Goal: Contribute content: Contribute content

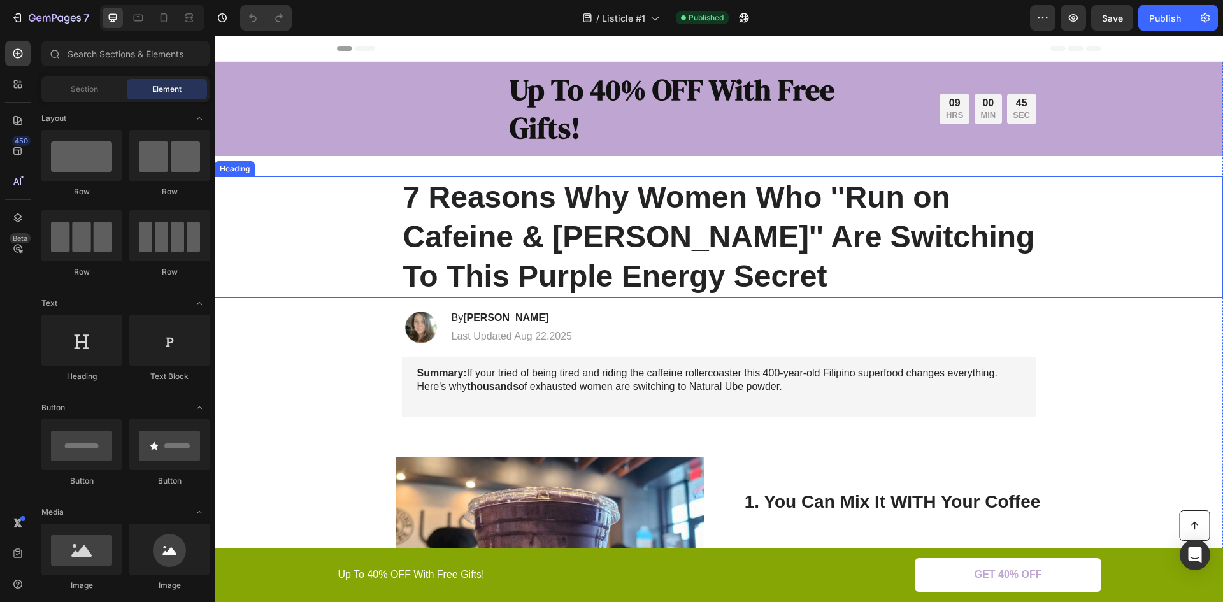
click at [466, 249] on h1 "7 Reasons Why Women Who ''Run on Cafeine & Spite'' Are Switching To This Purple…" at bounding box center [719, 238] width 635 height 122
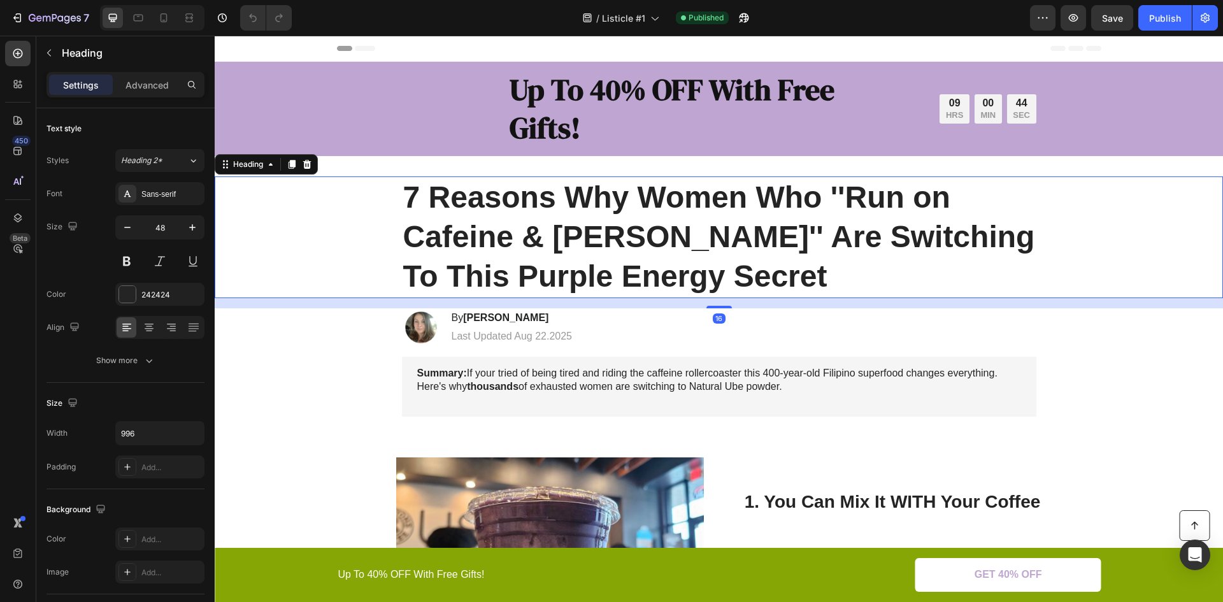
click at [405, 275] on h1 "7 Reasons Why Women Who ''Run on Cafeine & Spite'' Are Switching To This Purple…" at bounding box center [719, 238] width 635 height 122
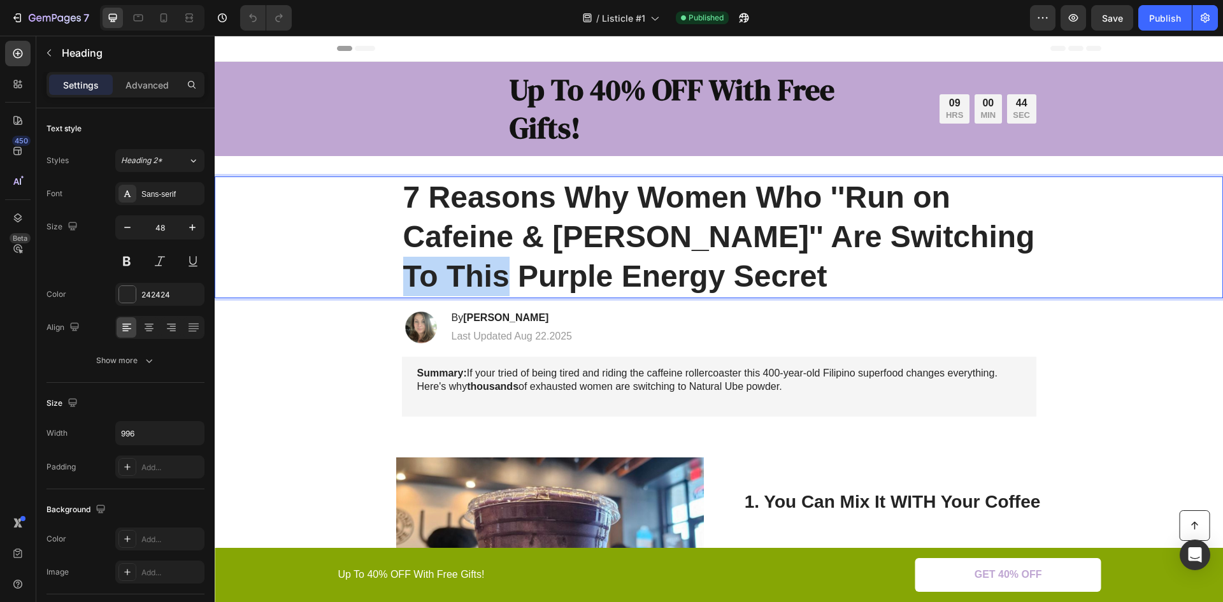
click at [405, 275] on p "7 Reasons Why Women Who ''Run on Cafeine & Spite'' Are Switching To This Purple…" at bounding box center [719, 237] width 632 height 119
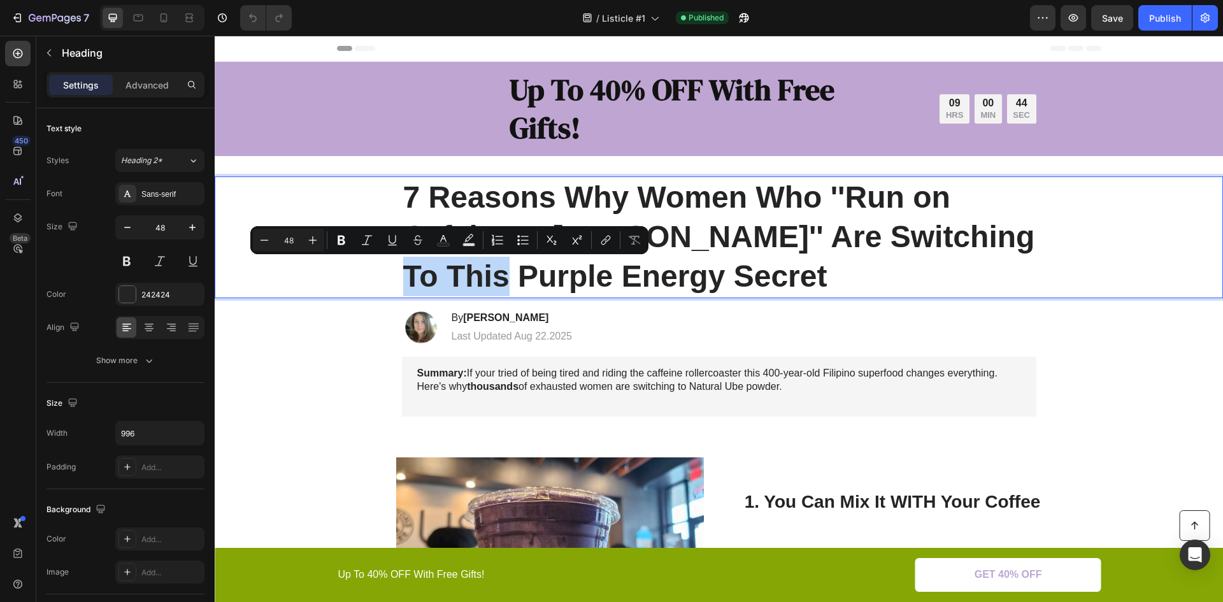
click at [402, 273] on h1 "7 Reasons Why Women Who ''Run on Cafeine & Spite'' Are Switching To This Purple…" at bounding box center [719, 238] width 635 height 122
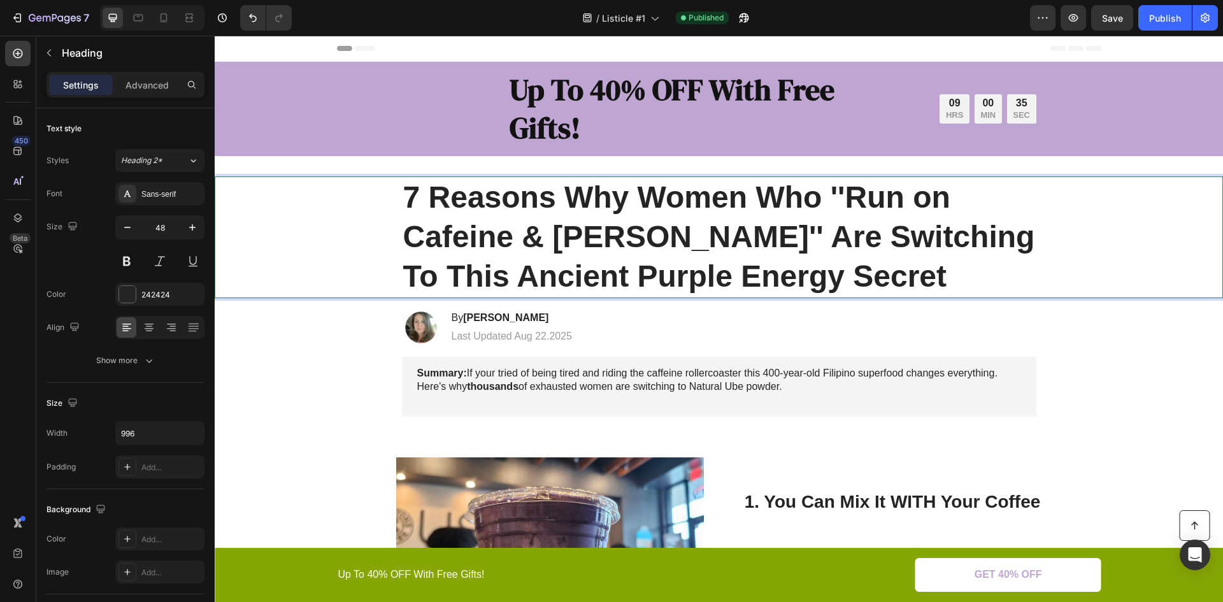
click at [919, 273] on p "7 Reasons Why Women Who ''Run on Cafeine & Spite'' Are Switching To This Ancien…" at bounding box center [719, 237] width 632 height 119
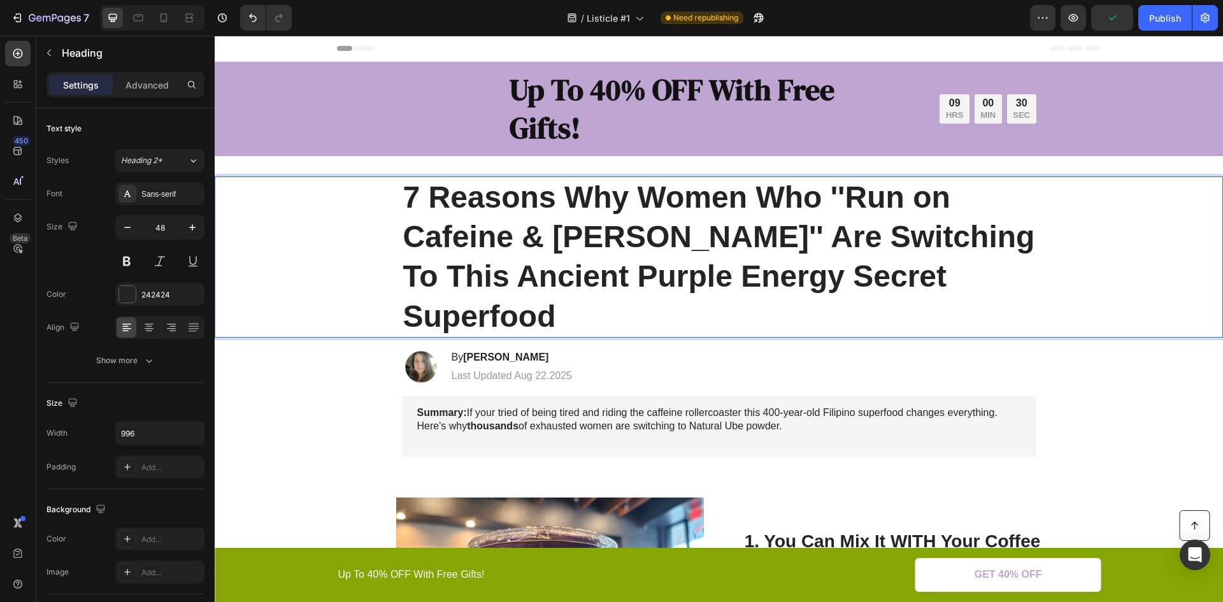
click at [454, 236] on p "7 Reasons Why Women Who ''Run on Cafeine & Spite'' Are Switching To This Ancien…" at bounding box center [719, 257] width 632 height 159
click at [453, 236] on p "7 Reasons Why Women Who ''Run on Cafeine & Spite'' Are Switching To This Ancien…" at bounding box center [719, 257] width 632 height 159
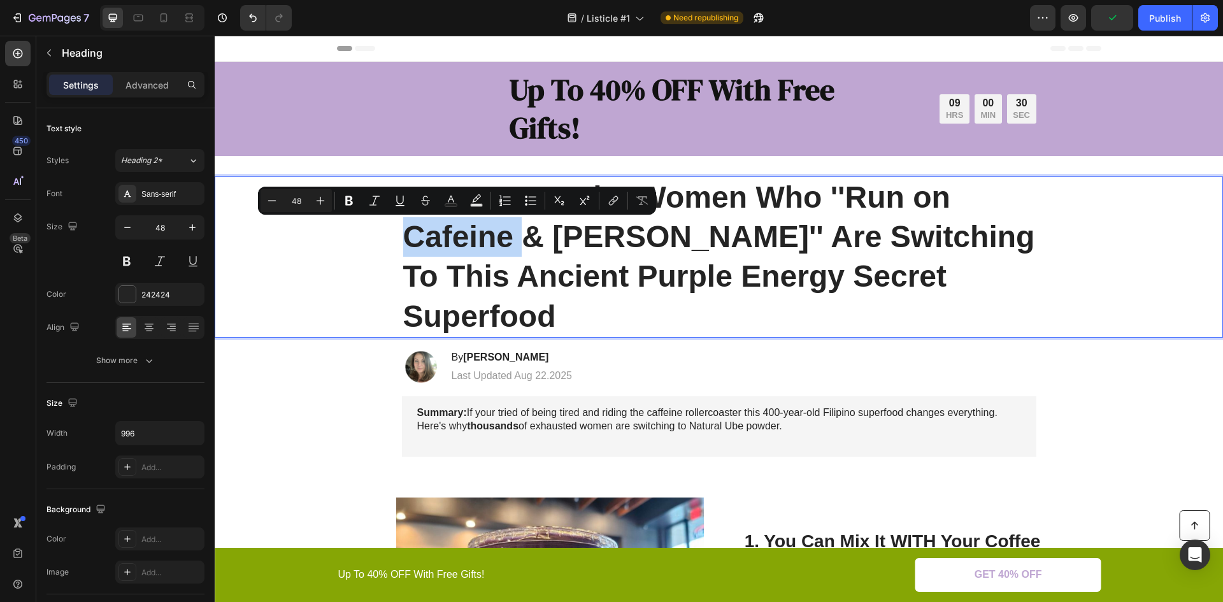
click at [449, 235] on p "7 Reasons Why Women Who ''Run on Cafeine & Spite'' Are Switching To This Ancien…" at bounding box center [719, 257] width 632 height 159
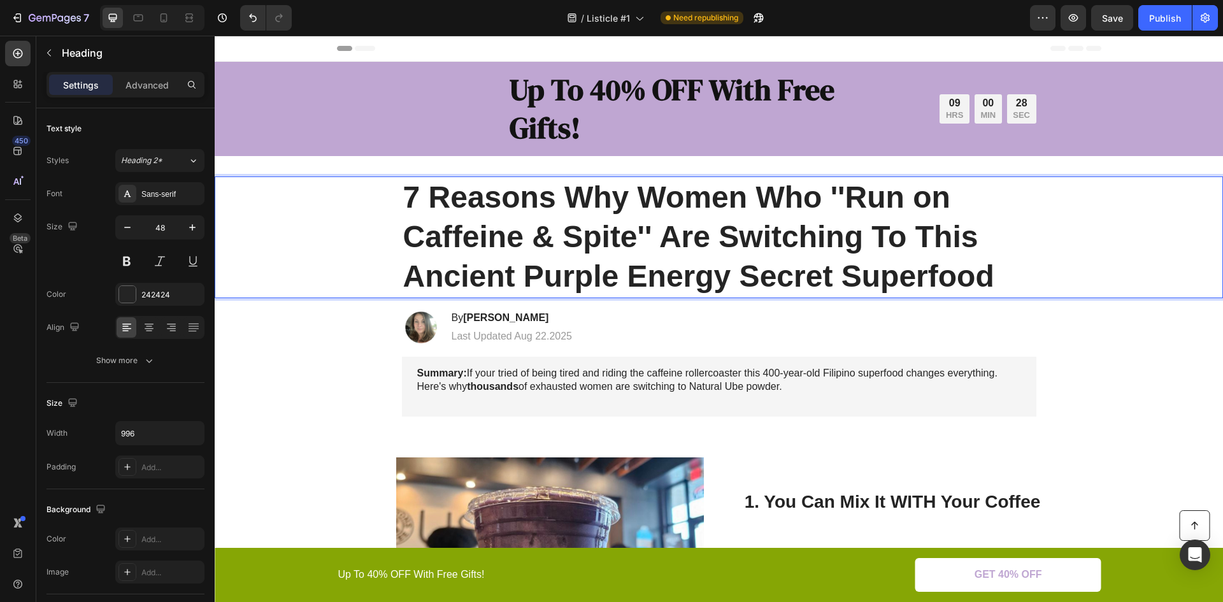
click at [643, 241] on p "7 Reasons Why Women Who ''Run on Caffeine & Spite'' Are Switching To This Ancie…" at bounding box center [719, 237] width 632 height 119
click at [562, 234] on p "7 Reasons Why Women Who ''Run on Caffeine & Spite'' Are Switching To This Ancie…" at bounding box center [719, 237] width 632 height 119
click at [845, 187] on p "7 Reasons Why Women Who ''Run on Caffeine & "Spite'' Are Switching To This Anci…" at bounding box center [719, 237] width 632 height 119
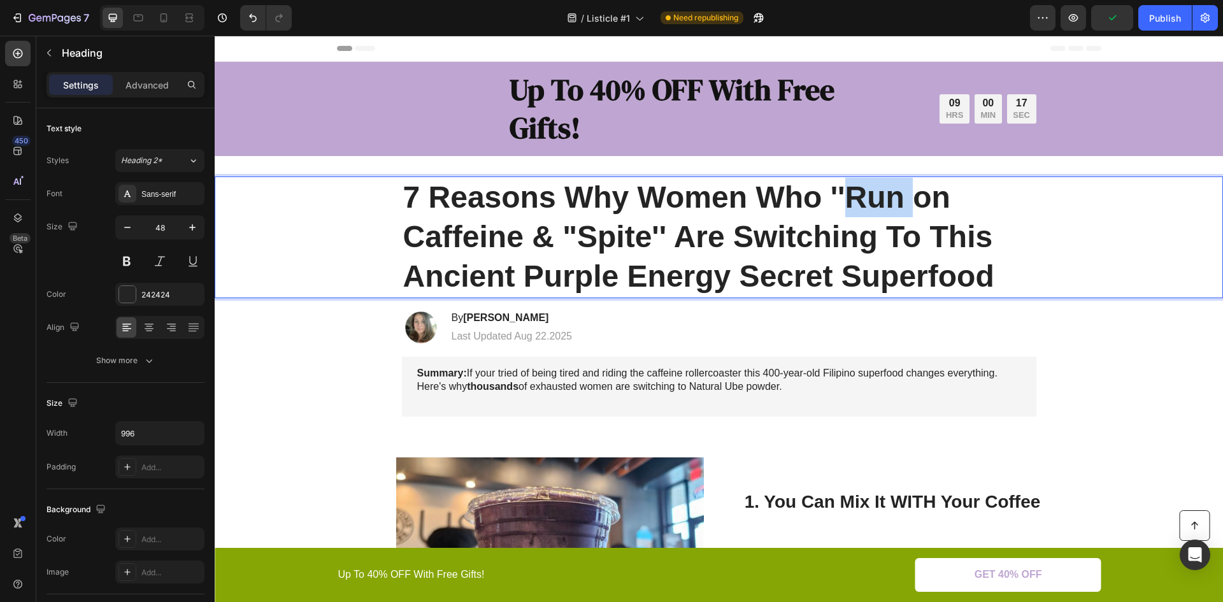
click at [845, 187] on p "7 Reasons Why Women Who ''Run on Caffeine & "Spite'' Are Switching To This Anci…" at bounding box center [719, 237] width 632 height 119
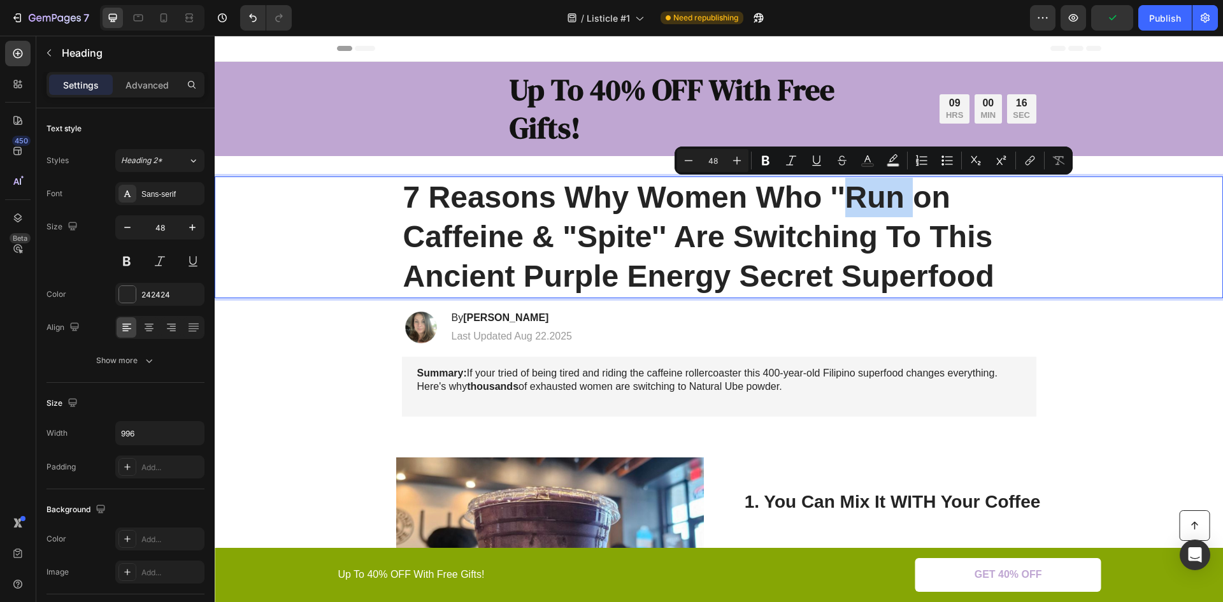
click at [841, 187] on p "7 Reasons Why Women Who ''Run on Caffeine & "Spite'' Are Switching To This Anci…" at bounding box center [719, 237] width 632 height 119
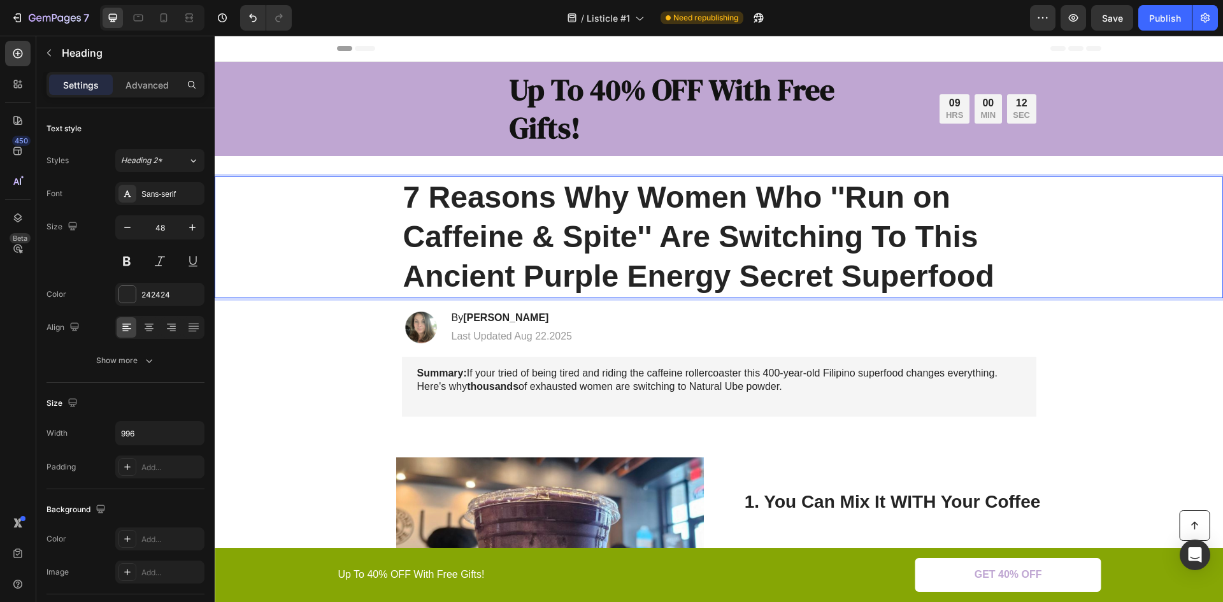
click at [572, 239] on p "7 Reasons Why Women Who ''Run on Caffeine & Spite'' Are Switching To This Ancie…" at bounding box center [719, 237] width 632 height 119
drag, startPoint x: 571, startPoint y: 238, endPoint x: 894, endPoint y: 244, distance: 323.1
click at [894, 244] on p "7 Reasons Why Women Who ''Run on Caffeine & Spite'' Are Switching To This Ancie…" at bounding box center [719, 237] width 632 height 119
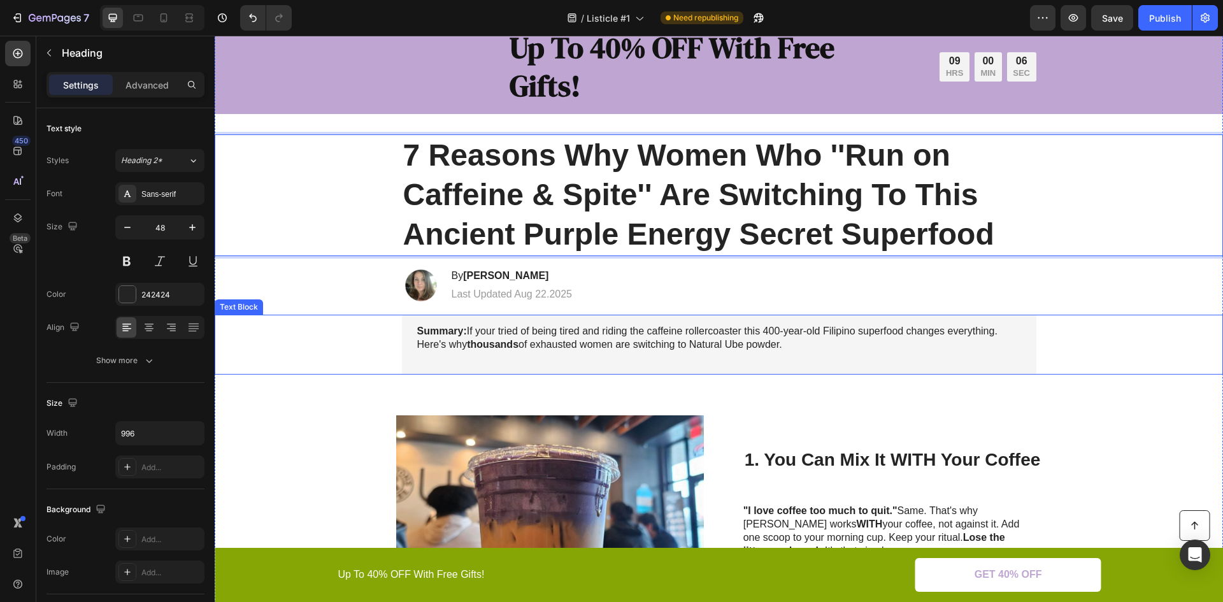
scroll to position [127, 0]
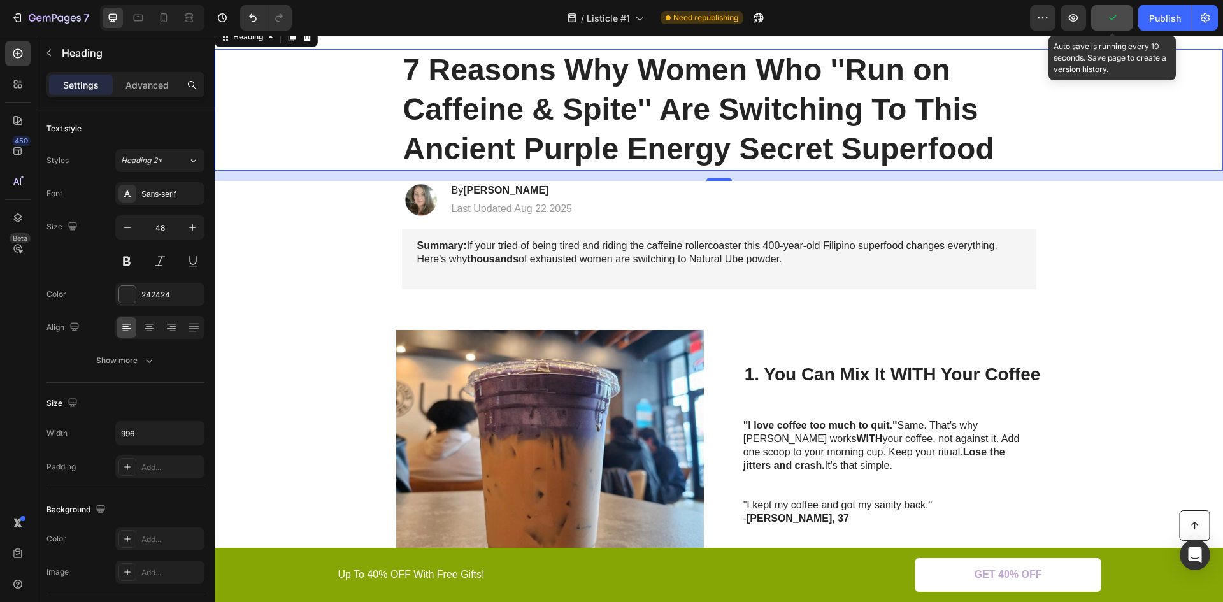
click at [1117, 17] on icon "button" at bounding box center [1112, 17] width 13 height 13
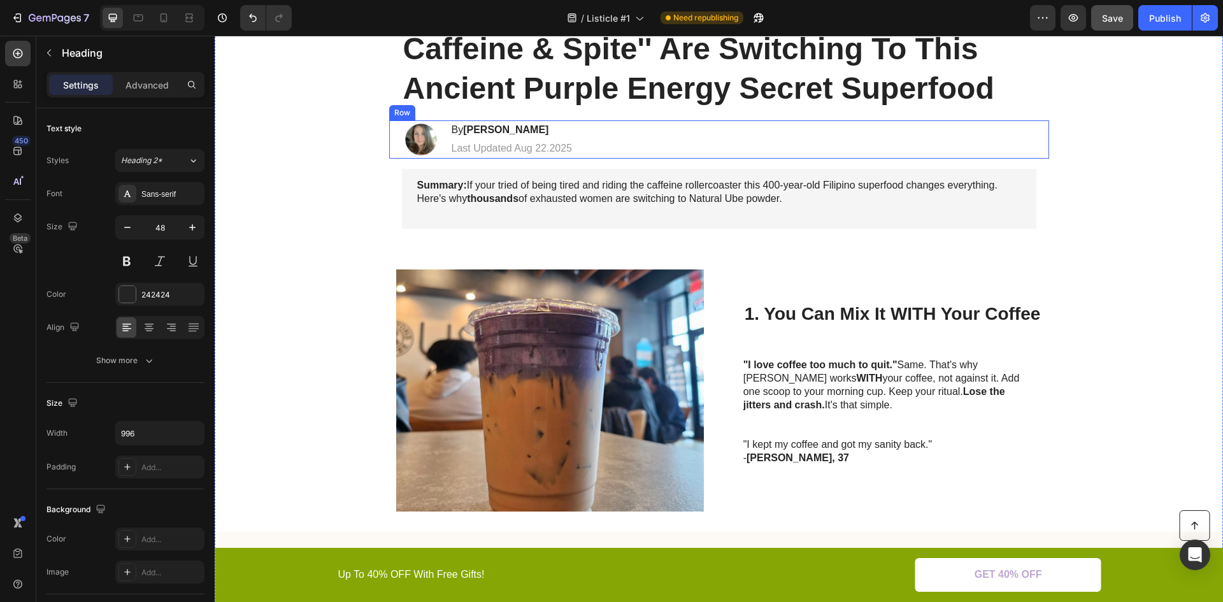
scroll to position [191, 0]
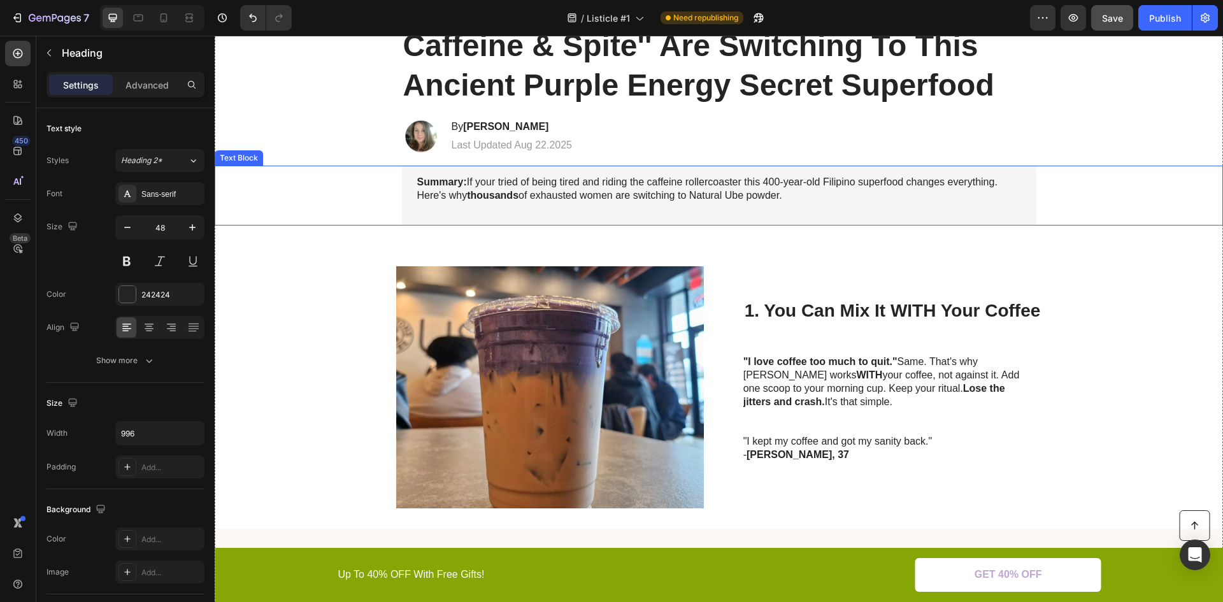
click at [578, 192] on p "Summary: If your tried of being tired and riding the caffeine rollercoaster thi…" at bounding box center [719, 196] width 604 height 40
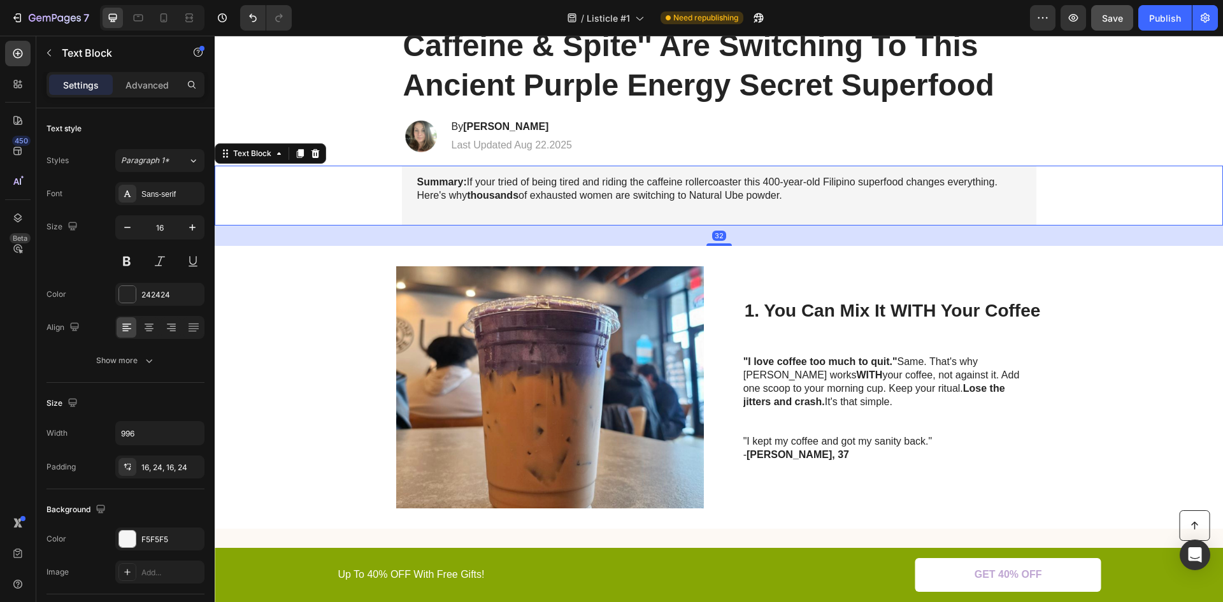
click at [578, 192] on p "Summary: If your tried of being tired and riding the caffeine rollercoaster thi…" at bounding box center [719, 196] width 604 height 40
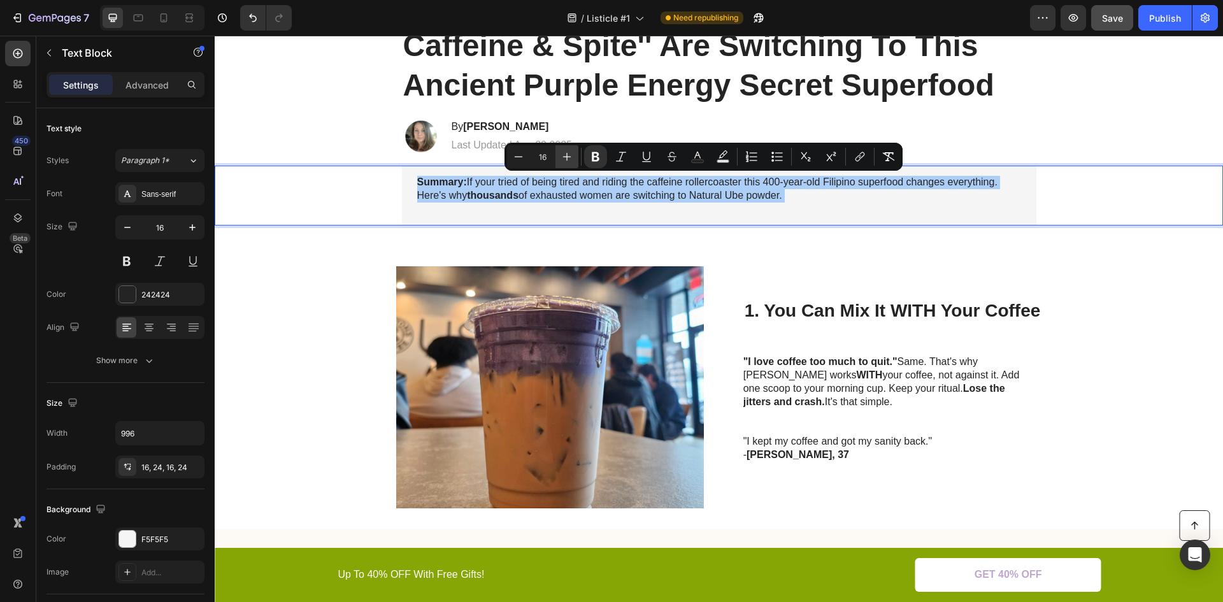
click at [573, 155] on button "Plus" at bounding box center [567, 156] width 23 height 23
click at [573, 155] on icon "Editor contextual toolbar" at bounding box center [567, 156] width 13 height 13
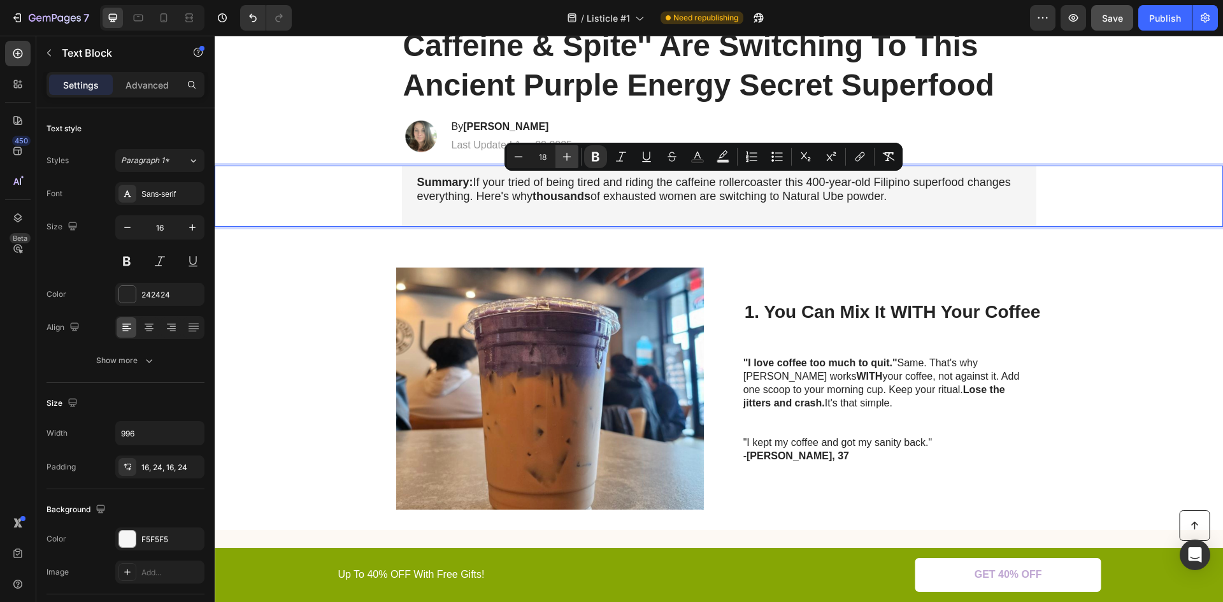
click at [573, 155] on icon "Editor contextual toolbar" at bounding box center [567, 156] width 13 height 13
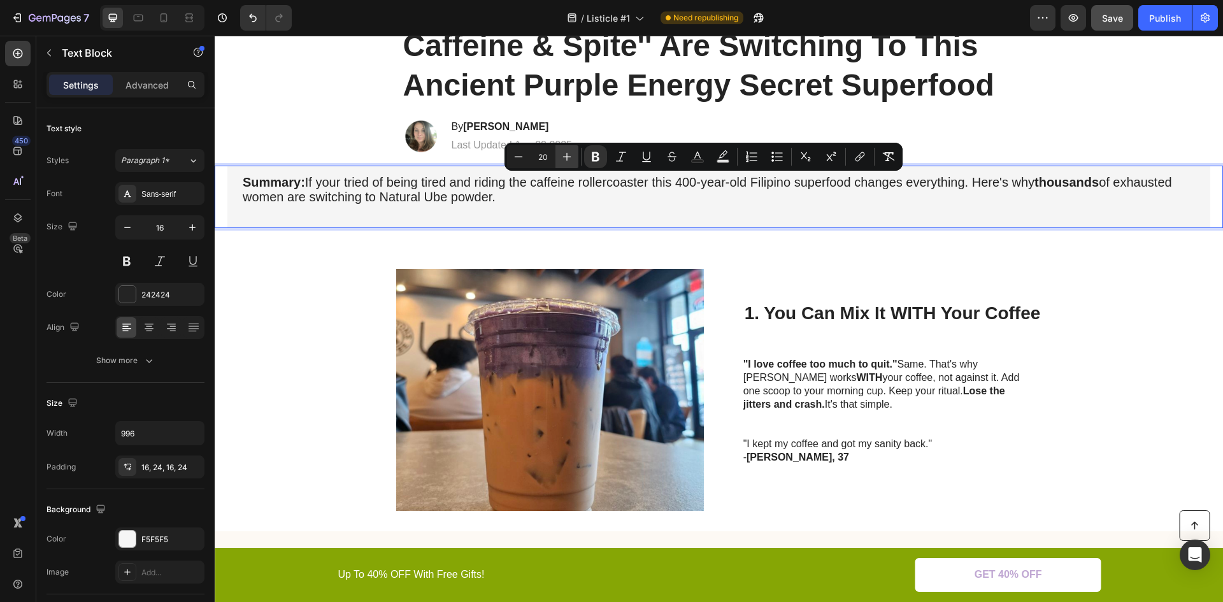
click at [573, 155] on icon "Editor contextual toolbar" at bounding box center [567, 156] width 13 height 13
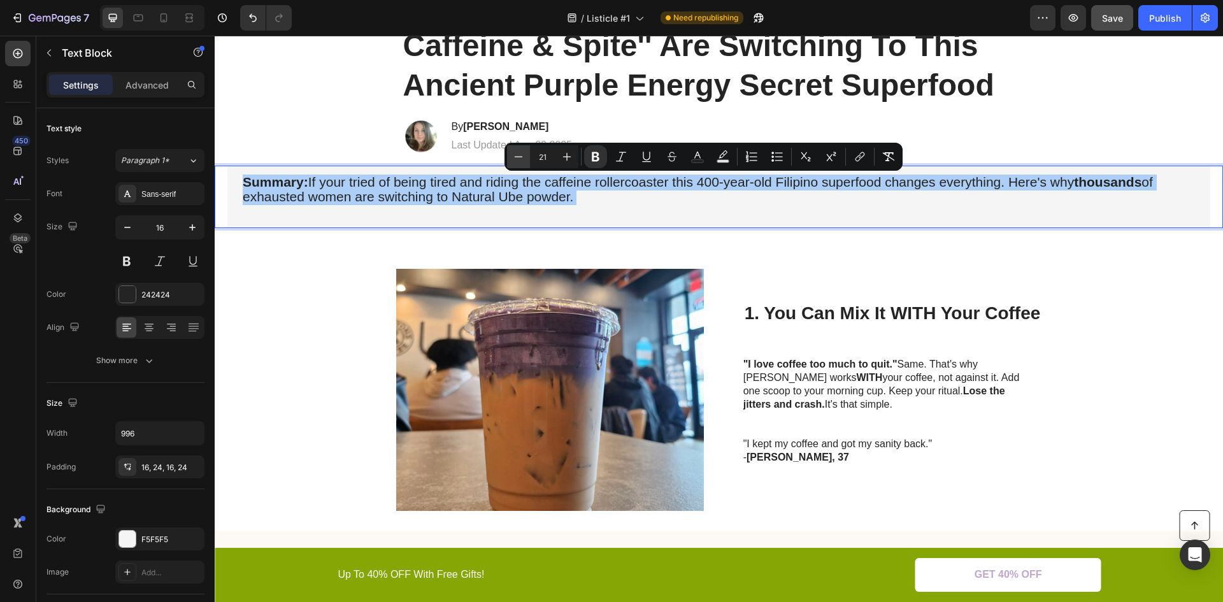
click at [522, 154] on icon "Editor contextual toolbar" at bounding box center [518, 156] width 13 height 13
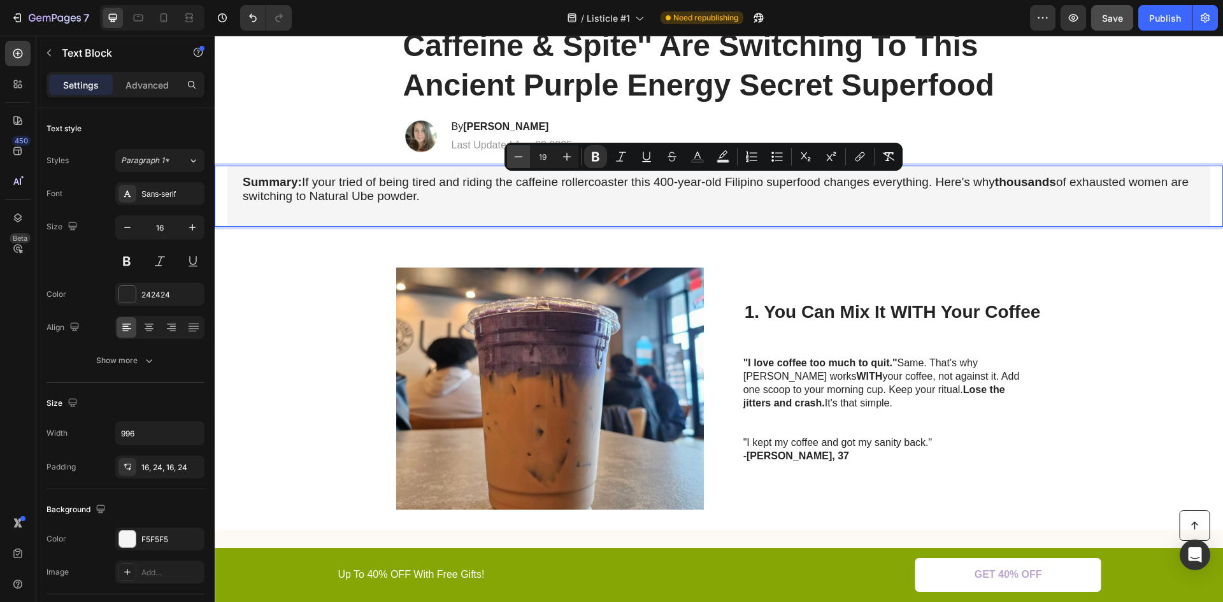
click at [522, 154] on icon "Editor contextual toolbar" at bounding box center [518, 156] width 13 height 13
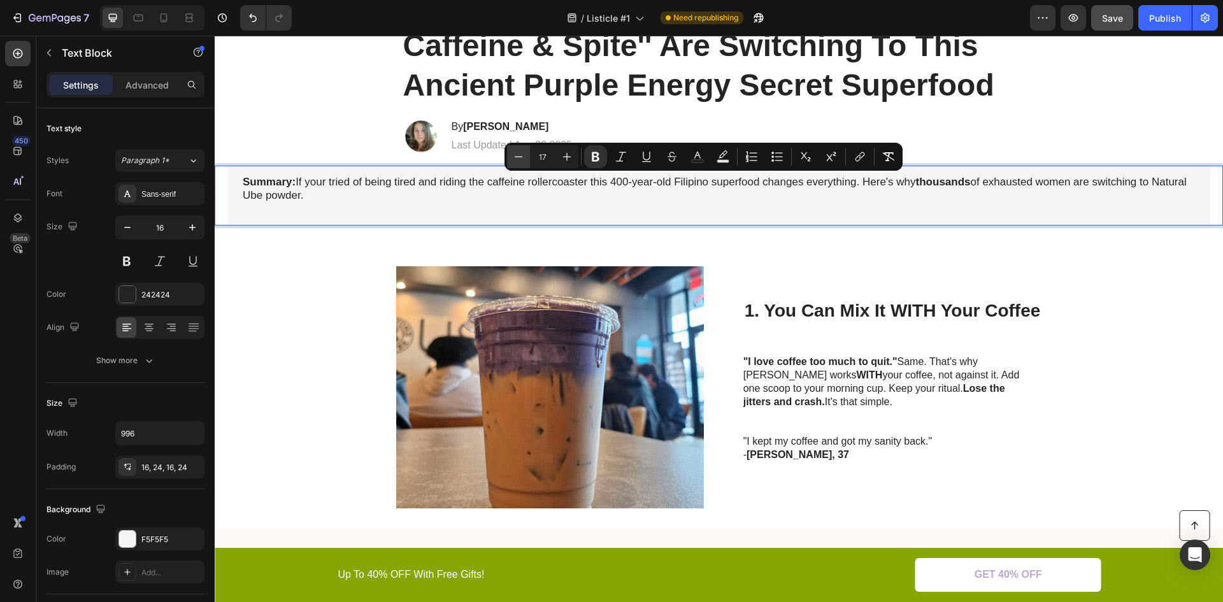
click at [522, 153] on icon "Editor contextual toolbar" at bounding box center [518, 156] width 13 height 13
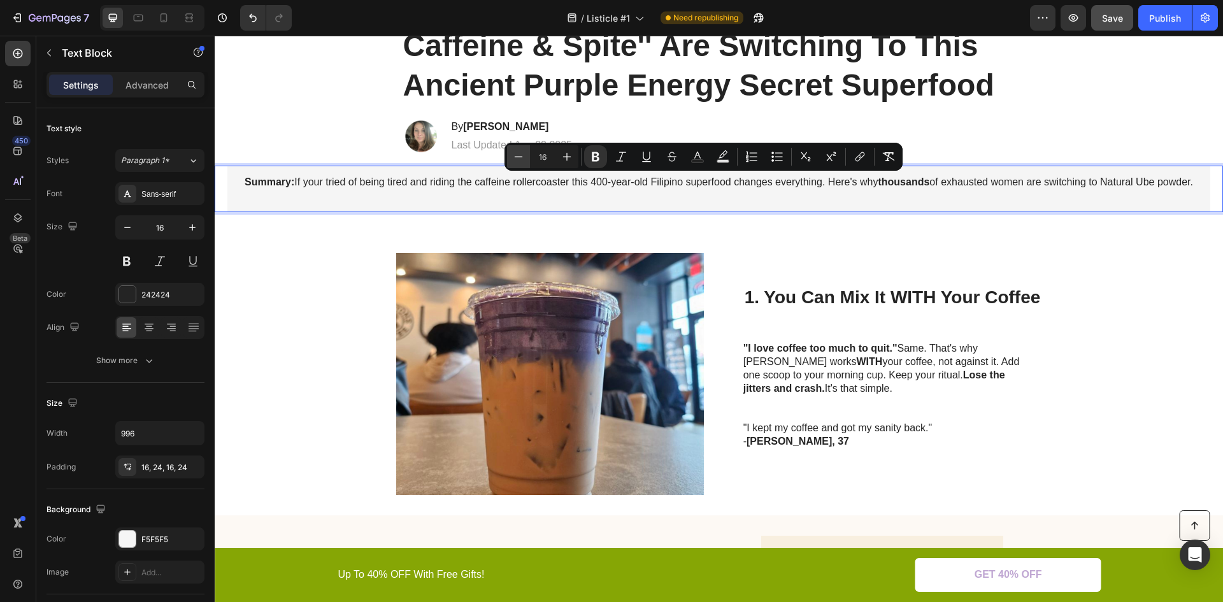
click at [524, 153] on icon "Editor contextual toolbar" at bounding box center [518, 156] width 13 height 13
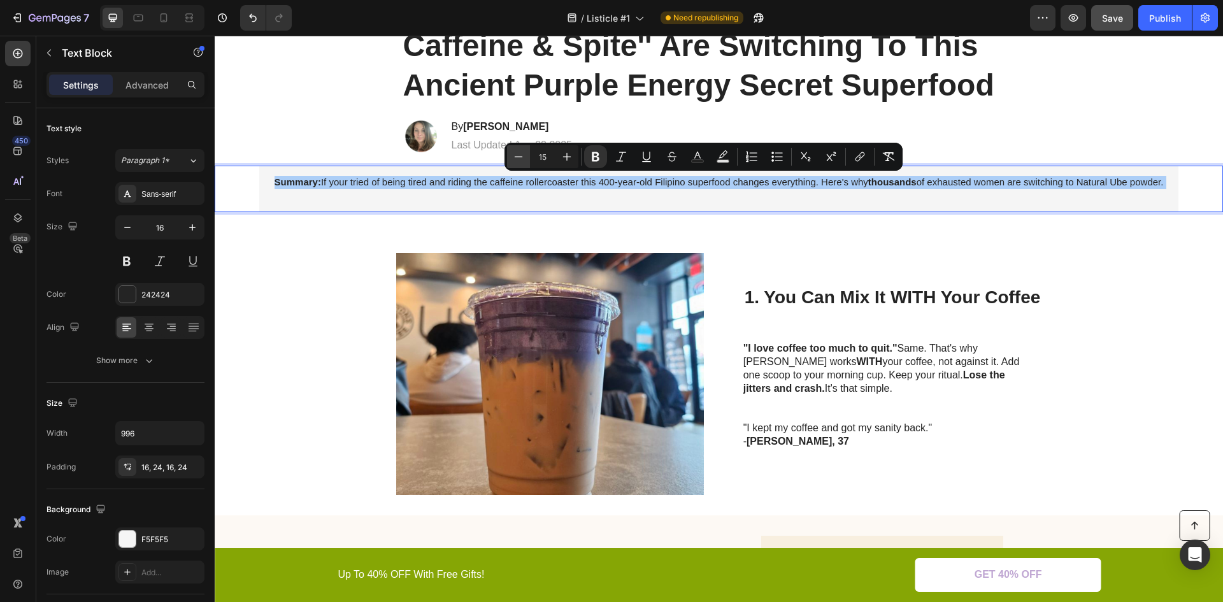
click at [520, 152] on icon "Editor contextual toolbar" at bounding box center [518, 156] width 13 height 13
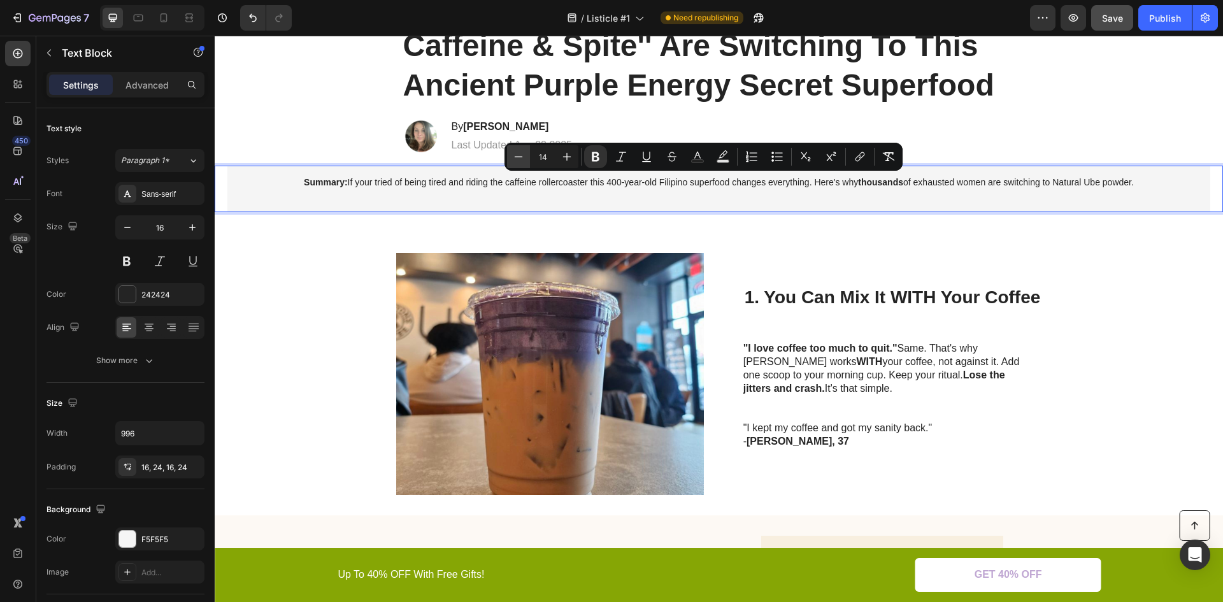
click at [519, 152] on icon "Editor contextual toolbar" at bounding box center [518, 156] width 13 height 13
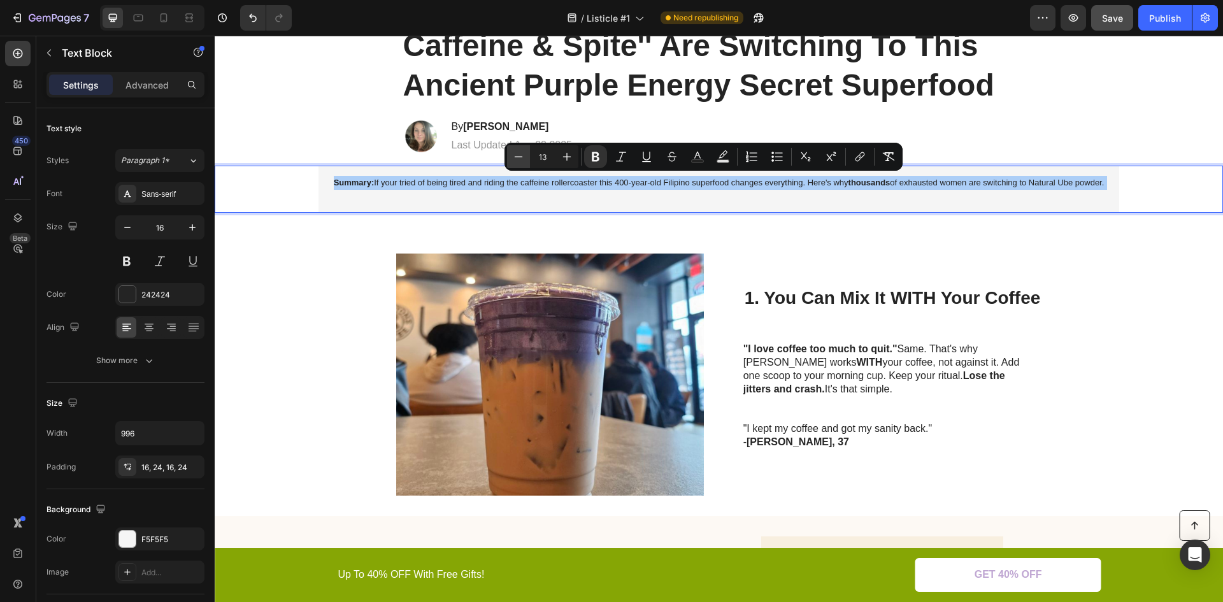
click at [519, 152] on icon "Editor contextual toolbar" at bounding box center [518, 156] width 13 height 13
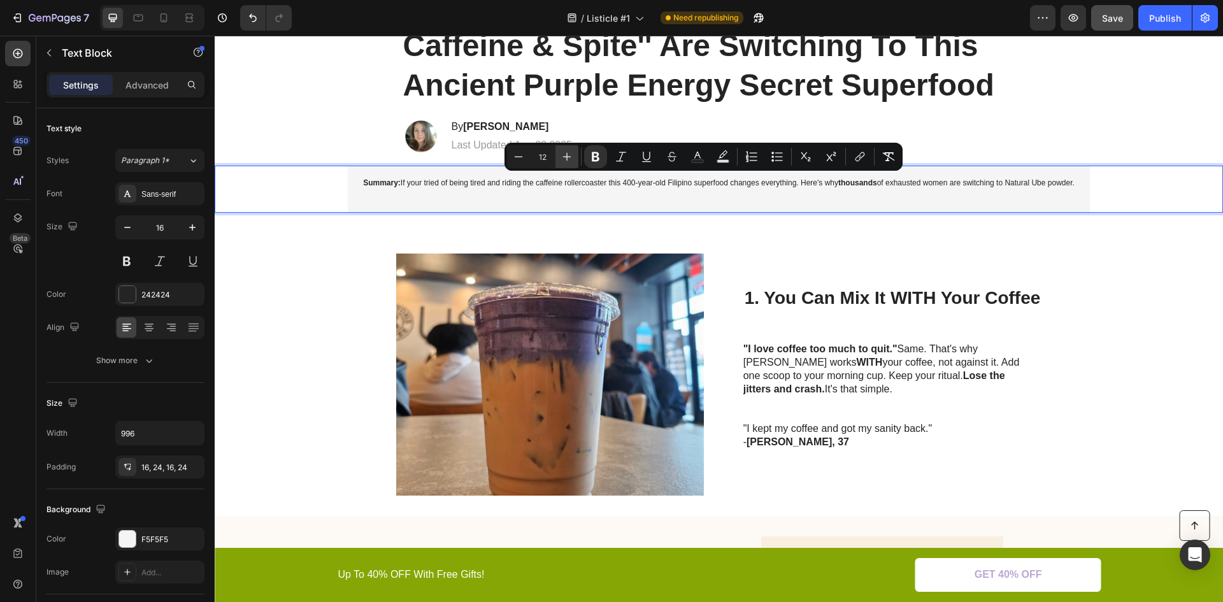
click at [573, 155] on button "Plus" at bounding box center [567, 156] width 23 height 23
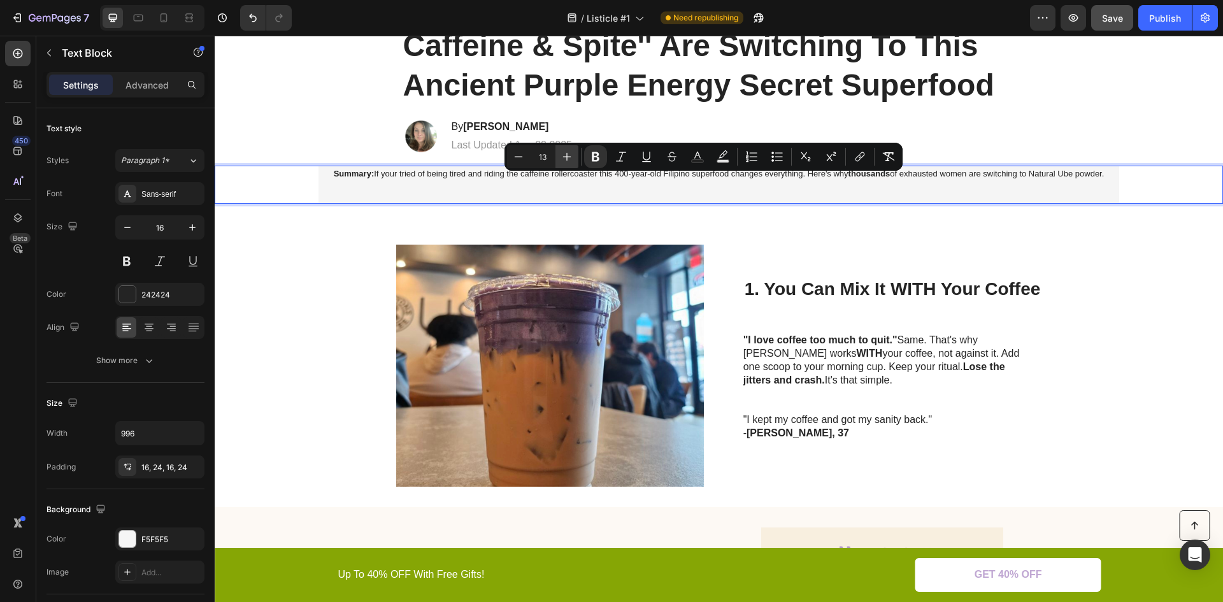
click at [573, 155] on button "Plus" at bounding box center [567, 156] width 23 height 23
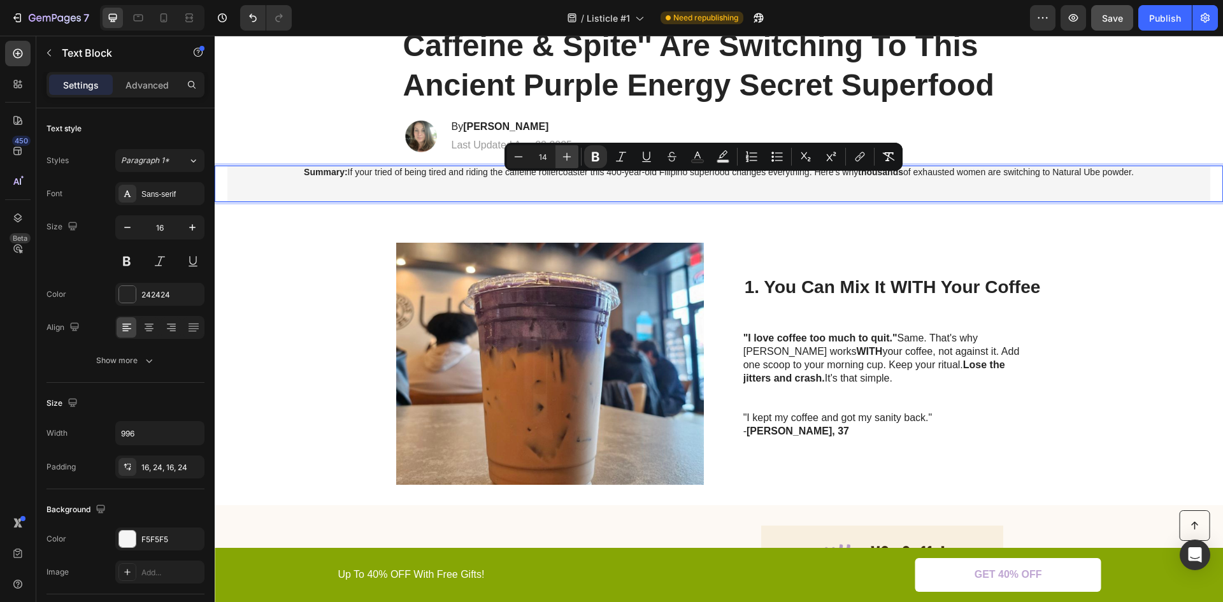
click at [573, 155] on button "Plus" at bounding box center [567, 156] width 23 height 23
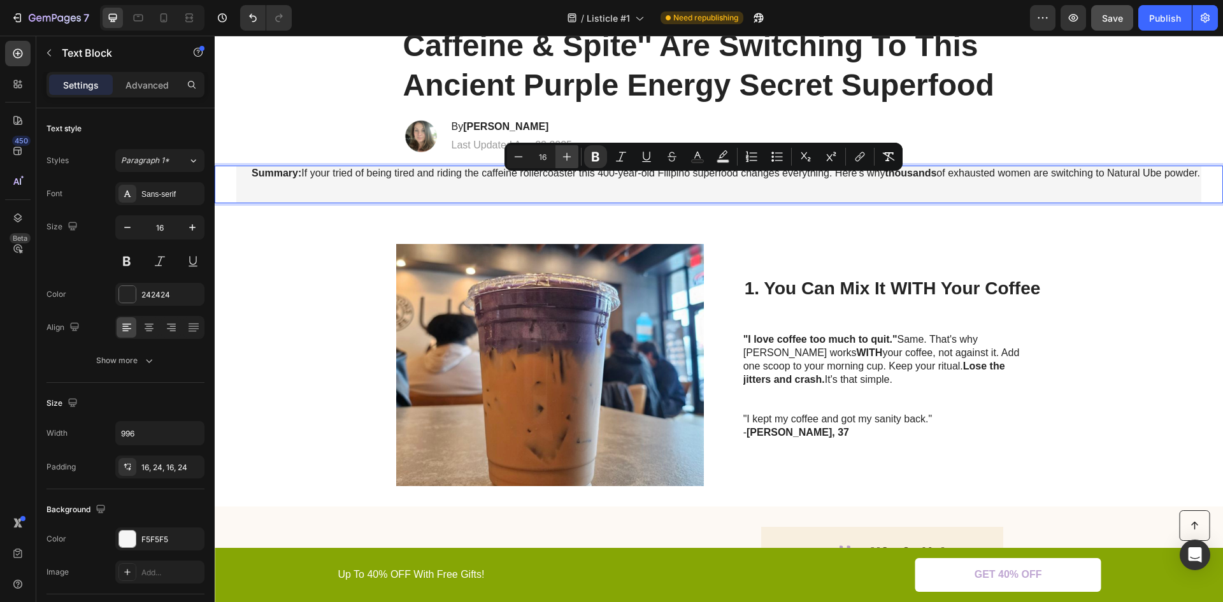
click at [573, 155] on button "Plus" at bounding box center [567, 156] width 23 height 23
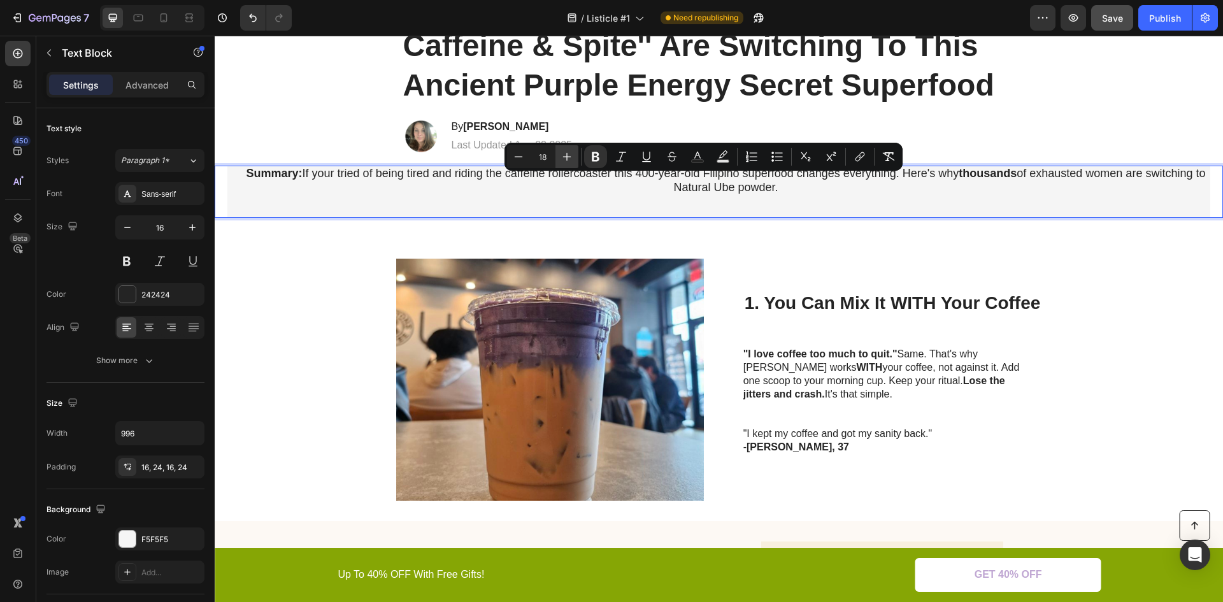
click at [573, 155] on button "Plus" at bounding box center [567, 156] width 23 height 23
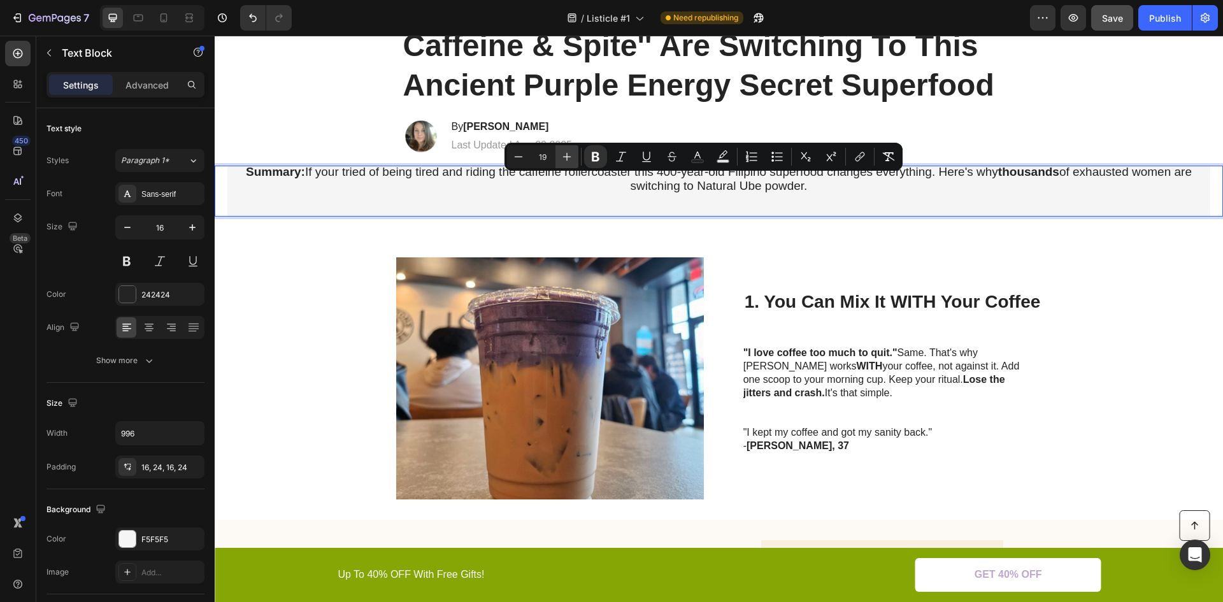
click at [573, 155] on button "Plus" at bounding box center [567, 156] width 23 height 23
type input "20"
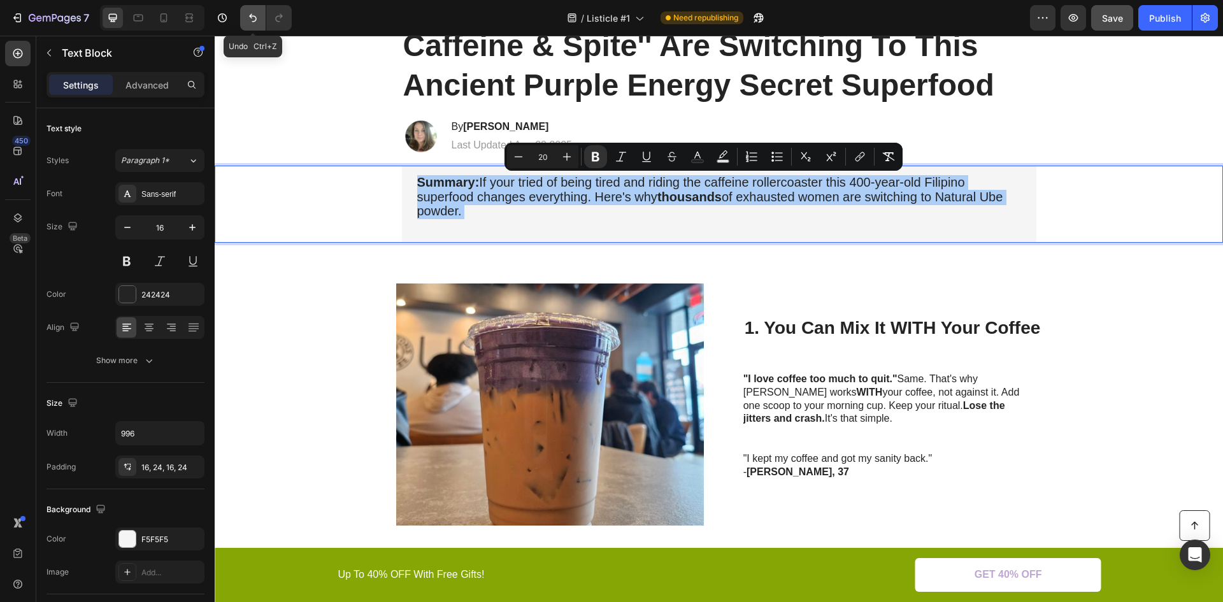
click at [254, 21] on icon "Undo/Redo" at bounding box center [253, 18] width 8 height 8
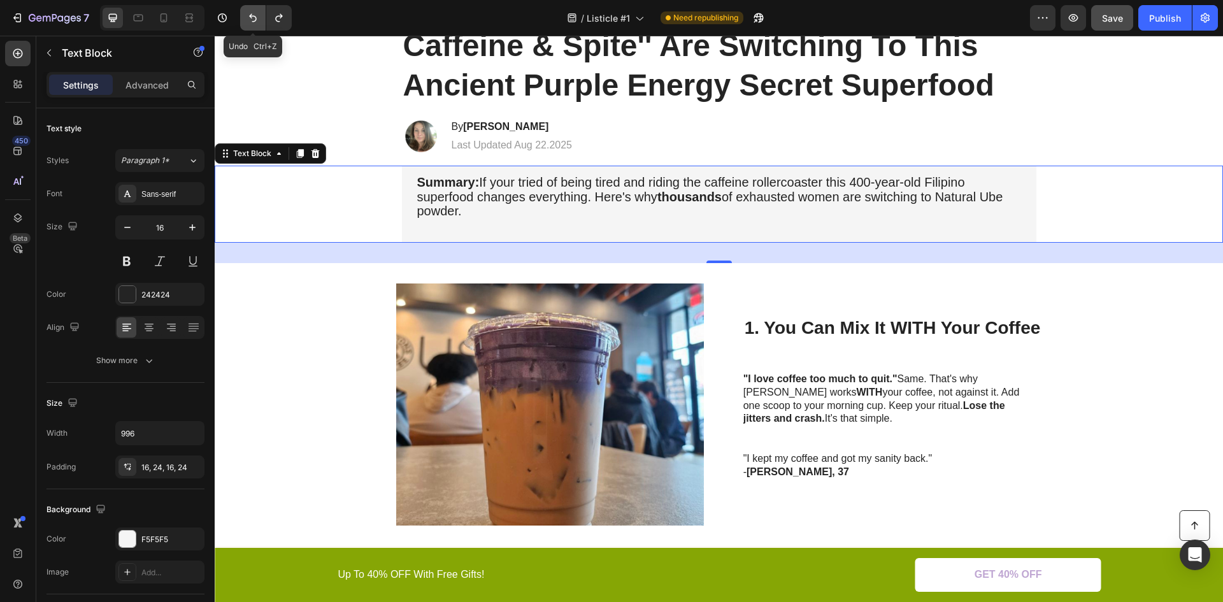
click at [254, 20] on icon "Undo/Redo" at bounding box center [253, 17] width 13 height 13
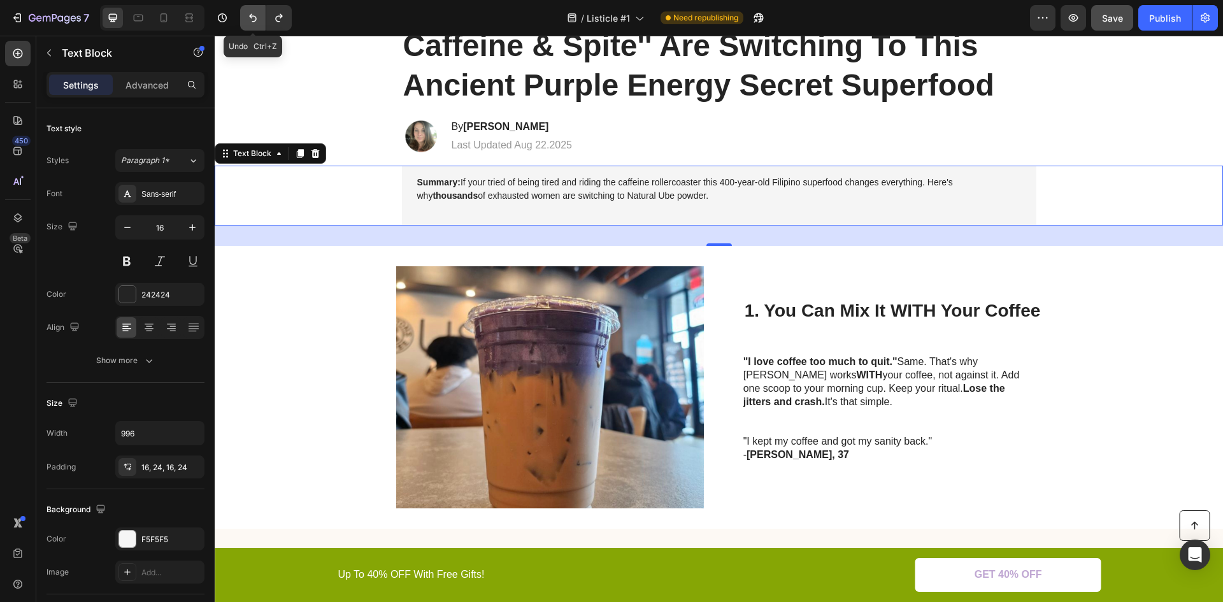
click at [254, 20] on icon "Undo/Redo" at bounding box center [253, 17] width 13 height 13
click at [258, 19] on icon "Undo/Redo" at bounding box center [253, 17] width 13 height 13
click at [259, 19] on icon "Undo/Redo" at bounding box center [253, 17] width 13 height 13
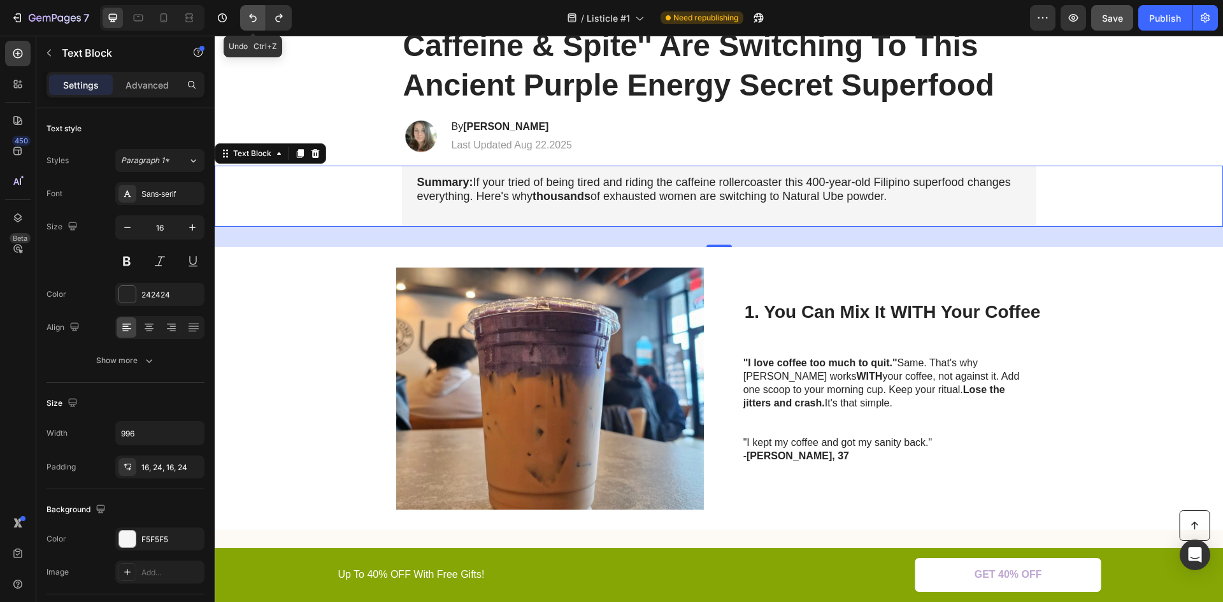
click at [259, 19] on icon "Undo/Redo" at bounding box center [253, 17] width 13 height 13
click at [260, 19] on button "Undo/Redo" at bounding box center [252, 17] width 25 height 25
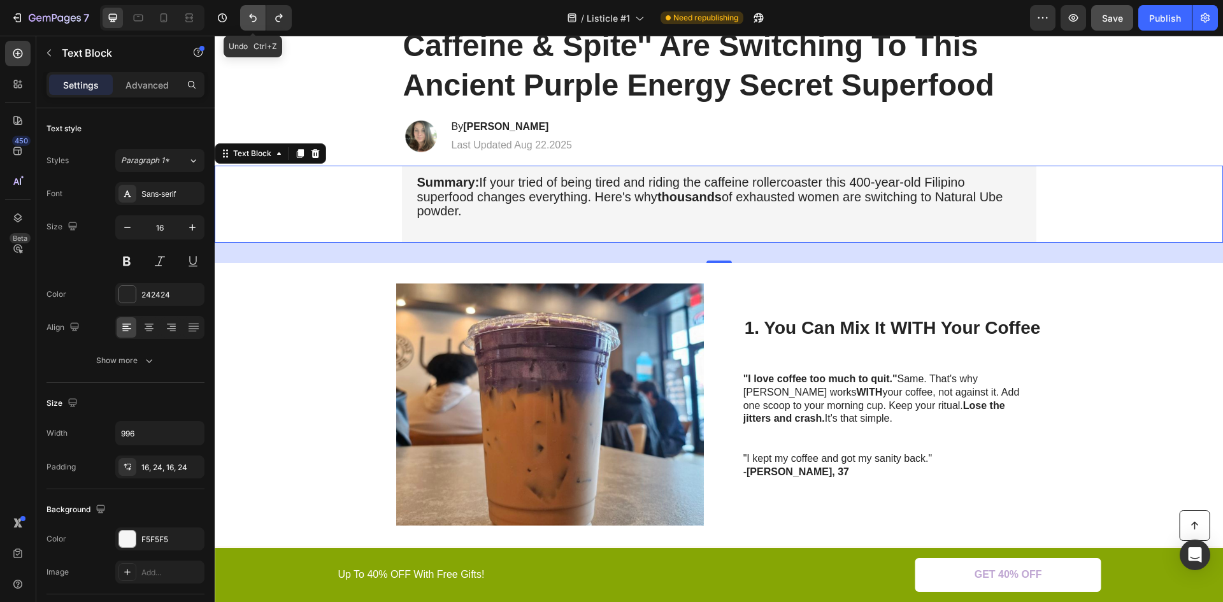
click at [259, 19] on icon "Undo/Redo" at bounding box center [253, 17] width 13 height 13
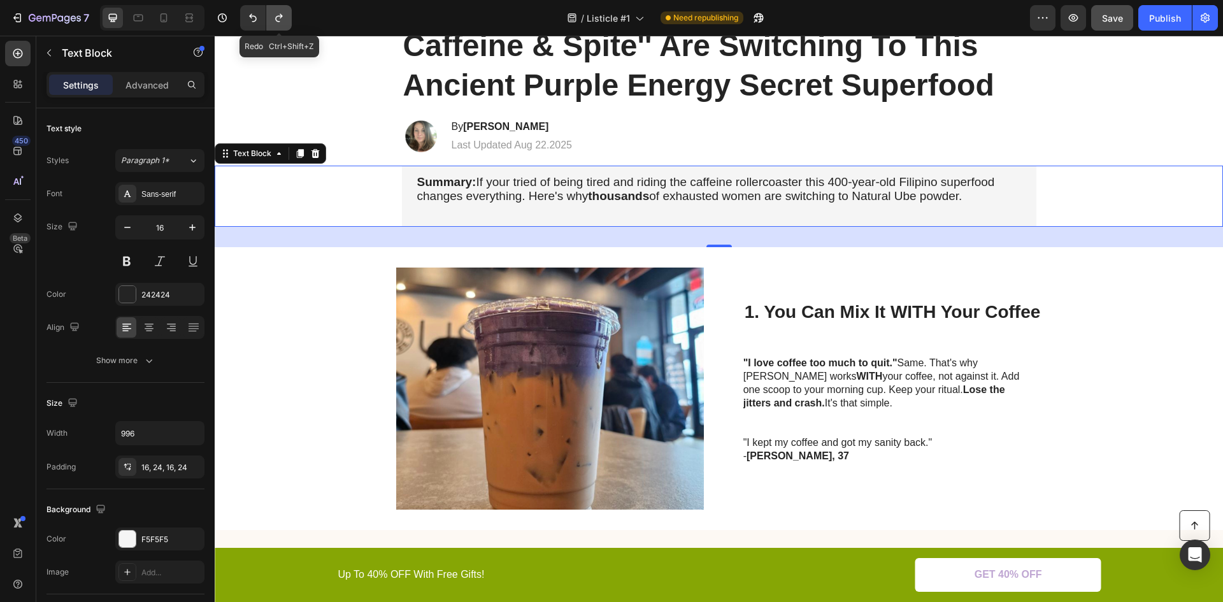
click at [273, 18] on button "Undo/Redo" at bounding box center [278, 17] width 25 height 25
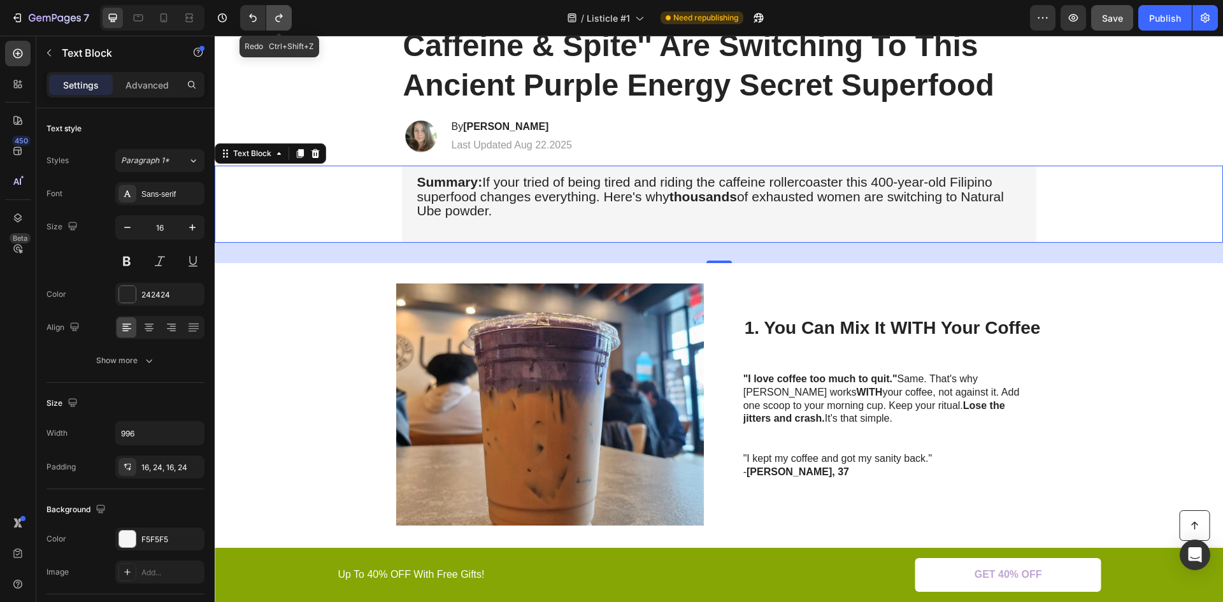
click at [273, 18] on icon "Undo/Redo" at bounding box center [279, 17] width 13 height 13
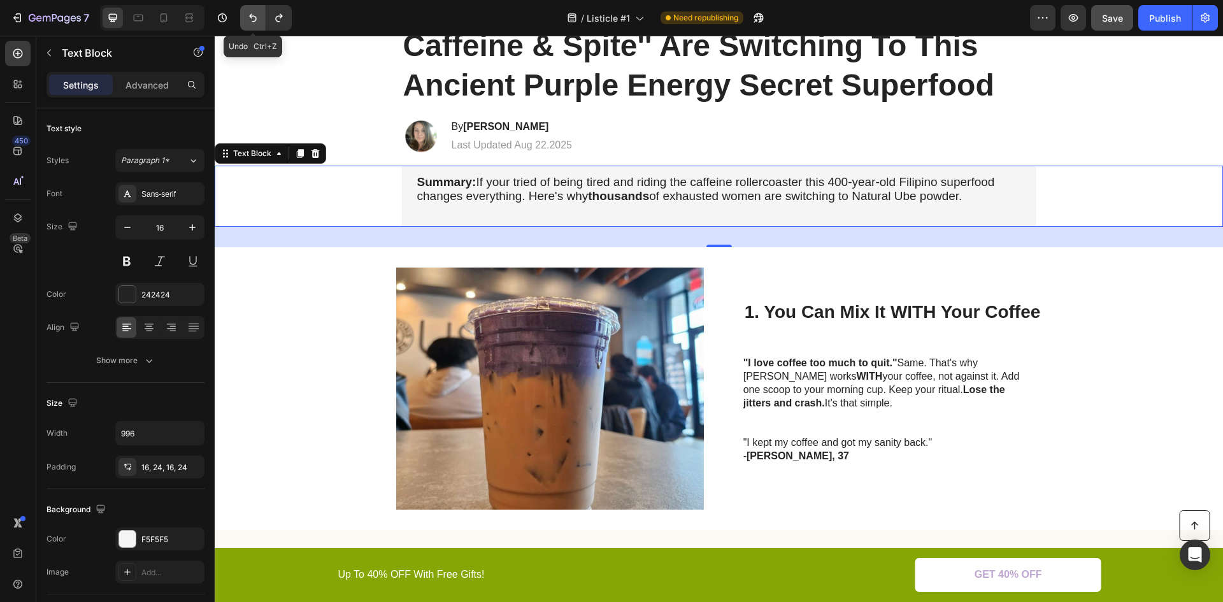
click at [259, 17] on icon "Undo/Redo" at bounding box center [253, 17] width 13 height 13
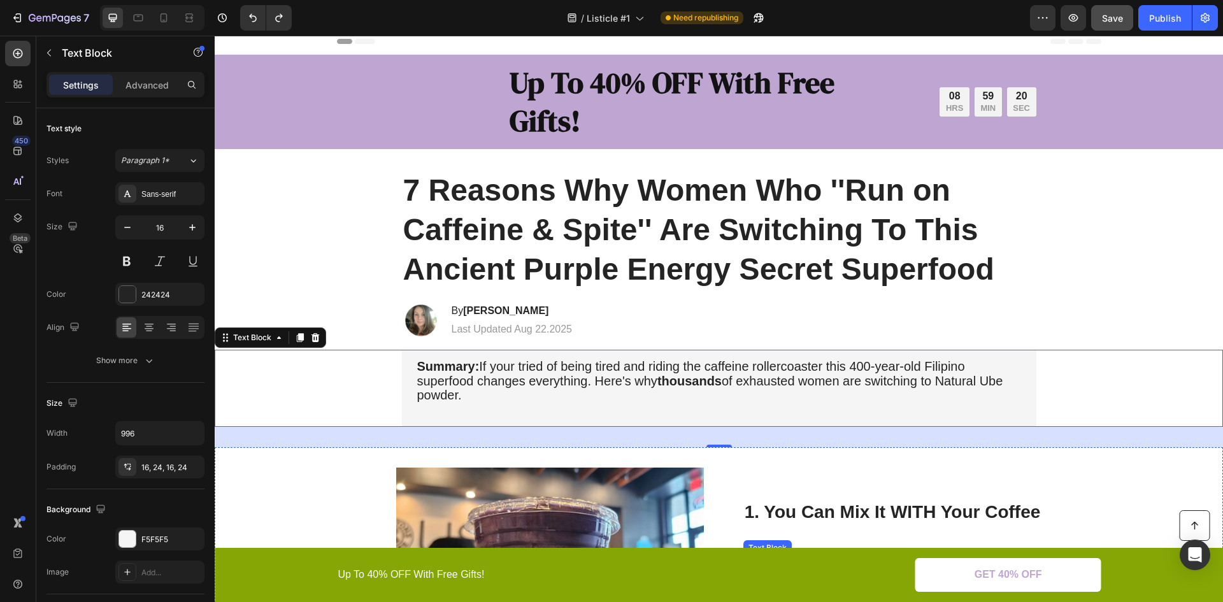
scroll to position [0, 0]
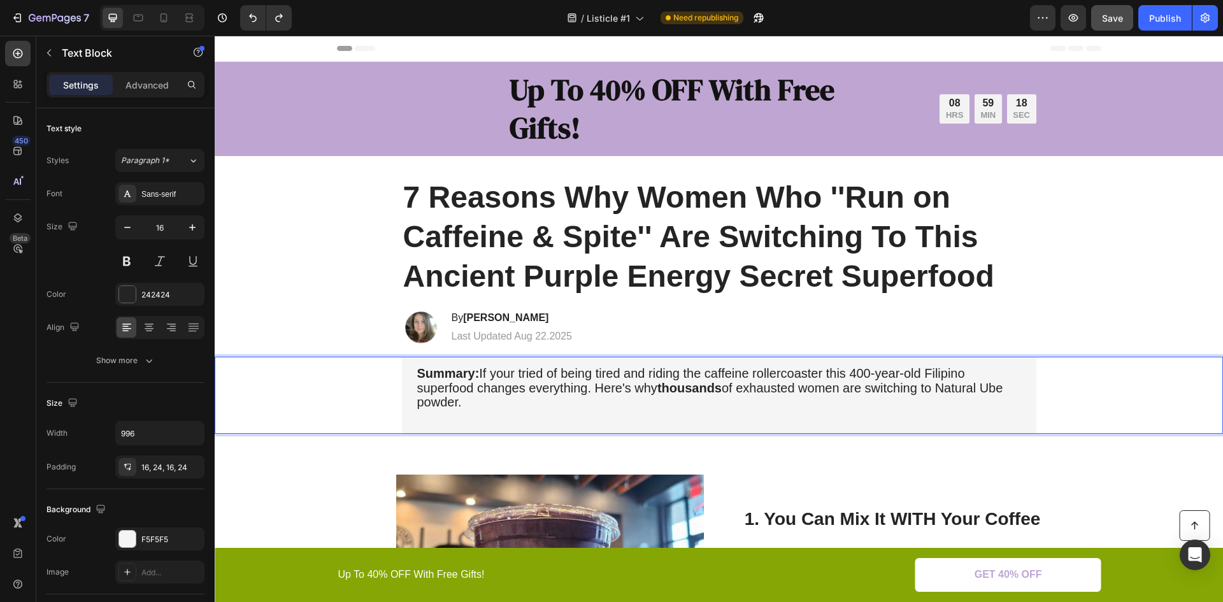
click at [840, 375] on span "Summary: If your tried of being tired and riding the caffeine rollercoaster thi…" at bounding box center [710, 387] width 586 height 43
click at [842, 374] on span "Summary: If your tried of being tired and riding the caffeine rollercoaster thi…" at bounding box center [710, 387] width 586 height 43
click at [520, 373] on span "Summary: If your tried of being tired and riding the caffeine rollercoaster thi…" at bounding box center [710, 387] width 586 height 43
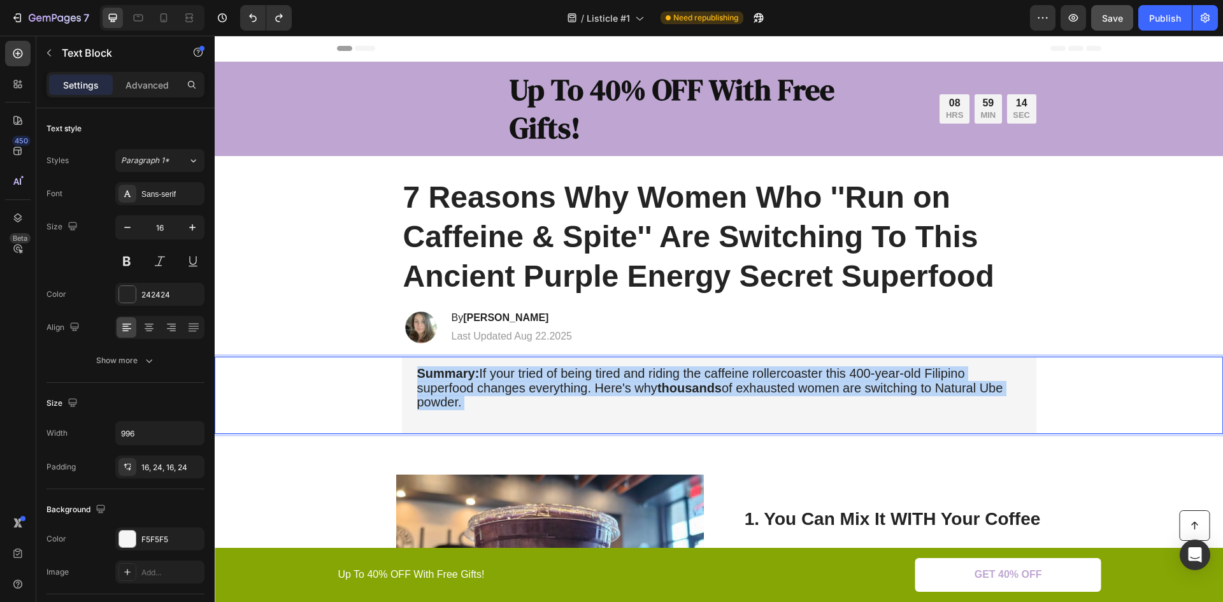
click at [520, 373] on span "Summary: If your tried of being tired and riding the caffeine rollercoaster thi…" at bounding box center [710, 387] width 586 height 43
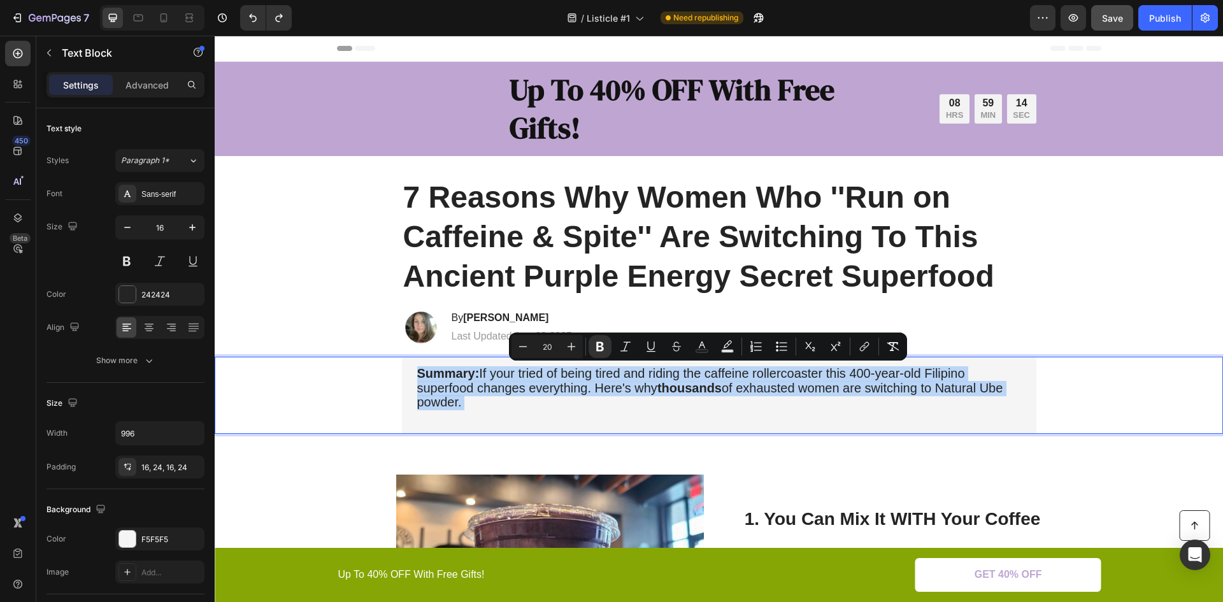
click at [525, 373] on span "Summary: If your tried of being tired and riding the caffeine rollercoaster thi…" at bounding box center [710, 387] width 586 height 43
click at [524, 373] on span "Summary: If your tried of being tired and riding the caffeine rollercoaster thi…" at bounding box center [710, 387] width 586 height 43
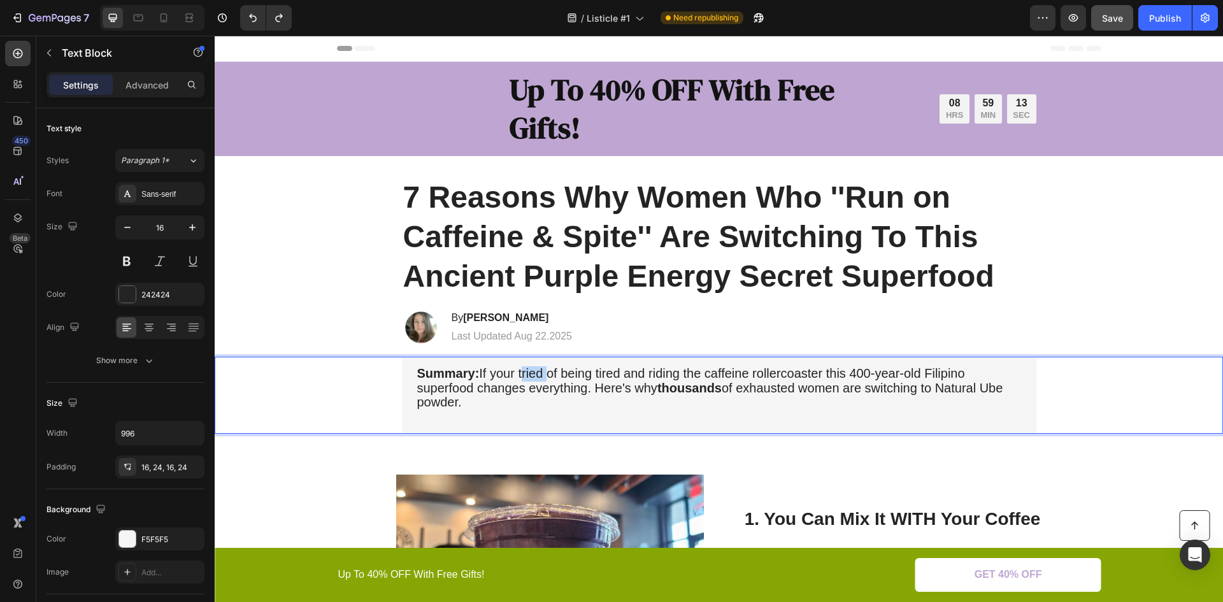
click at [524, 373] on span "Summary: If your tried of being tired and riding the caffeine rollercoaster thi…" at bounding box center [710, 387] width 586 height 43
click at [838, 376] on span "Summary: If you're tired of being tired and riding the caffeine rollercoaster t…" at bounding box center [710, 387] width 586 height 43
click at [833, 373] on span "Summary: If you're tired of being tired and riding the caffeine rollercoaster t…" at bounding box center [710, 387] width 586 height 43
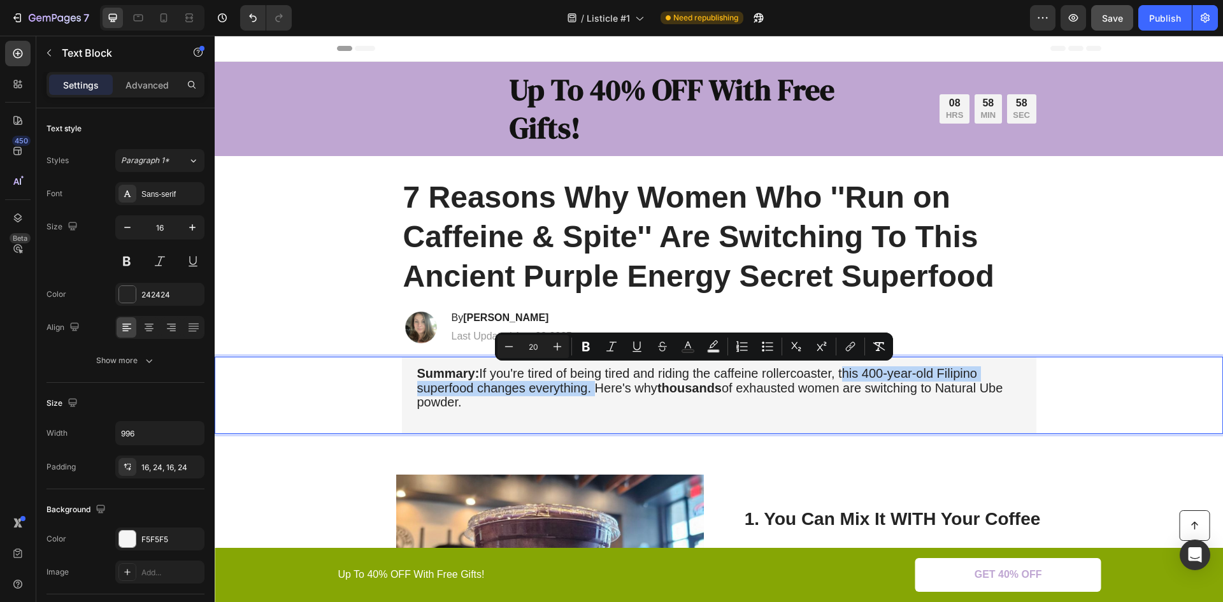
drag, startPoint x: 837, startPoint y: 375, endPoint x: 585, endPoint y: 391, distance: 252.2
click at [585, 391] on span "Summary: If you're tired of being tired and riding the caffeine rollercoaster, …" at bounding box center [710, 387] width 586 height 43
click at [586, 349] on icon "Editor contextual toolbar" at bounding box center [586, 346] width 13 height 13
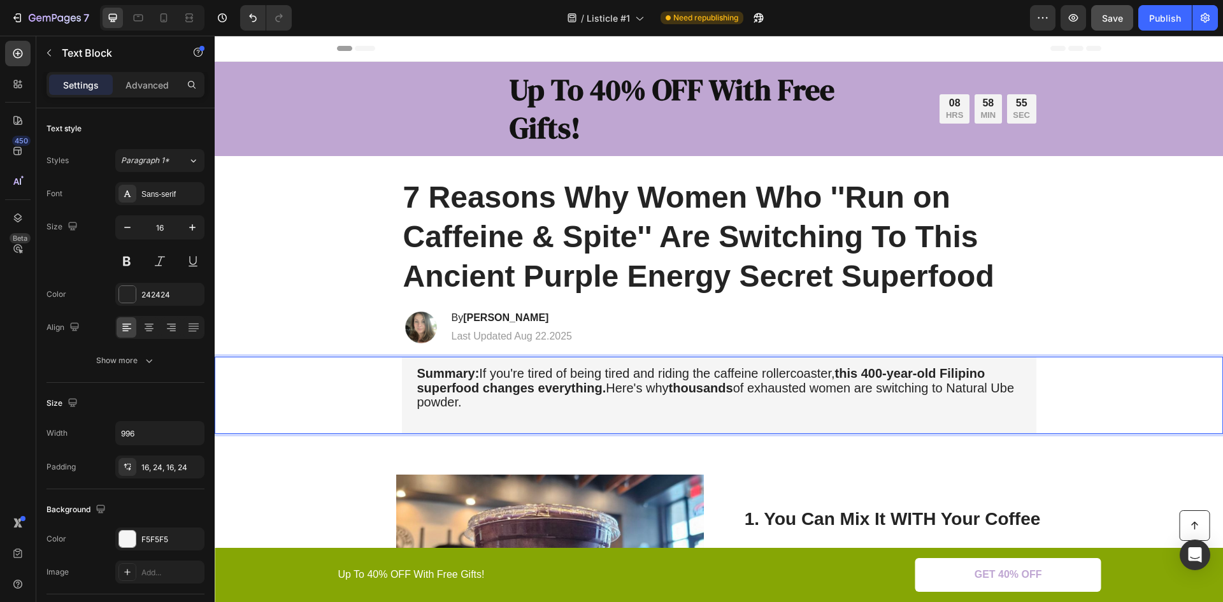
click at [598, 393] on strong "this 400-year-old Filipino superfood changes everything." at bounding box center [701, 380] width 568 height 29
drag, startPoint x: 838, startPoint y: 375, endPoint x: 600, endPoint y: 391, distance: 238.8
click at [600, 391] on strong "this 400-year-old Filipino superfood changes everything." at bounding box center [701, 380] width 568 height 29
drag, startPoint x: 561, startPoint y: 388, endPoint x: 685, endPoint y: 399, distance: 124.7
click at [685, 399] on p "Summary: If you're tired of being tired and riding the caffeine rollercoaster, …" at bounding box center [719, 395] width 604 height 57
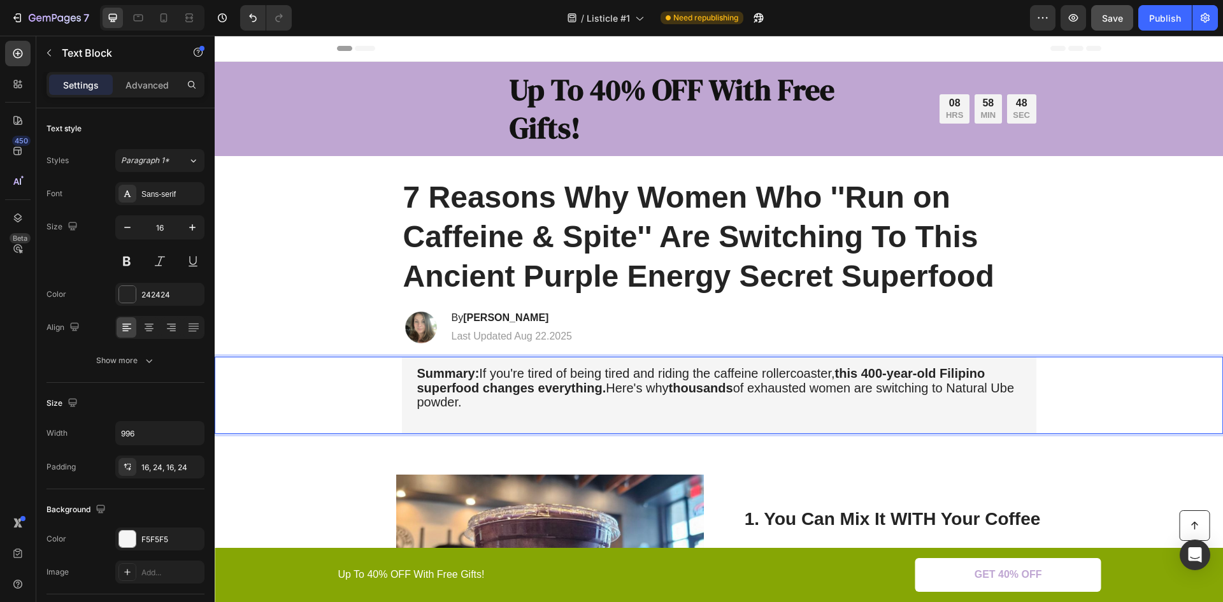
drag, startPoint x: 840, startPoint y: 375, endPoint x: 688, endPoint y: 398, distance: 154.0
click at [688, 398] on p "Summary: If you're tired of being tired and riding the caffeine rollercoaster, …" at bounding box center [719, 395] width 604 height 57
click at [698, 391] on strong "thousands" at bounding box center [701, 388] width 64 height 14
drag, startPoint x: 835, startPoint y: 371, endPoint x: 598, endPoint y: 390, distance: 237.1
click at [598, 390] on span "Summary: If you're tired of being tired and riding the caffeine rollercoaster, …" at bounding box center [716, 387] width 598 height 43
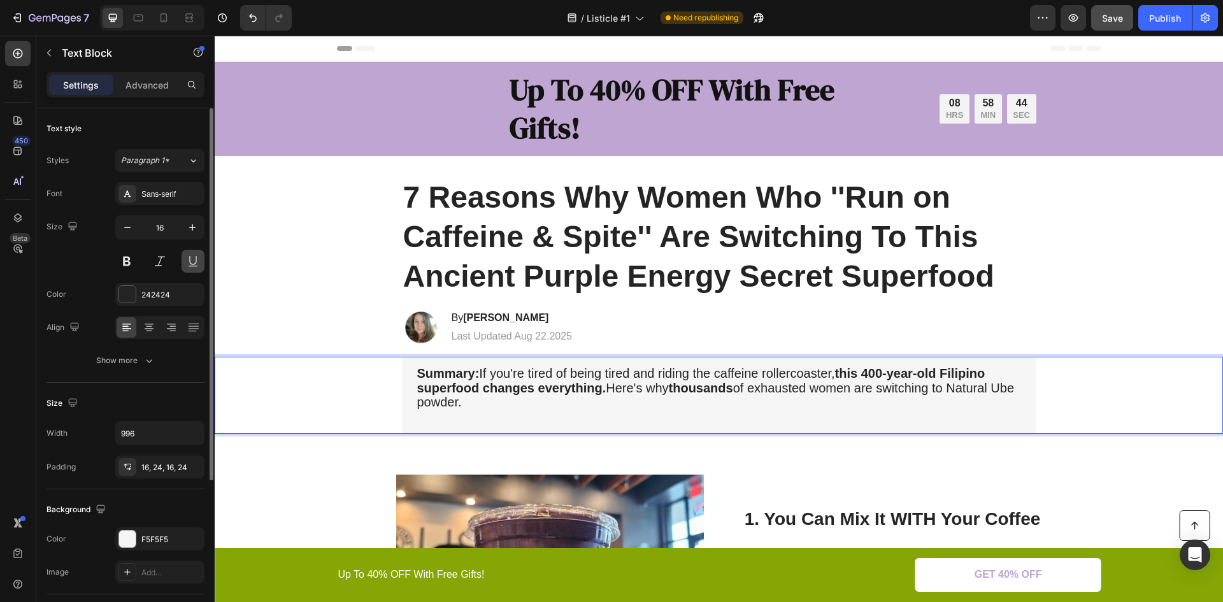
click at [189, 263] on button at bounding box center [193, 261] width 23 height 23
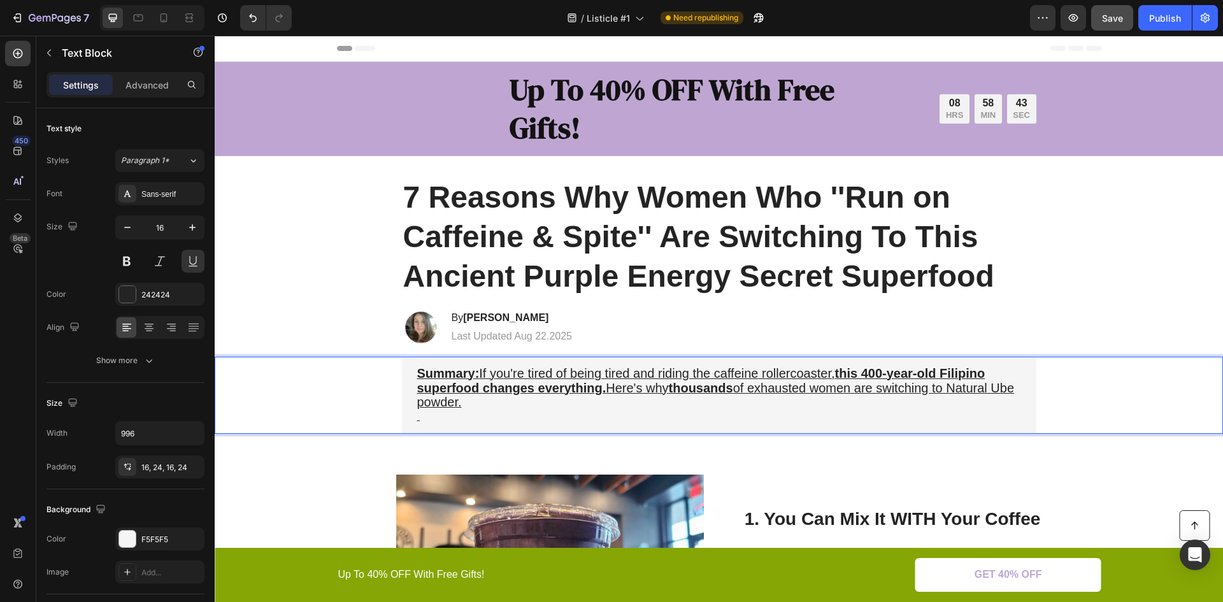
click at [703, 390] on strong "thousands" at bounding box center [701, 388] width 64 height 14
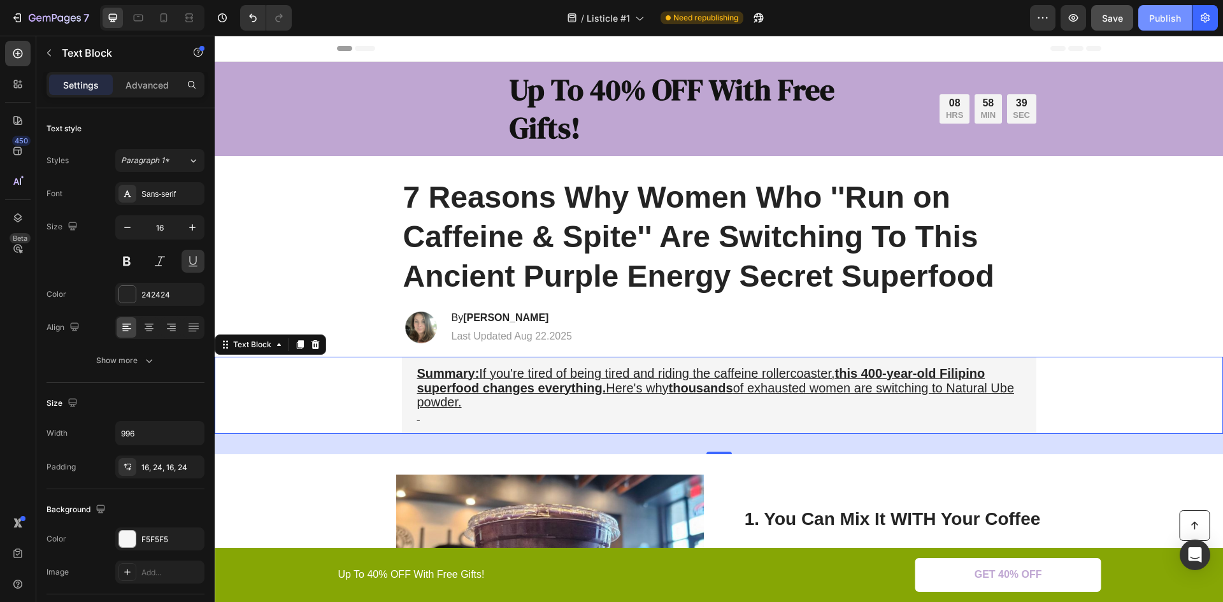
click at [1157, 22] on div "Publish" at bounding box center [1165, 17] width 32 height 13
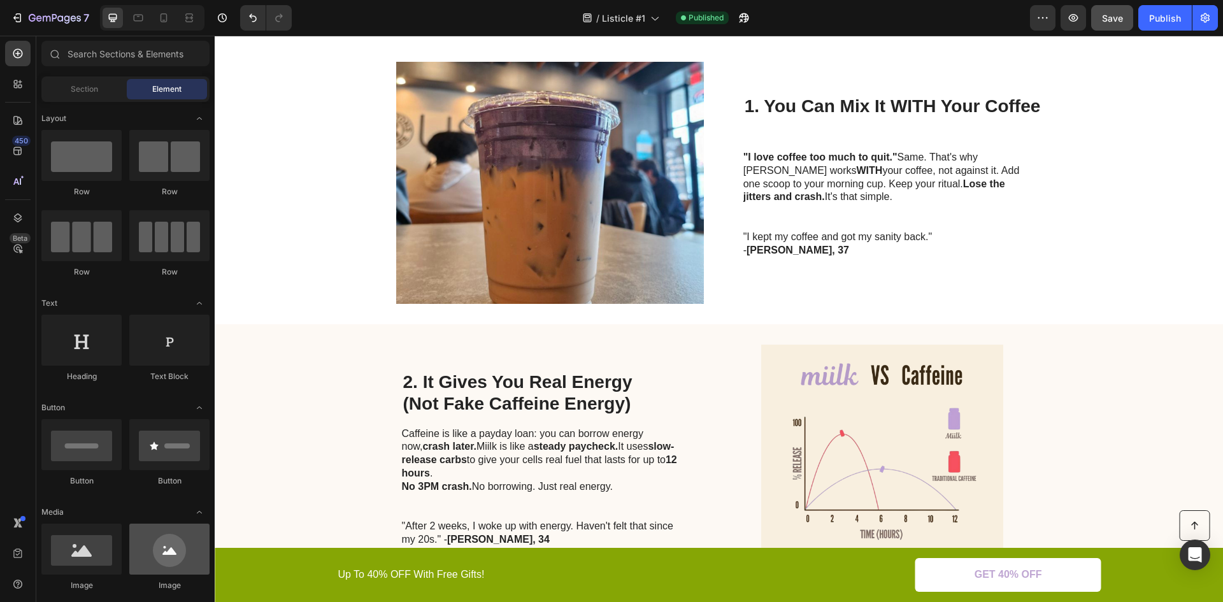
scroll to position [382, 0]
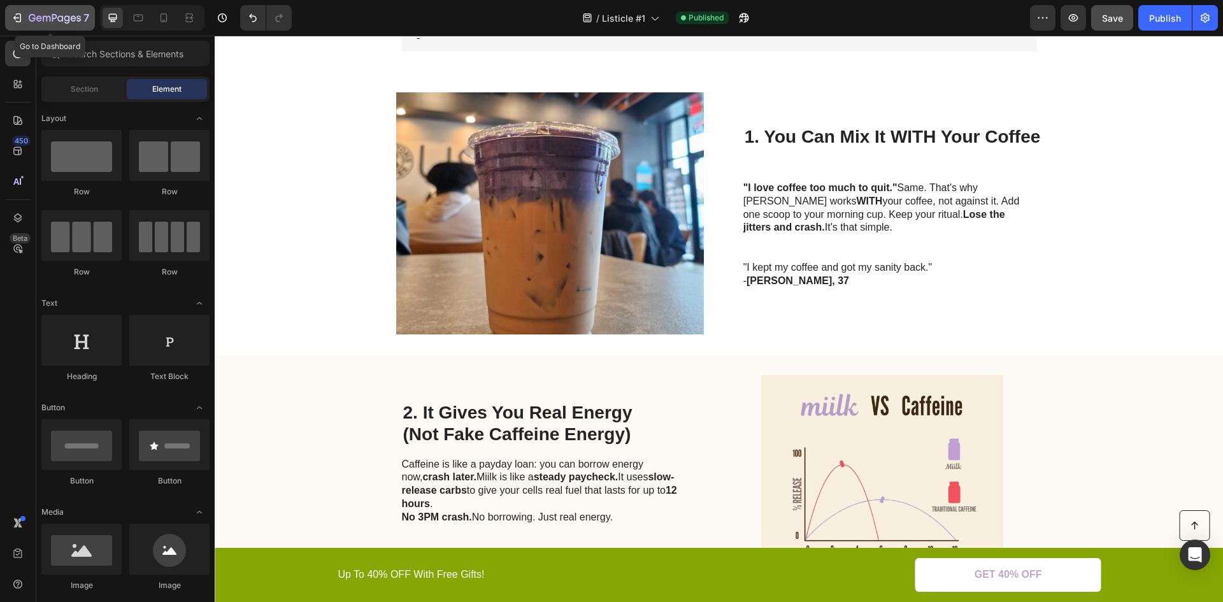
click at [15, 15] on icon "button" at bounding box center [17, 17] width 13 height 13
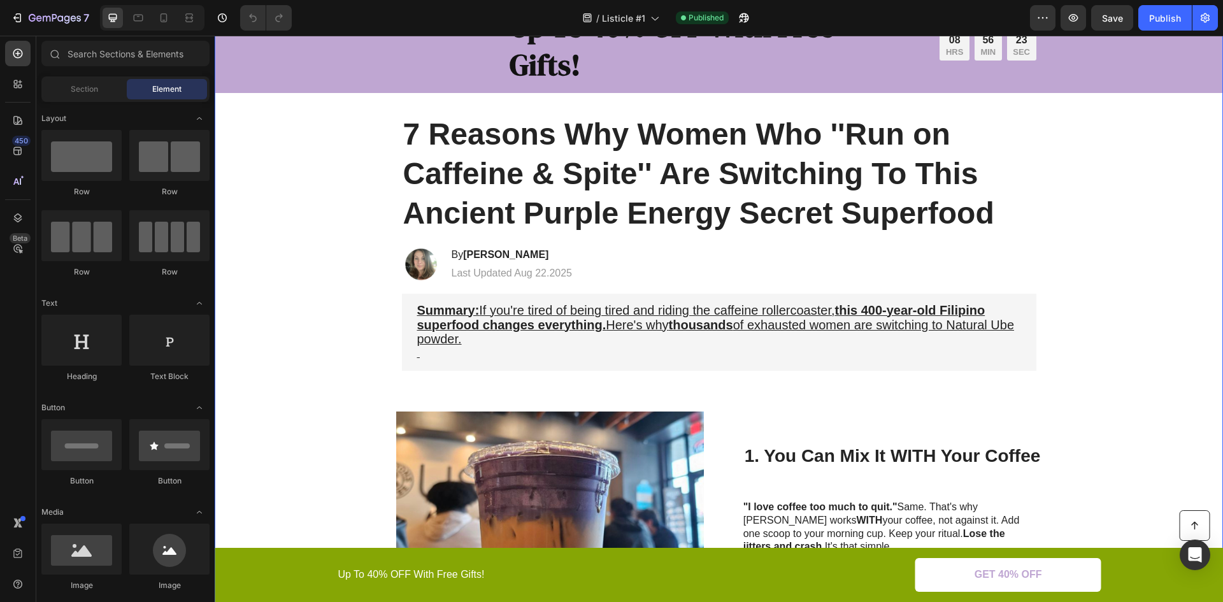
scroll to position [191, 0]
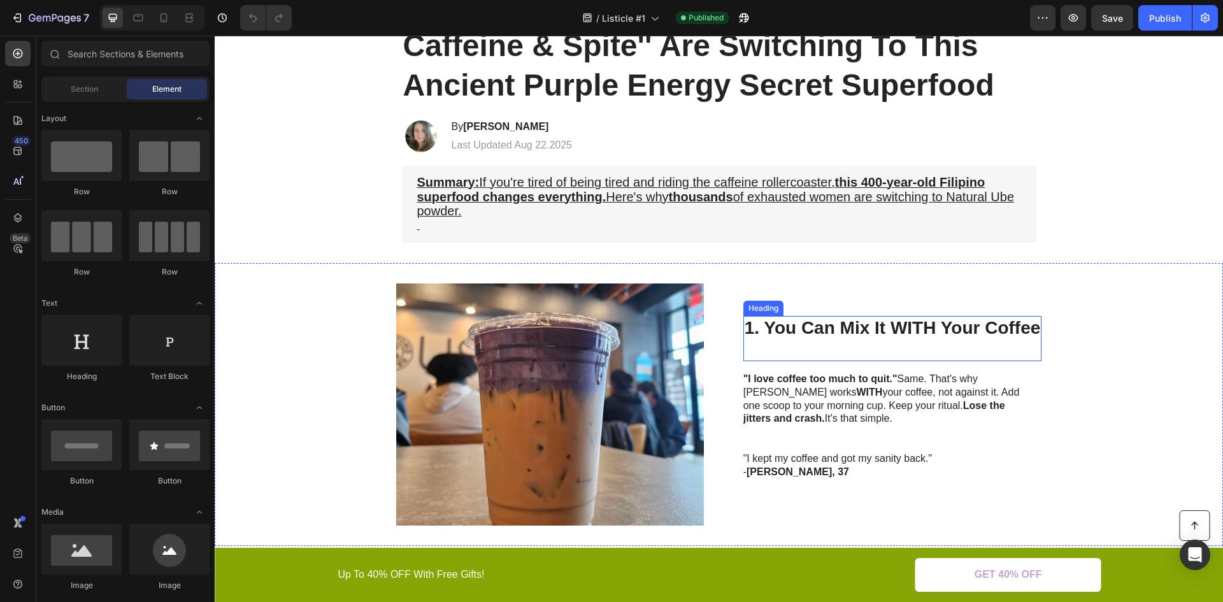
click at [1032, 333] on h2 "1. You Can Mix It WITH Your Coffee" at bounding box center [893, 338] width 299 height 45
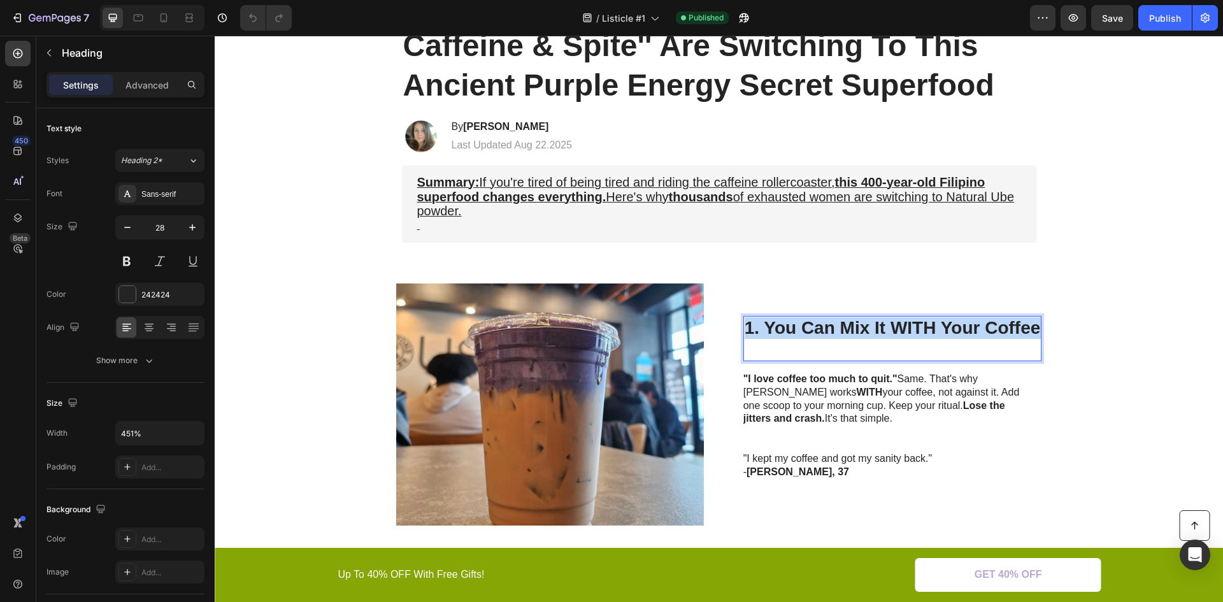
click at [1032, 333] on p "1. You Can Mix It WITH Your Coffee" at bounding box center [893, 338] width 296 height 43
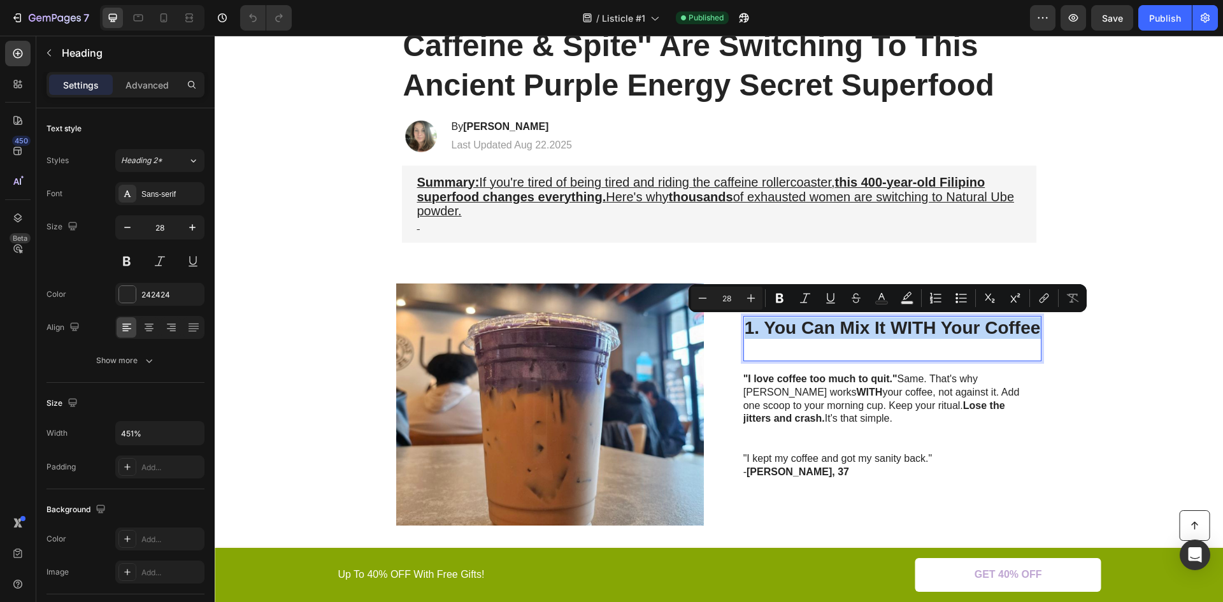
click at [1035, 329] on p "1. You Can Mix It WITH Your Coffee" at bounding box center [893, 338] width 296 height 43
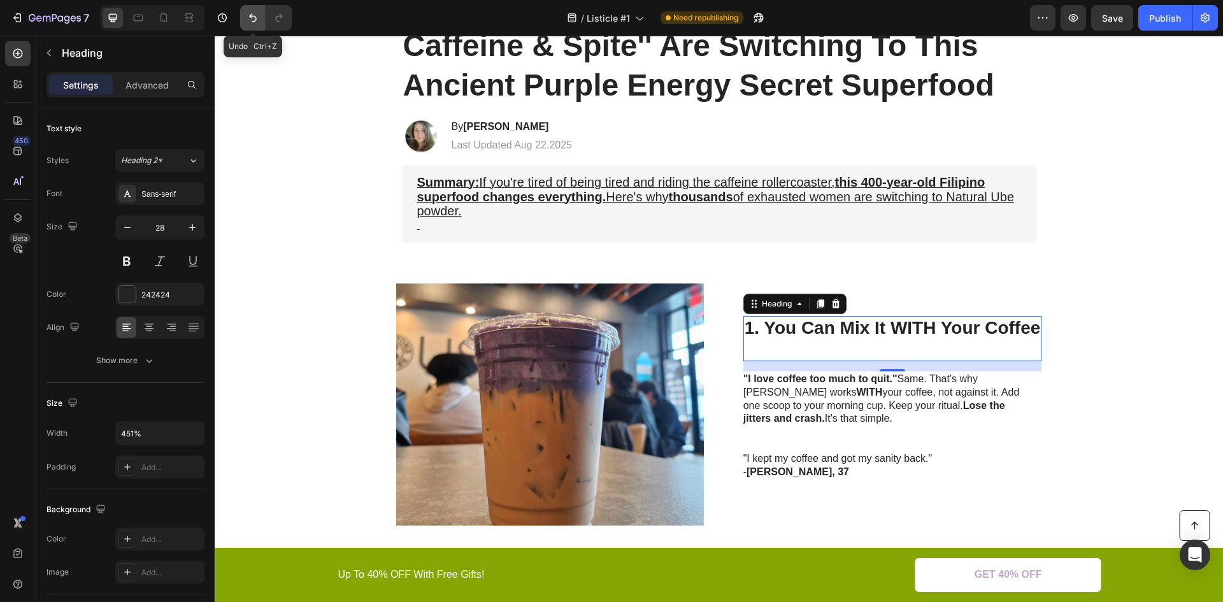
click at [257, 18] on icon "Undo/Redo" at bounding box center [253, 17] width 13 height 13
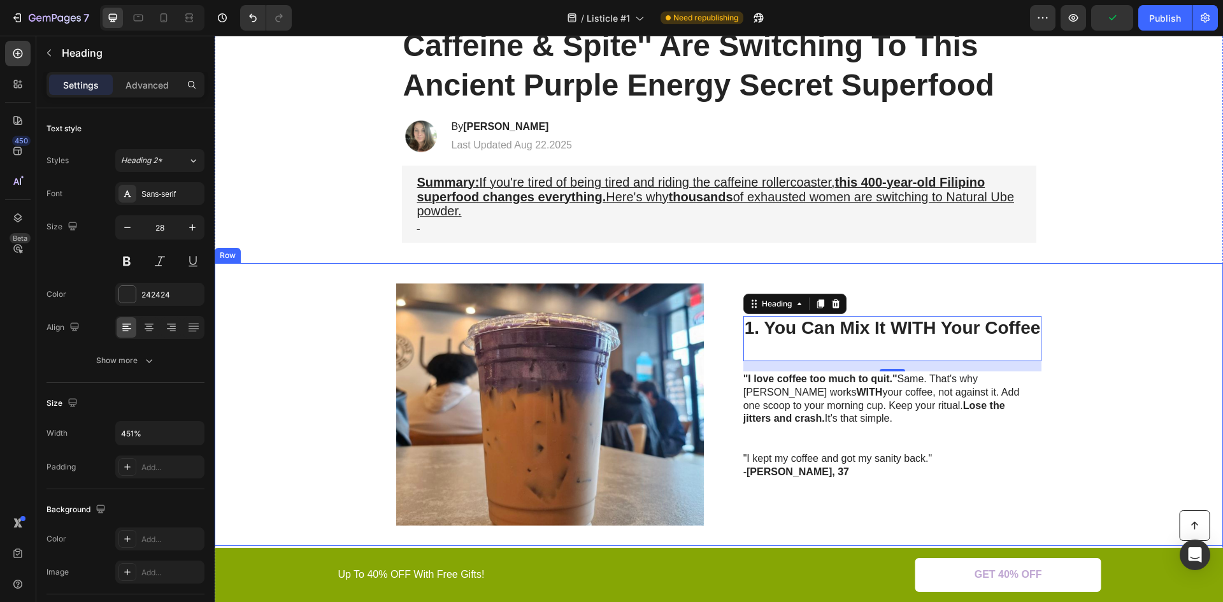
click at [964, 440] on p at bounding box center [887, 445] width 286 height 13
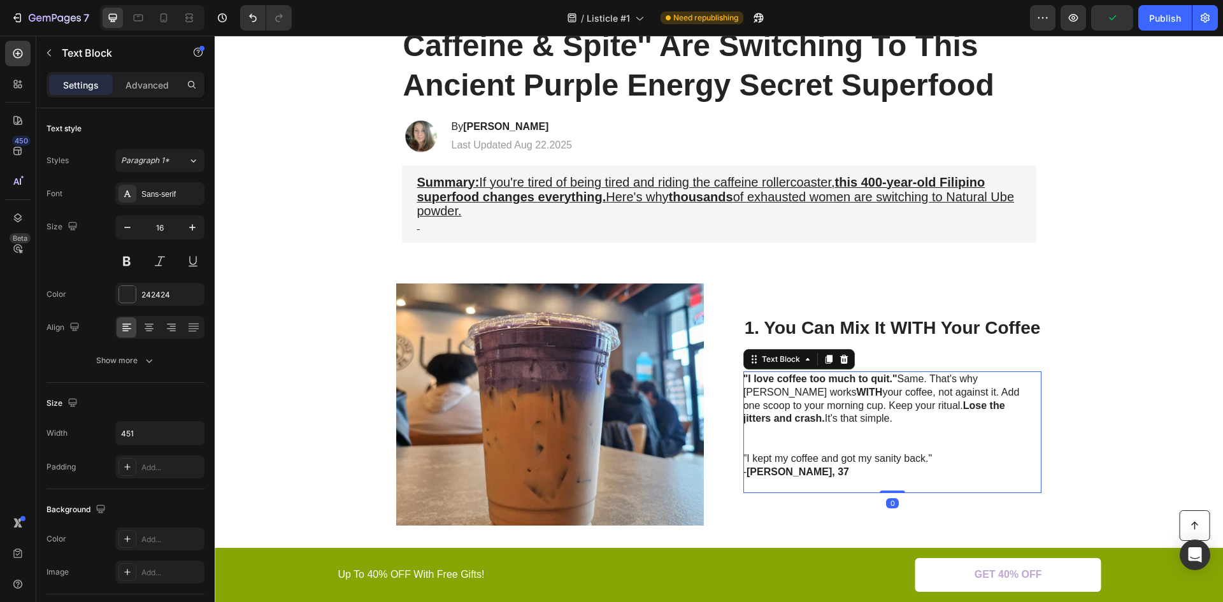
click at [1083, 389] on div "Image 1. You Can Mix It WITH Your Coffee Heading "I love coffee too much to qui…" at bounding box center [719, 404] width 1009 height 283
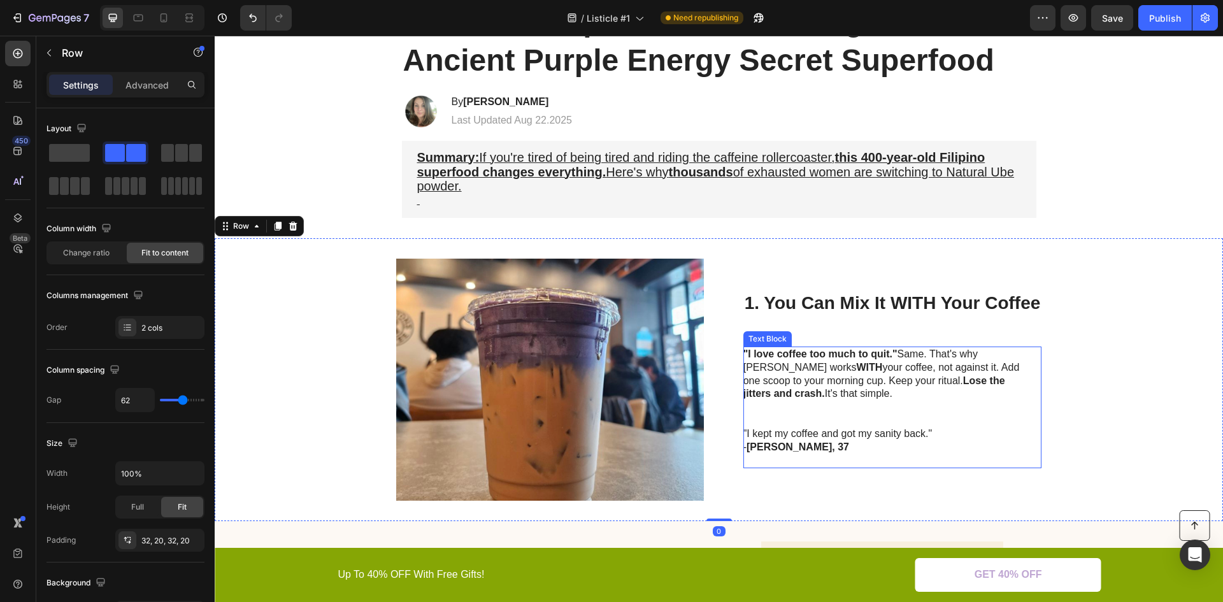
scroll to position [255, 0]
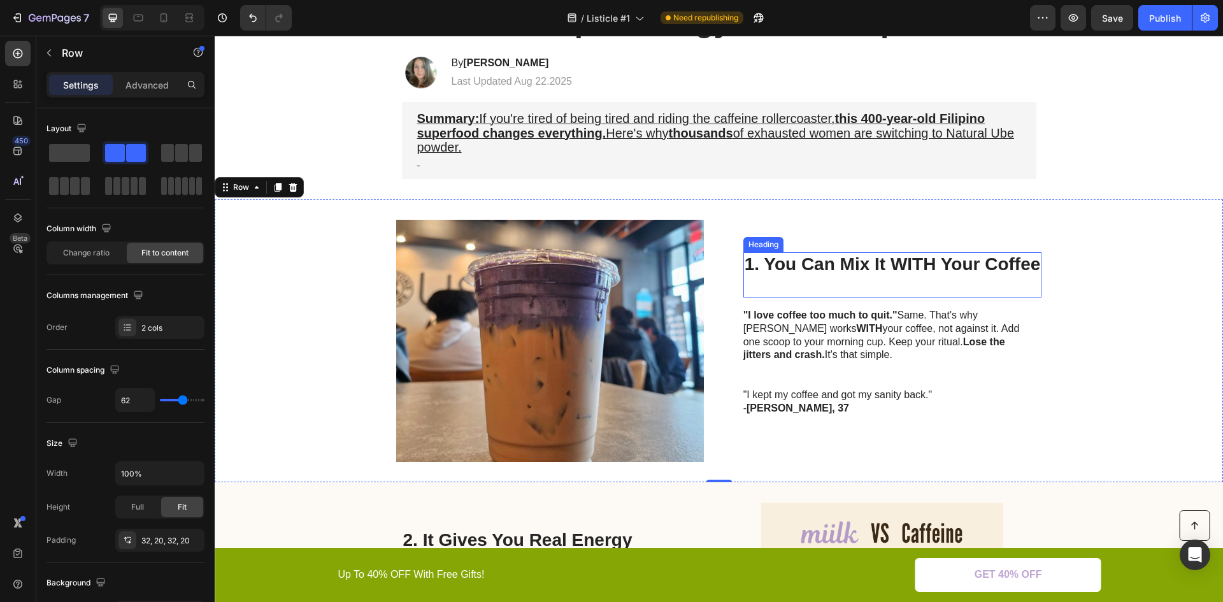
click at [935, 266] on h2 "1. You Can Mix It WITH Your Coffee" at bounding box center [893, 274] width 299 height 45
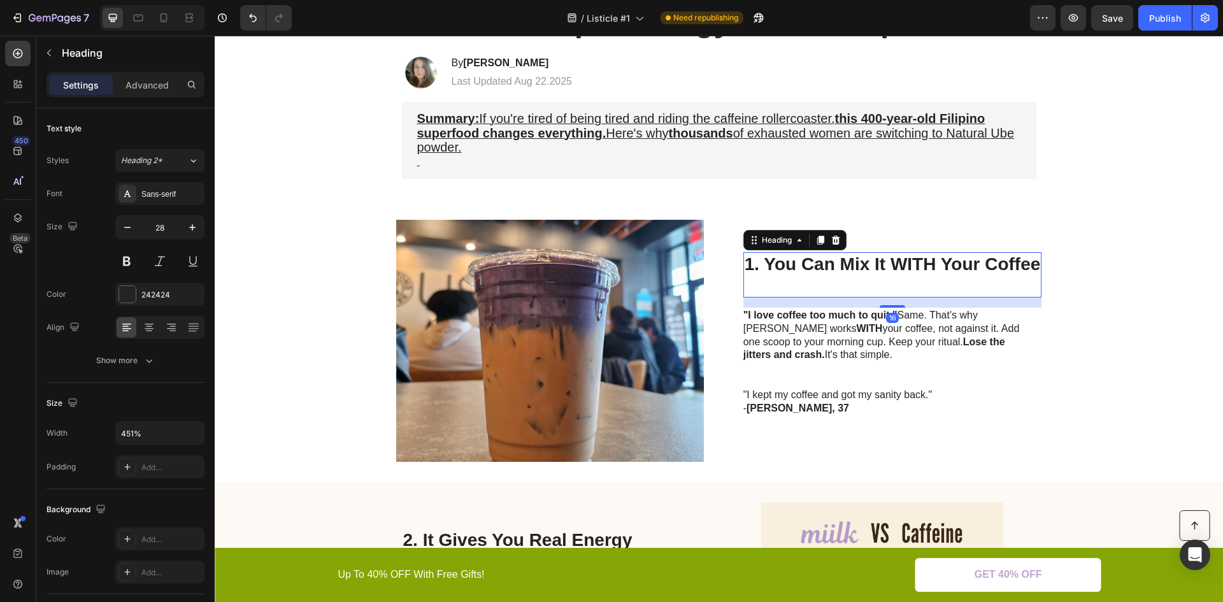
click at [935, 266] on h2 "1. You Can Mix It WITH Your Coffee" at bounding box center [893, 274] width 299 height 45
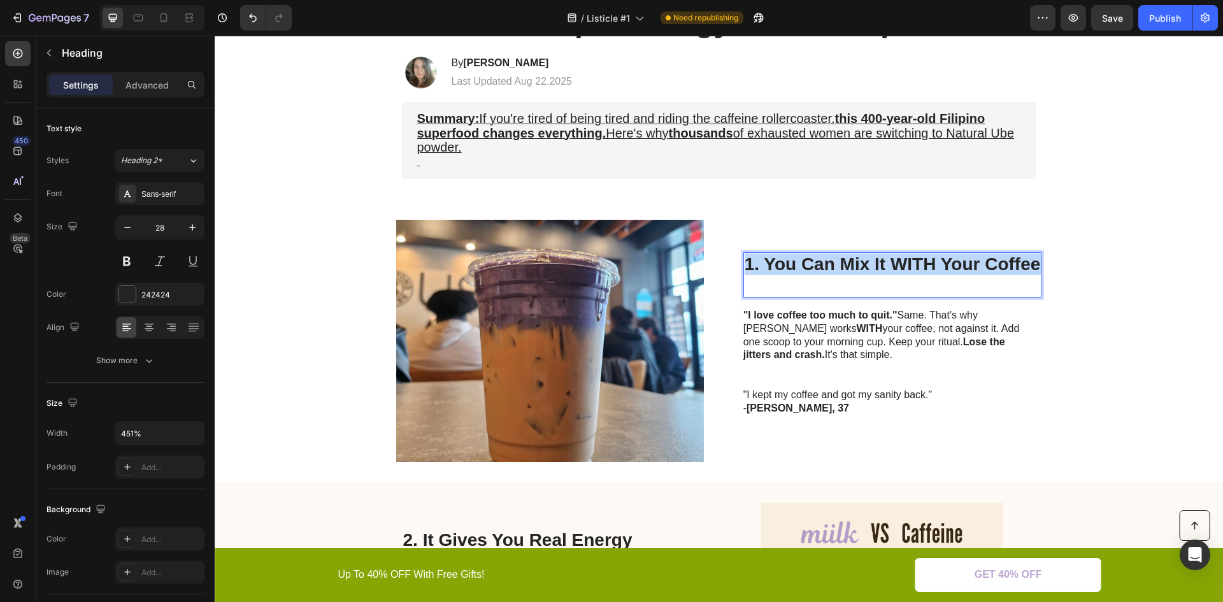
click at [935, 266] on p "1. You Can Mix It WITH Your Coffee" at bounding box center [893, 275] width 296 height 43
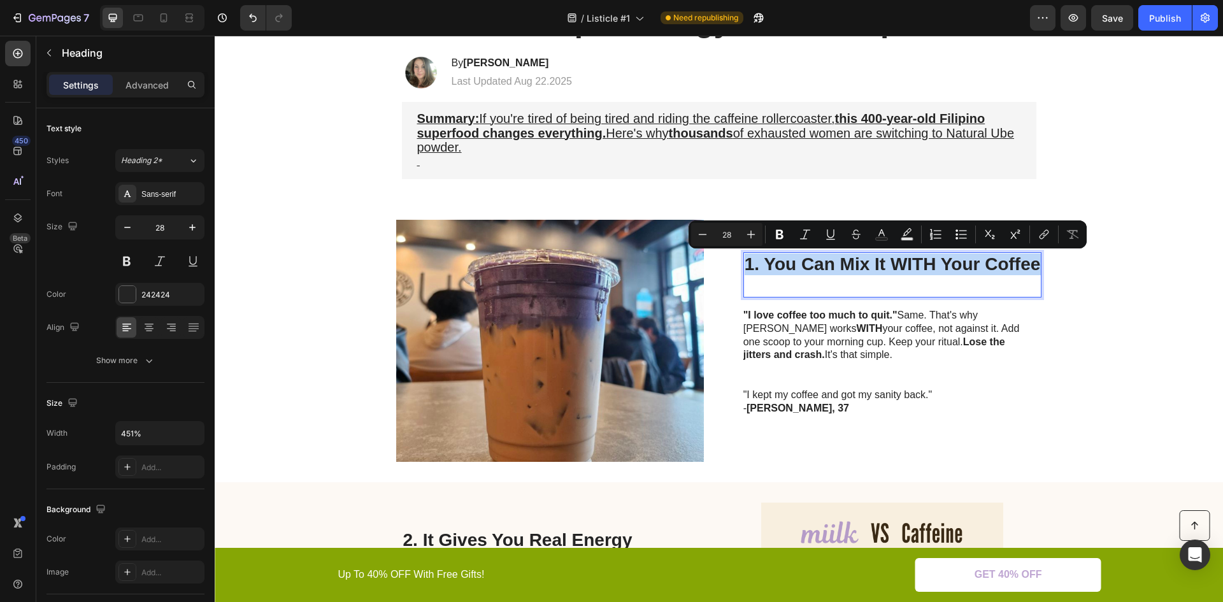
click at [979, 267] on p "1. You Can Mix It WITH Your Coffee" at bounding box center [893, 275] width 296 height 43
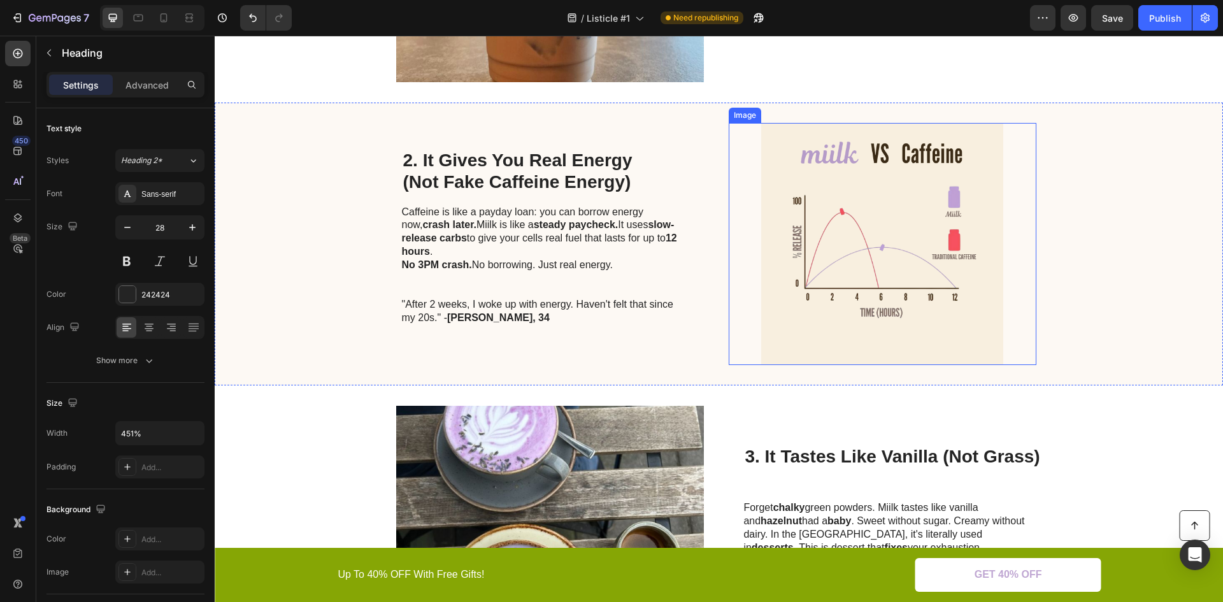
scroll to position [828, 0]
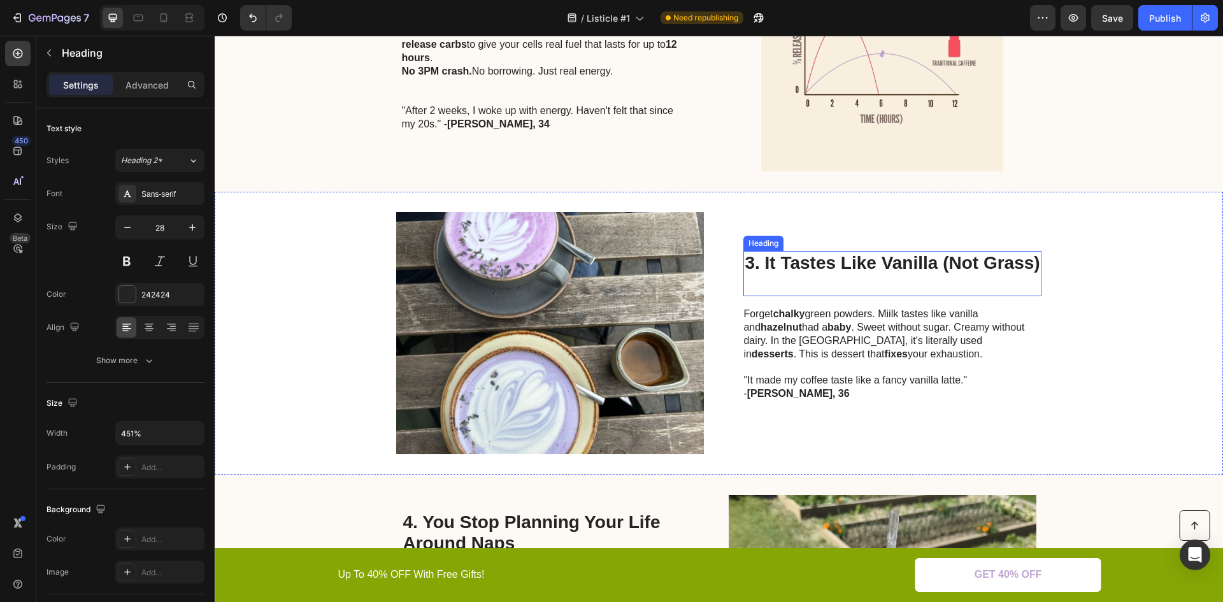
click at [861, 261] on h2 "3. It Tastes Like Vanilla (Not Grass)" at bounding box center [893, 273] width 298 height 45
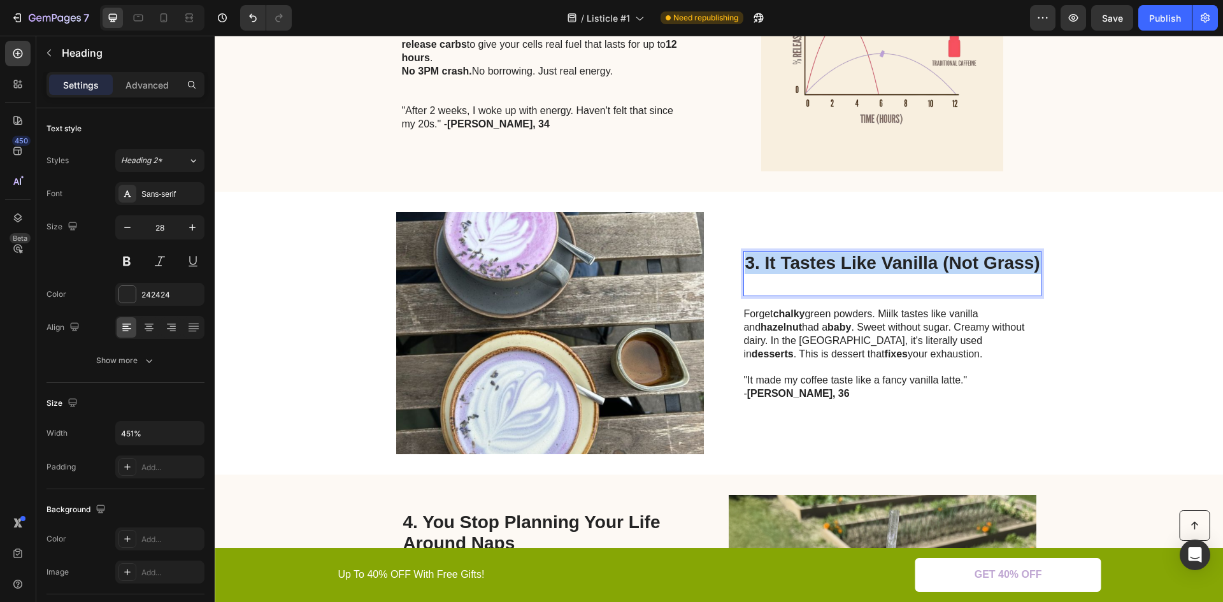
click at [861, 261] on p "3. It Tastes Like Vanilla (Not Grass)" at bounding box center [892, 273] width 295 height 43
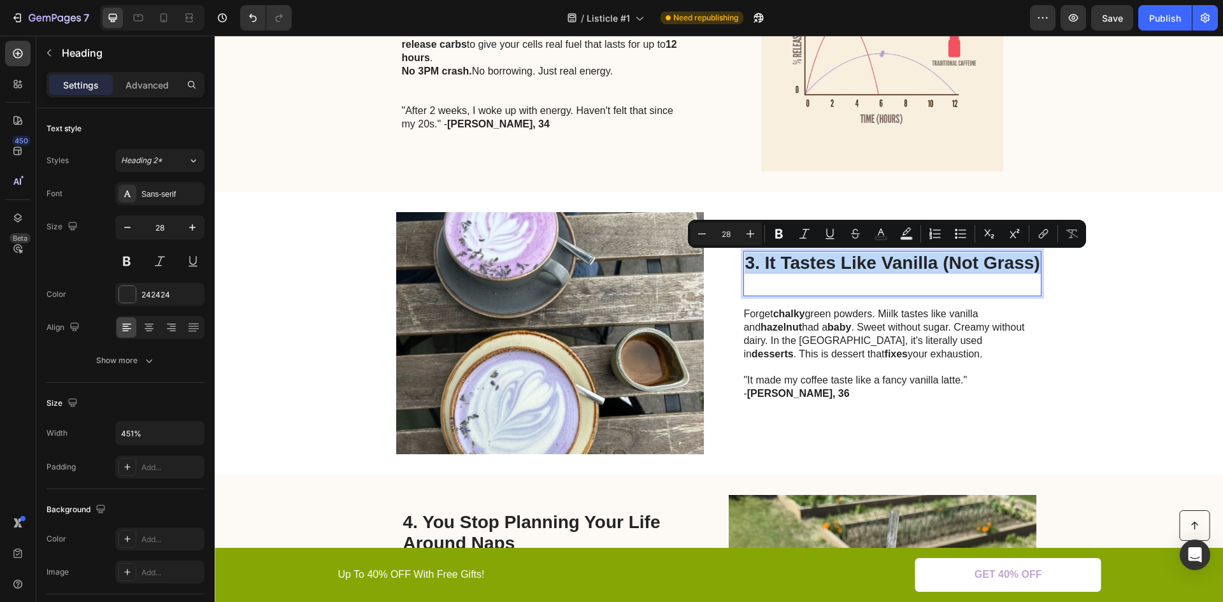
click at [861, 261] on p "3. It Tastes Like Vanilla (Not Grass)" at bounding box center [892, 273] width 295 height 43
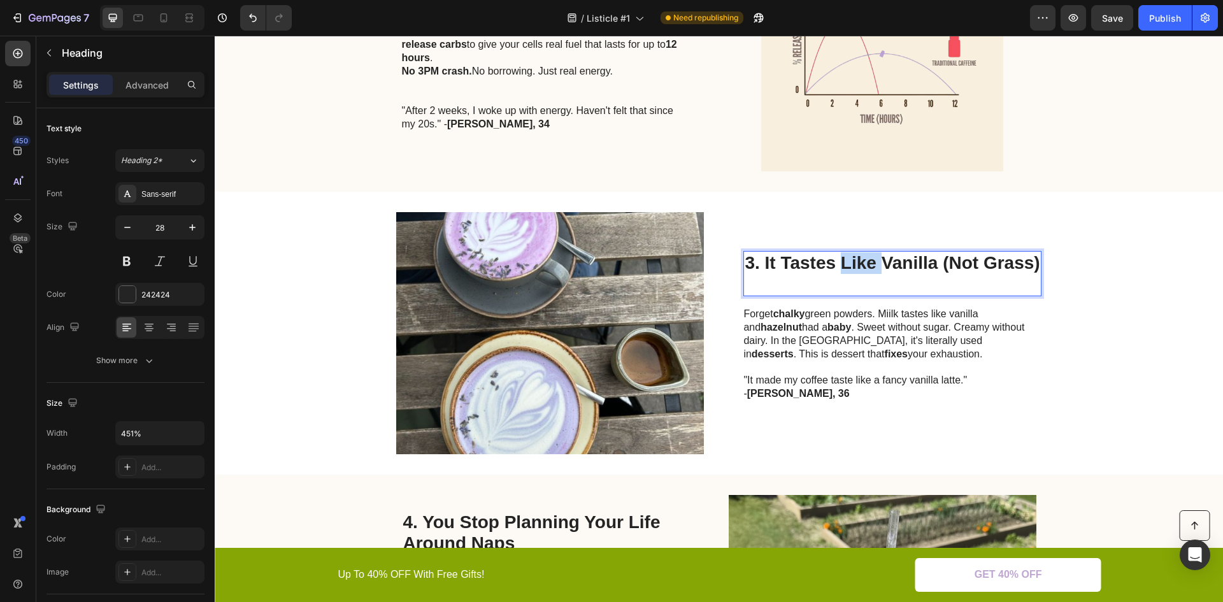
click at [860, 261] on p "3. It Tastes Like Vanilla (Not Grass)" at bounding box center [892, 273] width 295 height 43
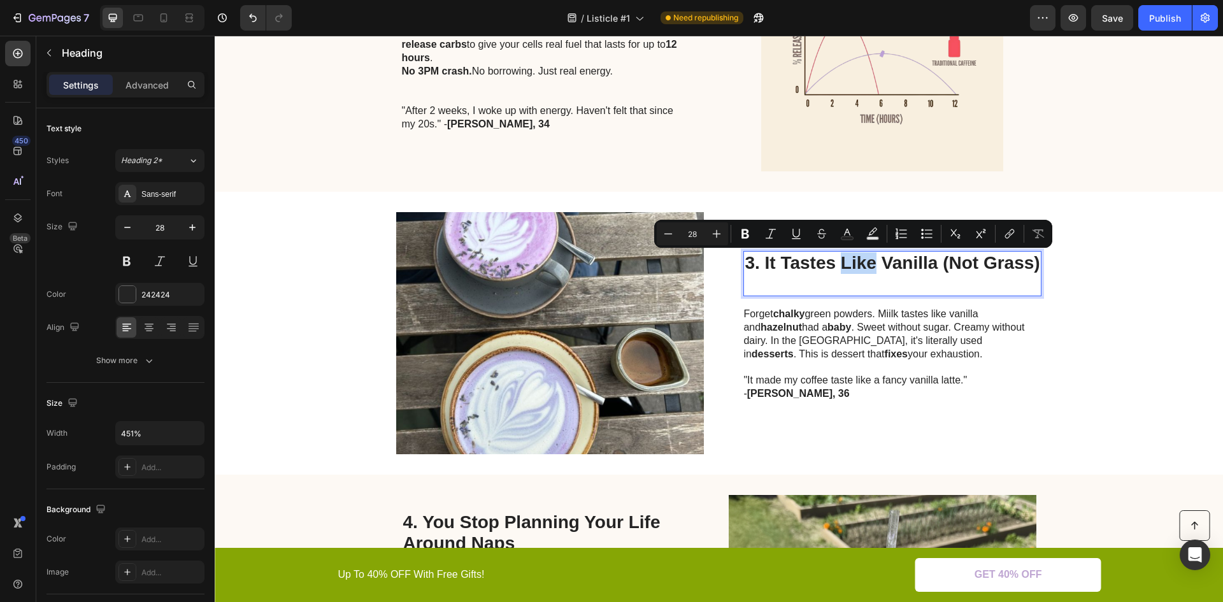
click at [772, 262] on p "3. It Tastes Like Vanilla (Not Grass)" at bounding box center [892, 273] width 295 height 43
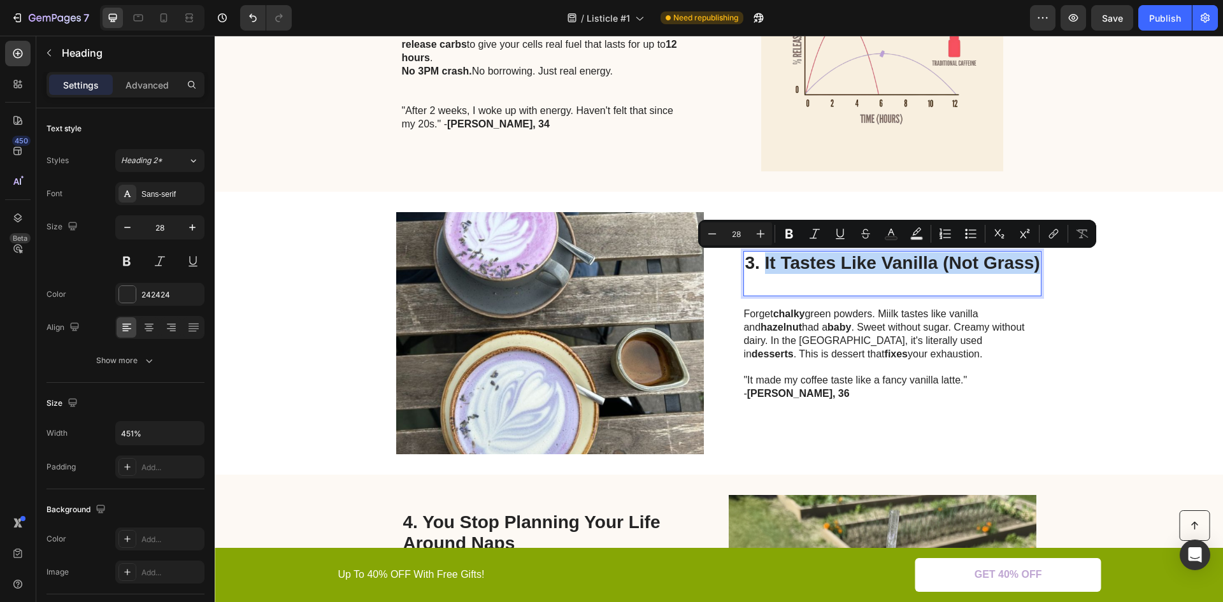
drag, startPoint x: 760, startPoint y: 258, endPoint x: 1035, endPoint y: 265, distance: 275.4
click at [1035, 265] on p "3. It Tastes Like Vanilla (Not Grass)" at bounding box center [892, 273] width 295 height 43
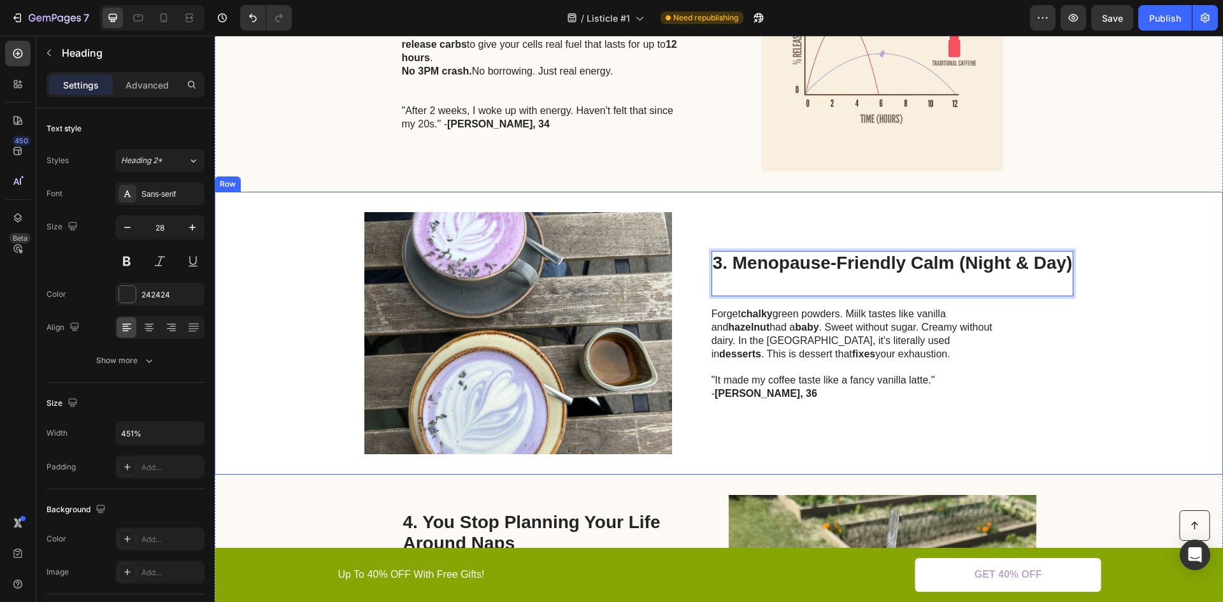
click at [1139, 330] on div "Image 3. Menopause-Friendly Calm (Night & Day) Heading 16 Forget chalky green p…" at bounding box center [719, 333] width 1009 height 283
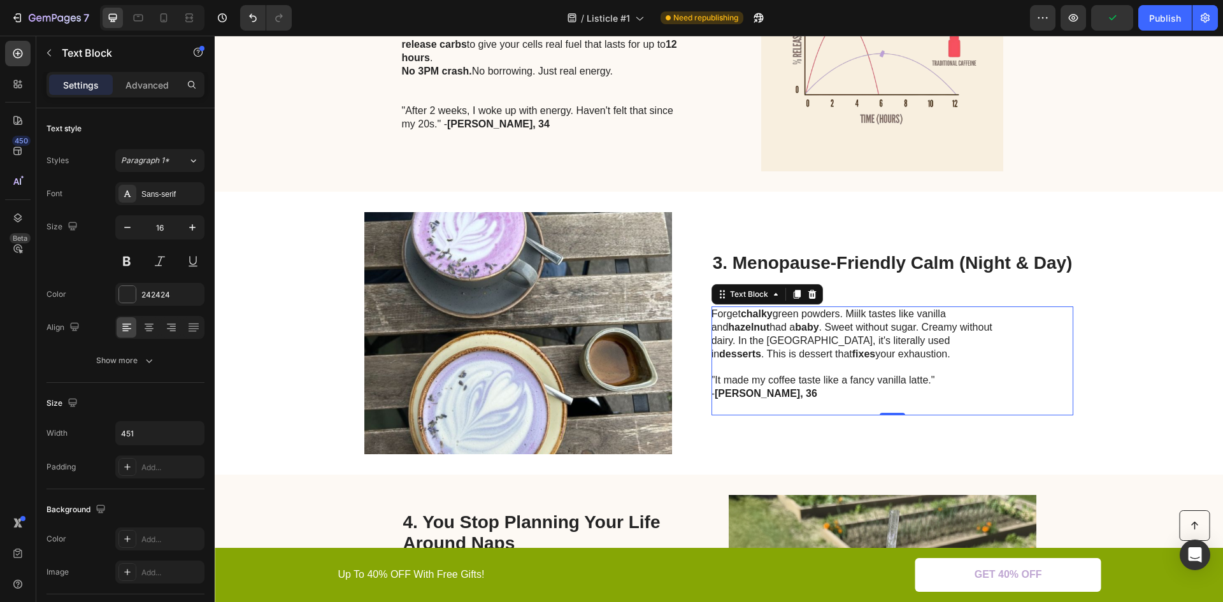
click at [758, 375] on p ""It made my coffee taste like a fancy vanilla latte."" at bounding box center [855, 374] width 286 height 27
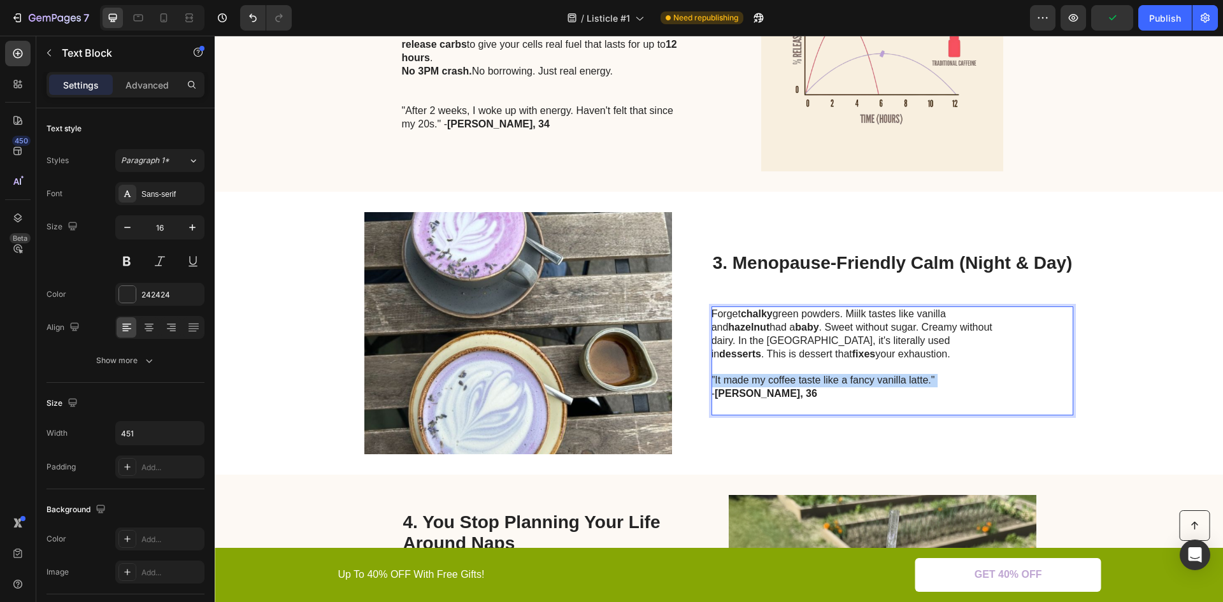
click at [757, 375] on p ""It made my coffee taste like a fancy vanilla latte."" at bounding box center [855, 374] width 286 height 27
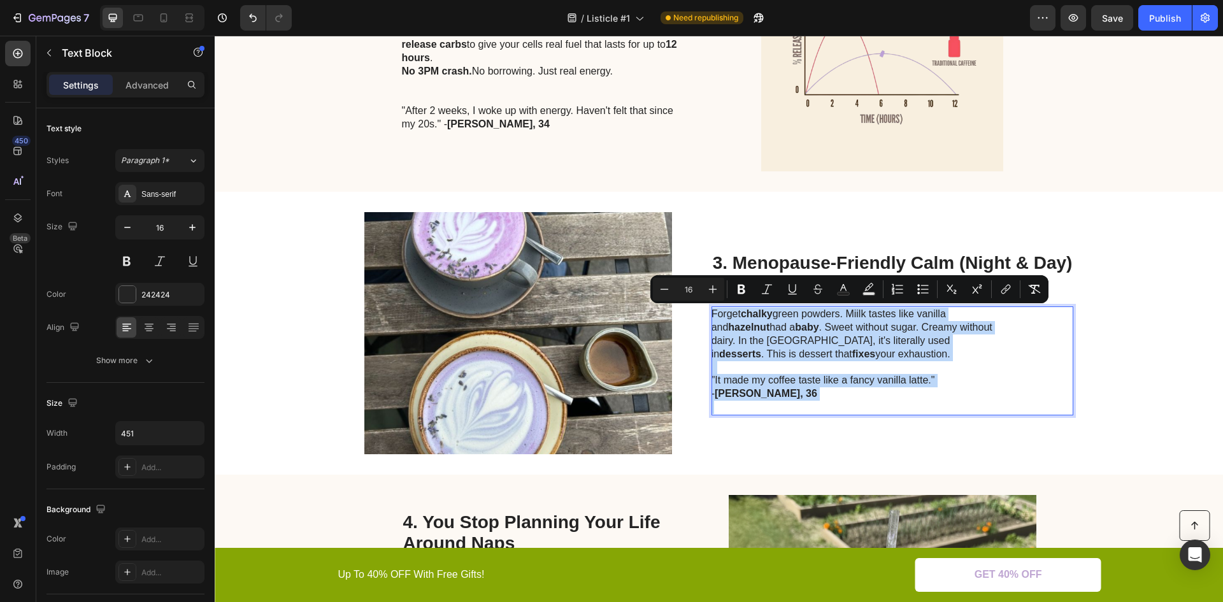
scroll to position [855, 0]
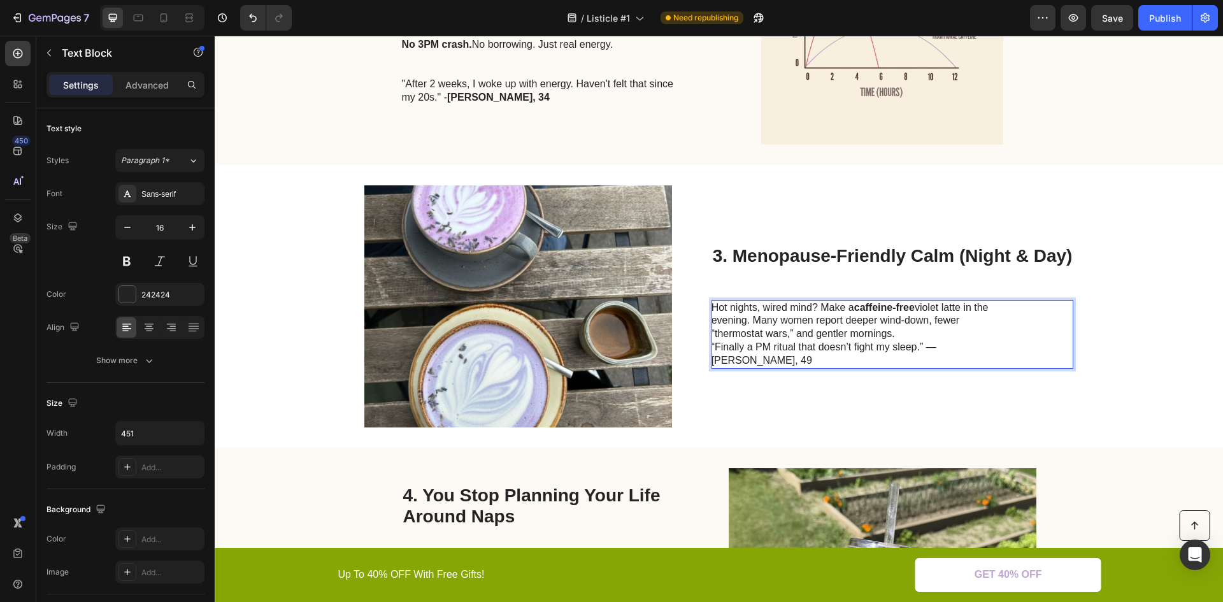
click at [900, 340] on p "Hot nights, wired mind? Make a caffeine-free violet latte in the evening. Many …" at bounding box center [855, 334] width 286 height 66
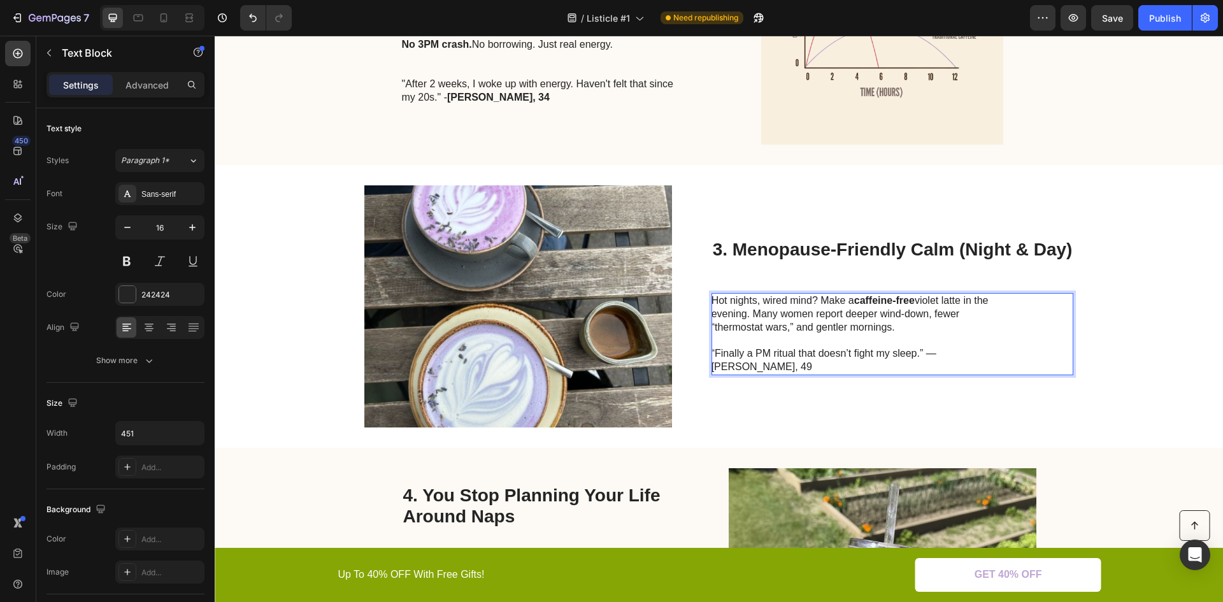
scroll to position [849, 0]
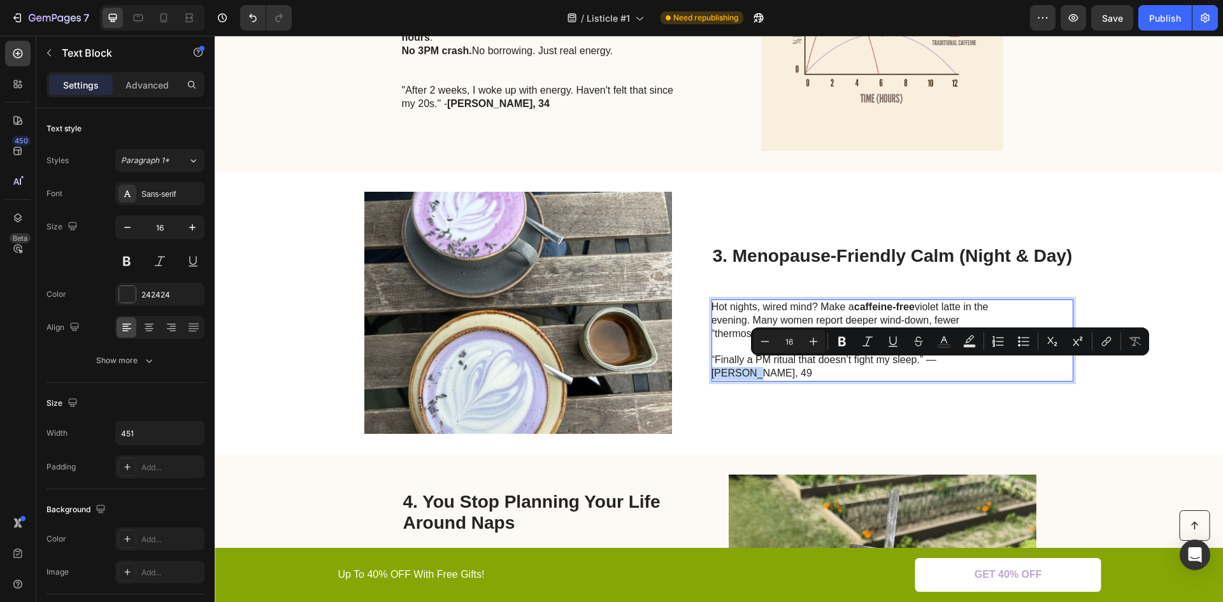
drag, startPoint x: 974, startPoint y: 367, endPoint x: 933, endPoint y: 368, distance: 40.1
click at [933, 368] on p "Hot nights, wired mind? Make a caffeine-free violet latte in the evening. Many …" at bounding box center [855, 341] width 286 height 80
click at [126, 261] on button at bounding box center [126, 261] width 23 height 23
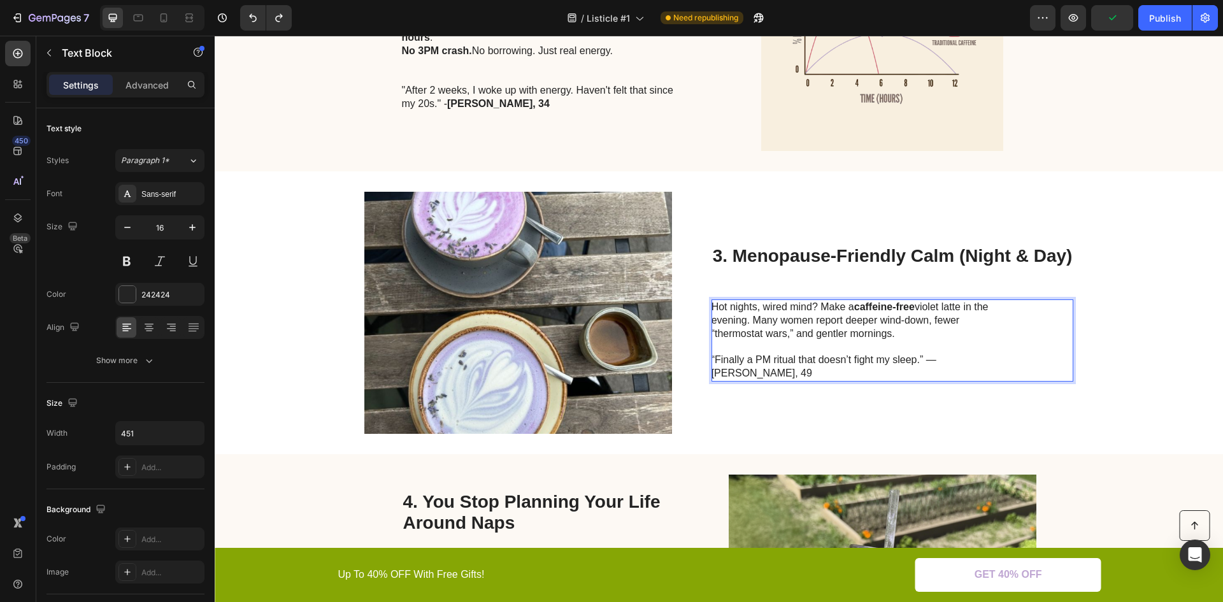
click at [927, 350] on p "Hot nights, wired mind? Make a caffeine-free violet latte in the evening. Many …" at bounding box center [855, 341] width 286 height 80
click at [975, 364] on p "Hot nights, wired mind? Make a caffeine-free violet latte in the evening. Many …" at bounding box center [855, 341] width 286 height 80
click at [974, 365] on p "Hot nights, wired mind? Make a caffeine-free violet latte in the evening. Many …" at bounding box center [855, 341] width 286 height 80
drag, startPoint x: 973, startPoint y: 366, endPoint x: 935, endPoint y: 366, distance: 37.6
click at [935, 366] on p "Hot nights, wired mind? Make a caffeine-free violet latte in the evening. Many …" at bounding box center [855, 341] width 286 height 80
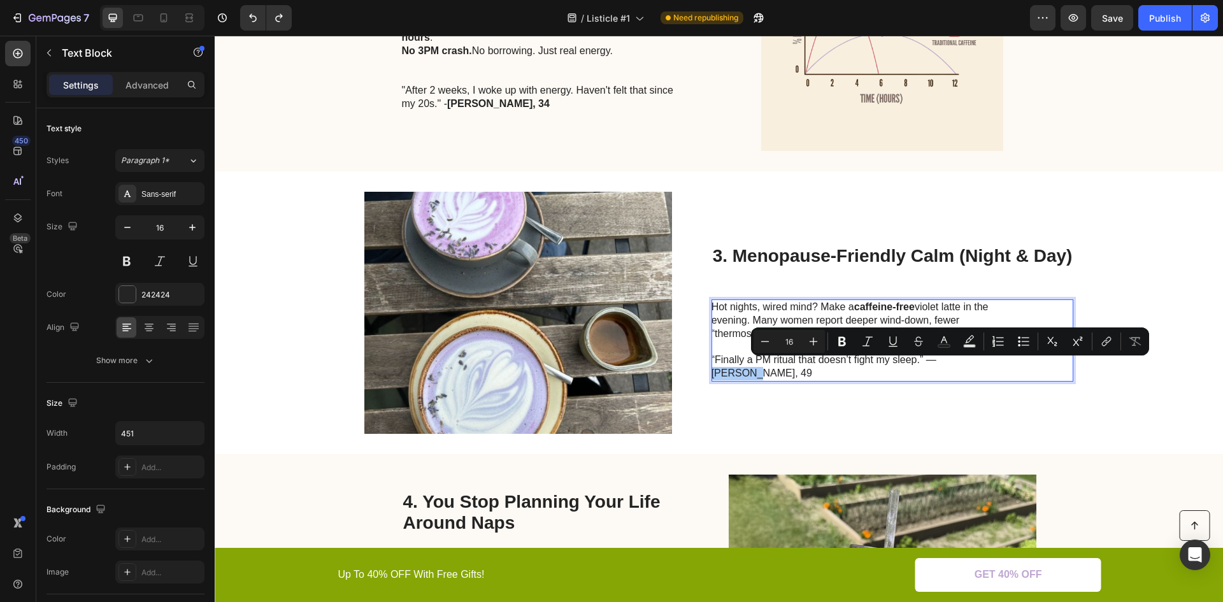
click at [846, 334] on button "Bold" at bounding box center [842, 341] width 23 height 23
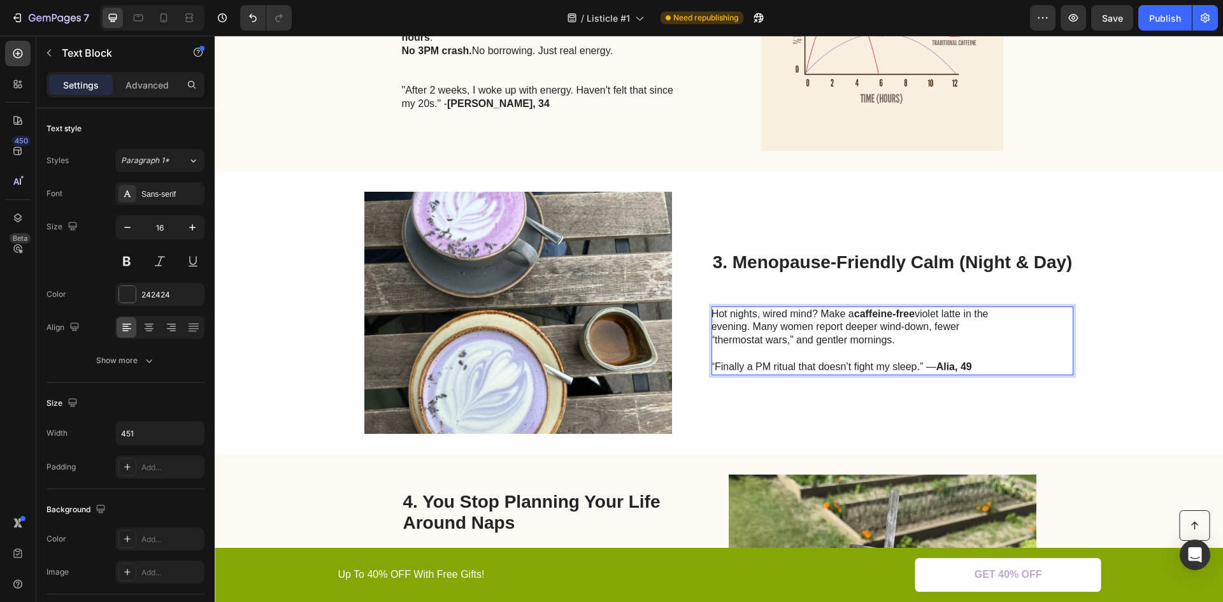
click at [744, 319] on p "Hot nights, wired mind? Make a caffeine-free violet latte in the evening. Many …" at bounding box center [855, 341] width 286 height 66
click at [924, 364] on p "Hot nights, wired mind? Make a caffeine-free violet latte in the evening. Many …" at bounding box center [855, 341] width 286 height 66
click at [931, 368] on p "Hot nights, wired mind? Make a caffeine-free violet latte in the evening. Many …" at bounding box center [855, 341] width 286 height 66
click at [925, 366] on p "Hot nights, wired mind? Make a caffeine-free violet latte in the evening. Many …" at bounding box center [855, 341] width 286 height 66
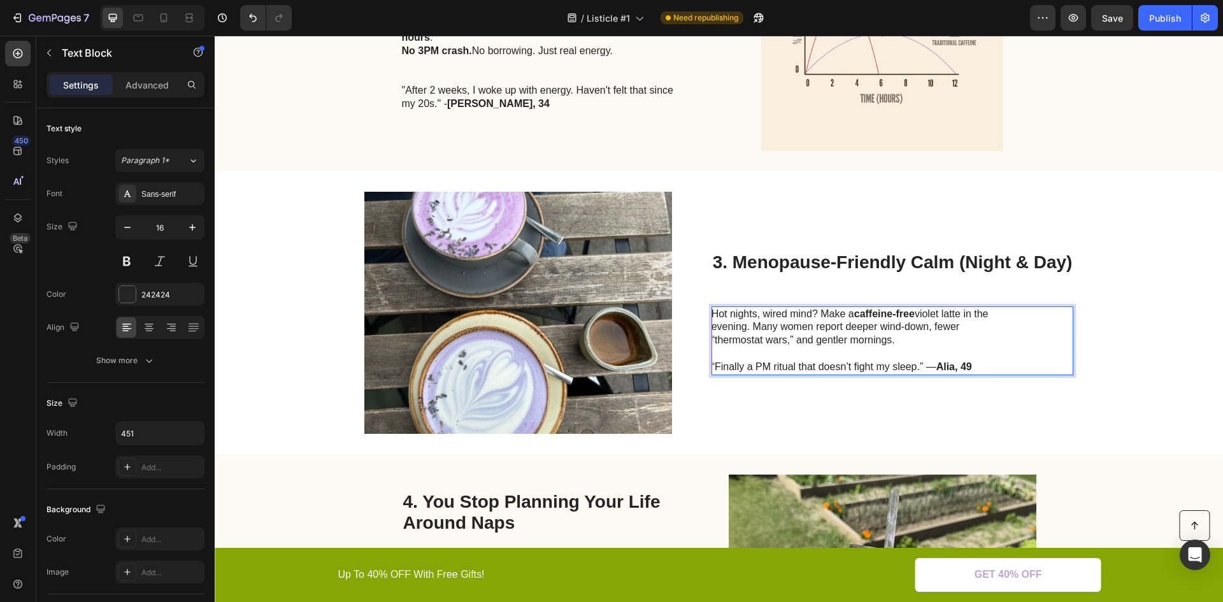
click at [930, 366] on p "Hot nights, wired mind? Make a caffeine-free violet latte in the evening. Many …" at bounding box center [855, 341] width 286 height 66
click at [930, 365] on p "Hot nights, wired mind? Make a caffeine-free violet latte in the evening. Many …" at bounding box center [855, 341] width 286 height 66
click at [925, 365] on p "Hot nights, wired mind? Make a caffeine-free violet latte in the evening. Many …" at bounding box center [855, 341] width 286 height 66
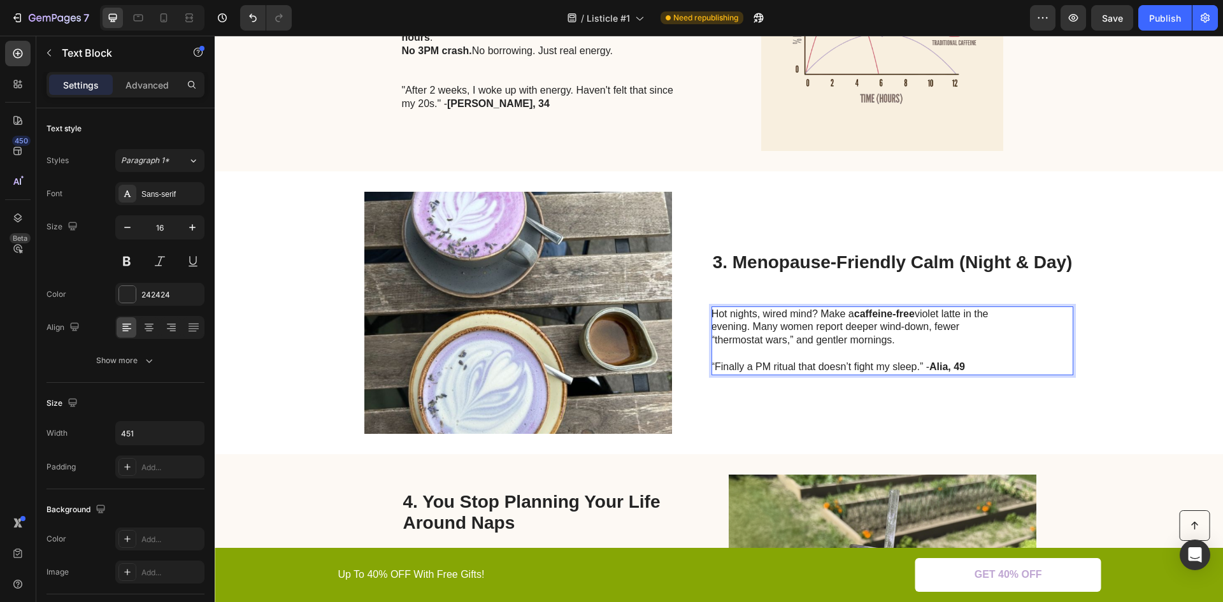
click at [925, 366] on p "Hot nights, wired mind? Make a caffeine-free violet latte in the evening. Many …" at bounding box center [855, 341] width 286 height 66
click at [930, 368] on strong "Alia, 49" at bounding box center [948, 366] width 36 height 11
click at [844, 335] on p "Hot nights, wired mind? Make a caffeine-free violet latte in the evening. Many …" at bounding box center [855, 341] width 286 height 66
click at [752, 328] on p "Hot nights, wired mind? Make a caffeine-free violet latte in the evening. Many …" at bounding box center [855, 341] width 286 height 66
click at [752, 327] on p "Hot nights, wired mind? Make a caffeine-free violet latte in the evening. Many …" at bounding box center [855, 341] width 286 height 66
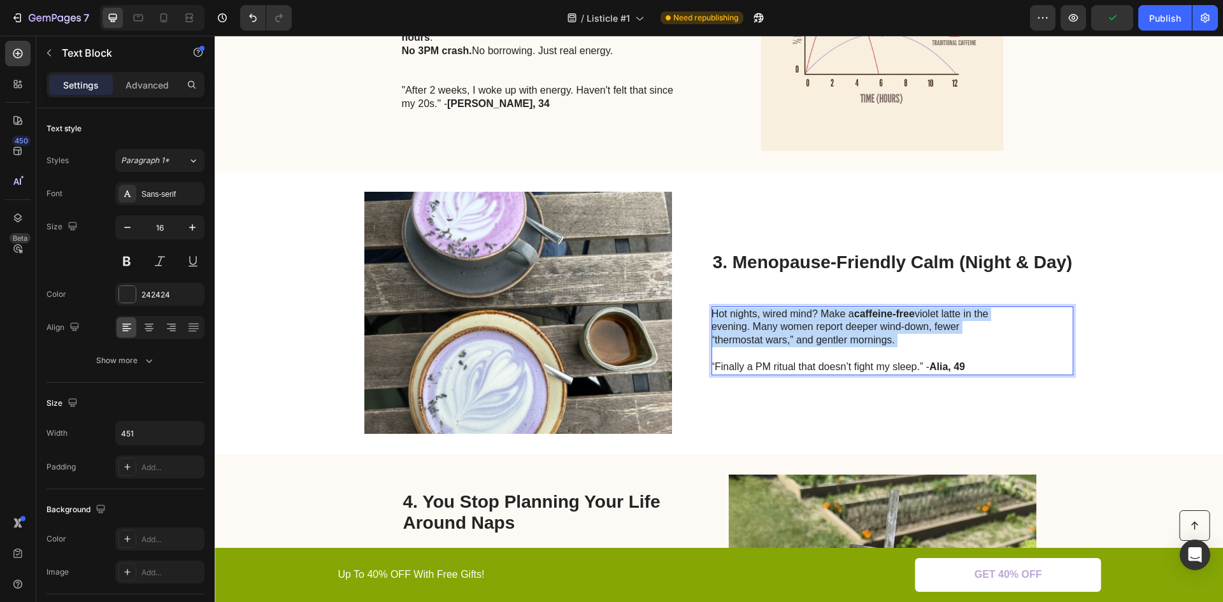
click at [752, 327] on p "Hot nights, wired mind? Make a caffeine-free violet latte in the evening. Many …" at bounding box center [855, 341] width 286 height 66
click at [765, 324] on p "Hot nights, wired mind? Make a caffeine-free violet latte in the evening. Many …" at bounding box center [855, 341] width 286 height 66
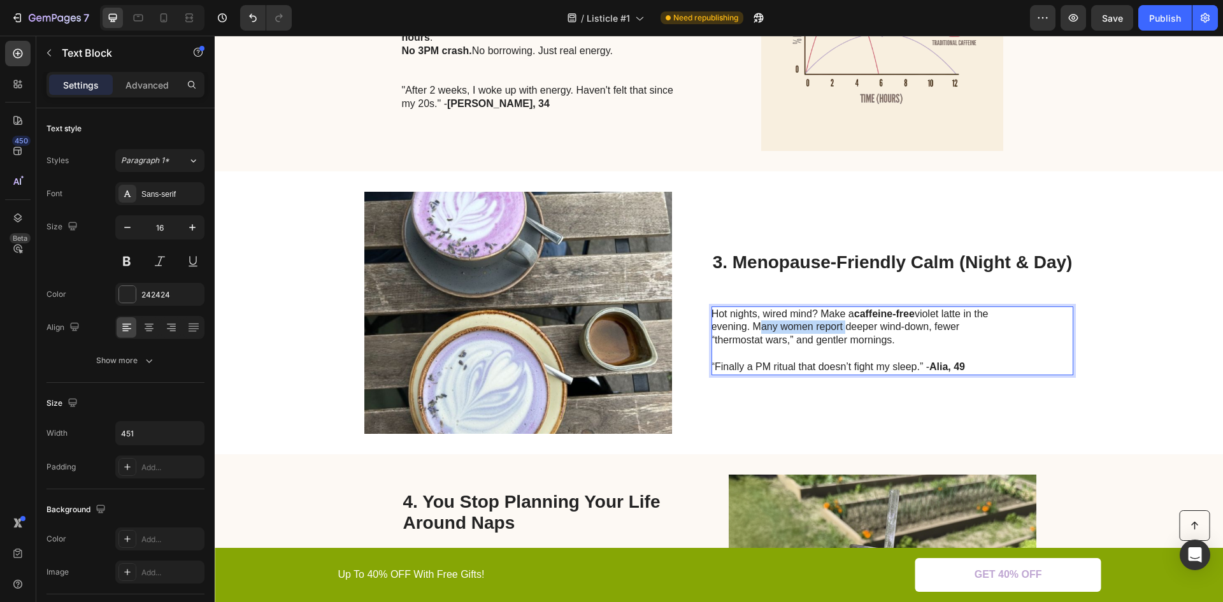
drag, startPoint x: 752, startPoint y: 328, endPoint x: 837, endPoint y: 324, distance: 85.5
click at [837, 324] on p "Hot nights, wired mind? Make a caffeine-free violet latte in the evening. Many …" at bounding box center [855, 341] width 286 height 66
click at [130, 263] on button at bounding box center [126, 261] width 23 height 23
click at [770, 341] on p "Hot nights, wired mind? Make a caffeine-free violet latte in the evening. Many …" at bounding box center [855, 341] width 286 height 66
drag, startPoint x: 753, startPoint y: 326, endPoint x: 776, endPoint y: 325, distance: 23.0
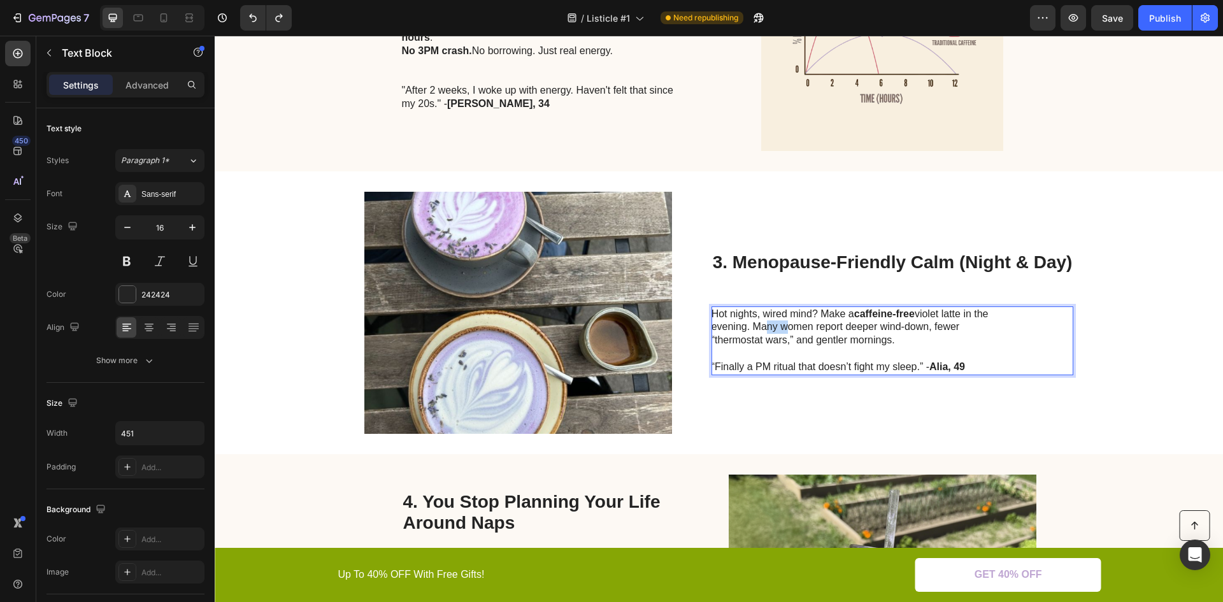
click at [777, 325] on p "Hot nights, wired mind? Make a caffeine-free violet latte in the evening. Many …" at bounding box center [855, 341] width 286 height 66
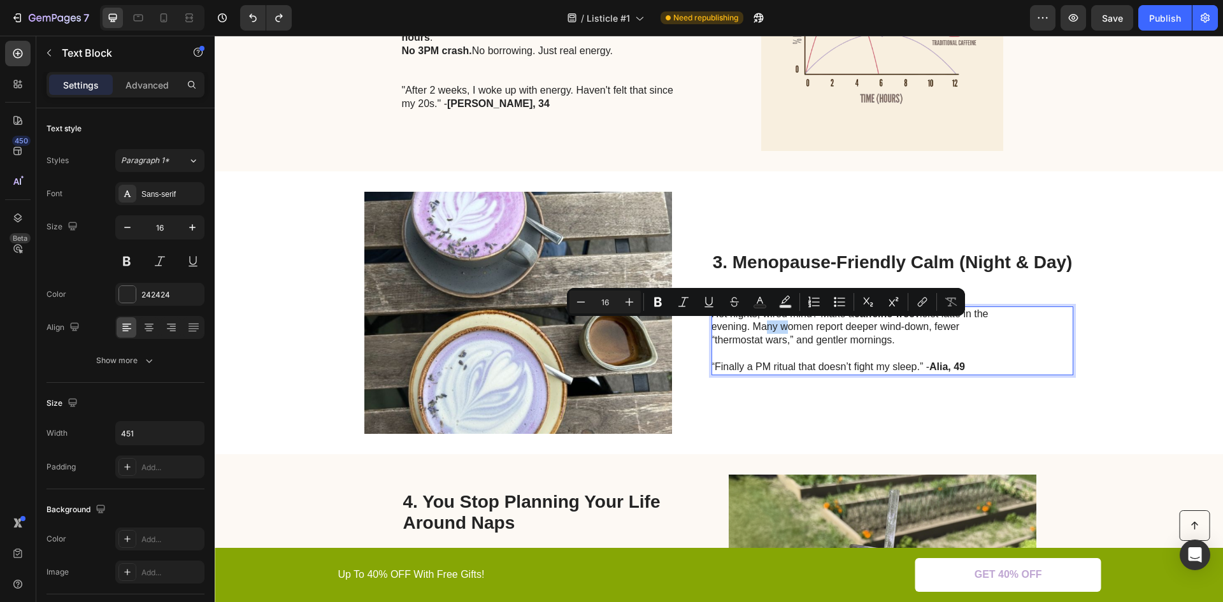
click at [756, 324] on p "Hot nights, wired mind? Make a caffeine-free violet latte in the evening. Many …" at bounding box center [855, 341] width 286 height 66
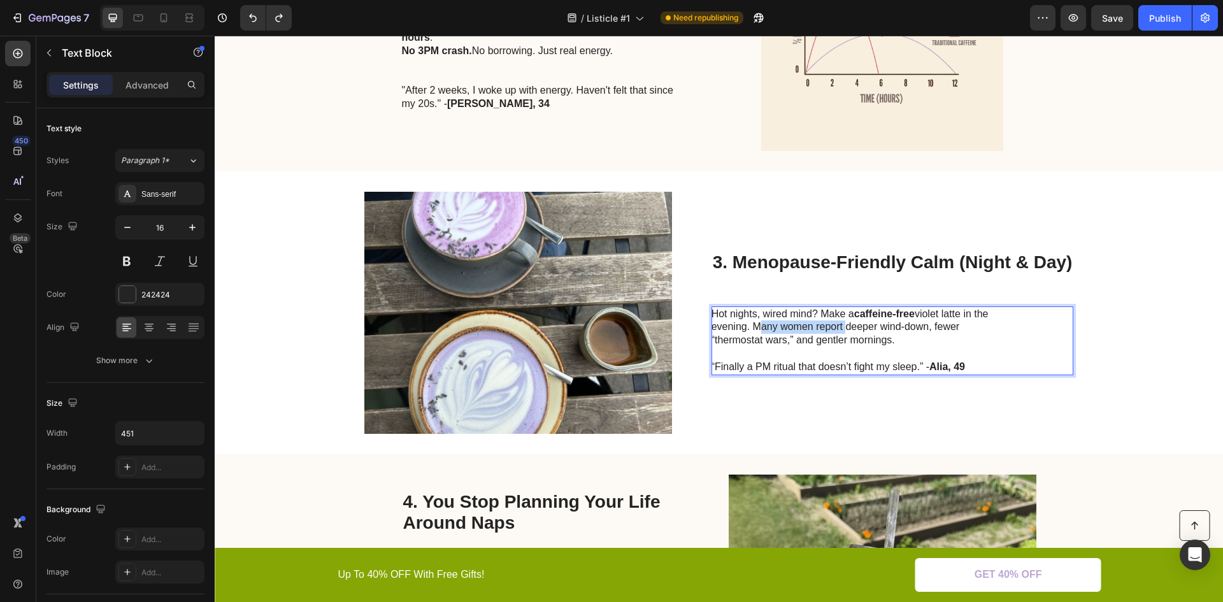
drag, startPoint x: 750, startPoint y: 324, endPoint x: 838, endPoint y: 326, distance: 88.0
click at [838, 326] on p "Hot nights, wired mind? Make a caffeine-free violet latte in the evening. Many …" at bounding box center [855, 341] width 286 height 66
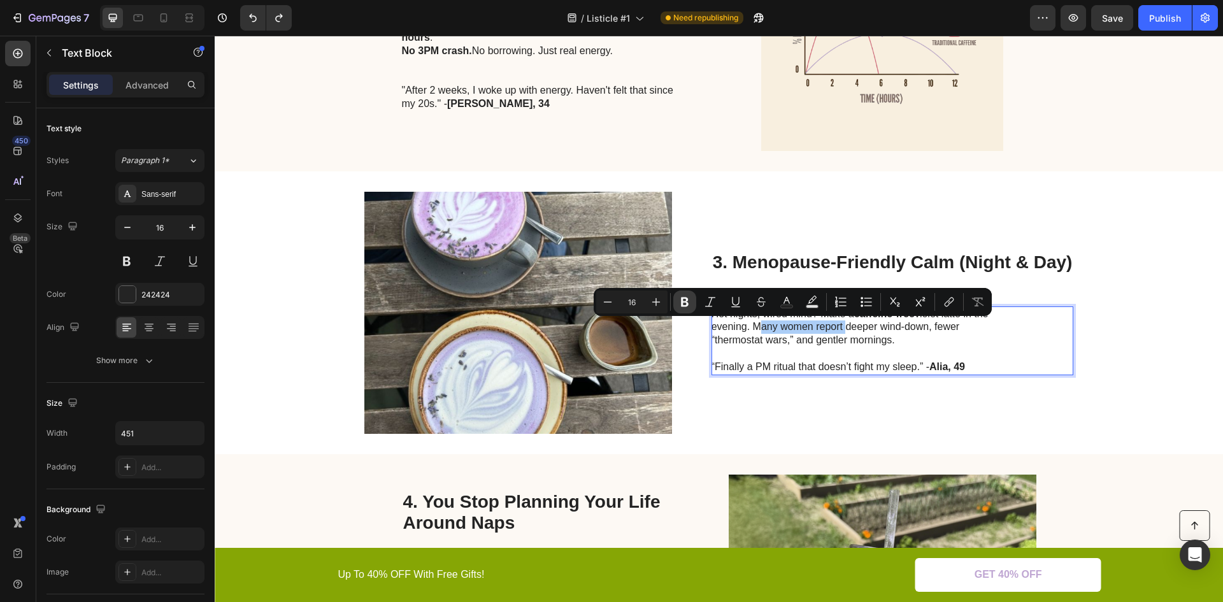
click at [687, 302] on icon "Editor contextual toolbar" at bounding box center [685, 303] width 8 height 10
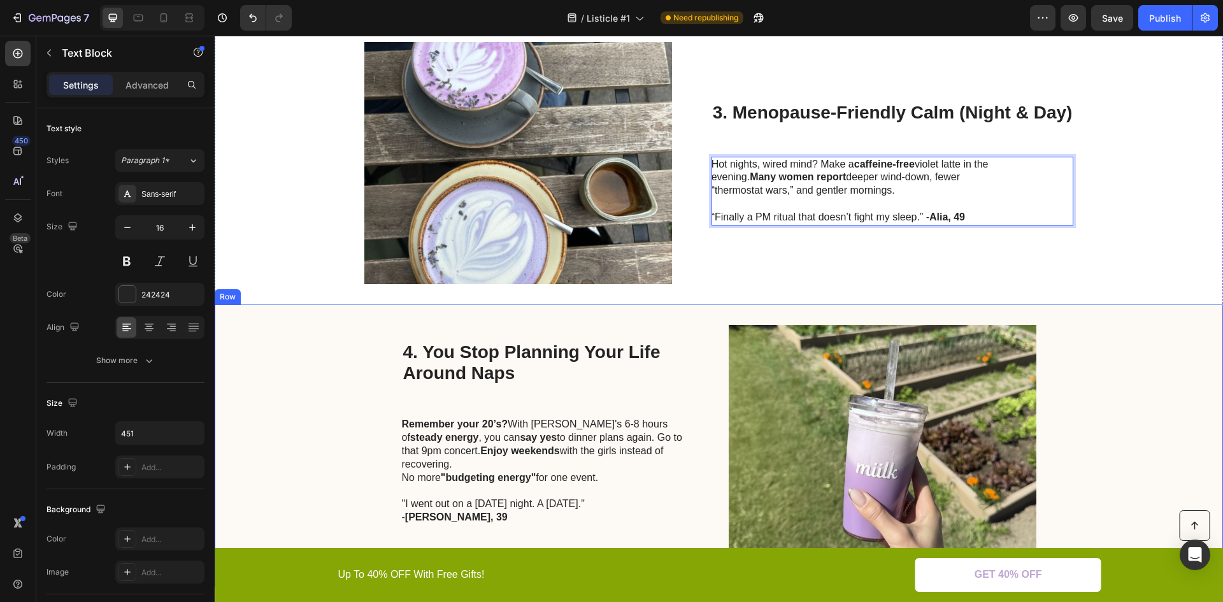
scroll to position [1040, 0]
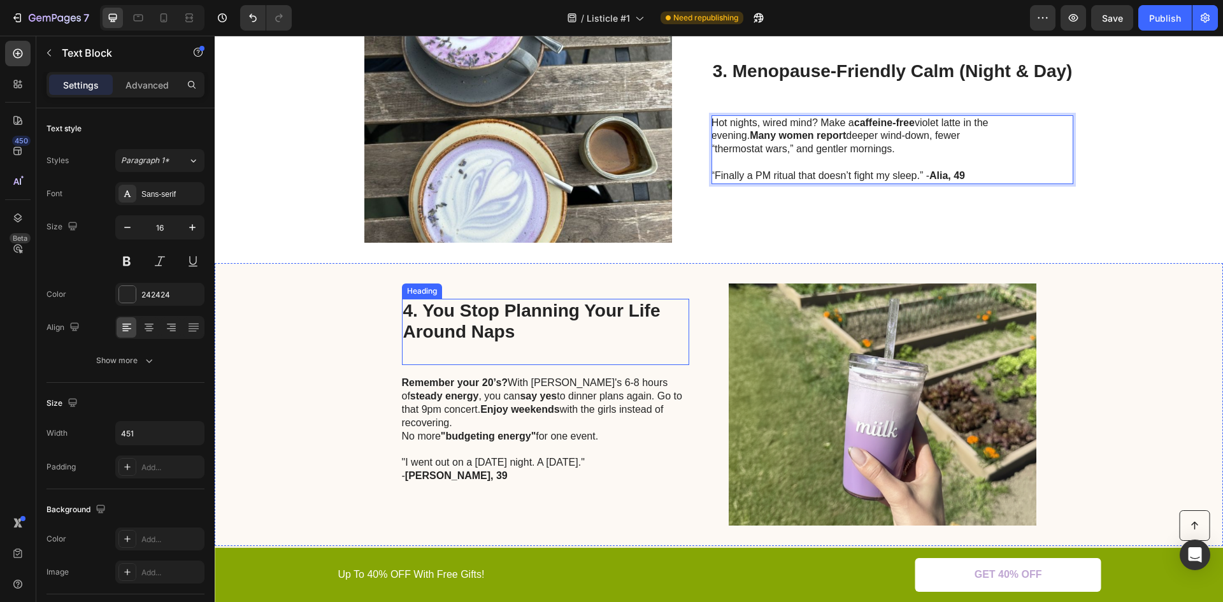
click at [468, 331] on h2 "4. You Stop Planning Your Life Around Naps" at bounding box center [545, 332] width 287 height 67
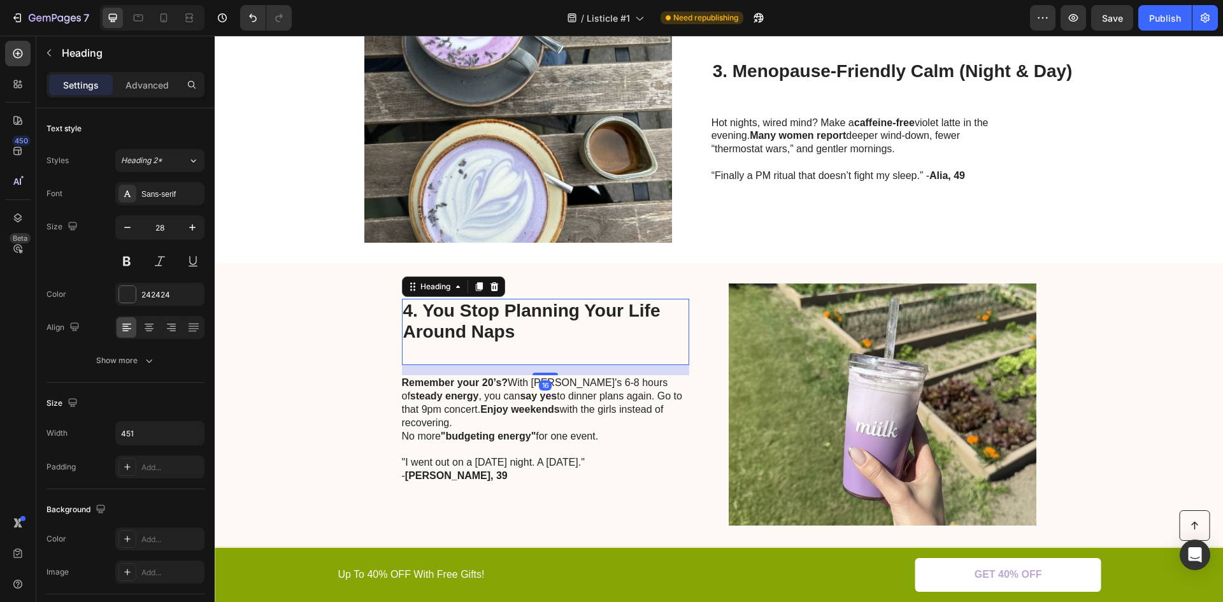
click at [468, 331] on h2 "4. You Stop Planning Your Life Around Naps" at bounding box center [545, 332] width 287 height 67
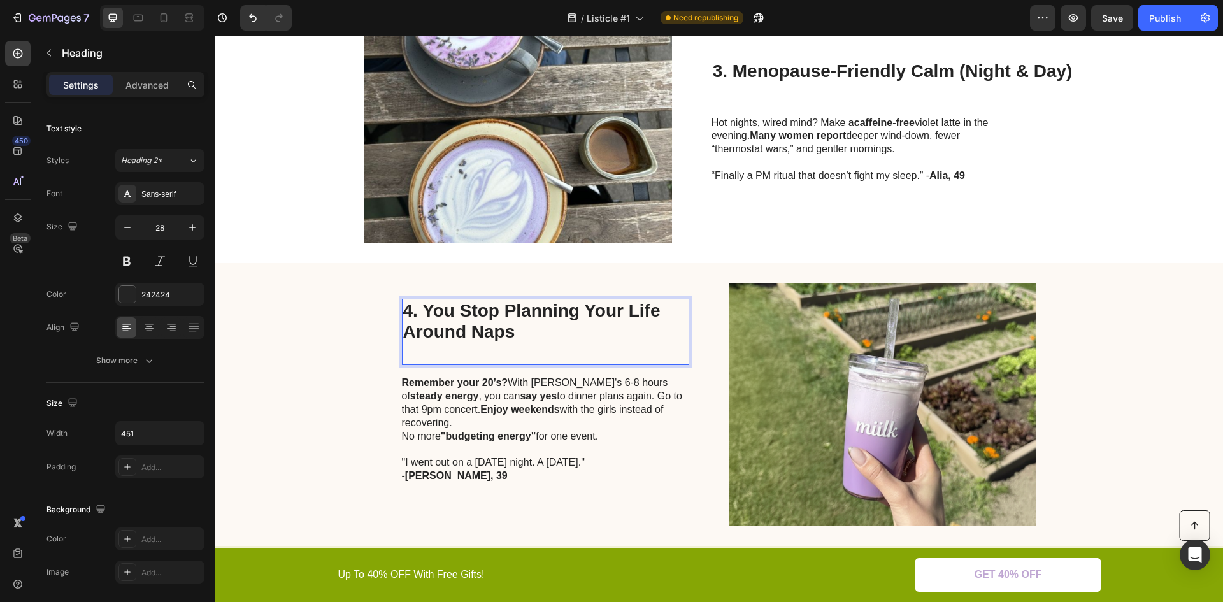
click at [468, 331] on p "4. You Stop Planning Your Life Around Naps" at bounding box center [545, 332] width 285 height 64
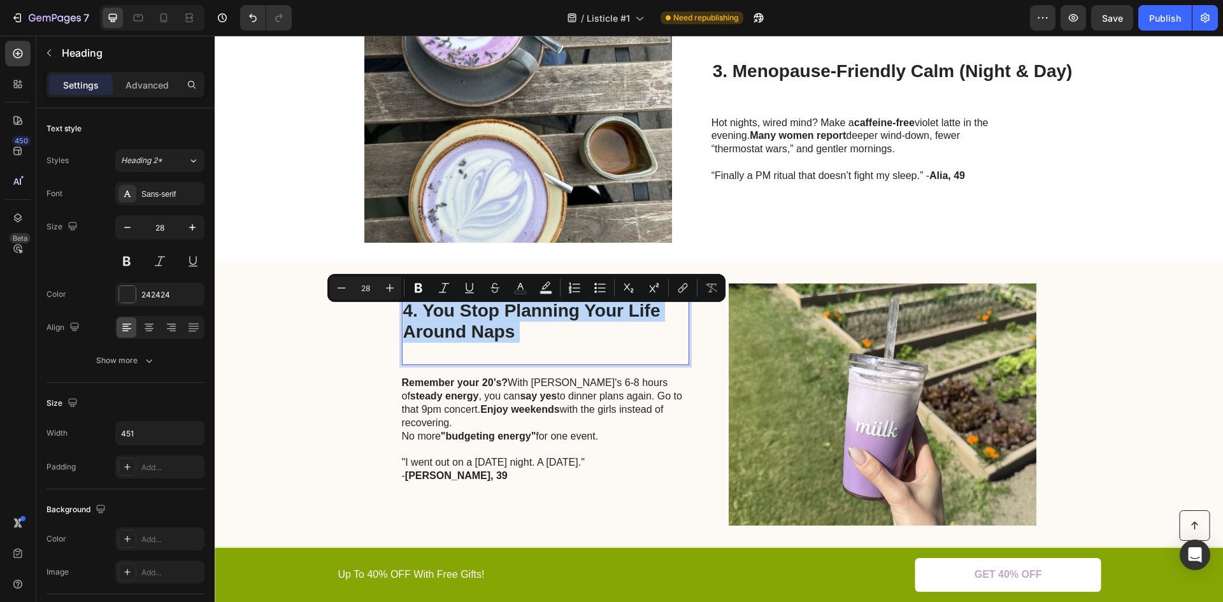
click at [469, 331] on p "4. You Stop Planning Your Life Around Naps" at bounding box center [545, 332] width 285 height 64
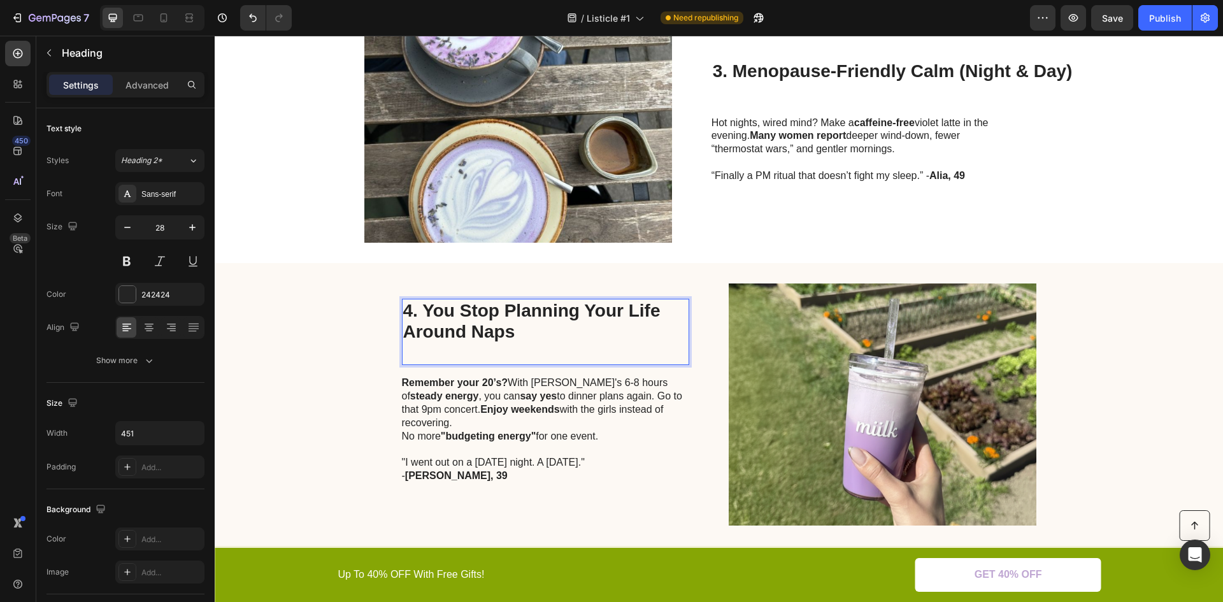
click at [518, 340] on p "4. You Stop Planning Your Life Around Naps" at bounding box center [545, 332] width 285 height 64
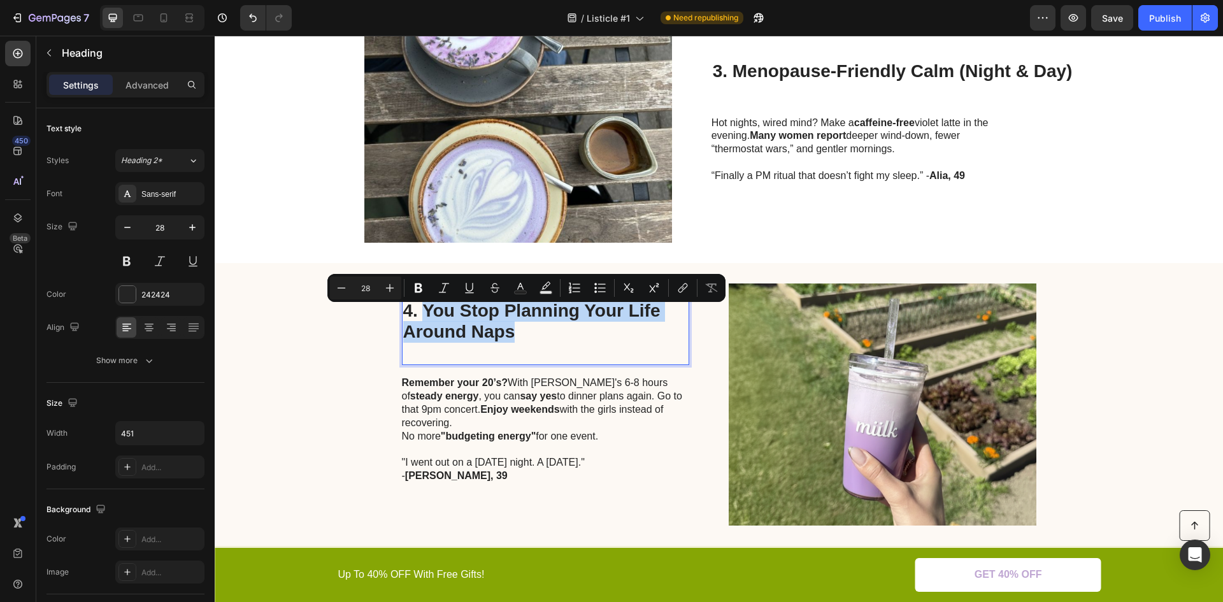
drag, startPoint x: 514, startPoint y: 340, endPoint x: 421, endPoint y: 313, distance: 96.8
click at [421, 313] on p "4. You Stop Planning Your Life Around Naps" at bounding box center [545, 332] width 285 height 64
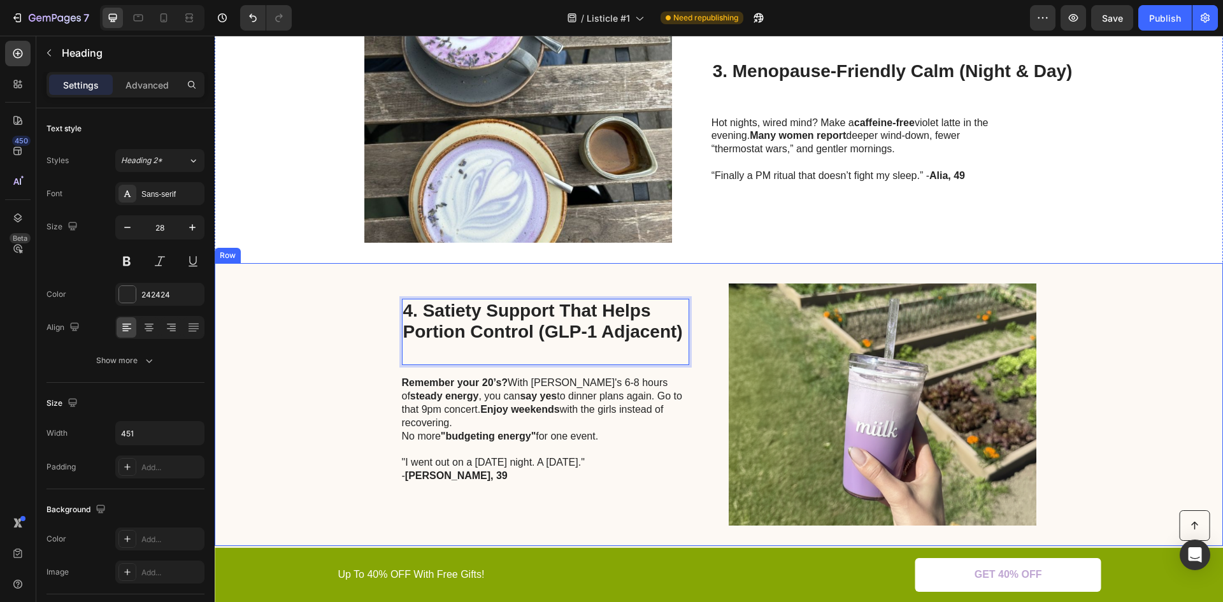
click at [274, 333] on div "4. Satiety Support That Helps Portion Control (GLP-1 Adjacent) Heading 16 Remem…" at bounding box center [719, 404] width 1009 height 283
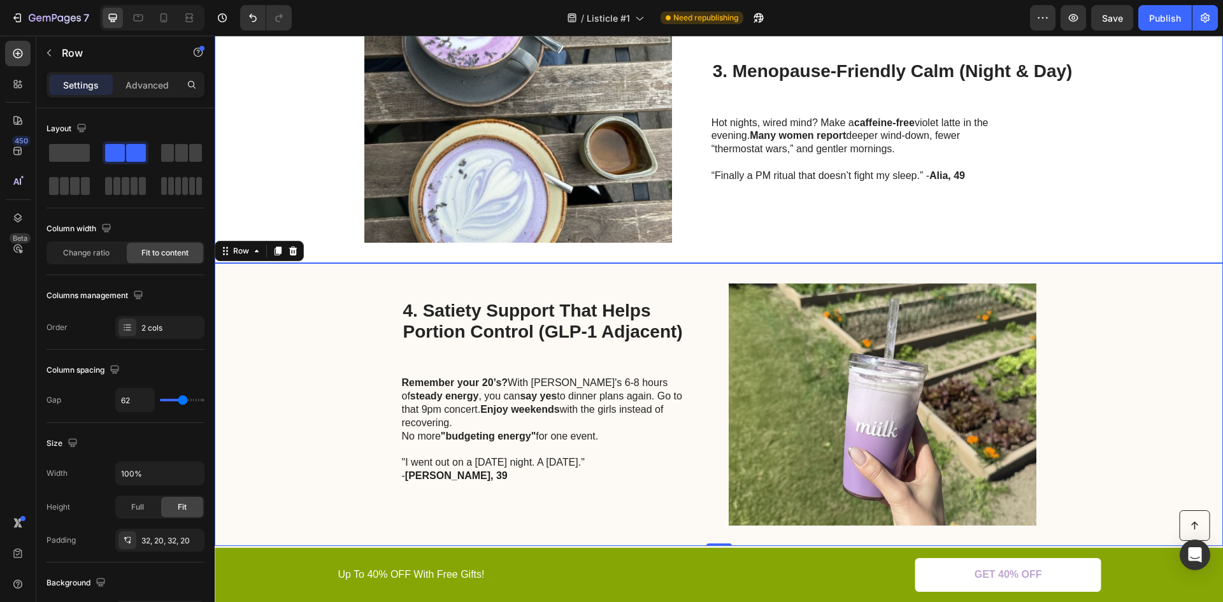
click at [280, 161] on div "Image 3. Menopause-Friendly Calm (Night & Day) Heading Hot nights, wired mind? …" at bounding box center [719, 121] width 1009 height 283
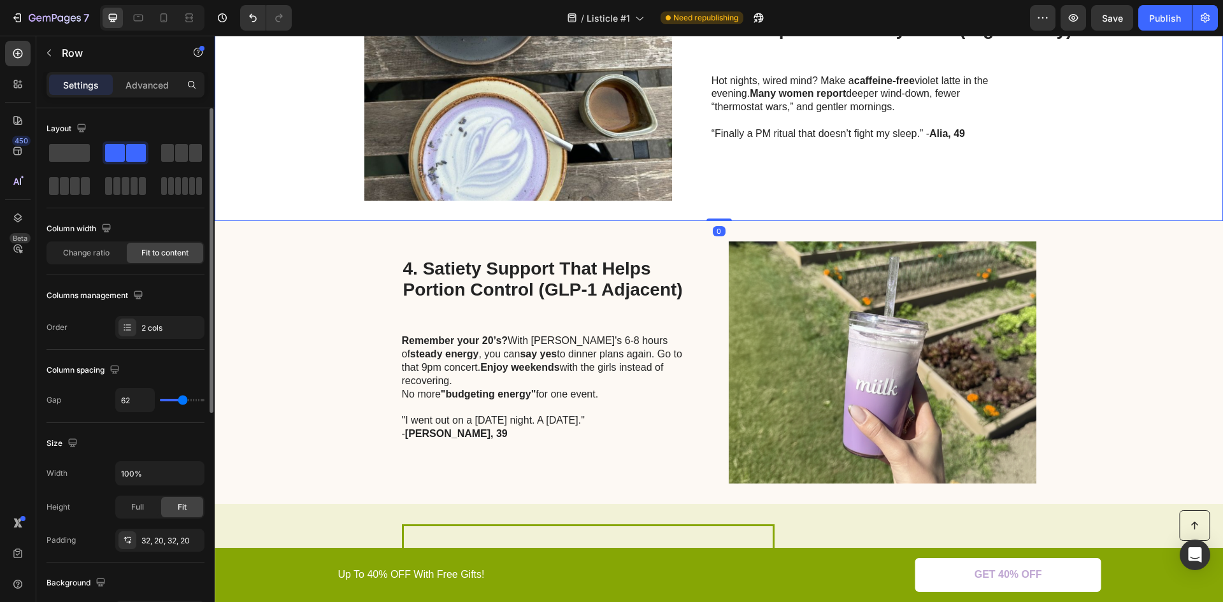
scroll to position [1104, 0]
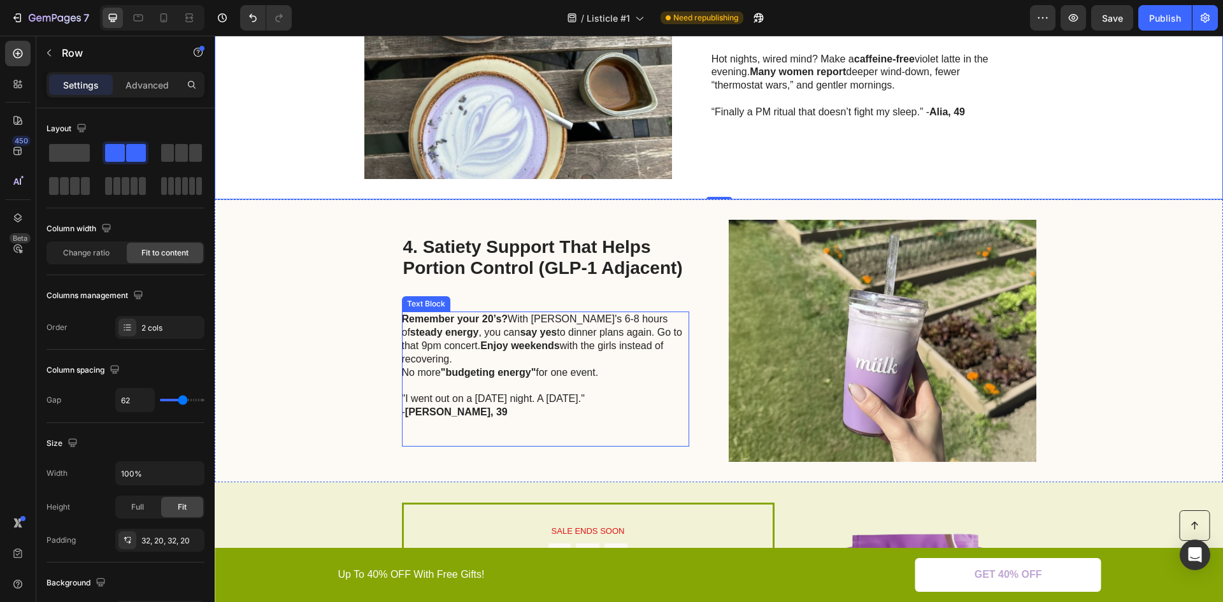
click at [461, 382] on p ""I went out on a Tuesday night. A TUESDAY."" at bounding box center [545, 392] width 286 height 27
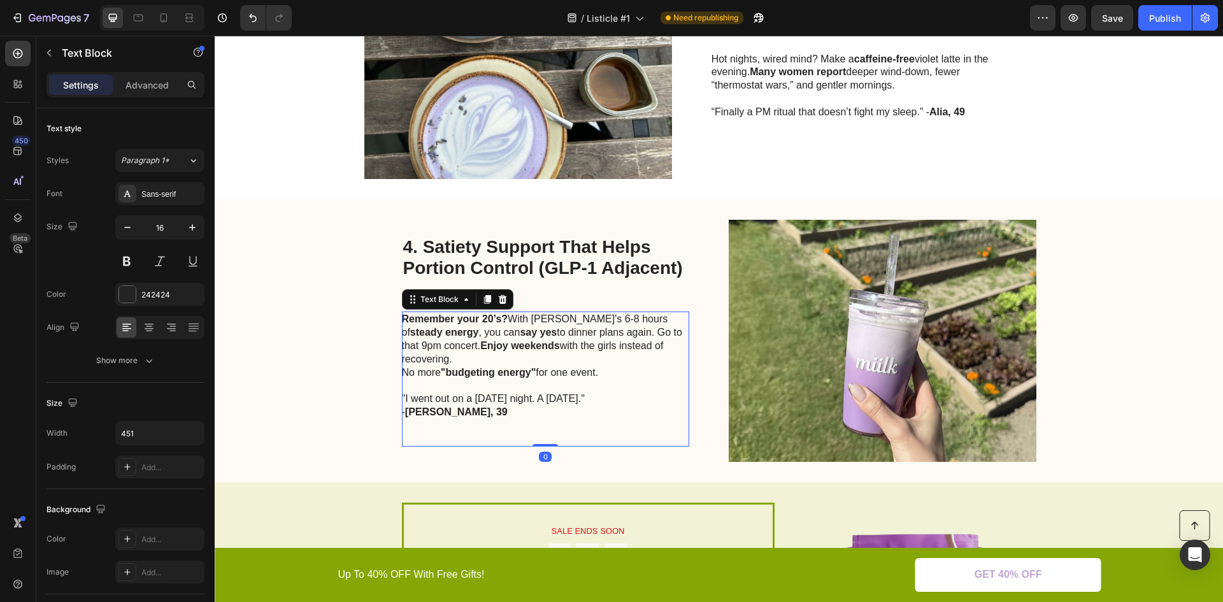
click at [461, 380] on p ""I went out on a Tuesday night. A TUESDAY."" at bounding box center [545, 392] width 286 height 27
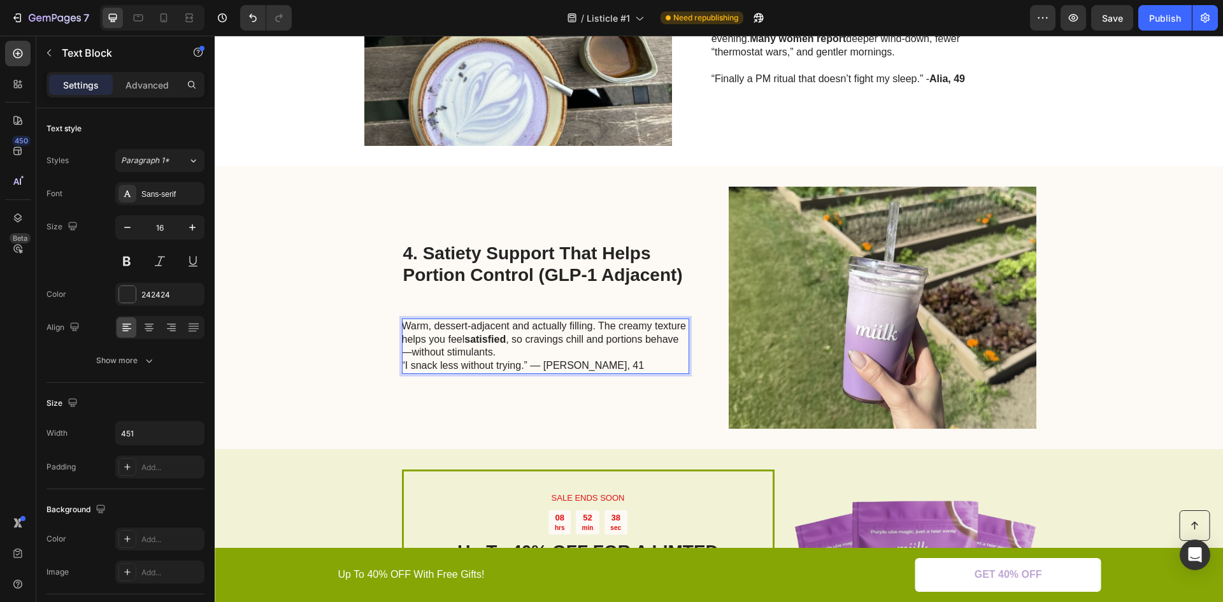
click at [498, 353] on p "Warm, dessert-adjacent and actually filling. The creamy texture helps you feel …" at bounding box center [545, 346] width 286 height 53
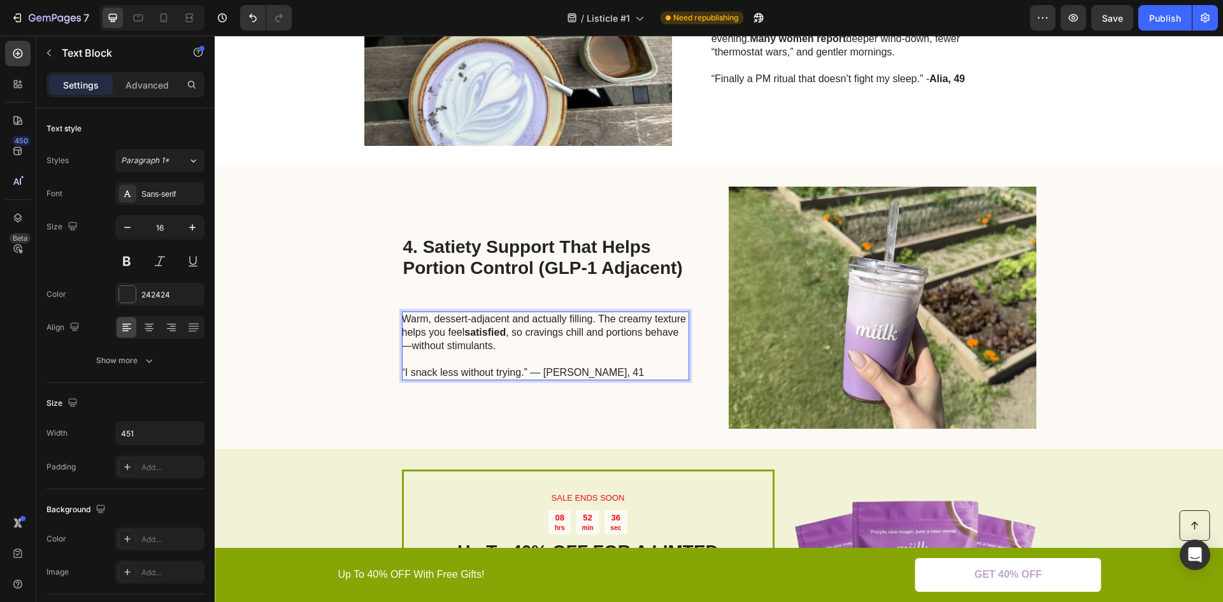
scroll to position [1130, 0]
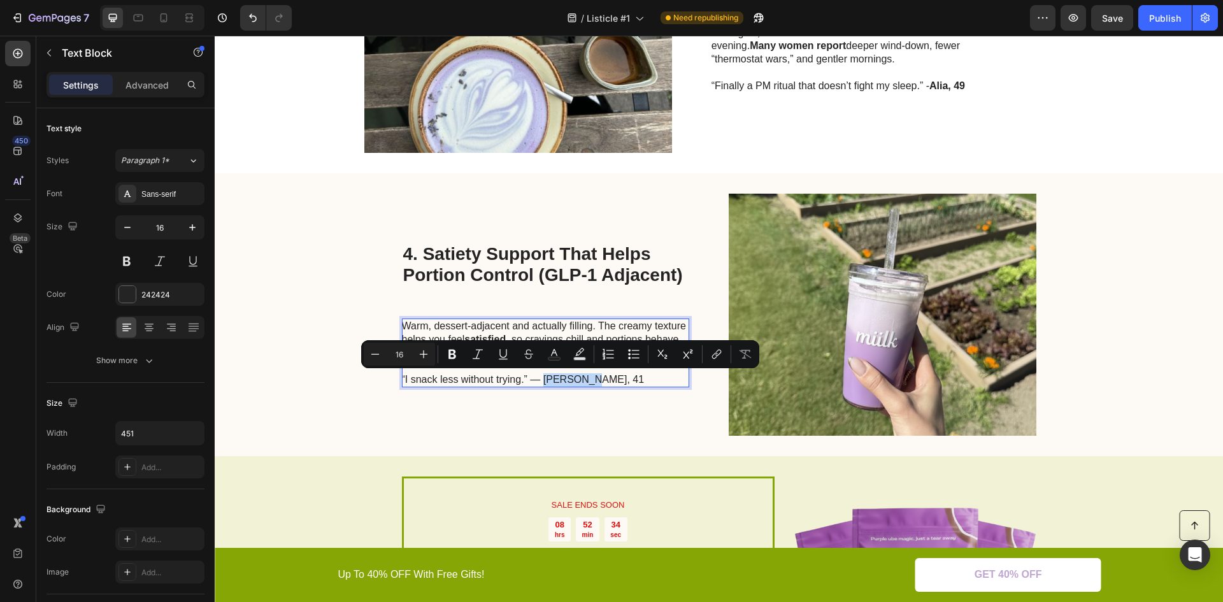
drag, startPoint x: 591, startPoint y: 377, endPoint x: 539, endPoint y: 379, distance: 52.3
click at [539, 379] on p "Warm, dessert-adjacent and actually filling. The creamy texture helps you feel …" at bounding box center [545, 353] width 286 height 66
click at [454, 352] on icon "Editor contextual toolbar" at bounding box center [453, 355] width 8 height 10
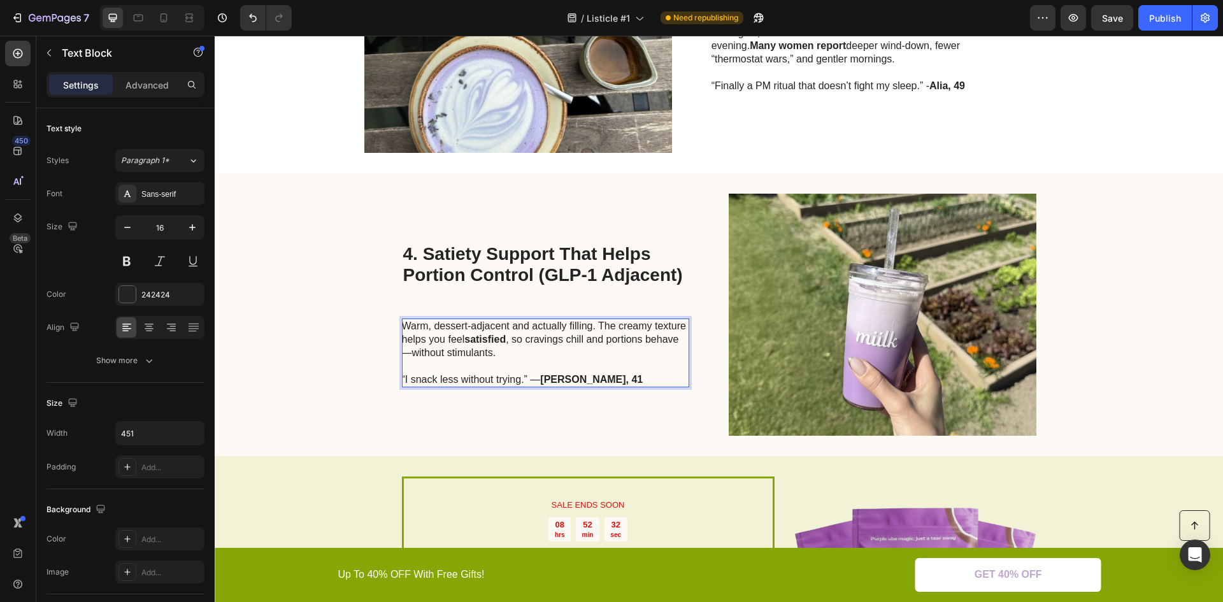
click at [528, 381] on p "Warm, dessert-adjacent and actually filling. The creamy texture helps you feel …" at bounding box center [545, 353] width 286 height 66
click at [540, 380] on strong "Tasha, 41" at bounding box center [591, 379] width 103 height 11
click at [534, 379] on p "Warm, dessert-adjacent and actually filling. The creamy texture helps you feel …" at bounding box center [545, 353] width 286 height 66
click at [533, 380] on strong "Tasha, 41" at bounding box center [579, 379] width 103 height 11
click at [526, 377] on p "Warm, dessert-adjacent and actually filling. The creamy texture helps you feel …" at bounding box center [545, 353] width 286 height 66
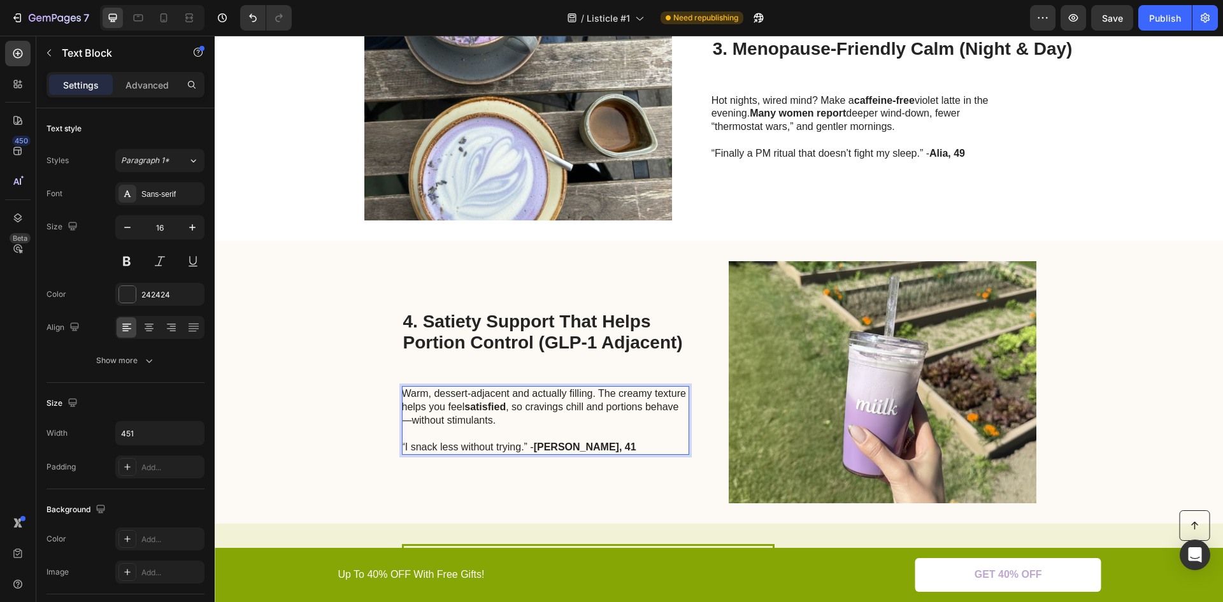
scroll to position [1002, 0]
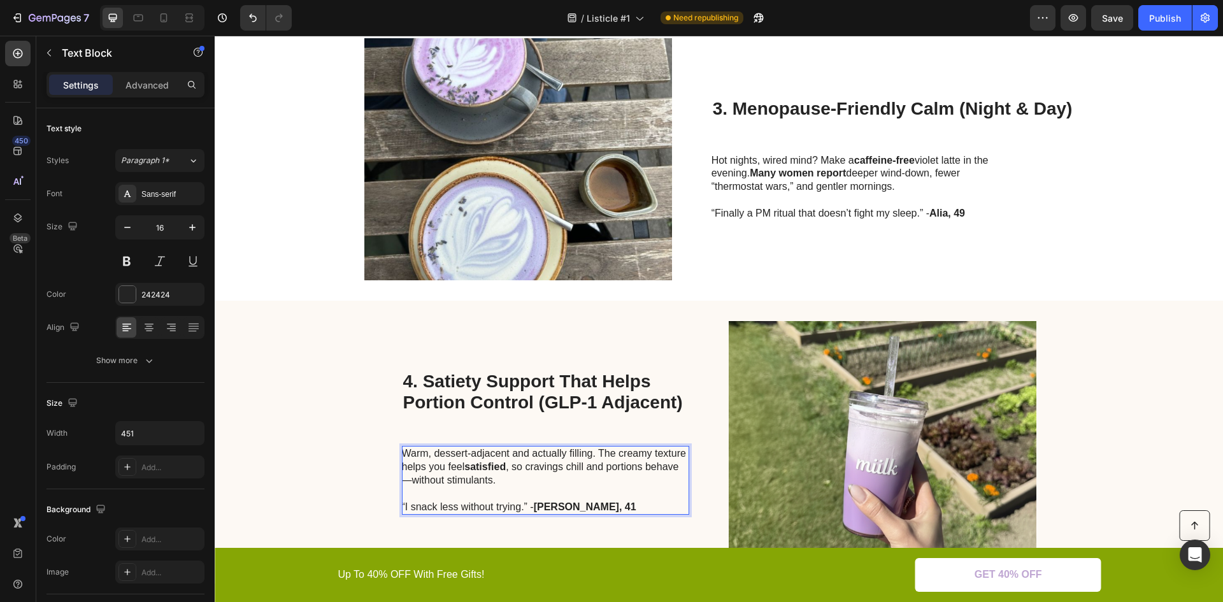
click at [405, 484] on p "Warm, dessert-adjacent and actually filling. The creamy texture helps you feel …" at bounding box center [545, 480] width 286 height 66
click at [434, 477] on p "Warm, dessert-adjacent and actually filling. The creamy texture helps you feel …" at bounding box center [545, 480] width 286 height 66
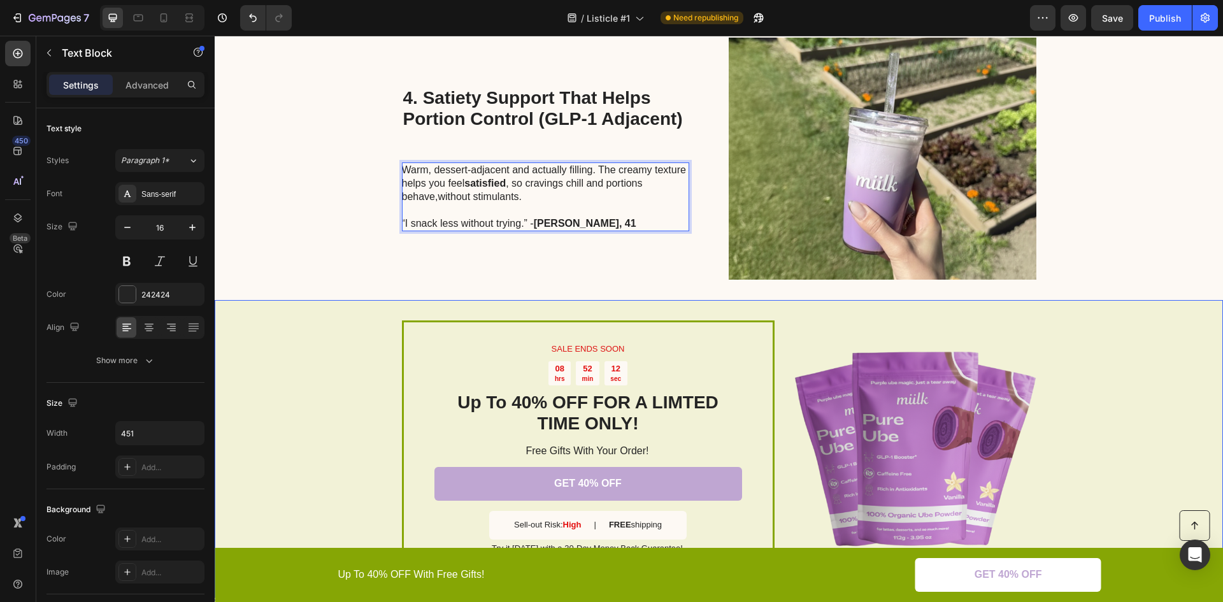
scroll to position [1274, 0]
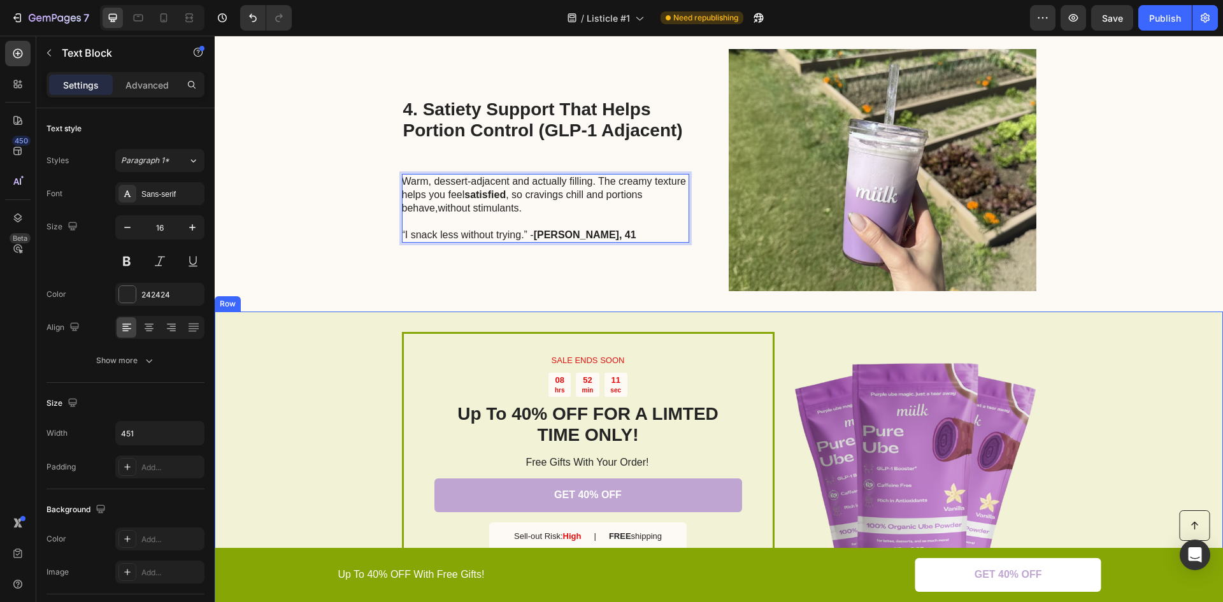
click at [363, 377] on div "SALE ENDS SOON Text Block 08 hrs 52 min 11 sec Countdown Timer Up To 40% OFF FO…" at bounding box center [719, 461] width 1009 height 298
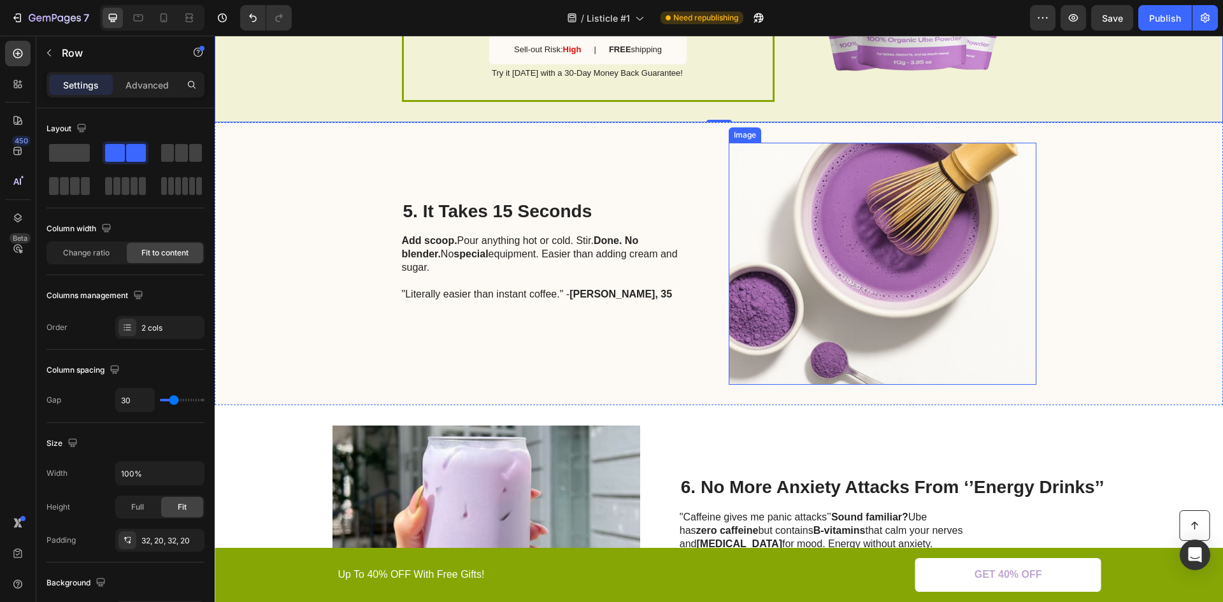
scroll to position [1784, 0]
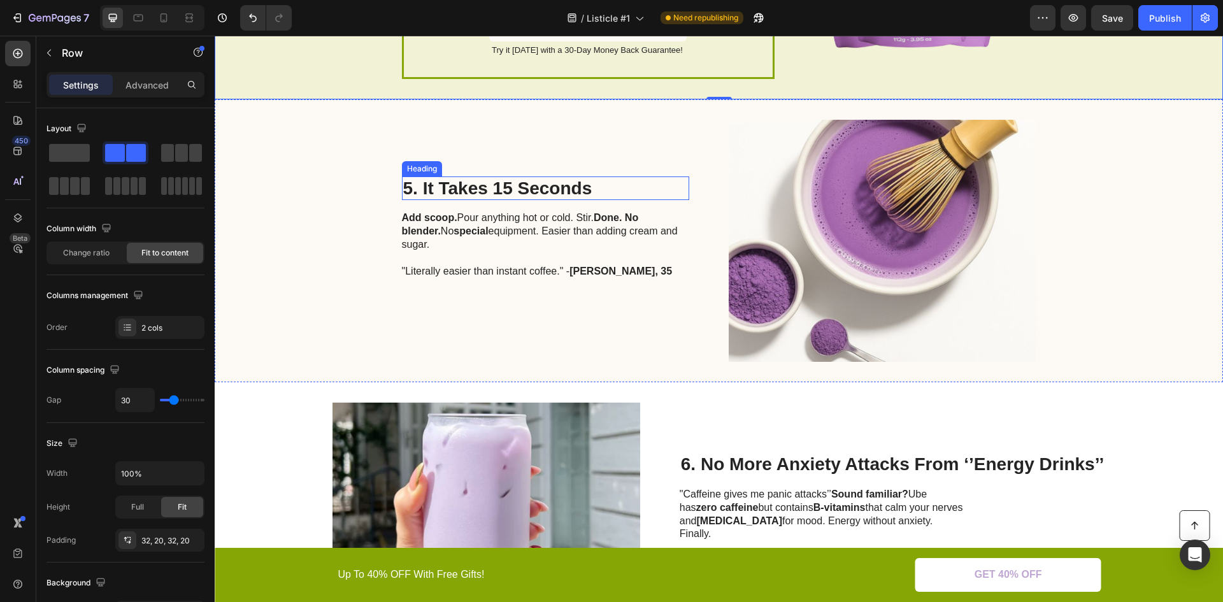
click at [450, 189] on h2 "5. It Takes 15 Seconds" at bounding box center [545, 189] width 287 height 24
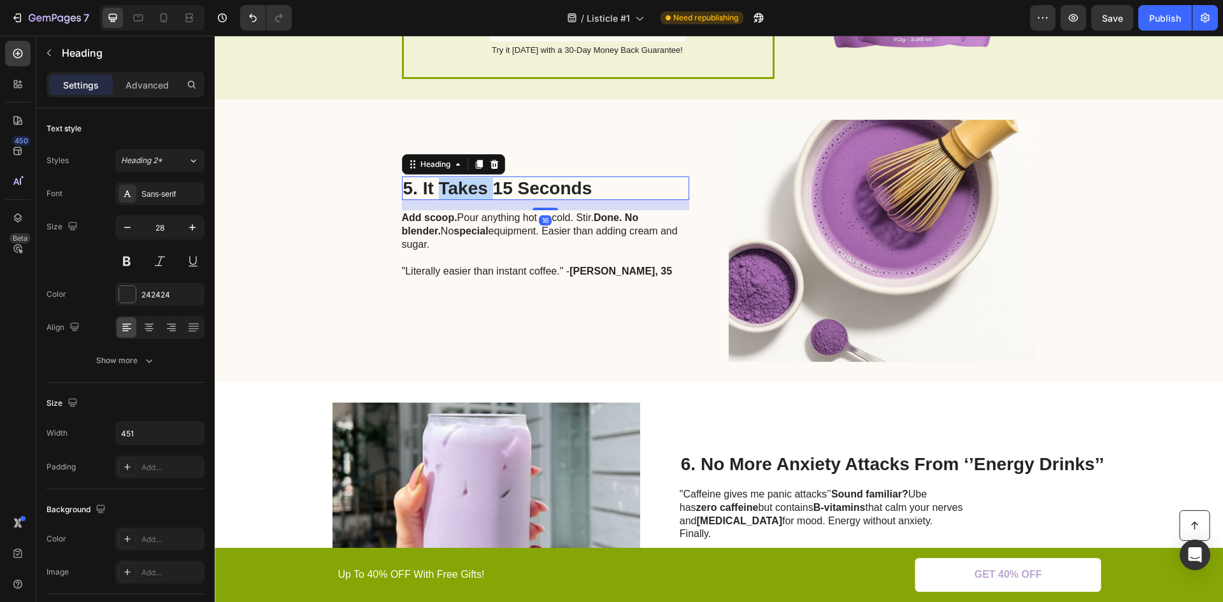
click at [450, 189] on h2 "5. It Takes 15 Seconds" at bounding box center [545, 189] width 287 height 24
click at [450, 189] on p "5. It Takes 15 Seconds" at bounding box center [545, 189] width 285 height 22
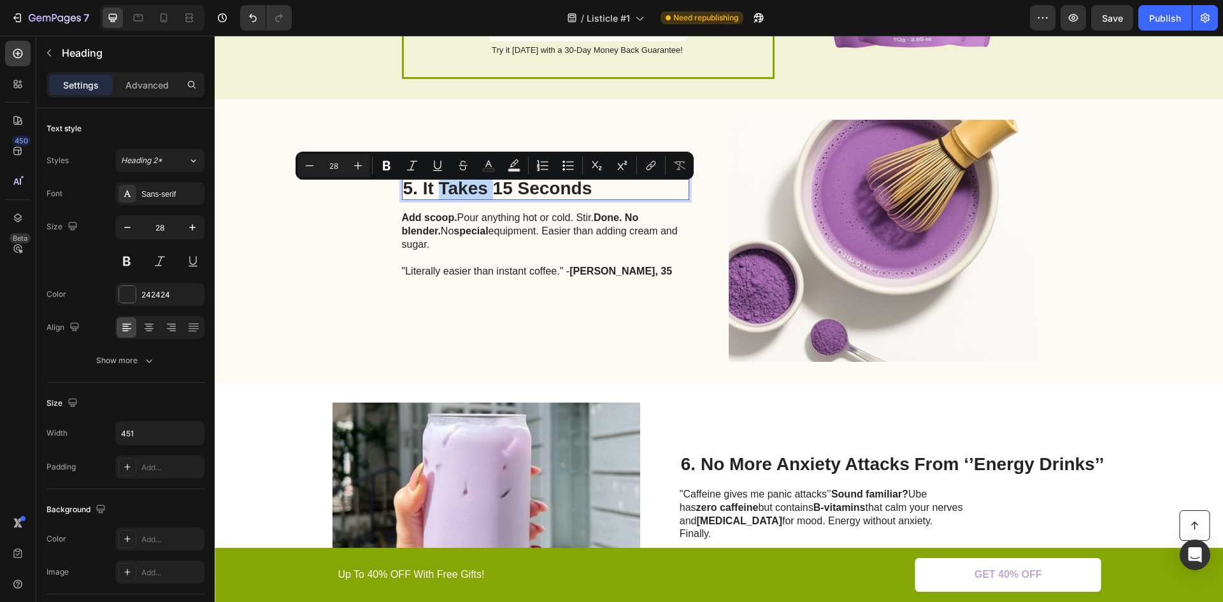
click at [459, 192] on p "5. It Takes 15 Seconds" at bounding box center [545, 189] width 285 height 22
drag, startPoint x: 555, startPoint y: 194, endPoint x: 418, endPoint y: 190, distance: 137.0
click at [418, 190] on p "5. It Takes 15 Seconds" at bounding box center [545, 189] width 285 height 22
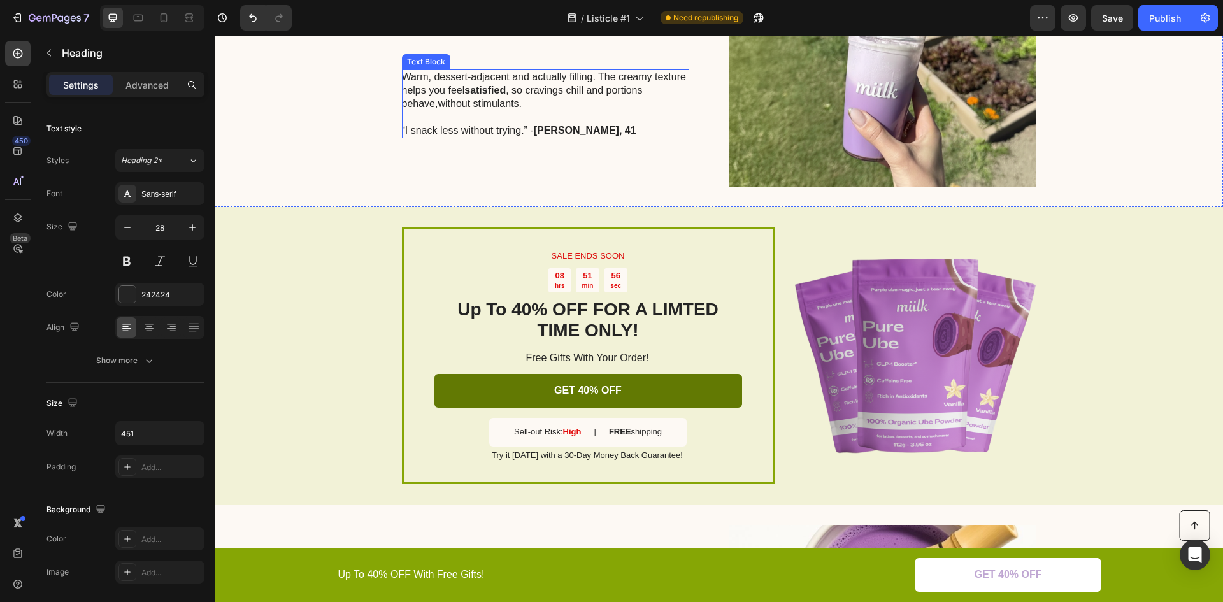
scroll to position [1646, 0]
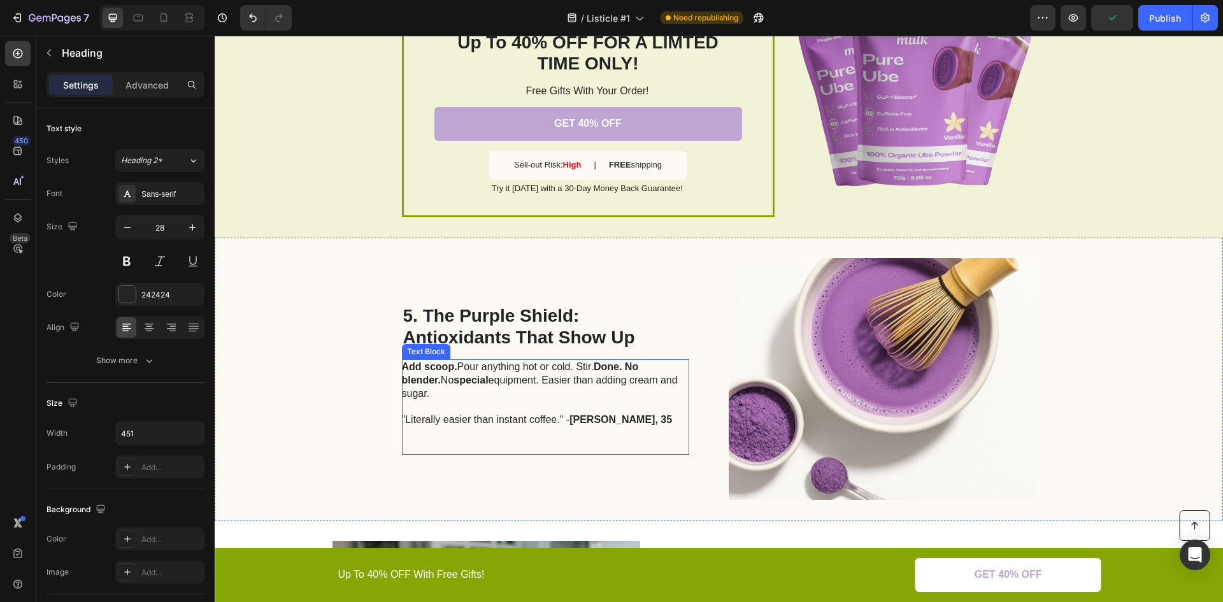
click at [493, 415] on p ""Literally easier than instant coffee." - Jessica, 35" at bounding box center [545, 427] width 286 height 53
click at [496, 410] on p ""Literally easier than instant coffee." - Jessica, 35" at bounding box center [545, 427] width 286 height 53
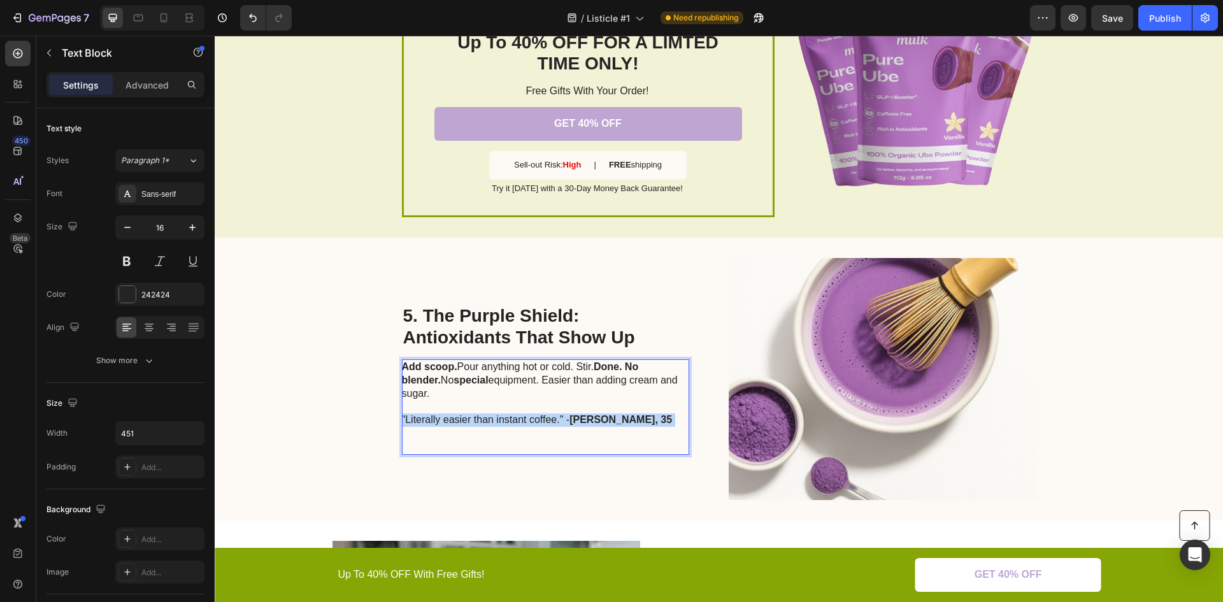
click at [496, 410] on p ""Literally easier than instant coffee." - Jessica, 35" at bounding box center [545, 427] width 286 height 53
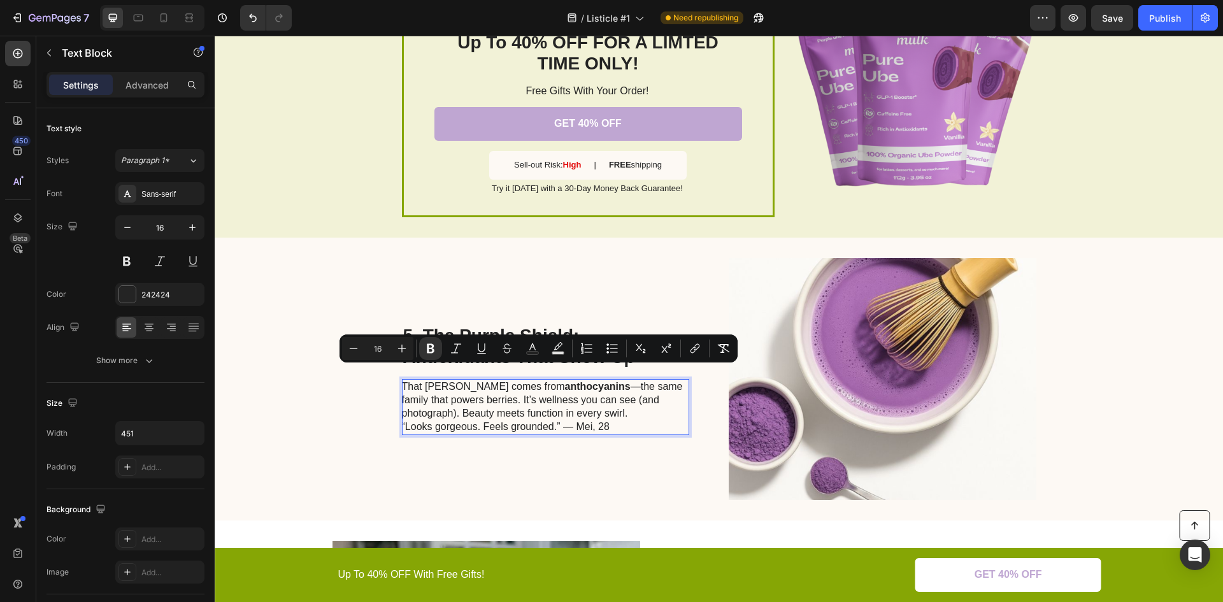
scroll to position [1659, 0]
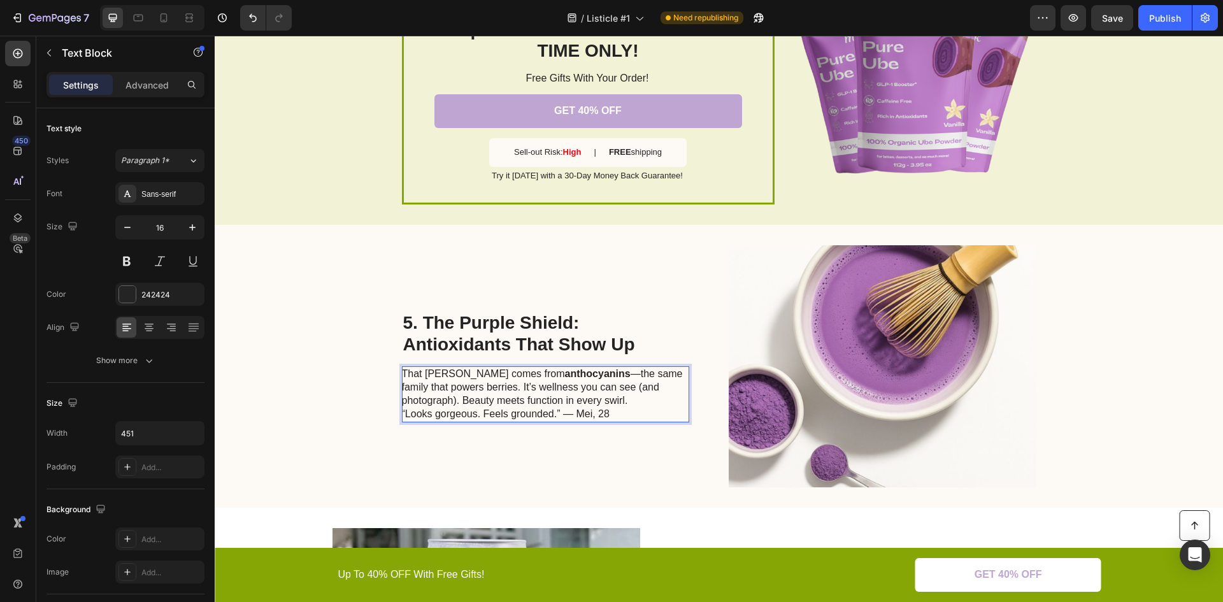
click at [661, 401] on p "That rich violet comes from anthocyanins —the same family that powers berries. …" at bounding box center [545, 394] width 286 height 53
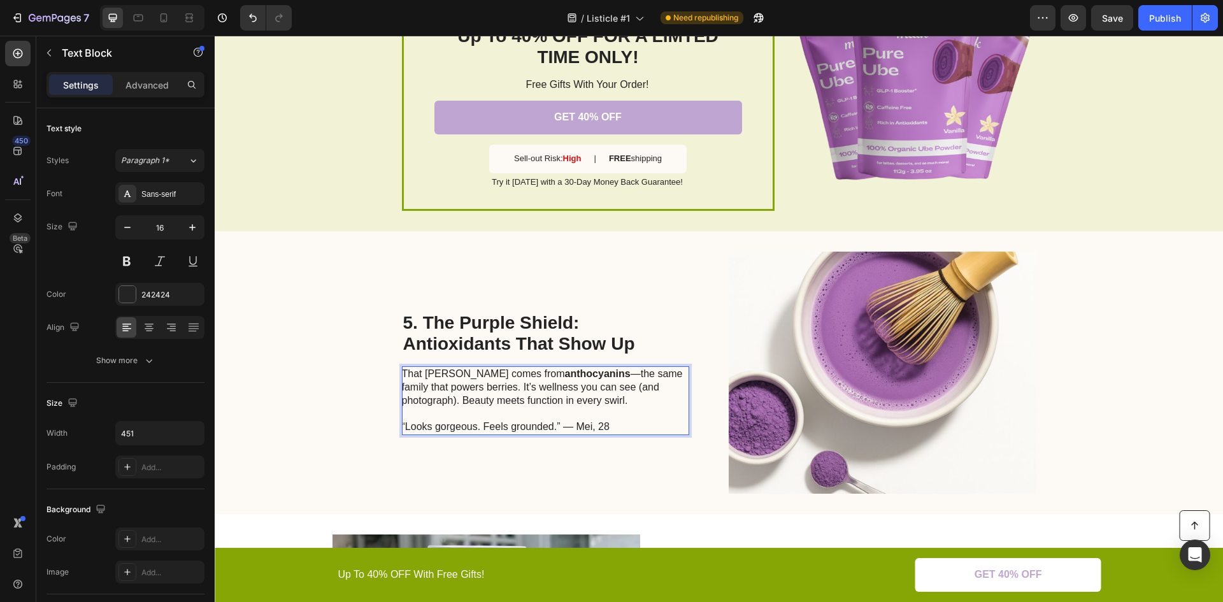
click at [563, 425] on p "That rich violet comes from anthocyanins —the same family that powers berries. …" at bounding box center [545, 401] width 286 height 66
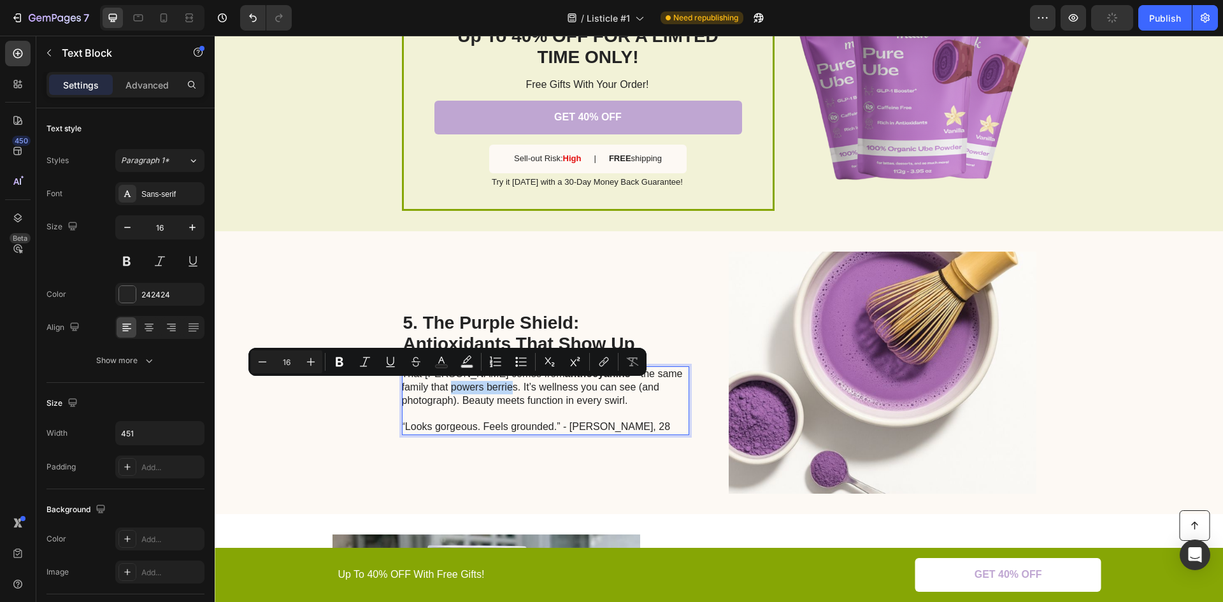
drag, startPoint x: 417, startPoint y: 387, endPoint x: 475, endPoint y: 387, distance: 57.3
click at [479, 386] on p "That rich violet comes from anthocyanins —the same family that powers berries. …" at bounding box center [545, 401] width 286 height 66
click at [472, 387] on p "That rich violet comes from anthocyanins —the same family that powers berries. …" at bounding box center [545, 401] width 286 height 66
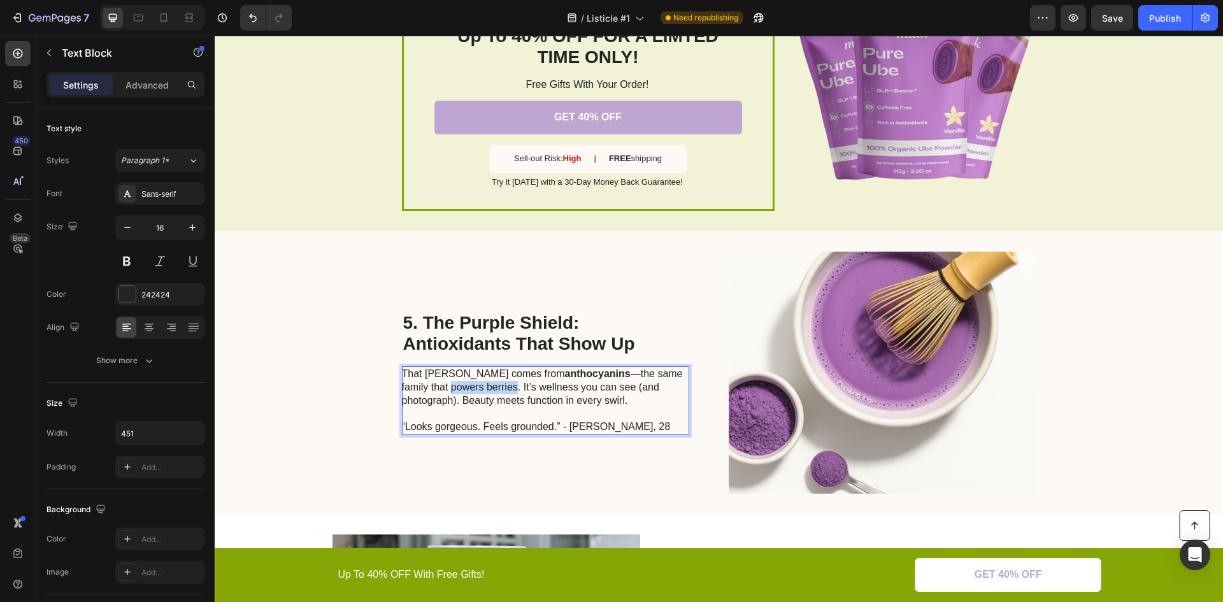
drag, startPoint x: 484, startPoint y: 387, endPoint x: 416, endPoint y: 384, distance: 67.6
click at [416, 384] on p "That rich violet comes from anthocyanins —the same family that powers berries. …" at bounding box center [545, 401] width 286 height 66
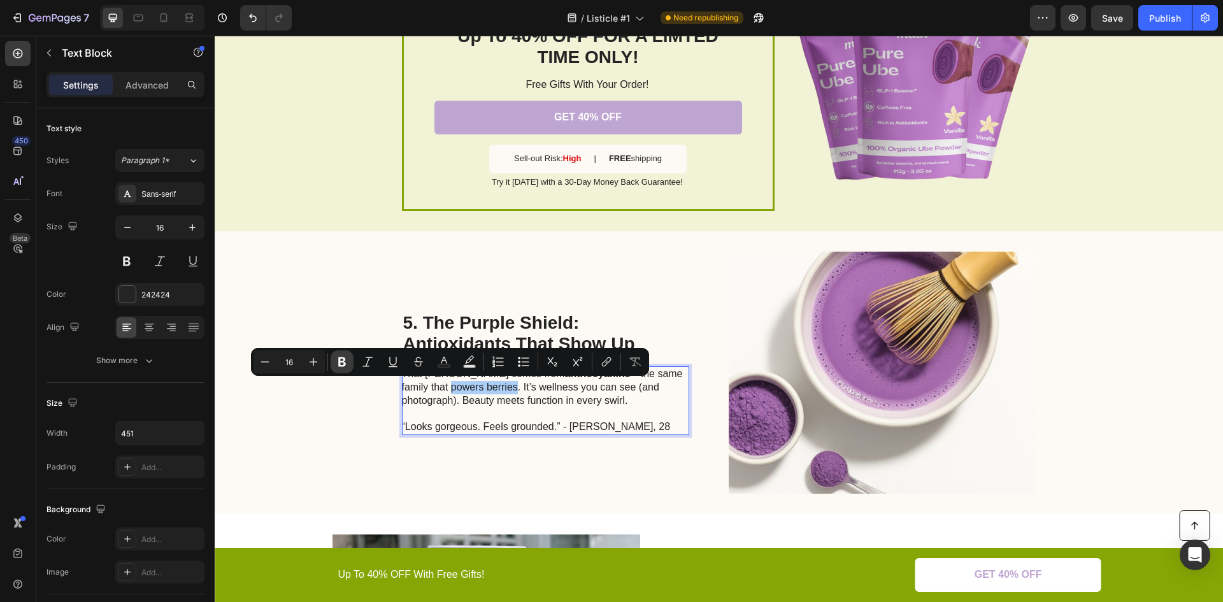
click at [344, 361] on icon "Editor contextual toolbar" at bounding box center [342, 362] width 8 height 10
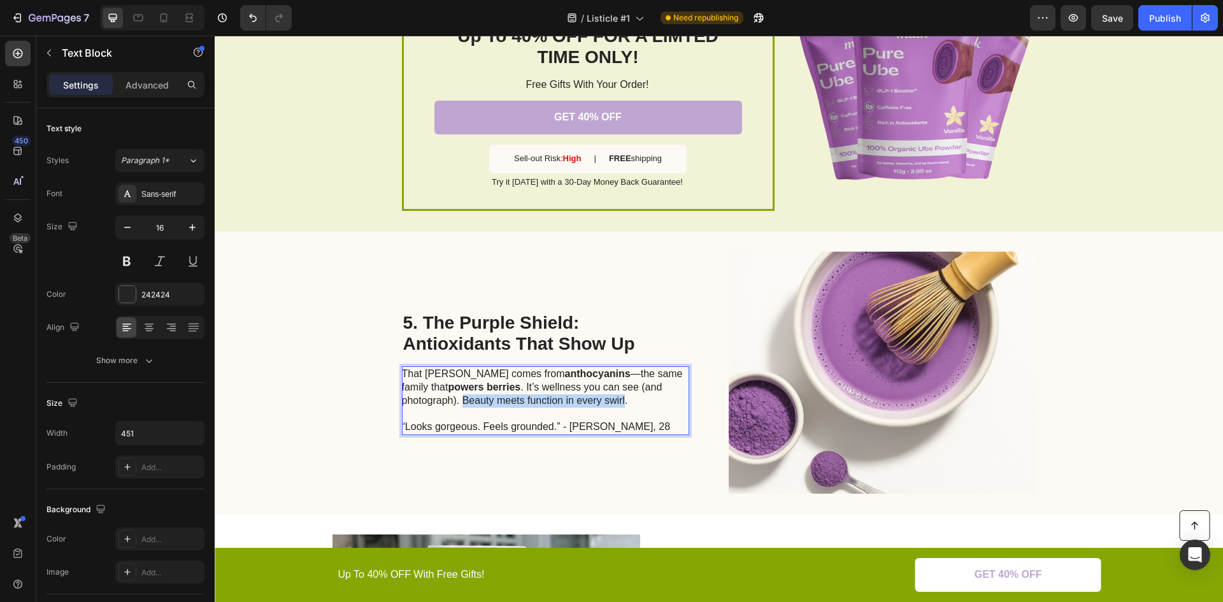
drag, startPoint x: 458, startPoint y: 402, endPoint x: 619, endPoint y: 401, distance: 161.8
click at [619, 401] on p "That rich violet comes from anthocyanins —the same family that powers berries .…" at bounding box center [545, 401] width 286 height 66
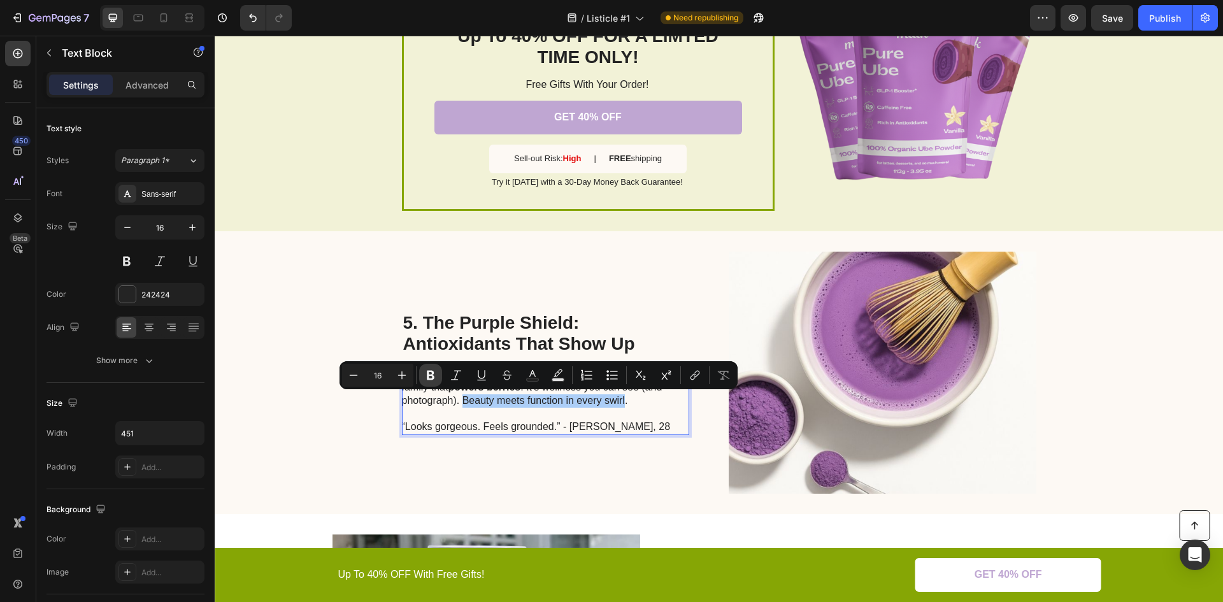
click at [429, 377] on icon "Editor contextual toolbar" at bounding box center [431, 376] width 8 height 10
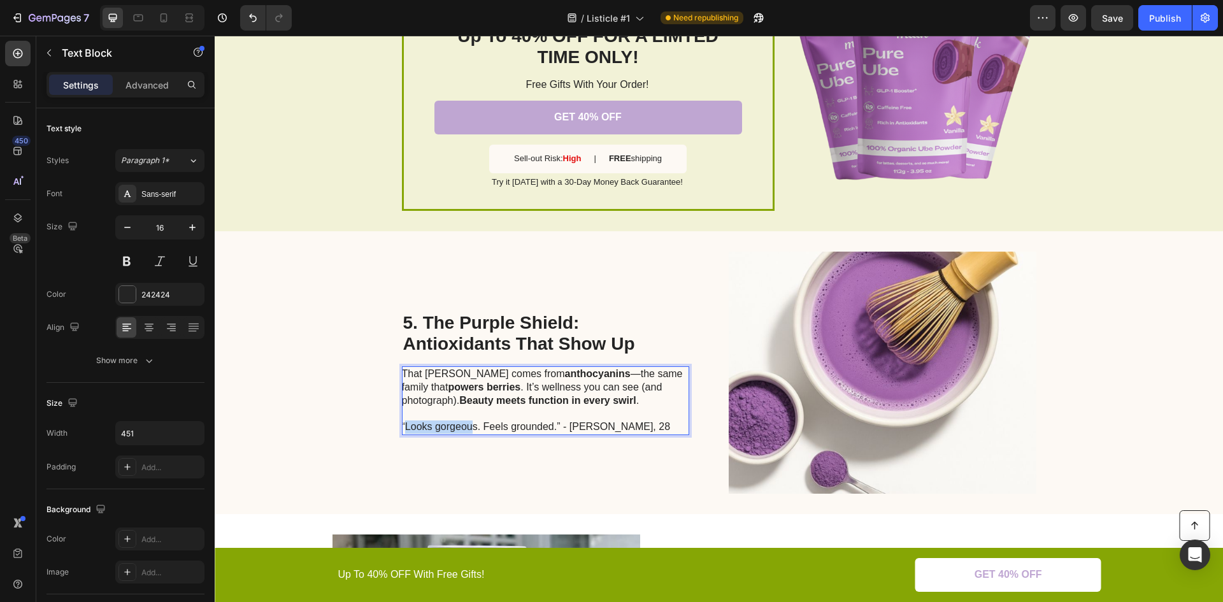
drag, startPoint x: 402, startPoint y: 425, endPoint x: 468, endPoint y: 428, distance: 66.3
click at [468, 428] on p "That rich violet comes from anthocyanins —the same family that powers berries .…" at bounding box center [545, 401] width 286 height 66
click at [491, 428] on p "That rich violet comes from anthocyanins —the same family that powers berries .…" at bounding box center [545, 401] width 286 height 66
click at [415, 429] on p "That rich violet comes from anthocyanins —the same family that powers berries .…" at bounding box center [545, 401] width 286 height 66
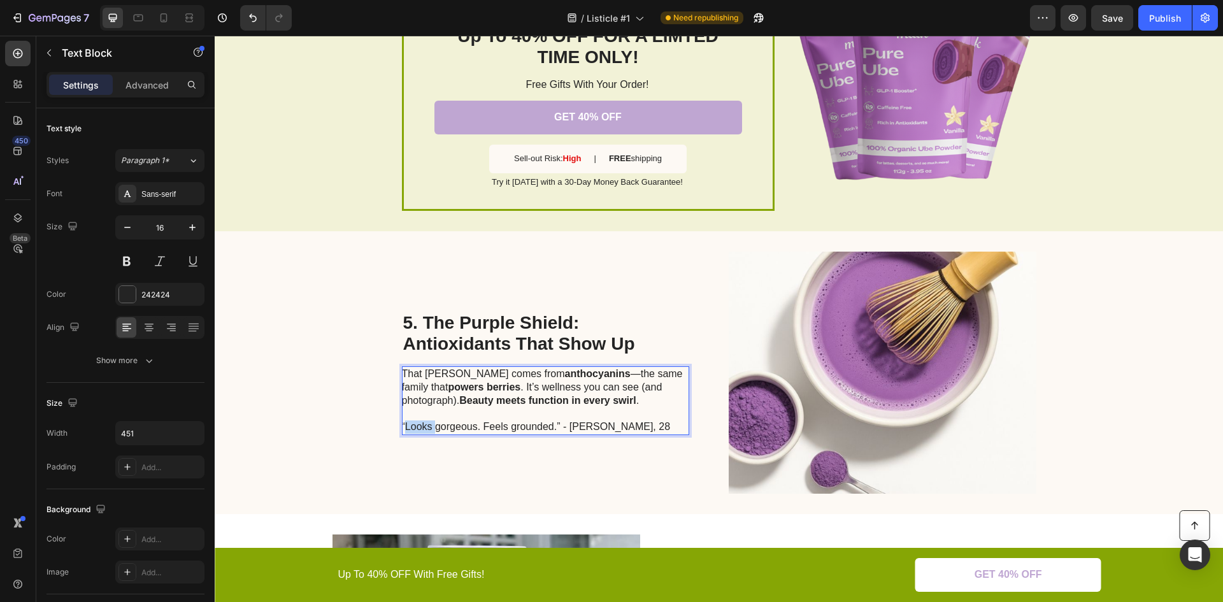
click at [415, 426] on p "That rich violet comes from anthocyanins —the same family that powers berries .…" at bounding box center [545, 401] width 286 height 66
drag, startPoint x: 479, startPoint y: 428, endPoint x: 503, endPoint y: 428, distance: 23.6
click at [503, 428] on p "That rich violet comes from anthocyanins —the same family that powers berries .…" at bounding box center [545, 401] width 286 height 66
click at [487, 426] on p "That rich violet comes from anthocyanins —the same family that powers berries .…" at bounding box center [545, 401] width 286 height 66
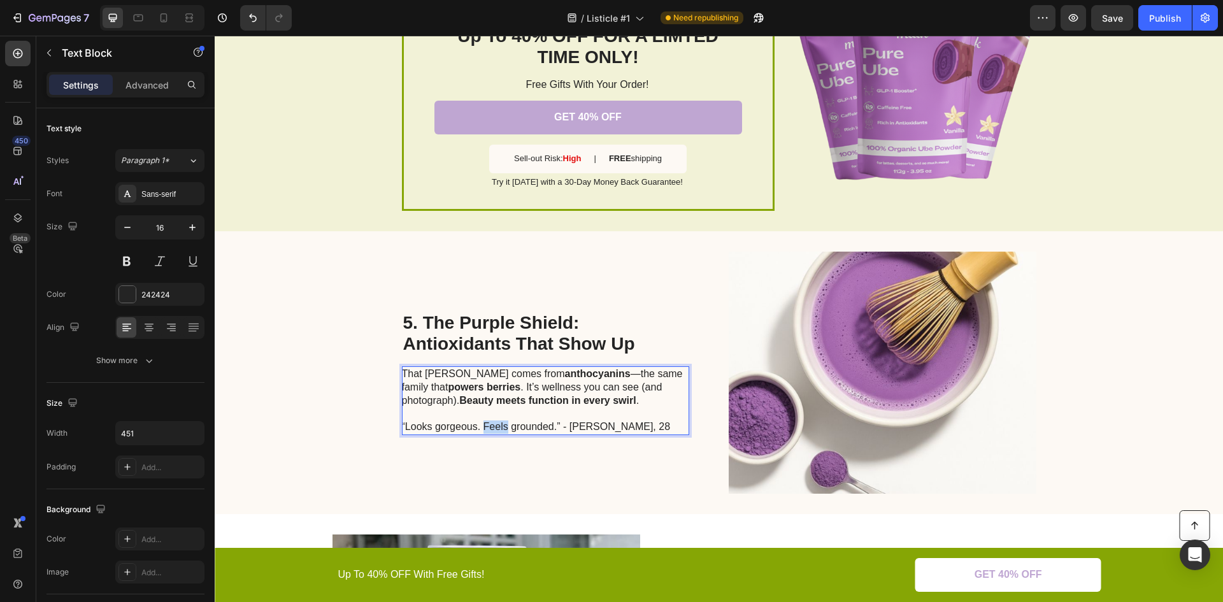
click at [477, 424] on p "That rich violet comes from anthocyanins —the same family that powers berries .…" at bounding box center [545, 401] width 286 height 66
click at [454, 426] on p "That rich violet comes from anthocyanins —the same family that powers berries .…" at bounding box center [545, 401] width 286 height 66
click at [486, 427] on p "That rich violet comes from anthocyanins —the same family that powers berries .…" at bounding box center [545, 401] width 286 height 66
drag, startPoint x: 485, startPoint y: 427, endPoint x: 427, endPoint y: 470, distance: 72.0
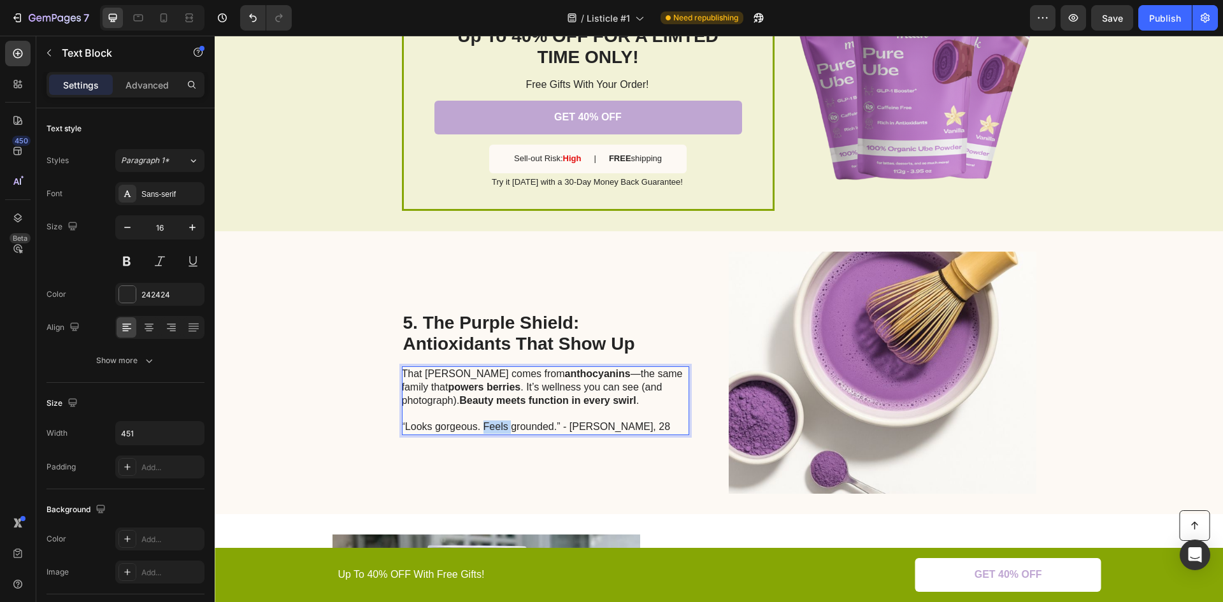
click at [427, 470] on div "5. The Purple Shield: Antioxidants That Show Up Heading That rich violet comes …" at bounding box center [545, 373] width 287 height 242
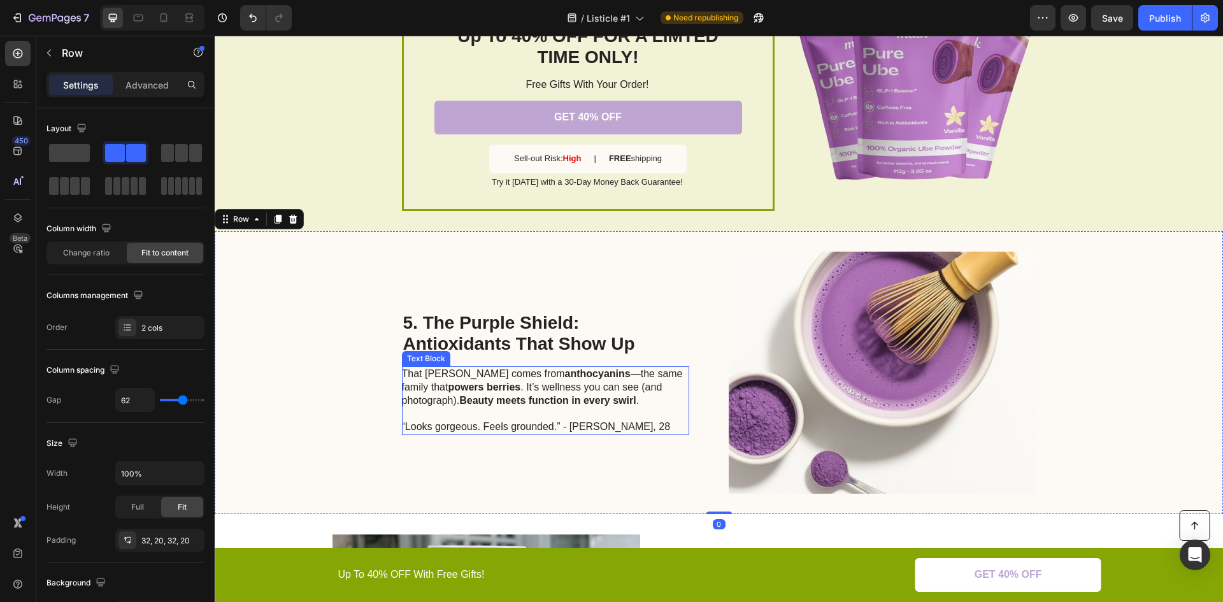
click at [492, 426] on p "That rich violet comes from anthocyanins —the same family that powers berries .…" at bounding box center [545, 401] width 286 height 66
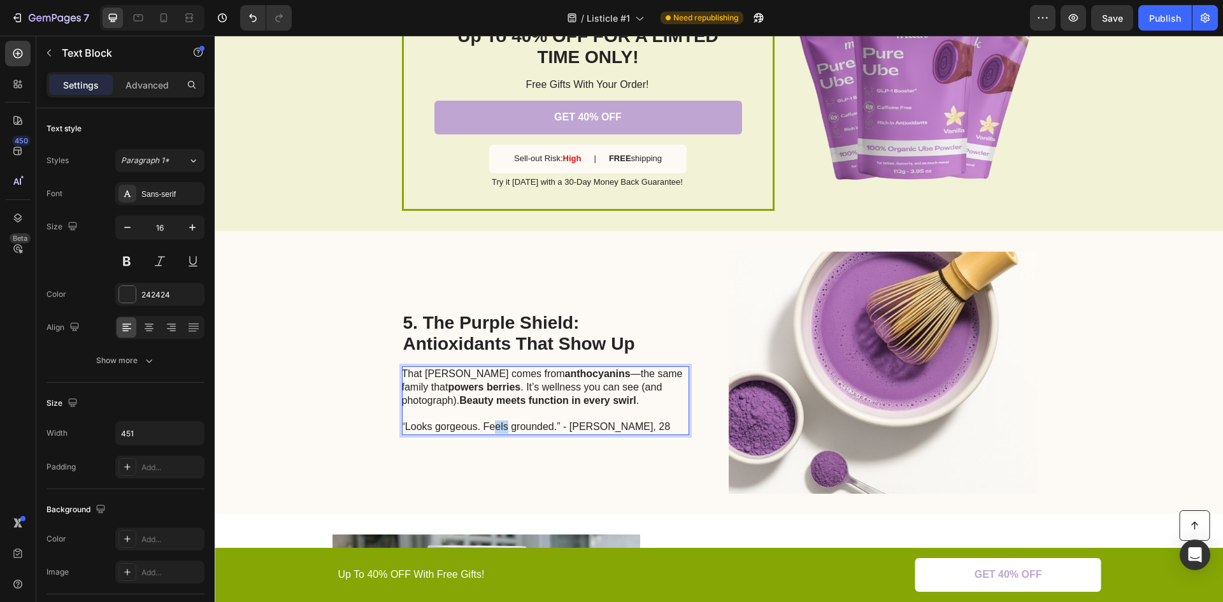
click at [489, 424] on p "That rich violet comes from anthocyanins —the same family that powers berries .…" at bounding box center [545, 401] width 286 height 66
click at [486, 427] on p "That rich violet comes from anthocyanins —the same family that powers berries .…" at bounding box center [545, 401] width 286 height 66
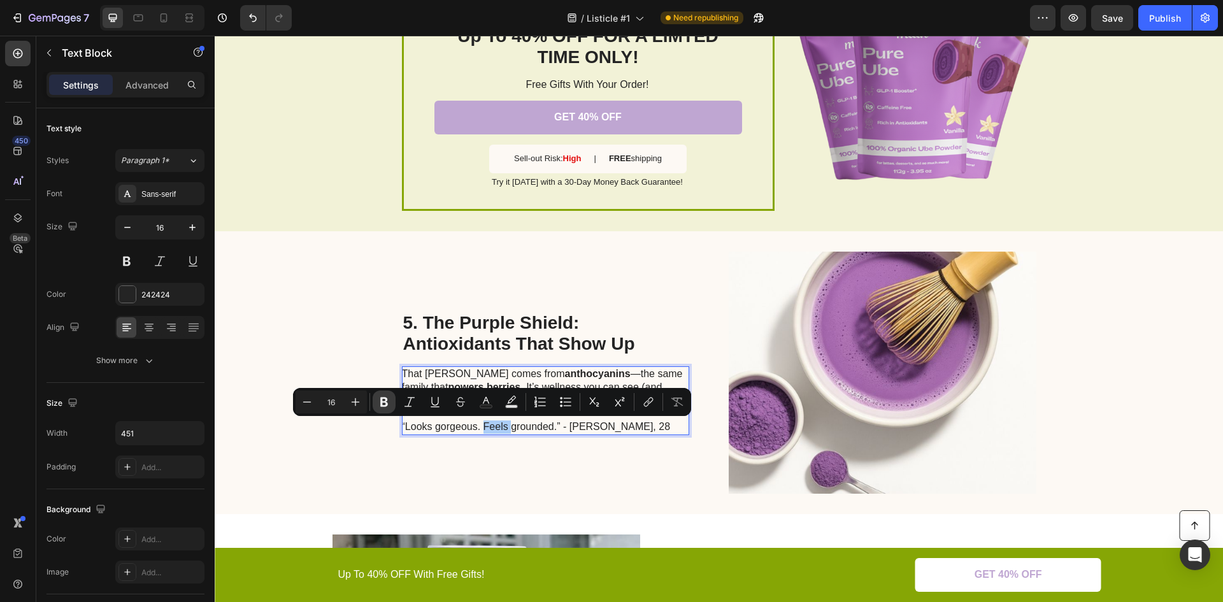
click at [386, 403] on icon "Editor contextual toolbar" at bounding box center [384, 402] width 13 height 13
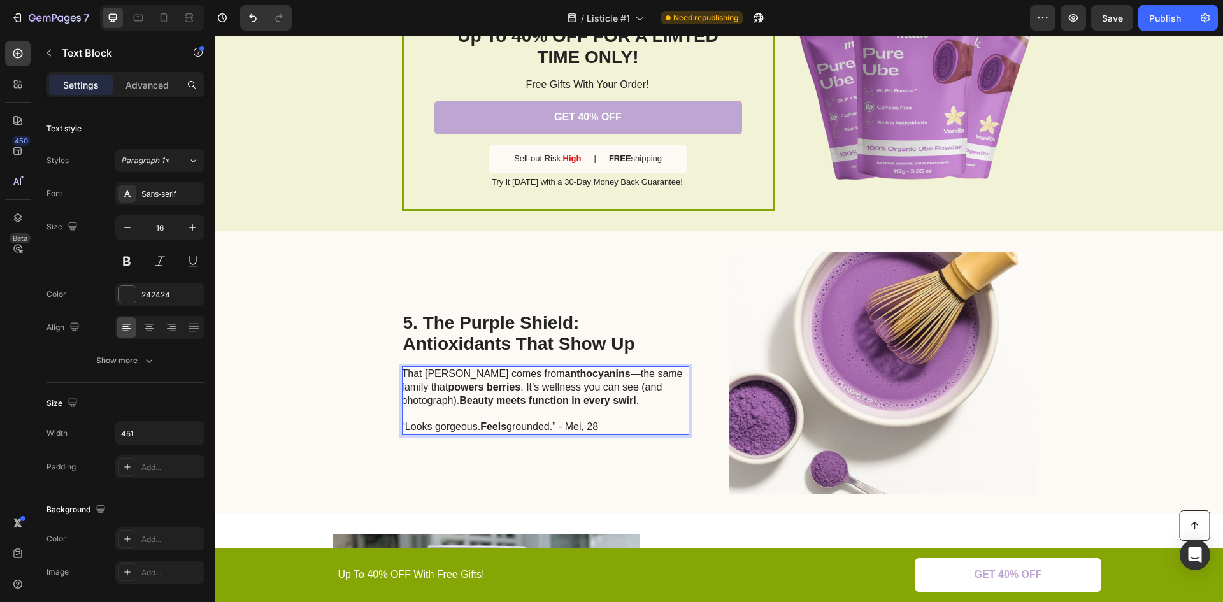
click at [412, 426] on p "That rich violet comes from anthocyanins —the same family that powers berries .…" at bounding box center [545, 401] width 286 height 66
click at [428, 405] on p "That rich violet comes from anthocyanins —the same family that powers berries .…" at bounding box center [545, 401] width 286 height 66
click at [428, 404] on p "That rich violet comes from anthocyanins —the same family that powers berries .…" at bounding box center [545, 401] width 286 height 66
click at [415, 426] on p "That rich violet comes from anthocyanins —the same family that powers berries .…" at bounding box center [545, 401] width 286 height 66
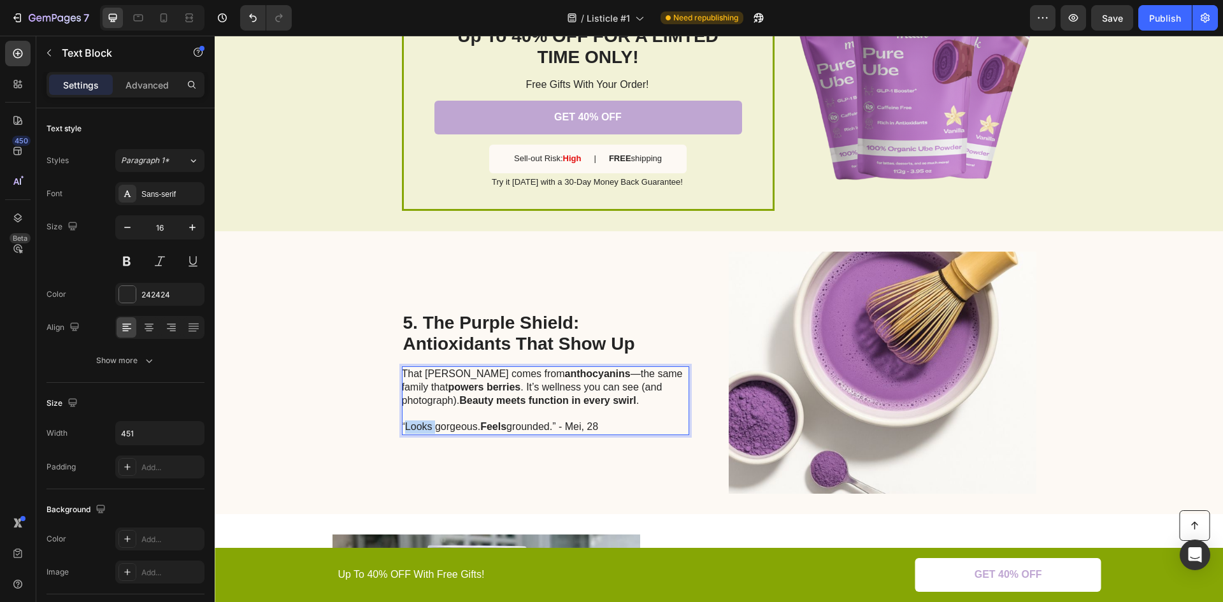
click at [415, 426] on p "That rich violet comes from anthocyanins —the same family that powers berries .…" at bounding box center [545, 401] width 286 height 66
click at [419, 428] on p "That rich violet comes from anthocyanins —the same family that powers berries .…" at bounding box center [545, 401] width 286 height 66
drag, startPoint x: 427, startPoint y: 428, endPoint x: 401, endPoint y: 426, distance: 25.6
click at [402, 426] on p "That rich violet comes from anthocyanins —the same family that powers berries .…" at bounding box center [545, 401] width 286 height 66
click at [405, 429] on p "That rich violet comes from anthocyanins —the same family that powers berries .…" at bounding box center [545, 401] width 286 height 66
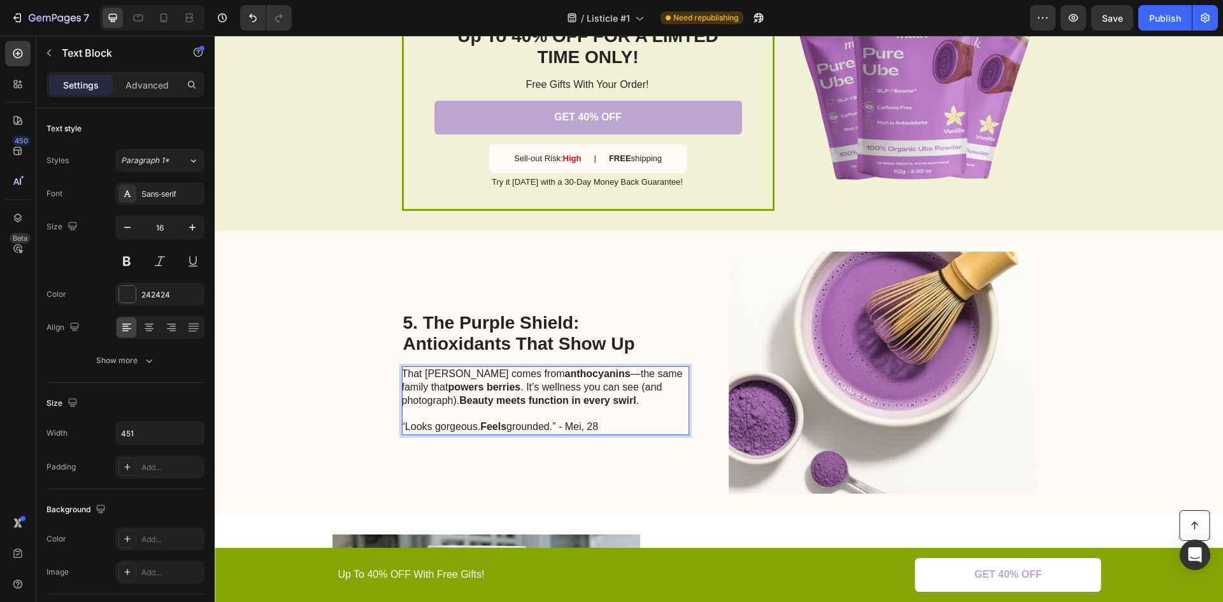
click at [428, 394] on p "That rich violet comes from anthocyanins —the same family that powers berries .…" at bounding box center [545, 401] width 286 height 66
click at [403, 429] on p "That rich violet comes from anthocyanins —the same family that powers berries .…" at bounding box center [545, 401] width 286 height 66
click at [396, 468] on div "5. The Purple Shield: Antioxidants That Show Up Heading That rich violet comes …" at bounding box center [719, 372] width 1009 height 283
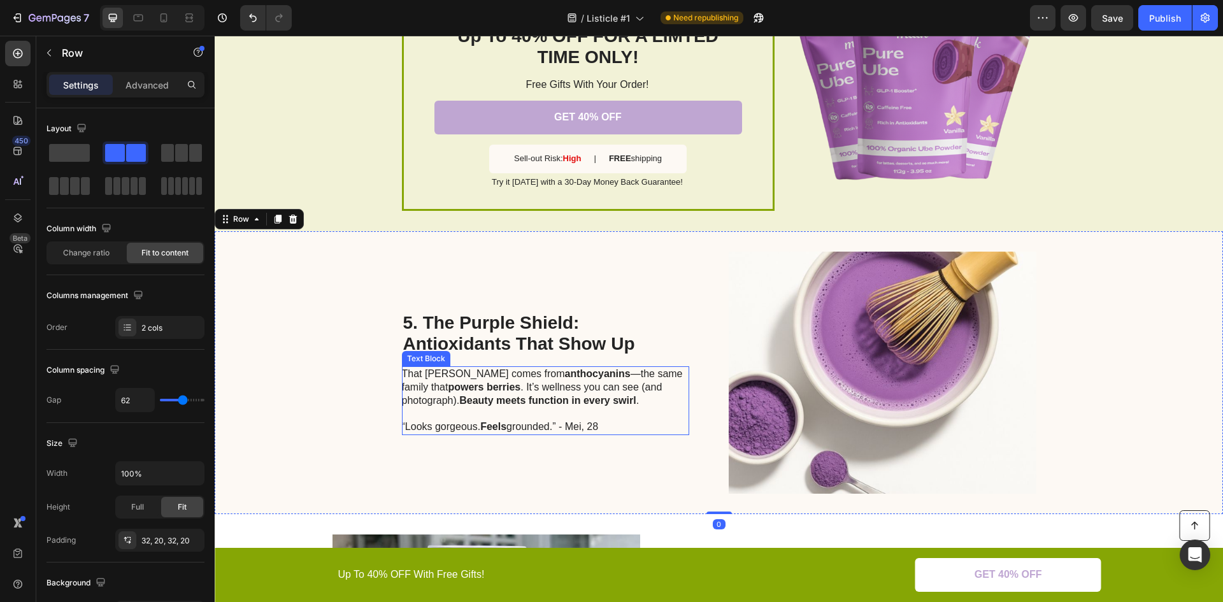
click at [409, 430] on p "That rich violet comes from anthocyanins —the same family that powers berries .…" at bounding box center [545, 401] width 286 height 66
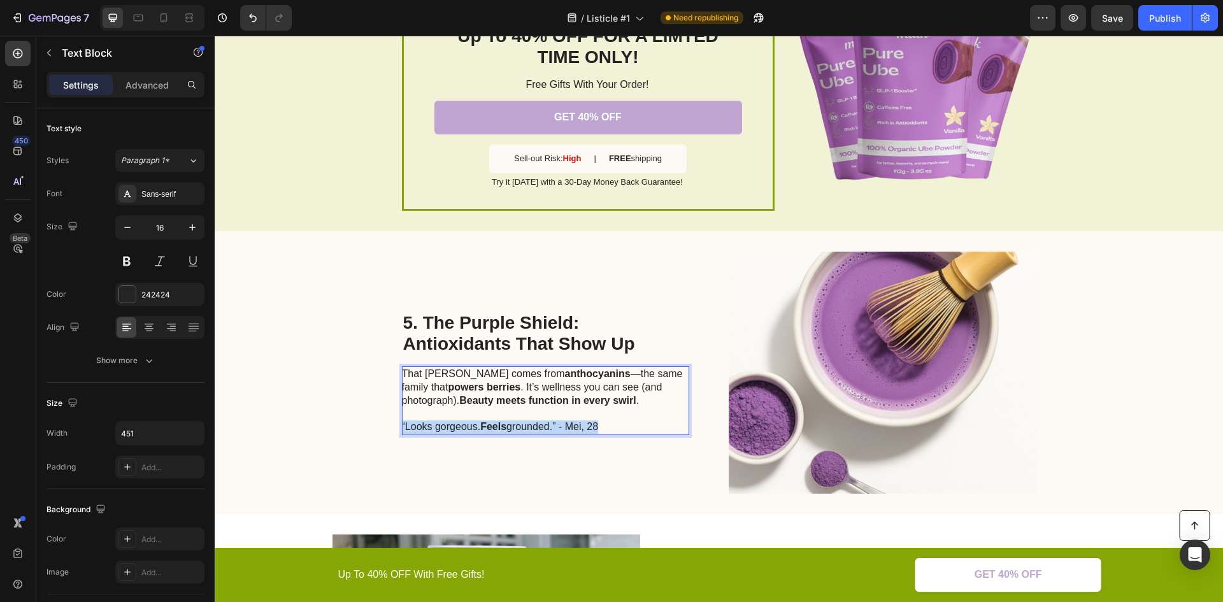
click at [410, 429] on p "That rich violet comes from anthocyanins —the same family that powers berries .…" at bounding box center [545, 401] width 286 height 66
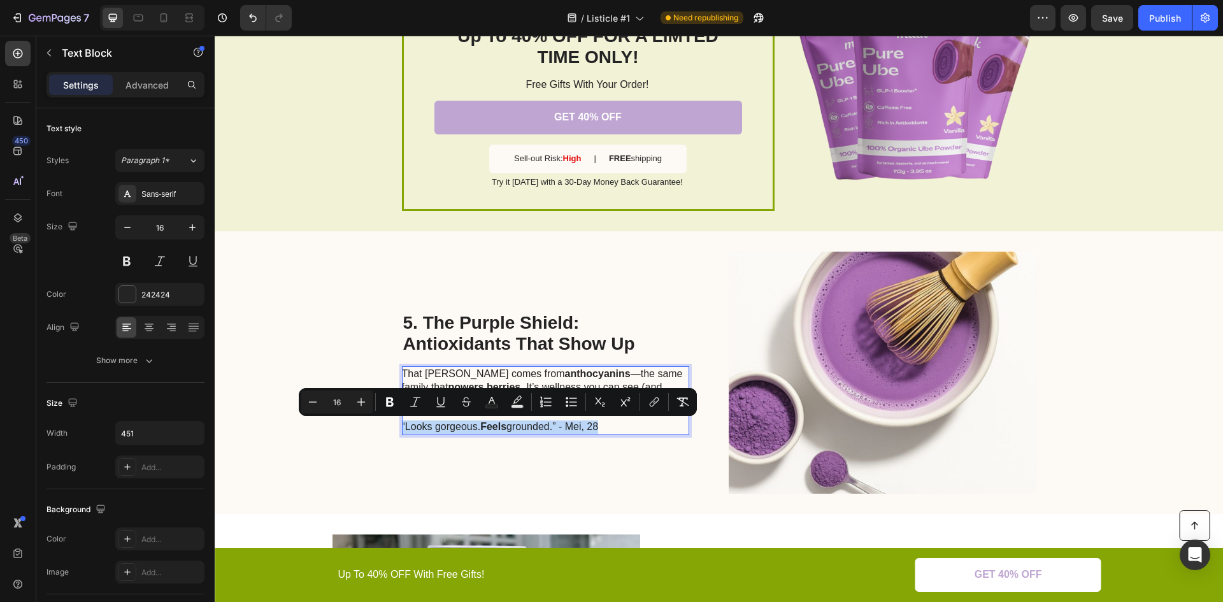
click at [409, 427] on p "That rich violet comes from anthocyanins —the same family that powers berries .…" at bounding box center [545, 401] width 286 height 66
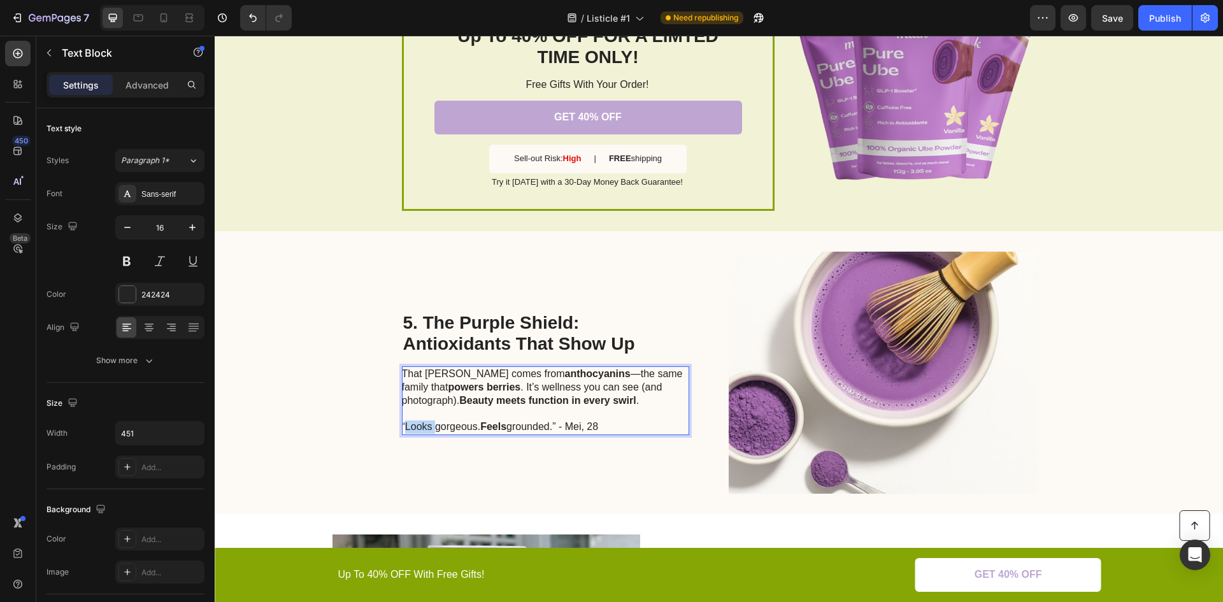
click at [409, 427] on p "That rich violet comes from anthocyanins —the same family that powers berries .…" at bounding box center [545, 401] width 286 height 66
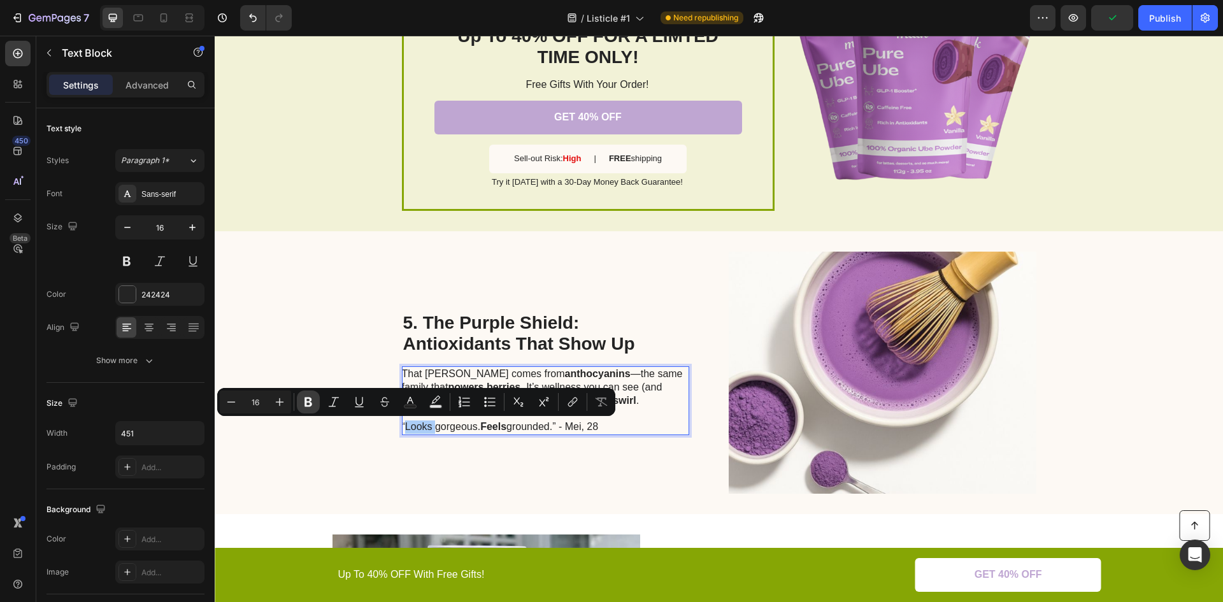
click at [311, 403] on icon "Editor contextual toolbar" at bounding box center [309, 403] width 8 height 10
click at [342, 475] on div "5. The Purple Shield: Antioxidants That Show Up Heading That rich violet comes …" at bounding box center [719, 372] width 1009 height 283
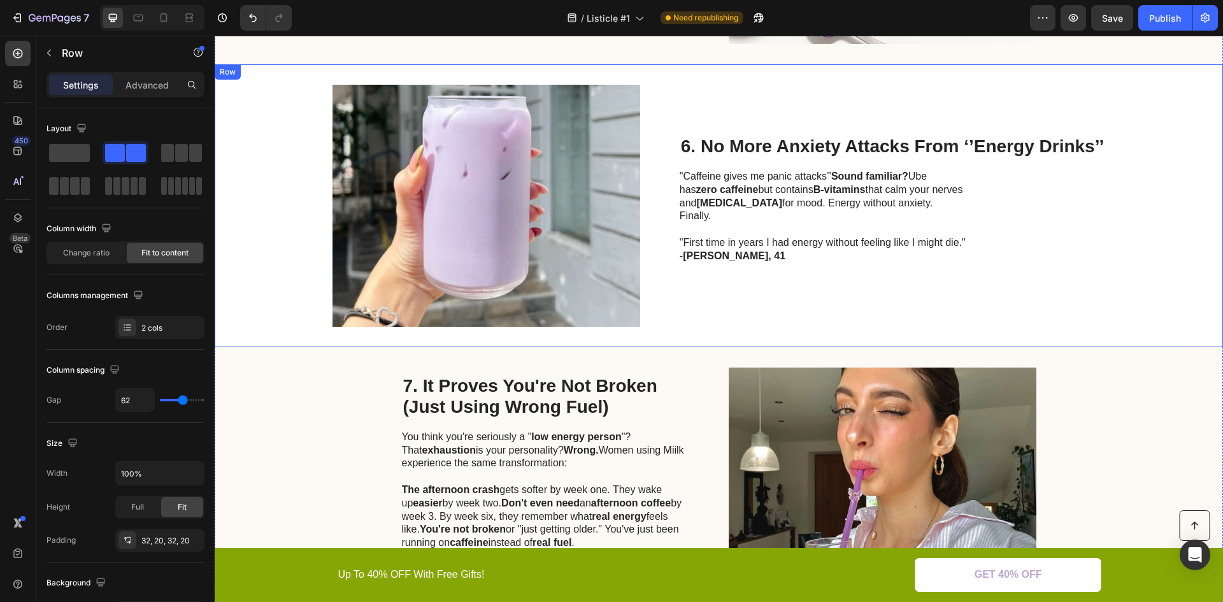
scroll to position [2103, 0]
click at [791, 157] on h2 "6. No More Anxiety Attacks From ‘’Energy Drinks’’" at bounding box center [893, 146] width 426 height 24
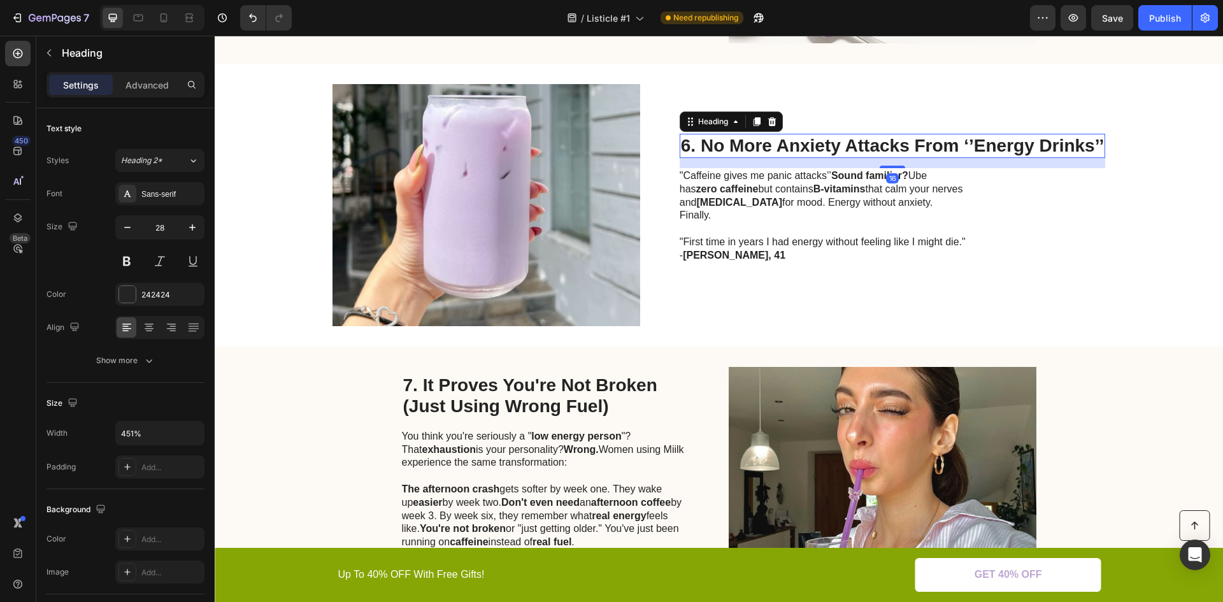
click at [791, 157] on h2 "6. No More Anxiety Attacks From ‘’Energy Drinks’’" at bounding box center [893, 146] width 426 height 24
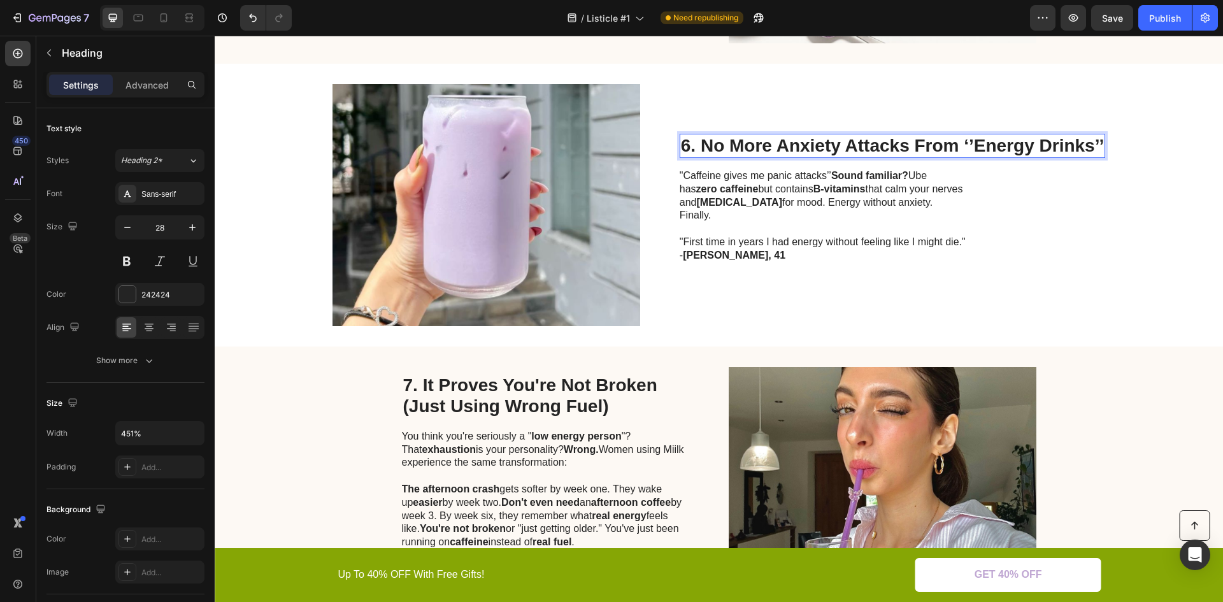
click at [791, 157] on p "6. No More Anxiety Attacks From ‘’Energy Drinks’’" at bounding box center [892, 146] width 423 height 22
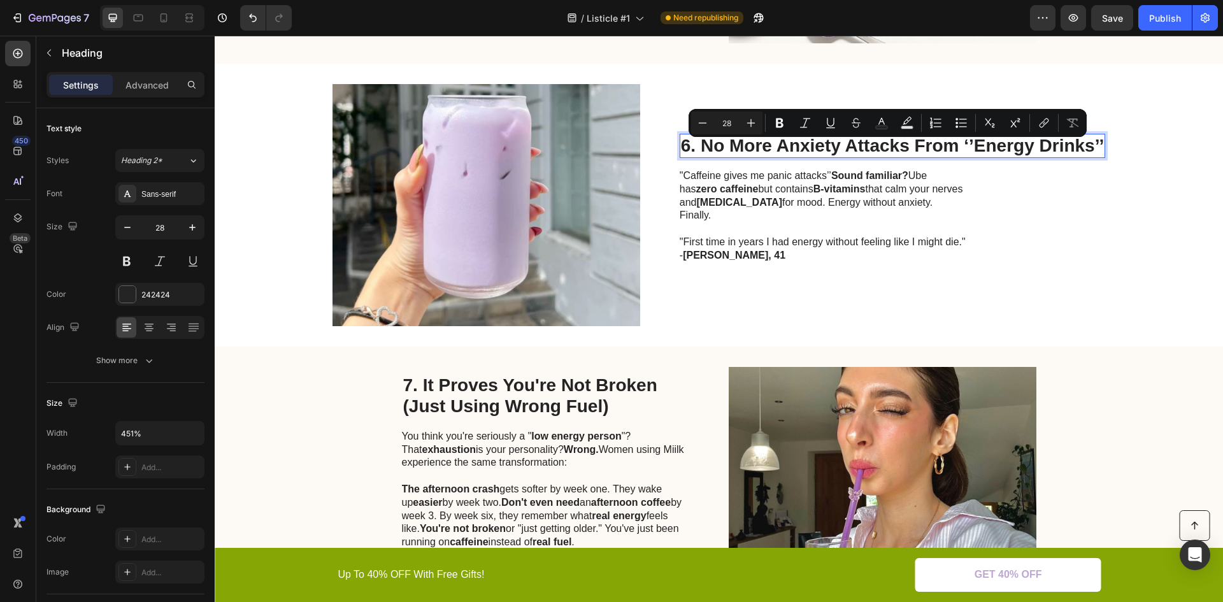
click at [791, 155] on p "6. No More Anxiety Attacks From ‘’Energy Drinks’’" at bounding box center [892, 146] width 423 height 22
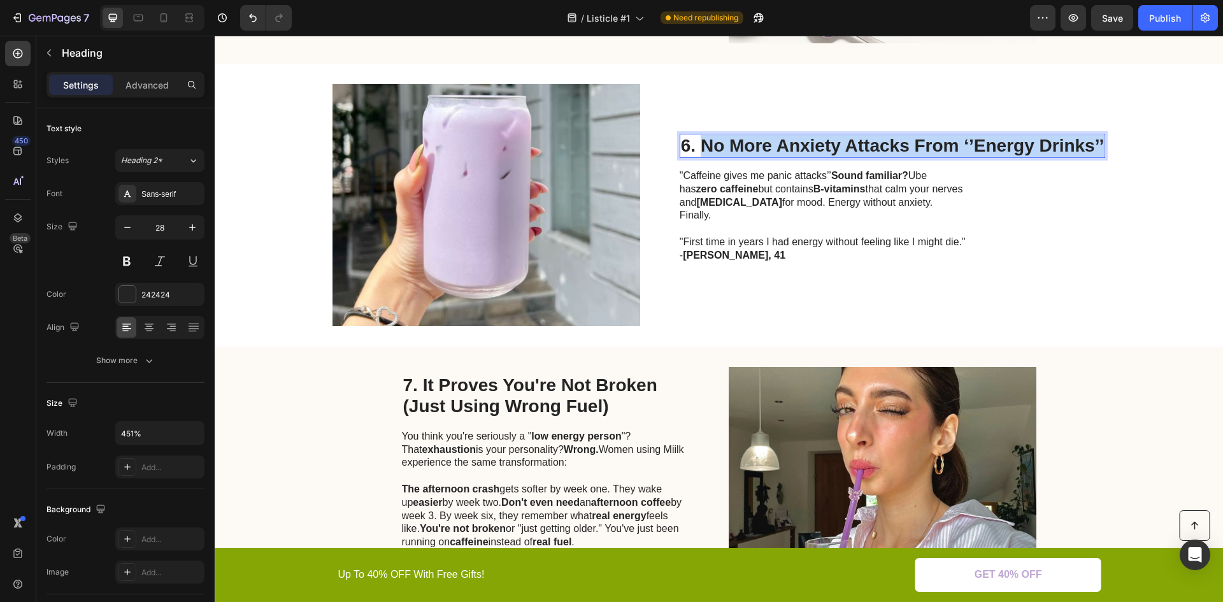
drag, startPoint x: 699, startPoint y: 150, endPoint x: 1100, endPoint y: 155, distance: 400.8
click at [1100, 155] on h2 "6. No More Anxiety Attacks From ‘’Energy Drinks’’" at bounding box center [893, 146] width 426 height 24
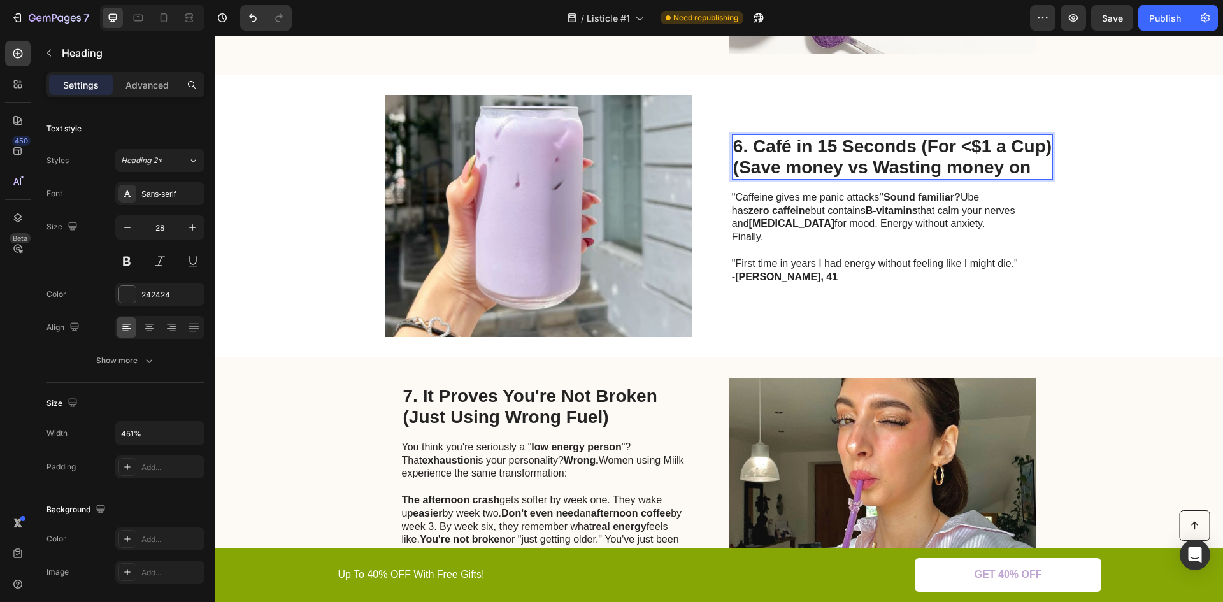
scroll to position [2081, 0]
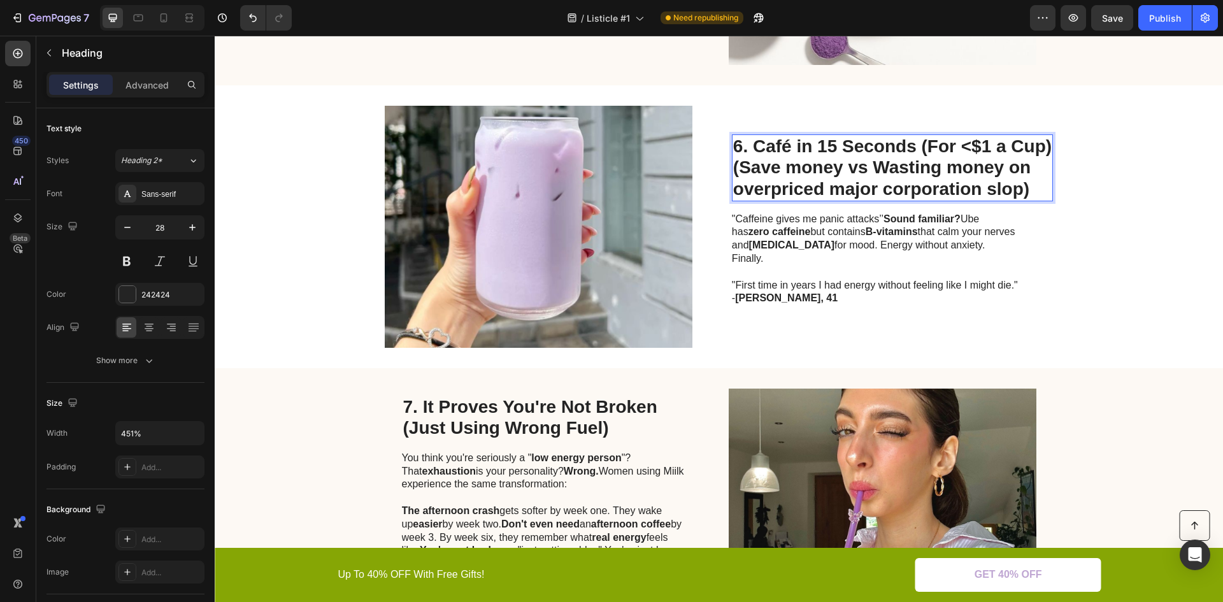
click at [835, 173] on p "6. Café in 15 Seconds (For <$1 a Cup) (Save money vs Wasting money on overprice…" at bounding box center [892, 168] width 319 height 64
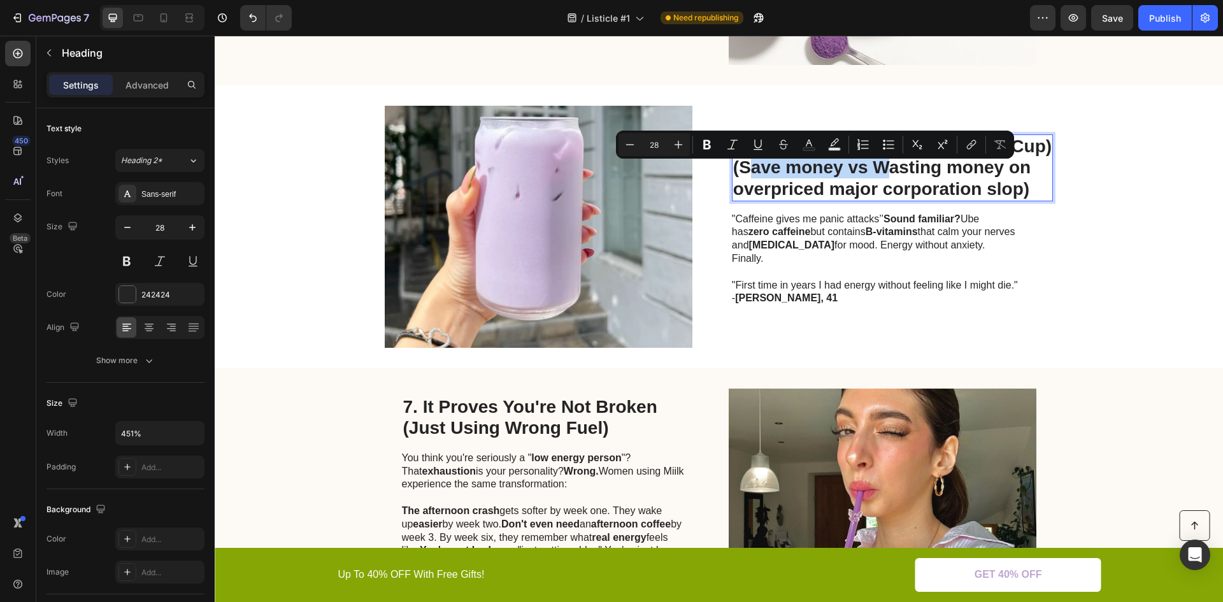
drag, startPoint x: 885, startPoint y: 174, endPoint x: 743, endPoint y: 168, distance: 142.2
click at [743, 168] on p "6. Café in 15 Seconds (For <$1 a Cup) (Save money vs Wasting money on overprice…" at bounding box center [892, 168] width 319 height 64
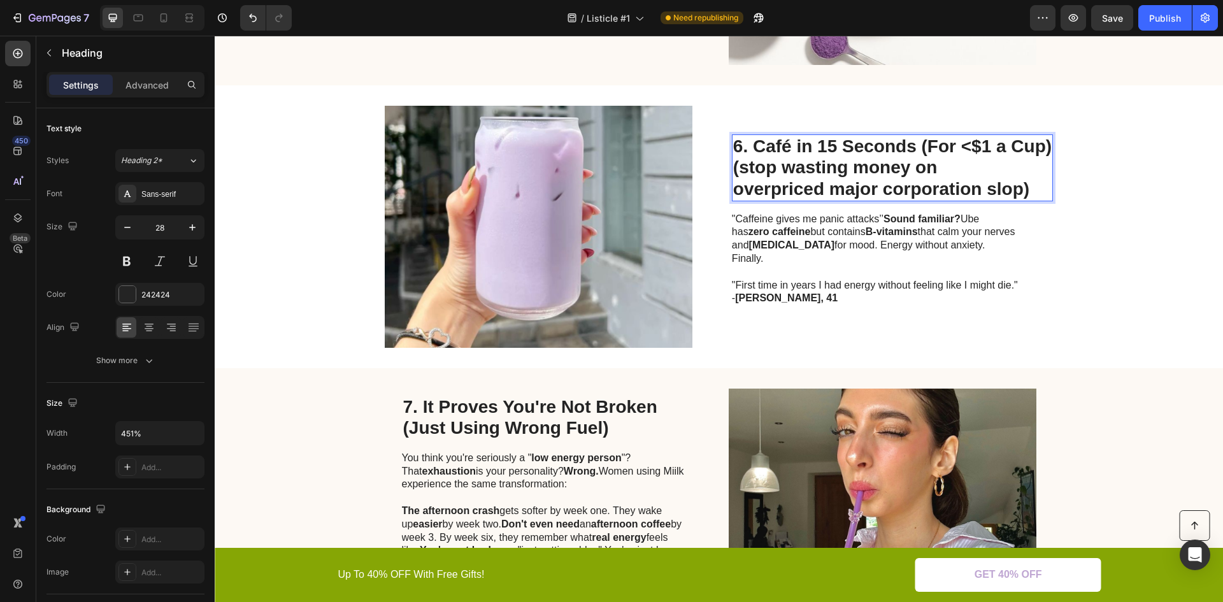
click at [735, 194] on p "6. Café in 15 Seconds (For <$1 a Cup) (stop wasting money on overpriced major c…" at bounding box center [892, 168] width 319 height 64
click at [733, 193] on p "6. Café in 15 Seconds (For <$1 a Cup) (stop wasting money on overpriced major c…" at bounding box center [892, 168] width 319 height 64
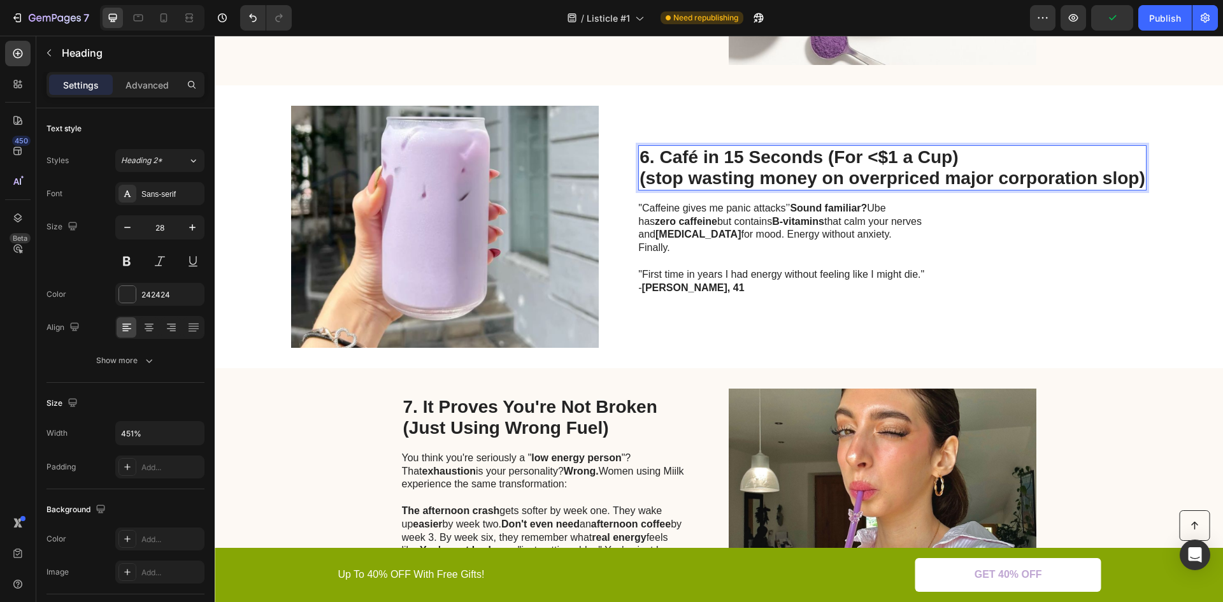
scroll to position [2092, 0]
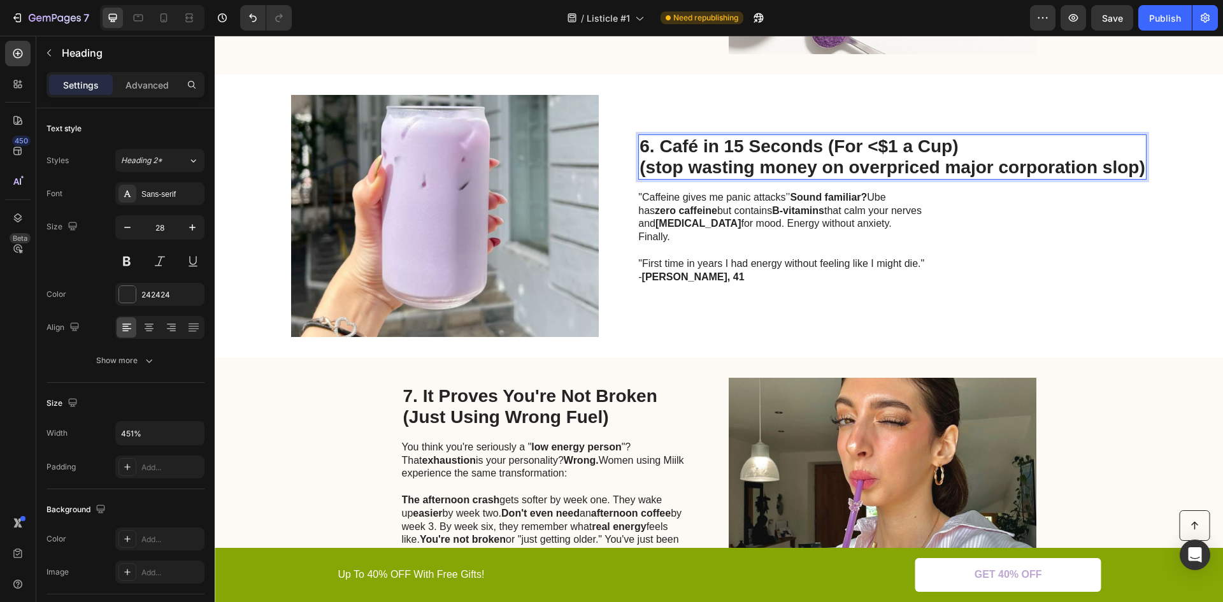
click at [942, 169] on p "6. Café in 15 Seconds (For <$1 a Cup) (stop wasting money on overpriced major c…" at bounding box center [892, 157] width 505 height 43
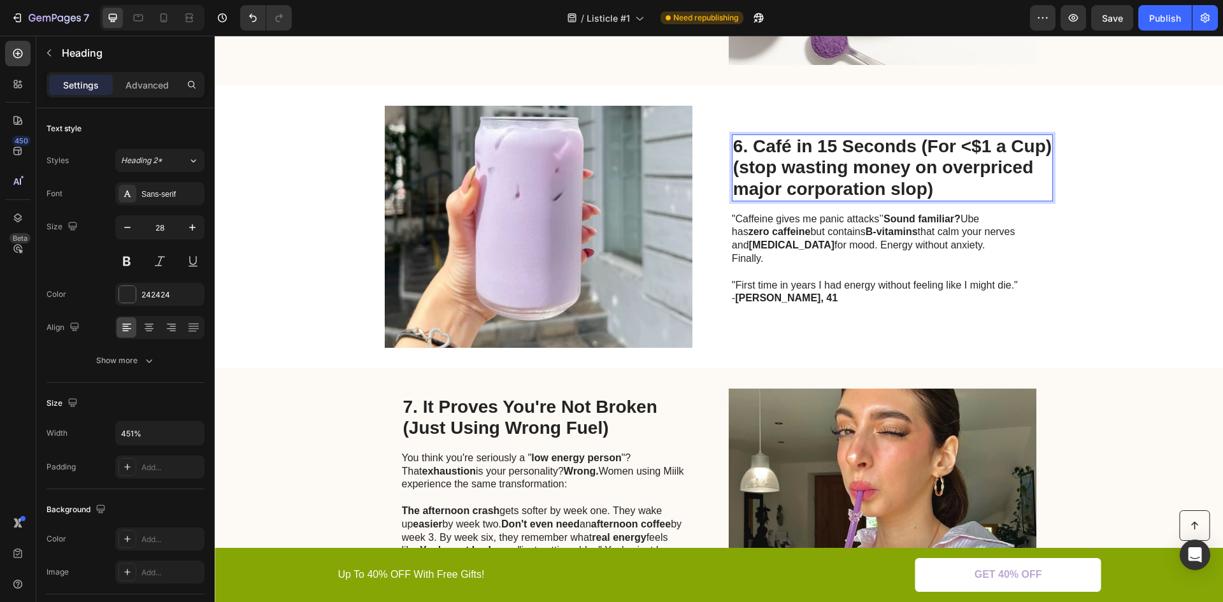
click at [888, 192] on p "6. Café in 15 Seconds (For <$1 a Cup) (stop wasting money on overpriced major c…" at bounding box center [892, 168] width 319 height 64
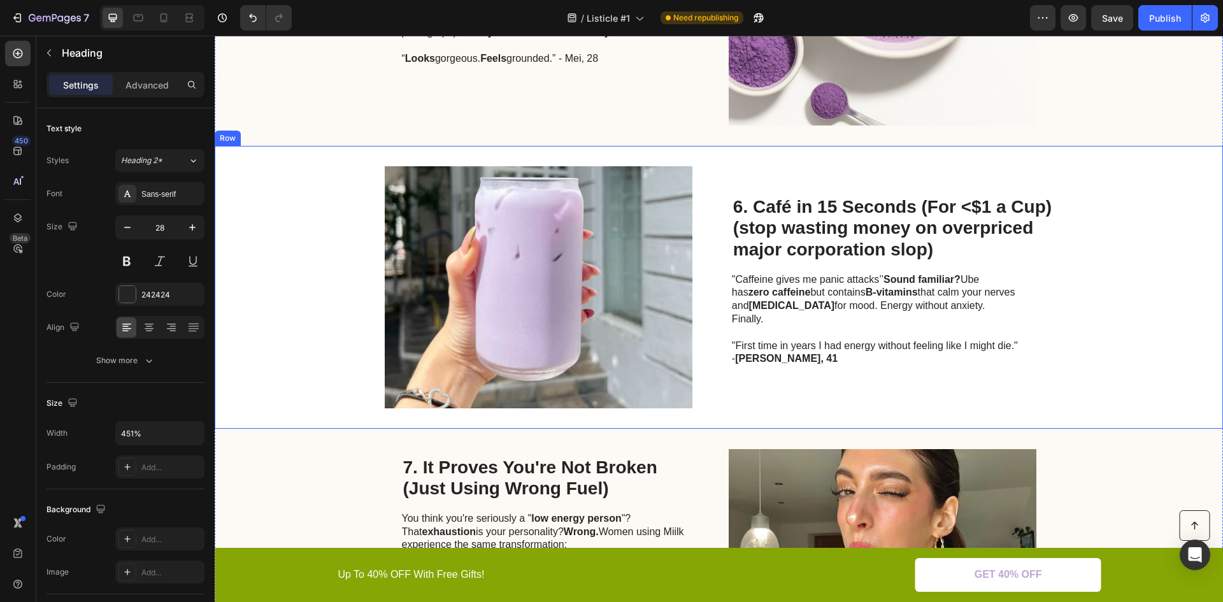
scroll to position [1954, 0]
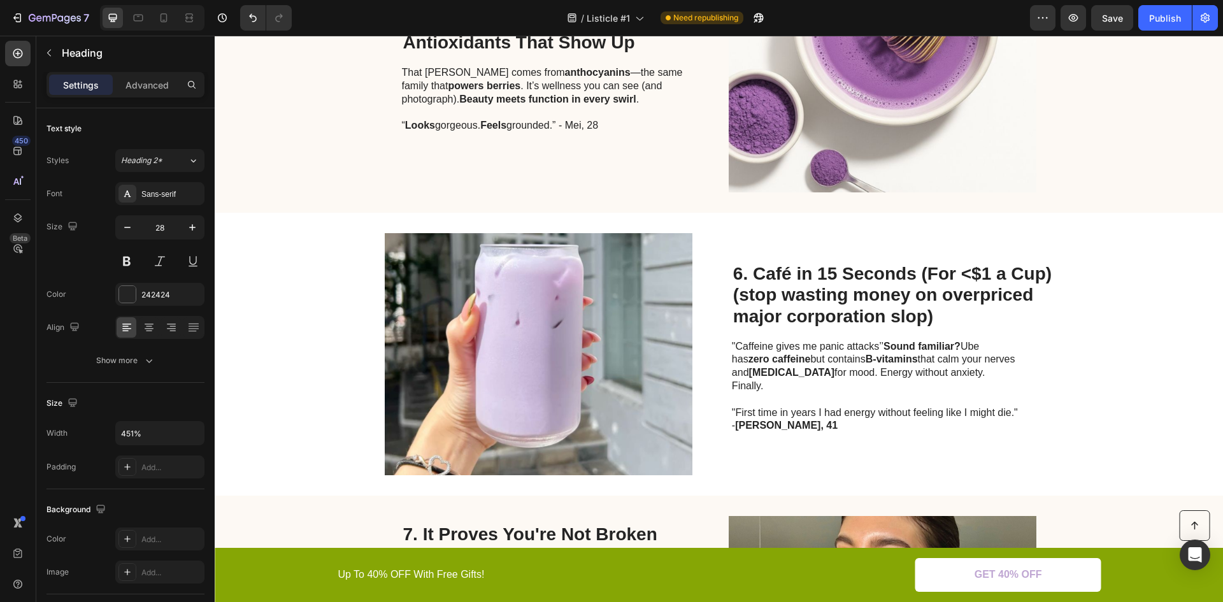
click at [824, 294] on h2 "6. Café in 15 Seconds (For <$1 a Cup) (stop wasting money on overpriced major c…" at bounding box center [892, 295] width 321 height 67
click at [824, 294] on p "6. Café in 15 Seconds (For <$1 a Cup) (stop wasting money on overpriced major c…" at bounding box center [892, 295] width 319 height 64
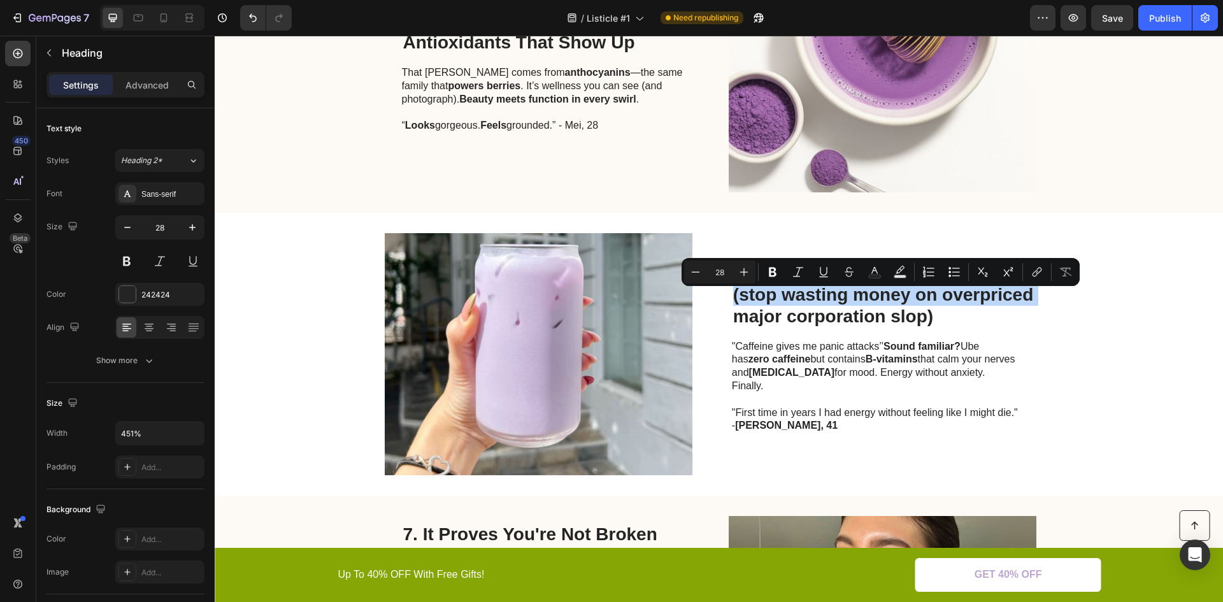
click at [824, 294] on p "6. Café in 15 Seconds (For <$1 a Cup) (stop wasting money on overpriced major c…" at bounding box center [892, 295] width 319 height 64
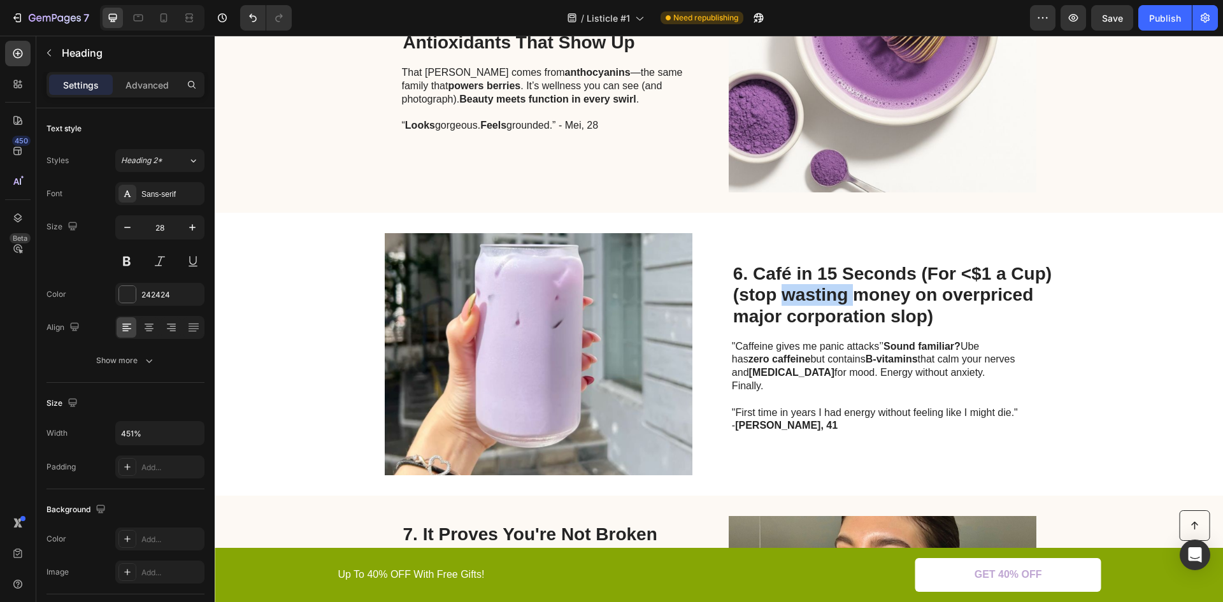
click at [824, 294] on p "6. Café in 15 Seconds (For <$1 a Cup) (stop wasting money on overpriced major c…" at bounding box center [892, 295] width 319 height 64
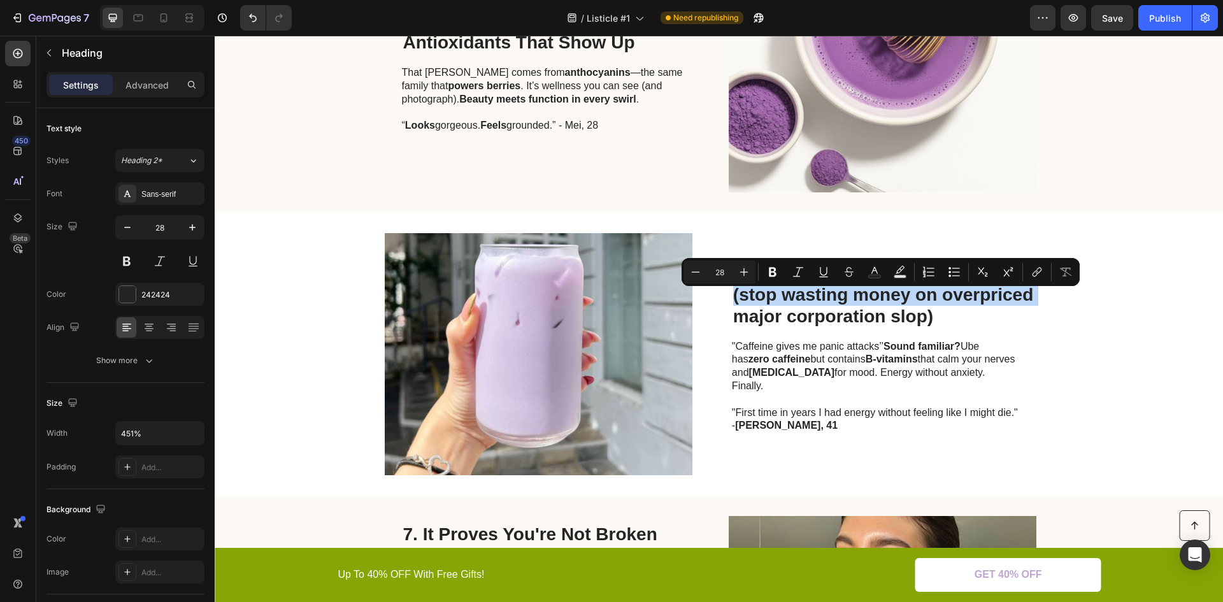
drag, startPoint x: 828, startPoint y: 296, endPoint x: 834, endPoint y: 300, distance: 7.8
click at [828, 296] on p "6. Café in 15 Seconds (For <$1 a Cup) (stop wasting money on overpriced major c…" at bounding box center [892, 295] width 319 height 64
drag, startPoint x: 886, startPoint y: 316, endPoint x: 898, endPoint y: 321, distance: 13.1
click at [886, 316] on p "6. Café in 15 Seconds (For <$1 a Cup) (stop wasting money on overpriced major c…" at bounding box center [892, 295] width 319 height 64
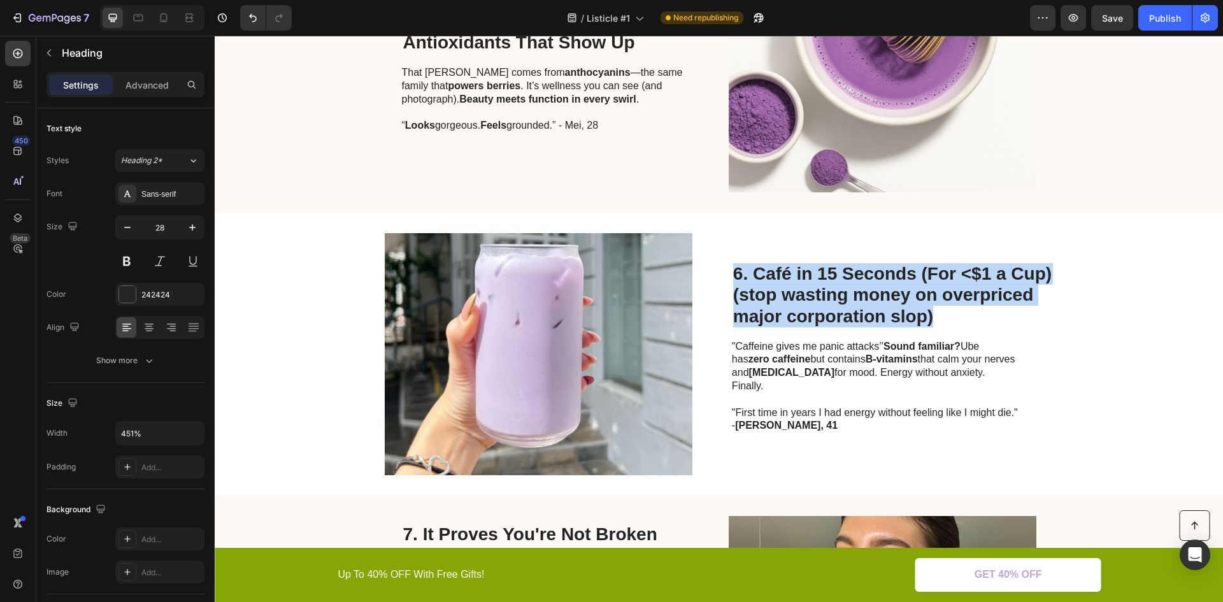
drag, startPoint x: 909, startPoint y: 324, endPoint x: 728, endPoint y: 282, distance: 185.8
click at [732, 282] on h2 "6. Café in 15 Seconds (For <$1 a Cup) (stop wasting money on overpriced major c…" at bounding box center [892, 295] width 321 height 67
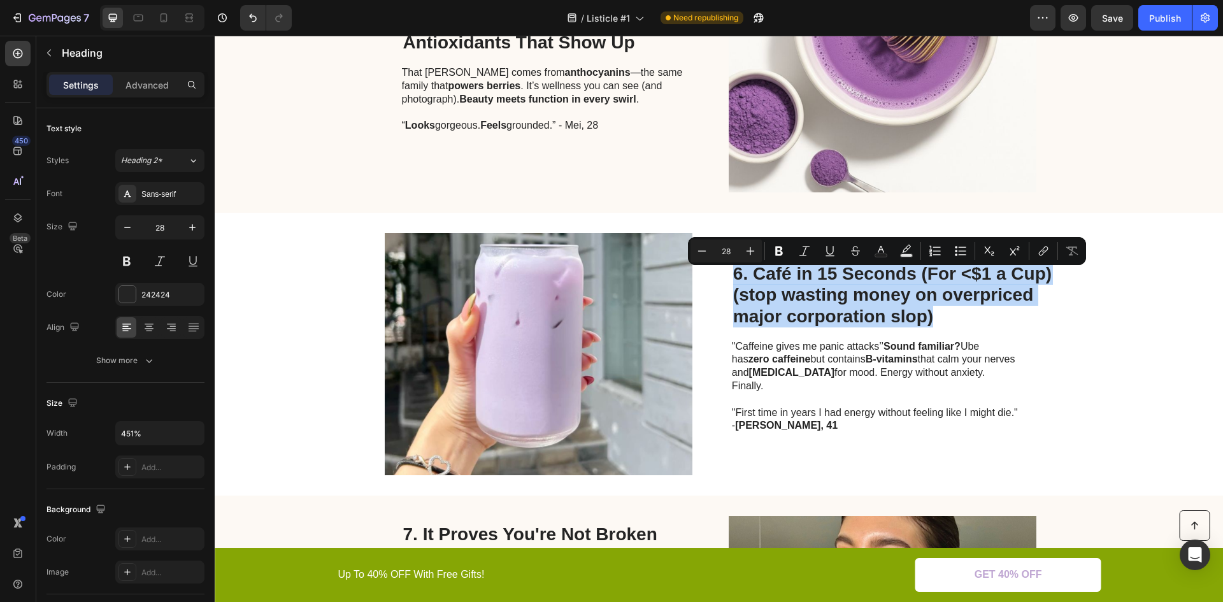
copy p "6. Café in 15 Seconds (For <$1 a Cup) (stop wasting money on overpriced major c…"
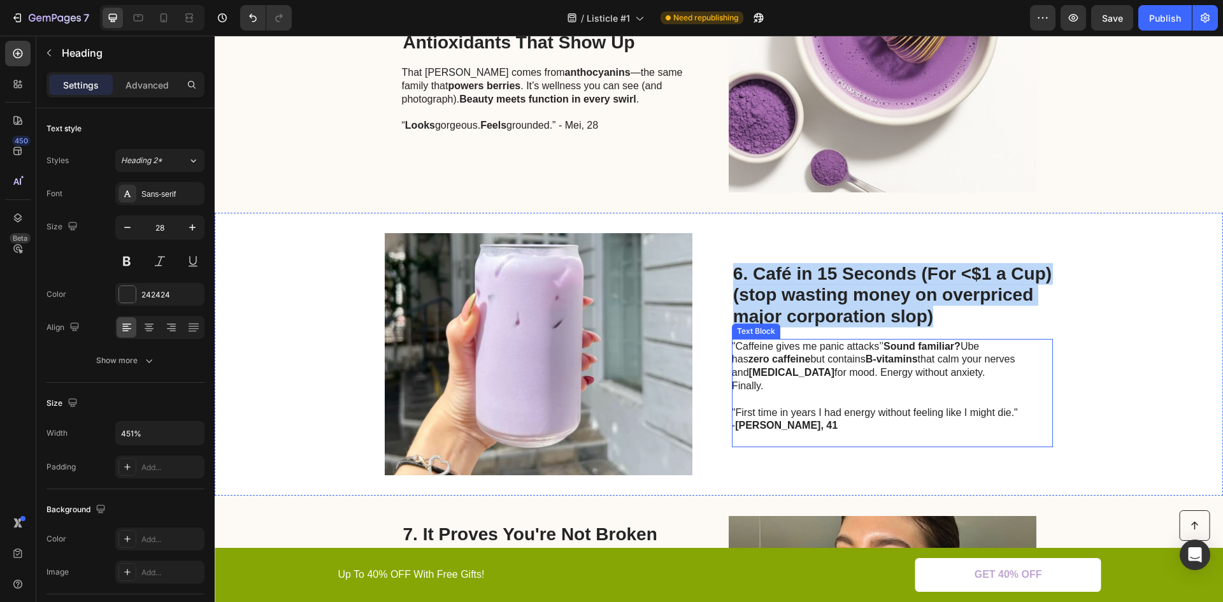
click at [850, 403] on p ""First time in years I had energy without feeling like I might die." - Susan, 41" at bounding box center [875, 413] width 286 height 40
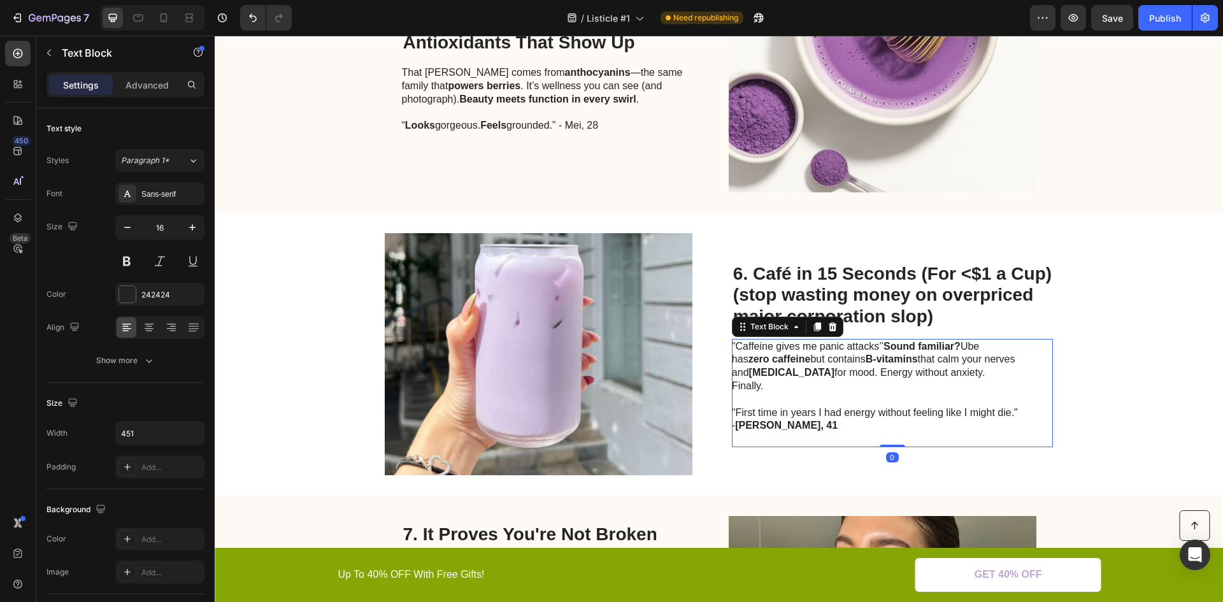
click at [846, 401] on p ""First time in years I had energy without feeling like I might die." - Susan, 41" at bounding box center [875, 413] width 286 height 40
click at [846, 400] on p ""First time in years I had energy without feeling like I might die." - Susan, 41" at bounding box center [875, 413] width 286 height 40
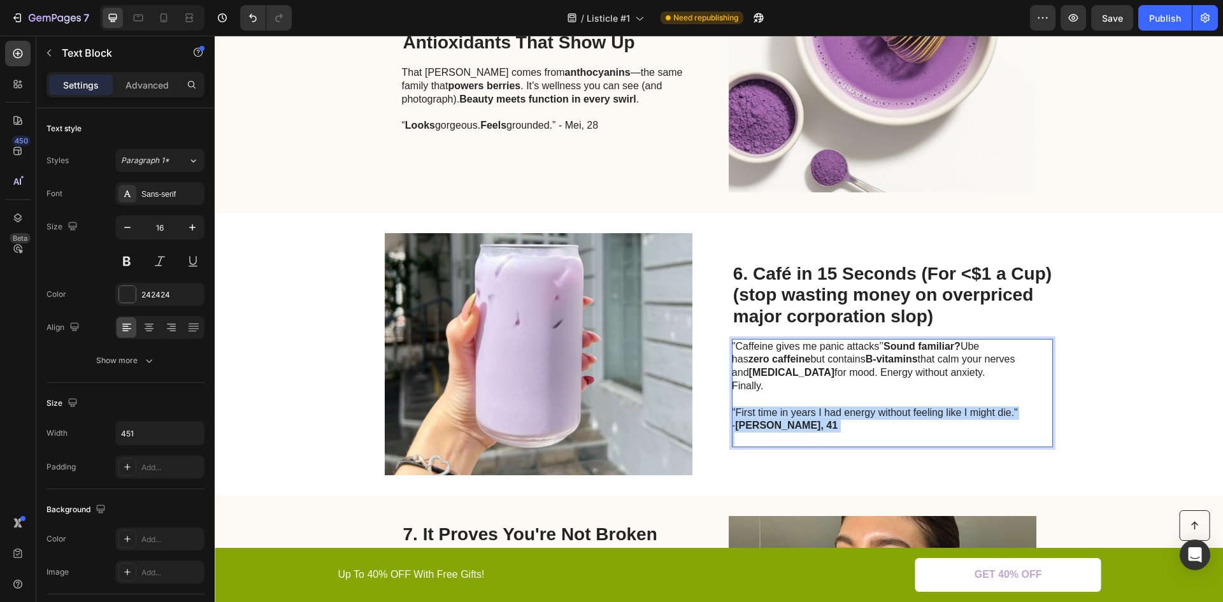
click at [846, 400] on p ""First time in years I had energy without feeling like I might die." - Susan, 41" at bounding box center [875, 413] width 286 height 40
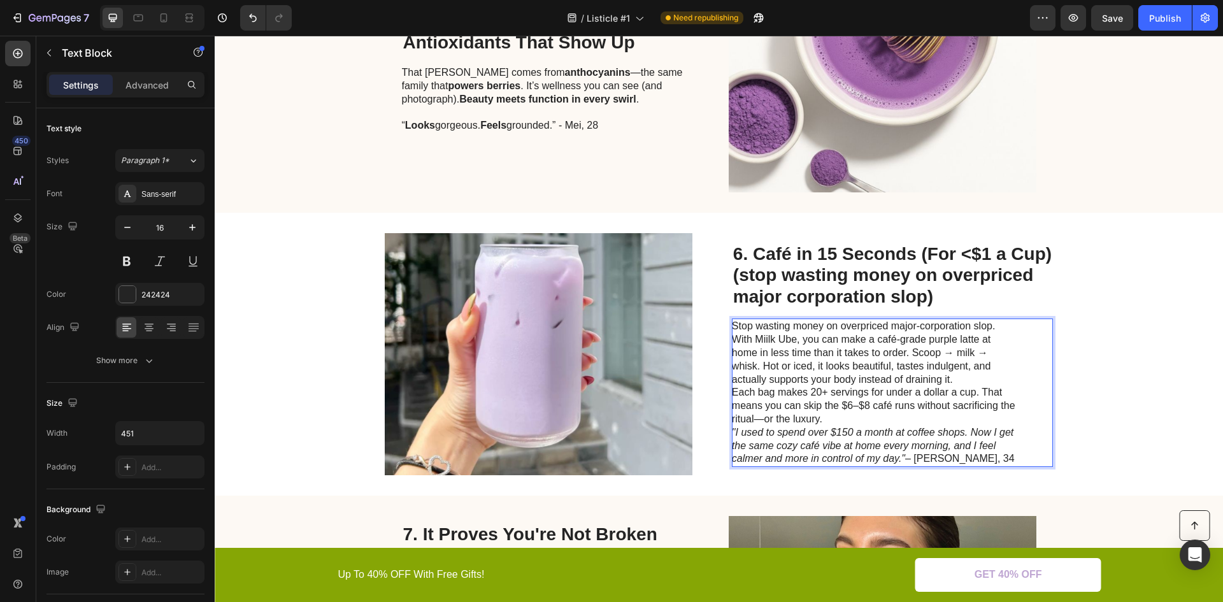
scroll to position [1927, 0]
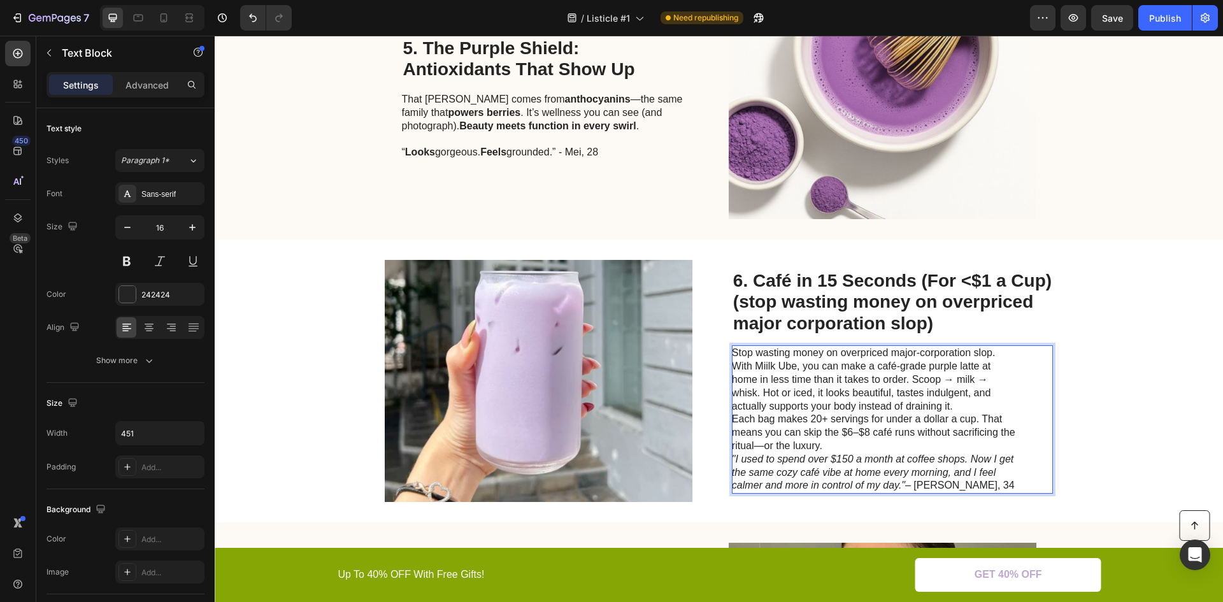
click at [874, 443] on p "Each bag makes 20+ servings for under a dollar a cup. That means you can skip t…" at bounding box center [875, 433] width 286 height 40
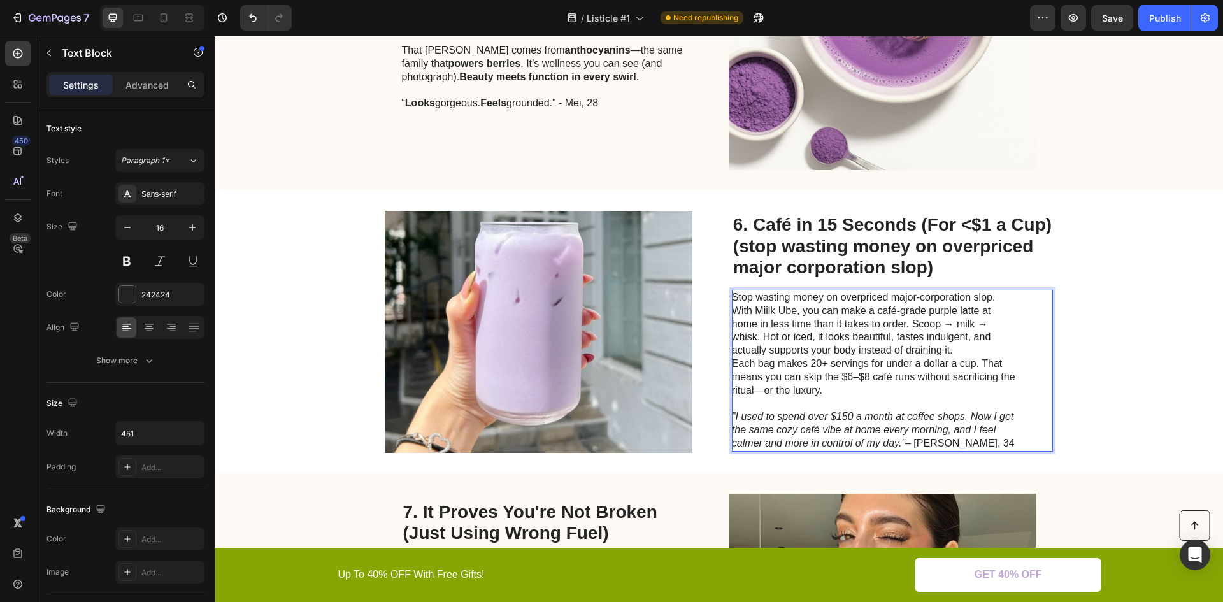
scroll to position [2048, 0]
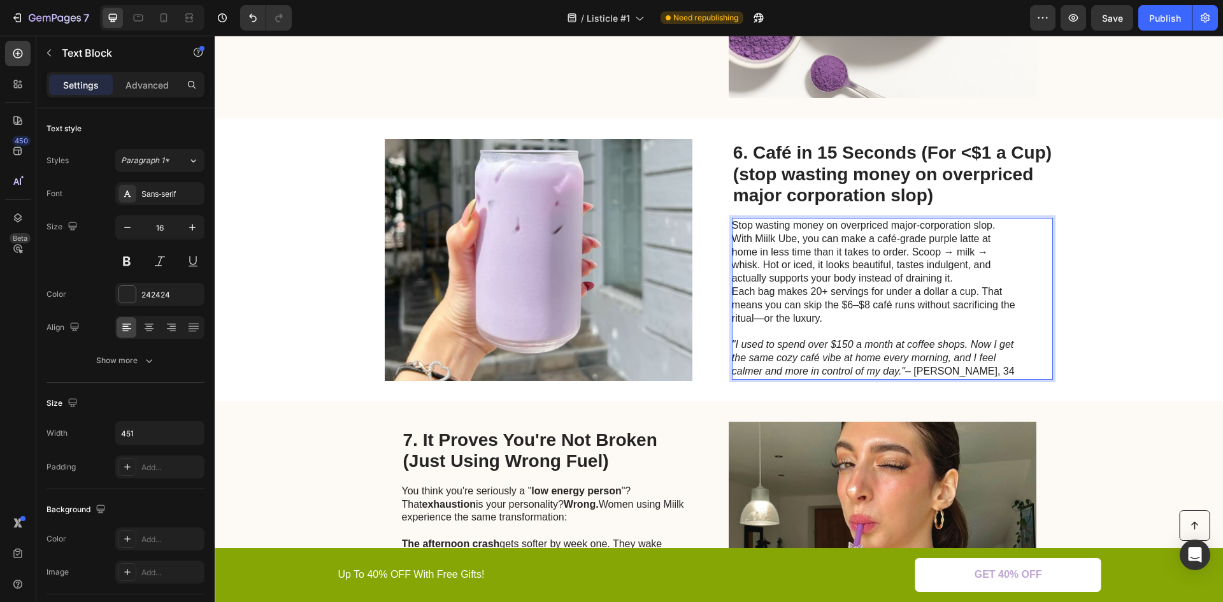
click at [862, 375] on icon ""I used to spend over $150 a month at coffee shops. Now I get the same cozy caf…" at bounding box center [873, 358] width 282 height 38
click at [865, 364] on p ""I used to spend over $150 a month at coffee shops. Now I get the same cozy caf…" at bounding box center [875, 358] width 286 height 40
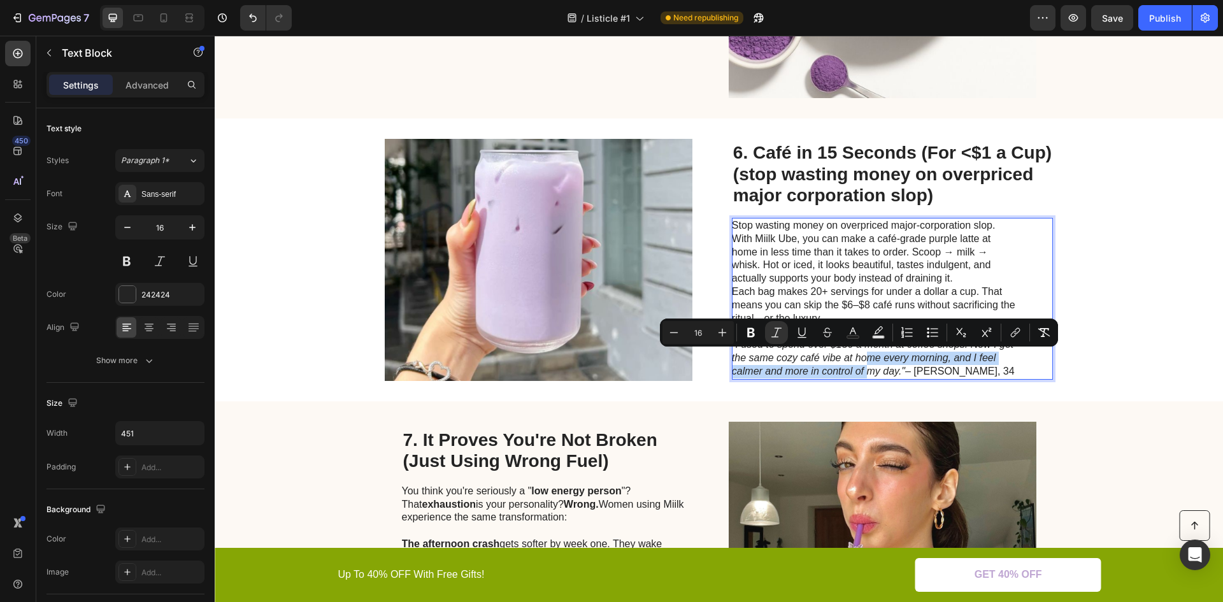
click at [870, 363] on icon ""I used to spend over $150 a month at coffee shops. Now I get the same cozy caf…" at bounding box center [873, 358] width 282 height 38
click at [907, 370] on p ""I used to spend over $150 a month at coffee shops. Now I get the same cozy caf…" at bounding box center [875, 358] width 286 height 40
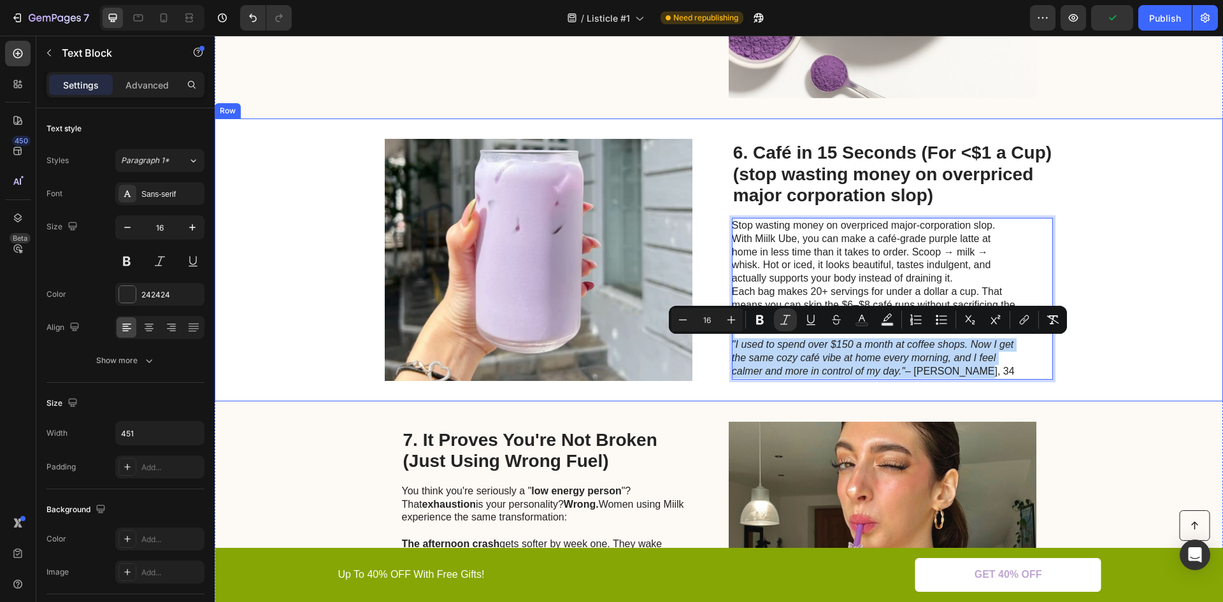
drag, startPoint x: 967, startPoint y: 368, endPoint x: 699, endPoint y: 331, distance: 270.8
click at [699, 331] on div "Image 6. Café in 15 Seconds (For <$1 a Cup) (stop wasting money on overpriced m…" at bounding box center [719, 260] width 1009 height 283
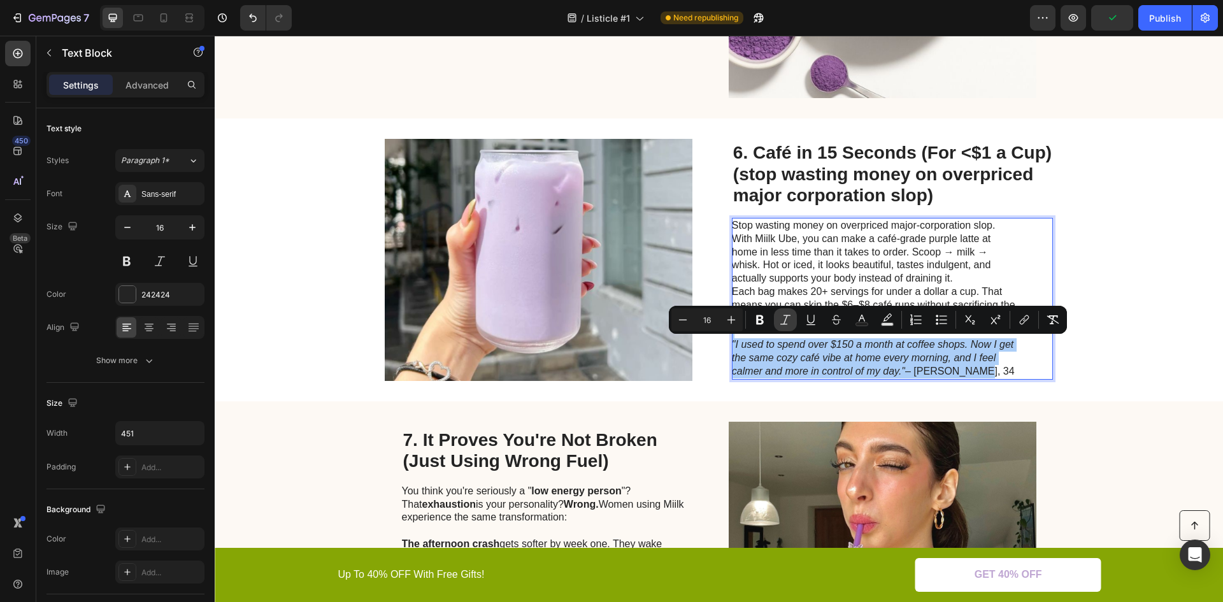
click at [786, 321] on icon "Editor contextual toolbar" at bounding box center [786, 320] width 10 height 10
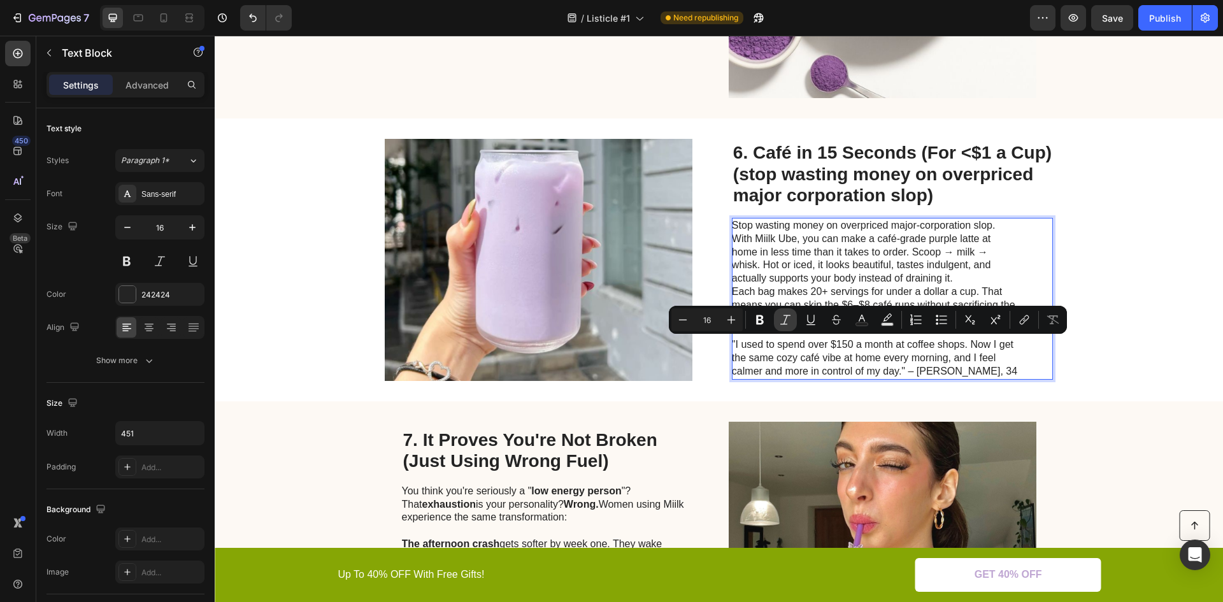
click at [785, 321] on icon "Editor contextual toolbar" at bounding box center [786, 320] width 10 height 10
click at [785, 321] on icon "Editor contextual toolbar" at bounding box center [785, 319] width 13 height 13
click at [765, 366] on p ""I used to spend over $150 a month at coffee shops. Now I get the same cozy caf…" at bounding box center [875, 358] width 286 height 40
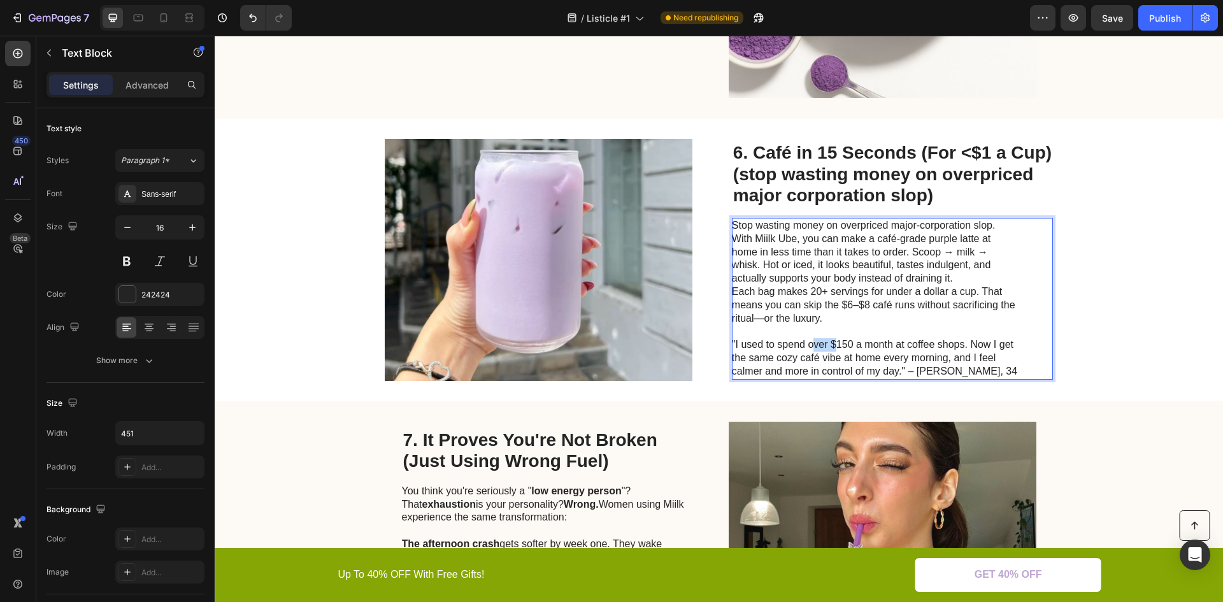
drag, startPoint x: 807, startPoint y: 342, endPoint x: 831, endPoint y: 342, distance: 23.6
click at [831, 342] on p ""I used to spend over $150 a month at coffee shops. Now I get the same cozy caf…" at bounding box center [875, 358] width 286 height 40
click at [830, 343] on p ""I used to spend over $150 a month at coffee shops. Now I get the same cozy caf…" at bounding box center [875, 358] width 286 height 40
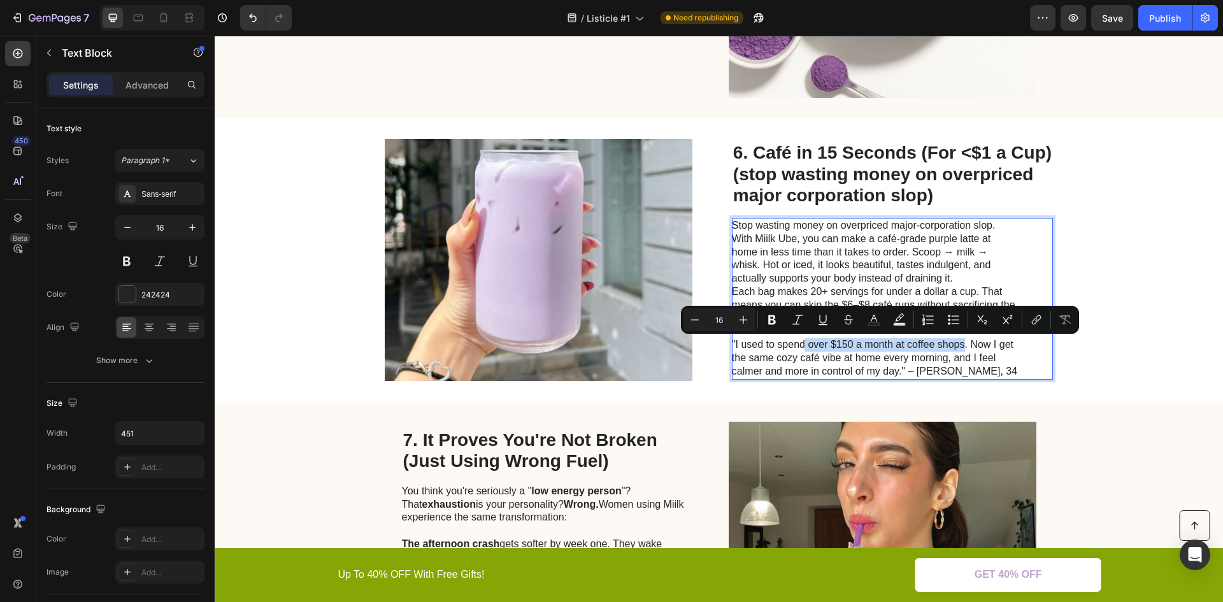
drag, startPoint x: 802, startPoint y: 345, endPoint x: 961, endPoint y: 343, distance: 159.3
click at [961, 343] on p ""I used to spend over $150 a month at coffee shops. Now I get the same cozy caf…" at bounding box center [875, 358] width 286 height 40
click at [779, 319] on button "Bold" at bounding box center [772, 319] width 23 height 23
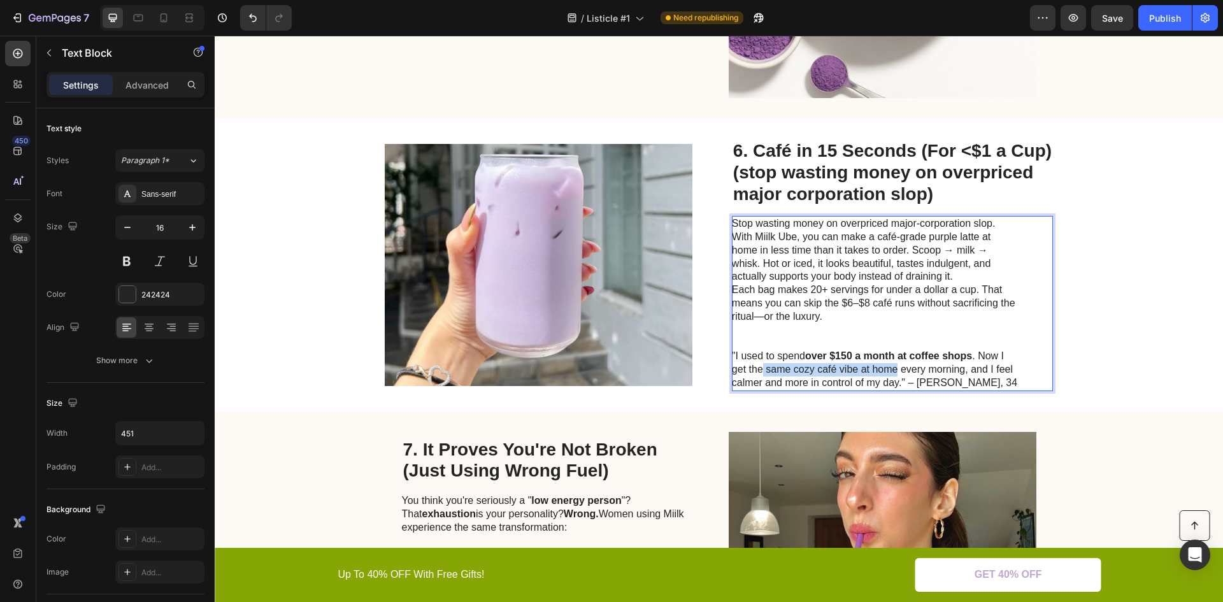
drag, startPoint x: 760, startPoint y: 371, endPoint x: 890, endPoint y: 368, distance: 130.0
click at [893, 368] on p ""I used to spend over $150 a month at coffee shops . Now I get the same cozy ca…" at bounding box center [875, 370] width 286 height 40
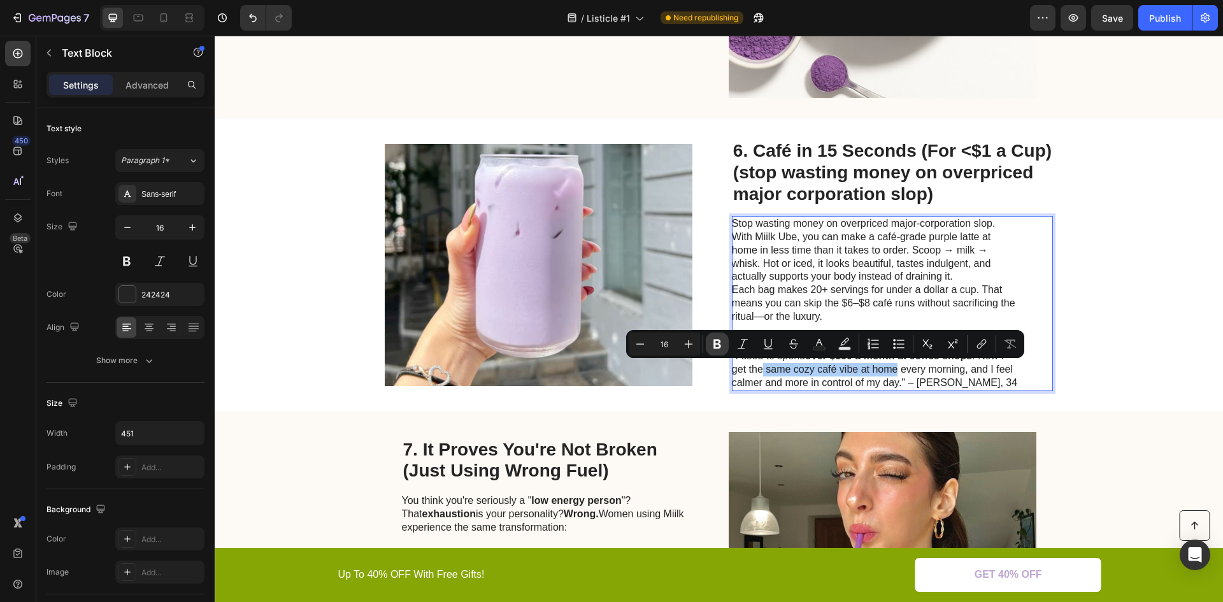
click at [717, 339] on icon "Editor contextual toolbar" at bounding box center [717, 344] width 13 height 13
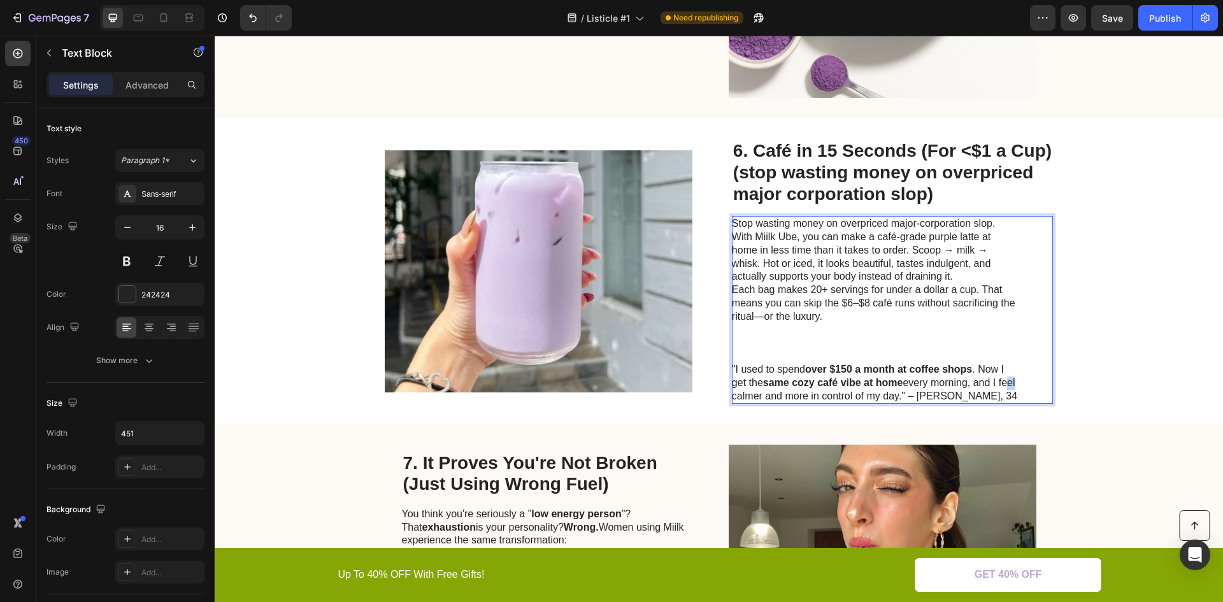
drag, startPoint x: 729, startPoint y: 393, endPoint x: 739, endPoint y: 393, distance: 10.2
click at [739, 393] on p ""I used to spend over $150 a month at coffee shops . Now I get the same cozy ca…" at bounding box center [875, 383] width 286 height 40
click at [732, 394] on p ""I used to spend over $150 a month at coffee shops . Now I get the same cozy ca…" at bounding box center [875, 383] width 286 height 40
drag, startPoint x: 728, startPoint y: 393, endPoint x: 869, endPoint y: 396, distance: 141.5
click at [869, 396] on p ""I used to spend over $150 a month at coffee shops . Now I get the same cozy ca…" at bounding box center [875, 383] width 286 height 40
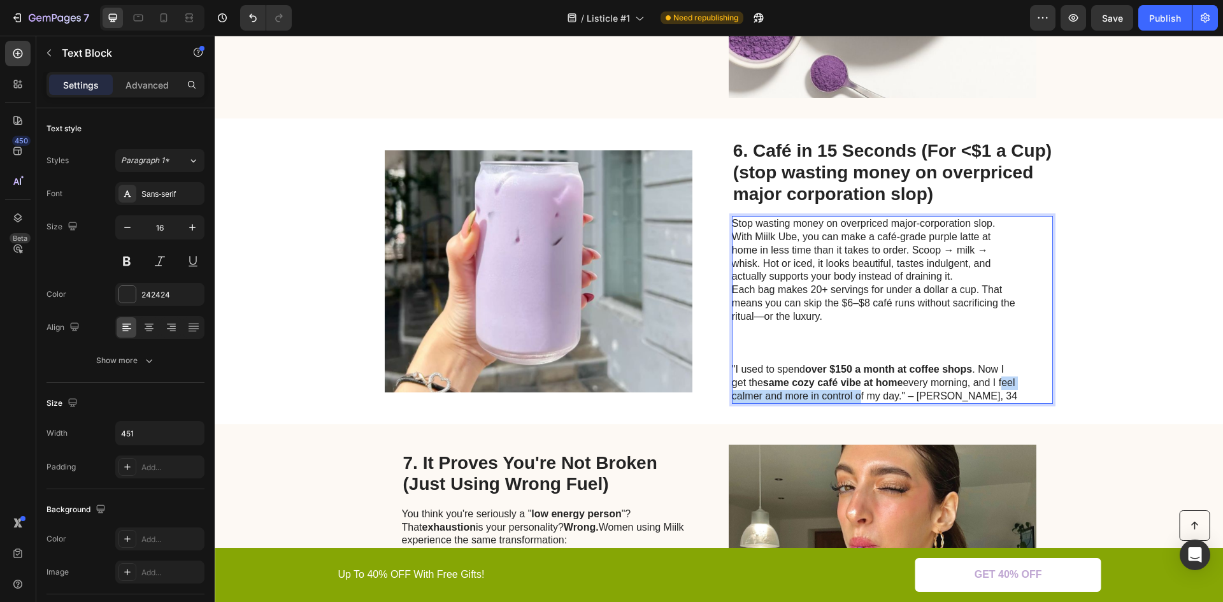
click at [856, 396] on p ""I used to spend over $150 a month at coffee shops . Now I get the same cozy ca…" at bounding box center [875, 383] width 286 height 40
drag, startPoint x: 868, startPoint y: 396, endPoint x: 728, endPoint y: 397, distance: 139.5
click at [732, 397] on p ""I used to spend over $150 a month at coffee shops . Now I get the same cozy ca…" at bounding box center [875, 383] width 286 height 40
click at [732, 396] on p ""I used to spend over $150 a month at coffee shops . Now I get the same cozy ca…" at bounding box center [875, 383] width 286 height 40
click at [732, 395] on p ""I used to spend over $150 a month at coffee shops . Now I get the same cozy ca…" at bounding box center [875, 383] width 286 height 40
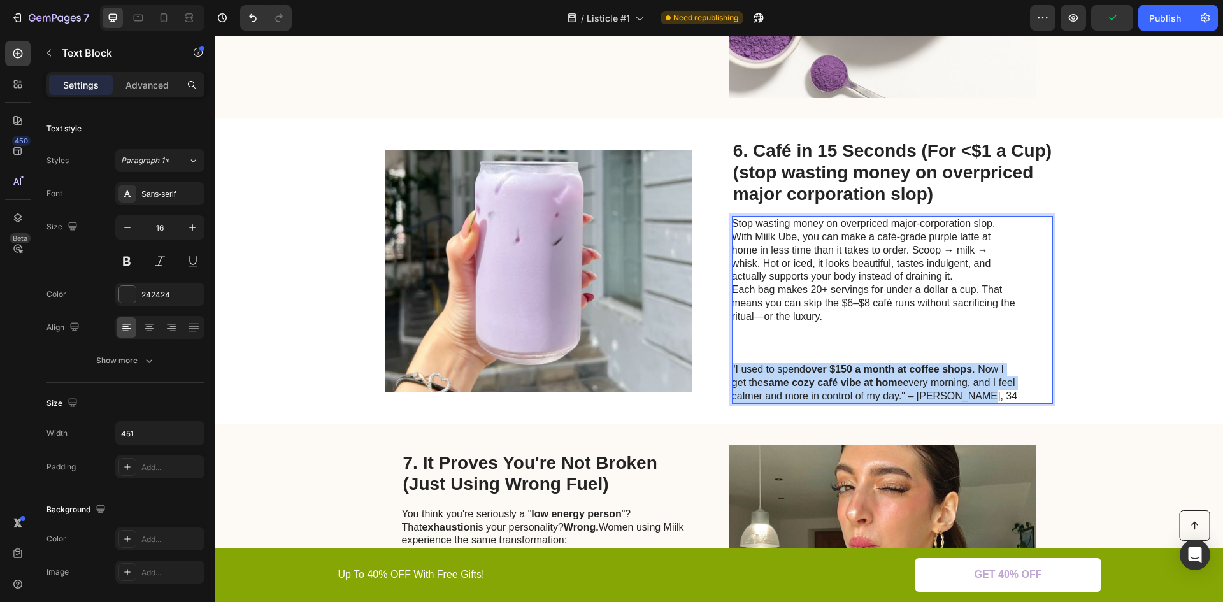
click at [732, 395] on p ""I used to spend over $150 a month at coffee shops . Now I get the same cozy ca…" at bounding box center [875, 383] width 286 height 40
drag, startPoint x: 737, startPoint y: 375, endPoint x: 754, endPoint y: 288, distance: 89.0
click at [738, 373] on p ""I used to spend over $150 a month at coffee shops . Now I get the same cozy ca…" at bounding box center [875, 383] width 286 height 40
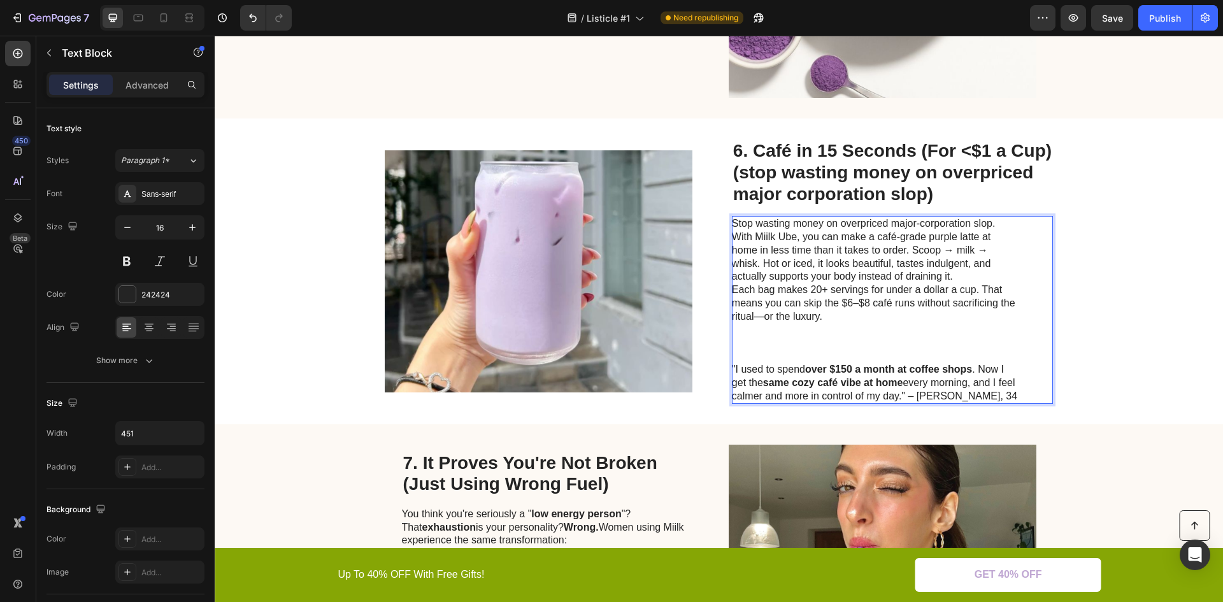
click at [756, 281] on p "Stop wasting money on overpriced major-corporation slop. With Miilk Ube, you ca…" at bounding box center [875, 250] width 286 height 66
drag, startPoint x: 879, startPoint y: 393, endPoint x: 893, endPoint y: 394, distance: 14.7
click at [879, 393] on p ""I used to spend over $150 a month at coffee shops . Now I get the same cozy ca…" at bounding box center [875, 383] width 286 height 40
drag, startPoint x: 867, startPoint y: 396, endPoint x: 727, endPoint y: 398, distance: 139.6
click at [732, 398] on p ""I used to spend over $150 a month at coffee shops . Now I get the same cozy ca…" at bounding box center [875, 383] width 286 height 40
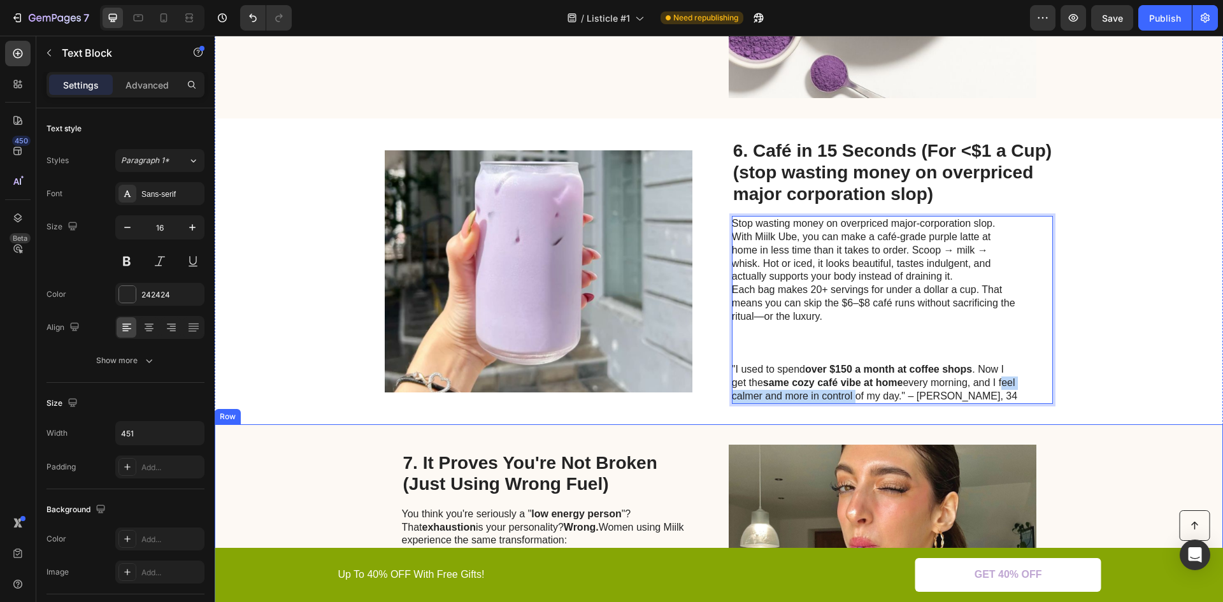
click at [651, 447] on div "7. It Proves You're Not Broken (Just Using Wrong Fuel) Heading You think you're…" at bounding box center [545, 566] width 287 height 242
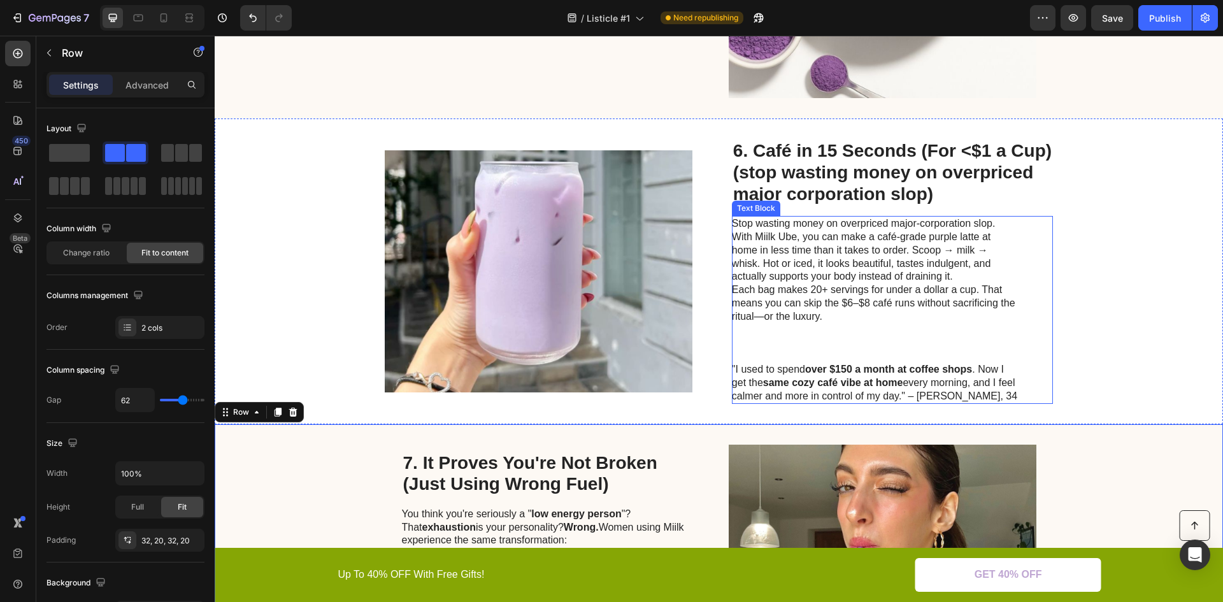
click at [735, 393] on p ""I used to spend over $150 a month at coffee shops . Now I get the same cozy ca…" at bounding box center [875, 383] width 286 height 40
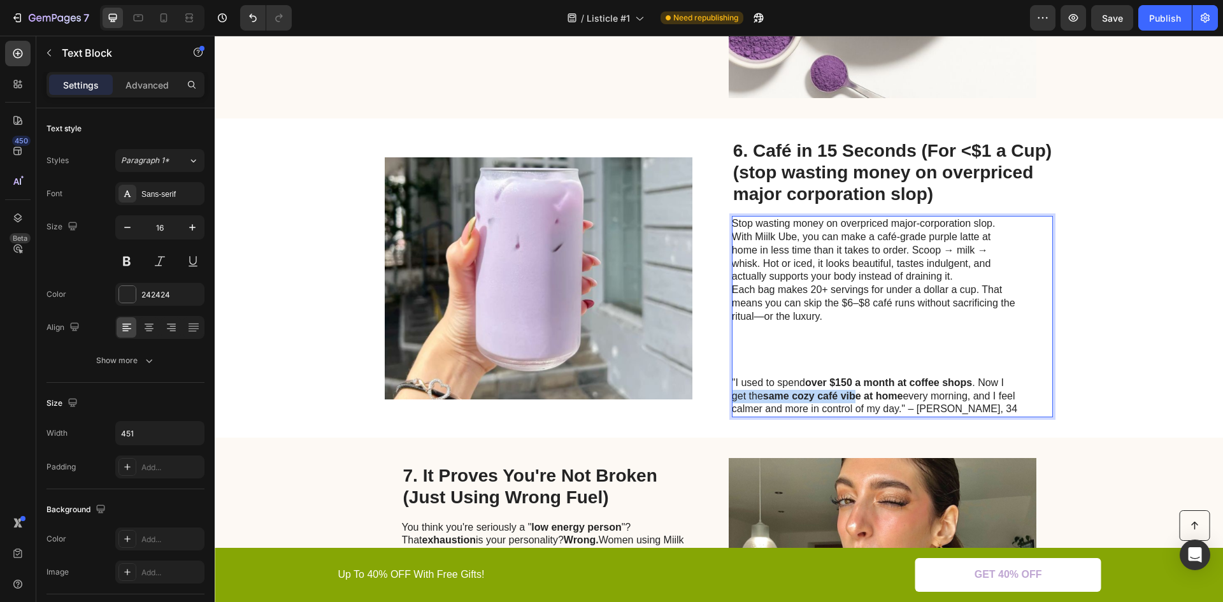
drag, startPoint x: 730, startPoint y: 394, endPoint x: 853, endPoint y: 398, distance: 123.0
click at [863, 402] on p ""I used to spend over $150 a month at coffee shops . Now I get the same cozy ca…" at bounding box center [875, 397] width 286 height 40
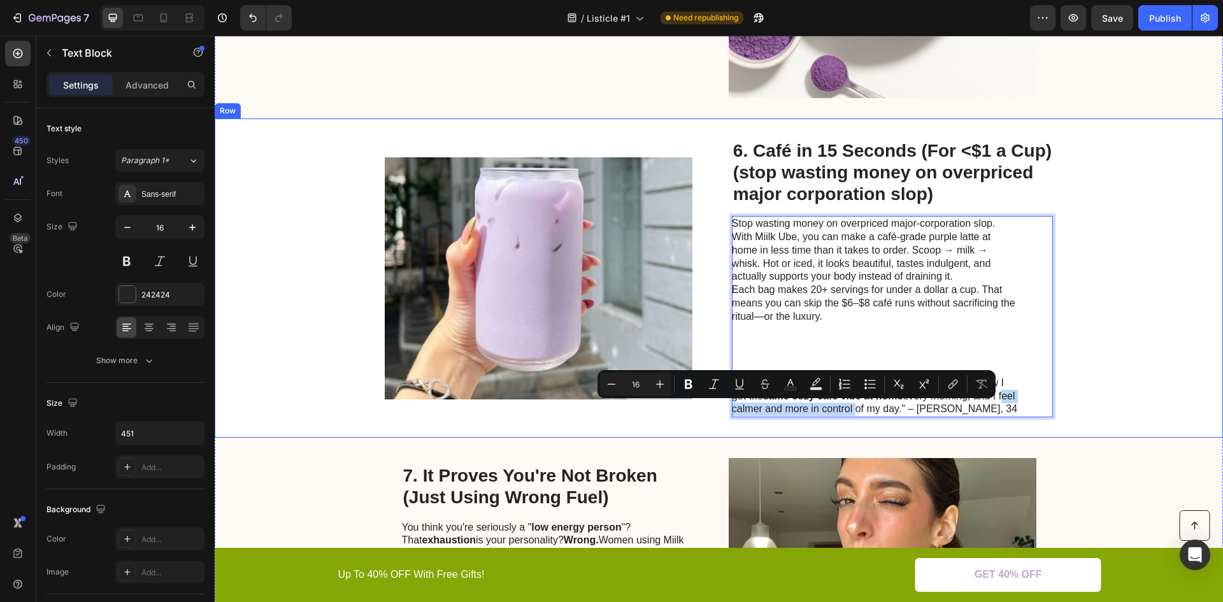
drag, startPoint x: 867, startPoint y: 410, endPoint x: 721, endPoint y: 408, distance: 145.9
click at [721, 408] on div "Image 6. Café in 15 Seconds (For <$1 a Cup) (stop wasting money on overpriced m…" at bounding box center [719, 278] width 1009 height 319
click at [692, 387] on icon "Editor contextual toolbar" at bounding box center [689, 385] width 8 height 10
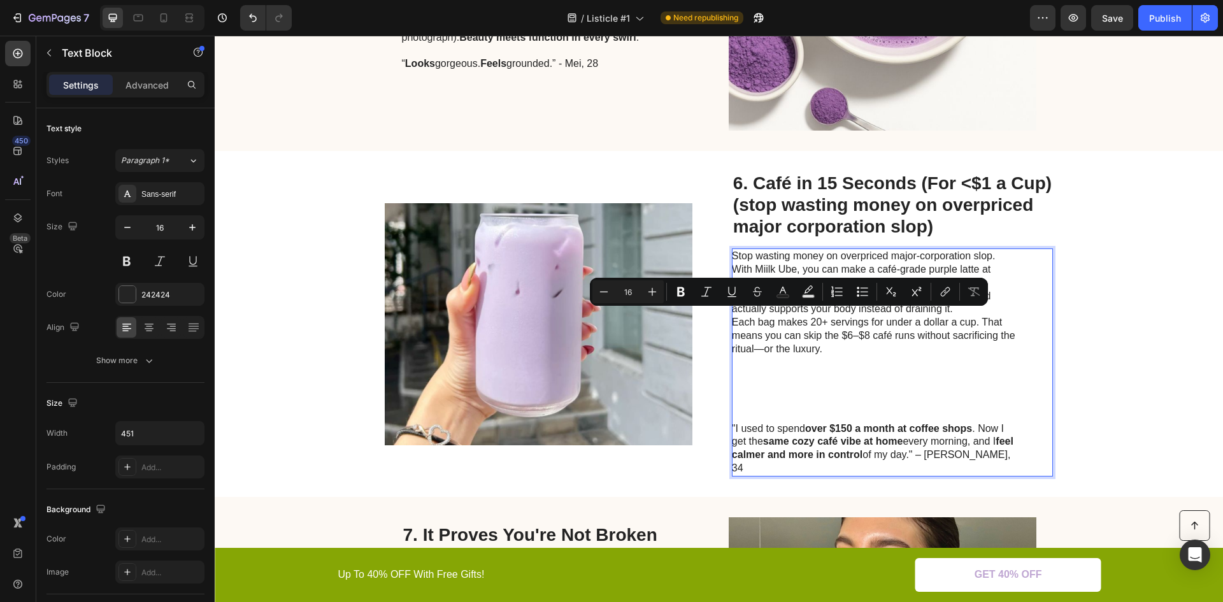
scroll to position [1984, 0]
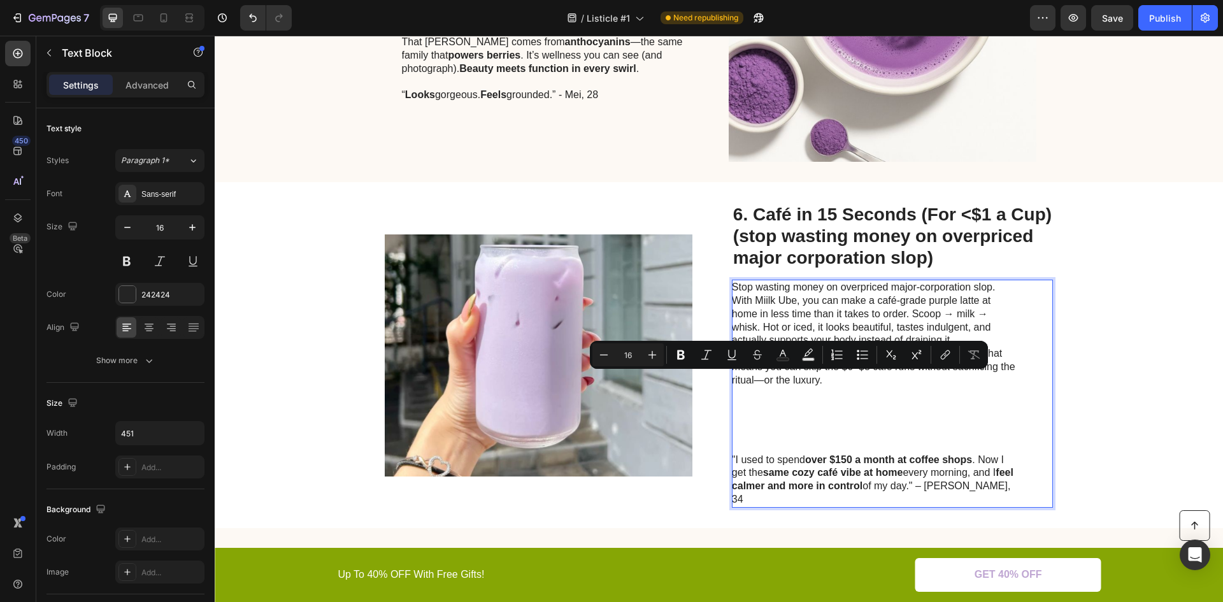
click at [922, 321] on p "Stop wasting money on overpriced major-corporation slop. With Miilk Ube, you ca…" at bounding box center [875, 314] width 286 height 66
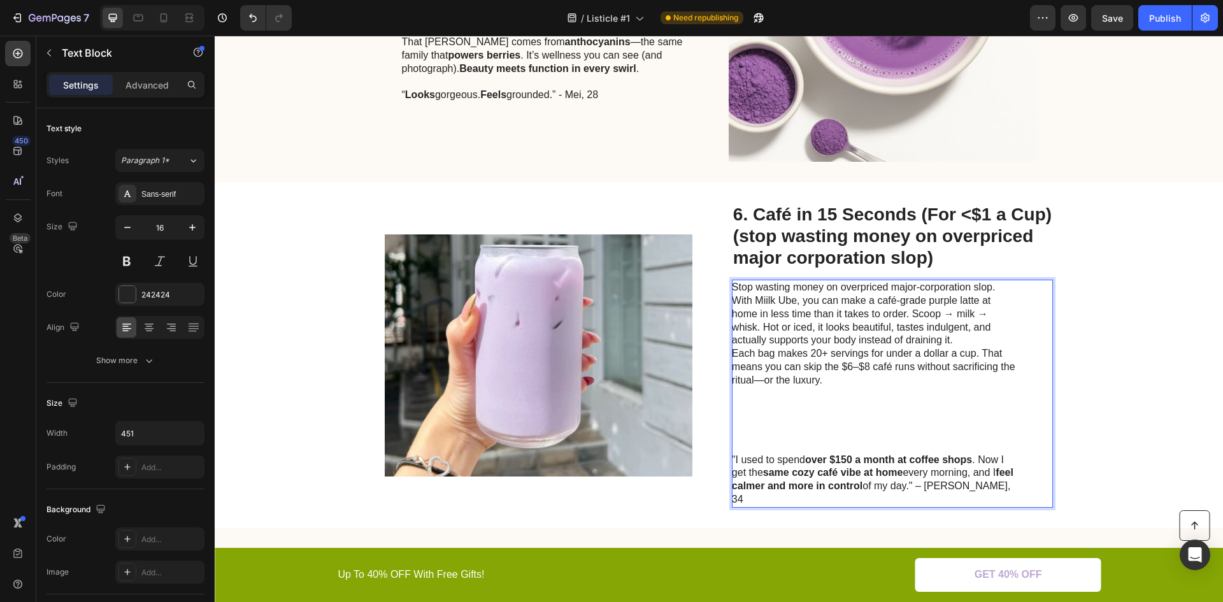
click at [800, 424] on p "Each bag makes 20+ servings for under a dollar a cup. That means you can skip t…" at bounding box center [875, 400] width 286 height 106
click at [800, 423] on p "Each bag makes 20+ servings for under a dollar a cup. That means you can skip t…" at bounding box center [875, 400] width 286 height 106
click at [763, 426] on p "Each bag makes 20+ servings for under a dollar a cup. That means you can skip t…" at bounding box center [875, 400] width 286 height 106
click at [748, 418] on p "Each bag makes 20+ servings for under a dollar a cup. That means you can skip t…" at bounding box center [875, 400] width 286 height 106
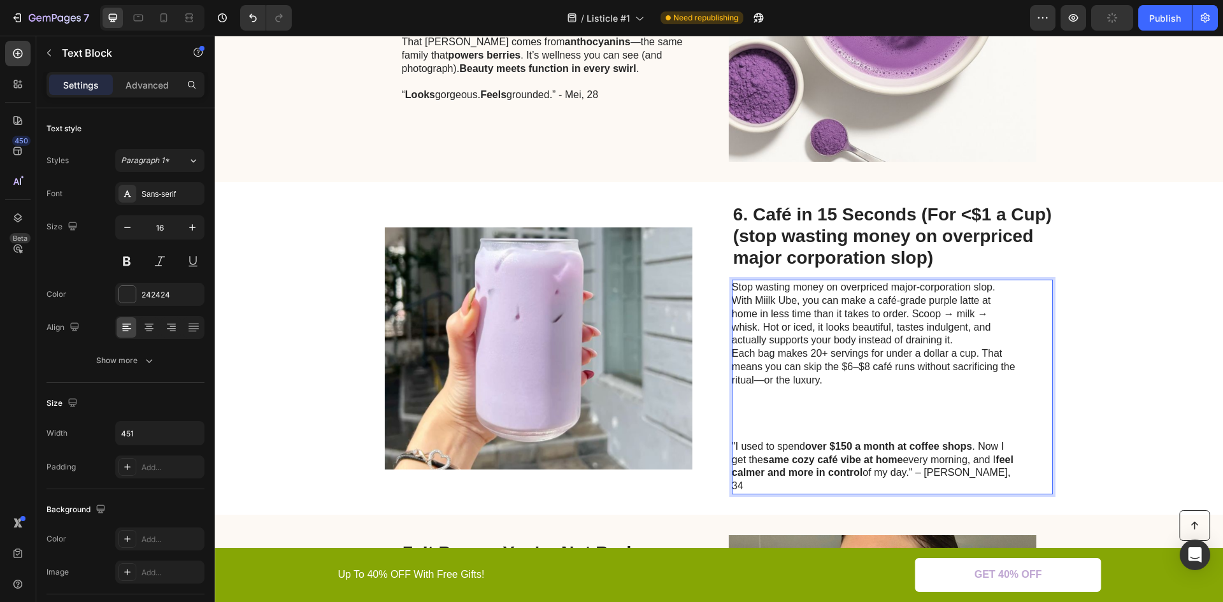
click at [735, 426] on p "Each bag makes 20+ servings for under a dollar a cup. That means you can skip t…" at bounding box center [875, 393] width 286 height 93
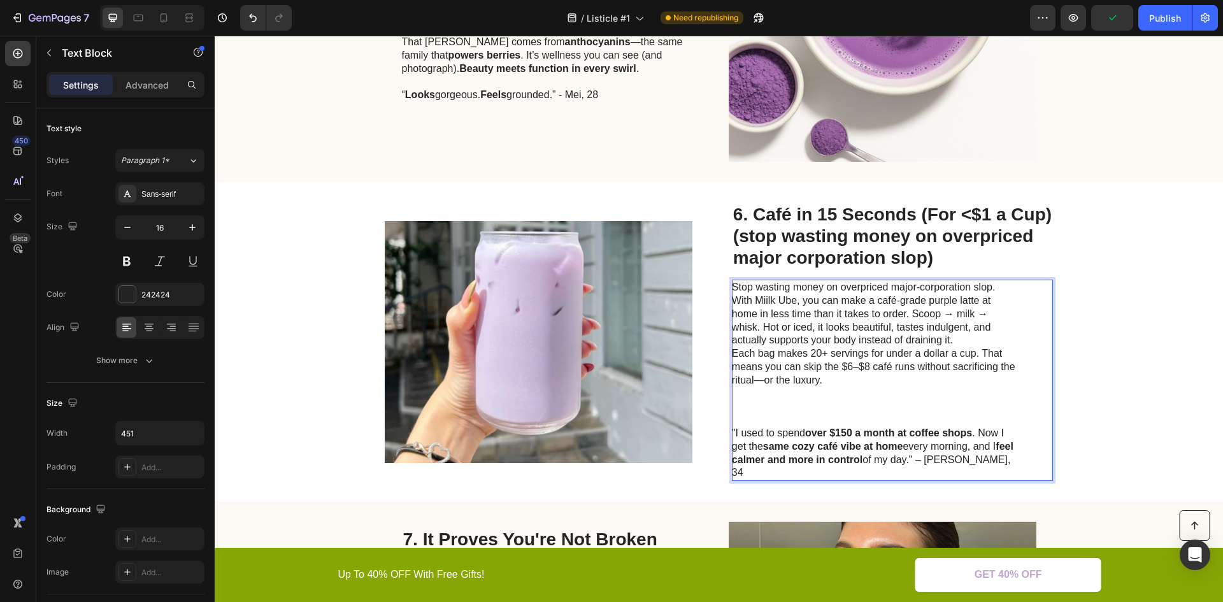
click at [748, 403] on p "Each bag makes 20+ servings for under a dollar a cup. That means you can skip t…" at bounding box center [875, 387] width 286 height 80
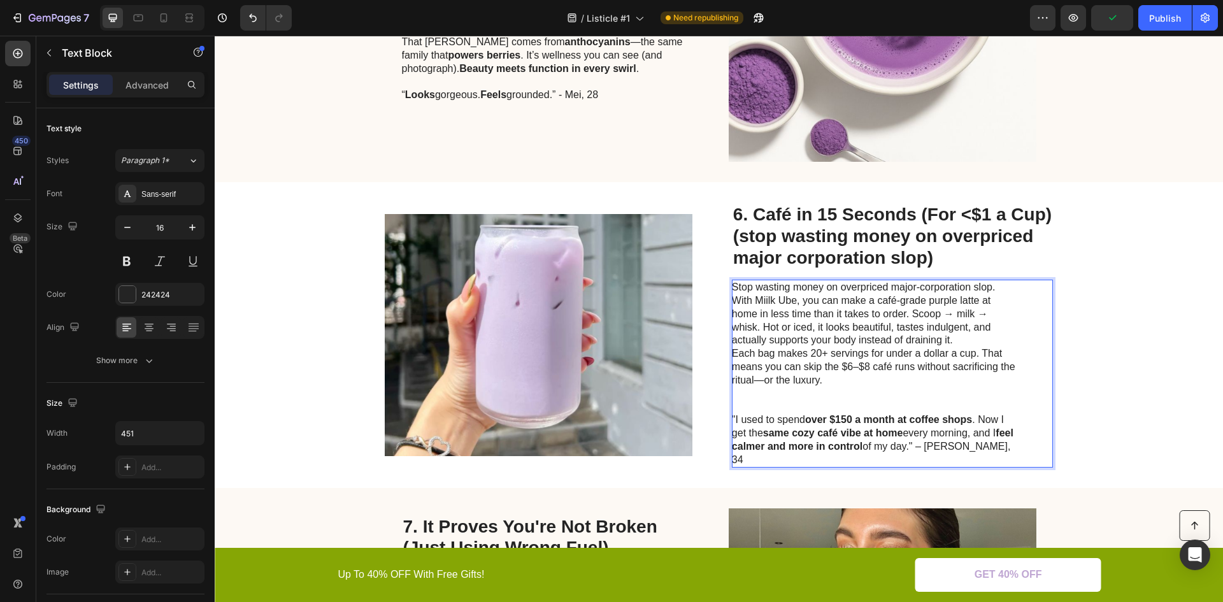
click at [749, 399] on p "Each bag makes 20+ servings for under a dollar a cup. That means you can skip t…" at bounding box center [875, 380] width 286 height 66
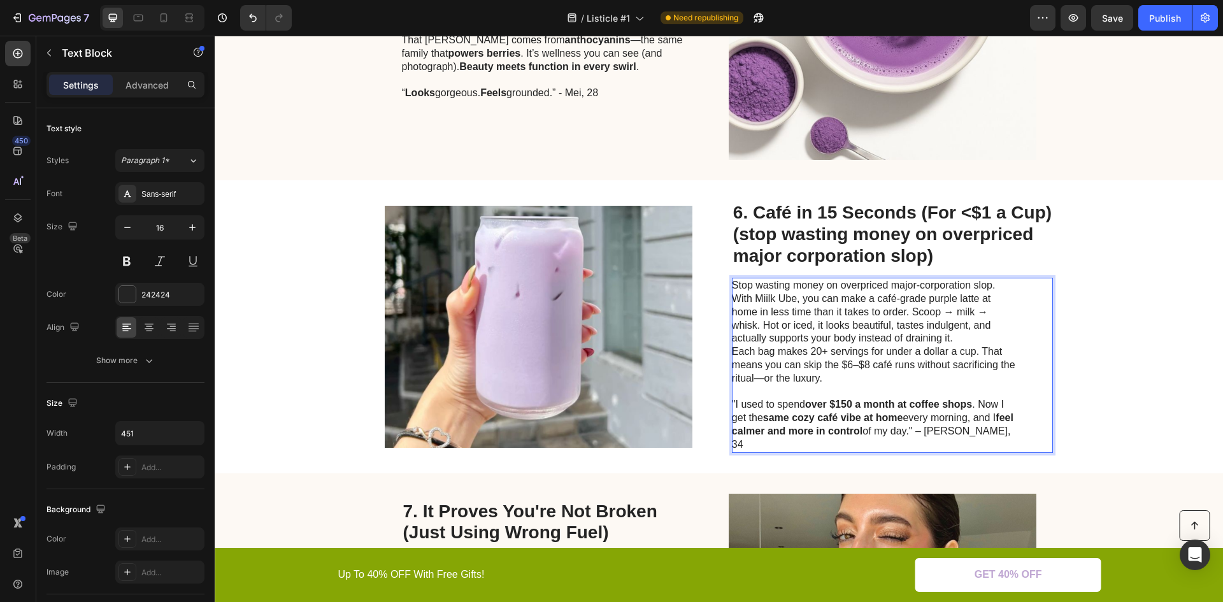
click at [798, 321] on p "Stop wasting money on overpriced major-corporation slop. With Miilk Ube, you ca…" at bounding box center [875, 312] width 286 height 66
click at [794, 309] on p "Stop wasting money on overpriced major-corporation slop. With Miilk Ube, you ca…" at bounding box center [875, 312] width 286 height 66
click at [833, 305] on p "Stop wasting money on overpriced major-corporation slop. With Miilk Ube, you ca…" at bounding box center [875, 312] width 286 height 66
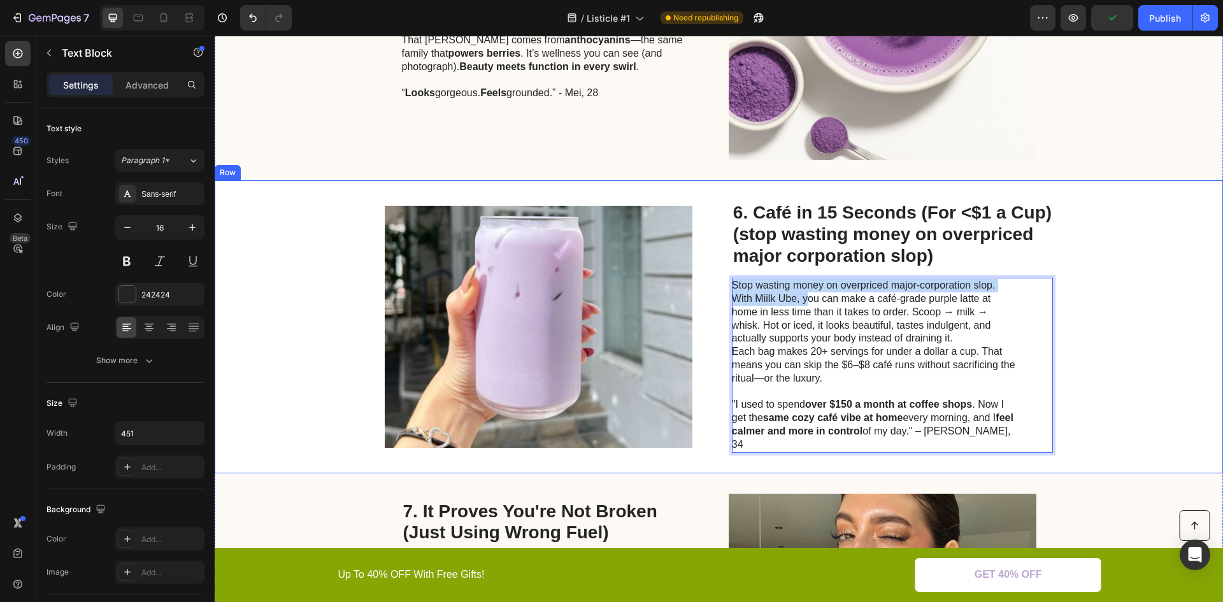
drag, startPoint x: 804, startPoint y: 301, endPoint x: 724, endPoint y: 291, distance: 80.2
click at [724, 291] on div "Image 6. Café in 15 Seconds (For <$1 a Cup) (stop wasting money on overpriced m…" at bounding box center [719, 326] width 1009 height 292
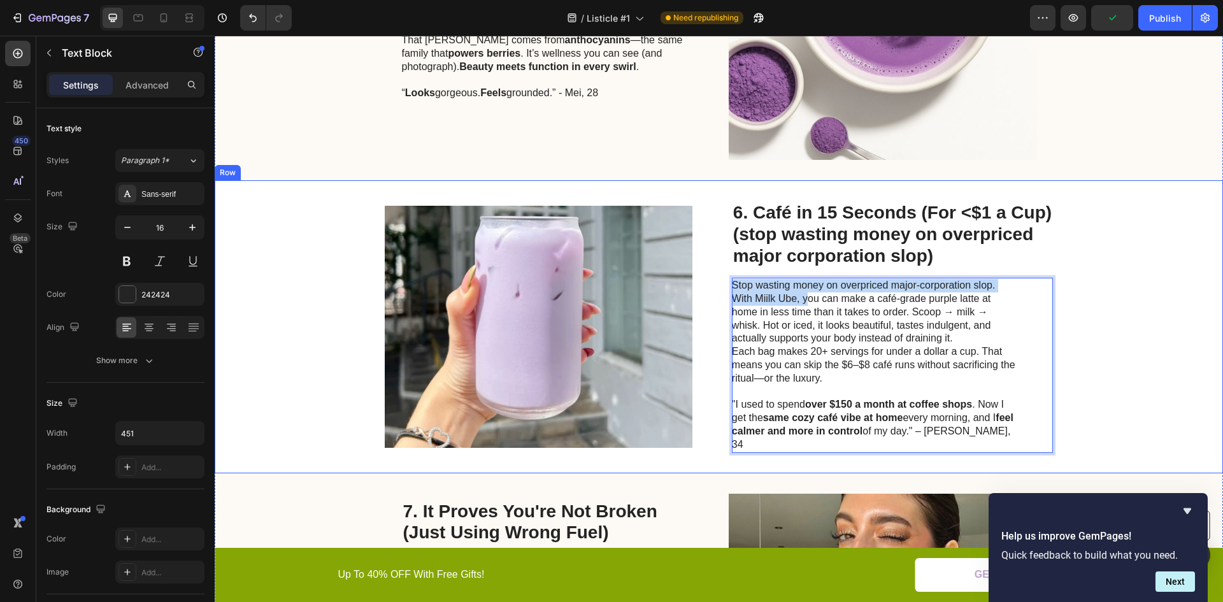
scroll to position [1992, 0]
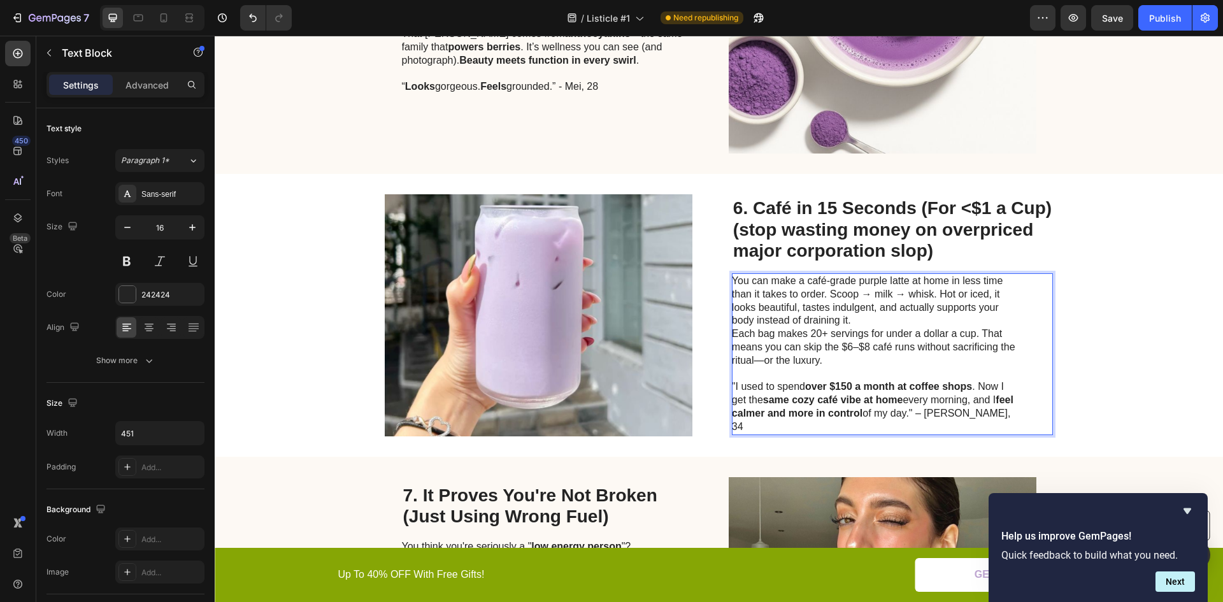
click at [779, 322] on p "You can make a café-grade purple latte at home in less time than it takes to or…" at bounding box center [875, 301] width 286 height 53
click at [875, 323] on p "You can make a café-grade purple latte at home in less time than it takes to or…" at bounding box center [875, 301] width 286 height 53
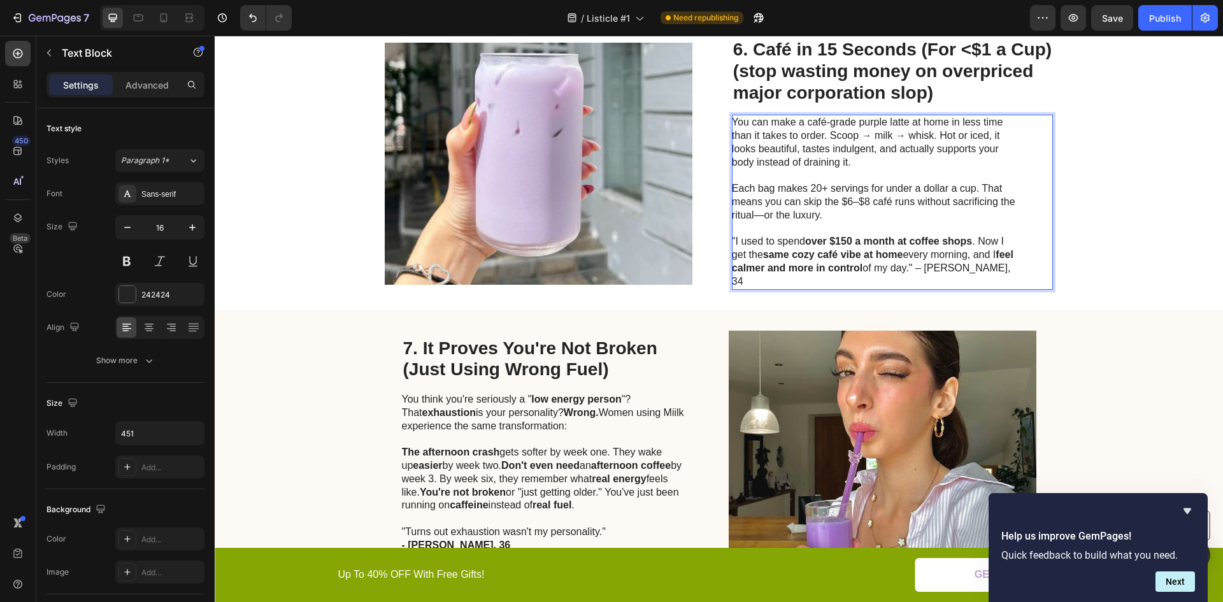
scroll to position [2177, 0]
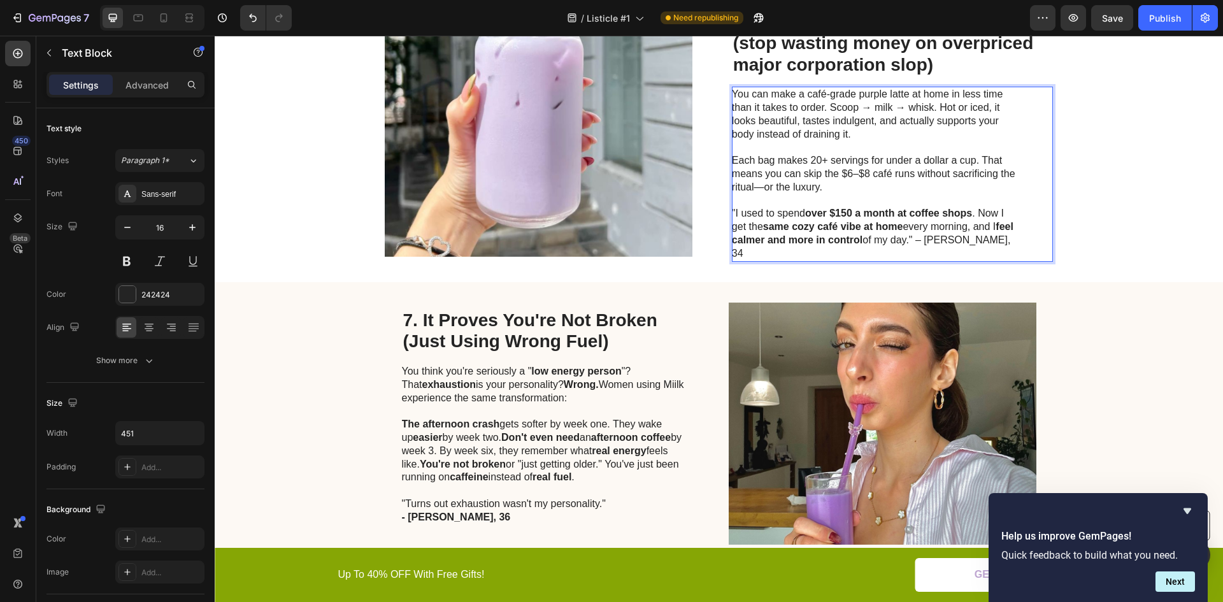
click at [770, 192] on p "Each bag makes 20+ servings for under a dollar a cup. That means you can skip t…" at bounding box center [875, 180] width 286 height 53
click at [760, 189] on p "Each bag makes 20+ servings for under a dollar a cup. That means you can skip t…" at bounding box center [875, 180] width 286 height 53
click at [754, 189] on p "Each bag makes 20+ servings for under a dollar a cup. That means you can skip t…" at bounding box center [875, 180] width 286 height 53
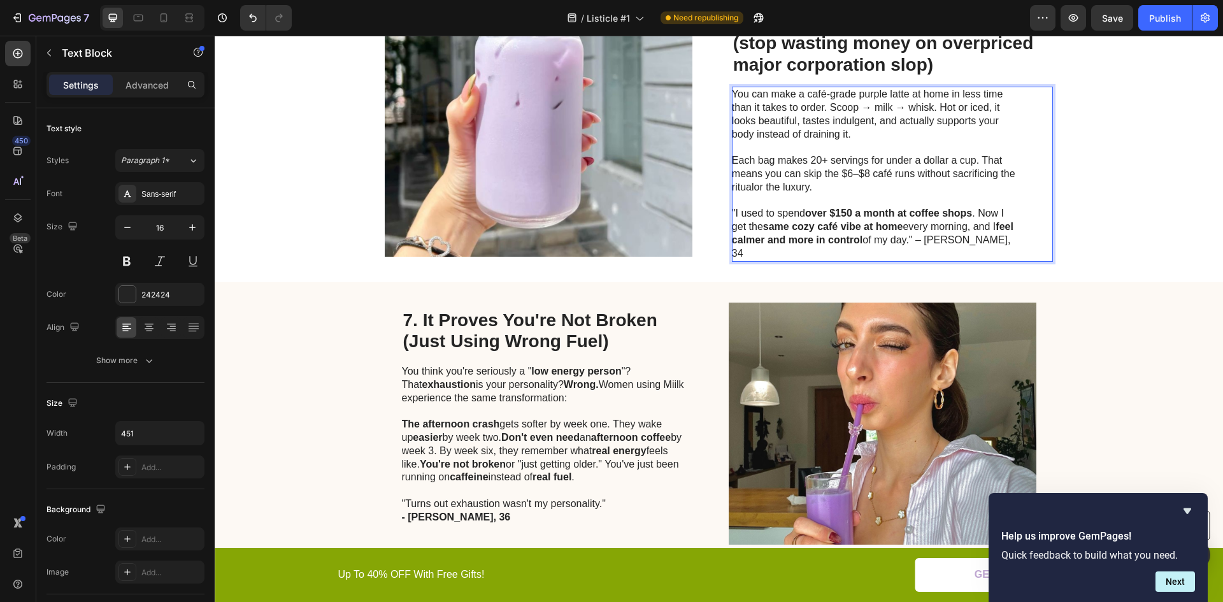
click at [748, 188] on p "Each bag makes 20+ servings for under a dollar a cup. That means you can skip t…" at bounding box center [875, 180] width 286 height 53
click at [751, 188] on p "Each bag makes 20+ servings for under a dollar a cup. That means you can skip t…" at bounding box center [875, 180] width 286 height 53
drag, startPoint x: 818, startPoint y: 175, endPoint x: 911, endPoint y: 181, distance: 93.2
click at [911, 181] on p "Each bag makes 20+ servings for under a dollar a cup. That means you can skip t…" at bounding box center [875, 180] width 286 height 53
click at [127, 261] on button at bounding box center [126, 261] width 23 height 23
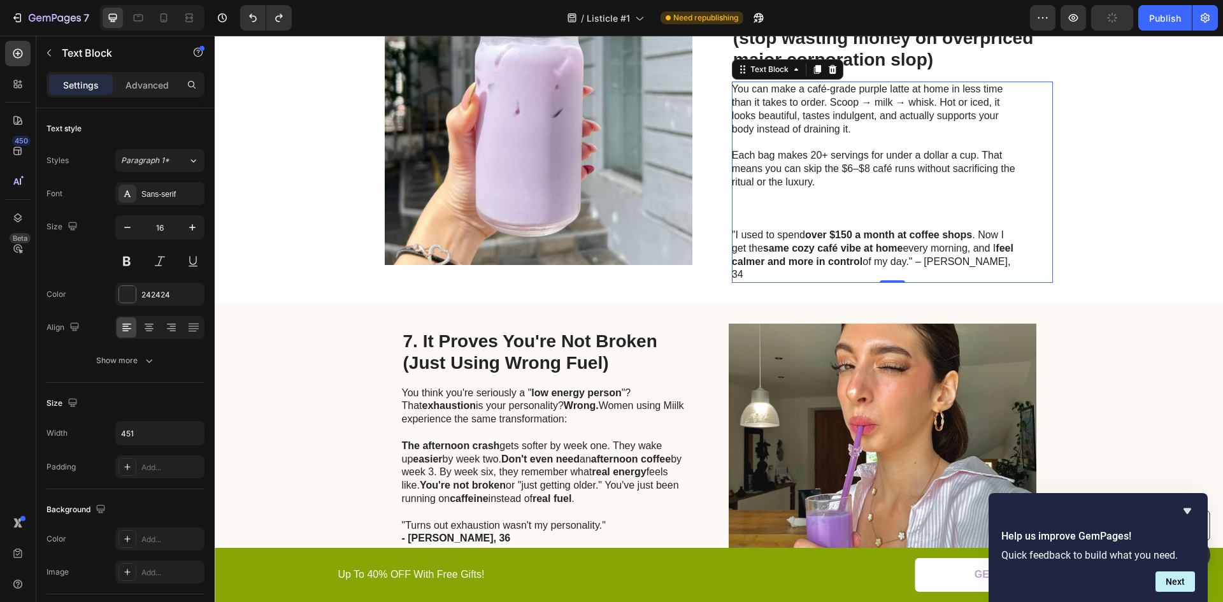
scroll to position [2189, 0]
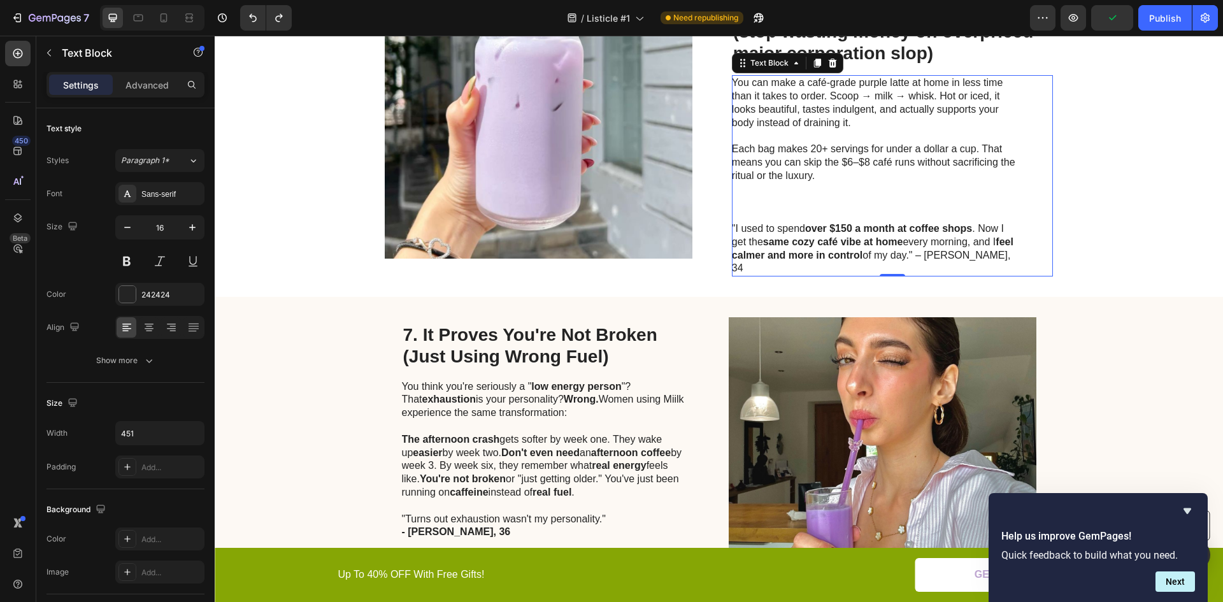
click at [901, 161] on p "Each bag makes 20+ servings for under a dollar a cup. That means you can skip t…" at bounding box center [875, 183] width 286 height 80
drag, startPoint x: 911, startPoint y: 161, endPoint x: 853, endPoint y: 166, distance: 57.5
click at [853, 166] on p "Each bag makes 20+ servings for under a dollar a cup. That means you can skip t…" at bounding box center [875, 183] width 286 height 80
click at [805, 175] on p "Each bag makes 20+ servings for under a dollar a cup. That means you can skip t…" at bounding box center [875, 183] width 286 height 80
click at [769, 206] on p "Each bag makes 20+ servings for under a dollar a cup. That means you can skip t…" at bounding box center [875, 183] width 286 height 80
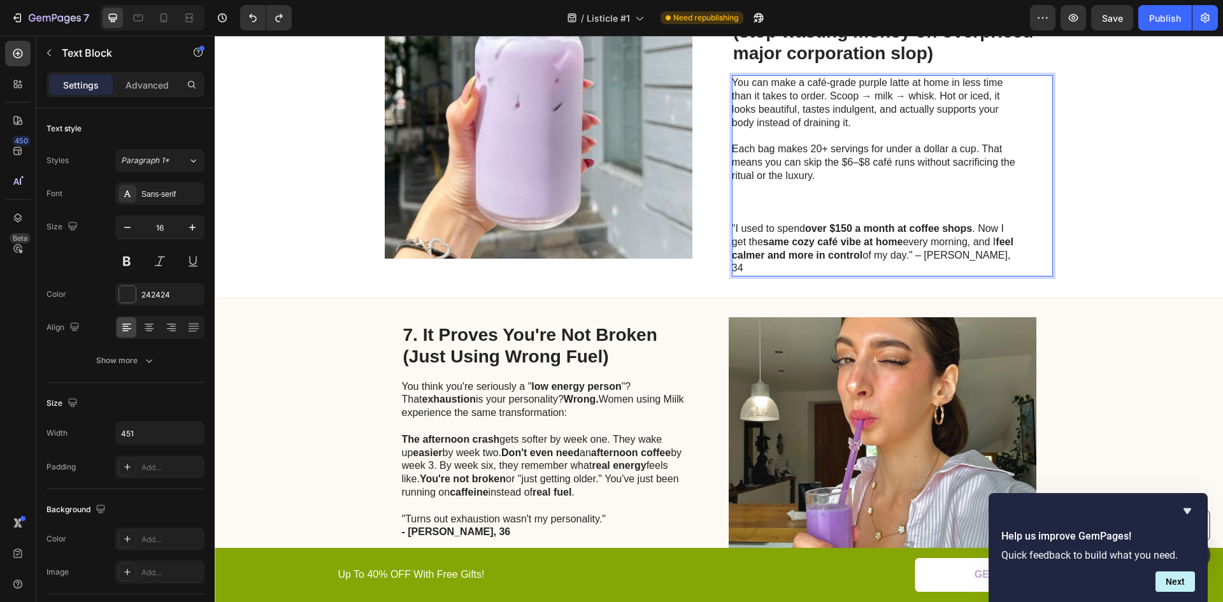
click at [769, 205] on p "Each bag makes 20+ servings for under a dollar a cup. That means you can skip t…" at bounding box center [875, 183] width 286 height 80
click at [768, 205] on p "Each bag makes 20+ servings for under a dollar a cup. That means you can skip t…" at bounding box center [875, 183] width 286 height 80
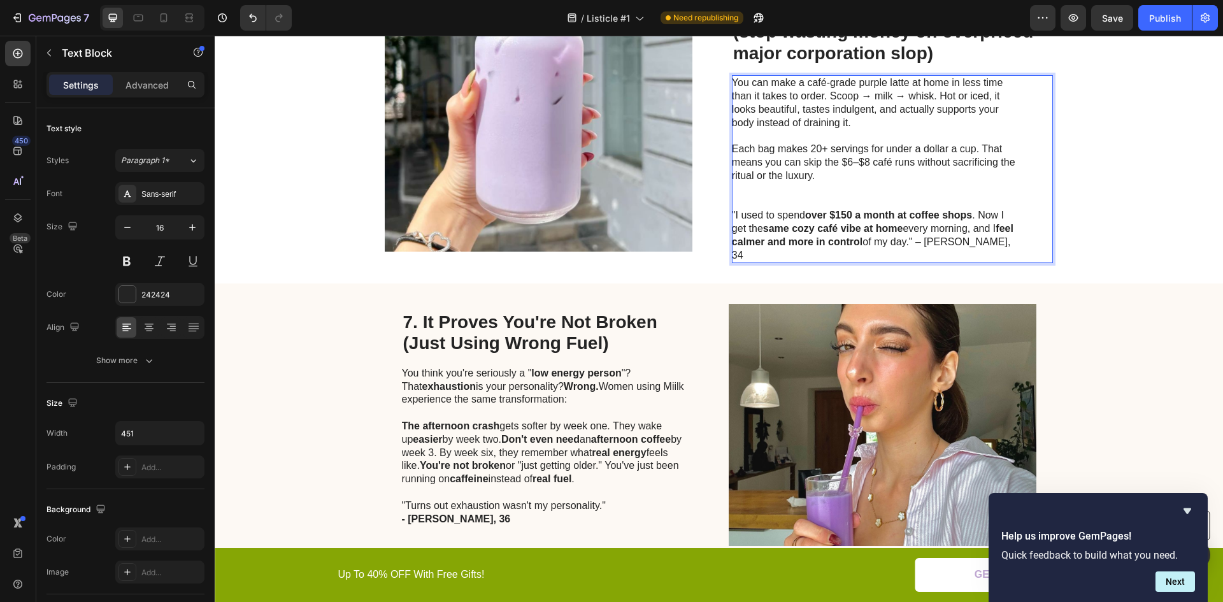
click at [770, 194] on p "Each bag makes 20+ servings for under a dollar a cup. That means you can skip t…" at bounding box center [875, 176] width 286 height 66
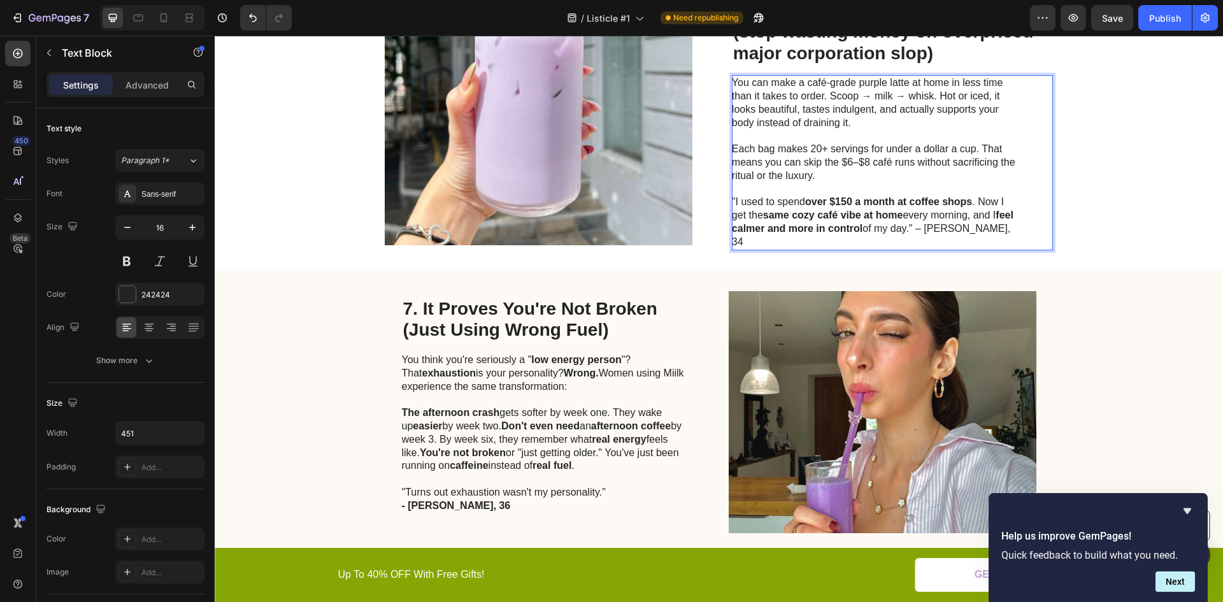
scroll to position [2191, 0]
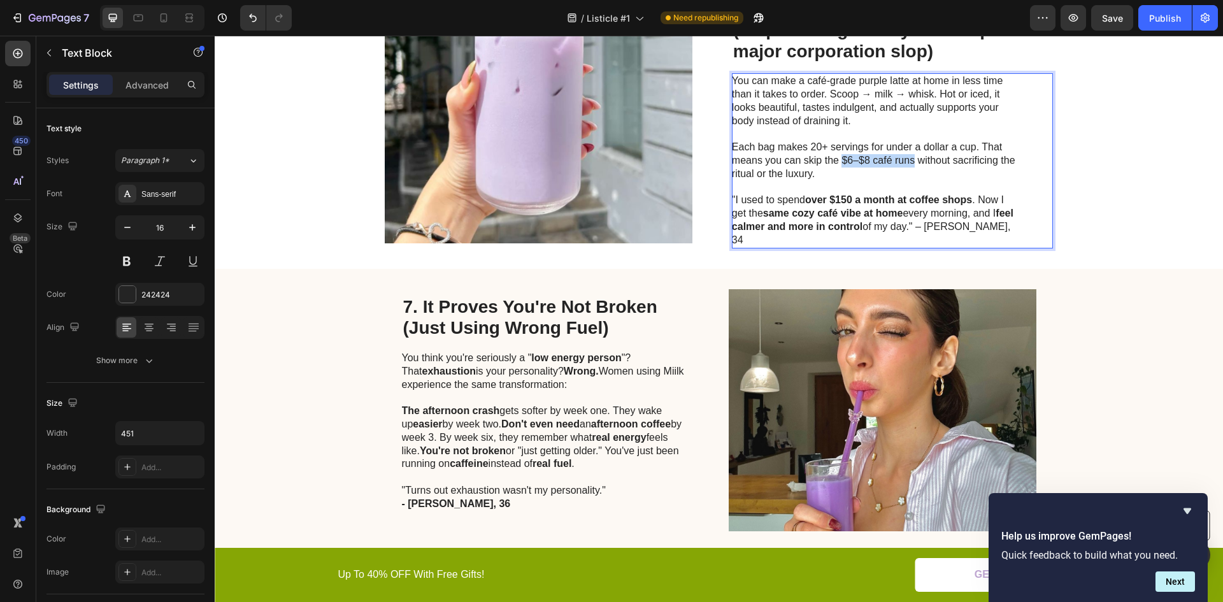
drag, startPoint x: 837, startPoint y: 164, endPoint x: 909, endPoint y: 166, distance: 71.4
click at [909, 166] on p "Each bag makes 20+ servings for under a dollar a cup. That means you can skip t…" at bounding box center [875, 167] width 286 height 53
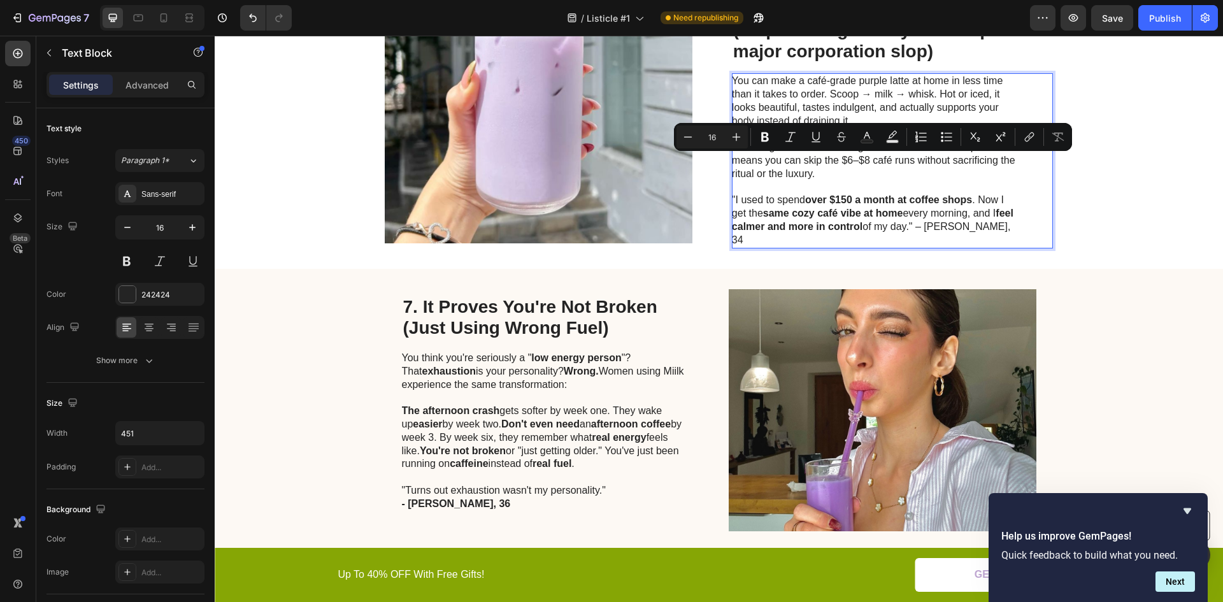
click at [803, 161] on p "Each bag makes 20+ servings for under a dollar a cup. That means you can skip t…" at bounding box center [875, 167] width 286 height 53
drag, startPoint x: 799, startPoint y: 160, endPoint x: 909, endPoint y: 162, distance: 110.3
click at [909, 162] on p "Each bag makes 20+ servings for under a dollar a cup. That means you can skip t…" at bounding box center [875, 167] width 286 height 53
click at [747, 133] on icon "Editor contextual toolbar" at bounding box center [746, 138] width 8 height 10
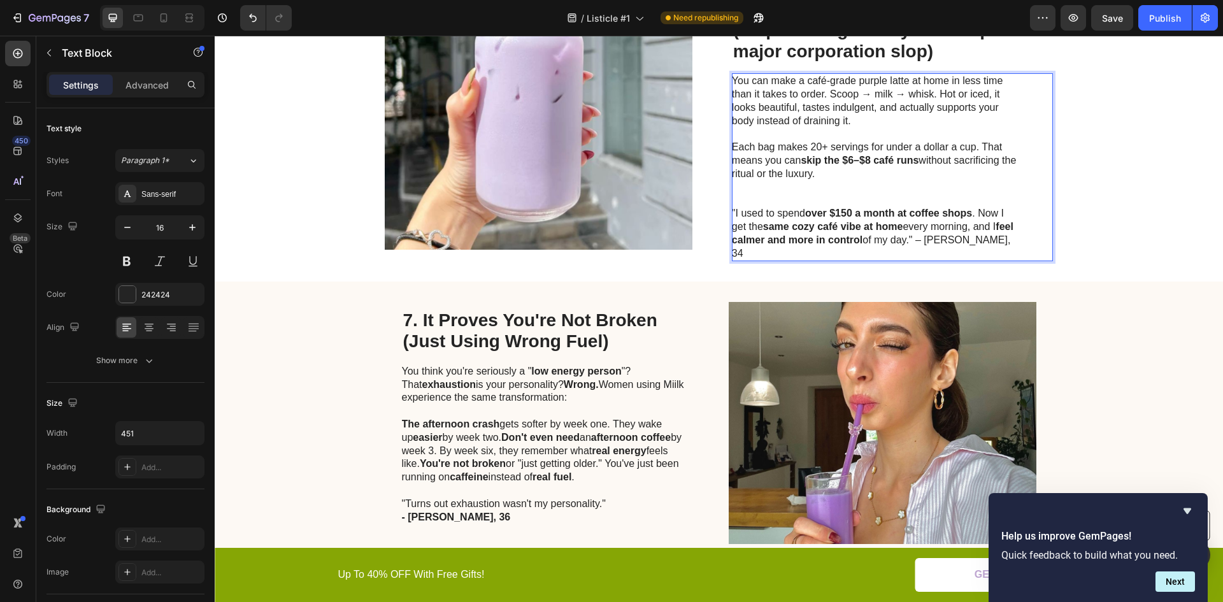
scroll to position [2189, 0]
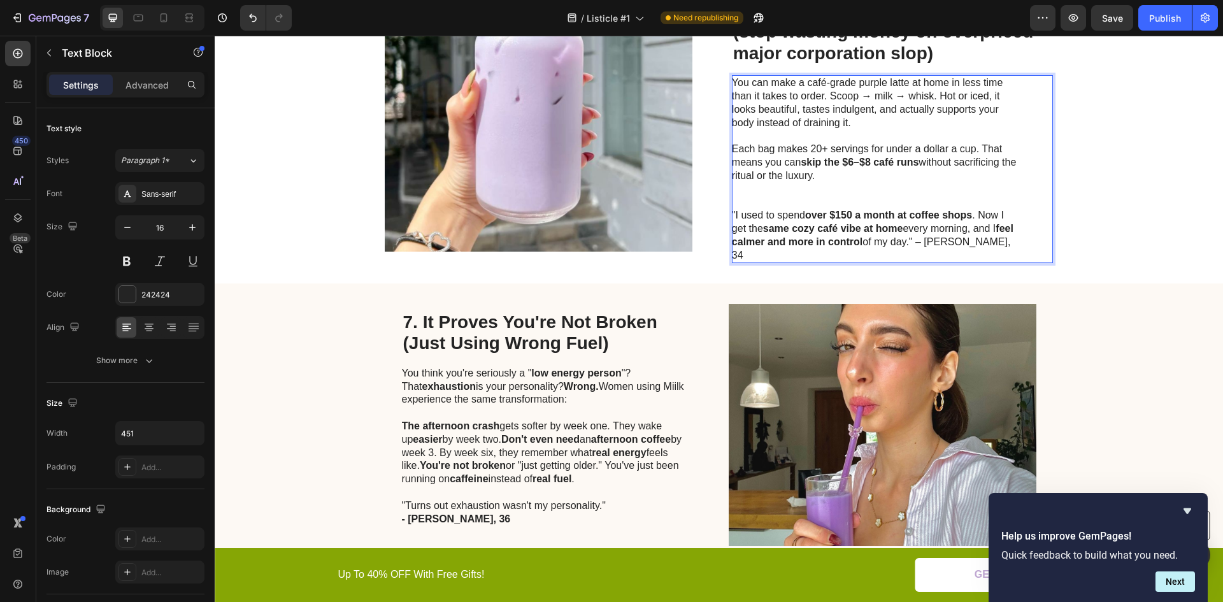
click at [839, 185] on p "Each bag makes 20+ servings for under a dollar a cup. That means you can skip t…" at bounding box center [875, 176] width 286 height 66
click at [797, 191] on p "Each bag makes 20+ servings for under a dollar a cup. That means you can skip t…" at bounding box center [875, 176] width 286 height 66
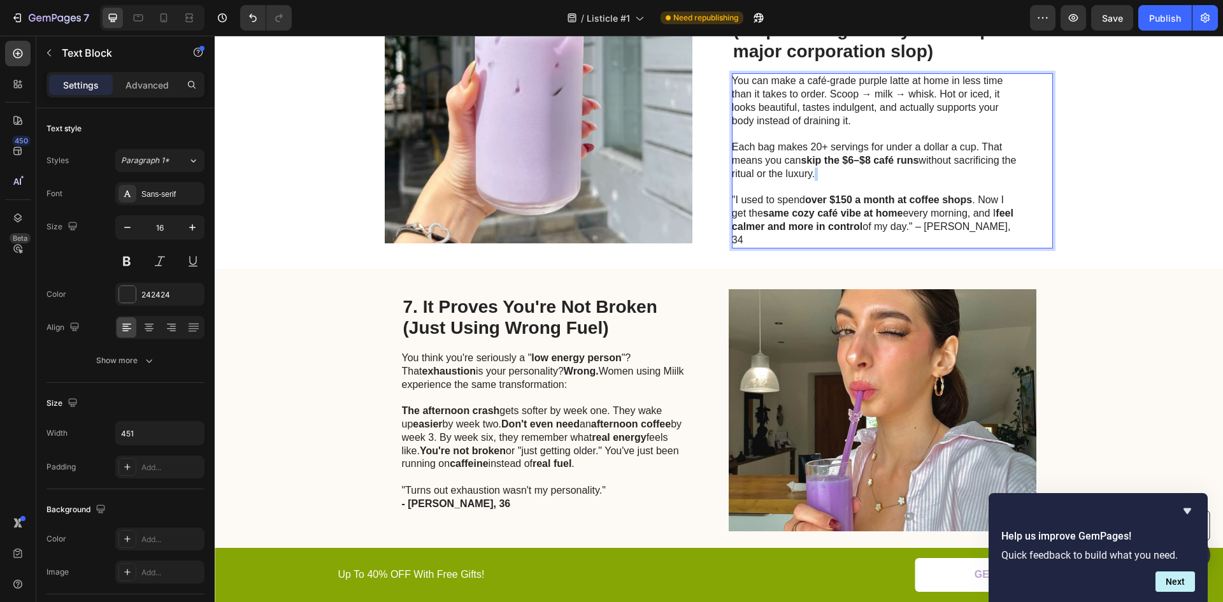
scroll to position [2063, 0]
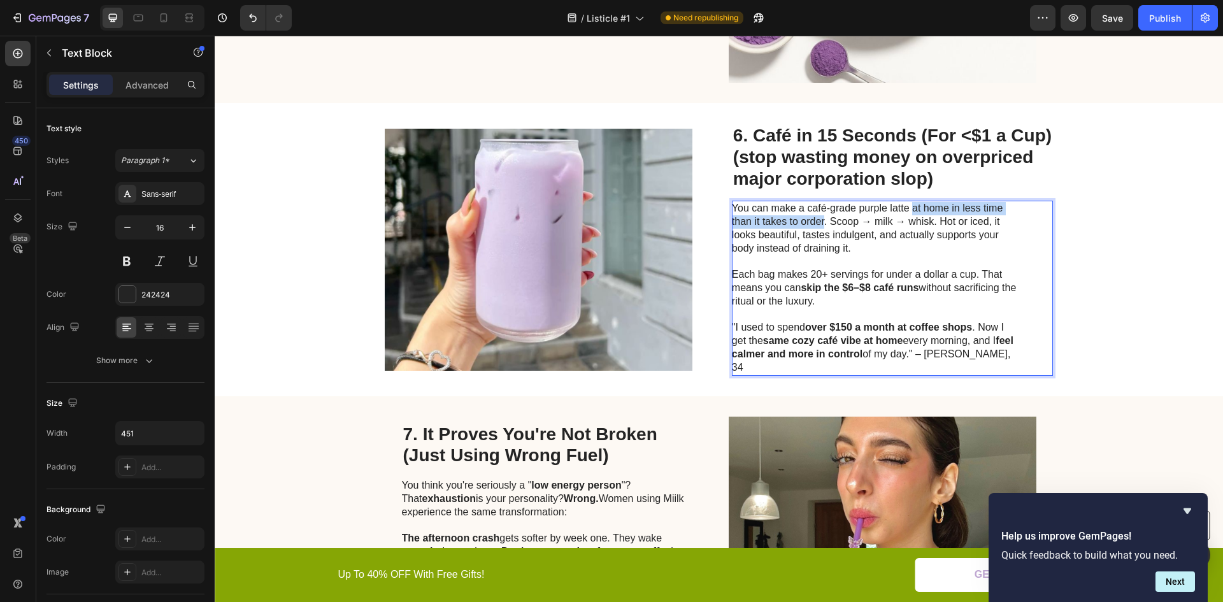
drag, startPoint x: 910, startPoint y: 208, endPoint x: 819, endPoint y: 225, distance: 92.6
click at [819, 225] on p "You can make a café-grade purple latte at home in less time than it takes to or…" at bounding box center [875, 228] width 286 height 53
drag, startPoint x: 805, startPoint y: 220, endPoint x: 756, endPoint y: 236, distance: 52.2
click at [756, 236] on p "You can make a café-grade purple latte at home in less time than it takes to or…" at bounding box center [875, 228] width 286 height 53
click at [759, 231] on p "You can make a café-grade purple latte at home in less time than it takes to or…" at bounding box center [875, 228] width 286 height 53
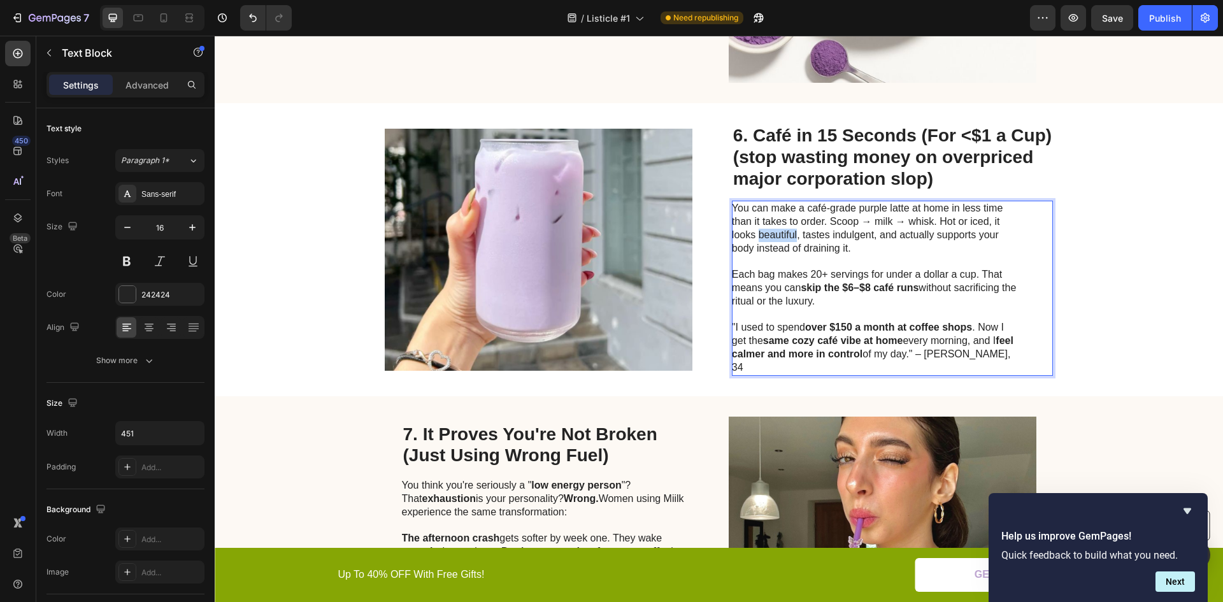
click at [759, 231] on p "You can make a café-grade purple latte at home in less time than it takes to or…" at bounding box center [875, 228] width 286 height 53
click at [760, 222] on p "You can make a café-grade purple latte at home in less time than it takes to or…" at bounding box center [875, 228] width 286 height 53
click at [1130, 254] on div "Image 6. Café in 15 Seconds (For <$1 a Cup) (stop wasting money on overpriced m…" at bounding box center [719, 249] width 1009 height 292
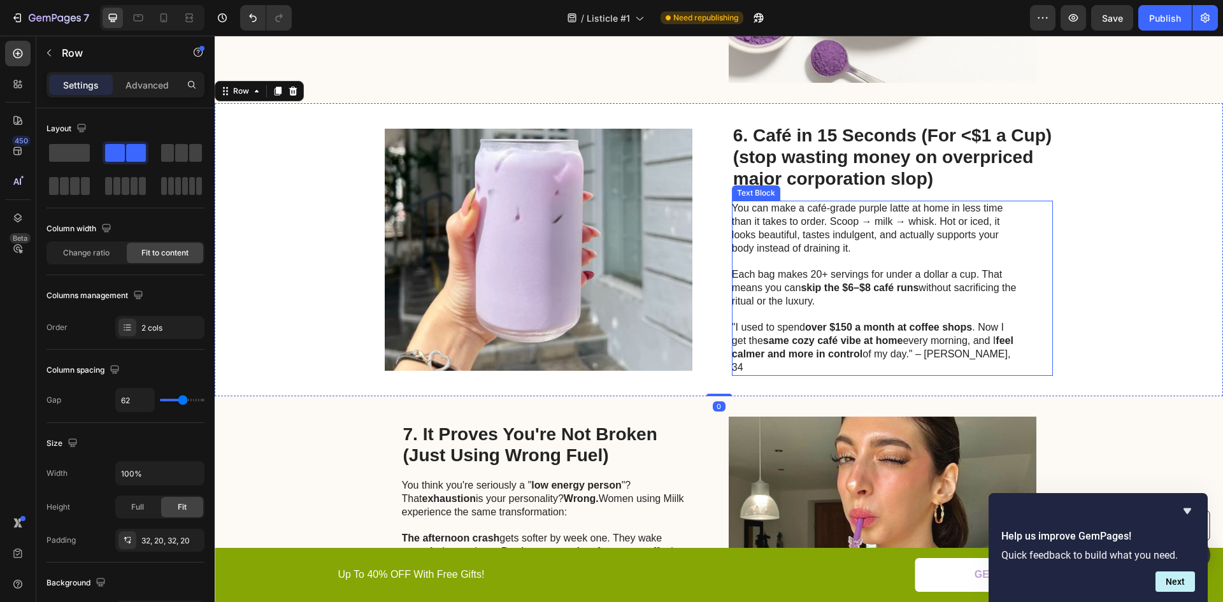
click at [895, 225] on p "You can make a café-grade purple latte at home in less time than it takes to or…" at bounding box center [875, 228] width 286 height 53
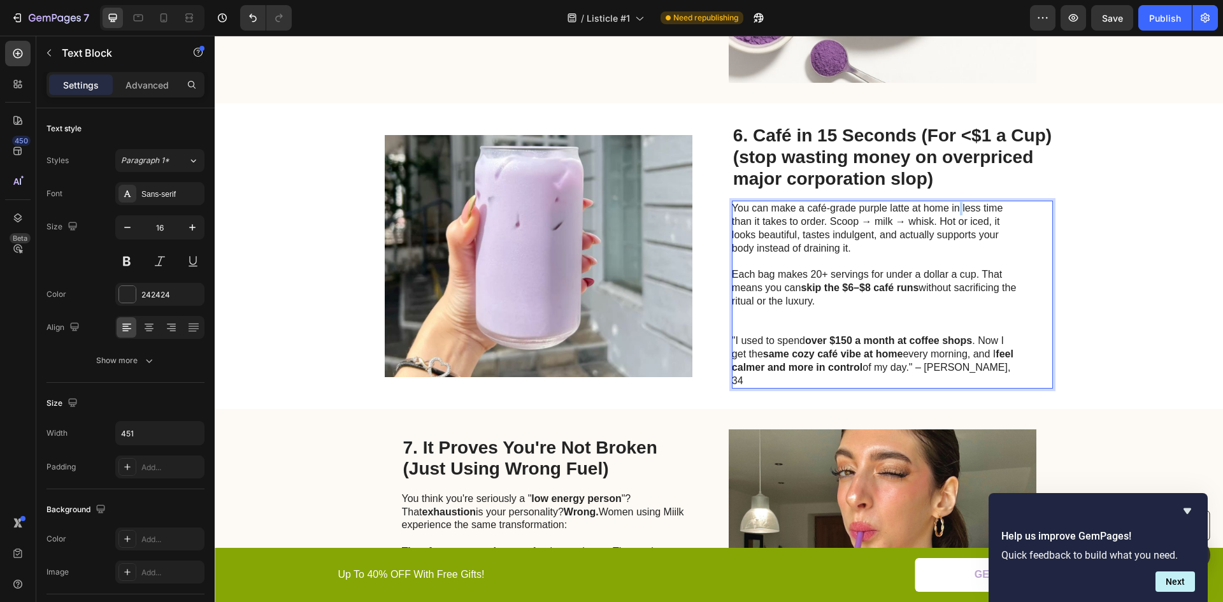
click at [953, 210] on p "You can make a café-grade purple latte at home in less time than it takes to or…" at bounding box center [875, 228] width 286 height 53
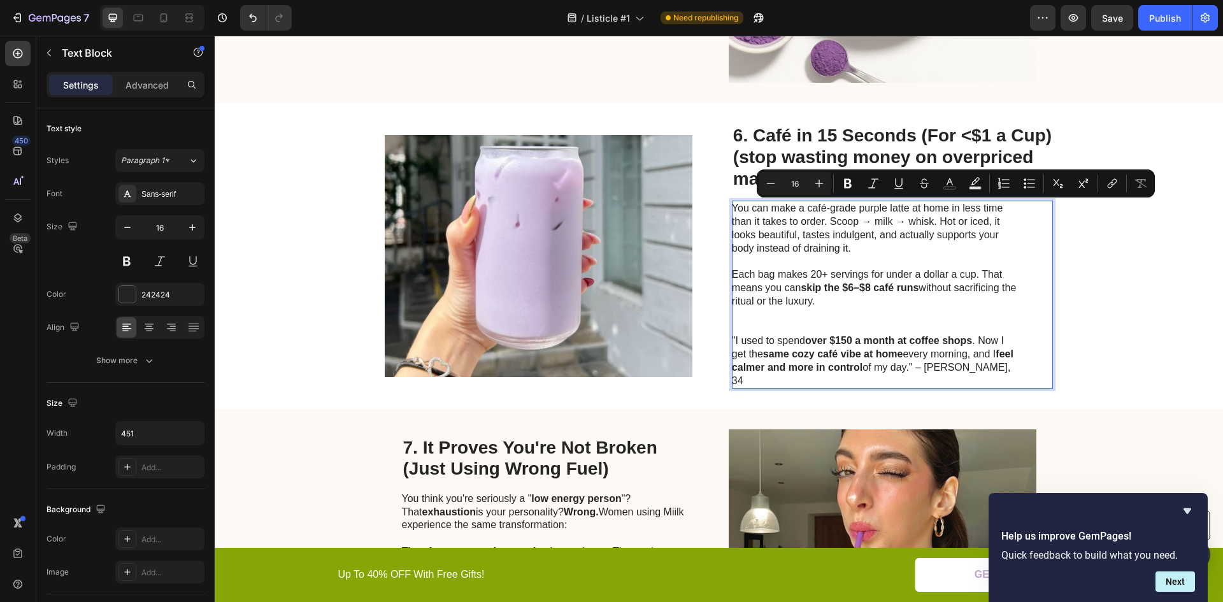
click at [946, 208] on p "You can make a café-grade purple latte at home in less time than it takes to or…" at bounding box center [875, 228] width 286 height 53
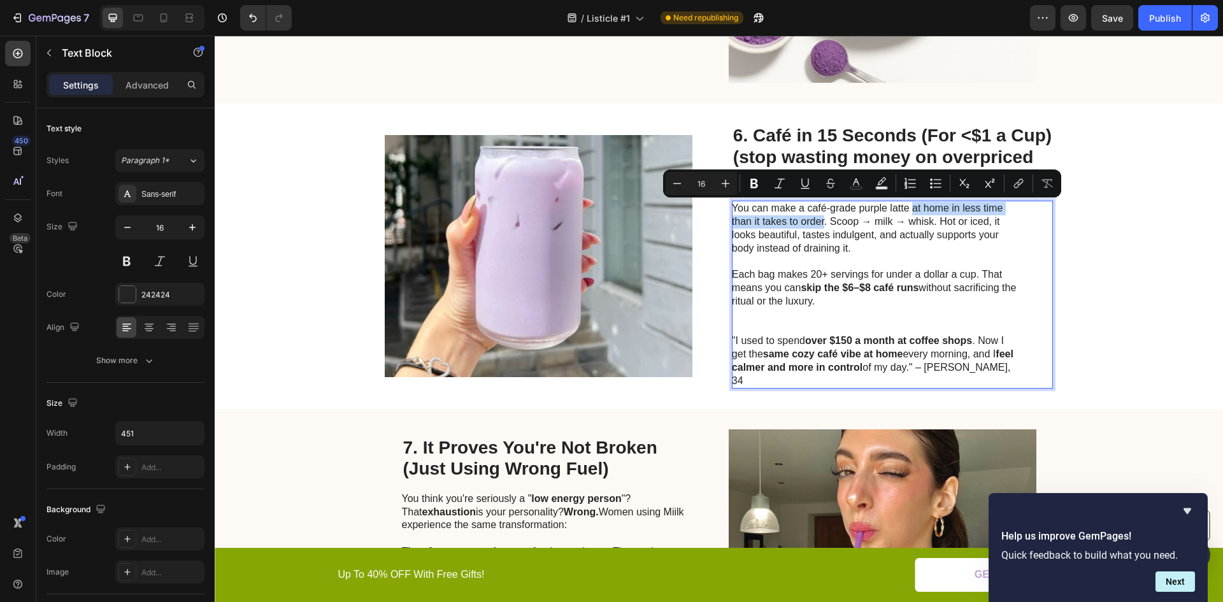
drag, startPoint x: 909, startPoint y: 210, endPoint x: 819, endPoint y: 223, distance: 90.8
click at [819, 223] on p "You can make a café-grade purple latte at home in less time than it takes to or…" at bounding box center [875, 228] width 286 height 53
drag, startPoint x: 755, startPoint y: 182, endPoint x: 767, endPoint y: 191, distance: 15.4
click at [756, 182] on icon "Editor contextual toolbar" at bounding box center [754, 183] width 13 height 13
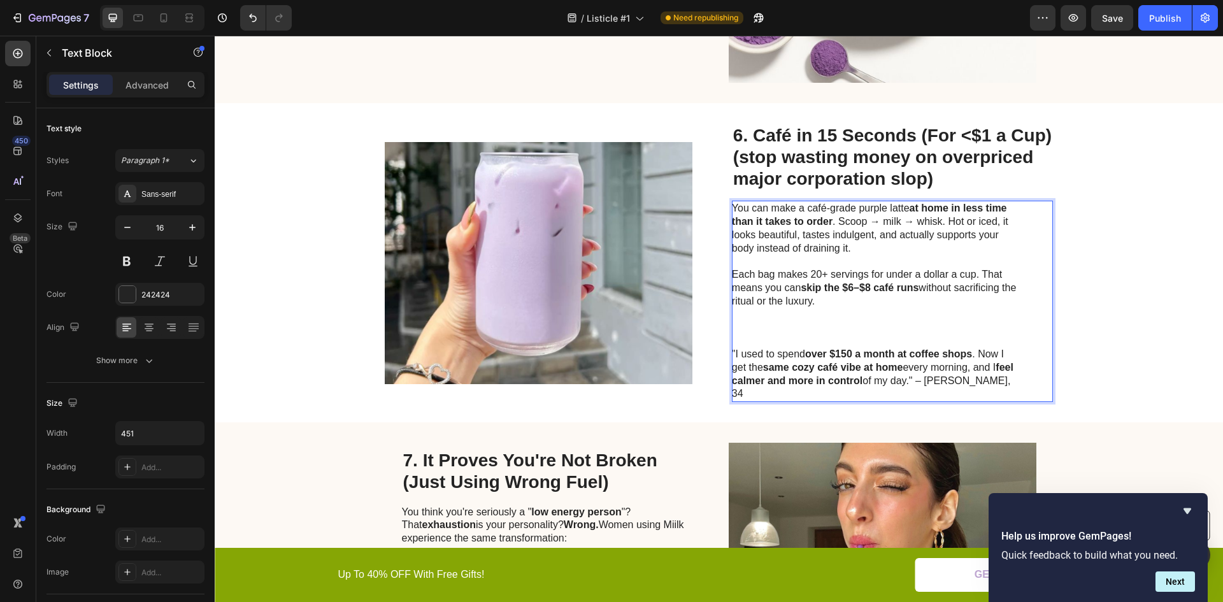
click at [836, 252] on p "You can make a café-grade purple latte at home in less time than it takes to or…" at bounding box center [875, 228] width 286 height 53
click at [759, 328] on p "Each bag makes 20+ servings for under a dollar a cup. That means you can skip t…" at bounding box center [875, 308] width 286 height 80
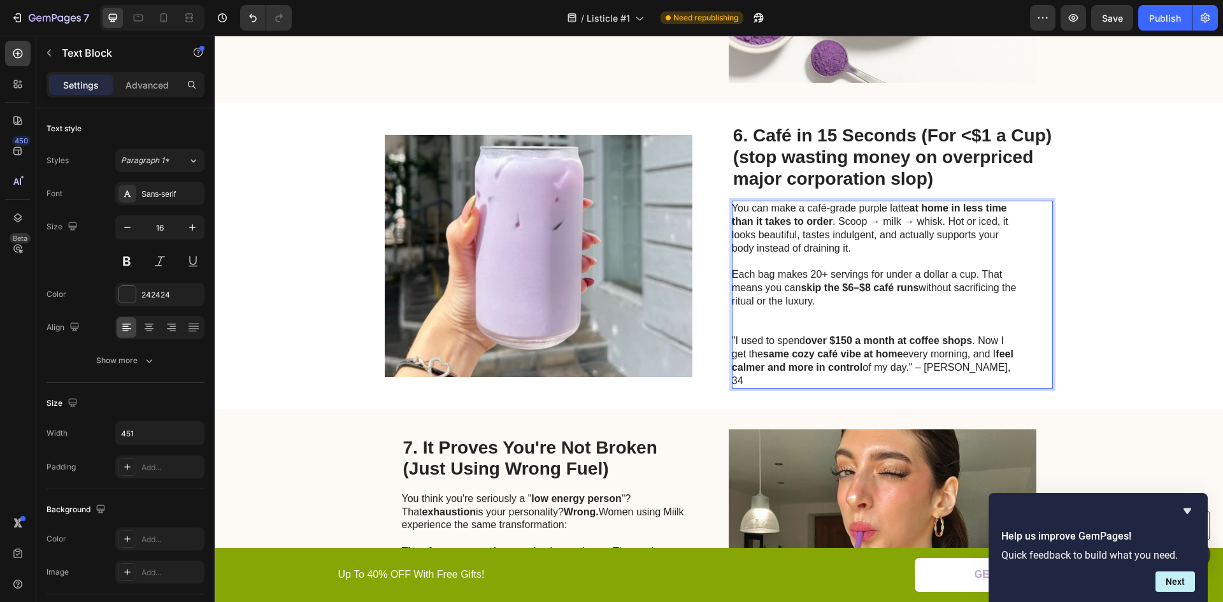
click at [757, 317] on p "Each bag makes 20+ servings for under a dollar a cup. That means you can skip t…" at bounding box center [875, 301] width 286 height 66
click at [756, 317] on p "Each bag makes 20+ servings for under a dollar a cup. That means you can skip t…" at bounding box center [875, 301] width 286 height 66
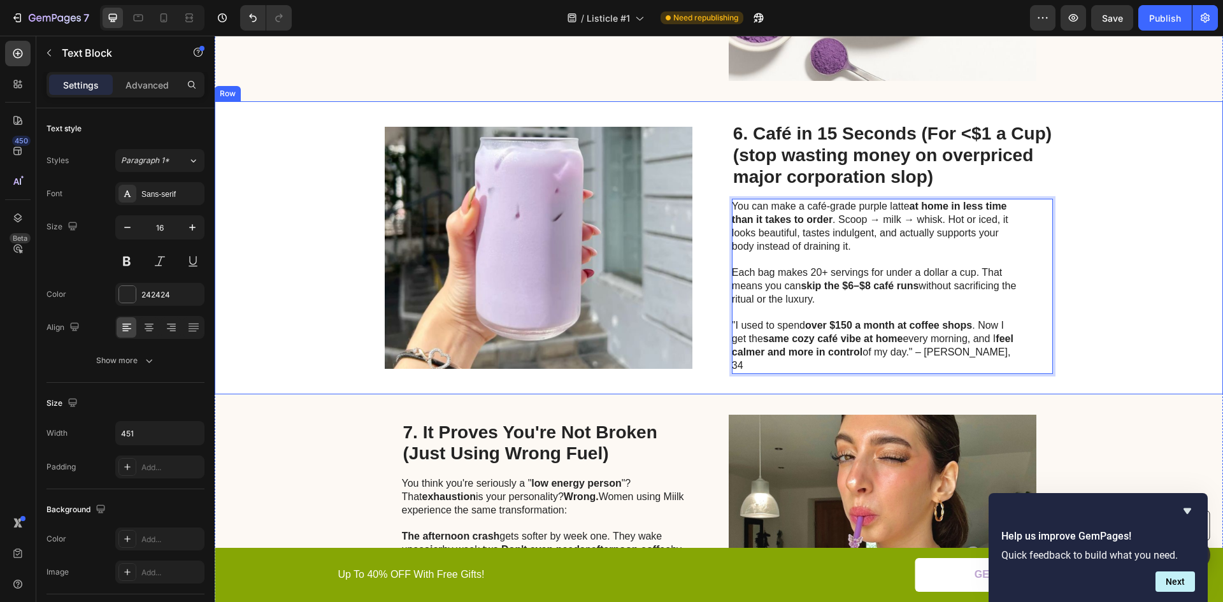
scroll to position [2001, 0]
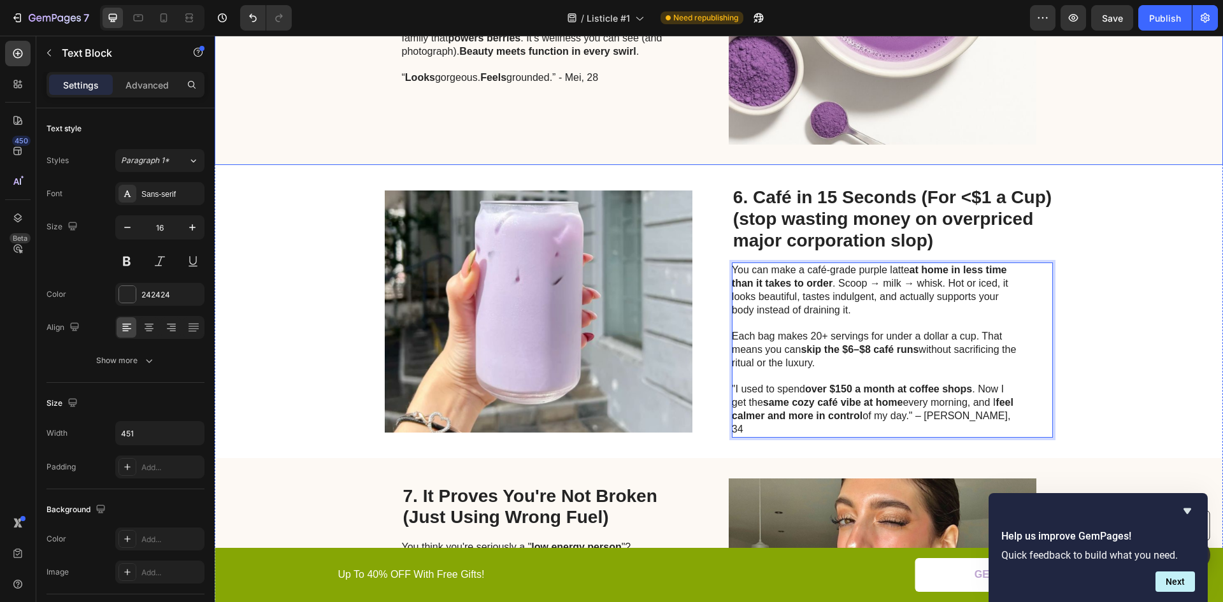
click at [1081, 136] on div "5. The Purple Shield: Antioxidants That Show Up Heading That rich violet comes …" at bounding box center [719, 23] width 1009 height 283
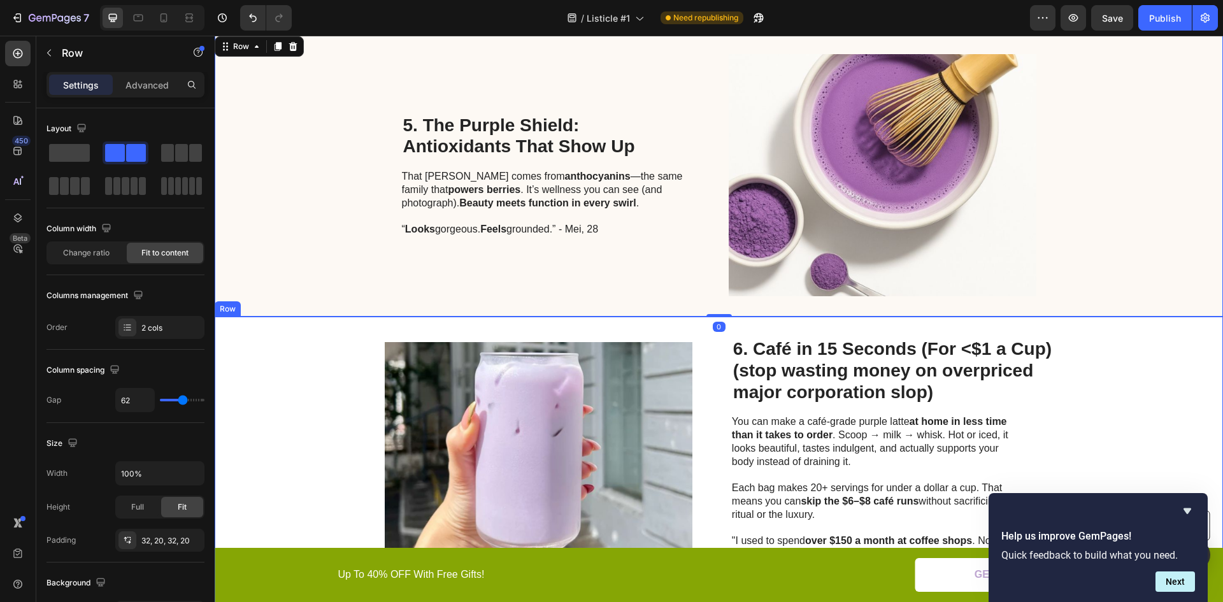
scroll to position [1747, 0]
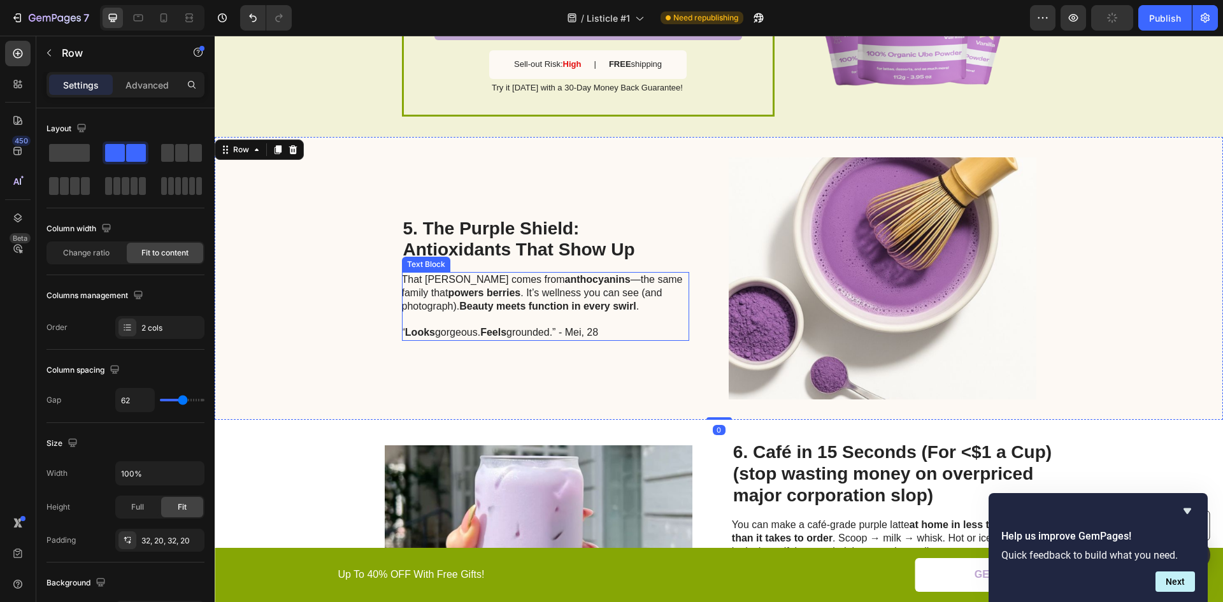
click at [535, 321] on p "That rich violet comes from anthocyanins —the same family that powers berries .…" at bounding box center [545, 306] width 286 height 66
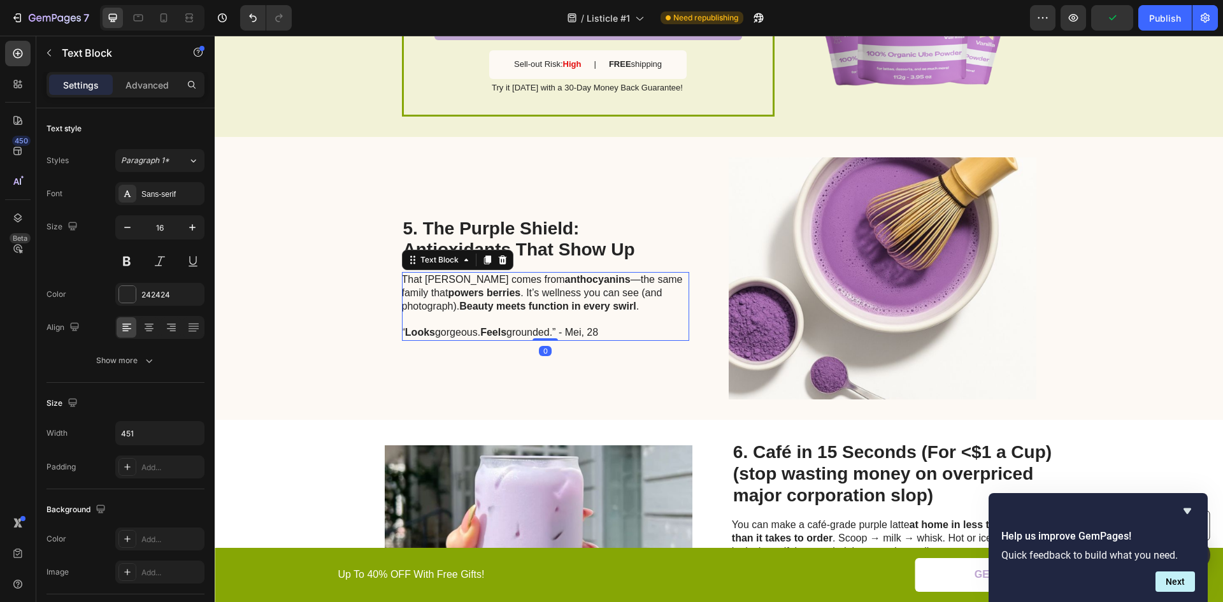
click at [537, 319] on p "That rich violet comes from anthocyanins —the same family that powers berries .…" at bounding box center [545, 306] width 286 height 66
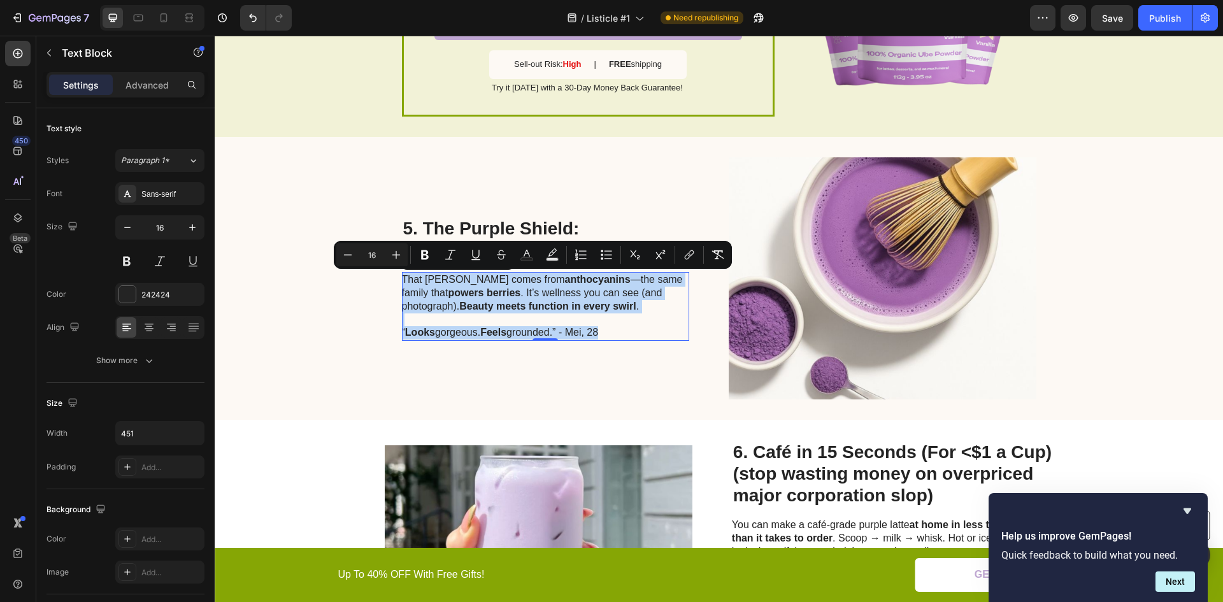
click at [477, 305] on strong "Beauty meets function in every swirl" at bounding box center [547, 306] width 177 height 11
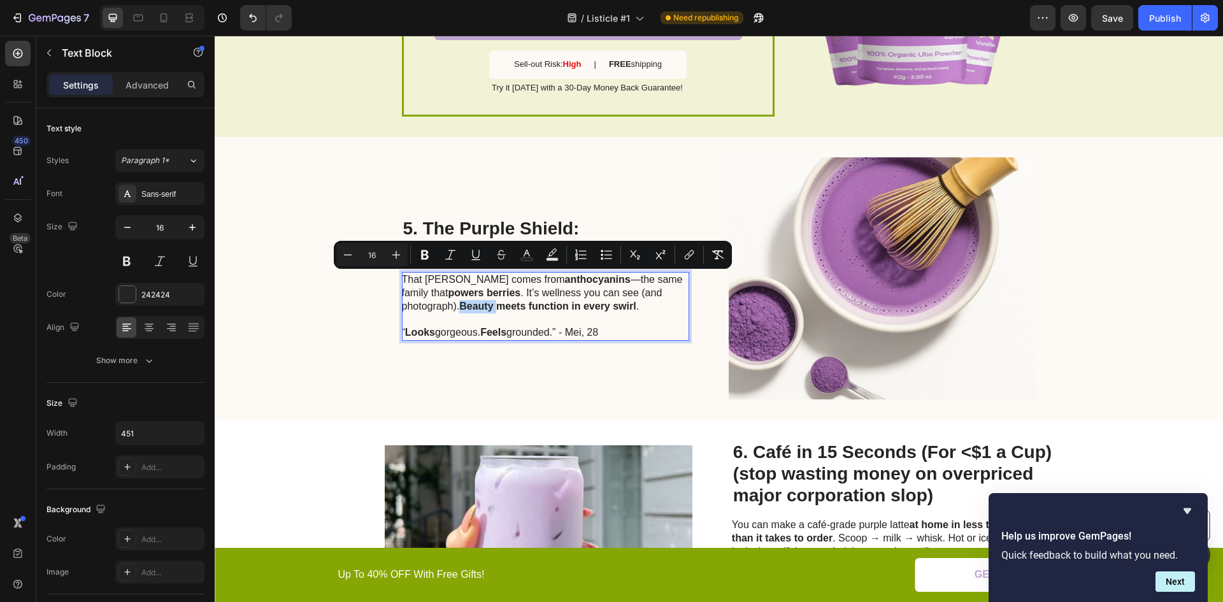
click at [477, 305] on strong "Beauty meets function in every swirl" at bounding box center [547, 306] width 177 height 11
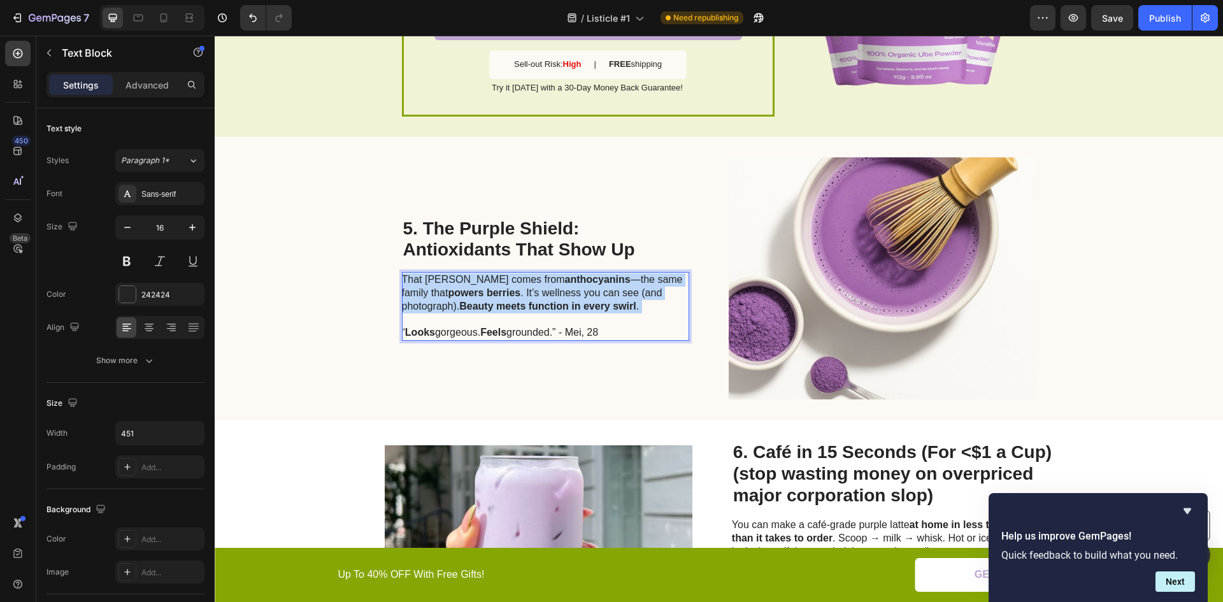
click at [476, 305] on strong "Beauty meets function in every swirl" at bounding box center [547, 306] width 177 height 11
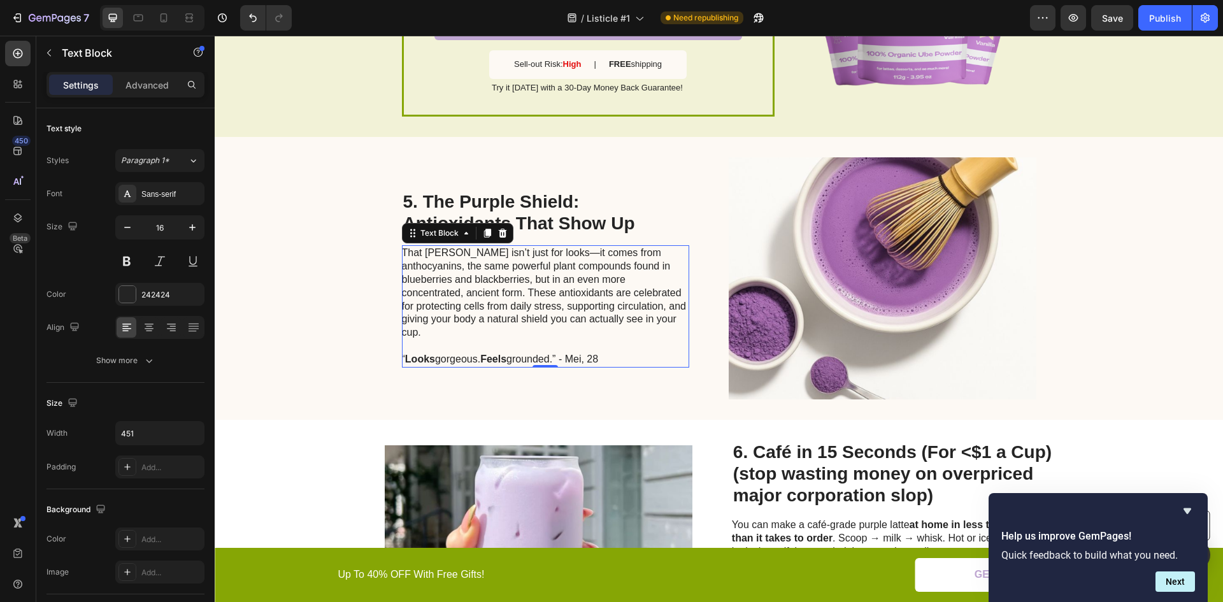
click at [504, 354] on strong "Feels" at bounding box center [493, 359] width 26 height 11
click at [503, 354] on strong "Feels" at bounding box center [493, 359] width 26 height 11
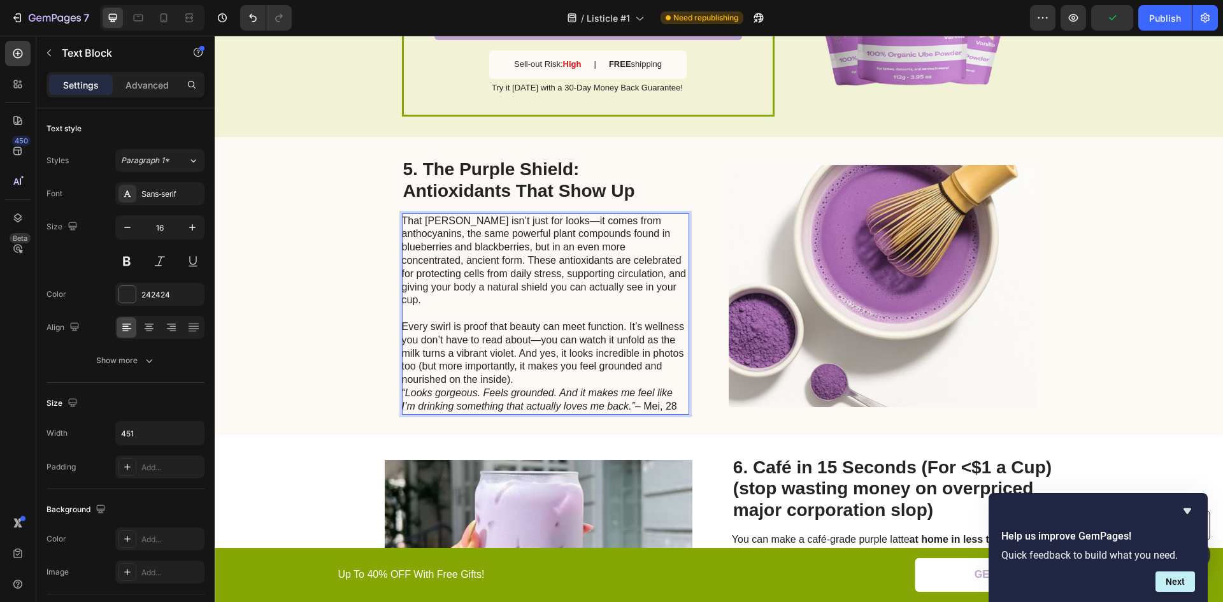
click at [543, 370] on p "Every swirl is proof that beauty can meet function. It’s wellness you don’t hav…" at bounding box center [545, 347] width 286 height 80
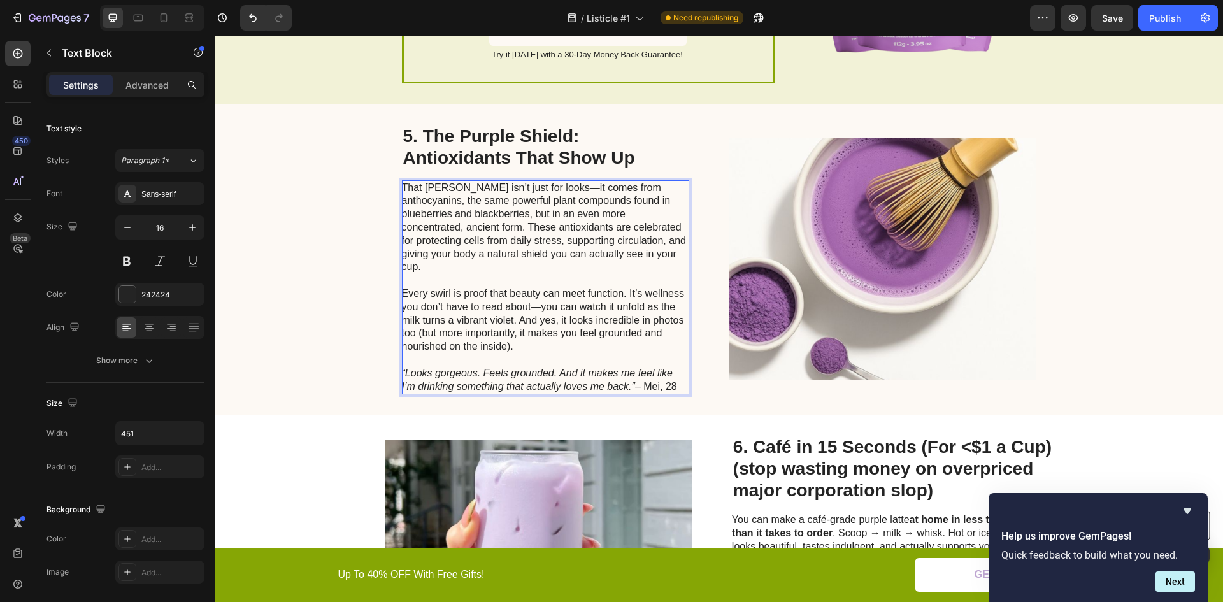
scroll to position [1810, 0]
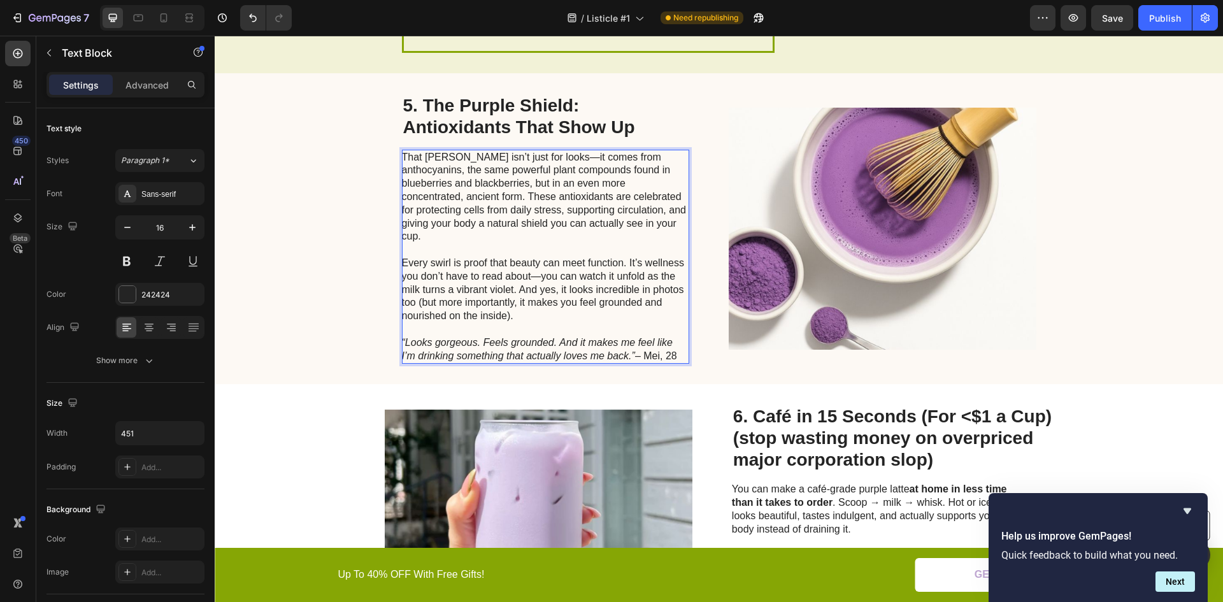
click at [492, 336] on p "“Looks gorgeous. Feels grounded. And it makes me feel like I’m drinking somethi…" at bounding box center [545, 349] width 286 height 27
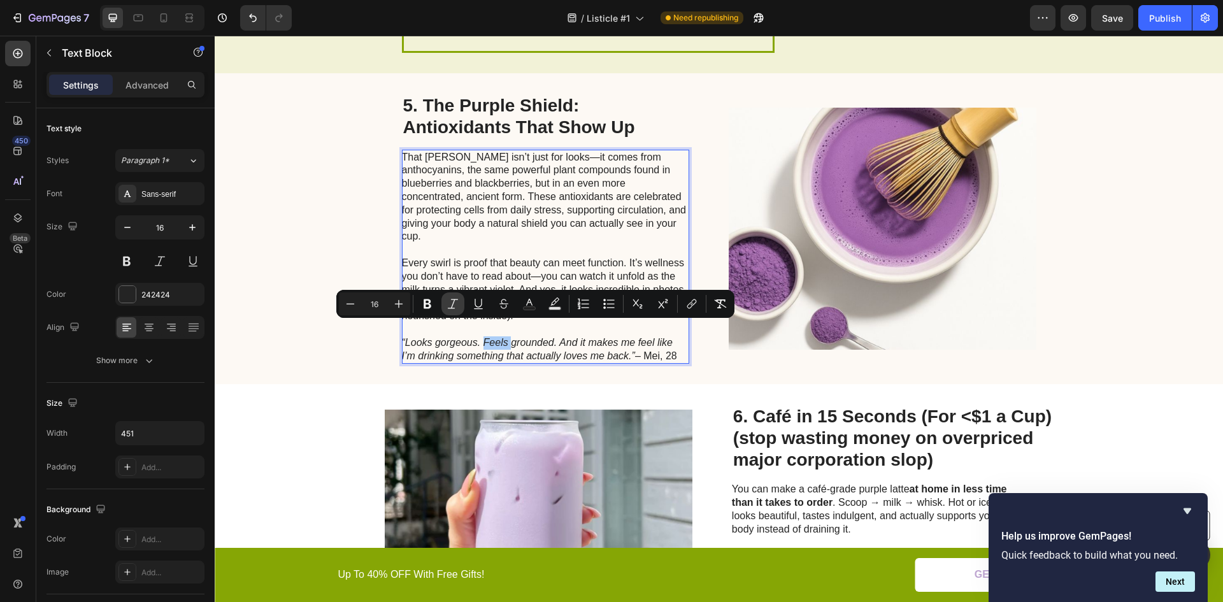
click at [456, 301] on icon "Editor contextual toolbar" at bounding box center [453, 304] width 13 height 13
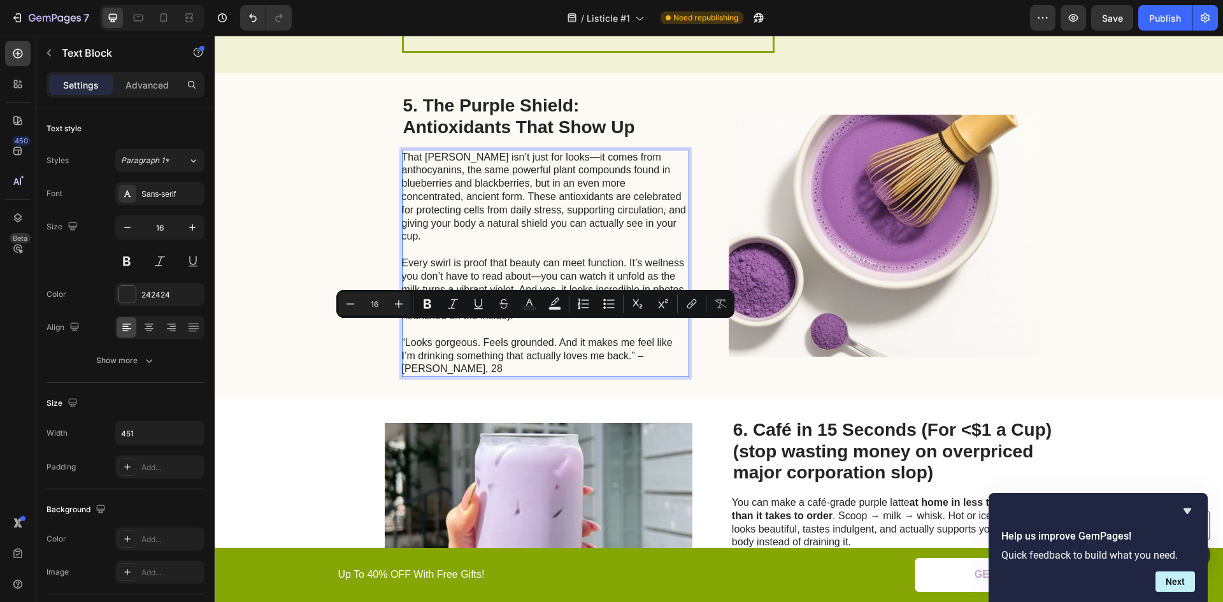
click at [472, 342] on p "“Looks gorgeous. Feels grounded. And it makes me feel like I’m drinking somethi…" at bounding box center [545, 356] width 286 height 40
click at [510, 336] on p "“Looks gorgeous. Feels grounded. And it makes me feel like I’m drinking somethi…" at bounding box center [545, 356] width 286 height 40
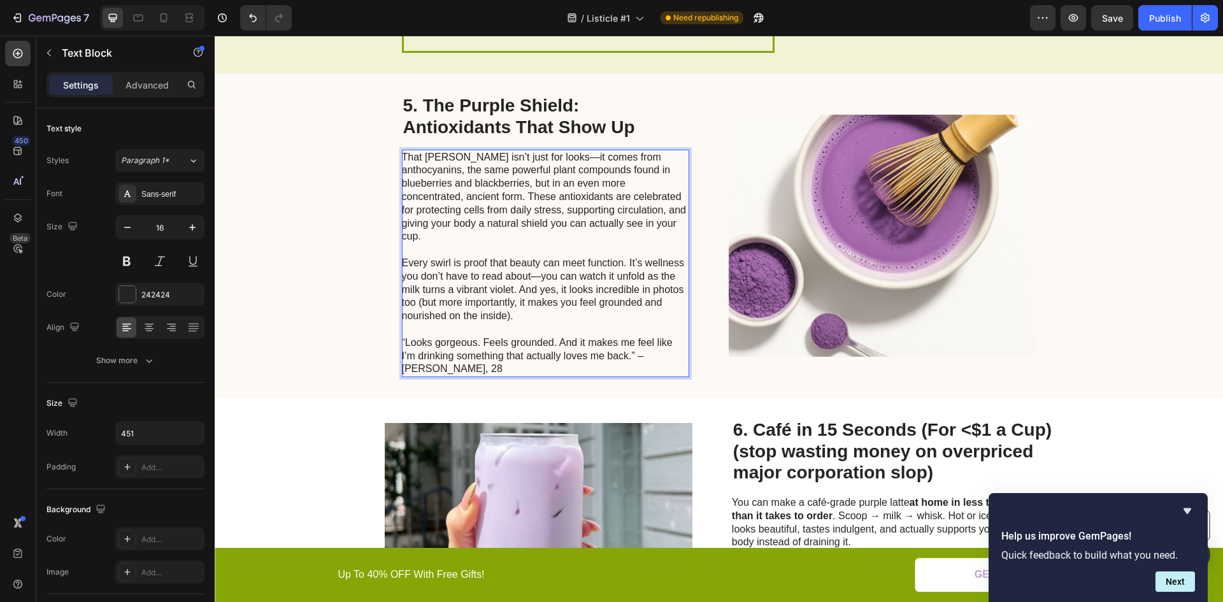
click at [403, 336] on p "“Looks gorgeous. Feels grounded. And it makes me feel like I’m drinking somethi…" at bounding box center [545, 356] width 286 height 40
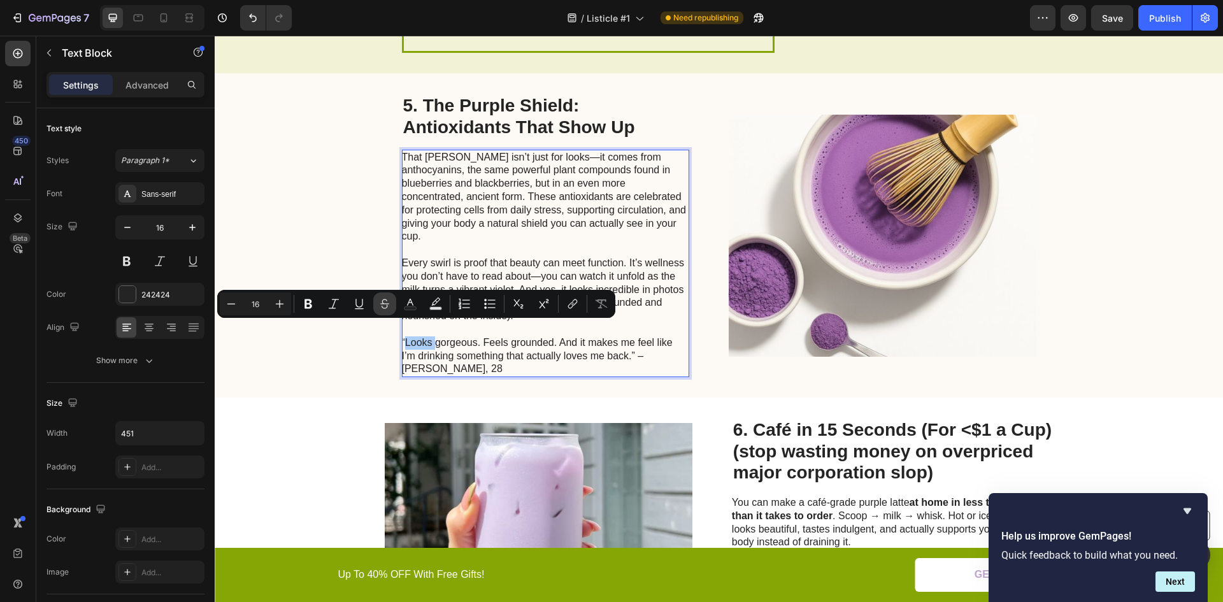
drag, startPoint x: 313, startPoint y: 305, endPoint x: 378, endPoint y: 313, distance: 65.0
click at [313, 304] on icon "Editor contextual toolbar" at bounding box center [308, 304] width 13 height 13
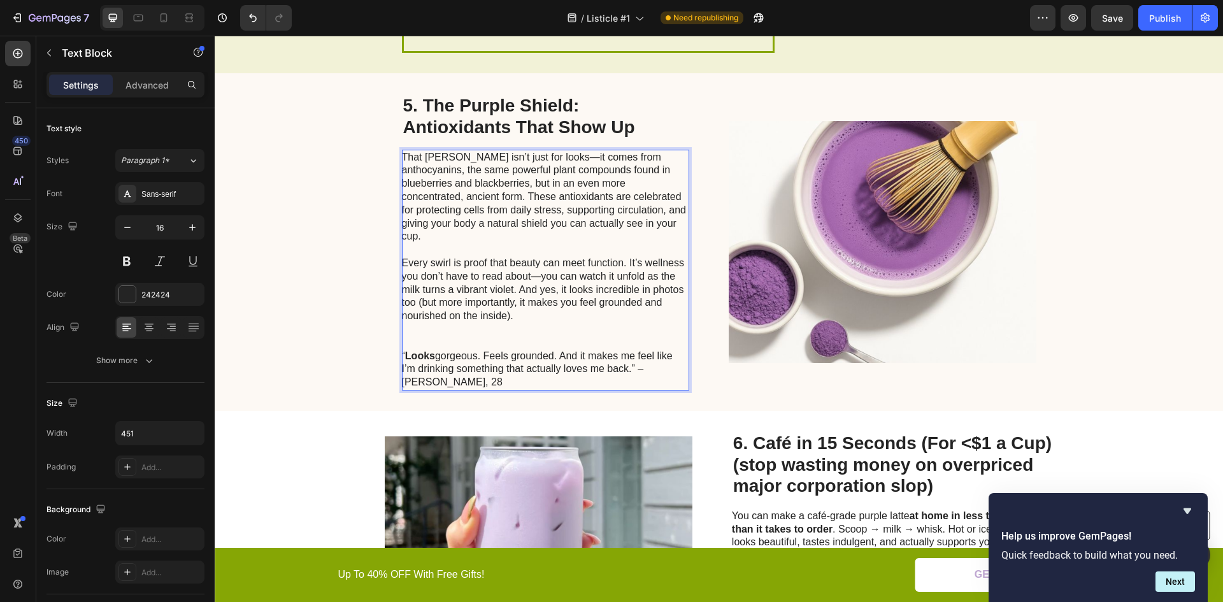
click at [491, 350] on p "“ Looks gorgeous. Feels grounded. And it makes me feel like I’m drinking someth…" at bounding box center [545, 370] width 286 height 40
click at [347, 333] on div "5. The Purple Shield: Antioxidants That Show Up Heading That rich violet isn’t …" at bounding box center [719, 242] width 1009 height 338
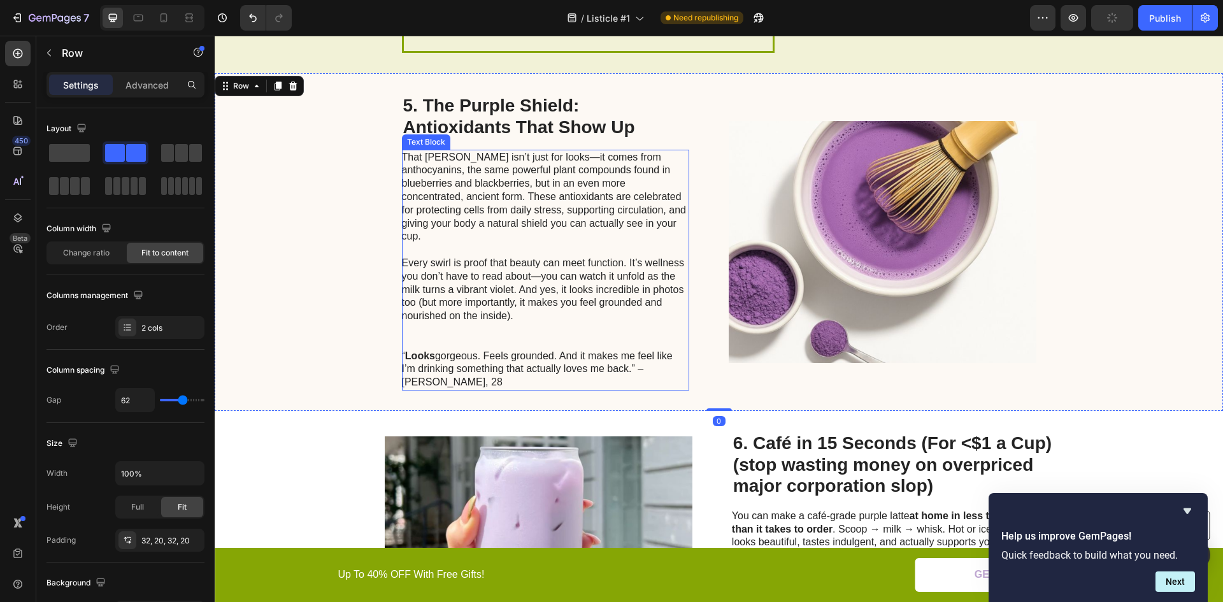
click at [466, 350] on p "“ Looks gorgeous. Feels grounded. And it makes me feel like I’m drinking someth…" at bounding box center [545, 370] width 286 height 40
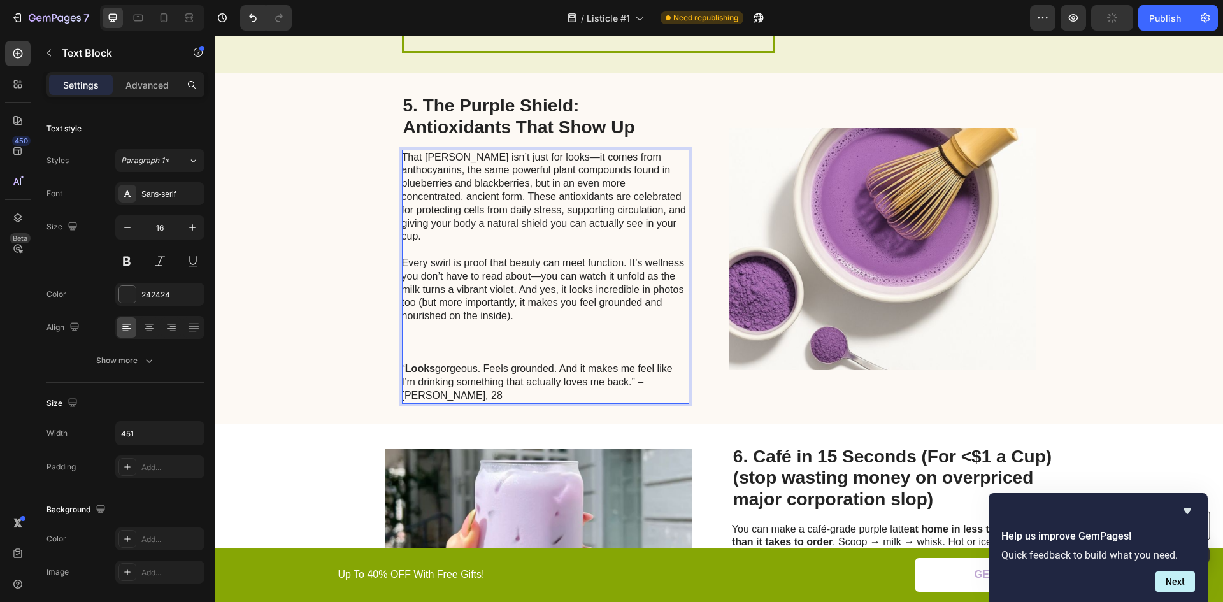
drag, startPoint x: 483, startPoint y: 342, endPoint x: 492, endPoint y: 351, distance: 13.1
click at [485, 342] on p "Every swirl is proof that beauty can meet function. It’s wellness you don’t hav…" at bounding box center [545, 302] width 286 height 119
click at [491, 363] on p "“ Looks gorgeous. Feels grounded. And it makes me feel like I’m drinking someth…" at bounding box center [545, 383] width 286 height 40
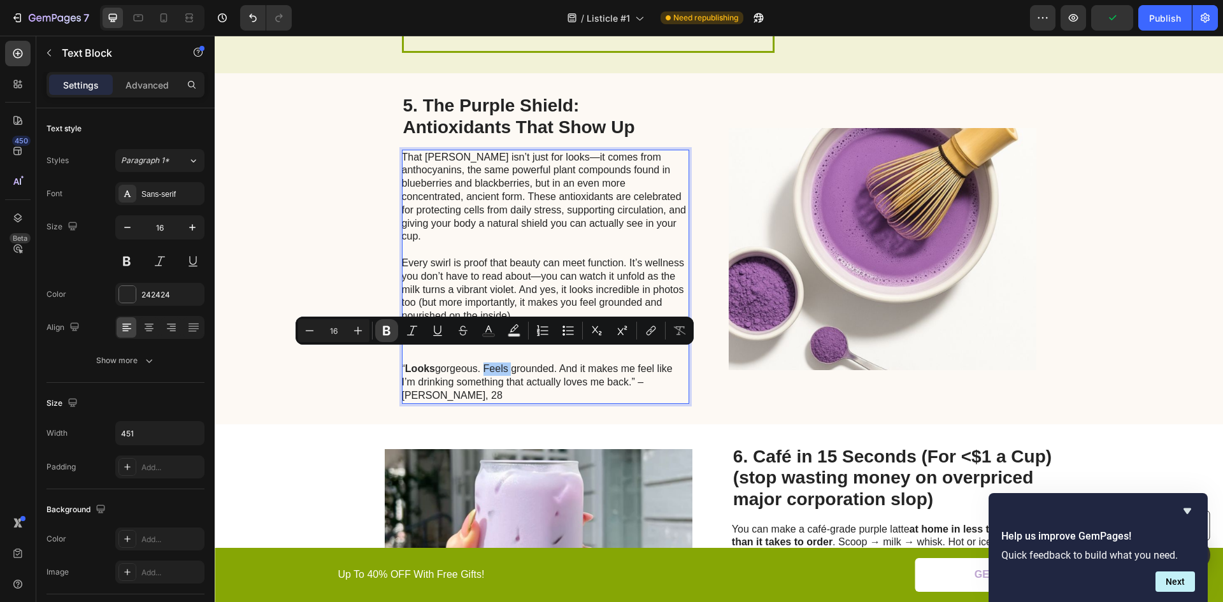
click at [386, 330] on icon "Editor contextual toolbar" at bounding box center [387, 331] width 8 height 10
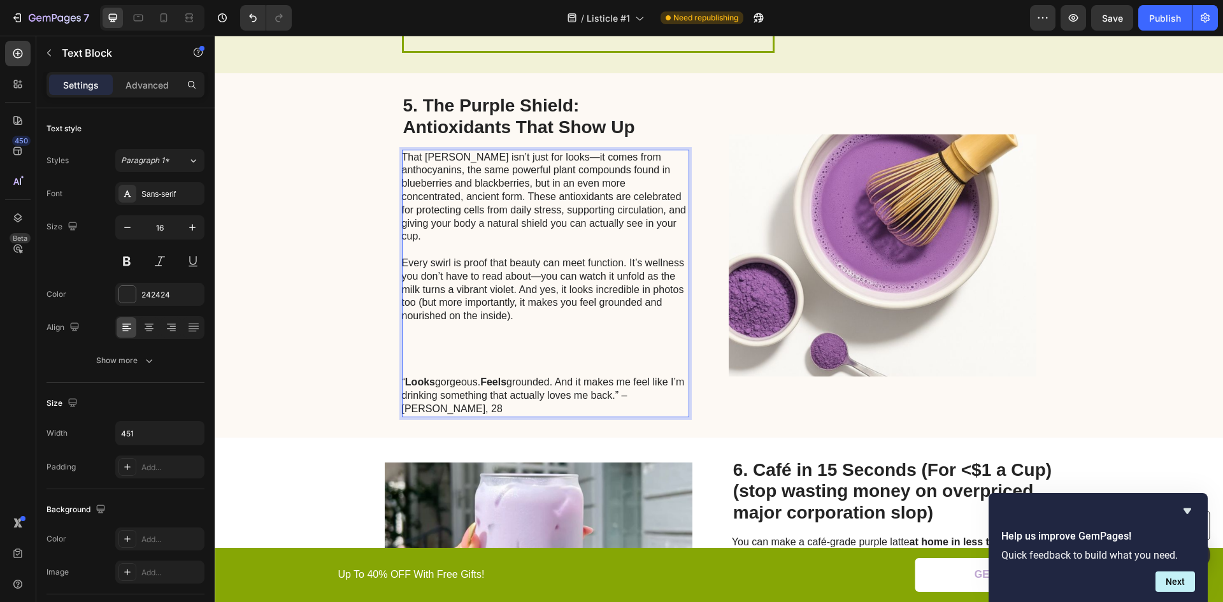
click at [586, 376] on p "“ Looks gorgeous. Feels grounded. And it makes me feel like I’m drinking someth…" at bounding box center [545, 396] width 286 height 40
click at [423, 382] on p "“ Looks gorgeous. Feels grounded. And it makes me feel like I’m drinking someth…" at bounding box center [545, 396] width 286 height 40
click at [491, 383] on p "“ Looks gorgeous. Feels grounded. And it makes me feel like I’m drinking someth…" at bounding box center [545, 396] width 286 height 40
click at [454, 382] on p "“ Looks gorgeous. Feels grounded. And it makes me feel like I’m drinking someth…" at bounding box center [545, 396] width 286 height 40
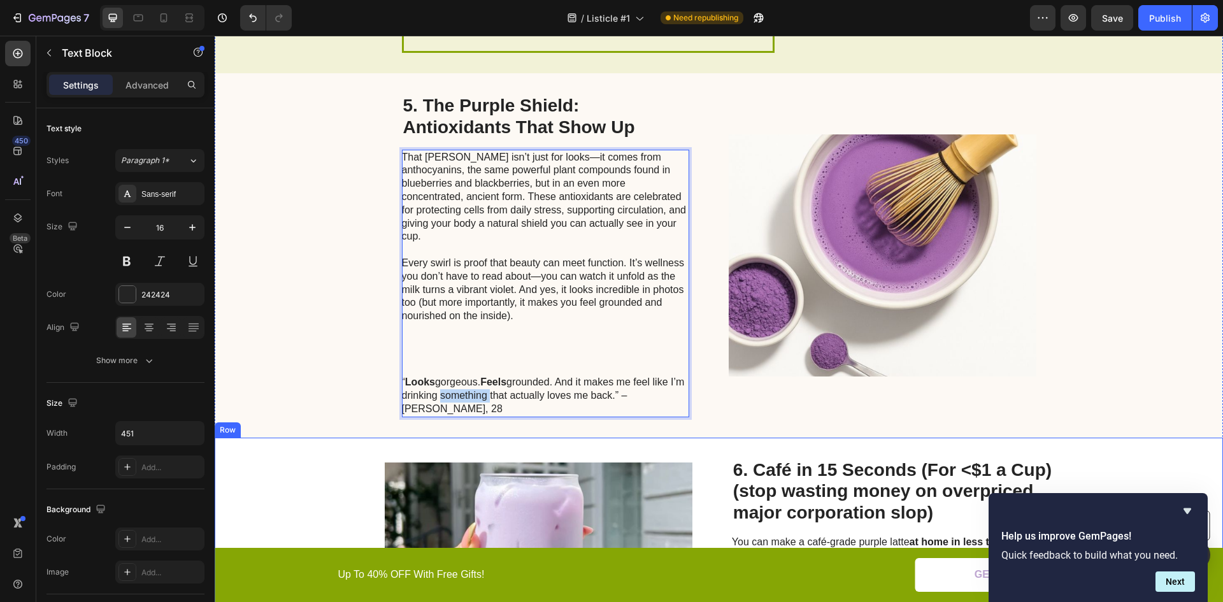
drag, startPoint x: 356, startPoint y: 442, endPoint x: 442, endPoint y: 384, distance: 104.3
click at [356, 442] on div "Image 6. Café in 15 Seconds (For <$1 a Cup) (stop wasting money on overpriced m…" at bounding box center [719, 584] width 1009 height 292
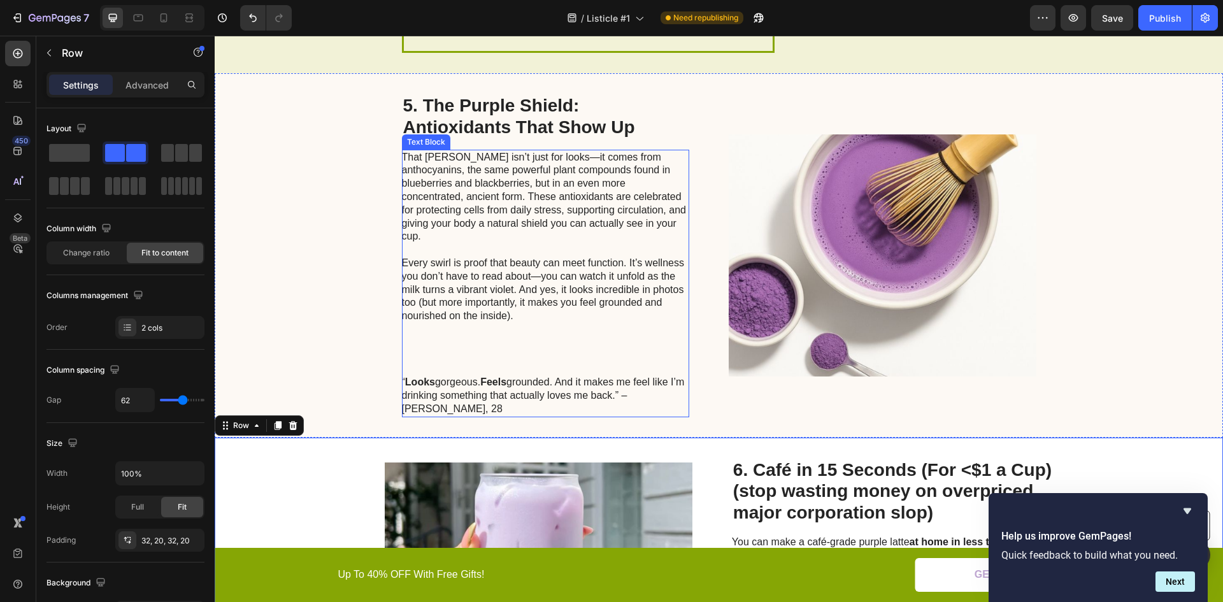
click at [452, 376] on p "“ Looks gorgeous. Feels grounded. And it makes me feel like I’m drinking someth…" at bounding box center [545, 396] width 286 height 40
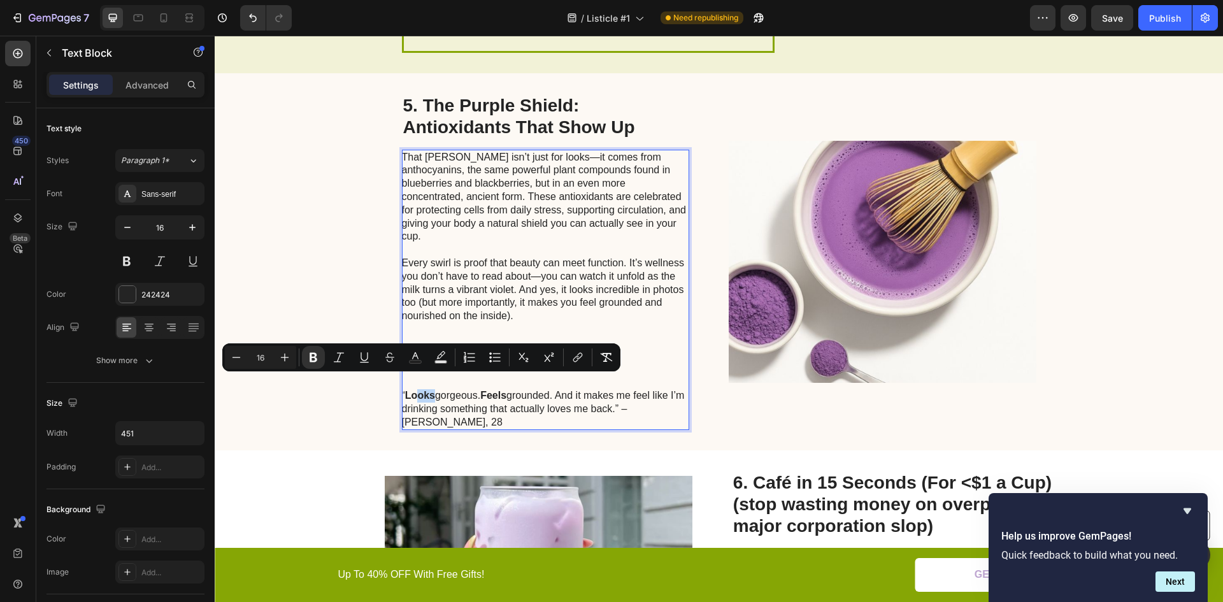
drag, startPoint x: 414, startPoint y: 382, endPoint x: 419, endPoint y: 389, distance: 8.7
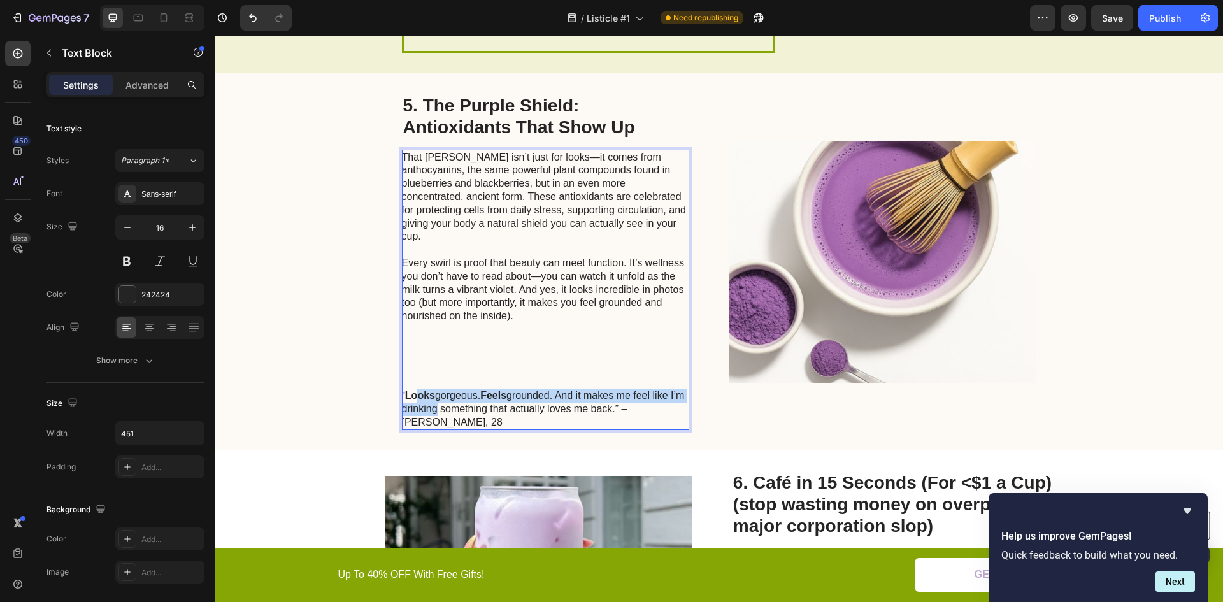
click at [414, 396] on p "“ Looks gorgeous. Feels grounded. And it makes me feel like I’m drinking someth…" at bounding box center [545, 409] width 286 height 40
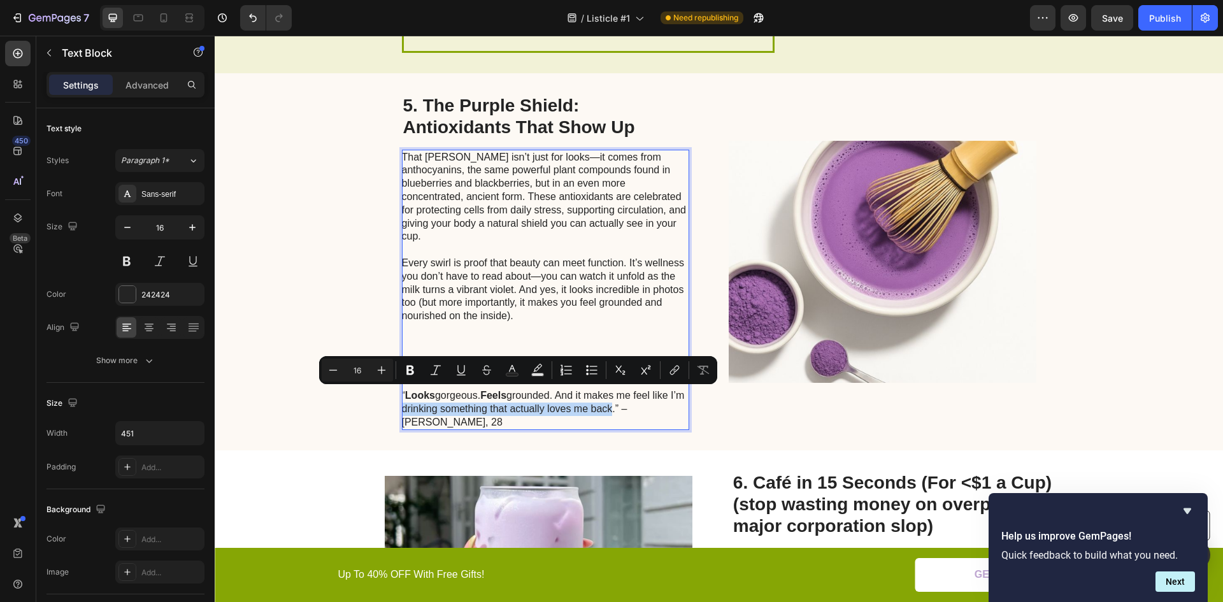
drag, startPoint x: 415, startPoint y: 395, endPoint x: 617, endPoint y: 394, distance: 202.6
click at [617, 394] on p "“ Looks gorgeous. Feels grounded. And it makes me feel like I’m drinking someth…" at bounding box center [545, 409] width 286 height 40
click at [410, 368] on icon "Editor contextual toolbar" at bounding box center [410, 370] width 13 height 13
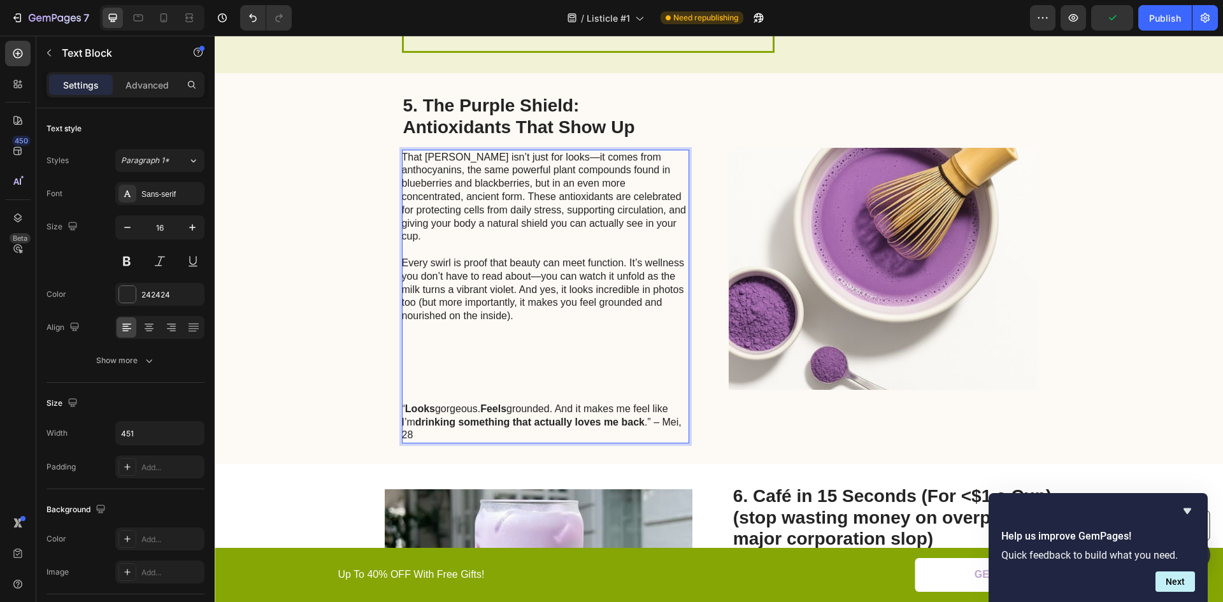
click at [515, 344] on p "Every swirl is proof that beauty can meet function. It’s wellness you don’t hav…" at bounding box center [545, 322] width 286 height 159
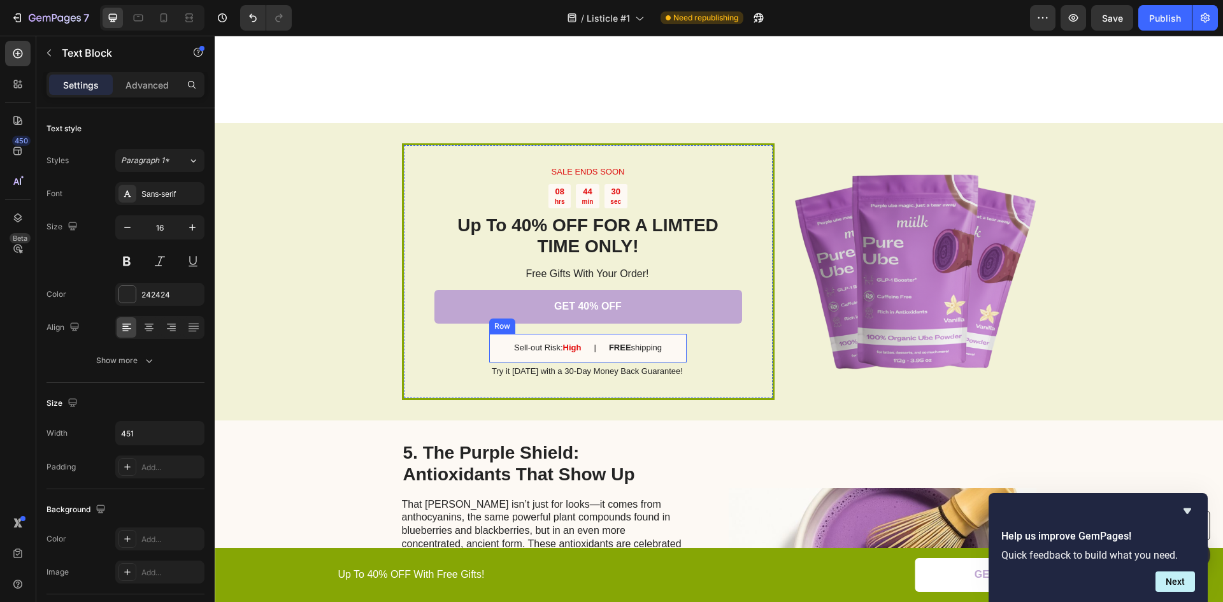
scroll to position [1938, 0]
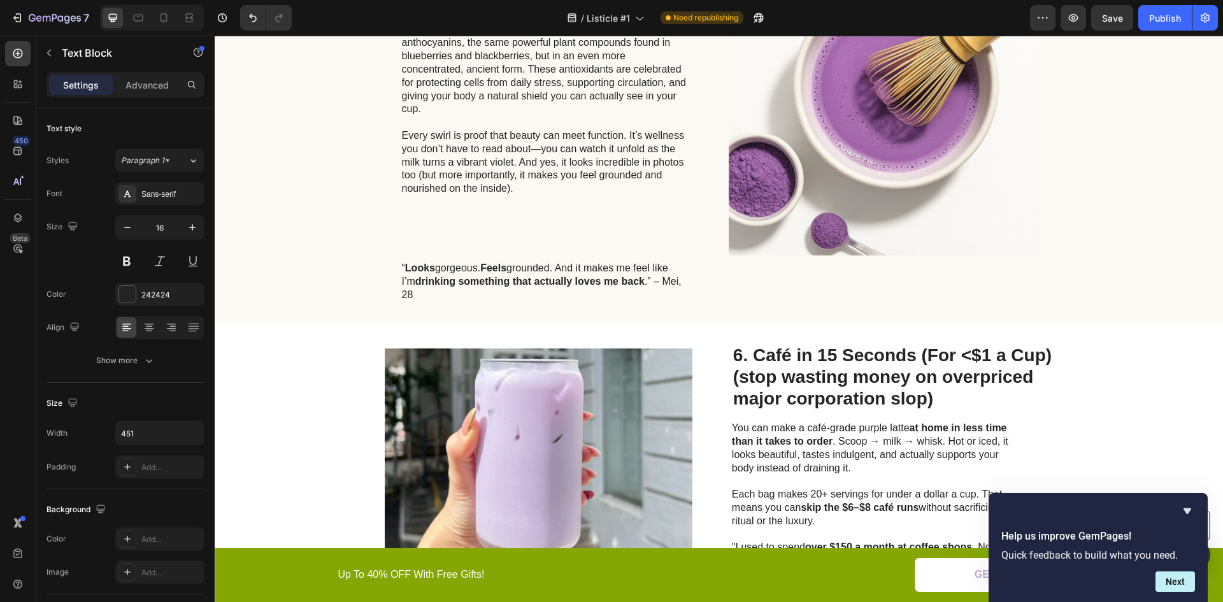
click at [520, 277] on p "“ Looks gorgeous. Feels grounded. And it makes me feel like I’m drinking someth…" at bounding box center [545, 282] width 286 height 40
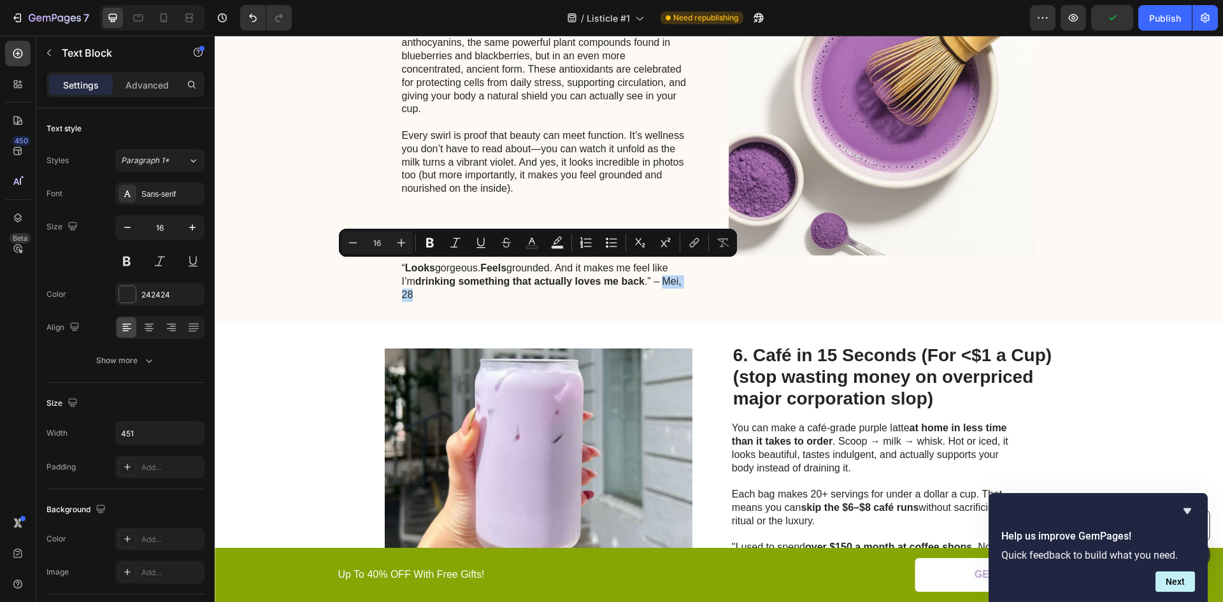
drag, startPoint x: 663, startPoint y: 271, endPoint x: 419, endPoint y: 282, distance: 243.6
click at [419, 282] on p "“ Looks gorgeous. Feels grounded. And it makes me feel like I’m drinking someth…" at bounding box center [545, 282] width 286 height 40
click at [428, 238] on icon "Editor contextual toolbar" at bounding box center [430, 243] width 8 height 10
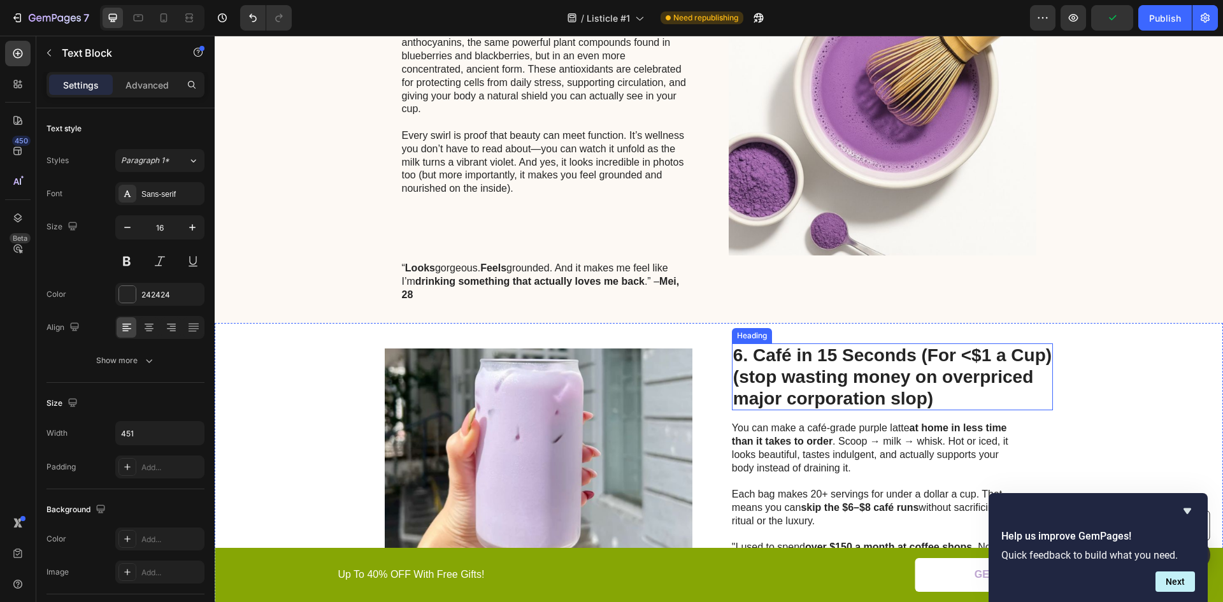
click at [749, 361] on h2 "6. Café in 15 Seconds (For <$1 a Cup) (stop wasting money on overpriced major c…" at bounding box center [892, 376] width 321 height 67
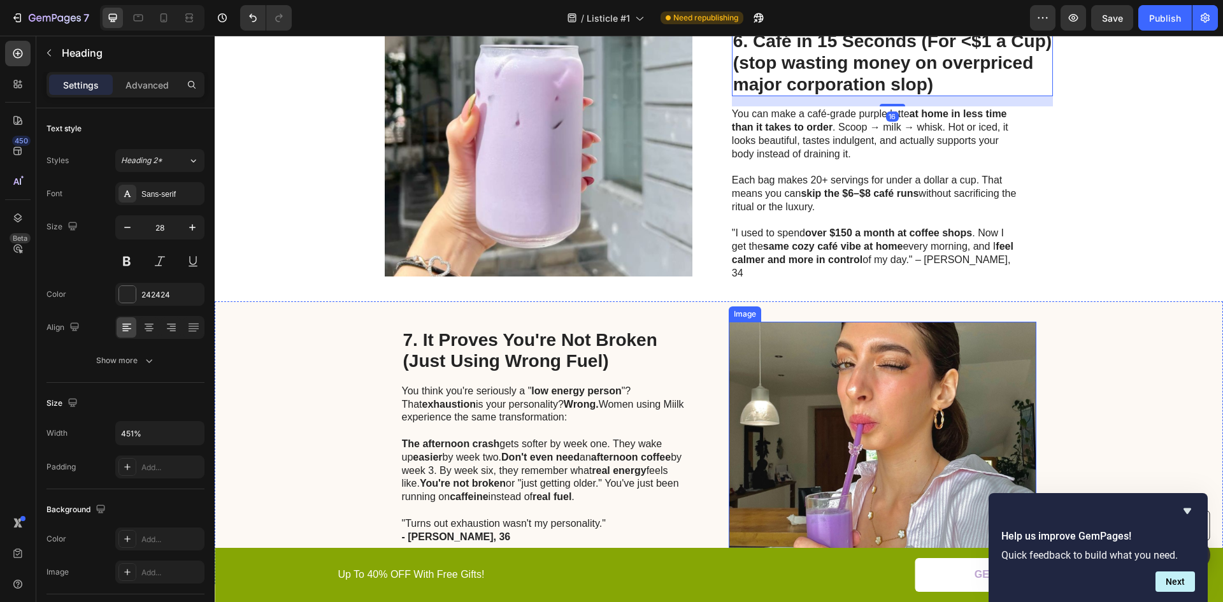
scroll to position [2256, 0]
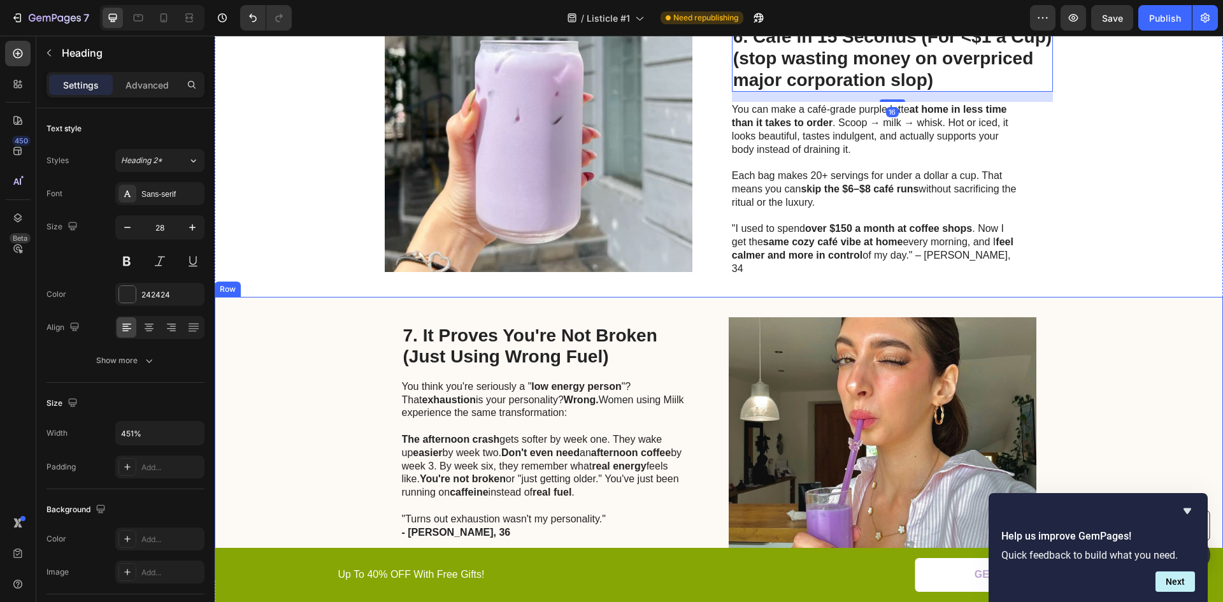
click at [932, 240] on p ""I used to spend over $150 a month at coffee shops . Now I get the same cozy ca…" at bounding box center [875, 248] width 286 height 53
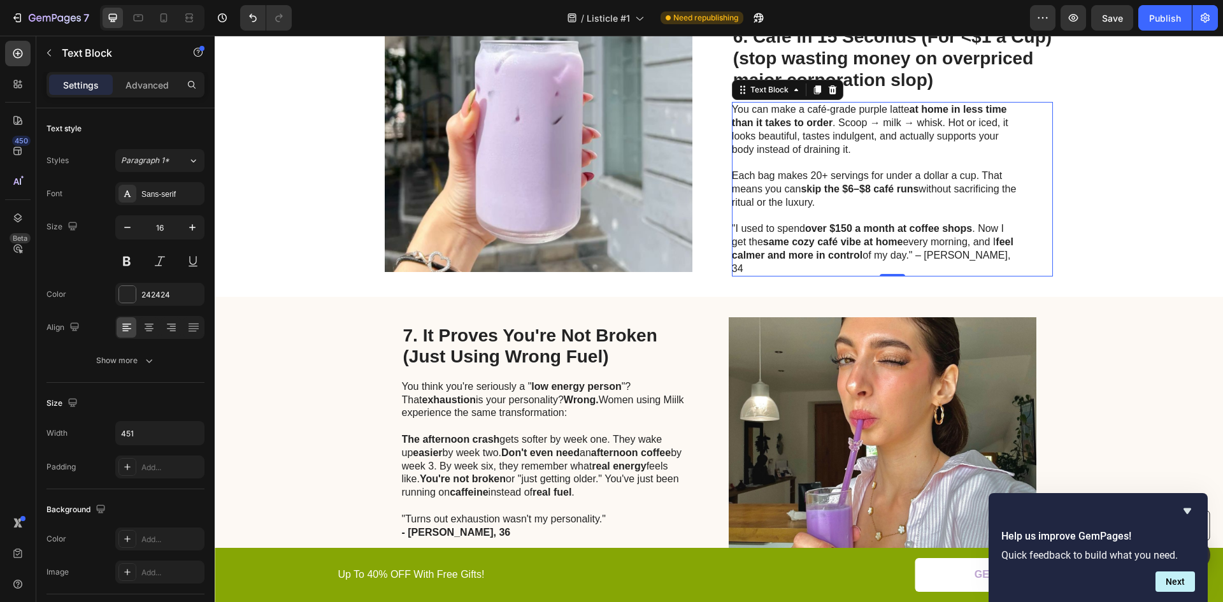
click at [933, 240] on p ""I used to spend over $150 a month at coffee shops . Now I get the same cozy ca…" at bounding box center [875, 248] width 286 height 53
click at [945, 243] on p ""I used to spend over $150 a month at coffee shops . Now I get the same cozy ca…" at bounding box center [875, 248] width 286 height 53
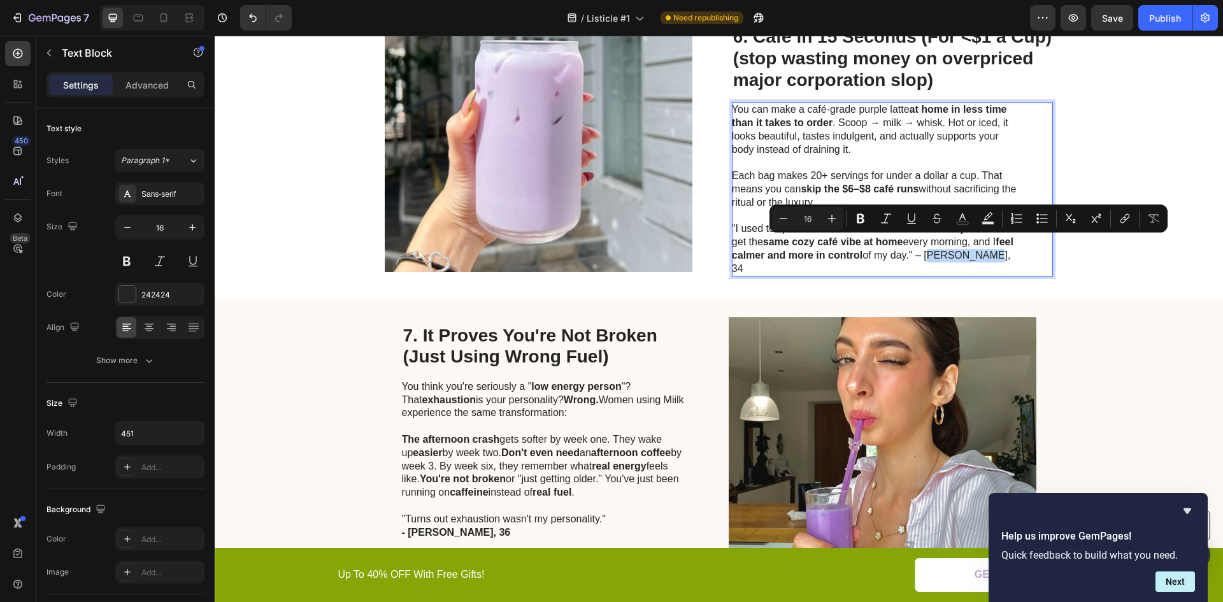
drag, startPoint x: 944, startPoint y: 243, endPoint x: 1000, endPoint y: 243, distance: 56.7
click at [1000, 243] on p ""I used to spend over $150 a month at coffee shops . Now I get the same cozy ca…" at bounding box center [875, 248] width 286 height 53
drag, startPoint x: 861, startPoint y: 219, endPoint x: 606, endPoint y: 203, distance: 256.0
click at [861, 219] on icon "Editor contextual toolbar" at bounding box center [861, 219] width 8 height 10
click at [558, 384] on p "You think you're seriously a " low energy person "? That exhaustion is your per…" at bounding box center [545, 400] width 286 height 40
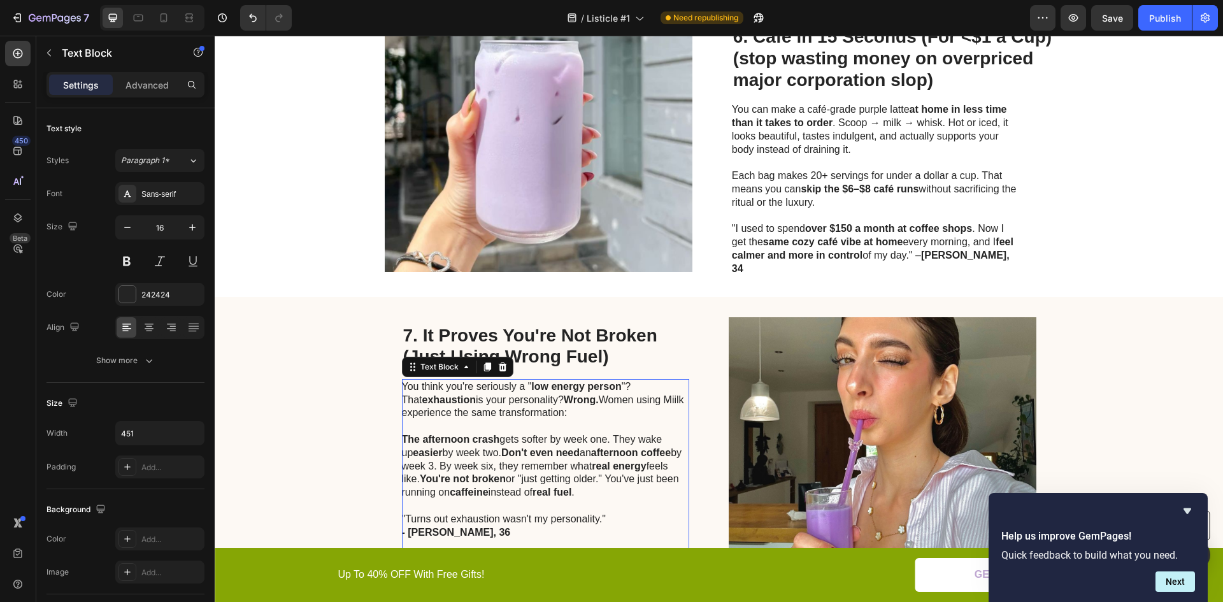
scroll to position [2320, 0]
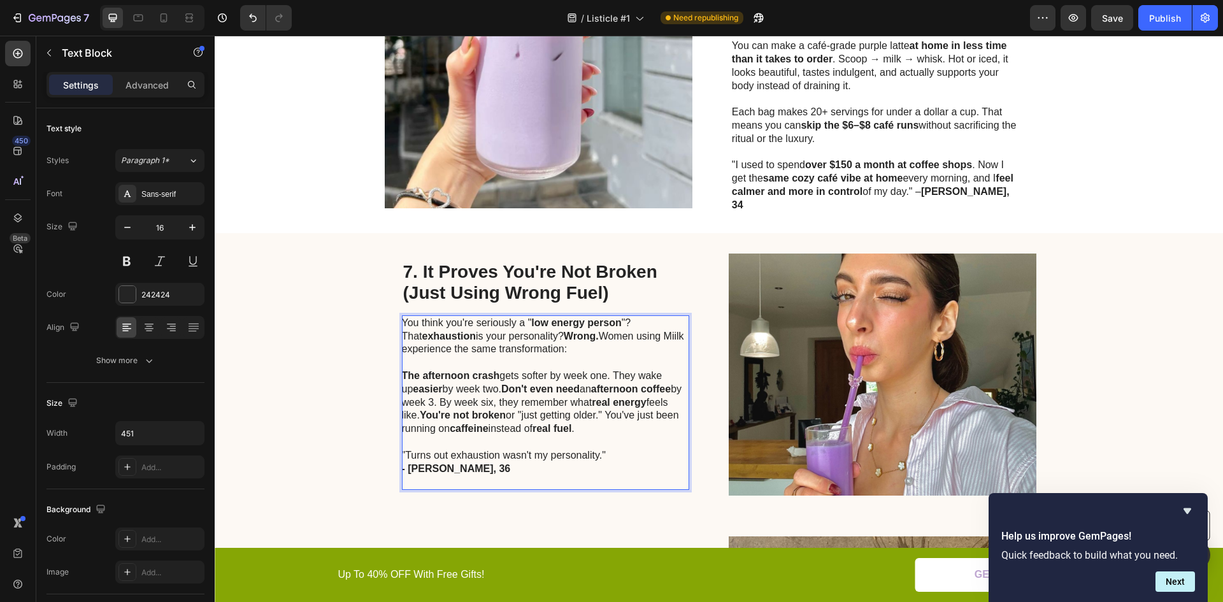
click at [434, 410] on strong "You're not broken" at bounding box center [463, 415] width 86 height 11
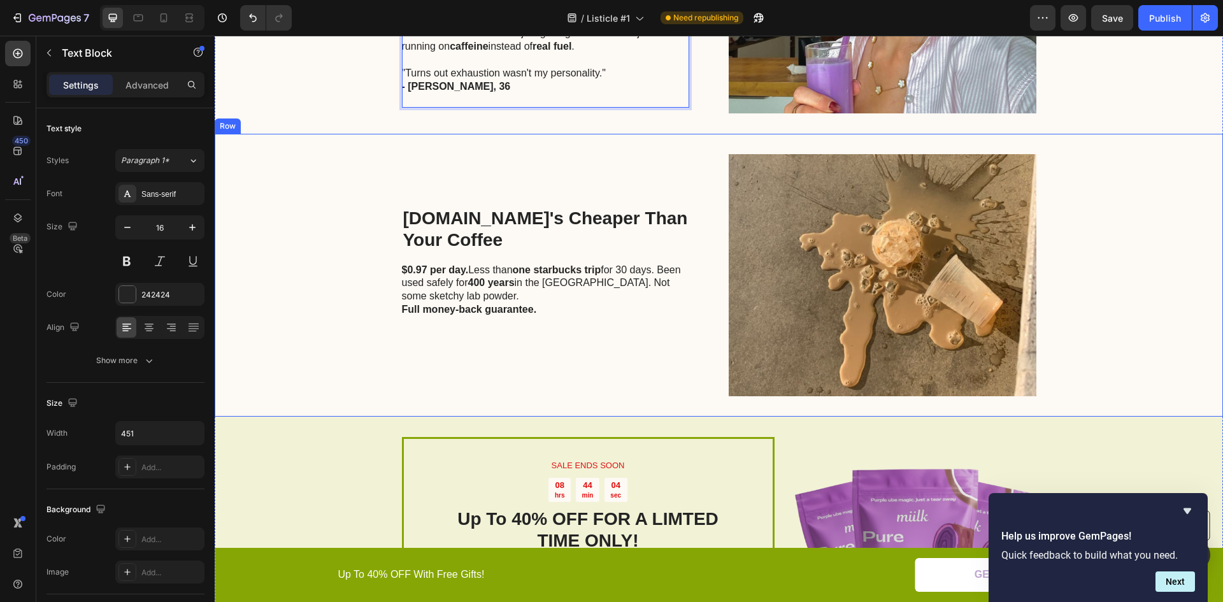
scroll to position [2639, 0]
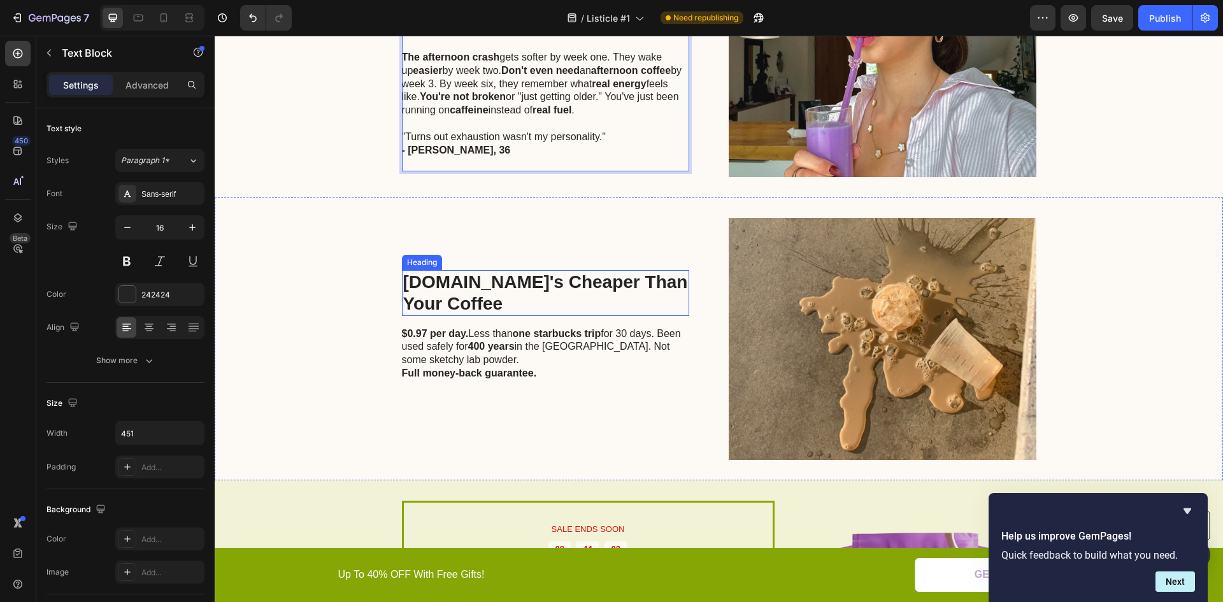
click at [515, 271] on h2 "8.It's Cheaper Than Your Coffee" at bounding box center [545, 292] width 287 height 45
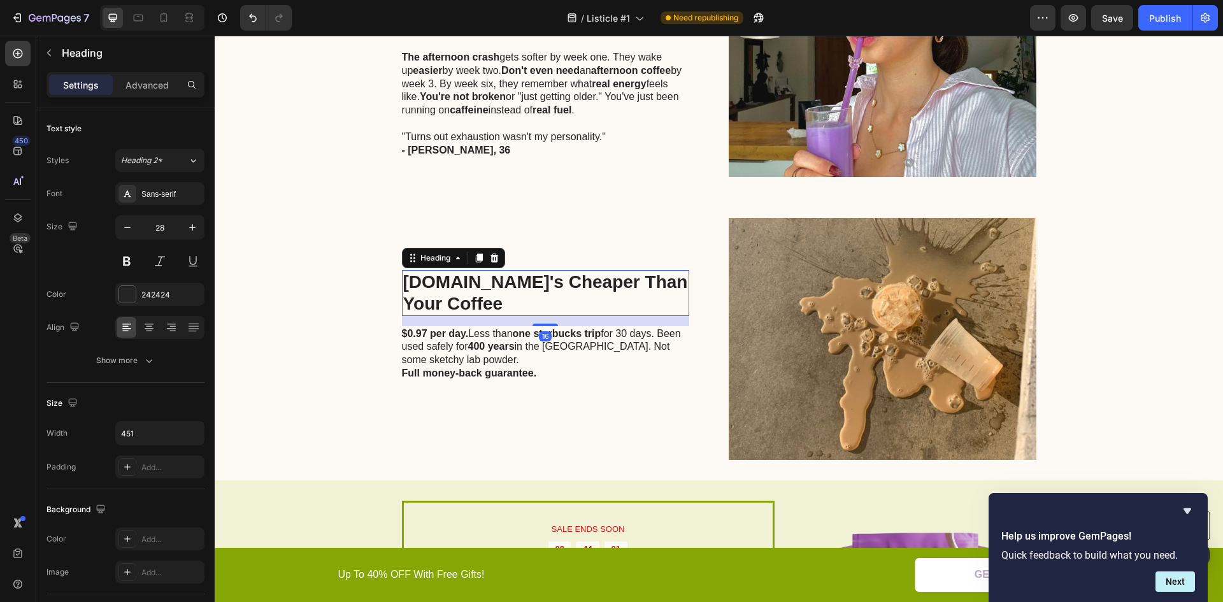
click at [515, 270] on h2 "8.It's Cheaper Than Your Coffee" at bounding box center [545, 292] width 287 height 45
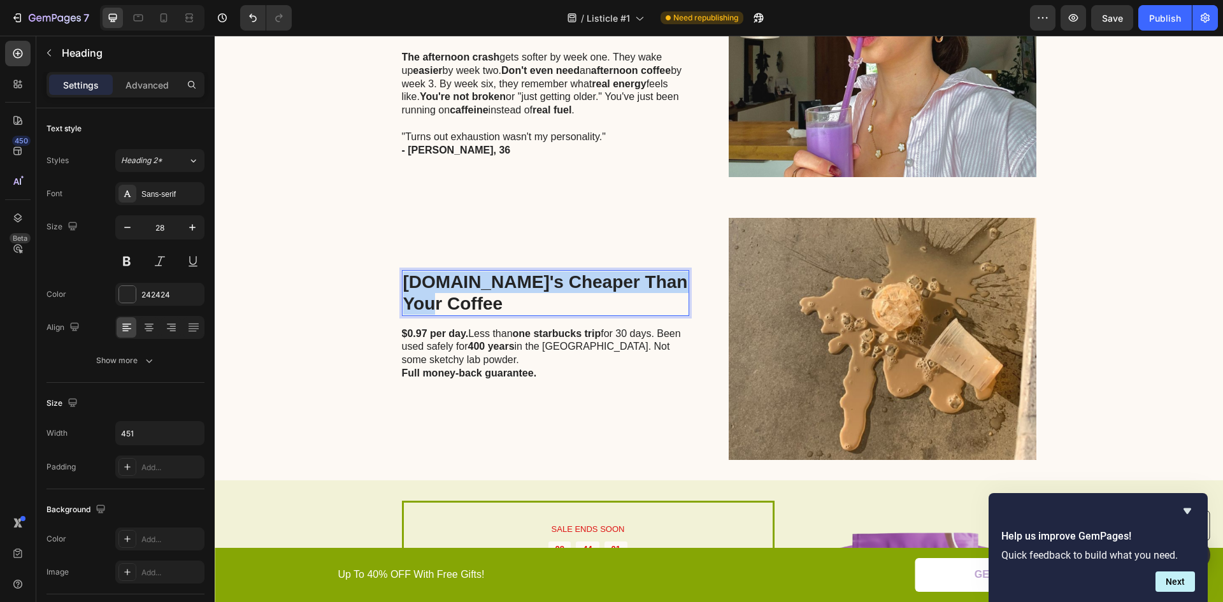
click at [515, 271] on p "8.It's Cheaper Than Your Coffee" at bounding box center [545, 292] width 285 height 43
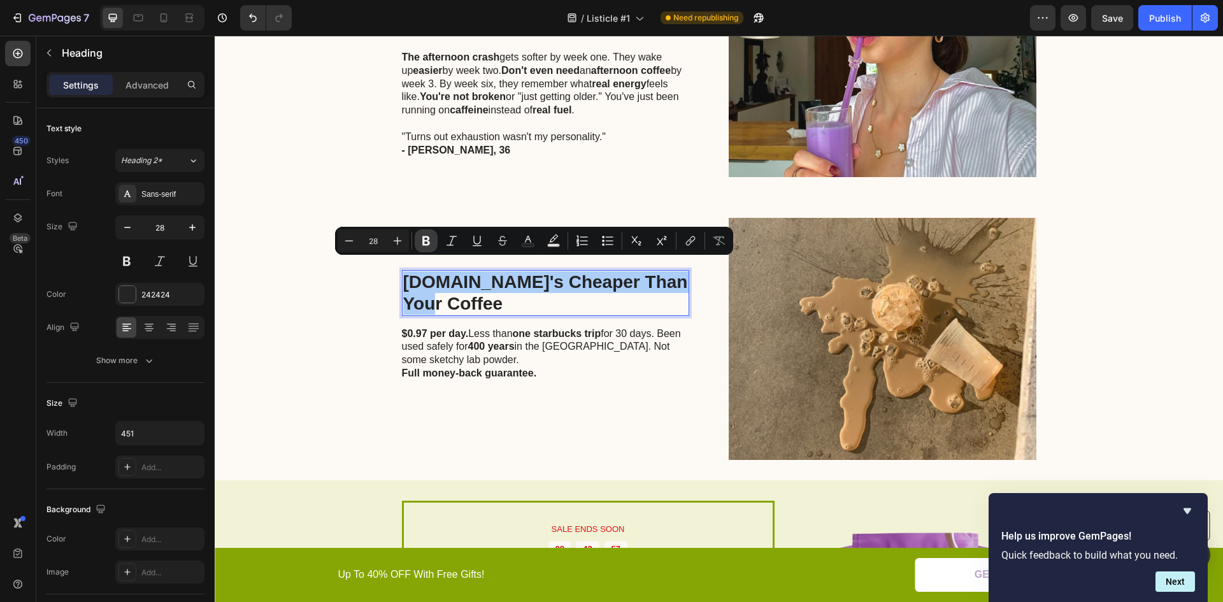
click at [432, 242] on icon "Editor contextual toolbar" at bounding box center [426, 240] width 13 height 13
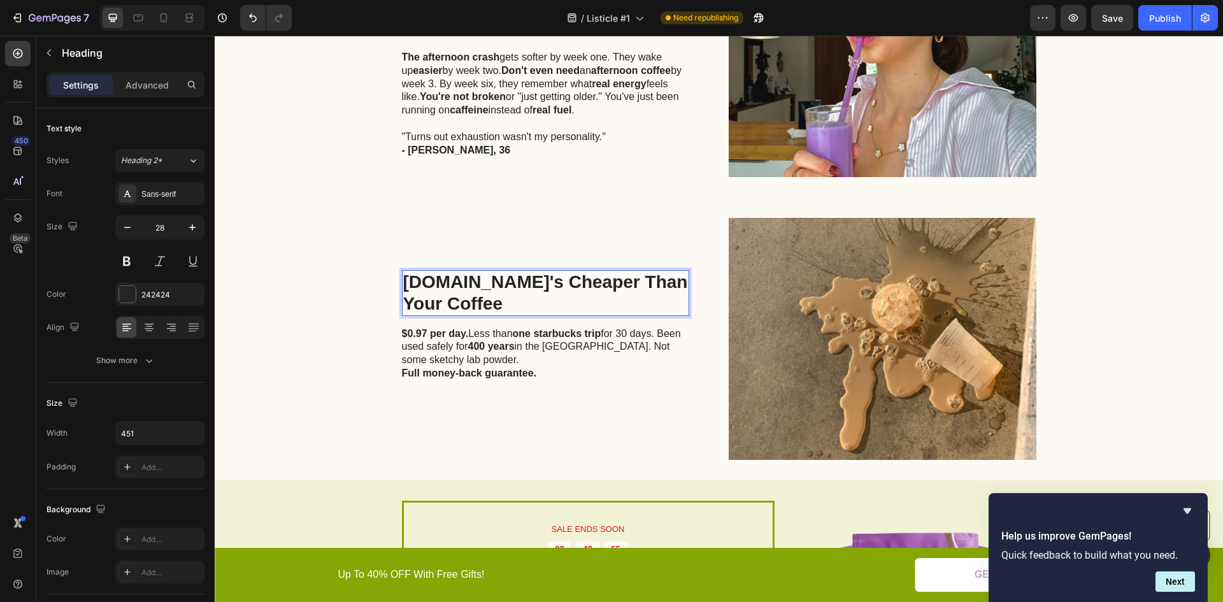
click at [442, 272] on strong "8.It's Cheaper Than Your Coffee" at bounding box center [545, 292] width 285 height 41
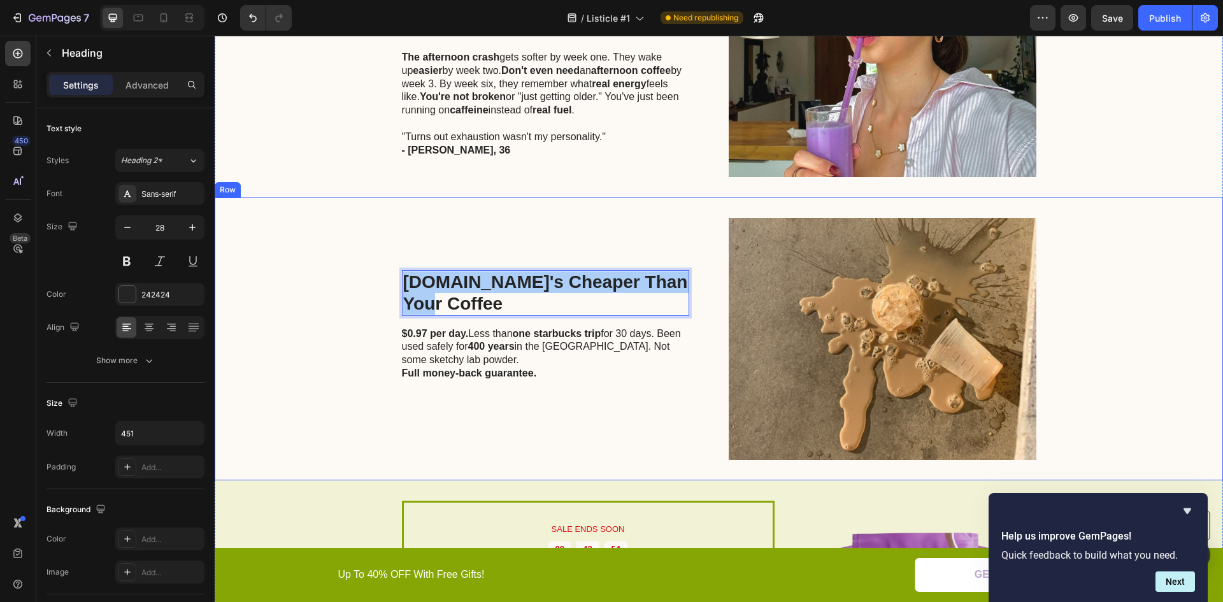
click at [435, 240] on div "8.It's Cheaper Than Your Coffee Heading 16 $0.97 per day. Less than one starbuc…" at bounding box center [545, 339] width 287 height 242
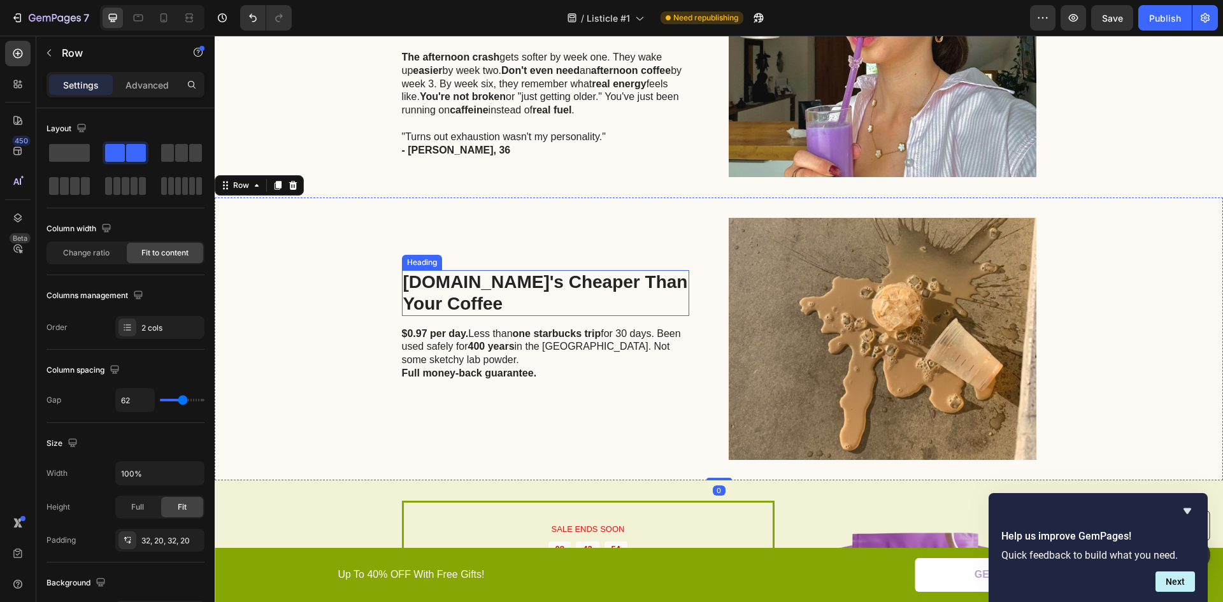
click at [432, 272] on strong "8.It's Cheaper Than Your Coffee" at bounding box center [545, 292] width 285 height 41
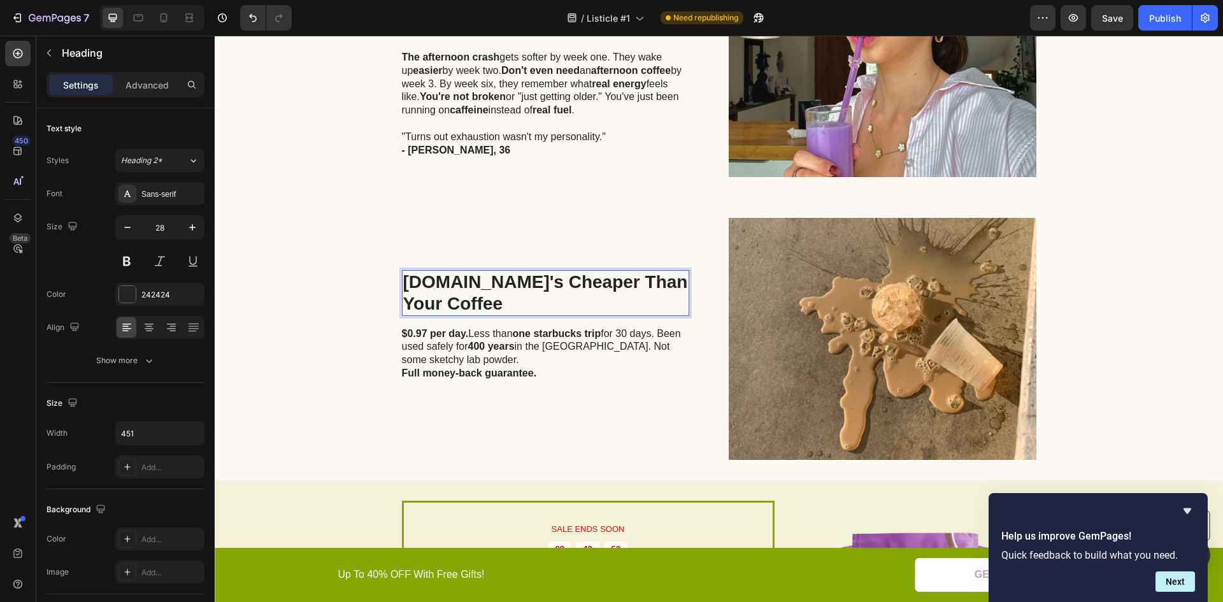
click at [413, 272] on strong "8.It's Cheaper Than Your Coffee" at bounding box center [545, 292] width 285 height 41
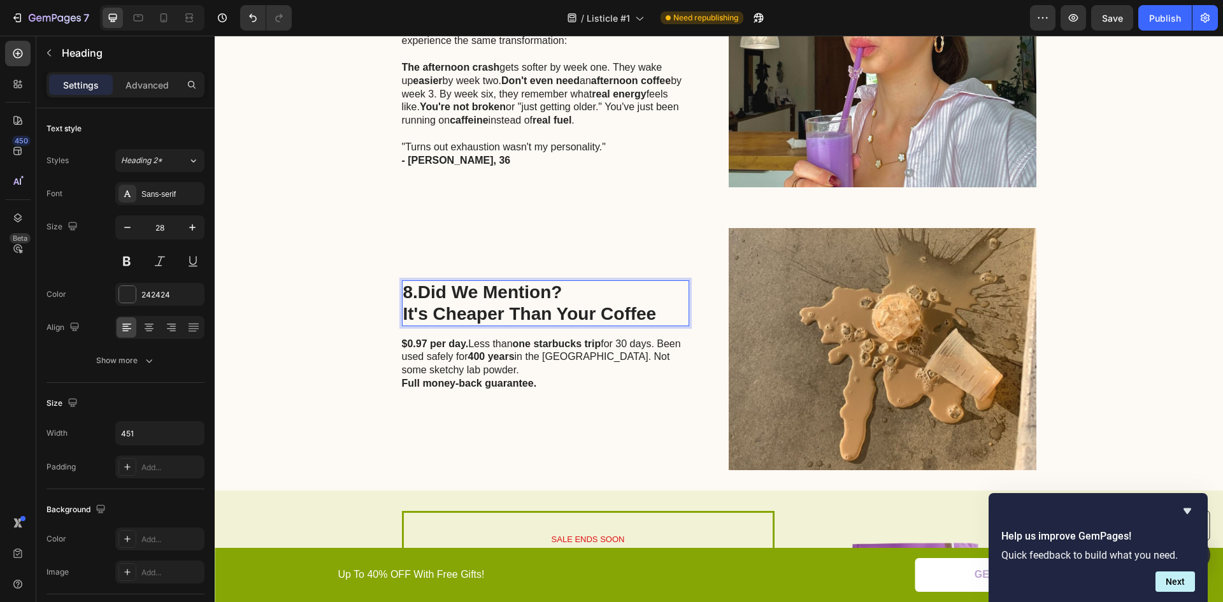
click at [475, 304] on strong "It's Cheaper Than Your Coffee" at bounding box center [530, 314] width 254 height 20
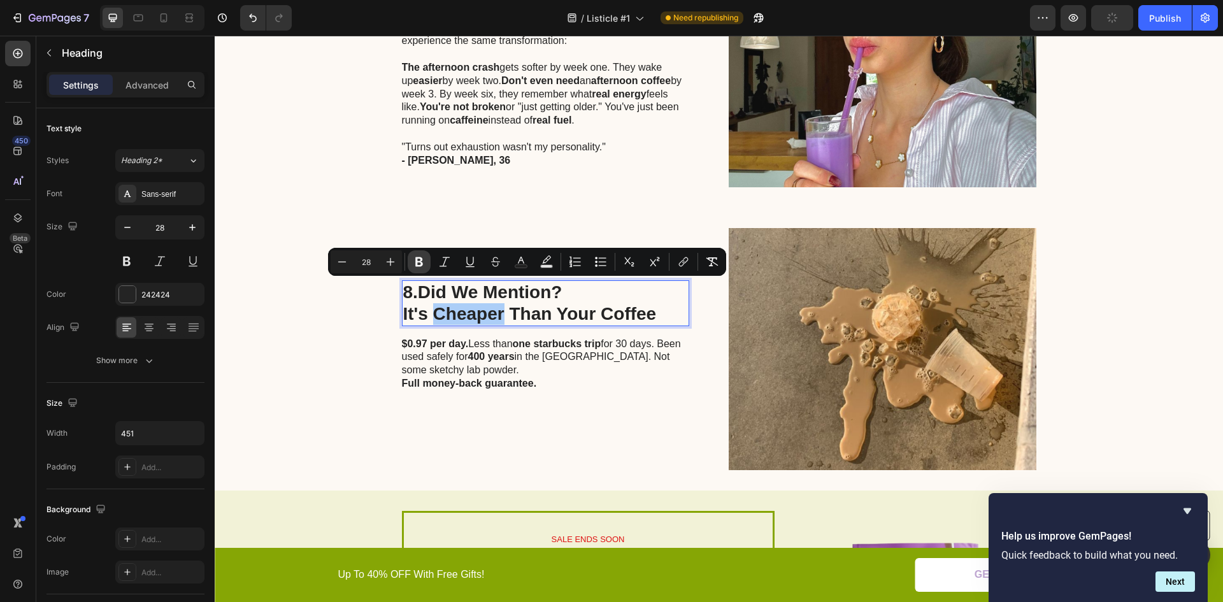
click at [422, 261] on icon "Editor contextual toolbar" at bounding box center [419, 262] width 13 height 13
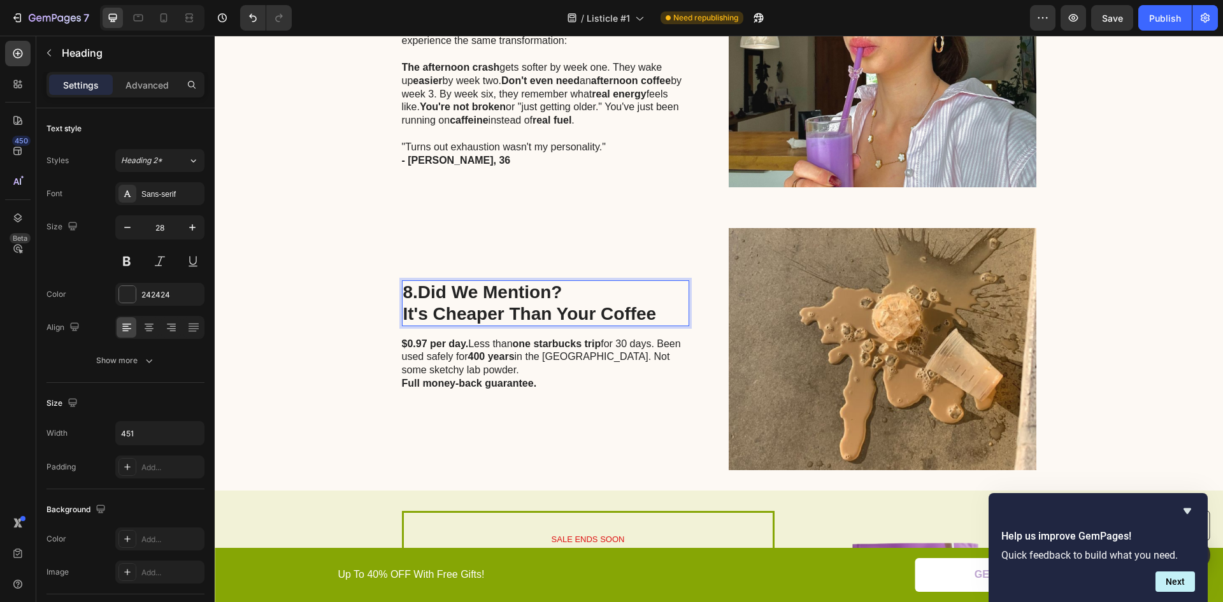
click at [436, 291] on p "8.Did We Mention? It's Cheaper Than Your Coffee" at bounding box center [545, 303] width 285 height 43
click at [442, 288] on p "8.Did We Mention? It's Cheaper Than Your Coffee" at bounding box center [545, 303] width 285 height 43
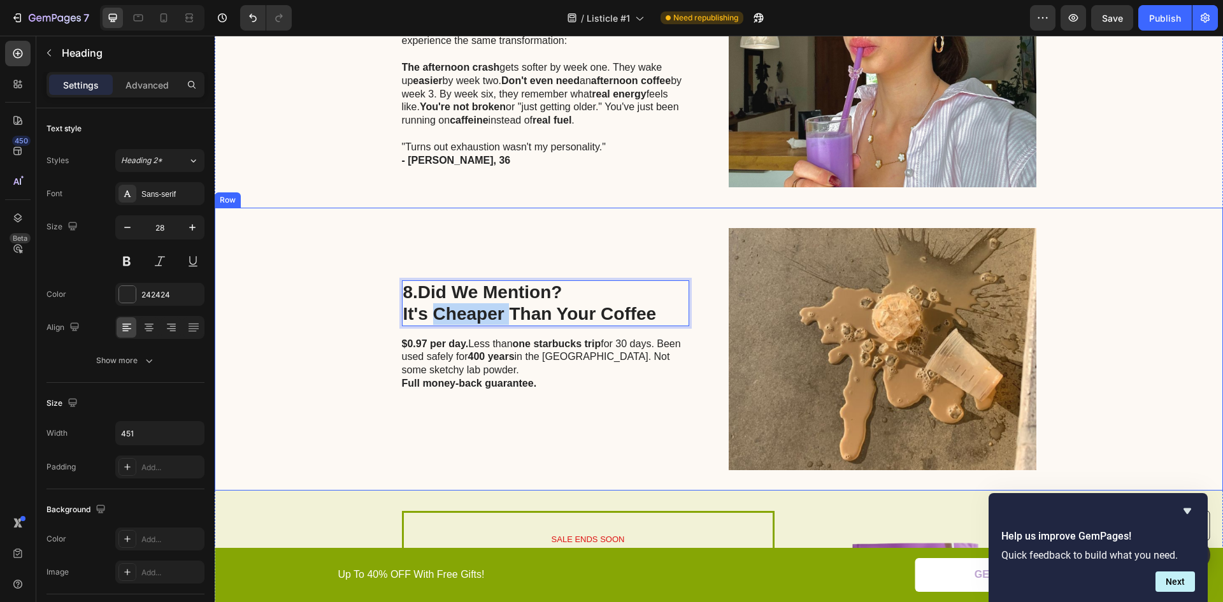
click at [340, 458] on div "8.Did We Mention? It's Cheaper Than Your Coffee Heading 16 $0.97 per day. Less …" at bounding box center [719, 349] width 1009 height 283
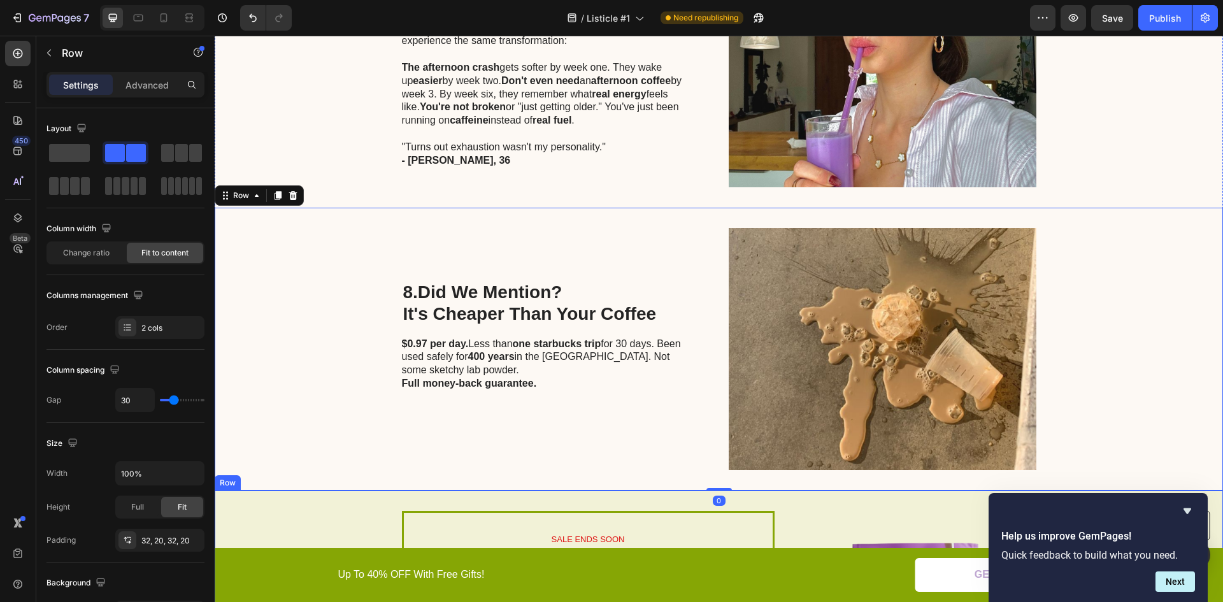
drag, startPoint x: 344, startPoint y: 498, endPoint x: 375, endPoint y: 468, distance: 43.3
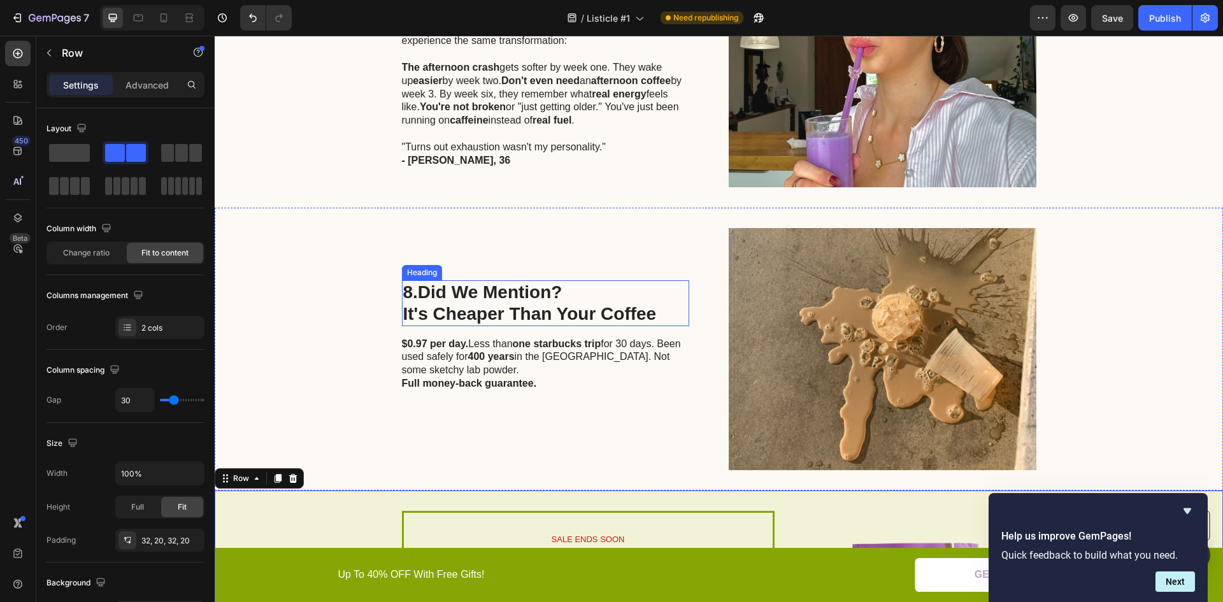
click at [465, 287] on p "⁠⁠⁠⁠⁠⁠⁠ 8.Did We Mention? It's Cheaper Than Your Coffee" at bounding box center [545, 303] width 285 height 43
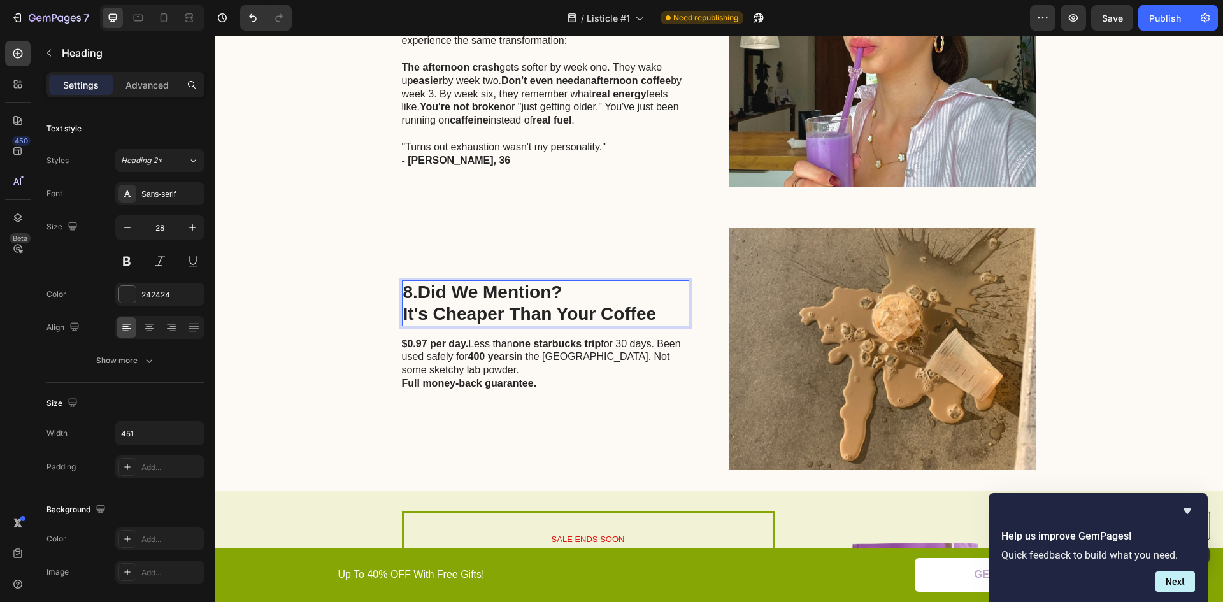
click at [465, 287] on p "8.Did We Mention? It's Cheaper Than Your Coffee" at bounding box center [545, 303] width 285 height 43
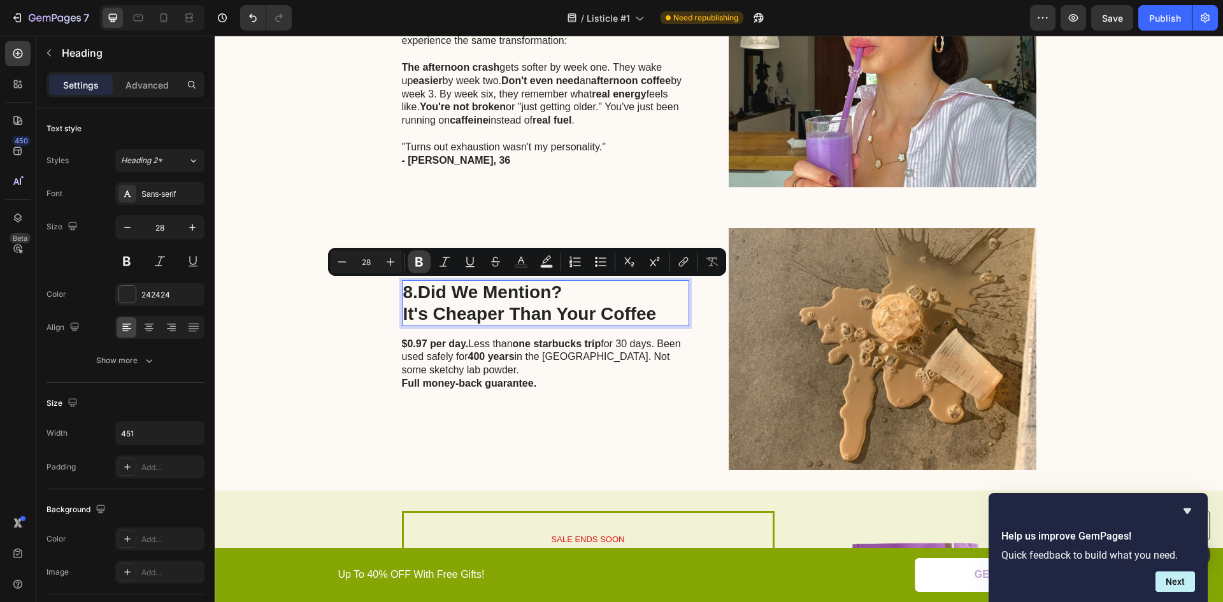
click at [422, 257] on icon "Editor contextual toolbar" at bounding box center [419, 262] width 13 height 13
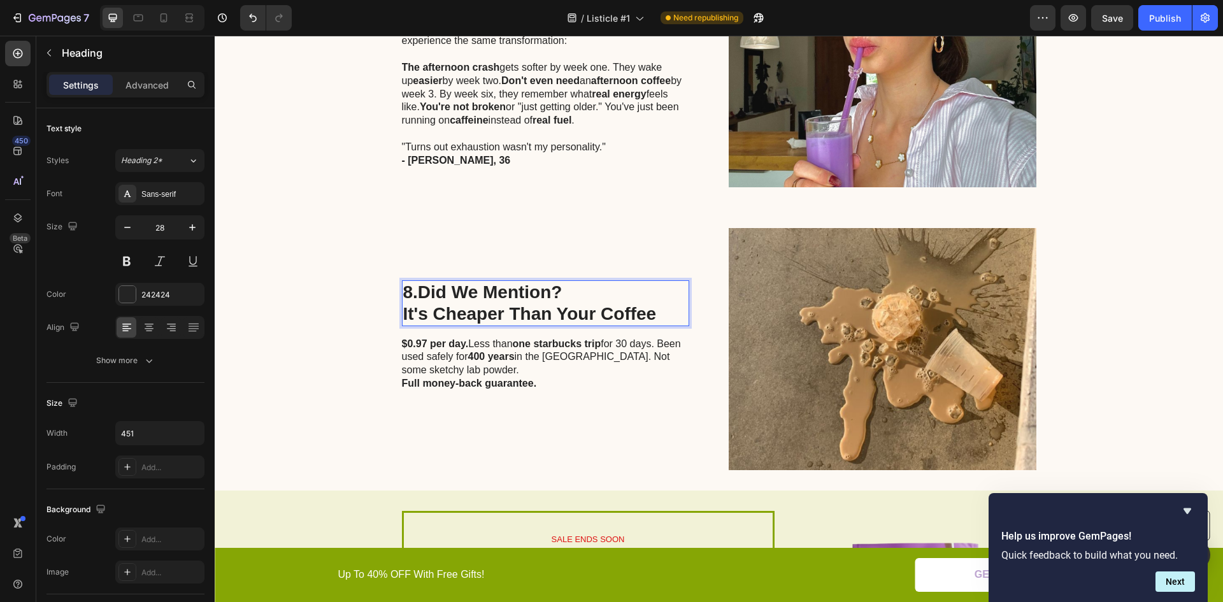
click at [447, 304] on strong "It's Cheaper Than Your Coffee" at bounding box center [530, 314] width 254 height 20
click at [472, 304] on strong "It's Cheaper Than Your Coffee" at bounding box center [530, 314] width 254 height 20
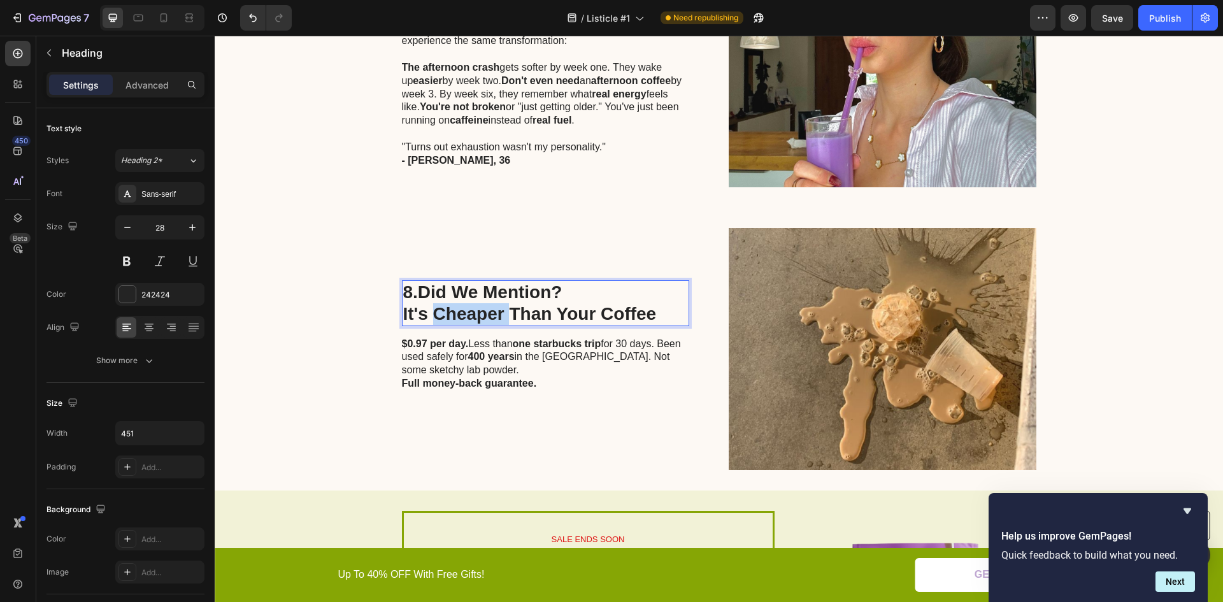
click at [473, 304] on strong "It's Cheaper Than Your Coffee" at bounding box center [530, 314] width 254 height 20
click at [445, 304] on strong "It's CThan Your Coffee" at bounding box center [498, 314] width 190 height 20
click at [443, 304] on strong "It's CThan Your Coffee" at bounding box center [498, 314] width 190 height 20
click at [442, 304] on strong "It's CThan Your Coffee" at bounding box center [498, 314] width 190 height 20
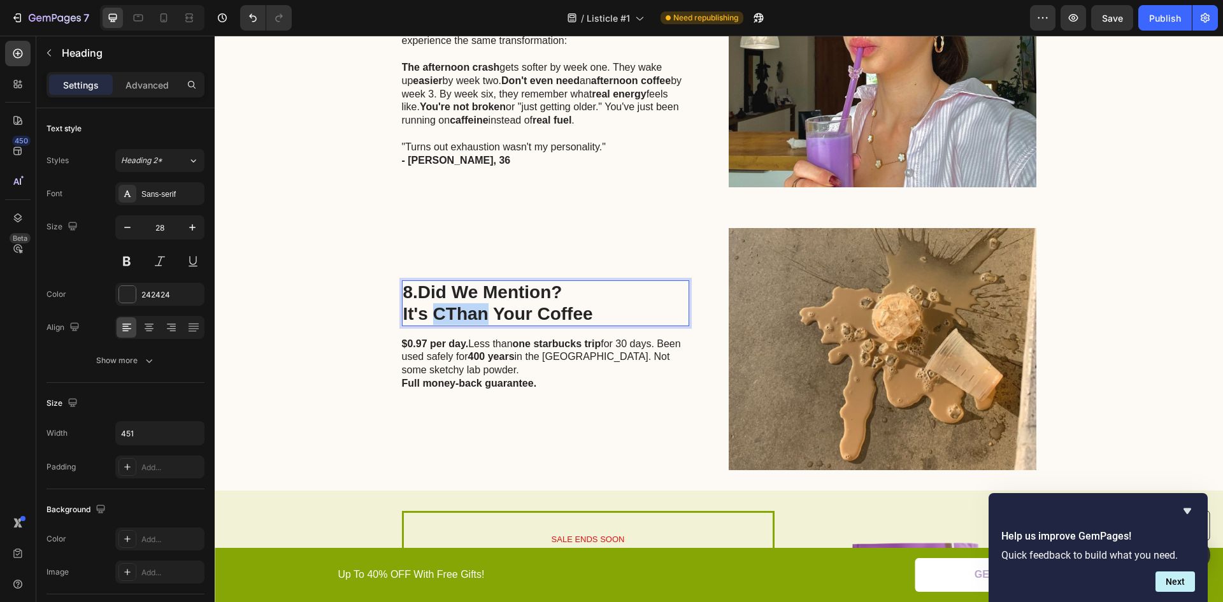
click at [445, 304] on strong "It's CThan Your Coffee" at bounding box center [498, 314] width 190 height 20
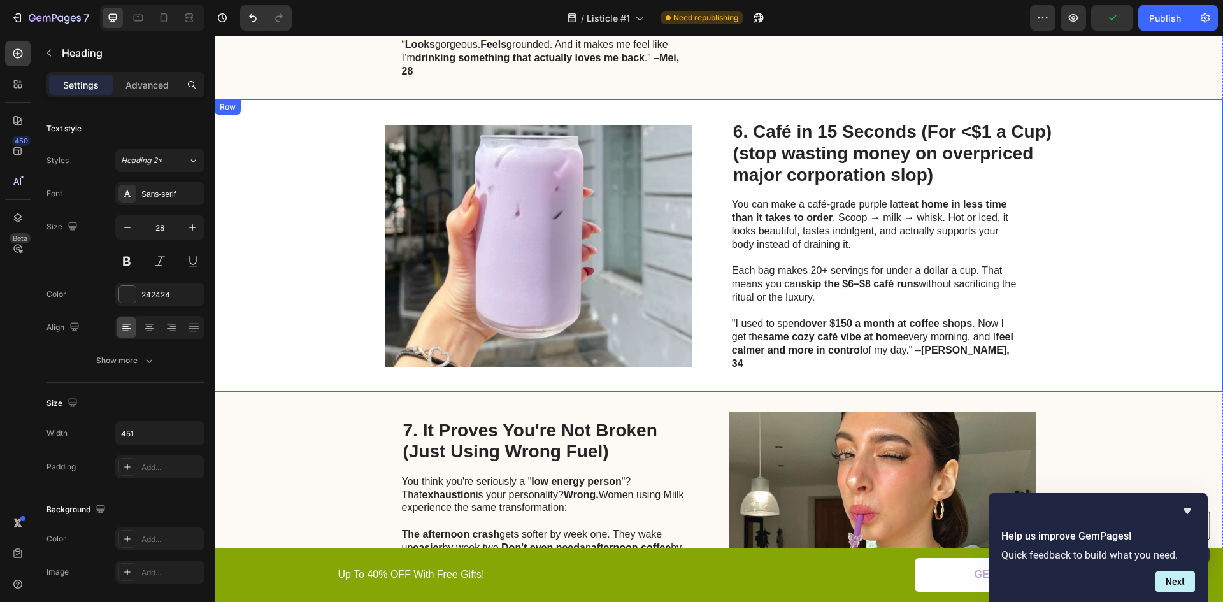
scroll to position [2565, 0]
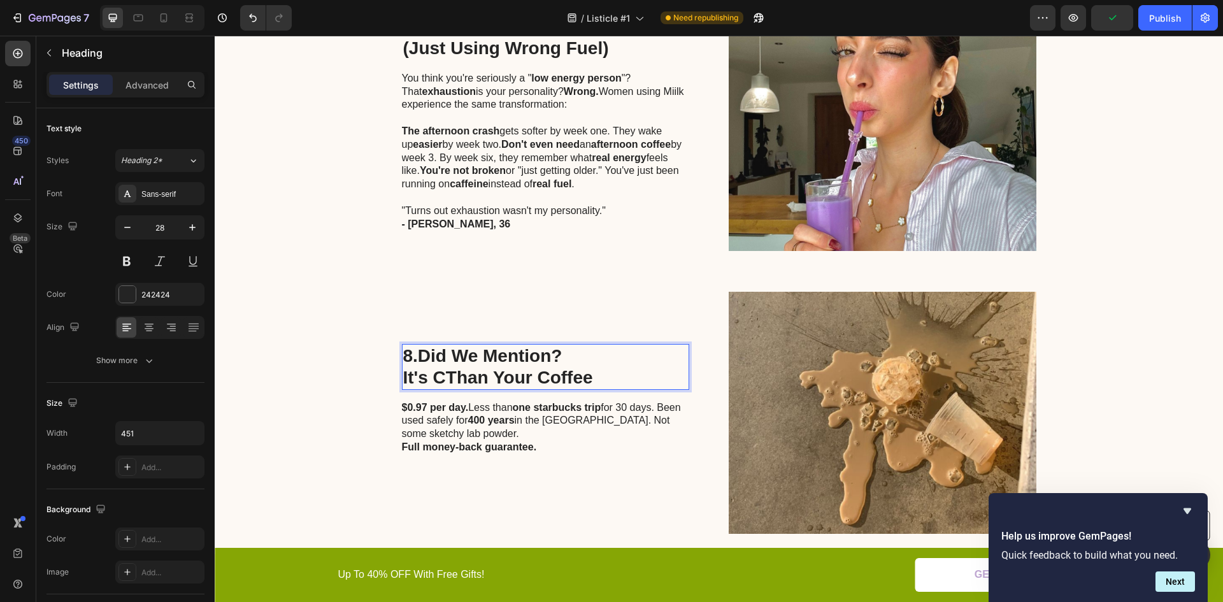
click at [413, 346] on strong "8.Did We Mention?" at bounding box center [482, 356] width 159 height 20
click at [445, 368] on strong "It's CThan Your Coffee" at bounding box center [498, 378] width 190 height 20
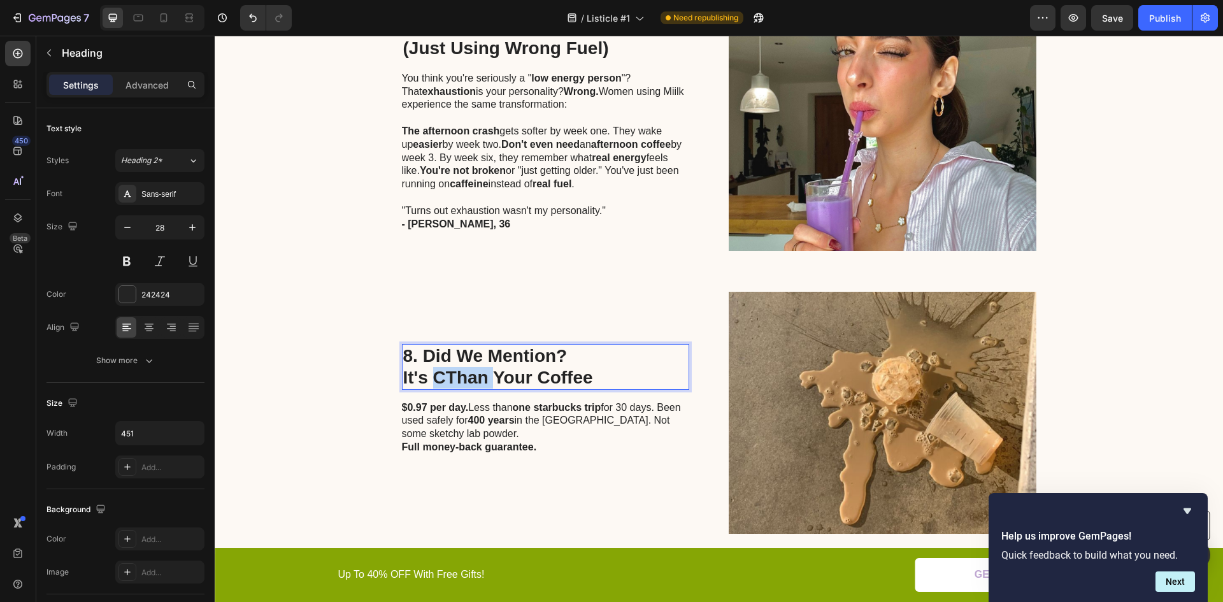
click at [440, 368] on strong "It's CThan Your Coffee" at bounding box center [498, 378] width 190 height 20
click at [453, 368] on strong "It's CHThan Your Coffee" at bounding box center [504, 378] width 203 height 20
click at [455, 368] on strong "It's CHThan Your Coffee" at bounding box center [504, 378] width 203 height 20
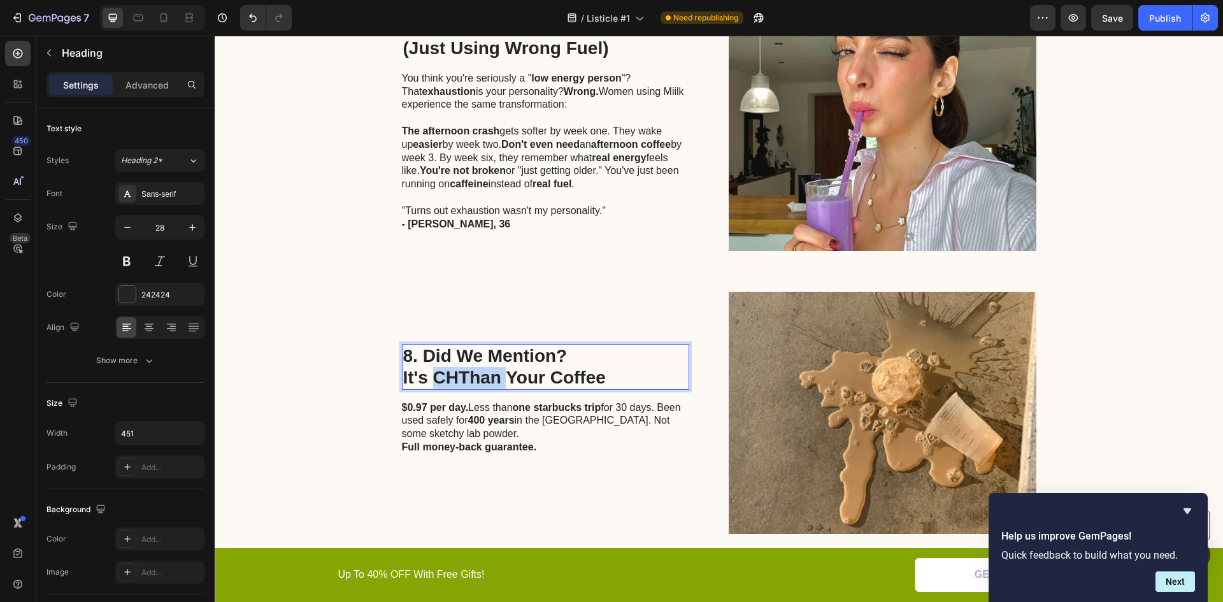
click at [455, 368] on strong "It's CHThan Your Coffee" at bounding box center [504, 378] width 203 height 20
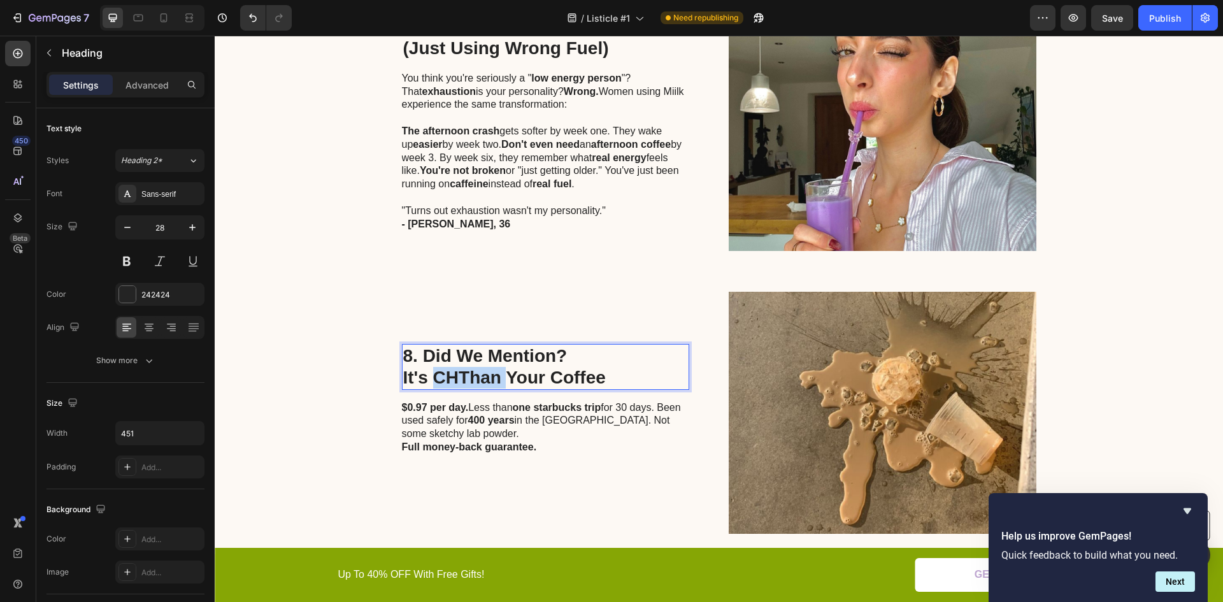
click at [455, 368] on strong "It's CHThan Your Coffee" at bounding box center [504, 378] width 203 height 20
click at [454, 368] on strong "It's CHThan Your Coffee" at bounding box center [504, 378] width 203 height 20
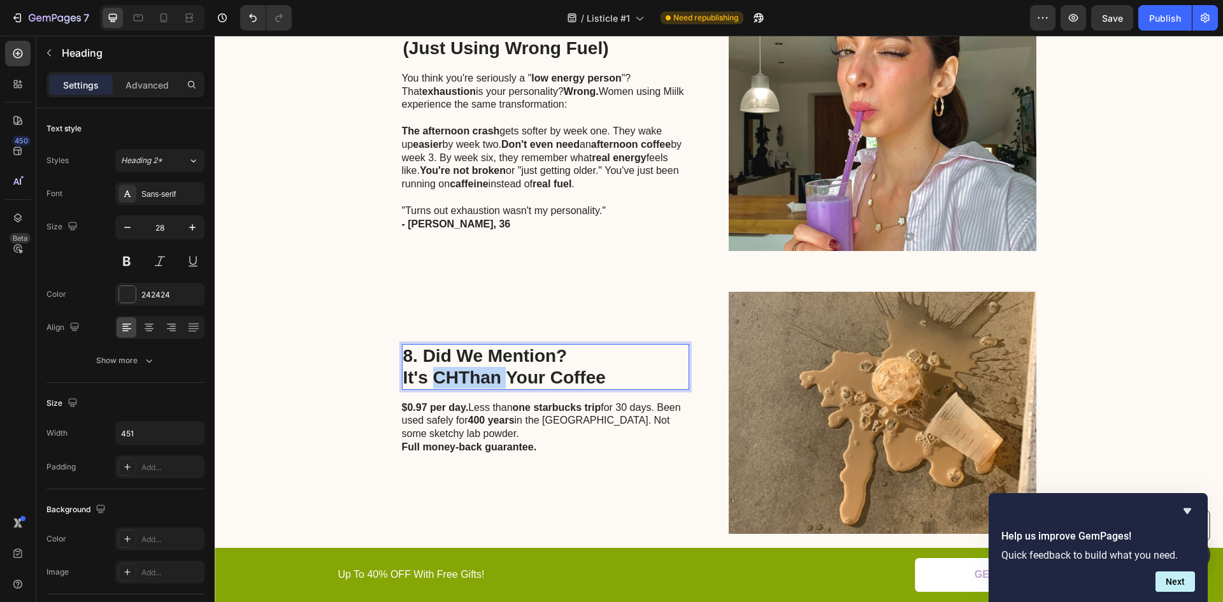
click at [454, 368] on strong "It's CHThan Your Coffee" at bounding box center [504, 378] width 203 height 20
click at [456, 346] on strong "8. Did We Mention?" at bounding box center [485, 356] width 164 height 20
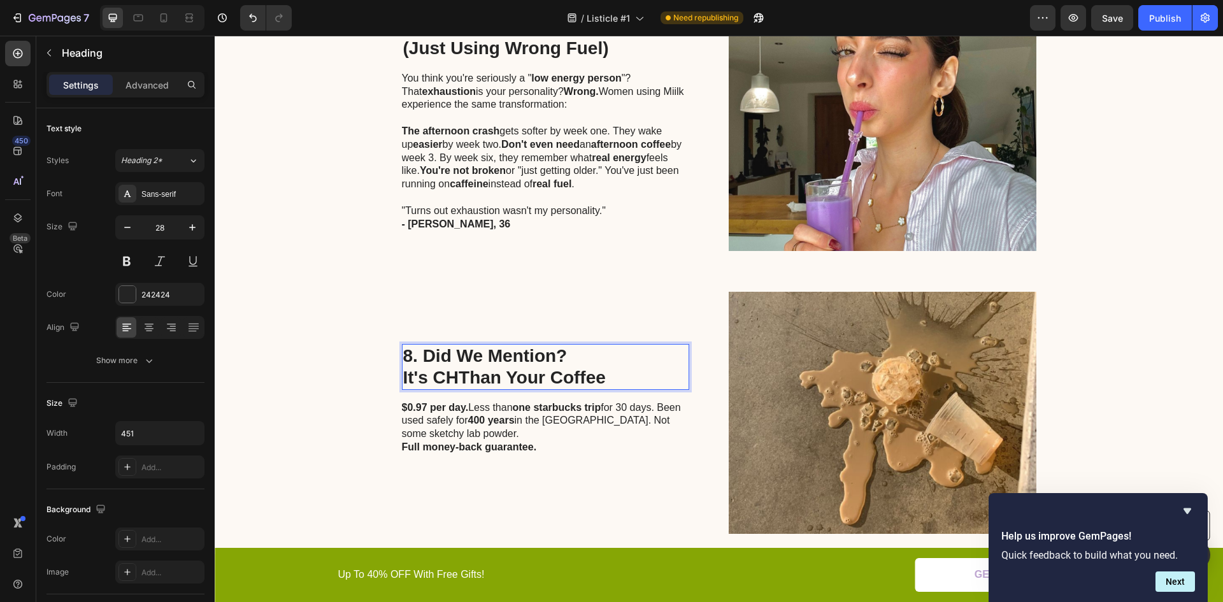
click at [456, 368] on strong "It's CHThan Your Coffee" at bounding box center [504, 378] width 203 height 20
click at [466, 368] on strong "It's CHEThan Your Coffee" at bounding box center [545, 378] width 284 height 20
click at [480, 368] on strong "It's CHEAThan Your Coffee" at bounding box center [516, 378] width 226 height 20
click at [490, 368] on strong "It's CHEAPThan Your Coffee" at bounding box center [523, 378] width 240 height 20
click at [501, 368] on strong "It's CHEAPEThan Your Coffee" at bounding box center [529, 378] width 252 height 20
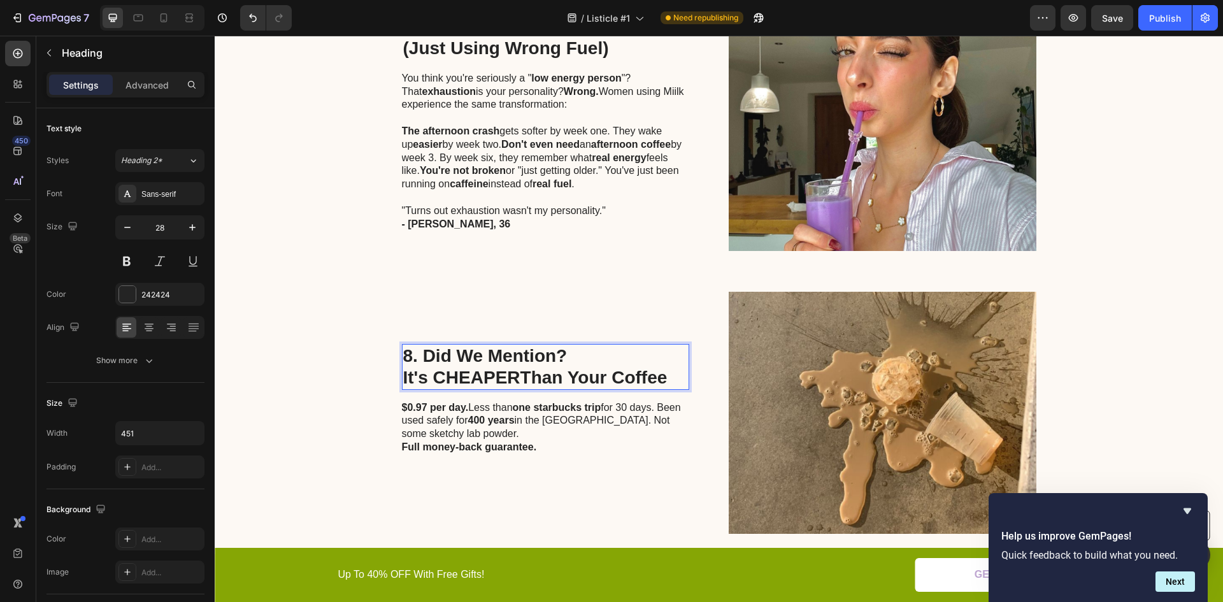
click at [515, 368] on strong "It's CHEAPERThan Your Coffee" at bounding box center [535, 378] width 264 height 20
click at [482, 408] on p "$0.97 per day. Less than one starbucks trip for 30 days. Been used safely for 4…" at bounding box center [545, 421] width 286 height 40
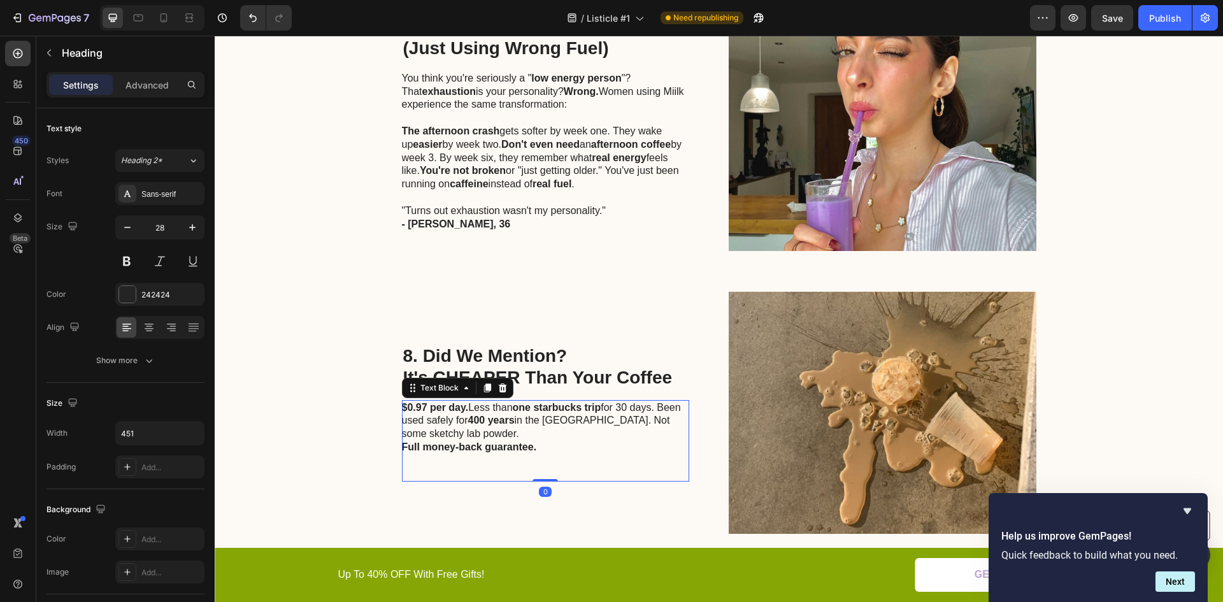
click at [465, 407] on p "$0.97 per day. Less than one starbucks trip for 30 days. Been used safely for 4…" at bounding box center [545, 421] width 286 height 40
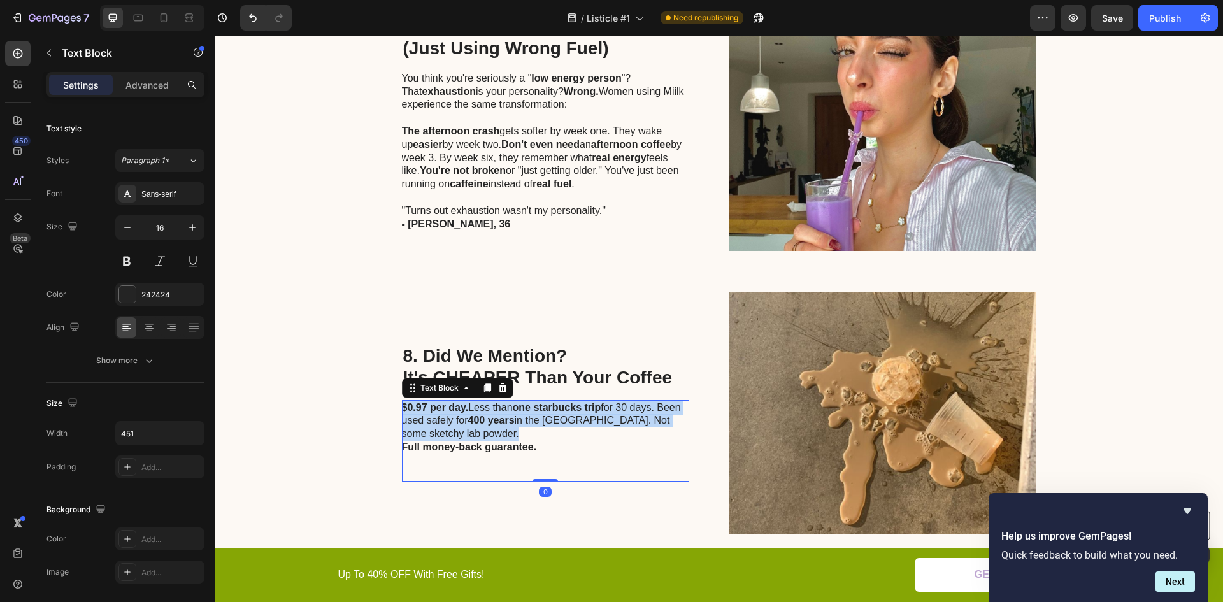
click at [465, 407] on p "$0.97 per day. Less than one starbucks trip for 30 days. Been used safely for 4…" at bounding box center [545, 421] width 286 height 40
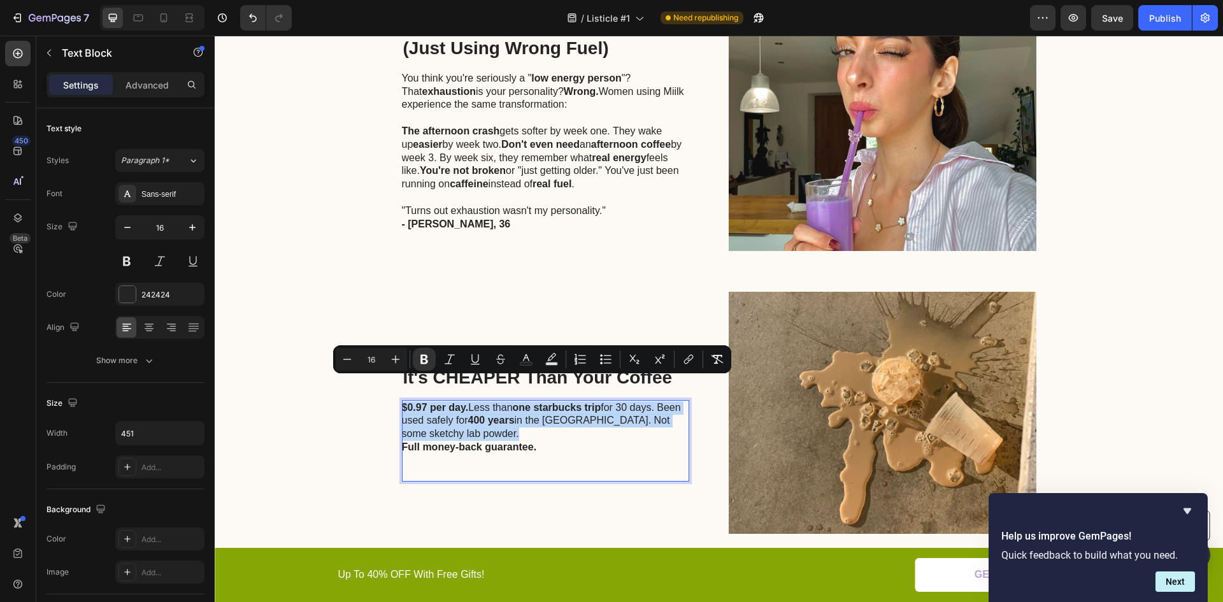
click at [467, 408] on p "$0.97 per day. Less than one starbucks trip for 30 days. Been used safely for 4…" at bounding box center [545, 421] width 286 height 40
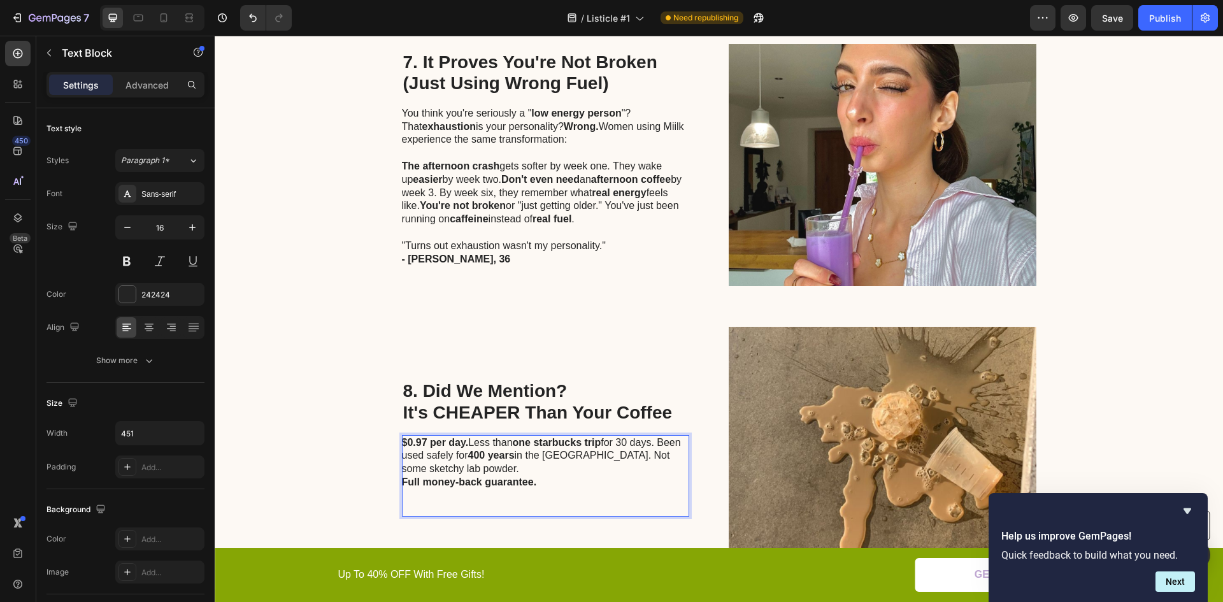
scroll to position [2501, 0]
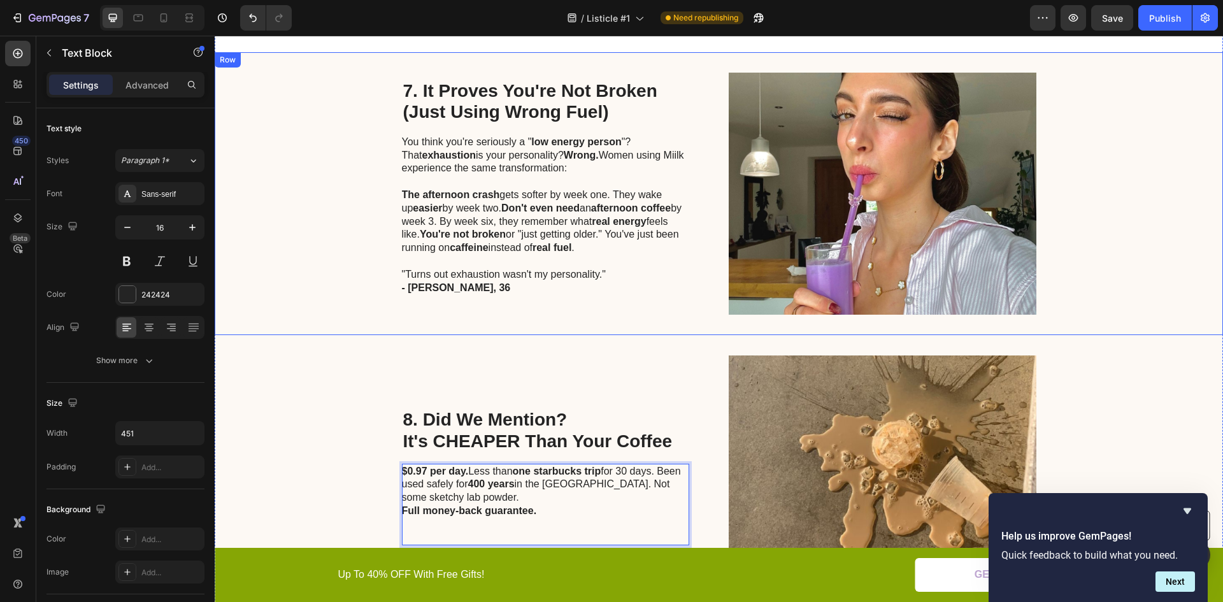
click at [258, 216] on div "7. It Proves You're Not Broken (Just Using Wrong Fuel) Heading You think you're…" at bounding box center [719, 193] width 1009 height 283
click at [402, 472] on p "$0.97 per day. Less than one starbucks trip for 30 days. Been used safely for 4…" at bounding box center [545, 485] width 286 height 40
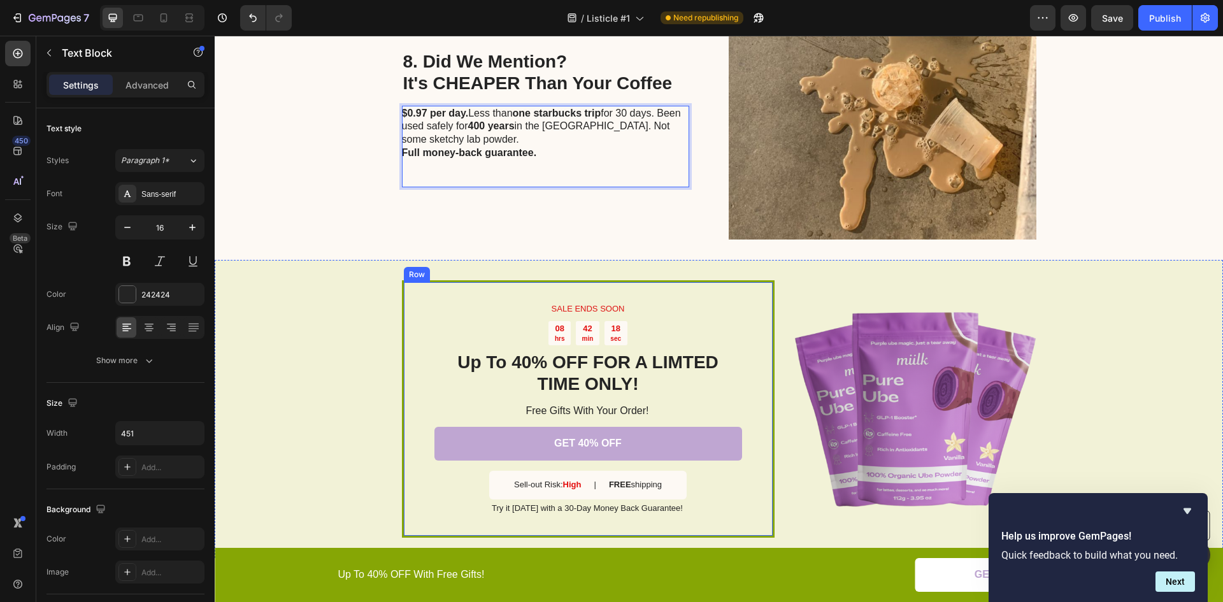
scroll to position [2628, 0]
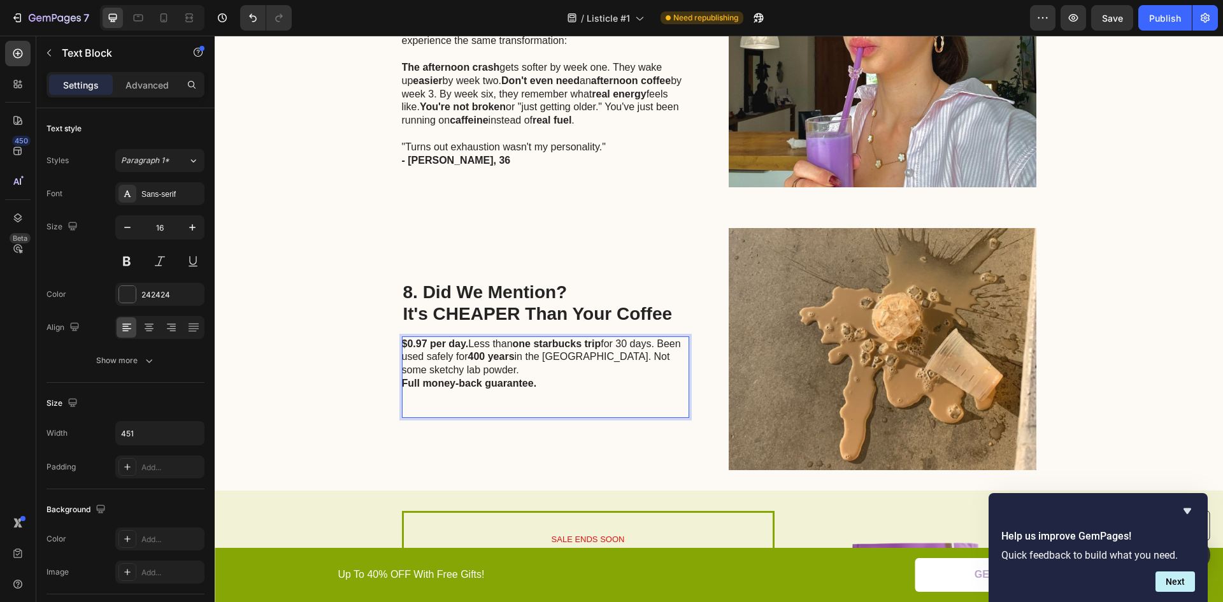
click at [523, 338] on strong "one starbucks trip" at bounding box center [557, 343] width 89 height 11
click at [522, 338] on strong "one starbucks trip" at bounding box center [557, 343] width 89 height 11
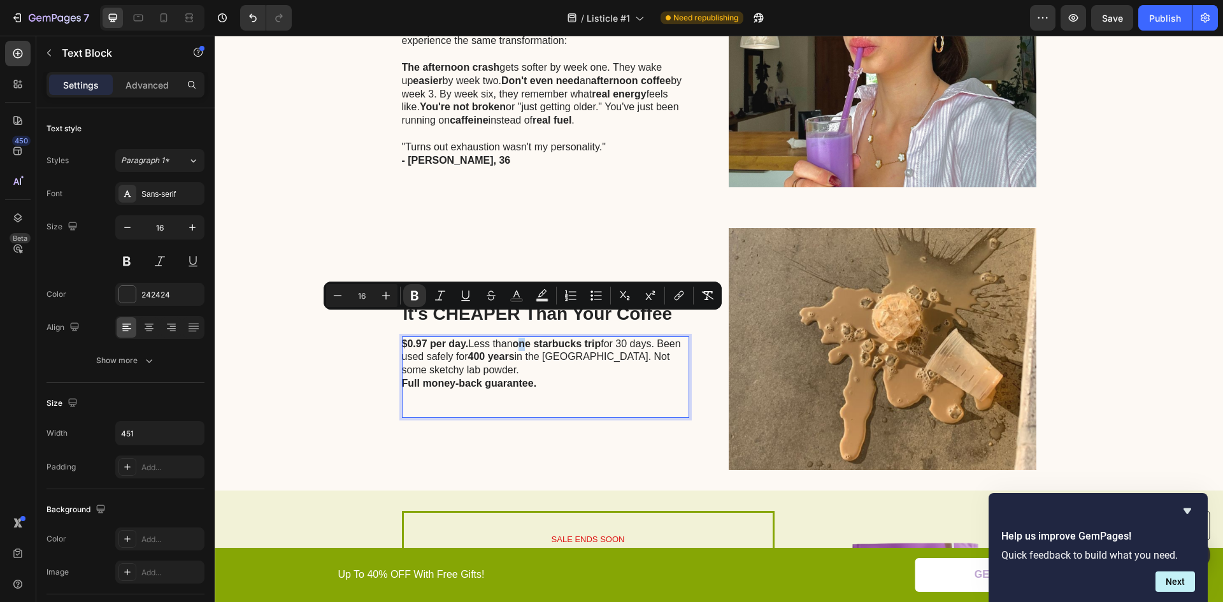
click at [522, 338] on strong "one starbucks trip" at bounding box center [557, 343] width 89 height 11
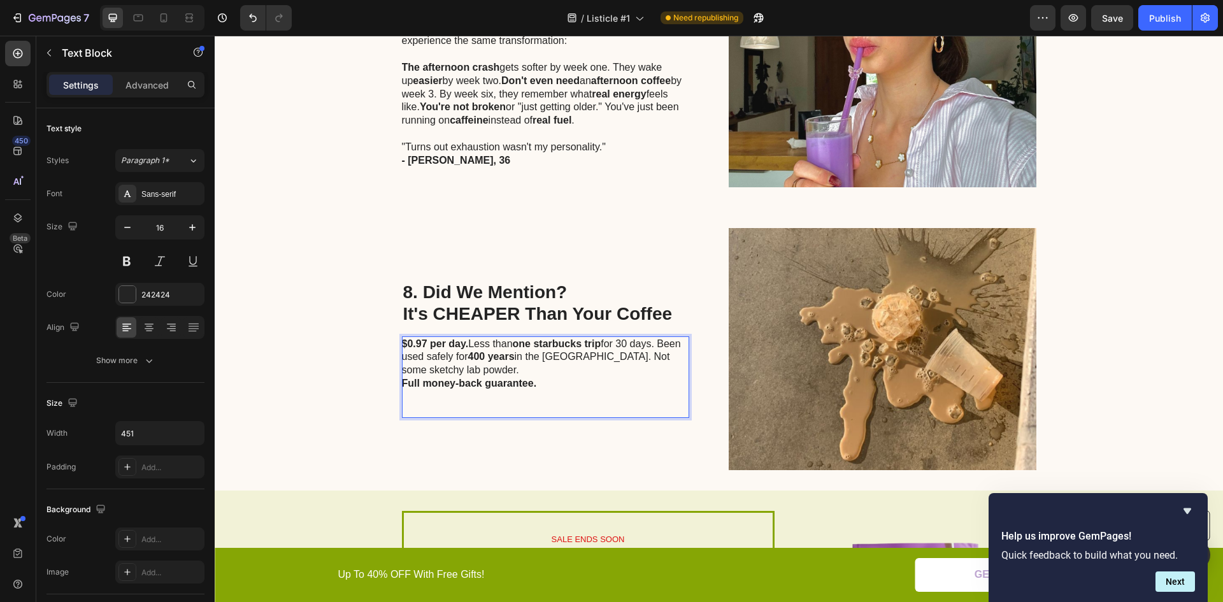
click at [522, 338] on strong "one starbucks trip" at bounding box center [557, 343] width 89 height 11
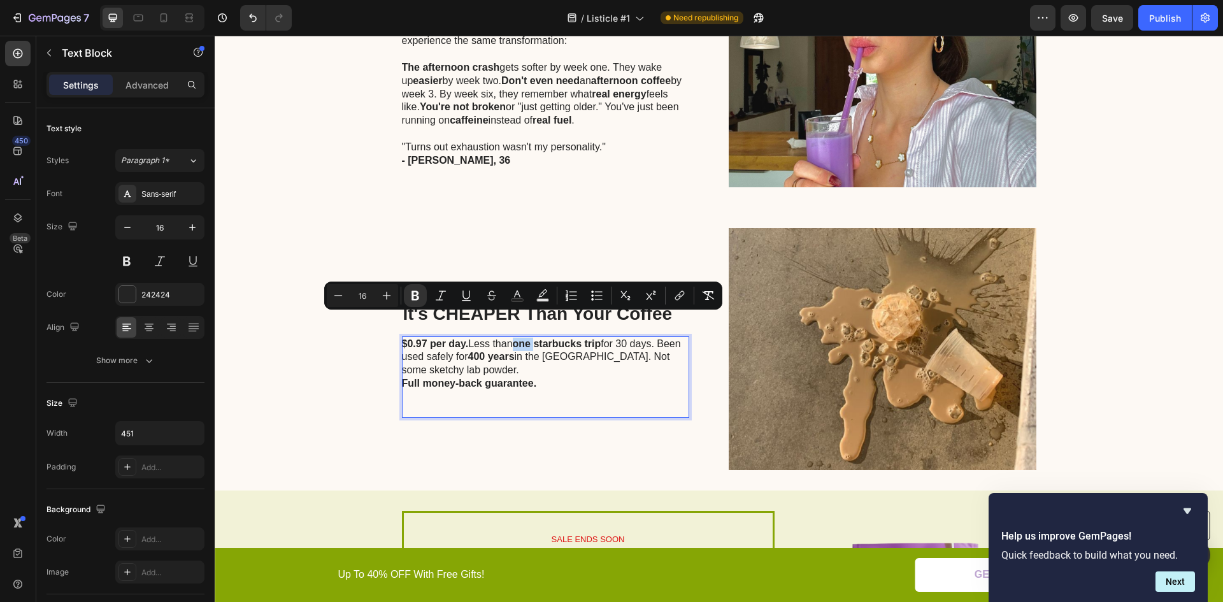
click at [533, 338] on strong "one starbucks trip" at bounding box center [557, 343] width 89 height 11
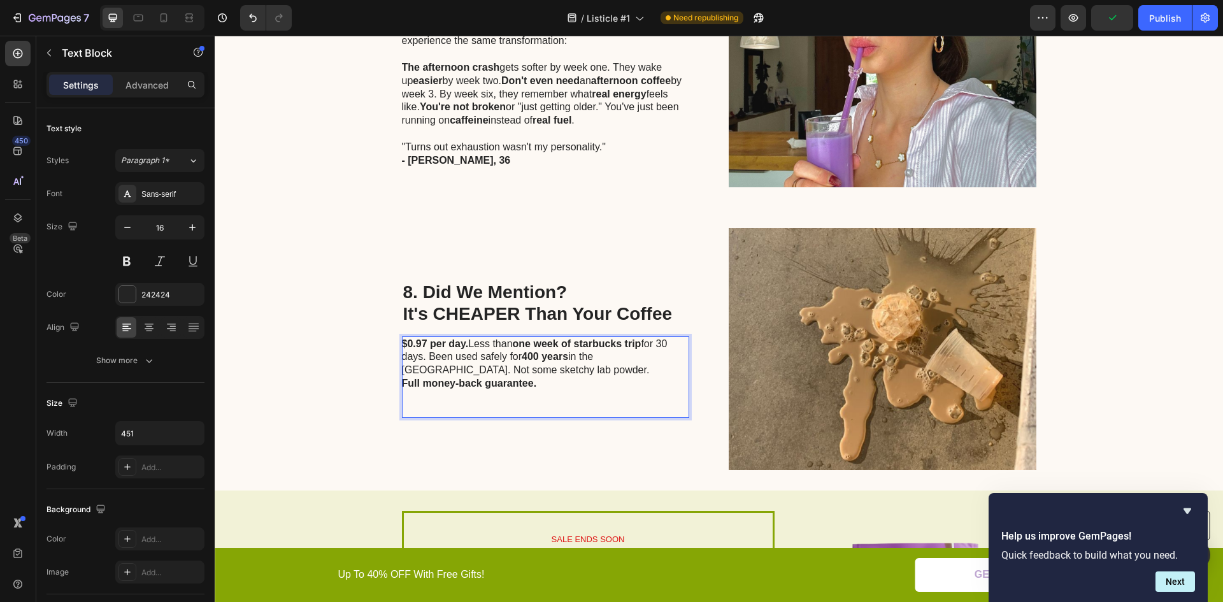
click at [571, 338] on strong "one week of starbucks trip" at bounding box center [577, 343] width 129 height 11
click at [600, 338] on strong "two starbucks trip" at bounding box center [557, 343] width 88 height 11
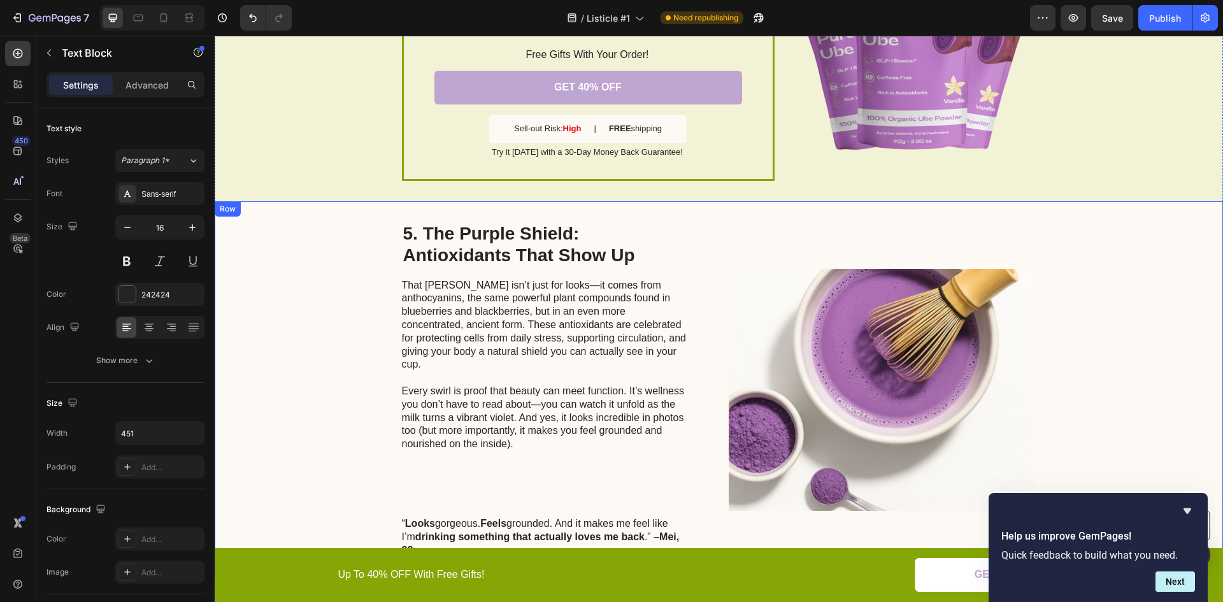
scroll to position [1673, 0]
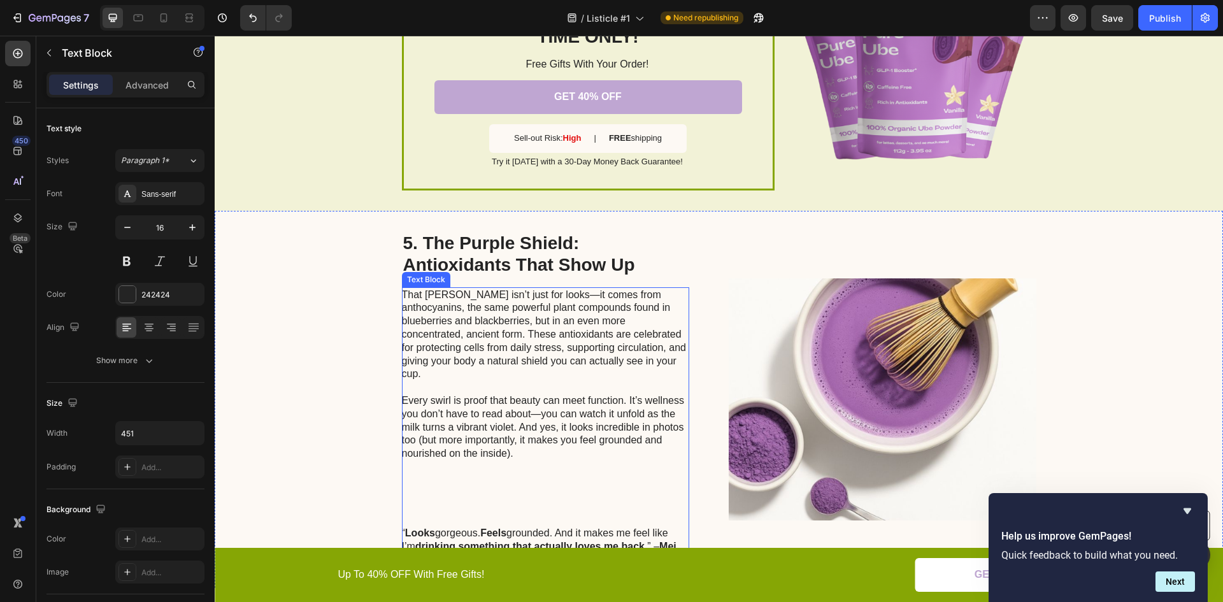
click at [470, 320] on p "That rich violet isn’t just for looks—it comes from anthocyanins, the same powe…" at bounding box center [545, 335] width 286 height 93
click at [476, 293] on p "That rich violet isn’t just for looks—it comes from anthocyanins, the same powe…" at bounding box center [545, 335] width 286 height 93
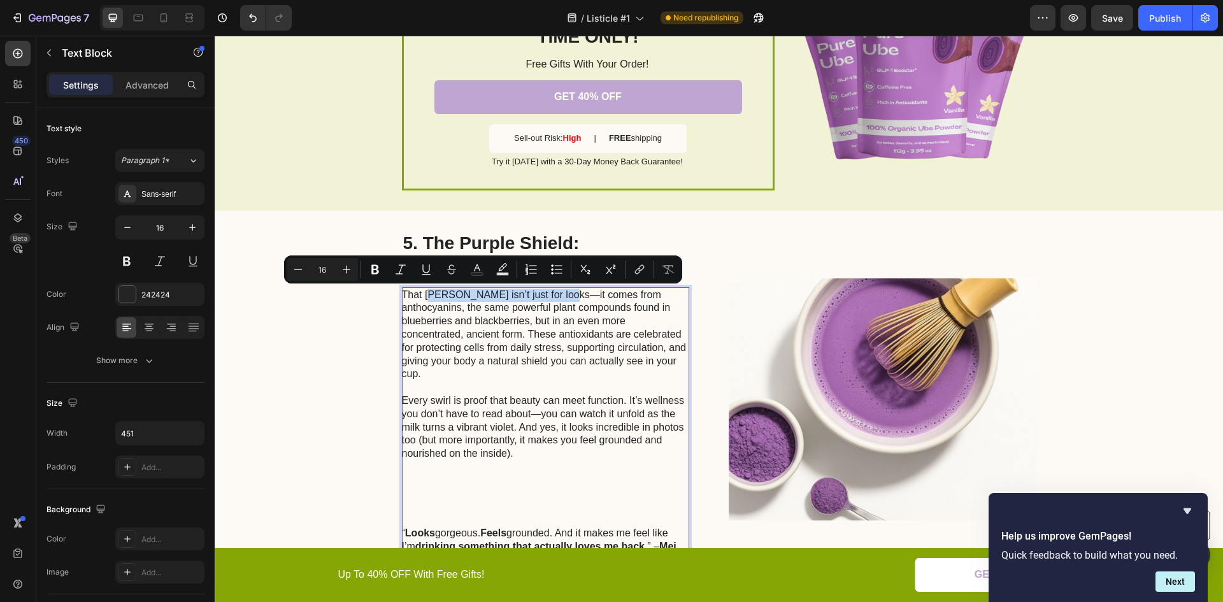
drag, startPoint x: 427, startPoint y: 294, endPoint x: 544, endPoint y: 291, distance: 116.6
click at [544, 291] on p "That rich violet isn’t just for looks—it comes from anthocyanins, the same powe…" at bounding box center [545, 335] width 286 height 93
click at [379, 266] on icon "Editor contextual toolbar" at bounding box center [375, 269] width 13 height 13
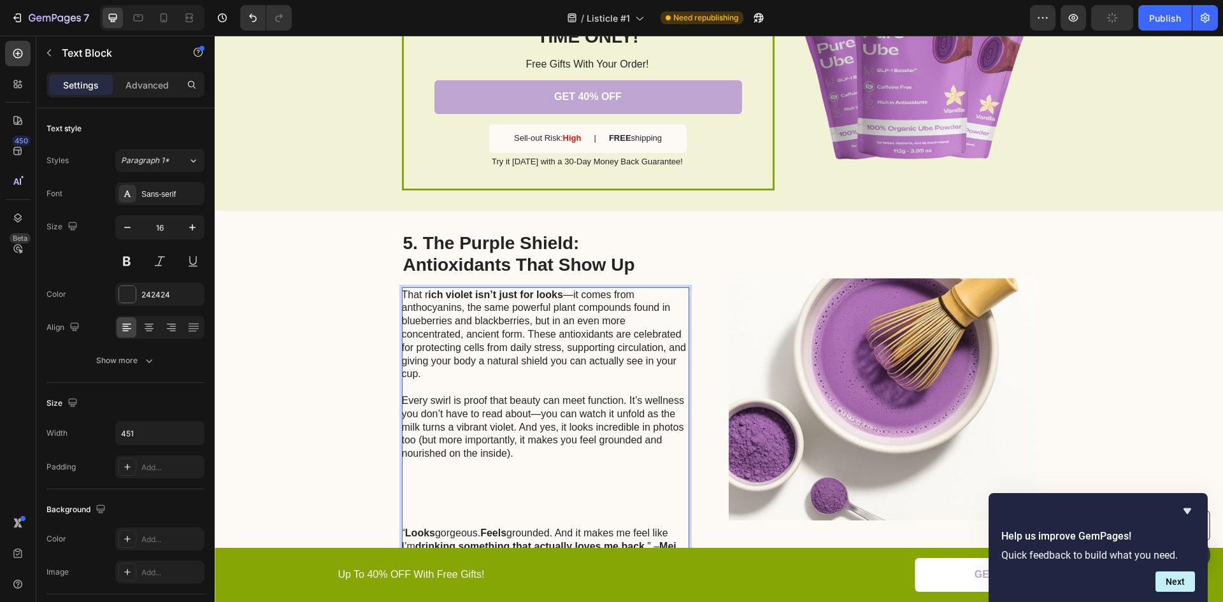
click at [564, 296] on p "That r ich violet isn’t just for looks —it comes from anthocyanins, the same po…" at bounding box center [545, 335] width 286 height 93
click at [559, 296] on p "That r ich violet isn’t just for looks it comes from anthocyanins, the same pow…" at bounding box center [545, 335] width 286 height 93
click at [563, 298] on p "That r ich violet isn’t just for looks, it comes from anthocyanins, the same po…" at bounding box center [545, 335] width 286 height 93
click at [561, 297] on strong "ich violet isn’t just for looks," at bounding box center [497, 294] width 138 height 11
click at [553, 338] on p "That r ich violet isn’t just for looks, it comes from anthocyanins, the same po…" at bounding box center [545, 335] width 286 height 93
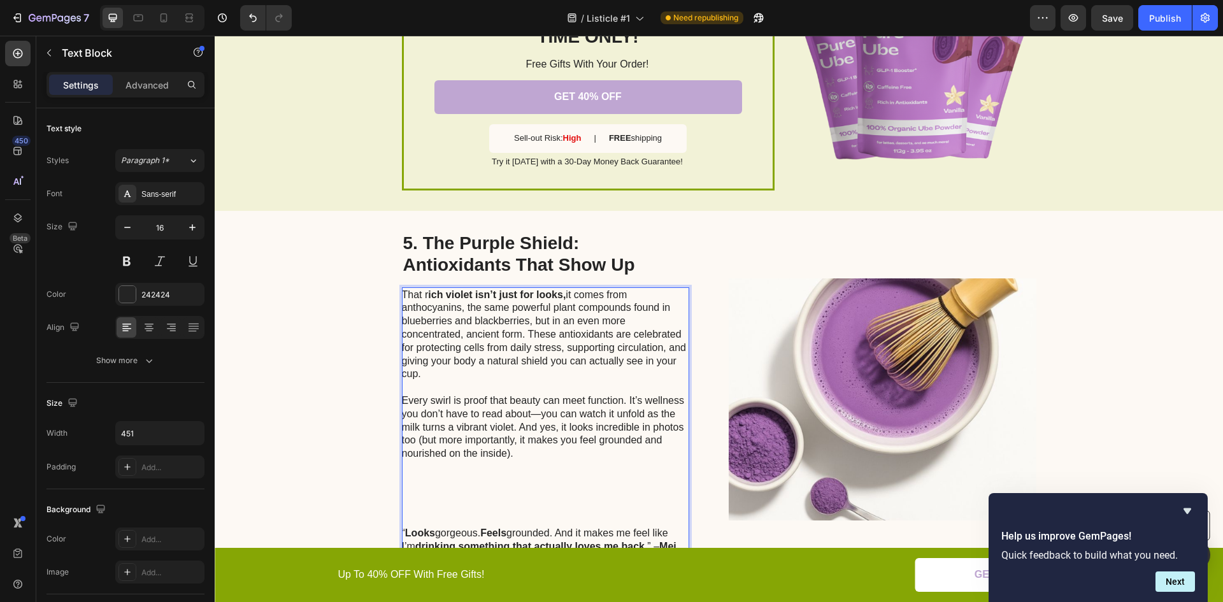
click at [522, 325] on p "That r ich violet isn’t just for looks, it comes from anthocyanins, the same po…" at bounding box center [545, 335] width 286 height 93
click at [502, 341] on p "That r ich violet isn’t just for looks, it comes from anthocyanins, the same po…" at bounding box center [545, 335] width 286 height 93
click at [506, 347] on p "That r ich violet isn’t just for looks, it comes from anthocyanins, the same po…" at bounding box center [545, 335] width 286 height 93
drag, startPoint x: 510, startPoint y: 305, endPoint x: 525, endPoint y: 323, distance: 24.0
click at [525, 323] on p "That r ich violet isn’t just for looks, it comes from anthocyanins, the same po…" at bounding box center [545, 335] width 286 height 93
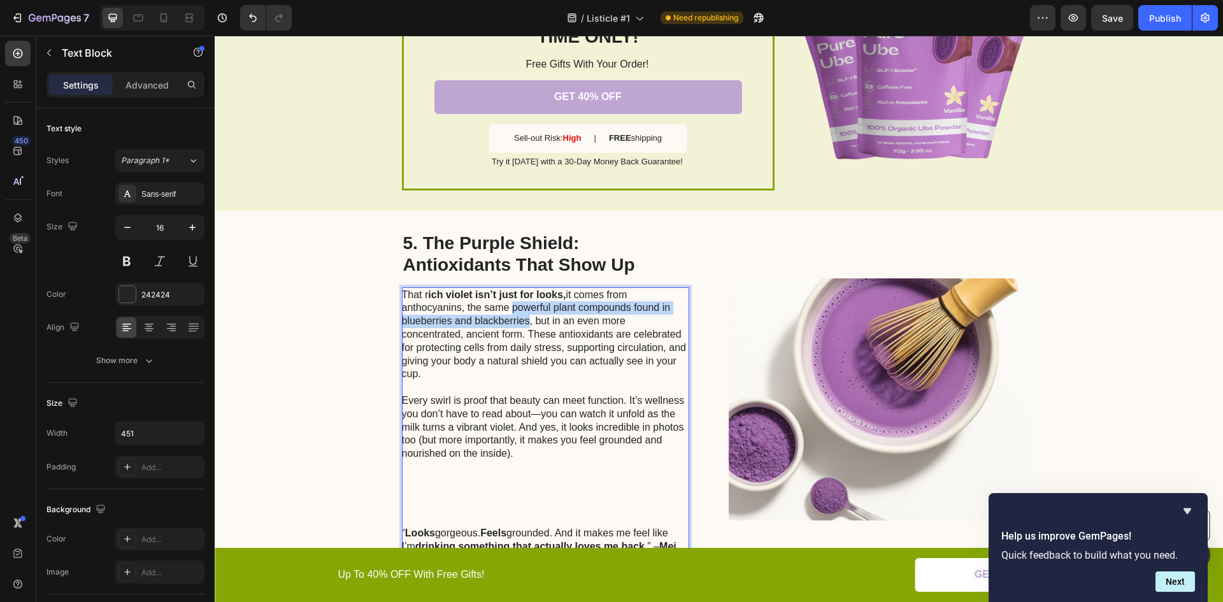
click at [514, 318] on p "That r ich violet isn’t just for looks, it comes from anthocyanins, the same po…" at bounding box center [545, 335] width 286 height 93
drag, startPoint x: 345, startPoint y: 406, endPoint x: 419, endPoint y: 370, distance: 81.5
click at [346, 406] on div "5. The Purple Shield: Antioxidants That Show Up Heading That r ich violet isn’t…" at bounding box center [719, 399] width 1009 height 377
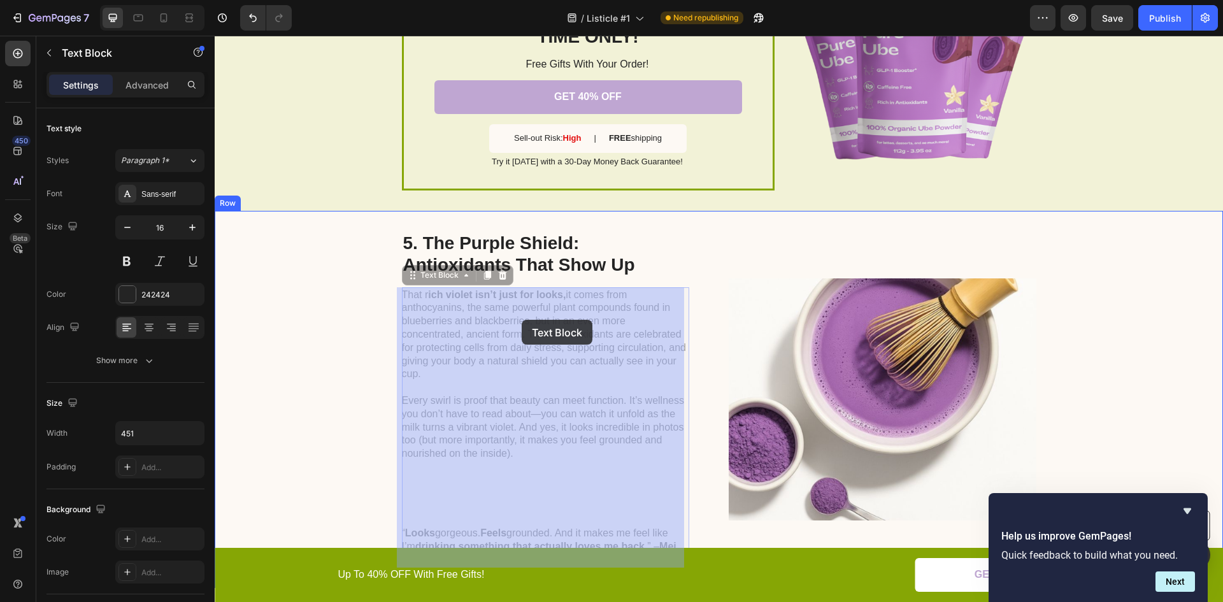
drag, startPoint x: 508, startPoint y: 304, endPoint x: 518, endPoint y: 319, distance: 17.5
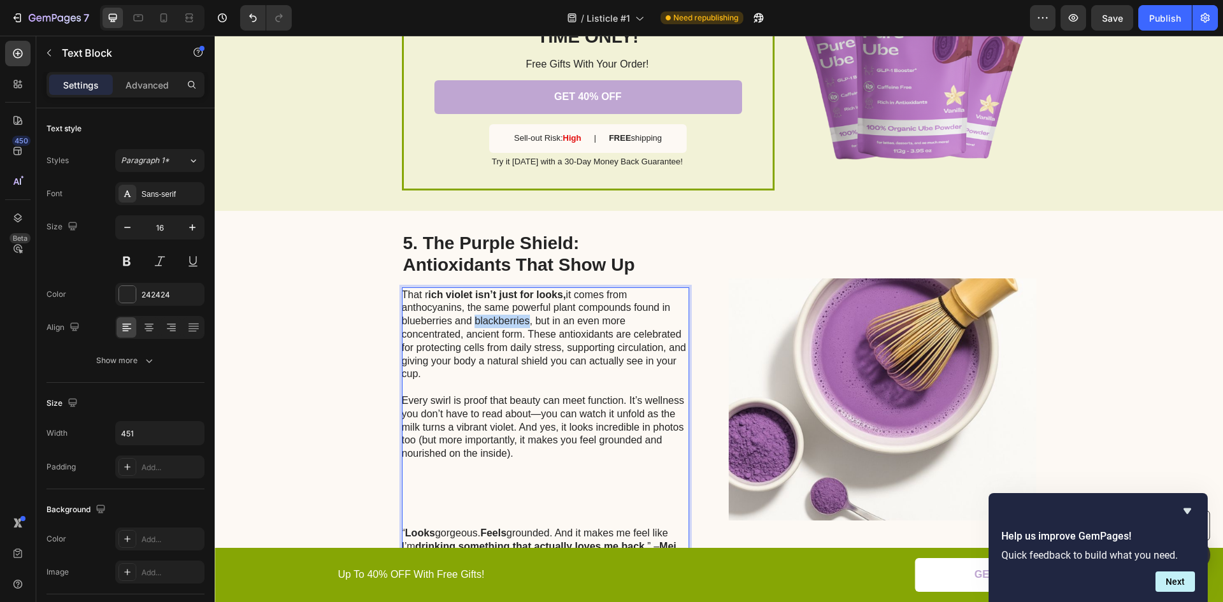
click at [505, 326] on p "That r ich violet isn’t just for looks, it comes from anthocyanins, the same po…" at bounding box center [545, 335] width 286 height 93
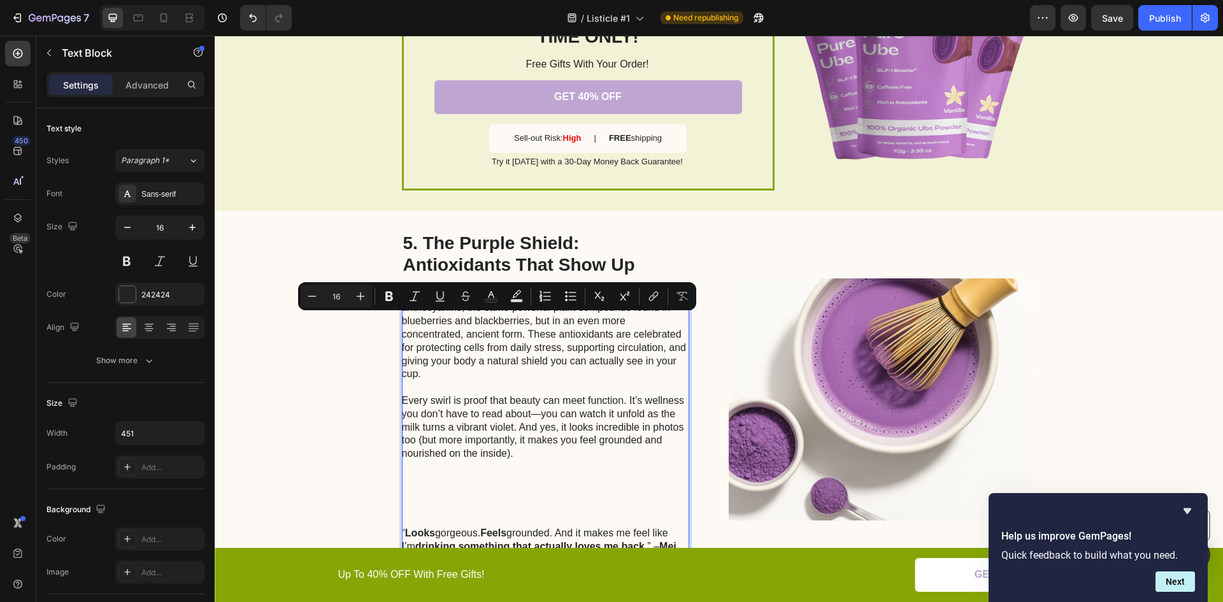
click at [513, 312] on p "That r ich violet isn’t just for looks, it comes from anthocyanins, the same po…" at bounding box center [545, 335] width 286 height 93
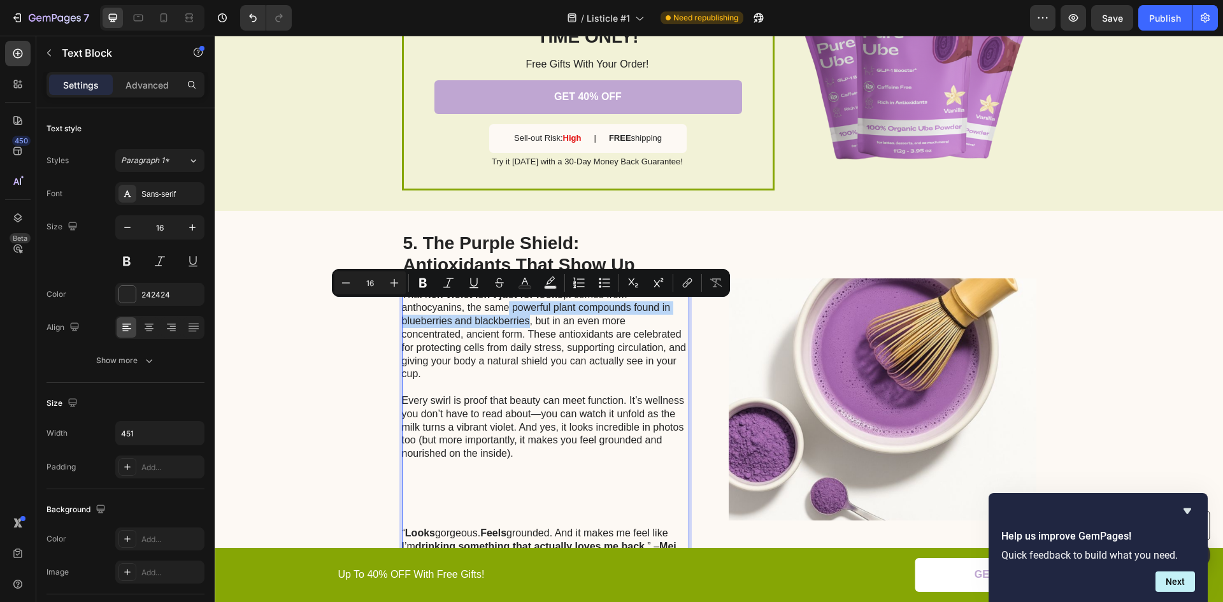
drag, startPoint x: 506, startPoint y: 310, endPoint x: 518, endPoint y: 318, distance: 14.7
click at [525, 322] on p "That r ich violet isn’t just for looks, it comes from anthocyanins, the same po…" at bounding box center [545, 335] width 286 height 93
click at [428, 278] on icon "Editor contextual toolbar" at bounding box center [423, 283] width 13 height 13
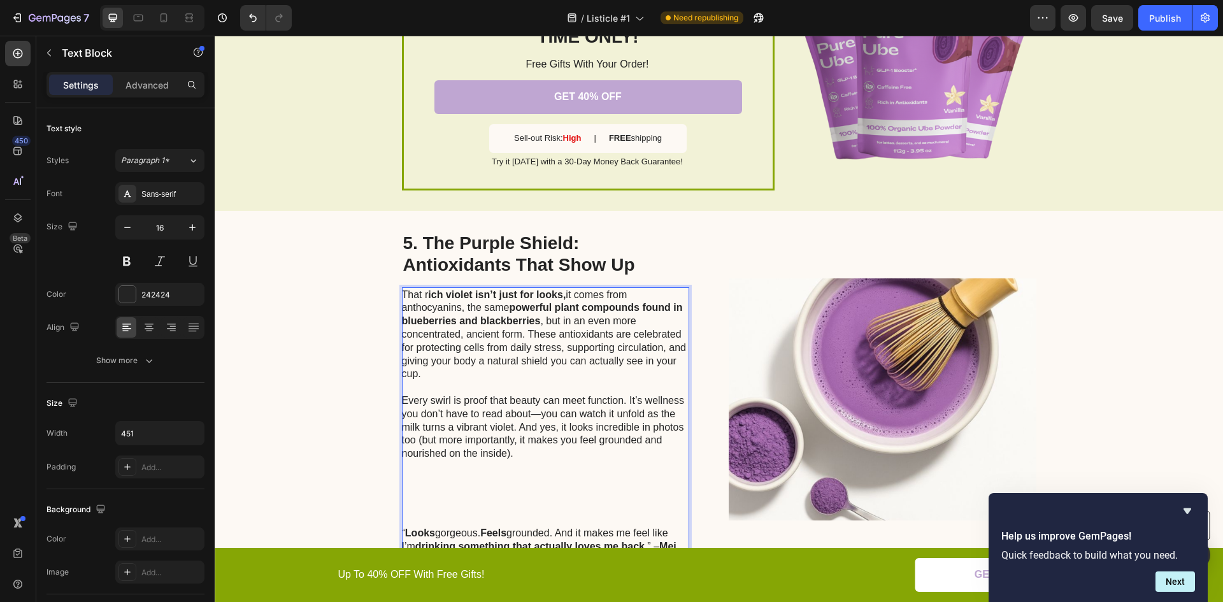
click at [463, 351] on p "That r ich violet isn’t just for looks, it comes from anthocyanins, the same po…" at bounding box center [545, 335] width 286 height 93
drag, startPoint x: 397, startPoint y: 334, endPoint x: 517, endPoint y: 330, distance: 119.9
click at [517, 330] on p "That r ich violet isn’t just for looks, it comes from anthocyanins, the same po…" at bounding box center [545, 335] width 286 height 93
click at [415, 327] on p "That r ich violet isn’t just for looks, it comes from anthocyanins, the same po…" at bounding box center [545, 335] width 286 height 93
click at [373, 340] on div "5. The Purple Shield: Antioxidants That Show Up Heading That r ich violet isn’t…" at bounding box center [719, 399] width 1009 height 377
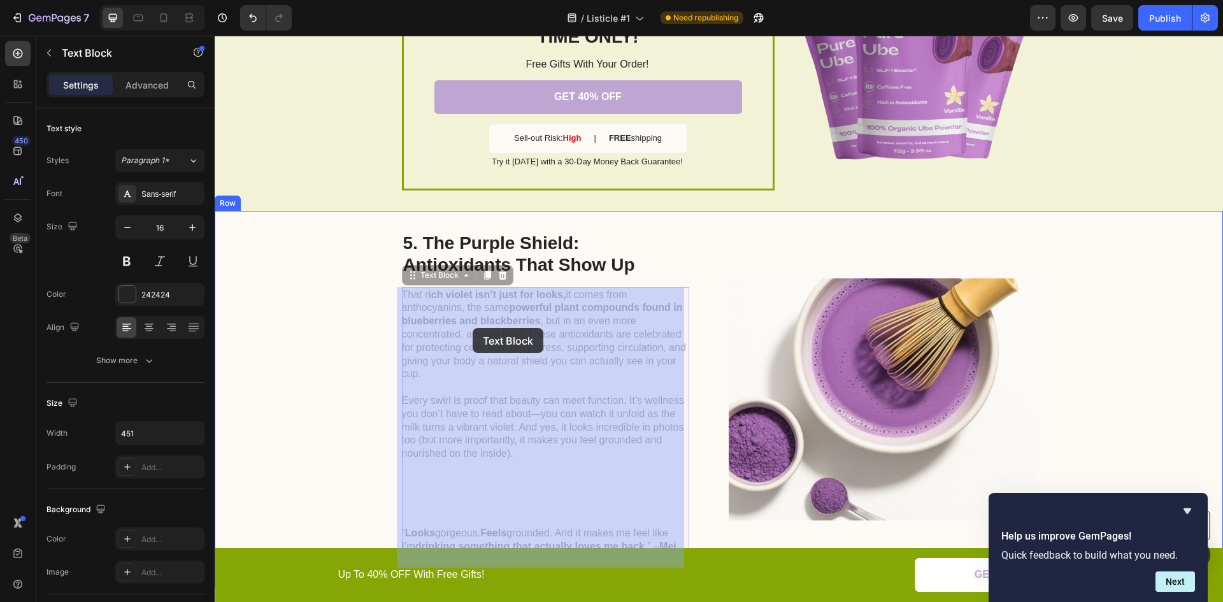
drag, startPoint x: 398, startPoint y: 336, endPoint x: 408, endPoint y: 336, distance: 10.2
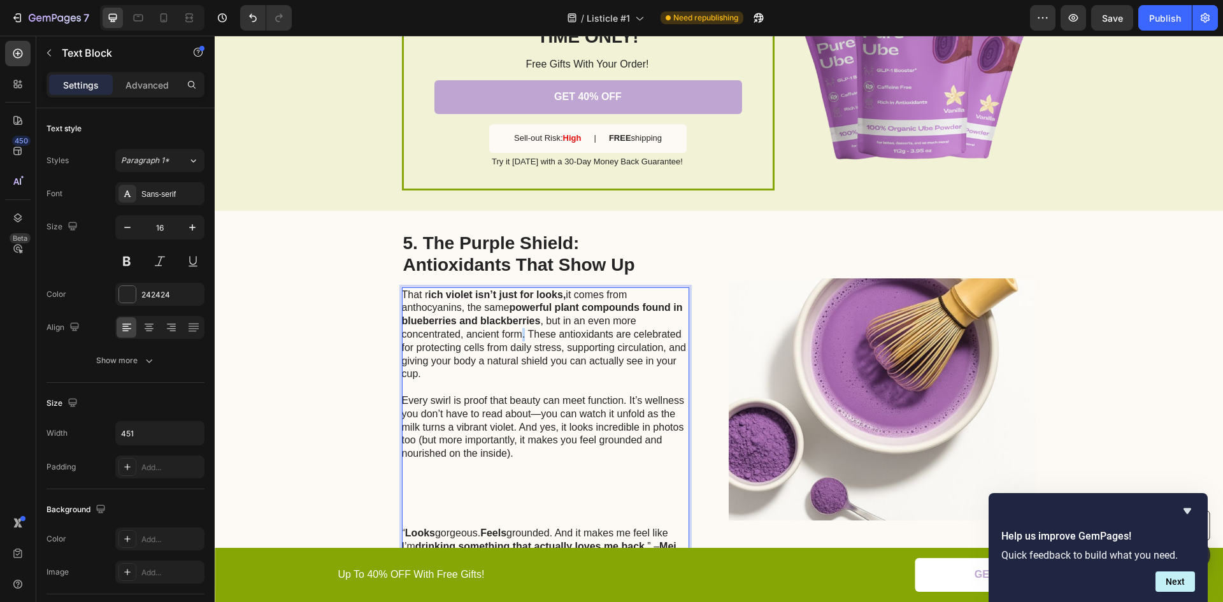
click at [516, 335] on p "That r ich violet isn’t just for looks, it comes from anthocyanins, the same po…" at bounding box center [545, 335] width 286 height 93
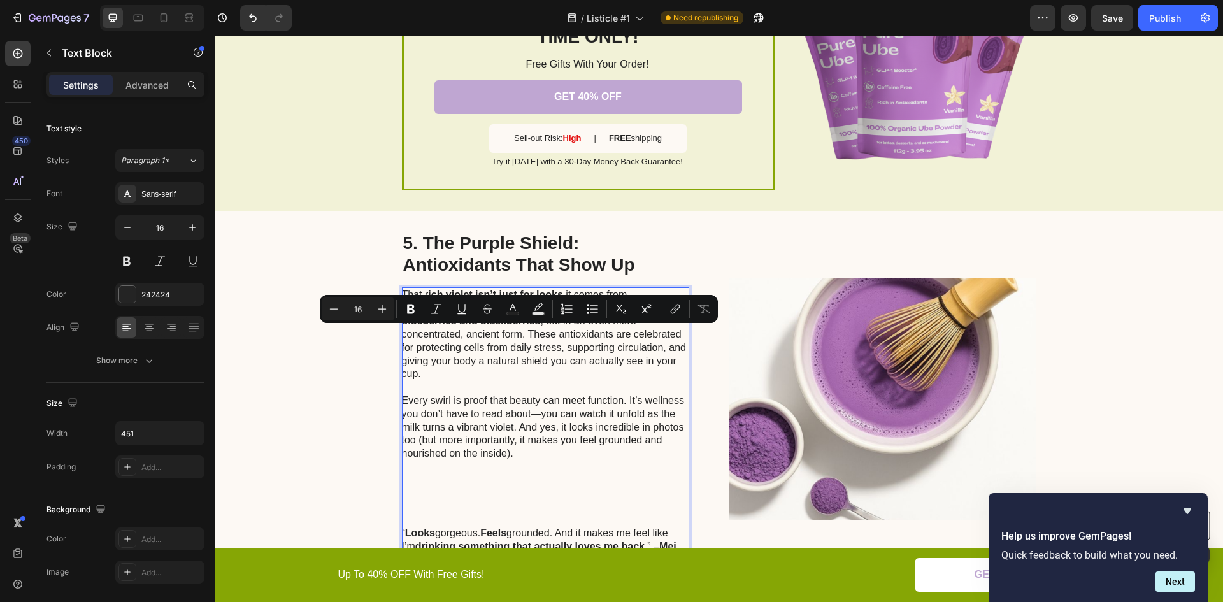
click at [501, 334] on p "That r ich violet isn’t just for looks, it comes from anthocyanins, the same po…" at bounding box center [545, 335] width 286 height 93
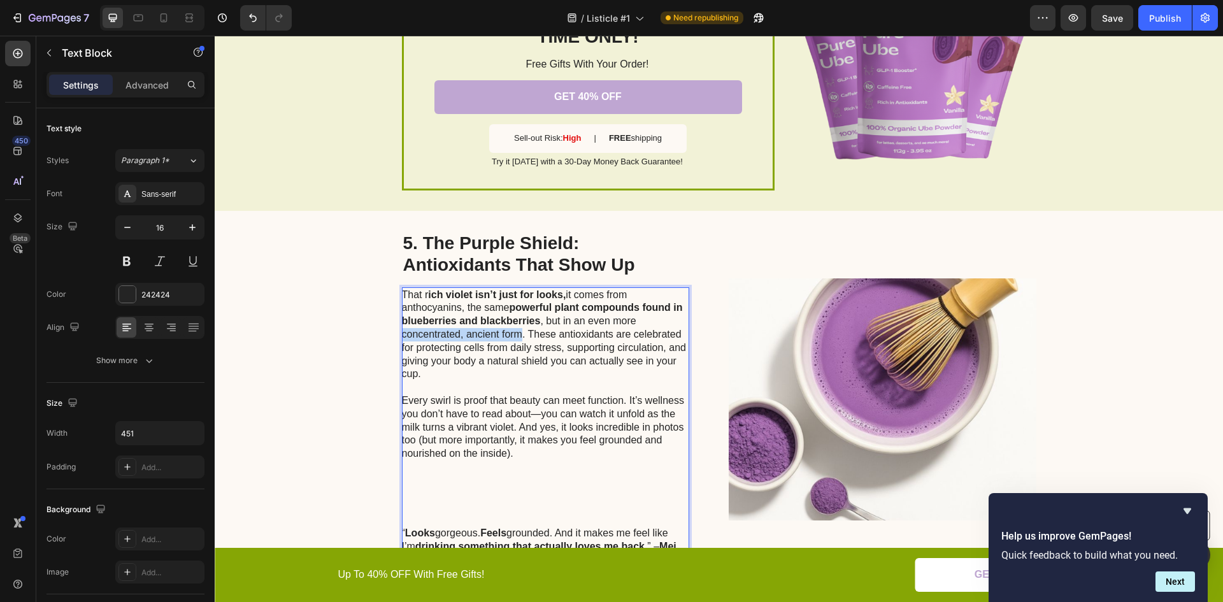
drag, startPoint x: 517, startPoint y: 334, endPoint x: 398, endPoint y: 335, distance: 119.8
click at [402, 335] on p "That r ich violet isn’t just for looks, it comes from anthocyanins, the same po…" at bounding box center [545, 335] width 286 height 93
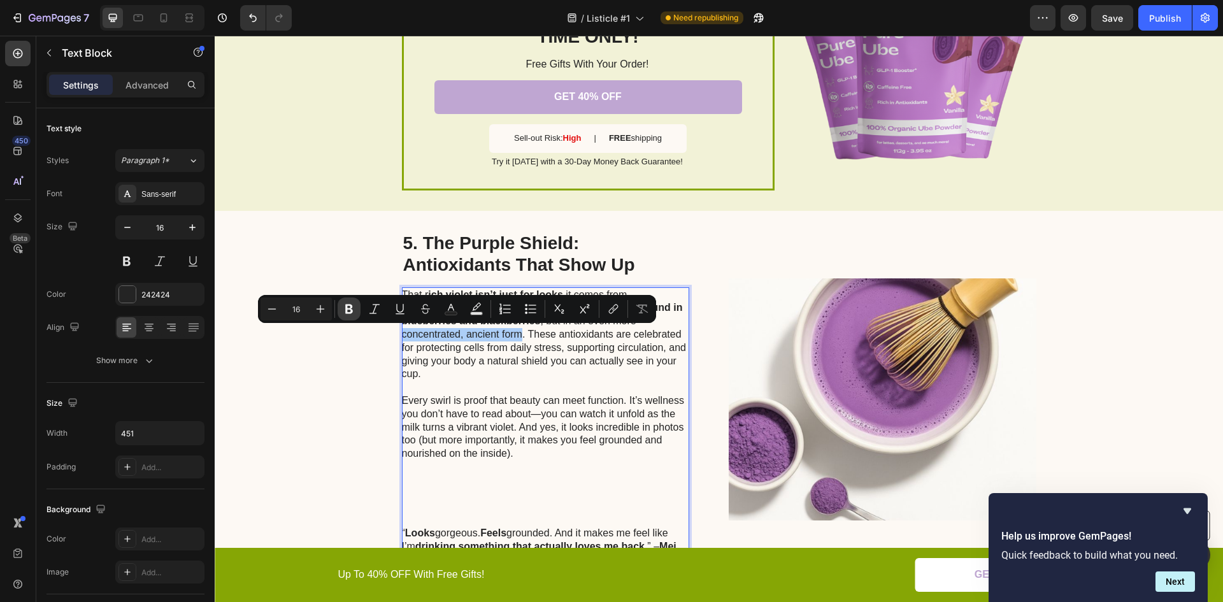
click at [349, 308] on icon "Editor contextual toolbar" at bounding box center [349, 310] width 8 height 10
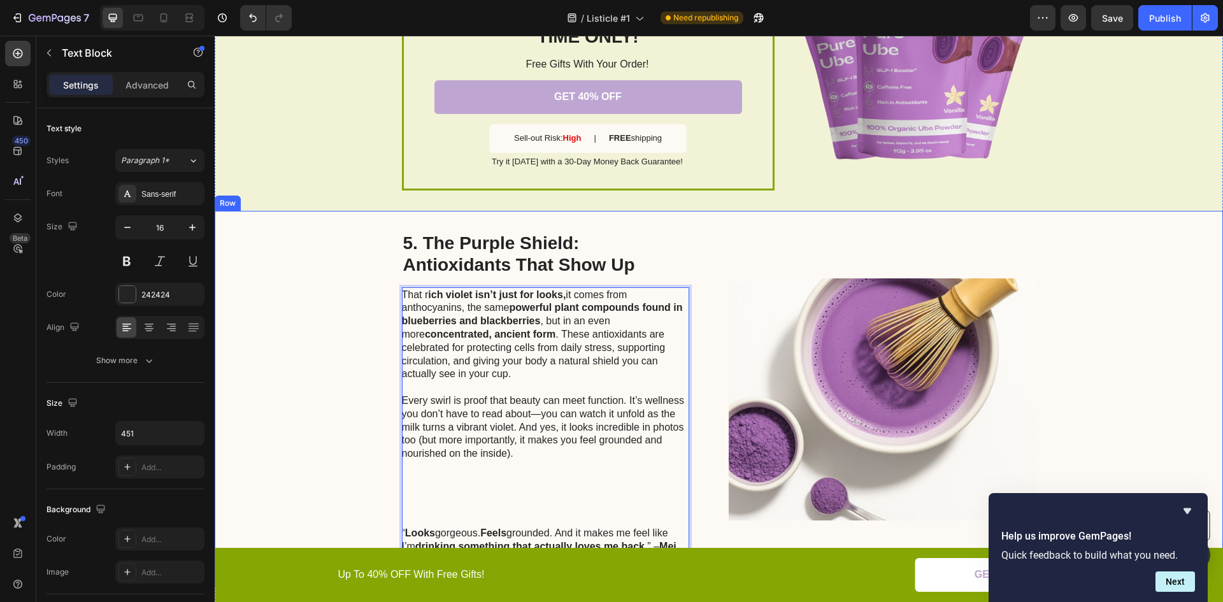
click at [347, 383] on div "5. The Purple Shield: Antioxidants That Show Up Heading That r ich violet isn’t…" at bounding box center [719, 399] width 1009 height 377
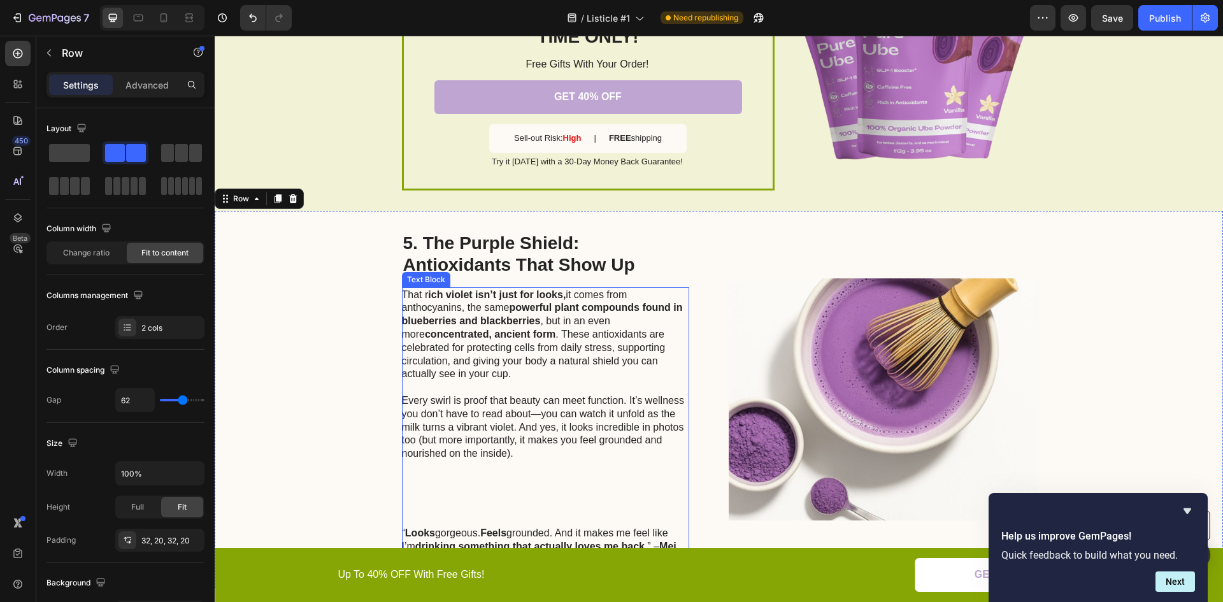
click at [501, 374] on p "That r ich violet isn’t just for looks, it comes from anthocyanins, the same po…" at bounding box center [545, 335] width 286 height 93
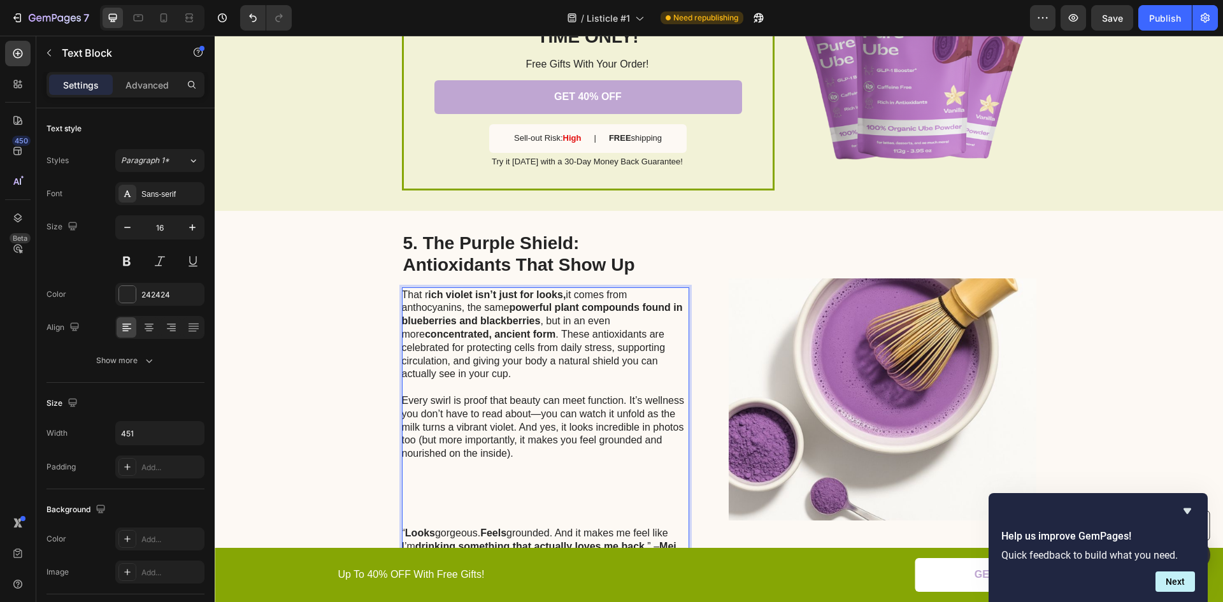
click at [472, 371] on p "That r ich violet isn’t just for looks, it comes from anthocyanins, the same po…" at bounding box center [545, 335] width 286 height 93
click at [519, 371] on p "That r ich violet isn’t just for looks, it comes from anthocyanins, the same po…" at bounding box center [545, 335] width 286 height 93
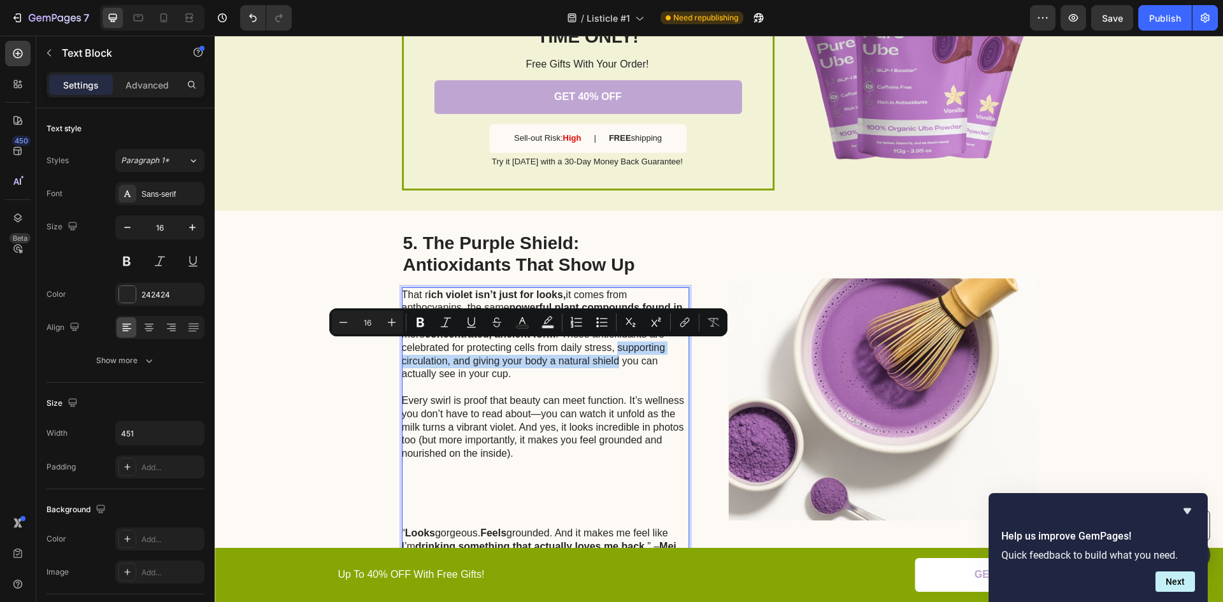
drag, startPoint x: 615, startPoint y: 361, endPoint x: 607, endPoint y: 349, distance: 15.2
click at [614, 350] on p "That r ich violet isn’t just for looks, it comes from anthocyanins, the same po…" at bounding box center [545, 335] width 286 height 93
click at [420, 324] on icon "Editor contextual toolbar" at bounding box center [420, 322] width 13 height 13
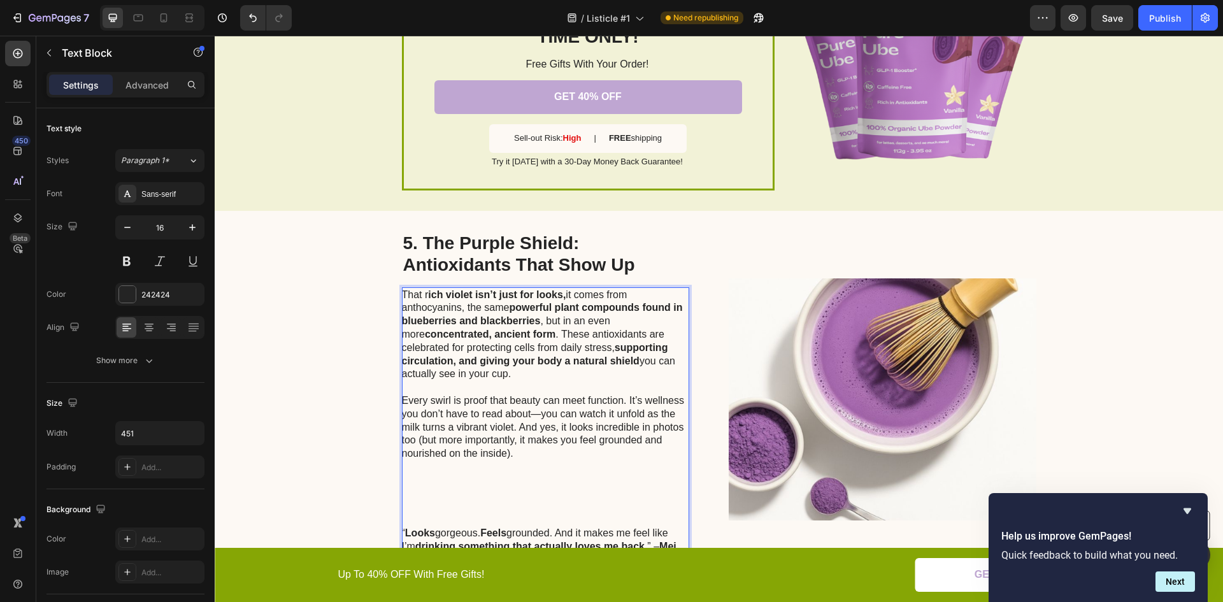
click at [457, 406] on p "Every swirl is proof that beauty can meet function. It’s wellness you don’t hav…" at bounding box center [545, 454] width 286 height 146
click at [532, 413] on p "Every swirl is proof that beauty can meet function. It’s wellness you don’t hav…" at bounding box center [545, 454] width 286 height 146
click at [532, 412] on p "Every swirl is proof that beauty can meet function. It’s wellness you don’t hav…" at bounding box center [545, 454] width 286 height 146
click at [535, 413] on p "Every swirl is proof that beauty can meet function. It’s wellness you don’t hav…" at bounding box center [545, 454] width 286 height 146
click at [528, 418] on p "Every swirl is proof that beauty can meet function. It’s wellness you don’t hav…" at bounding box center [545, 454] width 286 height 146
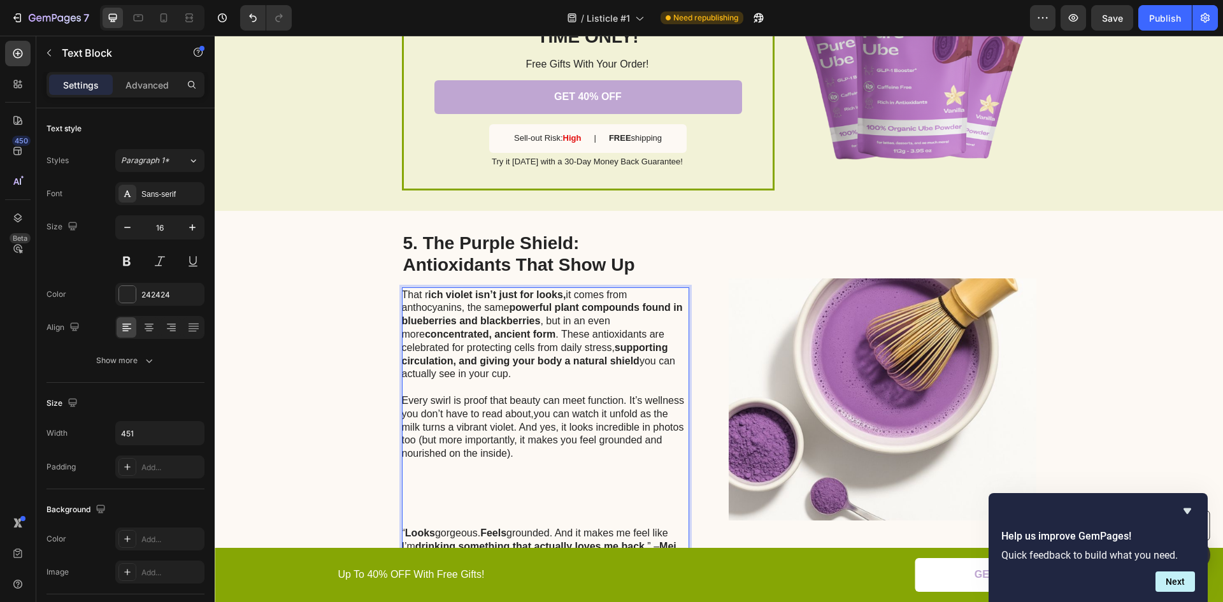
click at [530, 415] on p "Every swirl is proof that beauty can meet function. It’s wellness you don’t hav…" at bounding box center [545, 454] width 286 height 146
click at [496, 402] on p "Every swirl is proof that beauty can meet function. It’s wellness you don’t hav…" at bounding box center [545, 454] width 286 height 146
click at [507, 400] on p "Every swirl is proof that beauty can meet function. It’s wellness you don’t hav…" at bounding box center [545, 454] width 286 height 146
drag, startPoint x: 505, startPoint y: 400, endPoint x: 617, endPoint y: 400, distance: 112.8
click at [617, 400] on p "Every swirl is proof that beauty can meet function. It’s wellness you don’t hav…" at bounding box center [545, 454] width 286 height 146
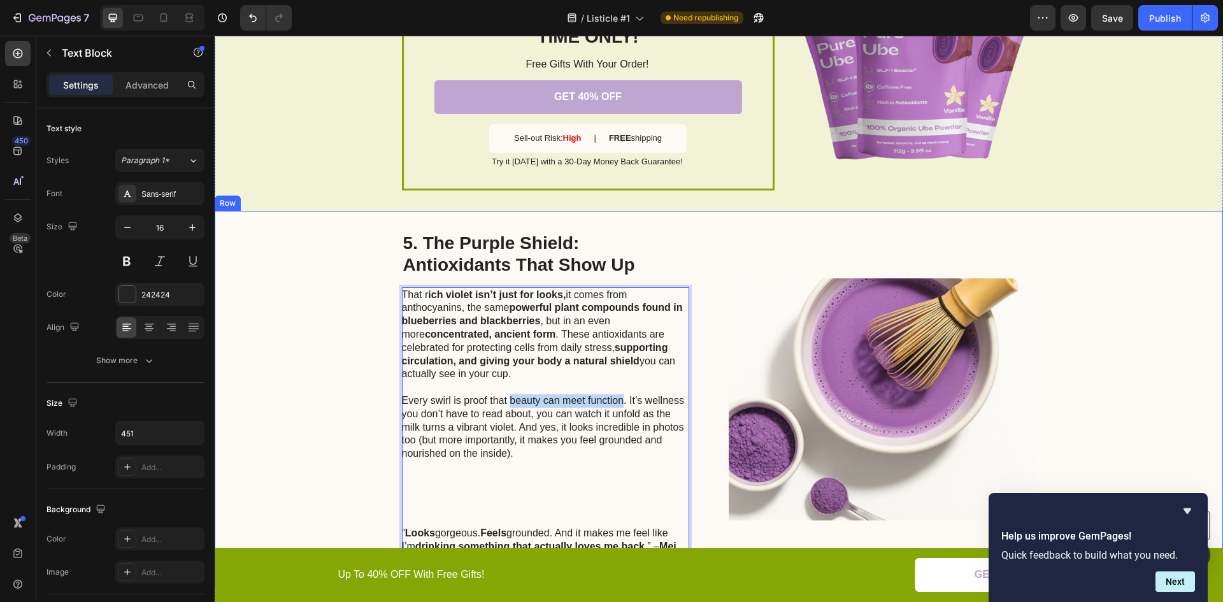
click at [382, 393] on div "5. The Purple Shield: Antioxidants That Show Up Heading That r ich violet isn’t…" at bounding box center [719, 399] width 1009 height 377
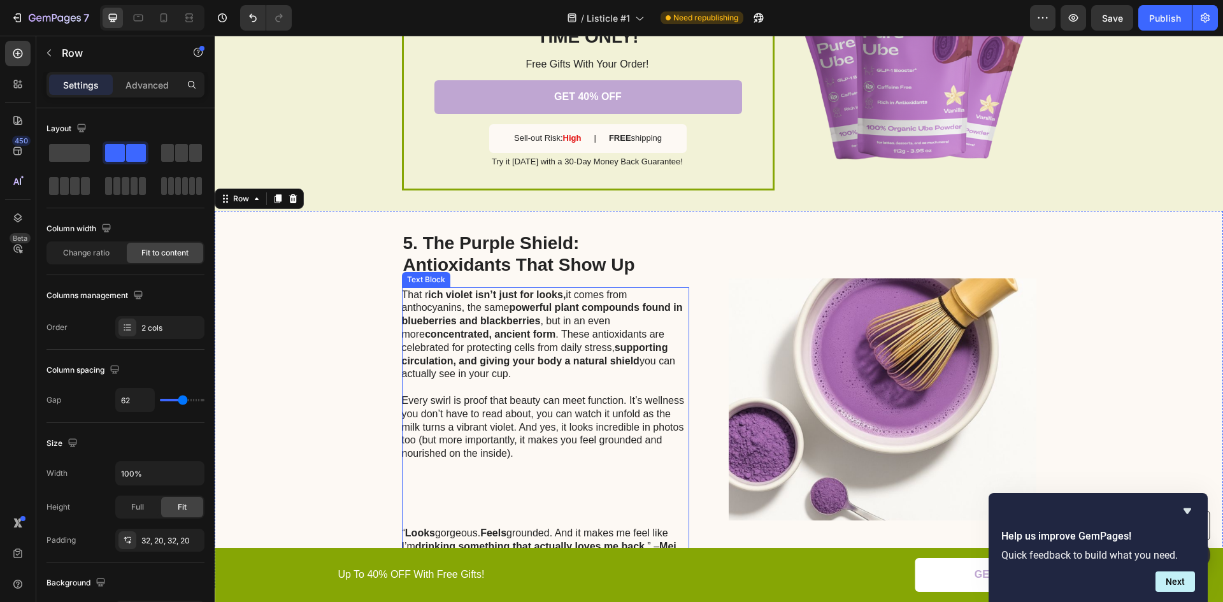
click at [509, 400] on p "Every swirl is proof that beauty can meet function. It’s wellness you don’t hav…" at bounding box center [545, 454] width 286 height 146
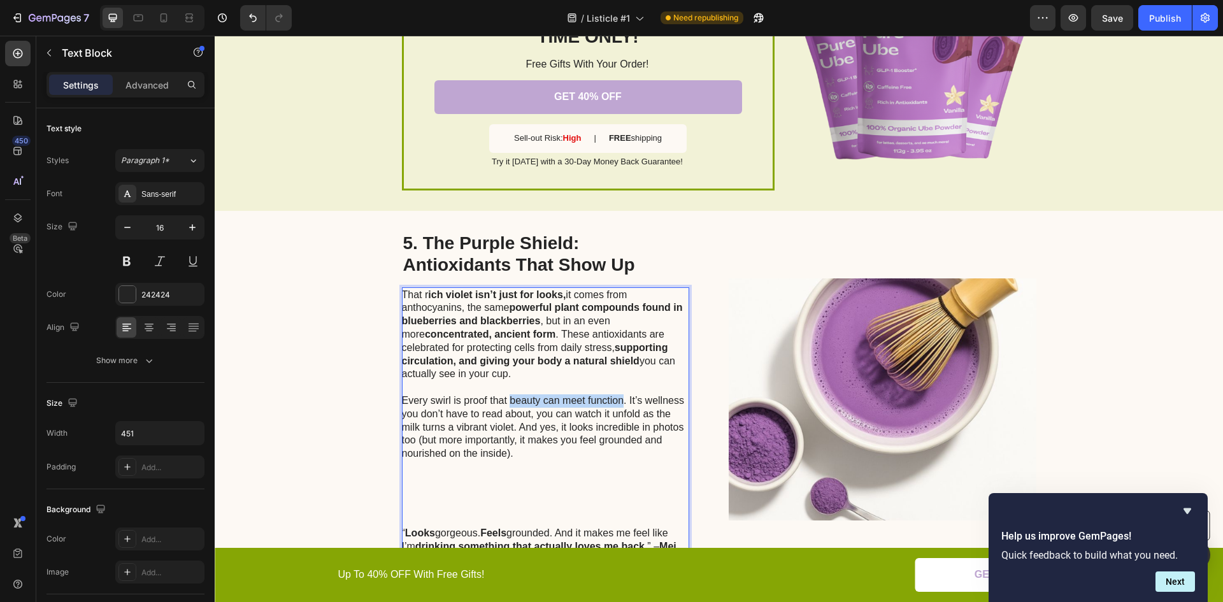
drag, startPoint x: 506, startPoint y: 401, endPoint x: 611, endPoint y: 399, distance: 105.2
click at [617, 400] on p "Every swirl is proof that beauty can meet function. It’s wellness you don’t hav…" at bounding box center [545, 454] width 286 height 146
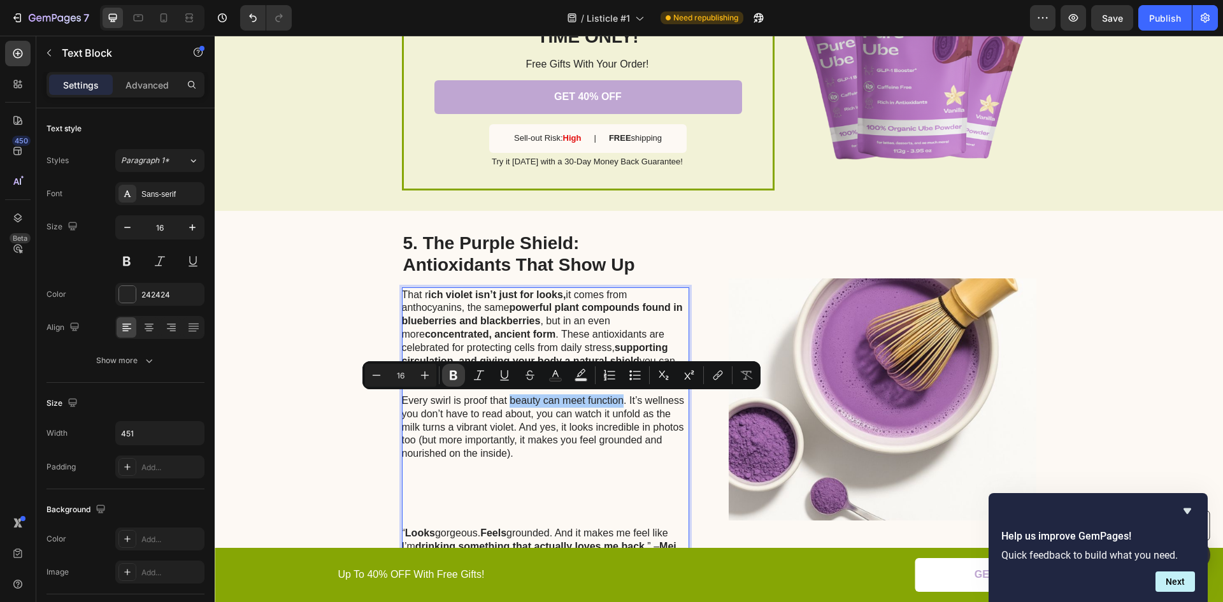
click at [453, 377] on icon "Editor contextual toolbar" at bounding box center [453, 375] width 13 height 13
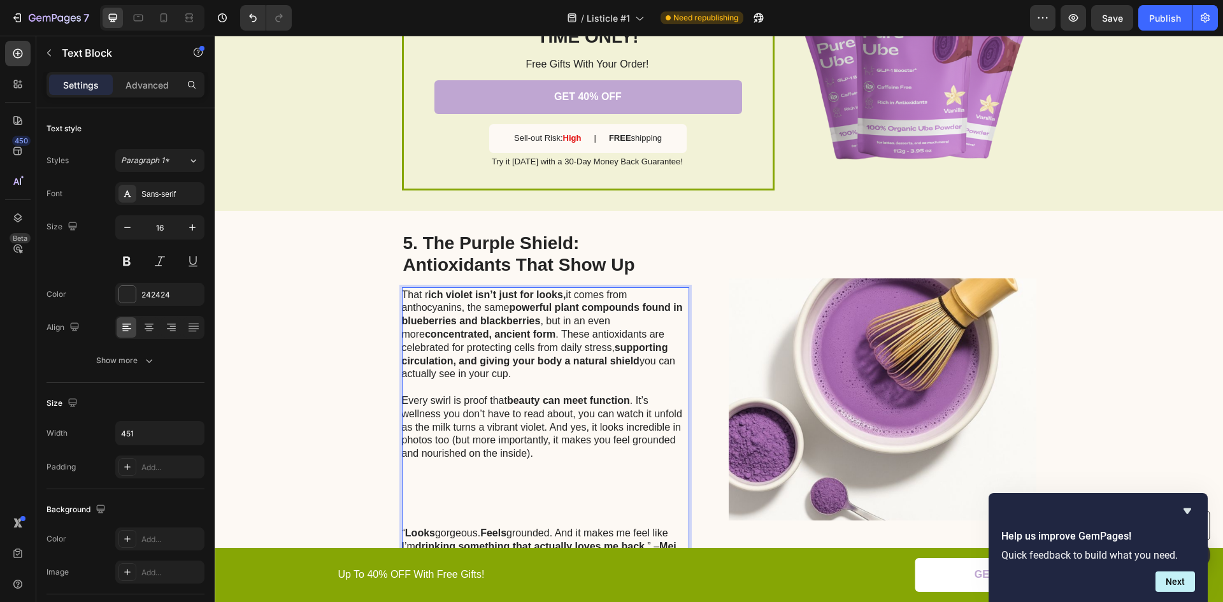
click at [503, 421] on p "Every swirl is proof that beauty can meet function . It’s wellness you don’t ha…" at bounding box center [545, 454] width 286 height 146
click at [363, 399] on div "5. The Purple Shield: Antioxidants That Show Up Heading That r ich violet isn’t…" at bounding box center [719, 399] width 1009 height 377
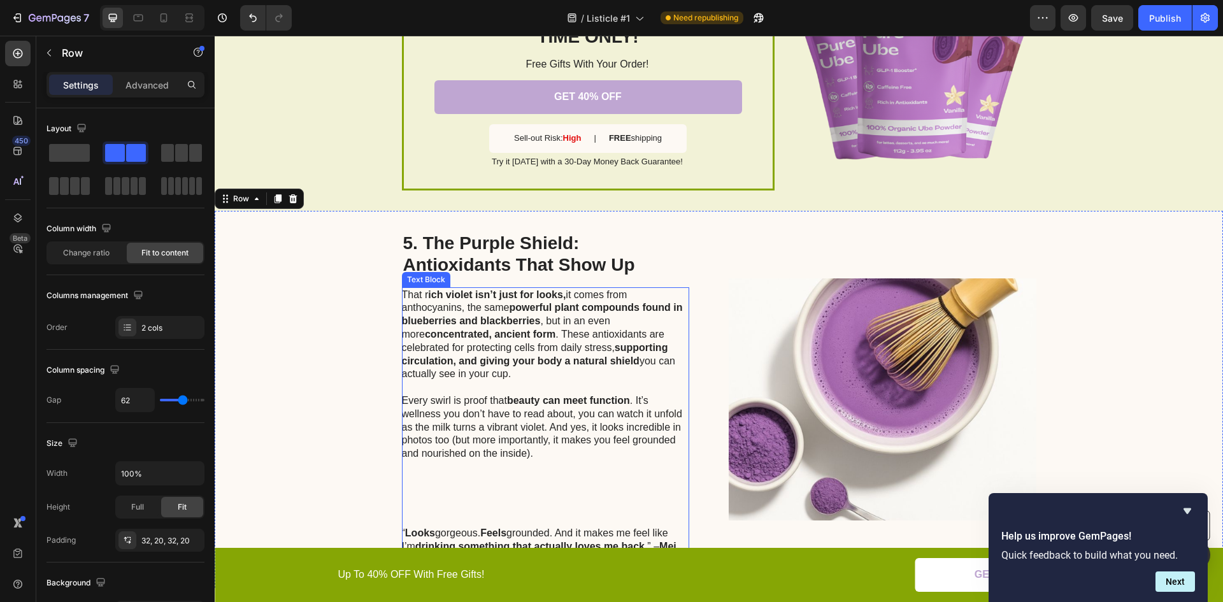
click at [437, 427] on p "Every swirl is proof that beauty can meet function . It’s wellness you don’t ha…" at bounding box center [545, 454] width 286 height 146
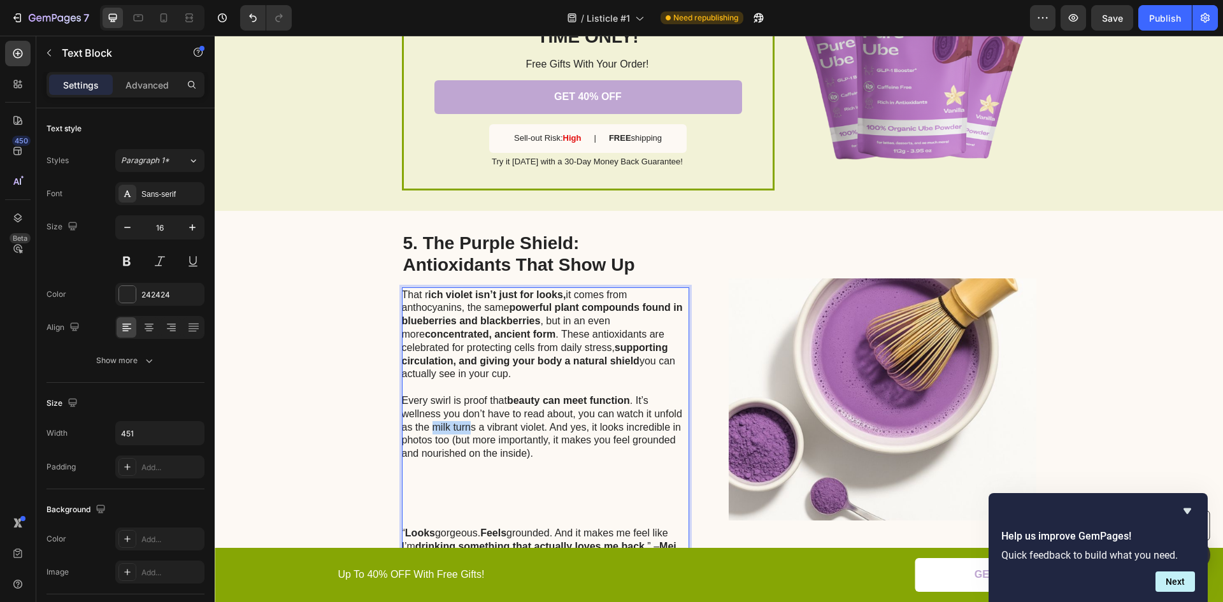
drag, startPoint x: 429, startPoint y: 426, endPoint x: 468, endPoint y: 426, distance: 39.5
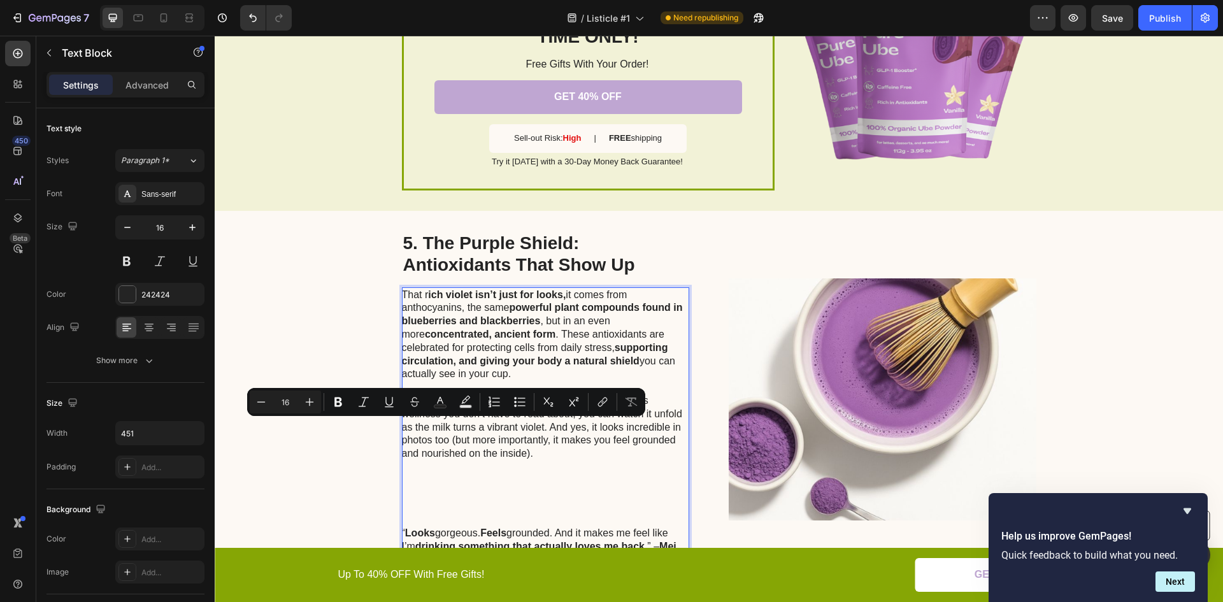
click at [485, 426] on p "Every swirl is proof that beauty can meet function . It’s wellness you don’t ha…" at bounding box center [545, 454] width 286 height 146
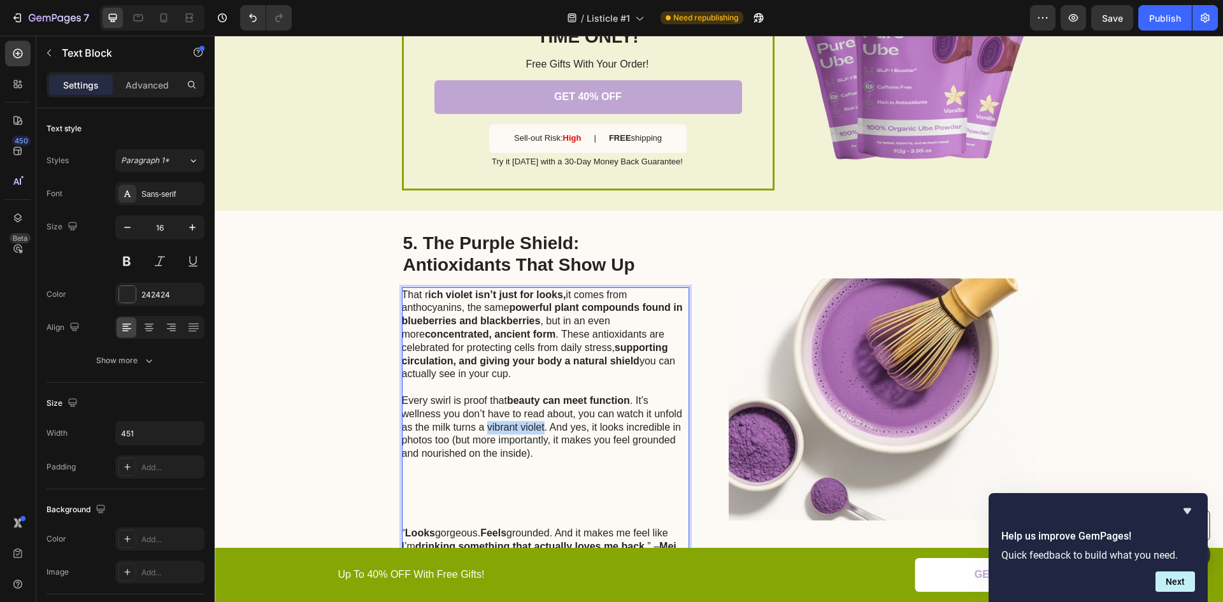
drag, startPoint x: 482, startPoint y: 424, endPoint x: 538, endPoint y: 424, distance: 56.1
click at [538, 424] on p "Every swirl is proof that beauty can meet function . It’s wellness you don’t ha…" at bounding box center [545, 454] width 286 height 146
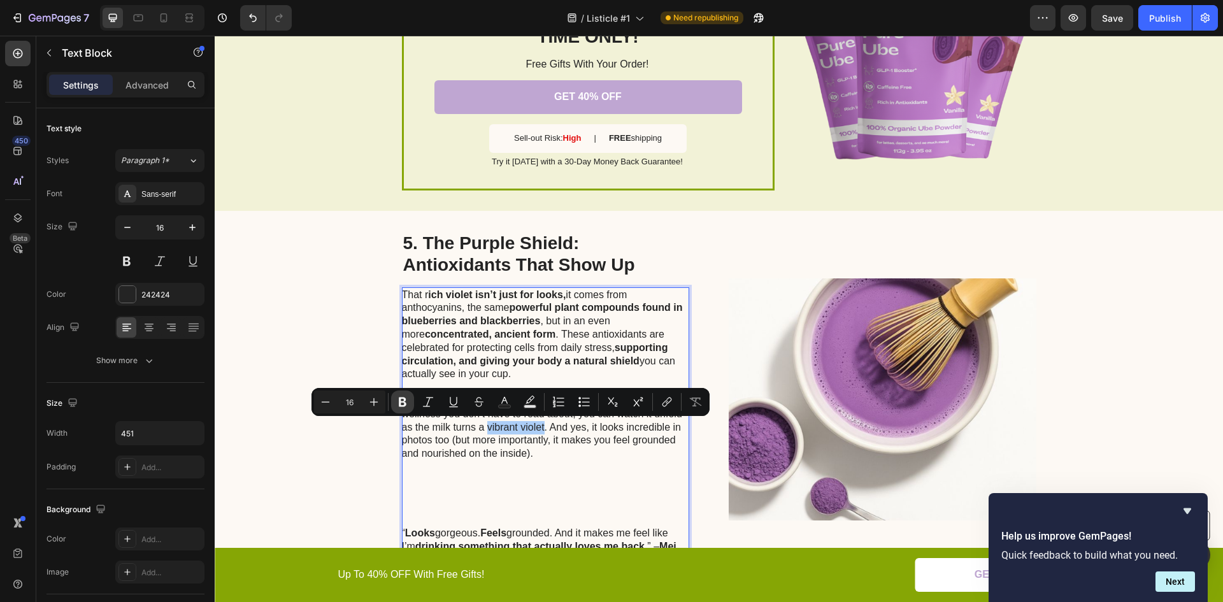
click at [405, 406] on icon "Editor contextual toolbar" at bounding box center [403, 403] width 8 height 10
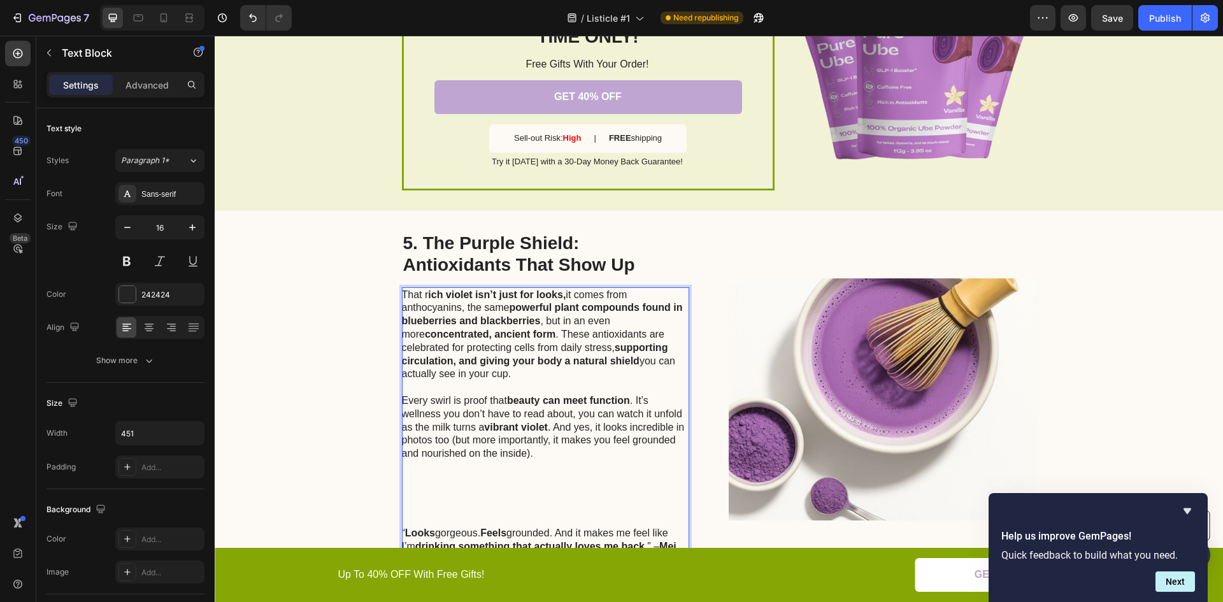
click at [489, 438] on p "Every swirl is proof that beauty can meet function . It’s wellness you don’t ha…" at bounding box center [545, 454] width 286 height 146
click at [382, 449] on div "5. The Purple Shield: Antioxidants That Show Up Heading That r ich violet isn’t…" at bounding box center [719, 399] width 1009 height 377
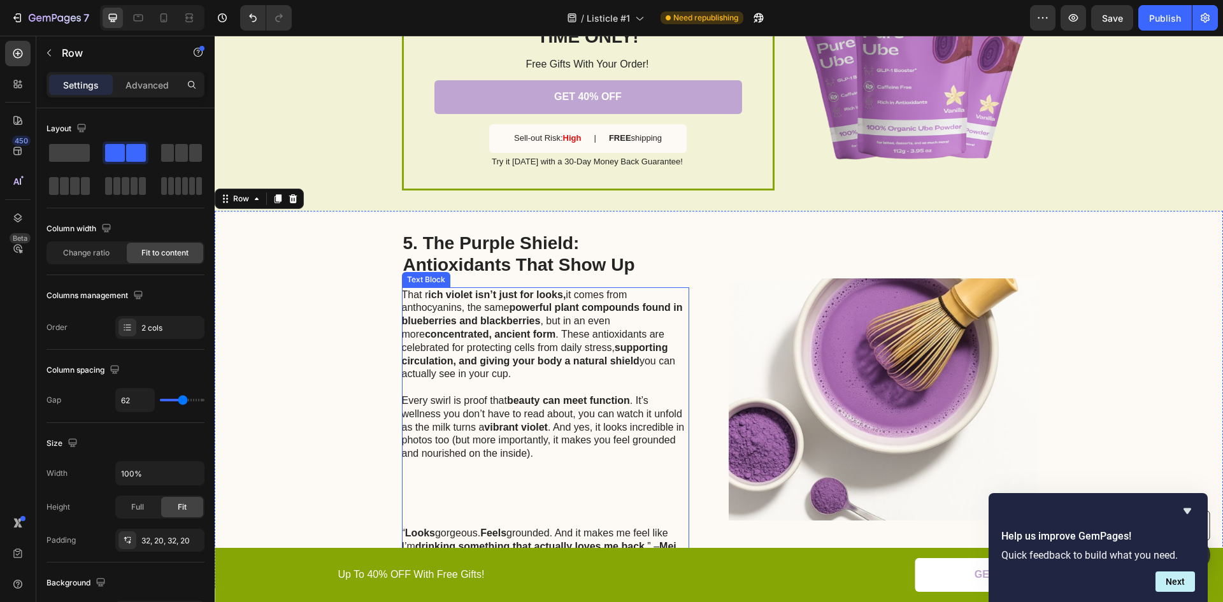
click at [484, 450] on p "Every swirl is proof that beauty can meet function . It’s wellness you don’t ha…" at bounding box center [545, 454] width 286 height 146
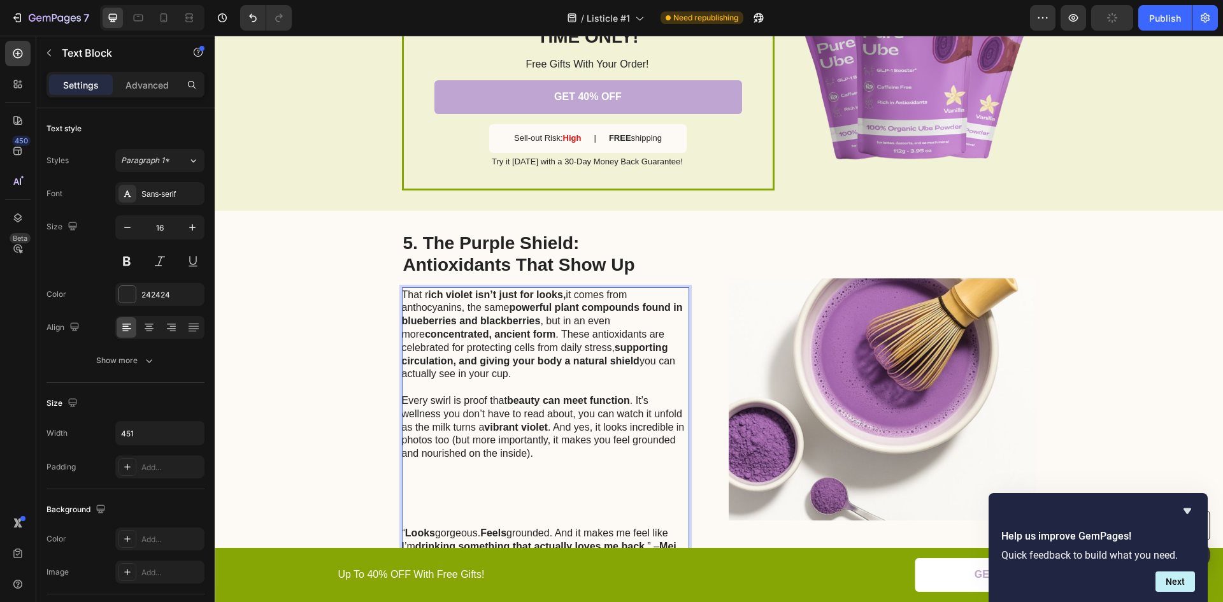
click at [470, 439] on p "Every swirl is proof that beauty can meet function . It’s wellness you don’t ha…" at bounding box center [545, 454] width 286 height 146
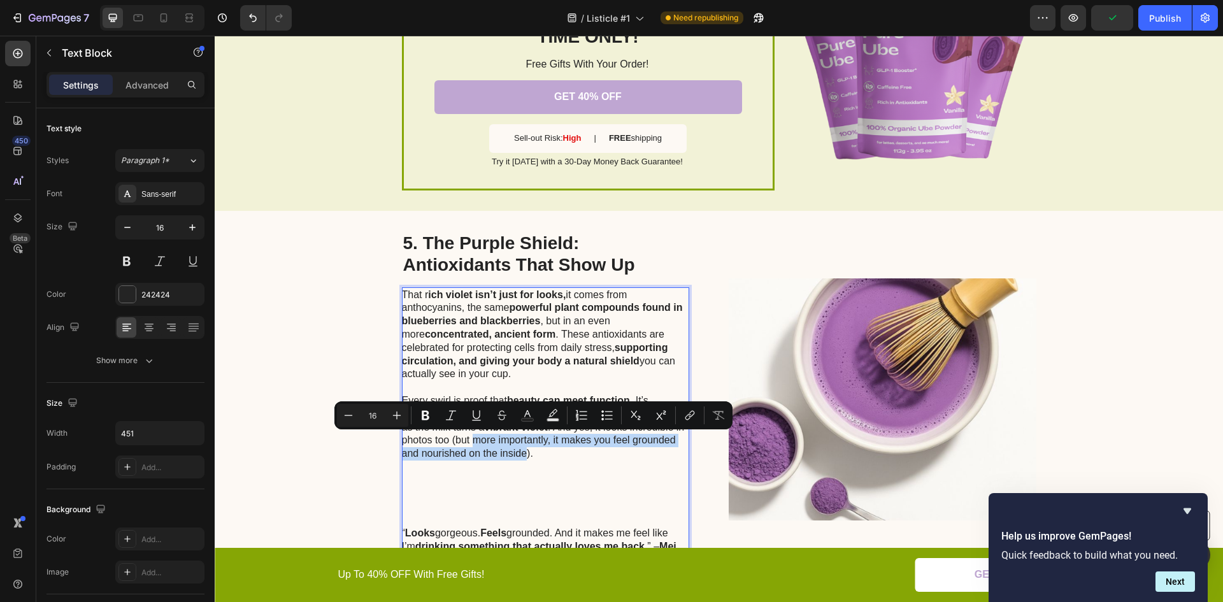
drag, startPoint x: 470, startPoint y: 439, endPoint x: 515, endPoint y: 452, distance: 47.2
click at [522, 454] on p "Every swirl is proof that beauty can meet function . It’s wellness you don’t ha…" at bounding box center [545, 454] width 286 height 146
click at [423, 415] on icon "Editor contextual toolbar" at bounding box center [426, 416] width 8 height 10
click at [357, 359] on div "5. The Purple Shield: Antioxidants That Show Up Heading That r ich violet isn’t…" at bounding box center [719, 399] width 1009 height 377
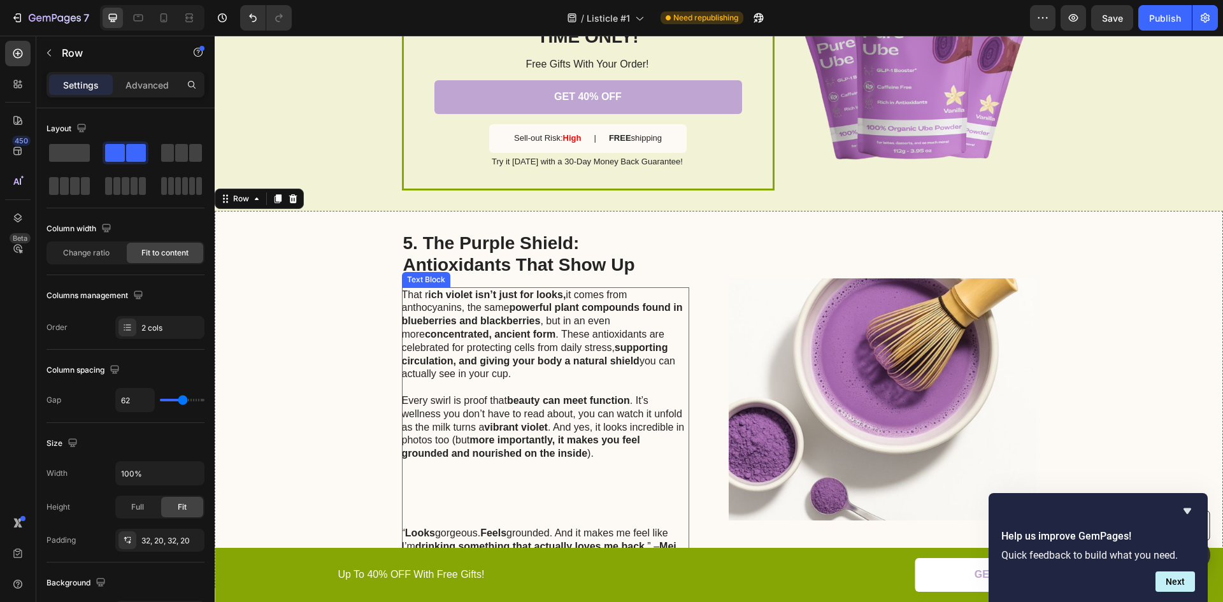
click at [443, 482] on p "Every swirl is proof that beauty can meet function . It’s wellness you don’t ha…" at bounding box center [545, 454] width 286 height 146
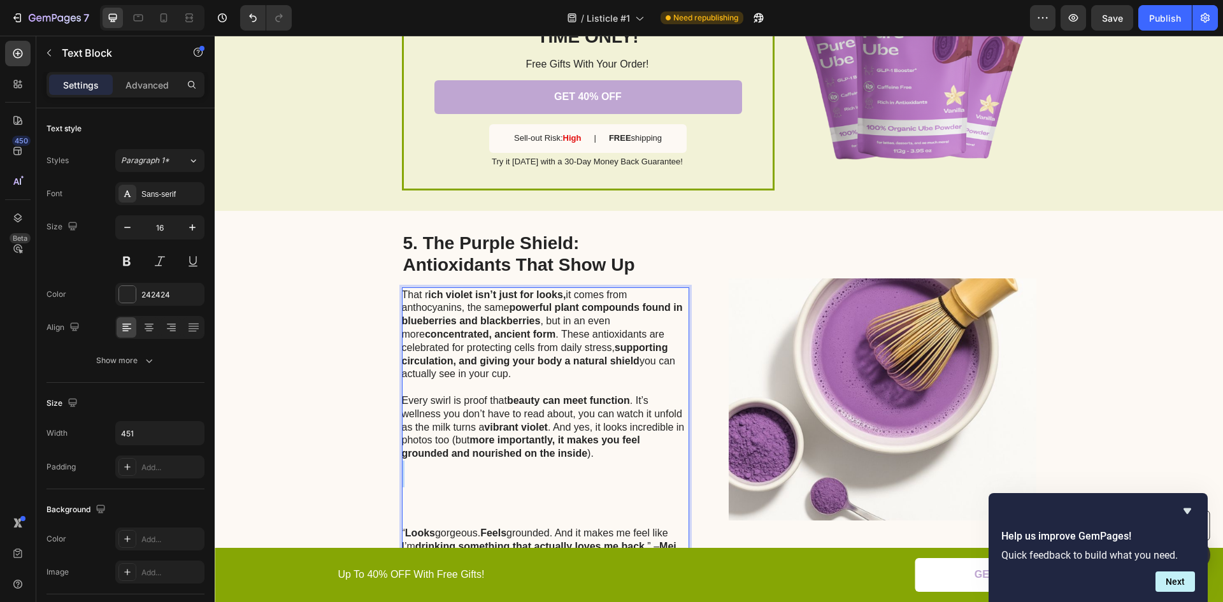
click at [443, 481] on p "Every swirl is proof that beauty can meet function . It’s wellness you don’t ha…" at bounding box center [545, 454] width 286 height 146
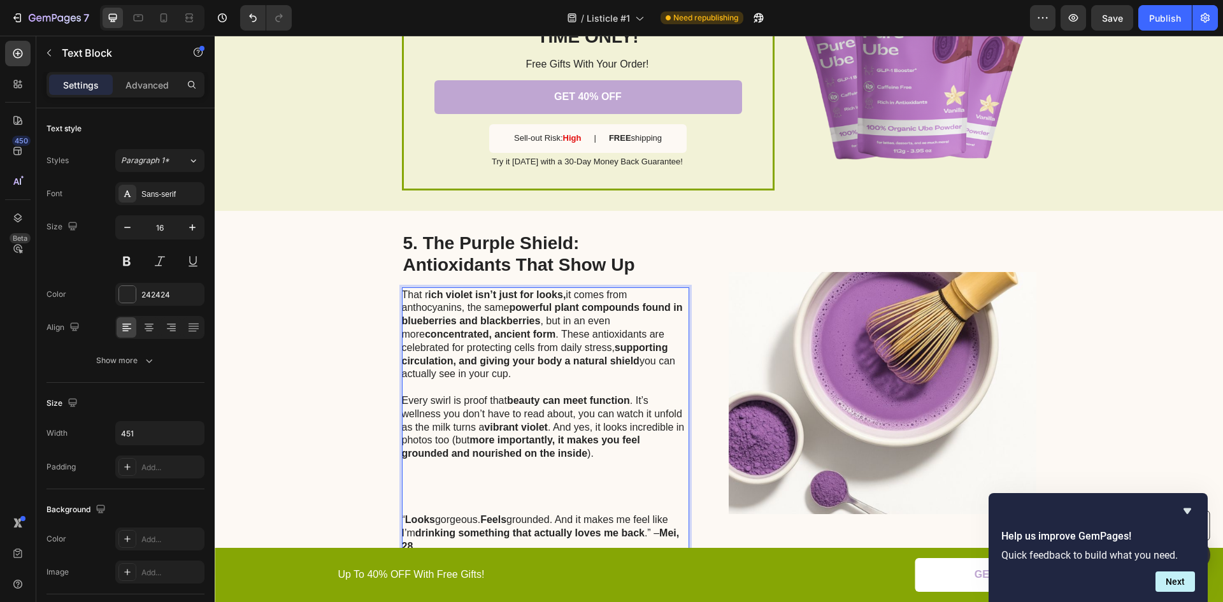
click at [443, 482] on p "Every swirl is proof that beauty can meet function . It’s wellness you don’t ha…" at bounding box center [545, 447] width 286 height 133
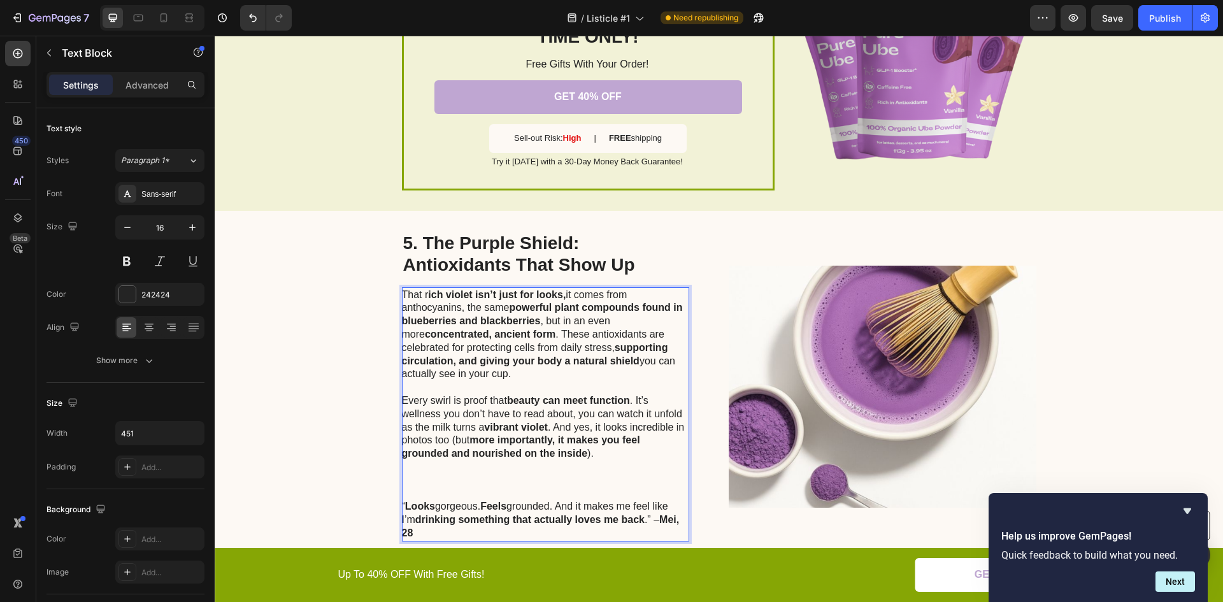
click at [443, 482] on p "Every swirl is proof that beauty can meet function . It’s wellness you don’t ha…" at bounding box center [545, 440] width 286 height 119
click at [442, 482] on p "Every swirl is proof that beauty can meet function . It’s wellness you don’t ha…" at bounding box center [545, 440] width 286 height 119
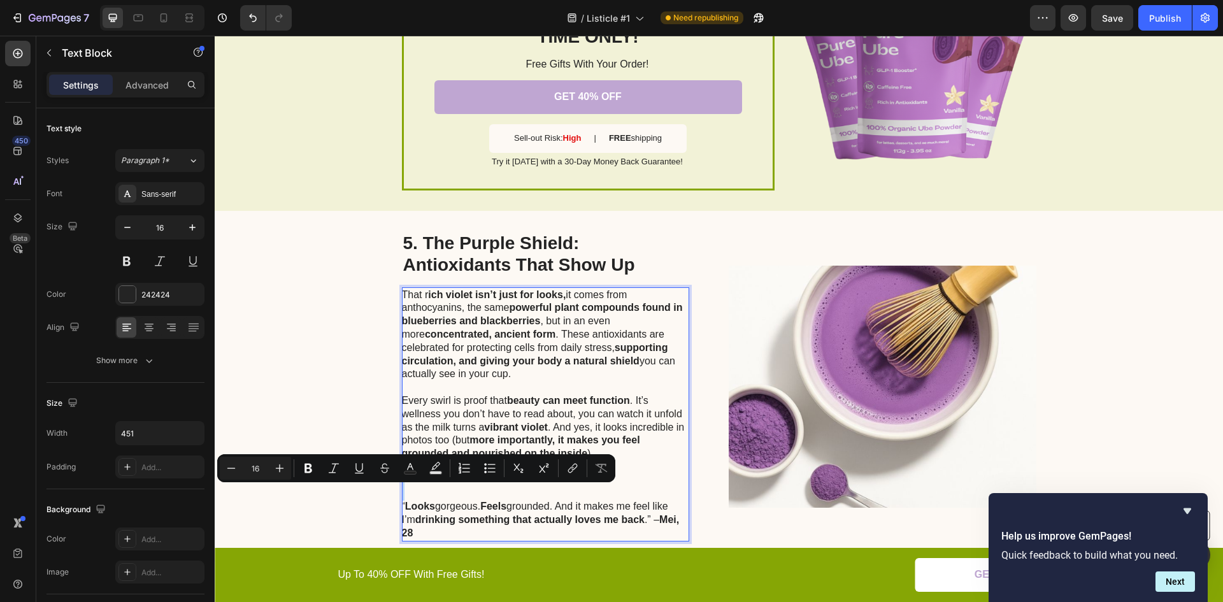
click at [433, 493] on p "Every swirl is proof that beauty can meet function . It’s wellness you don’t ha…" at bounding box center [545, 440] width 286 height 119
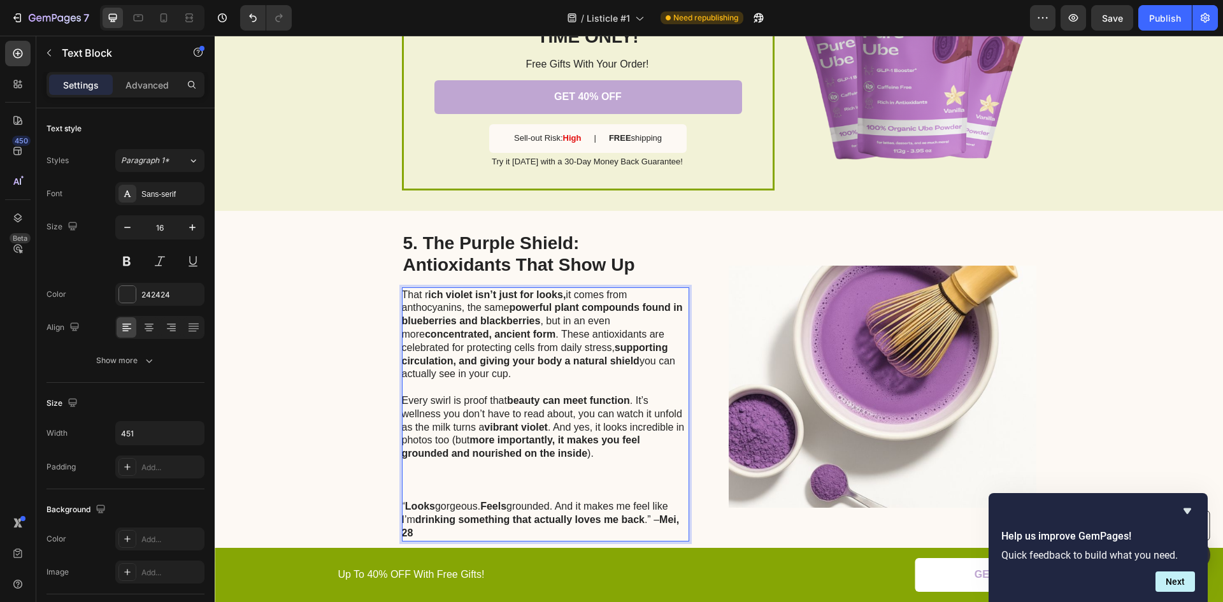
click at [428, 478] on p "Every swirl is proof that beauty can meet function . It’s wellness you don’t ha…" at bounding box center [545, 440] width 286 height 119
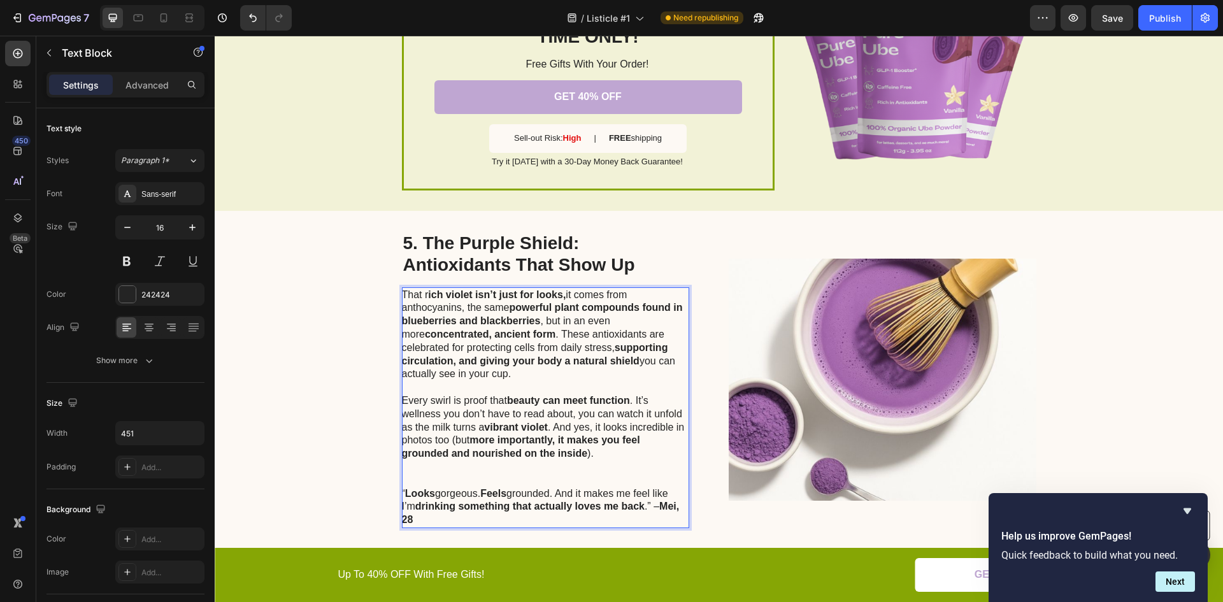
click at [428, 475] on p "Every swirl is proof that beauty can meet function . It’s wellness you don’t ha…" at bounding box center [545, 434] width 286 height 106
click at [427, 475] on p "Every swirl is proof that beauty can meet function . It’s wellness you don’t ha…" at bounding box center [545, 434] width 286 height 106
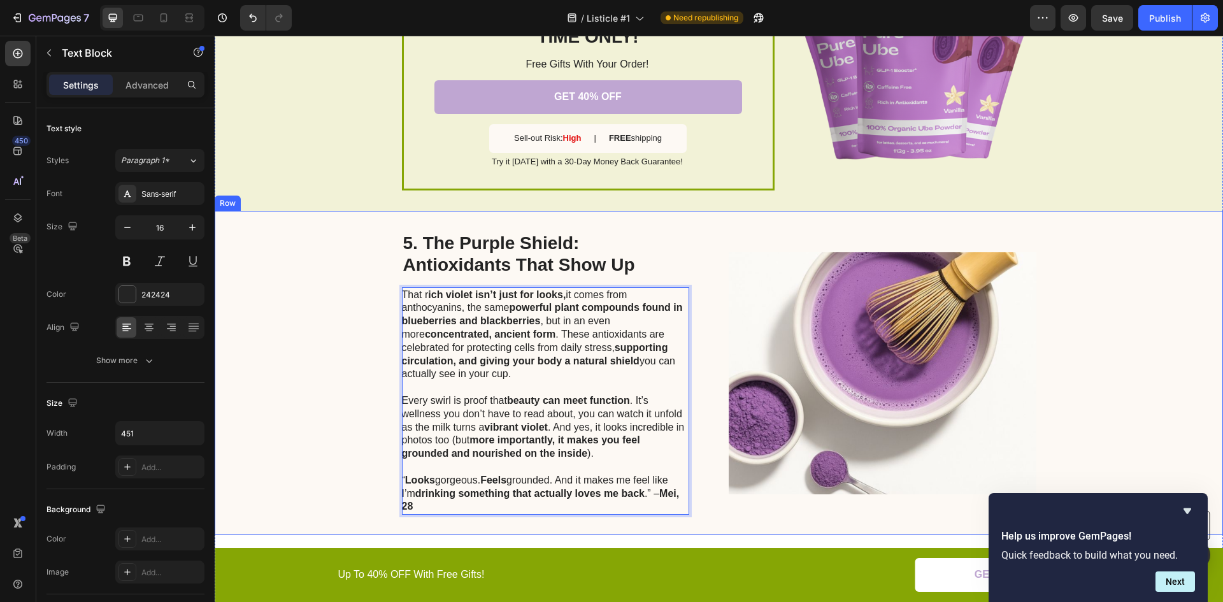
click at [318, 471] on div "5. The Purple Shield: Antioxidants That Show Up Heading That r ich violet isn’t…" at bounding box center [719, 373] width 1009 height 324
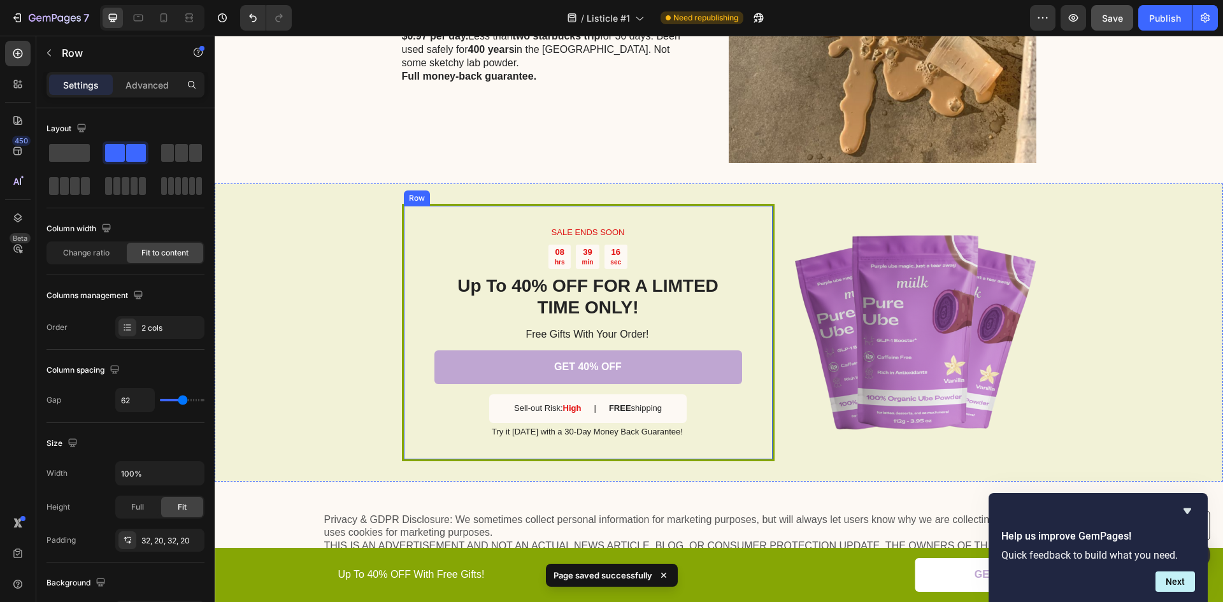
scroll to position [2501, 0]
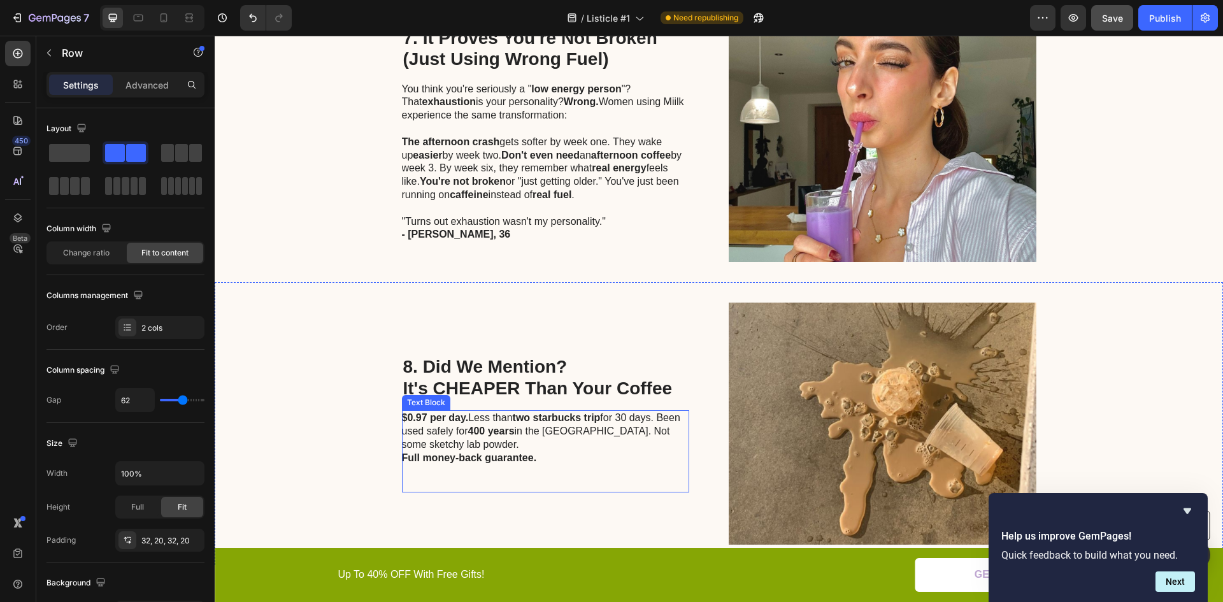
click at [500, 433] on p "$0.97 per day. Less than two starbucks trip for 30 days. Been used safely for 4…" at bounding box center [545, 432] width 286 height 40
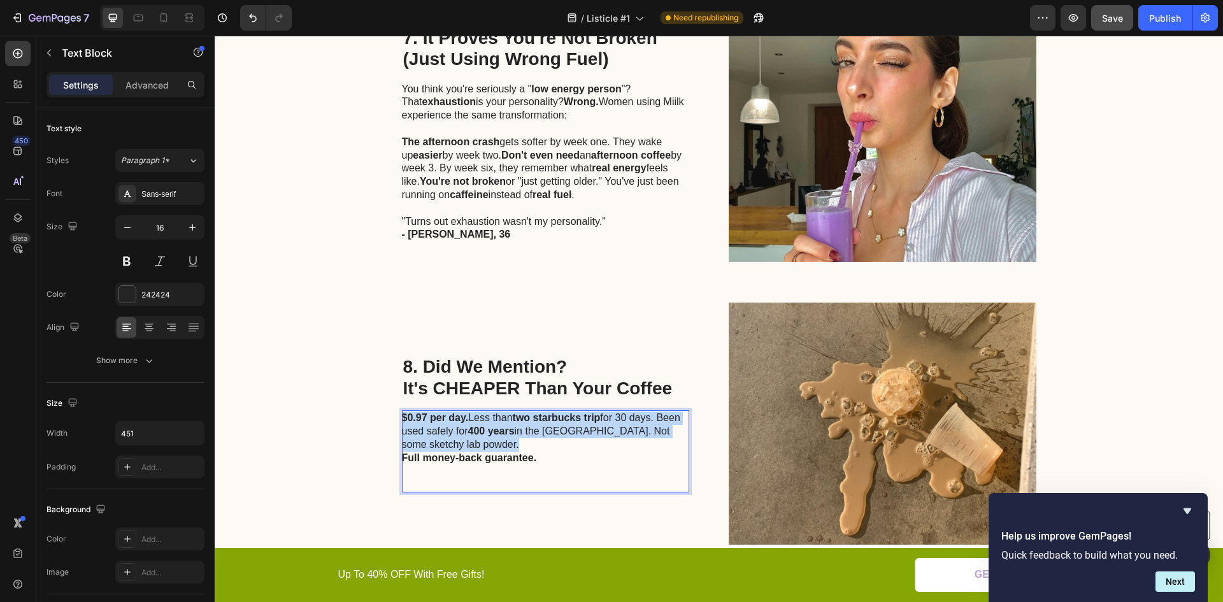
click at [500, 433] on p "$0.97 per day. Less than two starbucks trip for 30 days. Been used safely for 4…" at bounding box center [545, 432] width 286 height 40
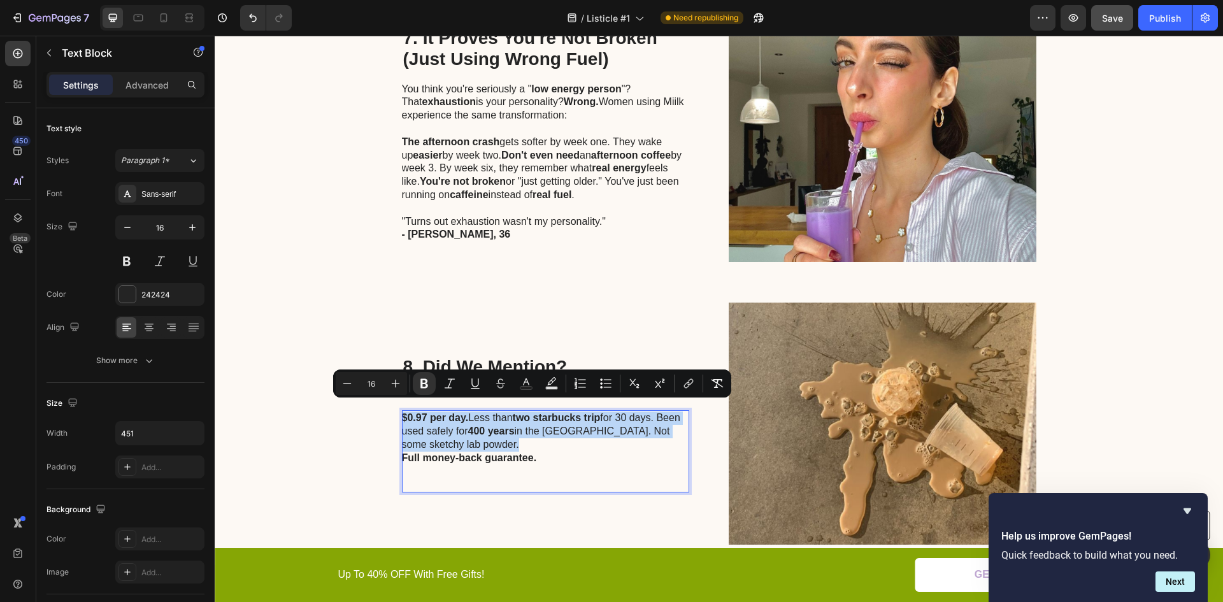
click at [491, 438] on p "$0.97 per day. Less than two starbucks trip for 30 days. Been used safely for 4…" at bounding box center [545, 432] width 286 height 40
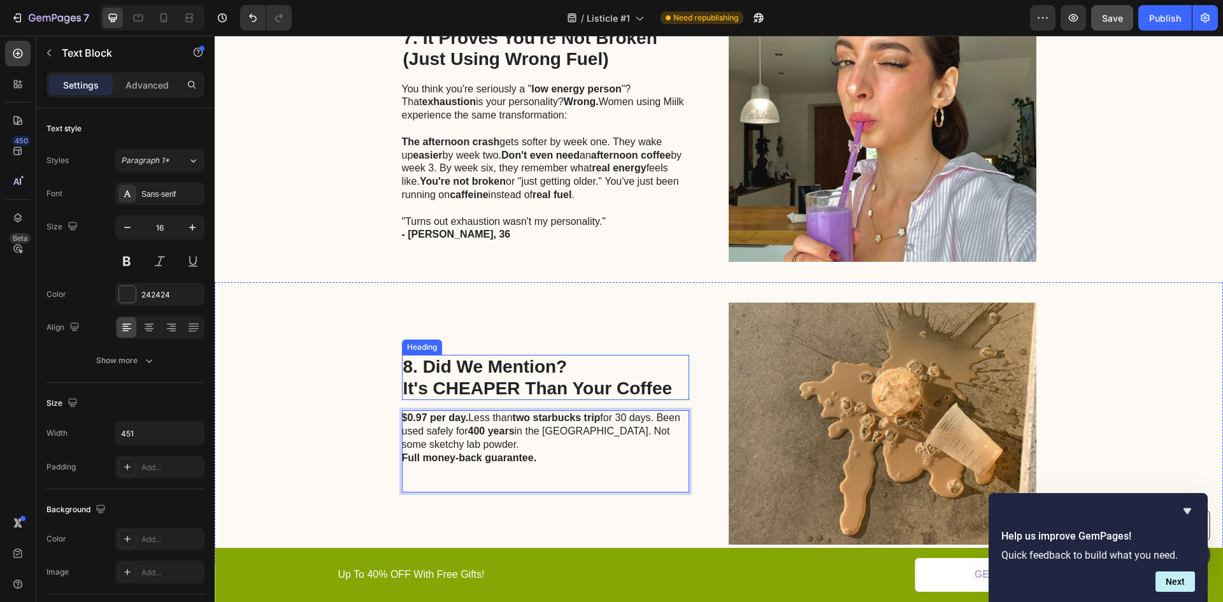
click at [480, 357] on strong "8. Did We Mention?" at bounding box center [485, 367] width 164 height 20
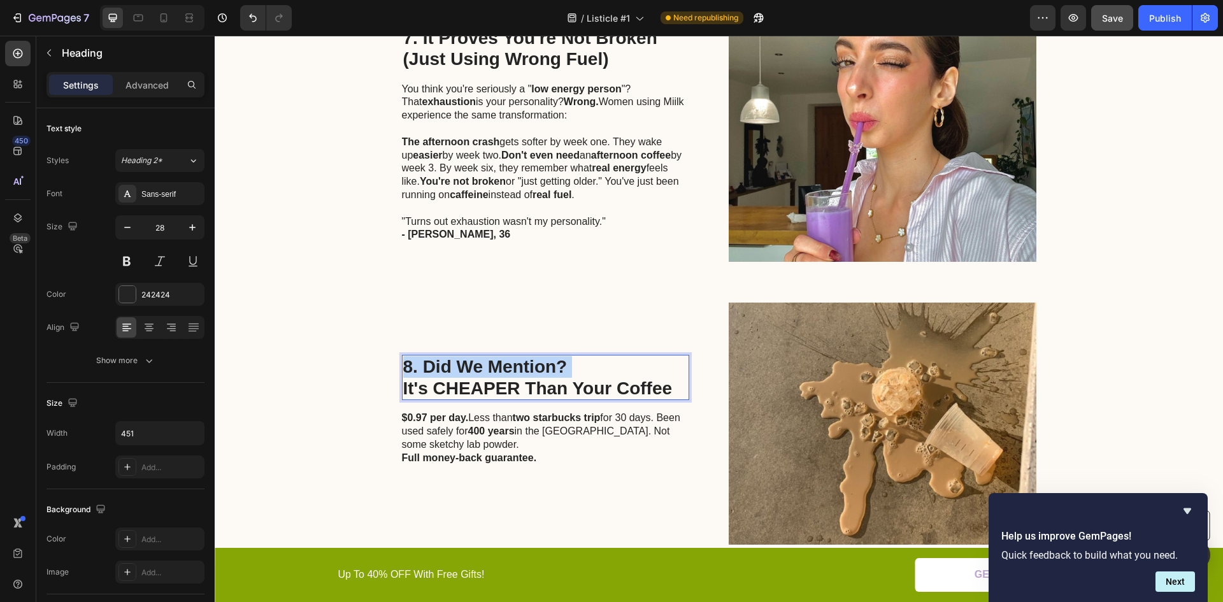
click at [480, 357] on strong "8. Did We Mention?" at bounding box center [485, 367] width 164 height 20
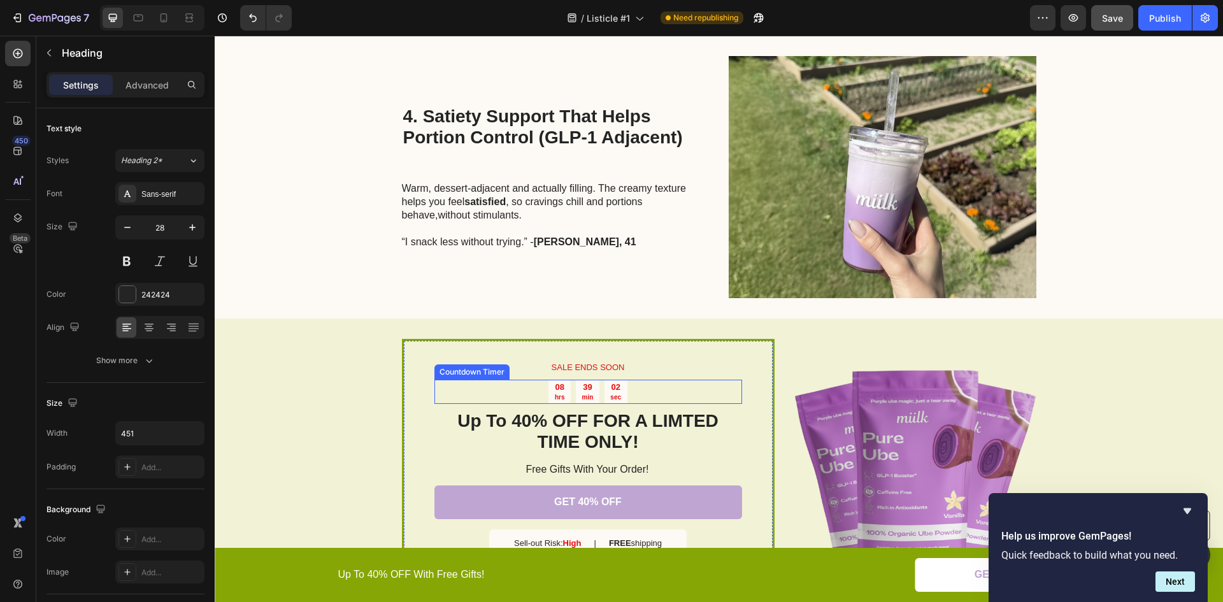
scroll to position [1099, 0]
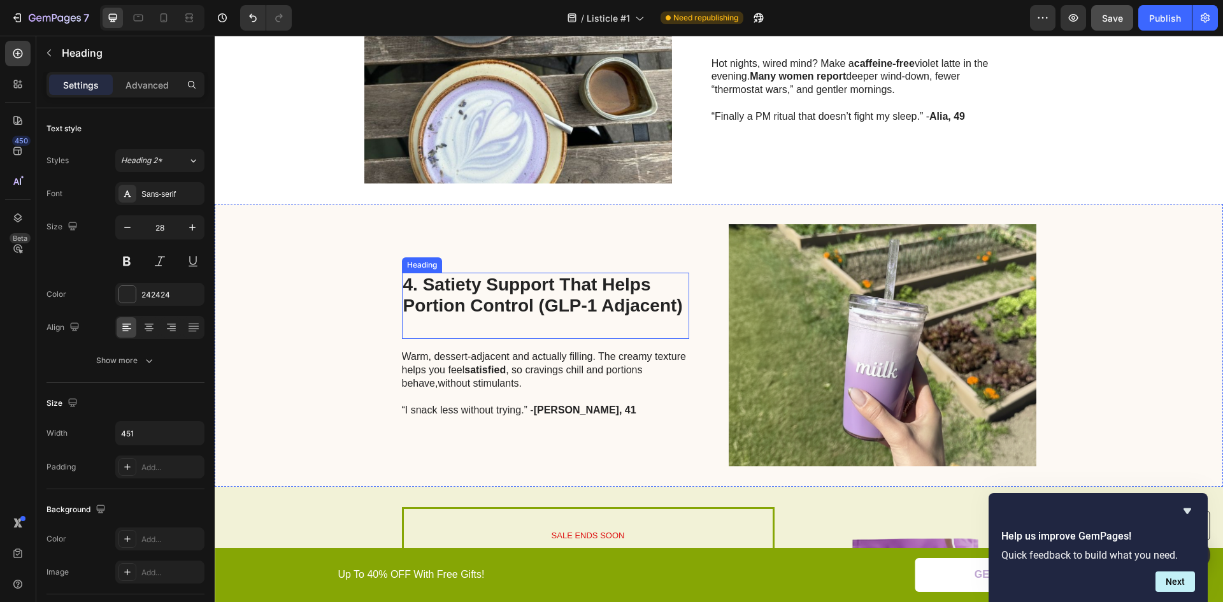
click at [565, 300] on h2 "4. Satiety Support That Helps Portion Control (GLP-1 Adjacent)" at bounding box center [545, 306] width 287 height 67
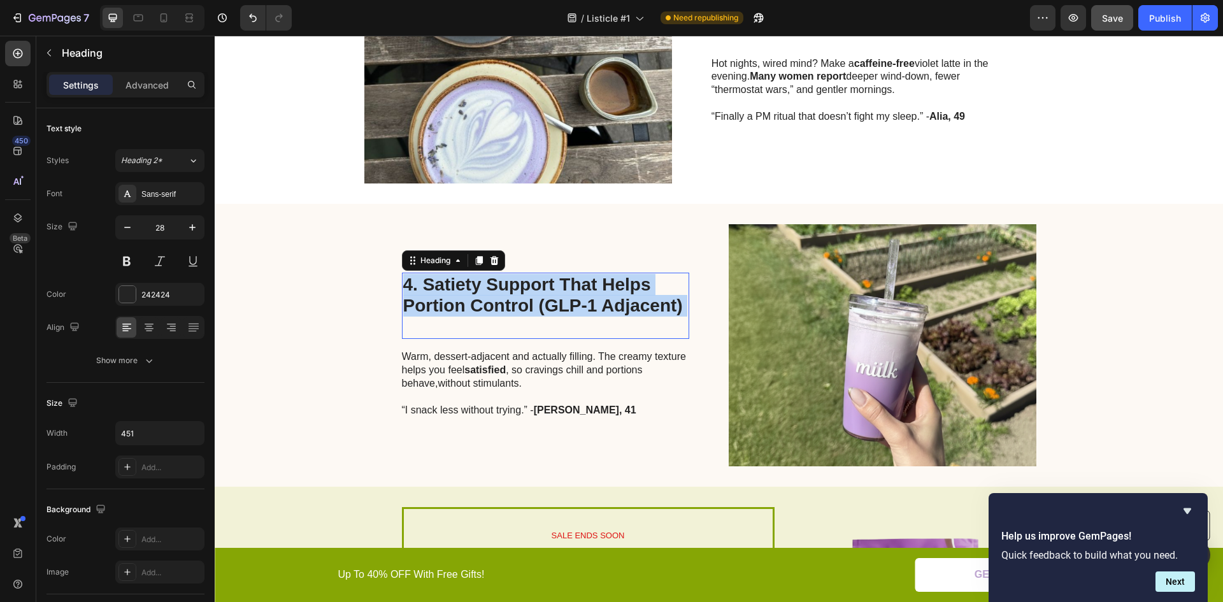
click at [565, 300] on p "4. Satiety Support That Helps Portion Control (GLP-1 Adjacent)" at bounding box center [545, 306] width 285 height 64
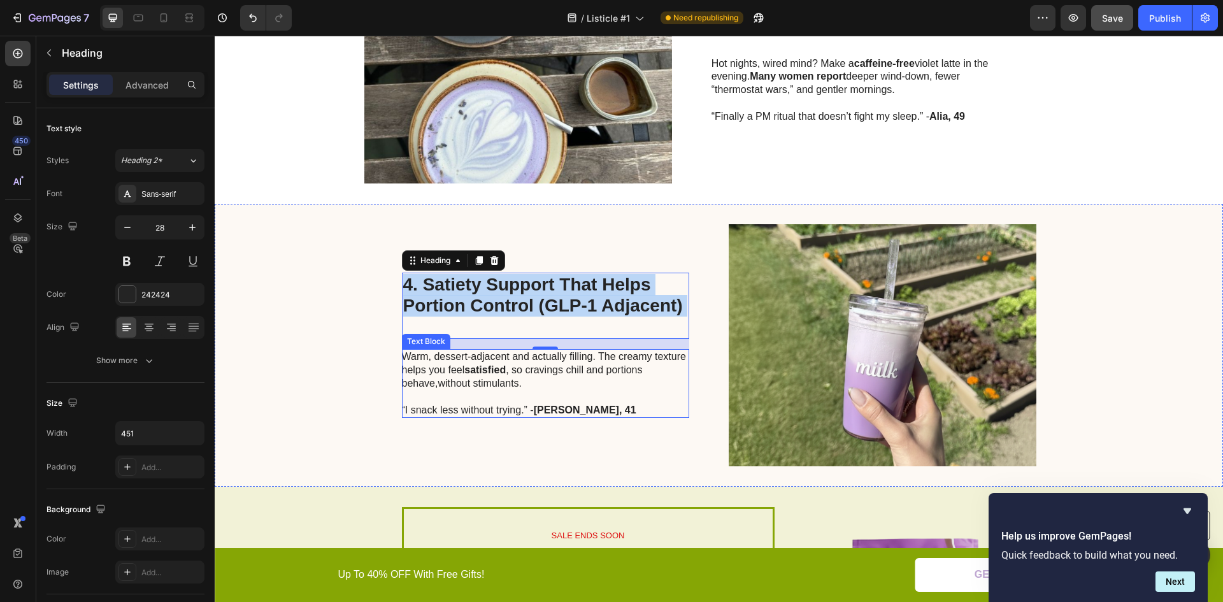
click at [509, 414] on p "Warm, dessert-adjacent and actually filling. The creamy texture helps you feel …" at bounding box center [545, 383] width 286 height 66
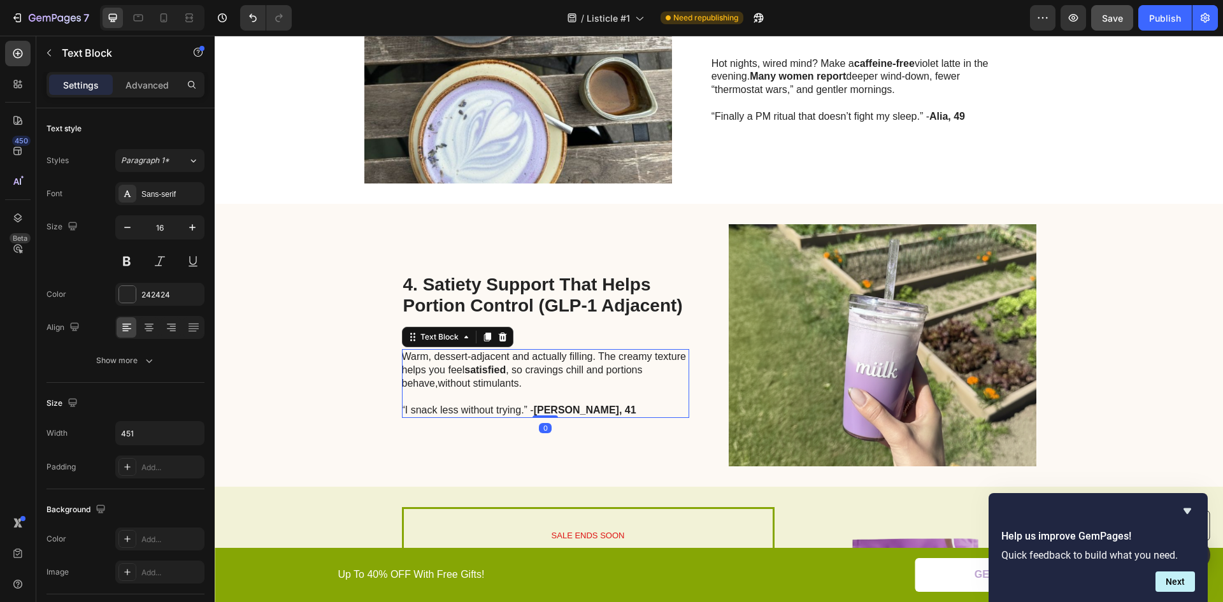
scroll to position [1065, 0]
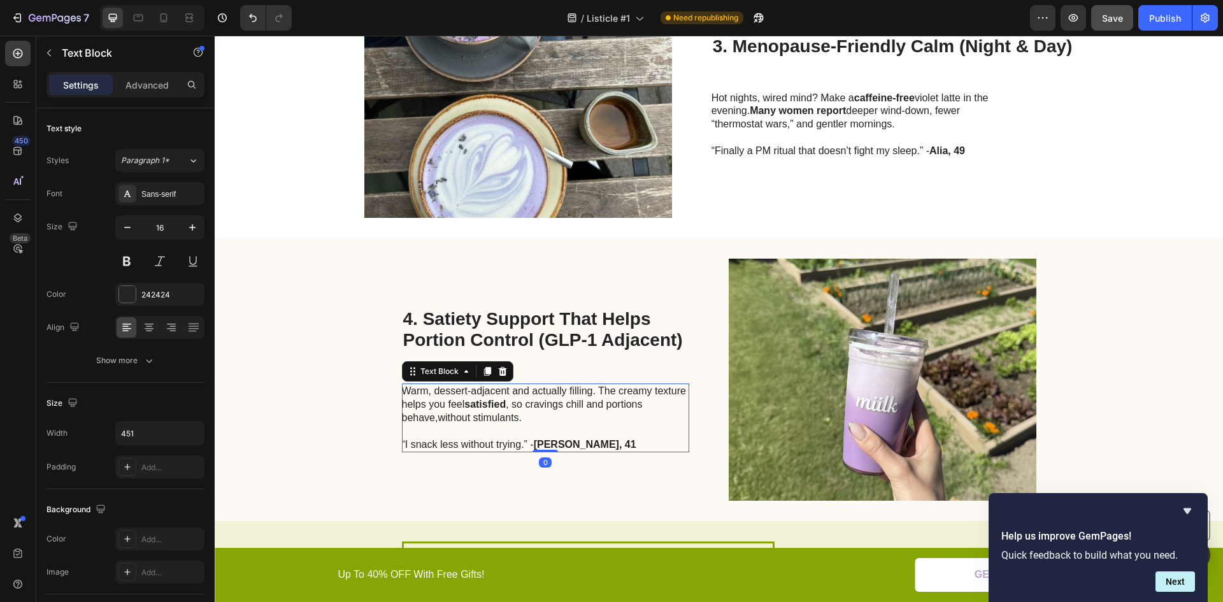
click at [510, 391] on p "Warm, dessert-adjacent and actually filling. The creamy texture helps you feel …" at bounding box center [545, 418] width 286 height 66
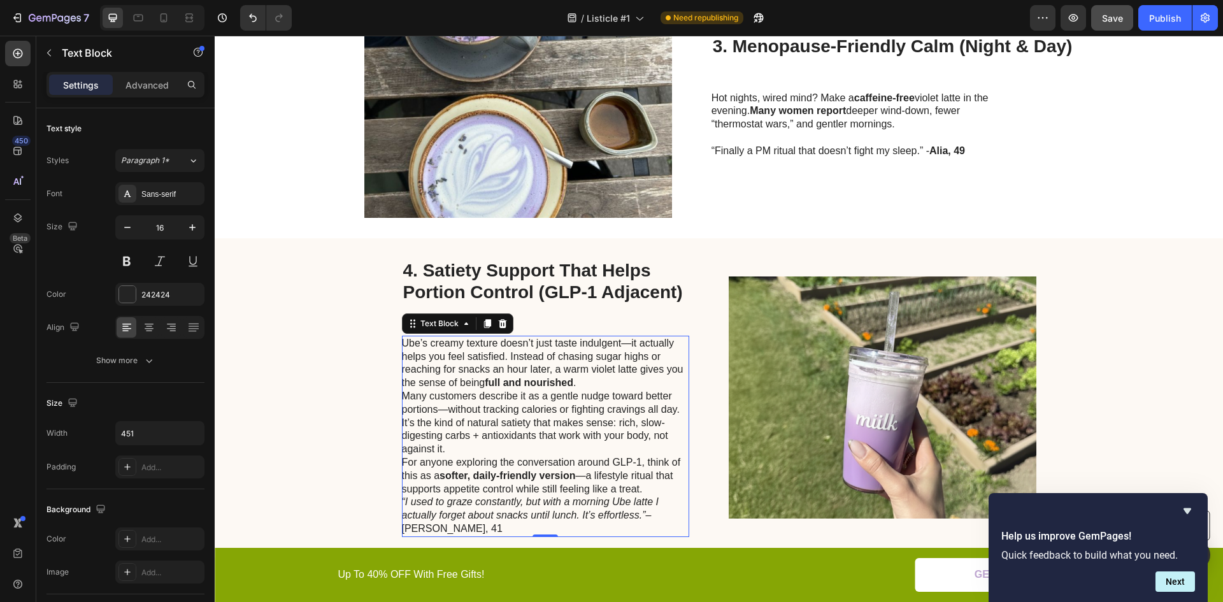
click at [641, 488] on p "For anyone exploring the conversation around GLP-1, think of this as a softer, …" at bounding box center [545, 476] width 286 height 40
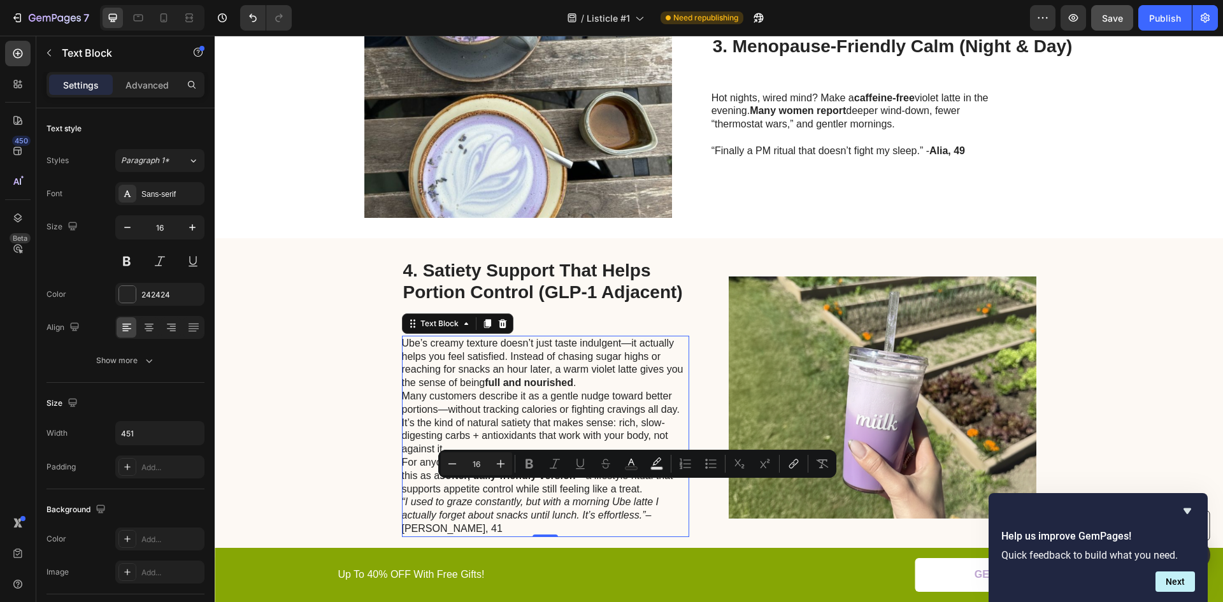
click at [644, 487] on p "For anyone exploring the conversation around GLP-1, think of this as a softer, …" at bounding box center [545, 476] width 286 height 40
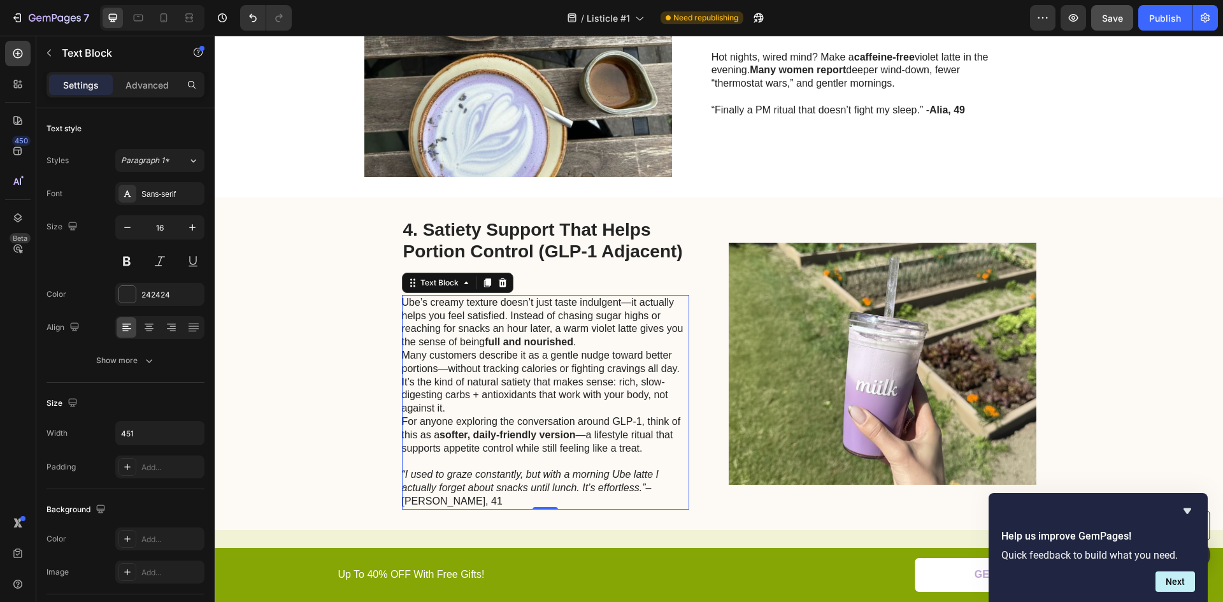
scroll to position [1128, 0]
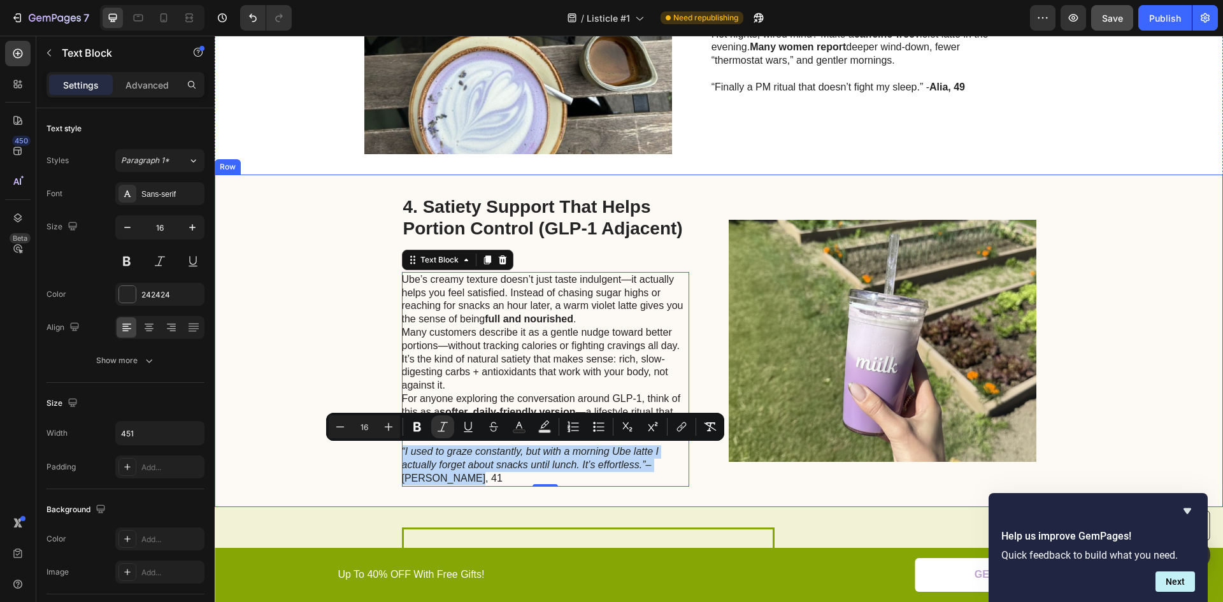
drag, startPoint x: 455, startPoint y: 479, endPoint x: 396, endPoint y: 452, distance: 64.7
click at [396, 452] on div "4. Satiety Support That Helps Portion Control (GLP-1 Adjacent) Heading Ube’s cr…" at bounding box center [719, 341] width 1009 height 333
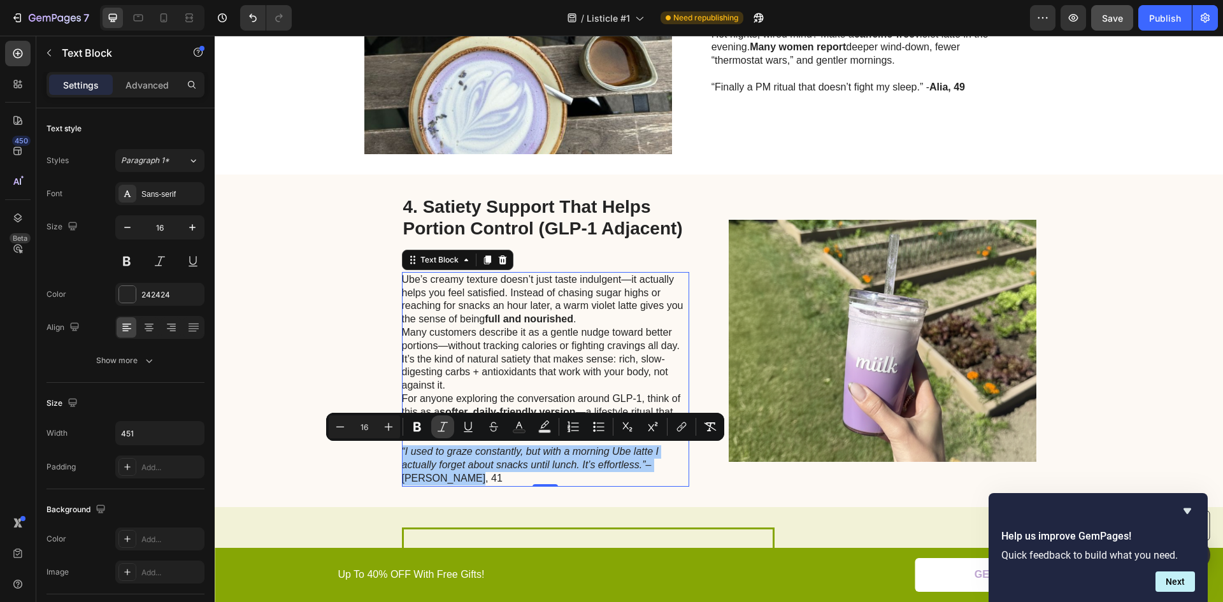
click at [441, 427] on icon "Editor contextual toolbar" at bounding box center [442, 427] width 13 height 13
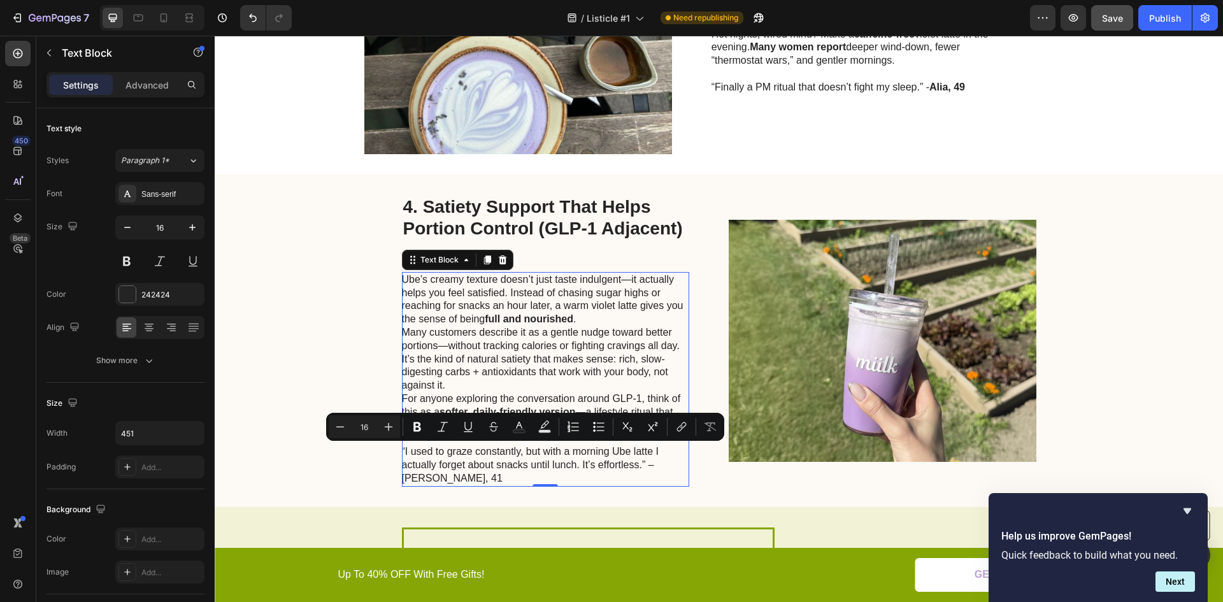
click at [437, 455] on p "“I used to graze constantly, but with a morning Ube latte I actually forget abo…" at bounding box center [545, 465] width 286 height 40
click at [477, 480] on p "“I used to graze constantly, but with a morning Ube latte I actually forget abo…" at bounding box center [545, 465] width 286 height 40
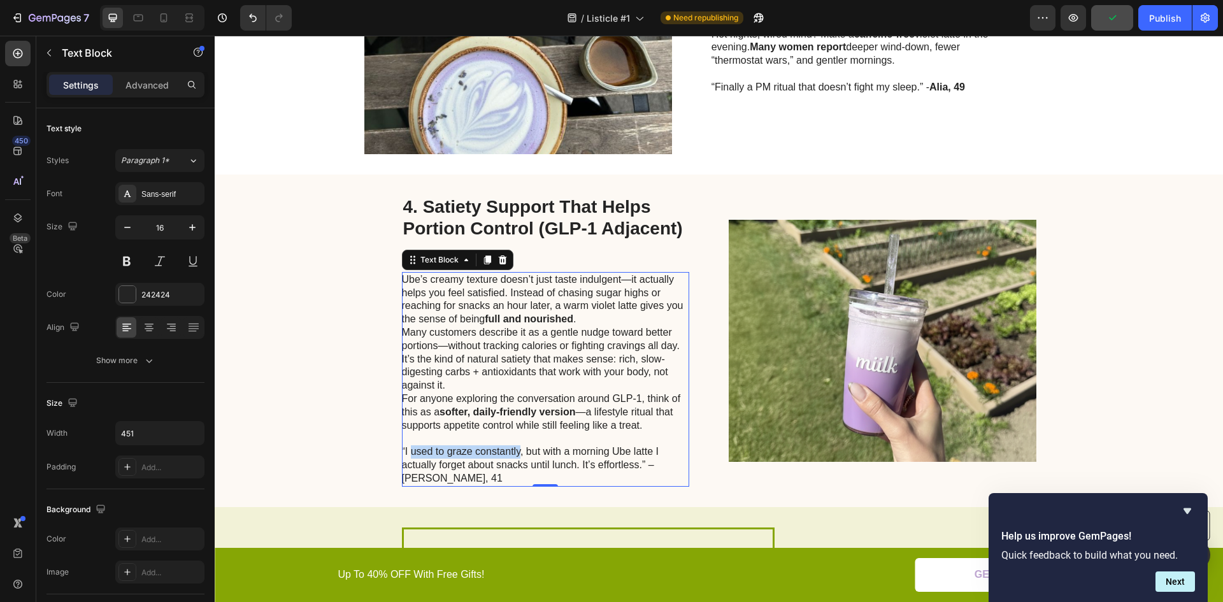
drag, startPoint x: 407, startPoint y: 454, endPoint x: 516, endPoint y: 452, distance: 109.0
click at [516, 452] on p "“I used to graze constantly, but with a morning Ube latte I actually forget abo…" at bounding box center [545, 465] width 286 height 40
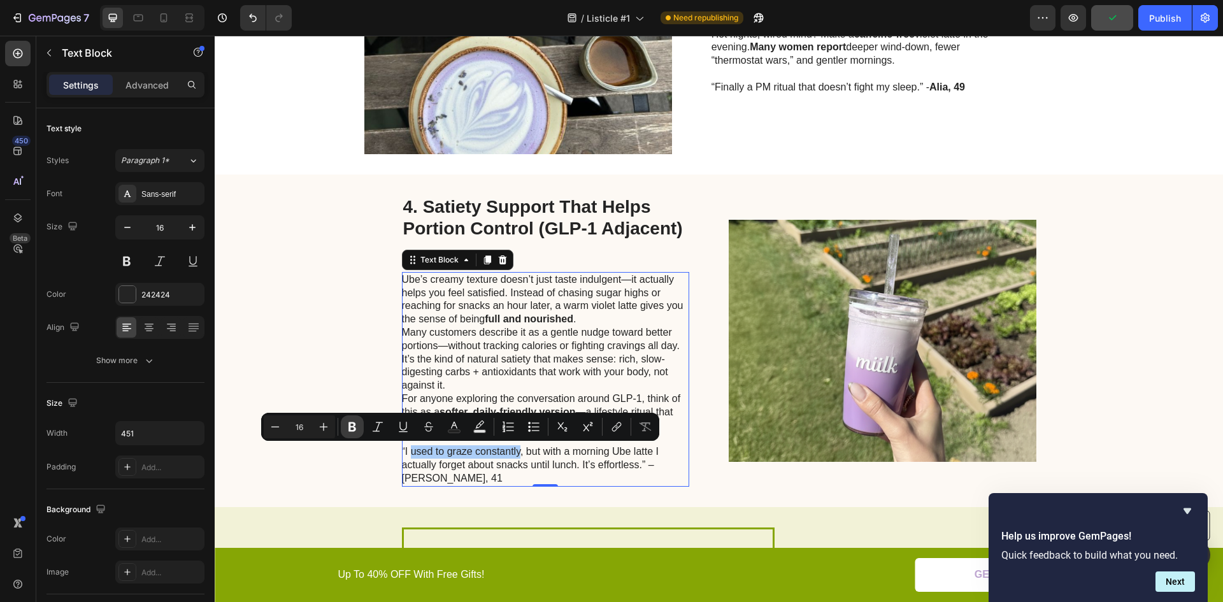
click at [350, 427] on icon "Editor contextual toolbar" at bounding box center [353, 427] width 8 height 10
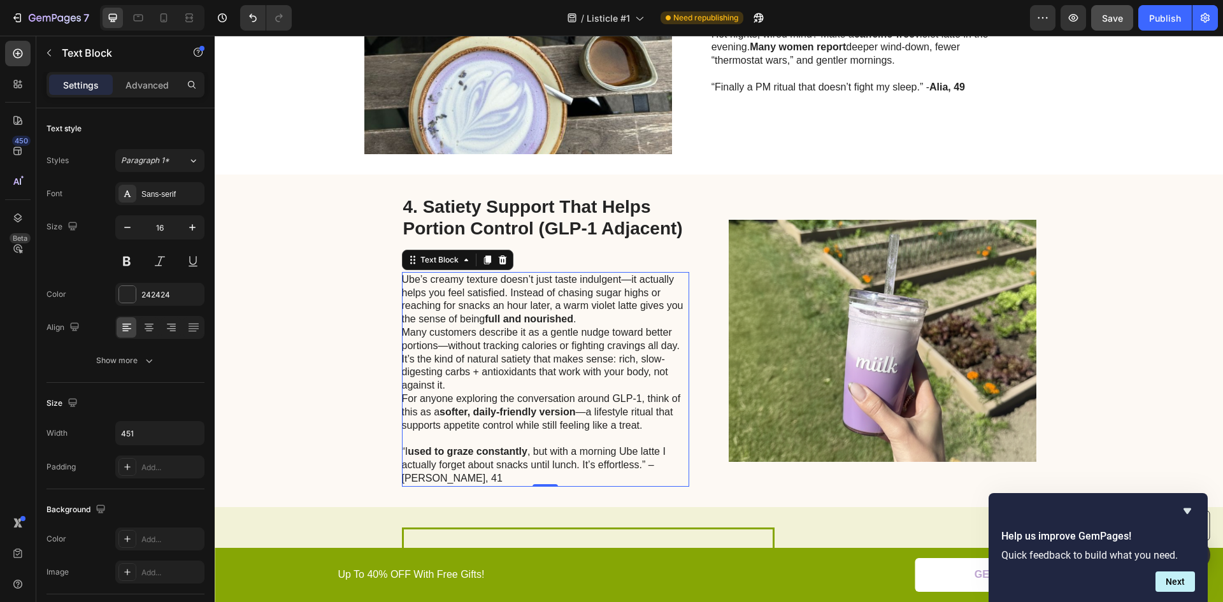
click at [410, 465] on p "“I used to graze constantly , but with a morning Ube latte I actually forget ab…" at bounding box center [545, 465] width 286 height 40
drag, startPoint x: 661, startPoint y: 452, endPoint x: 570, endPoint y: 463, distance: 91.1
click at [571, 463] on p "“I used to graze constantly , but with a morning Ube latte I actually forget ab…" at bounding box center [545, 465] width 286 height 40
click at [552, 480] on p "“I used to graze constantly , but with a morning Ube latte I actually forget ab…" at bounding box center [545, 465] width 286 height 40
click at [649, 451] on p "“I used to graze constantly , but with a morning Ube latte I actually forget ab…" at bounding box center [545, 465] width 286 height 40
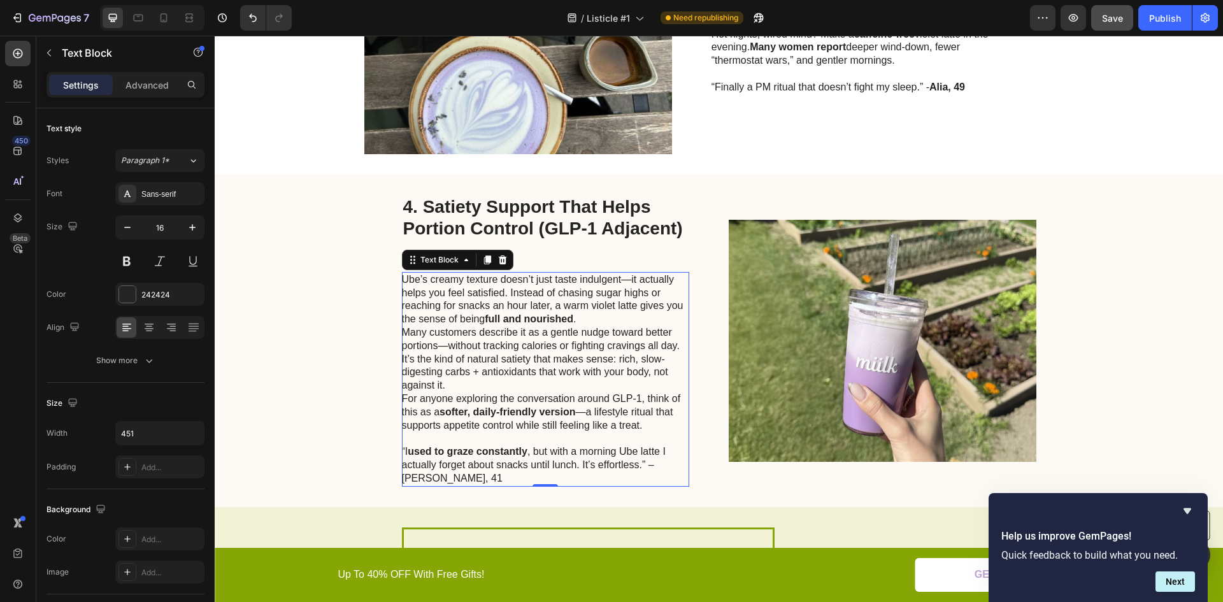
click at [631, 463] on p "“I used to graze constantly , but with a morning Ube latte I actually forget ab…" at bounding box center [545, 465] width 286 height 40
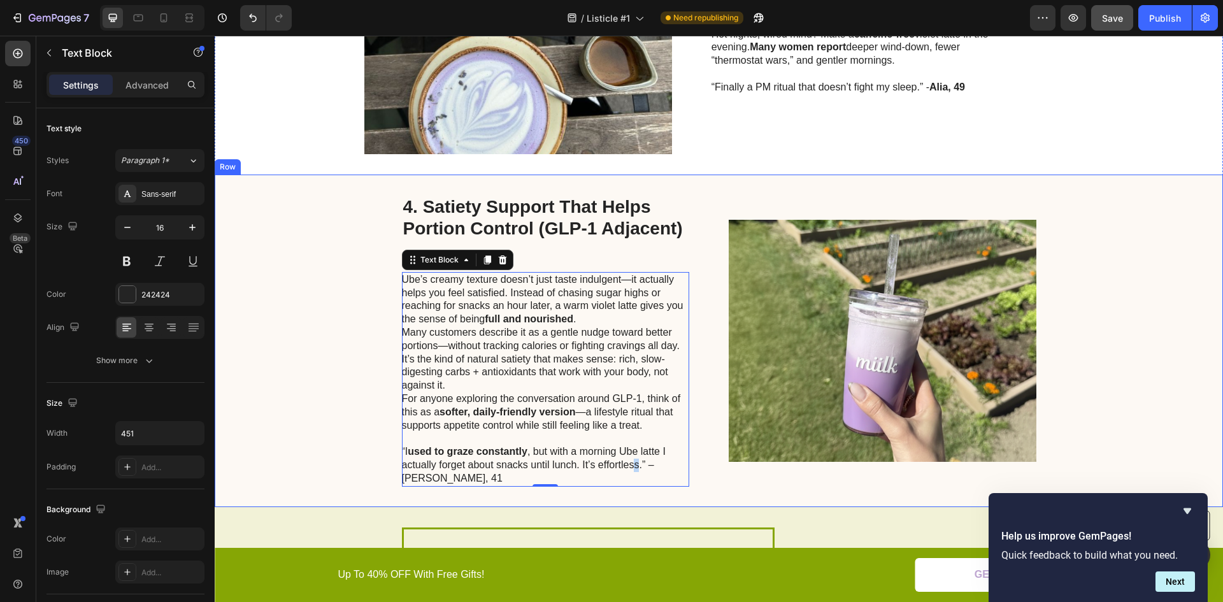
click at [749, 504] on div "4. Satiety Support That Helps Portion Control (GLP-1 Adjacent) Heading Ube’s cr…" at bounding box center [719, 341] width 1009 height 333
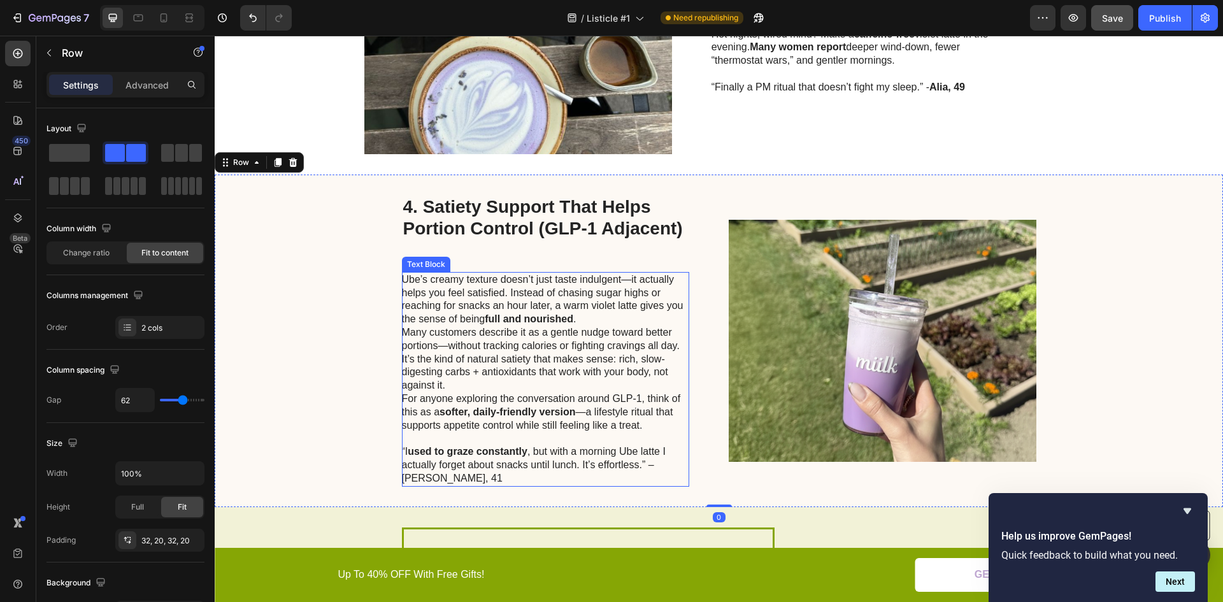
click at [633, 470] on p "“I used to graze constantly , but with a morning Ube latte I actually forget ab…" at bounding box center [545, 465] width 286 height 40
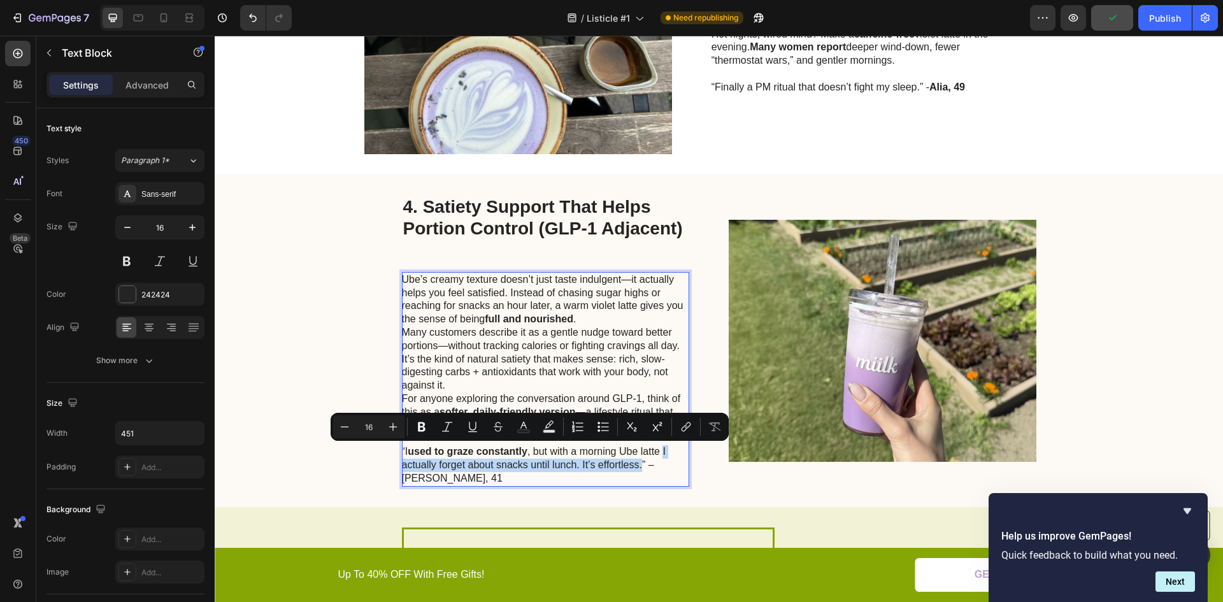
drag, startPoint x: 638, startPoint y: 466, endPoint x: 662, endPoint y: 455, distance: 26.5
click at [421, 426] on icon "Editor contextual toolbar" at bounding box center [422, 427] width 8 height 10
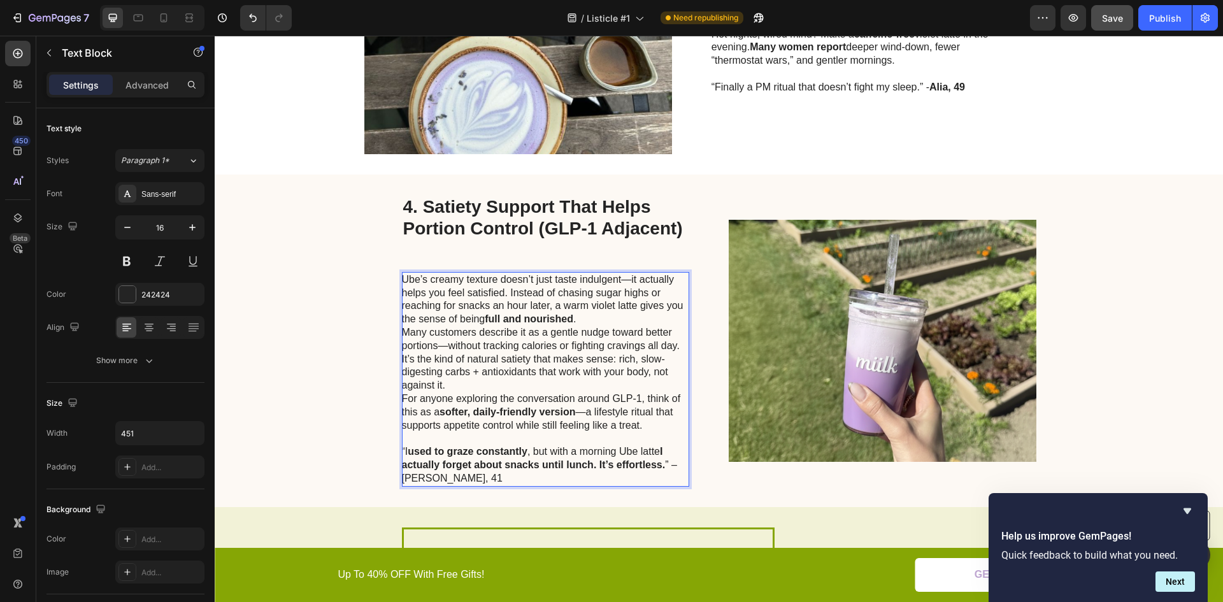
click at [430, 480] on p "“I used to graze constantly , but with a morning Ube latte I actually forget ab…" at bounding box center [545, 465] width 286 height 40
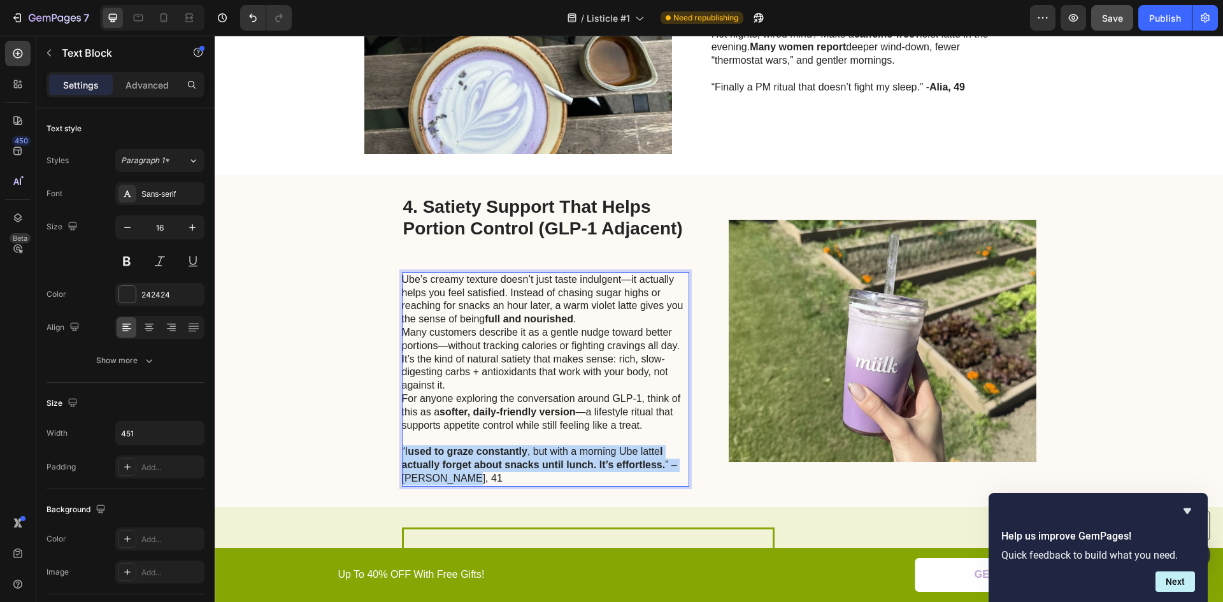
click at [430, 480] on p "“I used to graze constantly , but with a morning Ube latte I actually forget ab…" at bounding box center [545, 465] width 286 height 40
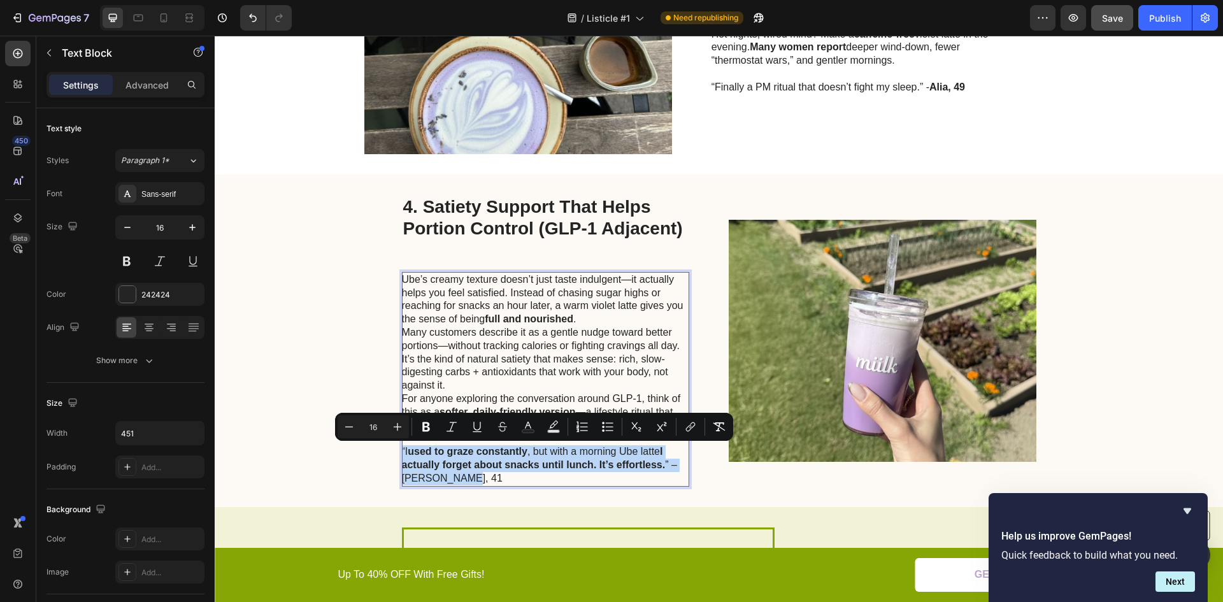
drag, startPoint x: 669, startPoint y: 477, endPoint x: 663, endPoint y: 480, distance: 6.9
click at [670, 477] on p "“I used to graze constantly , but with a morning Ube latte I actually forget ab…" at bounding box center [545, 465] width 286 height 40
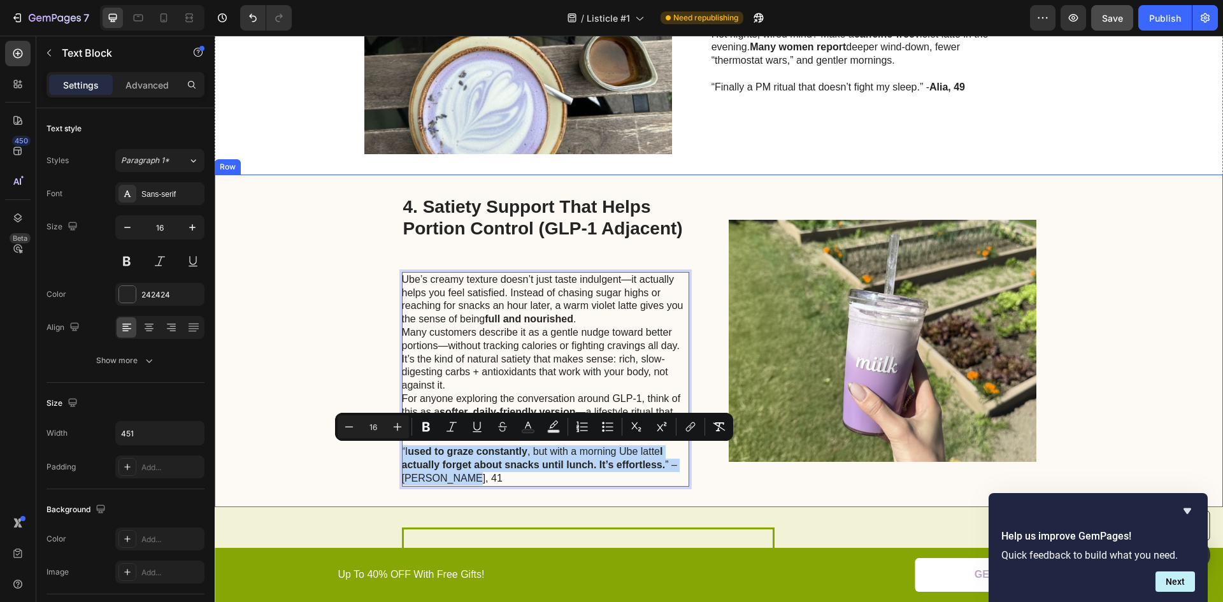
click at [339, 490] on div "4. Satiety Support That Helps Portion Control (GLP-1 Adjacent) Heading Ube’s cr…" at bounding box center [719, 341] width 1009 height 333
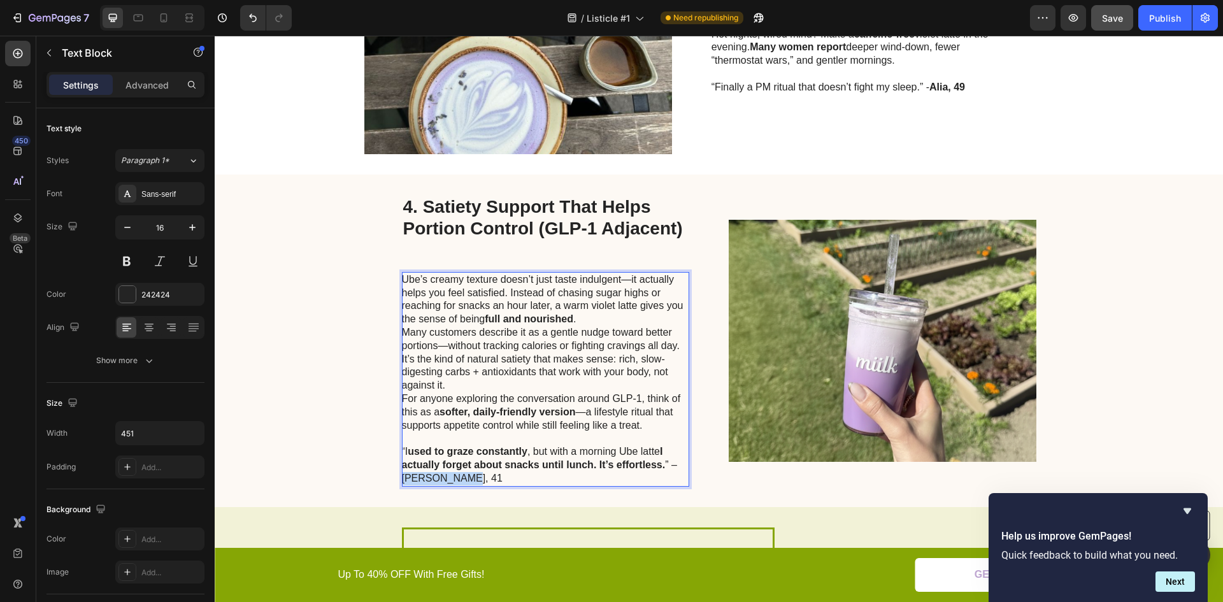
drag, startPoint x: 452, startPoint y: 479, endPoint x: 398, endPoint y: 480, distance: 54.2
click at [402, 480] on p "“I used to graze constantly , but with a morning Ube latte I actually forget ab…" at bounding box center [545, 465] width 286 height 40
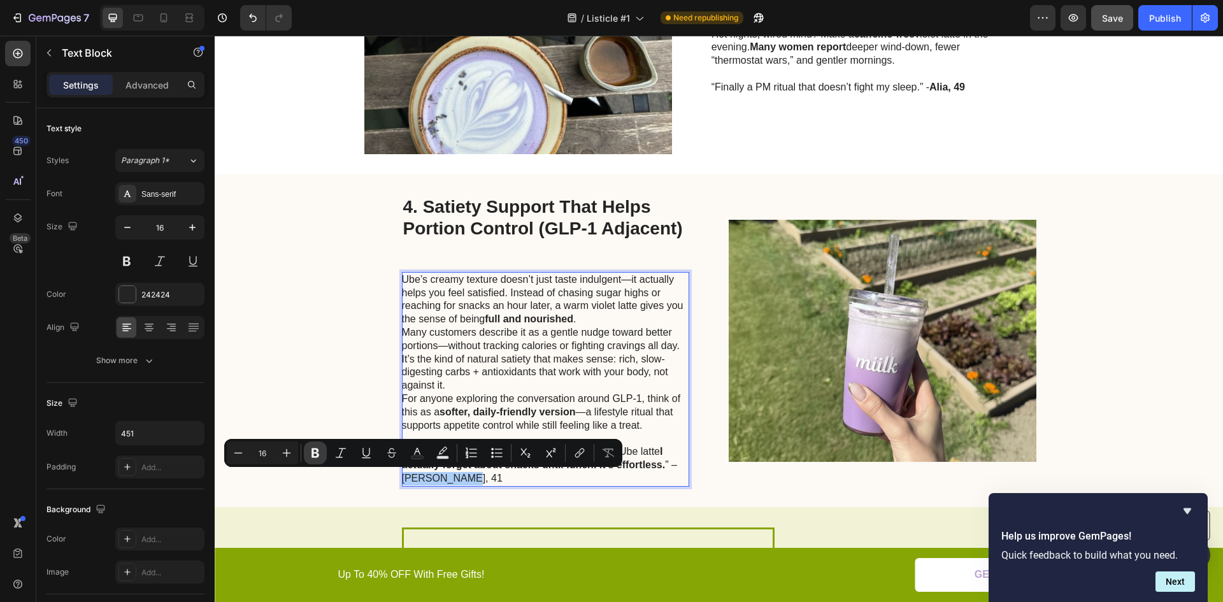
click at [318, 454] on icon "Editor contextual toolbar" at bounding box center [316, 454] width 8 height 10
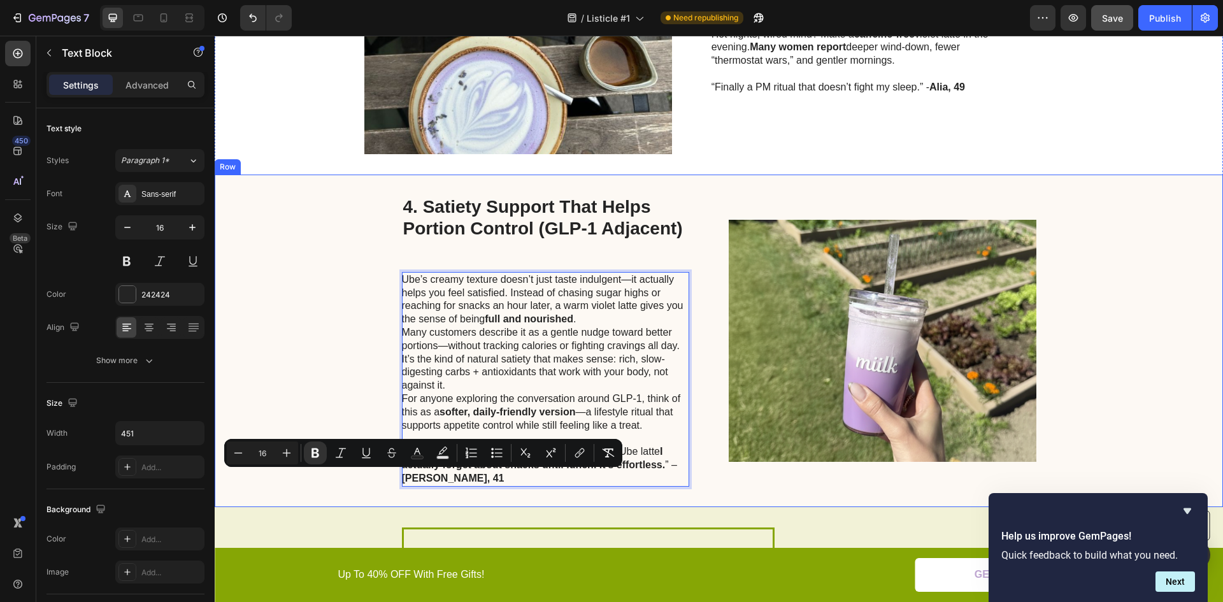
click at [336, 361] on div "4. Satiety Support That Helps Portion Control (GLP-1 Adjacent) Heading Ube’s cr…" at bounding box center [719, 341] width 1009 height 333
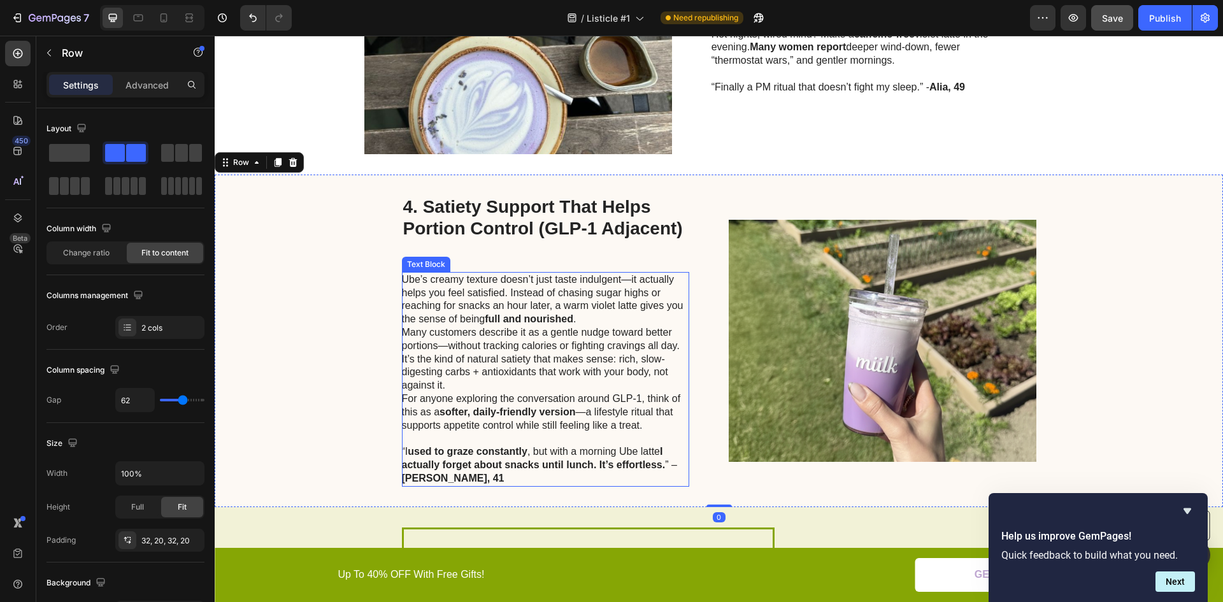
click at [540, 321] on strong "full and nourished" at bounding box center [529, 318] width 89 height 11
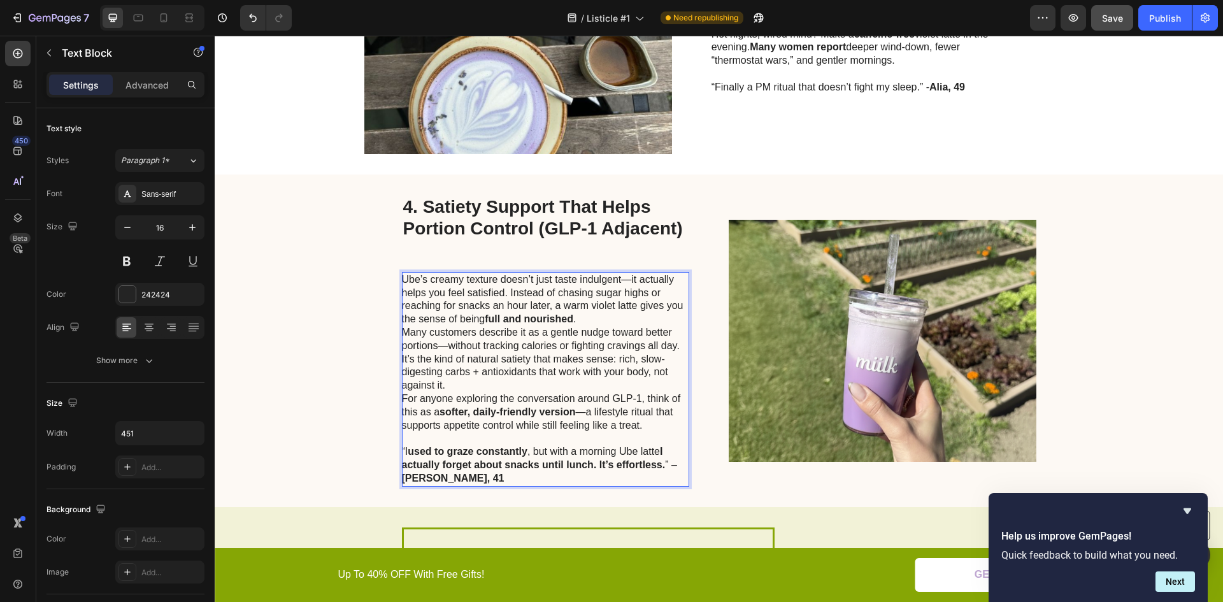
click at [586, 319] on p "Ube’s creamy texture doesn’t just taste indulgent—it actually helps you feel sa…" at bounding box center [545, 299] width 286 height 53
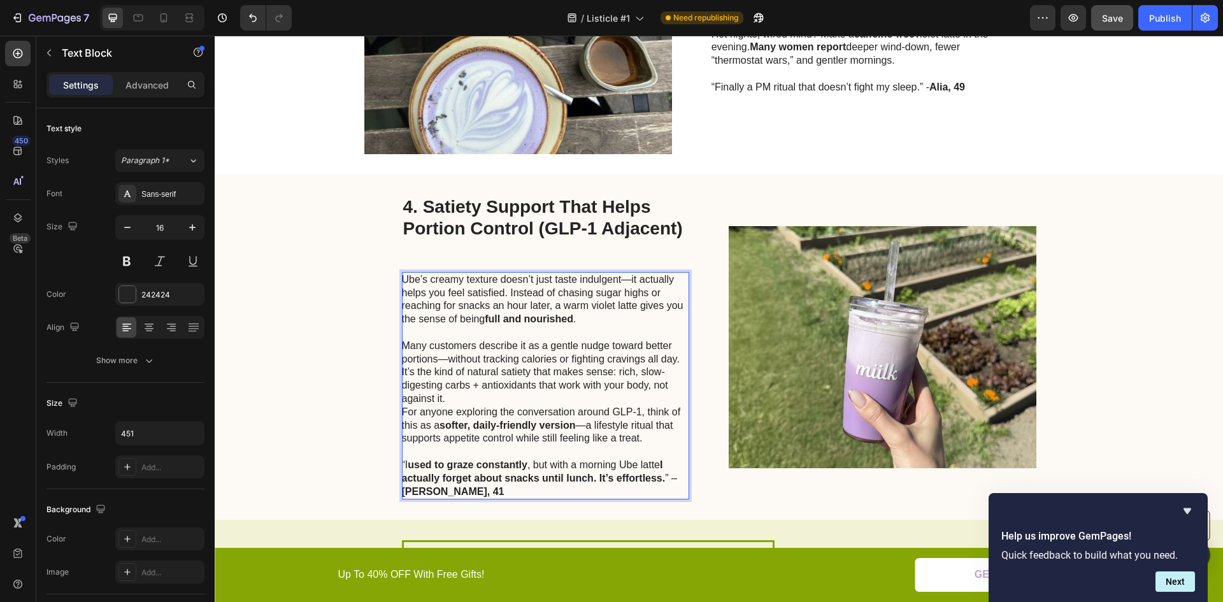
click at [454, 391] on p "Many customers describe it as a gentle nudge toward better portions—without tra…" at bounding box center [545, 373] width 286 height 66
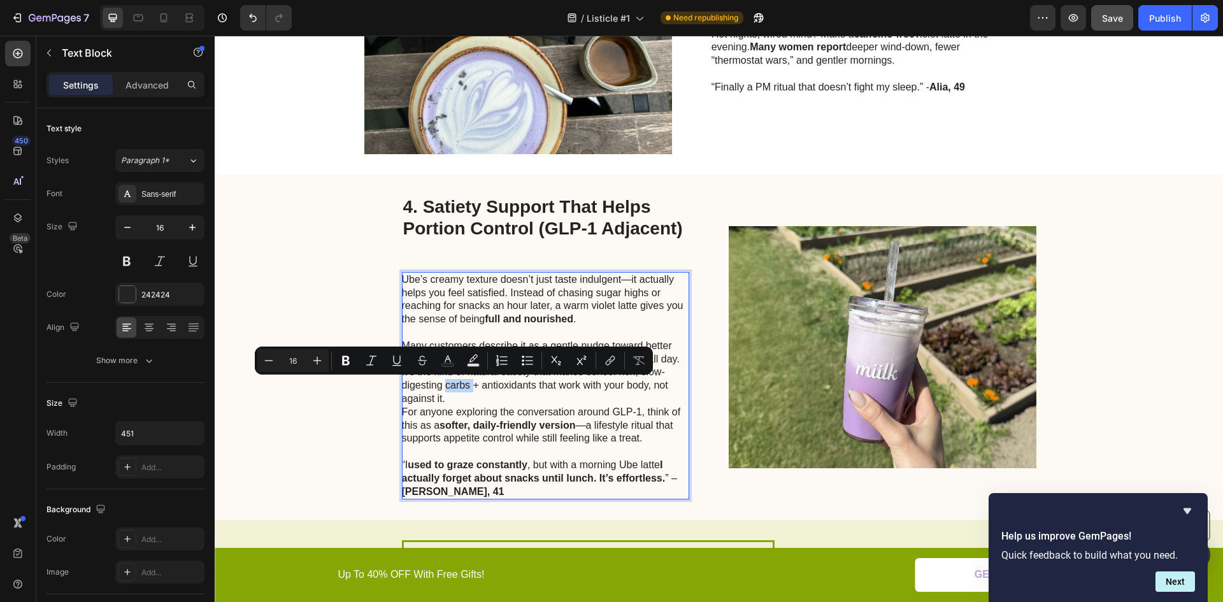
click at [454, 400] on p "Many customers describe it as a gentle nudge toward better portions—without tra…" at bounding box center [545, 373] width 286 height 66
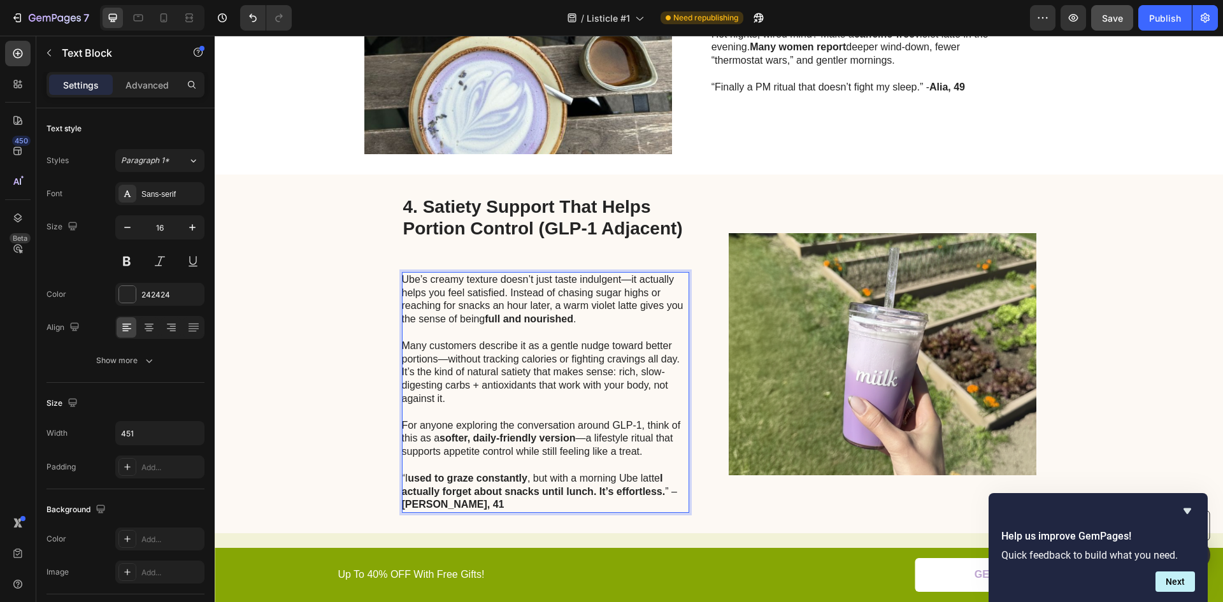
click at [438, 360] on p "Many customers describe it as a gentle nudge toward better portions—without tra…" at bounding box center [545, 373] width 286 height 66
click at [435, 359] on p "Many customers describe it as a gentle nudge toward better portions- without tr…" at bounding box center [545, 373] width 286 height 66
click at [433, 359] on p "Many customers describe it as a gentle nudge toward better portions- without tr…" at bounding box center [545, 373] width 286 height 66
click at [623, 282] on p "Ube’s creamy texture doesn’t just taste indulgent—it actually helps you feel sa…" at bounding box center [545, 299] width 286 height 53
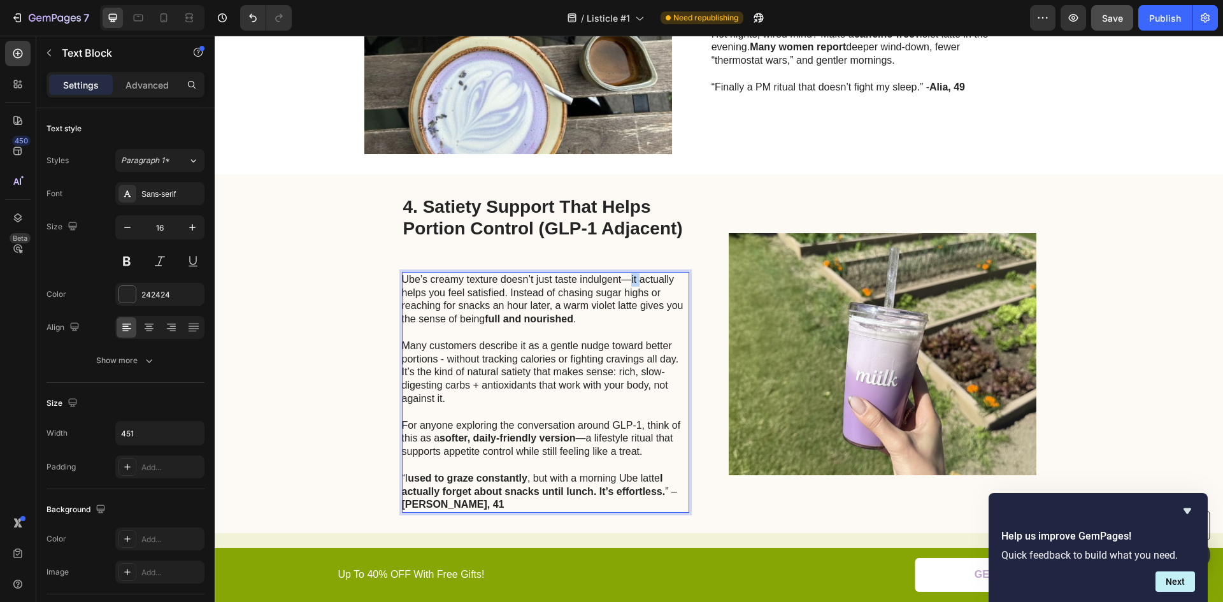
click at [623, 282] on p "Ube’s creamy texture doesn’t just taste indulgent—it actually helps you feel sa…" at bounding box center [545, 299] width 286 height 53
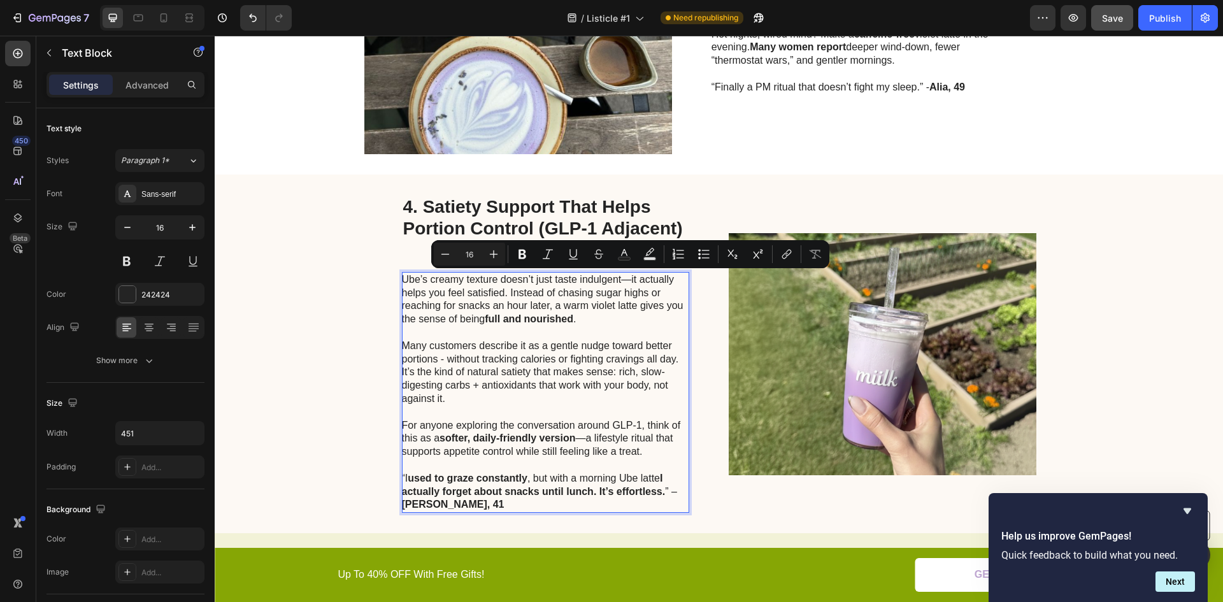
click at [621, 278] on p "Ube’s creamy texture doesn’t just taste indulgent—it actually helps you feel sa…" at bounding box center [545, 299] width 286 height 53
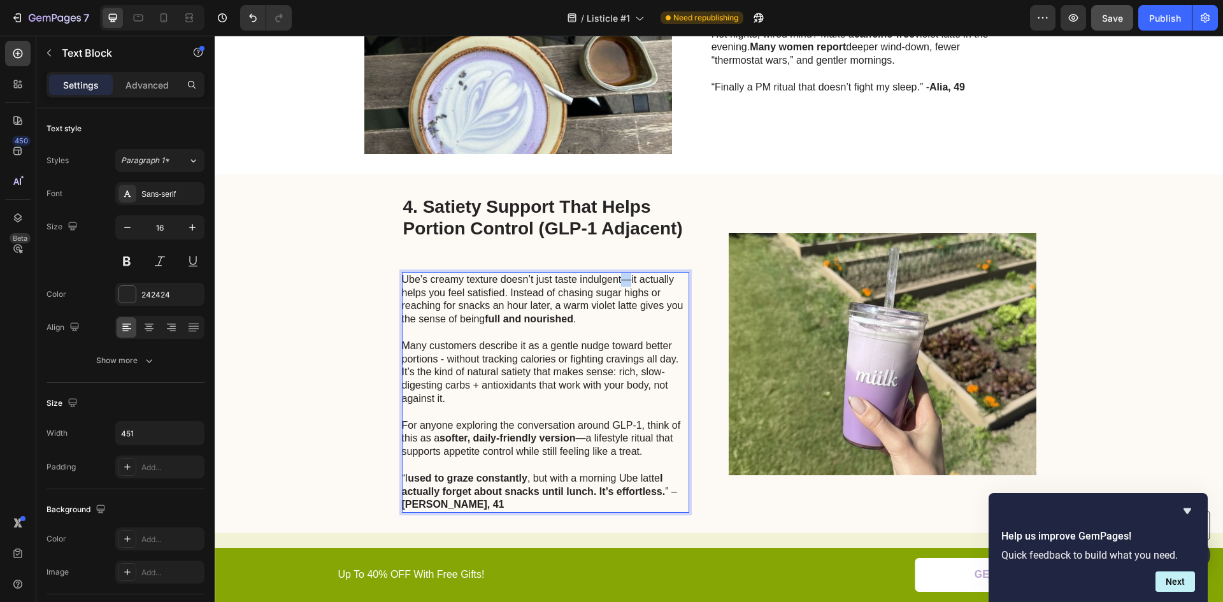
click at [621, 279] on p "Ube’s creamy texture doesn’t just taste indulgent—it actually helps you feel sa…" at bounding box center [545, 299] width 286 height 53
click at [580, 440] on p "For anyone exploring the conversation around GLP-1, think of this as a softer, …" at bounding box center [545, 439] width 286 height 40
click at [577, 438] on p "For anyone exploring the conversation around GLP-1, think of this as a softer, …" at bounding box center [545, 439] width 286 height 40
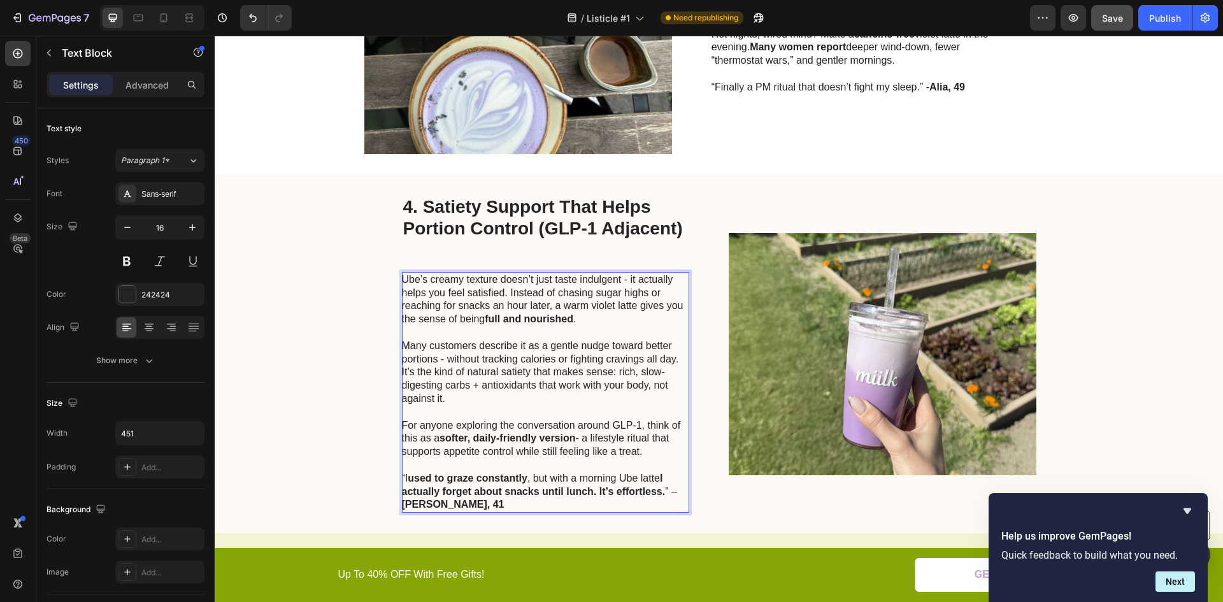
click at [497, 427] on p "For anyone exploring the conversation around GLP-1, think of this as a softer, …" at bounding box center [545, 439] width 286 height 40
click at [416, 425] on p "For anyone exploring the conversation around GLP-1, think of this as a softer, …" at bounding box center [545, 439] width 286 height 40
click at [517, 425] on p "For anyone exploring the conversation around GLP-1, think of this as a softer, …" at bounding box center [545, 439] width 286 height 40
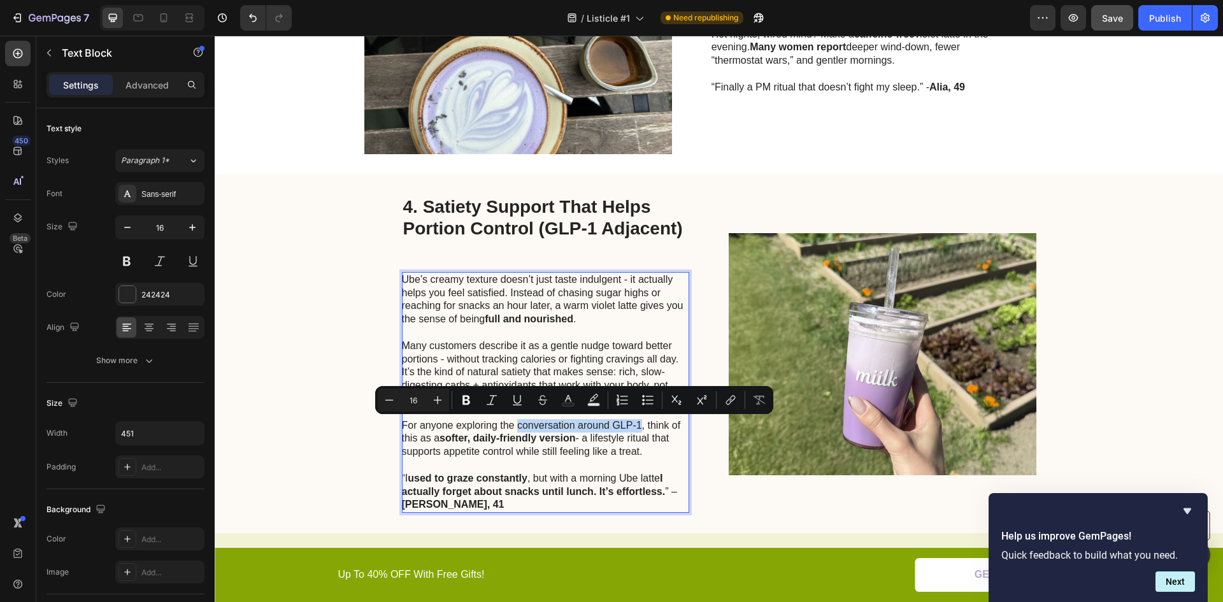
drag, startPoint x: 513, startPoint y: 424, endPoint x: 638, endPoint y: 425, distance: 124.9
click at [638, 425] on p "For anyone exploring the conversation around GLP-1, think of this as a softer, …" at bounding box center [545, 439] width 286 height 40
click at [465, 405] on icon "Editor contextual toolbar" at bounding box center [466, 400] width 13 height 13
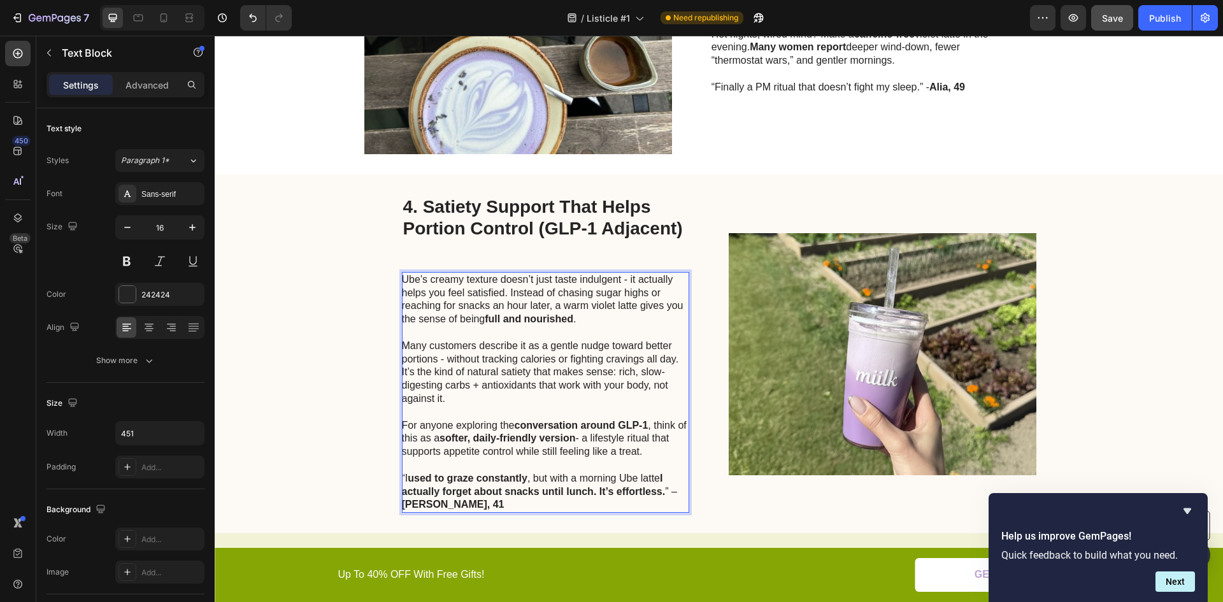
click at [549, 447] on p "For anyone exploring the conversation around GLP-1 , think of this as a softer,…" at bounding box center [545, 439] width 286 height 40
click at [402, 452] on p "For anyone exploring the conversation around GLP-1 , think of this as a softer,…" at bounding box center [545, 439] width 286 height 40
click at [402, 451] on p "For anyone exploring the conversation around GLP-1 , think of this as a softer,…" at bounding box center [545, 439] width 286 height 40
click at [336, 462] on div "4. Satiety Support That Helps Portion Control (GLP-1 Adjacent) Heading Ube’s cr…" at bounding box center [719, 354] width 1009 height 359
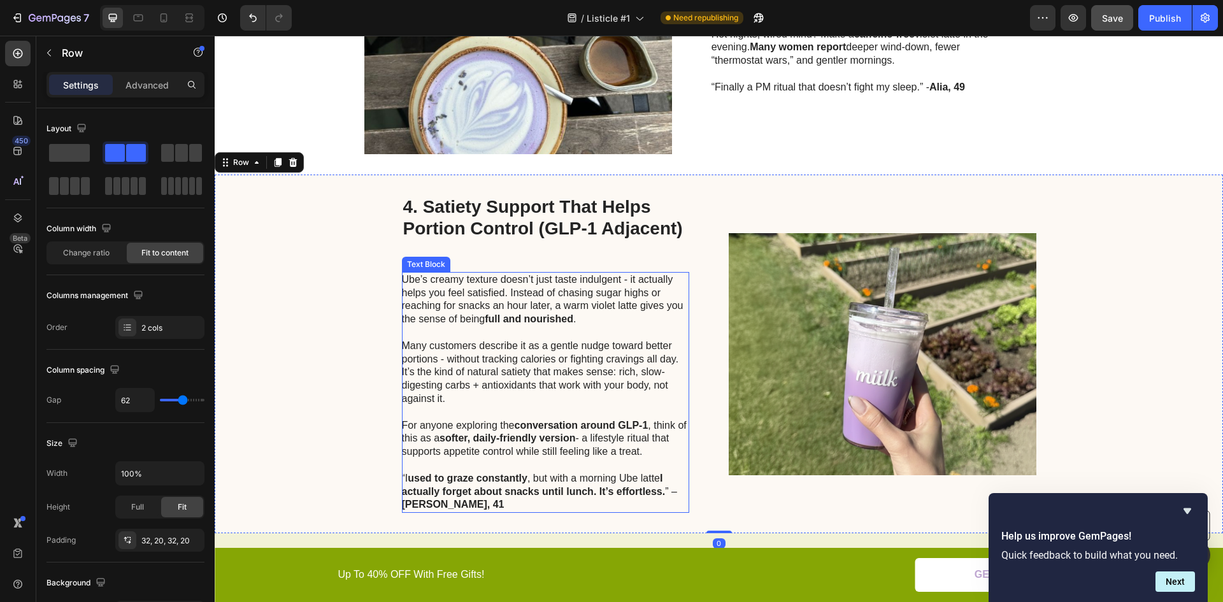
click at [403, 453] on p "For anyone exploring the conversation around GLP-1 , think of this as a softer,…" at bounding box center [545, 439] width 286 height 40
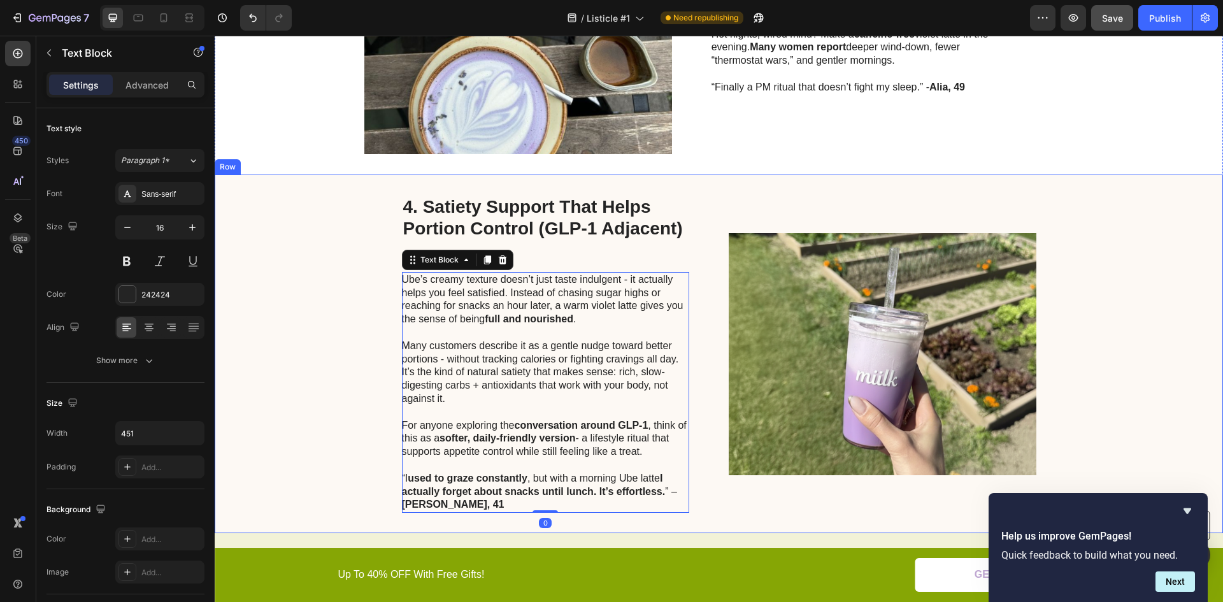
click at [394, 449] on div "4. Satiety Support That Helps Portion Control (GLP-1 Adjacent) Heading Ube’s cr…" at bounding box center [719, 354] width 1009 height 359
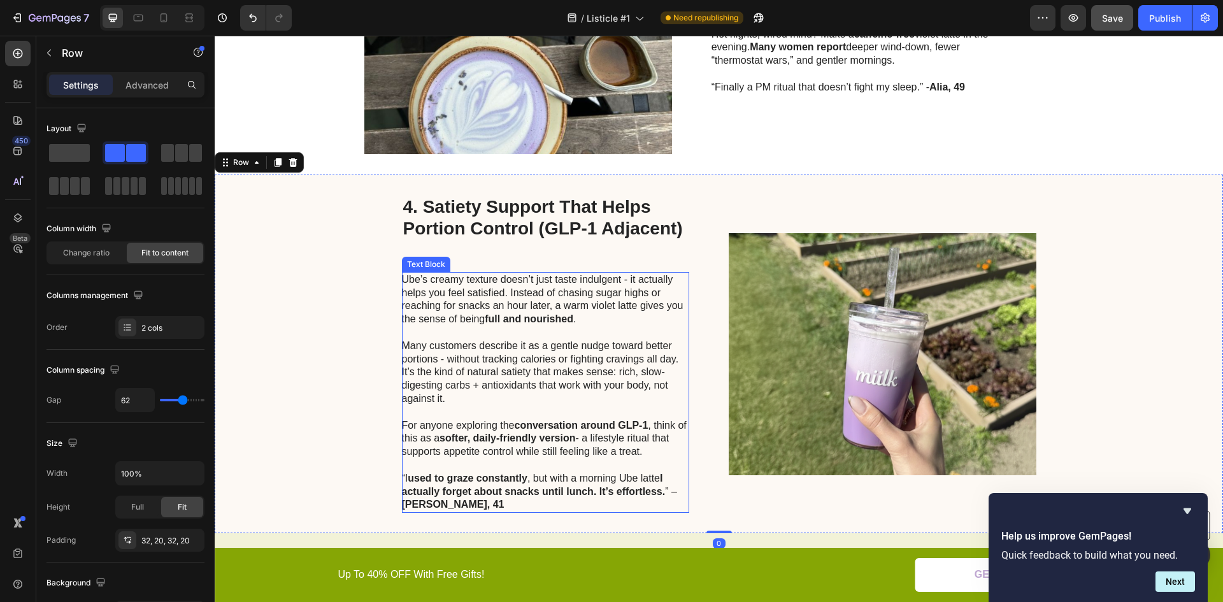
click at [402, 452] on p "For anyone exploring the conversation around GLP-1 , think of this as a softer,…" at bounding box center [545, 439] width 286 height 40
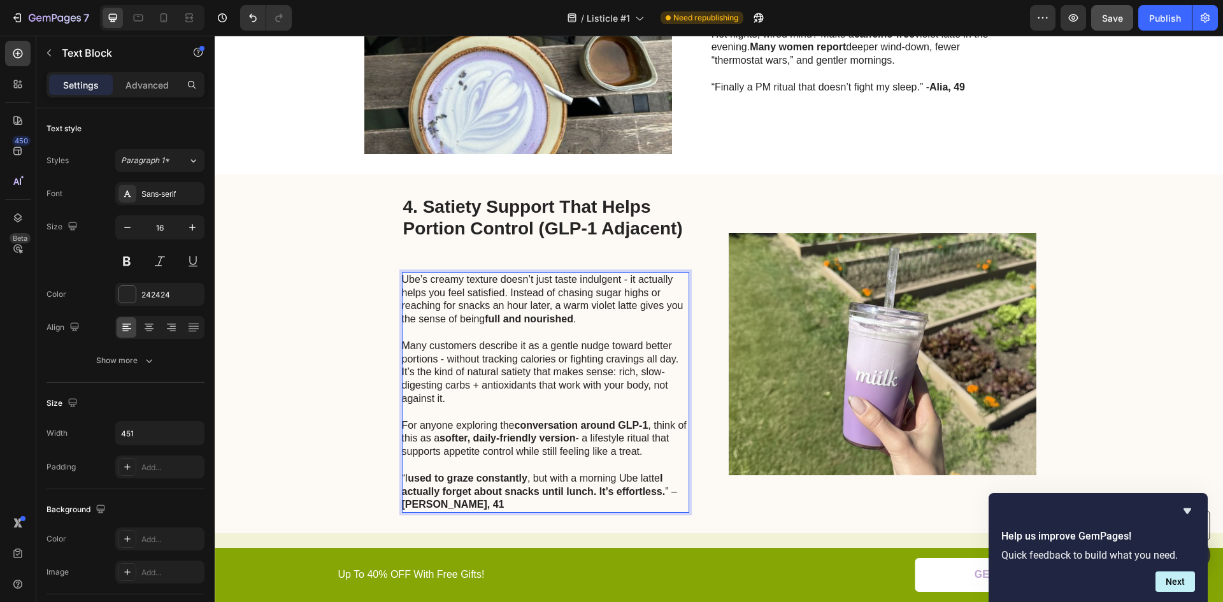
click at [402, 451] on p "For anyone exploring the conversation around GLP-1 , think of this as a softer,…" at bounding box center [545, 439] width 286 height 40
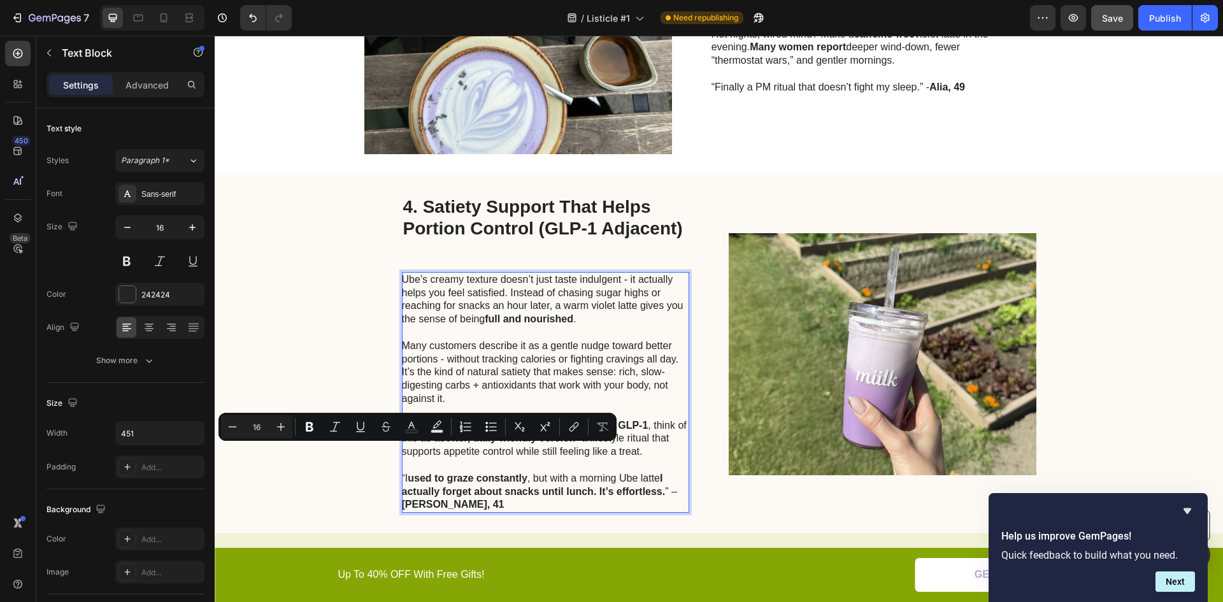
click at [402, 451] on p "For anyone exploring the conversation around GLP-1 , think of this as a softer,…" at bounding box center [545, 439] width 286 height 40
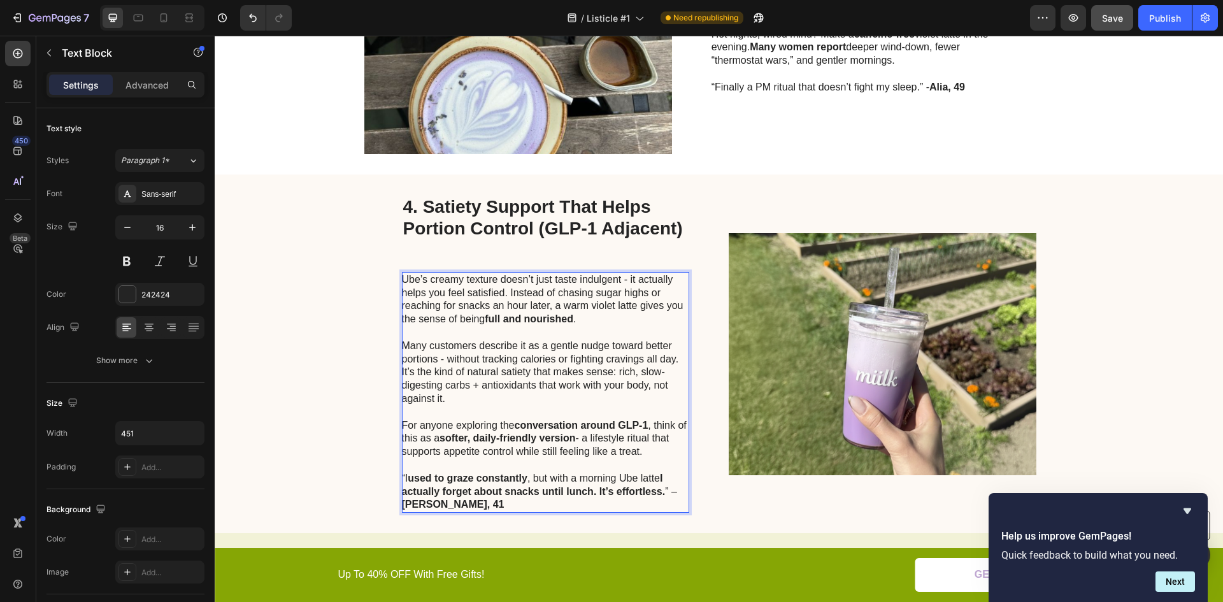
click at [488, 450] on p "For anyone exploring the conversation around GLP-1 , think of this as a softer,…" at bounding box center [545, 439] width 286 height 40
click at [540, 453] on p "For anyone exploring the conversation around GLP-1 , think of this as a softer,…" at bounding box center [545, 439] width 286 height 40
drag, startPoint x: 559, startPoint y: 453, endPoint x: 595, endPoint y: 454, distance: 36.3
click at [595, 454] on p "For anyone exploring the conversation around GLP-1 , think of this as a softer,…" at bounding box center [545, 439] width 286 height 40
drag, startPoint x: 598, startPoint y: 453, endPoint x: 625, endPoint y: 453, distance: 27.4
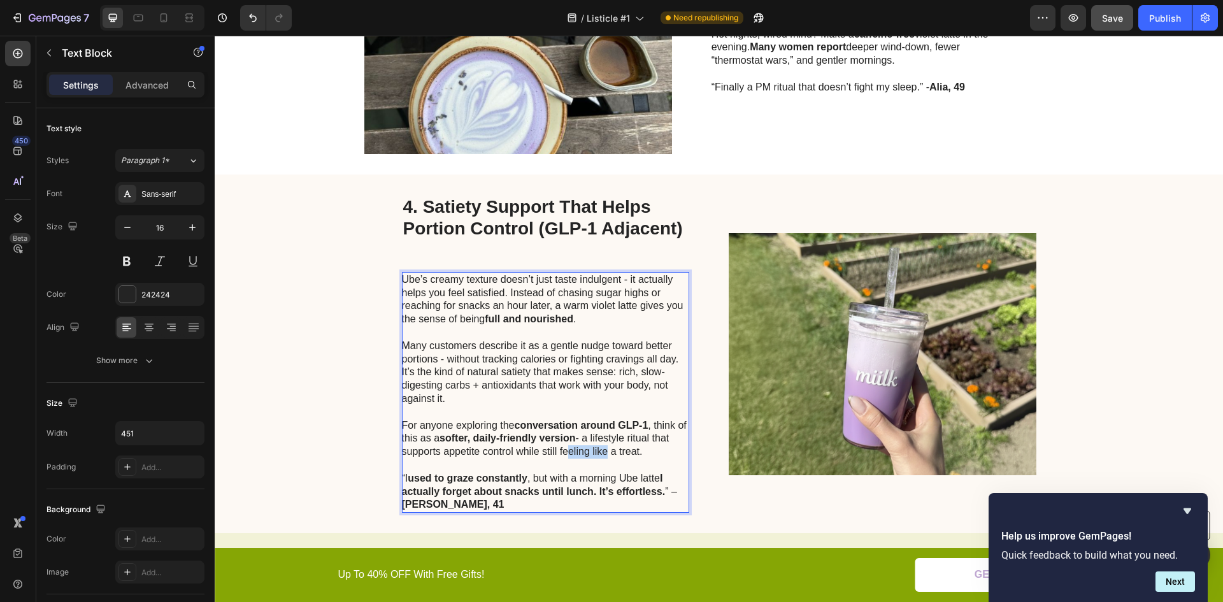
click at [598, 453] on p "For anyone exploring the conversation around GLP-1 , think of this as a softer,…" at bounding box center [545, 439] width 286 height 40
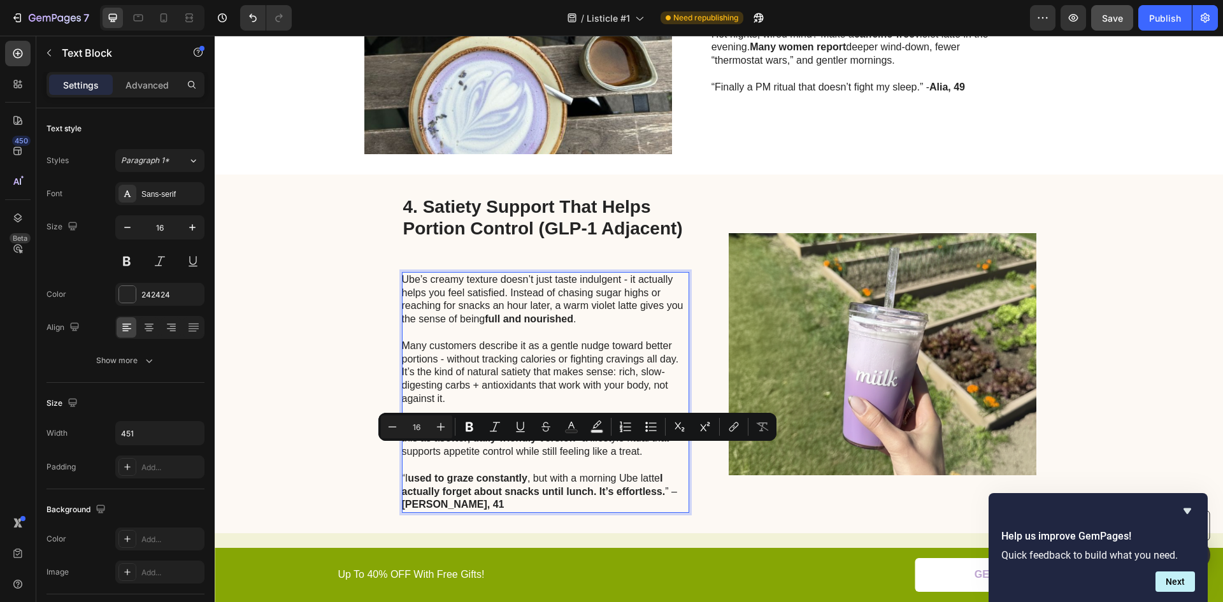
click at [634, 452] on p "For anyone exploring the conversation around GLP-1 , think of this as a softer,…" at bounding box center [545, 439] width 286 height 40
drag, startPoint x: 635, startPoint y: 452, endPoint x: 558, endPoint y: 454, distance: 77.1
click at [558, 454] on p "For anyone exploring the conversation around GLP-1 , think of this as a softer,…" at bounding box center [545, 439] width 286 height 40
drag, startPoint x: 493, startPoint y: 427, endPoint x: 259, endPoint y: 413, distance: 234.3
click at [493, 427] on icon "Editor contextual toolbar" at bounding box center [488, 427] width 13 height 13
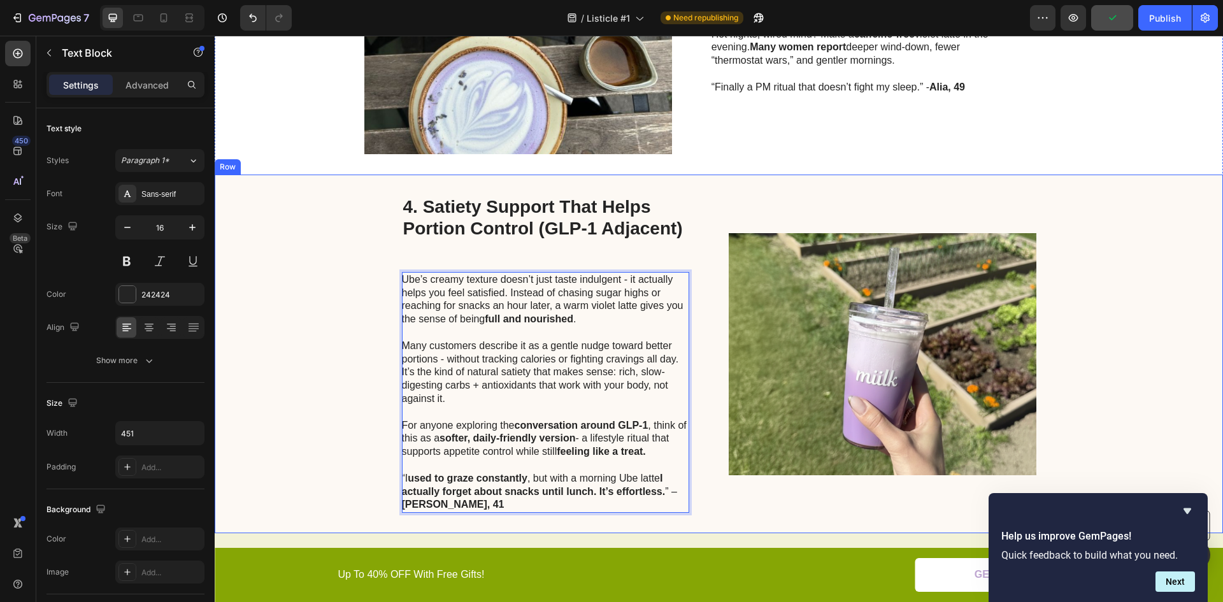
click at [339, 531] on div "4. Satiety Support That Helps Portion Control (GLP-1 Adjacent) Heading Ube’s cr…" at bounding box center [719, 354] width 1009 height 359
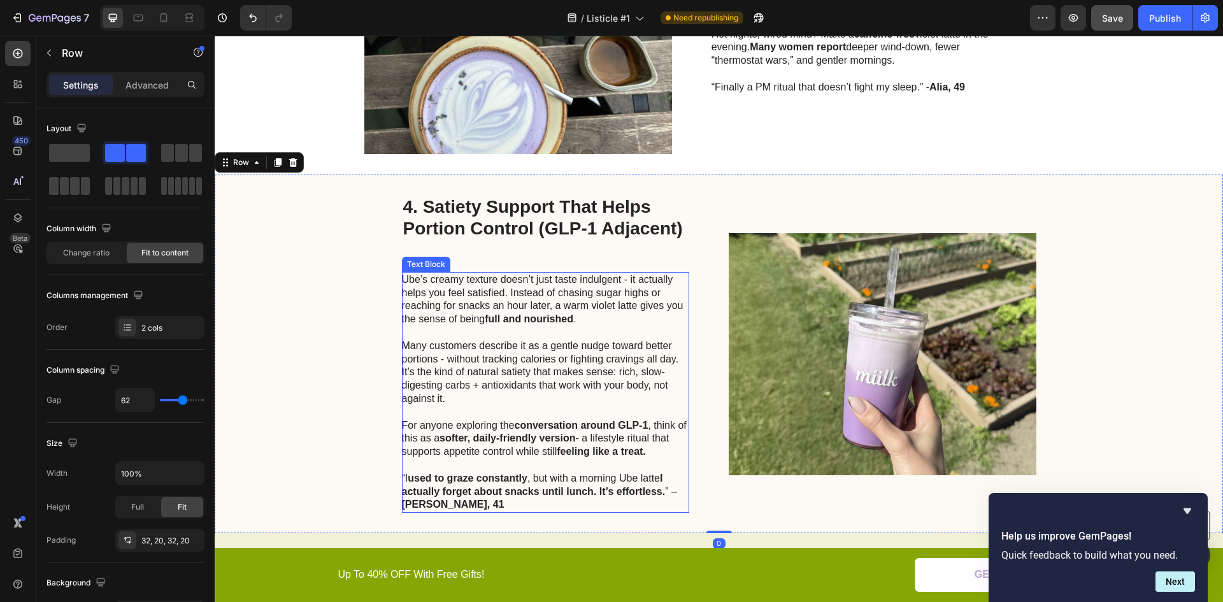
click at [412, 461] on p "Rich Text Editor. Editing area: main" at bounding box center [545, 465] width 286 height 13
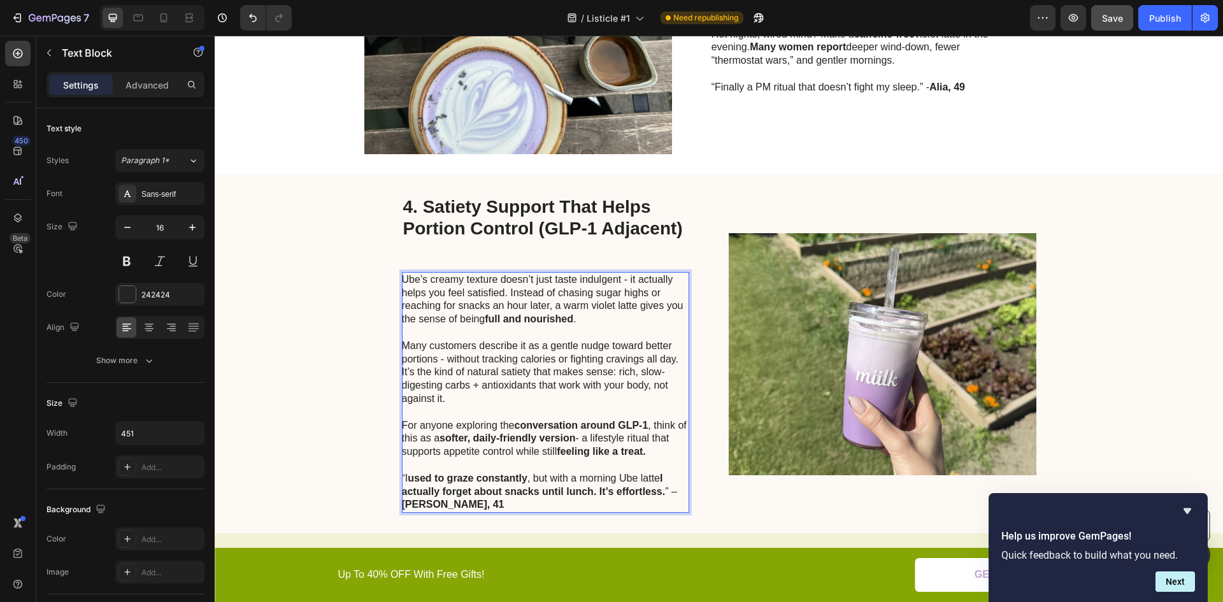
click at [493, 456] on p "For anyone exploring the conversation around GLP-1 , think of this as a softer,…" at bounding box center [545, 439] width 286 height 40
drag, startPoint x: 508, startPoint y: 450, endPoint x: 399, endPoint y: 450, distance: 109.6
click at [402, 450] on p "For anyone exploring the conversation around GLP-1 , think of this as a softer,…" at bounding box center [545, 439] width 286 height 40
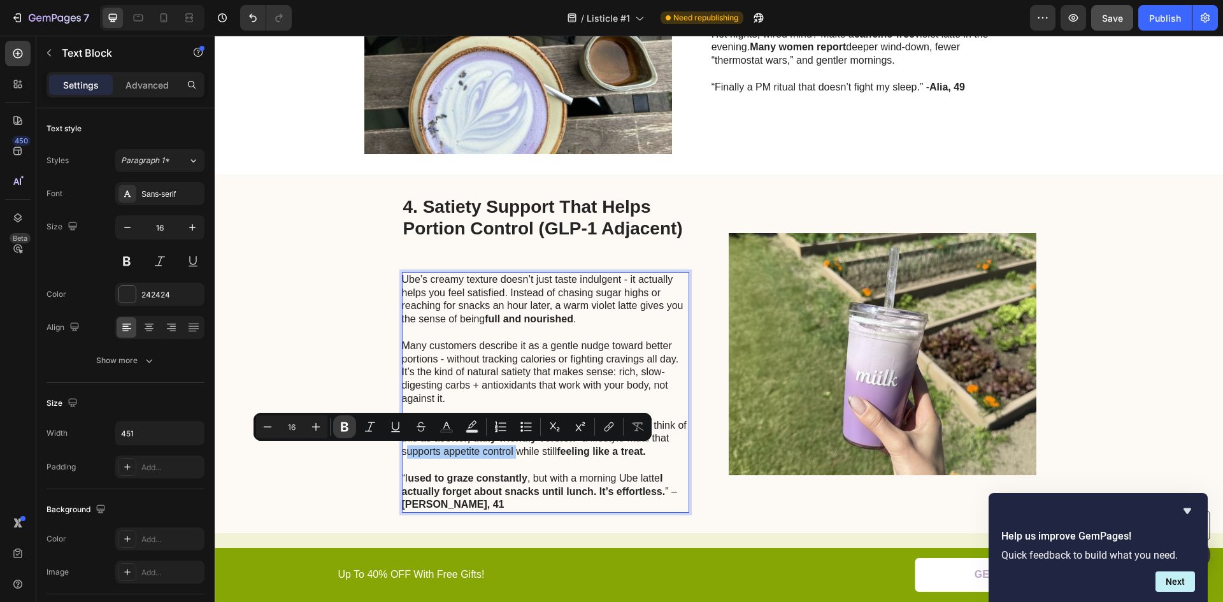
click at [349, 422] on icon "Editor contextual toolbar" at bounding box center [344, 427] width 13 height 13
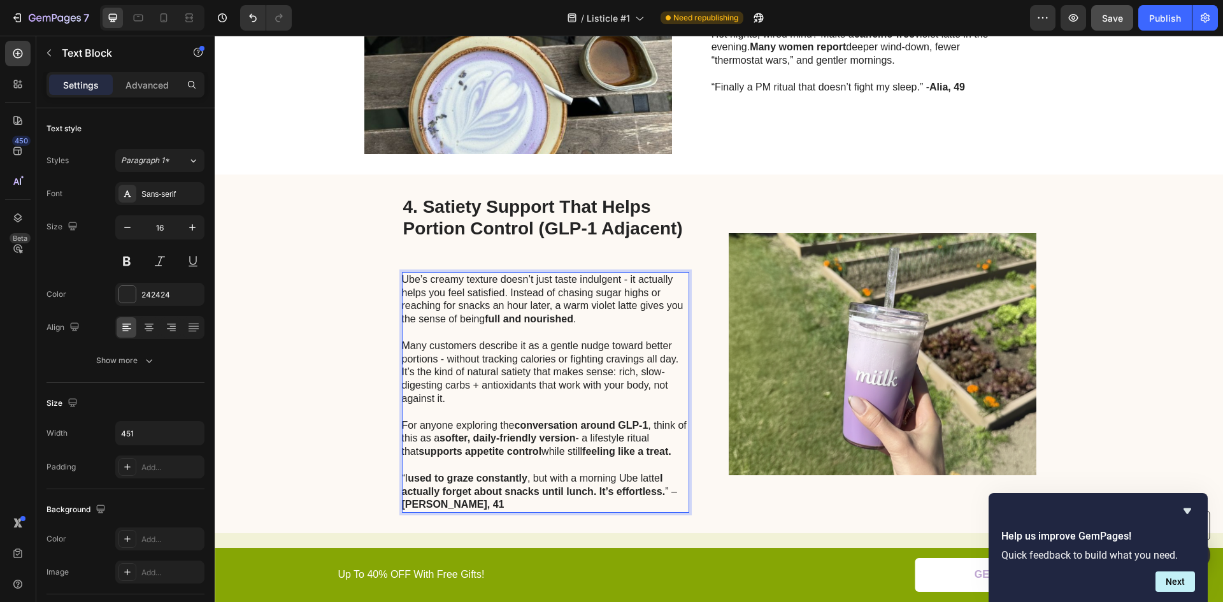
click at [559, 350] on p "Many customers describe it as a gentle nudge toward better portions - without t…" at bounding box center [545, 373] width 286 height 66
click at [462, 346] on p "Many customers describe it as a gentle nudge toward better portions - without t…" at bounding box center [545, 373] width 286 height 66
click at [472, 346] on p "Many customers describe it as a gentle nudge toward better portions - without t…" at bounding box center [545, 373] width 286 height 66
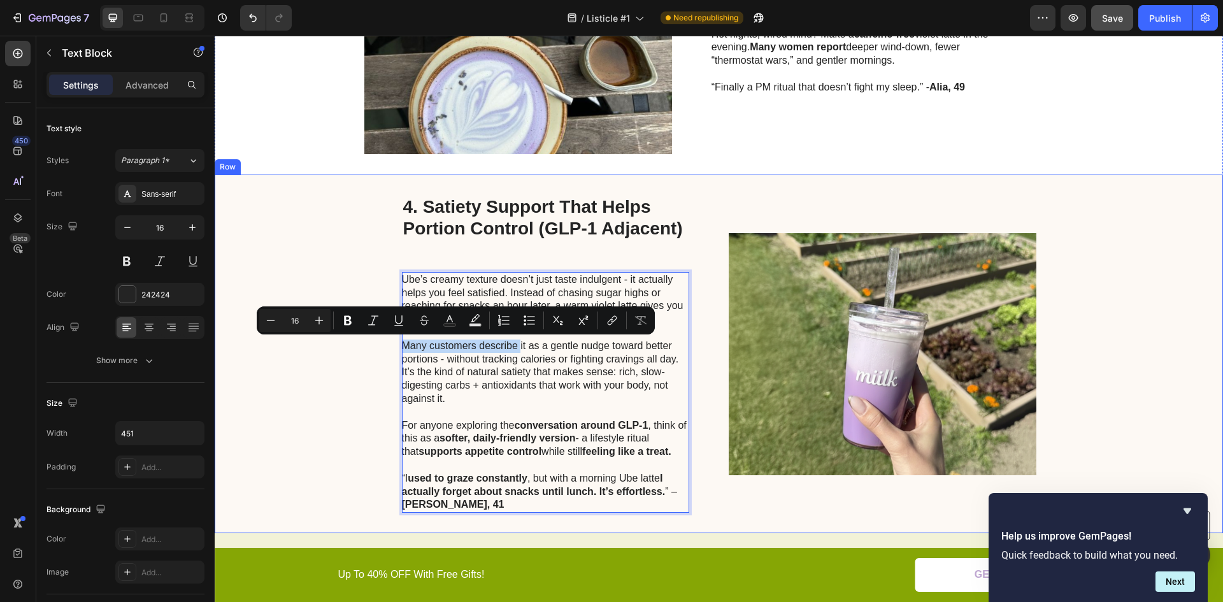
drag, startPoint x: 514, startPoint y: 346, endPoint x: 394, endPoint y: 348, distance: 120.4
click at [394, 348] on div "4. Satiety Support That Helps Portion Control (GLP-1 Adjacent) Heading Ube’s cr…" at bounding box center [719, 354] width 1009 height 359
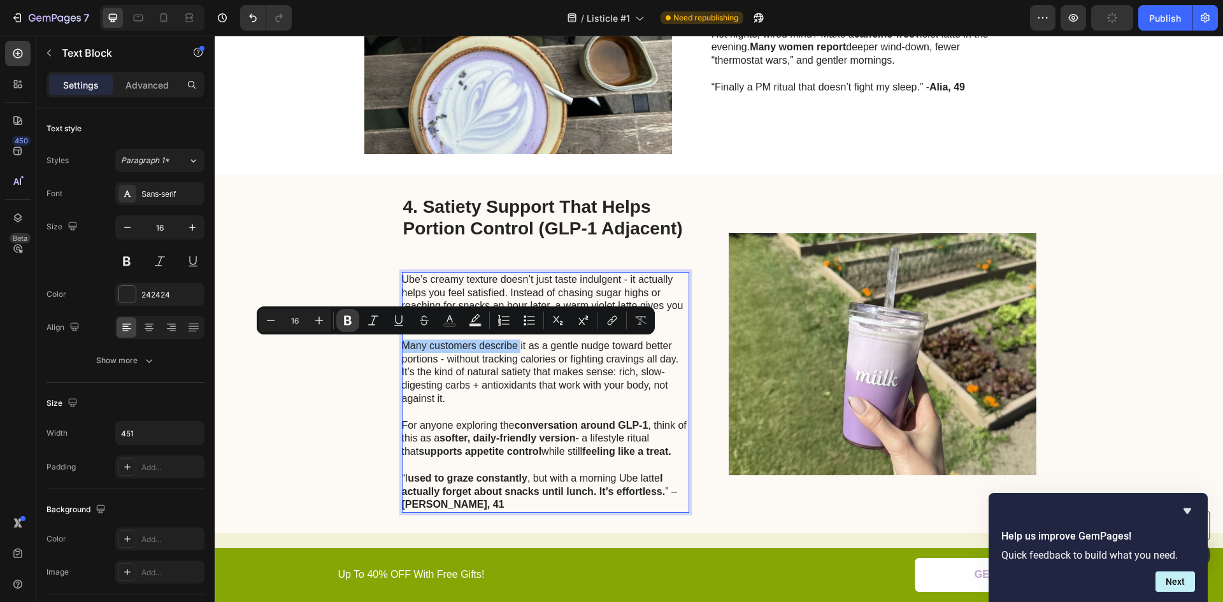
click at [350, 322] on icon "Editor contextual toolbar" at bounding box center [348, 321] width 8 height 10
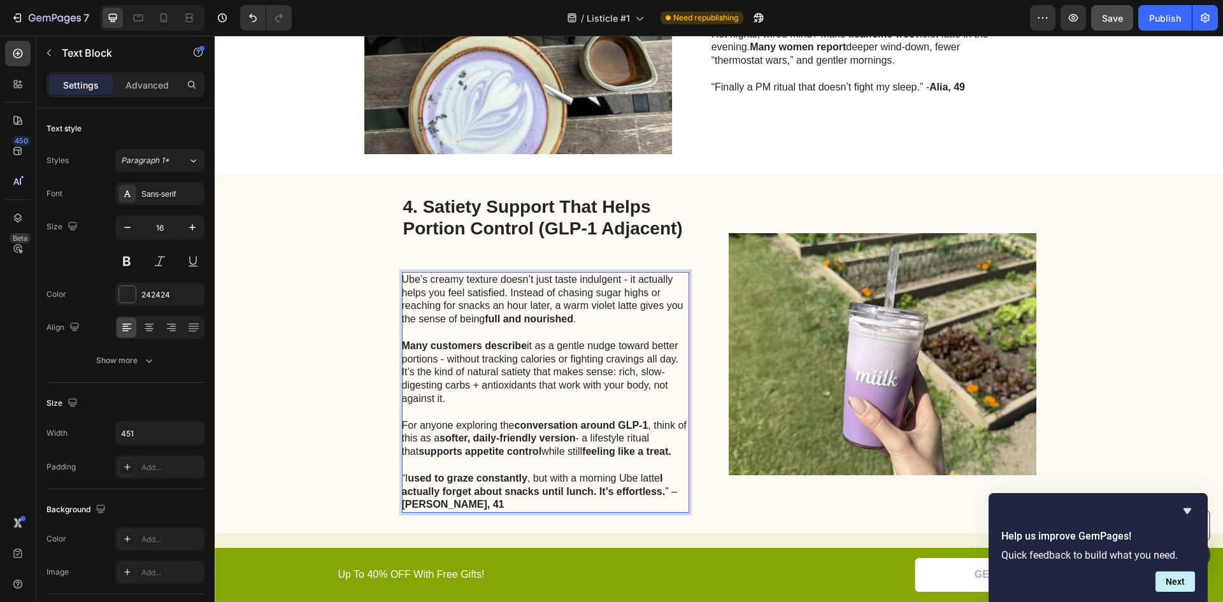
click at [496, 368] on p "Many customers describe it as a gentle nudge toward better portions - without t…" at bounding box center [545, 373] width 286 height 66
click at [467, 357] on p "Many customers describe it as a gentle nudge toward better portions - without t…" at bounding box center [545, 373] width 286 height 66
drag, startPoint x: 438, startPoint y: 360, endPoint x: 642, endPoint y: 363, distance: 203.9
click at [642, 363] on p "Many customers describe it as a gentle nudge toward better portions - without t…" at bounding box center [545, 373] width 286 height 66
drag, startPoint x: 647, startPoint y: 368, endPoint x: 612, endPoint y: 377, distance: 36.0
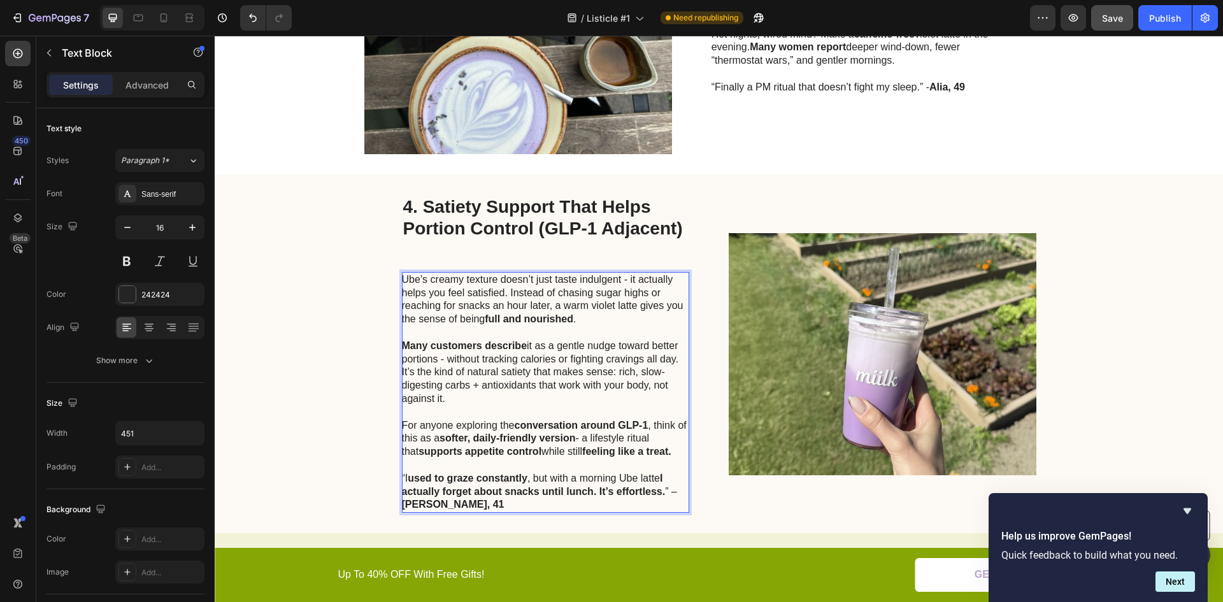
click at [647, 369] on p "Many customers describe it as a gentle nudge toward better portions - without t…" at bounding box center [545, 373] width 286 height 66
click at [328, 380] on div "4. Satiety Support That Helps Portion Control (GLP-1 Adjacent) Heading Ube’s cr…" at bounding box center [719, 354] width 1009 height 359
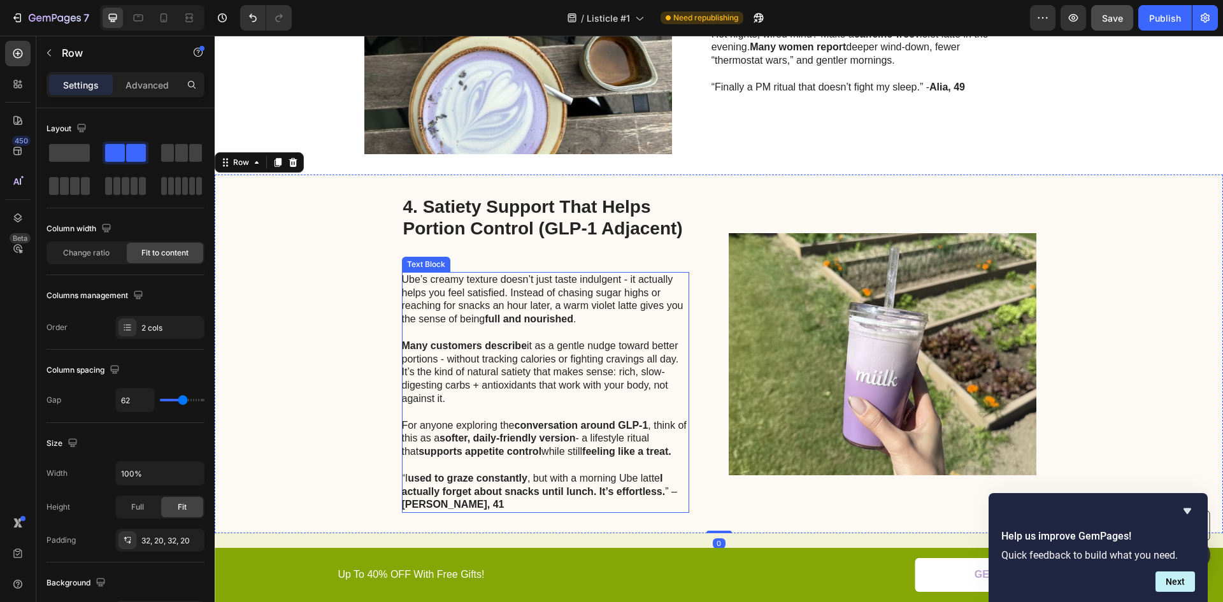
click at [440, 362] on p "Many customers describe it as a gentle nudge toward better portions - without t…" at bounding box center [545, 373] width 286 height 66
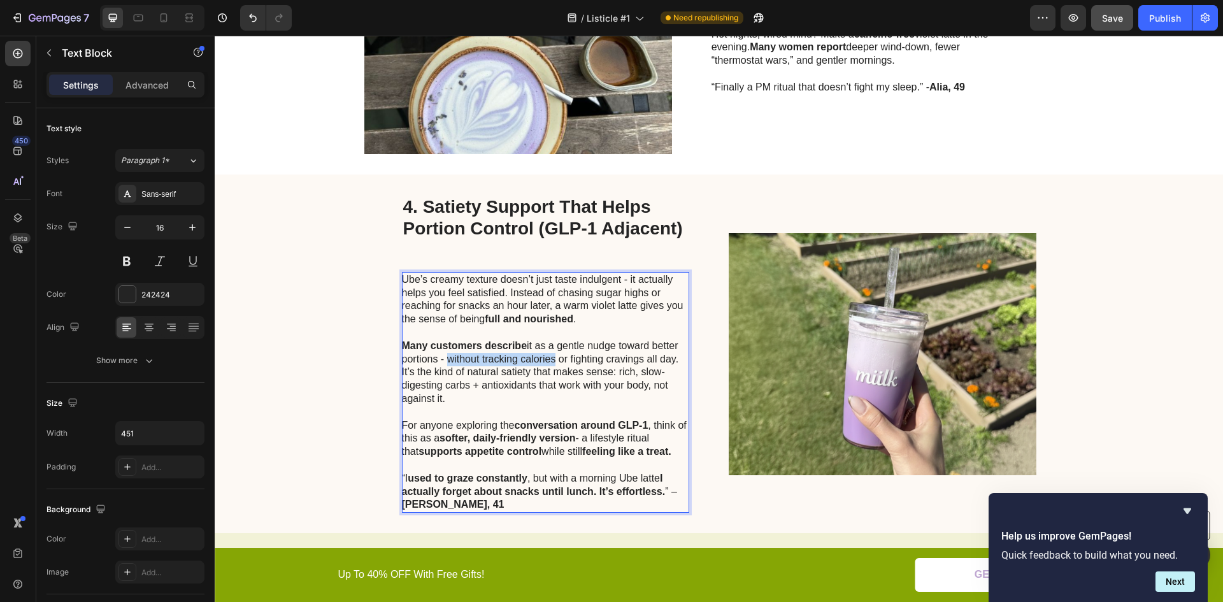
drag, startPoint x: 443, startPoint y: 357, endPoint x: 541, endPoint y: 357, distance: 98.1
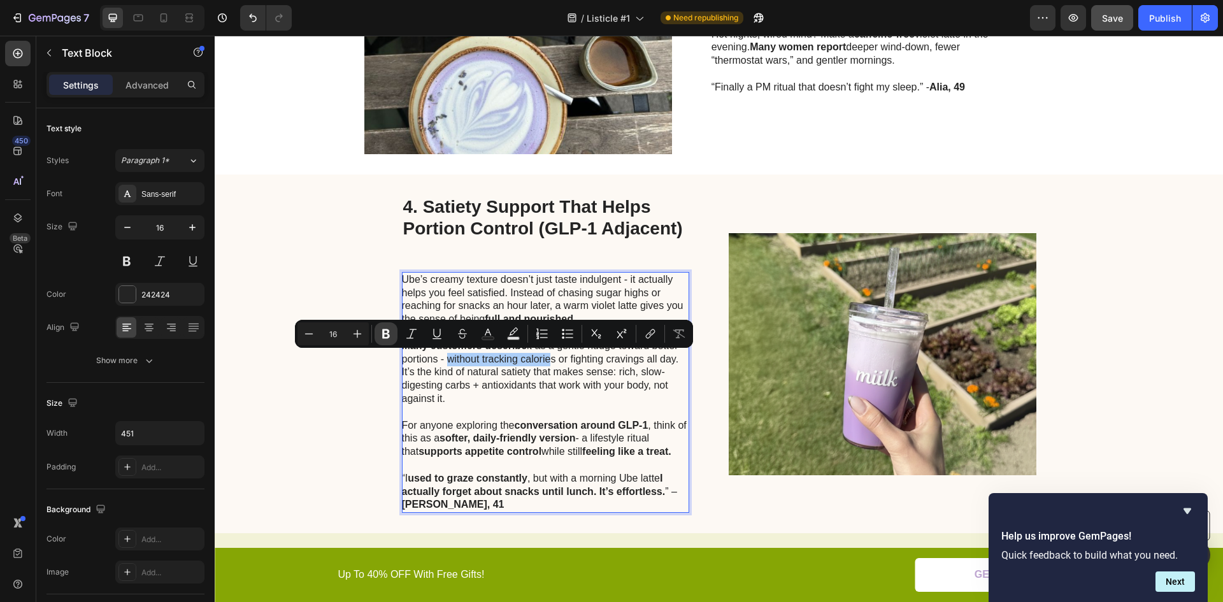
click at [387, 335] on icon "Editor contextual toolbar" at bounding box center [386, 334] width 13 height 13
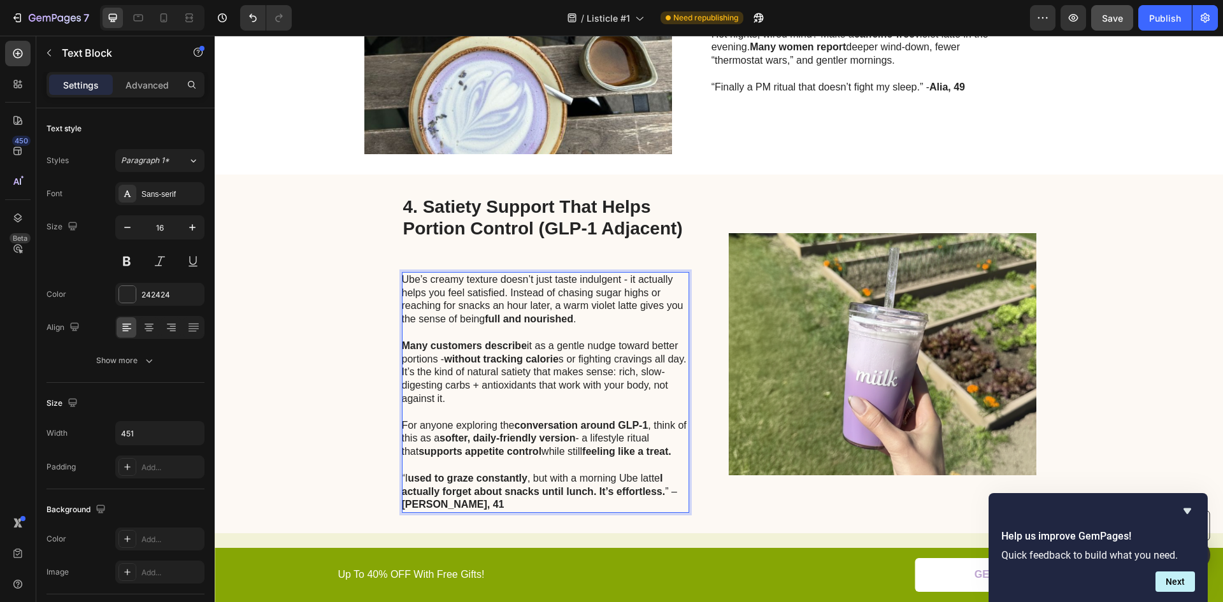
click at [529, 377] on p "Many customers describe it as a gentle nudge toward better portions - without t…" at bounding box center [545, 373] width 286 height 66
click at [561, 362] on p "Many customers describe it as a gentle nudge toward better portions - without t…" at bounding box center [545, 373] width 286 height 66
click at [560, 361] on p "Many customers describe it as a gentle nudge toward better portions - without t…" at bounding box center [545, 373] width 286 height 66
click at [556, 362] on strong "without tracking calorie" at bounding box center [501, 359] width 115 height 11
click at [616, 357] on p "Many customers describe it as a gentle nudge toward better portions - without t…" at bounding box center [545, 373] width 286 height 66
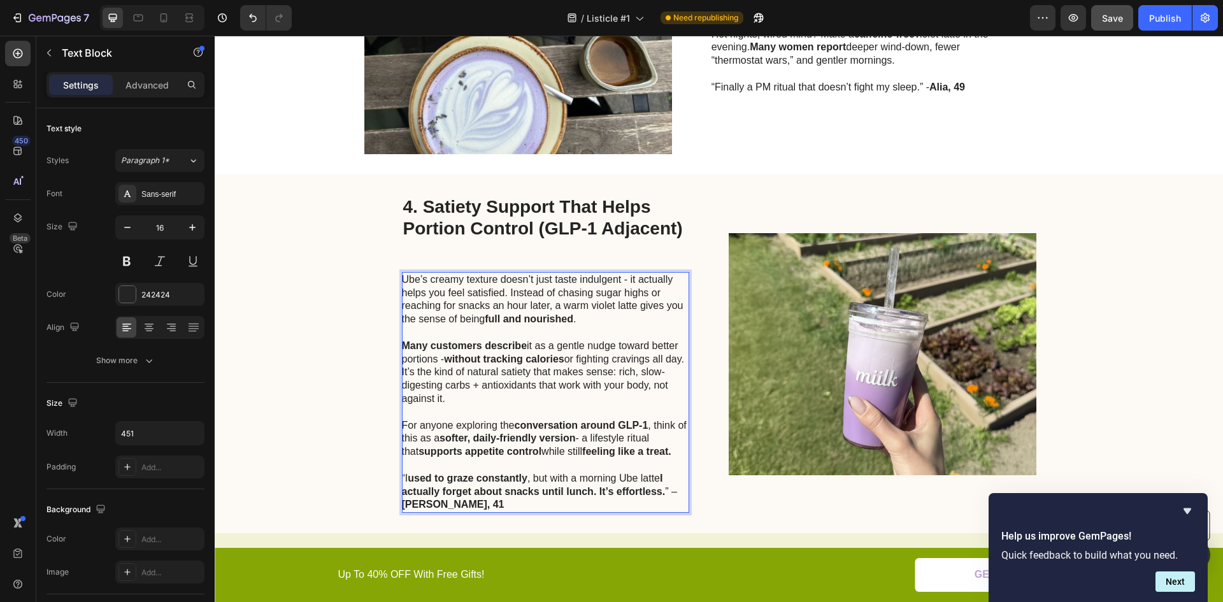
click at [578, 356] on p "Many customers describe it as a gentle nudge toward better portions - without t…" at bounding box center [545, 373] width 286 height 66
click at [628, 359] on p "Many customers describe it as a gentle nudge toward better portions - without t…" at bounding box center [545, 373] width 286 height 66
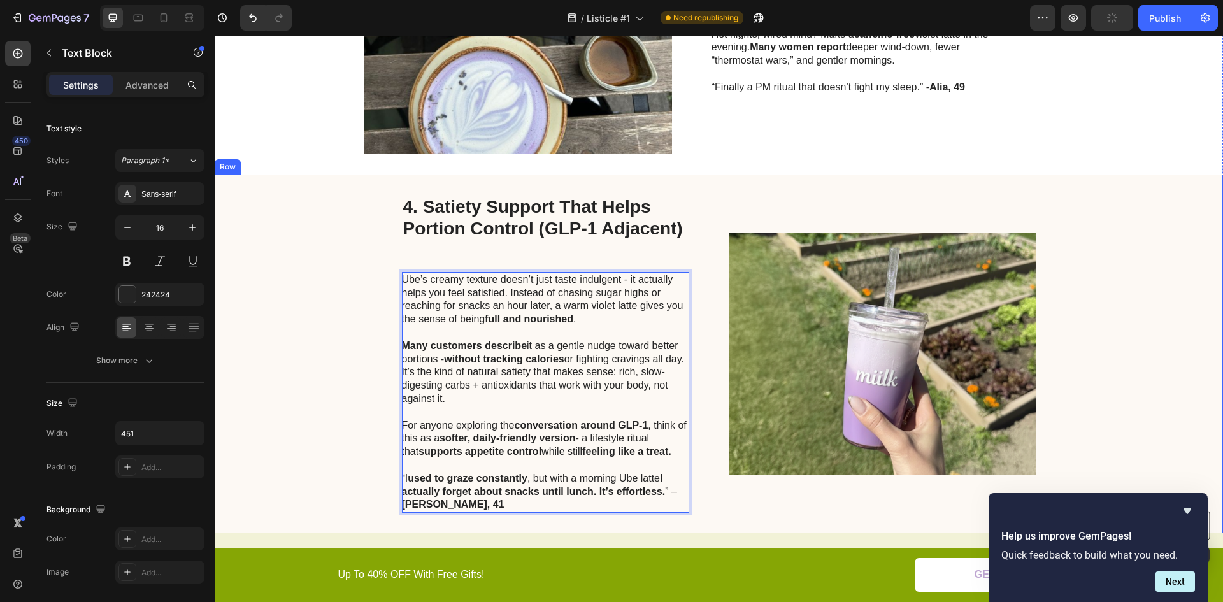
click at [366, 317] on div "4. Satiety Support That Helps Portion Control (GLP-1 Adjacent) Heading Ube’s cr…" at bounding box center [719, 354] width 1009 height 359
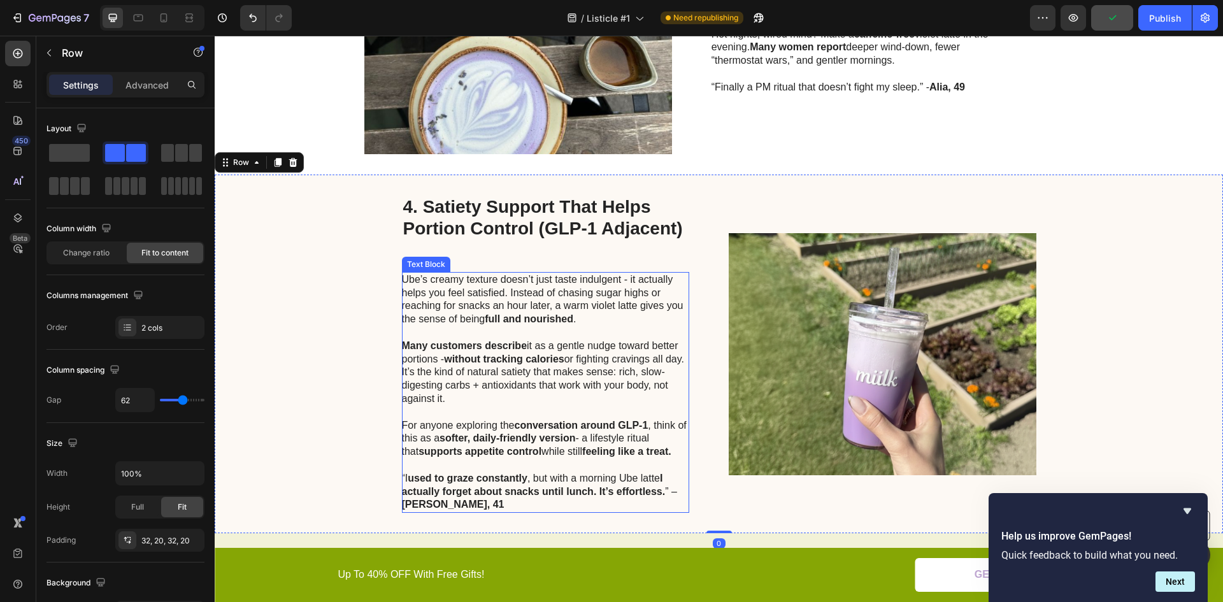
click at [563, 357] on p "Many customers describe it as a gentle nudge toward better portions - without t…" at bounding box center [545, 373] width 286 height 66
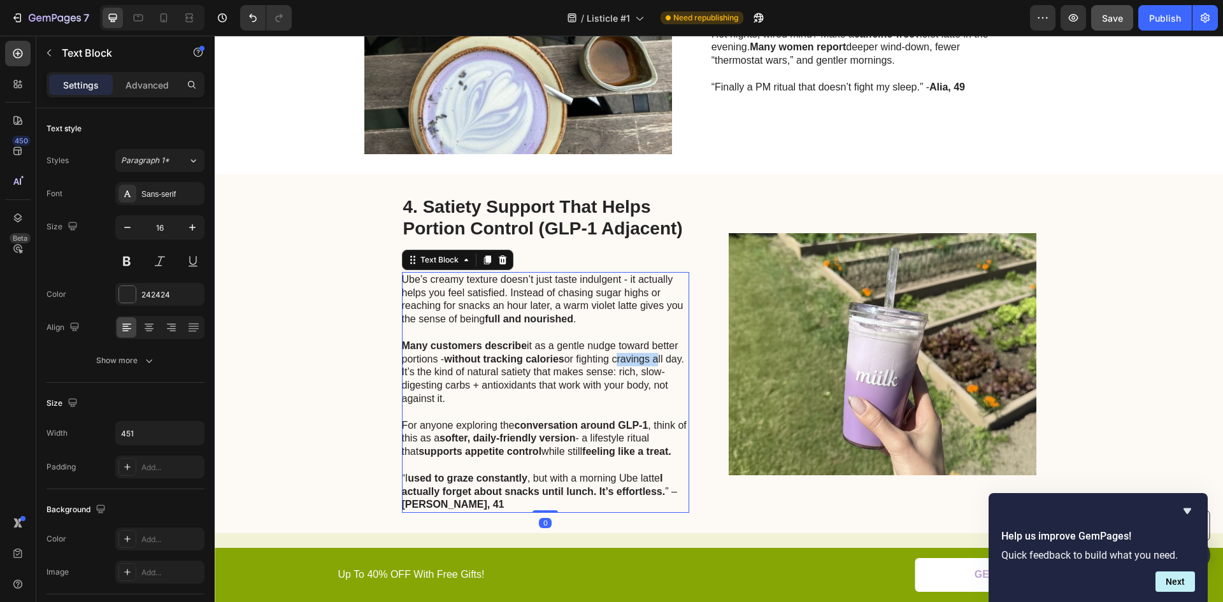
click at [629, 360] on p "Many customers describe it as a gentle nudge toward better portions - without t…" at bounding box center [545, 373] width 286 height 66
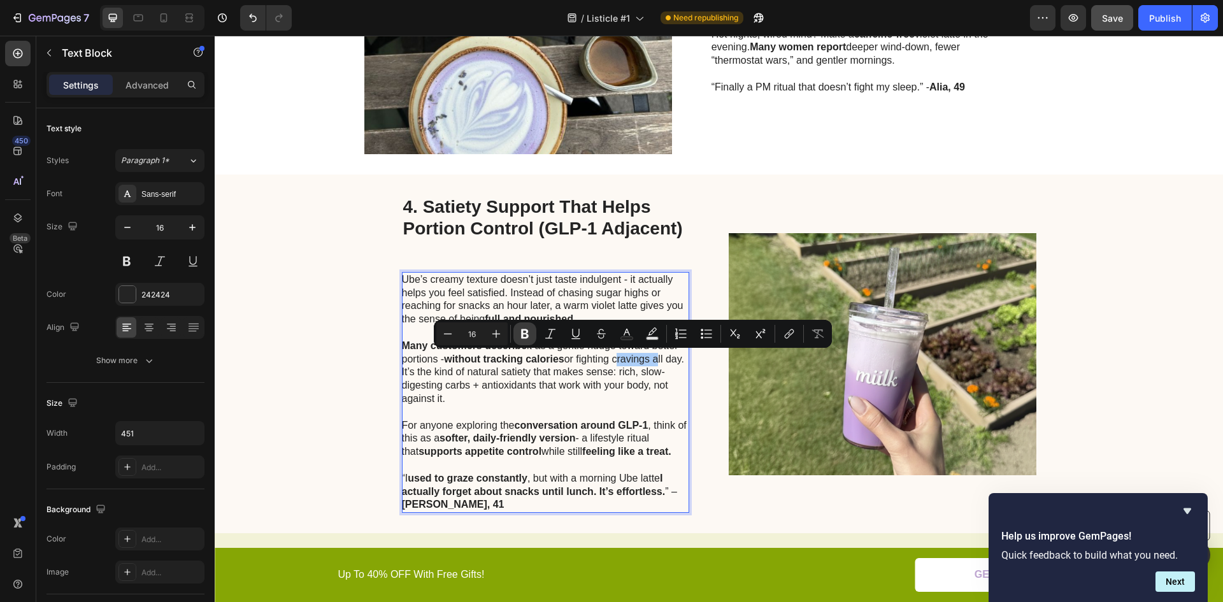
click at [521, 337] on icon "Editor contextual toolbar" at bounding box center [525, 334] width 13 height 13
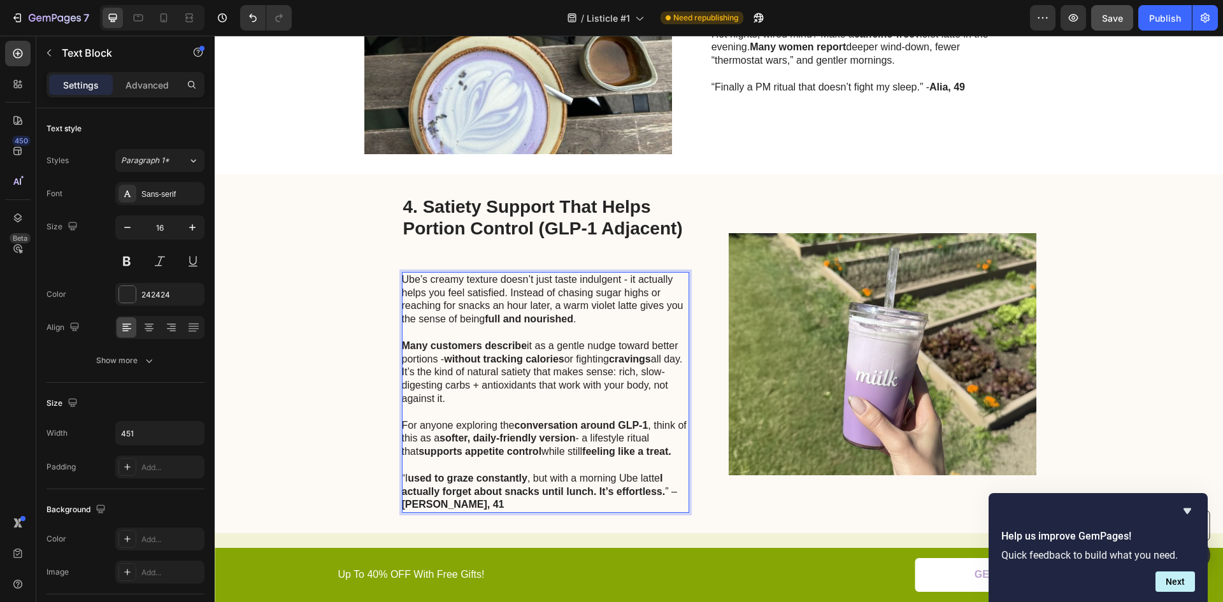
click at [487, 386] on p "Many customers describe it as a gentle nudge toward better portions - without t…" at bounding box center [545, 373] width 286 height 66
click at [493, 371] on p "Many customers describe it as a gentle nudge toward better portions - without t…" at bounding box center [545, 373] width 286 height 66
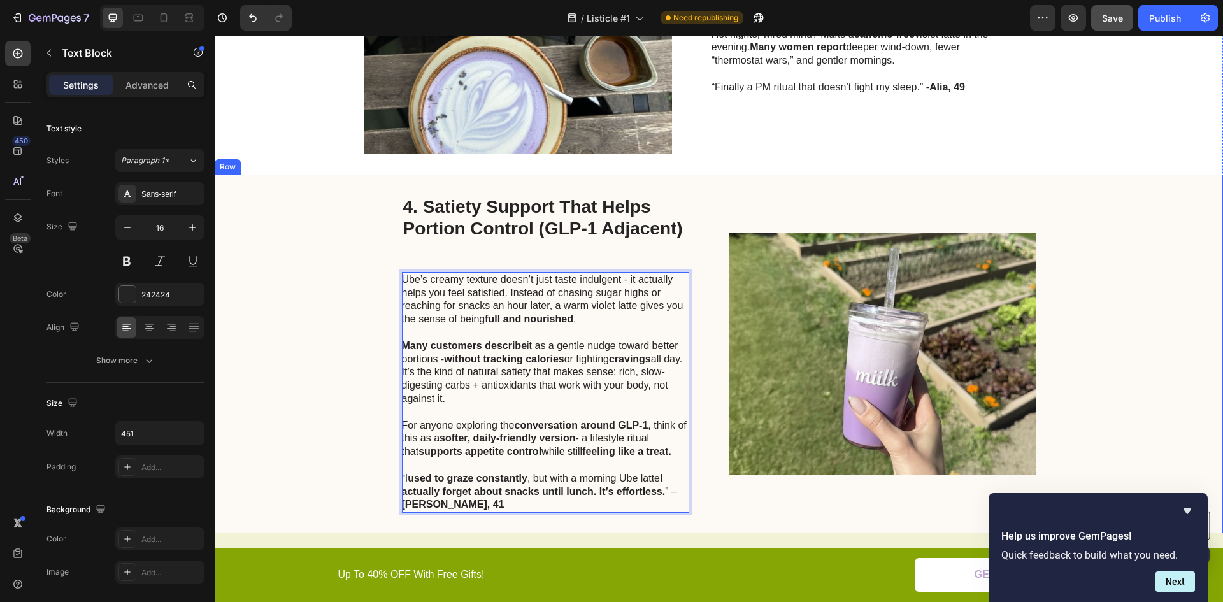
click at [287, 372] on div "4. Satiety Support That Helps Portion Control (GLP-1 Adjacent) Heading Ube’s cr…" at bounding box center [719, 354] width 1009 height 359
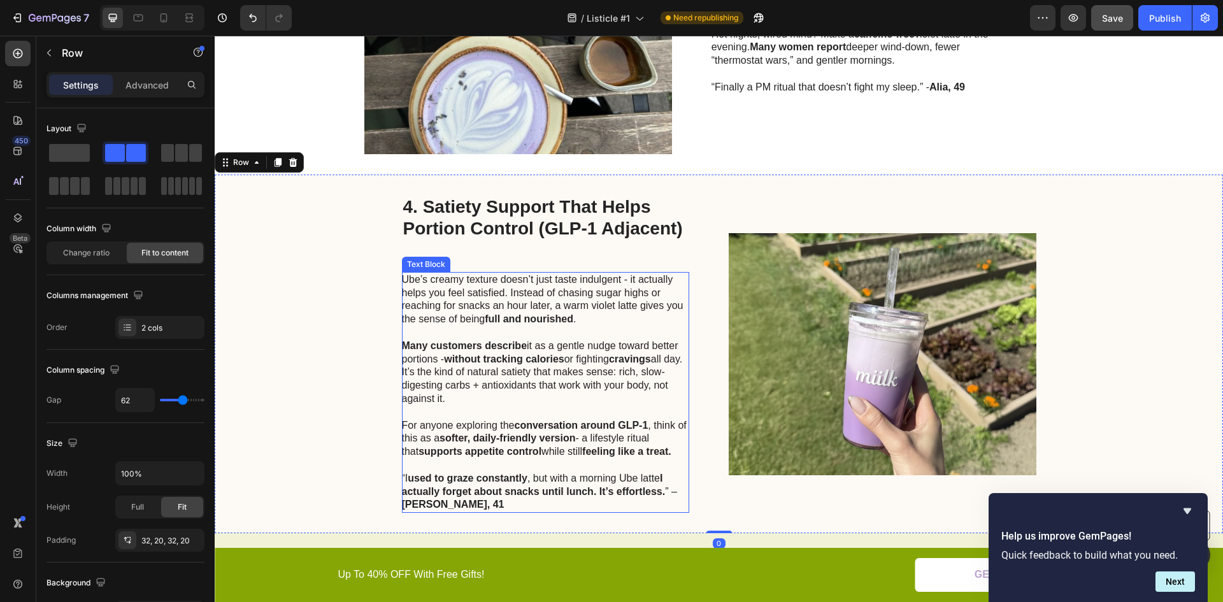
click at [500, 378] on p "Many customers describe it as a gentle nudge toward better portions - without t…" at bounding box center [545, 373] width 286 height 66
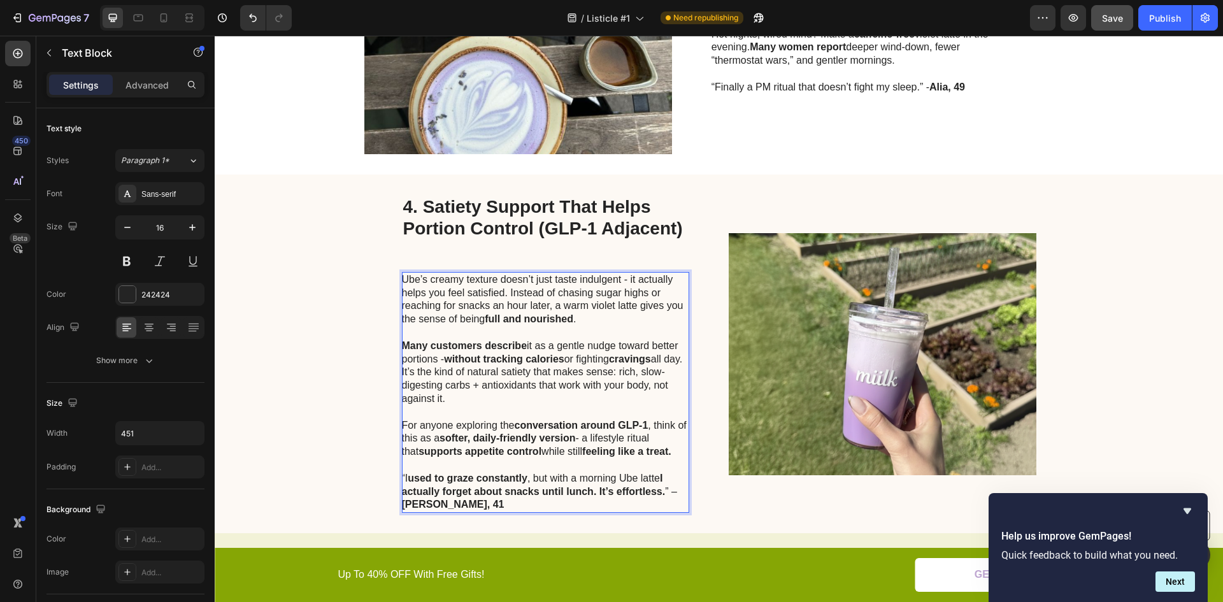
click at [484, 375] on p "Many customers describe it as a gentle nudge toward better portions - without t…" at bounding box center [545, 373] width 286 height 66
click at [486, 372] on p "Many customers describe it as a gentle nudge toward better portions - without t…" at bounding box center [545, 373] width 286 height 66
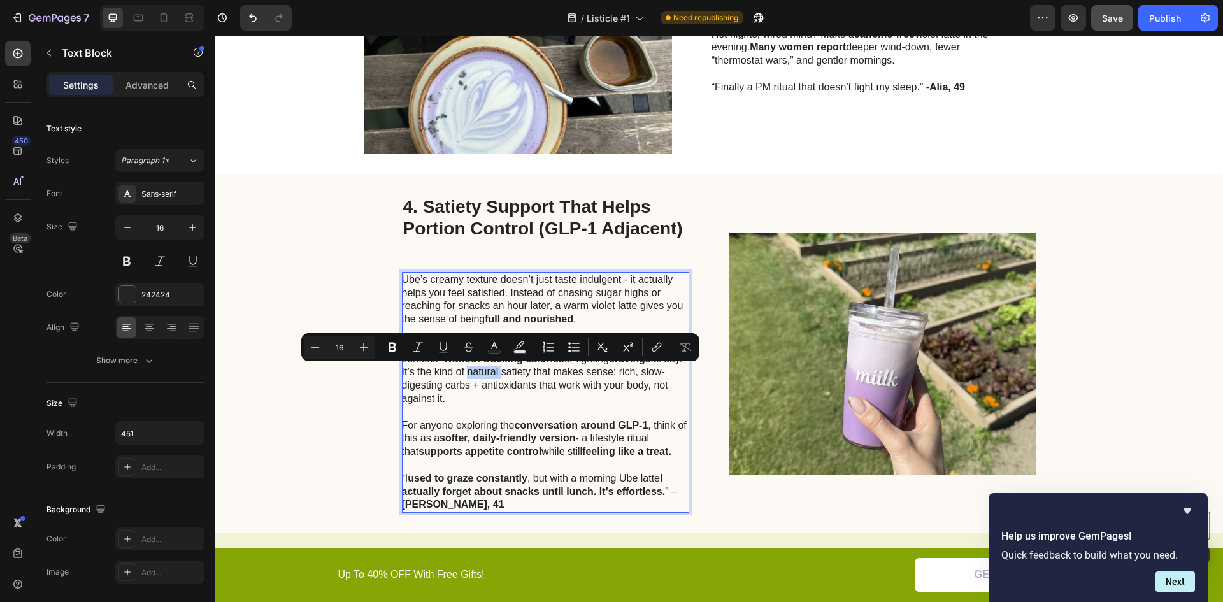
drag, startPoint x: 510, startPoint y: 371, endPoint x: 534, endPoint y: 370, distance: 24.2
click at [513, 370] on p "Many customers describe it as a gentle nudge toward better portions - without t…" at bounding box center [545, 373] width 286 height 66
click at [546, 370] on p "Many customers describe it as a gentle nudge toward better portions - without t…" at bounding box center [545, 373] width 286 height 66
drag, startPoint x: 546, startPoint y: 371, endPoint x: 490, endPoint y: 370, distance: 56.1
click at [490, 370] on p "Many customers describe it as a gentle nudge toward better portions - without t…" at bounding box center [545, 373] width 286 height 66
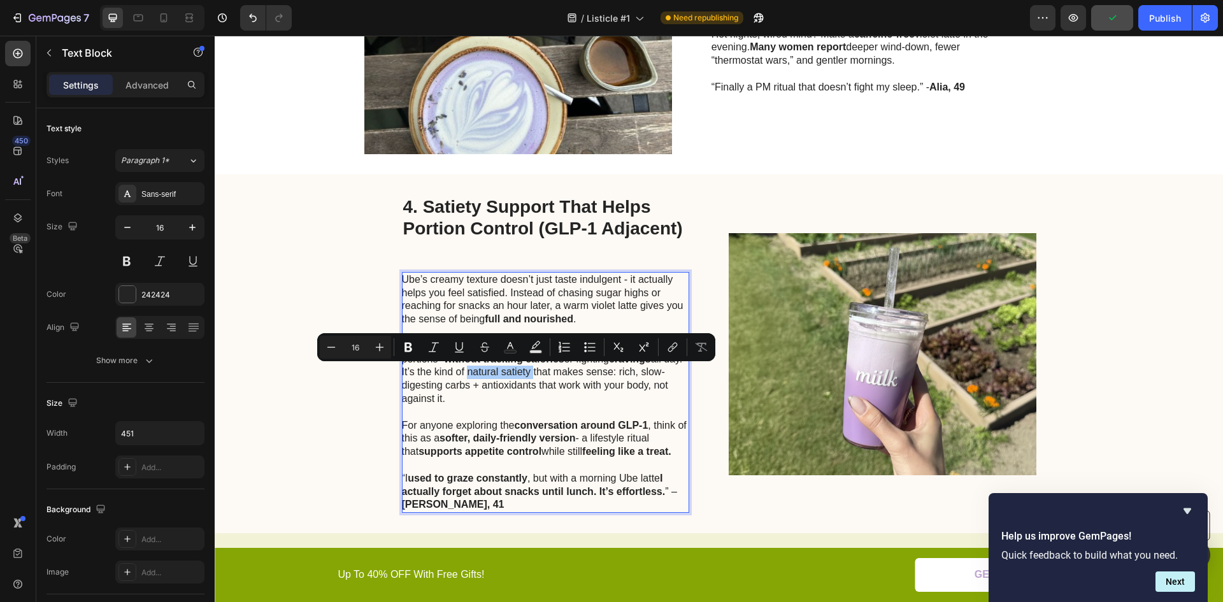
click at [410, 344] on icon "Editor contextual toolbar" at bounding box center [409, 348] width 8 height 10
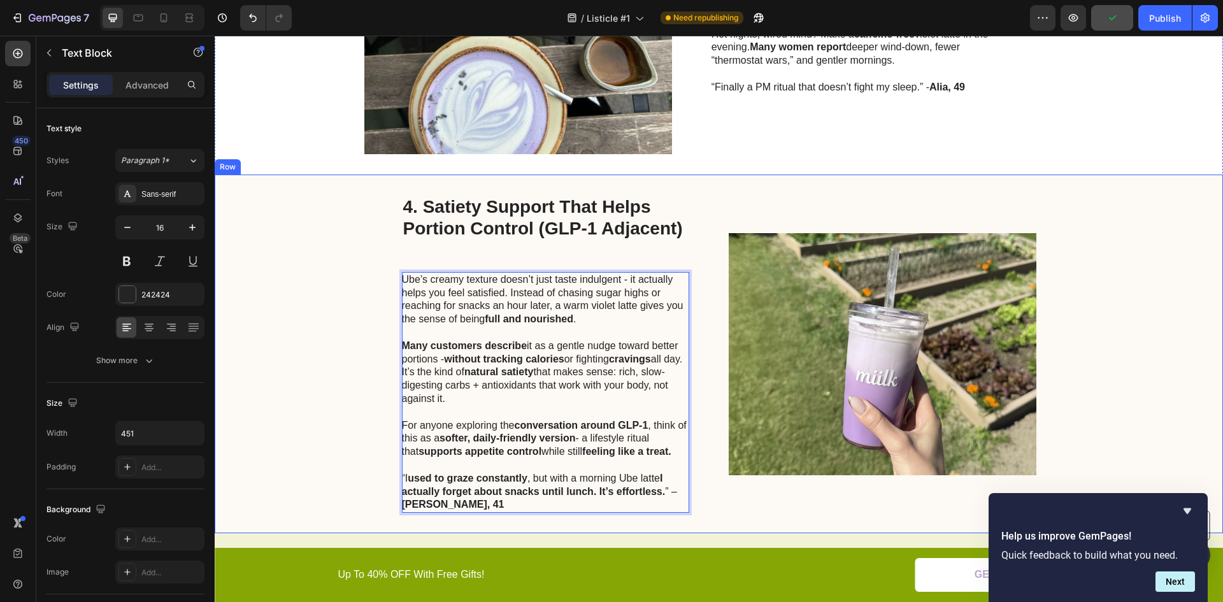
click at [333, 426] on div "4. Satiety Support That Helps Portion Control (GLP-1 Adjacent) Heading Ube’s cr…" at bounding box center [719, 354] width 1009 height 359
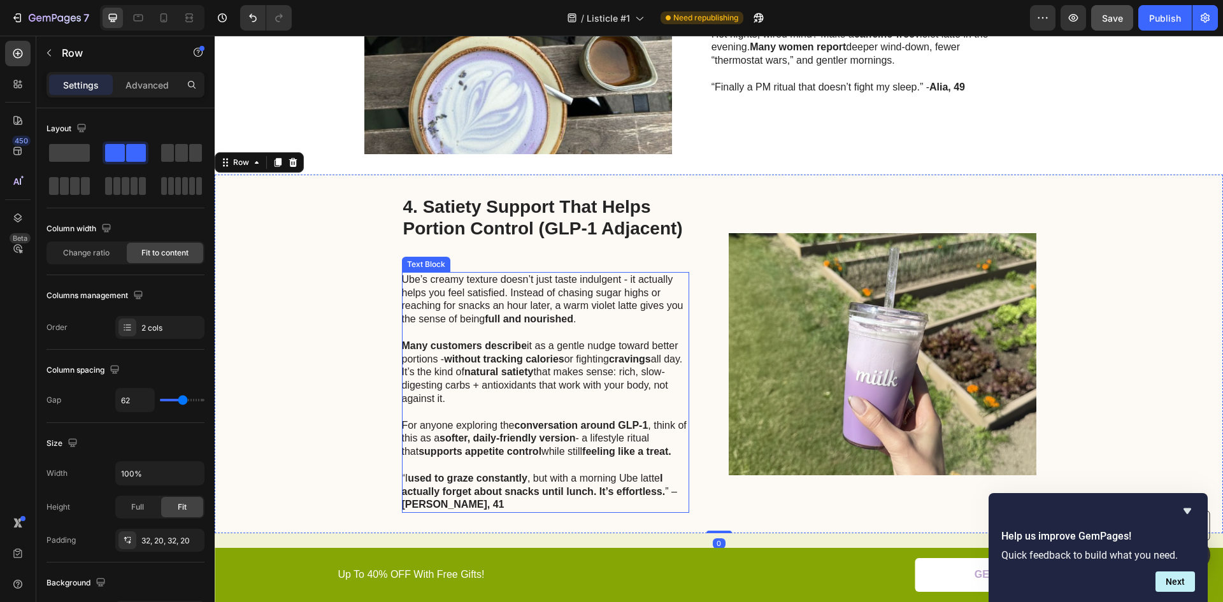
click at [492, 383] on p "Many customers describe it as a gentle nudge toward better portions - without t…" at bounding box center [545, 373] width 286 height 66
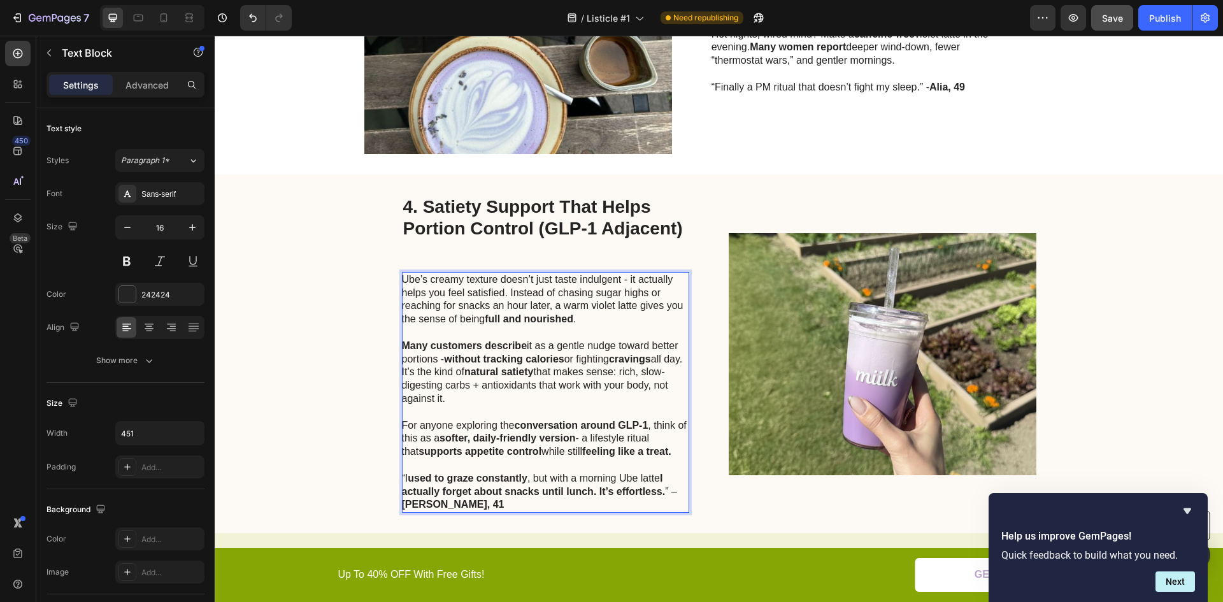
click at [582, 384] on p "Many customers describe it as a gentle nudge toward better portions - without t…" at bounding box center [545, 373] width 286 height 66
drag, startPoint x: 579, startPoint y: 384, endPoint x: 667, endPoint y: 382, distance: 88.0
click at [667, 382] on p "Many customers describe it as a gentle nudge toward better portions - without t…" at bounding box center [545, 373] width 286 height 66
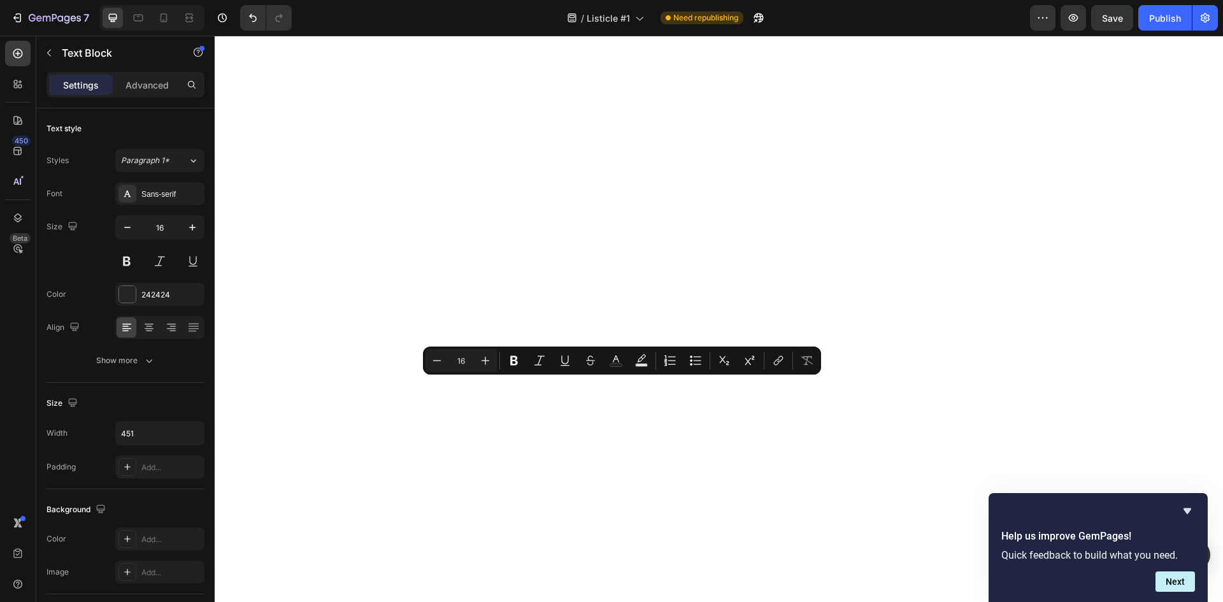
click at [518, 359] on icon "Editor contextual toolbar" at bounding box center [514, 360] width 13 height 13
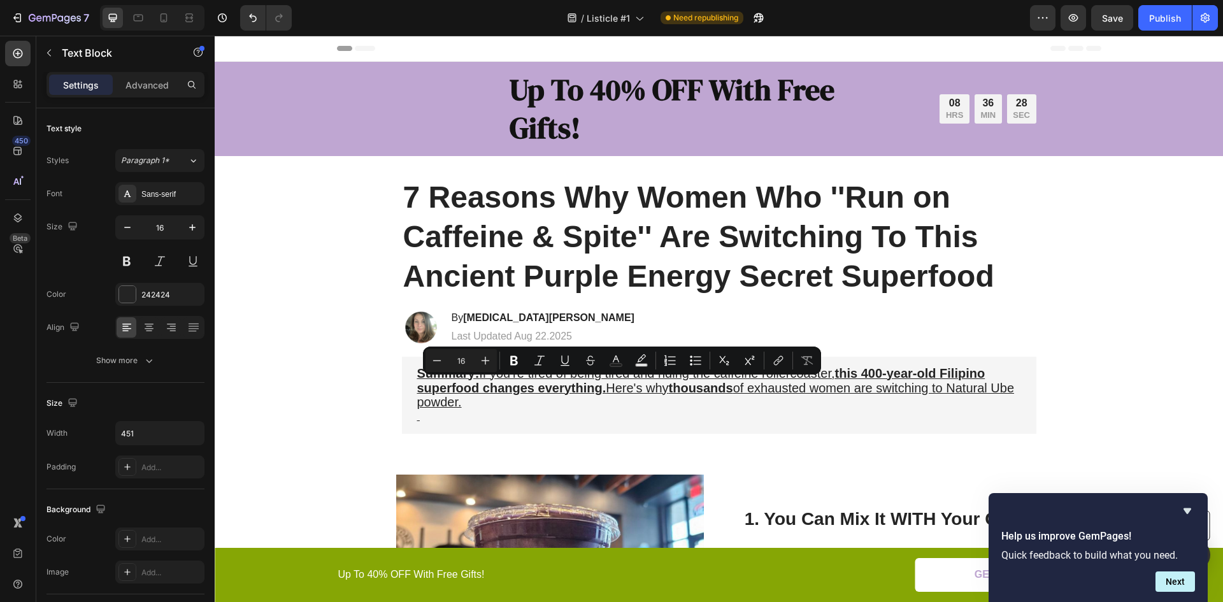
scroll to position [1128, 0]
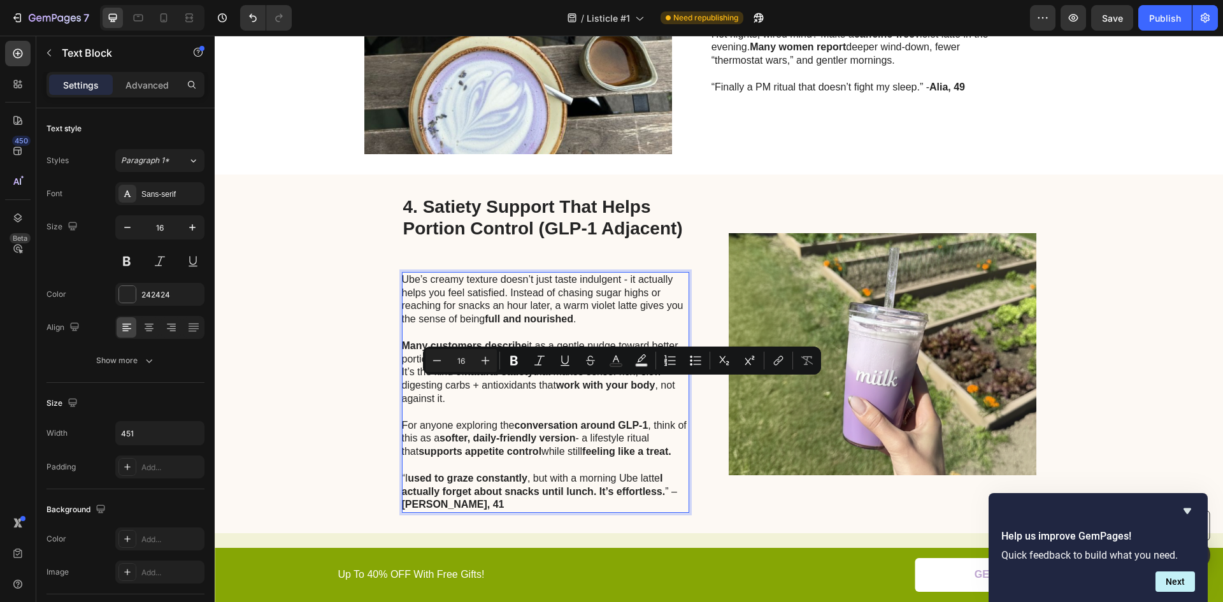
click at [286, 335] on div "4. Satiety Support That Helps Portion Control (GLP-1 Adjacent) Heading Ube’s cr…" at bounding box center [719, 354] width 1009 height 359
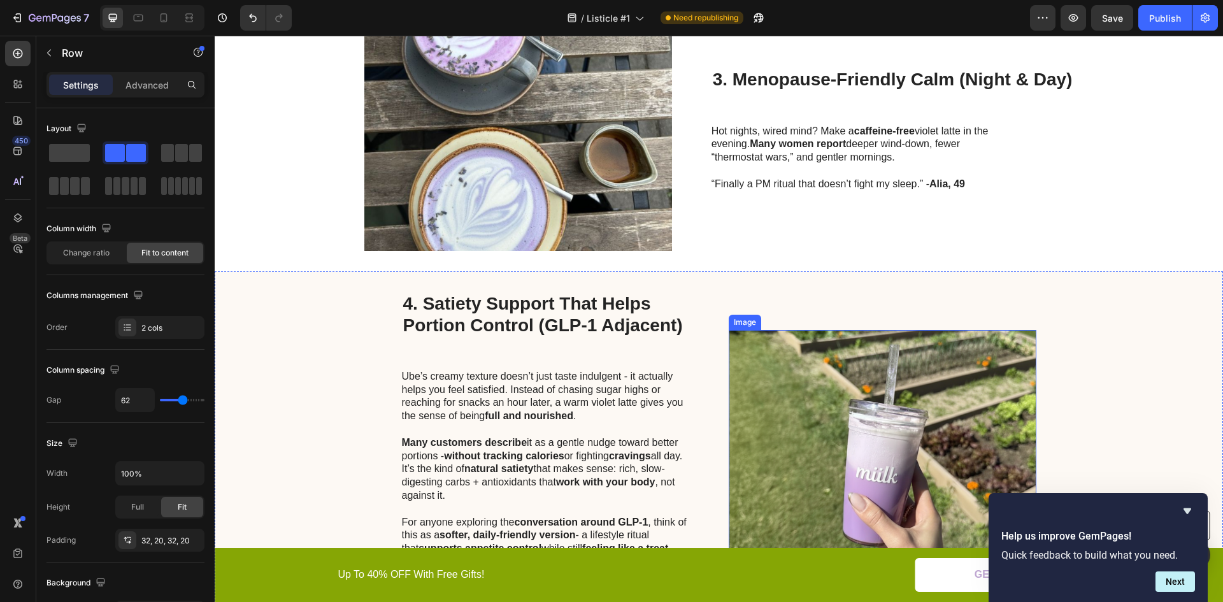
scroll to position [810, 0]
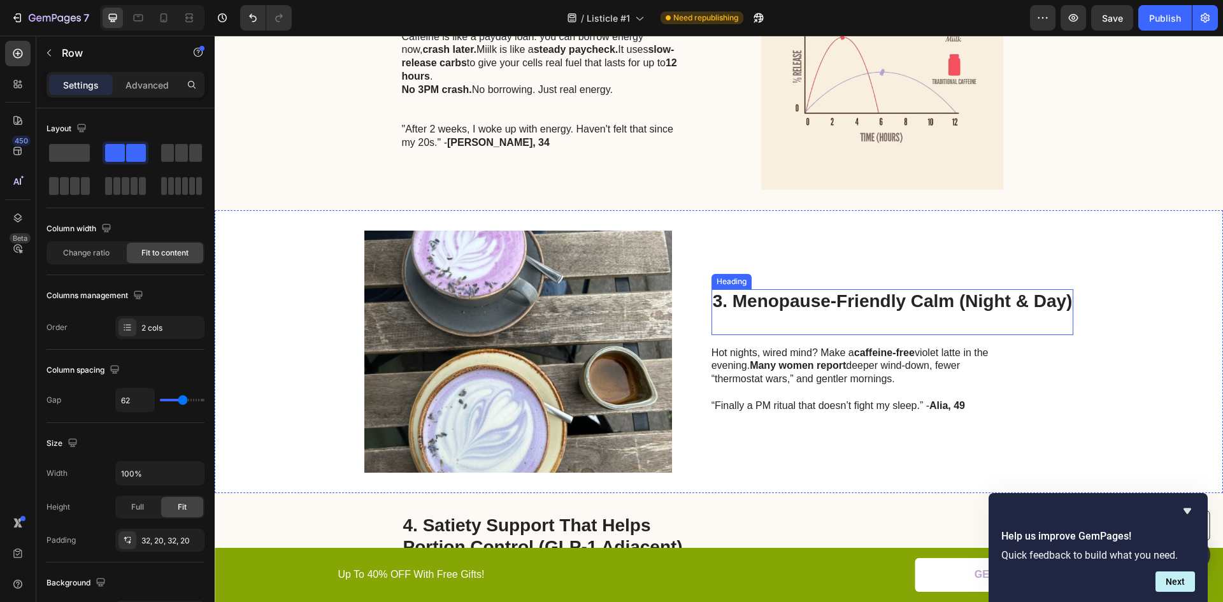
click at [787, 306] on h2 "3. Menopause-Friendly Calm (Night & Day)" at bounding box center [893, 311] width 363 height 45
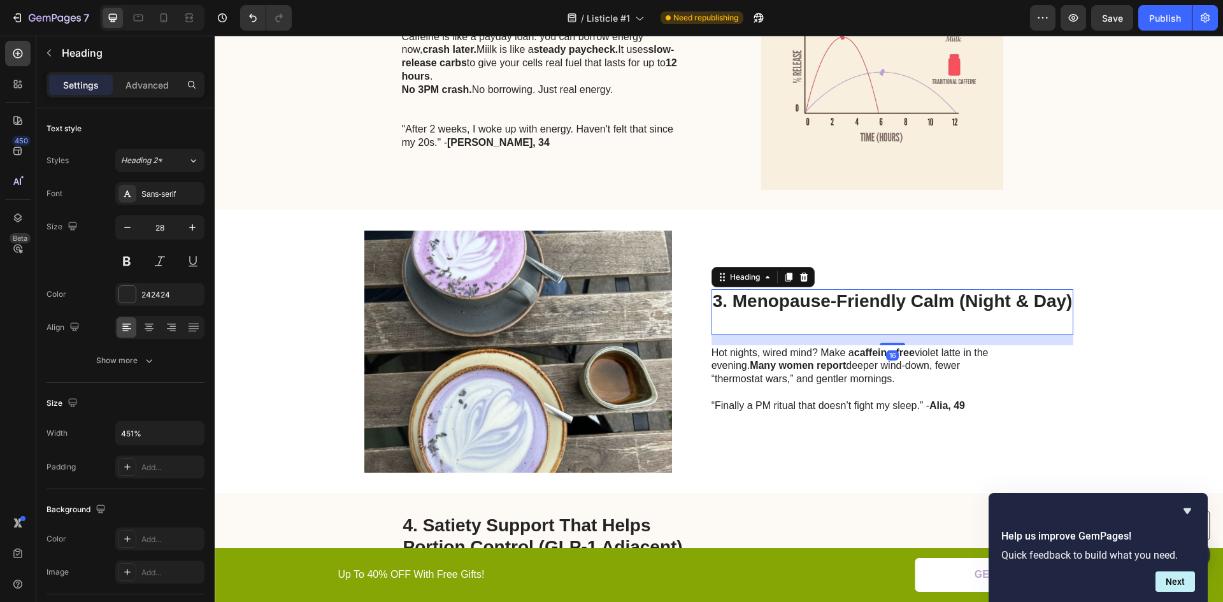
click at [787, 306] on h2 "3. Menopause-Friendly Calm (Night & Day)" at bounding box center [893, 311] width 363 height 45
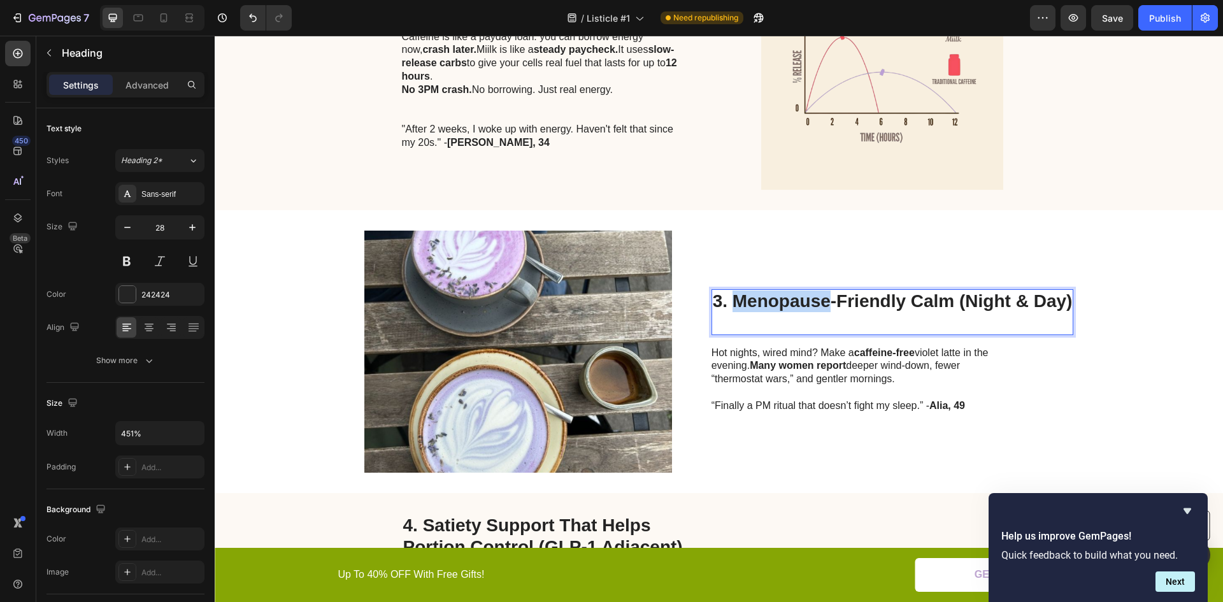
click at [787, 306] on p "3. Menopause-Friendly Calm (Night & Day)" at bounding box center [893, 312] width 360 height 43
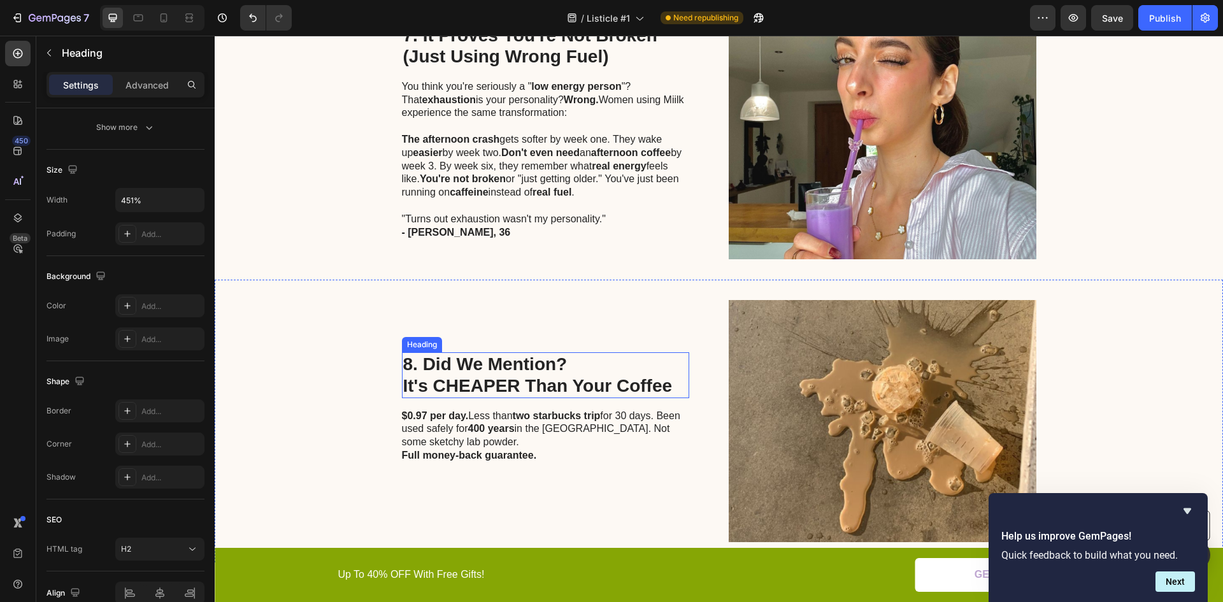
scroll to position [2594, 0]
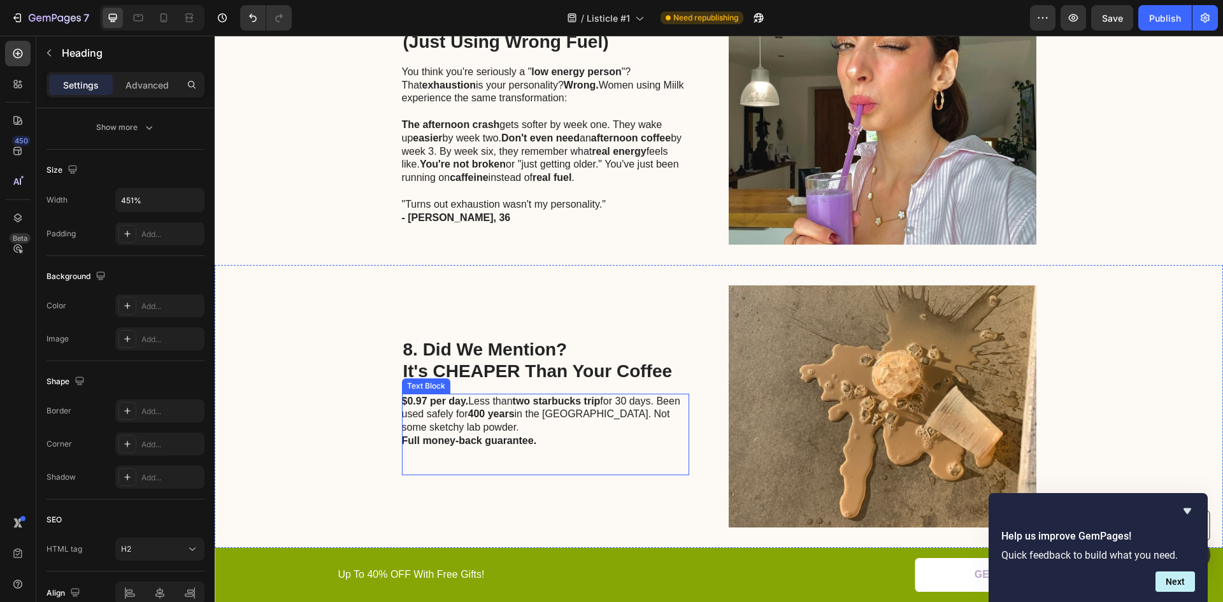
click at [449, 405] on p "$0.97 per day. Less than two starbucks trip for 30 days. Been used safely for 4…" at bounding box center [545, 415] width 286 height 40
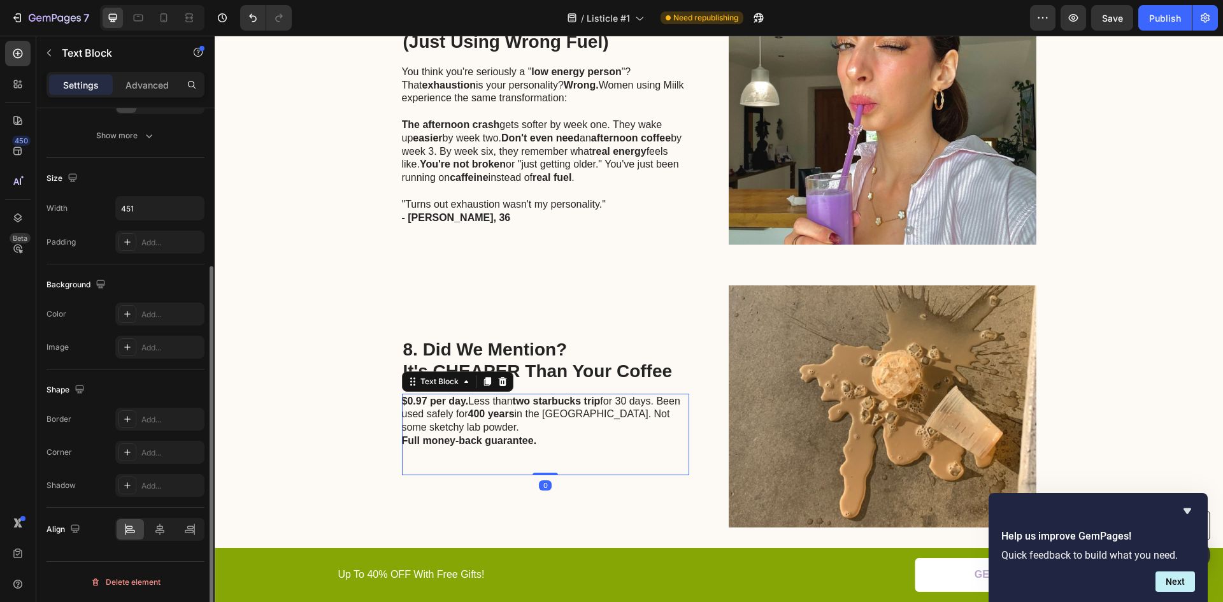
click at [449, 405] on p "$0.97 per day. Less than two starbucks trip for 30 days. Been used safely for 4…" at bounding box center [545, 415] width 286 height 40
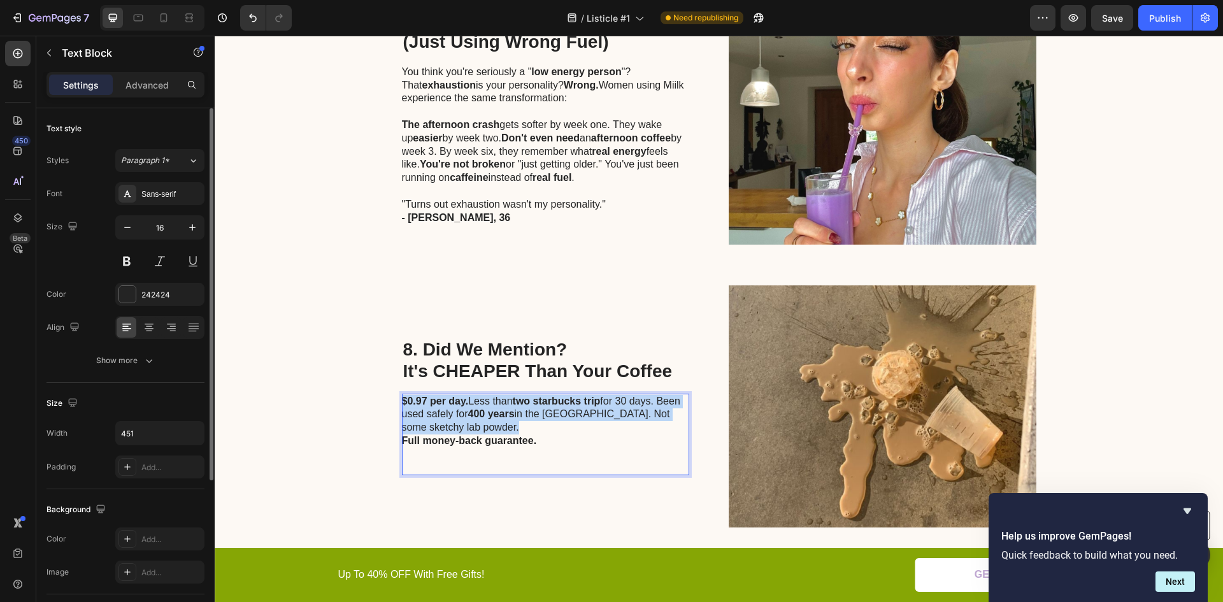
click at [449, 405] on p "$0.97 per day. Less than two starbucks trip for 30 days. Been used safely for 4…" at bounding box center [545, 415] width 286 height 40
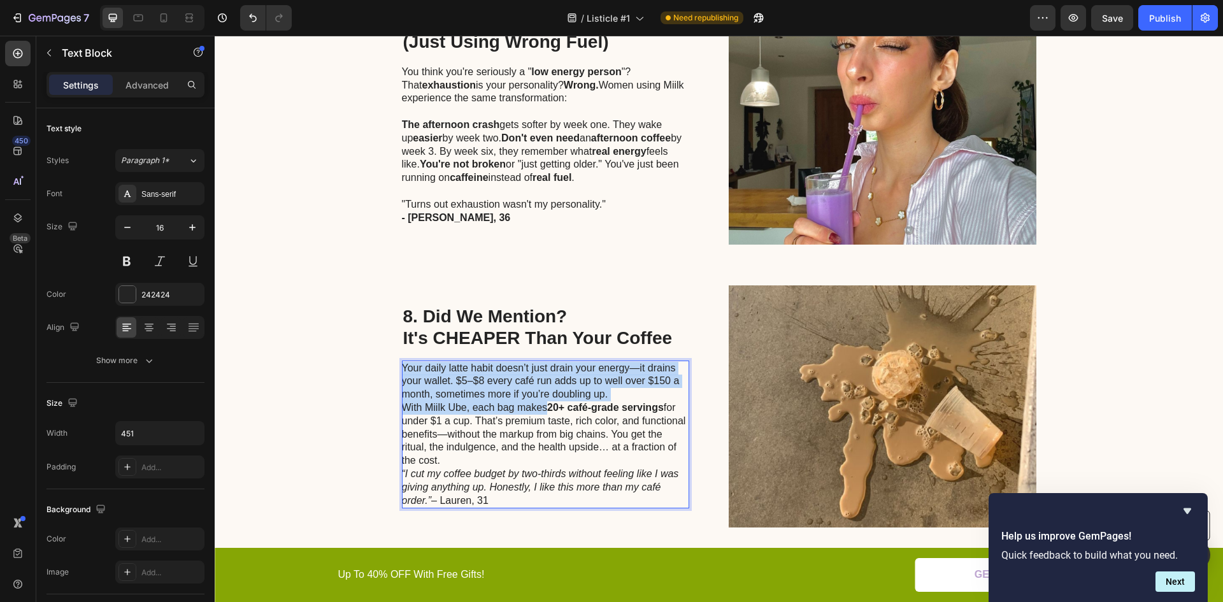
scroll to position [2561, 0]
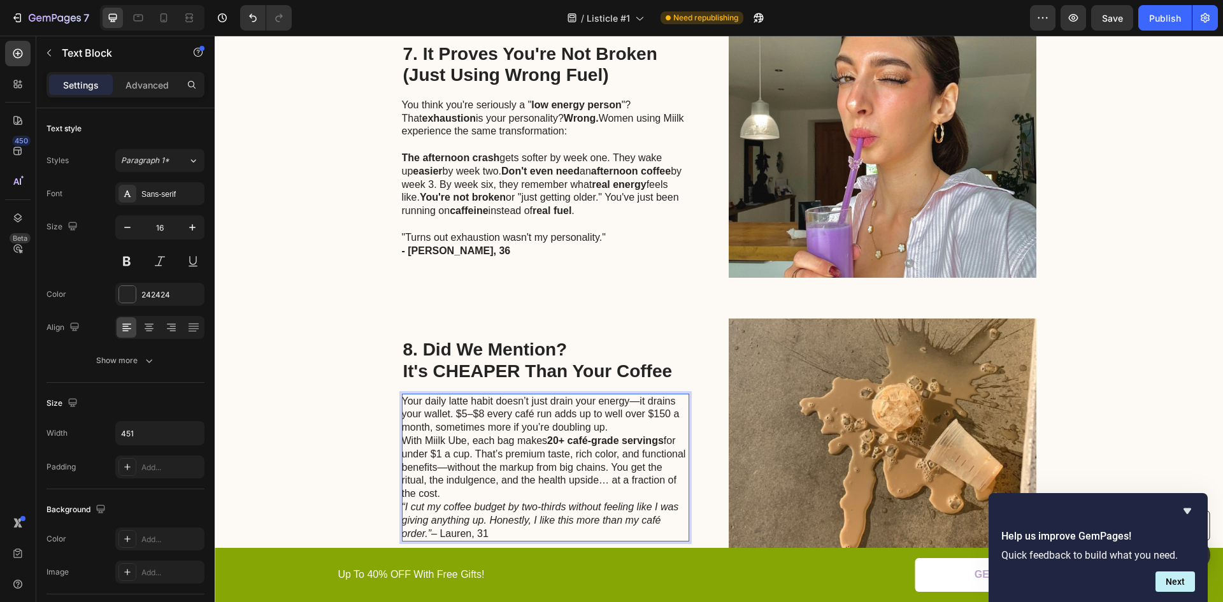
click at [634, 408] on p "Your daily latte habit doesn’t just drain your energy—it drains your wallet. $5…" at bounding box center [545, 415] width 286 height 40
click at [631, 415] on p "Your daily latte habit doesn’t just drain your energy—it drains your wallet. $5…" at bounding box center [545, 415] width 286 height 40
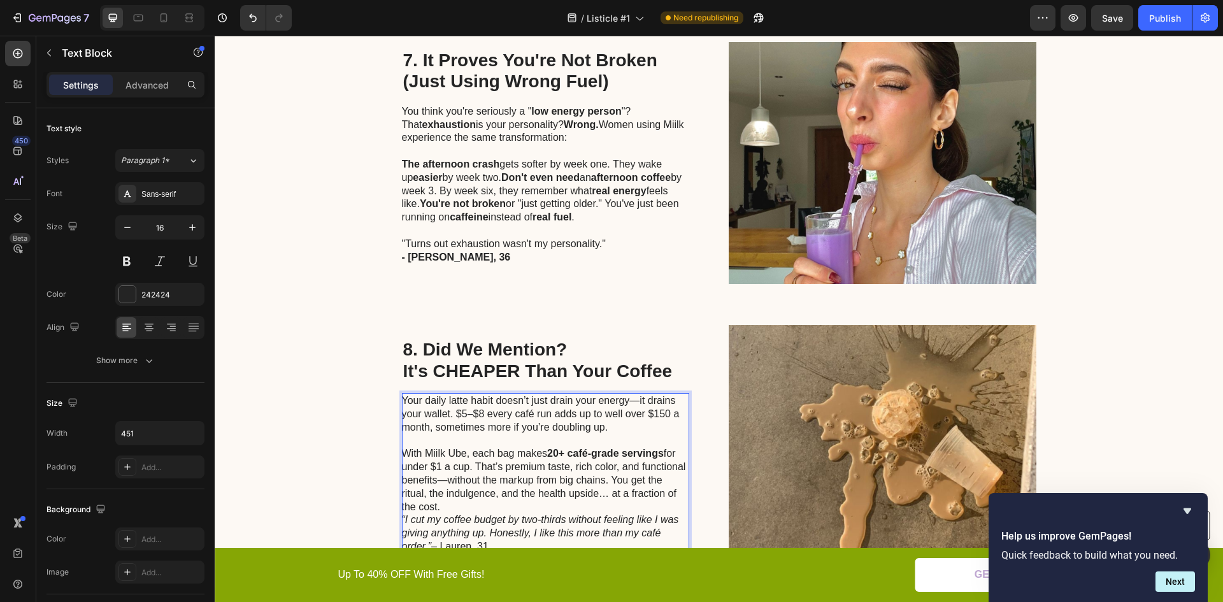
click at [512, 482] on p "With Miilk Ube, each bag makes 20+ café-grade servings for under $1 a cup. That…" at bounding box center [545, 480] width 286 height 66
click at [496, 493] on p "With Miilk Ube, each bag makes 20+ café-grade servings for under $1 a cup. That…" at bounding box center [545, 480] width 286 height 66
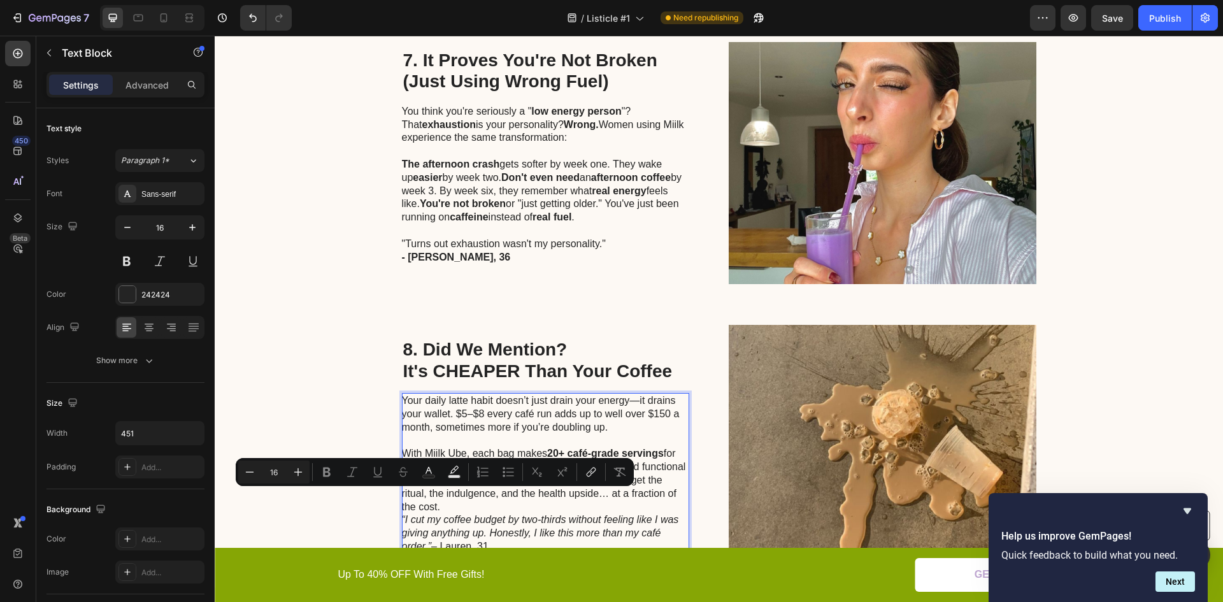
click at [496, 493] on p "With Miilk Ube, each bag makes 20+ café-grade servings for under $1 a cup. That…" at bounding box center [545, 480] width 286 height 66
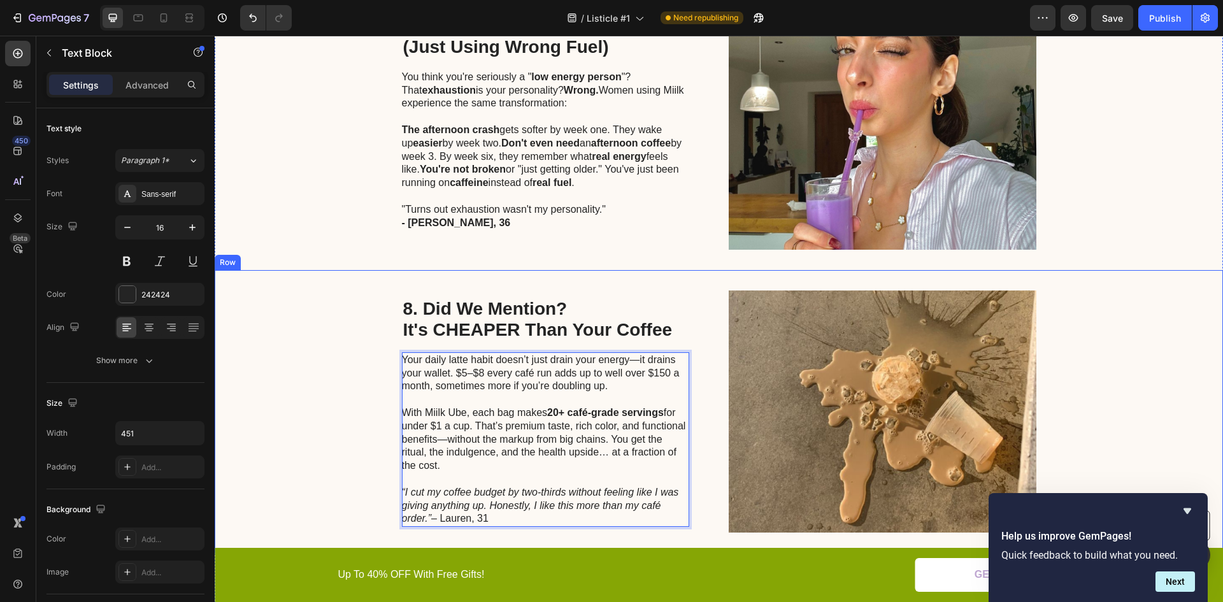
scroll to position [2612, 0]
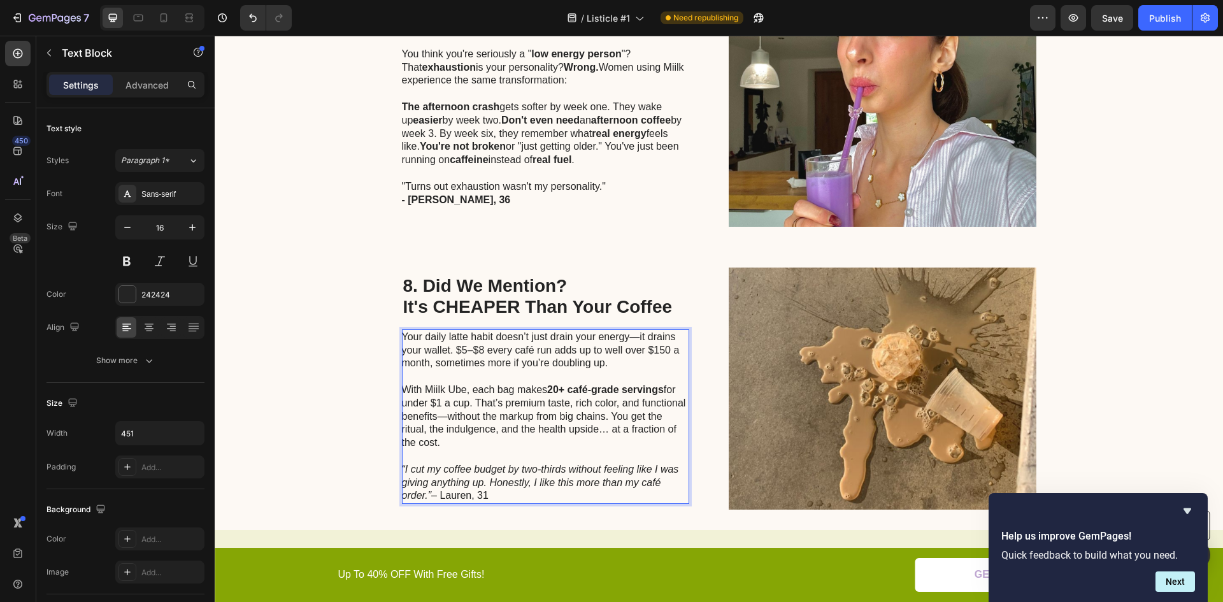
click at [501, 478] on icon "“I cut my coffee budget by two-thirds without feeling like I was giving anythin…" at bounding box center [540, 483] width 277 height 38
click at [496, 486] on p "“I cut my coffee budget by two-thirds without feeling like I was giving anythin…" at bounding box center [545, 483] width 286 height 40
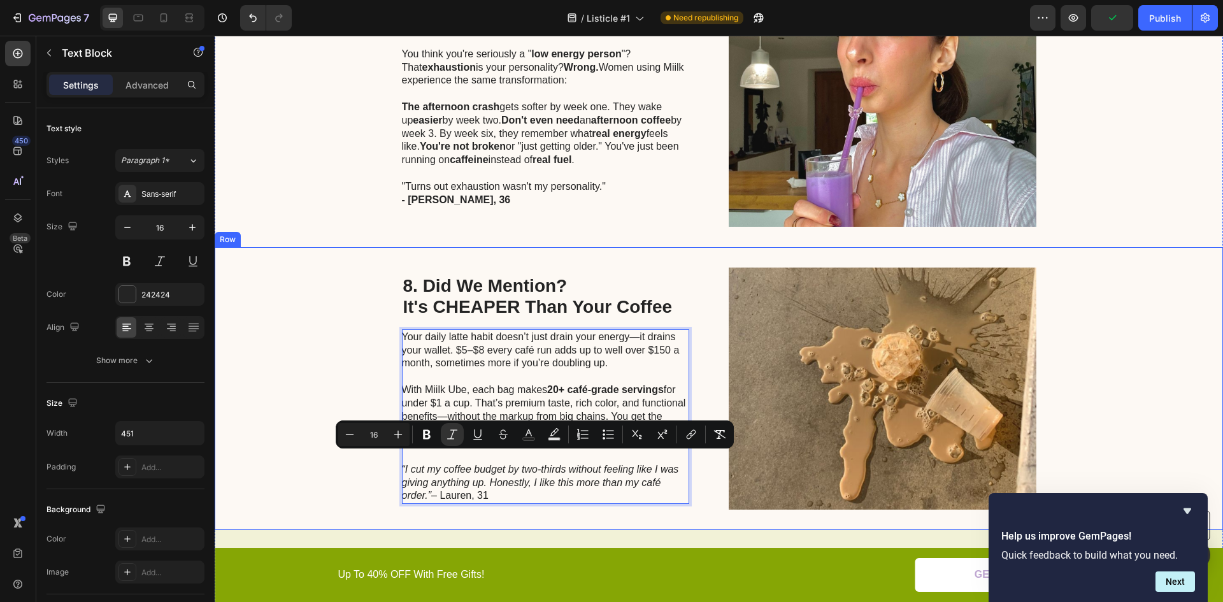
drag, startPoint x: 494, startPoint y: 486, endPoint x: 395, endPoint y: 458, distance: 103.3
click at [395, 458] on div "8. Did We Mention? It's CHEAPER Than Your Coffee Heading Your daily latte habit…" at bounding box center [719, 388] width 1009 height 283
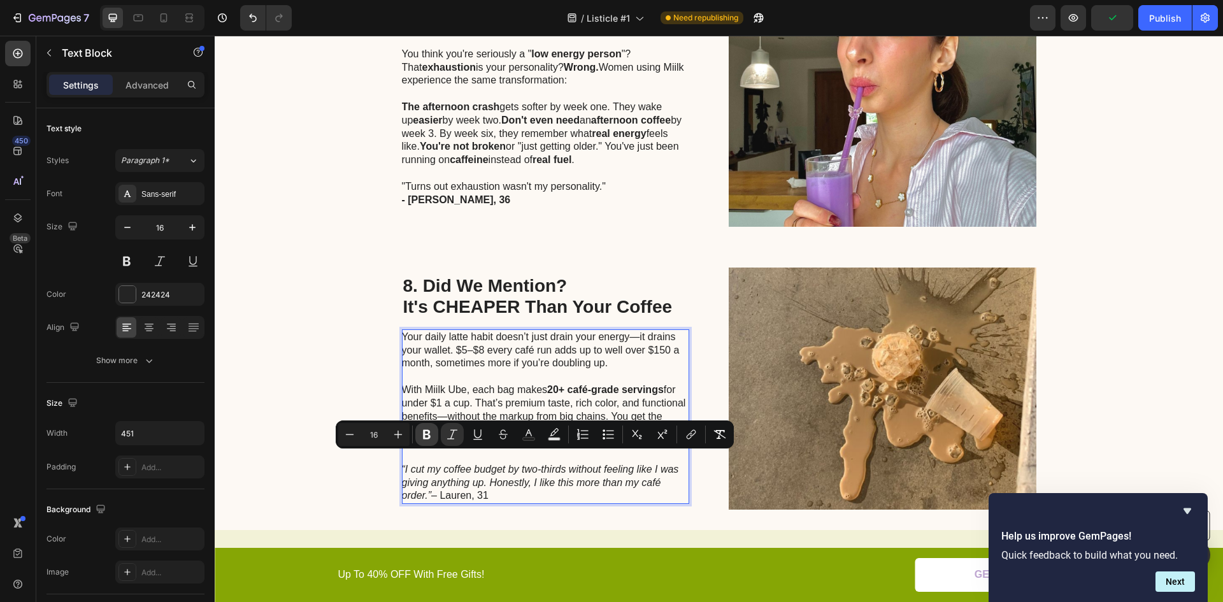
click at [427, 440] on icon "Editor contextual toolbar" at bounding box center [427, 434] width 13 height 13
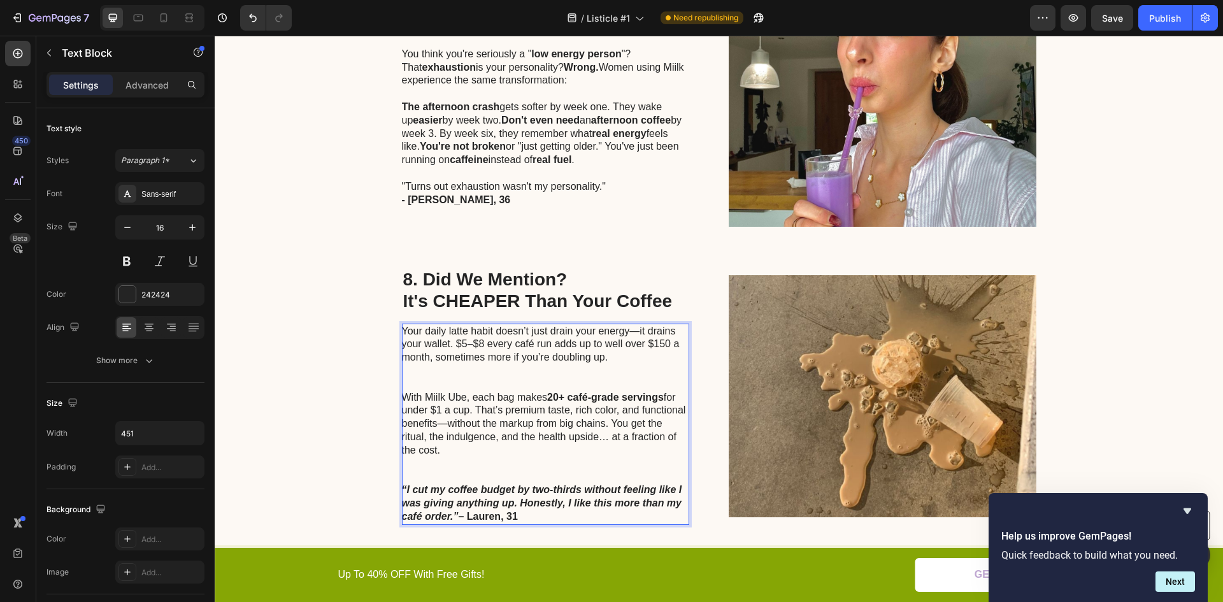
click at [462, 511] on strong "– Lauren, 31" at bounding box center [487, 516] width 59 height 11
click at [511, 511] on strong "– Lauren, 31" at bounding box center [487, 516] width 59 height 11
click at [251, 23] on icon "Undo/Redo" at bounding box center [253, 17] width 13 height 13
click at [252, 21] on icon "Undo/Redo" at bounding box center [253, 17] width 13 height 13
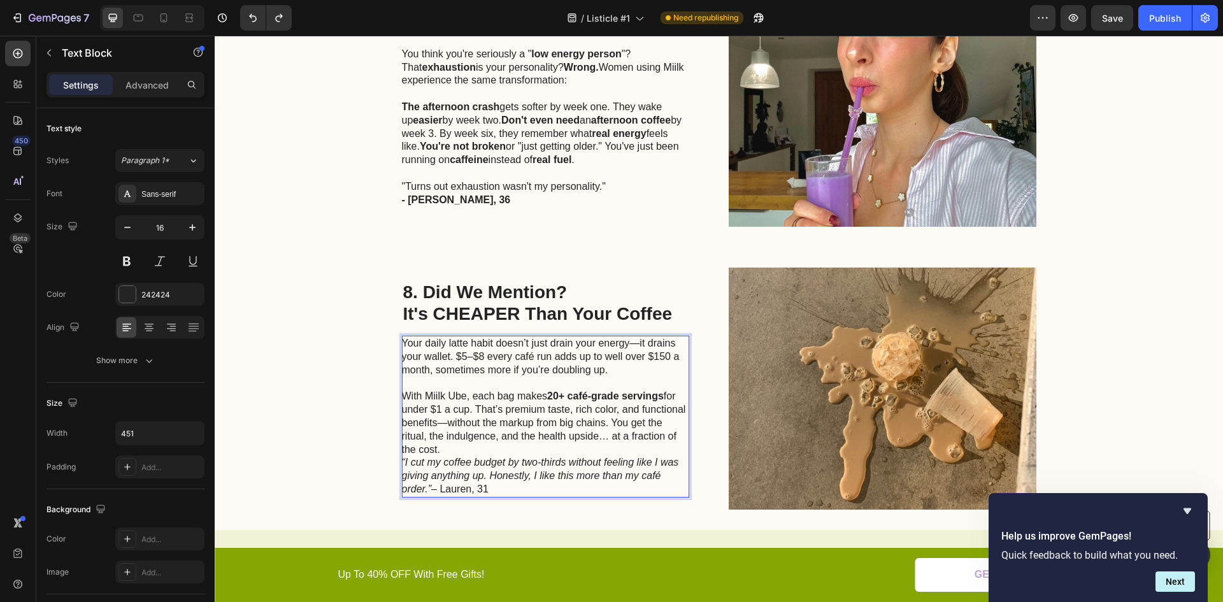
click at [452, 441] on p "With Miilk Ube, each bag makes 20+ café-grade servings for under $1 a cup. That…" at bounding box center [545, 423] width 286 height 66
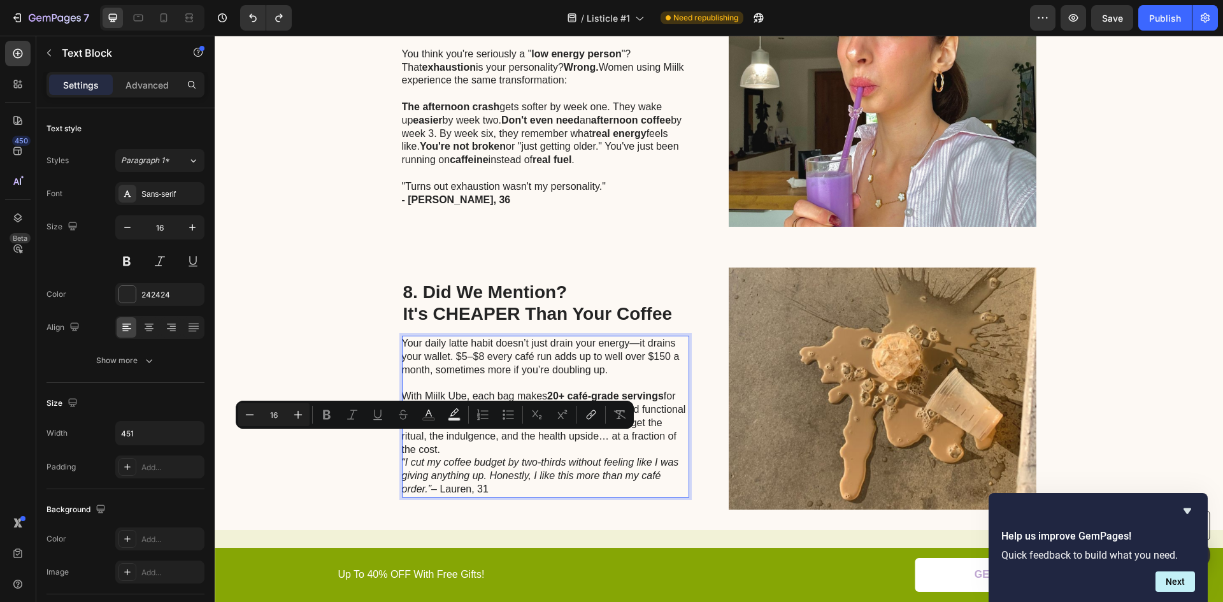
click at [451, 441] on p "With Miilk Ube, each bag makes 20+ café-grade servings for under $1 a cup. That…" at bounding box center [545, 423] width 286 height 66
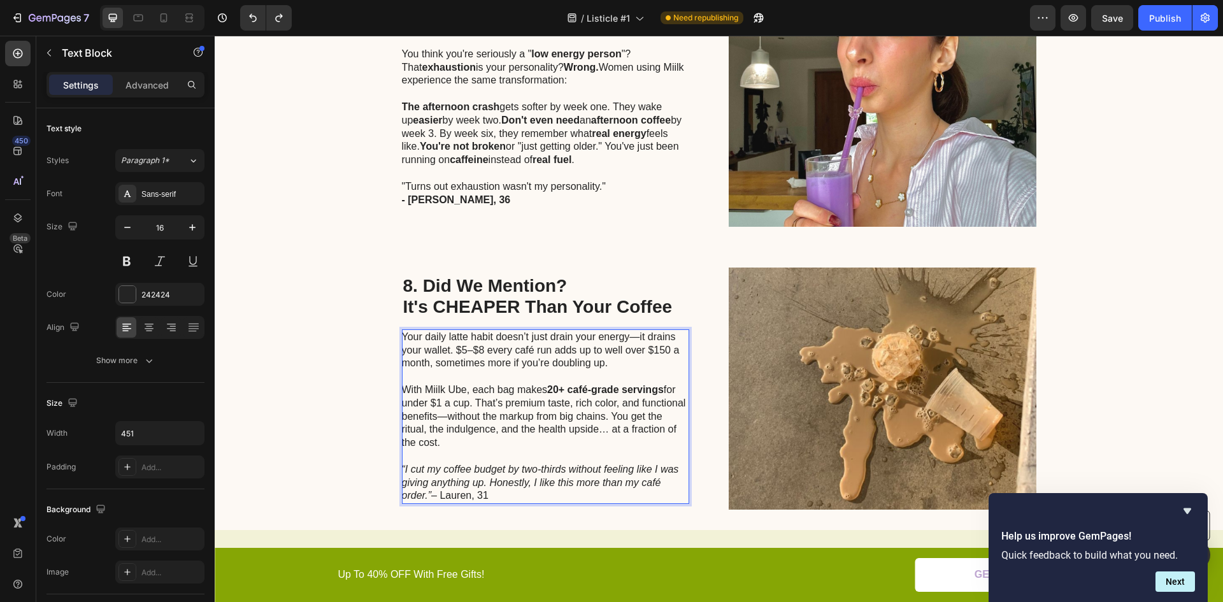
scroll to position [2605, 0]
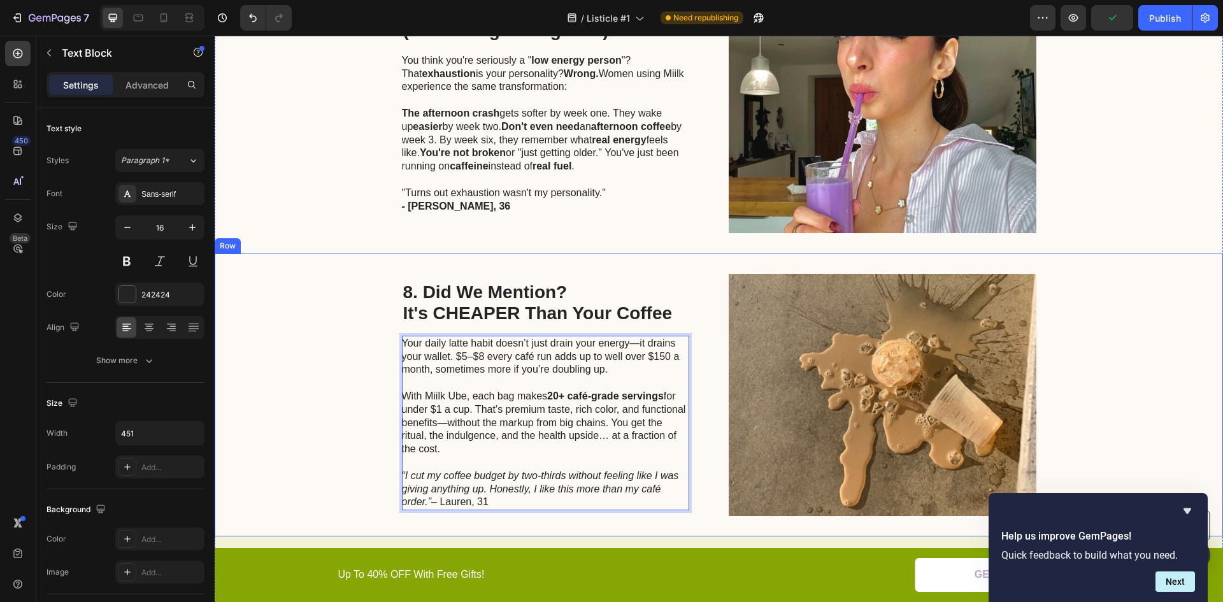
drag, startPoint x: 493, startPoint y: 494, endPoint x: 394, endPoint y: 465, distance: 102.8
click at [394, 465] on div "8. Did We Mention? It's CHEAPER Than Your Coffee Heading Your daily latte habit…" at bounding box center [719, 395] width 1009 height 283
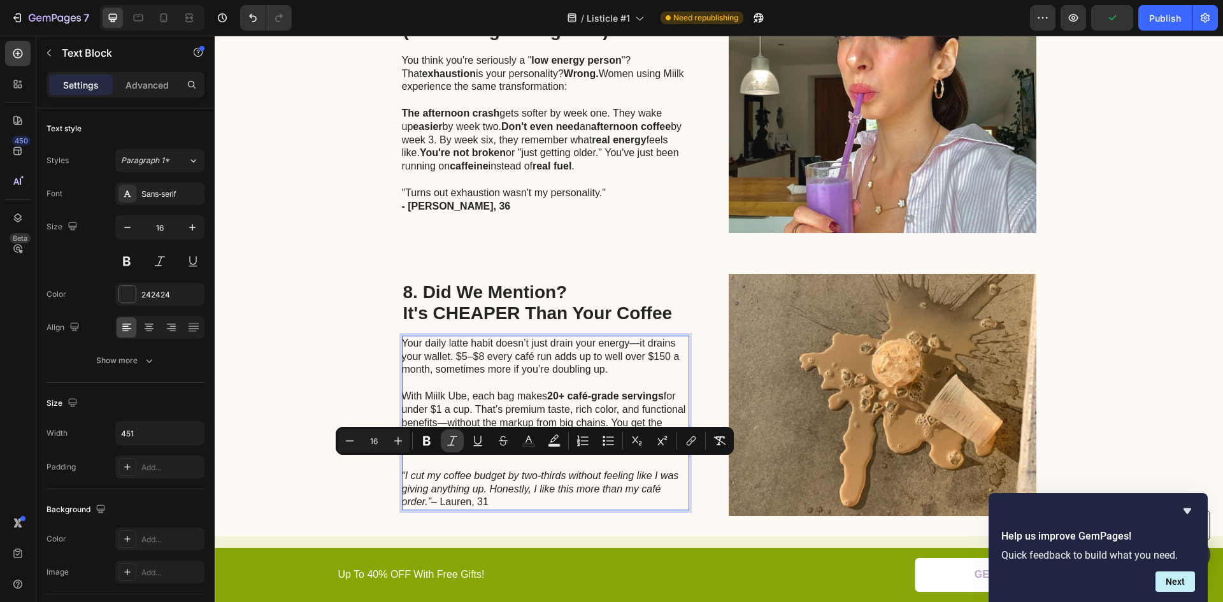
click at [454, 437] on icon "Editor contextual toolbar" at bounding box center [452, 441] width 10 height 10
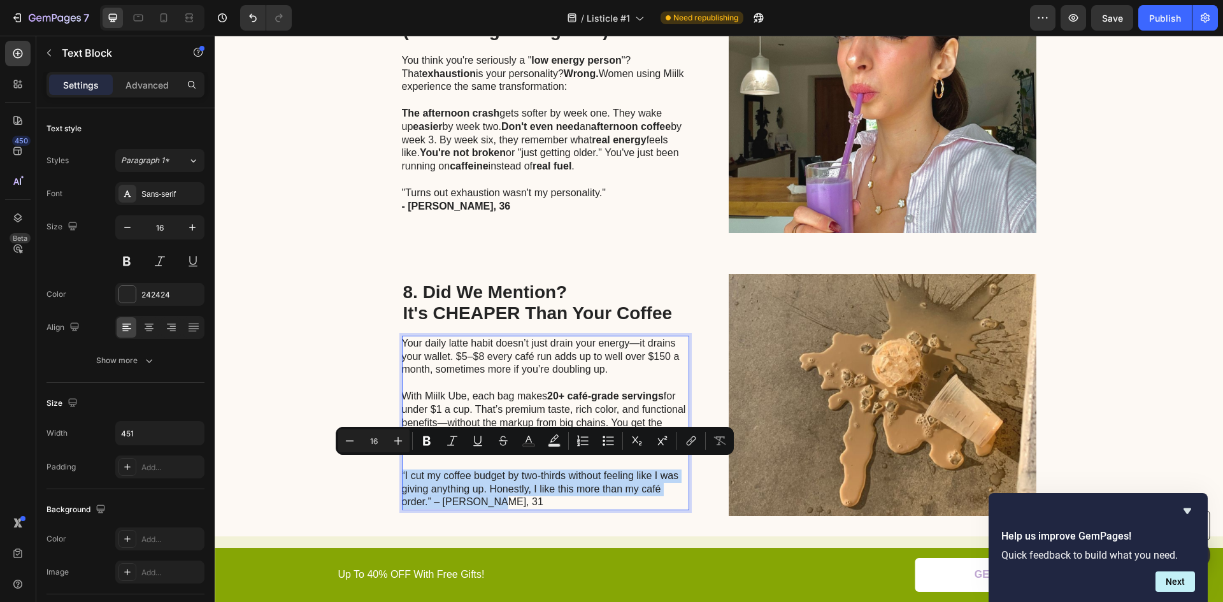
click at [450, 484] on p "“I cut my coffee budget by two-thirds without feeling like I was giving anythin…" at bounding box center [545, 490] width 286 height 40
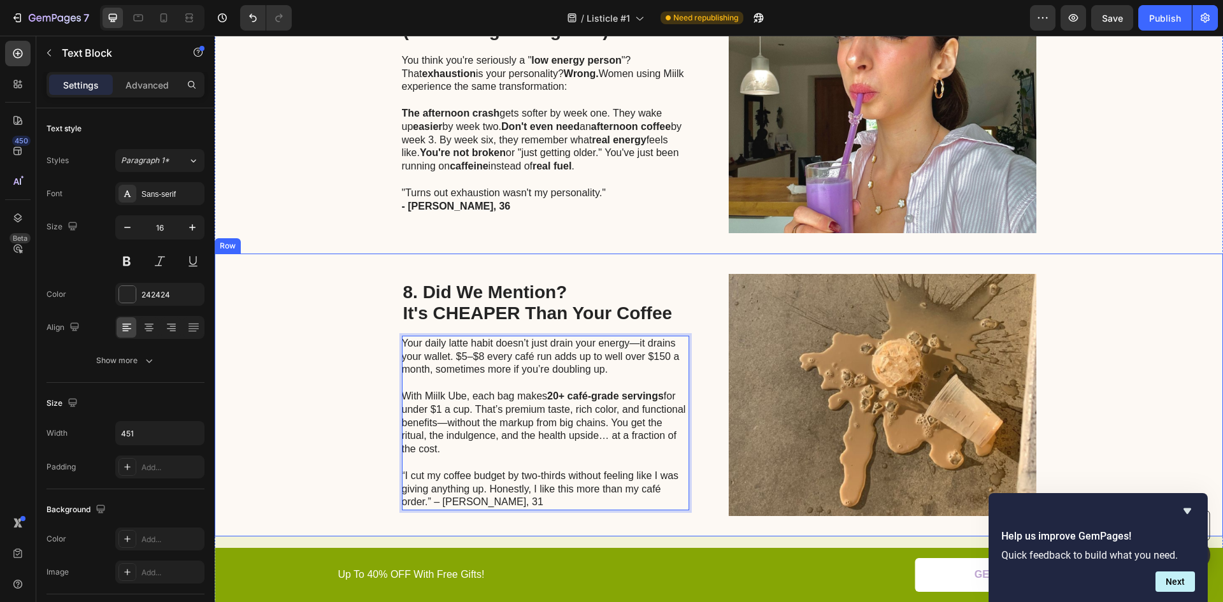
click at [371, 474] on div "8. Did We Mention? It's CHEAPER Than Your Coffee Heading Your daily latte habit…" at bounding box center [719, 395] width 1009 height 283
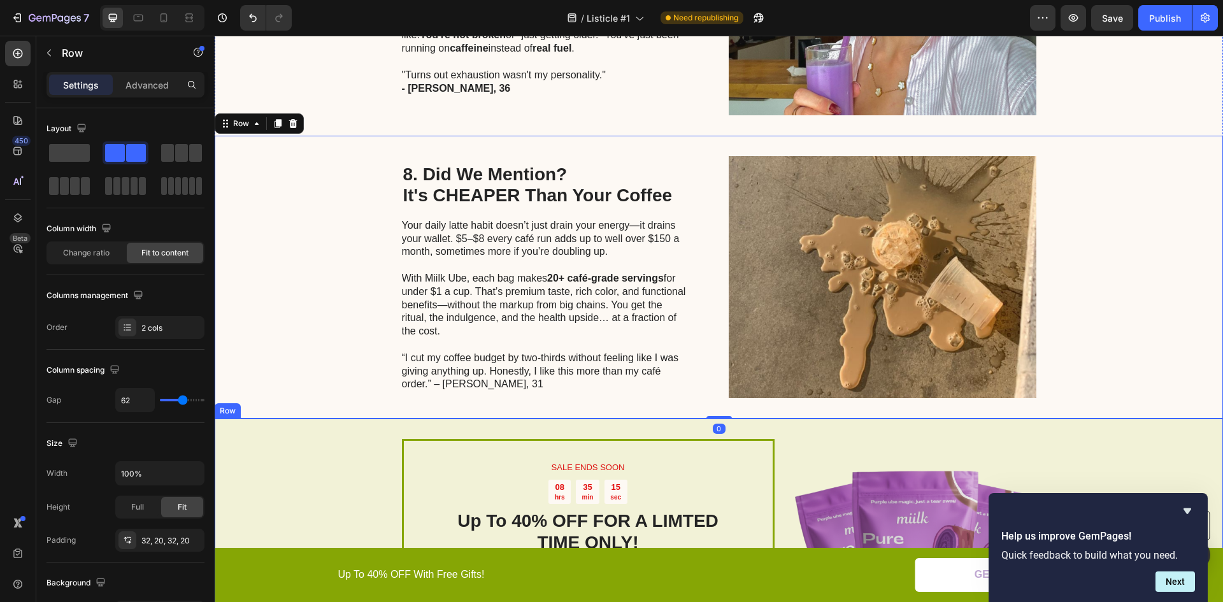
scroll to position [2669, 0]
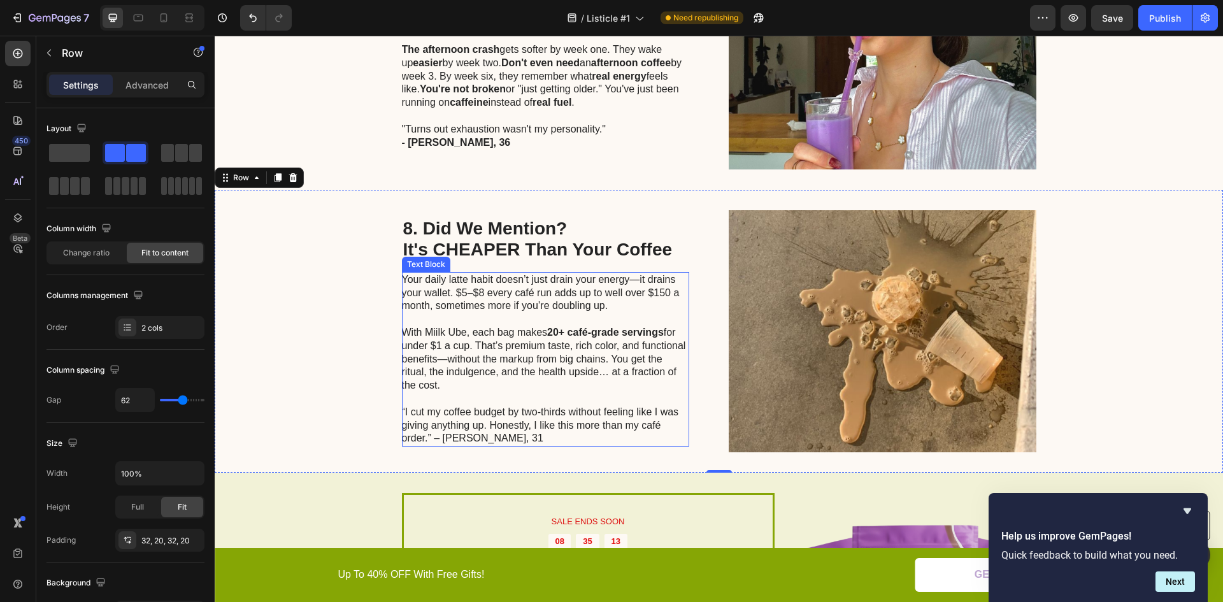
click at [417, 414] on p "“I cut my coffee budget by two-thirds without feeling like I was giving anythin…" at bounding box center [545, 426] width 286 height 40
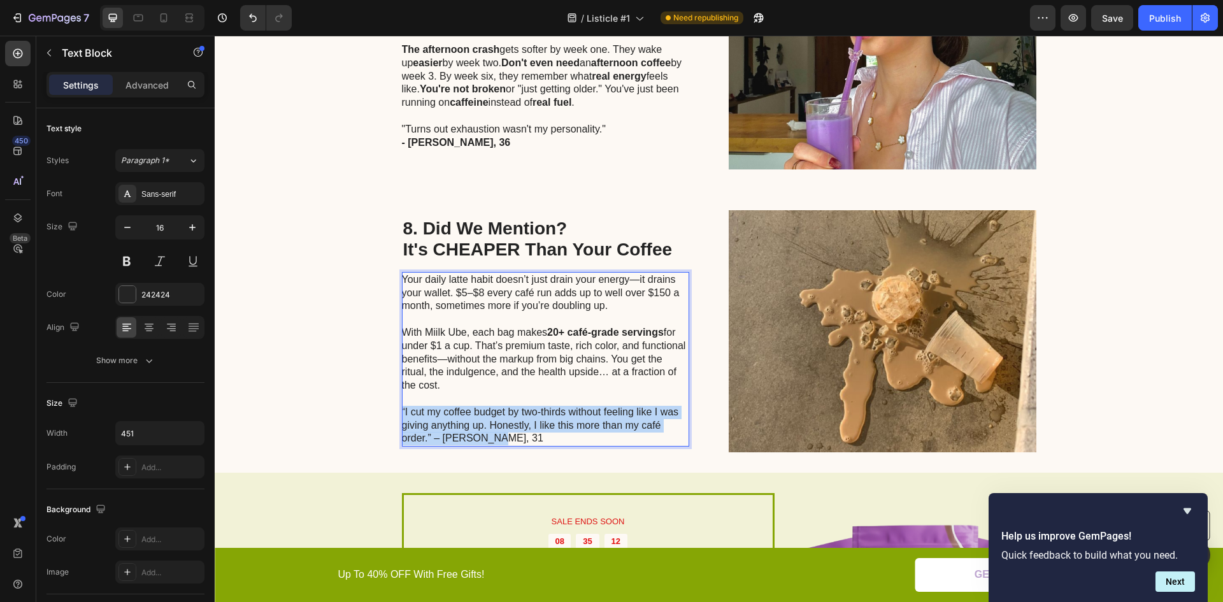
click at [417, 414] on p "“I cut my coffee budget by two-thirds without feeling like I was giving anythin…" at bounding box center [545, 426] width 286 height 40
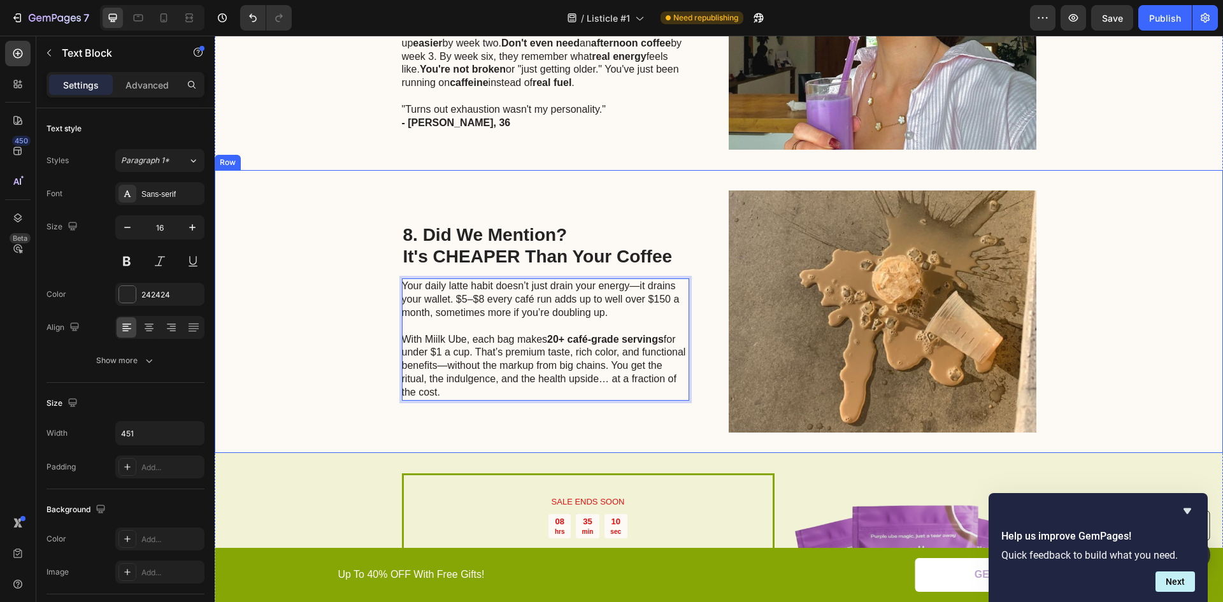
scroll to position [2695, 0]
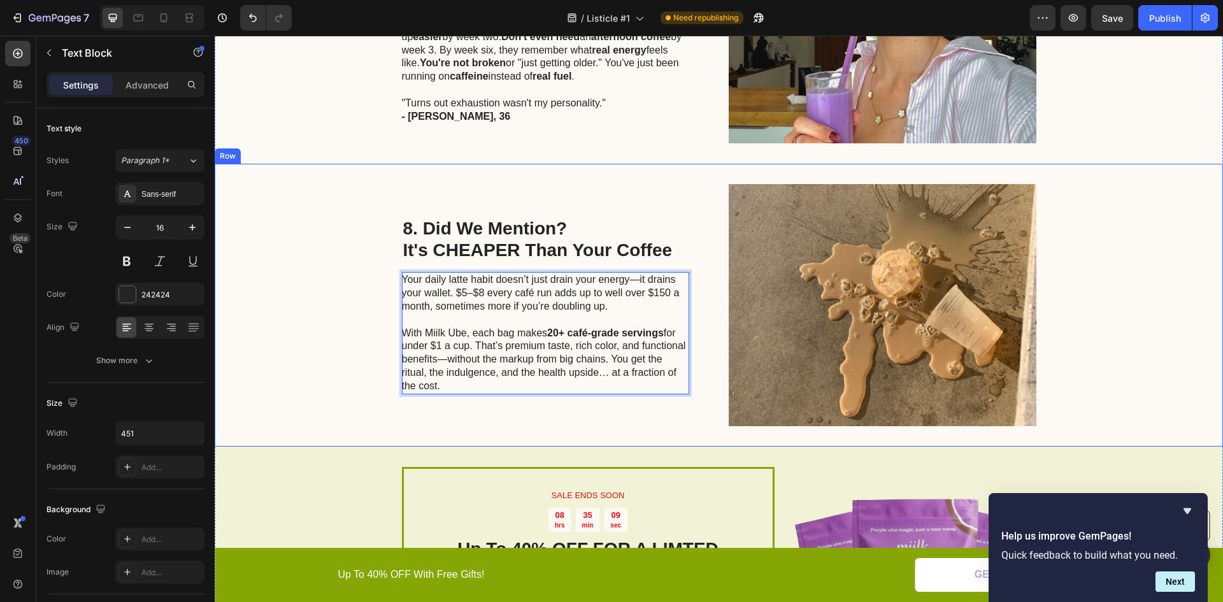
click at [341, 368] on div "8. Did We Mention? It's CHEAPER Than Your Coffee Heading Your daily latte habit…" at bounding box center [719, 305] width 1009 height 283
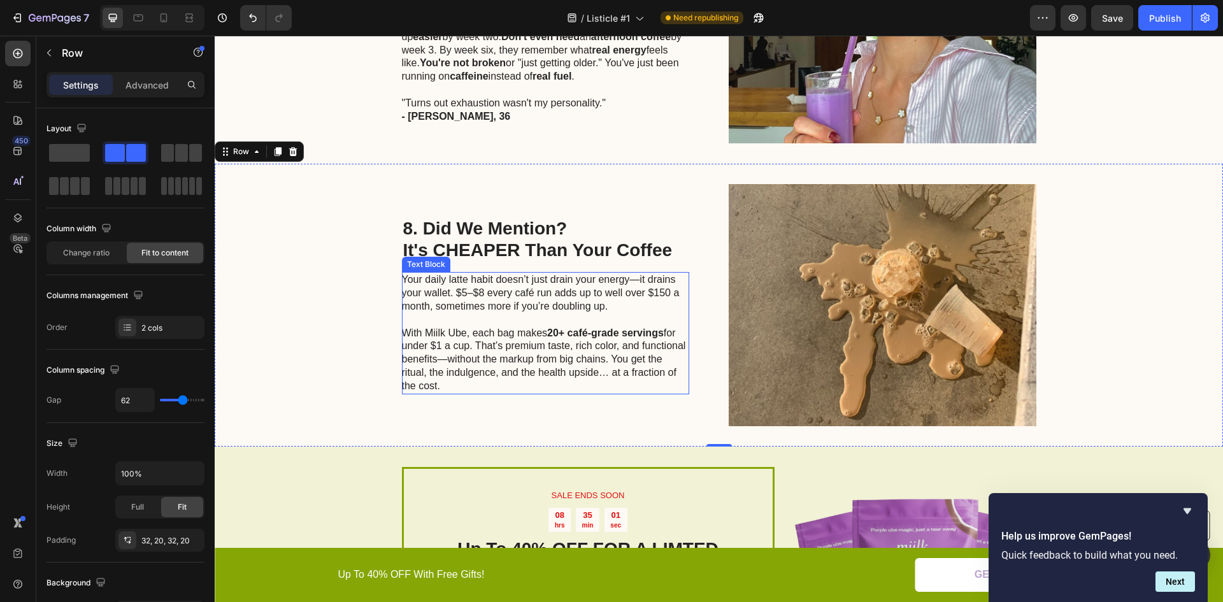
click at [458, 354] on p "With Miilk Ube, each bag makes 20+ café-grade servings for under $1 a cup. That…" at bounding box center [545, 360] width 286 height 66
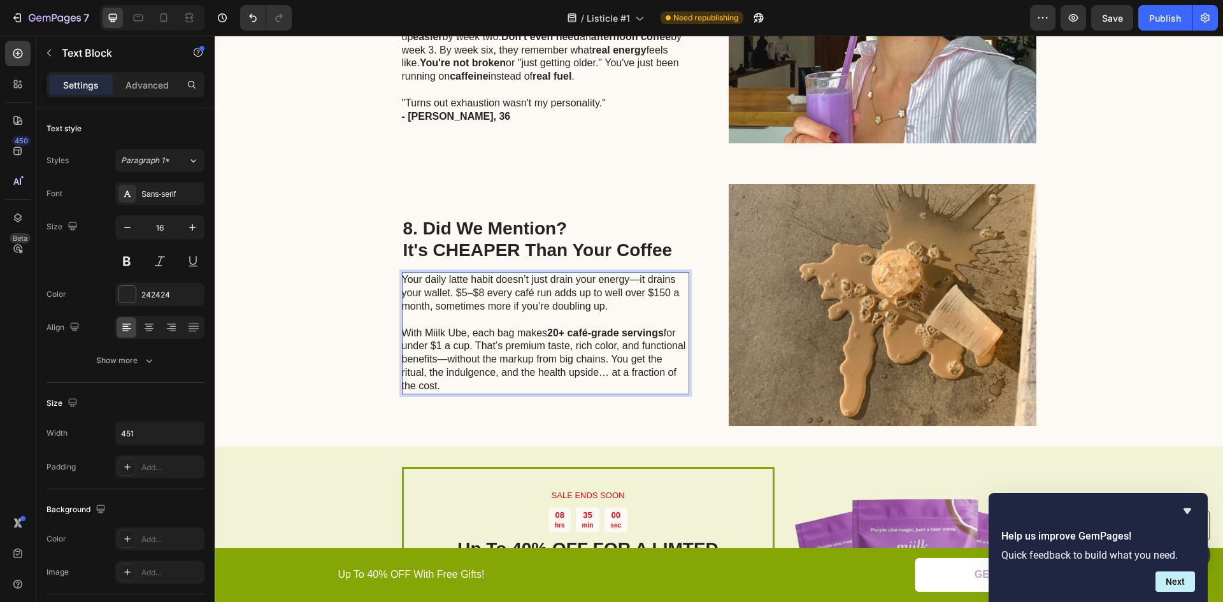
click at [473, 345] on p "With Miilk Ube, each bag makes 20+ café-grade servings for under $1 a cup. That…" at bounding box center [545, 360] width 286 height 66
click at [484, 338] on p "With Miilk Ube, each bag makes 20+ café-grade servings for under $1 a cup. That…" at bounding box center [545, 360] width 286 height 66
click at [507, 340] on p "With Miilk Ube, each bag makes 20+ café-grade servings for under $1 a cup. That…" at bounding box center [545, 360] width 286 height 66
drag, startPoint x: 512, startPoint y: 339, endPoint x: 601, endPoint y: 352, distance: 90.2
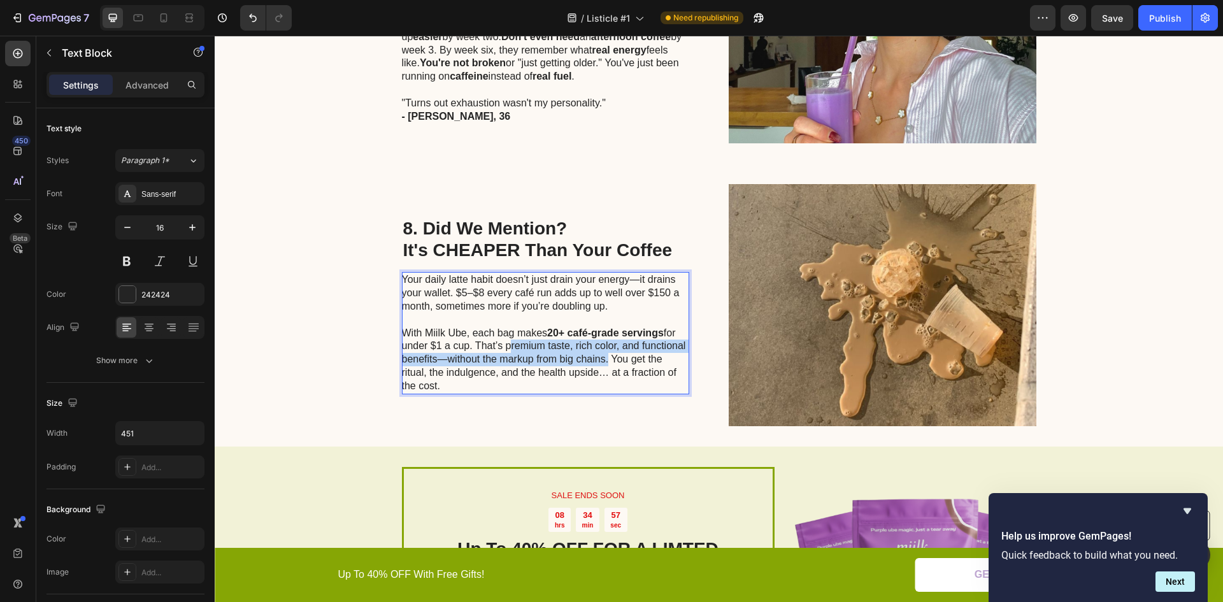
click at [601, 352] on p "With Miilk Ube, each bag makes 20+ café-grade servings for under $1 a cup. That…" at bounding box center [545, 360] width 286 height 66
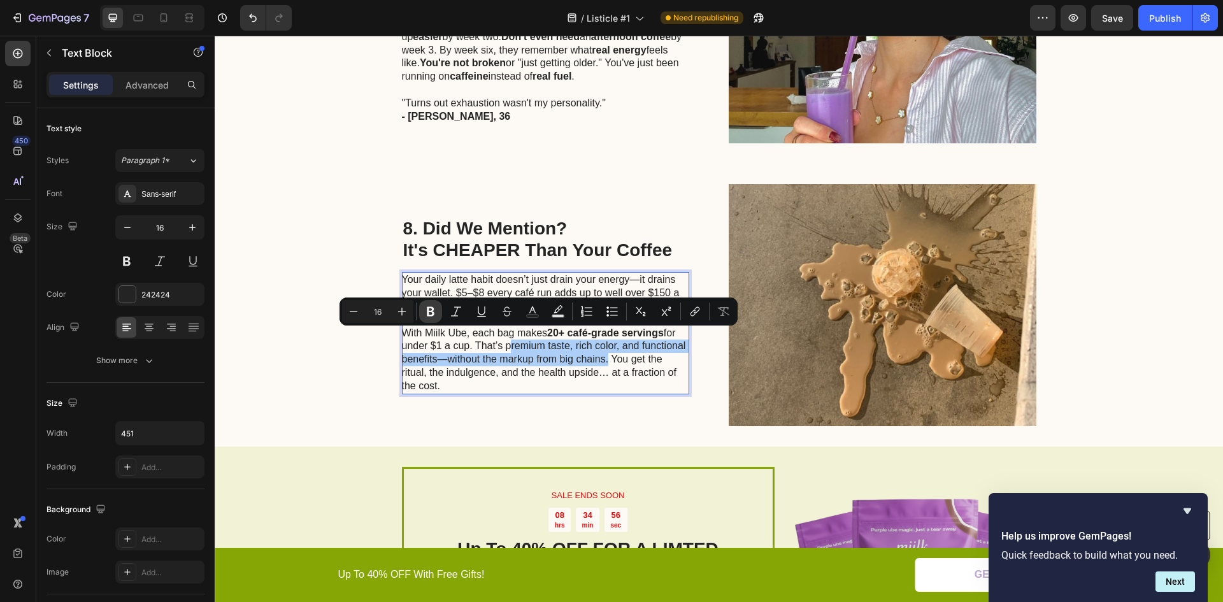
click at [440, 309] on button "Bold" at bounding box center [430, 311] width 23 height 23
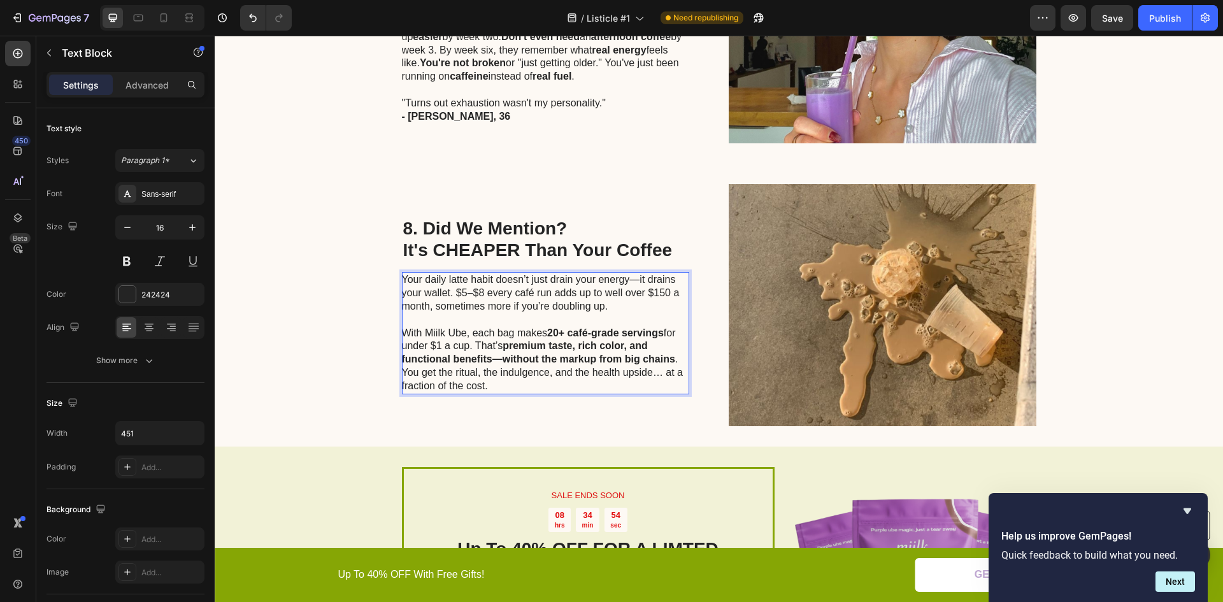
click at [494, 349] on strong "premium taste, rich color, and functional benefits—without the markup from big …" at bounding box center [538, 352] width 273 height 24
click at [489, 350] on strong "premium taste, rich color, and functional benefitswithout the markup from big c…" at bounding box center [533, 352] width 263 height 24
click at [492, 352] on strong "premium taste, rich color, and functional benefits,without the markup from big …" at bounding box center [535, 352] width 266 height 24
click at [664, 353] on strong "premium taste, rich color, and functional benefits, without the markup from big…" at bounding box center [536, 352] width 269 height 24
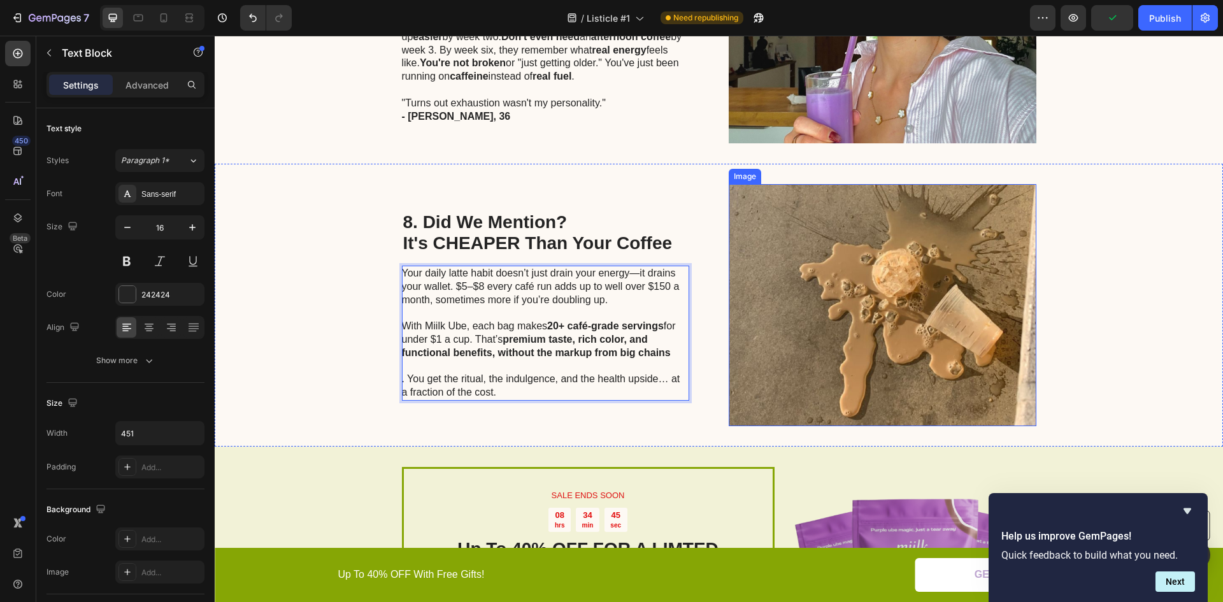
scroll to position [2689, 0]
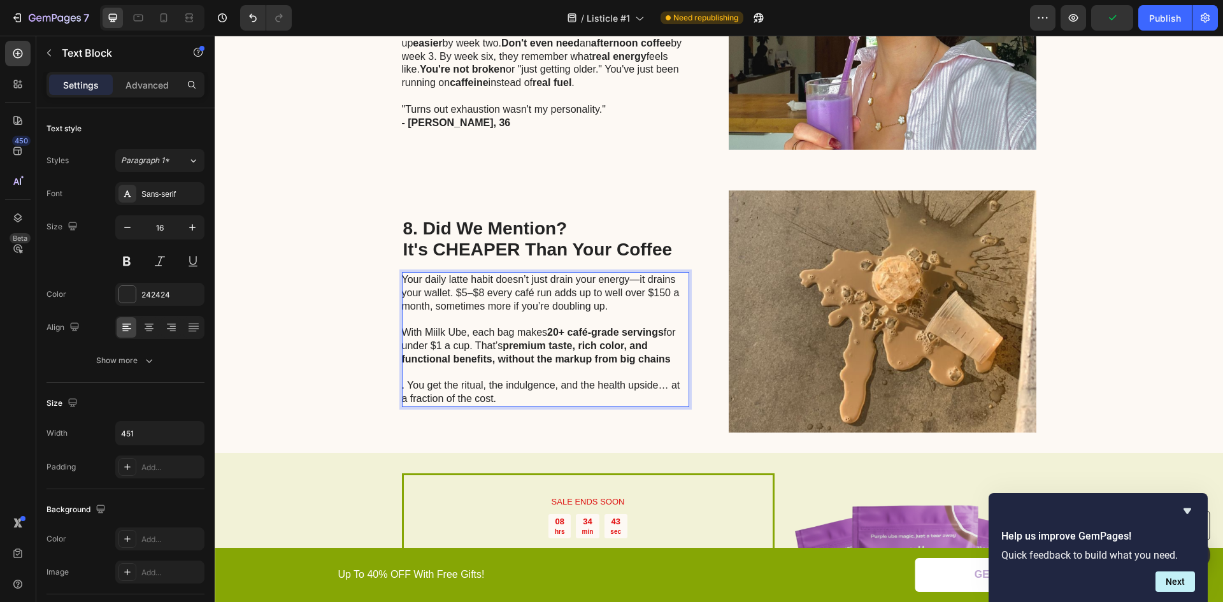
click at [407, 379] on p "⁠⁠⁠⁠⁠⁠⁠ . You get the ritual, the indulgence, and the health upside… at a fract…" at bounding box center [545, 392] width 286 height 27
click at [407, 379] on p ". You get the ritual, the indulgence, and the health upside… at a fraction of t…" at bounding box center [545, 392] width 286 height 27
click at [406, 379] on p ". You get the ritual, the indulgence, and the health upside… at a fraction of t…" at bounding box center [545, 392] width 286 height 27
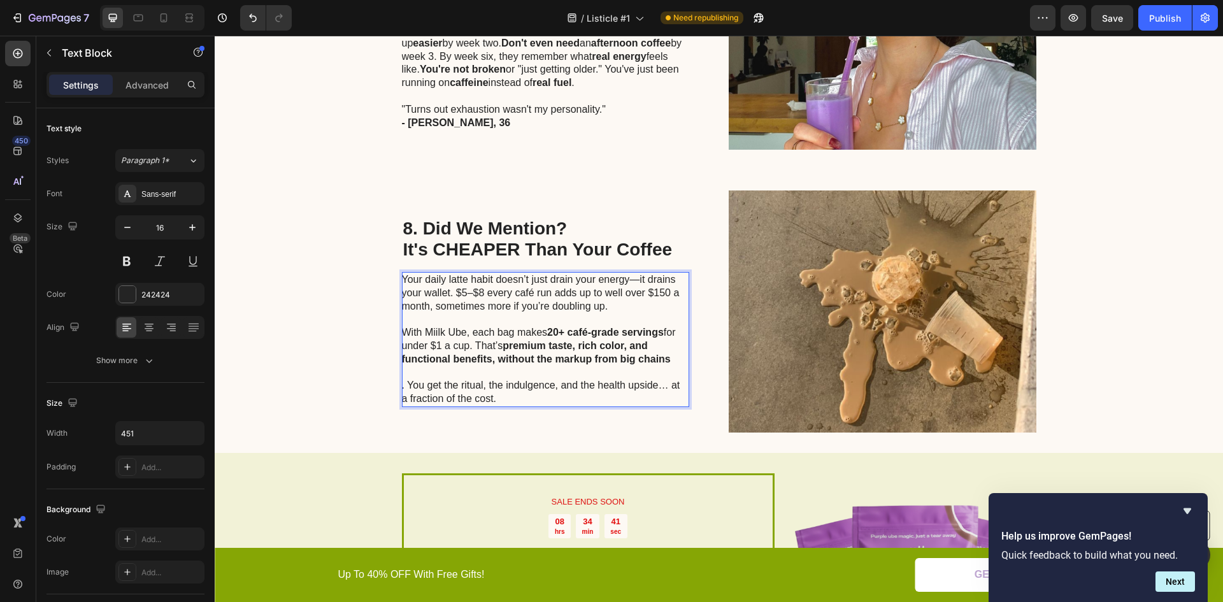
click at [405, 379] on p ". You get the ritual, the indulgence, and the health upside… at a fraction of t…" at bounding box center [545, 392] width 286 height 27
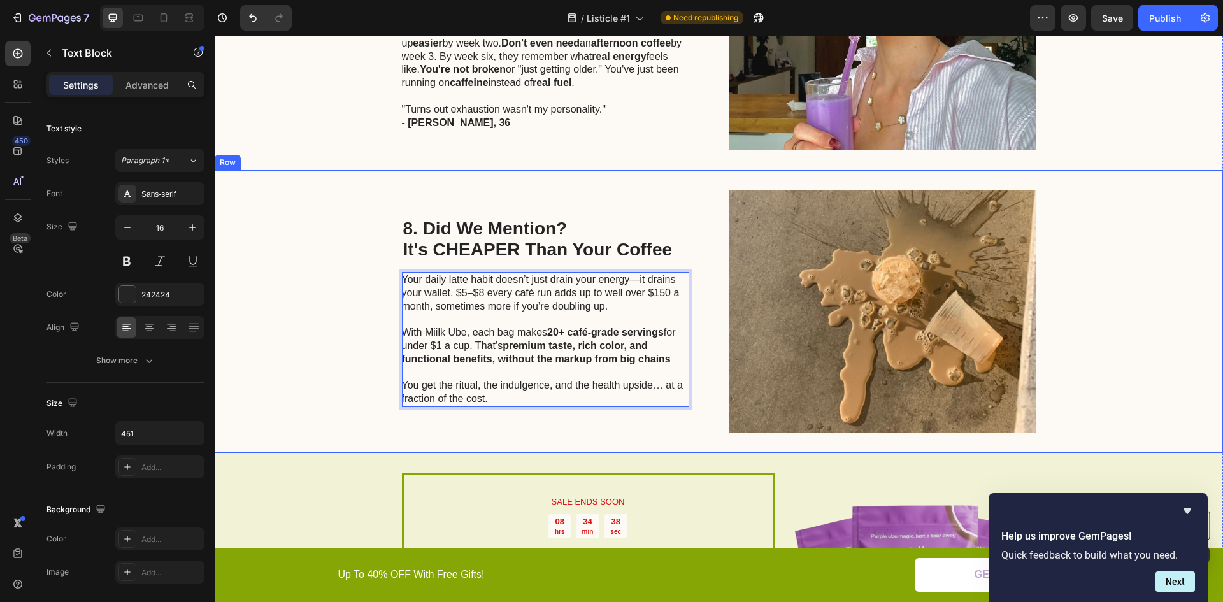
click at [315, 331] on div "8. Did We Mention? It's CHEAPER Than Your Coffee Heading Your daily latte habit…" at bounding box center [719, 311] width 1009 height 283
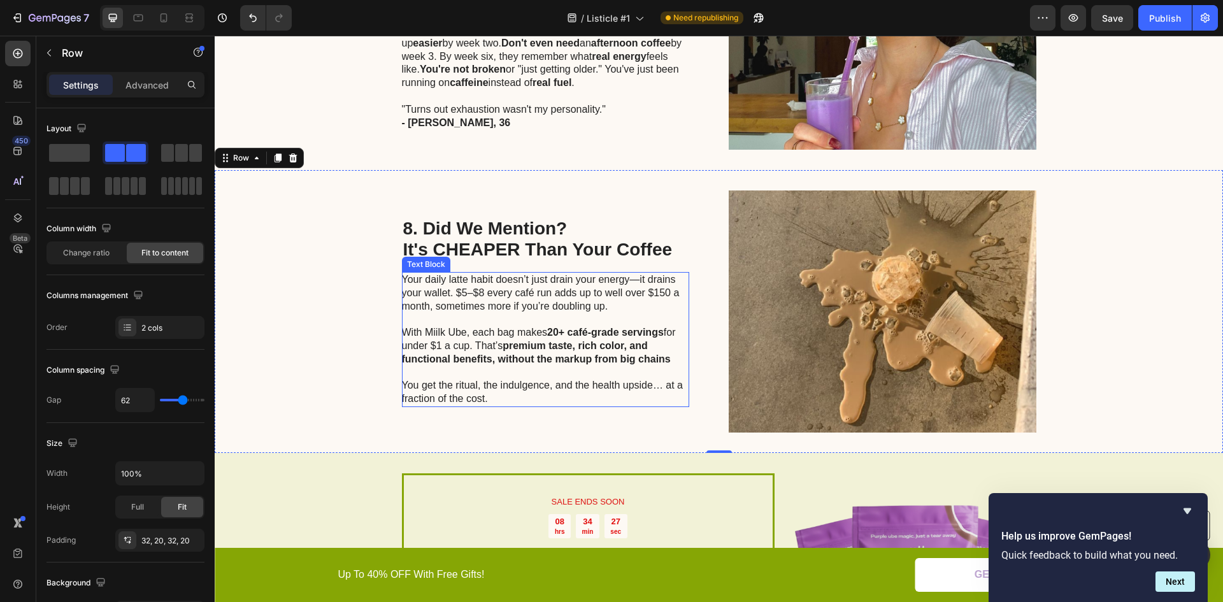
click at [512, 280] on p "Your daily latte habit doesn’t just drain your energy—it drains your wallet. $5…" at bounding box center [545, 299] width 286 height 53
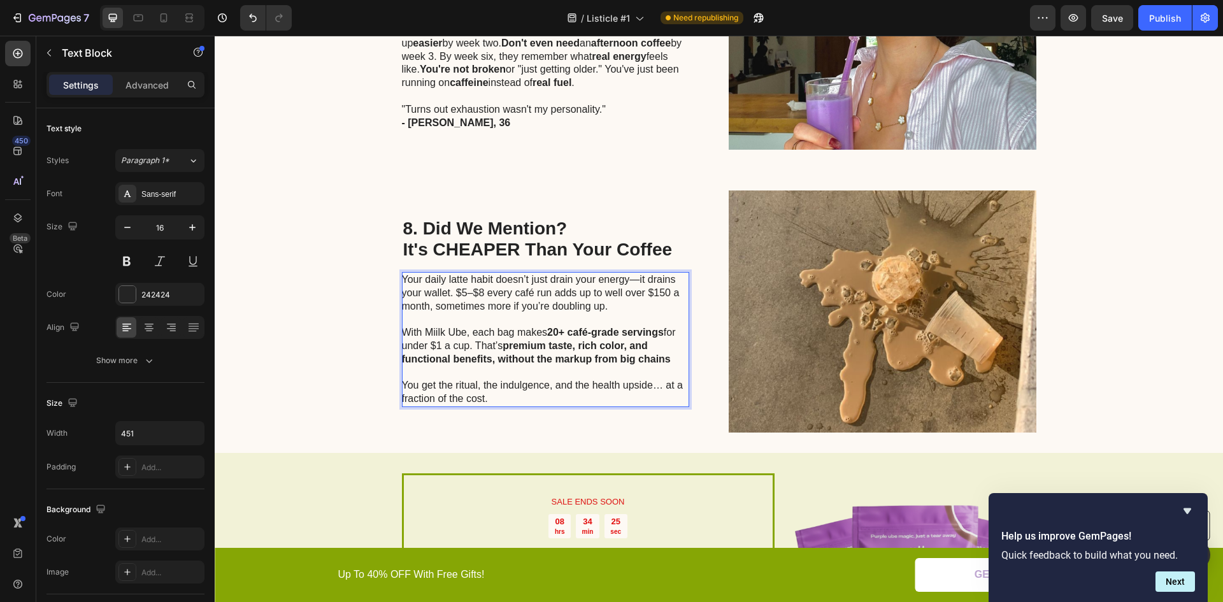
click at [498, 277] on p "Your daily latte habit doesn’t just drain your energy—it drains your wallet. $5…" at bounding box center [545, 299] width 286 height 53
click at [630, 273] on p "Your daily latte habit doesn’t just drain your energy—it drains your wallet. $5…" at bounding box center [545, 299] width 286 height 53
click at [631, 273] on p "Your daily latte habit doesn’t just drain your energy—it drains your wallet. $5…" at bounding box center [545, 299] width 286 height 53
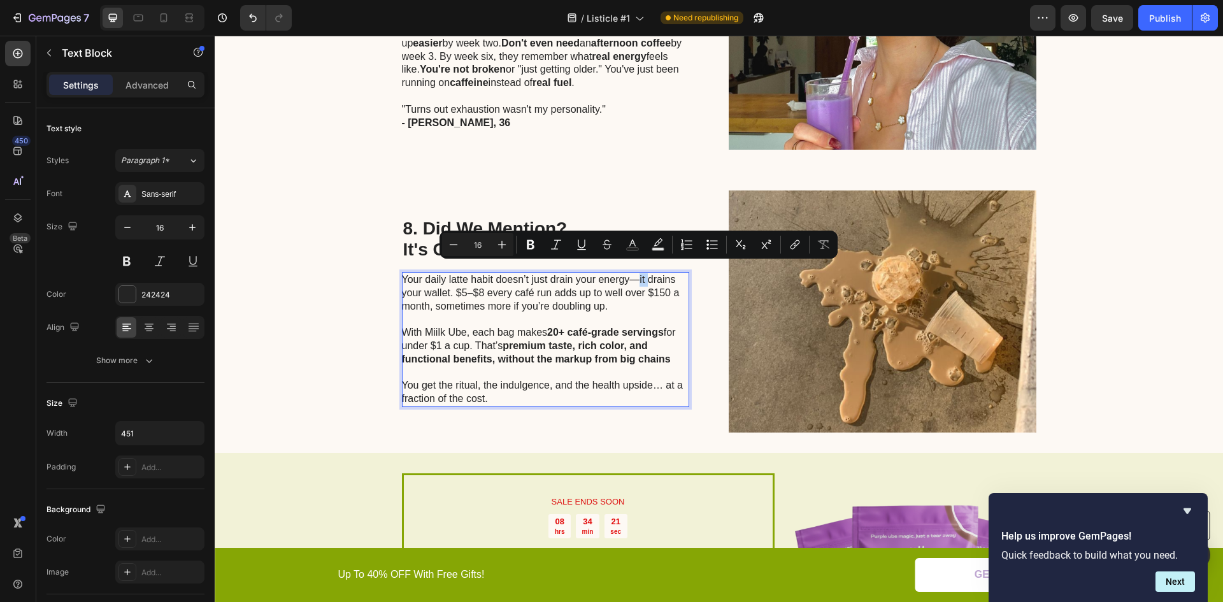
click at [630, 273] on p "Your daily latte habit doesn’t just drain your energy—it drains your wallet. $5…" at bounding box center [545, 299] width 286 height 53
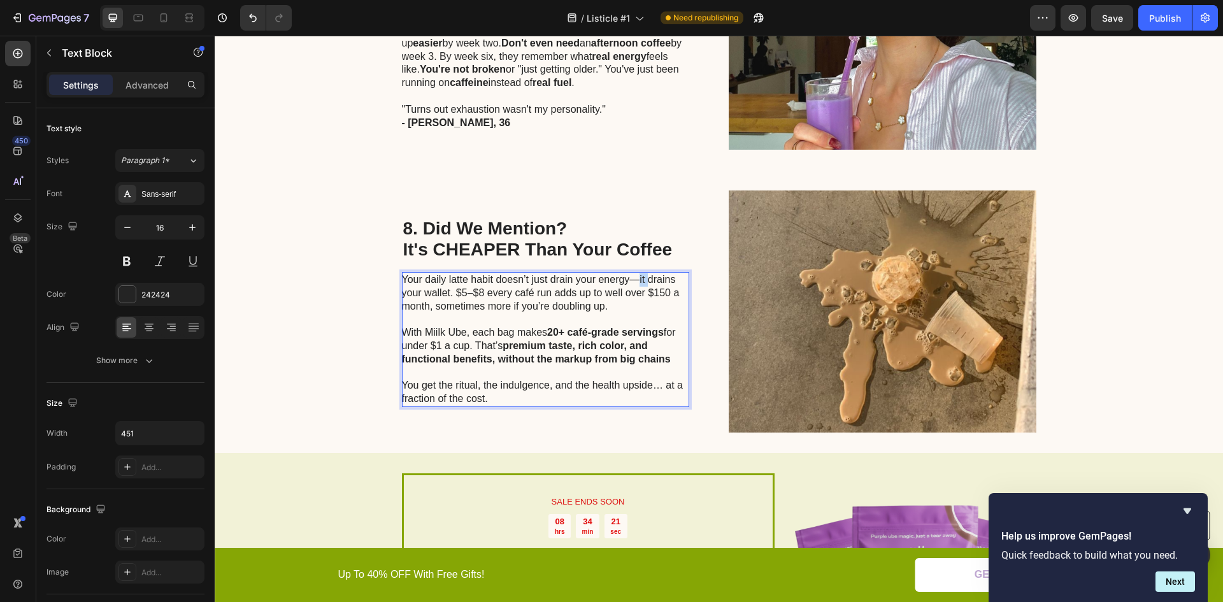
click at [630, 273] on p "Your daily latte habit doesn’t just drain your energy—it drains your wallet. $5…" at bounding box center [545, 299] width 286 height 53
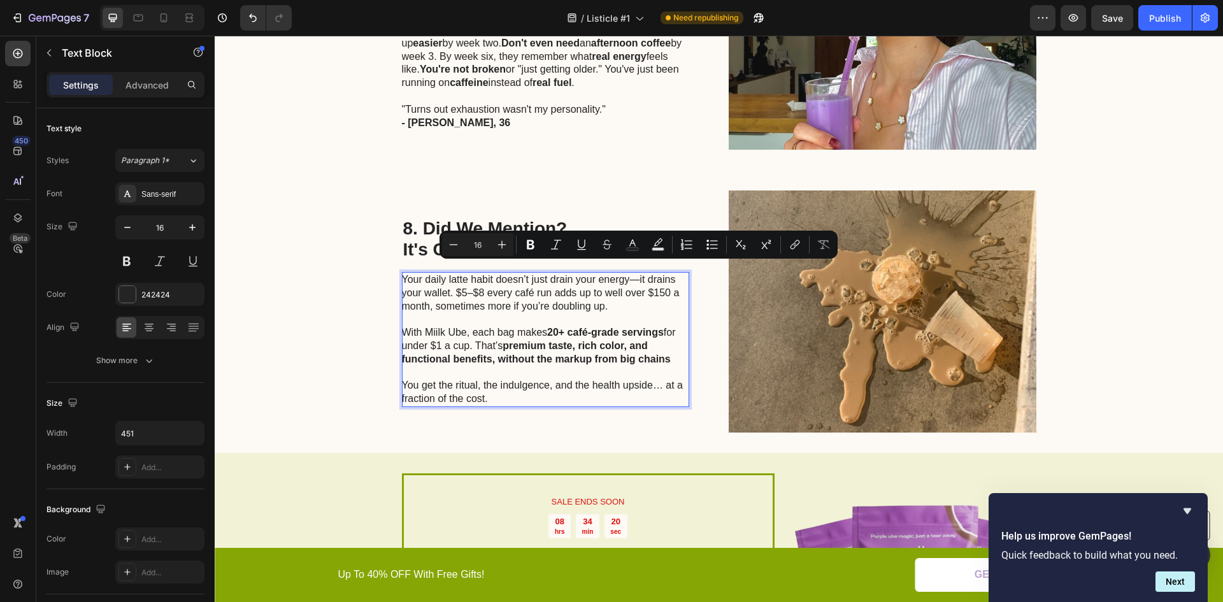
click at [627, 273] on p "Your daily latte habit doesn’t just drain your energy—it drains your wallet. $5…" at bounding box center [545, 299] width 286 height 53
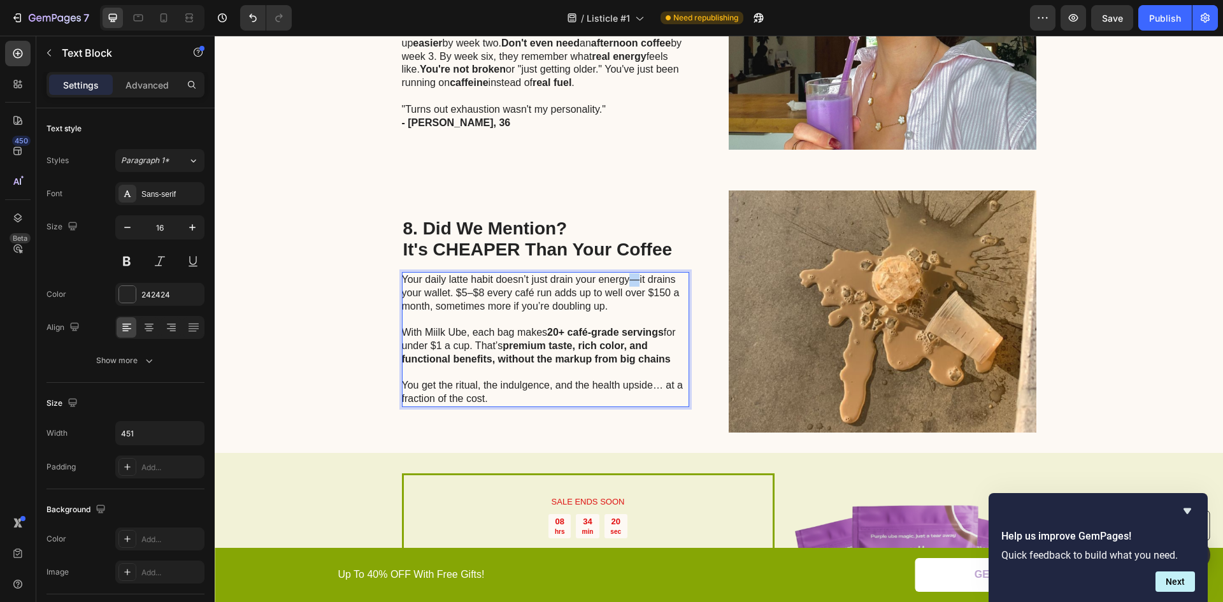
click at [627, 273] on p "Your daily latte habit doesn’t just drain your energy—it drains your wallet. $5…" at bounding box center [545, 299] width 286 height 53
click at [447, 284] on p "Your daily latte habit doesn’t just drain your energy - it drains your wallet. …" at bounding box center [545, 299] width 286 height 53
click at [445, 284] on p "Your daily latte habit doesn’t just drain your energy - it drains your wallet. …" at bounding box center [545, 299] width 286 height 53
click at [313, 513] on div "SALE ENDS SOON Text Block 08 hrs 34 min 05 sec Countdown Timer Up To 40% OFF FO…" at bounding box center [719, 602] width 1009 height 298
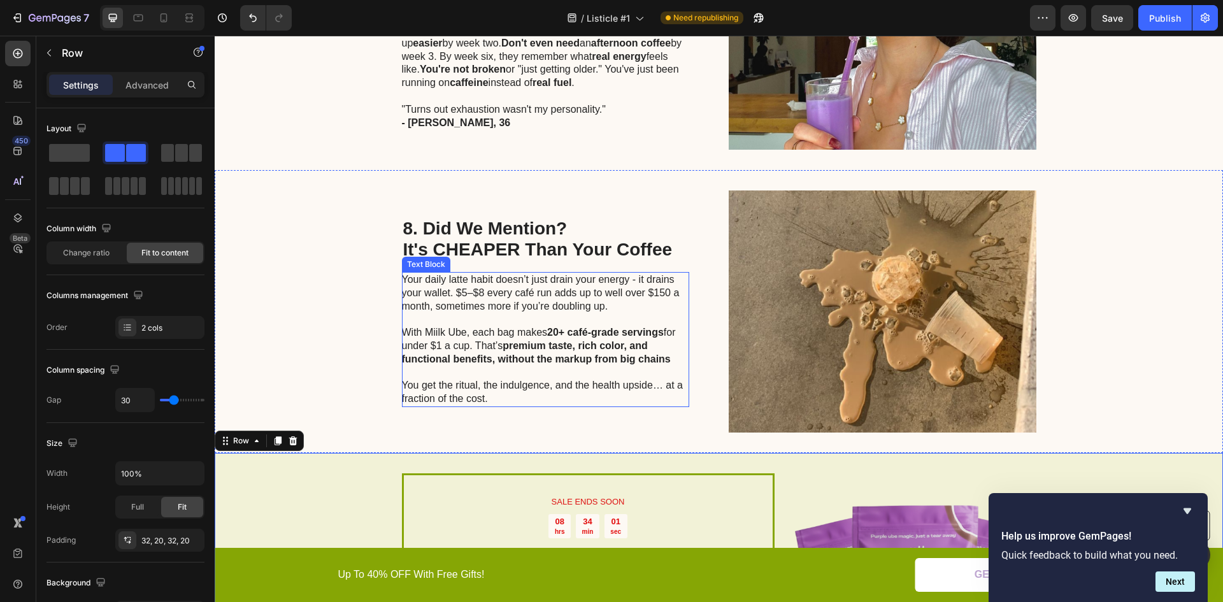
click at [448, 273] on p "Your daily latte habit doesn’t just drain your energy - it drains your wallet. …" at bounding box center [545, 299] width 286 height 53
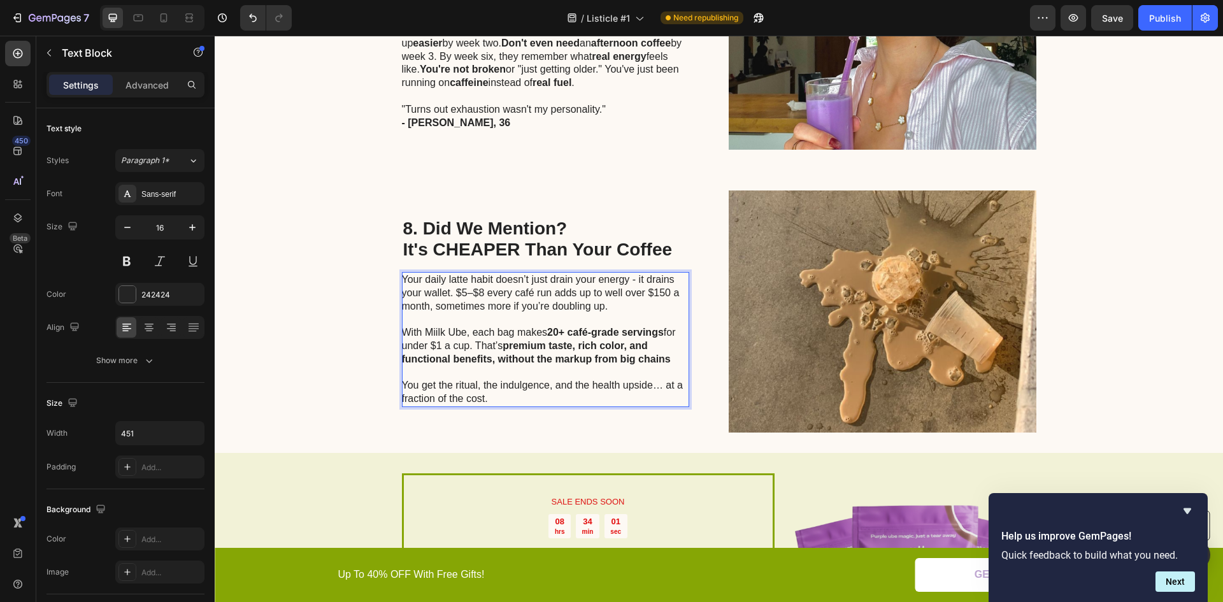
click at [438, 273] on p "Your daily latte habit doesn’t just drain your energy - it drains your wallet. …" at bounding box center [545, 299] width 286 height 53
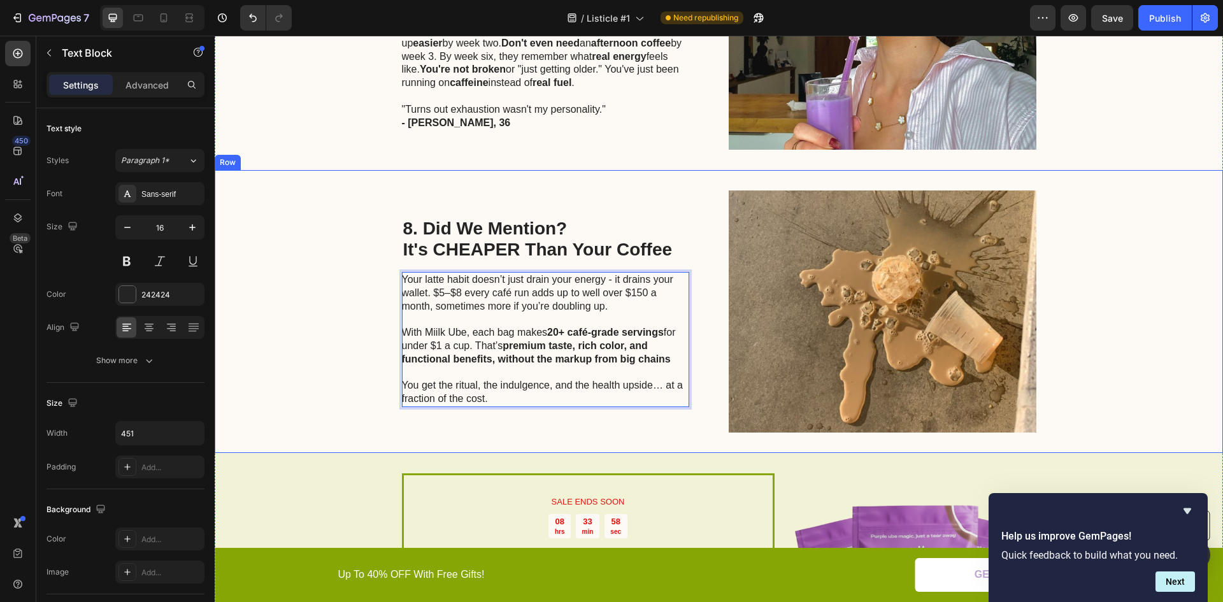
click at [345, 222] on div "8. Did We Mention? It's CHEAPER Than Your Coffee Heading Your latte habit doesn…" at bounding box center [719, 311] width 1009 height 283
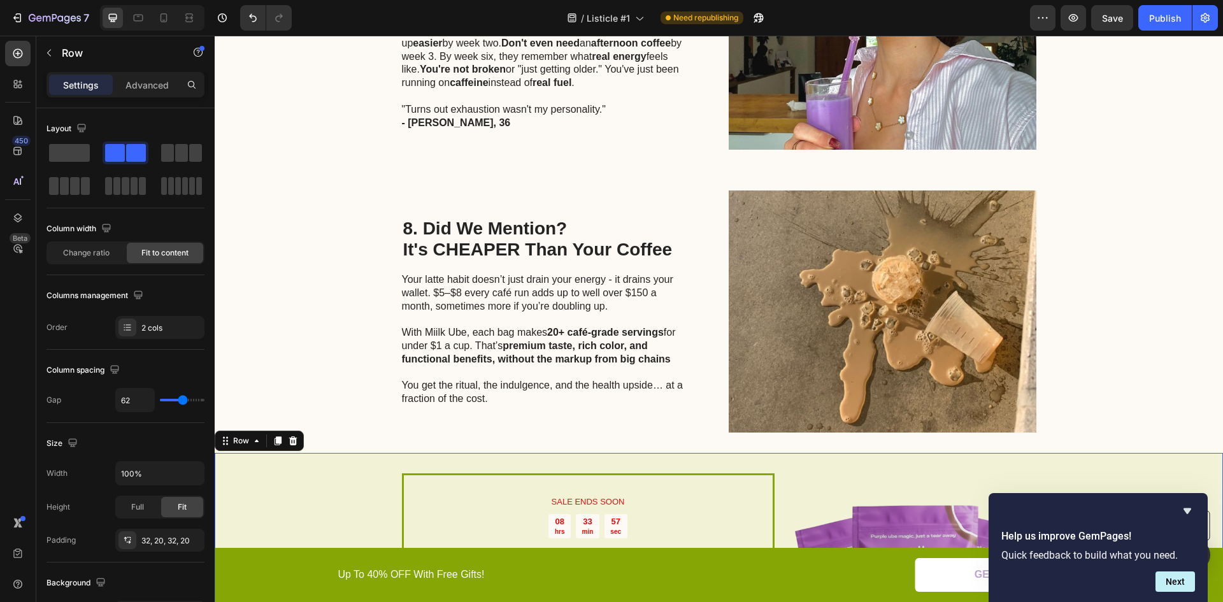
click at [360, 453] on div "SALE ENDS SOON Text Block 08 hrs 33 min 57 sec Countdown Timer Up To 40% OFF FO…" at bounding box center [719, 602] width 1009 height 298
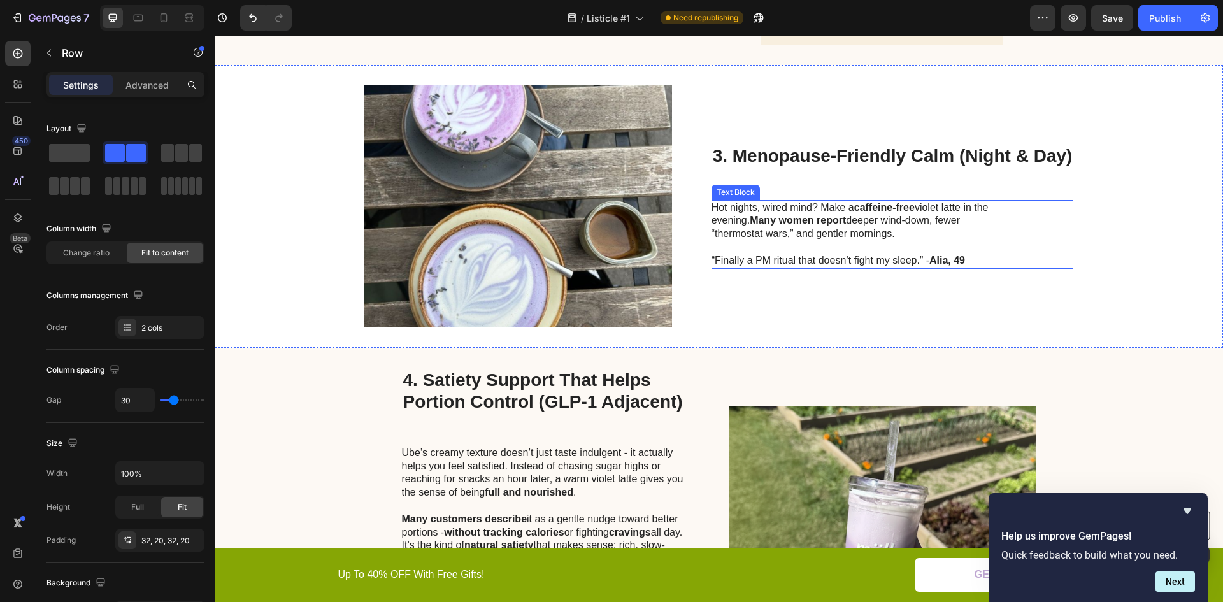
scroll to position [969, 0]
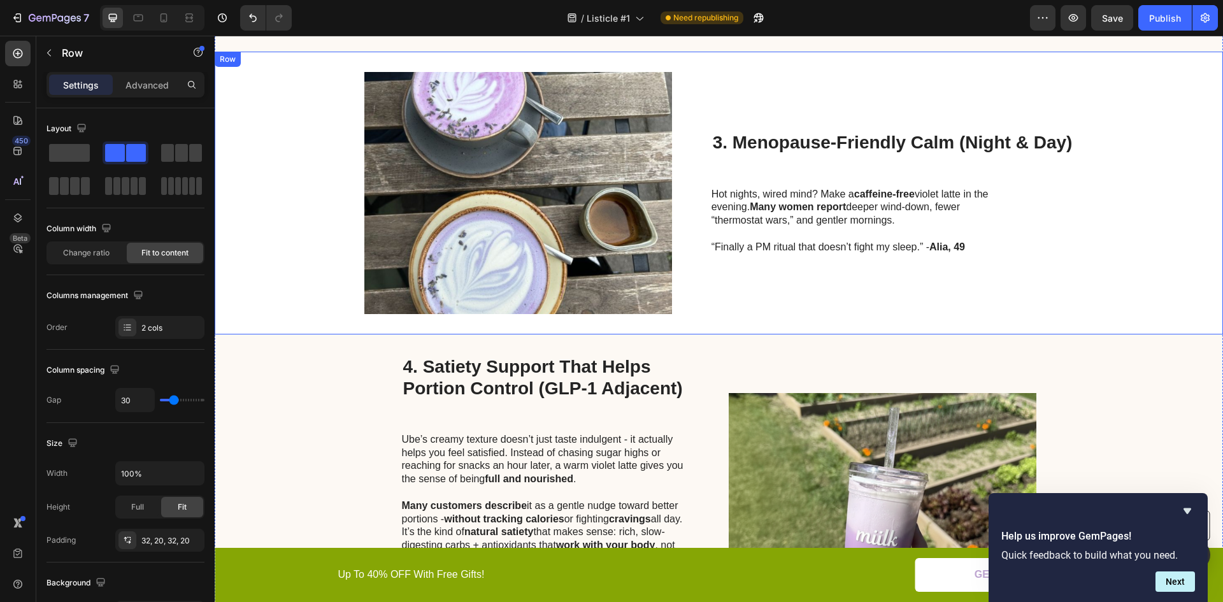
click at [795, 145] on h2 "3. Menopause-Friendly Calm (Night & Day)" at bounding box center [893, 153] width 363 height 45
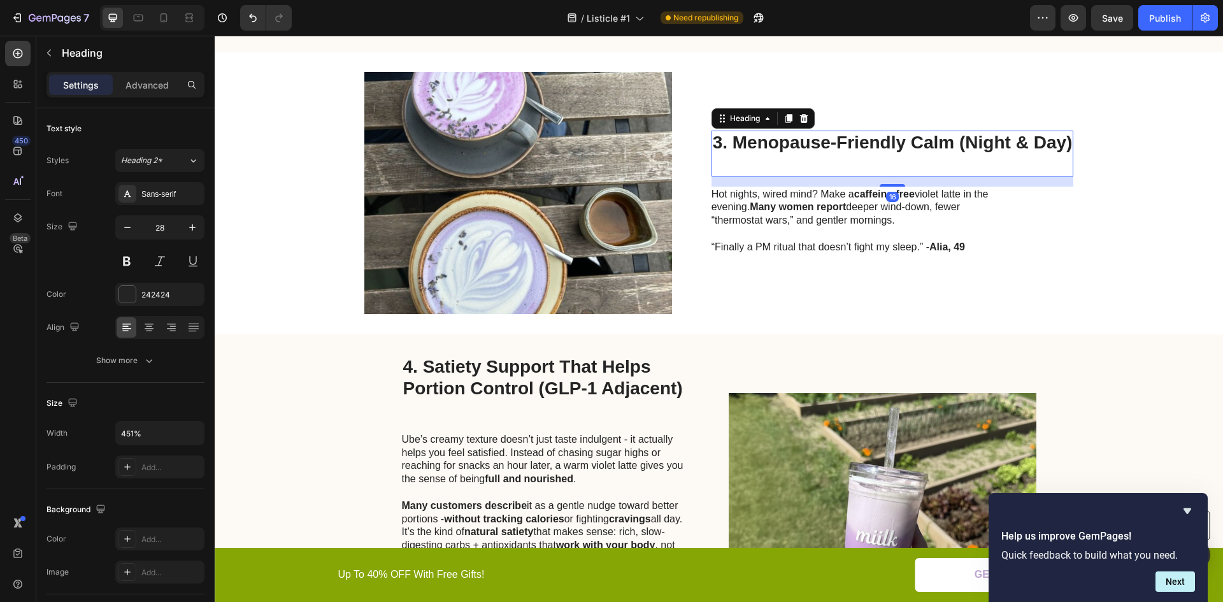
click at [795, 144] on h2 "3. Menopause-Friendly Calm (Night & Day)" at bounding box center [893, 153] width 363 height 45
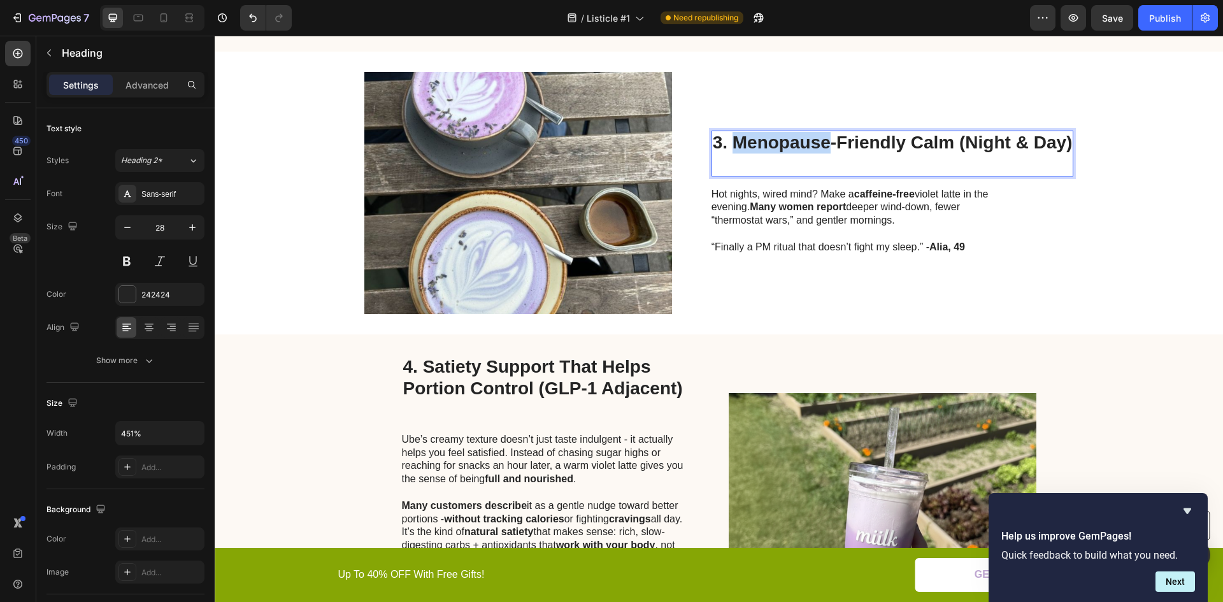
click at [795, 144] on p "3. Menopause-Friendly Calm (Night & Day)" at bounding box center [893, 153] width 360 height 43
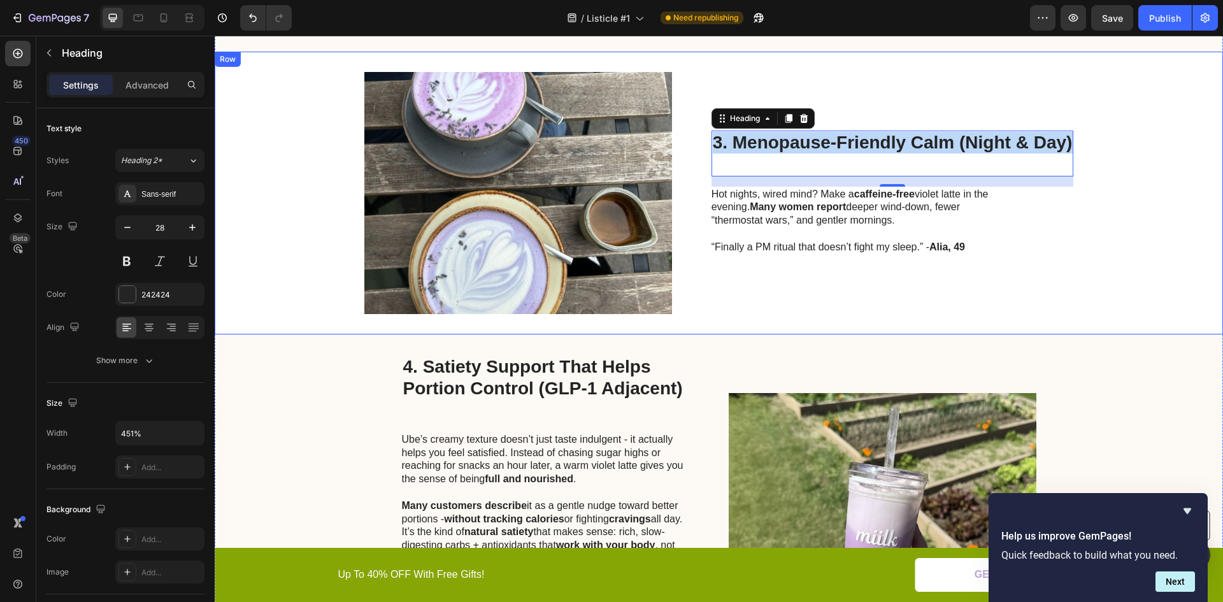
click at [788, 225] on p "Hot nights, wired mind? Make a caffeine-free violet latte in the evening. Many …" at bounding box center [855, 221] width 286 height 66
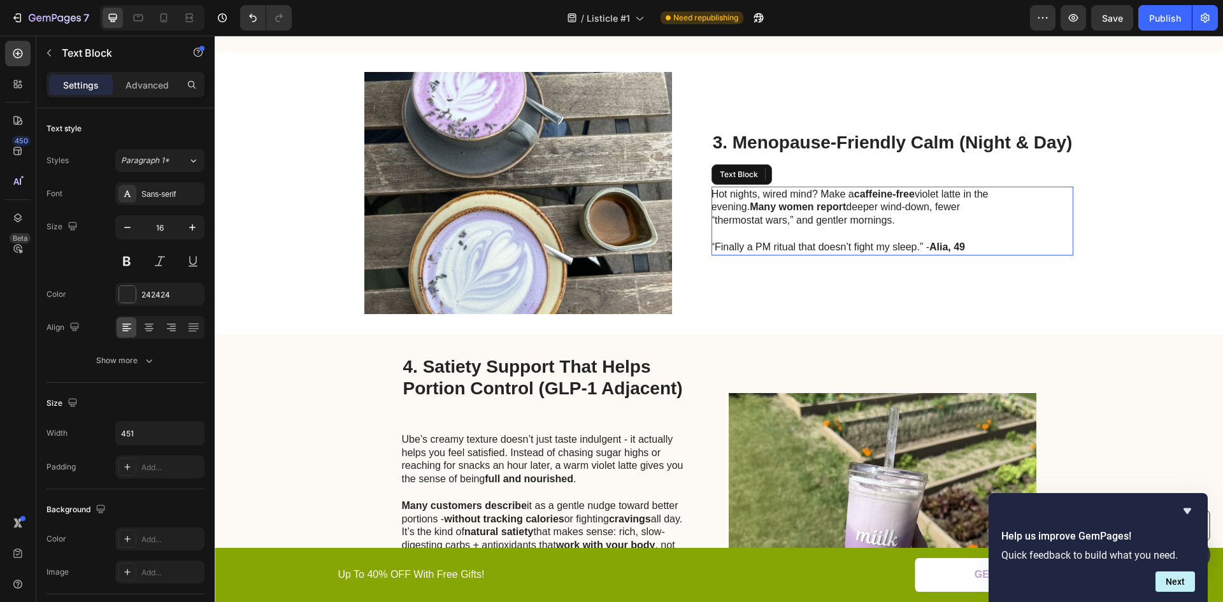
click at [789, 225] on p "Hot nights, wired mind? Make a caffeine-free violet latte in the evening. Many …" at bounding box center [855, 221] width 286 height 66
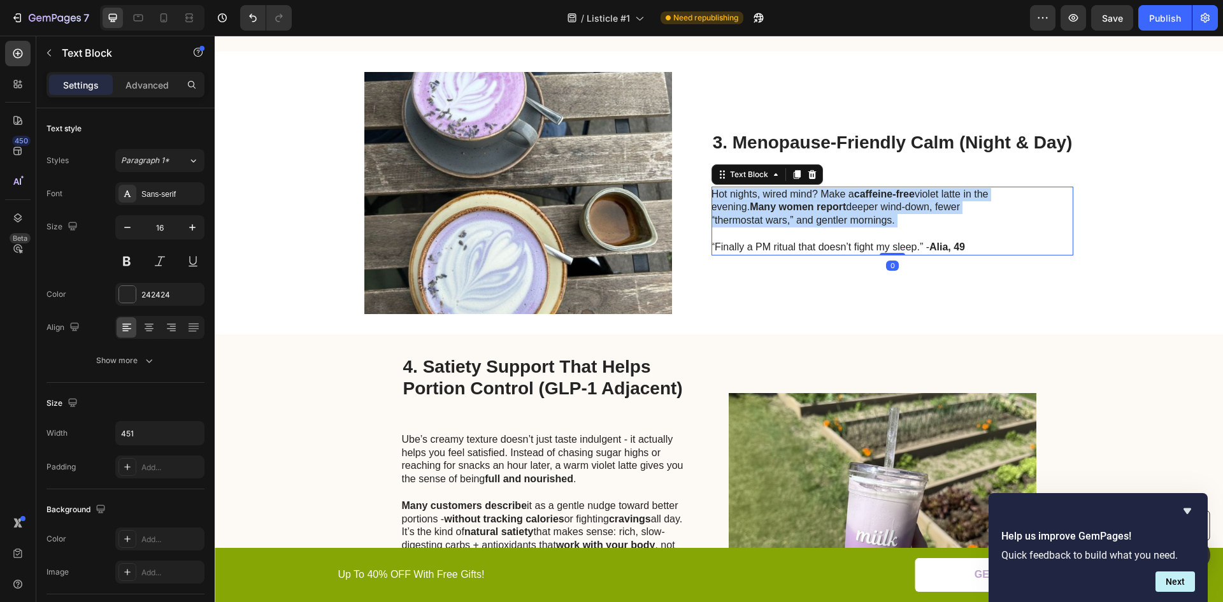
click at [789, 225] on p "Hot nights, wired mind? Make a caffeine-free violet latte in the evening. Many …" at bounding box center [855, 221] width 286 height 66
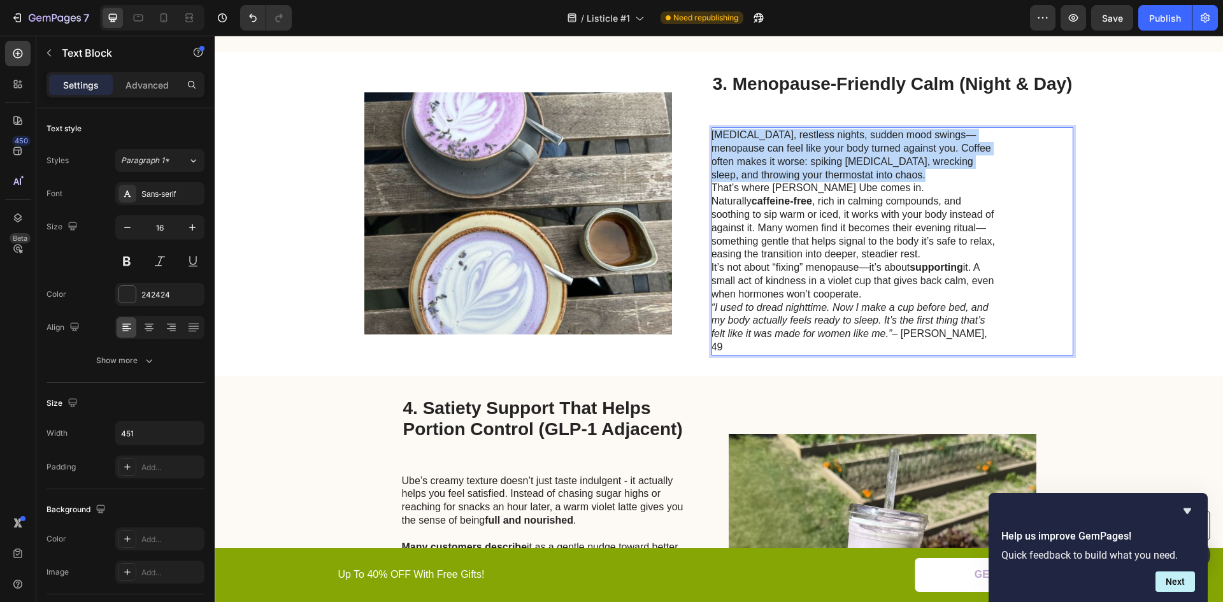
scroll to position [909, 0]
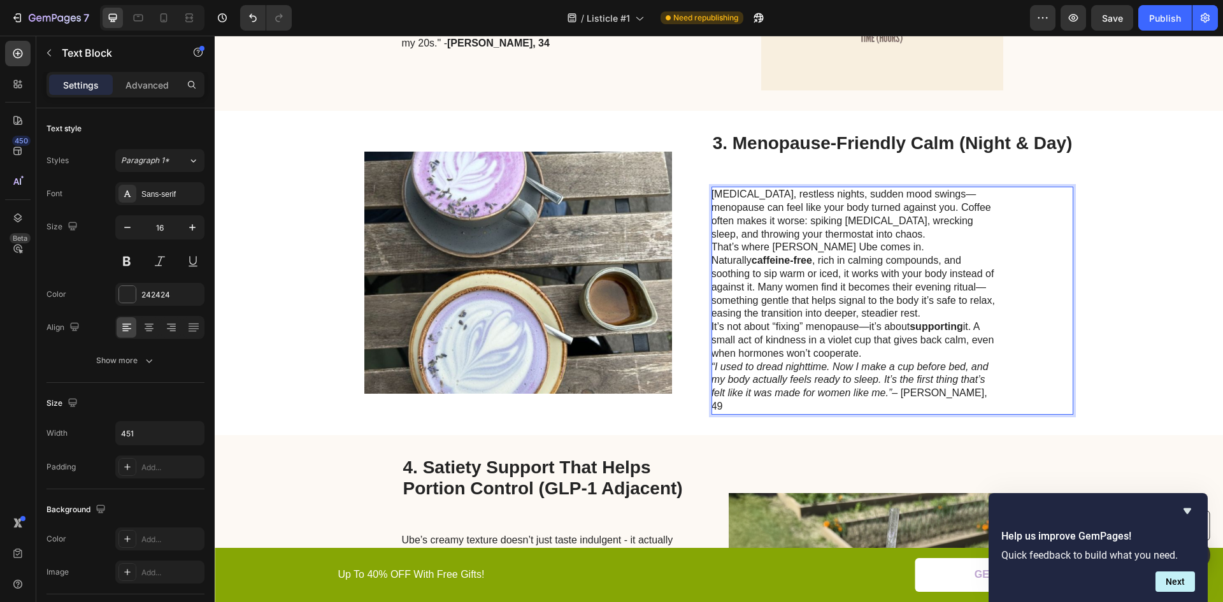
click at [898, 233] on p "Hot flashes, restless nights, sudden mood swings—menopause can feel like your b…" at bounding box center [855, 214] width 286 height 53
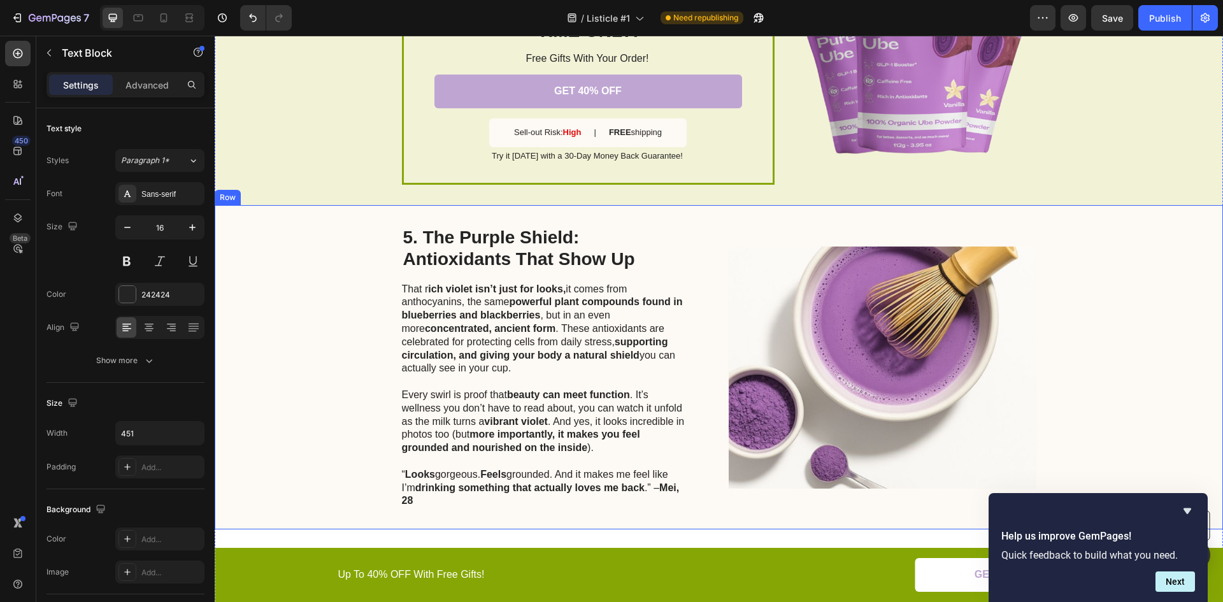
scroll to position [1801, 0]
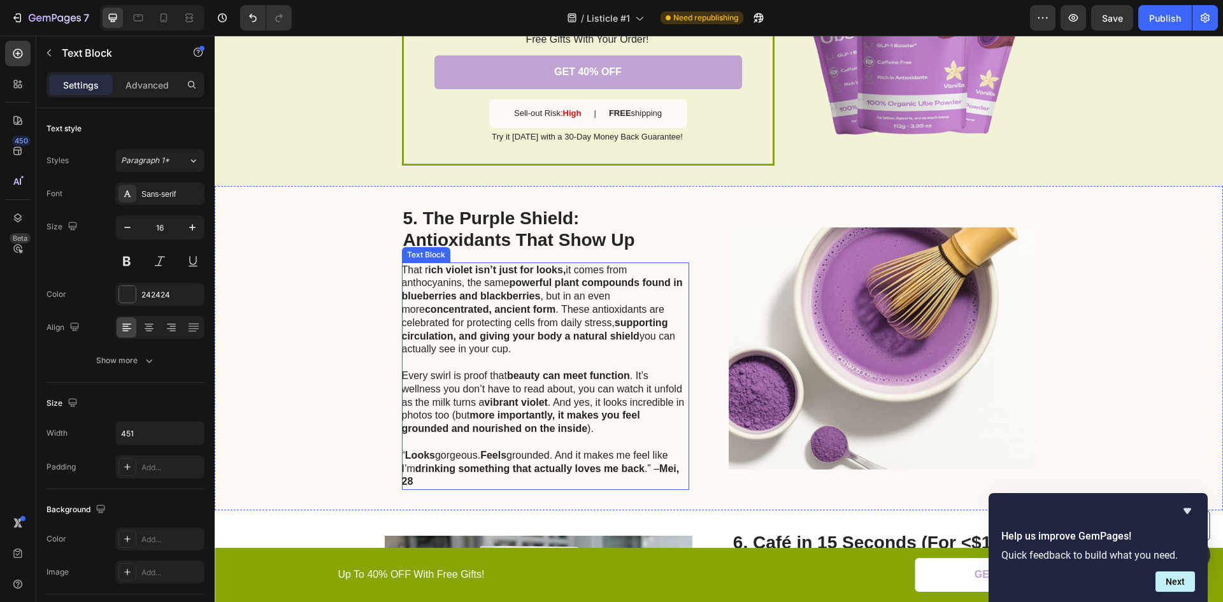
click at [428, 271] on strong "ich violet isn’t just for looks," at bounding box center [497, 269] width 138 height 11
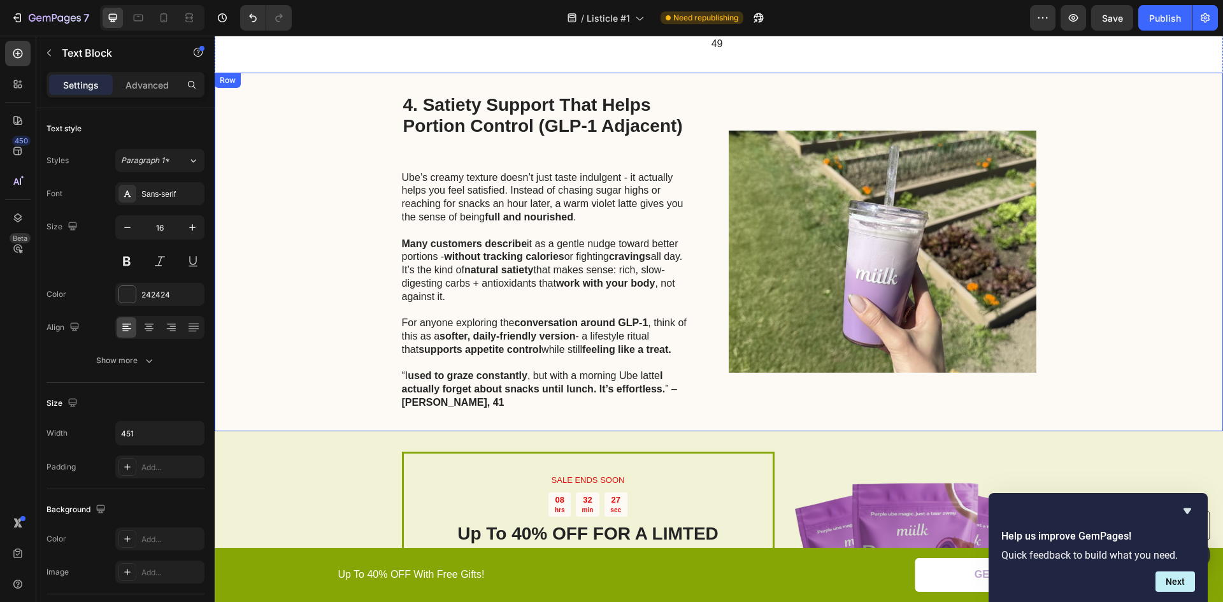
scroll to position [1256, 0]
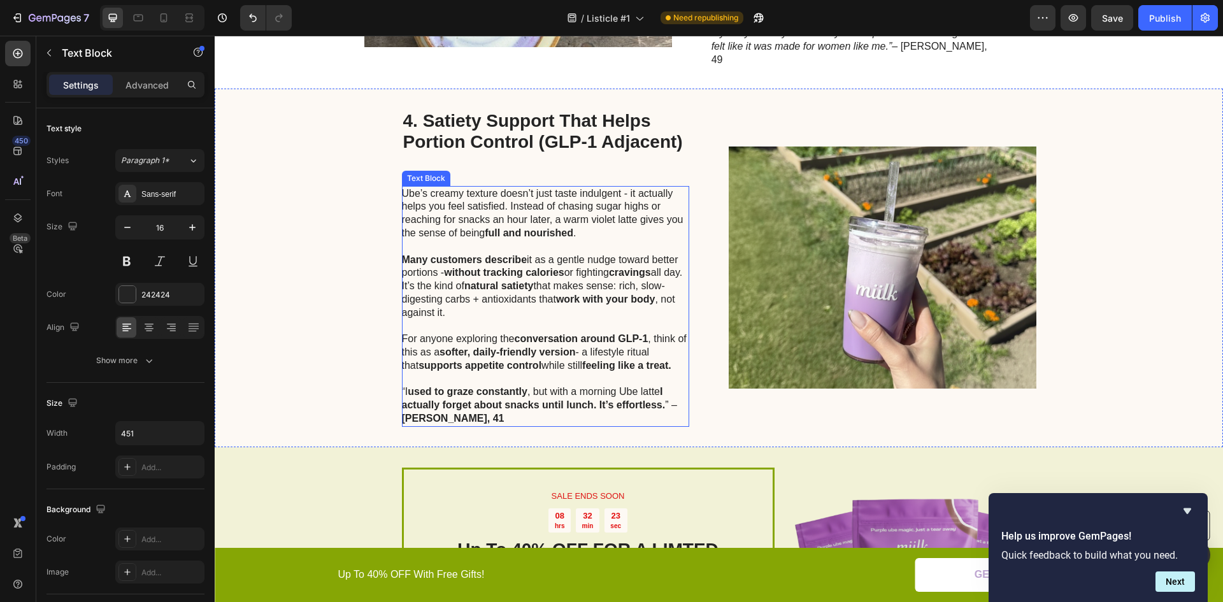
click at [524, 188] on p "Ube’s creamy texture doesn’t just taste indulgent - it actually helps you feel …" at bounding box center [545, 213] width 286 height 53
drag, startPoint x: 524, startPoint y: 188, endPoint x: 517, endPoint y: 185, distance: 8.3
click at [524, 187] on p "Ube’s creamy texture doesn’t just taste indulgent - it actually helps you feel …" at bounding box center [545, 213] width 286 height 53
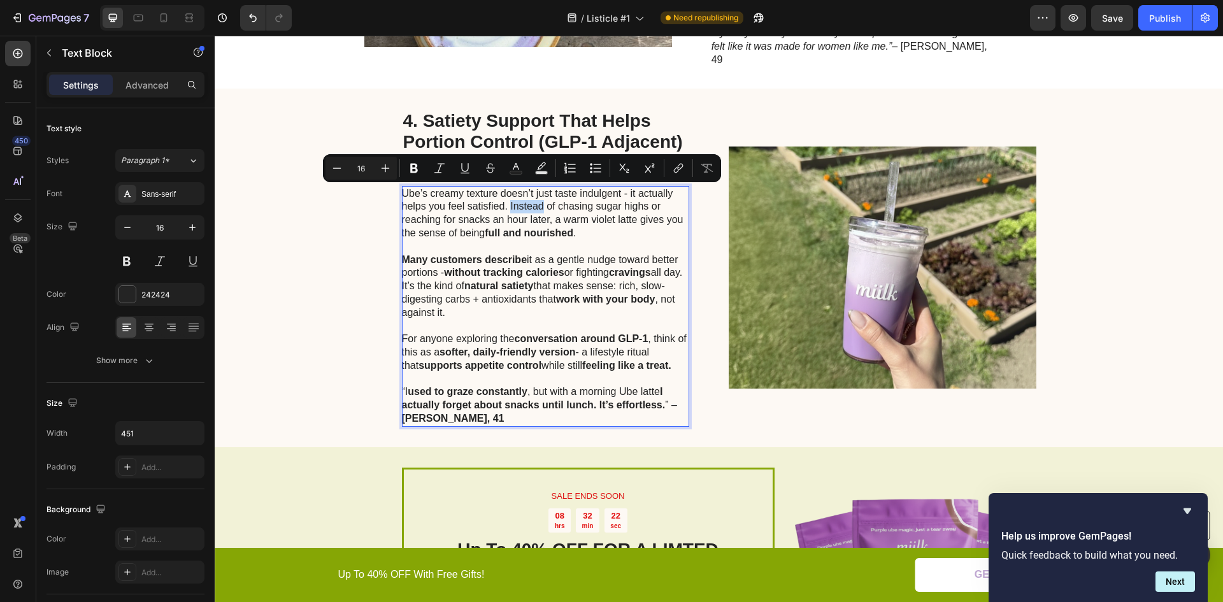
click at [507, 191] on p "Ube’s creamy texture doesn’t just taste indulgent - it actually helps you feel …" at bounding box center [545, 213] width 286 height 53
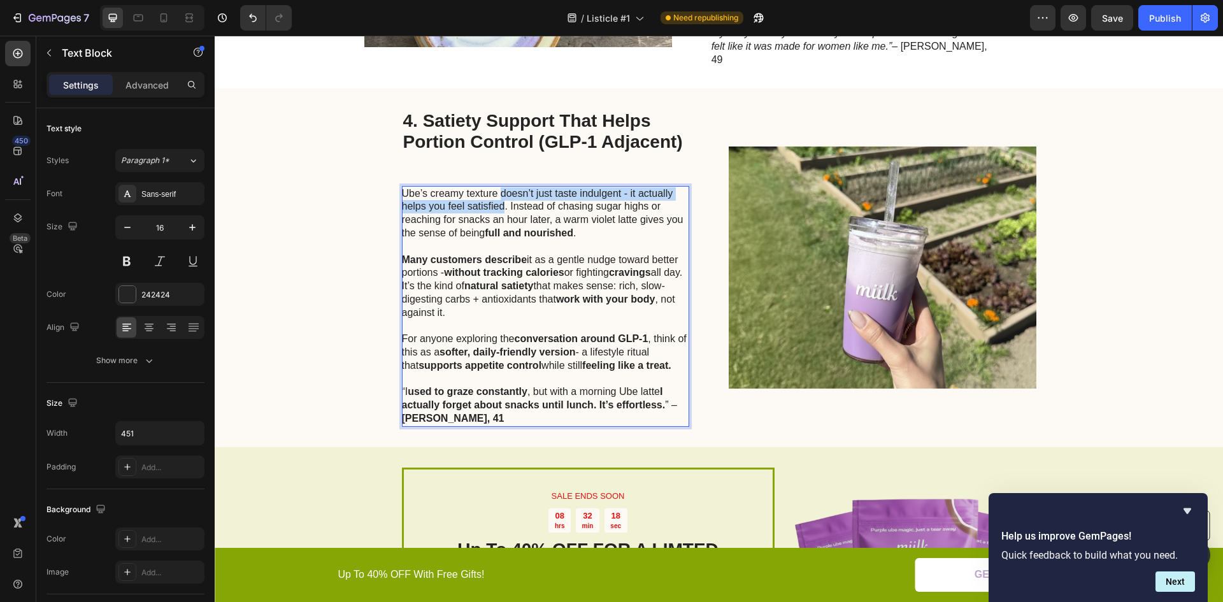
drag, startPoint x: 497, startPoint y: 179, endPoint x: 500, endPoint y: 194, distance: 14.9
click at [500, 194] on p "Ube’s creamy texture doesn’t just taste indulgent - it actually helps you feel …" at bounding box center [545, 213] width 286 height 53
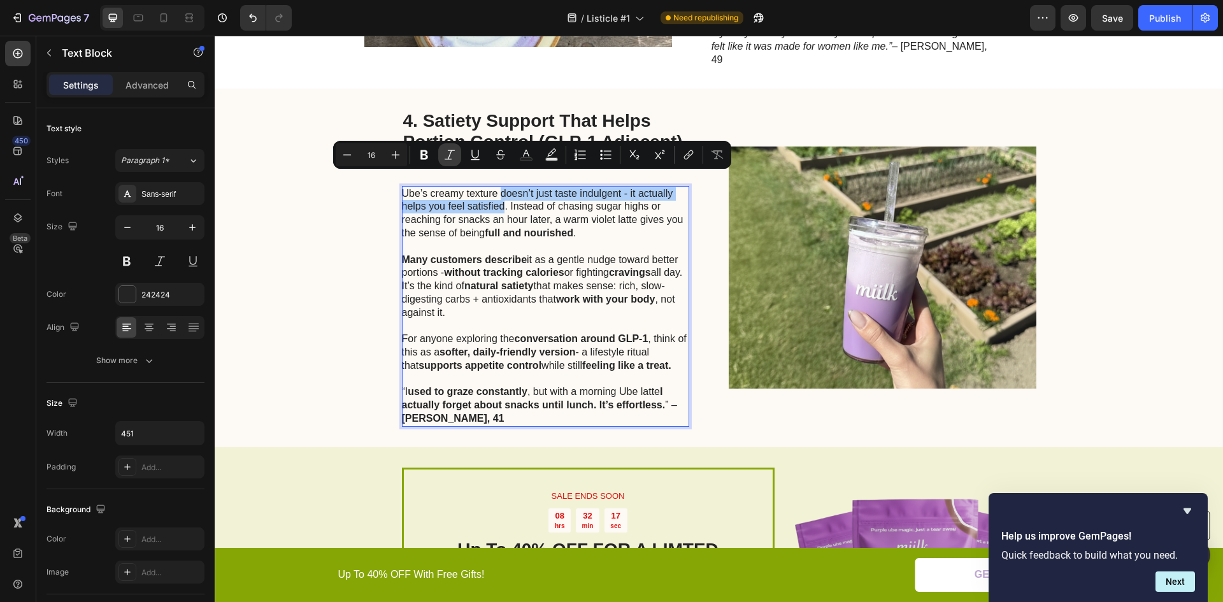
drag, startPoint x: 428, startPoint y: 154, endPoint x: 441, endPoint y: 162, distance: 15.7
click at [428, 153] on icon "Editor contextual toolbar" at bounding box center [424, 154] width 13 height 13
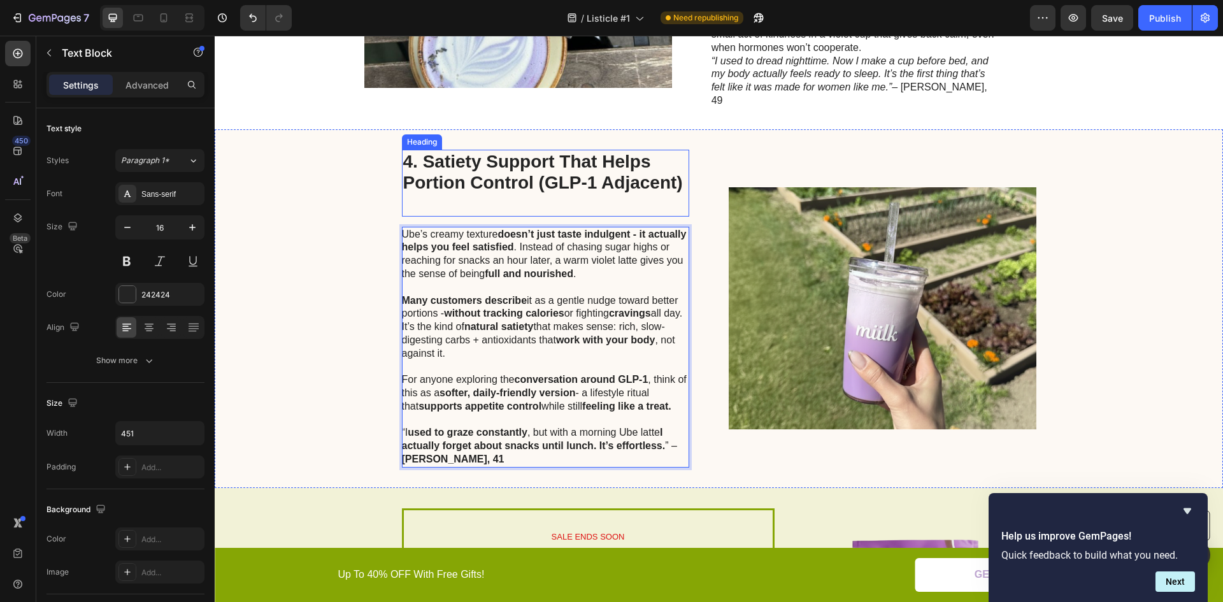
scroll to position [1192, 0]
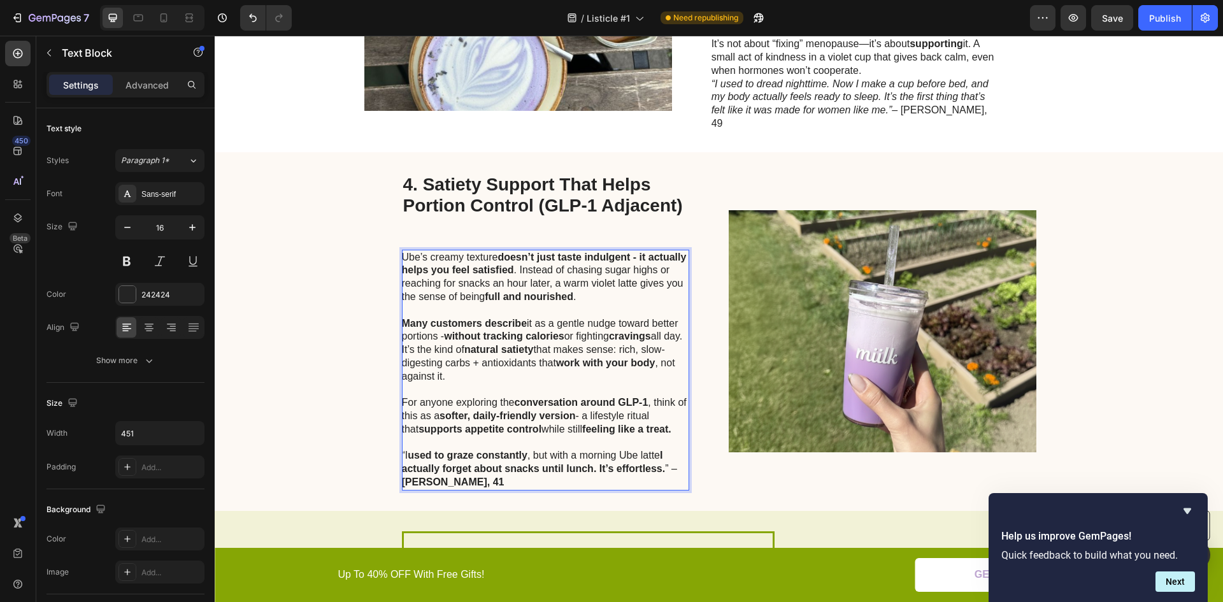
click at [596, 257] on p "Ube’s creamy texture doesn’t just taste indulgent - it actually helps you feel …" at bounding box center [545, 277] width 286 height 53
click at [606, 256] on p "Ube’s creamy texture doesn’t just taste indulgent - it actually helps you feel …" at bounding box center [545, 277] width 286 height 53
drag, startPoint x: 603, startPoint y: 257, endPoint x: 524, endPoint y: 270, distance: 80.0
click at [524, 270] on p "Ube’s creamy texture doesn’t just taste indulgent - it actually helps you feel …" at bounding box center [545, 277] width 286 height 53
click at [544, 317] on p "Many customers describe it as a gentle nudge toward better portions - without t…" at bounding box center [545, 350] width 286 height 66
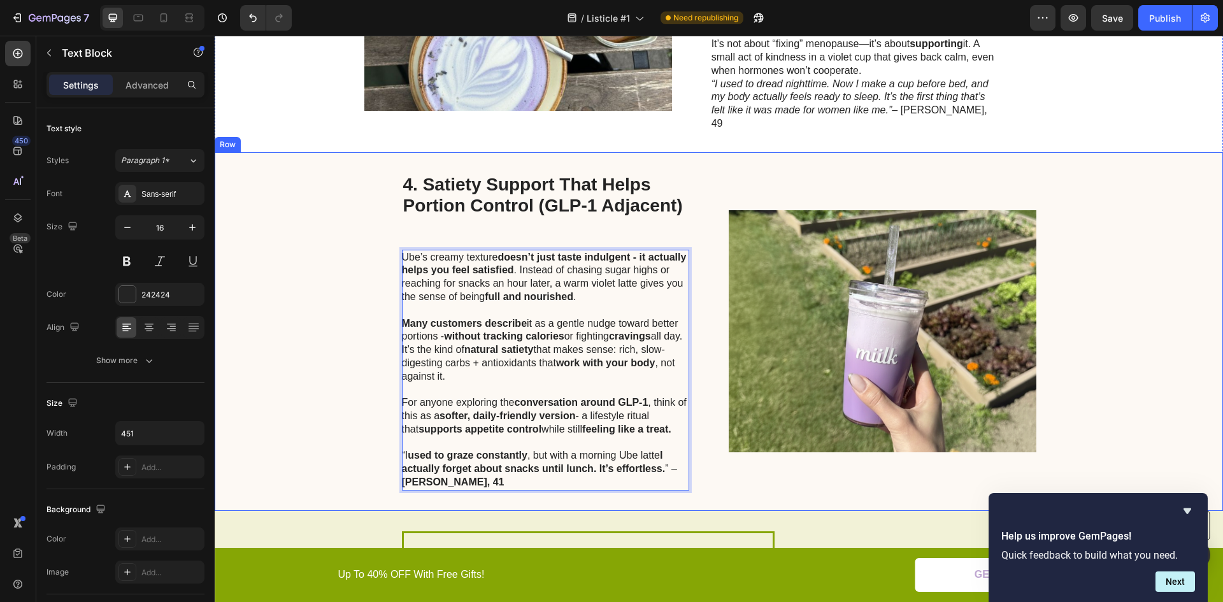
click at [341, 273] on div "4. Satiety Support That Helps Portion Control (GLP-1 Adjacent) Heading Ube’s cr…" at bounding box center [719, 331] width 1009 height 359
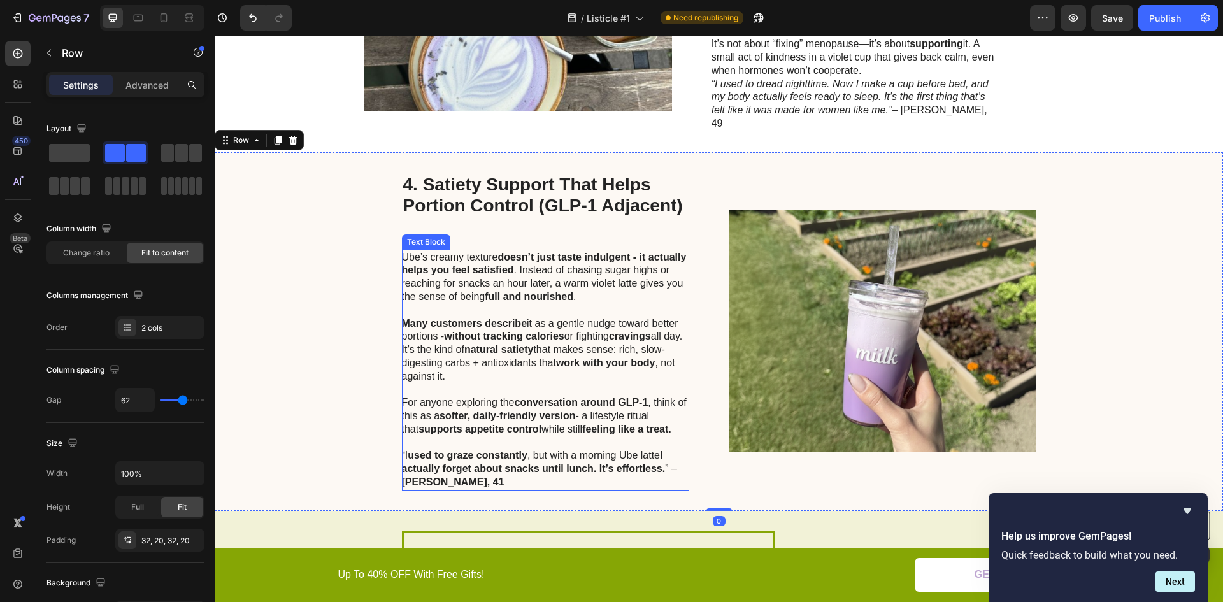
drag, startPoint x: 568, startPoint y: 260, endPoint x: 575, endPoint y: 258, distance: 7.9
click at [570, 259] on p "Ube’s creamy texture doesn’t just taste indulgent - it actually helps you feel …" at bounding box center [545, 277] width 286 height 53
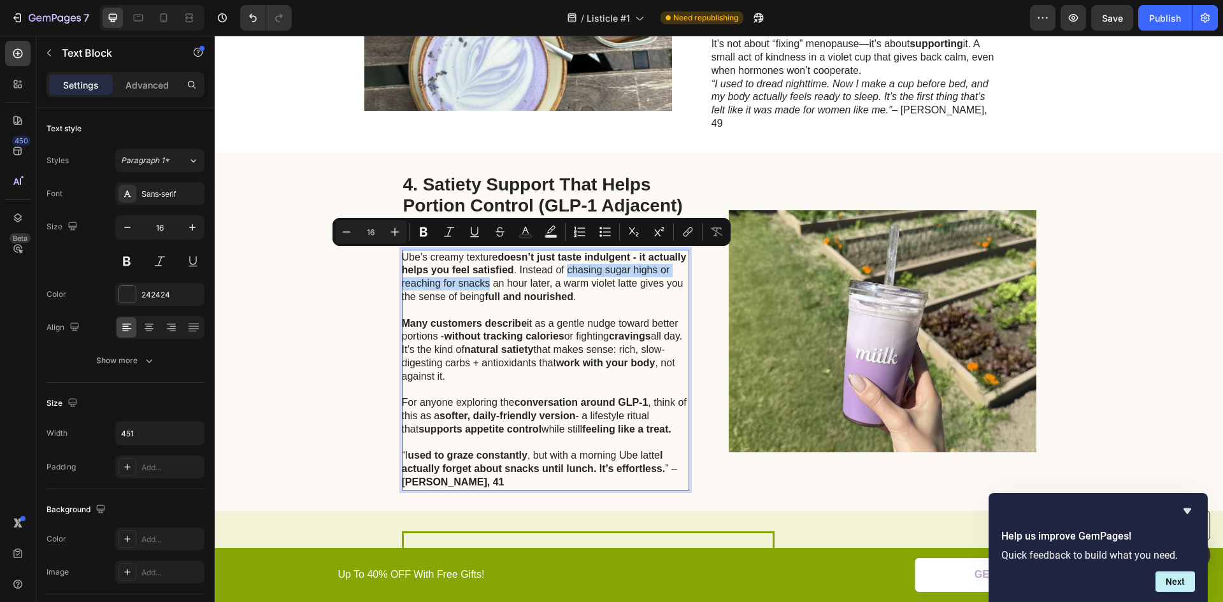
drag, startPoint x: 604, startPoint y: 254, endPoint x: 524, endPoint y: 272, distance: 81.8
drag, startPoint x: 422, startPoint y: 234, endPoint x: 381, endPoint y: 241, distance: 42.1
click at [422, 233] on icon "Editor contextual toolbar" at bounding box center [423, 232] width 13 height 13
click at [331, 337] on div "4. Satiety Support That Helps Portion Control (GLP-1 Adjacent) Heading Ube’s cr…" at bounding box center [719, 331] width 1009 height 359
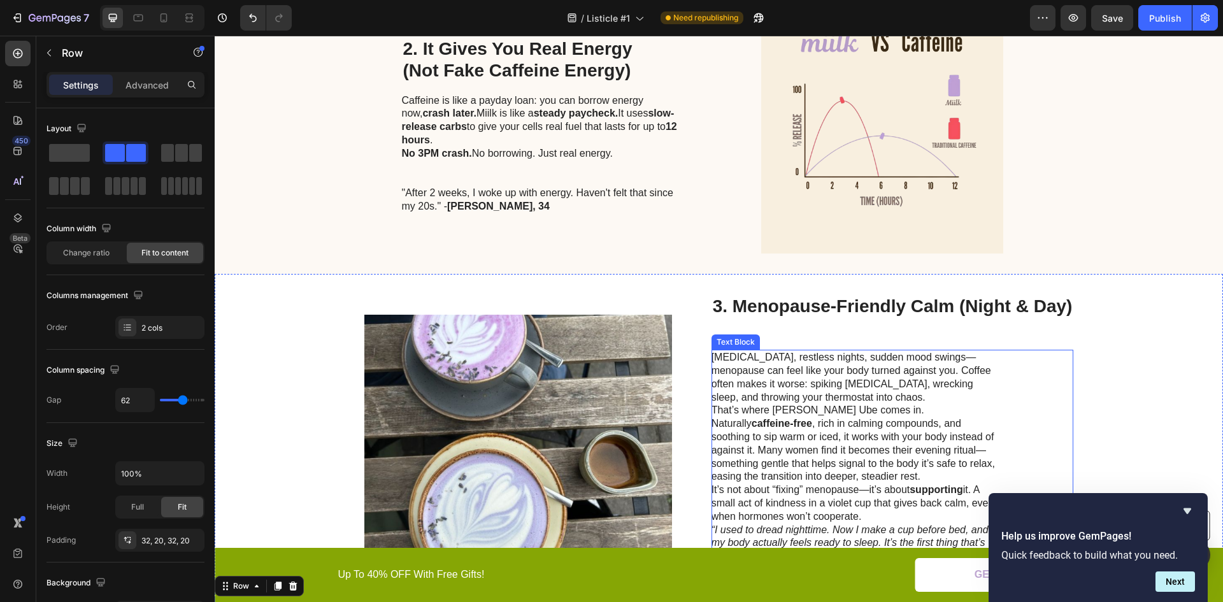
scroll to position [810, 0]
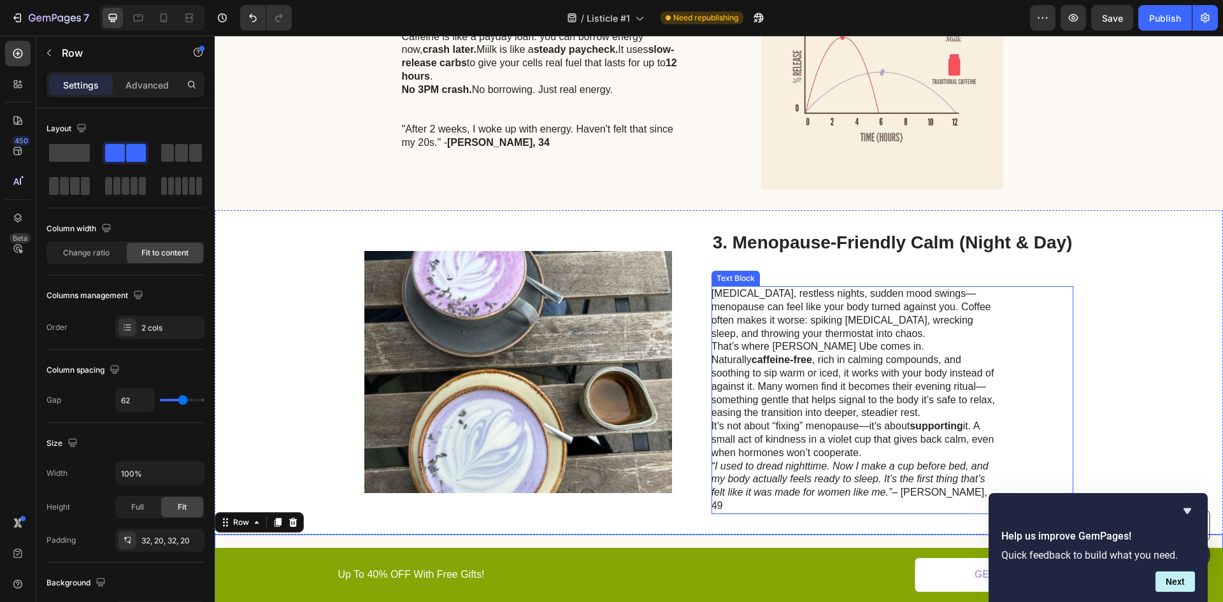
click at [777, 292] on p "Hot flashes, restless nights, sudden mood swings—menopause can feel like your b…" at bounding box center [855, 313] width 286 height 53
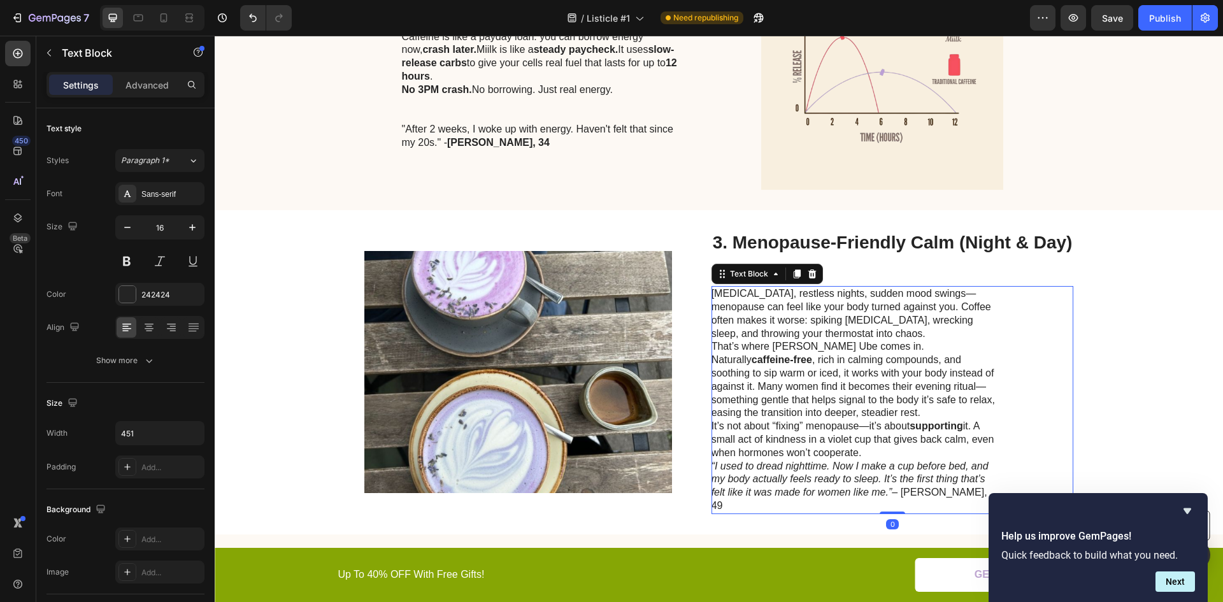
click at [935, 296] on p "Hot flashes, restless nights, sudden mood swings—menopause can feel like your b…" at bounding box center [855, 313] width 286 height 53
click at [930, 290] on p "Hot flashes, restless nights, sudden mood swings—menopause can feel like your b…" at bounding box center [855, 313] width 286 height 53
click at [935, 291] on p "Hot flashes, restless nights, sudden mood swings—menopause can feel like your b…" at bounding box center [855, 313] width 286 height 53
click at [931, 294] on p "Hot flashes, restless nights, sudden mood swings- menopause can feel like your …" at bounding box center [855, 313] width 286 height 53
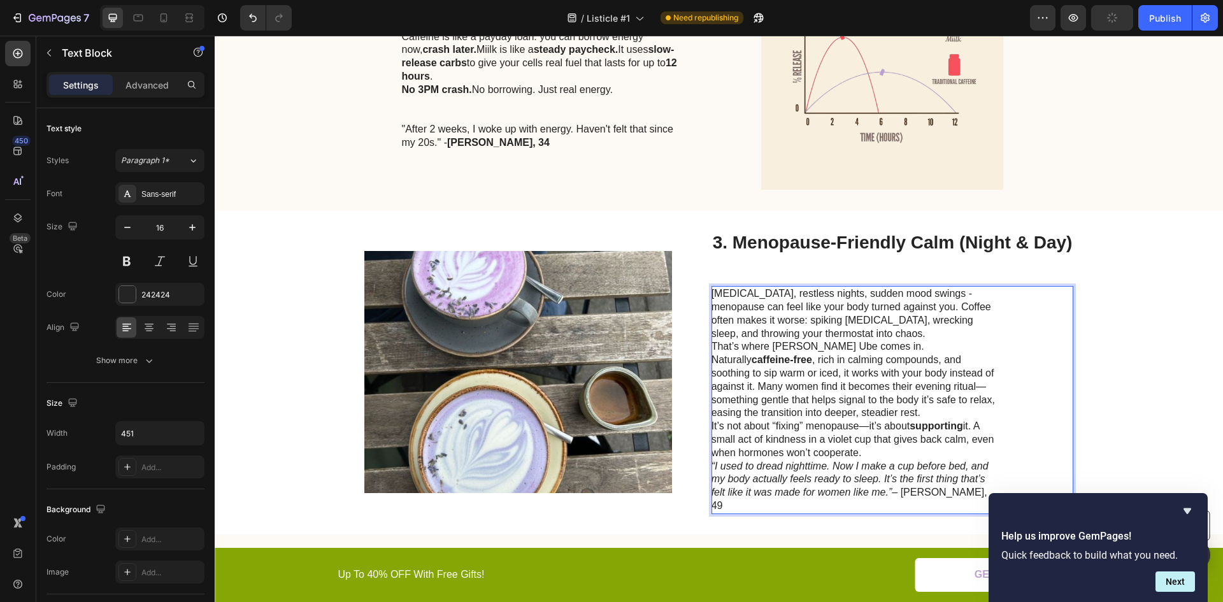
click at [839, 387] on p "That’s where Miilk Ube comes in. Naturally caffeine-free , rich in calming comp…" at bounding box center [855, 380] width 286 height 80
click at [834, 386] on p "That’s where Miilk Ube comes in. Naturally caffeine-free , rich in calming comp…" at bounding box center [855, 380] width 286 height 80
click at [858, 425] on p "It’s not about “fixing” menopause—it’s about supporting it. A small act of kind…" at bounding box center [855, 440] width 286 height 40
click at [858, 424] on p "It’s not about “fixing” menopause—it’s about supporting it. A small act of kind…" at bounding box center [855, 440] width 286 height 40
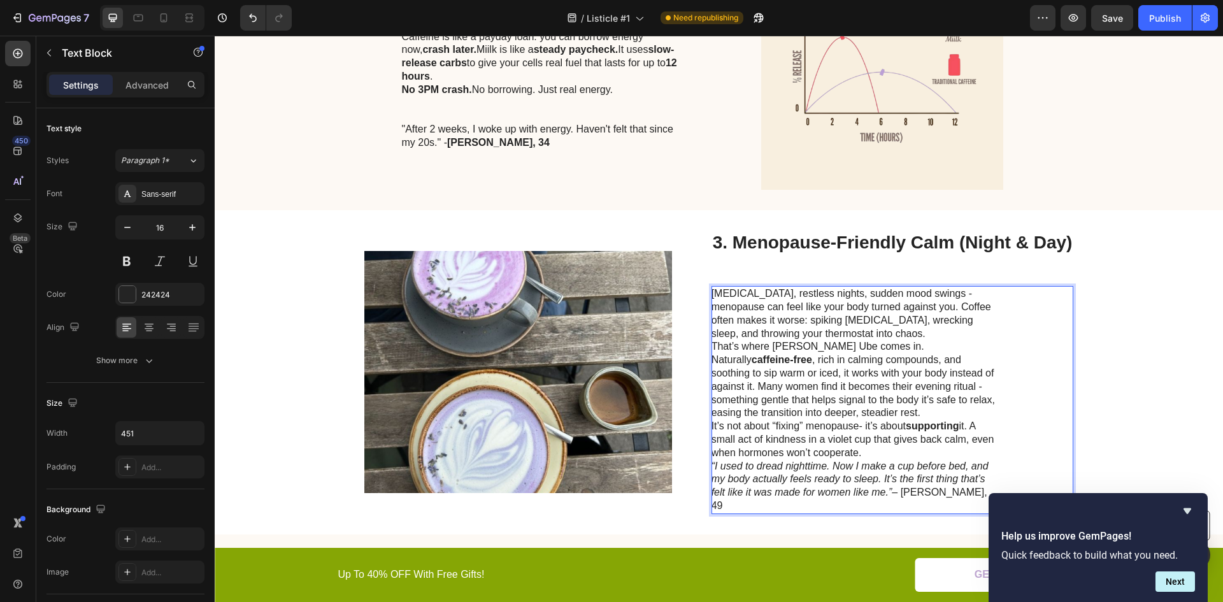
click at [854, 426] on p "It’s not about “fixing” menopause- it’s about supporting it. A small act of kin…" at bounding box center [855, 440] width 286 height 40
click at [868, 453] on p "It’s not about “fixing” menopause - it’s about supporting it. A small act of ki…" at bounding box center [855, 440] width 286 height 40
click at [868, 452] on p "It’s not about “fixing” menopause - it’s about supporting it. A small act of ki…" at bounding box center [855, 440] width 286 height 40
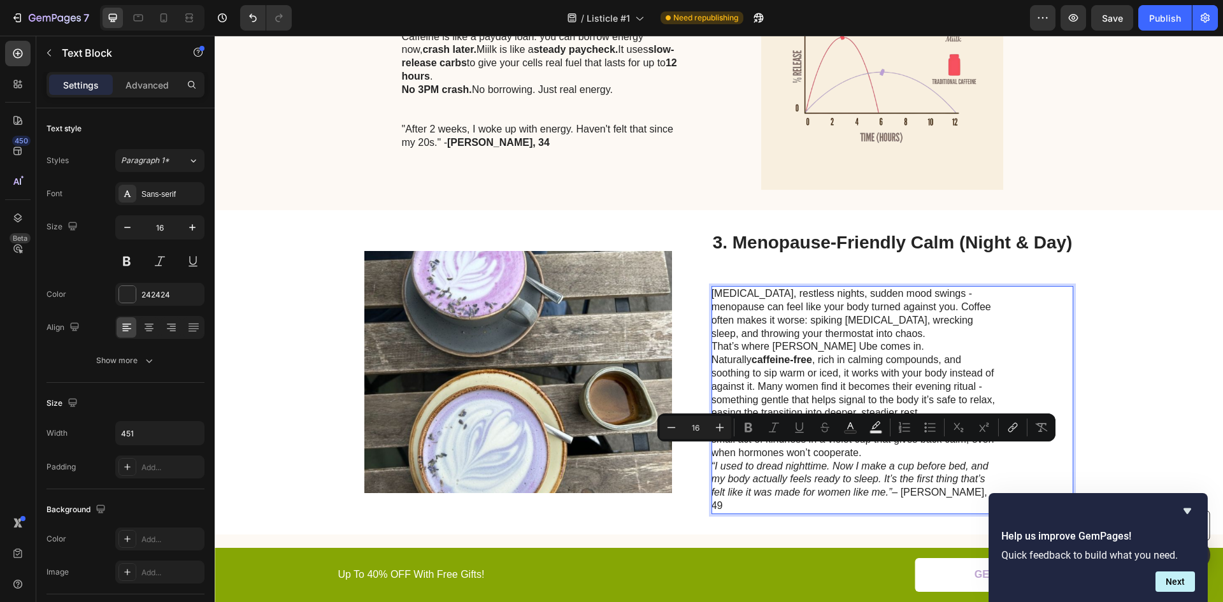
click at [868, 452] on p "It’s not about “fixing” menopause - it’s about supporting it. A small act of ki…" at bounding box center [855, 440] width 286 height 40
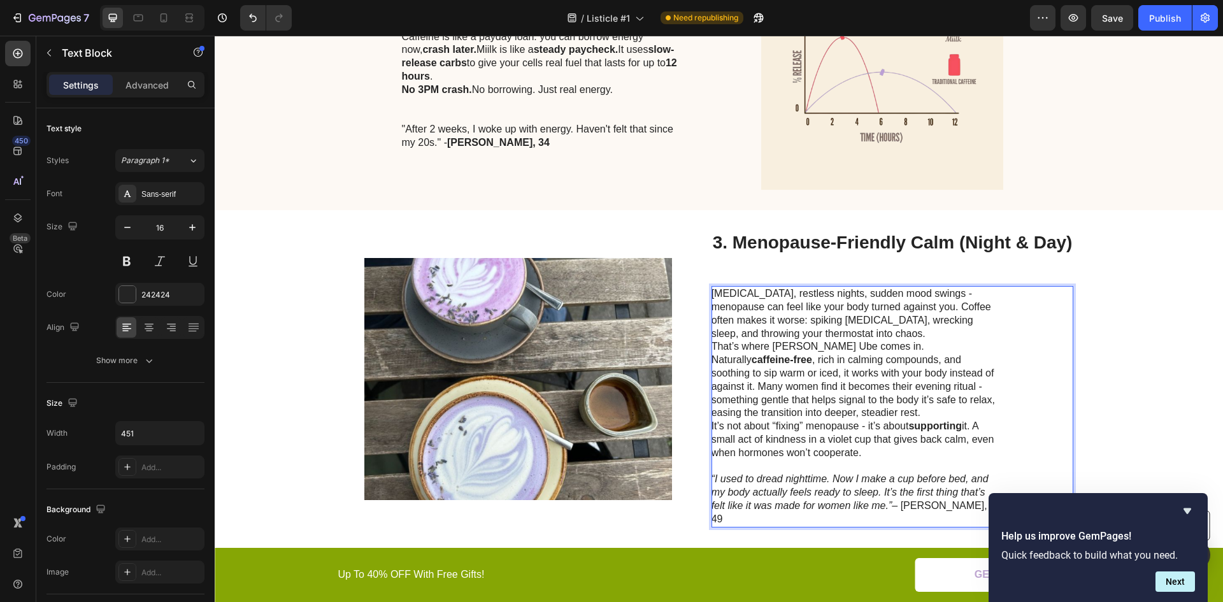
click at [846, 418] on p "That’s where Miilk Ube comes in. Naturally caffeine-free , rich in calming comp…" at bounding box center [855, 380] width 286 height 80
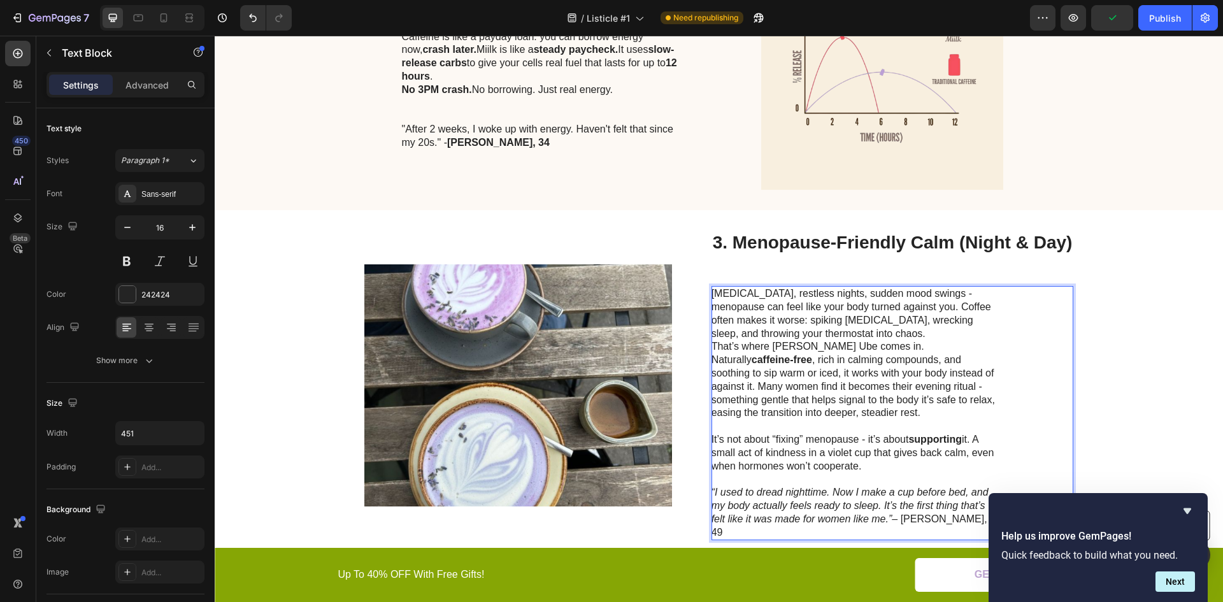
click at [821, 333] on p "Hot flashes, restless nights, sudden mood swings - menopause can feel like your…" at bounding box center [855, 313] width 286 height 53
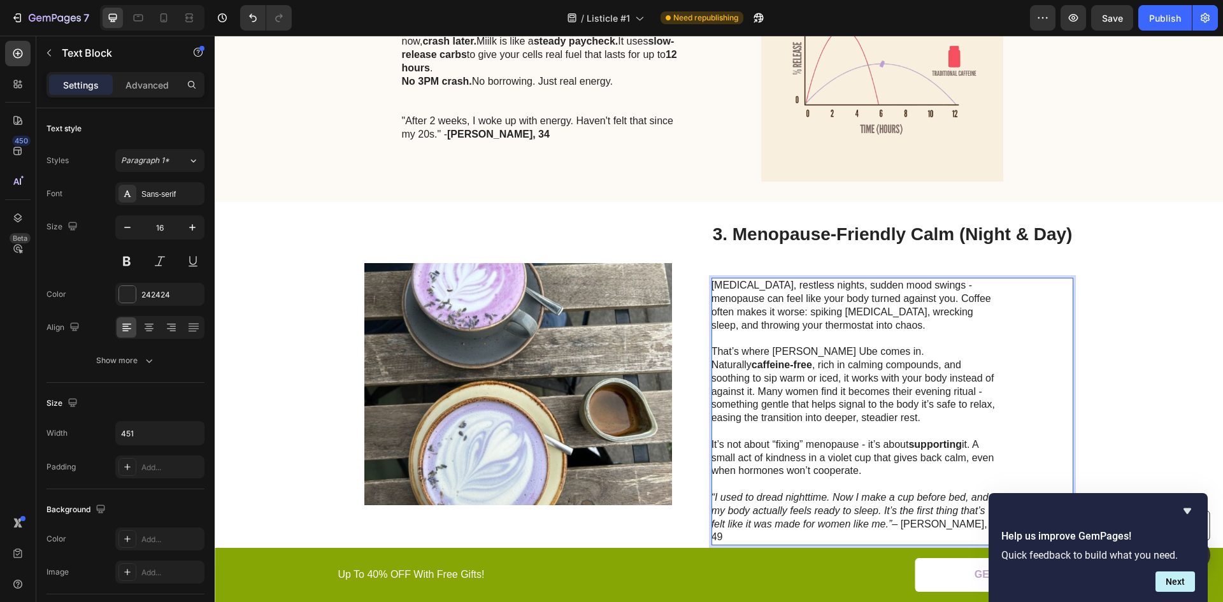
scroll to position [874, 0]
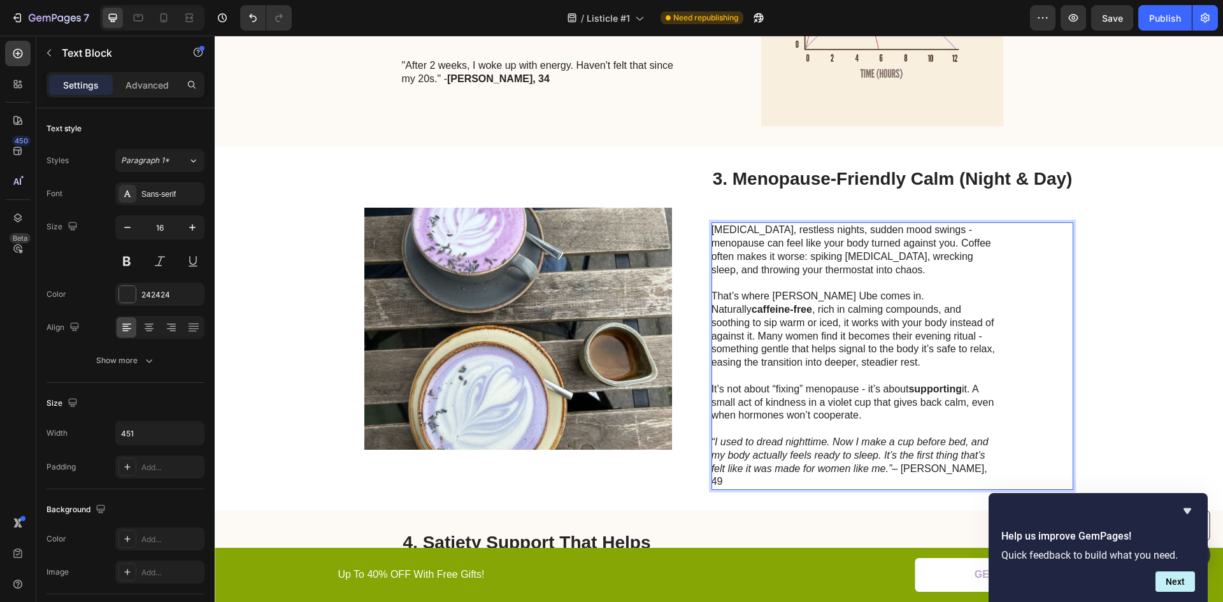
click at [904, 452] on icon "“I used to dread nighttime. Now I make a cup before bed, and my body actually f…" at bounding box center [850, 455] width 277 height 38
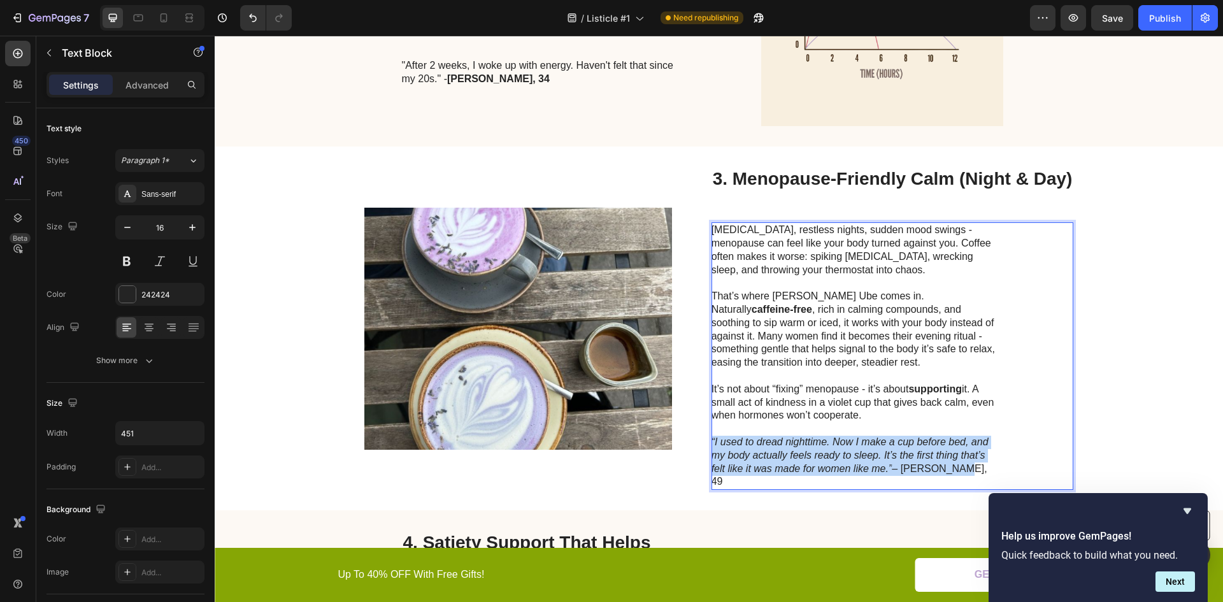
click at [904, 452] on icon "“I used to dread nighttime. Now I make a cup before bed, and my body actually f…" at bounding box center [850, 455] width 277 height 38
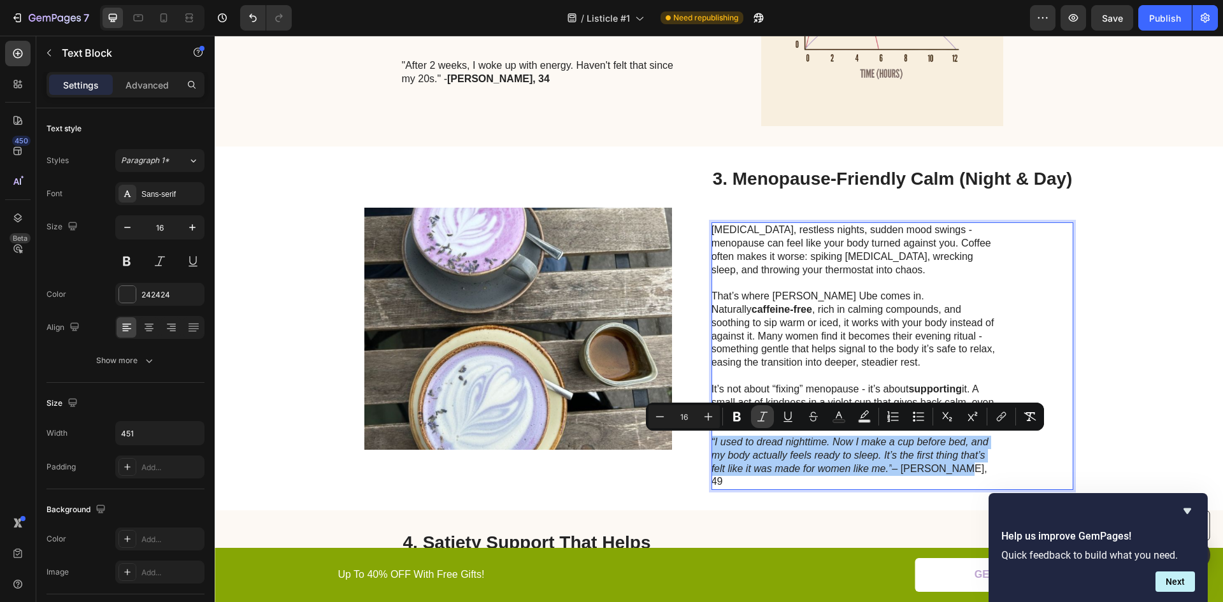
click at [770, 414] on button "Italic" at bounding box center [762, 416] width 23 height 23
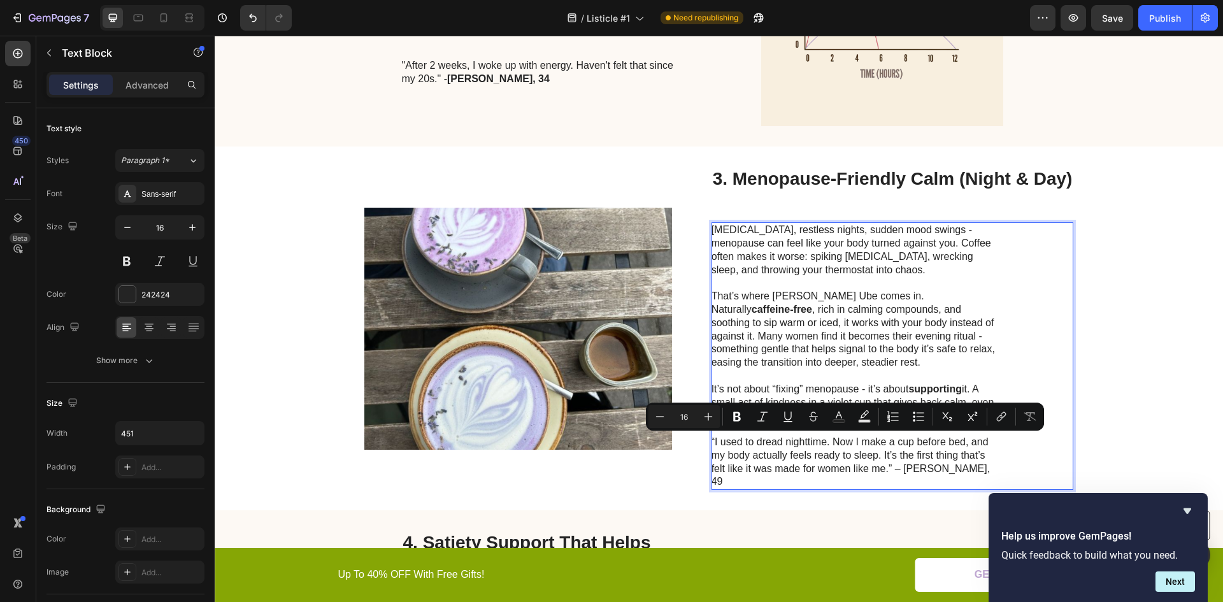
click at [801, 461] on p "“I used to dread nighttime. Now I make a cup before bed, and my body actually f…" at bounding box center [855, 462] width 286 height 53
click at [861, 465] on p "“I used to dread nighttime. Now I make a cup before bed, and my body actually f…" at bounding box center [855, 462] width 286 height 53
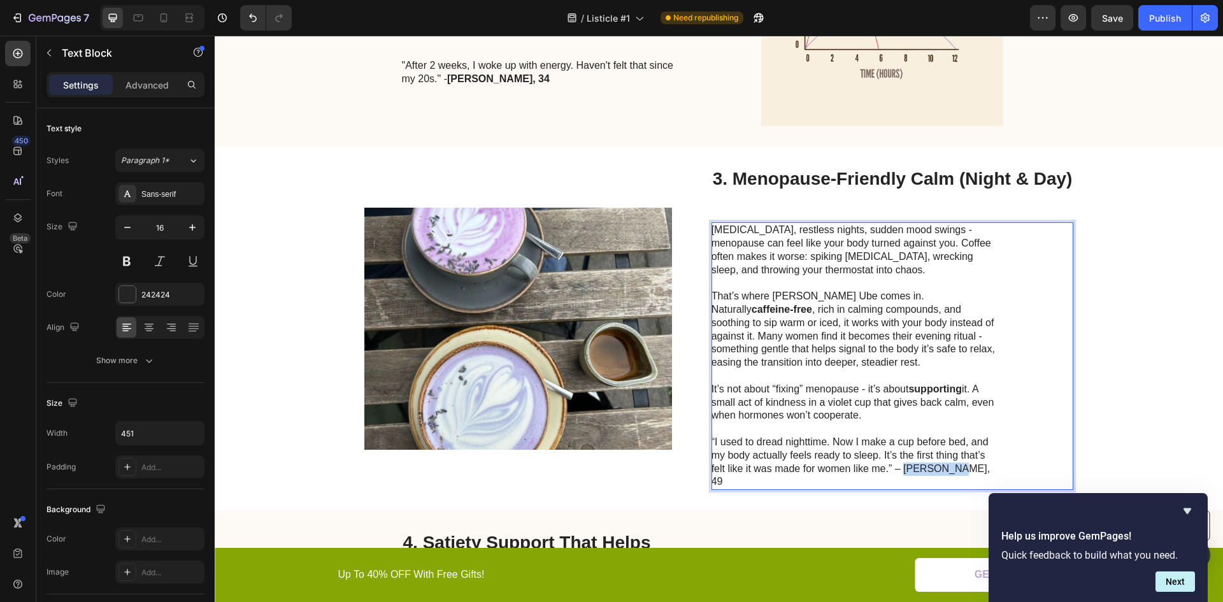
drag, startPoint x: 971, startPoint y: 465, endPoint x: 897, endPoint y: 467, distance: 73.9
click at [897, 467] on p "“I used to dread nighttime. Now I make a cup before bed, and my body actually f…" at bounding box center [855, 462] width 286 height 53
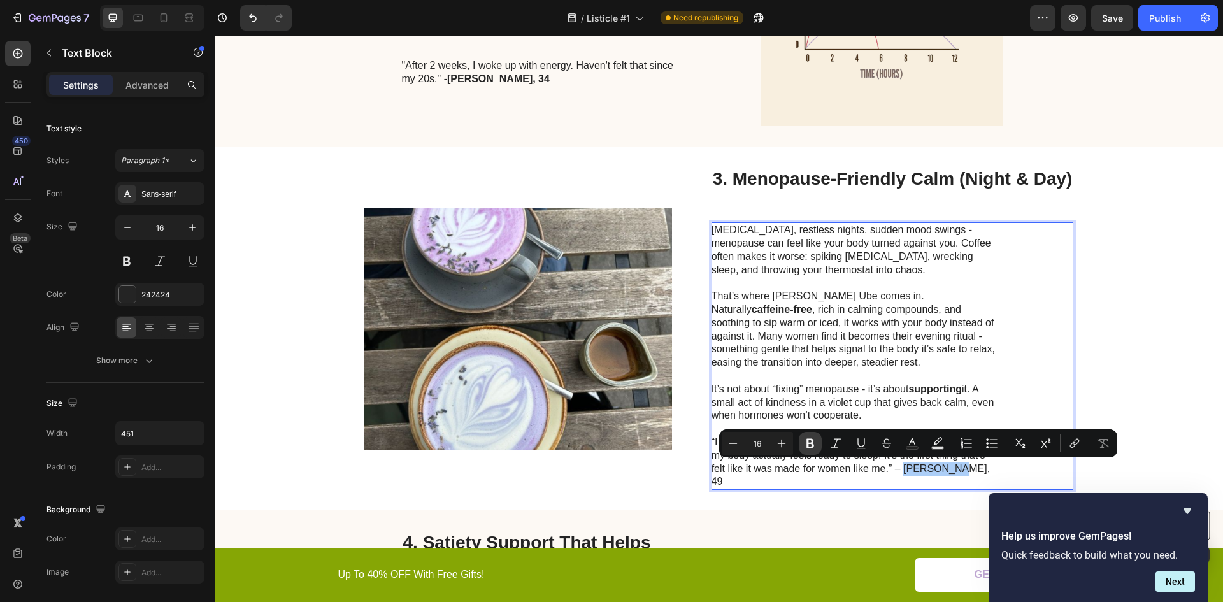
click at [805, 444] on icon "Editor contextual toolbar" at bounding box center [810, 443] width 13 height 13
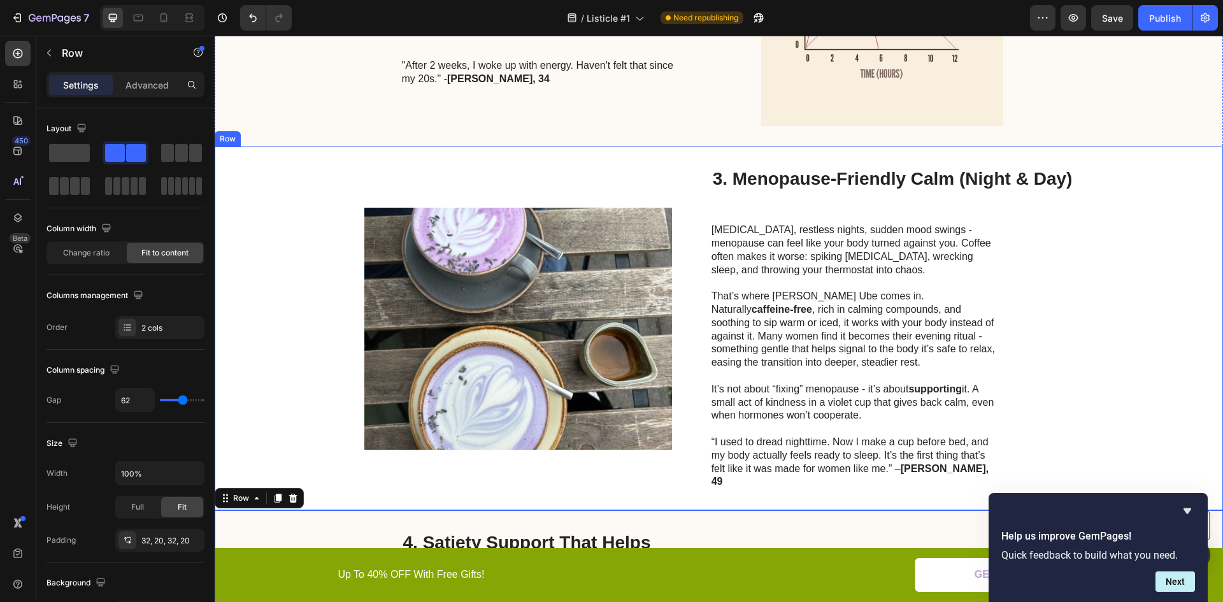
click at [802, 466] on p "“I used to dread nighttime. Now I make a cup before bed, and my body actually f…" at bounding box center [855, 462] width 286 height 53
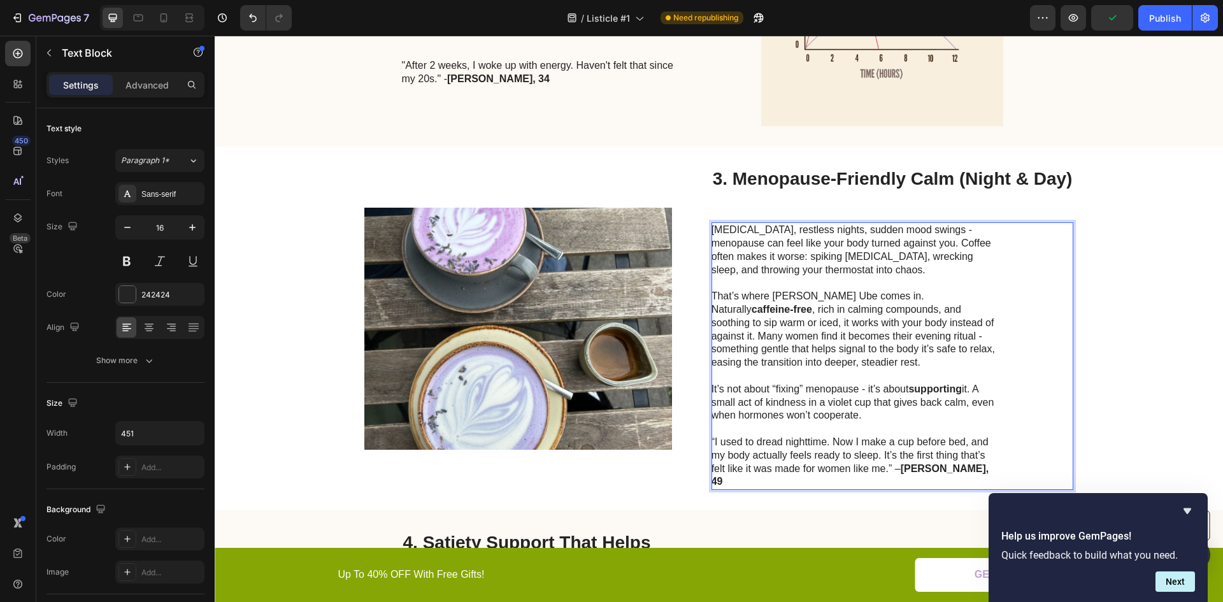
drag, startPoint x: 823, startPoint y: 443, endPoint x: 772, endPoint y: 449, distance: 51.9
click at [712, 443] on p "“I used to dread nighttime. Now I make a cup before bed, and my body actually f…" at bounding box center [855, 462] width 286 height 53
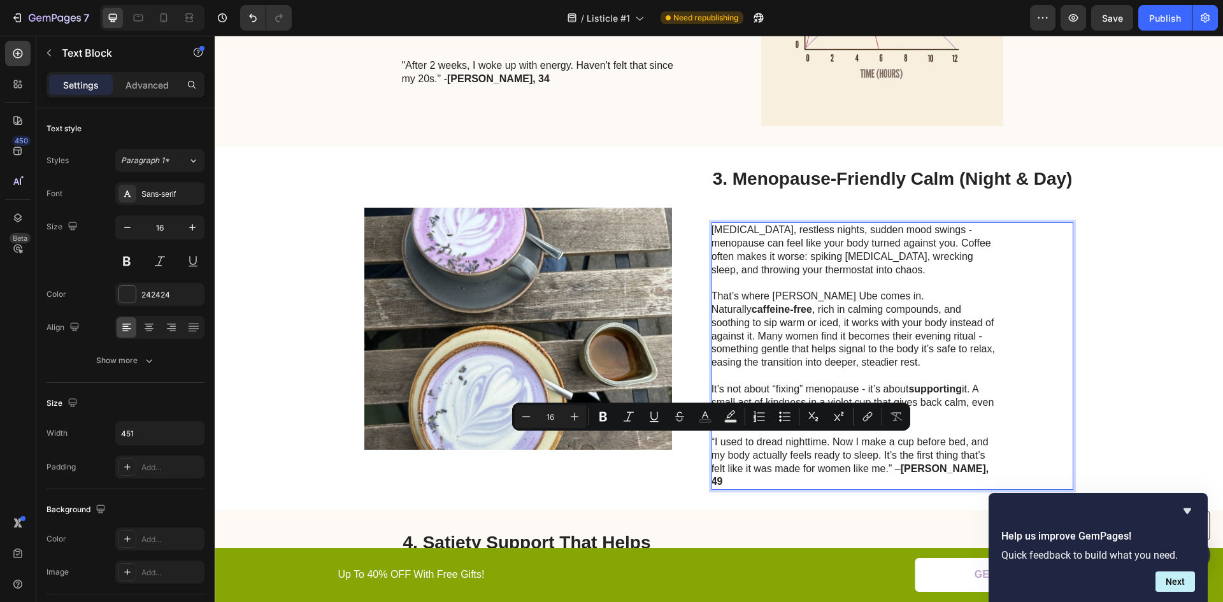
drag, startPoint x: 711, startPoint y: 442, endPoint x: 721, endPoint y: 443, distance: 10.3
click at [719, 443] on p "“I used to dread nighttime. Now I make a cup before bed, and my body actually f…" at bounding box center [855, 462] width 286 height 53
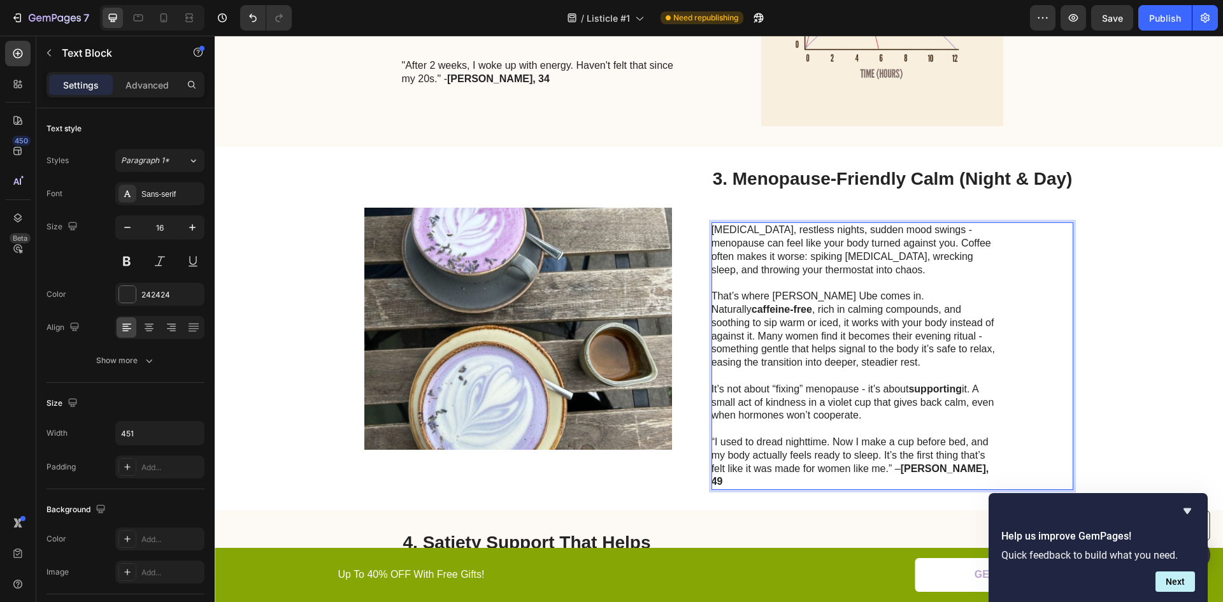
click at [716, 443] on p "“I used to dread nighttime. Now I make a cup before bed, and my body actually f…" at bounding box center [855, 462] width 286 height 53
drag, startPoint x: 710, startPoint y: 442, endPoint x: 822, endPoint y: 445, distance: 112.2
click at [822, 445] on p "“I used to dread nighttime. Now I make a cup before bed, and my body actually f…" at bounding box center [855, 462] width 286 height 53
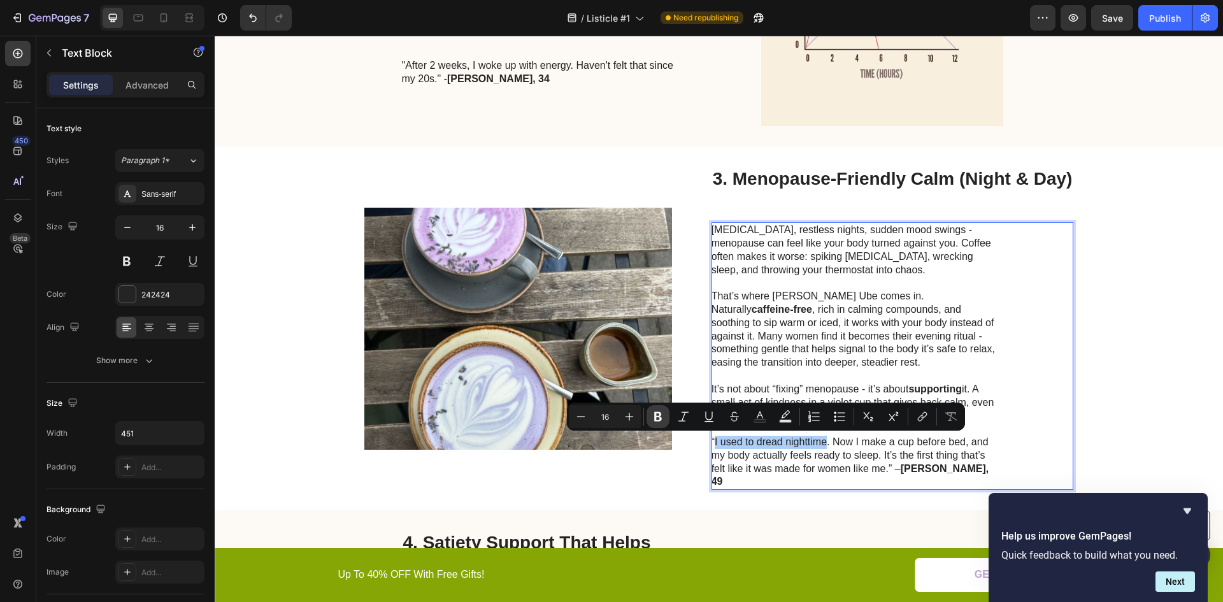
click at [662, 416] on icon "Editor contextual toolbar" at bounding box center [658, 416] width 13 height 13
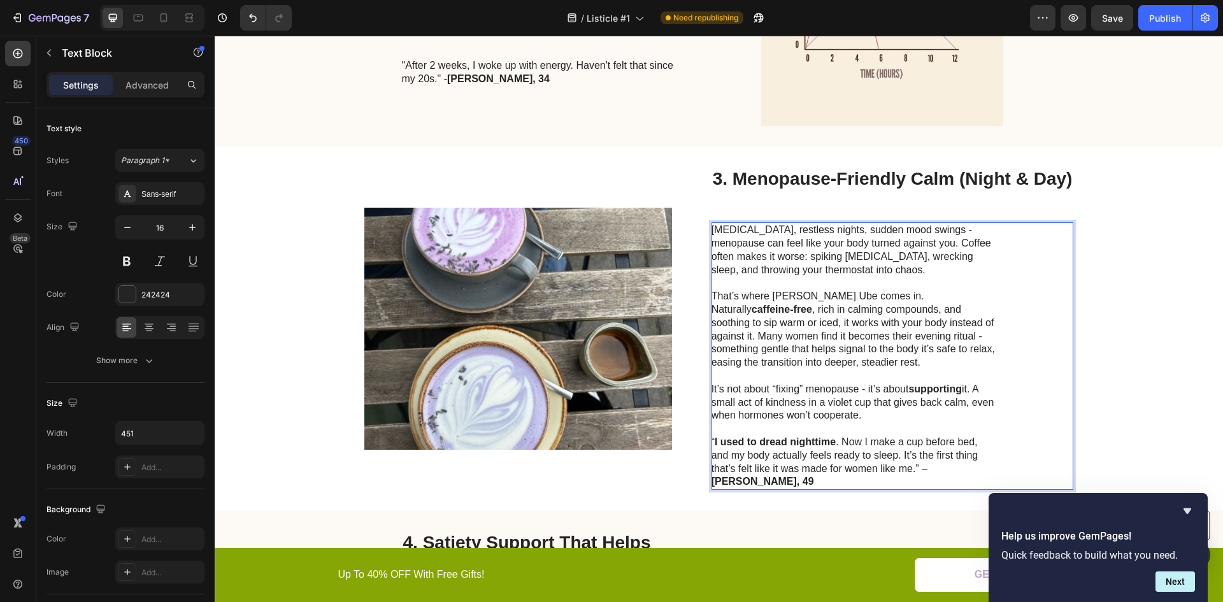
click at [807, 469] on p "“ I used to dread nighttime . Now I make a cup before bed, and my body actually…" at bounding box center [855, 462] width 286 height 53
click at [733, 457] on p "“ I used to dread nighttime . Now I make a cup before bed, and my body actually…" at bounding box center [855, 462] width 286 height 53
click at [733, 456] on p "“ I used to dread nighttime . Now I make a cup before bed, and my body actually…" at bounding box center [855, 462] width 286 height 53
click at [748, 456] on p "“ I used to dread nighttime . Now I make a cup before bed, and my body actually…" at bounding box center [855, 462] width 286 height 53
click at [776, 470] on p "“ I used to dread nighttime . Now I make a cup before bed, and my body actually…" at bounding box center [855, 462] width 286 height 53
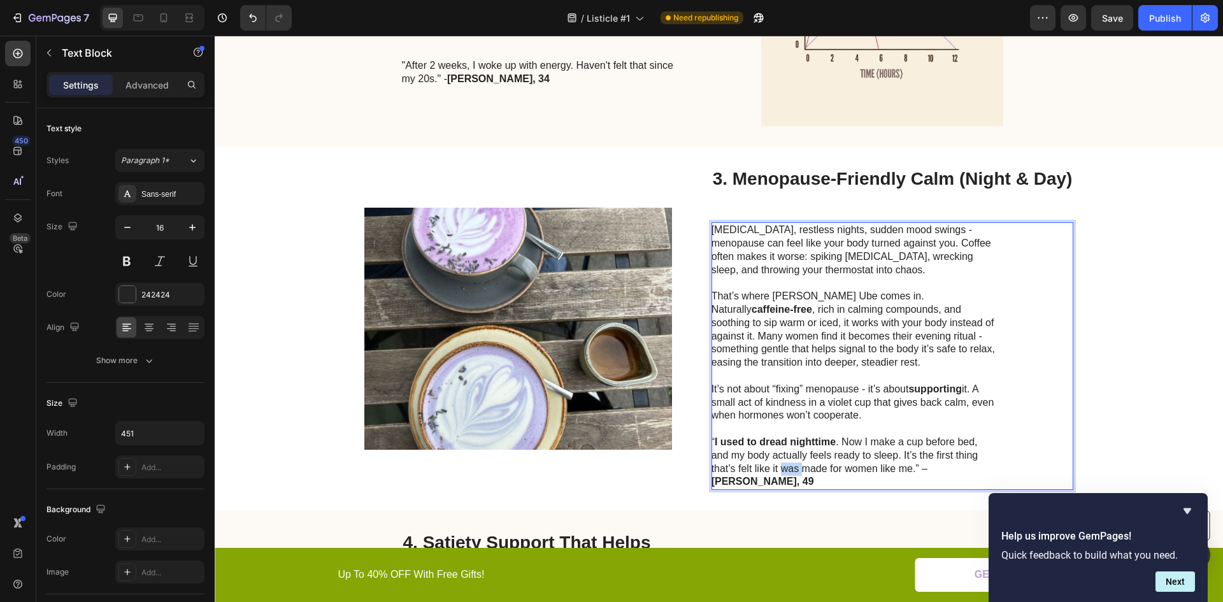
click at [776, 470] on p "“ I used to dread nighttime . Now I make a cup before bed, and my body actually…" at bounding box center [855, 462] width 286 height 53
click at [823, 470] on p "“ I used to dread nighttime . Now I make a cup before bed, and my body actually…" at bounding box center [855, 462] width 286 height 53
drag, startPoint x: 930, startPoint y: 456, endPoint x: 907, endPoint y: 470, distance: 26.9
click at [908, 470] on p "“ I used to dread nighttime . Now I make a cup before bed, and my body actually…" at bounding box center [855, 462] width 286 height 53
click at [770, 464] on p "“ I used to dread nighttime . Now I make a cup before bed, and my body actually…" at bounding box center [855, 462] width 286 height 53
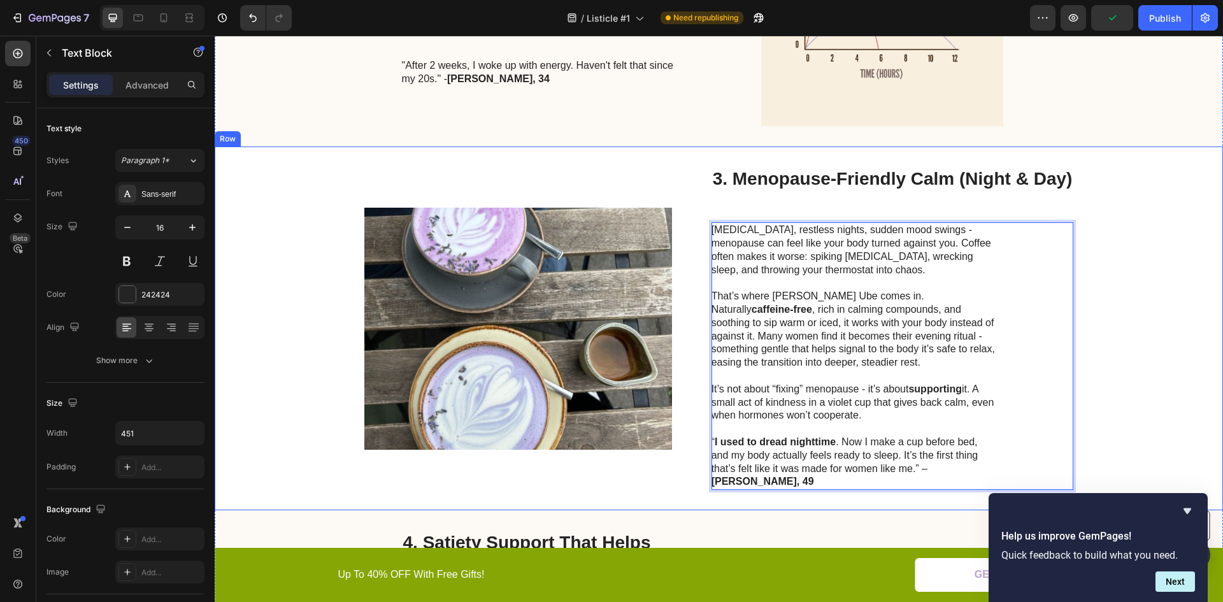
click at [682, 466] on div "Image 3. Menopause-Friendly Calm (Night & Day) Heading Hot flashes, restless ni…" at bounding box center [719, 329] width 1009 height 364
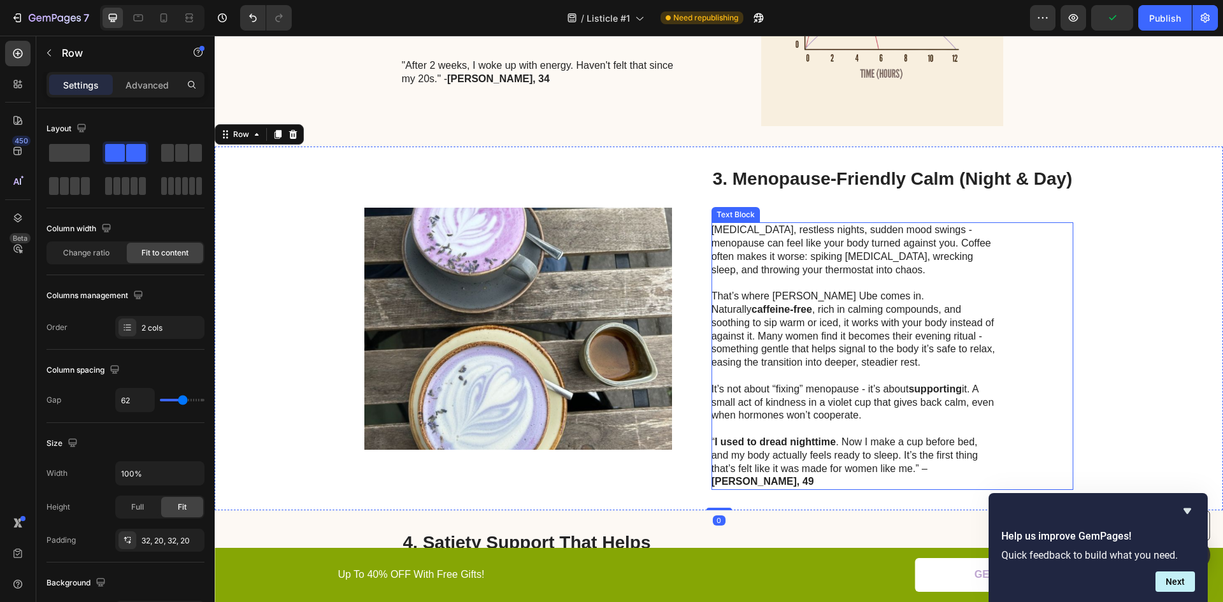
click at [902, 456] on p "“ I used to dread nighttime . Now I make a cup before bed, and my body actually…" at bounding box center [855, 462] width 286 height 53
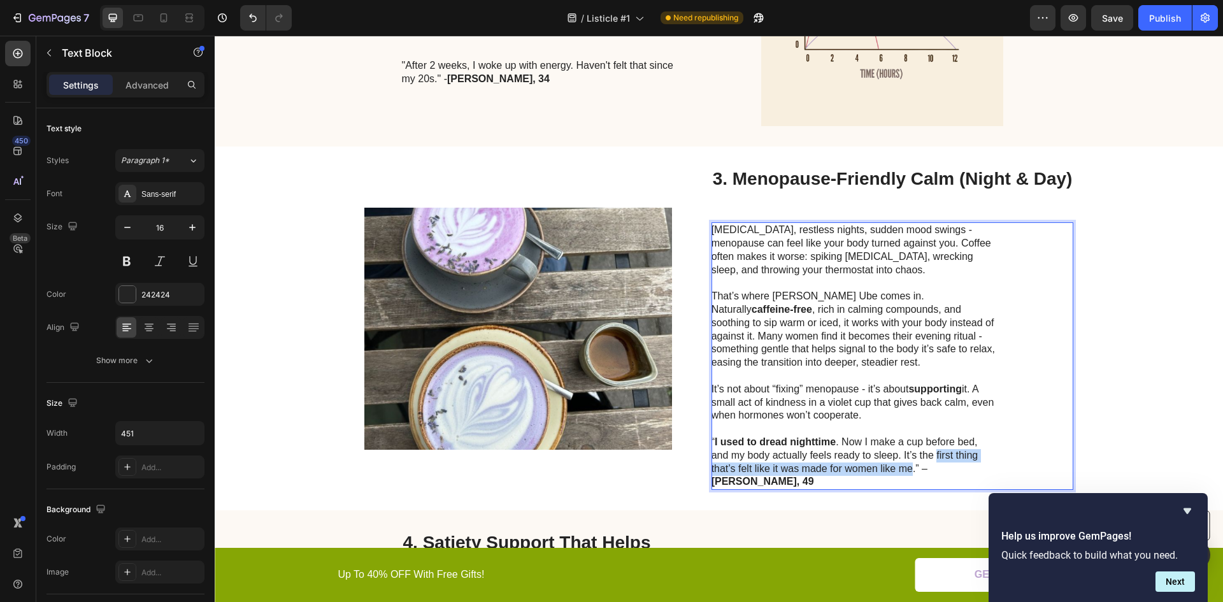
drag, startPoint x: 933, startPoint y: 456, endPoint x: 907, endPoint y: 468, distance: 28.8
click at [907, 468] on p "“ I used to dread nighttime . Now I make a cup before bed, and my body actually…" at bounding box center [855, 462] width 286 height 53
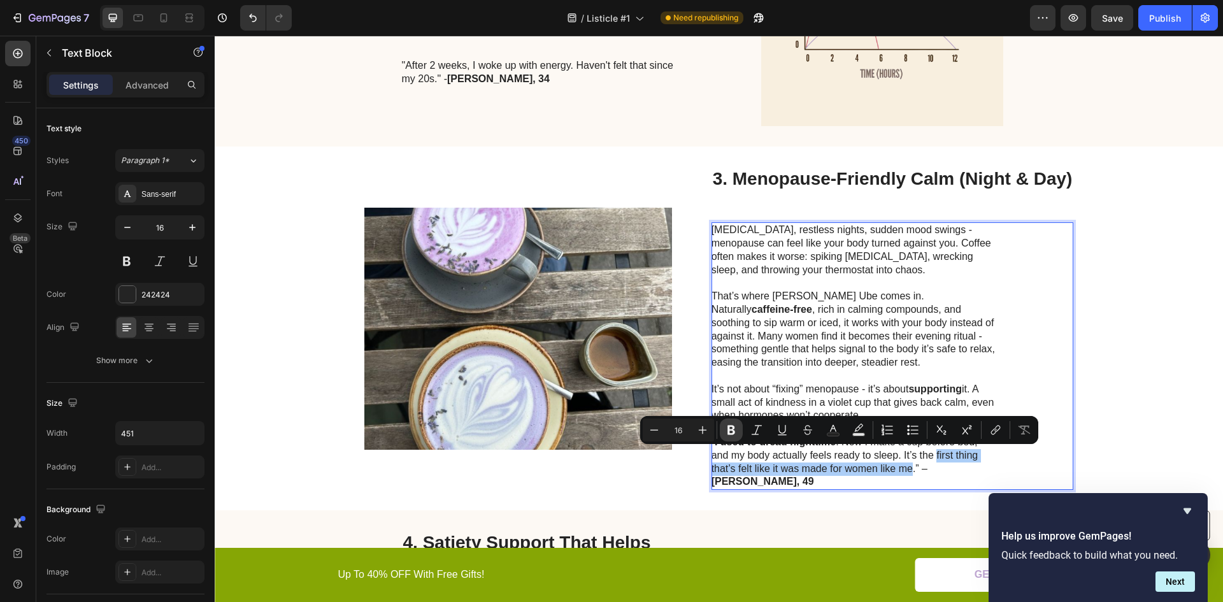
click at [736, 427] on icon "Editor contextual toolbar" at bounding box center [731, 430] width 13 height 13
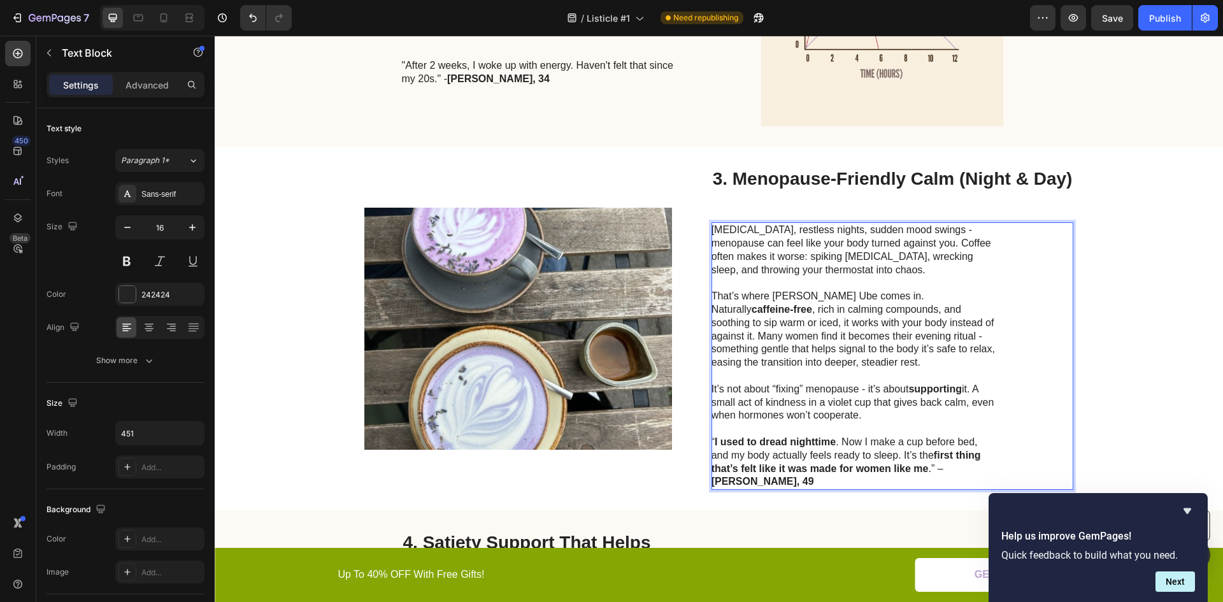
click at [712, 224] on p "Hot flashes, restless nights, sudden mood swings - menopause can feel like your…" at bounding box center [855, 250] width 286 height 53
drag, startPoint x: 709, startPoint y: 229, endPoint x: 825, endPoint y: 234, distance: 116.1
click at [825, 234] on p "Hot flashes, restless nights, sudden mood swings - menopause can feel like your…" at bounding box center [855, 250] width 286 height 53
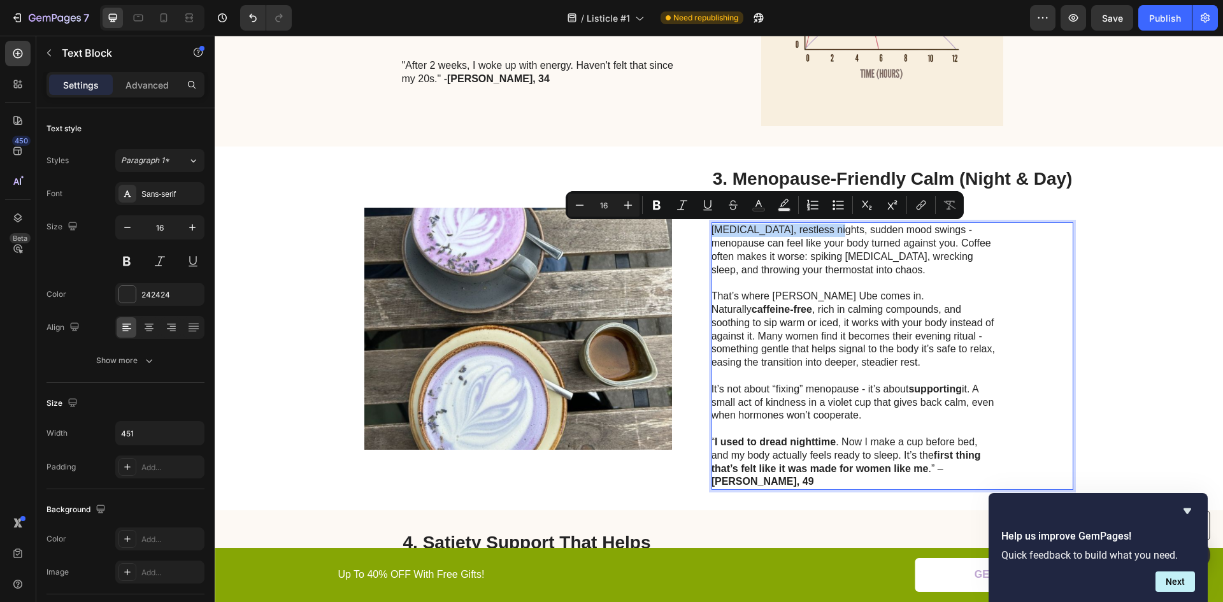
click at [828, 233] on p "Hot flashes, restless nights, sudden mood swings - menopause can feel like your…" at bounding box center [855, 250] width 286 height 53
click at [833, 230] on p "Hot flashes, restless nights, sudden mood swings - menopause can feel like your…" at bounding box center [855, 250] width 286 height 53
drag, startPoint x: 708, startPoint y: 229, endPoint x: 926, endPoint y: 229, distance: 218.6
click at [927, 229] on p "Hot flashes, restless nights, sudden mood swings - menopause can feel like your…" at bounding box center [855, 250] width 286 height 53
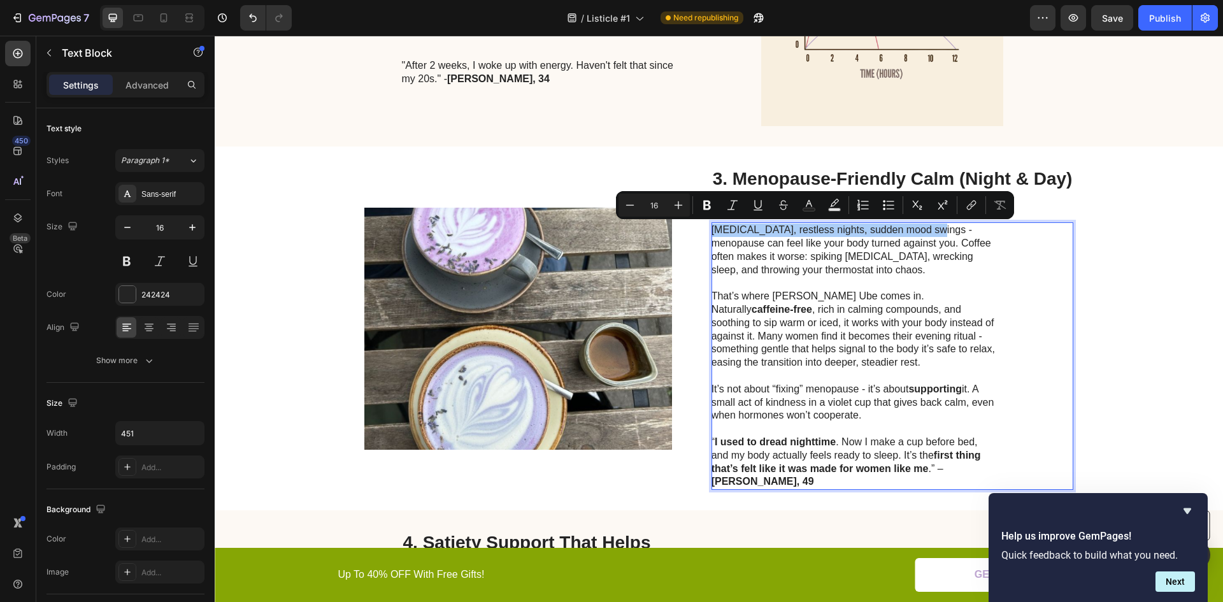
drag, startPoint x: 704, startPoint y: 206, endPoint x: 719, endPoint y: 210, distance: 15.3
click at [705, 206] on icon "Editor contextual toolbar" at bounding box center [707, 206] width 8 height 10
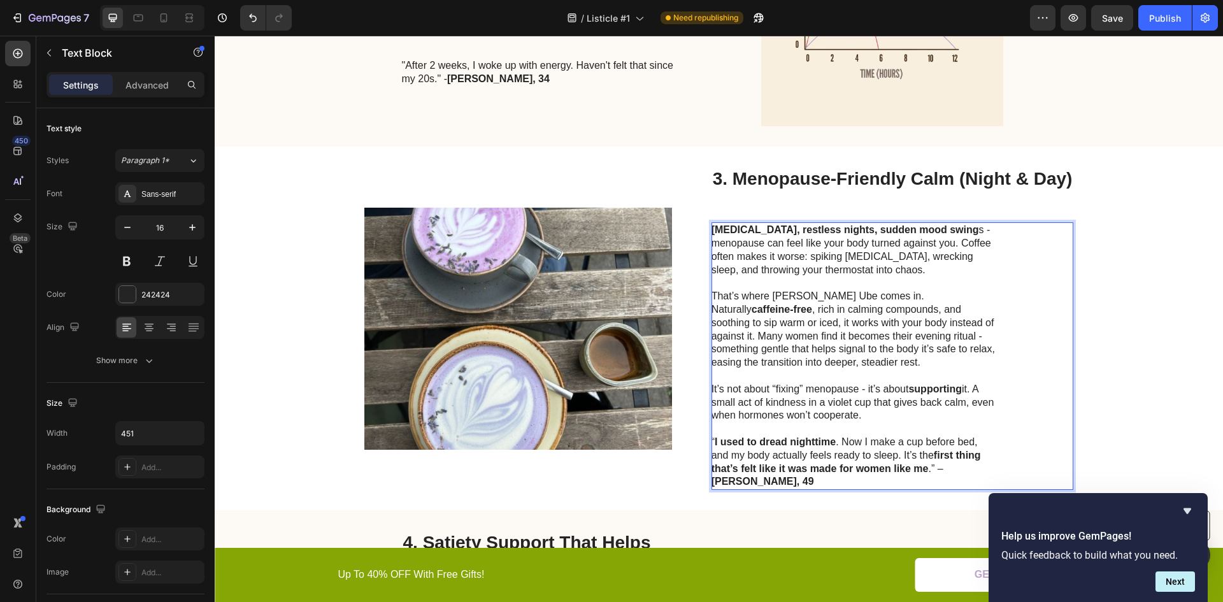
click at [953, 242] on p "Hot flashes, restless nights, sudden mood swing s - menopause can feel like you…" at bounding box center [855, 250] width 286 height 53
drag, startPoint x: 958, startPoint y: 243, endPoint x: 790, endPoint y: 256, distance: 168.7
click at [801, 256] on p "Hot flashes, restless nights, sudden mood swing s - menopause can feel like you…" at bounding box center [855, 250] width 286 height 53
drag, startPoint x: 755, startPoint y: 266, endPoint x: 854, endPoint y: 268, distance: 99.4
click at [756, 266] on p "Hot flashes, restless nights, sudden mood swing s - menopause can feel like you…" at bounding box center [855, 250] width 286 height 53
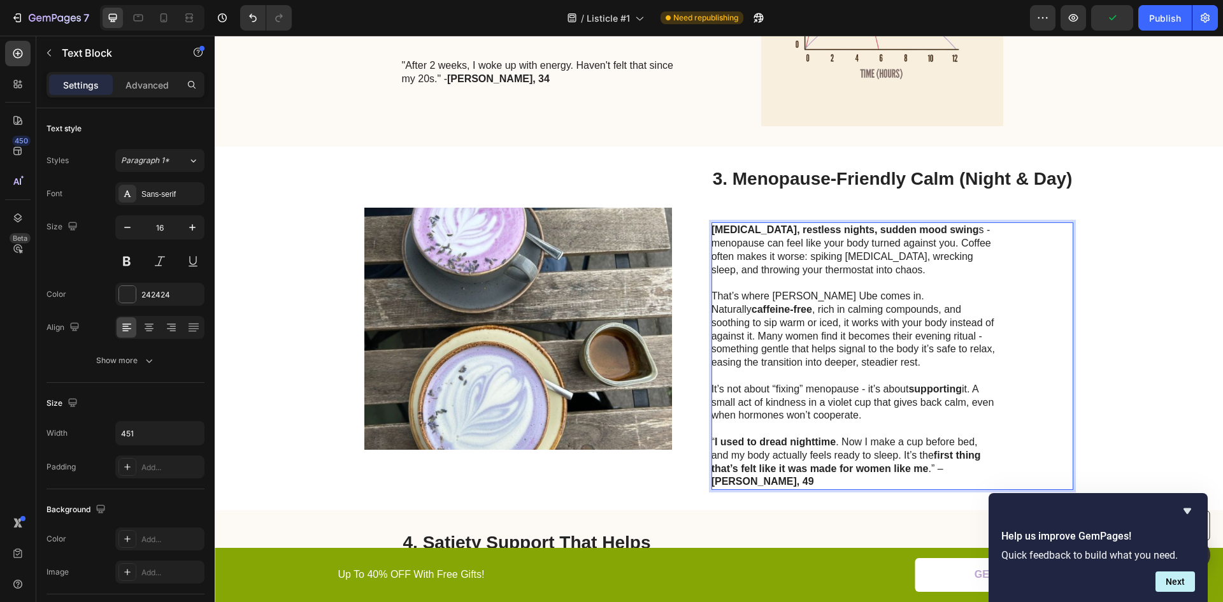
click at [1109, 290] on div "Image 3. Menopause-Friendly Calm (Night & Day) Heading Hot flashes, restless ni…" at bounding box center [719, 329] width 1009 height 364
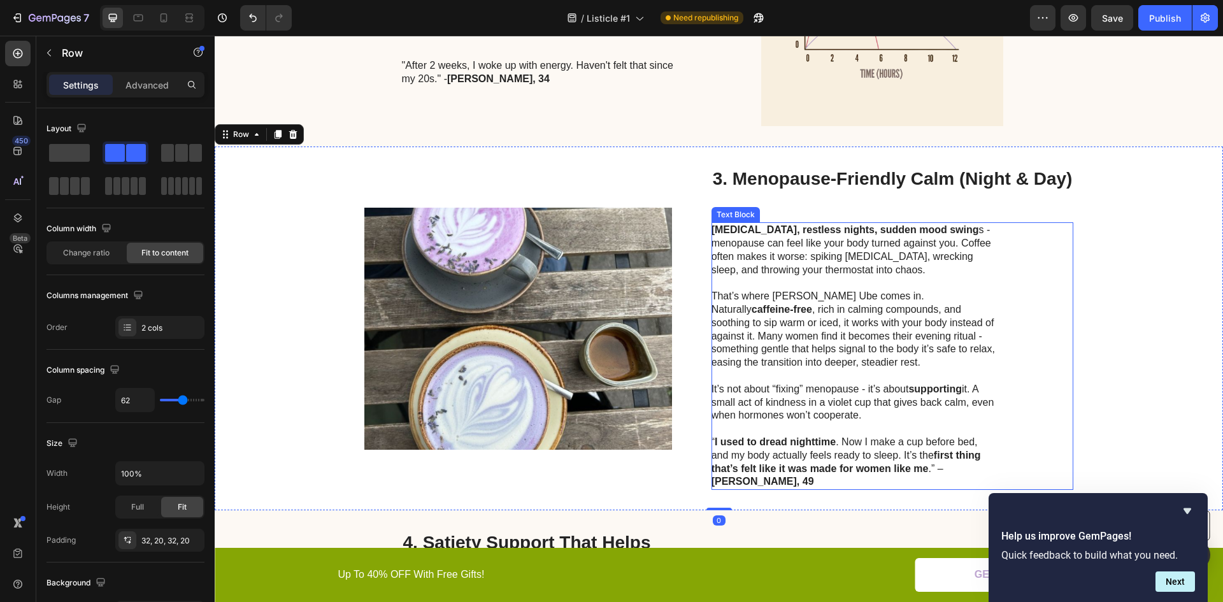
click at [957, 243] on p "Hot flashes, restless nights, sudden mood swing s - menopause can feel like you…" at bounding box center [855, 250] width 286 height 53
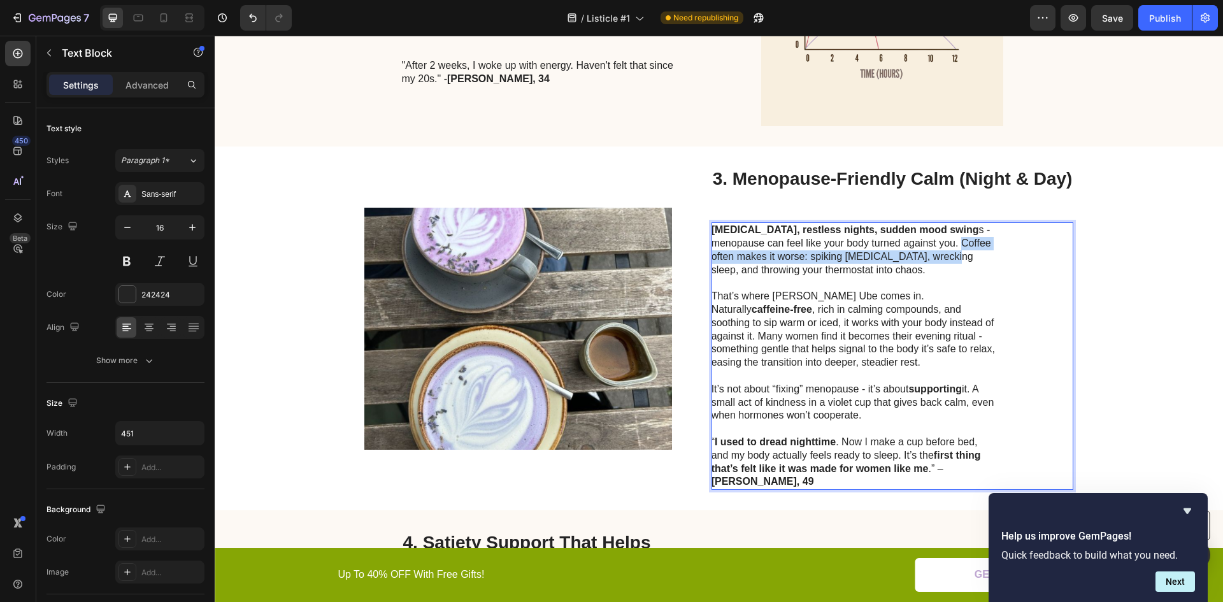
drag, startPoint x: 957, startPoint y: 241, endPoint x: 942, endPoint y: 250, distance: 16.8
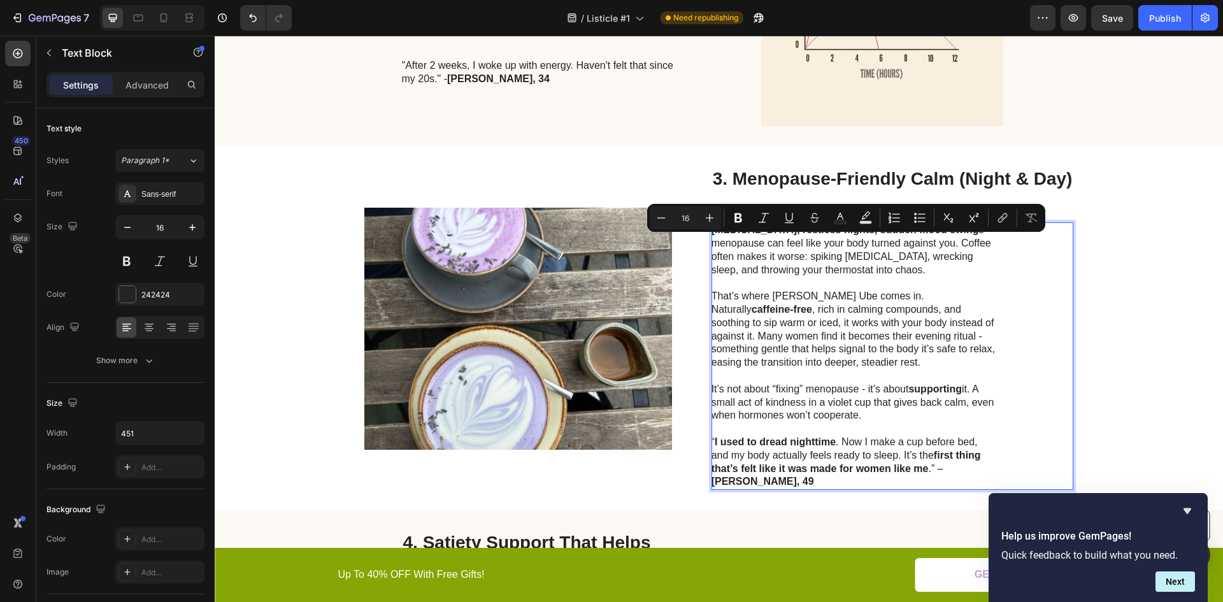
click at [953, 245] on p "Hot flashes, restless nights, sudden mood swing s - menopause can feel like you…" at bounding box center [855, 250] width 286 height 53
drag, startPoint x: 956, startPoint y: 241, endPoint x: 795, endPoint y: 253, distance: 162.3
click at [801, 254] on p "Hot flashes, restless nights, sudden mood swing s - menopause can feel like you…" at bounding box center [855, 250] width 286 height 53
click at [740, 220] on icon "Editor contextual toolbar" at bounding box center [738, 218] width 13 height 13
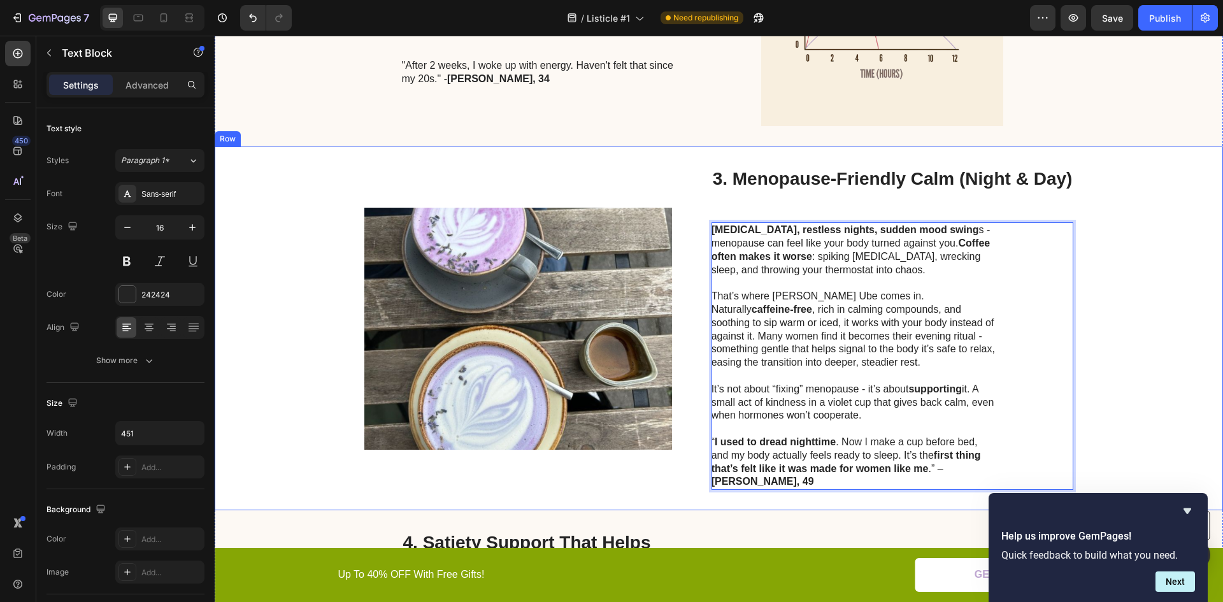
click at [1144, 299] on div "Image 3. Menopause-Friendly Calm (Night & Day) Heading Hot flashes, restless ni…" at bounding box center [719, 329] width 1009 height 364
click at [780, 295] on p "That’s where Miilk Ube comes in. Naturally caffeine-free , rich in calming comp…" at bounding box center [855, 330] width 286 height 80
click at [780, 296] on p "That’s where Miilk Ube comes in. Naturally caffeine-free , rich in calming comp…" at bounding box center [855, 330] width 286 height 80
click at [1133, 308] on div "Image 3. Menopause-Friendly Calm (Night & Day) Heading Hot flashes, restless ni…" at bounding box center [719, 329] width 1009 height 364
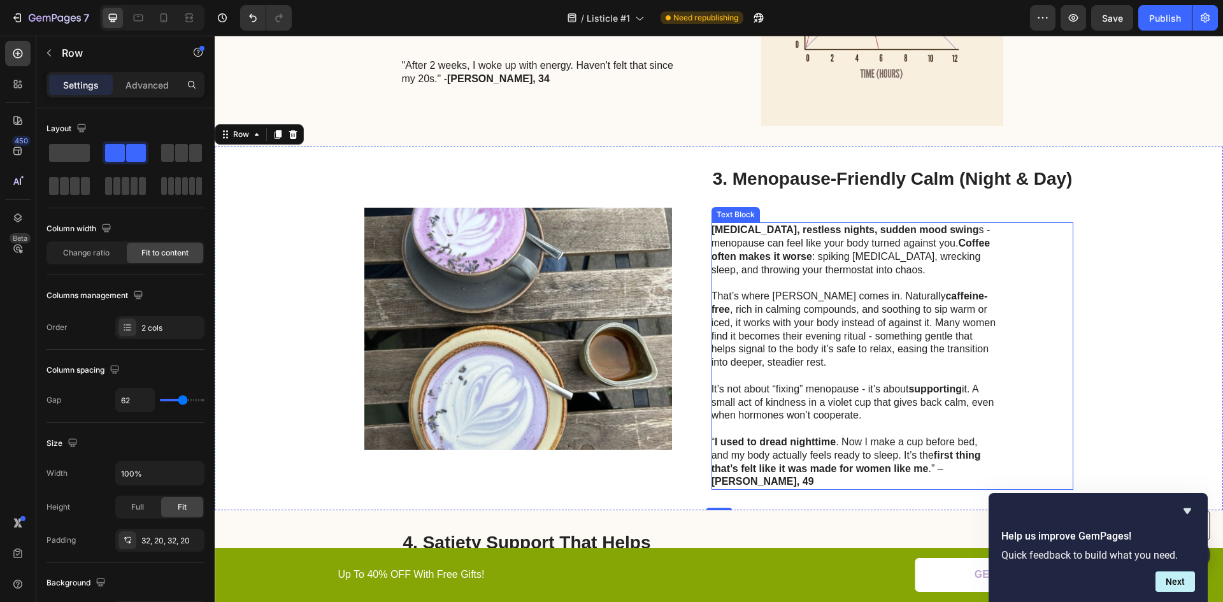
click at [747, 327] on p "That’s where Ube comes in. Naturally caffeine-free , rich in calming compounds,…" at bounding box center [855, 330] width 286 height 80
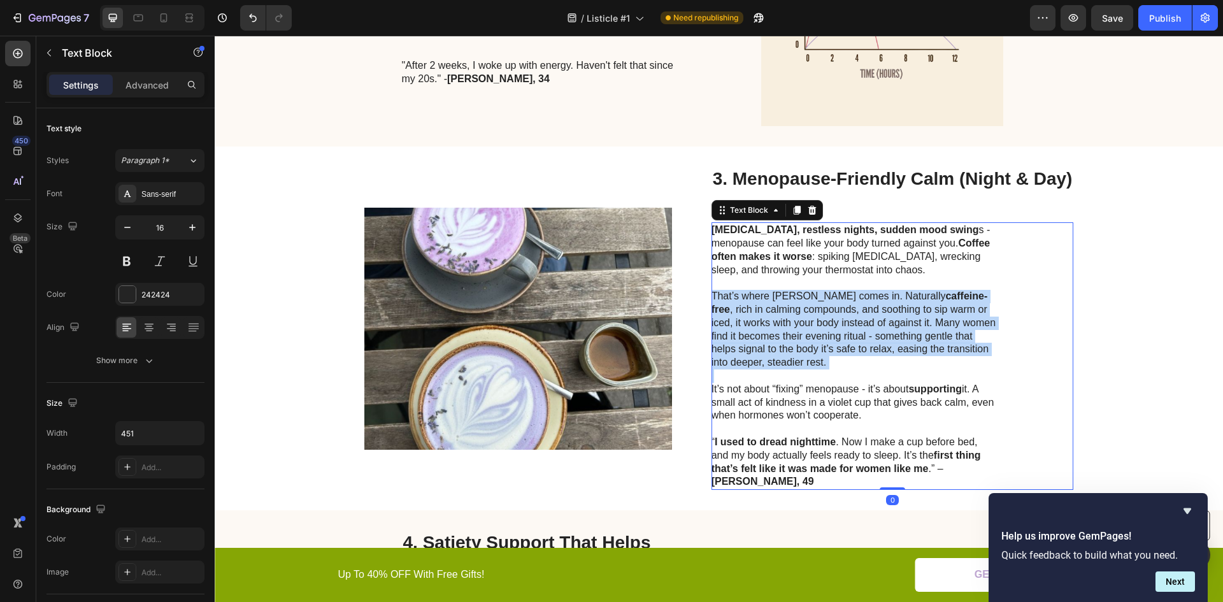
click at [747, 327] on p "That’s where Ube comes in. Naturally caffeine-free , rich in calming compounds,…" at bounding box center [855, 330] width 286 height 80
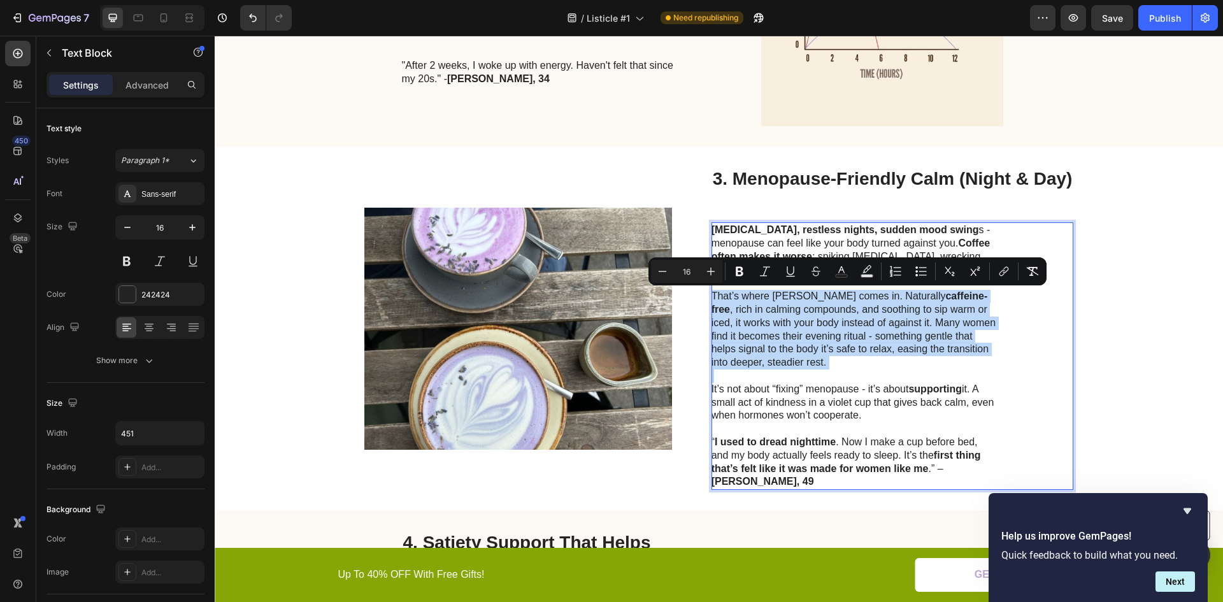
click at [752, 328] on p "That’s where Ube comes in. Naturally caffeine-free , rich in calming compounds,…" at bounding box center [855, 330] width 286 height 80
click at [856, 319] on p "That’s where Ube comes in. Naturally caffeine-free , rich in calming compounds,…" at bounding box center [855, 330] width 286 height 80
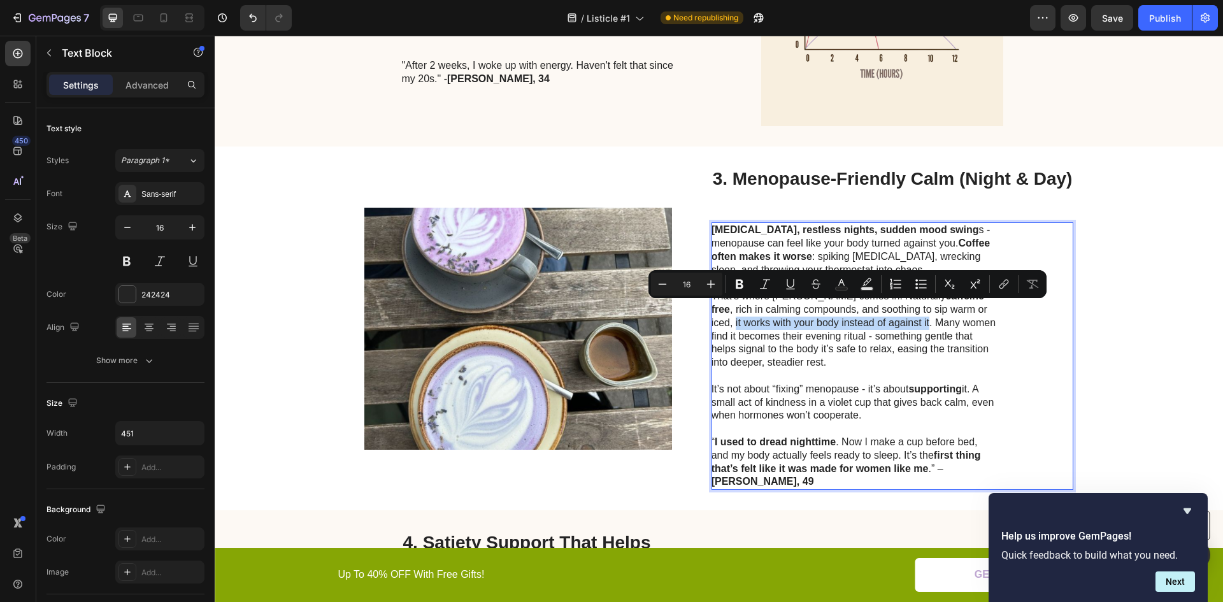
drag, startPoint x: 955, startPoint y: 310, endPoint x: 859, endPoint y: 320, distance: 96.1
click at [861, 320] on p "That’s where Ube comes in. Naturally caffeine-free , rich in calming compounds,…" at bounding box center [855, 330] width 286 height 80
click at [739, 283] on icon "Editor contextual toolbar" at bounding box center [739, 284] width 13 height 13
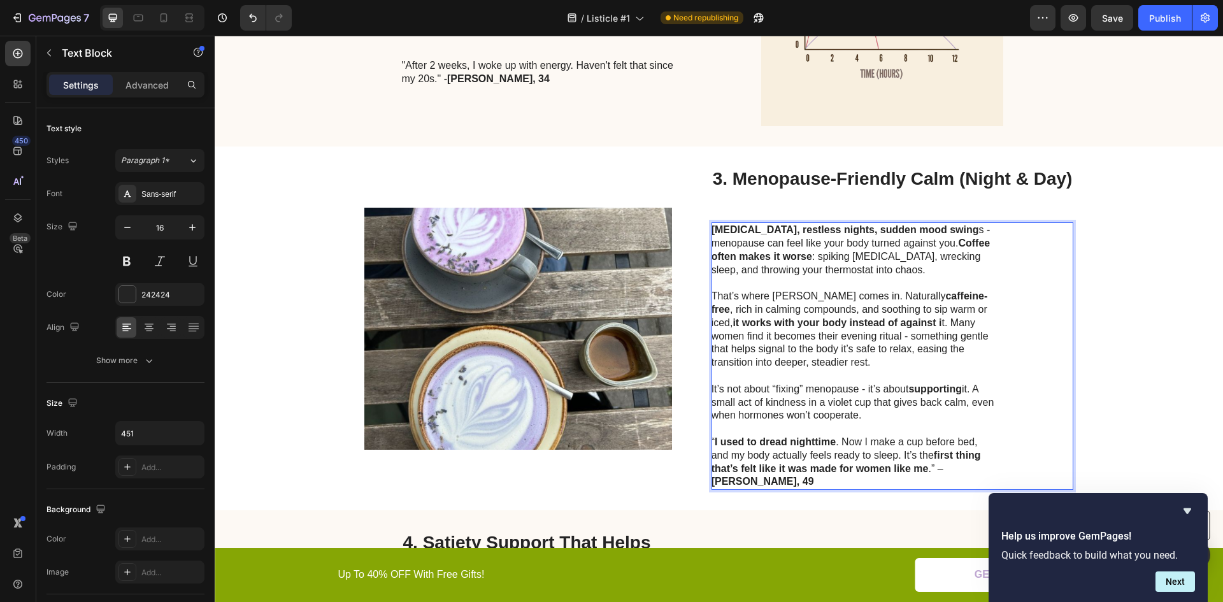
click at [916, 321] on p "That’s where Ube comes in. Naturally caffeine-free , rich in calming compounds,…" at bounding box center [855, 330] width 286 height 80
drag, startPoint x: 916, startPoint y: 321, endPoint x: 724, endPoint y: 338, distance: 192.6
click at [724, 338] on p "That’s where Ube comes in. Naturally caffeine-free , rich in calming compounds,…" at bounding box center [855, 330] width 286 height 80
drag, startPoint x: 739, startPoint y: 347, endPoint x: 758, endPoint y: 347, distance: 19.8
click at [739, 346] on p "That’s where Ube comes in. Naturally caffeine-free , rich in calming compounds,…" at bounding box center [855, 330] width 286 height 80
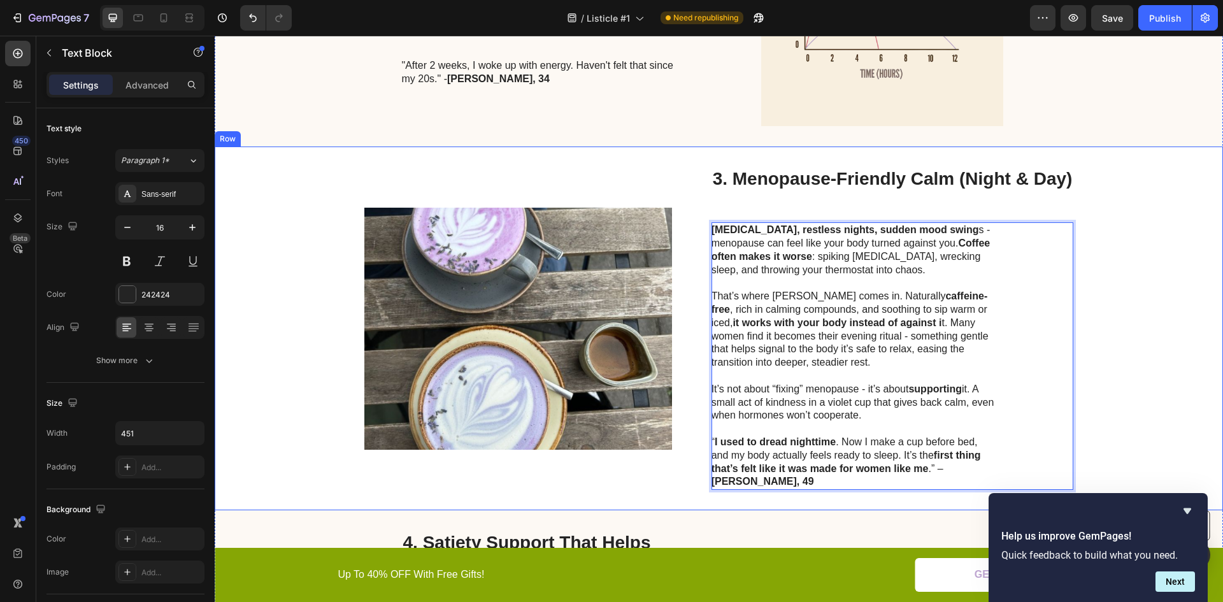
click at [1125, 377] on div "Image 3. Menopause-Friendly Calm (Night & Day) Heading Hot flashes, restless ni…" at bounding box center [719, 329] width 1009 height 364
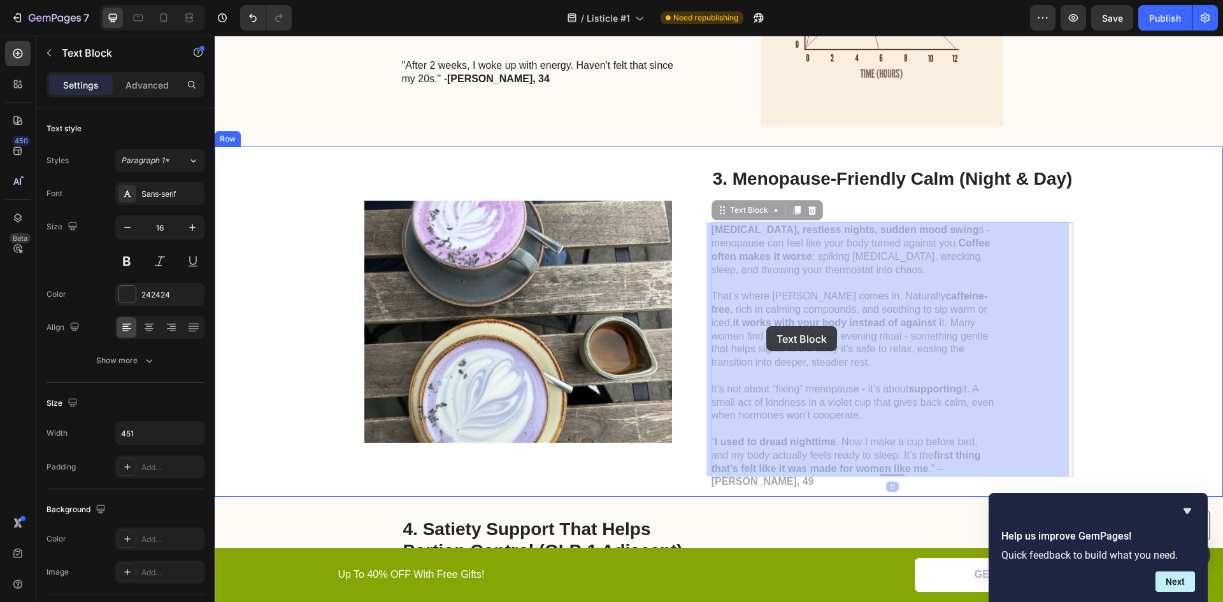
drag, startPoint x: 724, startPoint y: 338, endPoint x: 767, endPoint y: 326, distance: 43.8
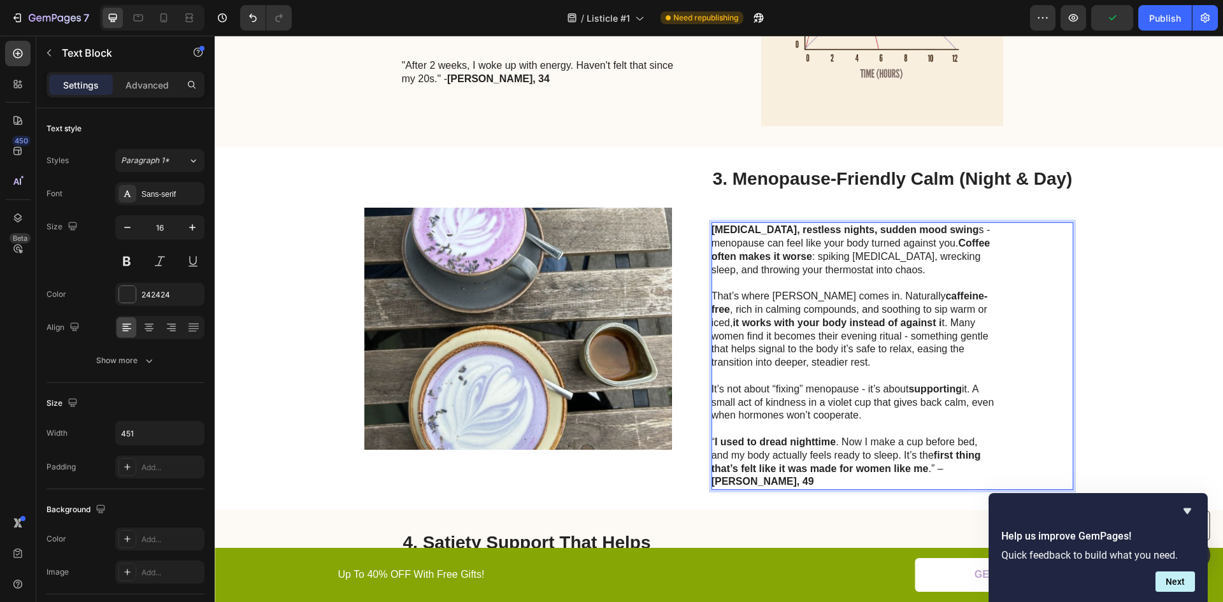
click at [914, 324] on p "That’s where Ube comes in. Naturally caffeine-free , rich in calming compounds,…" at bounding box center [855, 330] width 286 height 80
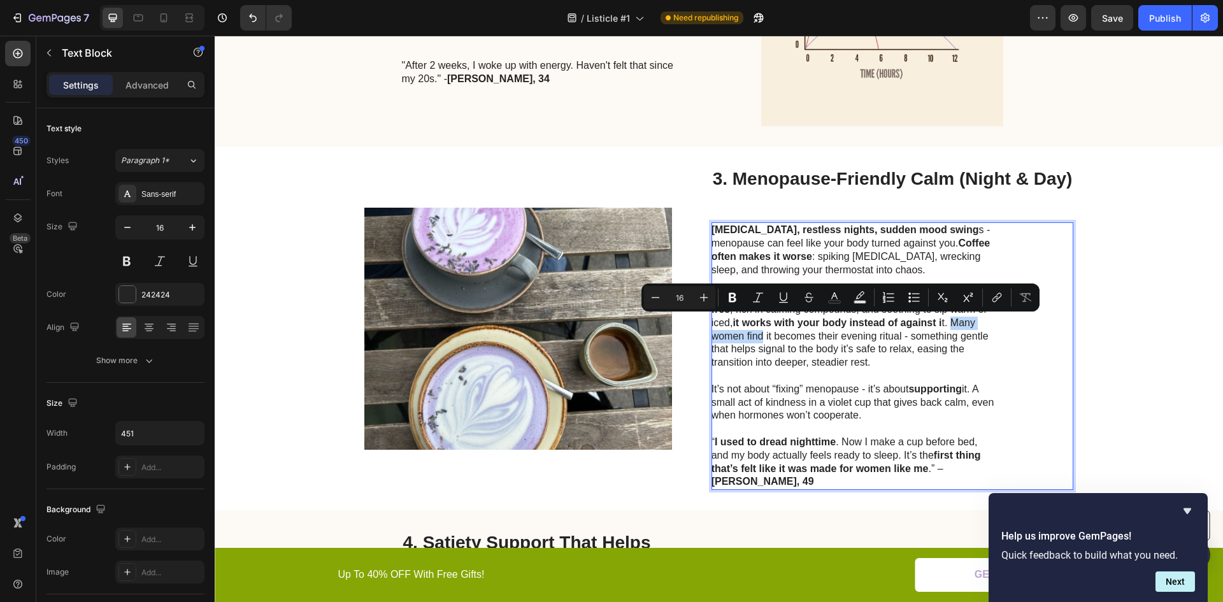
drag, startPoint x: 918, startPoint y: 322, endPoint x: 723, endPoint y: 335, distance: 194.8
click at [723, 335] on p "That’s where Ube comes in. Naturally caffeine-free , rich in calming compounds,…" at bounding box center [855, 330] width 286 height 80
click at [733, 299] on icon "Editor contextual toolbar" at bounding box center [732, 297] width 13 height 13
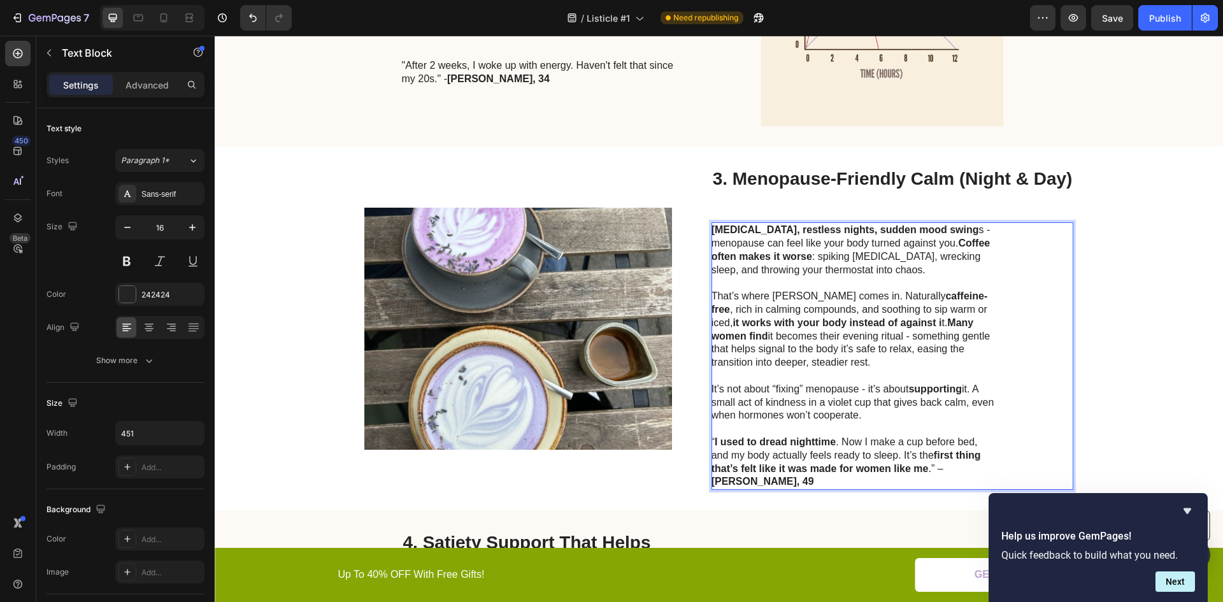
click at [751, 391] on p "It’s not about “fixing” menopause - it’s about supporting it. A small act of ki…" at bounding box center [855, 403] width 286 height 40
drag, startPoint x: 855, startPoint y: 388, endPoint x: 708, endPoint y: 389, distance: 147.2
click at [712, 389] on p "It’s not about “fixing” menopause - it’s about supporting it. A small act of ki…" at bounding box center [855, 403] width 286 height 40
click at [1106, 326] on div "Image 3. Menopause-Friendly Calm (Night & Day) Heading Hot flashes, restless ni…" at bounding box center [719, 329] width 1009 height 364
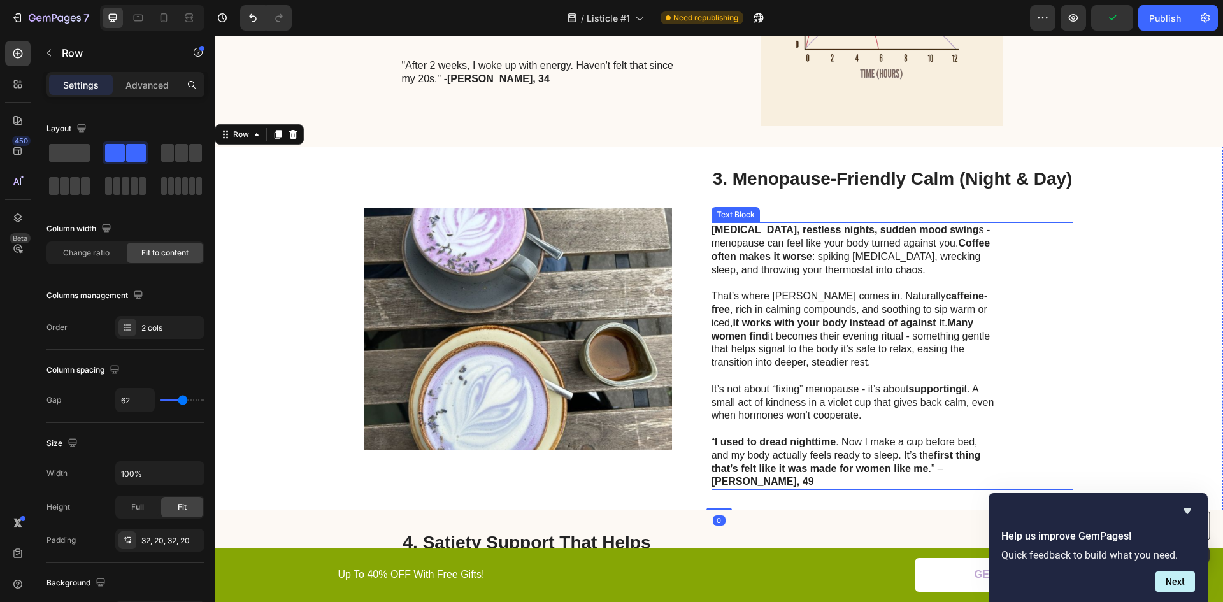
click at [874, 392] on p "It’s not about “fixing” menopause - it’s about supporting it. A small act of ki…" at bounding box center [855, 403] width 286 height 40
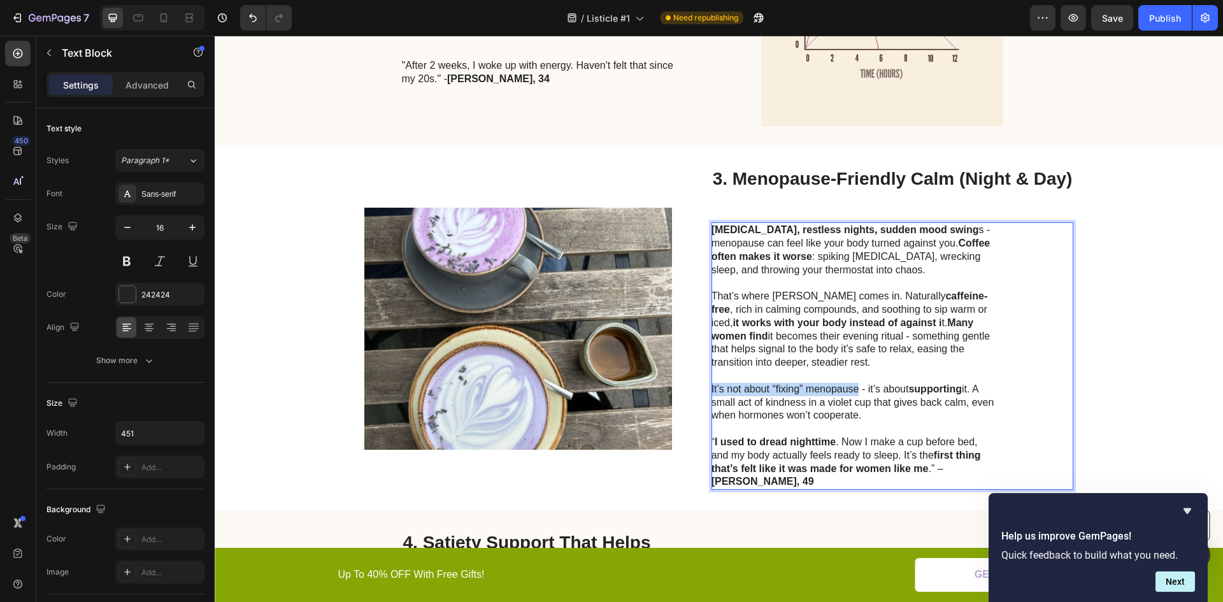
drag, startPoint x: 855, startPoint y: 390, endPoint x: 708, endPoint y: 387, distance: 147.2
click at [712, 387] on p "It’s not about “fixing” menopause - it’s about supporting it. A small act of ki…" at bounding box center [855, 403] width 286 height 40
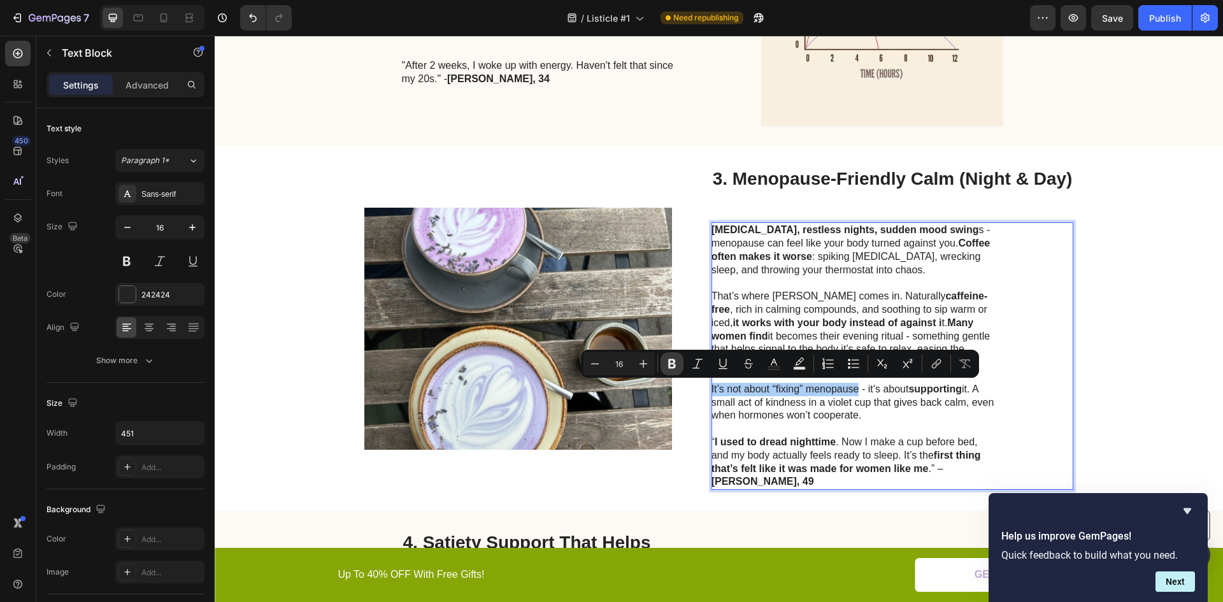
click at [670, 360] on icon "Editor contextual toolbar" at bounding box center [672, 364] width 8 height 10
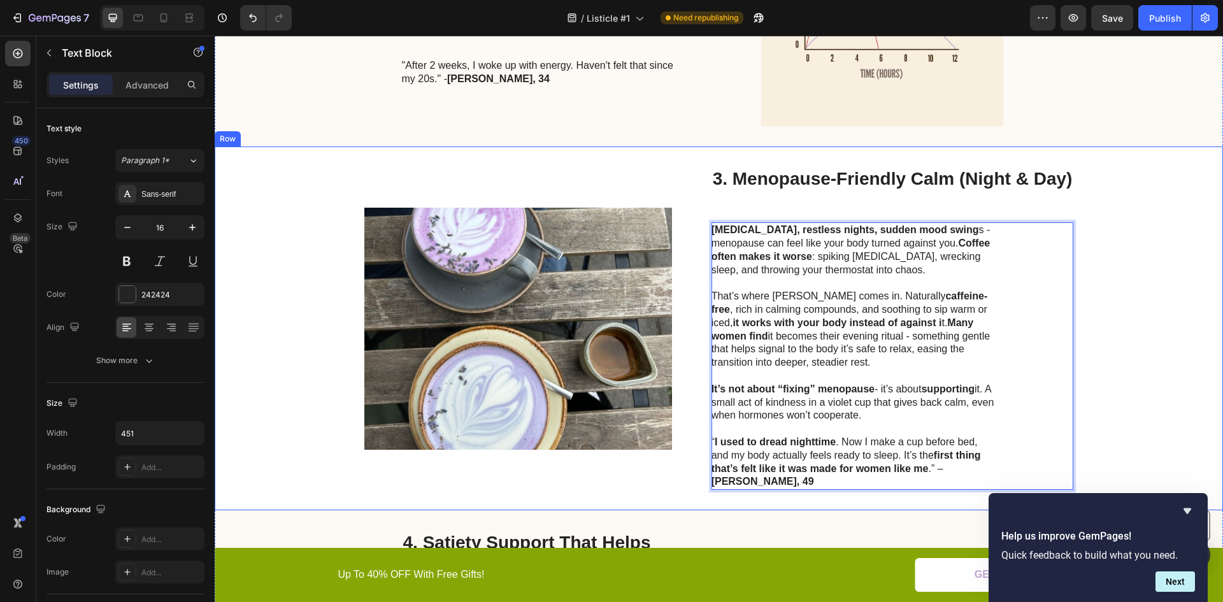
click at [1107, 366] on div "Image 3. Menopause-Friendly Calm (Night & Day) Heading Hot flashes, restless ni…" at bounding box center [719, 329] width 1009 height 364
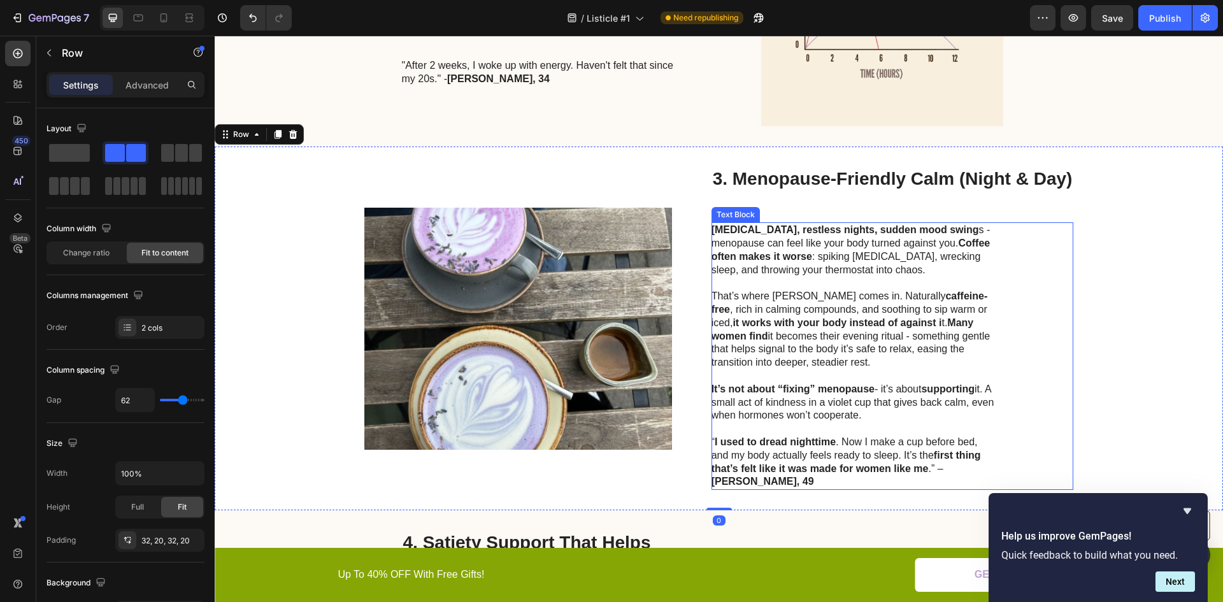
click at [765, 416] on p "It’s not about “fixing” menopause - it’s about supporting it. A small act of ki…" at bounding box center [855, 403] width 286 height 40
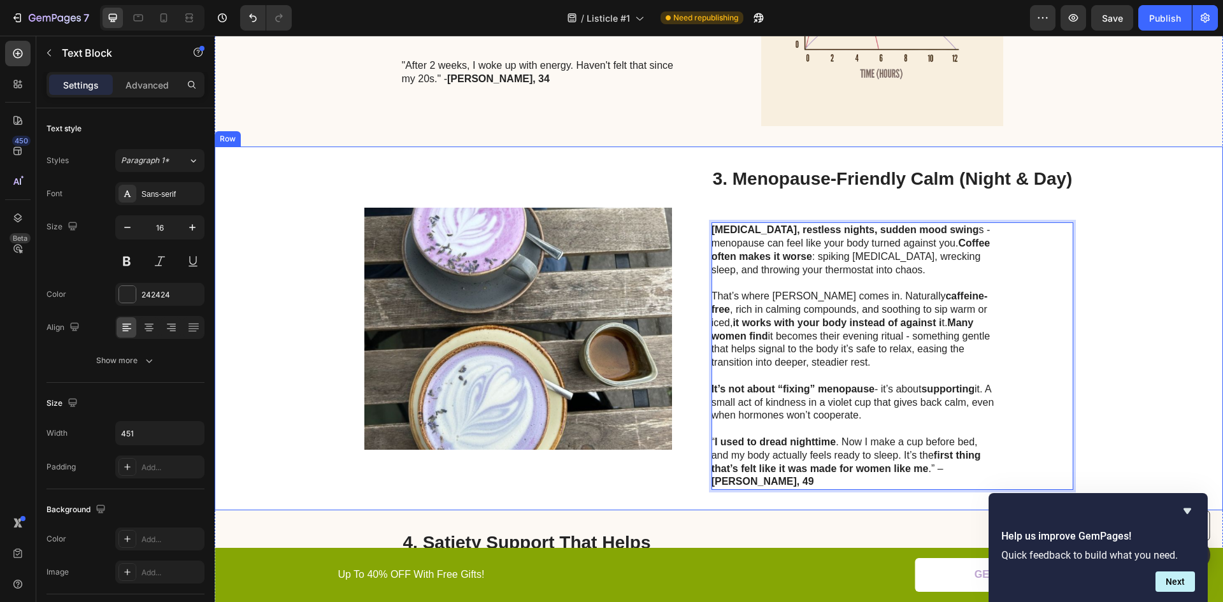
click at [1153, 352] on div "Image 3. Menopause-Friendly Calm (Night & Day) Heading Hot flashes, restless ni…" at bounding box center [719, 329] width 1009 height 364
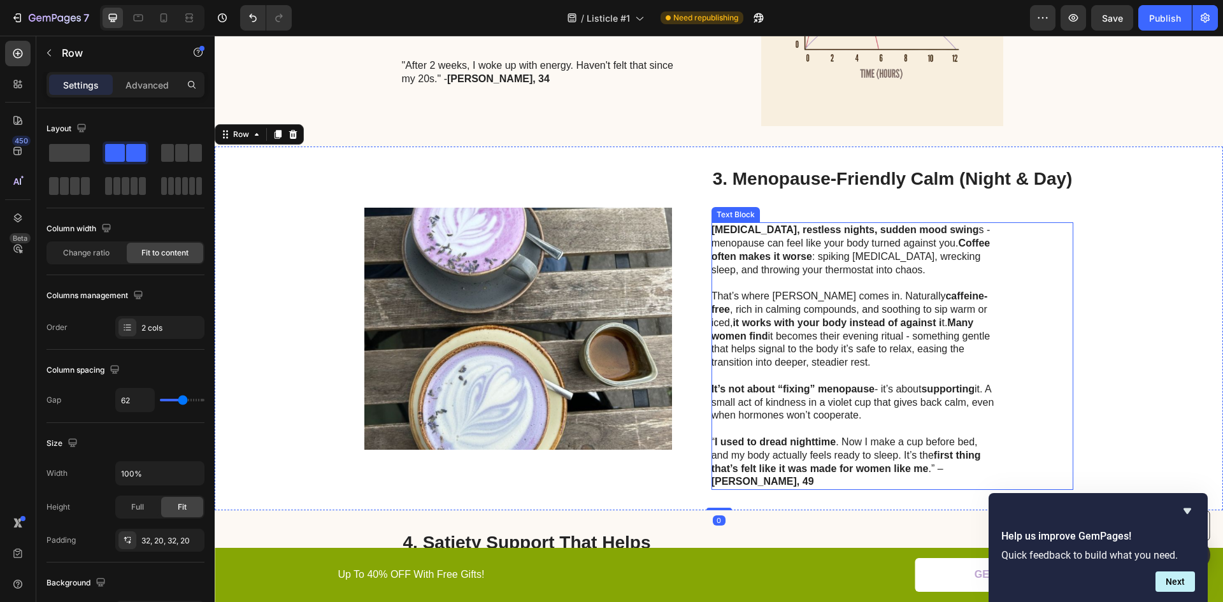
click at [827, 416] on p "It’s not about “fixing” menopause - it’s about supporting it. A small act of ki…" at bounding box center [855, 403] width 286 height 40
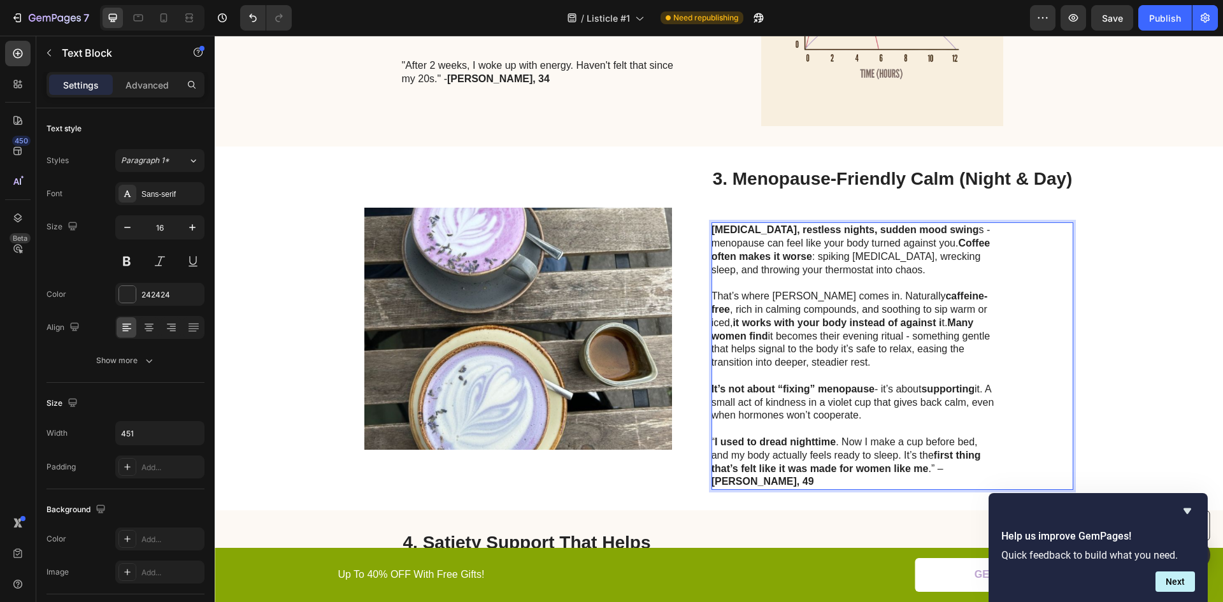
click at [717, 413] on p "It’s not about “fixing” menopause - it’s about supporting it. A small act of ki…" at bounding box center [855, 403] width 286 height 40
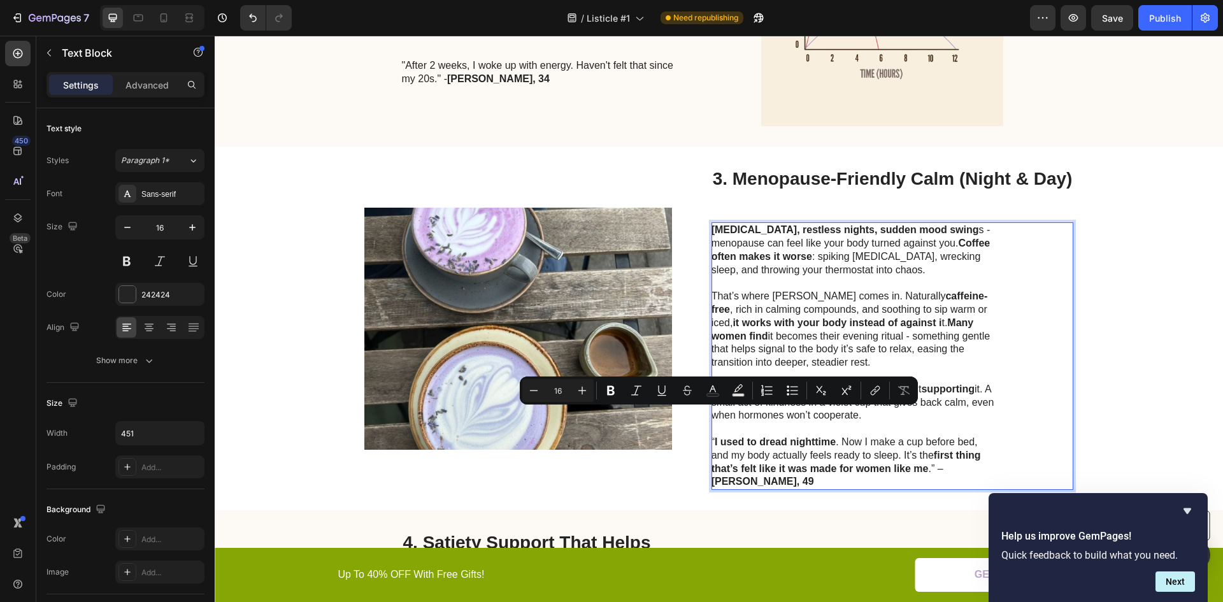
click at [712, 415] on p "It’s not about “fixing” menopause - it’s about supporting it. A small act of ki…" at bounding box center [855, 403] width 286 height 40
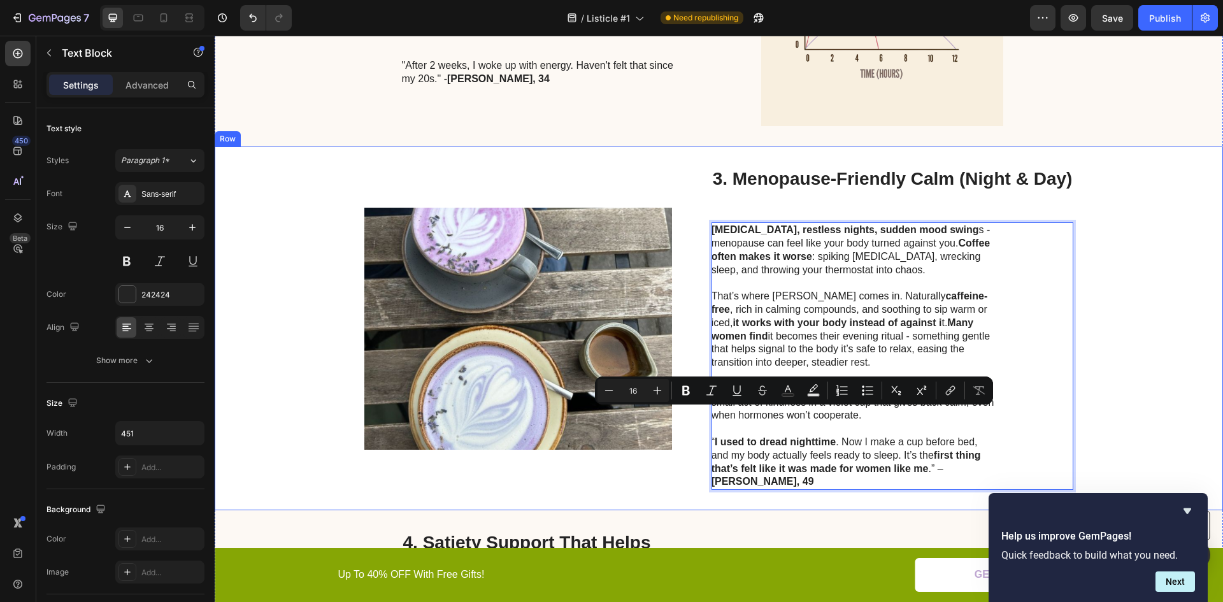
drag, startPoint x: 883, startPoint y: 414, endPoint x: 703, endPoint y: 413, distance: 179.7
click at [702, 414] on div "Image 3. Menopause-Friendly Calm (Night & Day) Heading Hot flashes, restless ni…" at bounding box center [719, 329] width 1009 height 364
click at [689, 388] on icon "Editor contextual toolbar" at bounding box center [686, 391] width 8 height 10
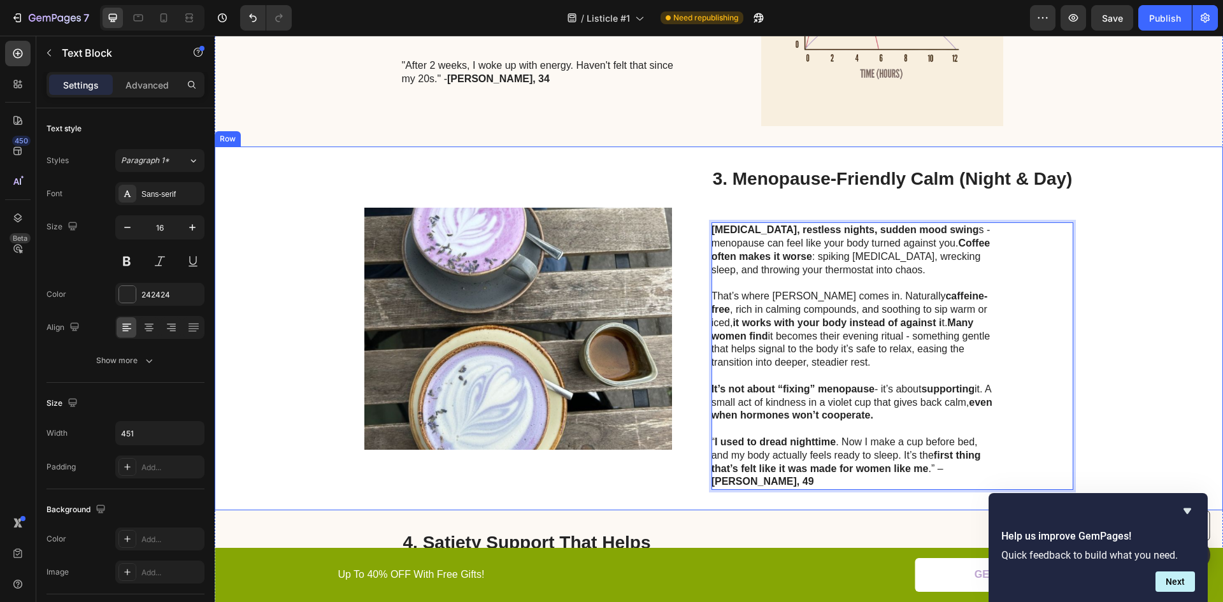
click at [1102, 306] on div "Image 3. Menopause-Friendly Calm (Night & Day) Heading Hot flashes, restless ni…" at bounding box center [719, 329] width 1009 height 364
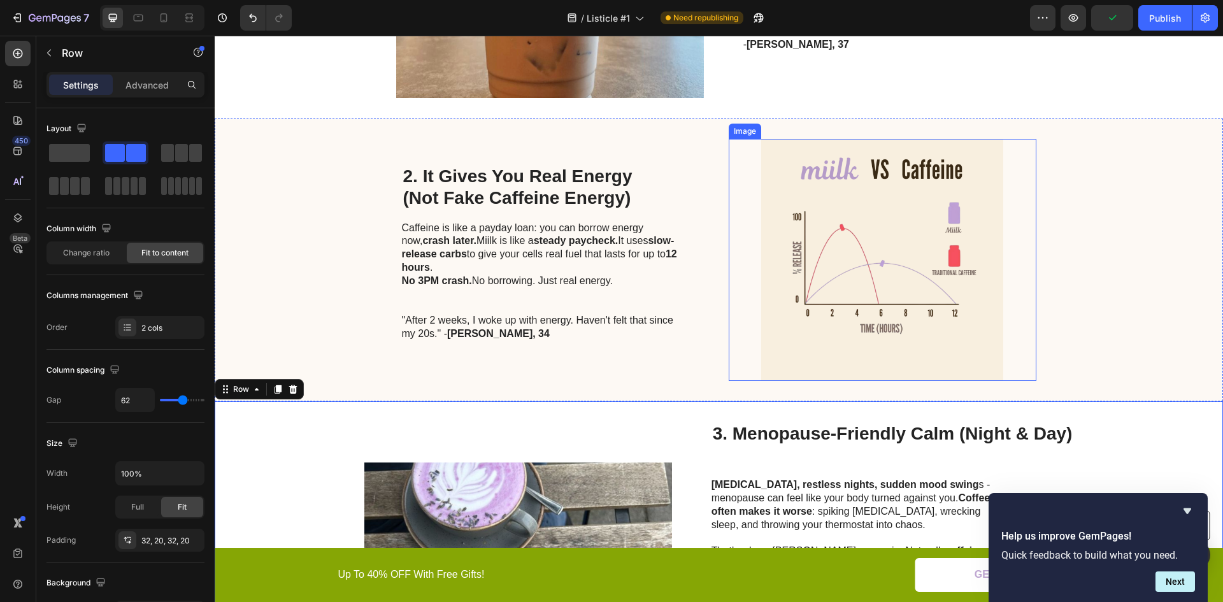
scroll to position [491, 0]
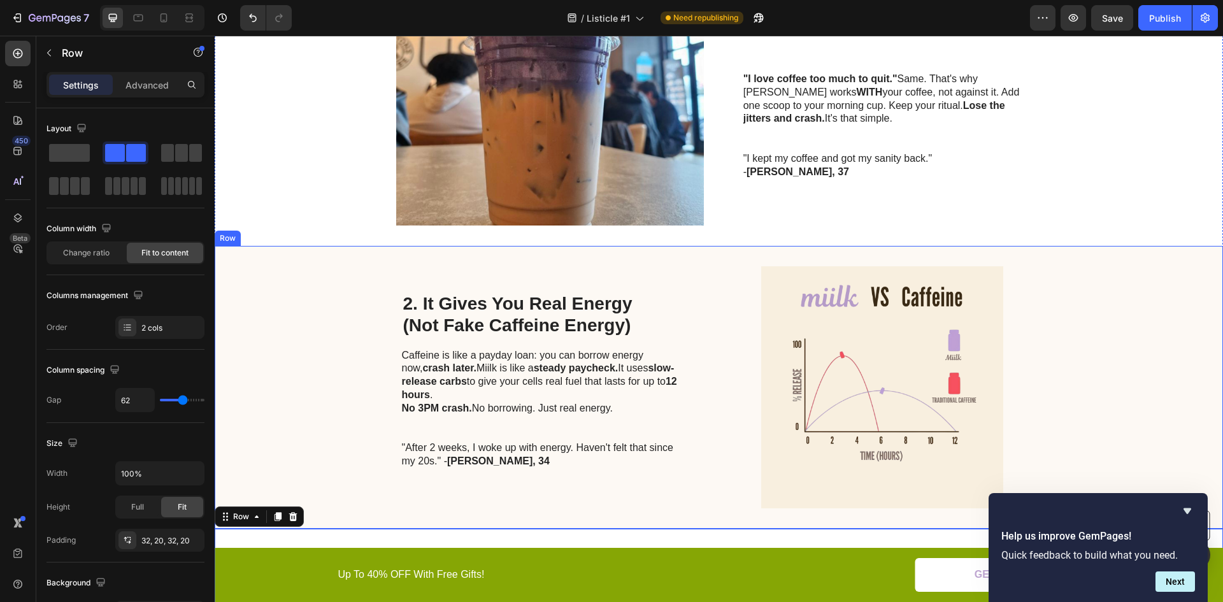
click at [550, 372] on strong "steady paycheck." at bounding box center [576, 368] width 85 height 11
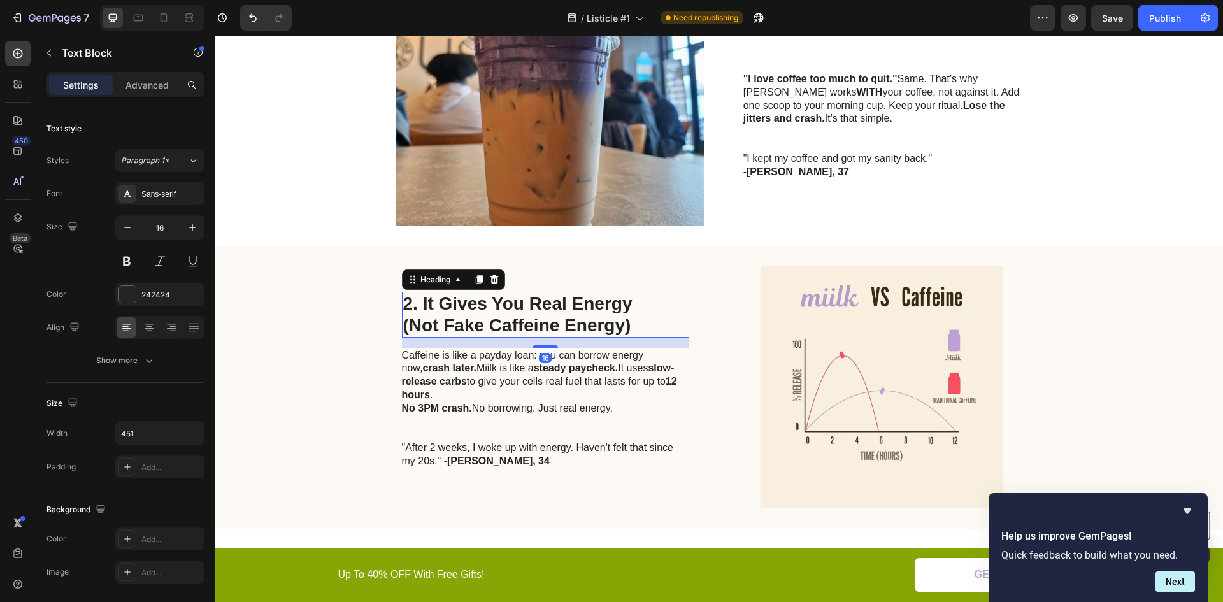
click at [541, 324] on h2 "2. It Gives You Real Energy (Not Fake Caffeine Energy)" at bounding box center [545, 314] width 287 height 45
click at [541, 323] on h2 "2. It Gives You Real Energy (Not Fake Caffeine Energy)" at bounding box center [545, 314] width 287 height 45
click at [541, 323] on p "2. It Gives You Real Energy (Not Fake Caffeine Energy)" at bounding box center [545, 314] width 285 height 43
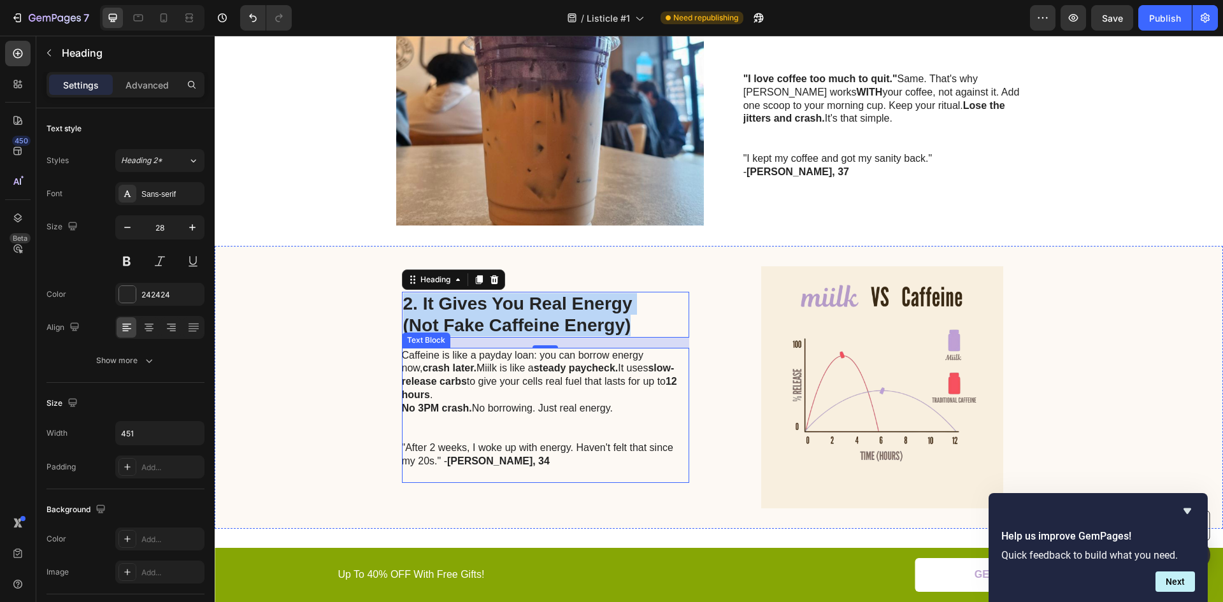
click at [534, 368] on strong "steady paycheck." at bounding box center [576, 368] width 85 height 11
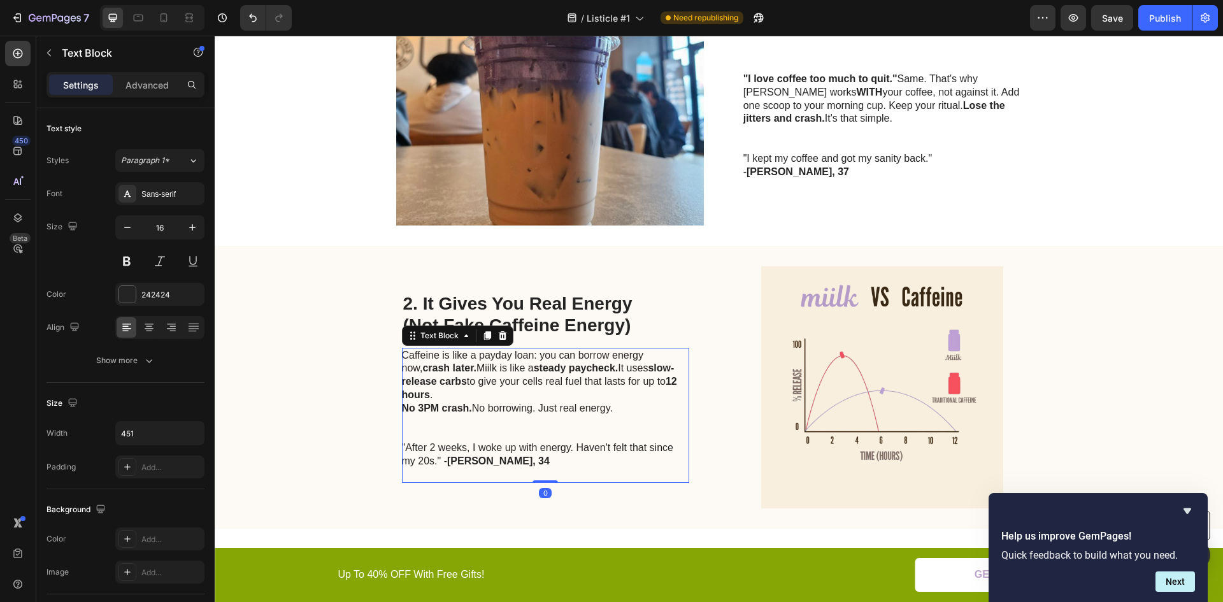
click at [516, 391] on p "Caffeine is like a payday loan: you can borrow energy now, crash later. Miilk i…" at bounding box center [545, 375] width 286 height 53
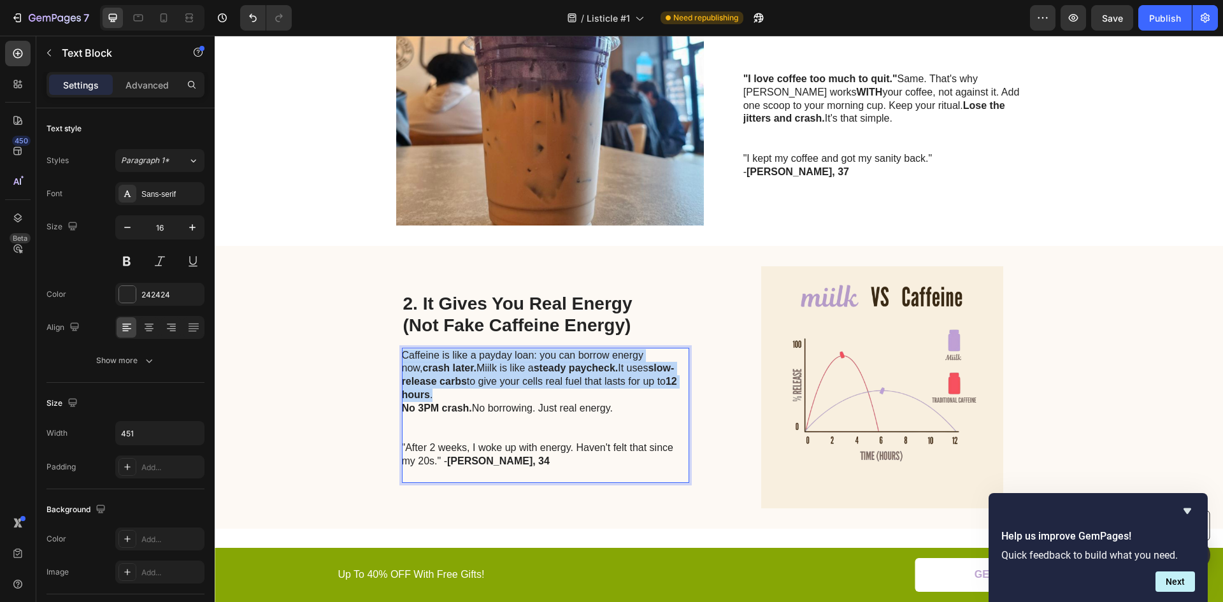
click at [516, 391] on p "Caffeine is like a payday loan: you can borrow energy now, crash later. Miilk i…" at bounding box center [545, 375] width 286 height 53
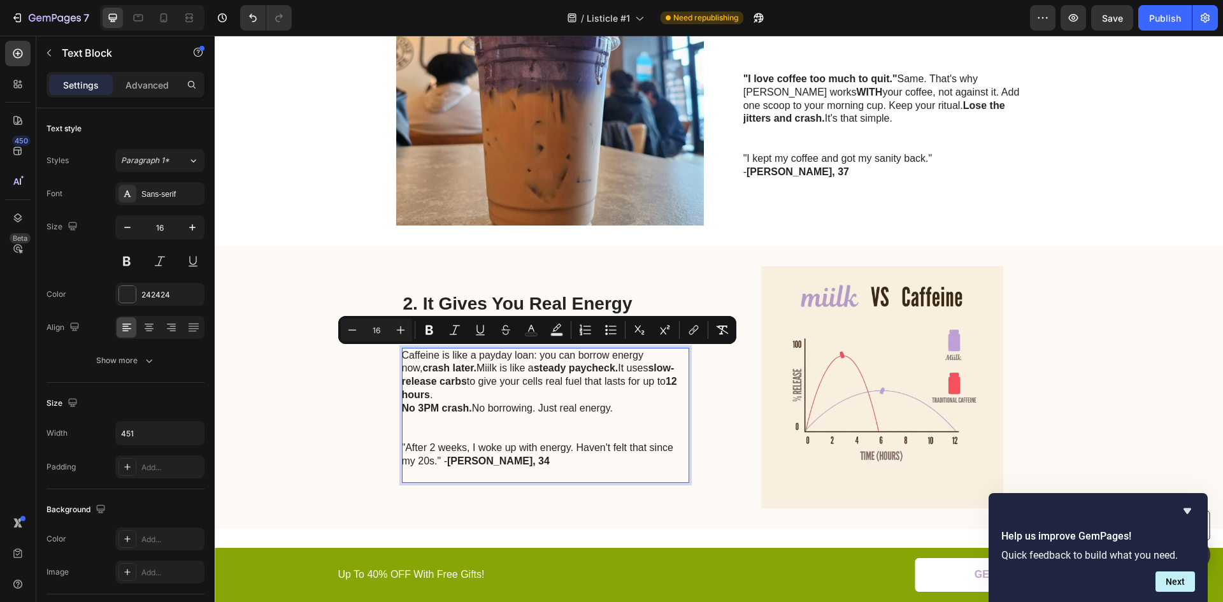
click at [516, 412] on p "No 3PM crash. No borrowing. Just real energy." at bounding box center [545, 408] width 286 height 13
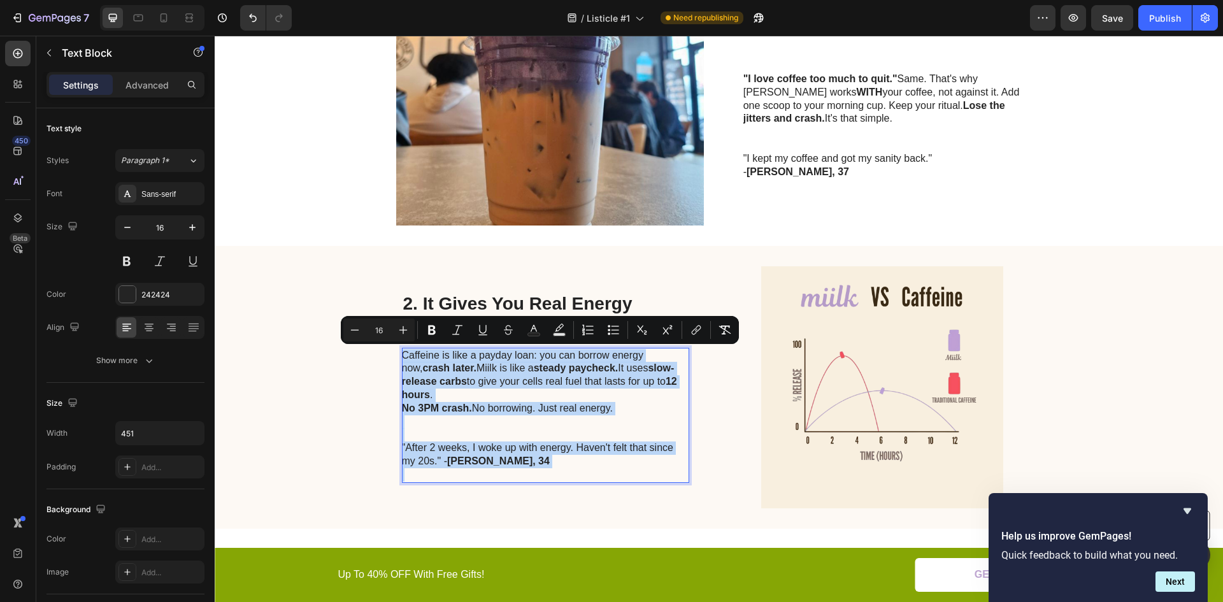
scroll to position [465, 0]
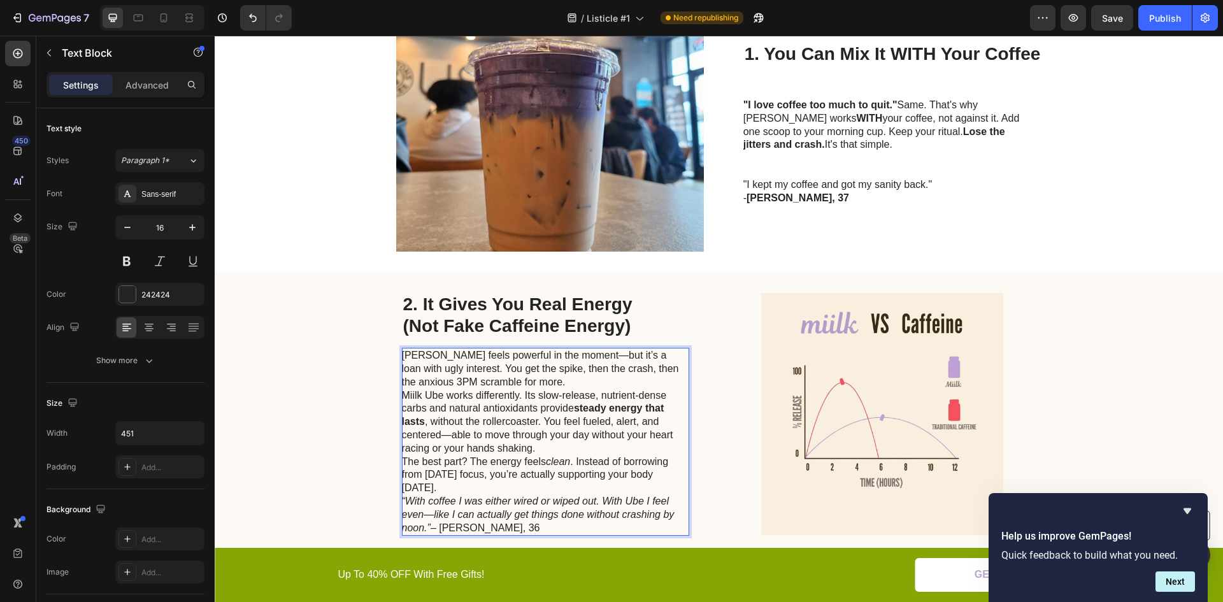
click at [535, 382] on p "Caffeine feels powerful in the moment—but it’s a loan with ugly interest. You g…" at bounding box center [545, 369] width 286 height 40
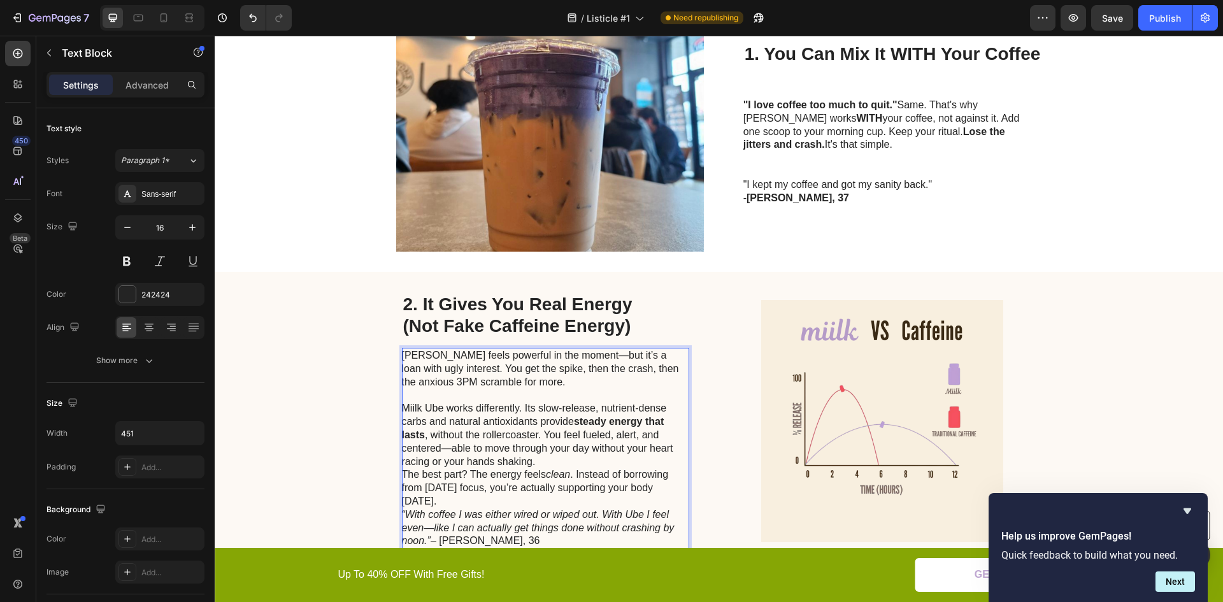
click at [578, 463] on p "Miilk Ube works differently. Its slow-release, nutrient-dense carbs and natural…" at bounding box center [545, 435] width 286 height 66
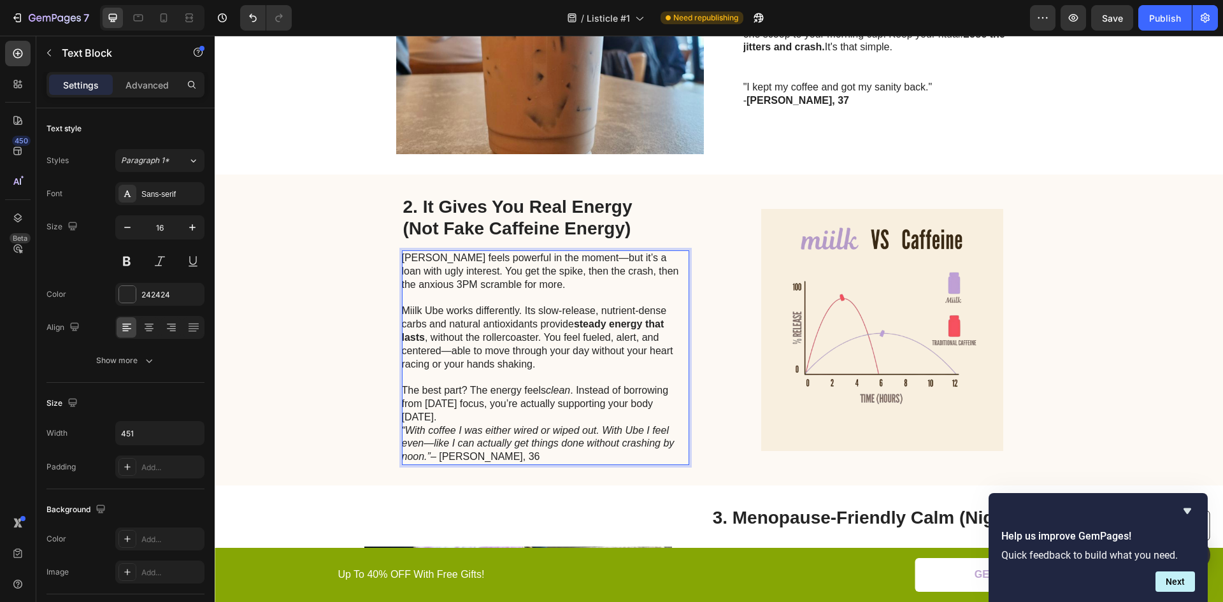
scroll to position [593, 0]
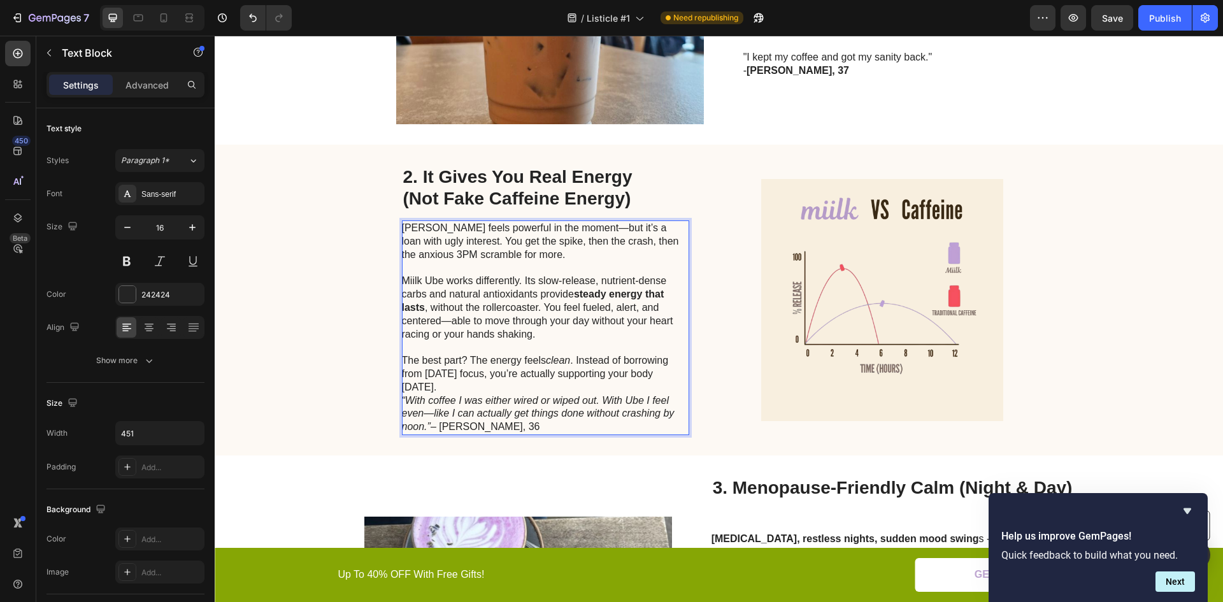
click at [446, 393] on p "The best part? The energy feels clean . Instead of borrowing from tomorrow’s fo…" at bounding box center [545, 374] width 286 height 40
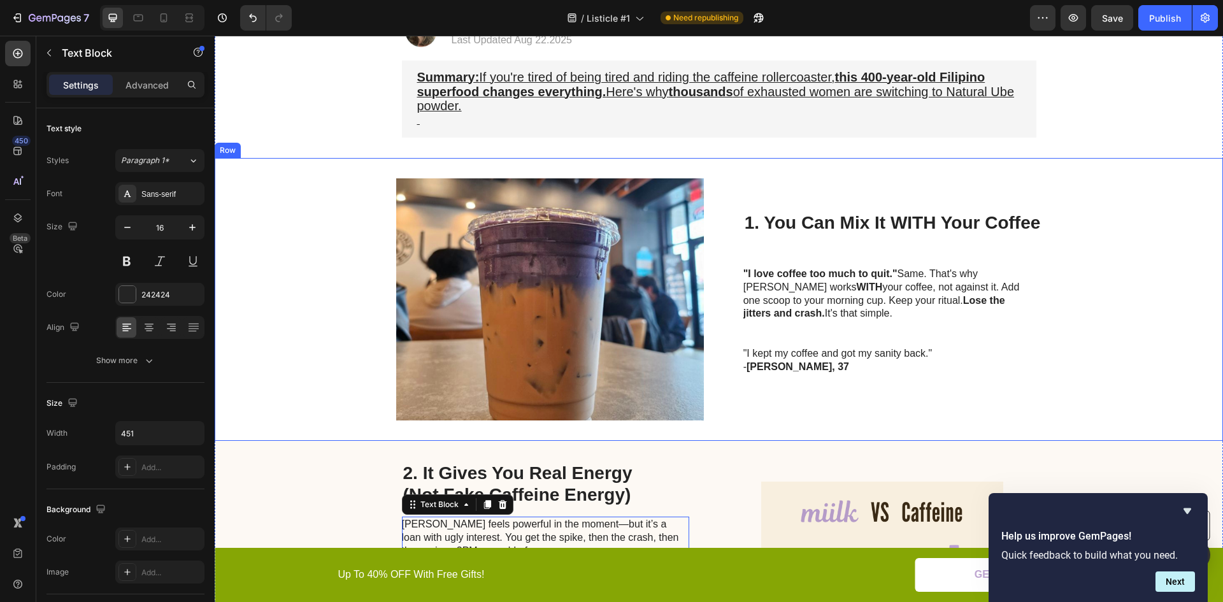
scroll to position [274, 0]
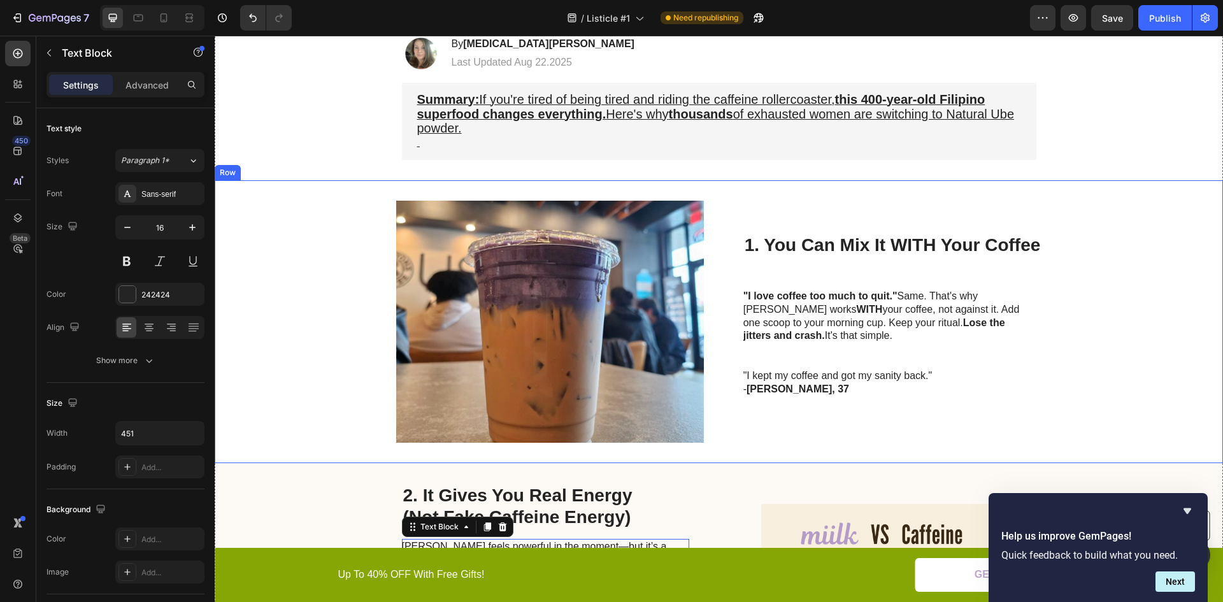
drag, startPoint x: 841, startPoint y: 181, endPoint x: 844, endPoint y: 231, distance: 50.4
click at [841, 181] on div "Image 1. You Can Mix It WITH Your Coffee Heading "I love coffee too much to qui…" at bounding box center [719, 321] width 1009 height 283
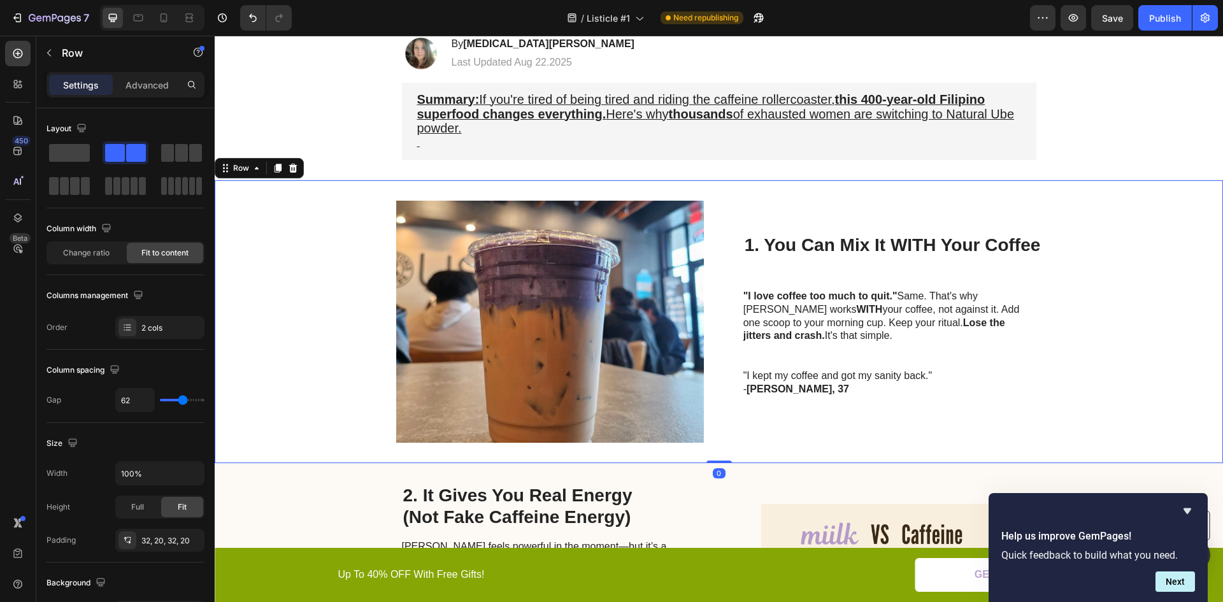
click at [846, 252] on h2 "1. You Can Mix It WITH Your Coffee" at bounding box center [893, 255] width 299 height 45
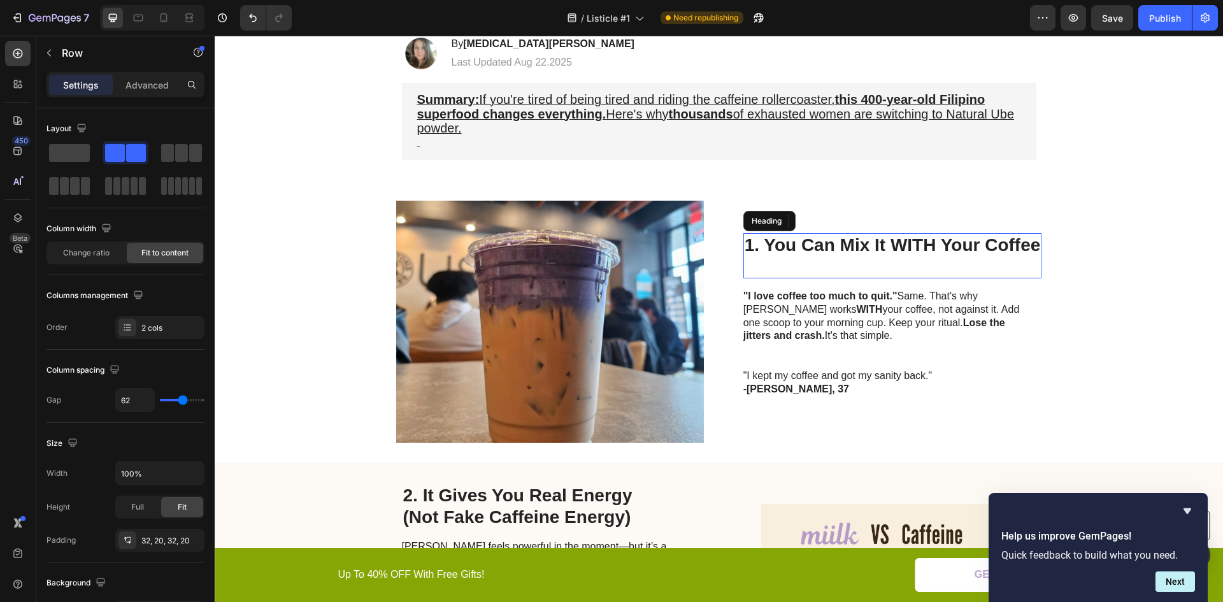
click at [846, 252] on h2 "1. You Can Mix It WITH Your Coffee" at bounding box center [893, 255] width 299 height 45
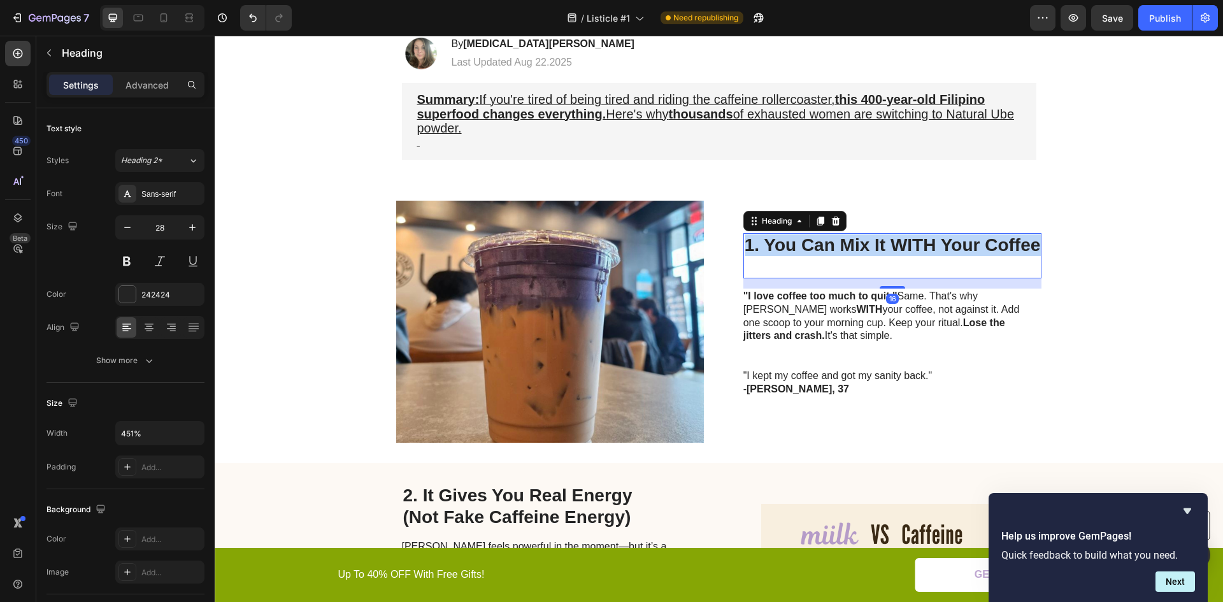
click at [846, 252] on p "1. You Can Mix It WITH Your Coffee" at bounding box center [893, 255] width 296 height 43
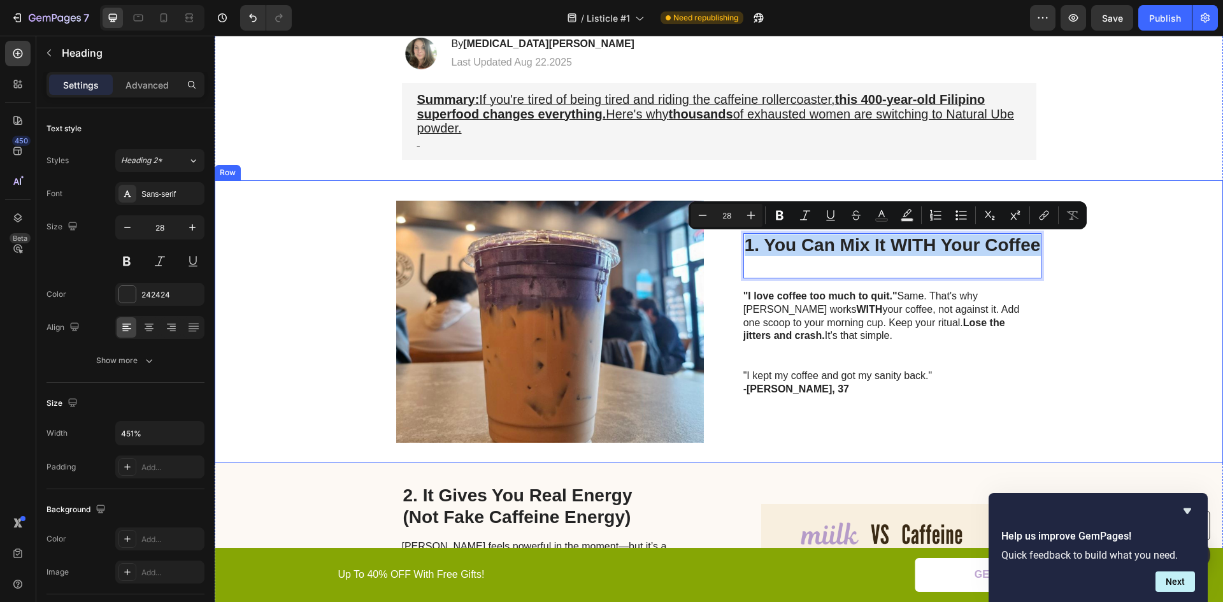
copy p "1. You Can Mix It WITH Your Coffee"
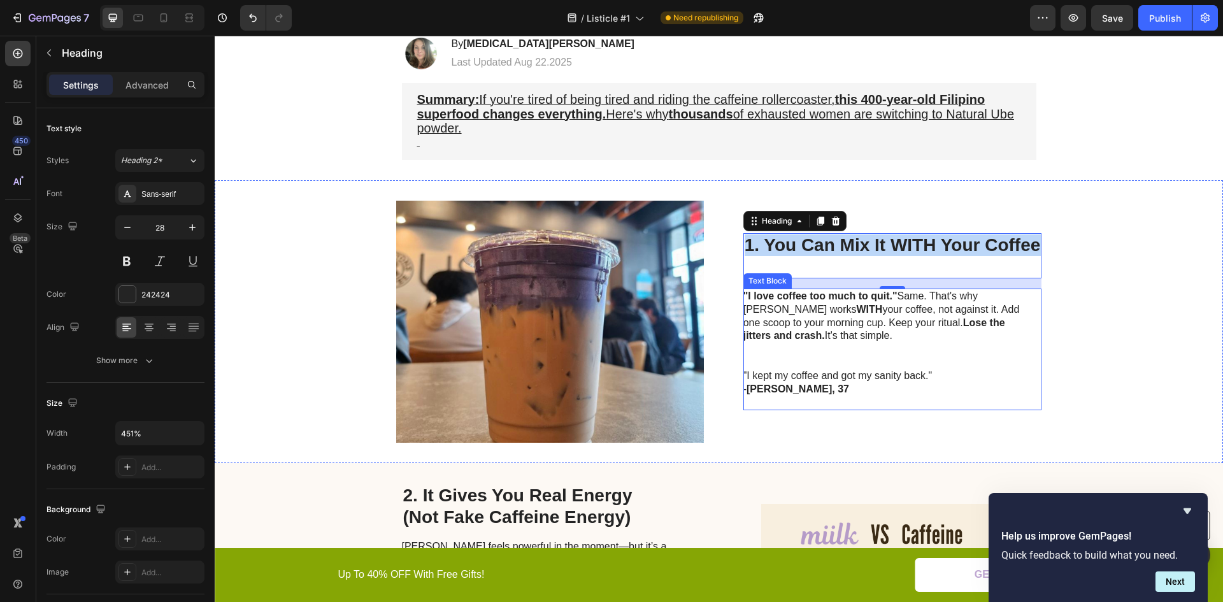
click at [823, 312] on p ""I love coffee too much to quit." Same. That's why Miilk works WITH your coffee…" at bounding box center [887, 316] width 286 height 53
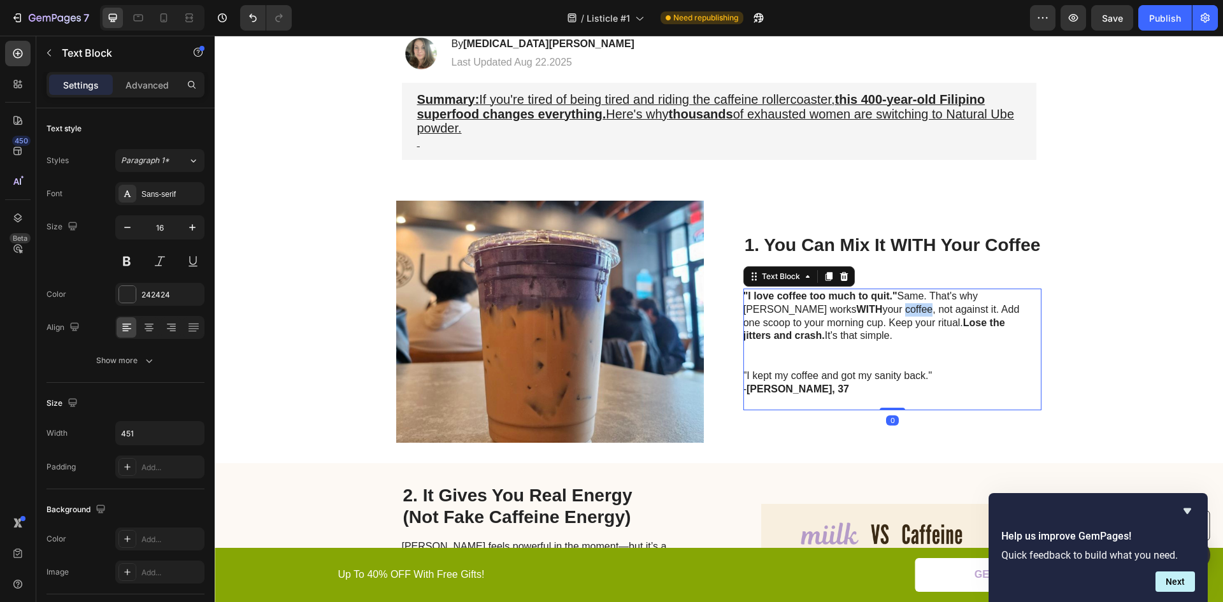
click at [823, 312] on p ""I love coffee too much to quit." Same. That's why Miilk works WITH your coffee…" at bounding box center [887, 316] width 286 height 53
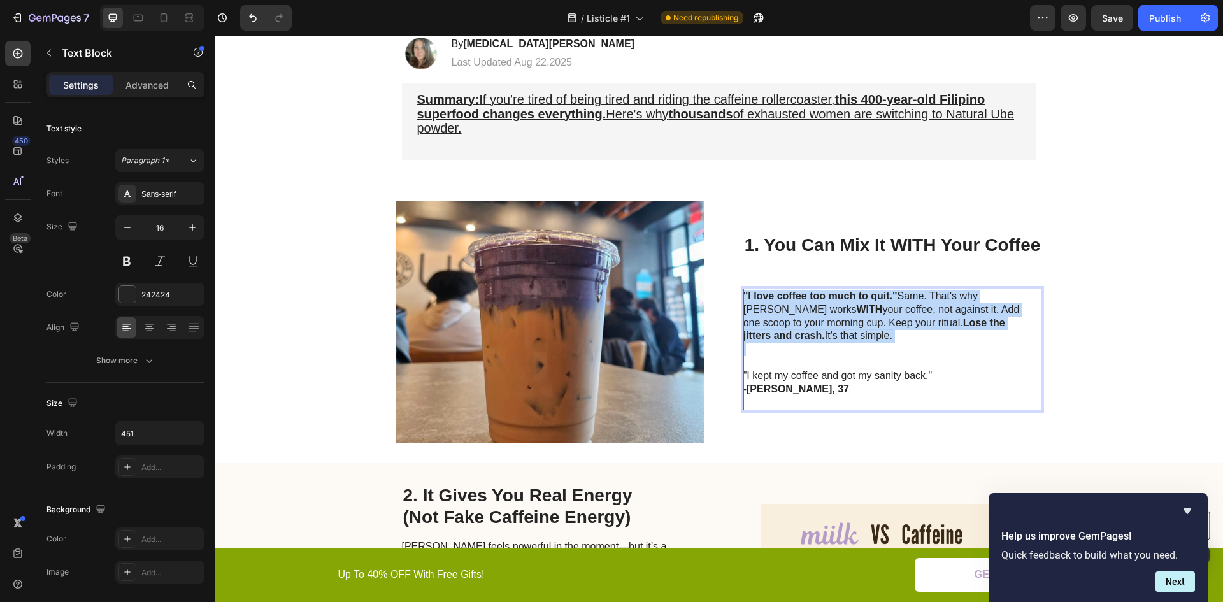
click at [823, 312] on p ""I love coffee too much to quit." Same. That's why Miilk works WITH your coffee…" at bounding box center [887, 316] width 286 height 53
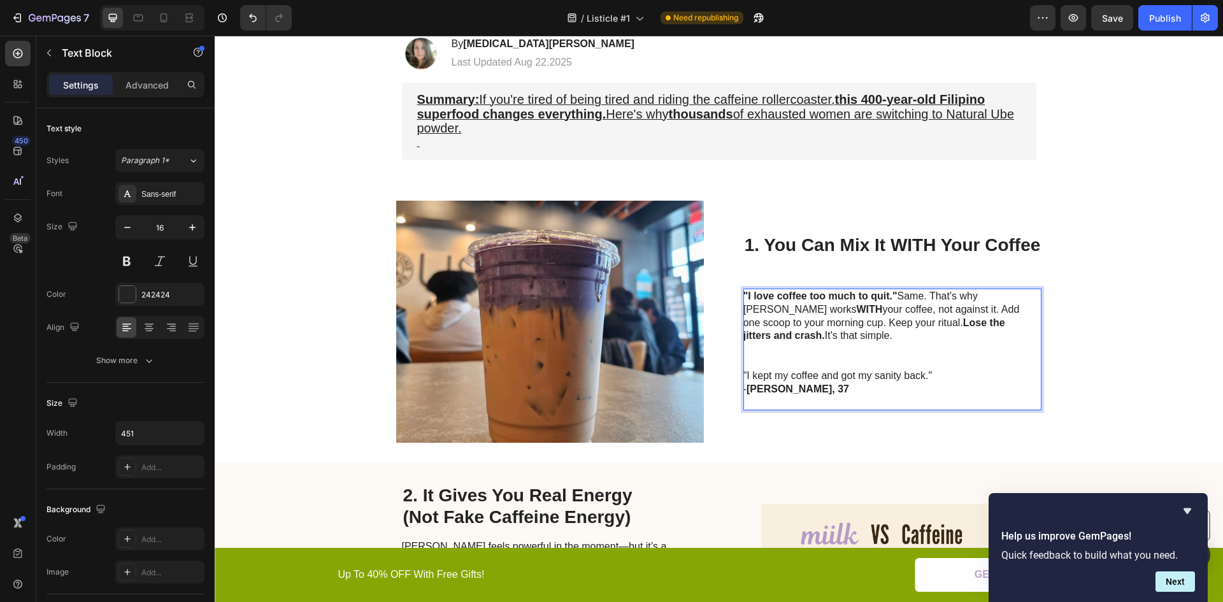
click at [809, 400] on p "- Jennifer, 37" at bounding box center [887, 396] width 286 height 27
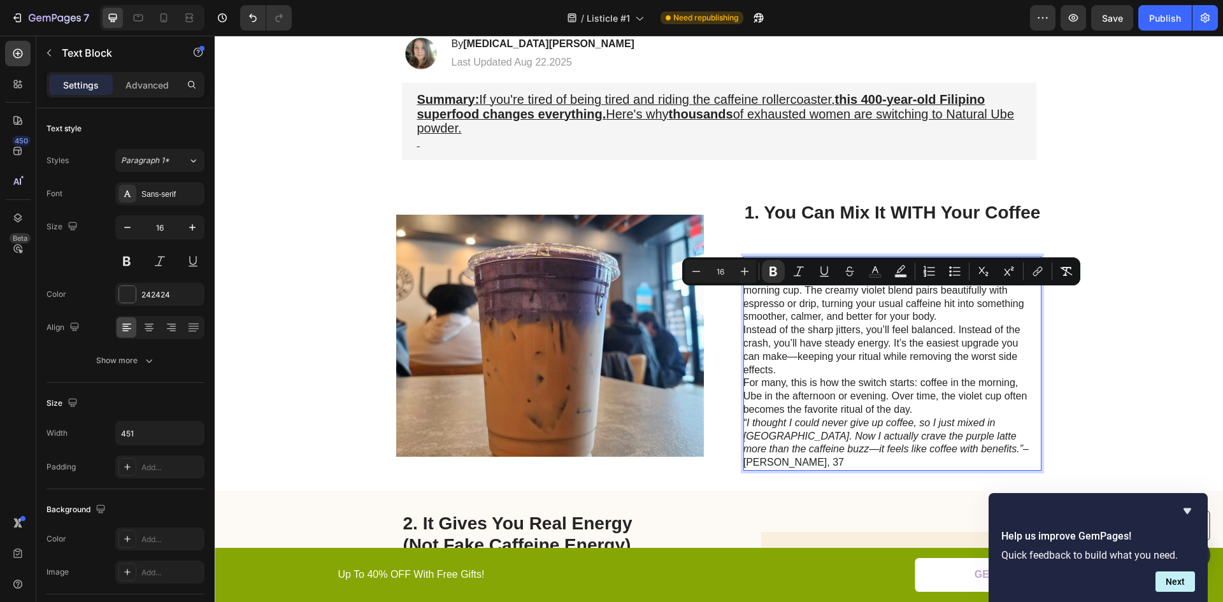
scroll to position [241, 0]
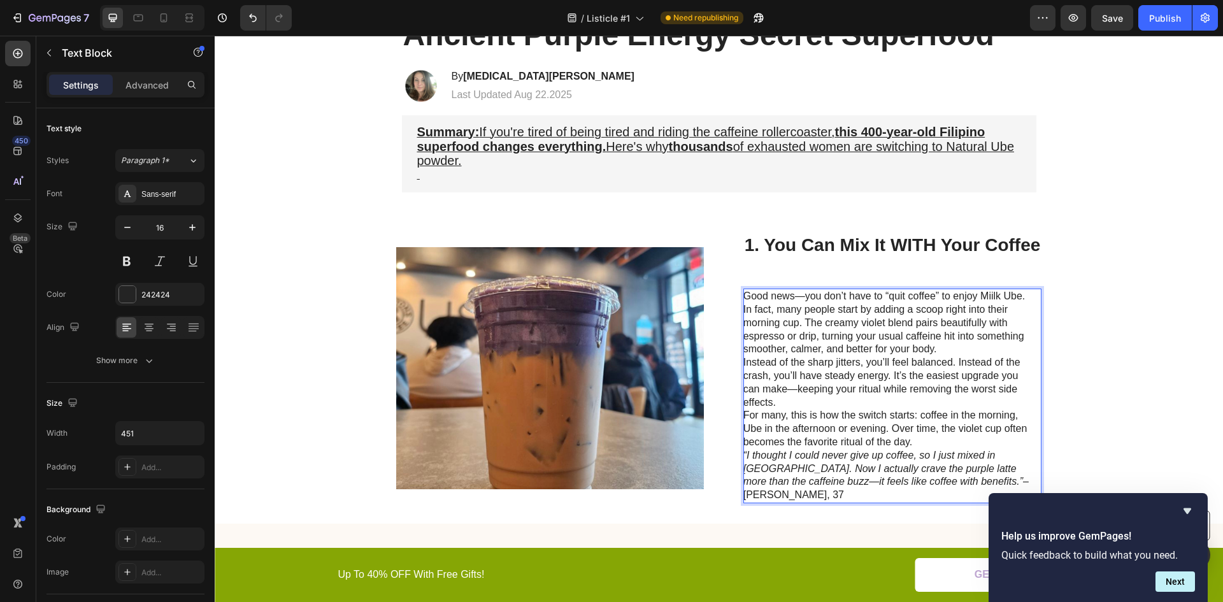
click at [931, 441] on p "For many, this is how the switch starts: coffee in the morning, Ube in the afte…" at bounding box center [887, 429] width 286 height 40
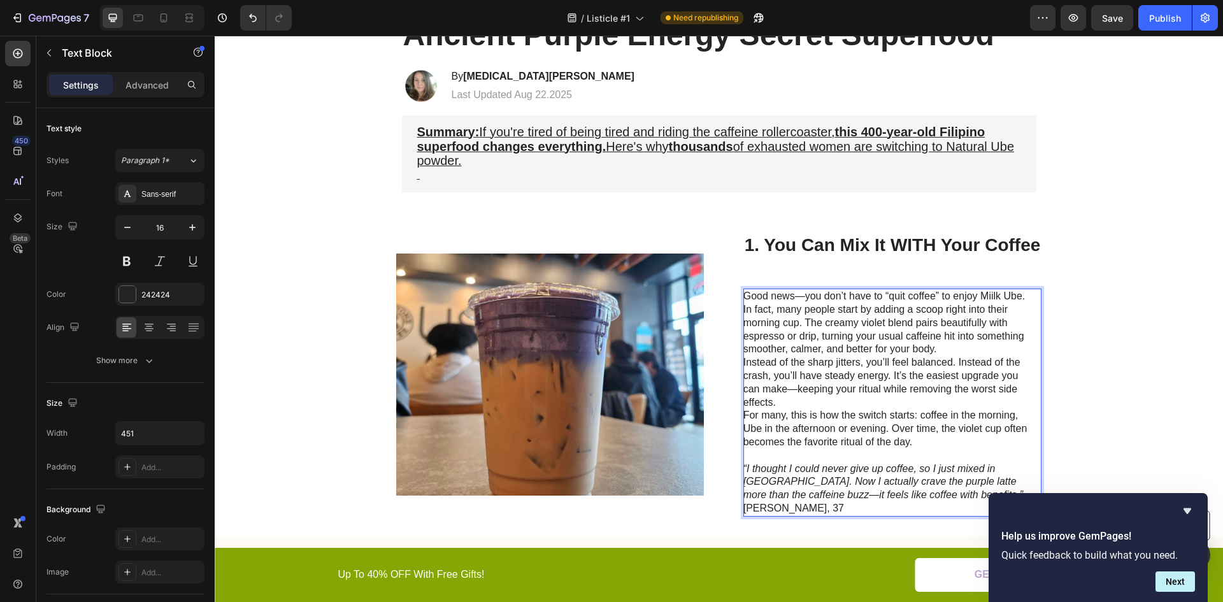
click at [781, 403] on p "Instead of the sharp jitters, you’ll feel balanced. Instead of the crash, you’l…" at bounding box center [887, 382] width 286 height 53
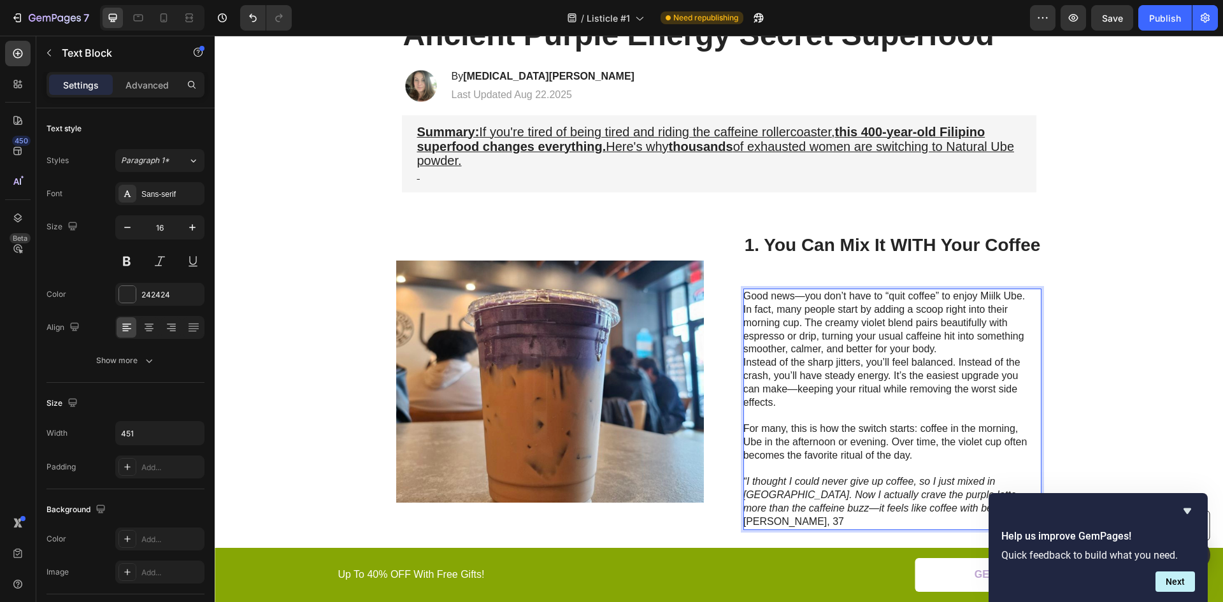
click at [949, 348] on p "Good news—you don’t have to “quit coffee” to enjoy Miilk Ube. In fact, many peo…" at bounding box center [887, 323] width 286 height 66
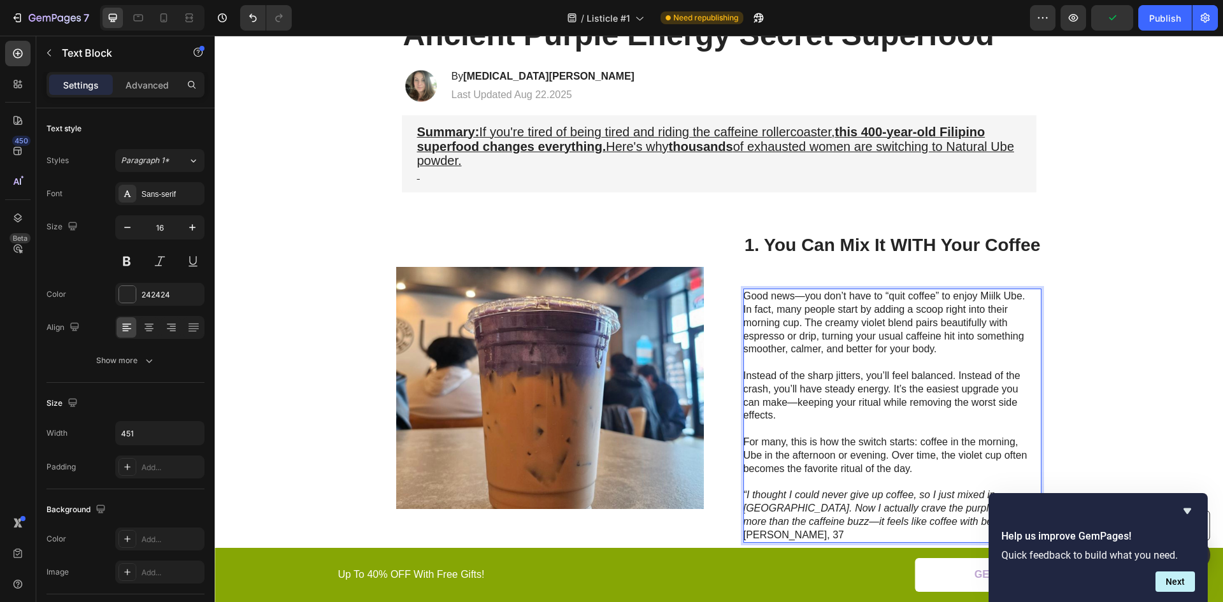
click at [800, 298] on p "Good news—you don’t have to “quit coffee” to enjoy Miilk Ube. In fact, many peo…" at bounding box center [887, 330] width 286 height 80
click at [986, 301] on p "Good news...you don’t have to “quit coffee” to enjoy Miilk Ube. In fact, many p…" at bounding box center [887, 330] width 286 height 80
click at [995, 297] on p "Good news...you don’t have to “quit coffee” to enjoy Ube. In fact, many people …" at bounding box center [887, 330] width 286 height 80
click at [997, 298] on p "Good news...you don’t have to “quit coffee” to enjoy Ube. In fact, many people …" at bounding box center [887, 330] width 286 height 80
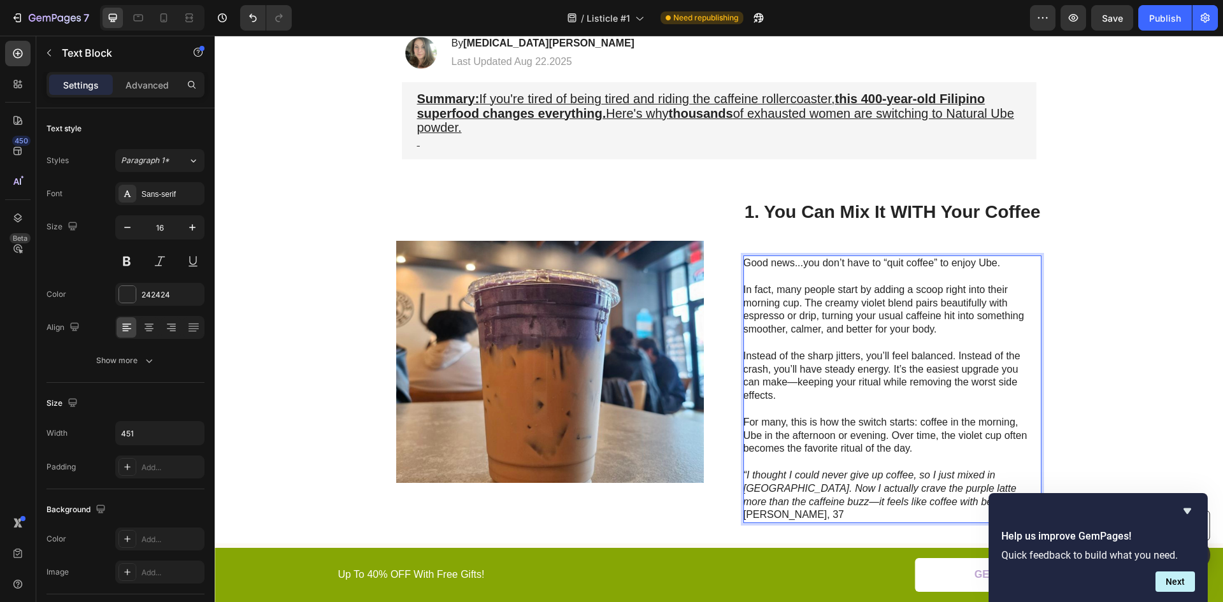
scroll to position [305, 0]
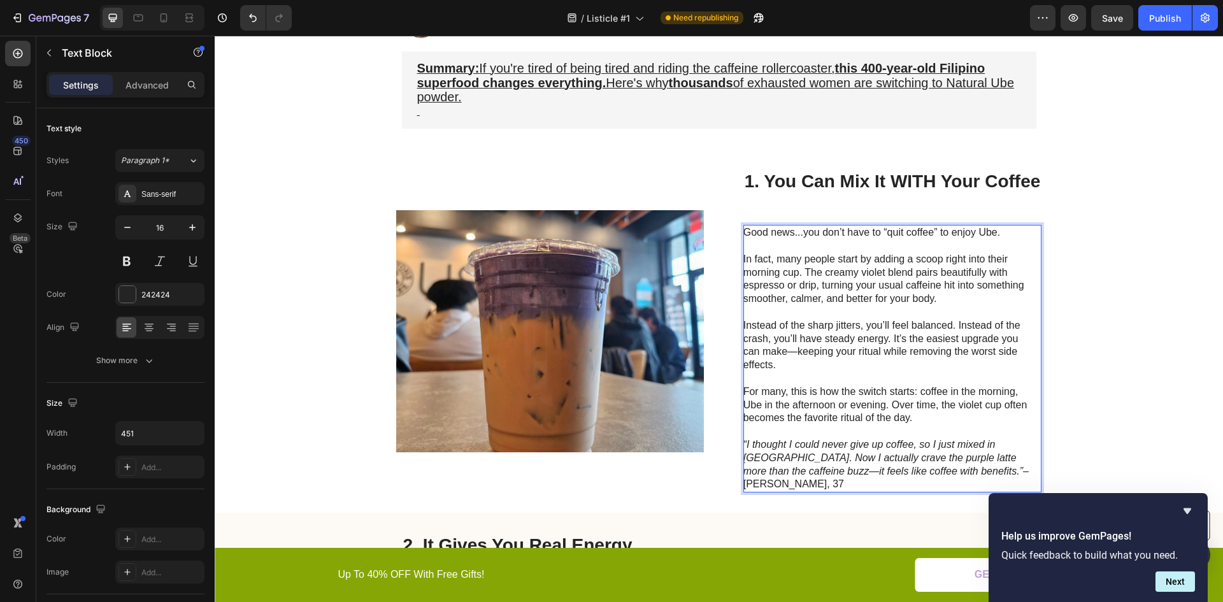
click at [791, 348] on p "Instead of the sharp jitters, you’ll feel balanced. Instead of the crash, you’l…" at bounding box center [887, 352] width 286 height 66
click at [791, 347] on p "Instead of the sharp jitters, you’ll feel balanced. Instead of the crash, you’l…" at bounding box center [887, 352] width 286 height 66
click at [782, 424] on p "For many, this is how the switch starts: coffee in the morning, Ube in the afte…" at bounding box center [887, 412] width 286 height 53
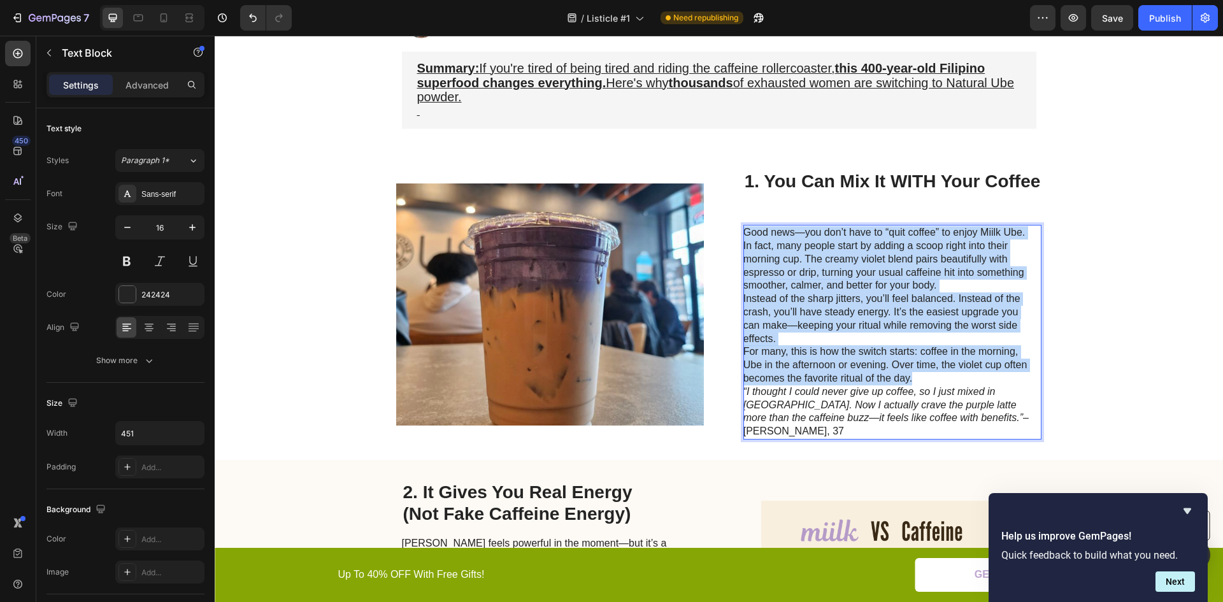
scroll to position [338, 0]
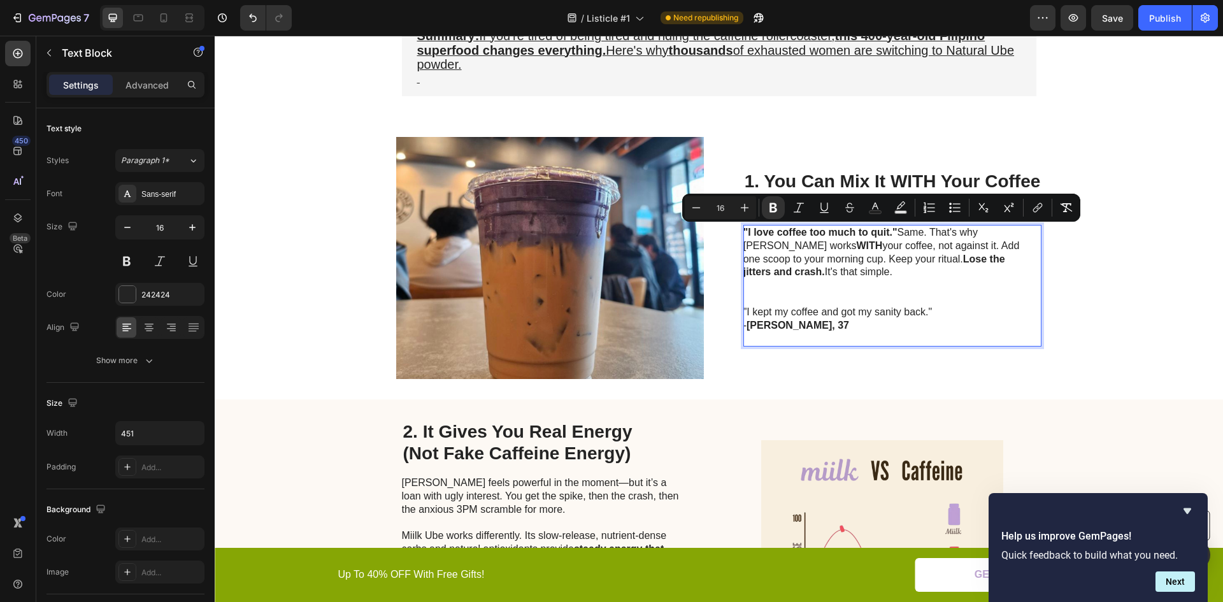
click at [845, 266] on p ""I love coffee too much to quit." Same. That's why Miilk works WITH your coffee…" at bounding box center [887, 252] width 286 height 53
click at [844, 265] on p ""I love coffee too much to quit." Same. That's why Miilk works WITH your coffee…" at bounding box center [887, 252] width 286 height 53
click at [834, 256] on p ""I love coffee too much to quit." Same. That's why Miilk works WITH your coffee…" at bounding box center [887, 252] width 286 height 53
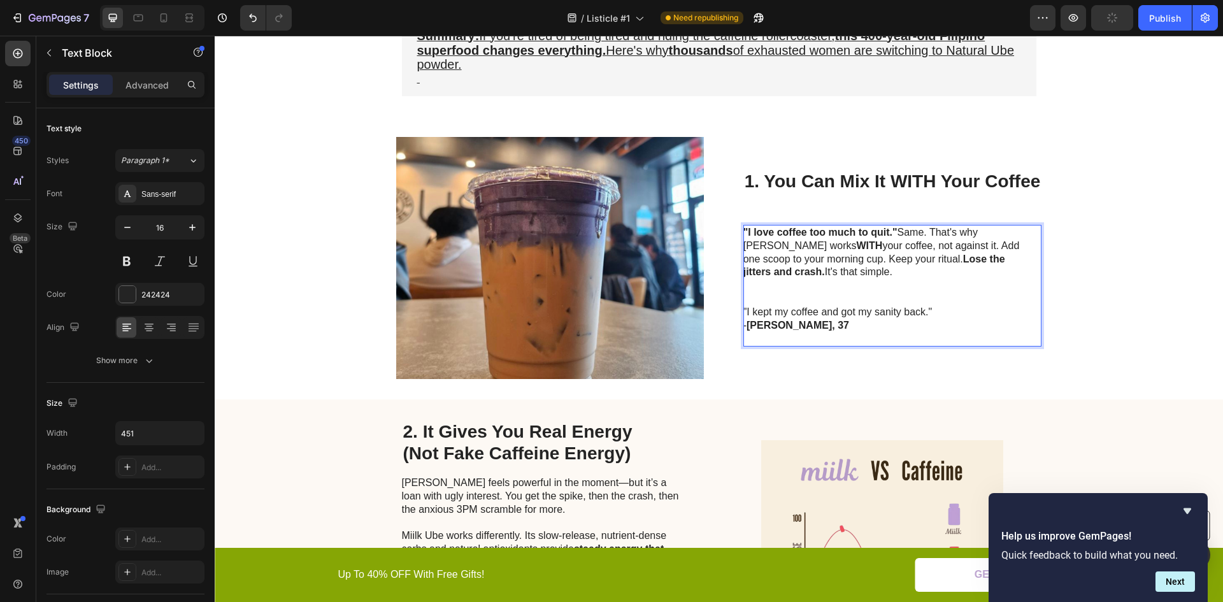
click at [910, 227] on p ""I love coffee too much to quit." Same. That's why Miilk works WITH your coffee…" at bounding box center [887, 252] width 286 height 53
click at [900, 233] on p ""I love coffee too much to quit." . That's why Miilk works WITH your coffee, no…" at bounding box center [887, 252] width 286 height 53
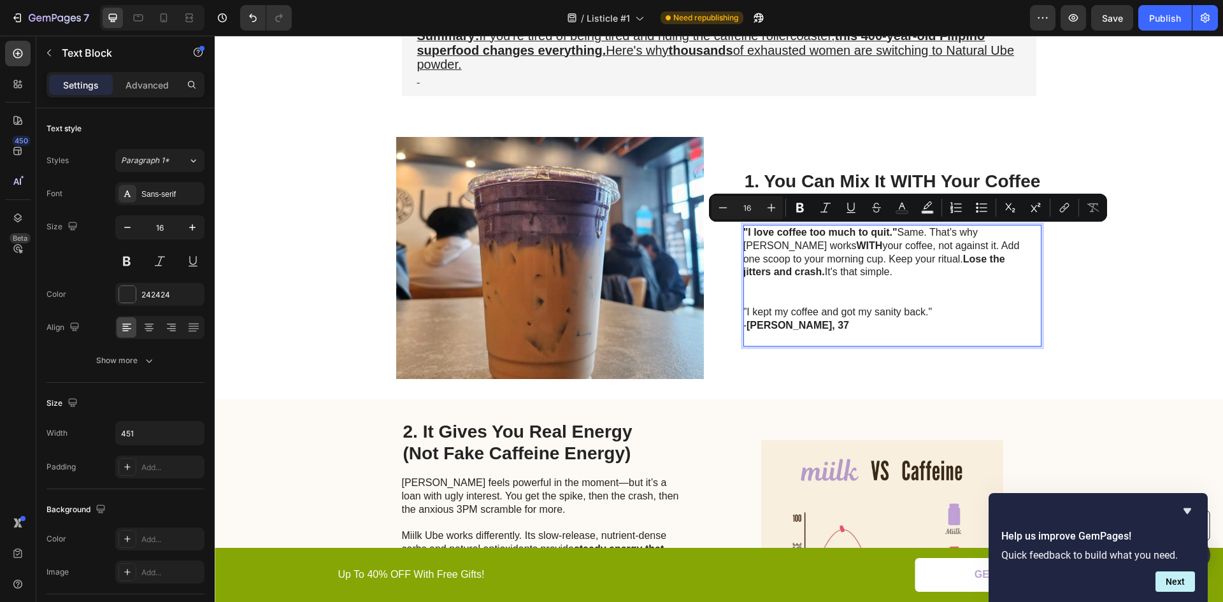
click at [916, 242] on p ""I love coffee too much to quit." Same. That's why Miilk works WITH your coffee…" at bounding box center [887, 252] width 286 height 53
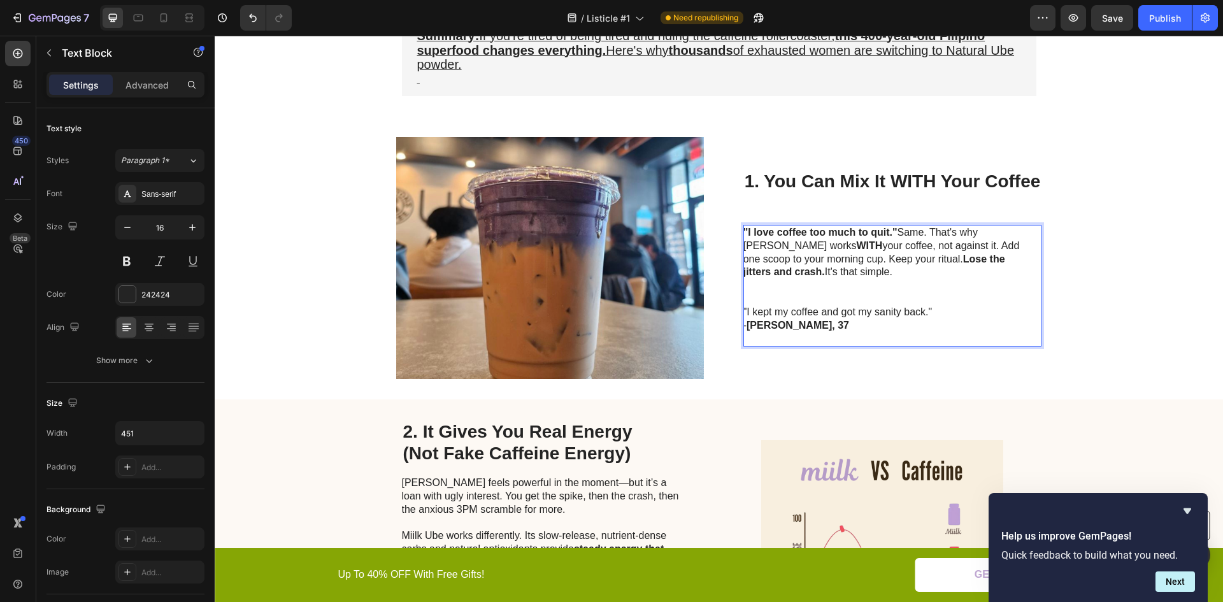
click at [985, 232] on p ""I love coffee too much to quit." Same. That's why Miilk works WITH your coffee…" at bounding box center [887, 252] width 286 height 53
click at [916, 243] on p ""I love coffee too much to quit." Same. That's why Ube works WITH your coffee, …" at bounding box center [887, 252] width 286 height 53
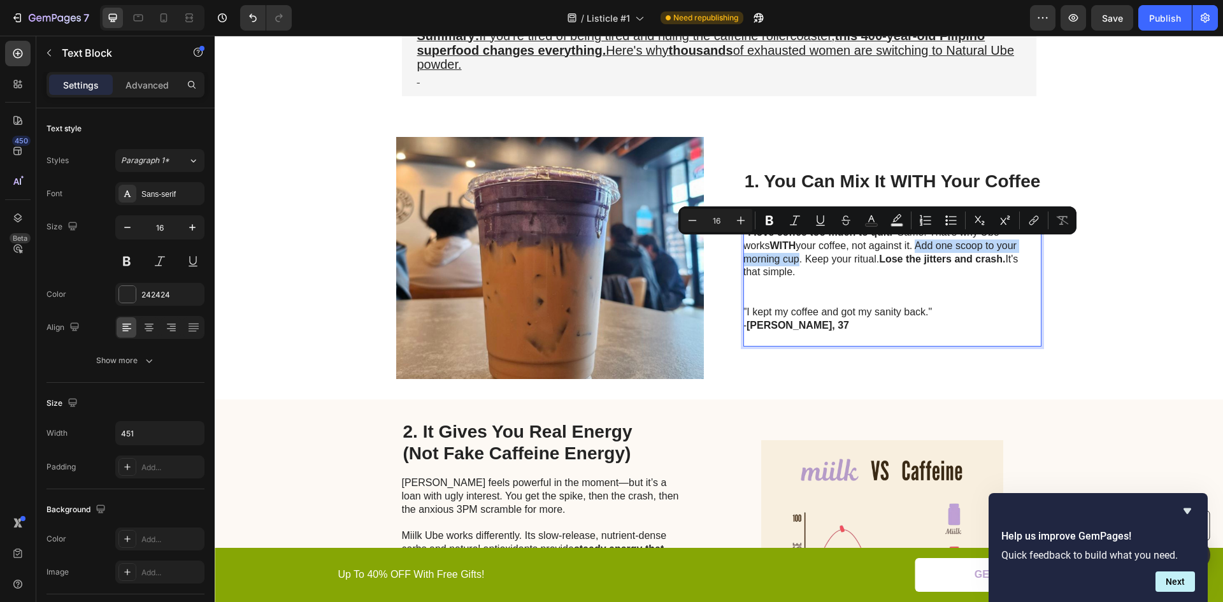
drag, startPoint x: 917, startPoint y: 243, endPoint x: 795, endPoint y: 259, distance: 122.7
click at [795, 259] on p ""I love coffee too much to quit." Same. That's why Ube works WITH your coffee, …" at bounding box center [887, 252] width 286 height 53
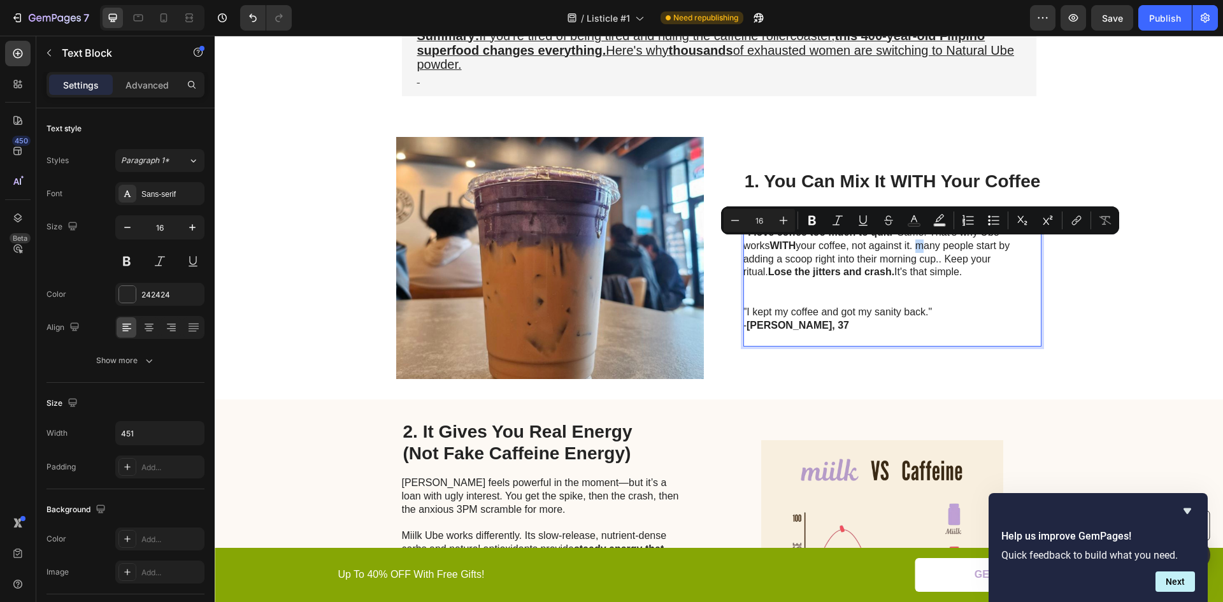
click at [918, 243] on p ""I love coffee too much to quit." Same. That's why Ube works WITH your coffee, …" at bounding box center [887, 252] width 286 height 53
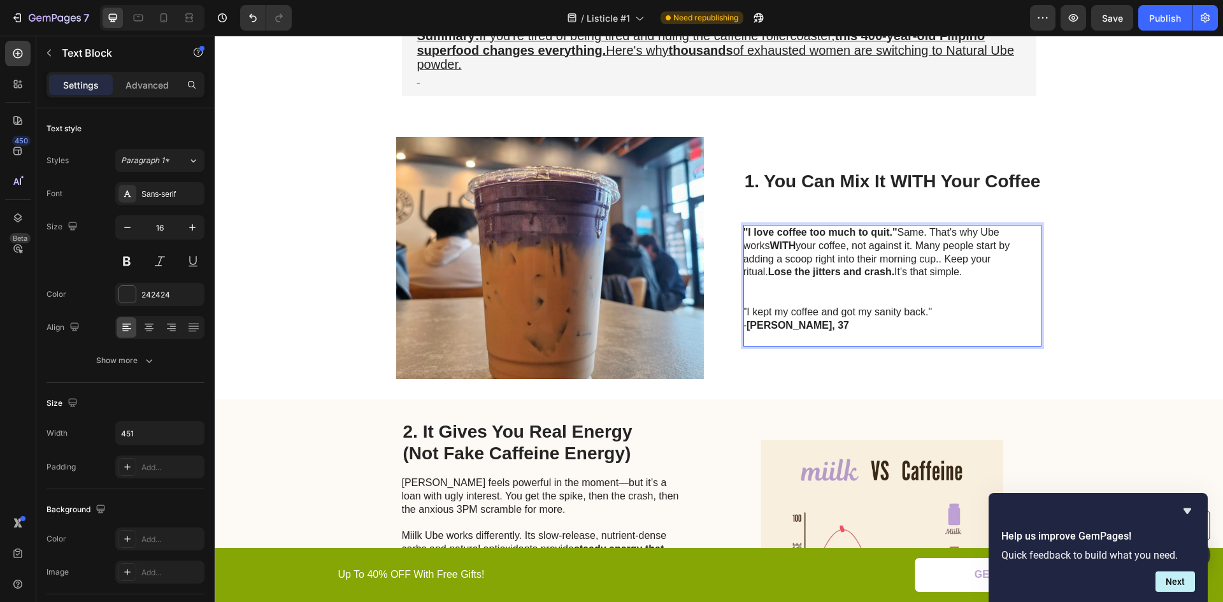
click at [931, 262] on p ""I love coffee too much to quit." Same. That's why Ube works WITH your coffee, …" at bounding box center [887, 252] width 286 height 53
click at [931, 261] on p ""I love coffee too much to quit." Same. That's why Ube works WITH your coffee, …" at bounding box center [887, 252] width 286 height 53
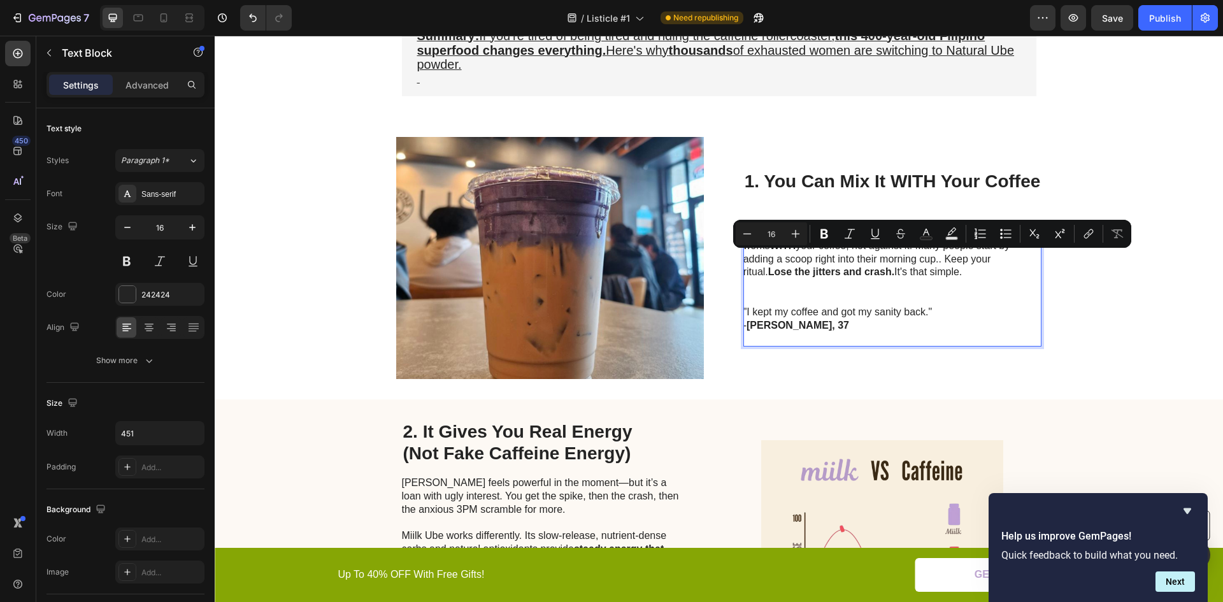
click at [935, 271] on p ""I love coffee too much to quit." Same. That's why Ube works WITH your coffee, …" at bounding box center [887, 252] width 286 height 53
drag, startPoint x: 939, startPoint y: 271, endPoint x: 939, endPoint y: 261, distance: 9.6
click at [939, 261] on p ""I love coffee too much to quit." Same. That's why Ube works WITH your coffee, …" at bounding box center [887, 252] width 286 height 53
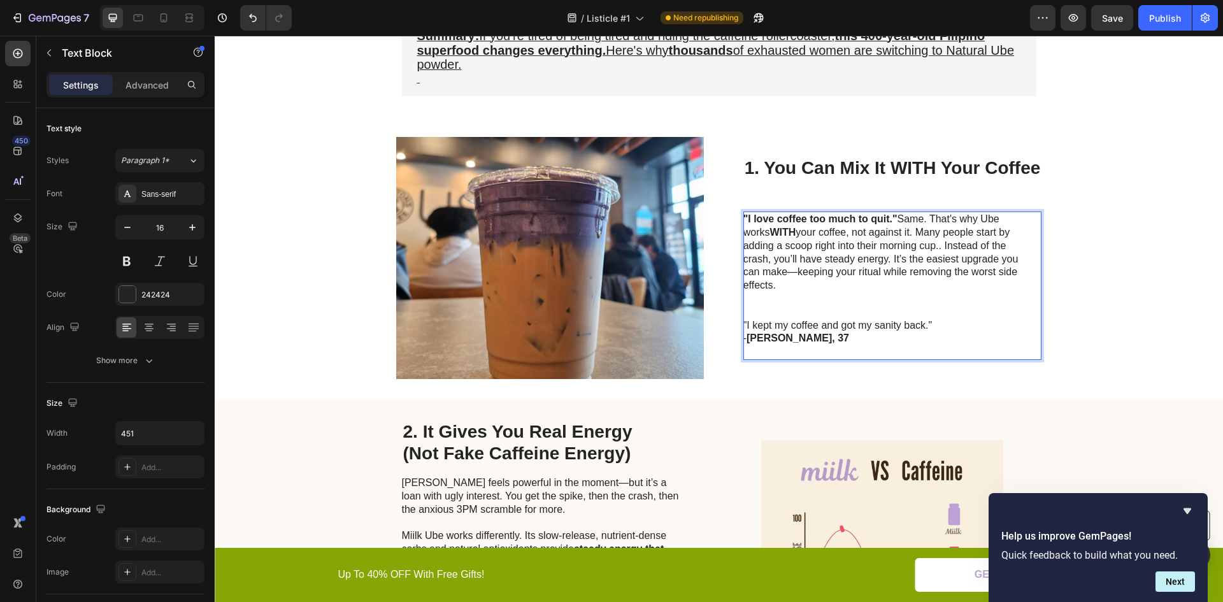
click at [888, 260] on p ""I love coffee too much to quit." Same. That's why Ube works WITH your coffee, …" at bounding box center [887, 253] width 286 height 80
click at [890, 256] on p ""I love coffee too much to quit." Same. That's why Ube works WITH your coffee, …" at bounding box center [887, 253] width 286 height 80
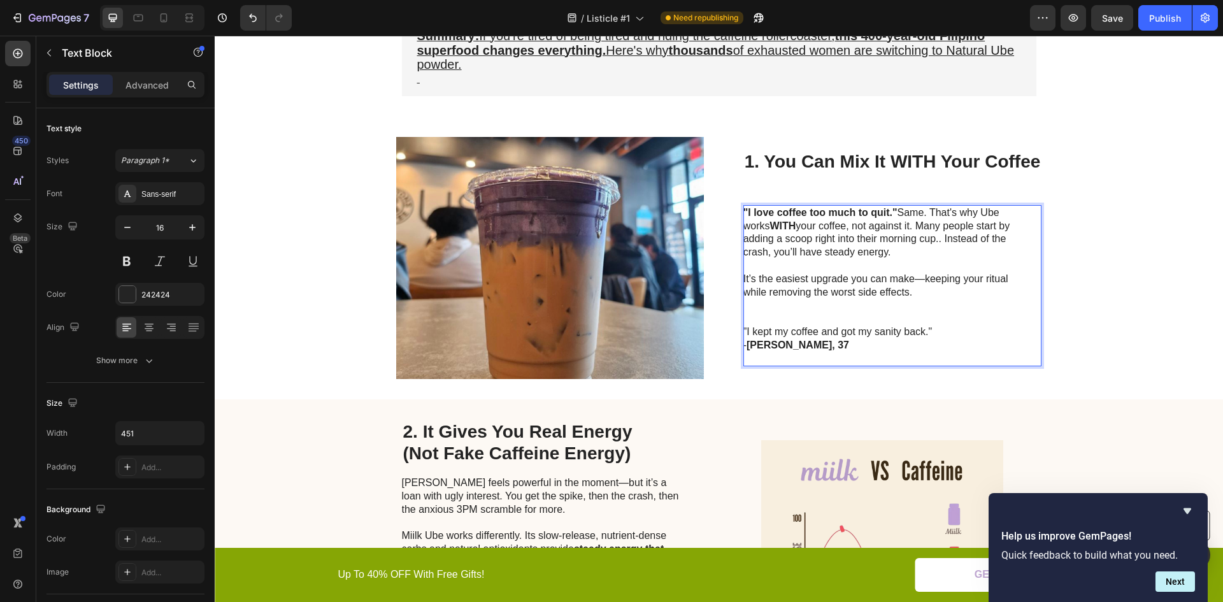
click at [912, 279] on p ""I love coffee too much to quit." Same. That's why Ube works WITH your coffee, …" at bounding box center [887, 252] width 286 height 93
click at [913, 279] on p ""I love coffee too much to quit." Same. That's why Ube works WITH your coffee, …" at bounding box center [887, 252] width 286 height 93
click at [922, 293] on p ""I love coffee too much to quit." Same. That's why Ube works WITH your coffee, …" at bounding box center [887, 252] width 286 height 93
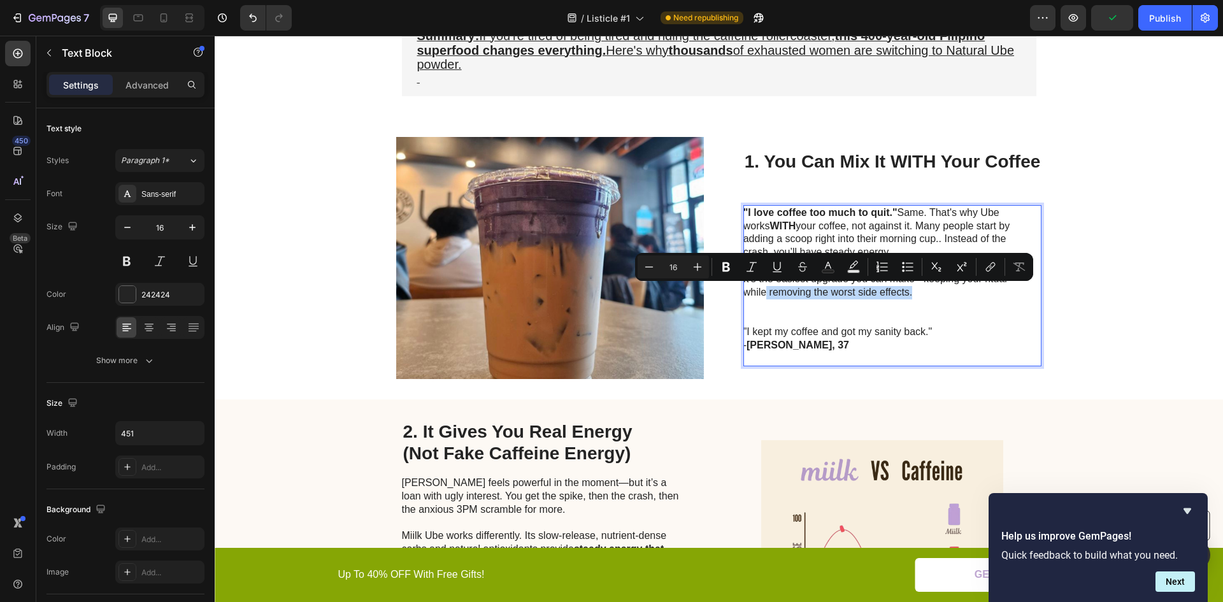
drag, startPoint x: 763, startPoint y: 291, endPoint x: 907, endPoint y: 289, distance: 144.6
click at [909, 289] on p ""I love coffee too much to quit." Same. That's why Ube works WITH your coffee, …" at bounding box center [887, 252] width 286 height 93
click at [726, 271] on icon "Editor contextual toolbar" at bounding box center [727, 268] width 8 height 10
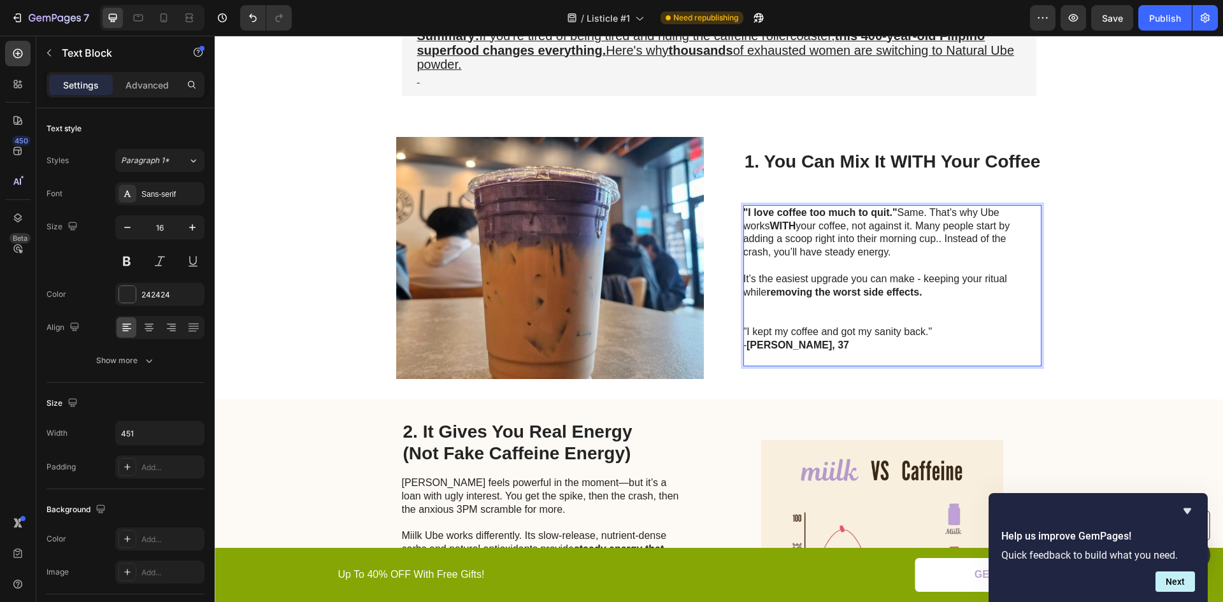
click at [930, 318] on p "Rich Text Editor. Editing area: main" at bounding box center [887, 318] width 286 height 13
click at [765, 279] on p ""I love coffee too much to quit." Same. That's why Ube works WITH your coffee, …" at bounding box center [887, 252] width 286 height 93
drag, startPoint x: 772, startPoint y: 276, endPoint x: 842, endPoint y: 277, distance: 69.5
click at [842, 277] on p ""I love coffee too much to quit." Same. That's why Ube works WITH your coffee, …" at bounding box center [887, 252] width 286 height 93
click at [764, 271] on p ""I love coffee too much to quit." Same. That's why Ube works WITH your coffee, …" at bounding box center [887, 252] width 286 height 93
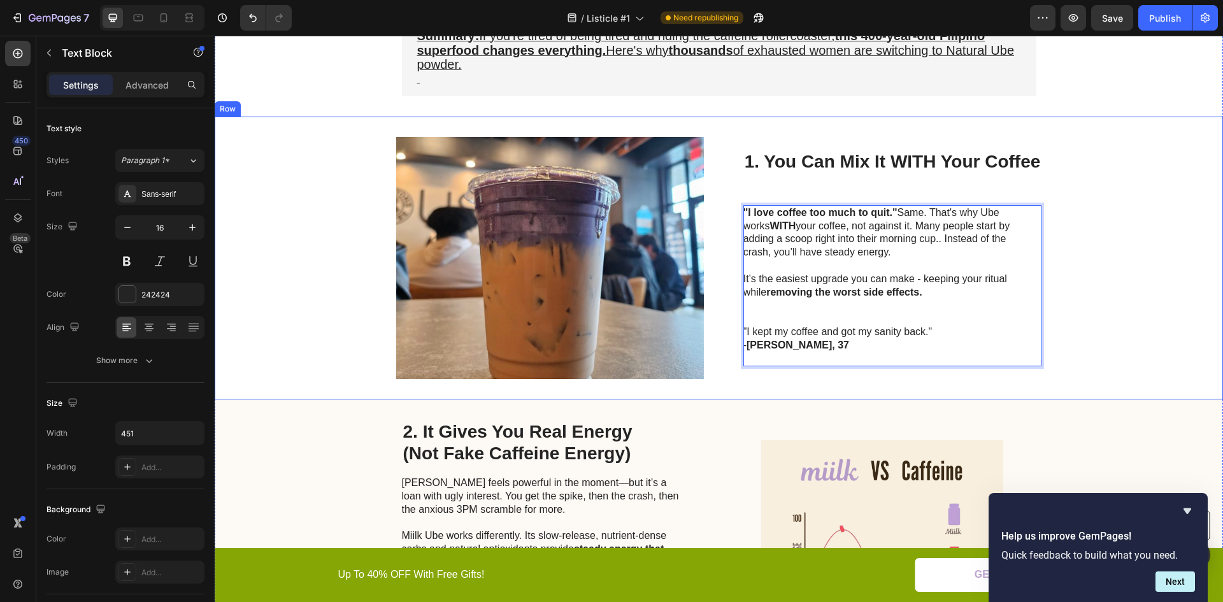
click at [728, 268] on div "Image 1. You Can Mix It WITH Your Coffee Heading "I love coffee too much to qui…" at bounding box center [719, 258] width 1009 height 283
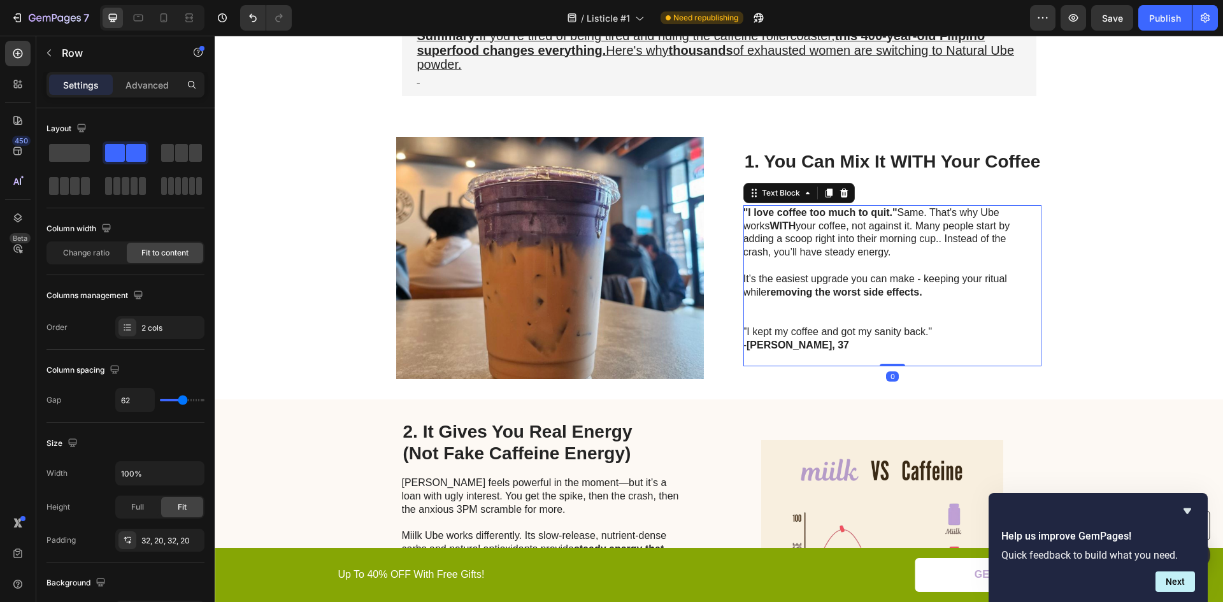
click at [788, 275] on p ""I love coffee too much to quit." Same. That's why Ube works WITH your coffee, …" at bounding box center [887, 252] width 286 height 93
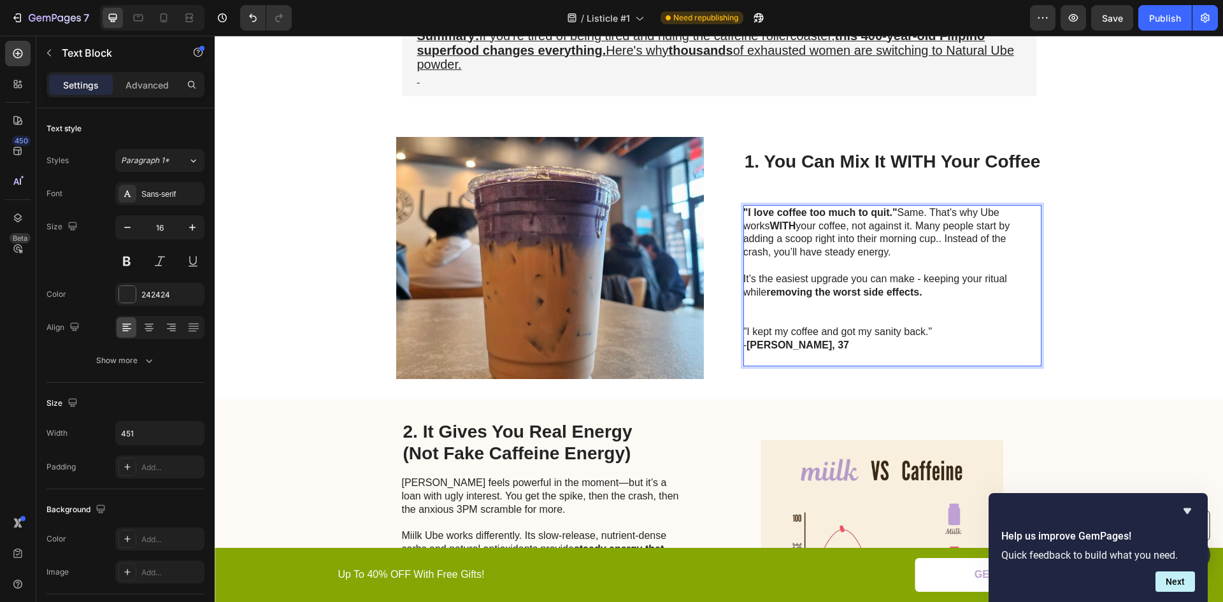
drag, startPoint x: 773, startPoint y: 276, endPoint x: 833, endPoint y: 280, distance: 60.0
click at [842, 279] on p ""I love coffee too much to quit." Same. That's why Ube works WITH your coffee, …" at bounding box center [887, 252] width 286 height 93
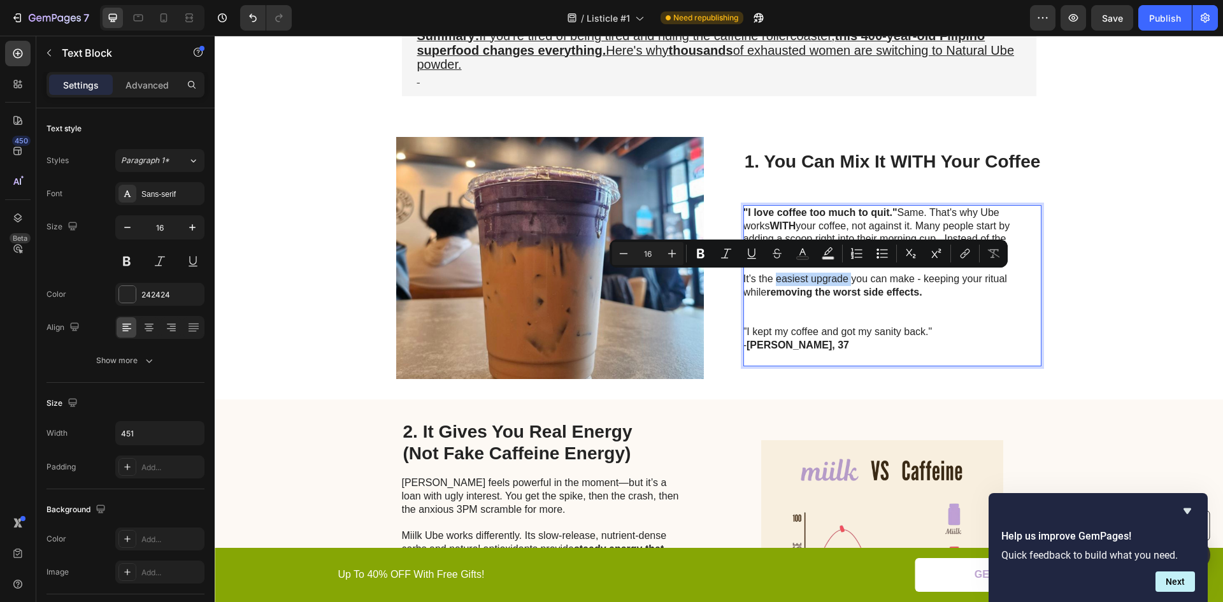
drag, startPoint x: 842, startPoint y: 279, endPoint x: 774, endPoint y: 275, distance: 68.9
click at [774, 275] on p ""I love coffee too much to quit." Same. That's why Ube works WITH your coffee, …" at bounding box center [887, 252] width 286 height 93
click at [707, 256] on button "Bold" at bounding box center [700, 253] width 23 height 23
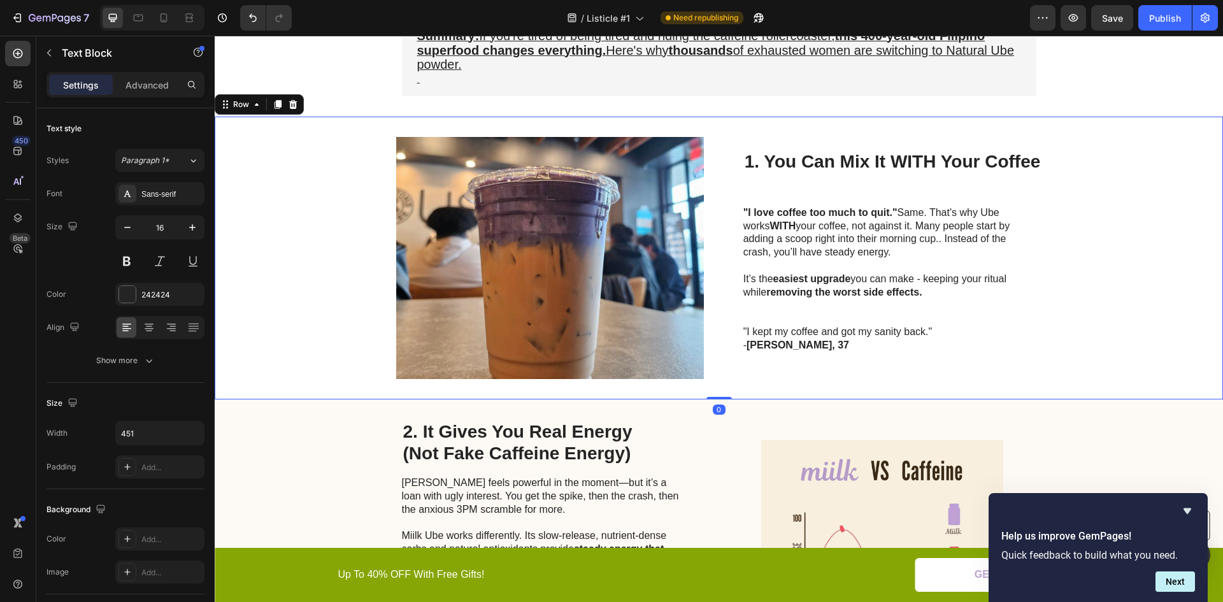
click at [1105, 268] on div "Image 1. You Can Mix It WITH Your Coffee Heading "I love coffee too much to qui…" at bounding box center [719, 258] width 1009 height 283
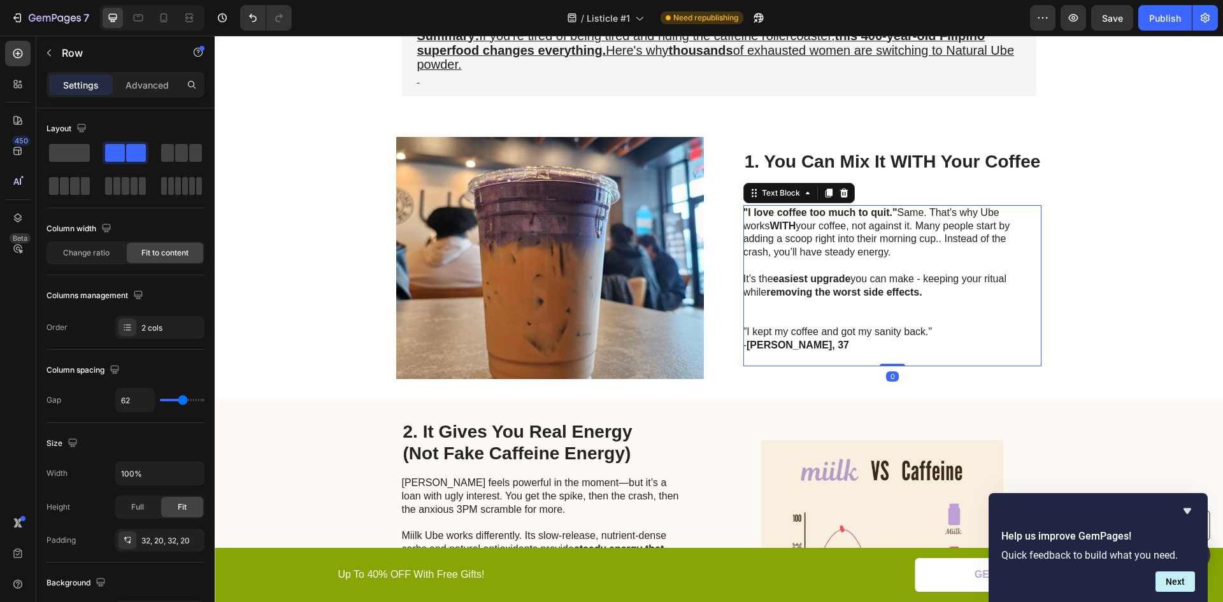
click at [936, 310] on p "Rich Text Editor. Editing area: main" at bounding box center [887, 305] width 286 height 13
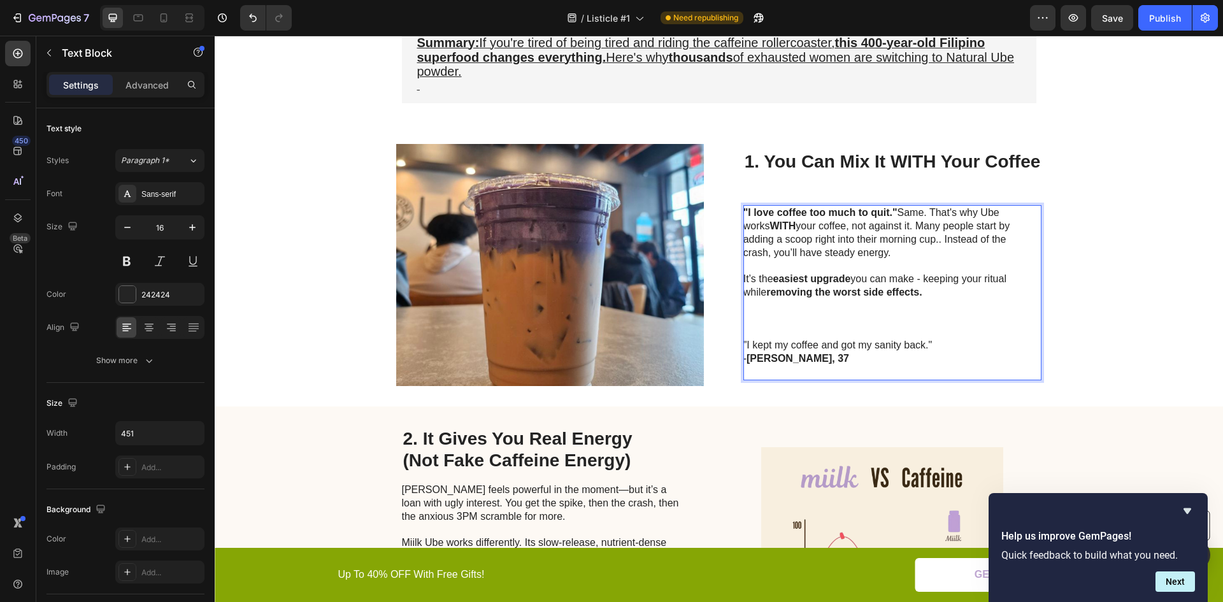
scroll to position [325, 0]
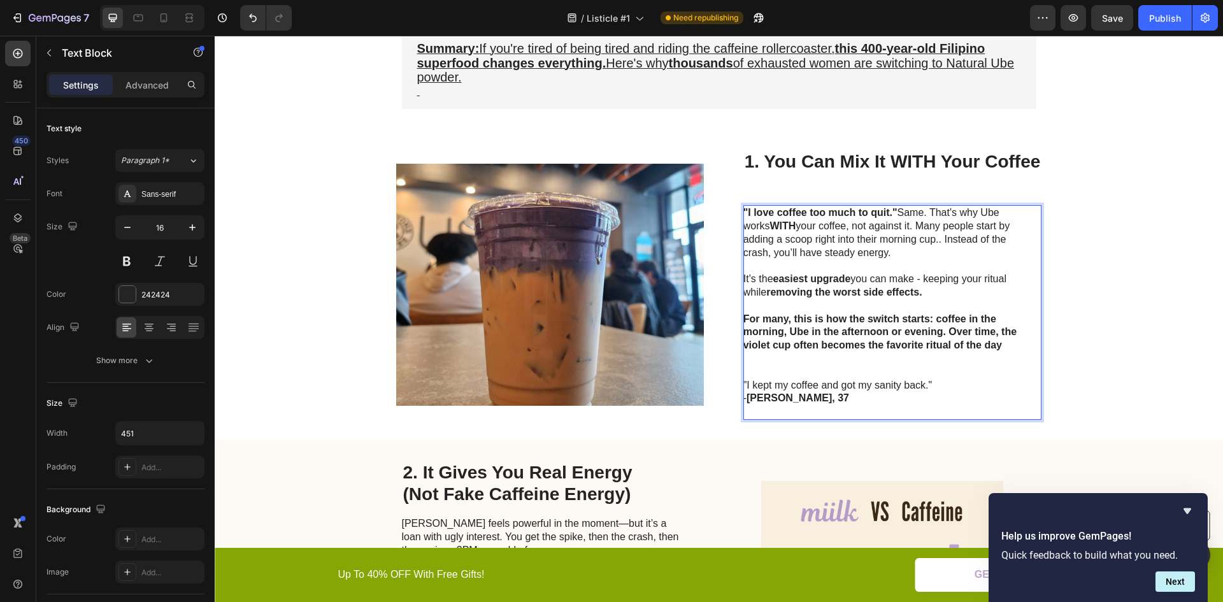
click at [809, 338] on p ""I love coffee too much to quit." Same. That's why Ube works WITH your coffee, …" at bounding box center [887, 279] width 286 height 146
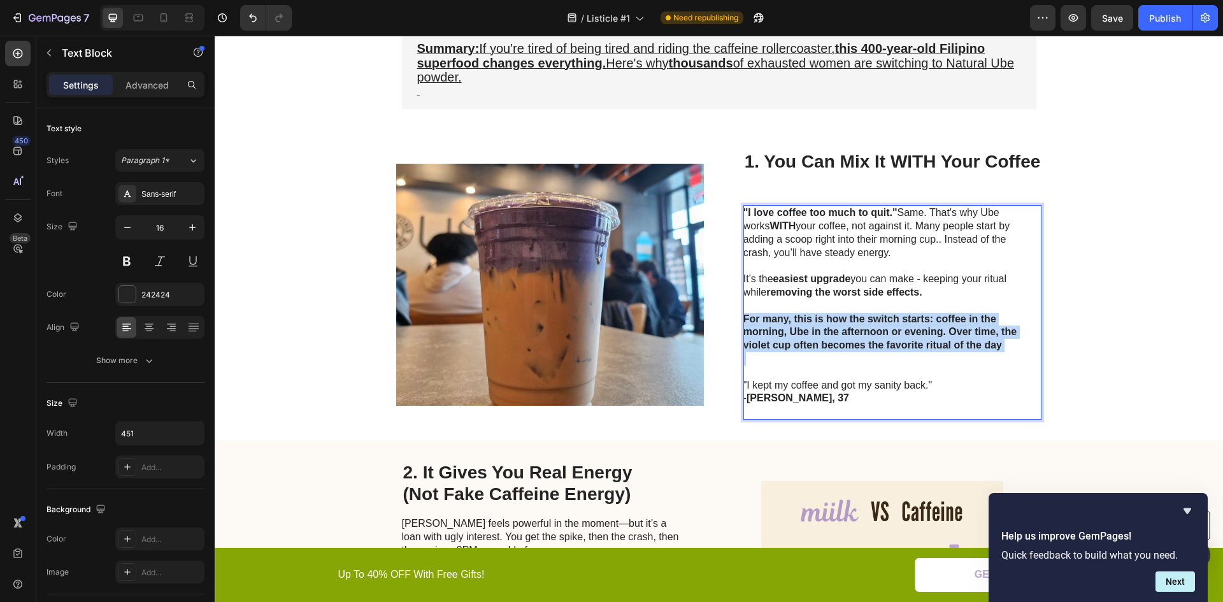
click at [809, 338] on p ""I love coffee too much to quit." Same. That's why Ube works WITH your coffee, …" at bounding box center [887, 279] width 286 height 146
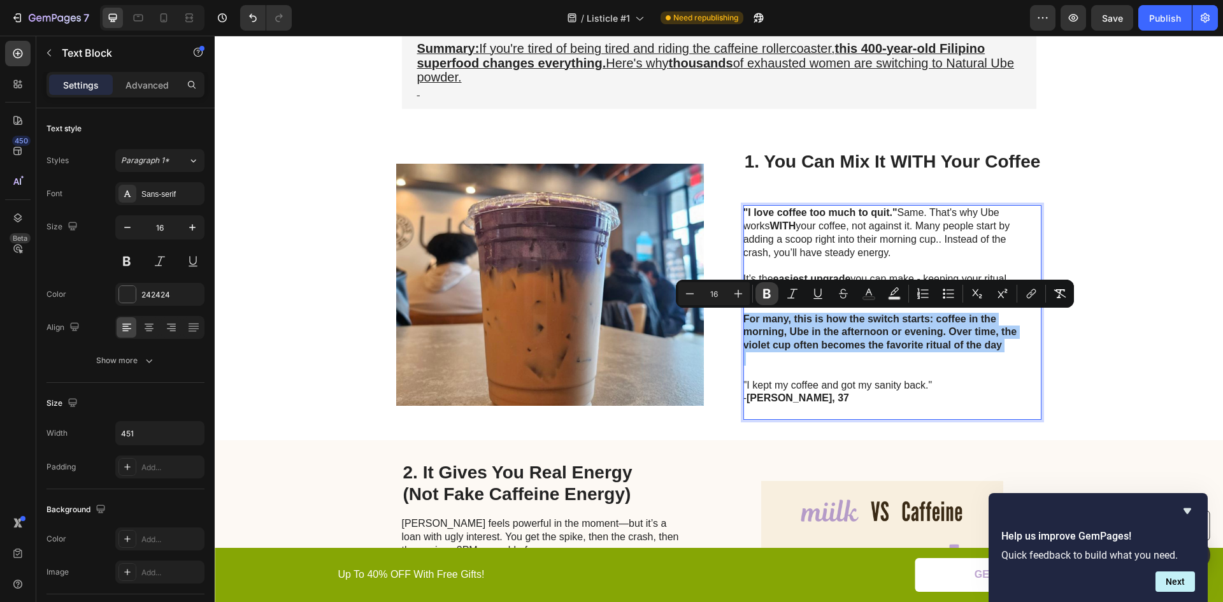
click at [770, 293] on icon "Editor contextual toolbar" at bounding box center [767, 293] width 13 height 13
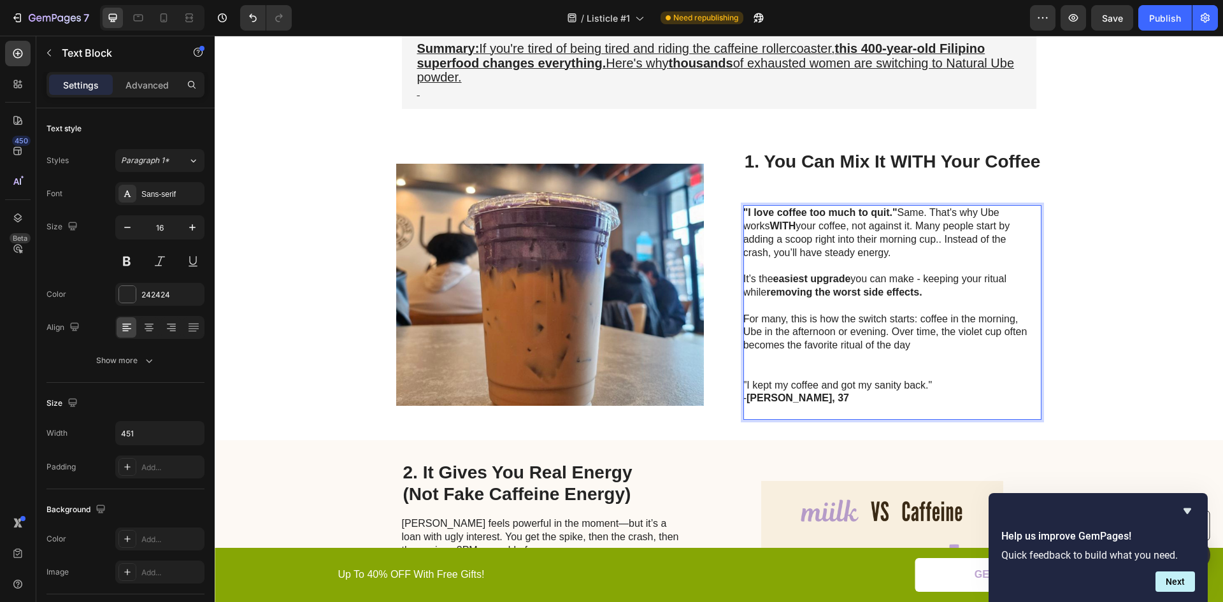
click at [778, 336] on p ""I love coffee too much to quit." Same. That's why Ube works WITH your coffee, …" at bounding box center [887, 279] width 286 height 146
click at [784, 327] on p ""I love coffee too much to quit." Same. That's why Ube works WITH your coffee, …" at bounding box center [887, 279] width 286 height 146
click at [764, 359] on p "Rich Text Editor. Editing area: main" at bounding box center [887, 358] width 286 height 13
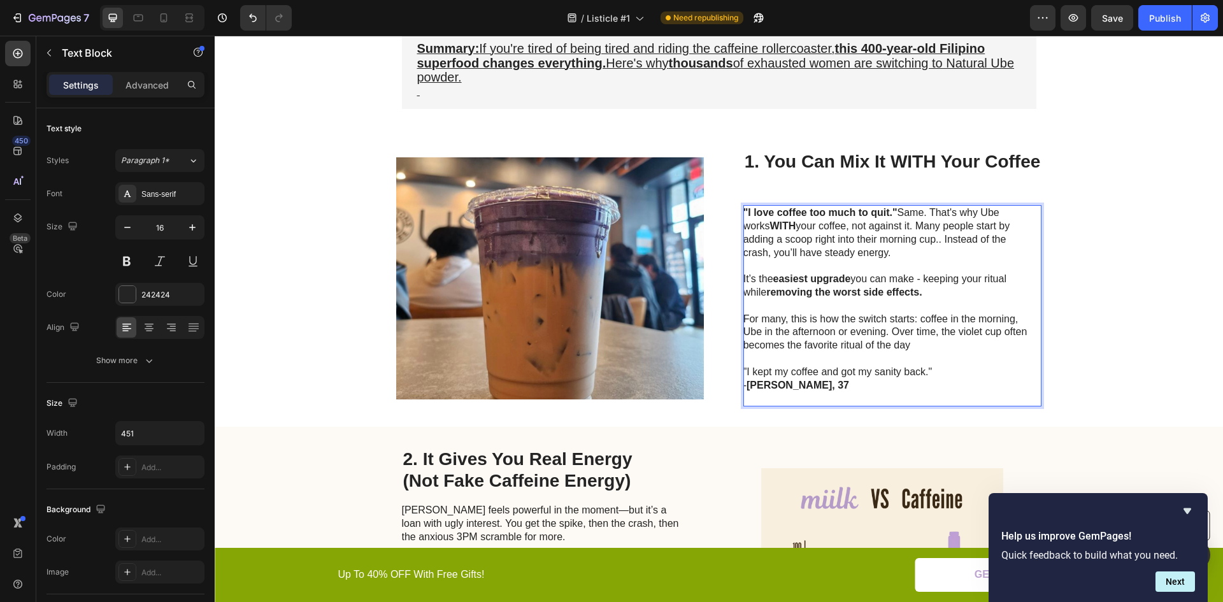
click at [828, 328] on p ""I love coffee too much to quit." Same. That's why Ube works WITH your coffee, …" at bounding box center [887, 279] width 286 height 146
click at [778, 324] on p ""I love coffee too much to quit." Same. That's why Ube works WITH your coffee, …" at bounding box center [887, 279] width 286 height 146
drag, startPoint x: 740, startPoint y: 318, endPoint x: 910, endPoint y: 317, distance: 169.5
click at [910, 317] on p ""I love coffee too much to quit." Same. That's why Ube works WITH your coffee, …" at bounding box center [887, 279] width 286 height 146
drag, startPoint x: 939, startPoint y: 335, endPoint x: 947, endPoint y: 335, distance: 8.3
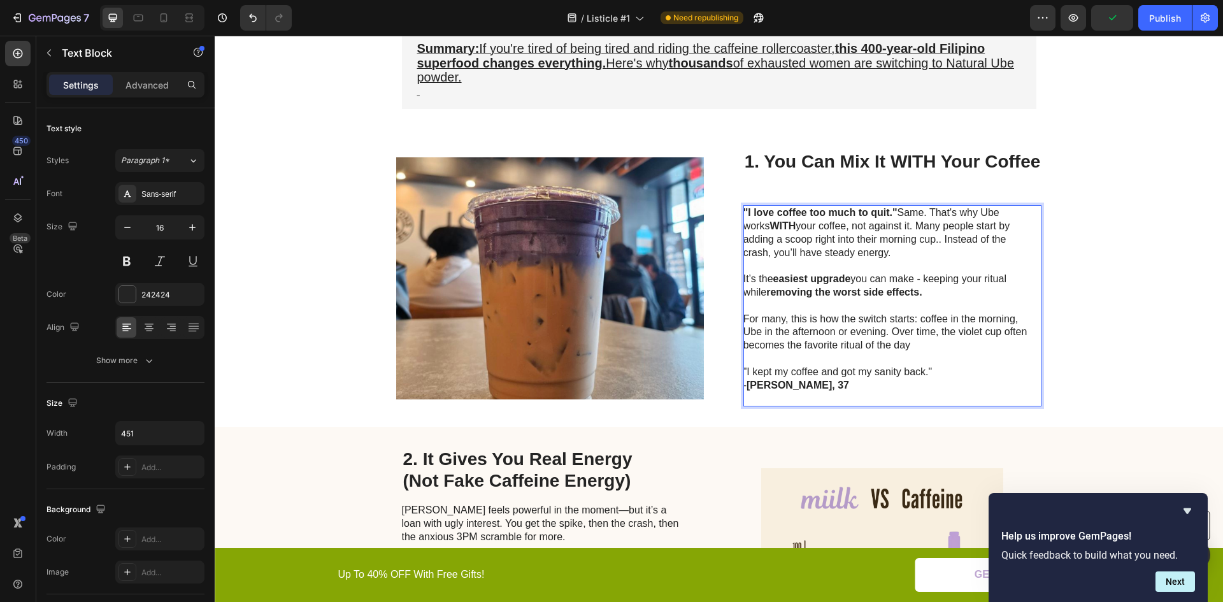
click at [940, 335] on p ""I love coffee too much to quit." Same. That's why Ube works WITH your coffee, …" at bounding box center [887, 279] width 286 height 146
click at [1161, 390] on div "Image 1. You Can Mix It WITH Your Coffee Heading "I love coffee too much to qui…" at bounding box center [719, 278] width 1009 height 298
click at [977, 344] on p ""I love coffee too much to quit." Same. That's why Ube works WITH your coffee, …" at bounding box center [887, 279] width 286 height 146
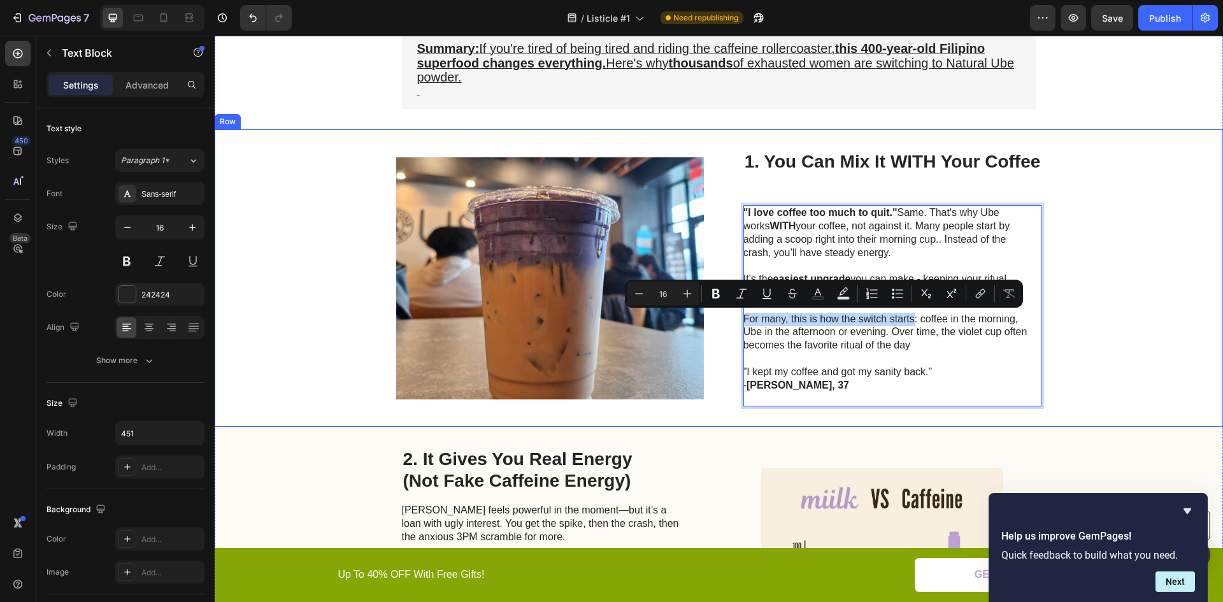
drag, startPoint x: 908, startPoint y: 319, endPoint x: 736, endPoint y: 319, distance: 172.0
click at [736, 319] on div "Image 1. You Can Mix It WITH Your Coffee Heading "I love coffee too much to qui…" at bounding box center [719, 278] width 1009 height 298
click at [719, 294] on icon "Editor contextual toolbar" at bounding box center [716, 293] width 13 height 13
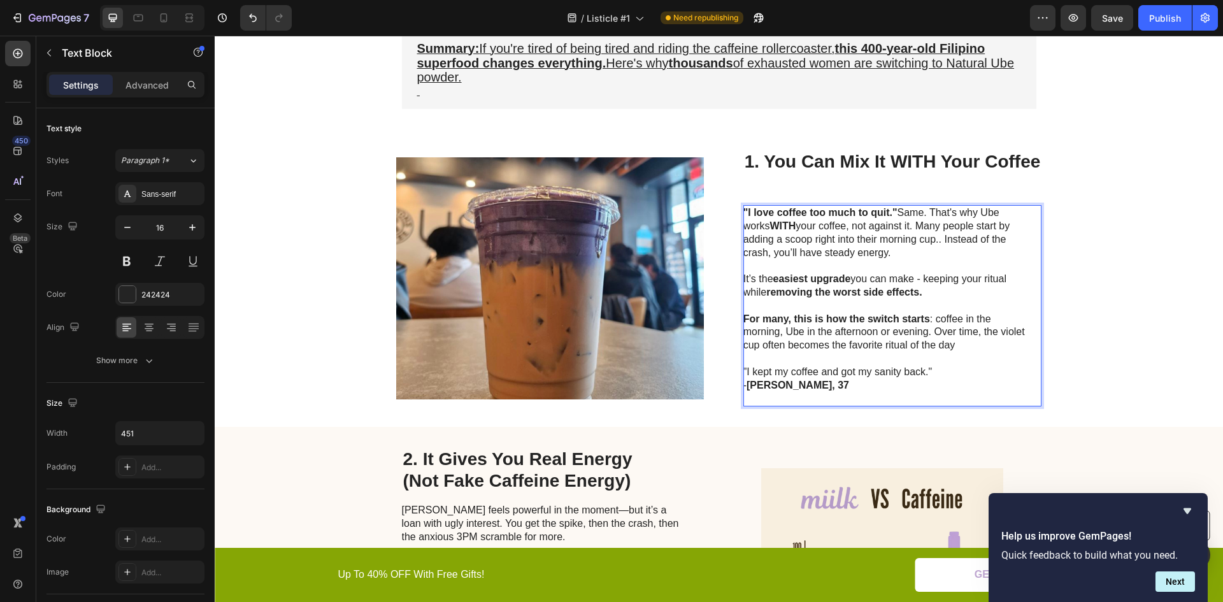
click at [889, 342] on p ""I love coffee too much to quit." Same. That's why Ube works WITH your coffee, …" at bounding box center [887, 279] width 286 height 146
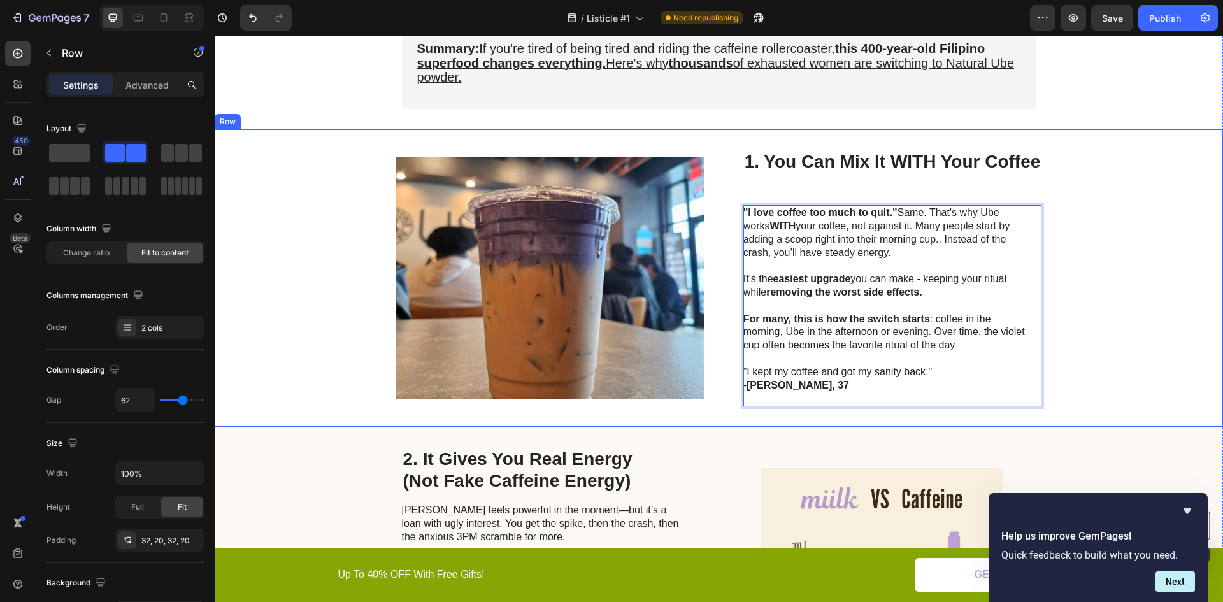
click at [1121, 331] on div "Image 1. You Can Mix It WITH Your Coffee Heading "I love coffee too much to qui…" at bounding box center [719, 278] width 1009 height 298
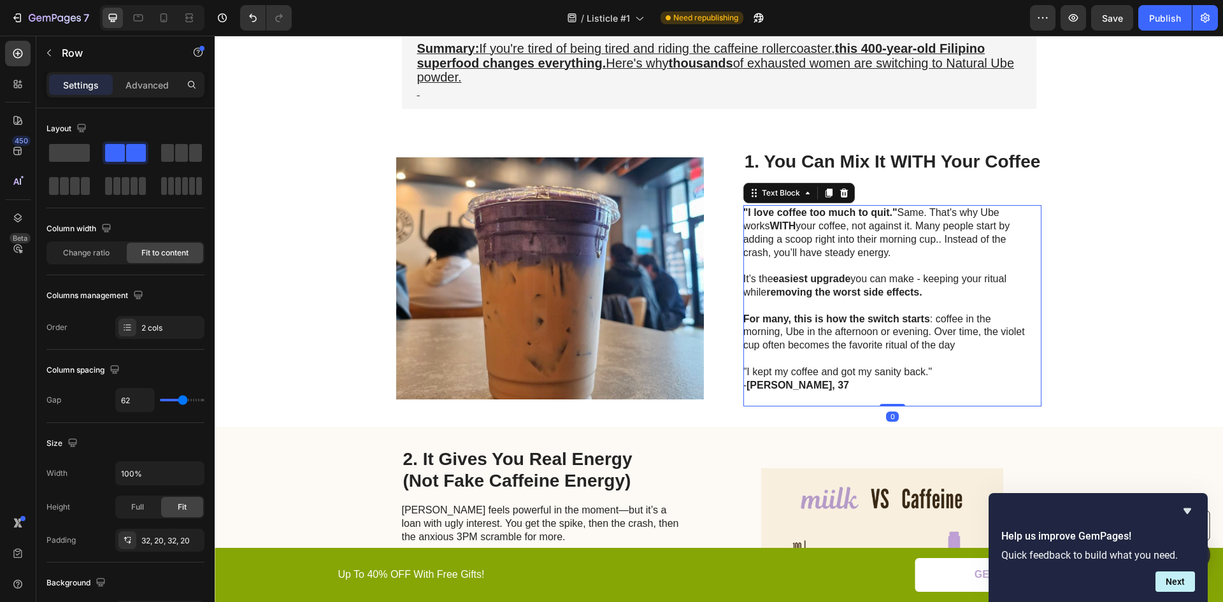
click at [940, 331] on p ""I love coffee too much to quit." Same. That's why Ube works WITH your coffee, …" at bounding box center [887, 279] width 286 height 146
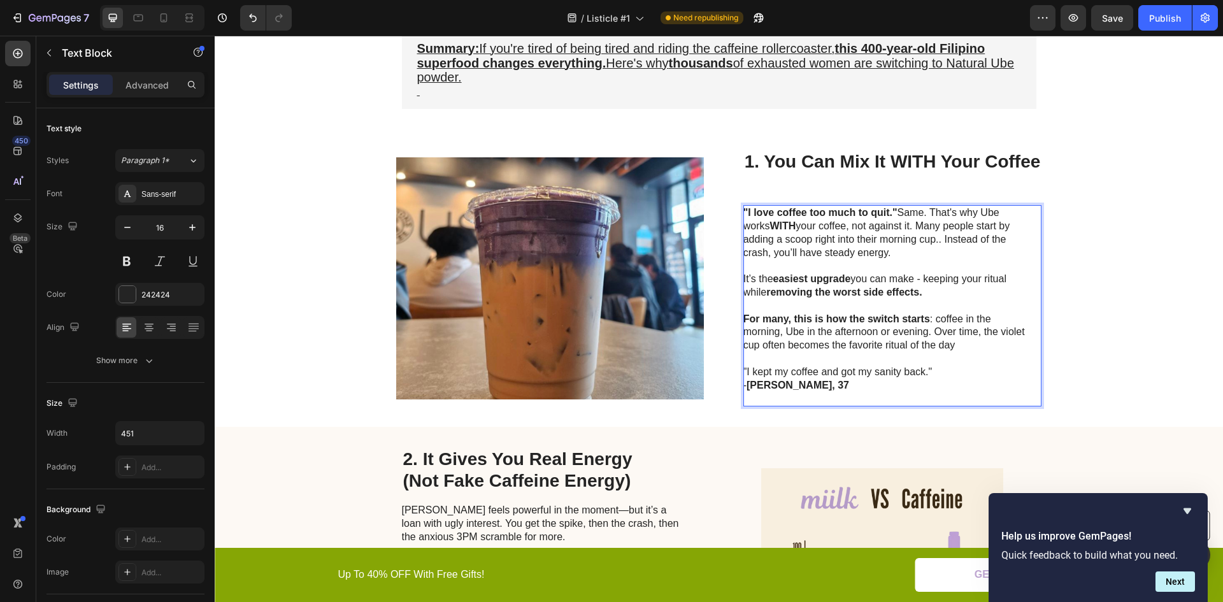
click at [993, 330] on p ""I love coffee too much to quit." Same. That's why Ube works WITH your coffee, …" at bounding box center [887, 279] width 286 height 146
click at [981, 330] on p ""I love coffee too much to quit." Same. That's why Ube works WITH your coffee, …" at bounding box center [887, 279] width 286 height 146
click at [979, 330] on p ""I love coffee too much to quit." Same. That's why Ube works WITH your coffee, …" at bounding box center [887, 279] width 286 height 146
click at [1082, 317] on div "Image 1. You Can Mix It WITH Your Coffee Heading "I love coffee too much to qui…" at bounding box center [719, 278] width 1009 height 298
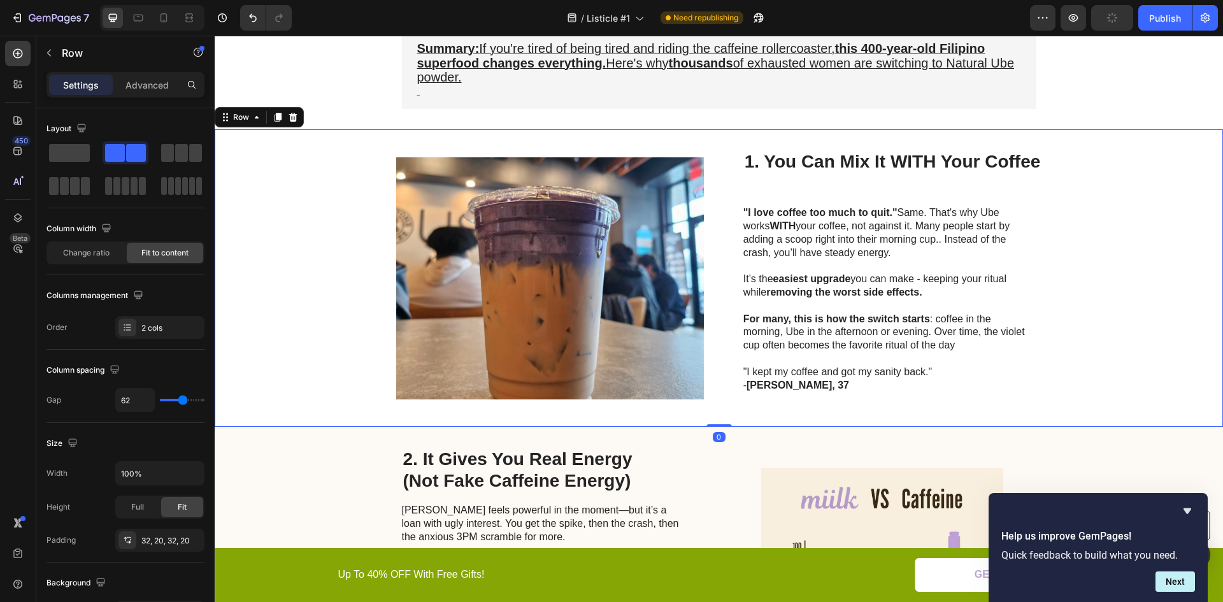
click at [1092, 447] on div "2. It Gives You Real Energy (Not Fake Caffeine Energy) Heading Caffeine feels p…" at bounding box center [719, 589] width 1009 height 324
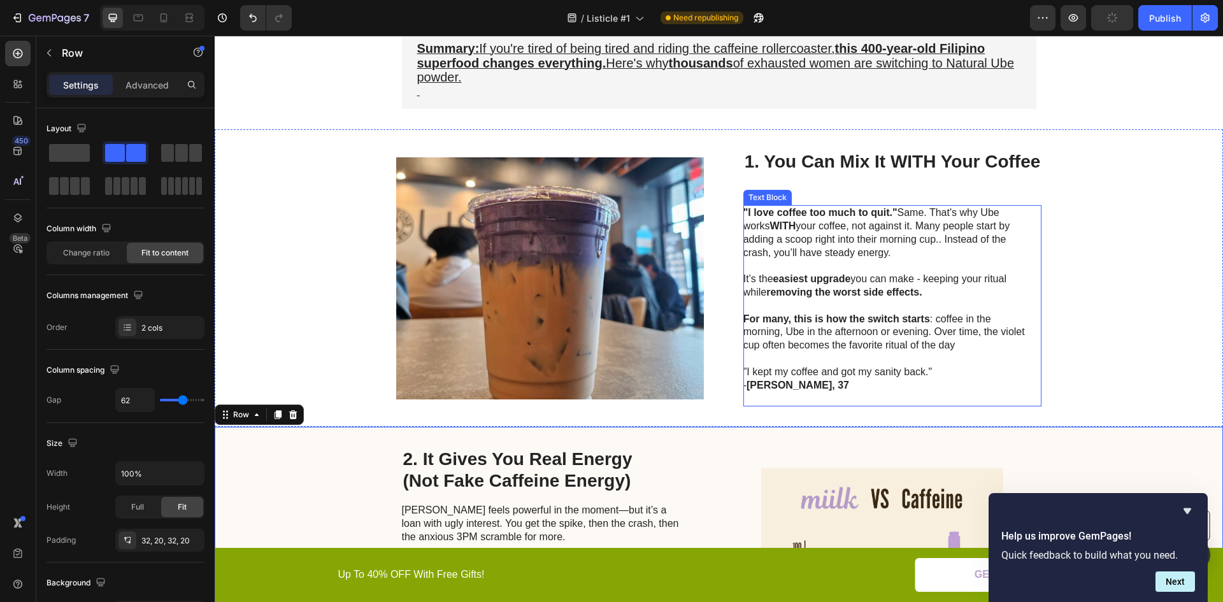
click at [987, 334] on p ""I love coffee too much to quit." Same. That's why Ube works WITH your coffee, …" at bounding box center [887, 279] width 286 height 146
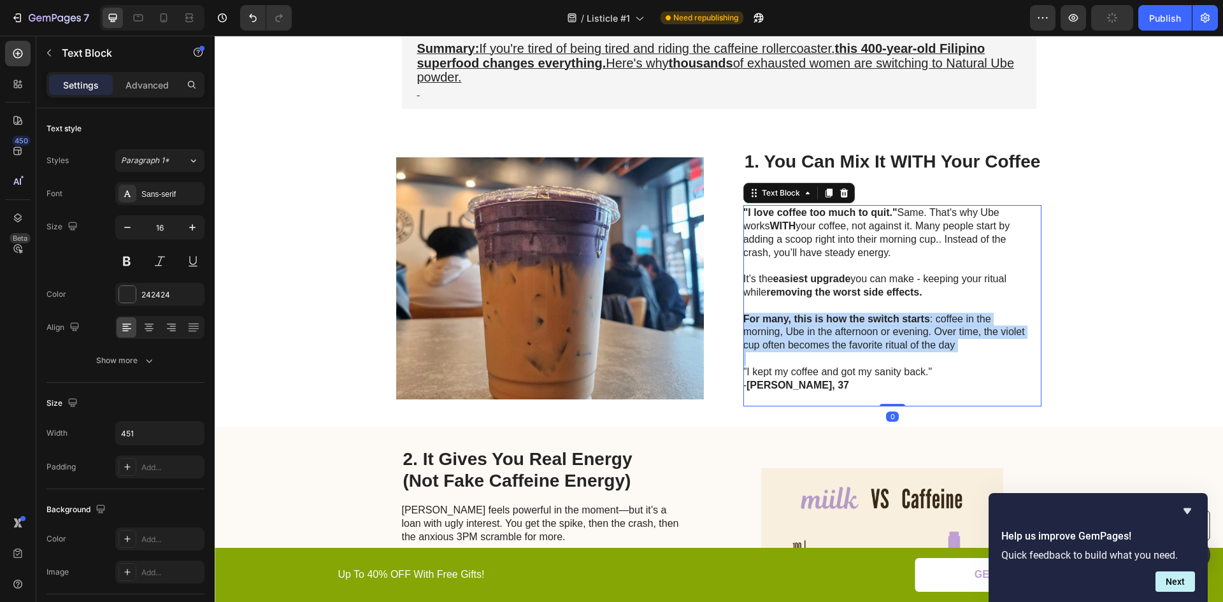
click at [987, 334] on p ""I love coffee too much to quit." Same. That's why Ube works WITH your coffee, …" at bounding box center [887, 279] width 286 height 146
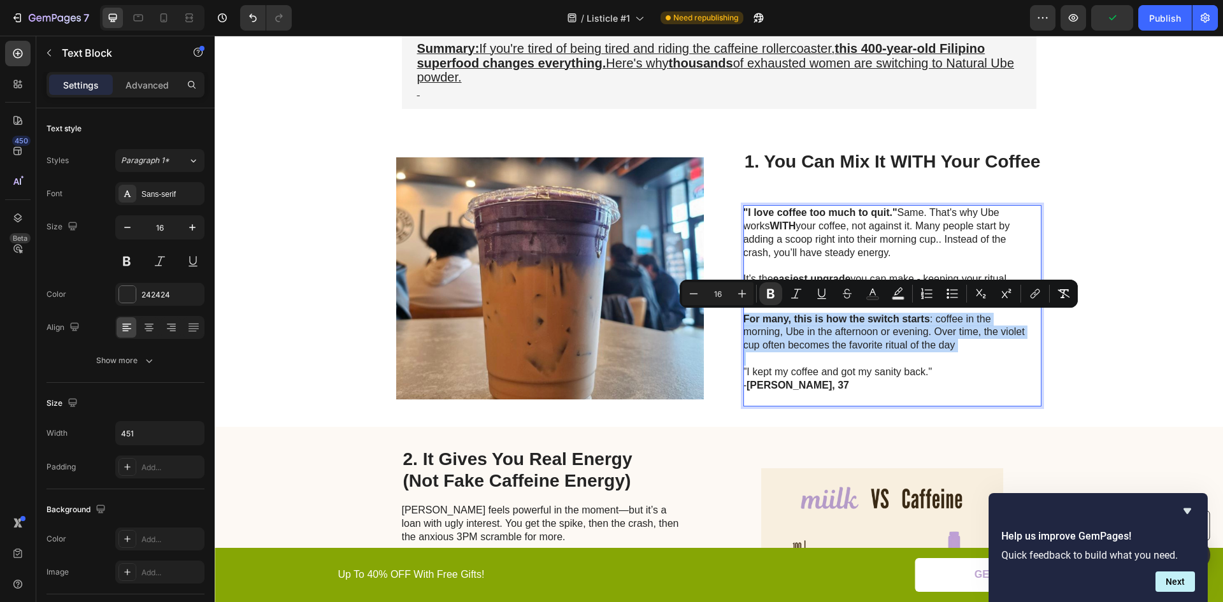
click at [979, 332] on p ""I love coffee too much to quit." Same. That's why Ube works WITH your coffee, …" at bounding box center [887, 279] width 286 height 146
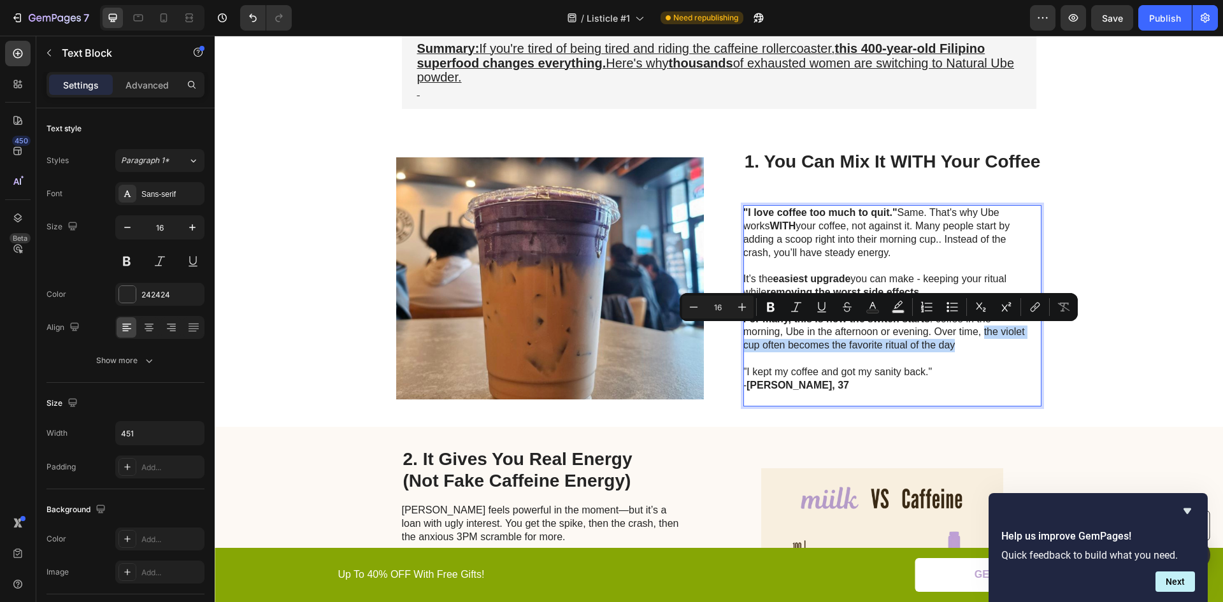
drag, startPoint x: 979, startPoint y: 331, endPoint x: 950, endPoint y: 347, distance: 33.4
click at [950, 347] on p ""I love coffee too much to quit." Same. That's why Ube works WITH your coffee, …" at bounding box center [887, 279] width 286 height 146
click at [772, 308] on icon "Editor contextual toolbar" at bounding box center [771, 307] width 13 height 13
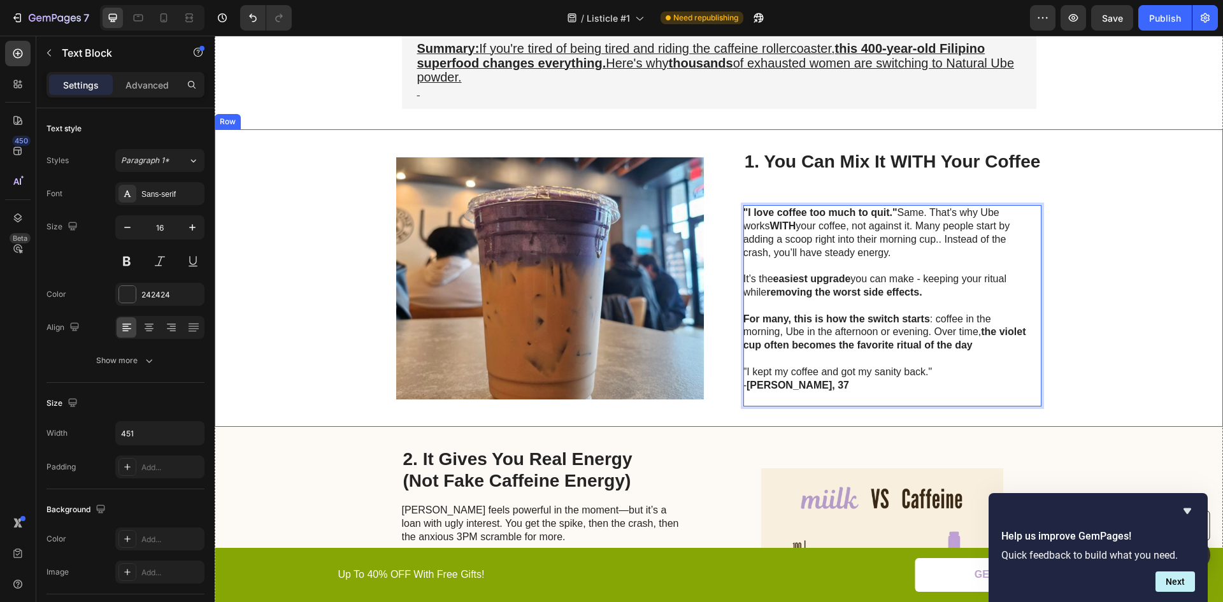
click at [1113, 372] on div "Image 1. You Can Mix It WITH Your Coffee Heading "I love coffee too much to qui…" at bounding box center [719, 278] width 1009 height 298
click at [805, 386] on p "- Jennifer, 37" at bounding box center [887, 392] width 286 height 27
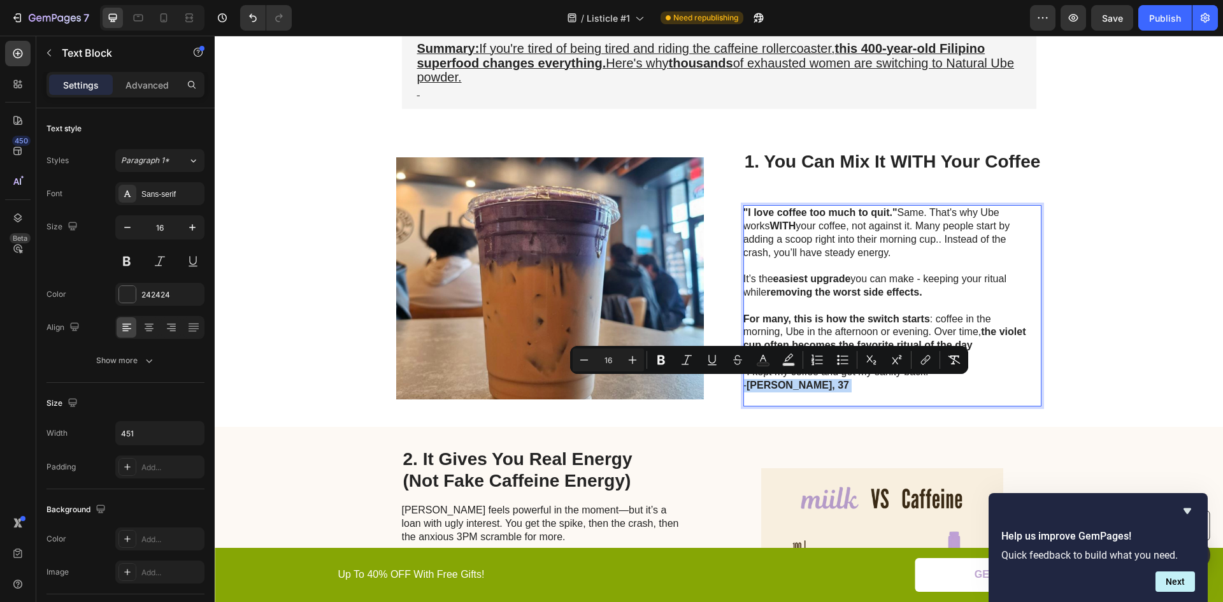
click at [805, 382] on p "- Jennifer, 37" at bounding box center [887, 392] width 286 height 27
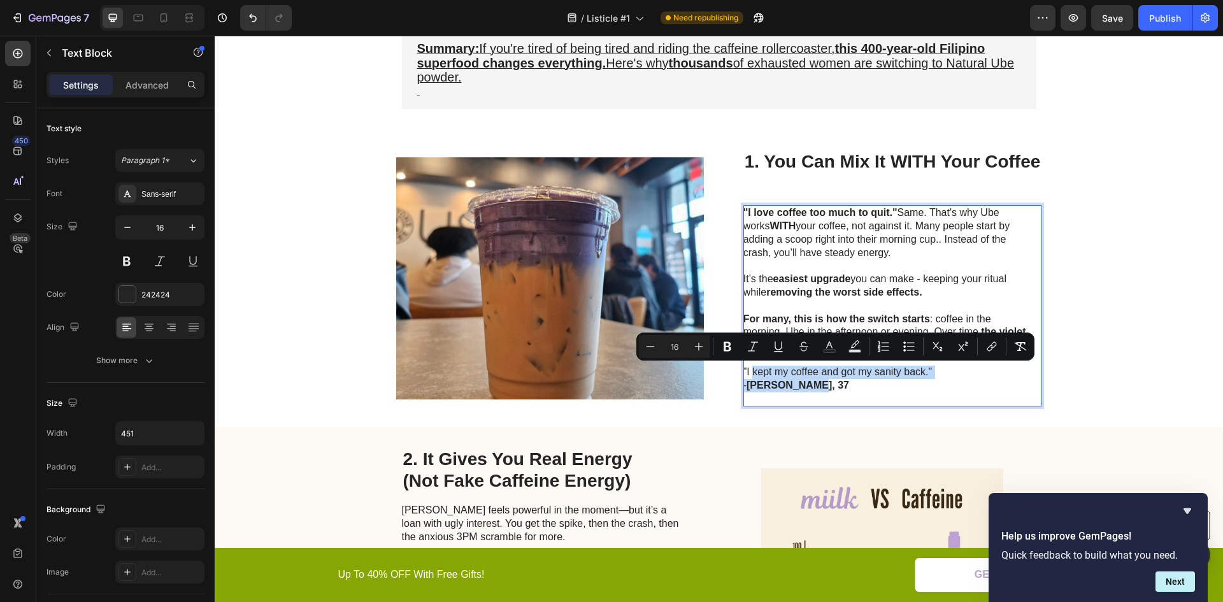
drag, startPoint x: 803, startPoint y: 386, endPoint x: 749, endPoint y: 372, distance: 55.9
click at [749, 372] on div ""I love coffee too much to quit." Same. That's why Ube works WITH your coffee, …" at bounding box center [887, 305] width 287 height 201
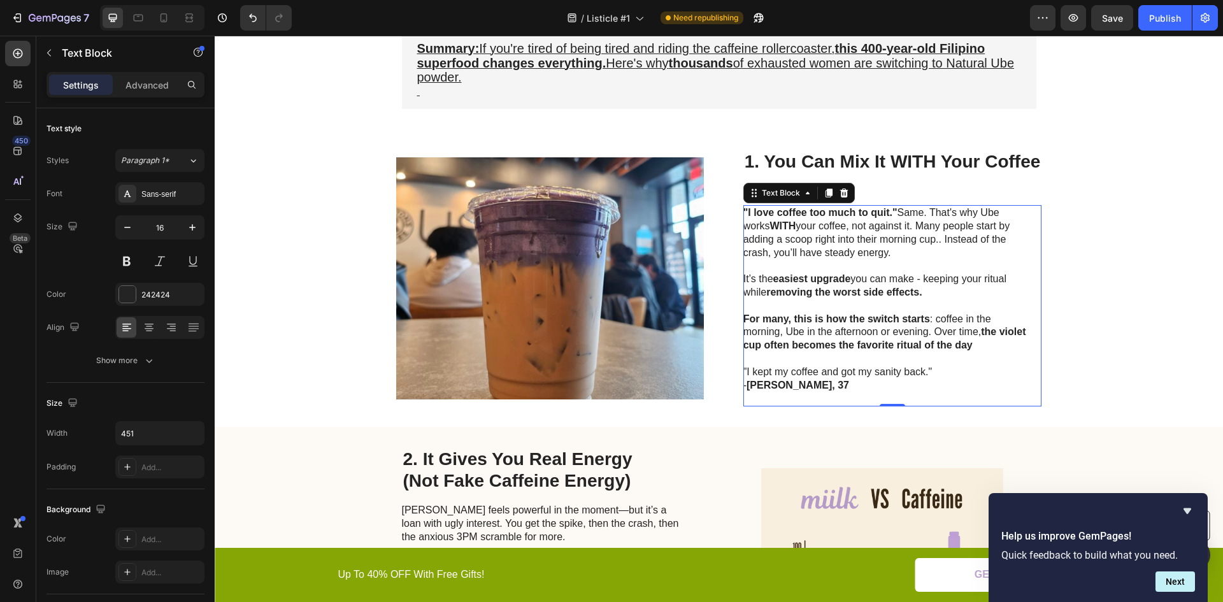
click at [772, 377] on p ""I kept my coffee and got my sanity back."" at bounding box center [887, 372] width 286 height 13
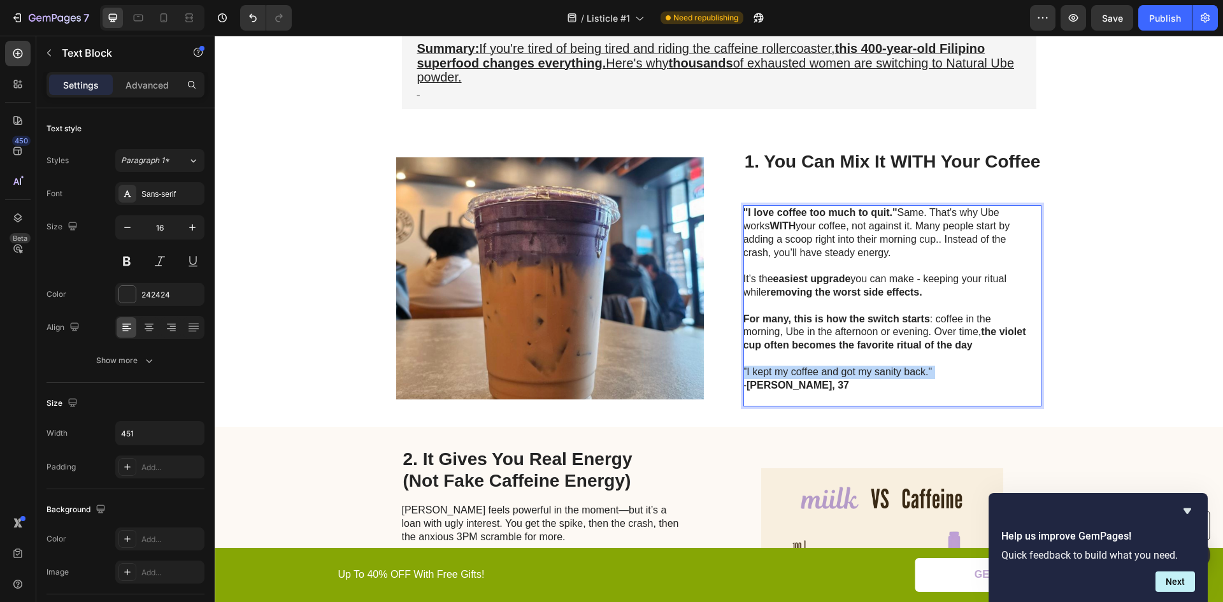
click at [772, 377] on p ""I kept my coffee and got my sanity back."" at bounding box center [887, 372] width 286 height 13
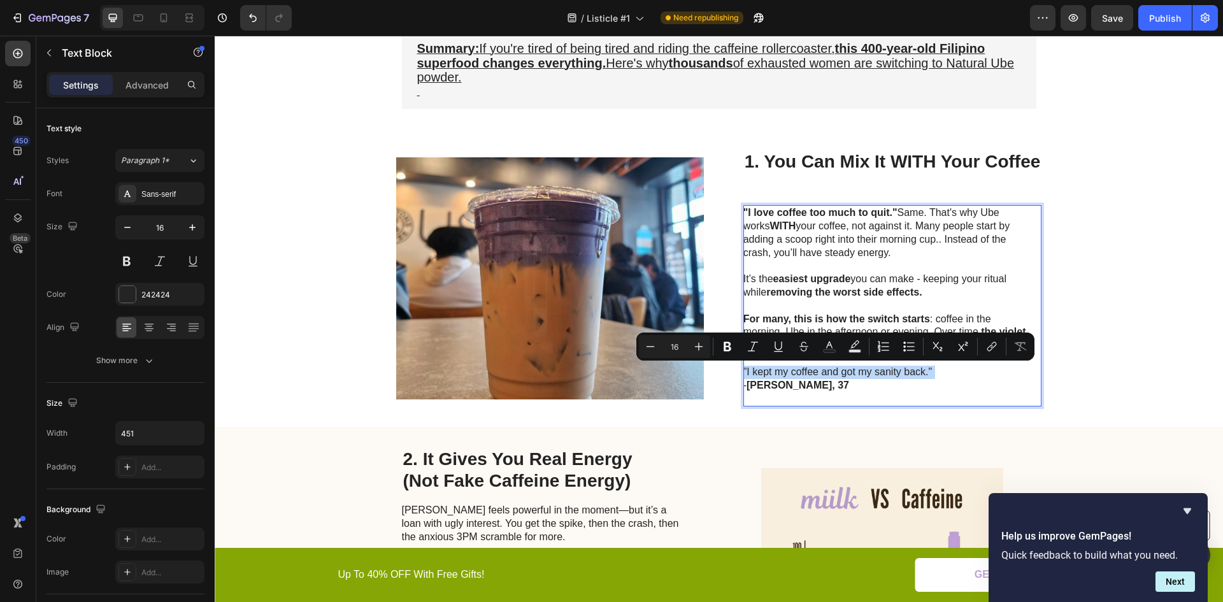
click at [772, 376] on p ""I kept my coffee and got my sanity back."" at bounding box center [887, 372] width 286 height 13
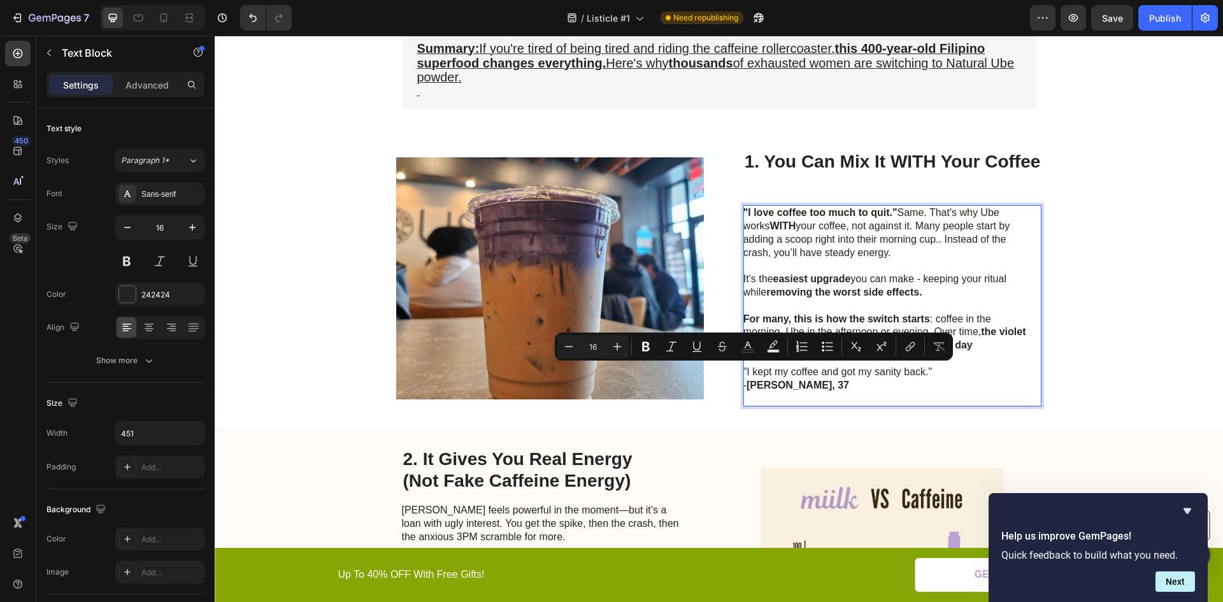
click at [781, 384] on strong "Jennifer, 37" at bounding box center [798, 385] width 103 height 11
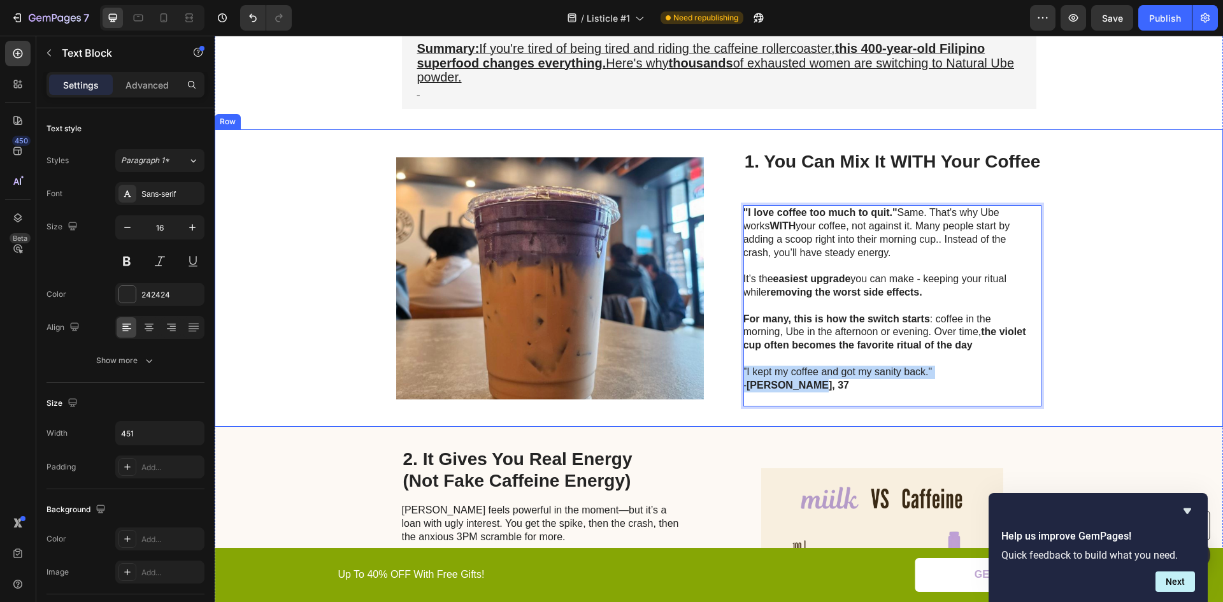
drag, startPoint x: 801, startPoint y: 383, endPoint x: 722, endPoint y: 374, distance: 79.5
click at [722, 374] on div "Image 1. You Can Mix It WITH Your Coffee Heading "I love coffee too much to qui…" at bounding box center [719, 278] width 1009 height 298
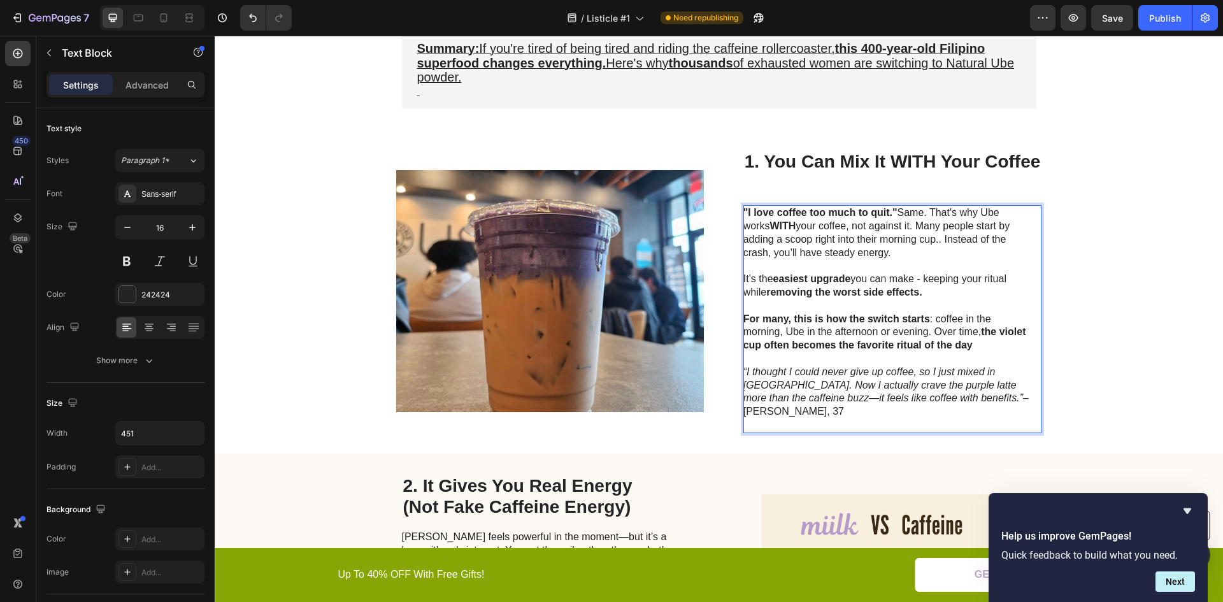
click at [912, 381] on icon "“I thought I could never give up coffee, so I just mixed in Ube. Now I actually…" at bounding box center [884, 385] width 280 height 38
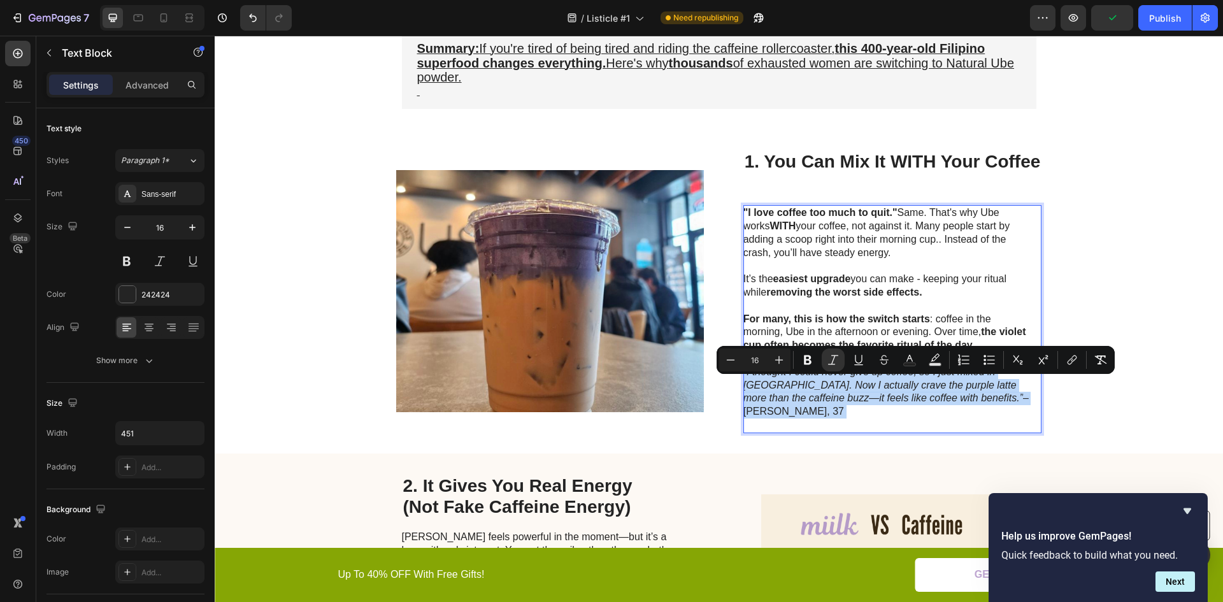
click at [912, 381] on icon "“I thought I could never give up coffee, so I just mixed in Ube. Now I actually…" at bounding box center [884, 385] width 280 height 38
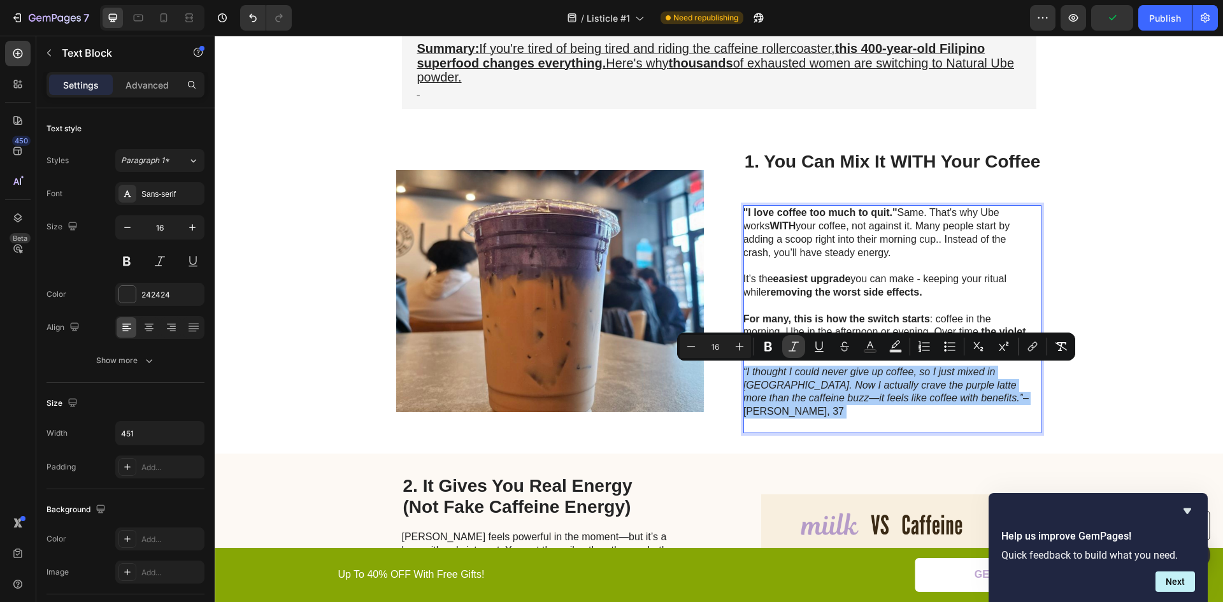
click at [788, 347] on icon "Editor contextual toolbar" at bounding box center [794, 346] width 13 height 13
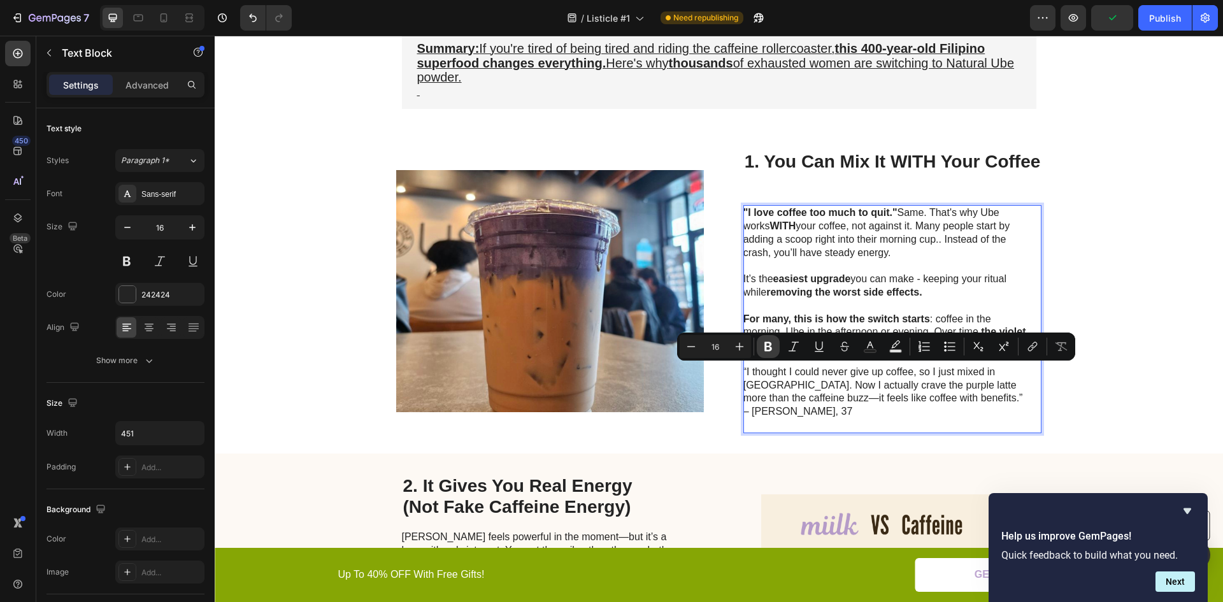
click at [774, 346] on icon "Editor contextual toolbar" at bounding box center [768, 346] width 13 height 13
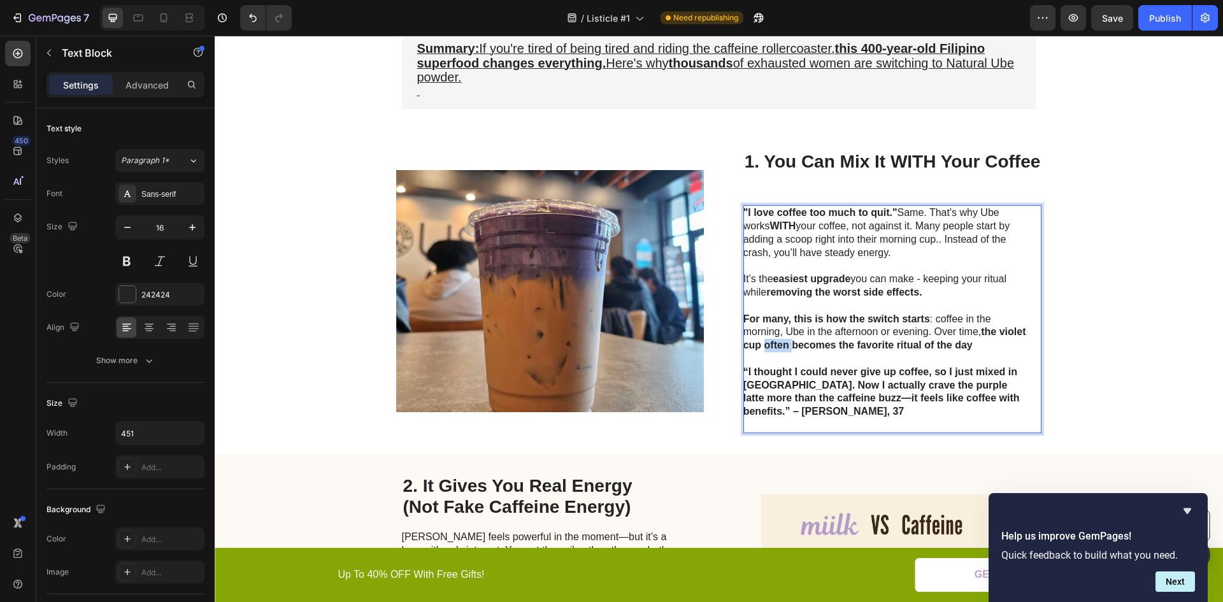
click at [774, 346] on strong "the violet cup often becomes the favorite ritual of the day" at bounding box center [885, 338] width 283 height 24
click at [782, 381] on strong "“I thought I could never give up coffee, so I just mixed in Ube. Now I actually…" at bounding box center [882, 391] width 277 height 50
click at [250, 21] on icon "Undo/Redo" at bounding box center [253, 17] width 13 height 13
click at [249, 19] on icon "Undo/Redo" at bounding box center [253, 17] width 13 height 13
click at [247, 18] on icon "Undo/Redo" at bounding box center [253, 17] width 13 height 13
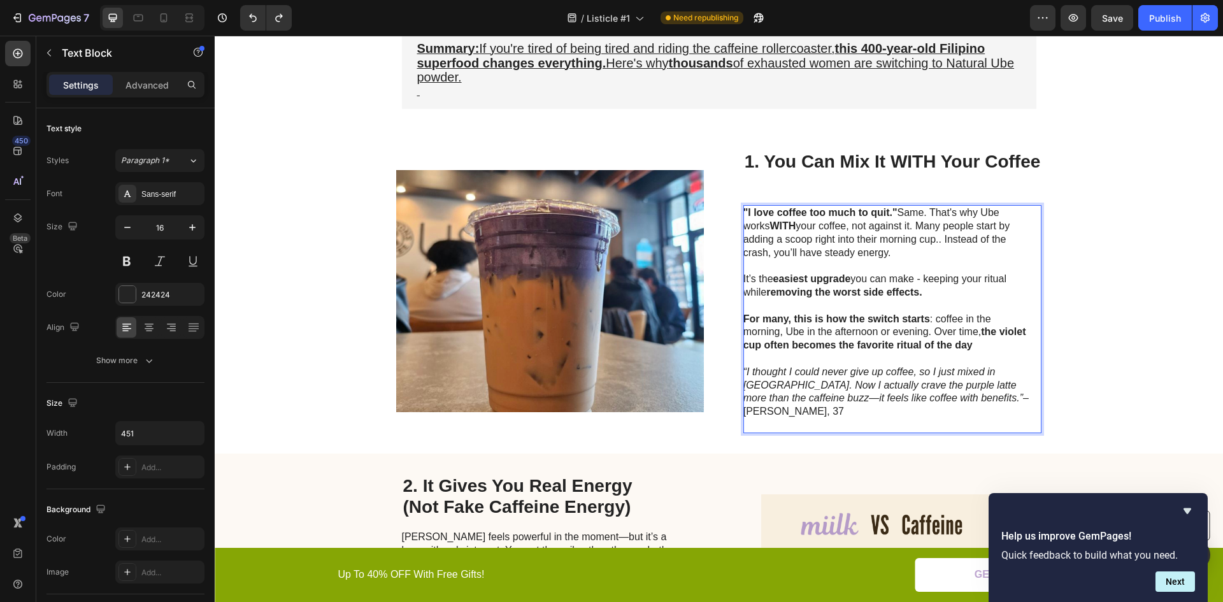
click at [786, 389] on icon "“I thought I could never give up coffee, so I just mixed in Ube. Now I actually…" at bounding box center [884, 385] width 280 height 38
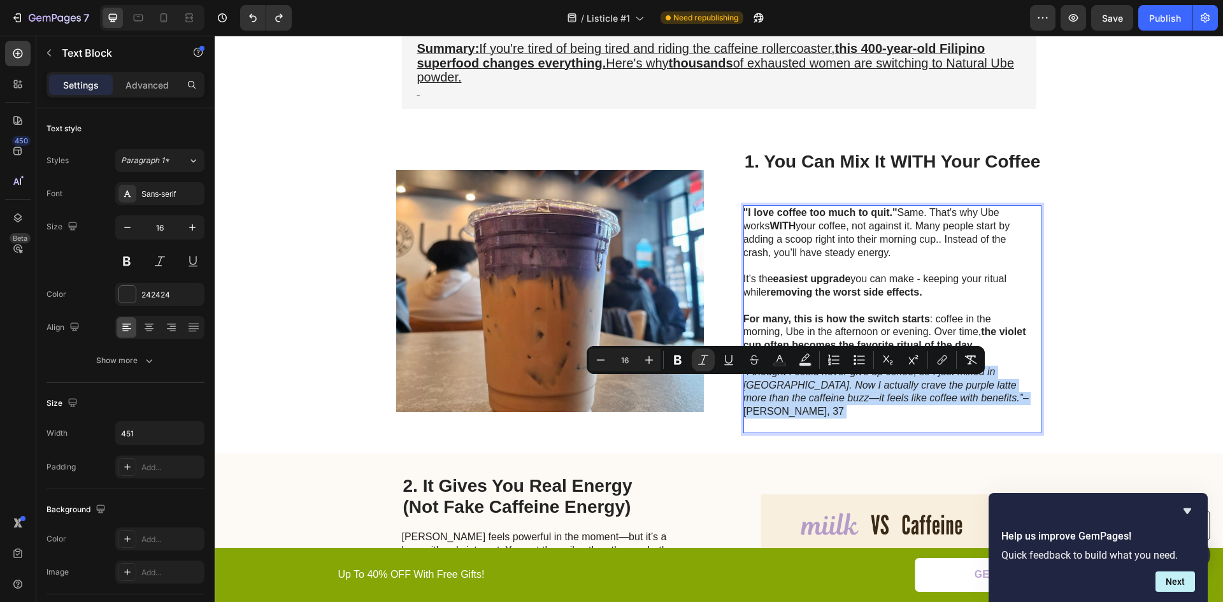
click at [786, 389] on icon "“I thought I could never give up coffee, so I just mixed in Ube. Now I actually…" at bounding box center [884, 385] width 280 height 38
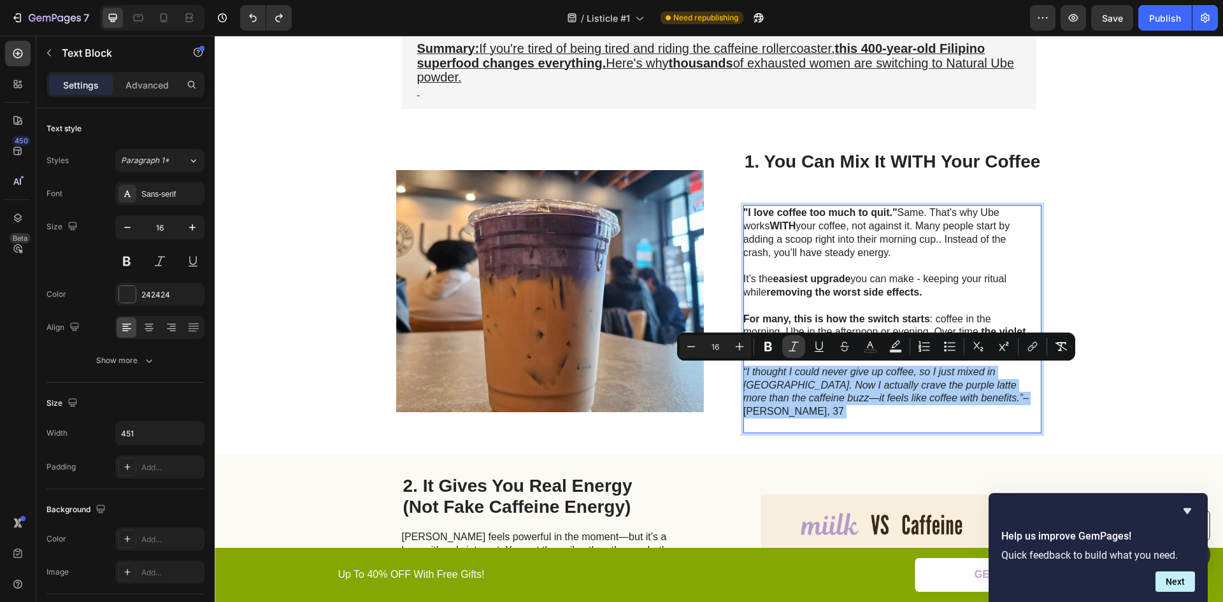
click at [794, 348] on icon "Editor contextual toolbar" at bounding box center [794, 347] width 10 height 10
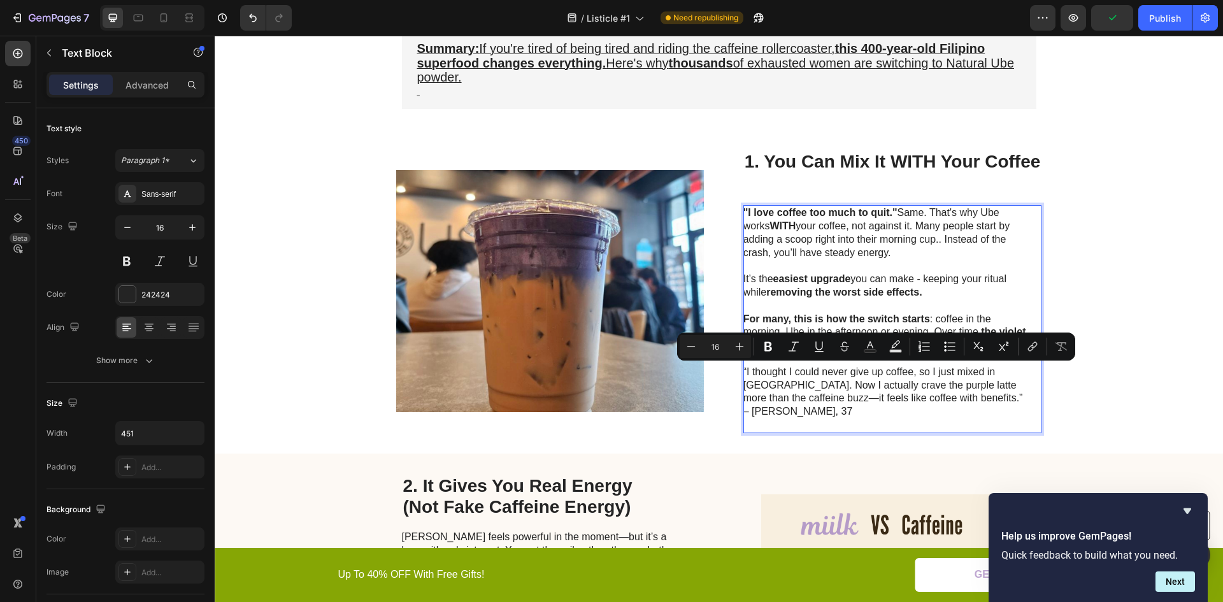
click at [1003, 388] on p "“I thought I could never give up coffee, so I just mixed in Ube. Now I actually…" at bounding box center [887, 399] width 286 height 66
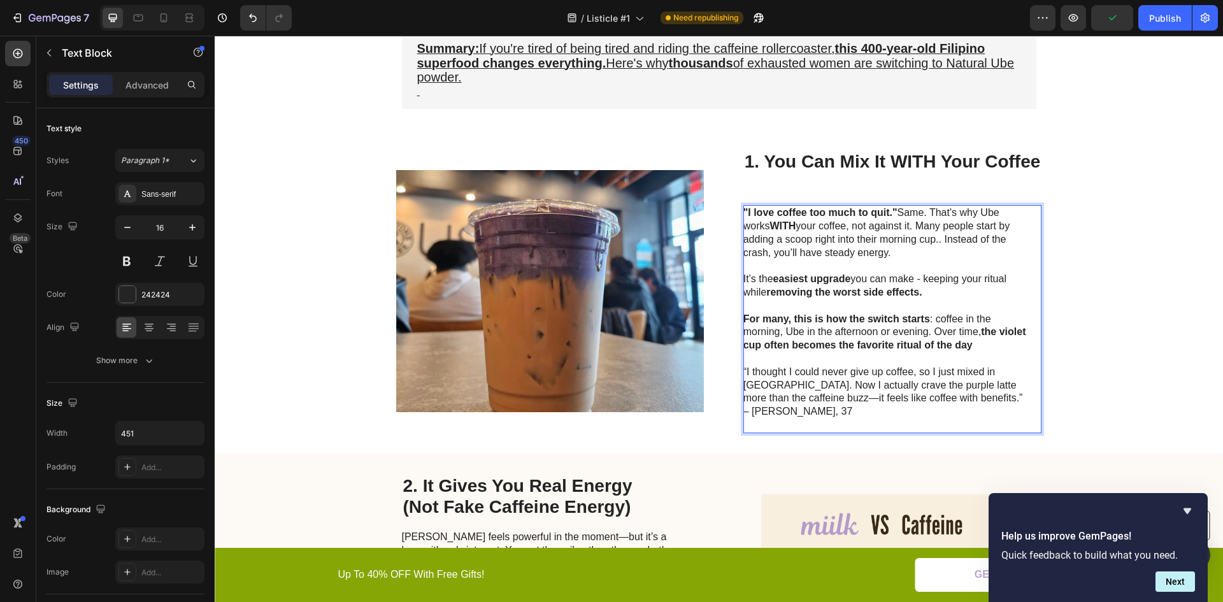
click at [1023, 387] on p "“I thought I could never give up coffee, so I just mixed in Ube. Now I actually…" at bounding box center [887, 399] width 286 height 66
click at [966, 401] on p "“I thought I could never give up coffee, so I just mixed in Ube. Now I actually…" at bounding box center [887, 399] width 286 height 66
drag, startPoint x: 967, startPoint y: 396, endPoint x: 924, endPoint y: 396, distance: 43.3
click at [924, 396] on p "“I thought I could never give up coffee, so I just mixed in Ube. Now I actually…" at bounding box center [887, 399] width 286 height 66
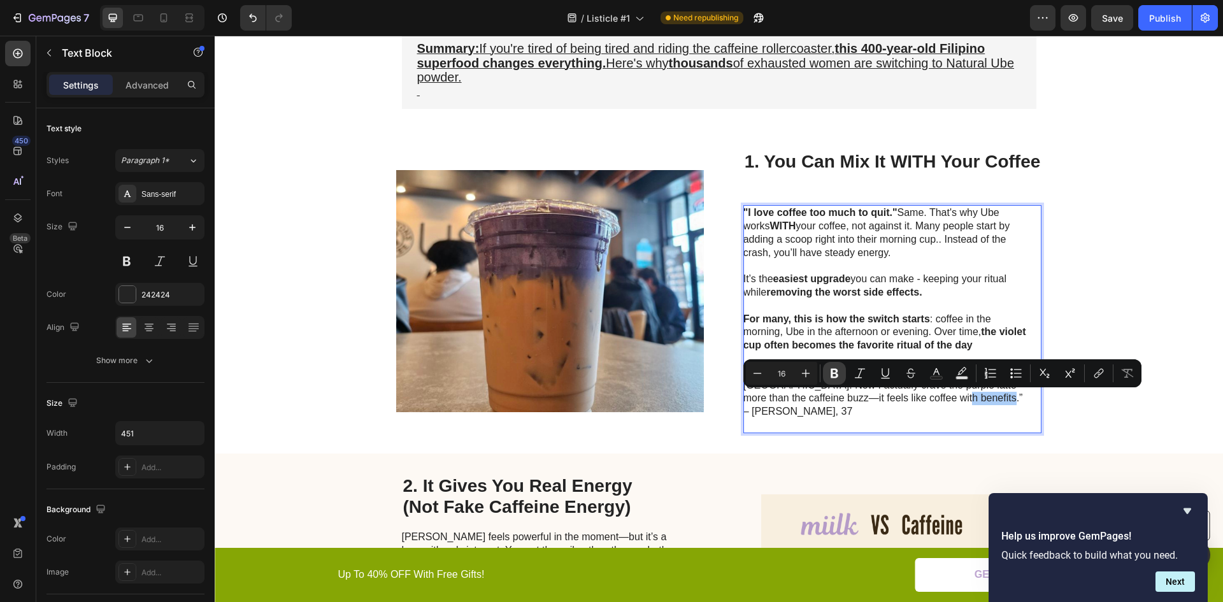
click at [837, 368] on icon "Editor contextual toolbar" at bounding box center [834, 373] width 13 height 13
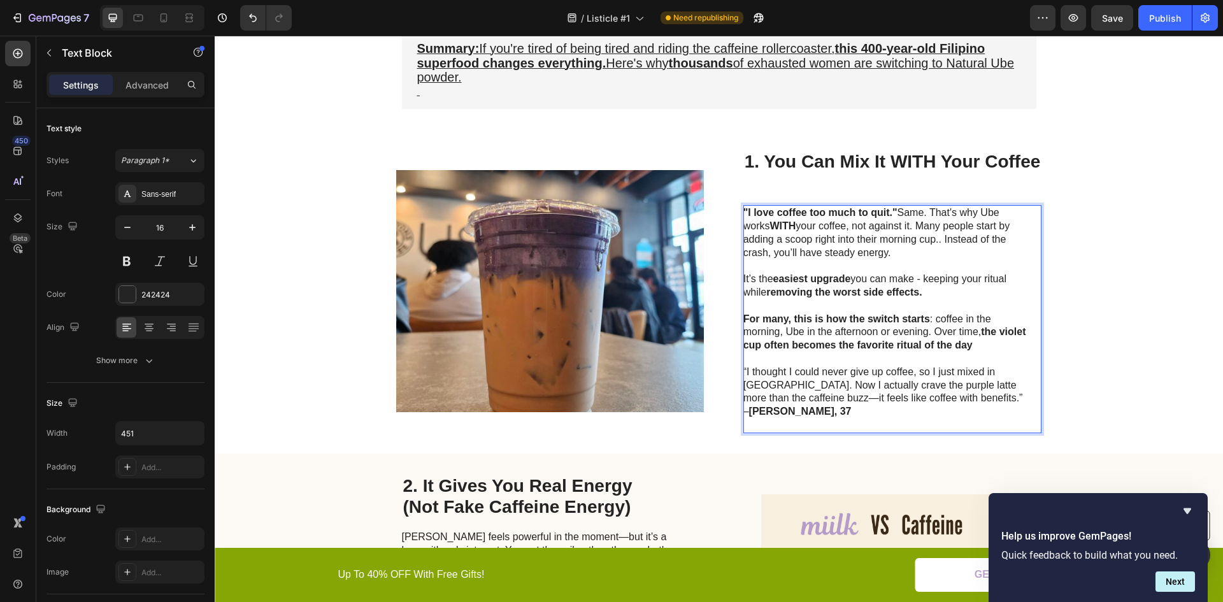
click at [1068, 425] on div "Image 1. You Can Mix It WITH Your Coffee Heading "I love coffee too much to qui…" at bounding box center [719, 291] width 1009 height 324
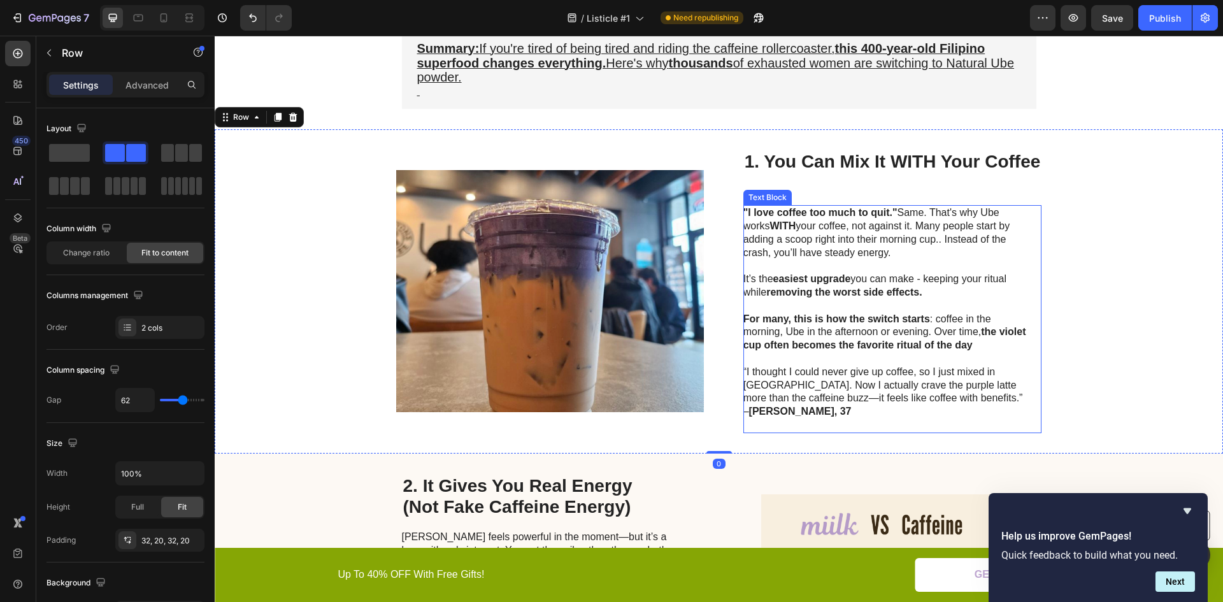
click at [767, 395] on p "“I thought I could never give up coffee, so I just mixed in Ube. Now I actually…" at bounding box center [887, 399] width 286 height 66
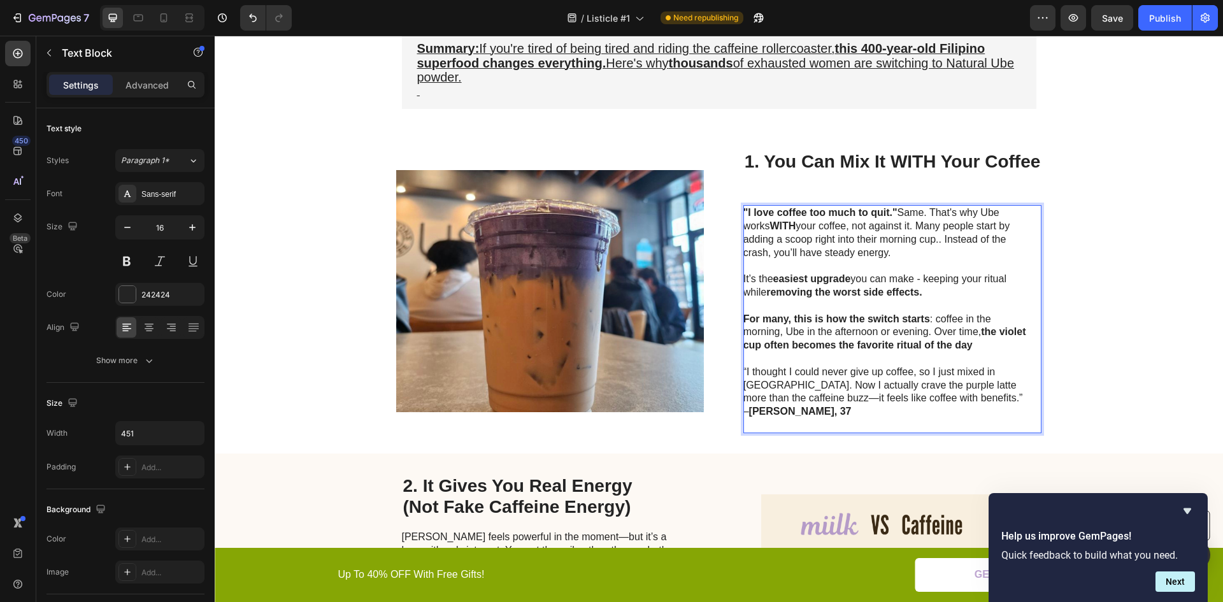
click at [765, 394] on p "“I thought I could never give up coffee, so I just mixed in Ube. Now I actually…" at bounding box center [887, 399] width 286 height 66
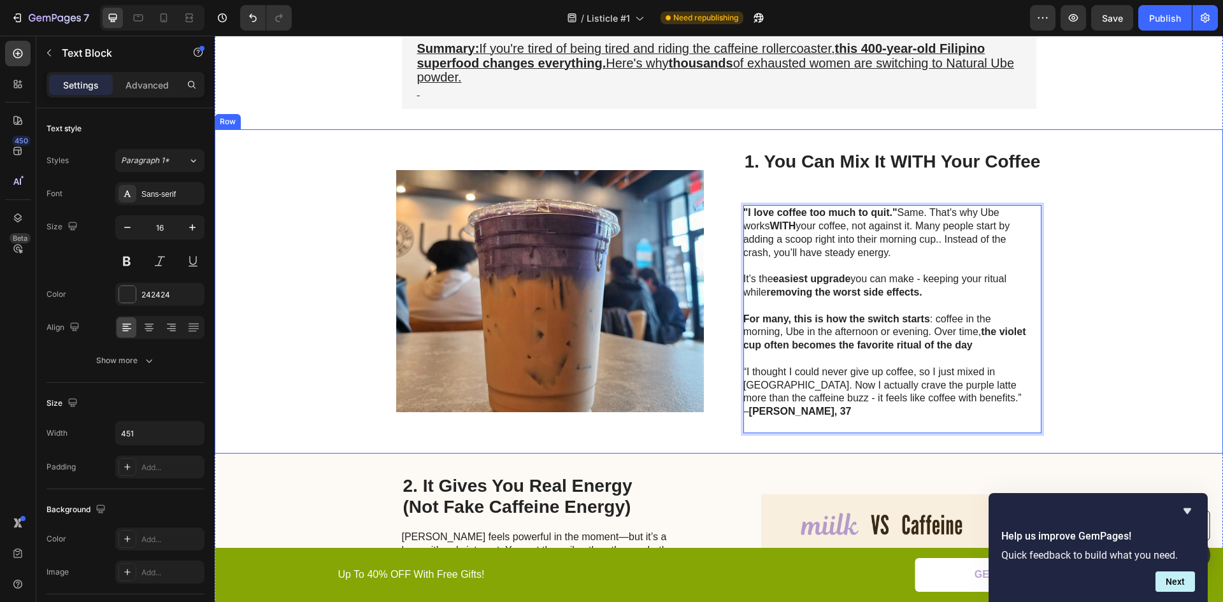
click at [1134, 375] on div "Image 1. You Can Mix It WITH Your Coffee Heading "I love coffee too much to qui…" at bounding box center [719, 291] width 1009 height 324
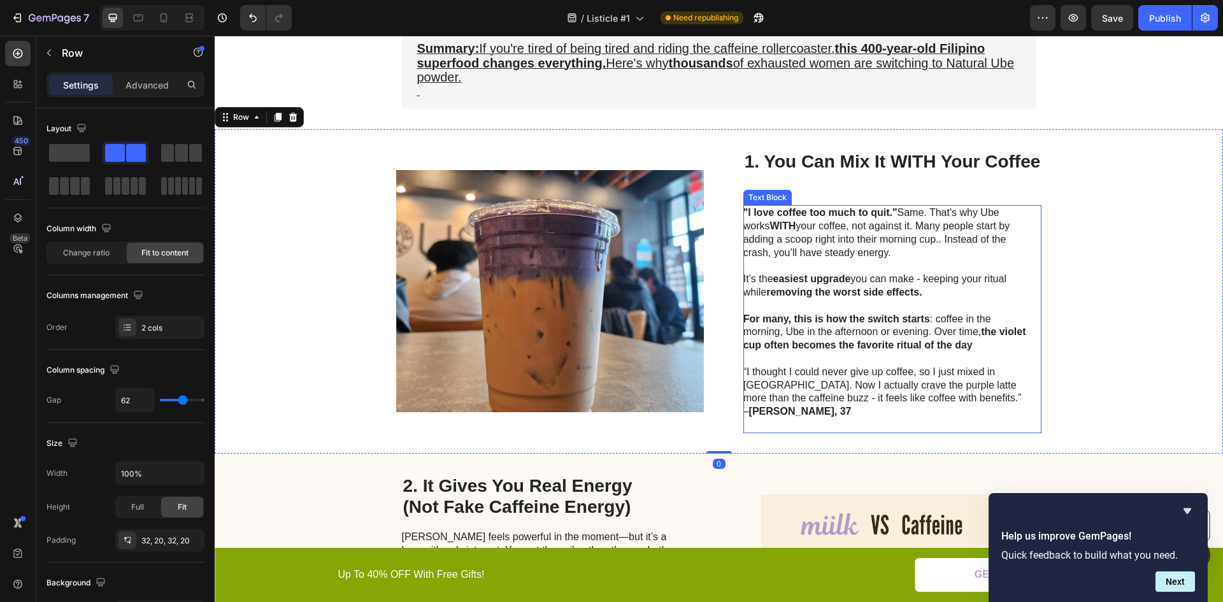
click at [932, 388] on p "“I thought I could never give up coffee, so I just mixed in Ube. Now I actually…" at bounding box center [887, 399] width 286 height 66
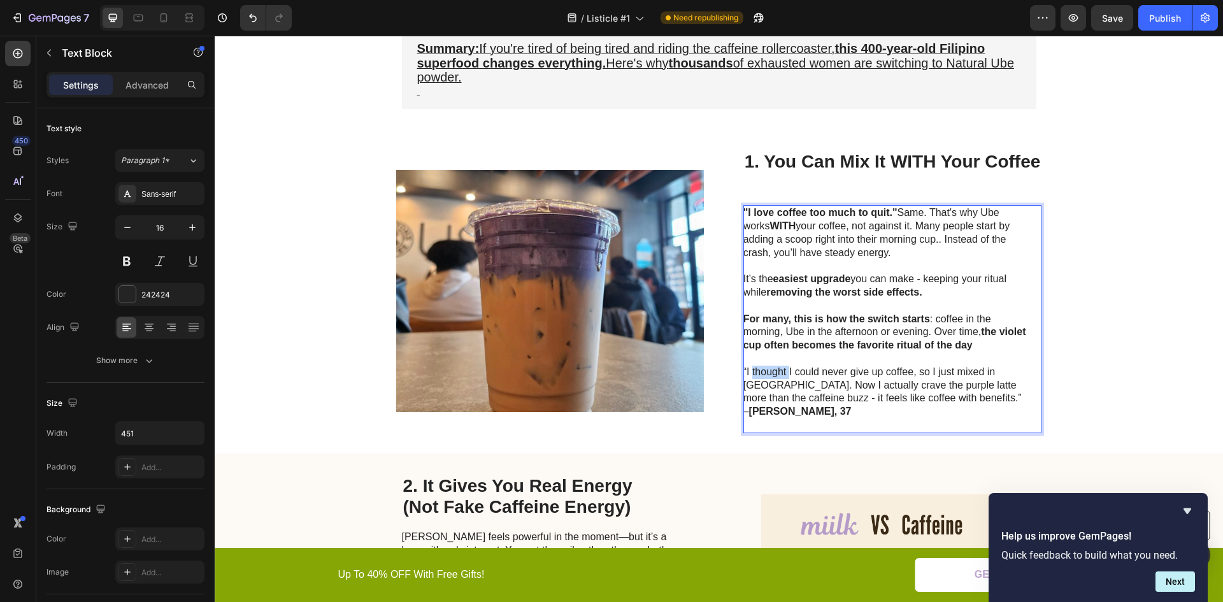
click at [778, 377] on p "“I thought I could never give up coffee, so I just mixed in Ube. Now I actually…" at bounding box center [887, 399] width 286 height 66
drag, startPoint x: 898, startPoint y: 375, endPoint x: 905, endPoint y: 373, distance: 6.7
click at [898, 375] on p "“I thought I could never give up coffee, so I just mixed in Ube. Now I actually…" at bounding box center [887, 399] width 286 height 66
drag, startPoint x: 908, startPoint y: 371, endPoint x: 742, endPoint y: 369, distance: 165.7
click at [744, 369] on p "“I thought I could never give up coffee, so I just mixed in Ube. Now I actually…" at bounding box center [887, 399] width 286 height 66
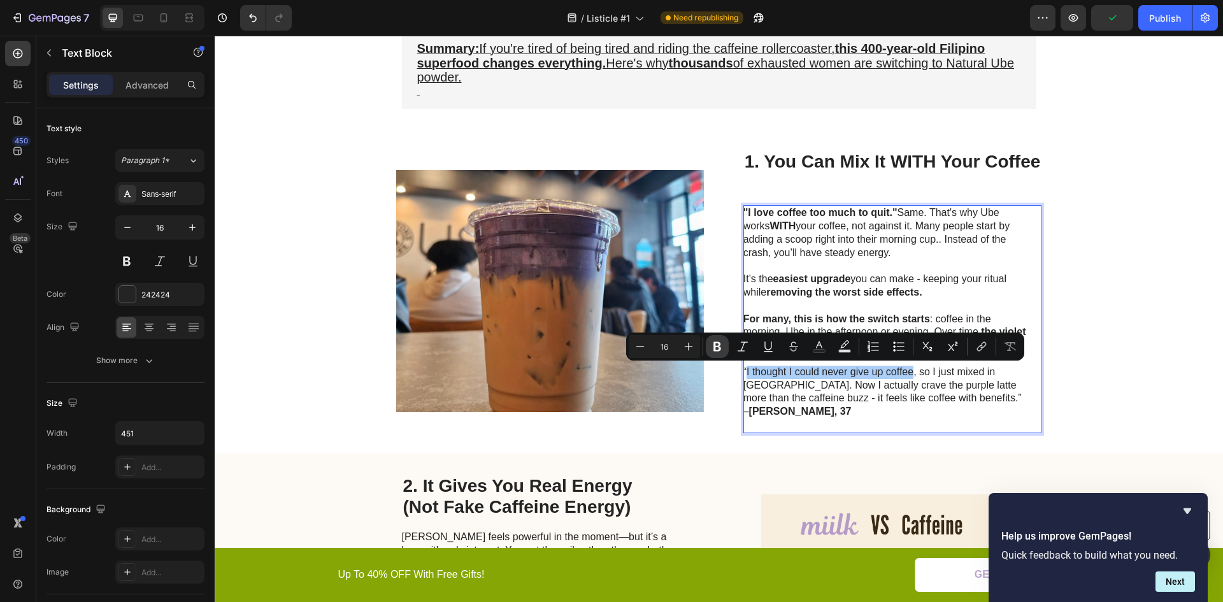
click at [719, 350] on icon "Editor contextual toolbar" at bounding box center [718, 347] width 8 height 10
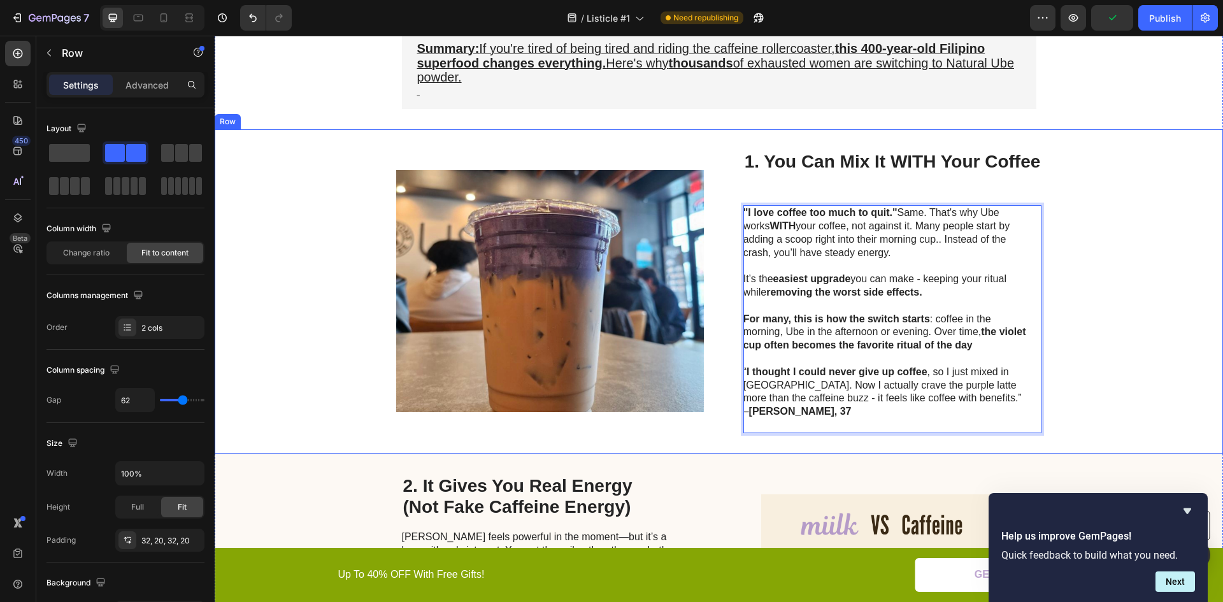
click at [1084, 400] on div "Image 1. You Can Mix It WITH Your Coffee Heading "I love coffee too much to qui…" at bounding box center [719, 291] width 1009 height 324
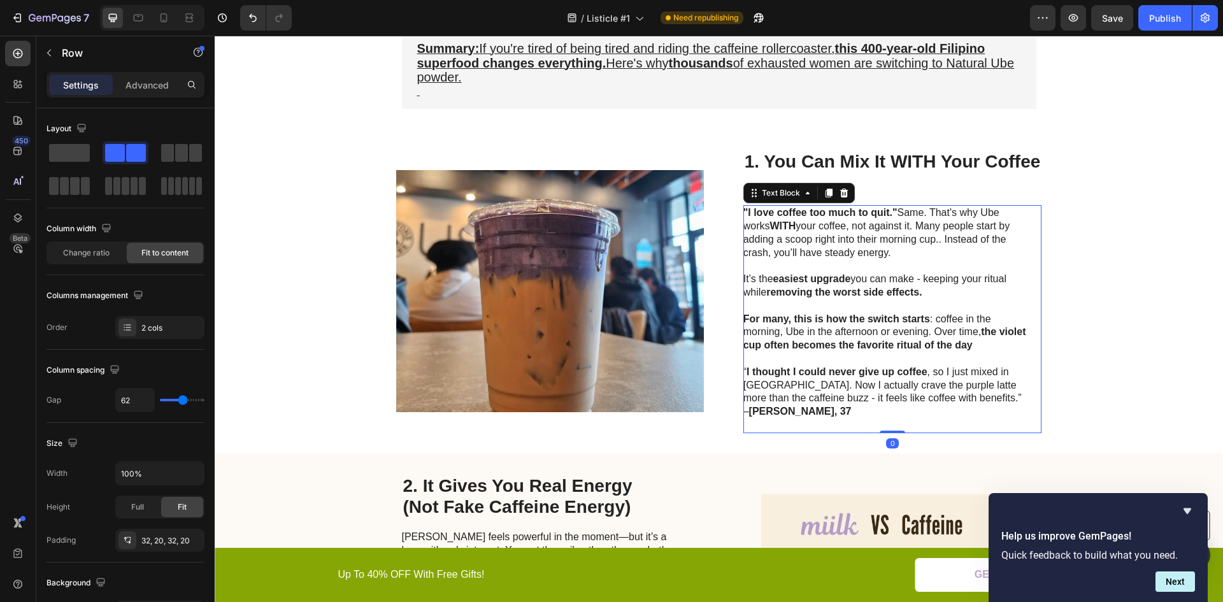
click at [766, 386] on p "“ I thought I could never give up coffee , so I just mixed in Ube. Now I actual…" at bounding box center [887, 399] width 286 height 66
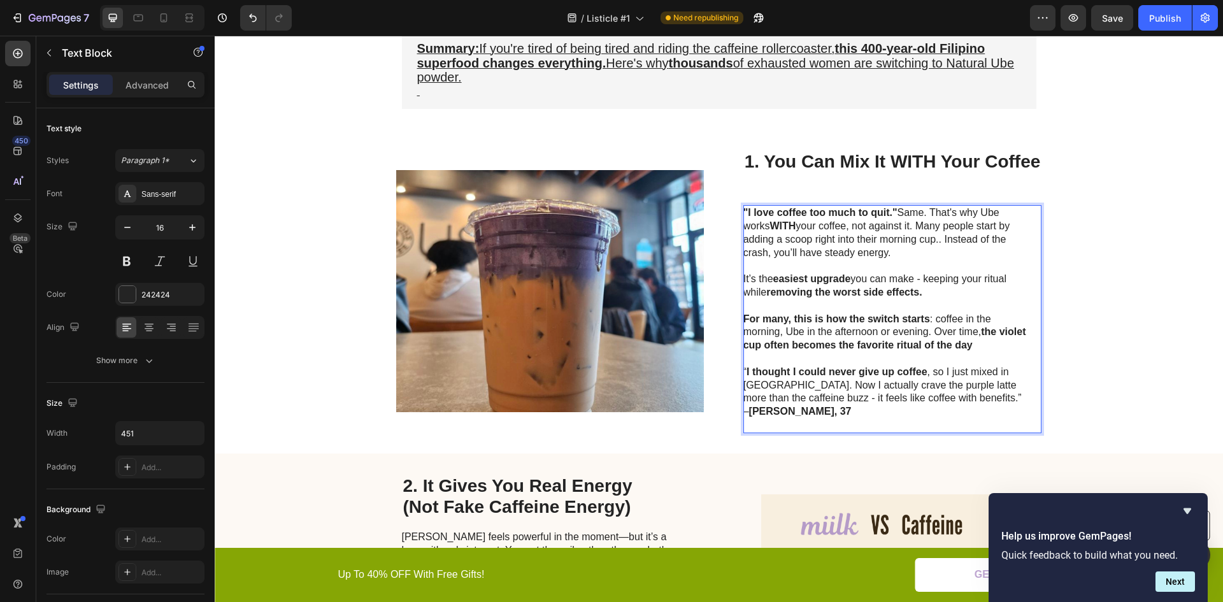
click at [762, 385] on p "“ I thought I could never give up coffee , so I just mixed in Ube. Now I actual…" at bounding box center [887, 399] width 286 height 66
drag, startPoint x: 764, startPoint y: 384, endPoint x: 950, endPoint y: 384, distance: 186.1
click at [950, 384] on p "“ I thought I could never give up coffee , so I just mixed in Ube. Now I actual…" at bounding box center [887, 399] width 286 height 66
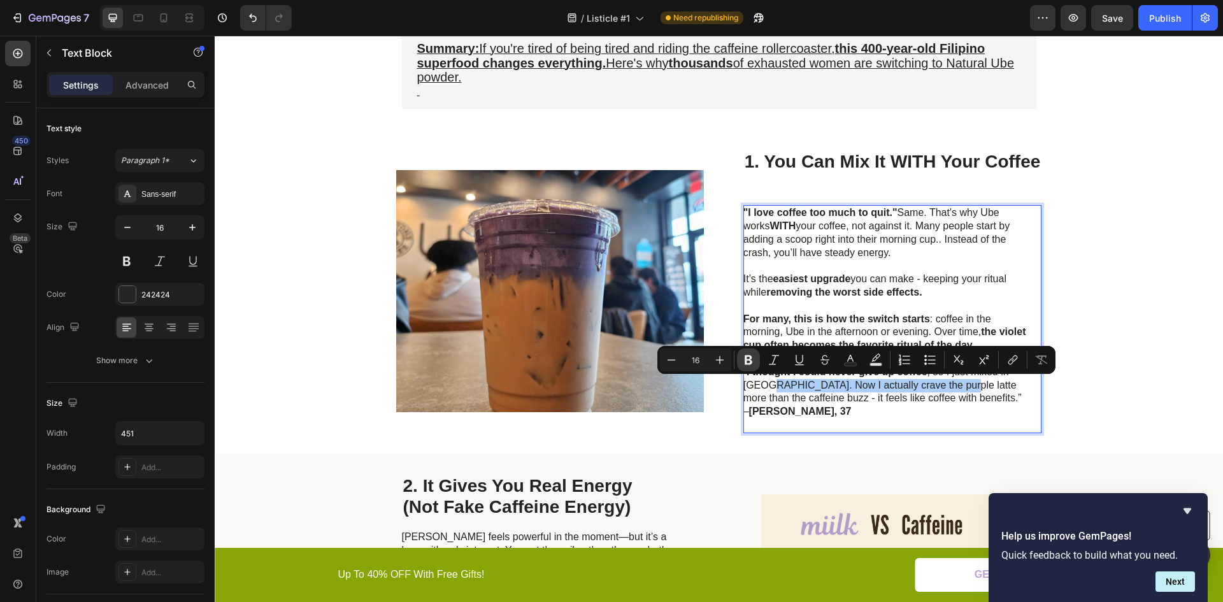
click at [751, 360] on icon "Editor contextual toolbar" at bounding box center [748, 360] width 13 height 13
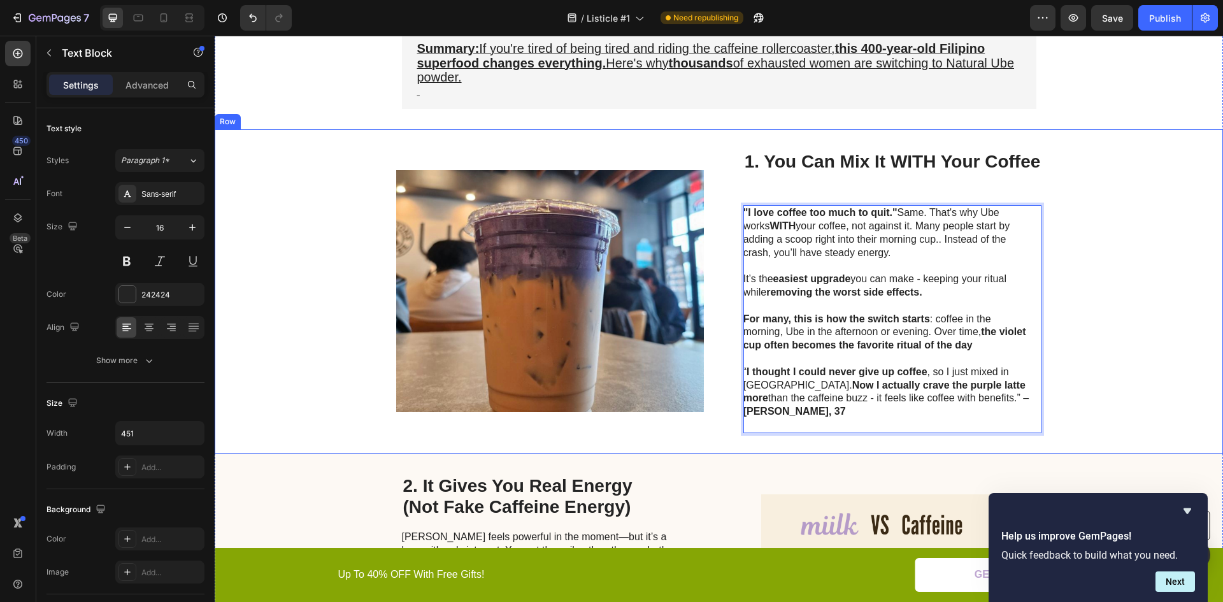
click at [1149, 393] on div "Image 1. You Can Mix It WITH Your Coffee Heading "I love coffee too much to qui…" at bounding box center [719, 291] width 1009 height 324
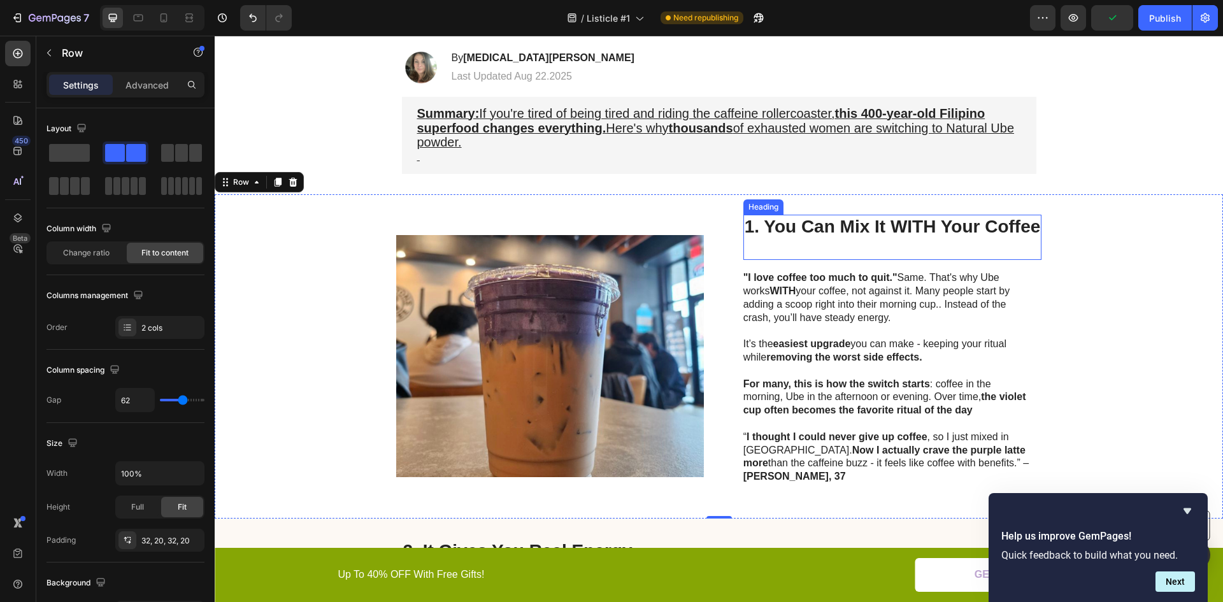
scroll to position [261, 0]
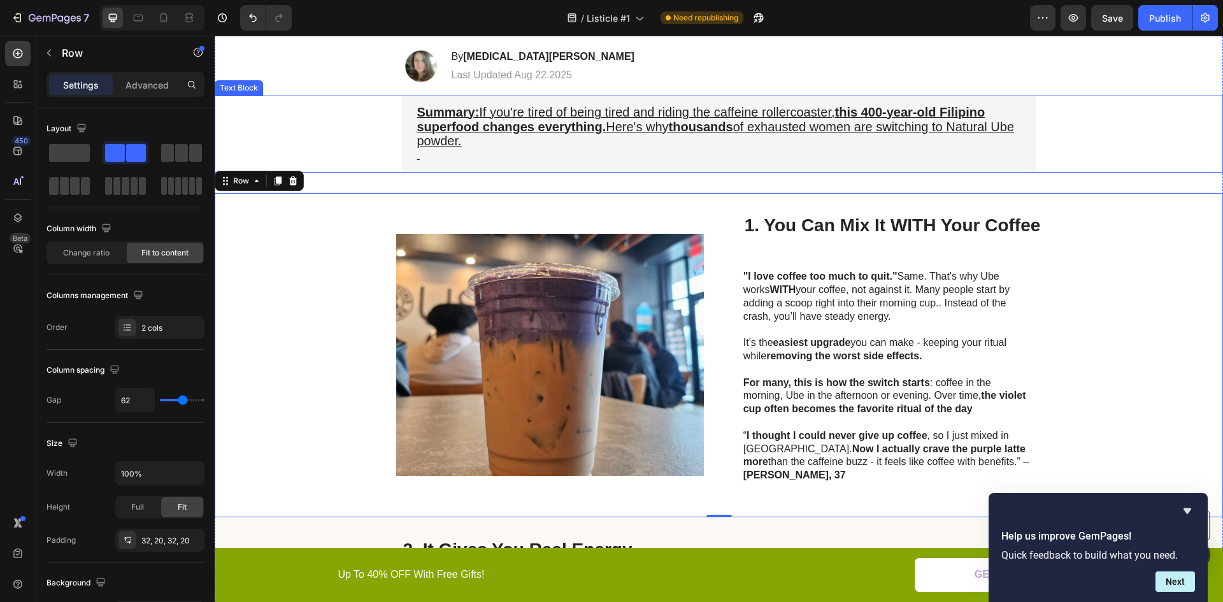
click at [841, 110] on strong "this 400-year-old Filipino superfood changes everything." at bounding box center [701, 119] width 568 height 29
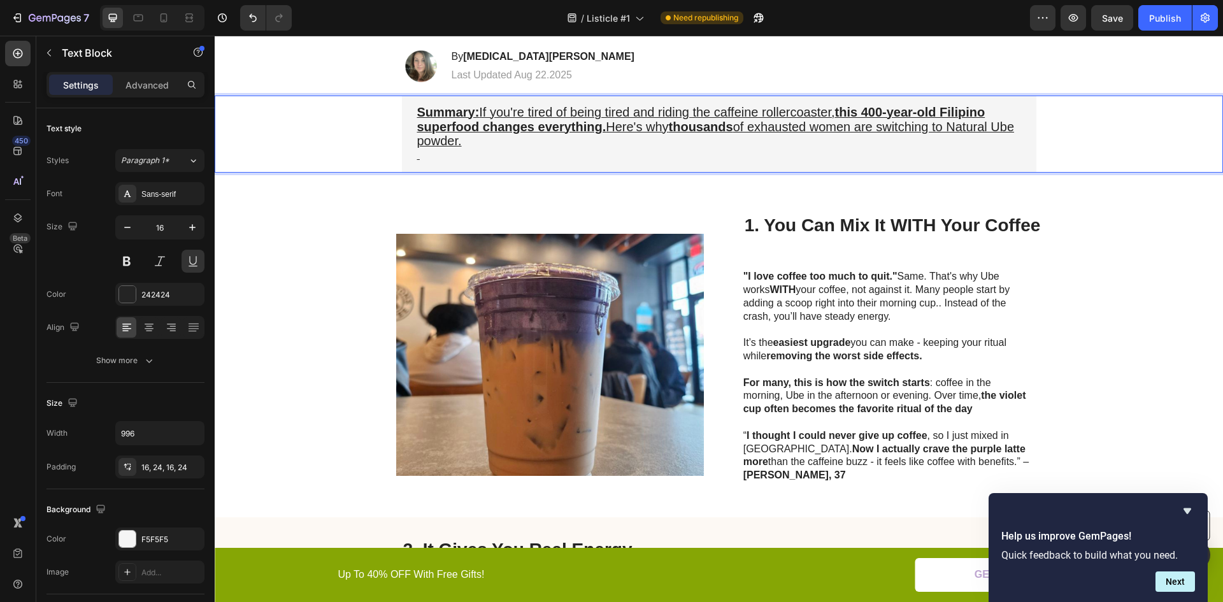
click at [863, 112] on strong "this 400-year-old Filipino superfood changes everything." at bounding box center [701, 119] width 568 height 29
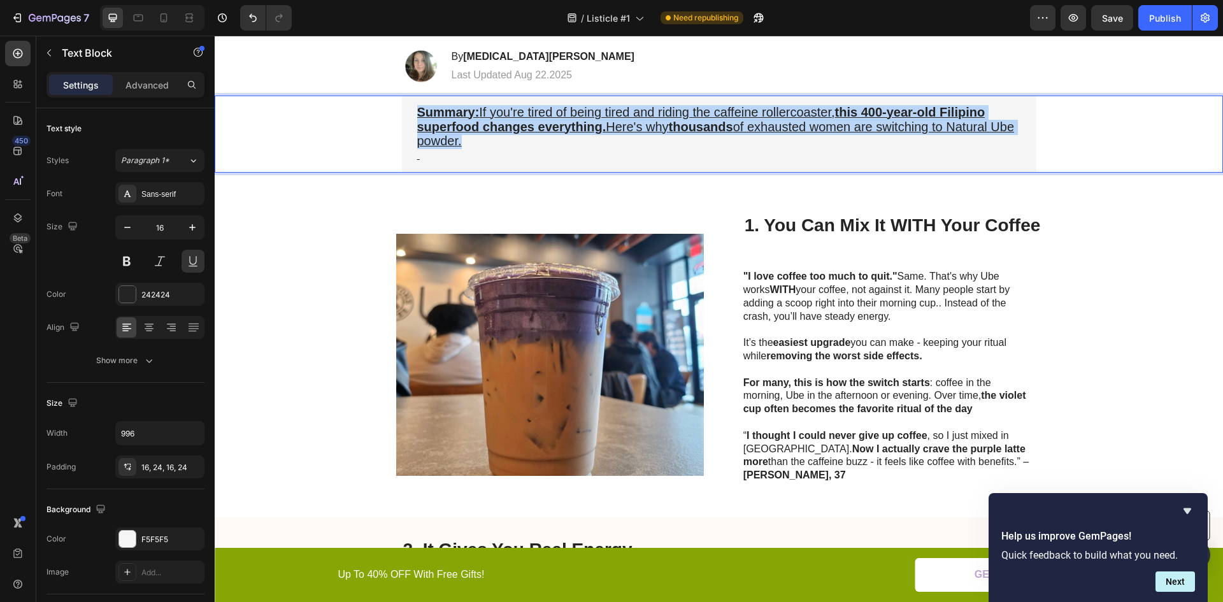
click at [862, 113] on strong "this 400-year-old Filipino superfood changes everything." at bounding box center [701, 119] width 568 height 29
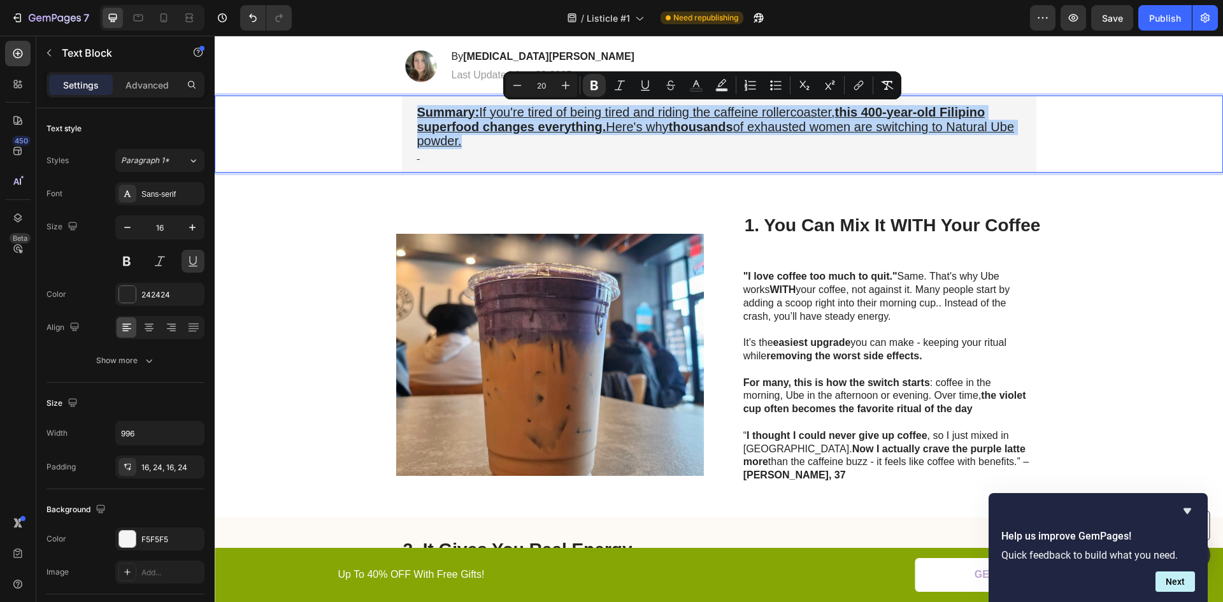
click at [862, 112] on strong "this 400-year-old Filipino superfood changes everything." at bounding box center [701, 119] width 568 height 29
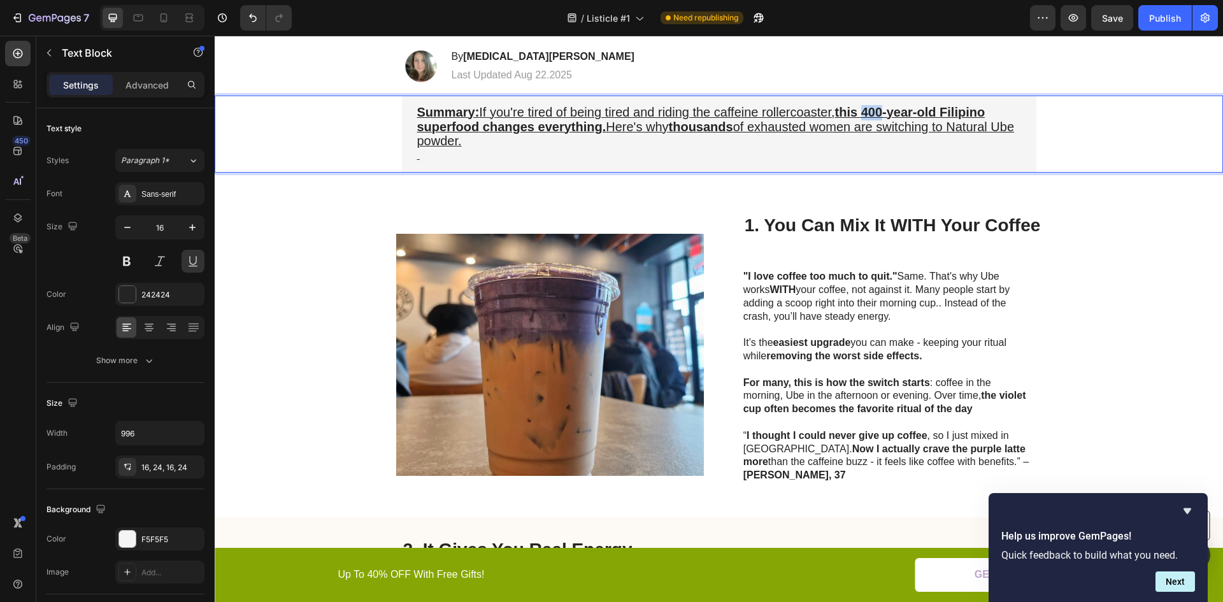
click at [862, 112] on strong "this 400-year-old Filipino superfood changes everything." at bounding box center [701, 119] width 568 height 29
click at [863, 108] on strong "this gatekept 400-year-old Filipino superfood changes everything." at bounding box center [704, 119] width 575 height 29
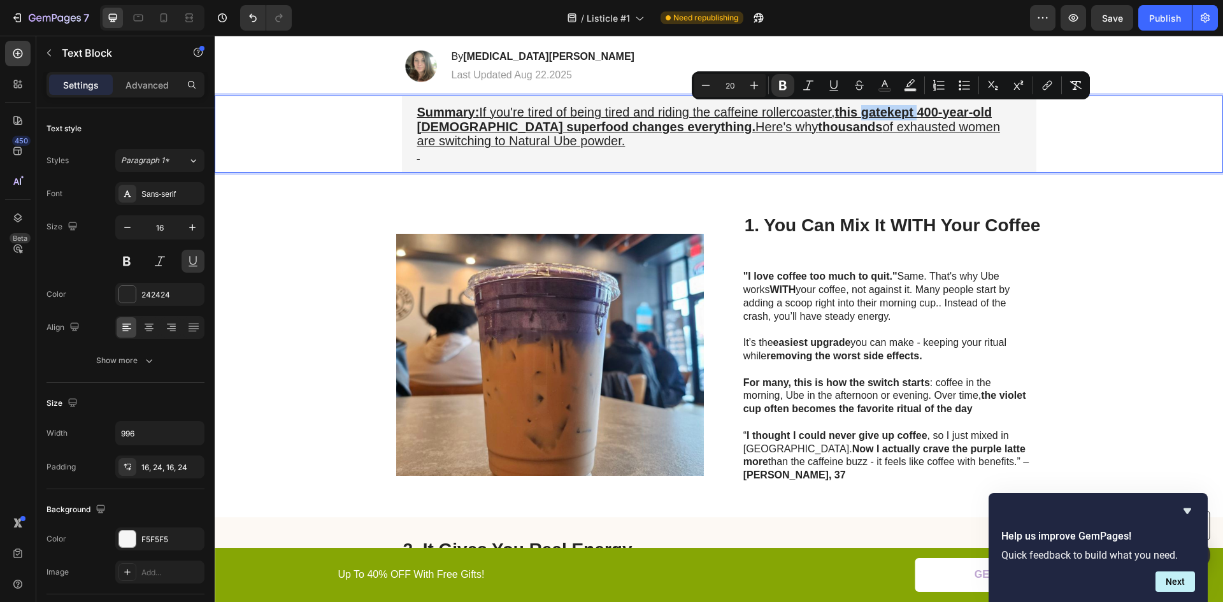
click at [864, 112] on strong "this gatekept 400-year-old Filipino superfood changes everything." at bounding box center [704, 119] width 575 height 29
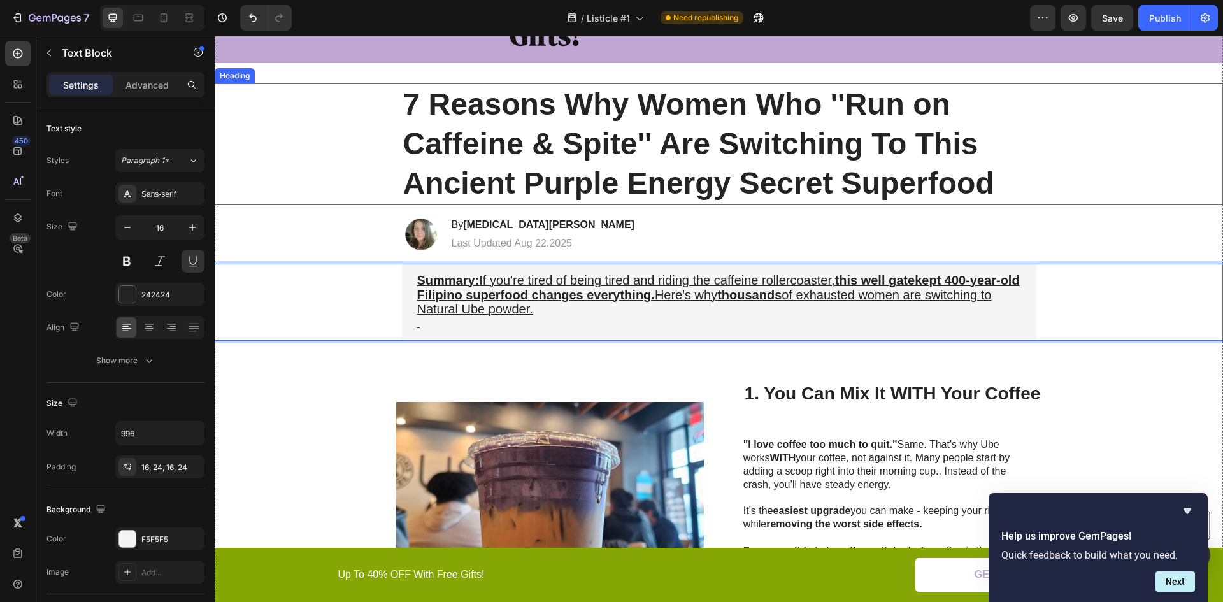
scroll to position [70, 0]
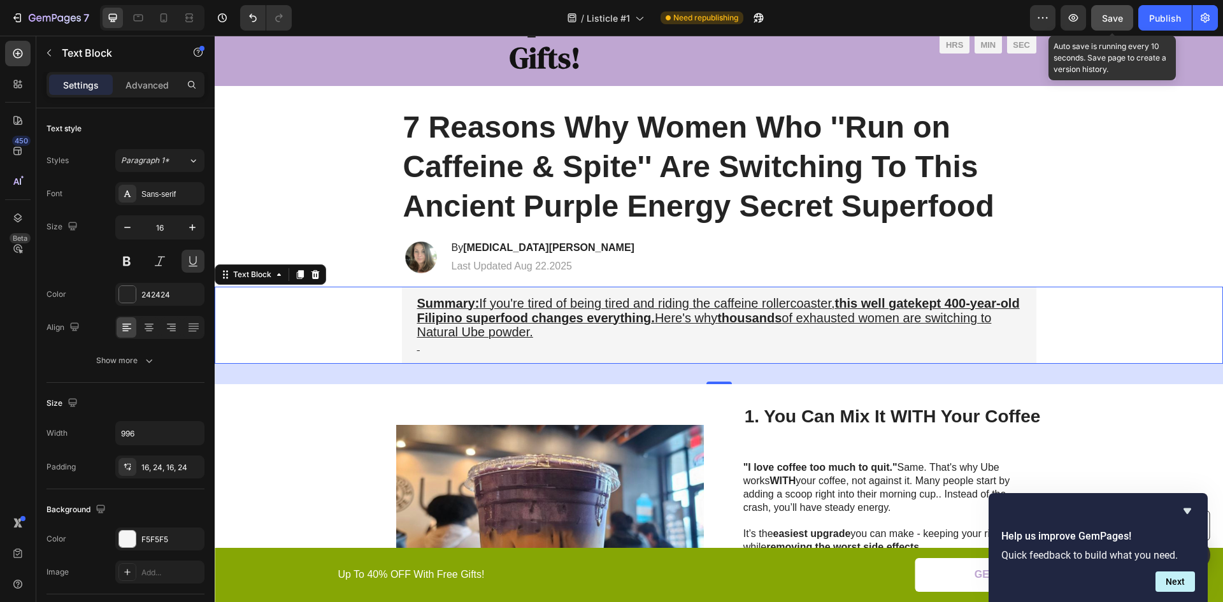
click at [1121, 11] on div "Save" at bounding box center [1112, 17] width 21 height 13
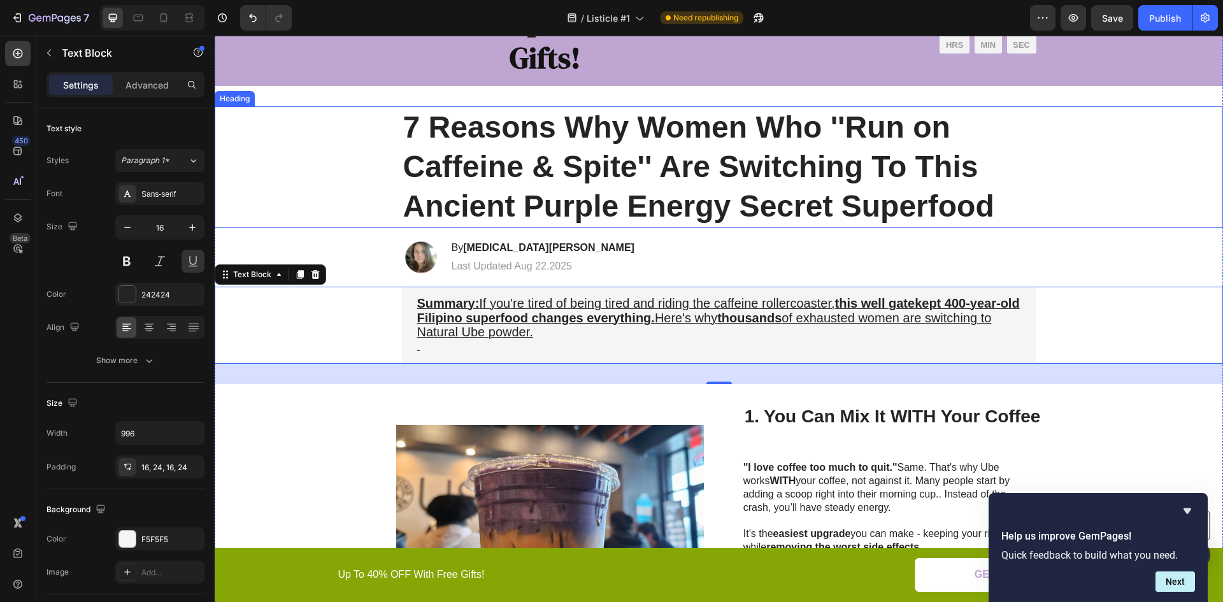
click at [599, 164] on h1 "7 Reasons Why Women Who ''Run on Caffeine & Spite'' Are Switching To This Ancie…" at bounding box center [719, 167] width 635 height 122
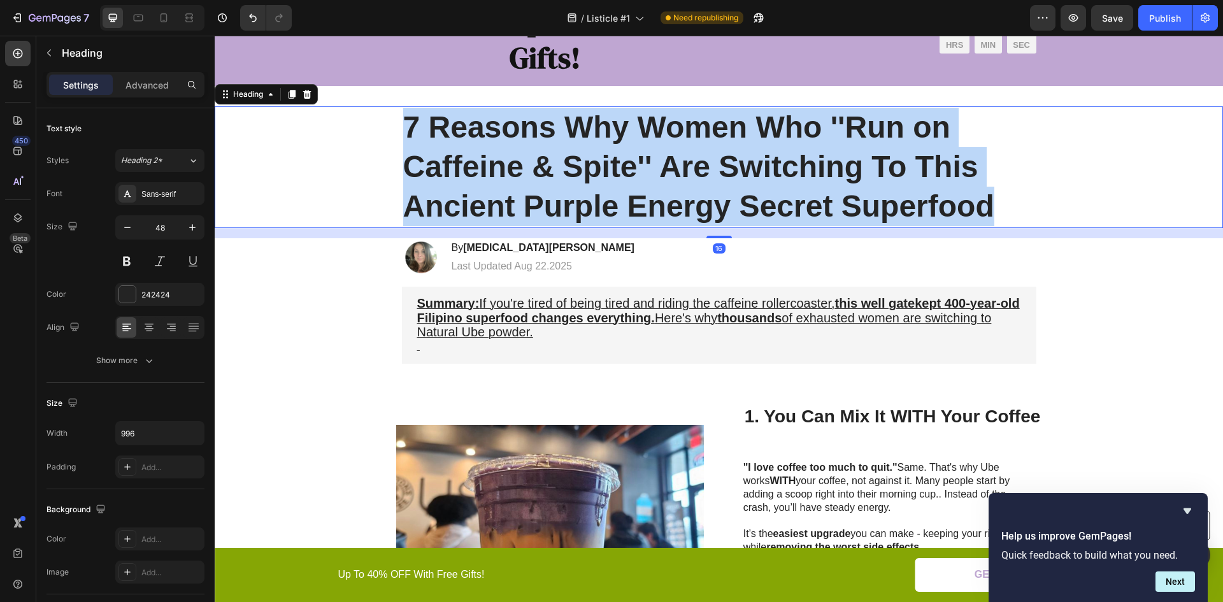
click at [599, 164] on p "7 Reasons Why Women Who ''Run on Caffeine & Spite'' Are Switching To This Ancie…" at bounding box center [719, 167] width 632 height 119
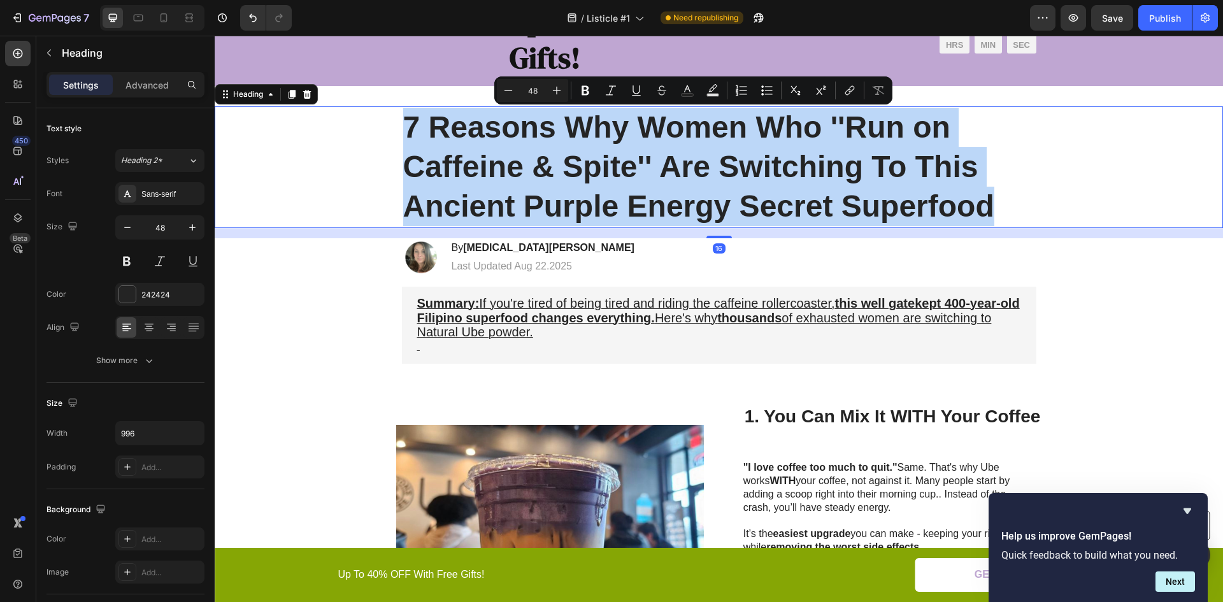
click at [599, 164] on p "7 Reasons Why Women Who ''Run on Caffeine & Spite'' Are Switching To This Ancie…" at bounding box center [719, 167] width 632 height 119
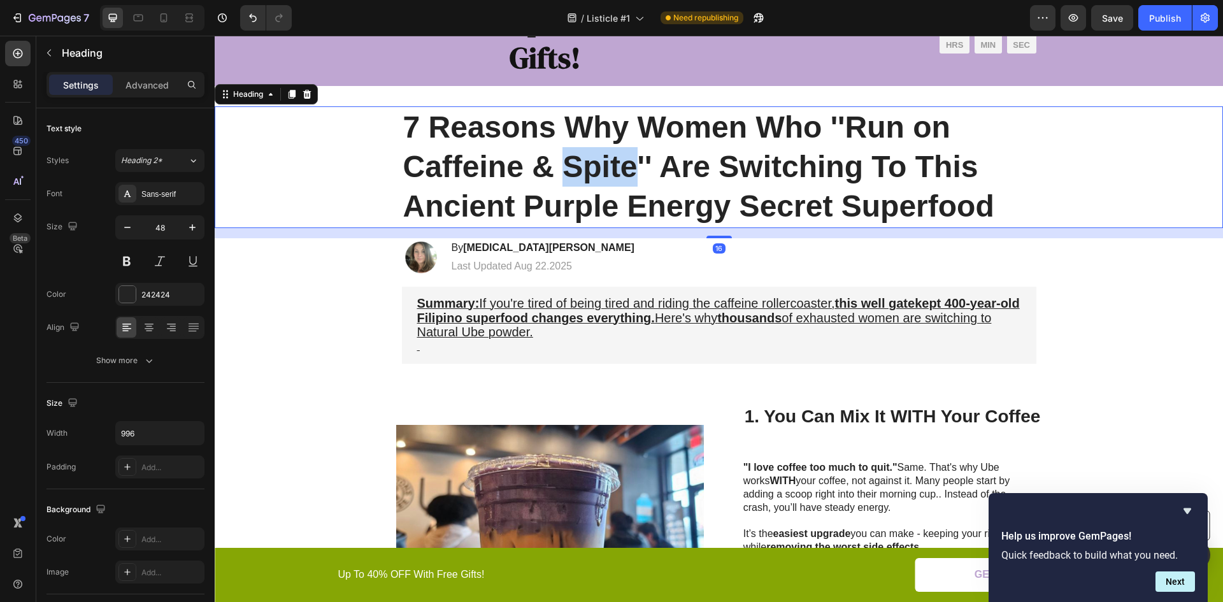
click at [599, 164] on p "7 Reasons Why Women Who ''Run on Caffeine & Spite'' Are Switching To This Ancie…" at bounding box center [719, 167] width 632 height 119
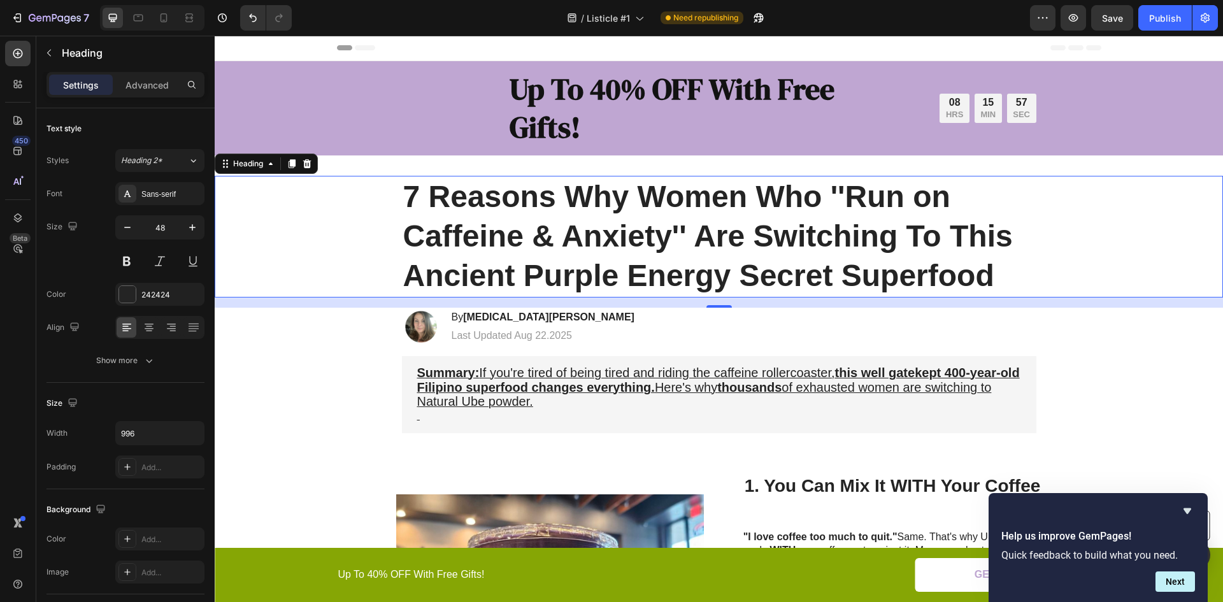
scroll to position [0, 0]
click at [932, 243] on p "7 Reasons Why Women Who ''Run on Caffeine & Anxiety'' Are Switching To This Anc…" at bounding box center [719, 237] width 632 height 119
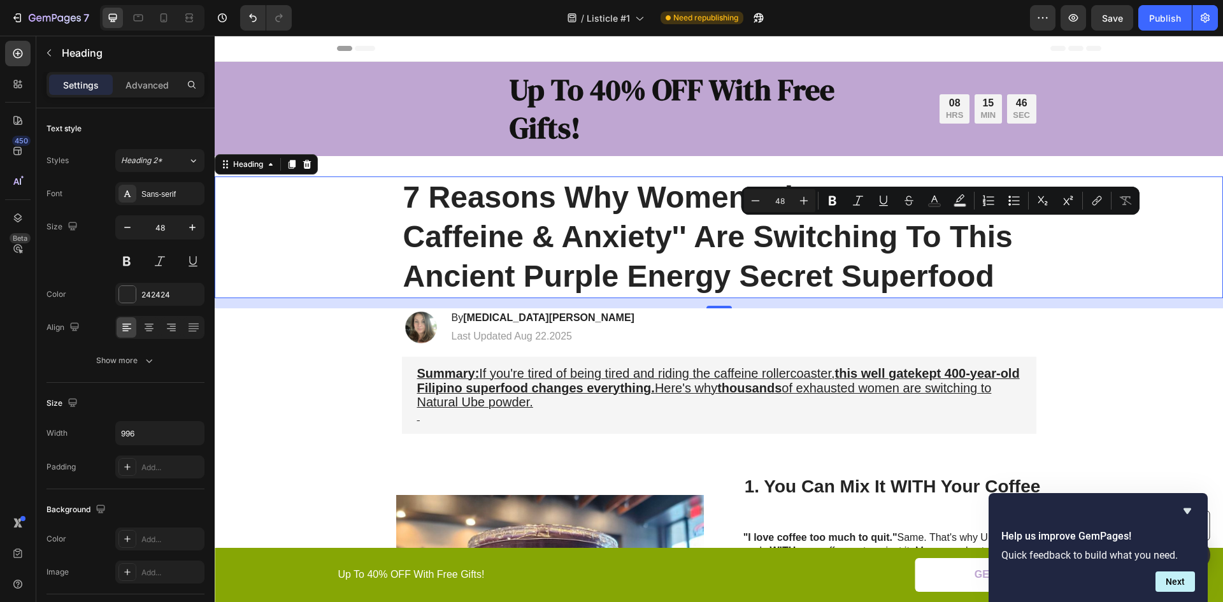
click at [403, 270] on p "7 Reasons Why Women Who ''Run on Caffeine & Anxiety'' Are Switching To This Anc…" at bounding box center [719, 237] width 632 height 119
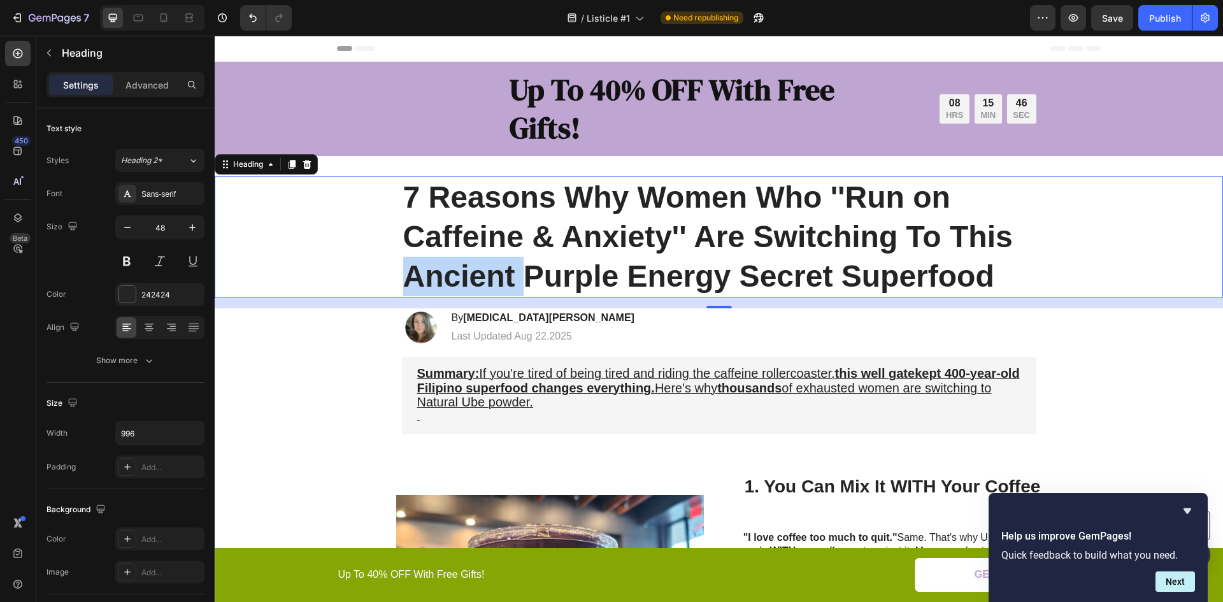
click at [403, 270] on p "7 Reasons Why Women Who ''Run on Caffeine & Anxiety'' Are Switching To This Anc…" at bounding box center [719, 237] width 632 height 119
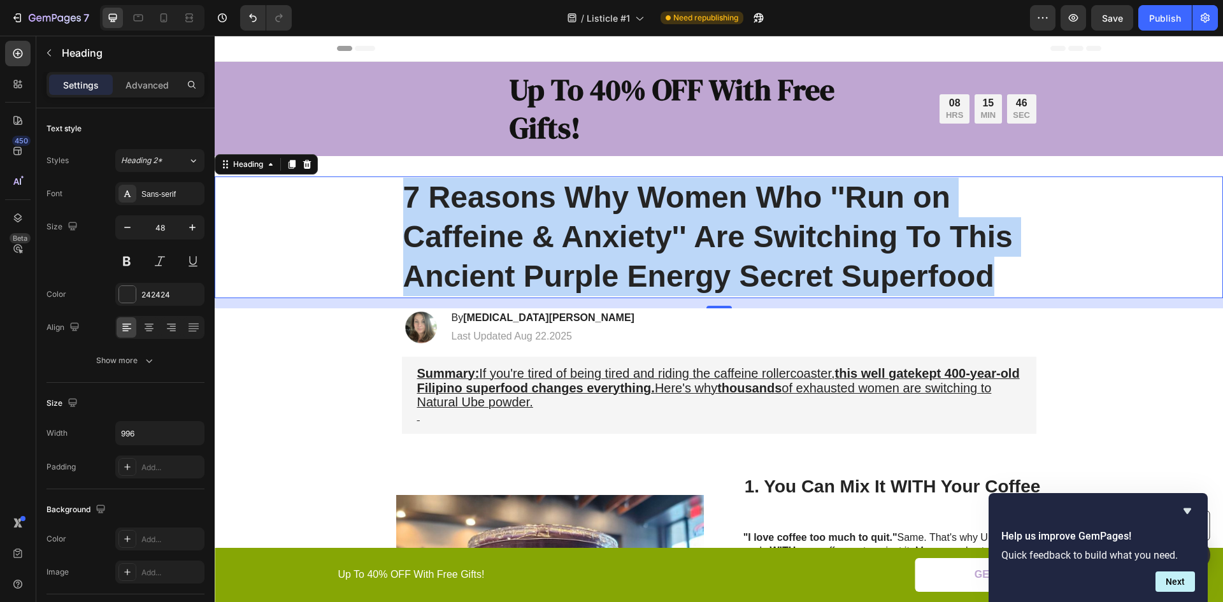
click at [403, 270] on p "7 Reasons Why Women Who ''Run on Caffeine & Anxiety'' Are Switching To This Anc…" at bounding box center [719, 237] width 632 height 119
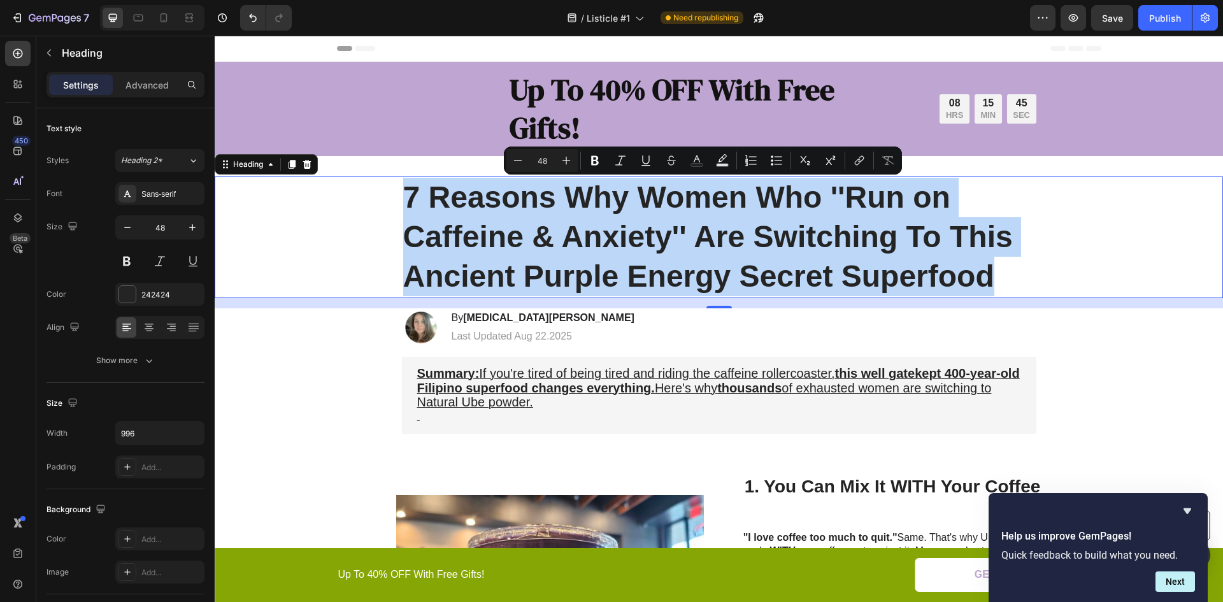
click at [403, 270] on p "7 Reasons Why Women Who ''Run on Caffeine & Anxiety'' Are Switching To This Anc…" at bounding box center [719, 237] width 632 height 119
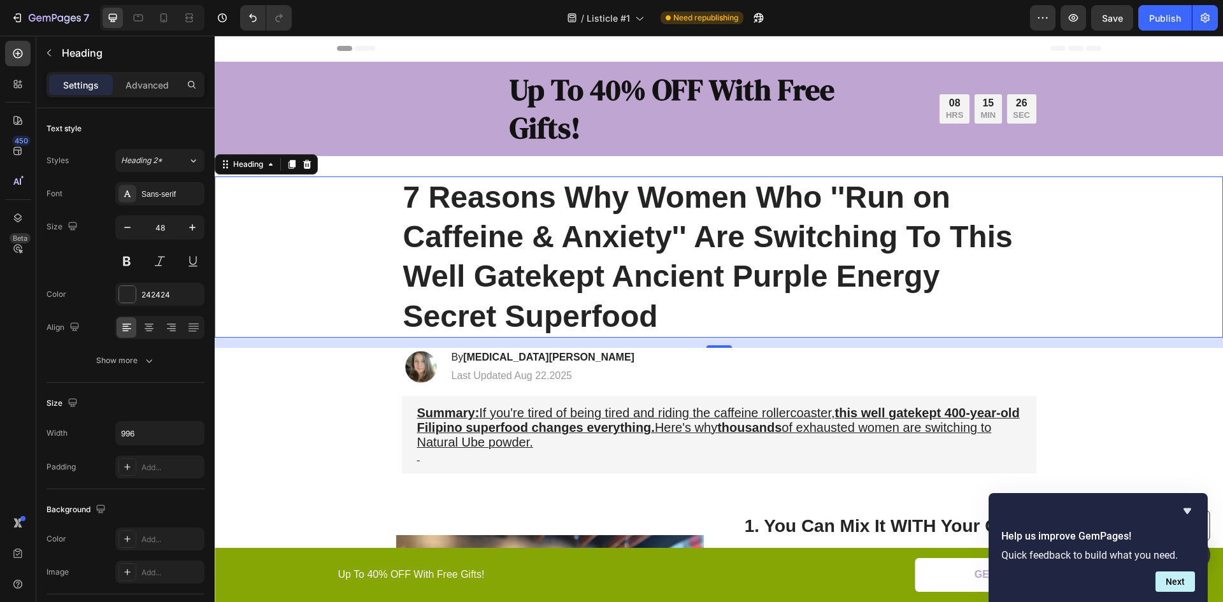
click at [878, 278] on p "7 Reasons Why Women Who ''Run on Caffeine & Anxiety'' Are Switching To This Wel…" at bounding box center [719, 257] width 632 height 159
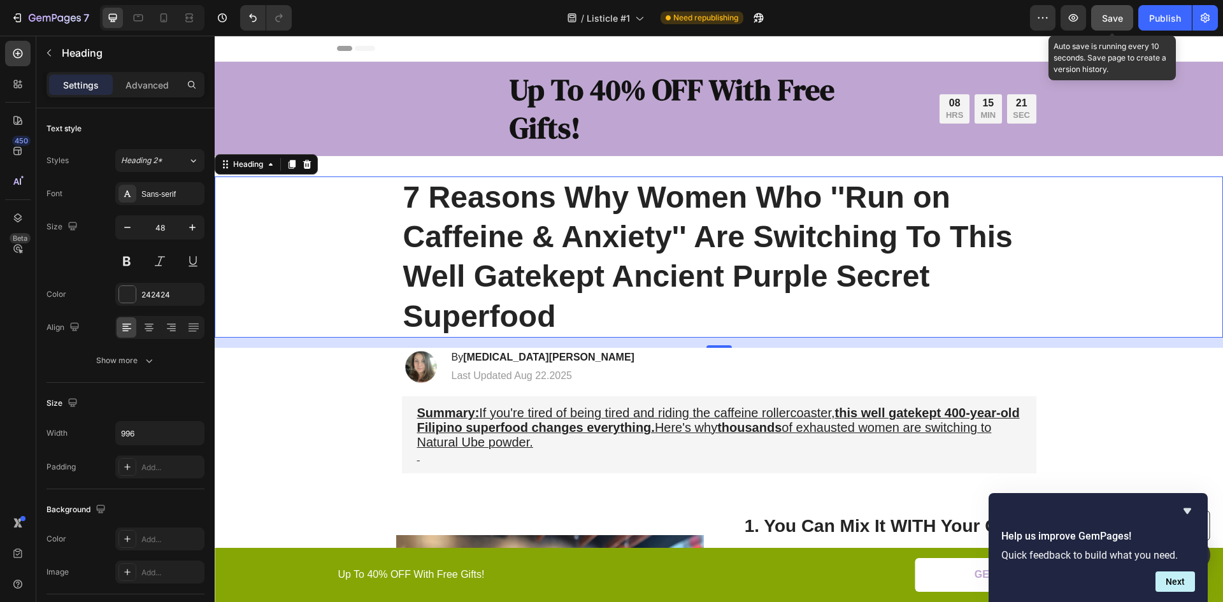
click at [1115, 8] on button "Save" at bounding box center [1113, 17] width 42 height 25
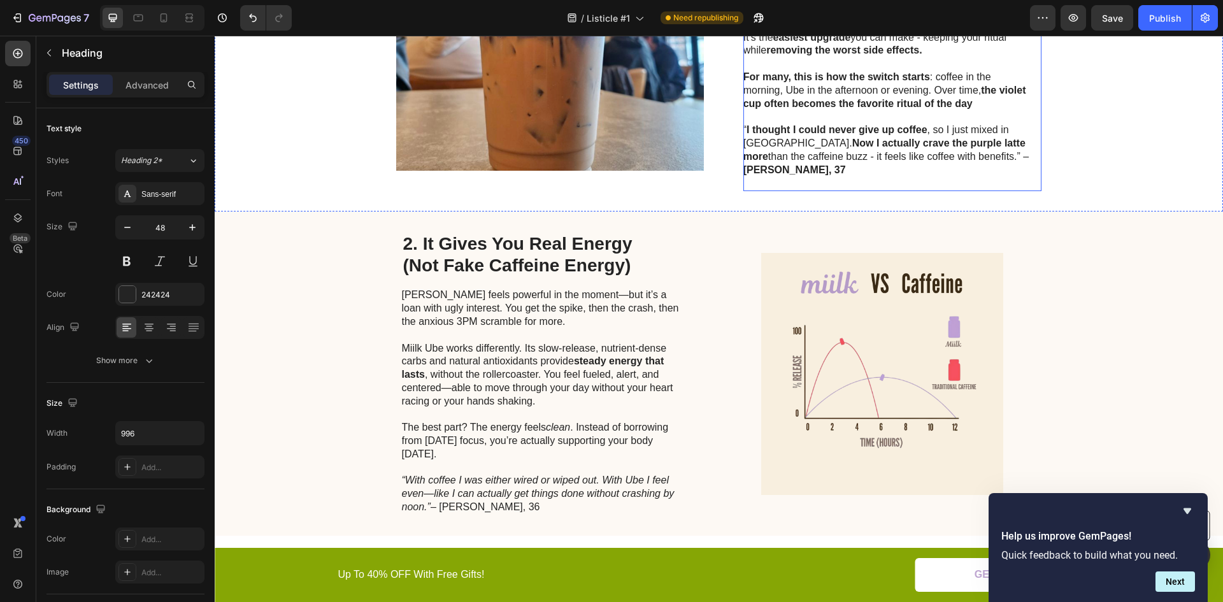
scroll to position [637, 0]
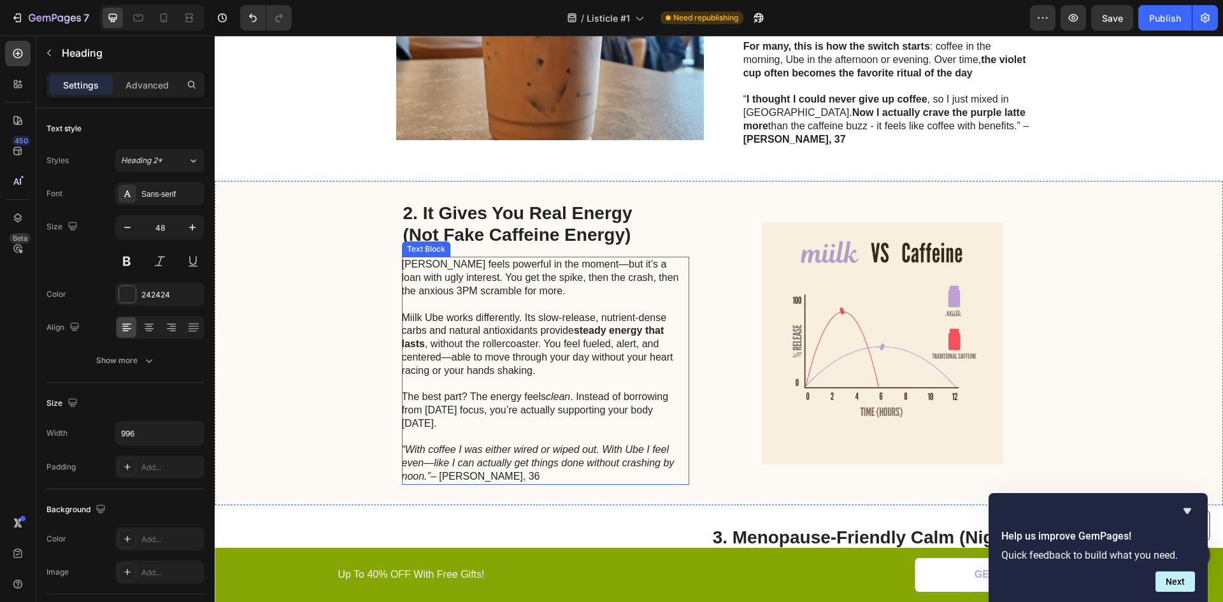
click at [528, 259] on p "Caffeine feels powerful in the moment—but it’s a loan with ugly interest. You g…" at bounding box center [545, 284] width 286 height 53
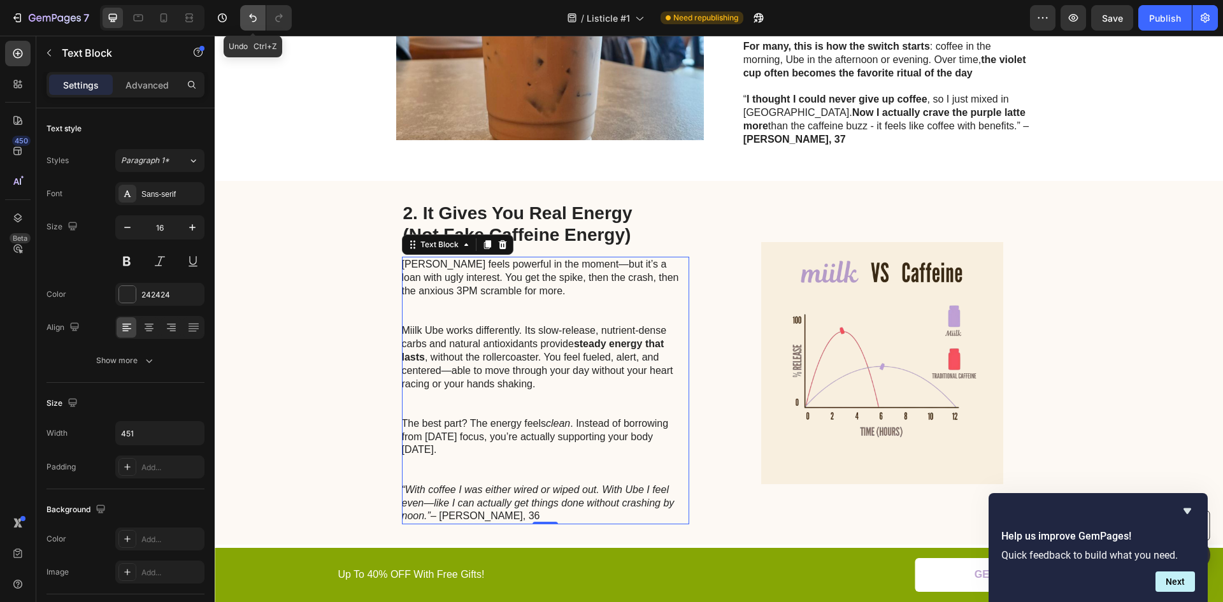
click at [245, 13] on button "Undo/Redo" at bounding box center [252, 17] width 25 height 25
click at [249, 13] on icon "Undo/Redo" at bounding box center [253, 17] width 13 height 13
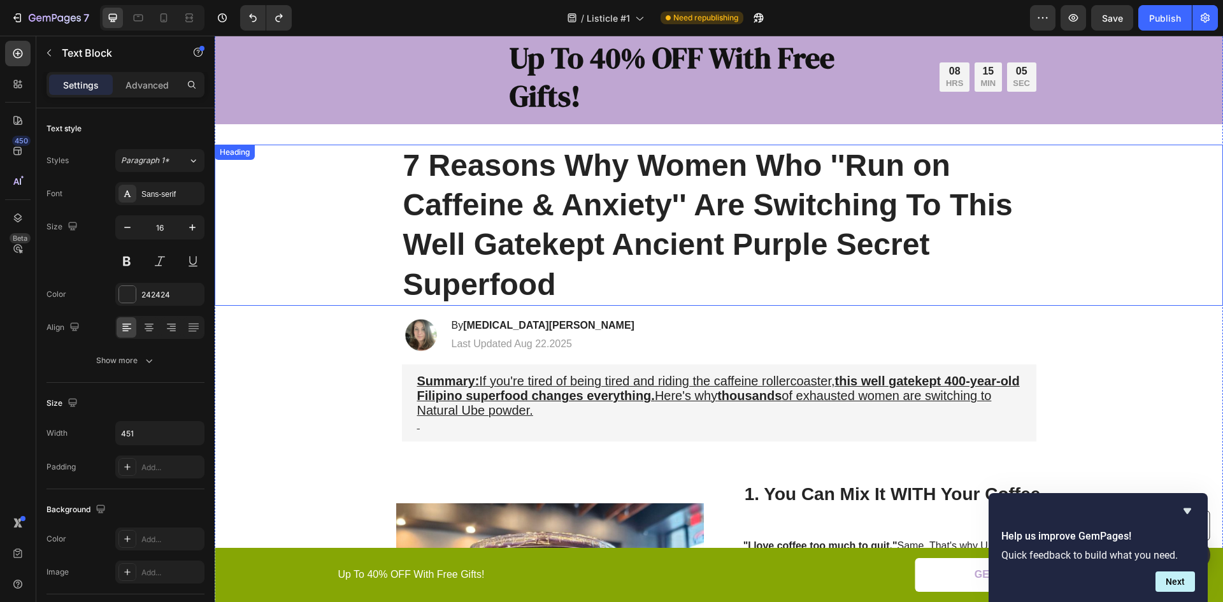
scroll to position [0, 0]
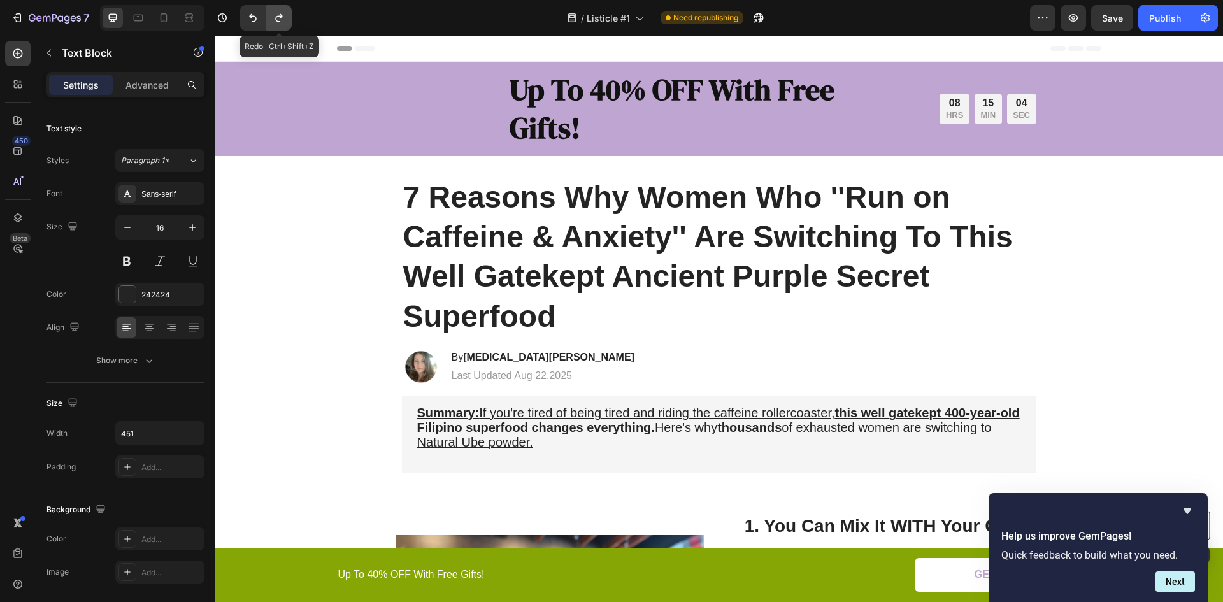
click at [287, 15] on button "Undo/Redo" at bounding box center [278, 17] width 25 height 25
click at [285, 15] on icon "Undo/Redo" at bounding box center [279, 17] width 13 height 13
click at [257, 24] on icon "Undo/Redo" at bounding box center [253, 17] width 13 height 13
click at [284, 21] on icon "Undo/Redo" at bounding box center [279, 17] width 13 height 13
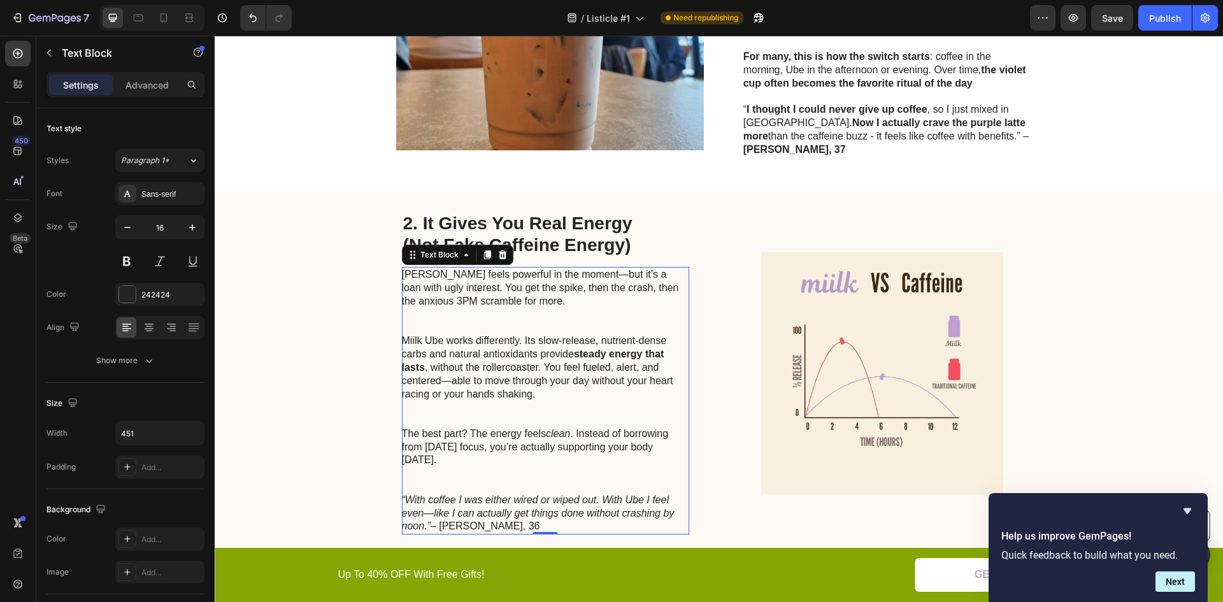
scroll to position [701, 0]
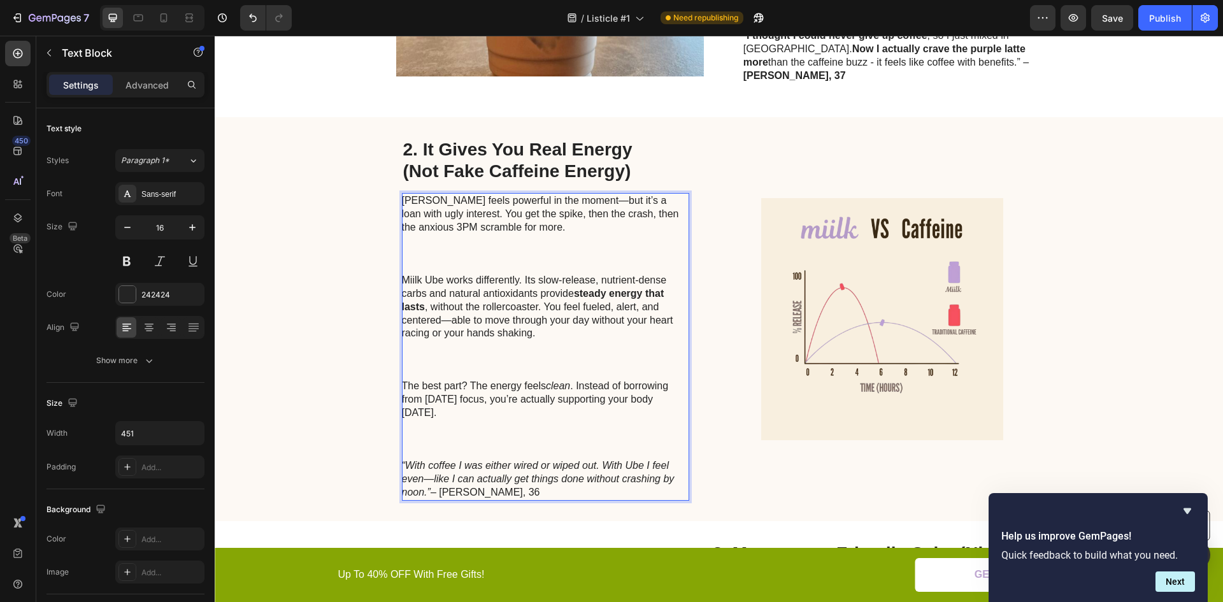
click at [432, 212] on p "Caffeine feels powerful in the moment—but it’s a loan with ugly interest. You g…" at bounding box center [545, 234] width 286 height 80
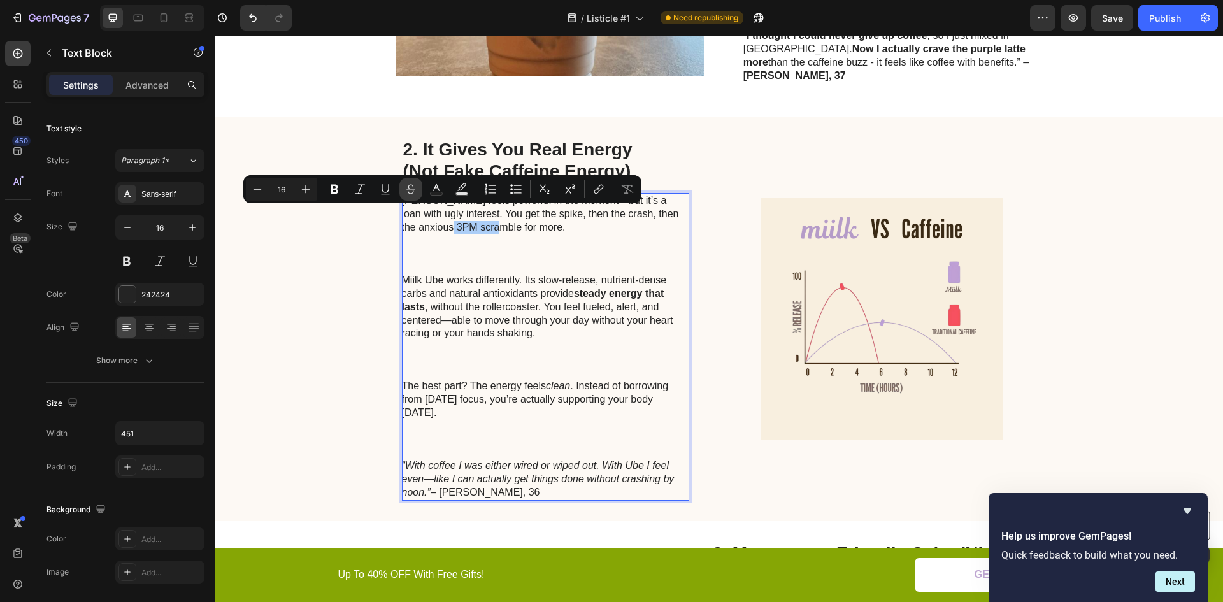
click at [407, 184] on icon "Editor contextual toolbar" at bounding box center [411, 189] width 13 height 13
click at [407, 189] on icon "Editor contextual toolbar" at bounding box center [411, 189] width 13 height 13
click at [431, 234] on p "Caffeine feels powerful in the moment—but it’s a loan with ugly interest. You g…" at bounding box center [545, 234] width 286 height 80
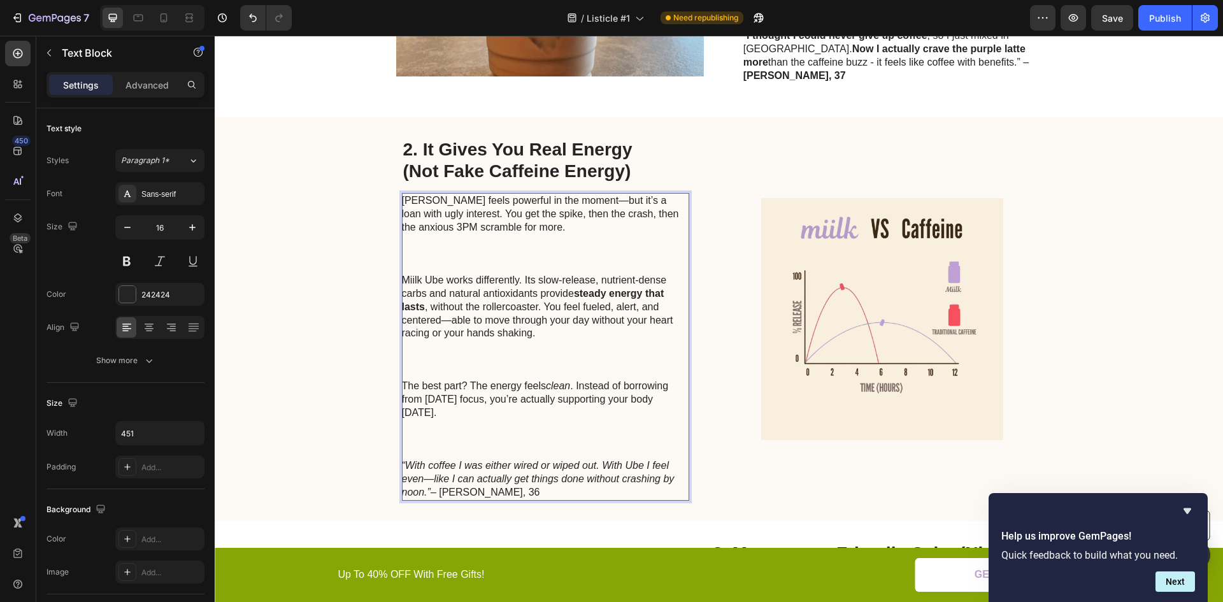
click at [402, 194] on p "Caffeine feels powerful in the moment—but it’s a loan with ugly interest. You g…" at bounding box center [545, 234] width 286 height 80
click at [603, 197] on p "Caffeine feels powerful in the moment—but it’s a loan with ugly interest. You g…" at bounding box center [545, 234] width 286 height 80
drag, startPoint x: 594, startPoint y: 191, endPoint x: 432, endPoint y: 199, distance: 162.7
click at [432, 199] on p "Caffeine feels powerful in the moment—but it’s a loan with ugly interest. You g…" at bounding box center [545, 234] width 286 height 80
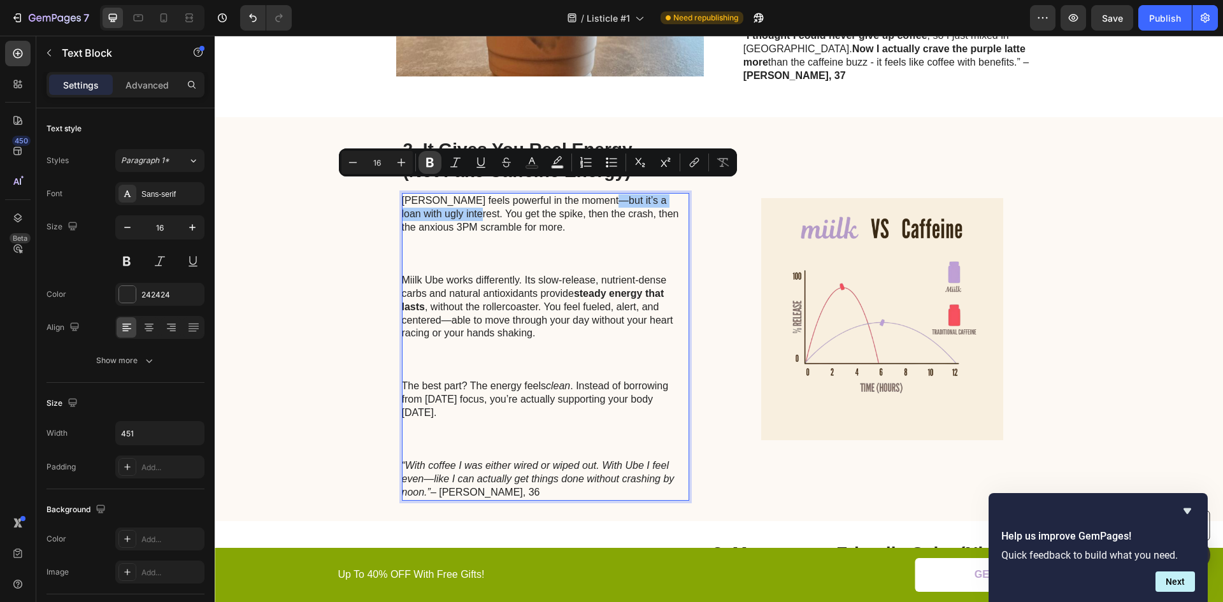
click at [425, 164] on icon "Editor contextual toolbar" at bounding box center [430, 162] width 13 height 13
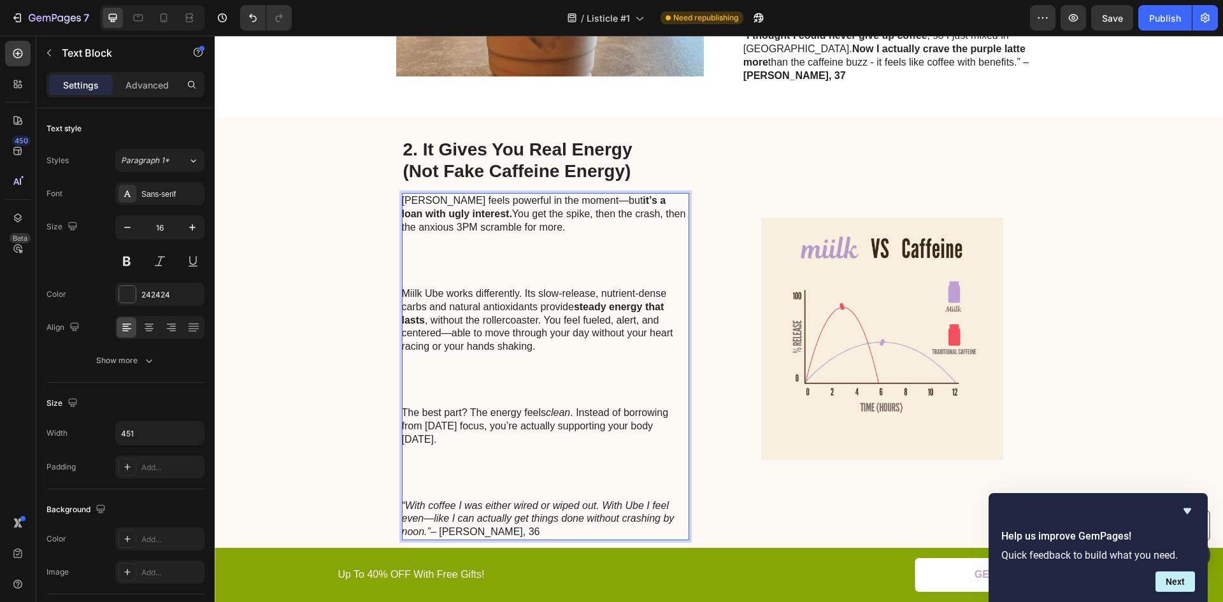
drag, startPoint x: 465, startPoint y: 211, endPoint x: 548, endPoint y: 210, distance: 83.5
click at [465, 211] on p "Caffeine feels powerful in the moment—but it’s a loan with ugly interest. You g…" at bounding box center [545, 240] width 286 height 93
click at [496, 204] on p "Caffeine feels powerful in the moment—but it’s a loan with ugly interest. You g…" at bounding box center [545, 240] width 286 height 93
drag, startPoint x: 500, startPoint y: 200, endPoint x: 609, endPoint y: 203, distance: 109.0
click at [609, 203] on p "Caffeine feels powerful in the moment—but it’s a loan with ugly interest. You g…" at bounding box center [545, 240] width 286 height 93
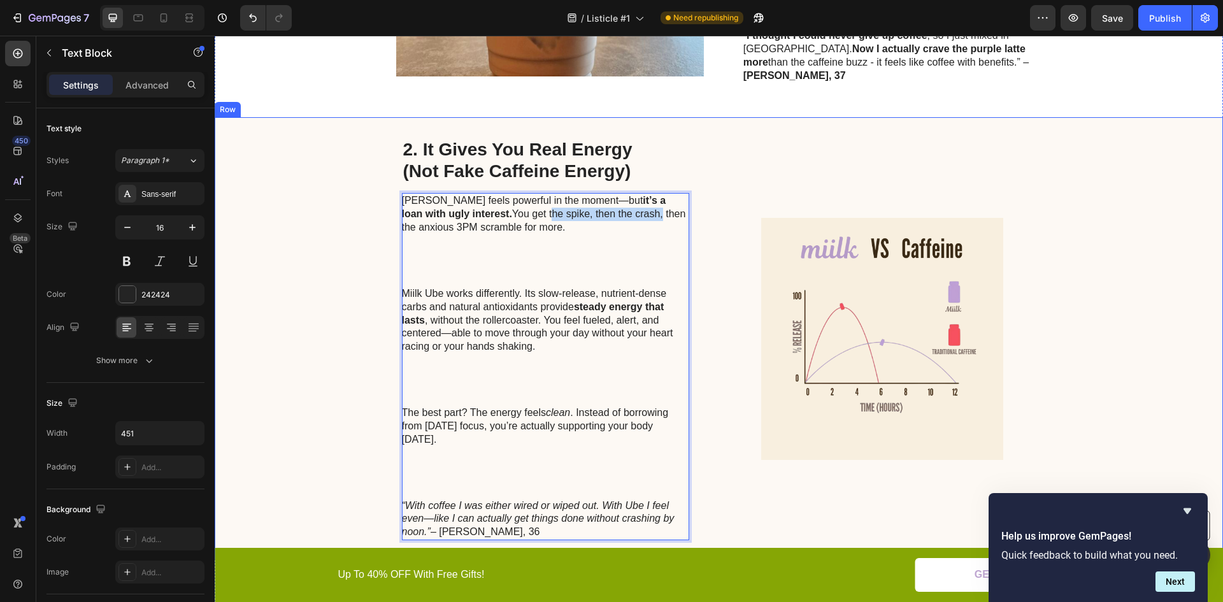
click at [363, 214] on div "2. It Gives You Real Energy (Not Fake Caffeine Energy) Heading Caffeine feels p…" at bounding box center [719, 338] width 1009 height 443
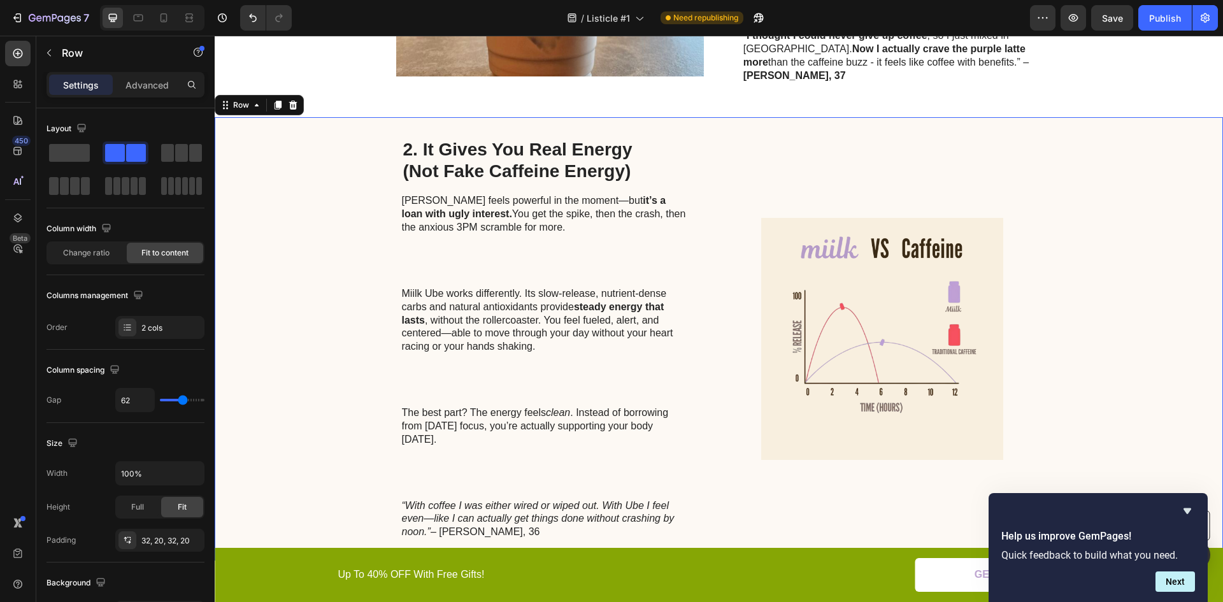
click at [357, 206] on div "2. It Gives You Real Energy (Not Fake Caffeine Energy) Heading Caffeine feels p…" at bounding box center [719, 338] width 1009 height 443
click at [507, 201] on p "Caffeine feels powerful in the moment—but it’s a loan with ugly interest. You g…" at bounding box center [545, 240] width 286 height 93
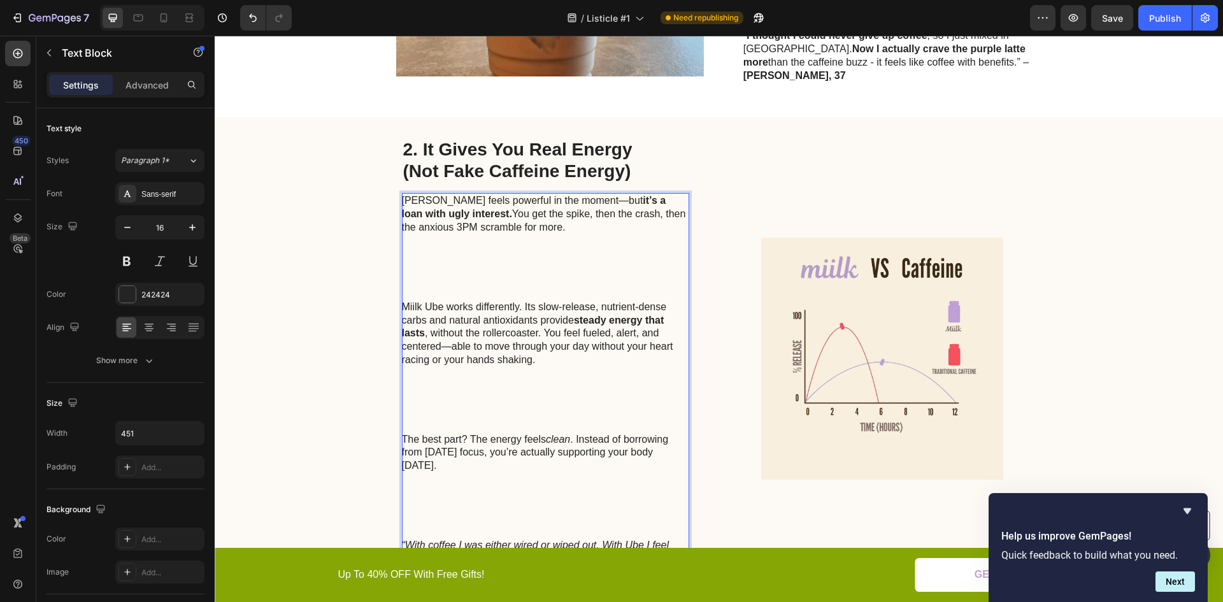
click at [500, 199] on p "Caffeine feels powerful in the moment—but it’s a loan with ugly interest. You g…" at bounding box center [545, 247] width 286 height 106
drag, startPoint x: 500, startPoint y: 199, endPoint x: 610, endPoint y: 201, distance: 109.6
click at [611, 201] on p "Caffeine feels powerful in the moment—but it’s a loan with ugly interest. You g…" at bounding box center [545, 247] width 286 height 106
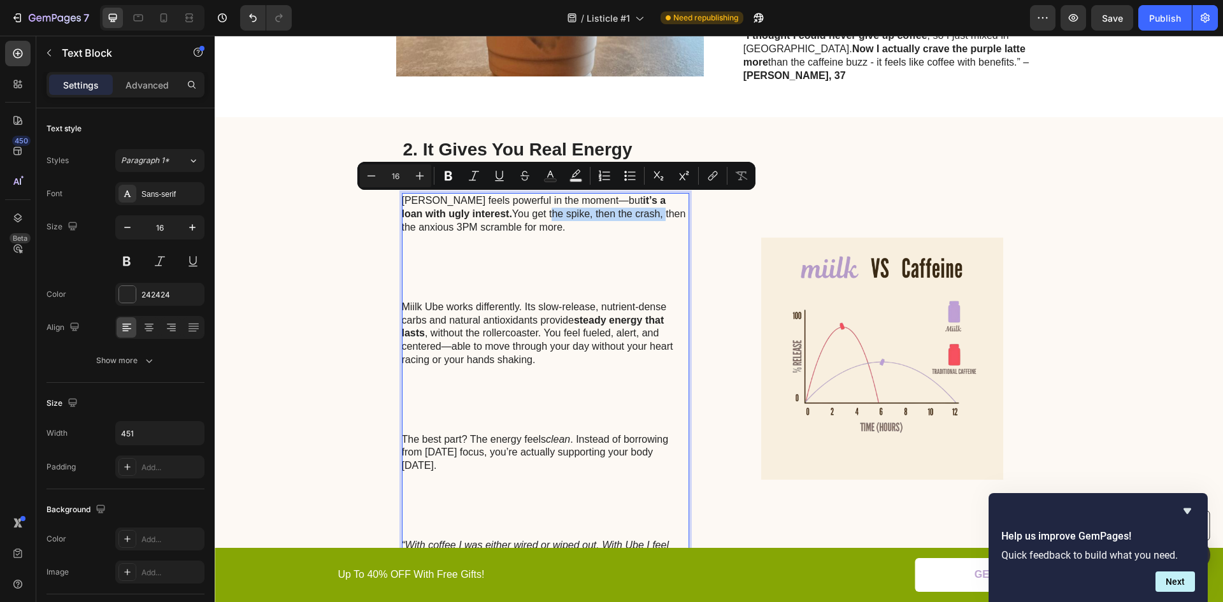
click at [608, 201] on p "Caffeine feels powerful in the moment—but it’s a loan with ugly interest. You g…" at bounding box center [545, 247] width 286 height 106
click at [450, 175] on icon "Editor contextual toolbar" at bounding box center [449, 176] width 8 height 10
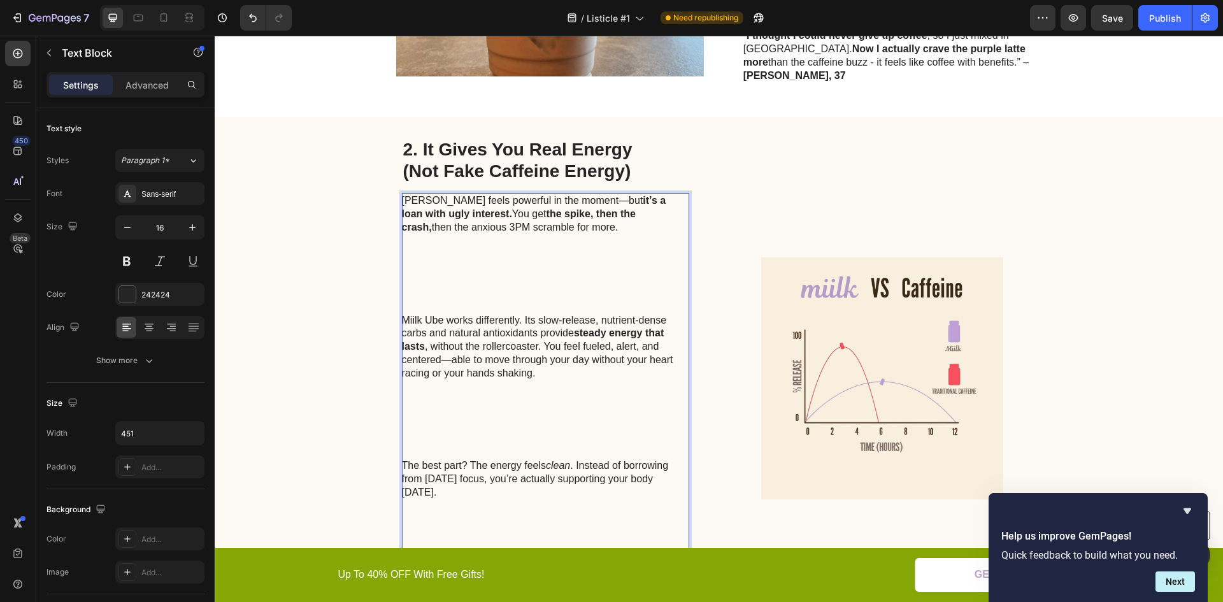
click at [445, 259] on p "Caffeine feels powerful in the moment—but it’s a loan with ugly interest. You g…" at bounding box center [545, 253] width 286 height 119
click at [445, 260] on p "Caffeine feels powerful in the moment—but it’s a loan with ugly interest. You g…" at bounding box center [545, 253] width 286 height 119
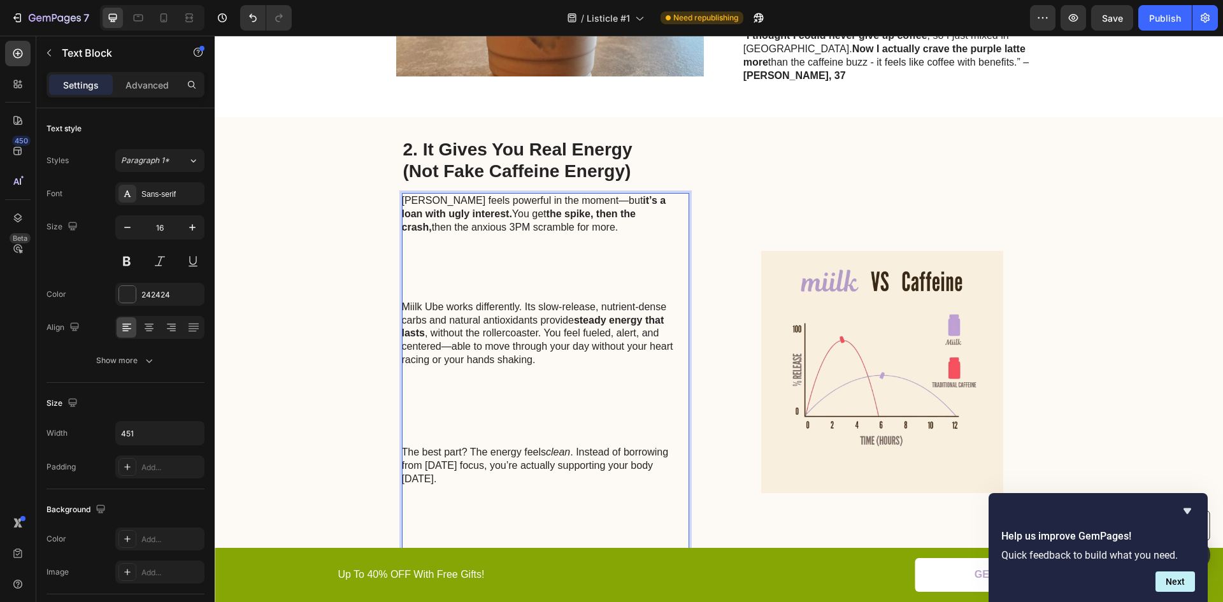
click at [440, 261] on p "Caffeine feels powerful in the moment—but it’s a loan with ugly interest. You g…" at bounding box center [545, 247] width 286 height 106
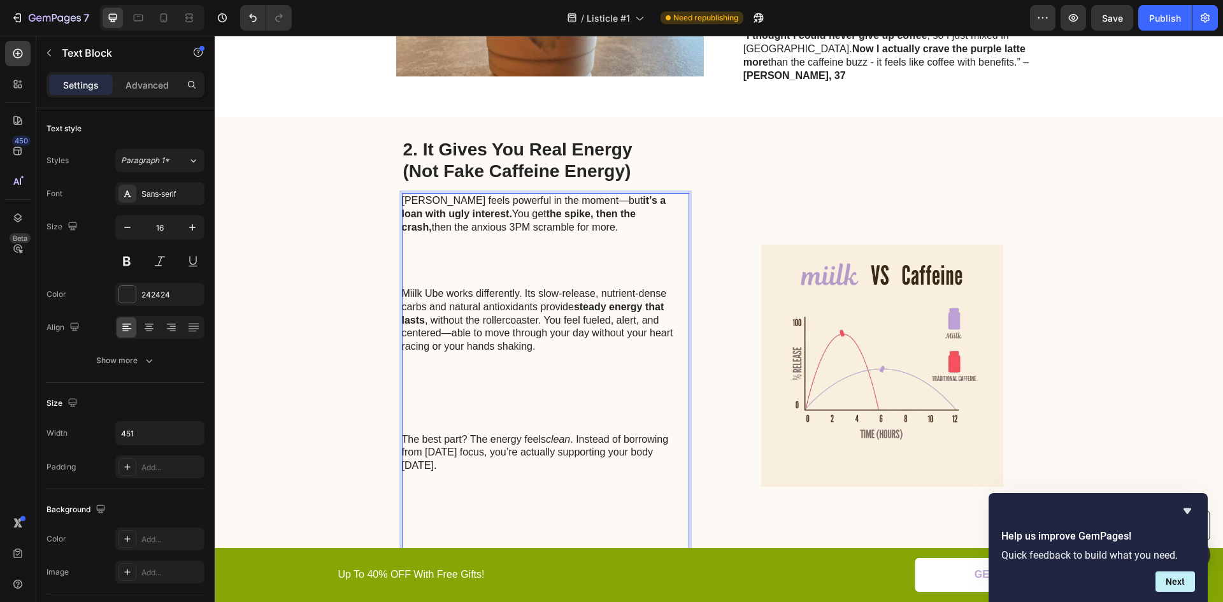
click at [435, 243] on p "Caffeine feels powerful in the moment—but it’s a loan with ugly interest. You g…" at bounding box center [545, 240] width 286 height 93
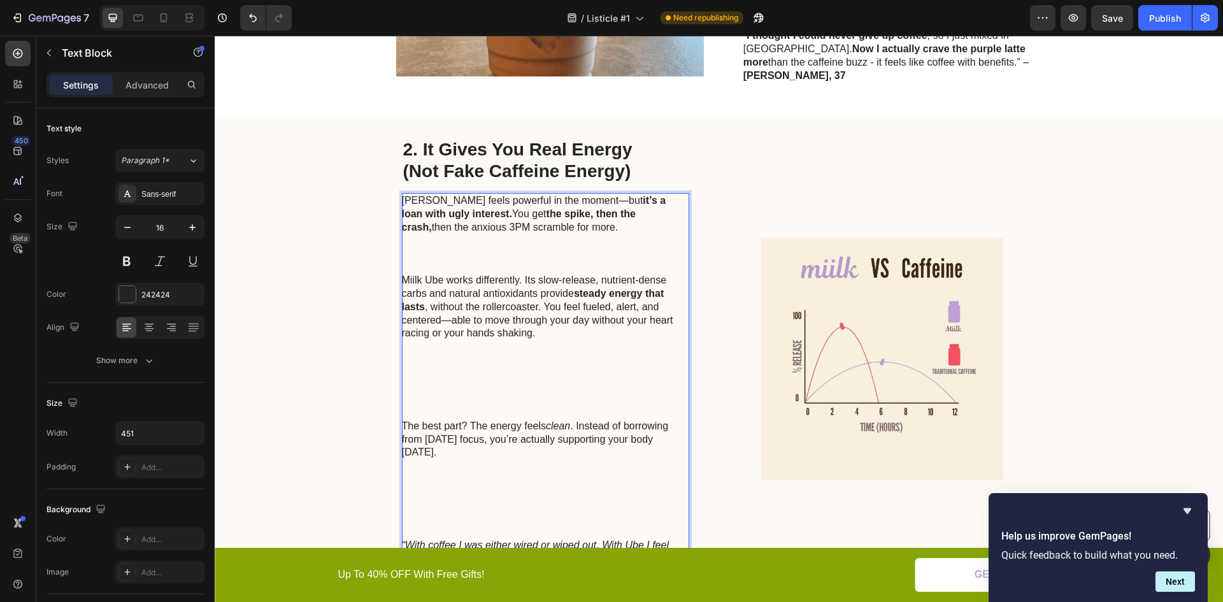
click at [433, 240] on p "Caffeine feels powerful in the moment—but it’s a loan with ugly interest. You g…" at bounding box center [545, 234] width 286 height 80
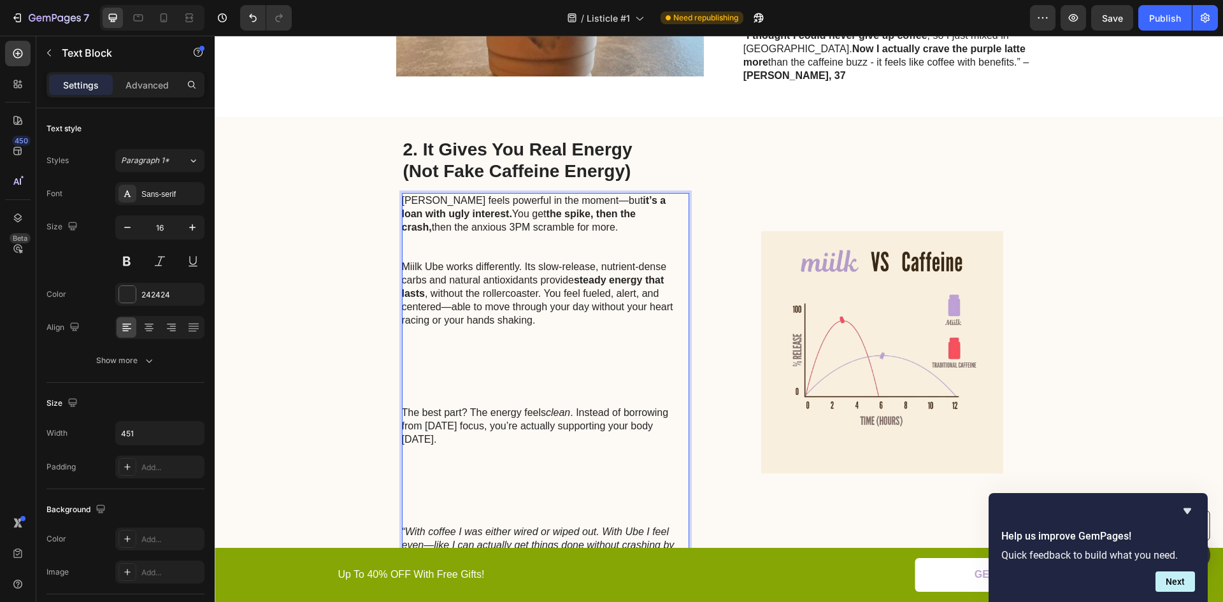
click at [431, 233] on p "Caffeine feels powerful in the moment—but it’s a loan with ugly interest. You g…" at bounding box center [545, 227] width 286 height 66
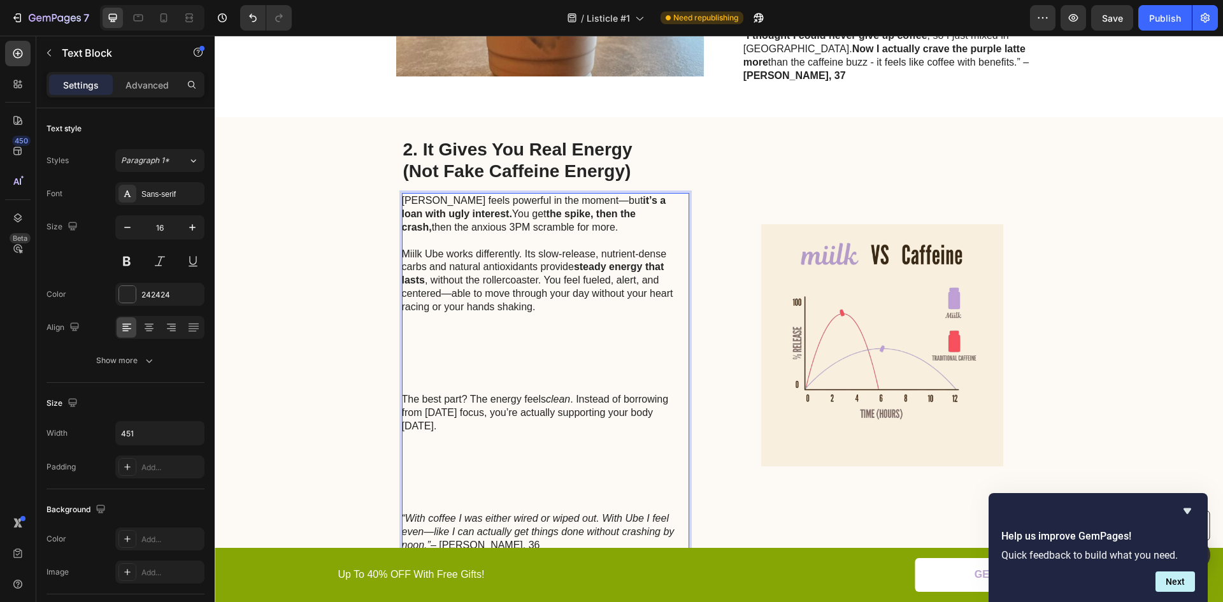
click at [452, 340] on p "Miilk Ube works differently. Its slow-release, nutrient-dense carbs and natural…" at bounding box center [545, 321] width 286 height 146
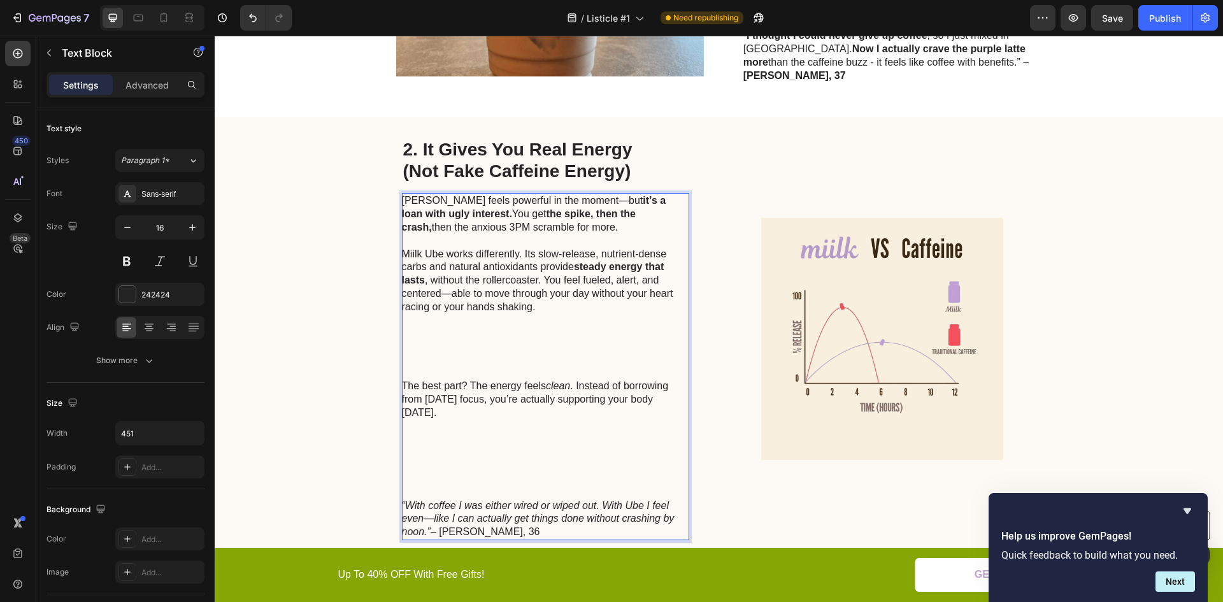
click at [447, 326] on p "Miilk Ube works differently. Its slow-release, nutrient-dense carbs and natural…" at bounding box center [545, 314] width 286 height 133
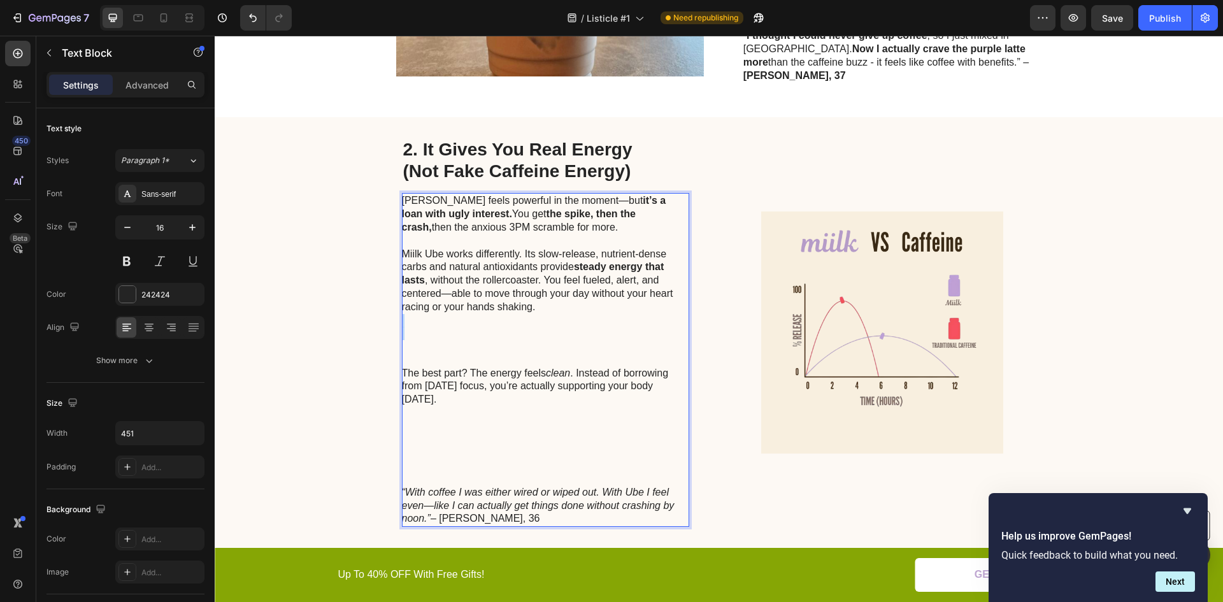
click at [447, 322] on p "Miilk Ube works differently. Its slow-release, nutrient-dense carbs and natural…" at bounding box center [545, 307] width 286 height 119
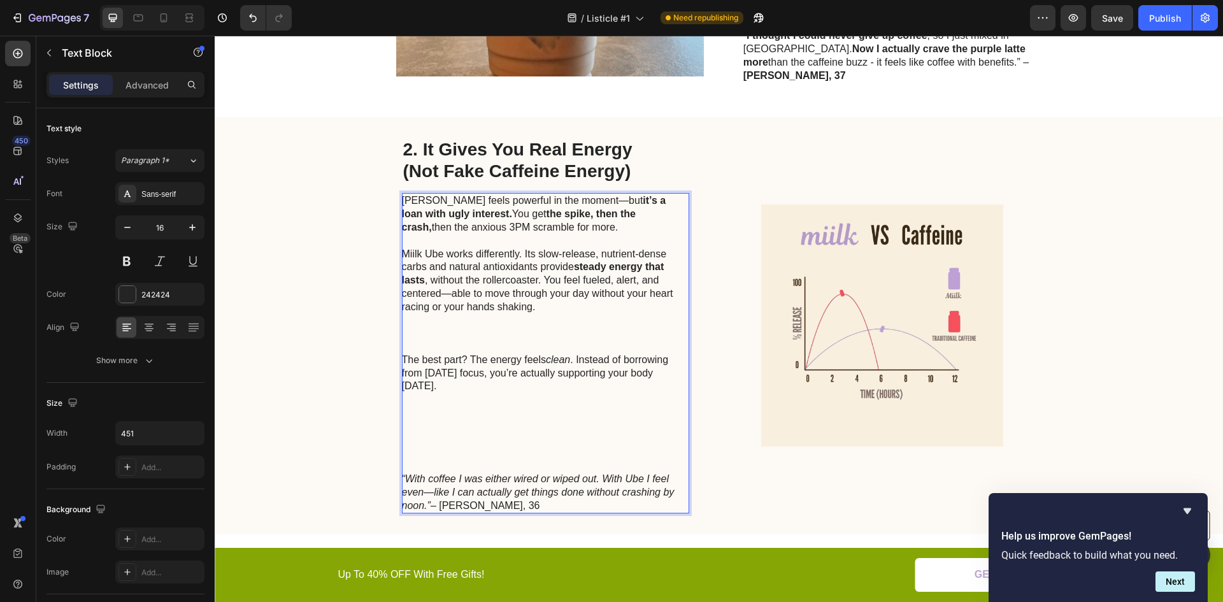
click at [447, 318] on p "Miilk Ube works differently. Its slow-release, nutrient-dense carbs and natural…" at bounding box center [545, 301] width 286 height 106
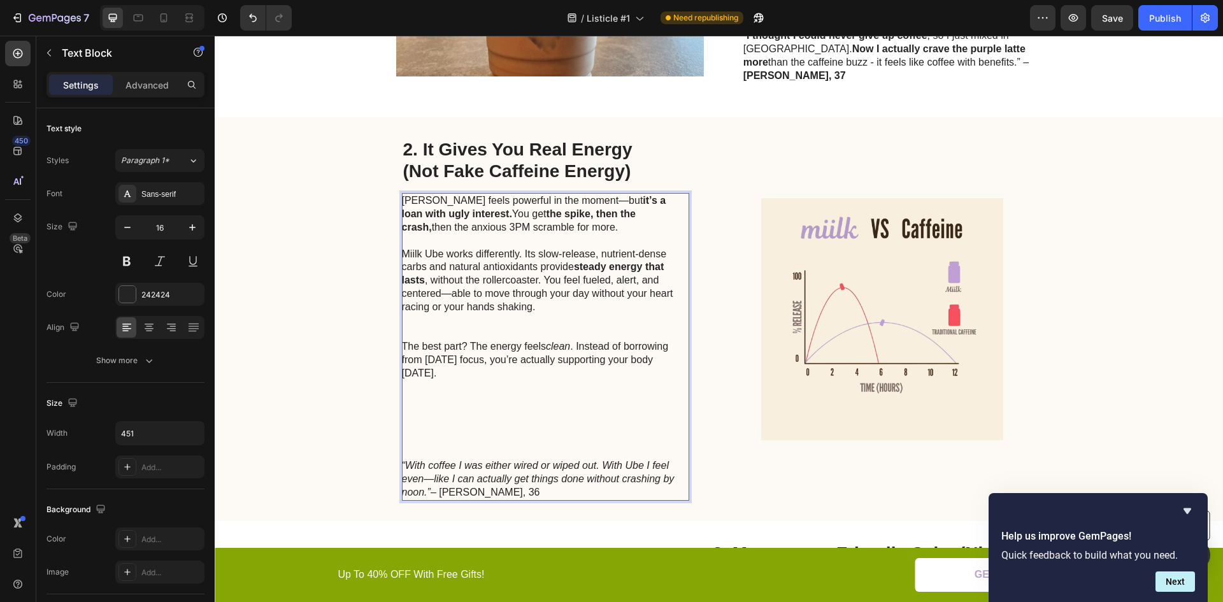
click at [443, 312] on p "Miilk Ube works differently. Its slow-release, nutrient-dense carbs and natural…" at bounding box center [545, 294] width 286 height 93
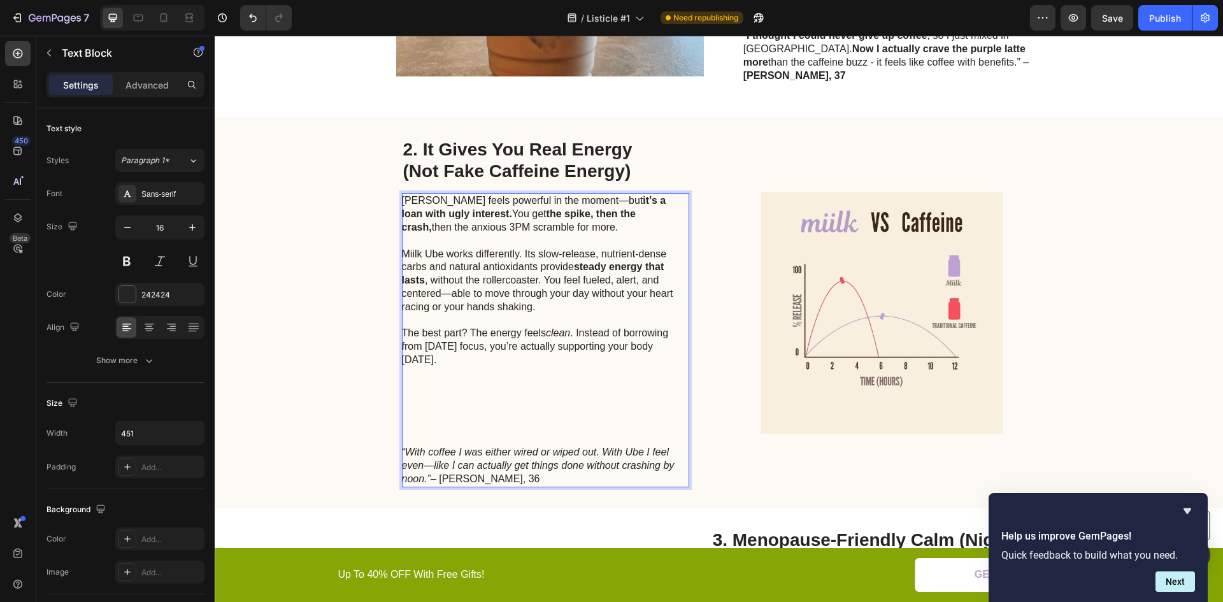
click at [440, 394] on p "The best part? The energy feels clean . Instead of borrowing from tomorrow’s fo…" at bounding box center [545, 386] width 286 height 119
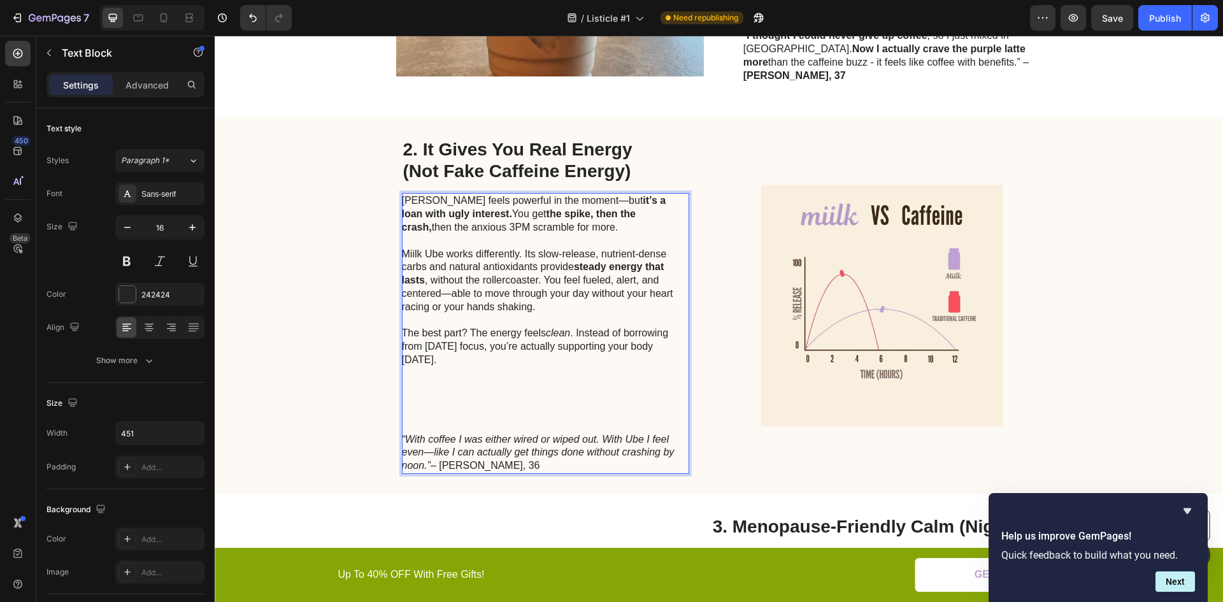
click at [440, 380] on p "The best part? The energy feels clean . Instead of borrowing from tomorrow’s fo…" at bounding box center [545, 380] width 286 height 106
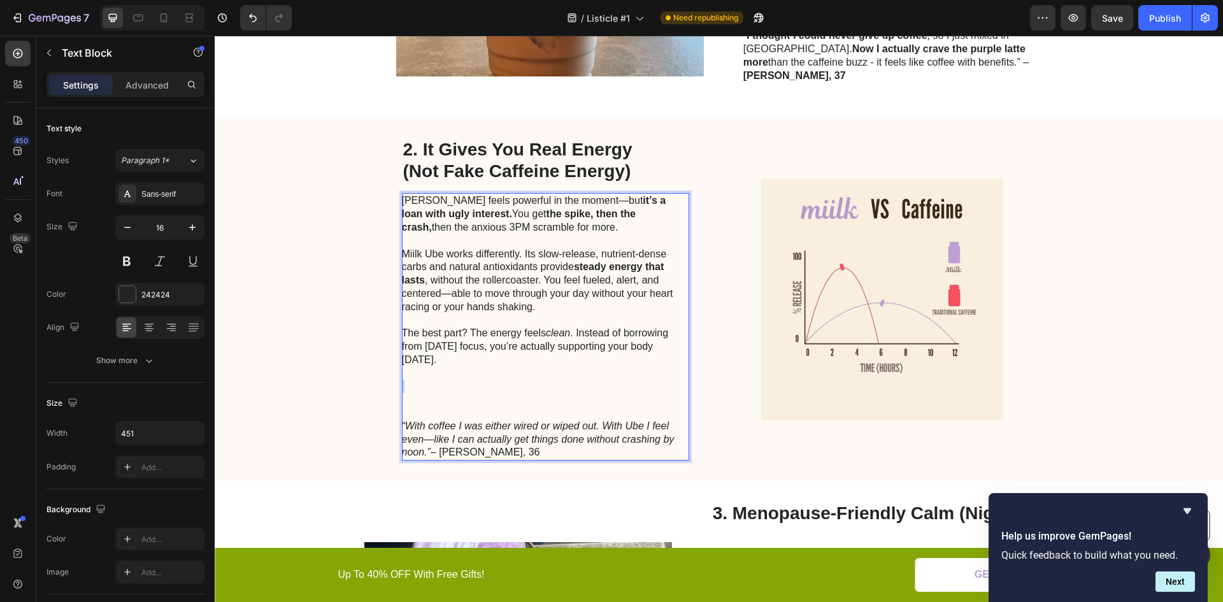
click at [440, 380] on p "The best part? The energy feels clean . Instead of borrowing from tomorrow’s fo…" at bounding box center [545, 373] width 286 height 93
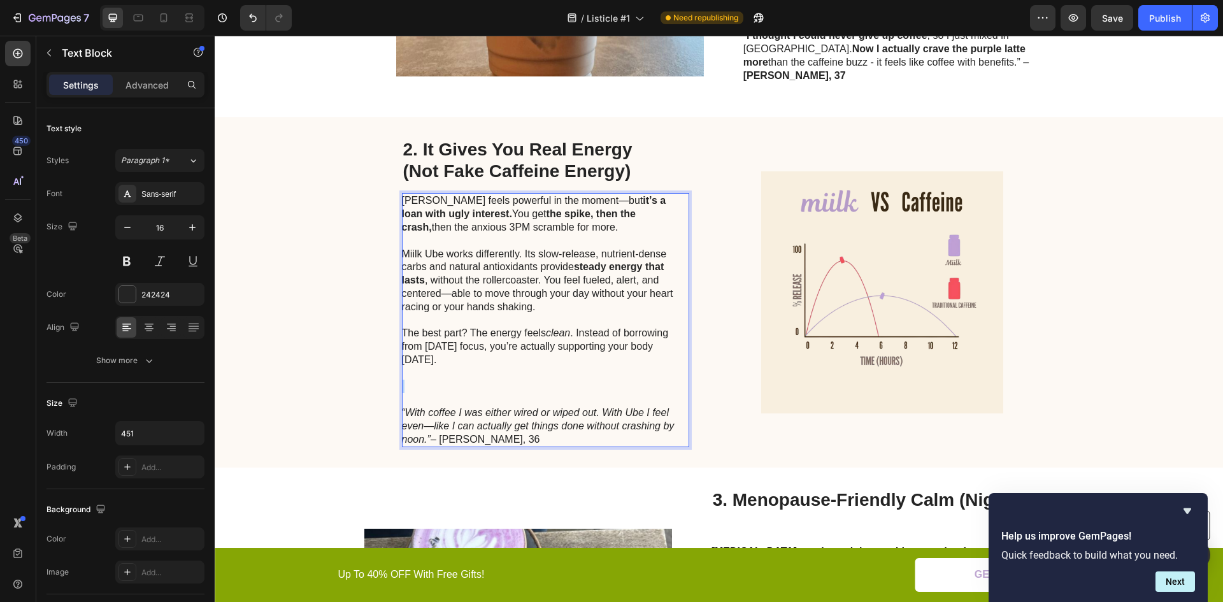
click at [439, 373] on p "The best part? The energy feels clean . Instead of borrowing from tomorrow’s fo…" at bounding box center [545, 367] width 286 height 80
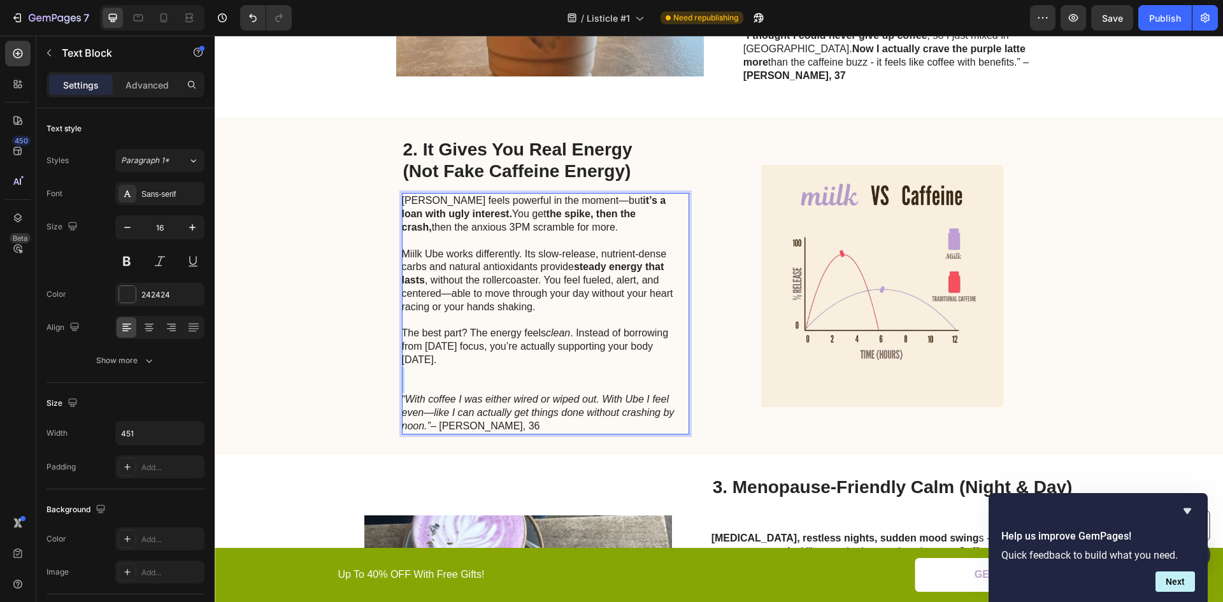
click at [438, 368] on p "The best part? The energy feels clean . Instead of borrowing from tomorrow’s fo…" at bounding box center [545, 360] width 286 height 66
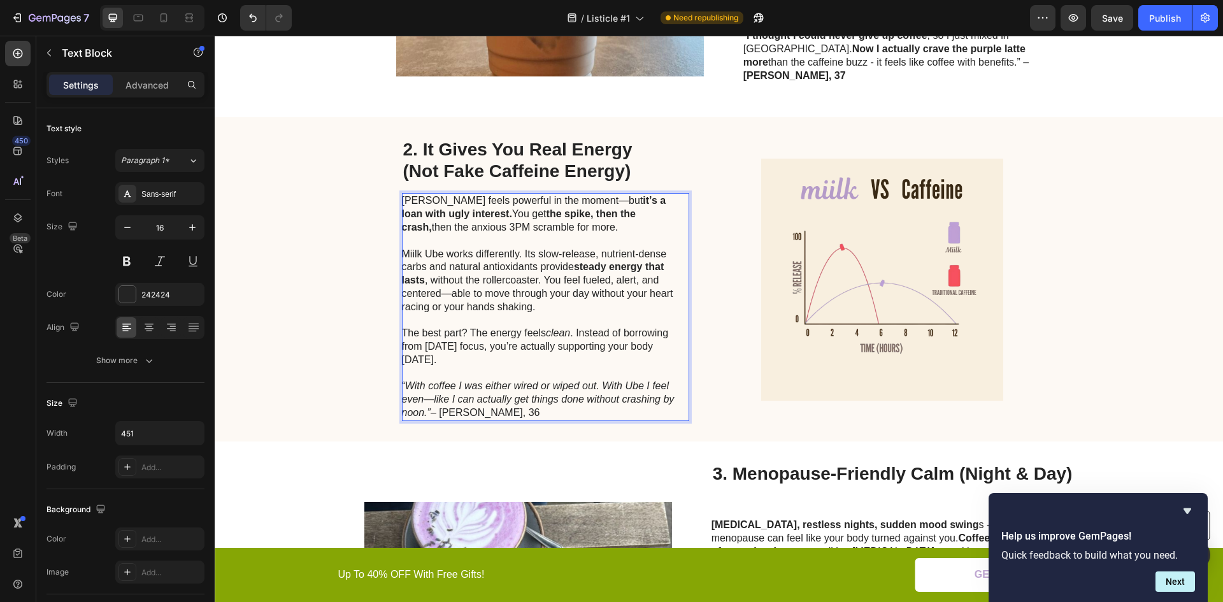
click at [453, 379] on p "The best part? The energy feels clean . Instead of borrowing from tomorrow’s fo…" at bounding box center [545, 373] width 286 height 93
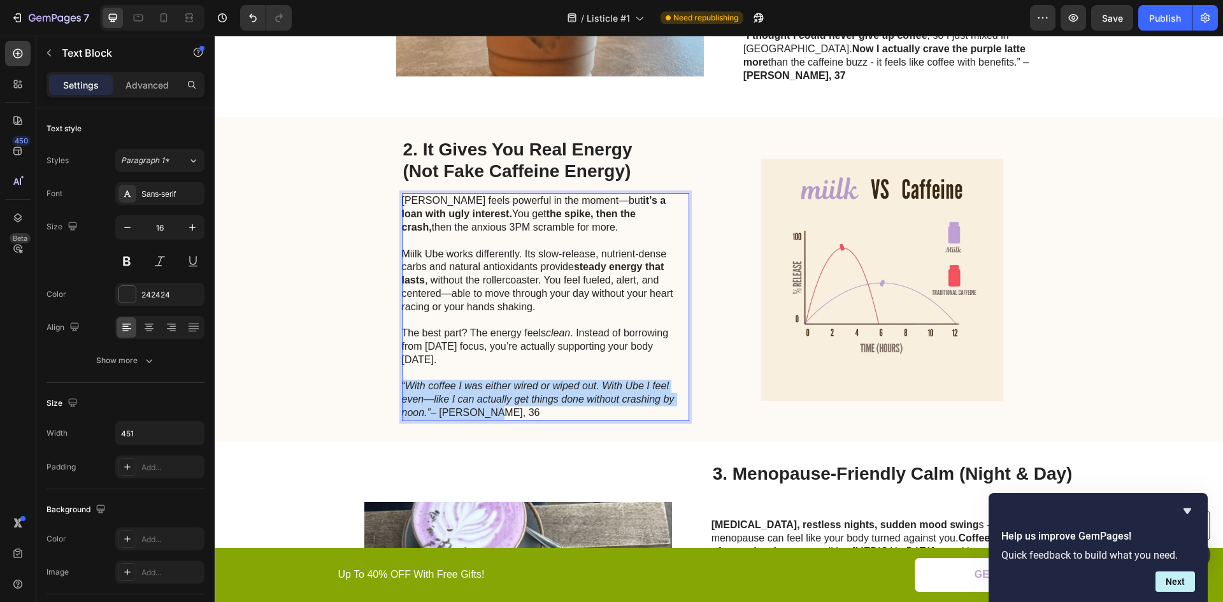
click at [453, 379] on p "The best part? The energy feels clean . Instead of borrowing from tomorrow’s fo…" at bounding box center [545, 373] width 286 height 93
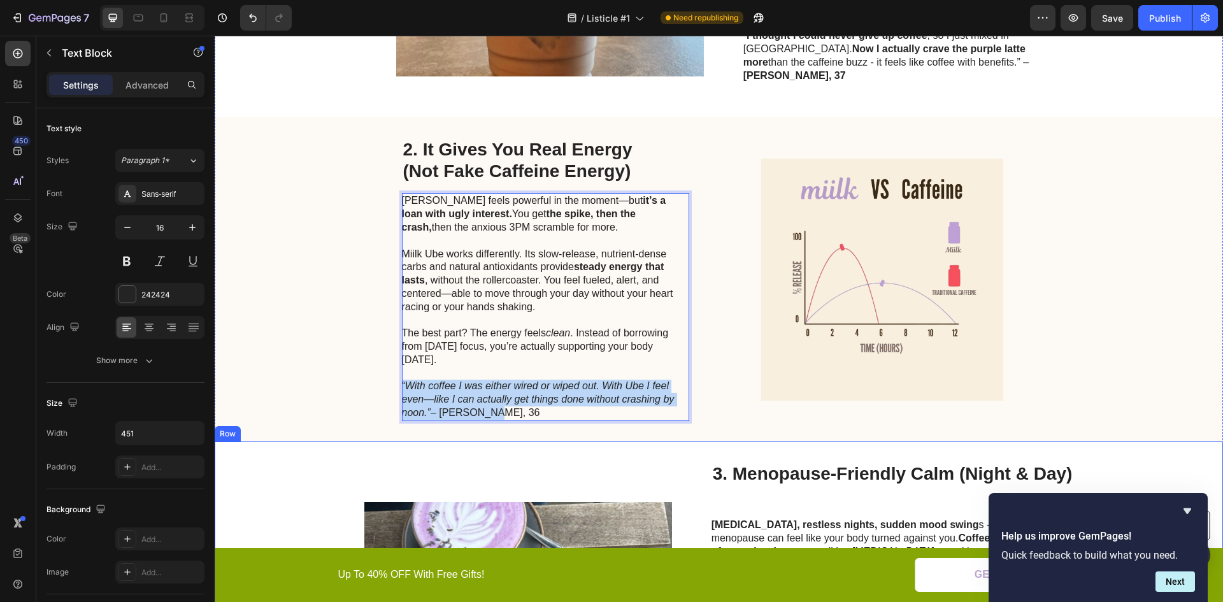
click at [323, 384] on div "2. It Gives You Real Energy (Not Fake Caffeine Energy) Heading Caffeine feels p…" at bounding box center [719, 279] width 1009 height 324
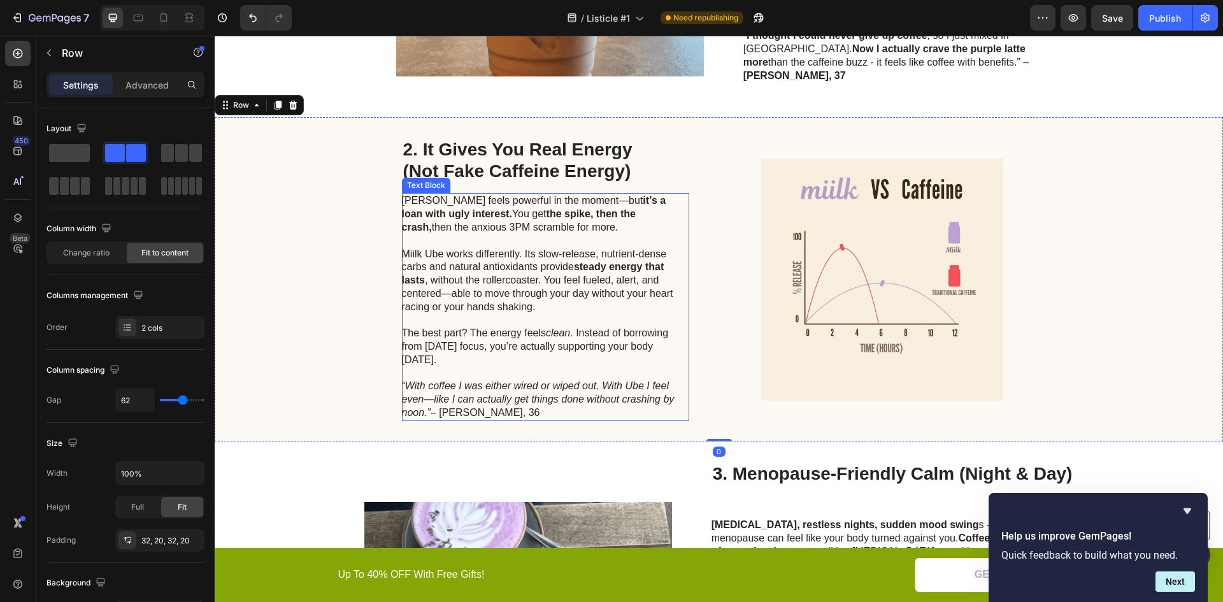
click at [423, 391] on icon "“With coffee I was either wired or wiped out. With Ube I feel even—like I can a…" at bounding box center [538, 399] width 273 height 38
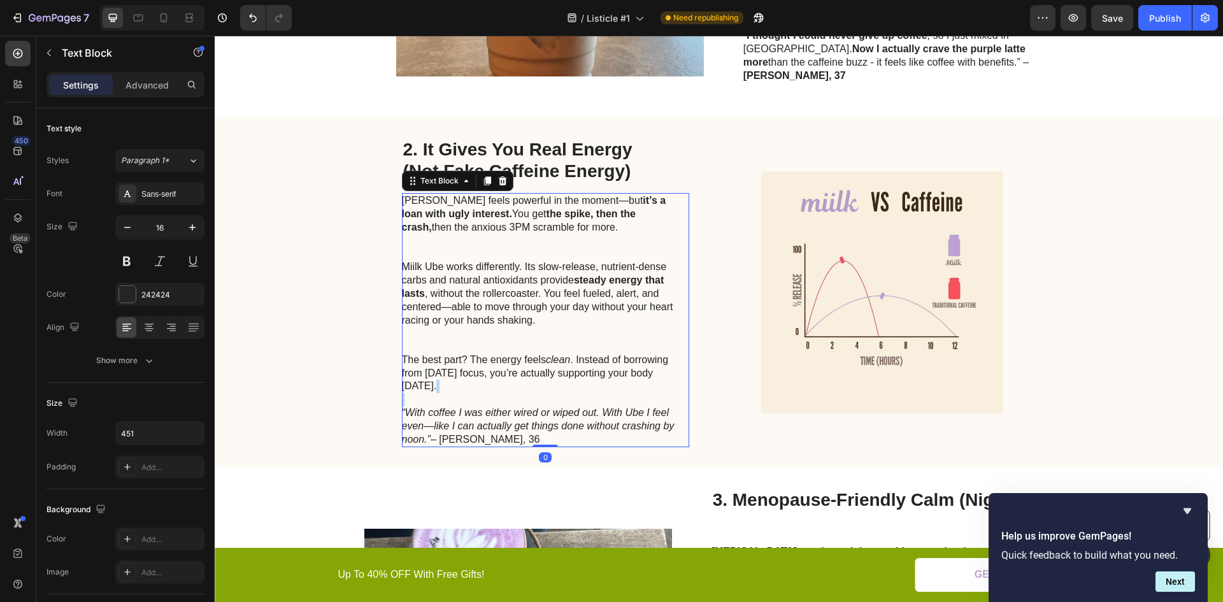
click at [423, 391] on p "The best part? The energy feels clean . Instead of borrowing from tomorrow’s fo…" at bounding box center [545, 400] width 286 height 93
click at [461, 412] on icon "“With coffee I was either wired or wiped out. With Ube I feel even—like I can a…" at bounding box center [538, 426] width 273 height 38
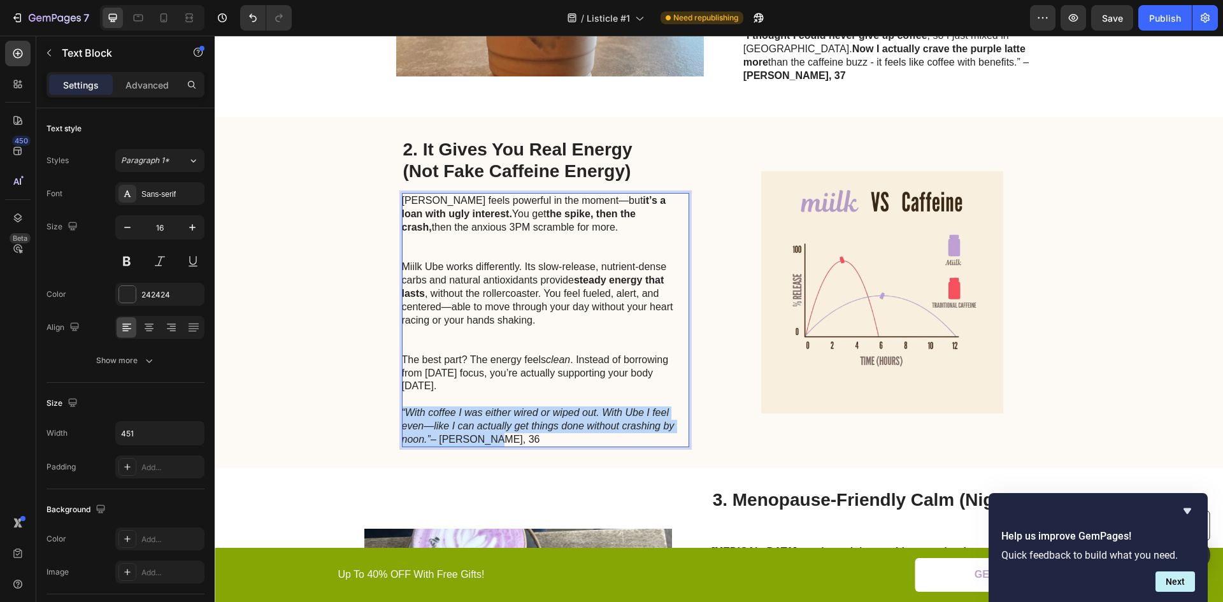
click at [461, 412] on icon "“With coffee I was either wired or wiped out. With Ube I feel even—like I can a…" at bounding box center [538, 426] width 273 height 38
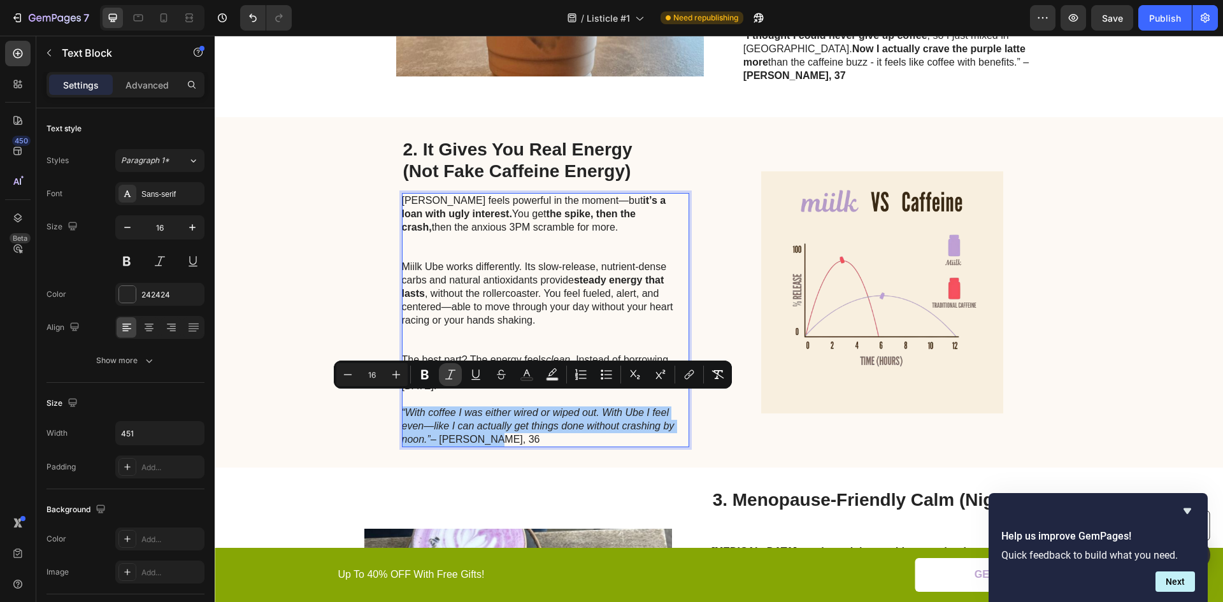
click at [450, 375] on icon "Editor contextual toolbar" at bounding box center [450, 374] width 13 height 13
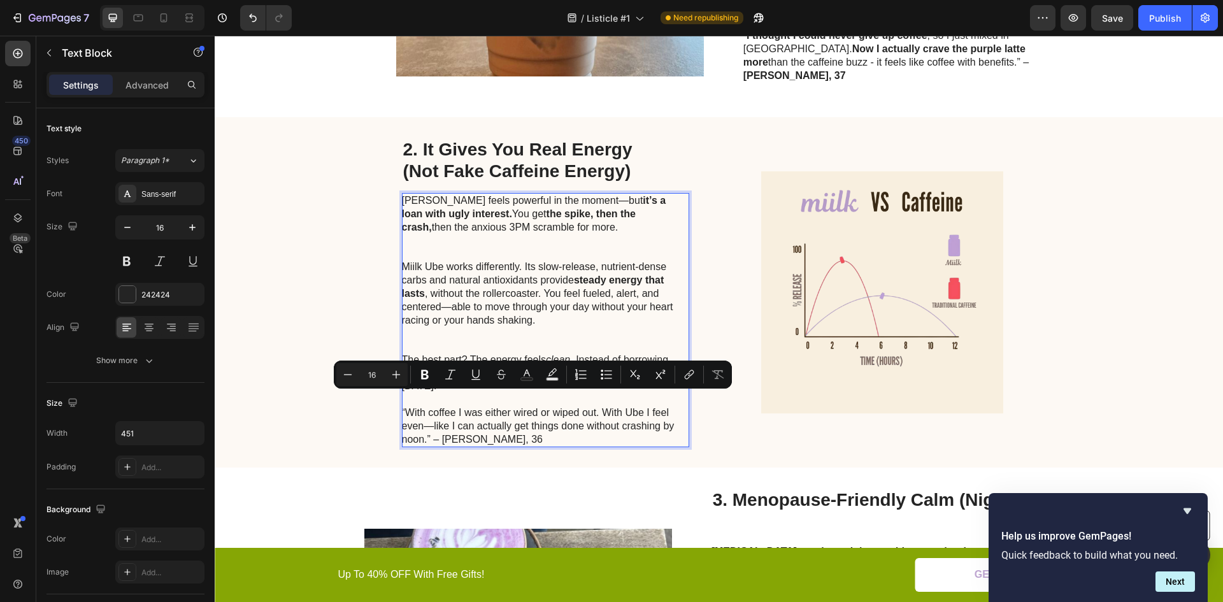
click at [452, 415] on p "The best part? The energy feels clean . Instead of borrowing from tomorrow’s fo…" at bounding box center [545, 400] width 286 height 93
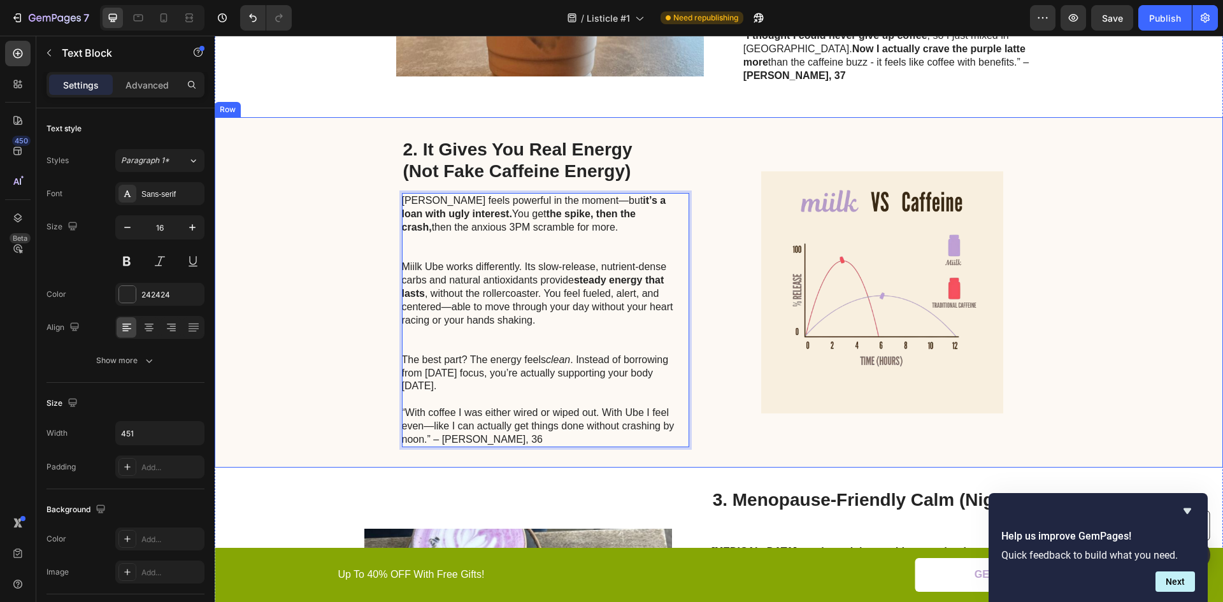
click at [487, 452] on div "2. It Gives You Real Energy (Not Fake Caffeine Energy) Heading Caffeine feels p…" at bounding box center [719, 292] width 1009 height 350
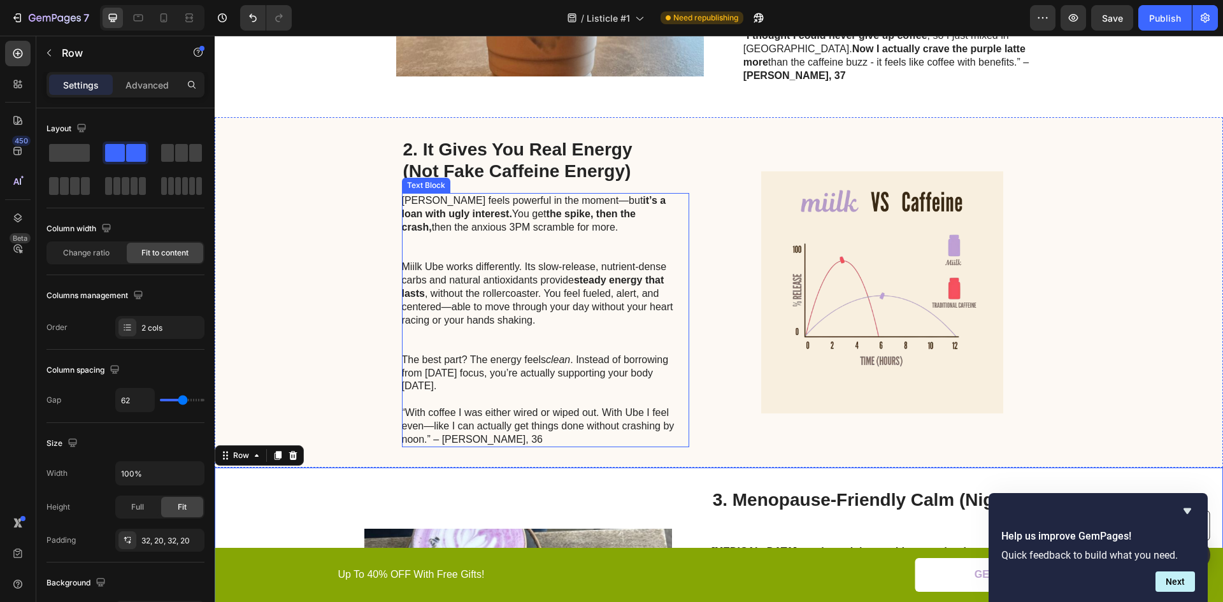
click at [489, 425] on p "The best part? The energy feels clean . Instead of borrowing from tomorrow’s fo…" at bounding box center [545, 400] width 286 height 93
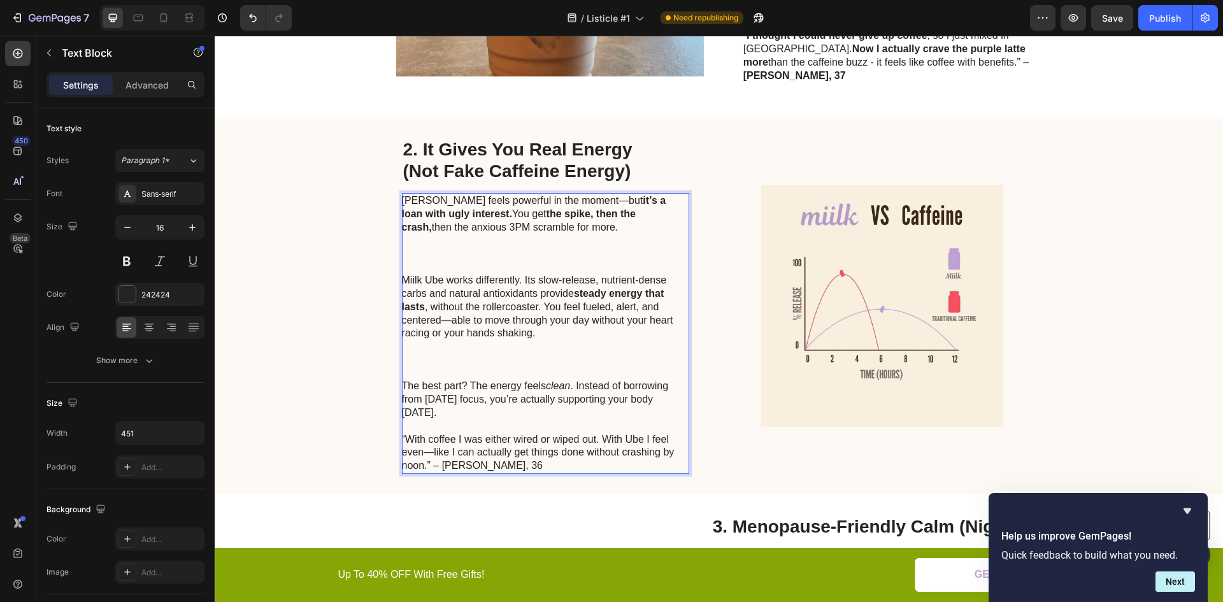
click at [489, 451] on p "The best part? The energy feels clean . Instead of borrowing from tomorrow’s fo…" at bounding box center [545, 426] width 286 height 93
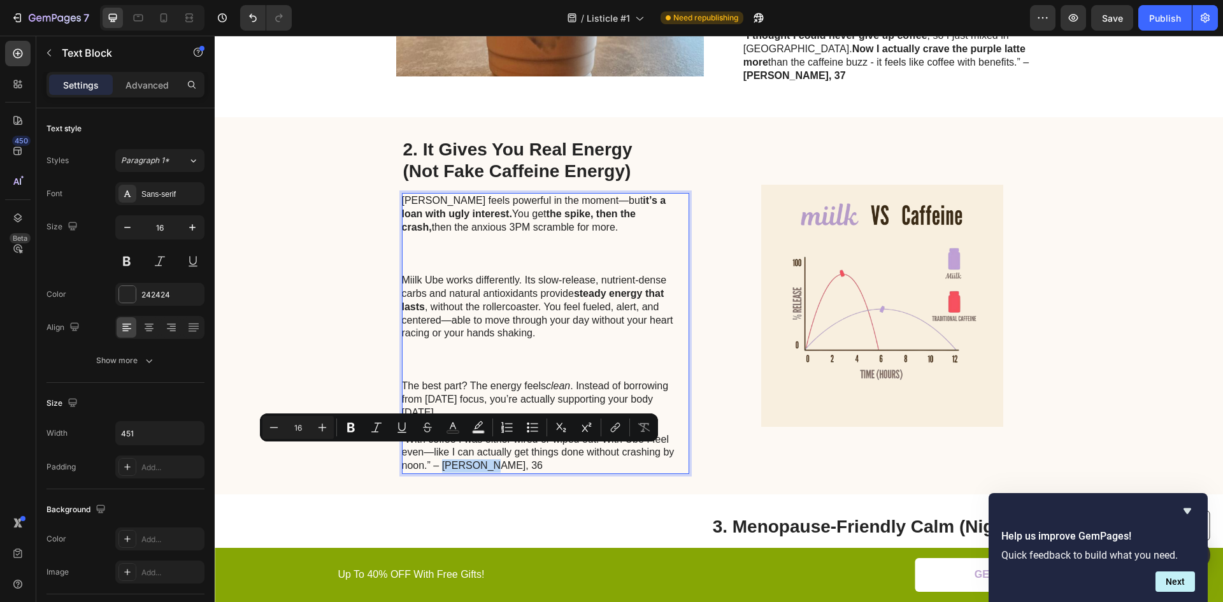
drag, startPoint x: 488, startPoint y: 452, endPoint x: 438, endPoint y: 452, distance: 49.7
click at [438, 452] on p "The best part? The energy feels clean . Instead of borrowing from tomorrow’s fo…" at bounding box center [545, 426] width 286 height 93
click at [353, 425] on icon "Editor contextual toolbar" at bounding box center [351, 428] width 8 height 10
click at [336, 326] on div "2. It Gives You Real Energy (Not Fake Caffeine Energy) Heading Caffeine feels p…" at bounding box center [719, 305] width 1009 height 377
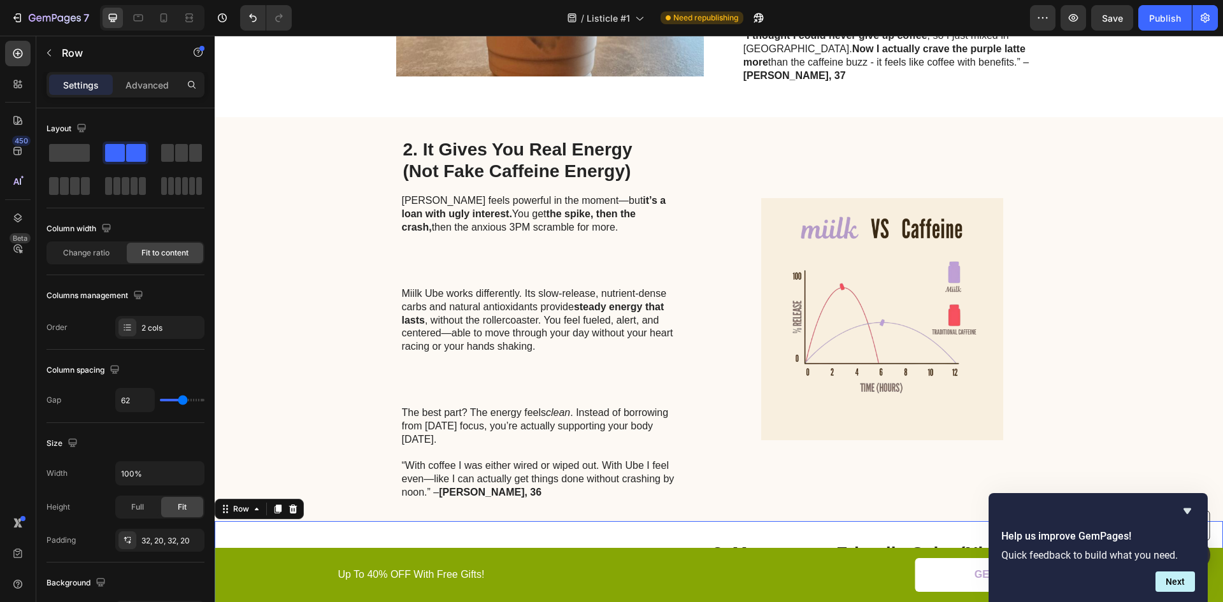
drag, startPoint x: 496, startPoint y: 521, endPoint x: 528, endPoint y: 480, distance: 51.4
click at [516, 454] on p "The best part? The energy feels clean . Instead of borrowing from tomorrow’s fo…" at bounding box center [545, 453] width 286 height 93
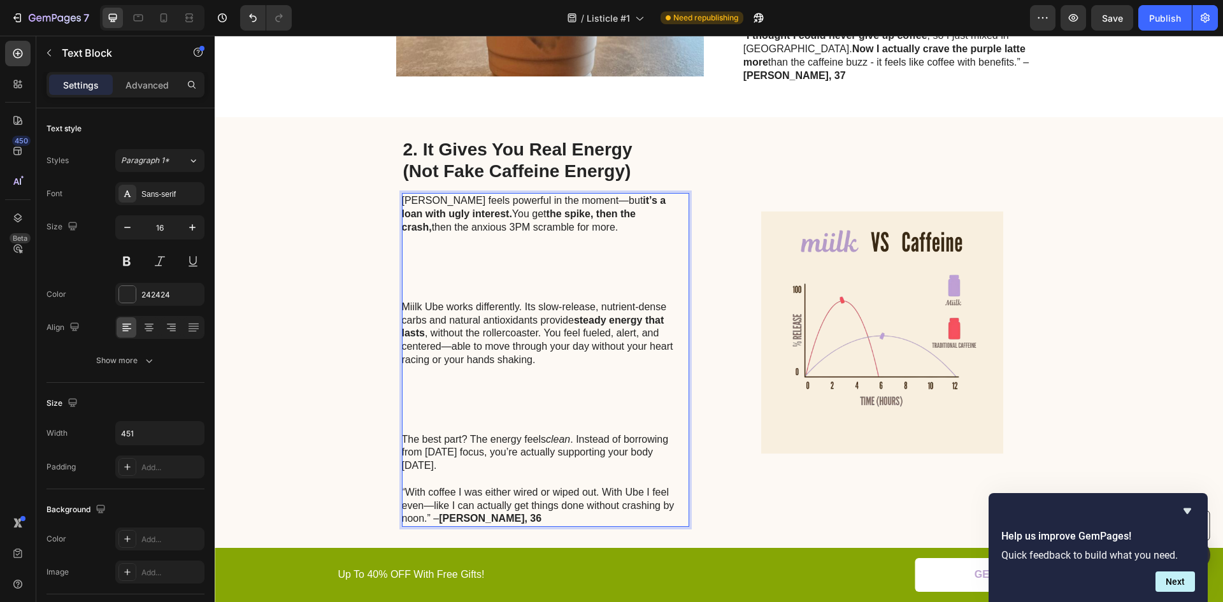
drag, startPoint x: 453, startPoint y: 452, endPoint x: 482, endPoint y: 452, distance: 29.3
click at [477, 479] on p "The best part? The energy feels clean . Instead of borrowing from tomorrow’s fo…" at bounding box center [545, 479] width 286 height 93
click at [589, 481] on p "The best part? The energy feels clean . Instead of borrowing from tomorrow’s fo…" at bounding box center [545, 479] width 286 height 93
drag, startPoint x: 593, startPoint y: 480, endPoint x: 455, endPoint y: 474, distance: 138.4
click at [455, 474] on p "The best part? The energy feels clean . Instead of borrowing from tomorrow’s fo…" at bounding box center [545, 479] width 286 height 93
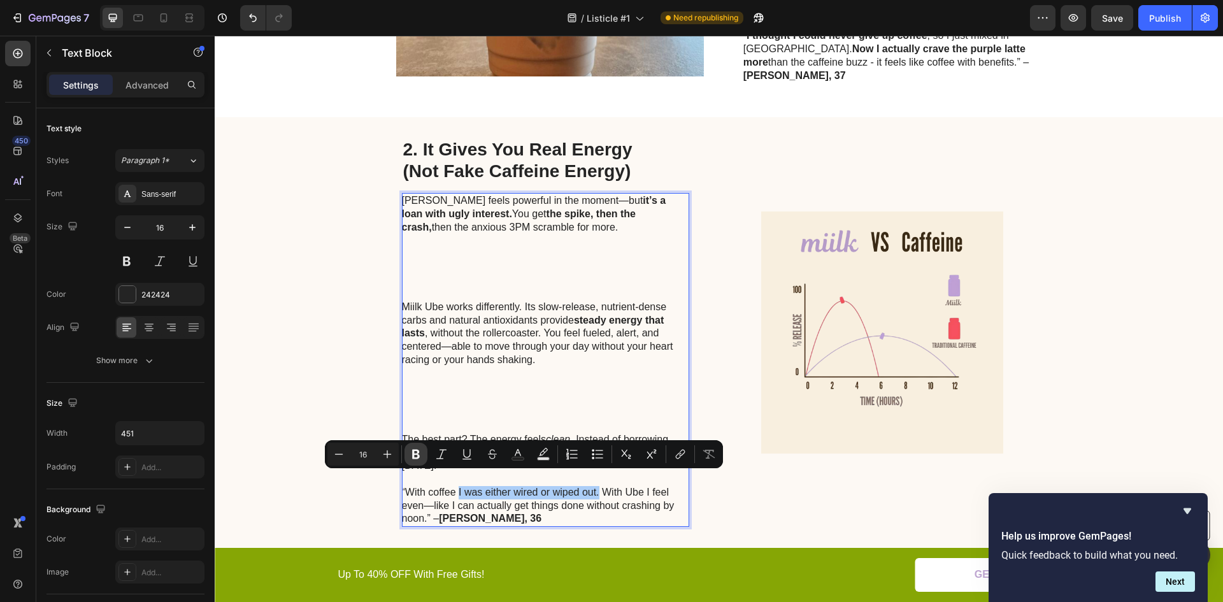
click at [414, 452] on icon "Editor contextual toolbar" at bounding box center [416, 455] width 8 height 10
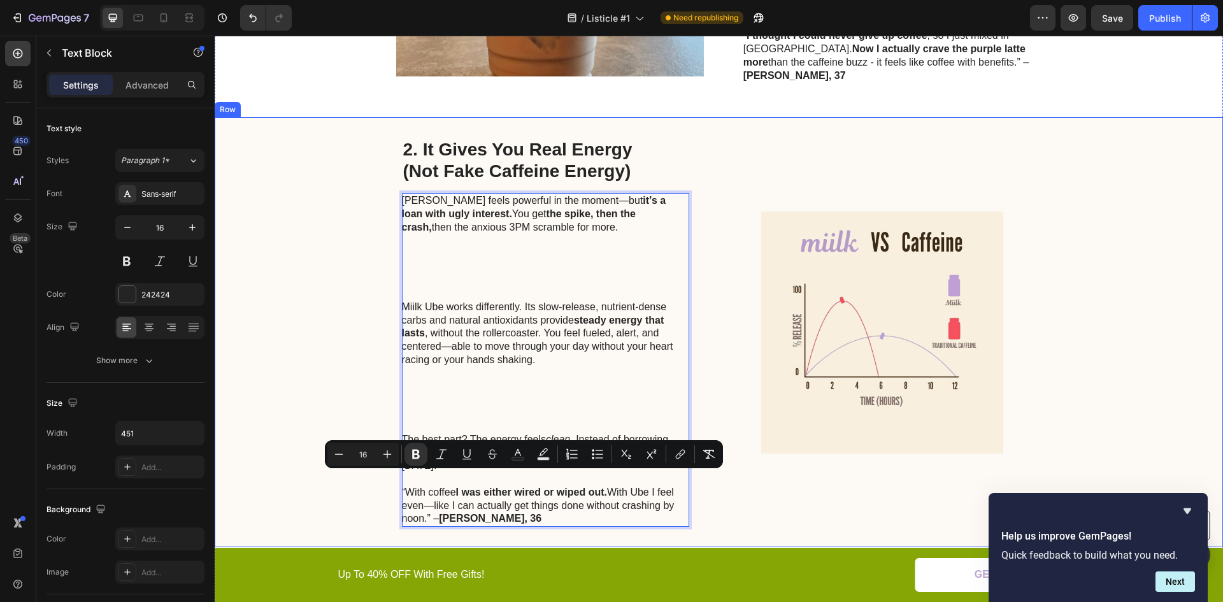
click at [320, 354] on div "2. It Gives You Real Energy (Not Fake Caffeine Energy) Heading Caffeine feels p…" at bounding box center [719, 332] width 1009 height 430
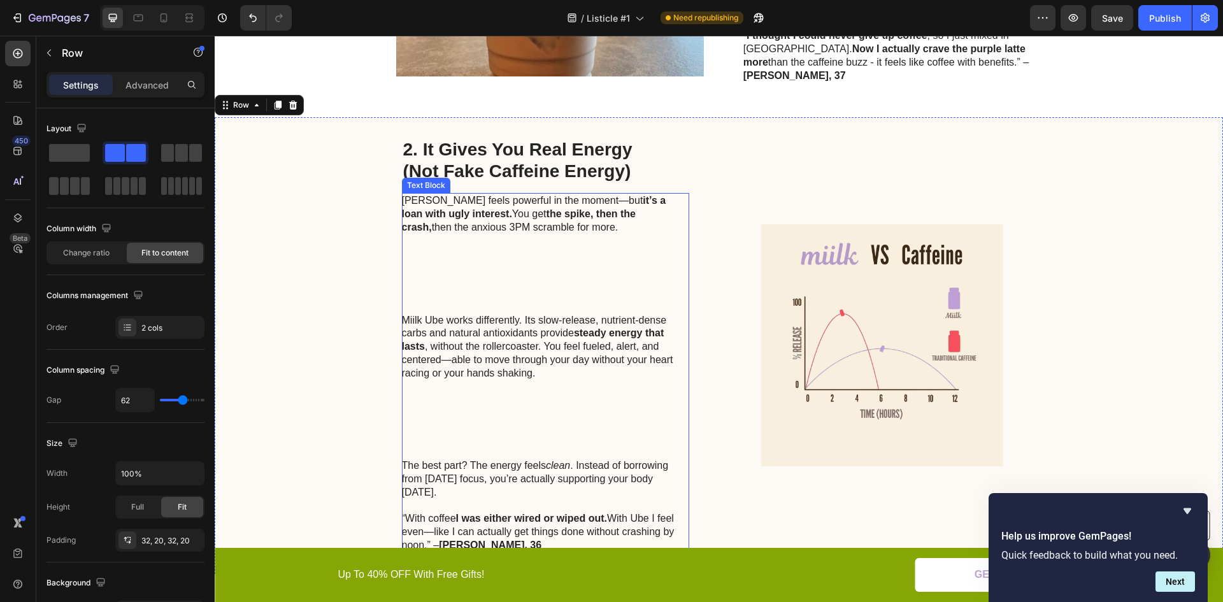
click at [468, 396] on p "Miilk Ube works differently. Its slow-release, nutrient-dense carbs and natural…" at bounding box center [545, 387] width 286 height 146
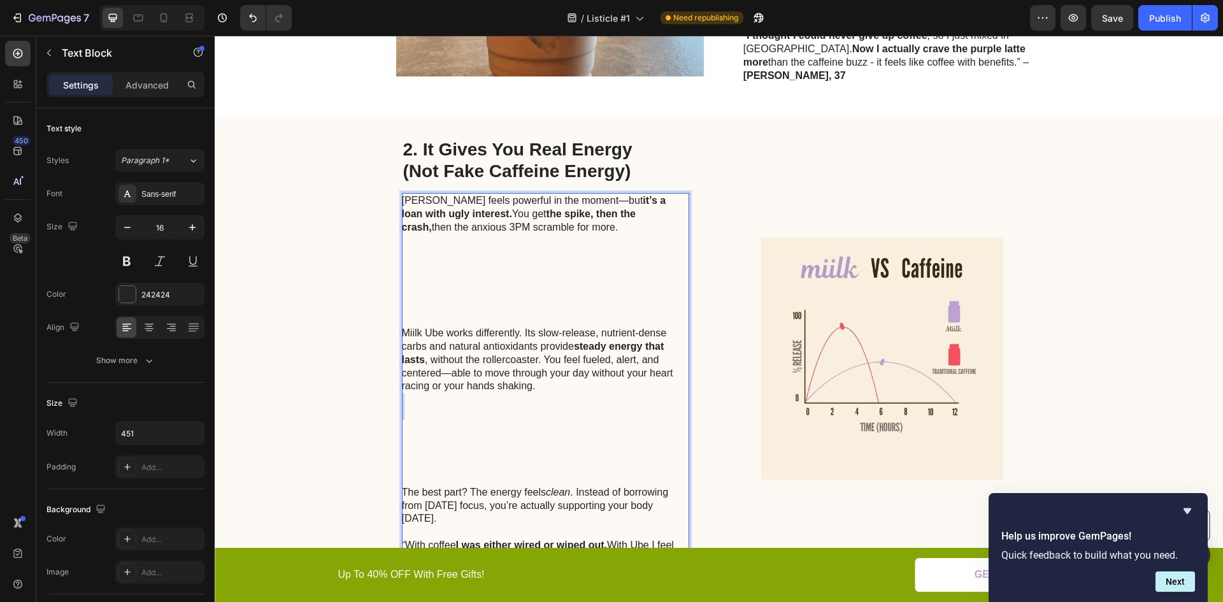
click at [468, 396] on p "Miilk Ube works differently. Its slow-release, nutrient-dense carbs and natural…" at bounding box center [545, 406] width 286 height 159
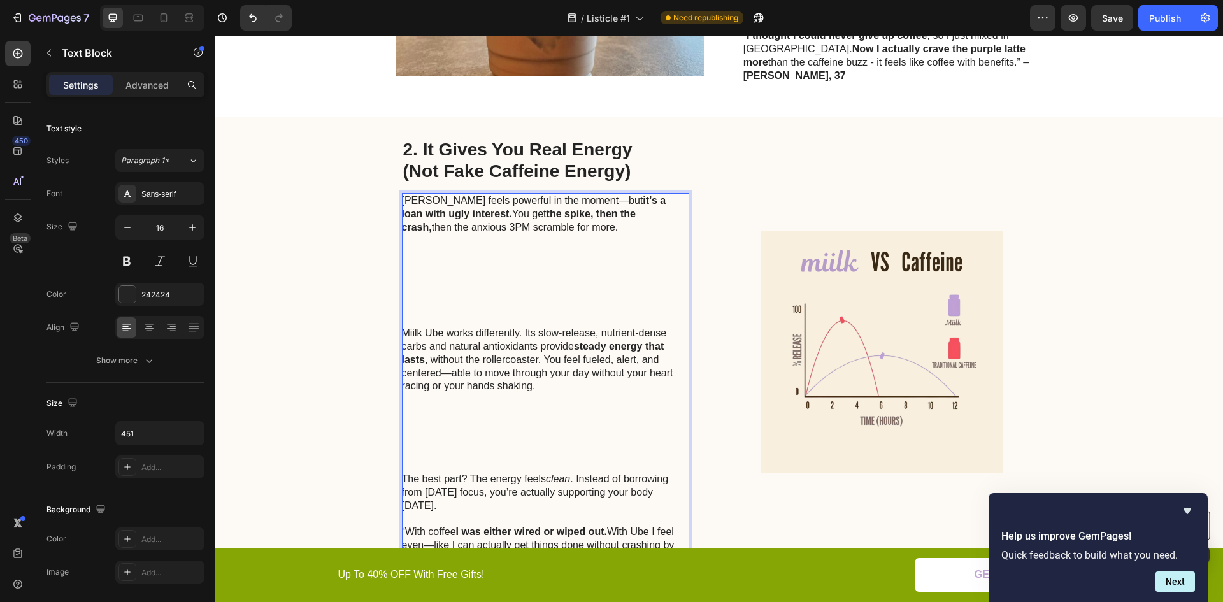
click at [475, 283] on p "Caffeine feels powerful in the moment—but it’s a loan with ugly interest. You g…" at bounding box center [545, 260] width 286 height 133
click at [475, 282] on p "Caffeine feels powerful in the moment—but it’s a loan with ugly interest. You g…" at bounding box center [545, 260] width 286 height 133
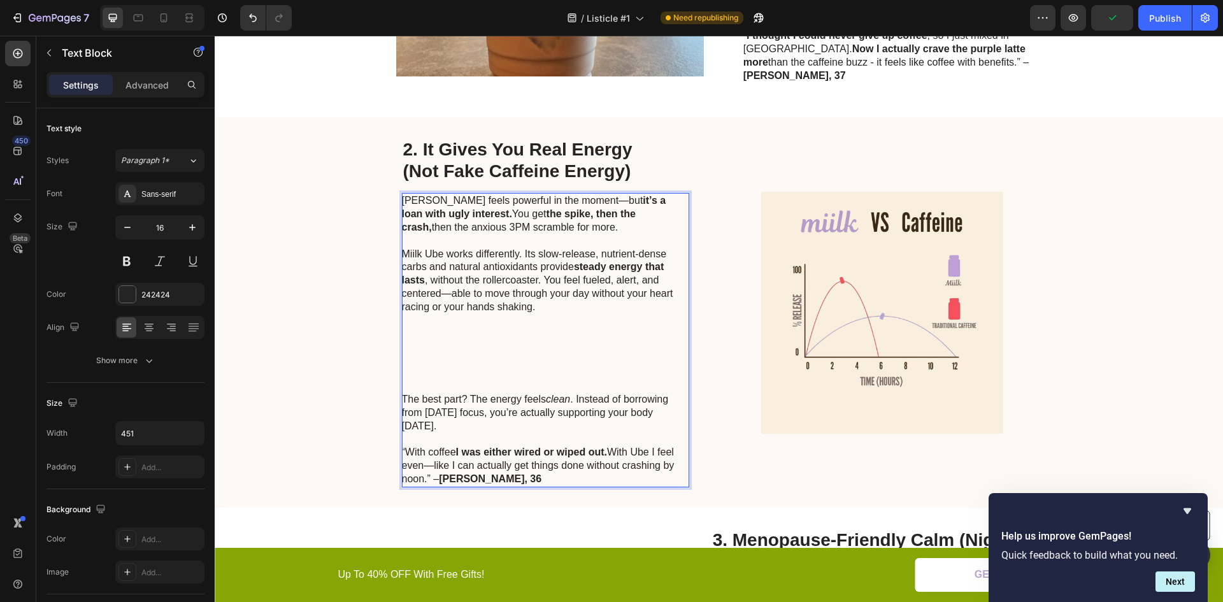
click at [459, 342] on p "Miilk Ube works differently. Its slow-release, nutrient-dense carbs and natural…" at bounding box center [545, 321] width 286 height 146
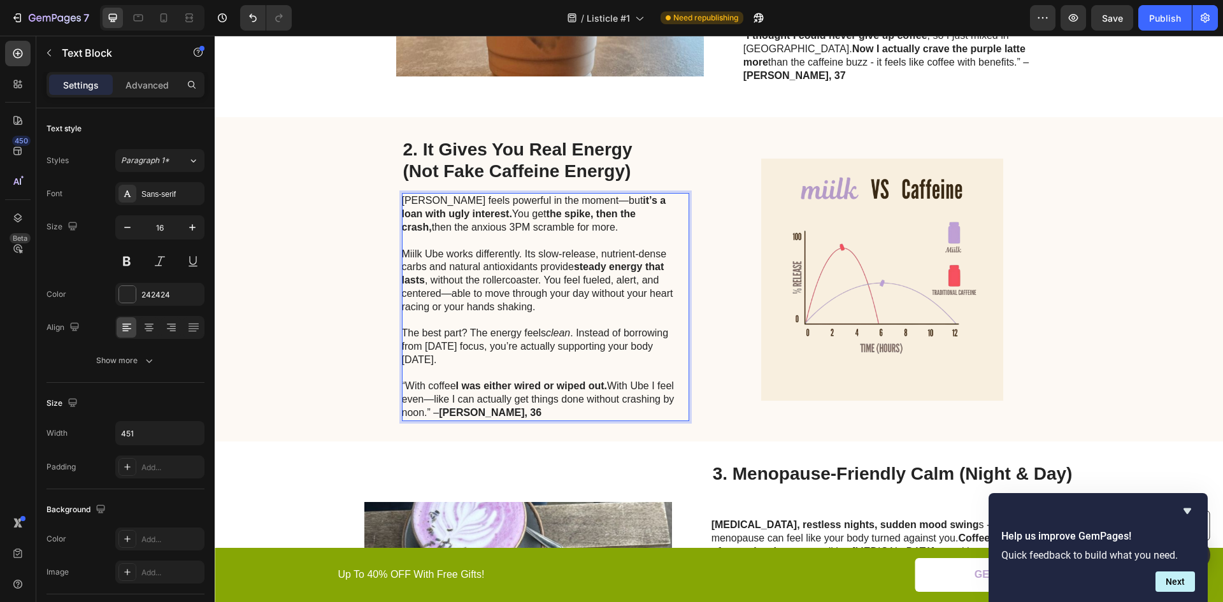
click at [634, 380] on p "The best part? The energy feels clean . Instead of borrowing from tomorrow’s fo…" at bounding box center [545, 373] width 286 height 93
click at [581, 387] on p "The best part? The energy feels clean . Instead of borrowing from tomorrow’s fo…" at bounding box center [545, 373] width 286 height 93
click at [426, 384] on p "The best part? The energy feels clean . Instead of borrowing from tomorrow’s fo…" at bounding box center [545, 373] width 286 height 93
click at [521, 395] on p "The best part? The energy feels clean . Instead of borrowing from tomorrow’s fo…" at bounding box center [545, 373] width 286 height 93
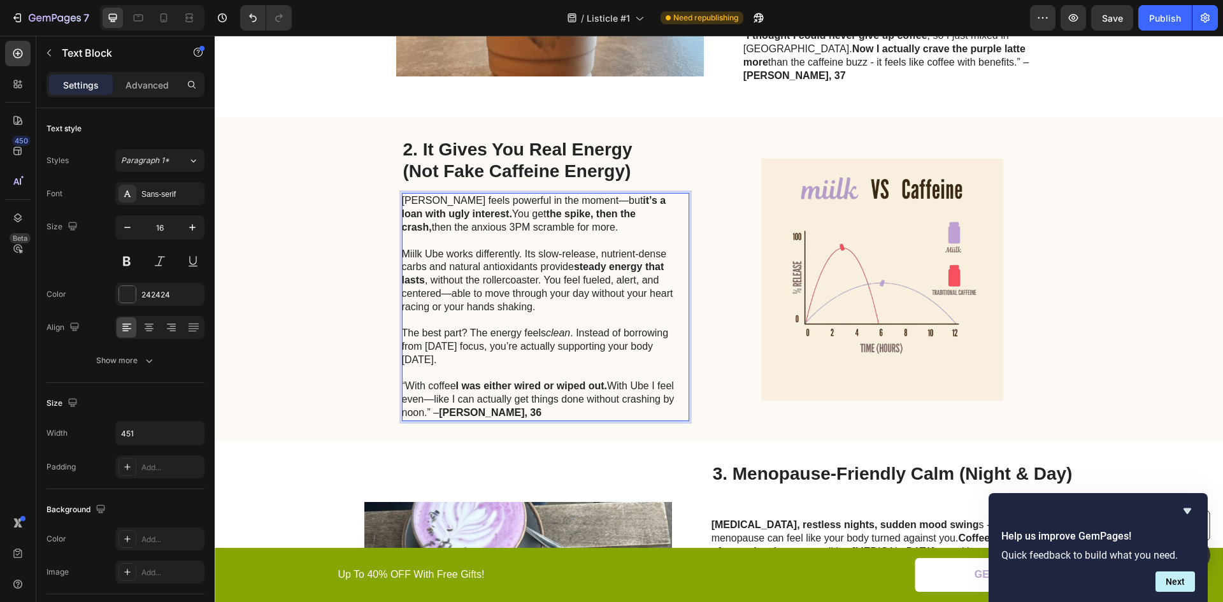
click at [428, 386] on p "The best part? The energy feels clean . Instead of borrowing from tomorrow’s fo…" at bounding box center [545, 373] width 286 height 93
click at [427, 386] on p "The best part? The energy feels clean . Instead of borrowing from tomorrow’s fo…" at bounding box center [545, 373] width 286 height 93
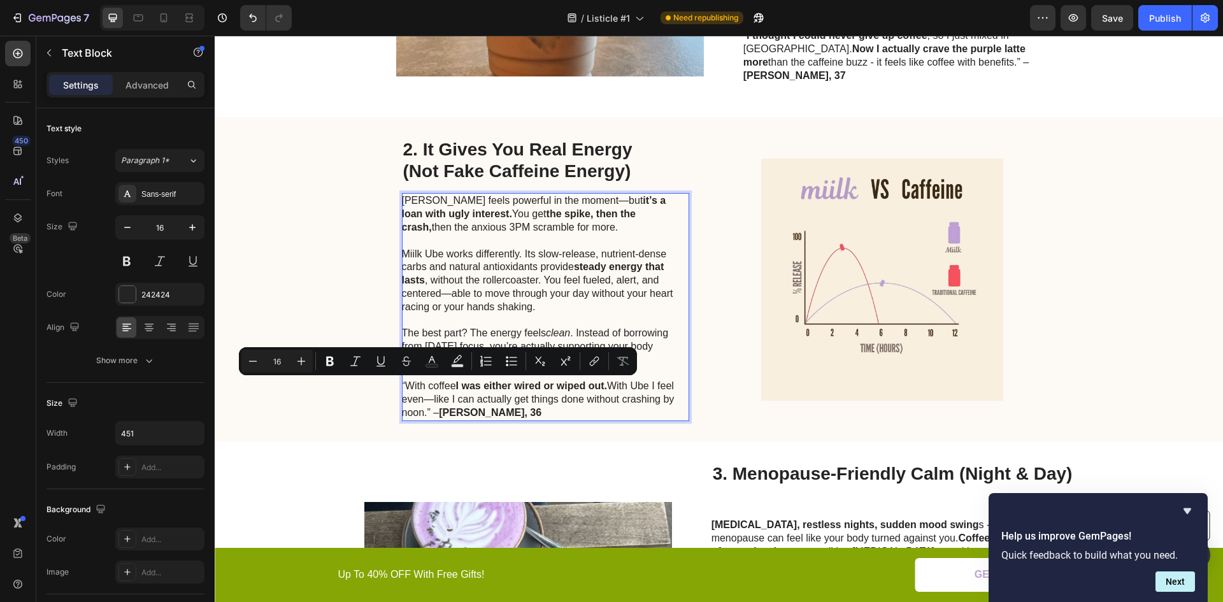
click at [424, 384] on p "The best part? The energy feels clean . Instead of borrowing from tomorrow’s fo…" at bounding box center [545, 373] width 286 height 93
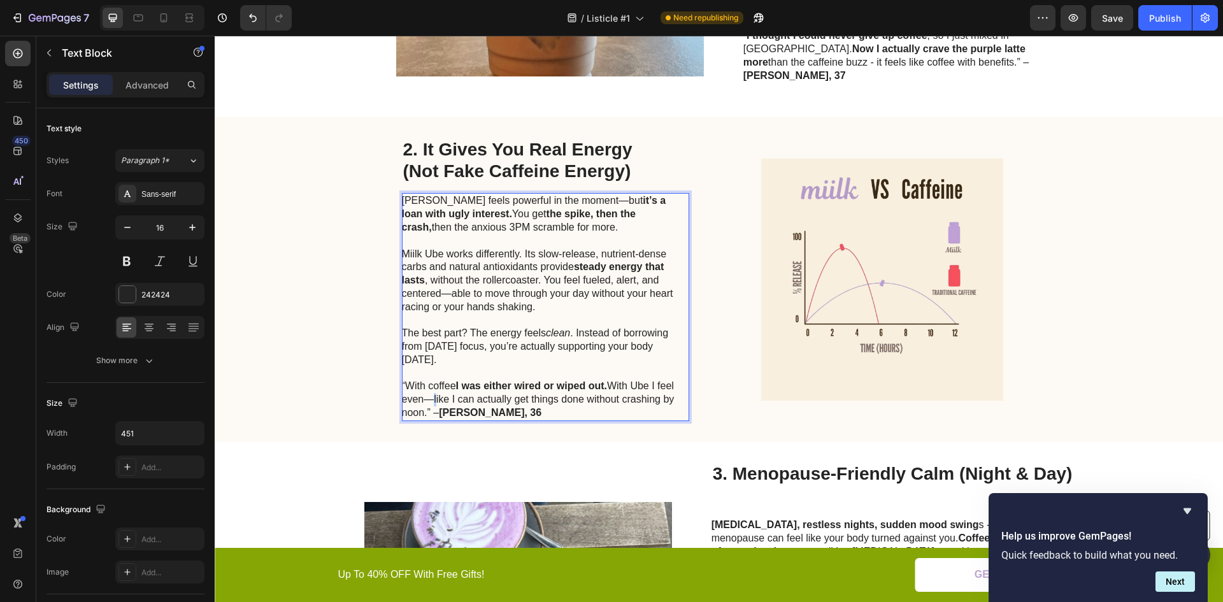
click at [424, 384] on p "The best part? The energy feels clean . Instead of borrowing from tomorrow’s fo…" at bounding box center [545, 373] width 286 height 93
click at [411, 386] on p "The best part? The energy feels clean . Instead of borrowing from tomorrow’s fo…" at bounding box center [545, 373] width 286 height 93
click at [498, 387] on p "The best part? The energy feels clean . Instead of borrowing from tomorrow’s fo…" at bounding box center [545, 373] width 286 height 93
click at [522, 386] on p "The best part? The energy feels clean . Instead of borrowing from tomorrow’s fo…" at bounding box center [545, 373] width 286 height 93
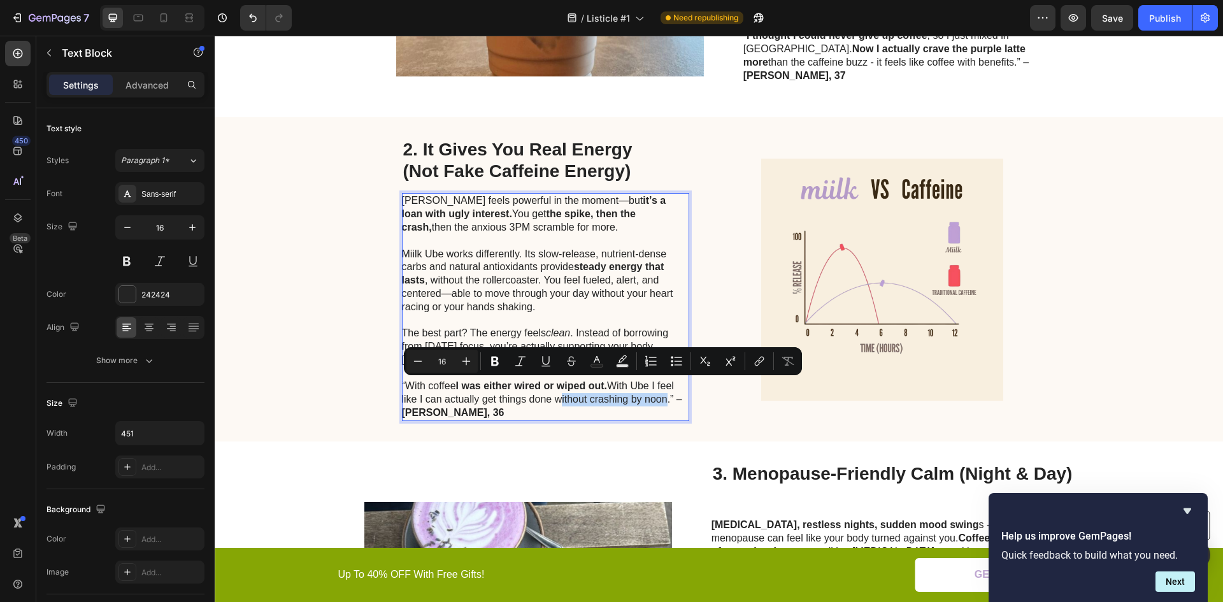
drag, startPoint x: 551, startPoint y: 382, endPoint x: 665, endPoint y: 386, distance: 114.7
click at [659, 385] on p "The best part? The energy feels clean . Instead of borrowing from tomorrow’s fo…" at bounding box center [545, 373] width 286 height 93
click at [668, 387] on p "The best part? The energy feels clean . Instead of borrowing from tomorrow’s fo…" at bounding box center [545, 373] width 286 height 93
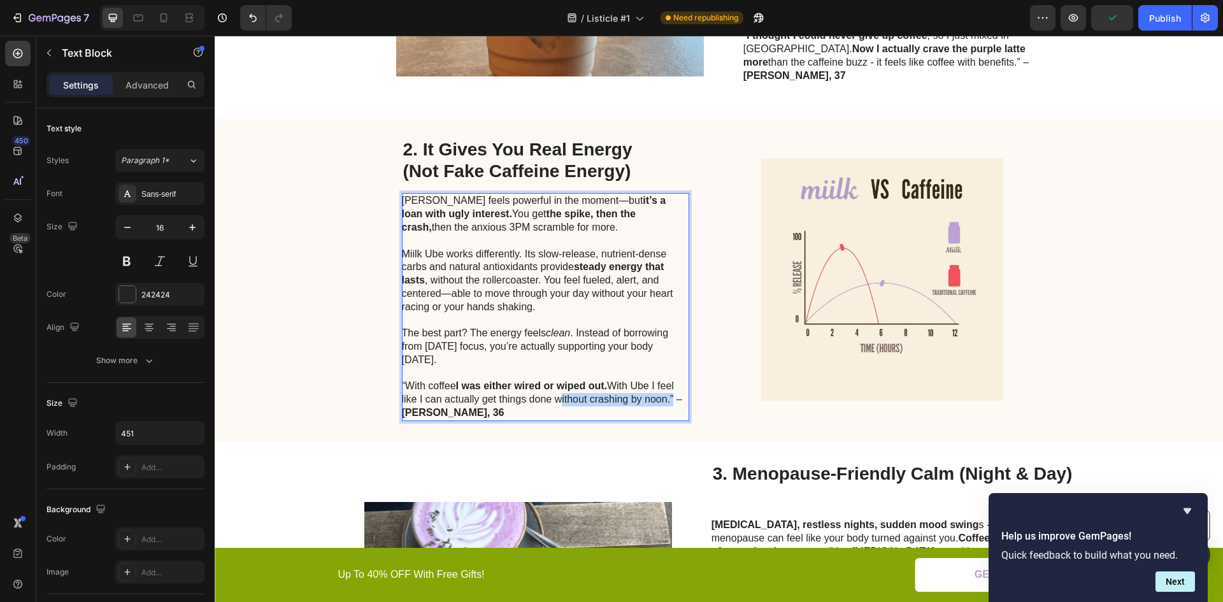
drag, startPoint x: 665, startPoint y: 386, endPoint x: 553, endPoint y: 386, distance: 111.5
click at [553, 386] on p "The best part? The energy feels clean . Instead of borrowing from tomorrow’s fo…" at bounding box center [545, 373] width 286 height 93
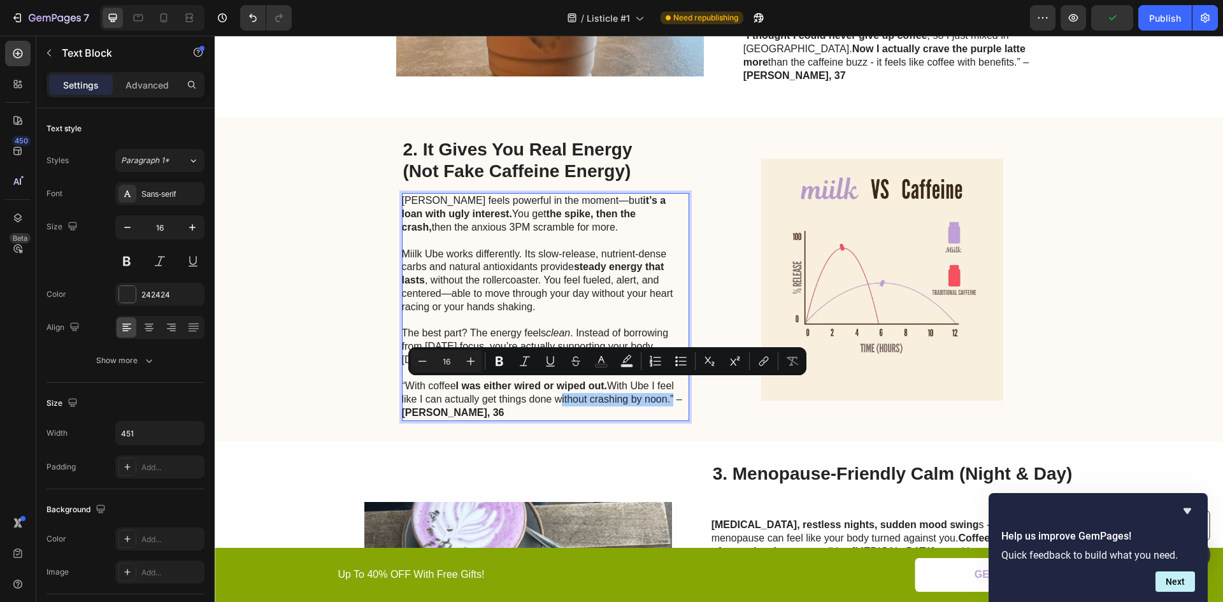
click at [498, 363] on icon "Editor contextual toolbar" at bounding box center [499, 361] width 13 height 13
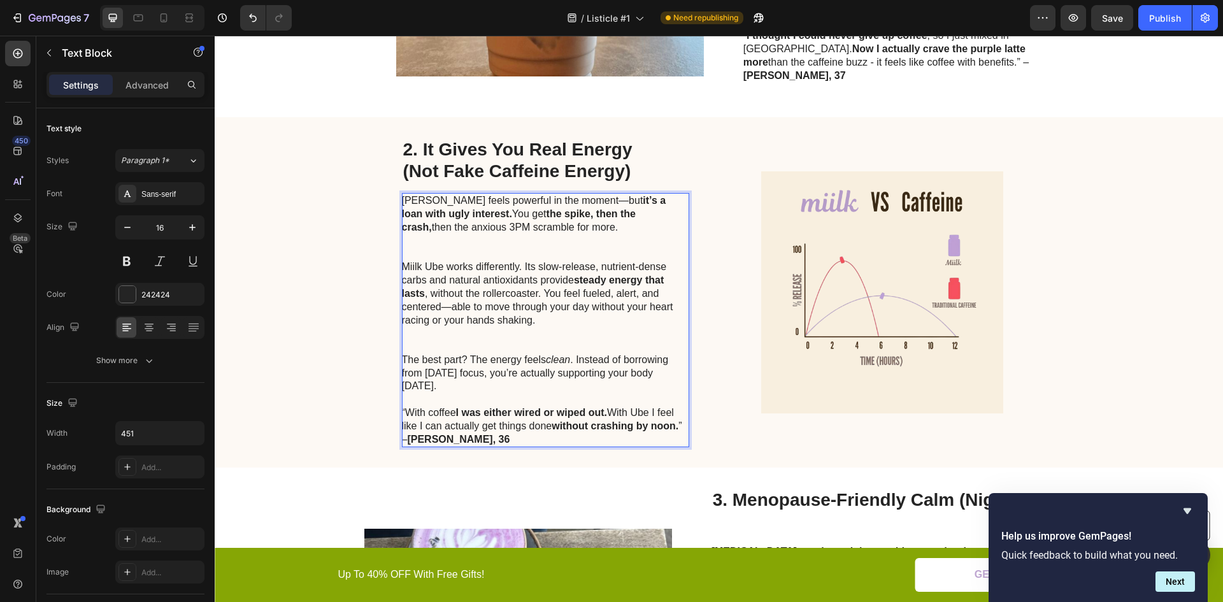
click at [496, 415] on p "The best part? The energy feels clean . Instead of borrowing from tomorrow’s fo…" at bounding box center [545, 400] width 286 height 93
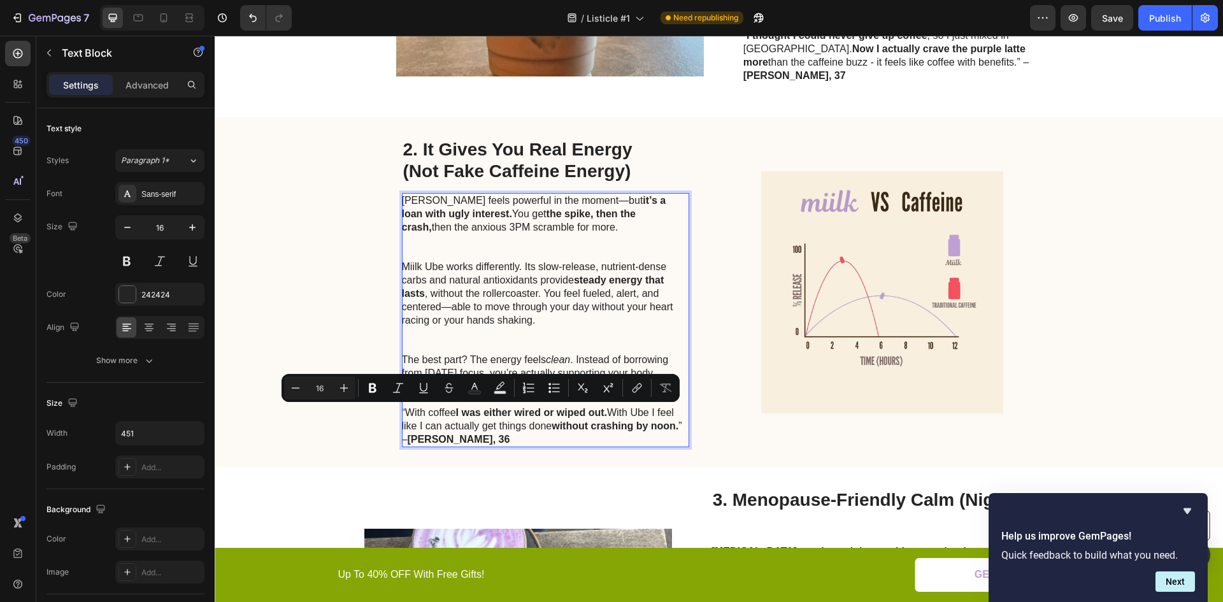
drag, startPoint x: 415, startPoint y: 412, endPoint x: 547, endPoint y: 412, distance: 131.9
click at [547, 412] on p "The best part? The energy feels clean . Instead of borrowing from tomorrow’s fo…" at bounding box center [545, 400] width 286 height 93
click at [377, 383] on icon "Editor contextual toolbar" at bounding box center [372, 388] width 13 height 13
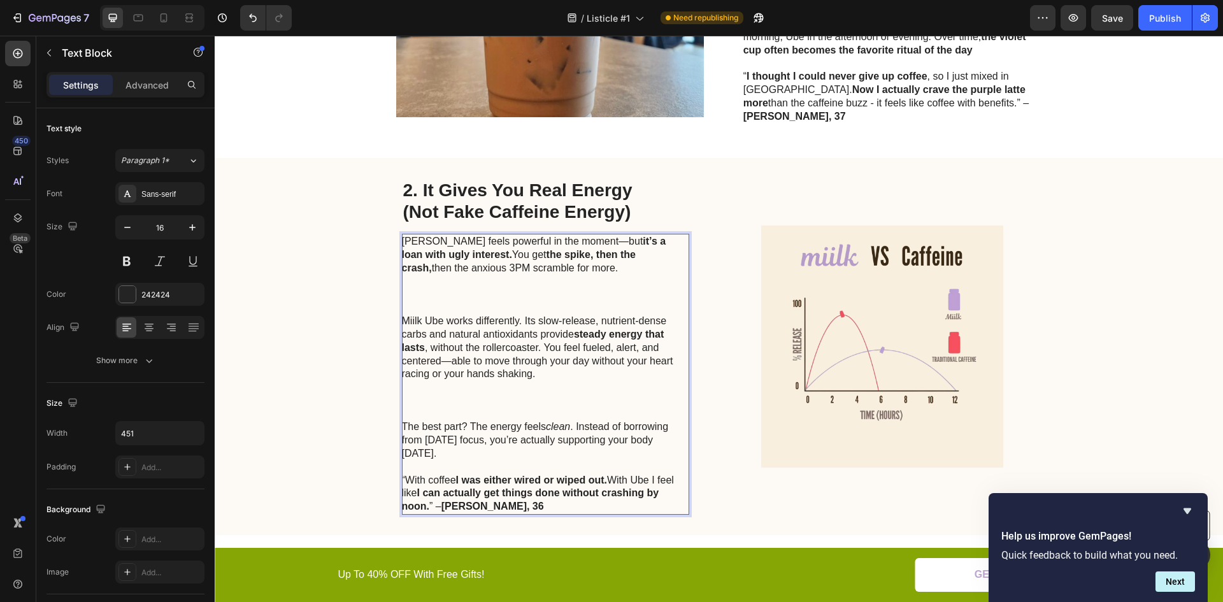
scroll to position [637, 0]
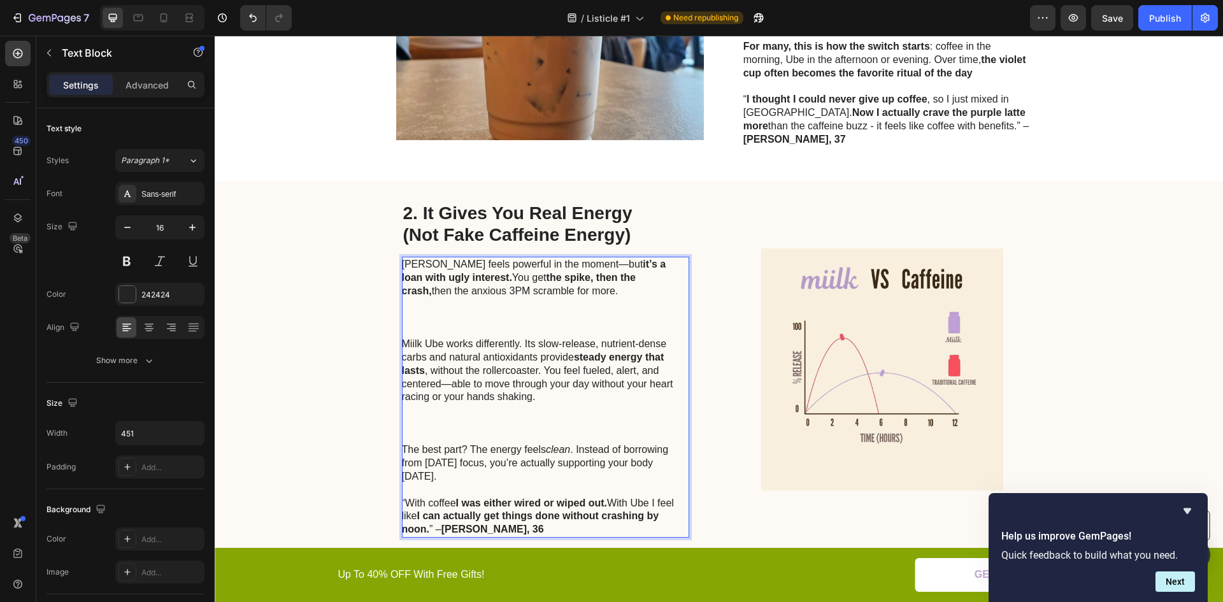
click at [432, 338] on p "Miilk Ube works differently. Its slow-release, nutrient-dense carbs and natural…" at bounding box center [545, 391] width 286 height 106
click at [436, 338] on p "Miilk Ube works differently. Its slow-release, nutrient-dense carbs and natural…" at bounding box center [545, 391] width 286 height 106
click at [408, 338] on p "Miilk Ube works differently. Its slow-release, nutrient-dense carbs and natural…" at bounding box center [545, 391] width 286 height 106
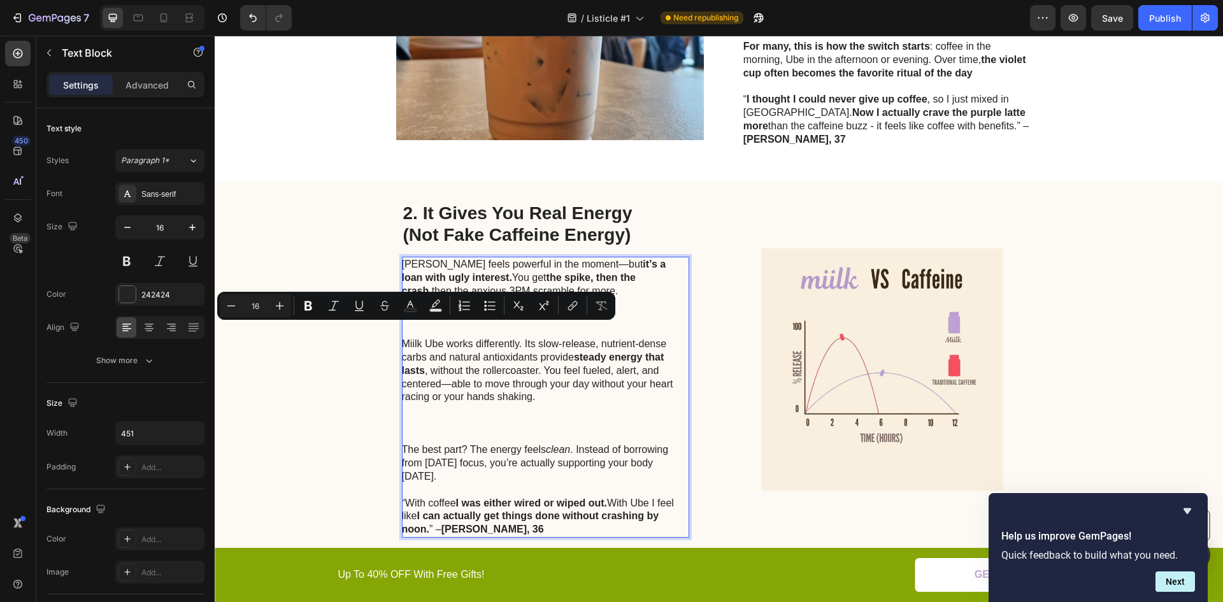
click at [424, 338] on p "Miilk Ube works differently. Its slow-release, nutrient-dense carbs and natural…" at bounding box center [545, 391] width 286 height 106
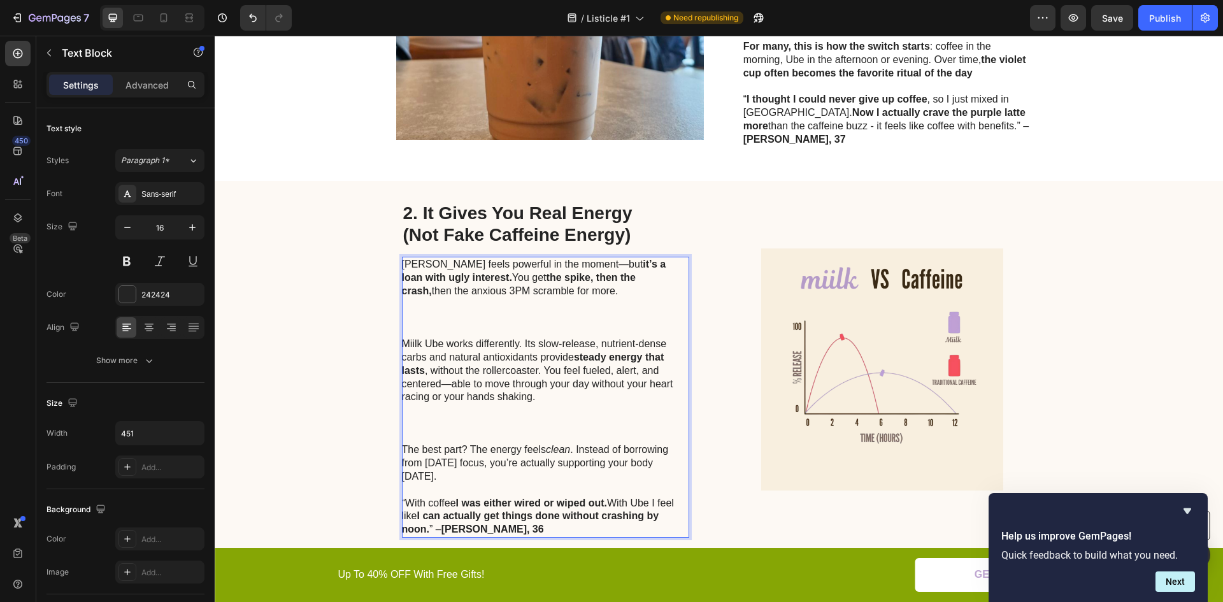
click at [415, 308] on p "Caffeine feels powerful in the moment—but it’s a loan with ugly interest. You g…" at bounding box center [545, 298] width 286 height 80
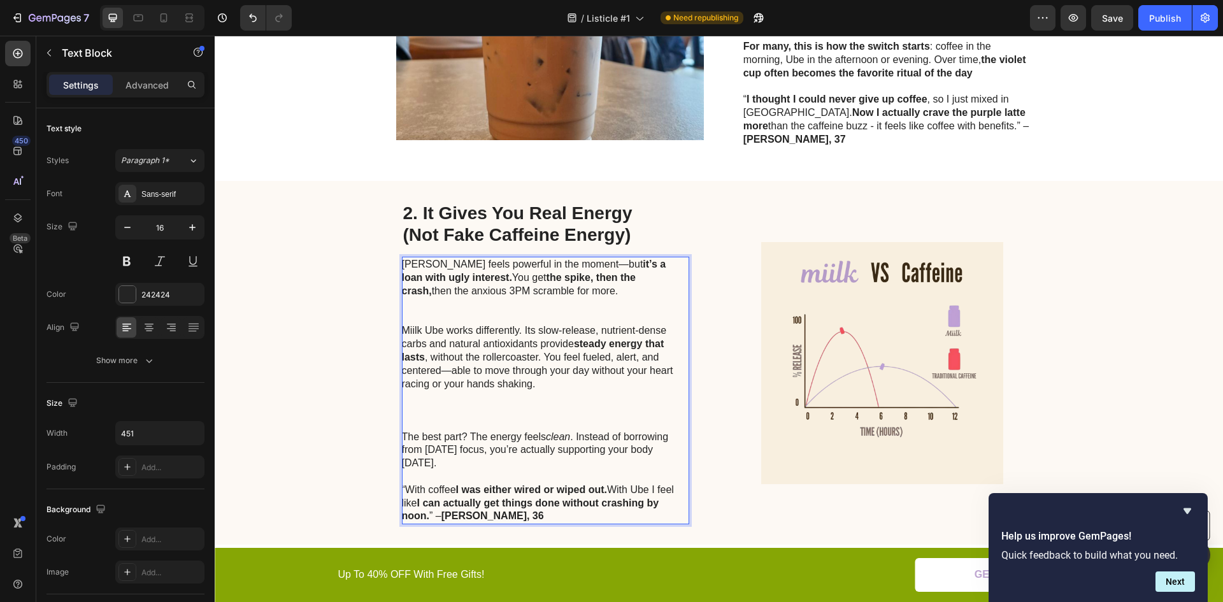
click at [421, 295] on p "Caffeine feels powerful in the moment—but it’s a loan with ugly interest. You g…" at bounding box center [545, 291] width 286 height 66
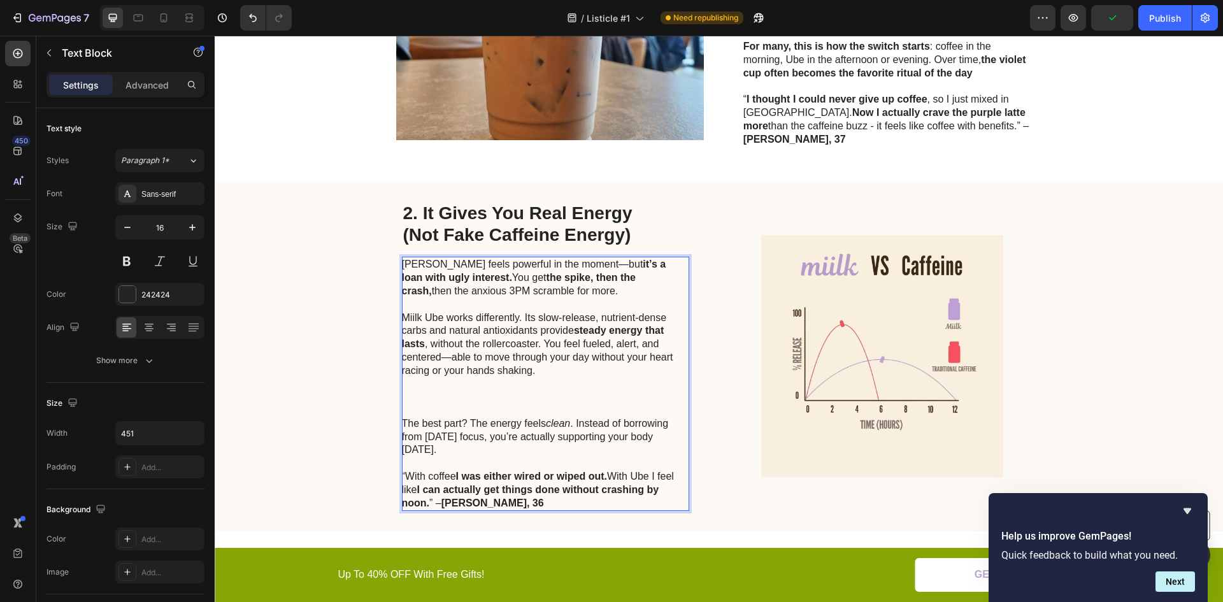
click at [420, 378] on p "Miilk Ube works differently. Its slow-release, nutrient-dense carbs and natural…" at bounding box center [545, 365] width 286 height 106
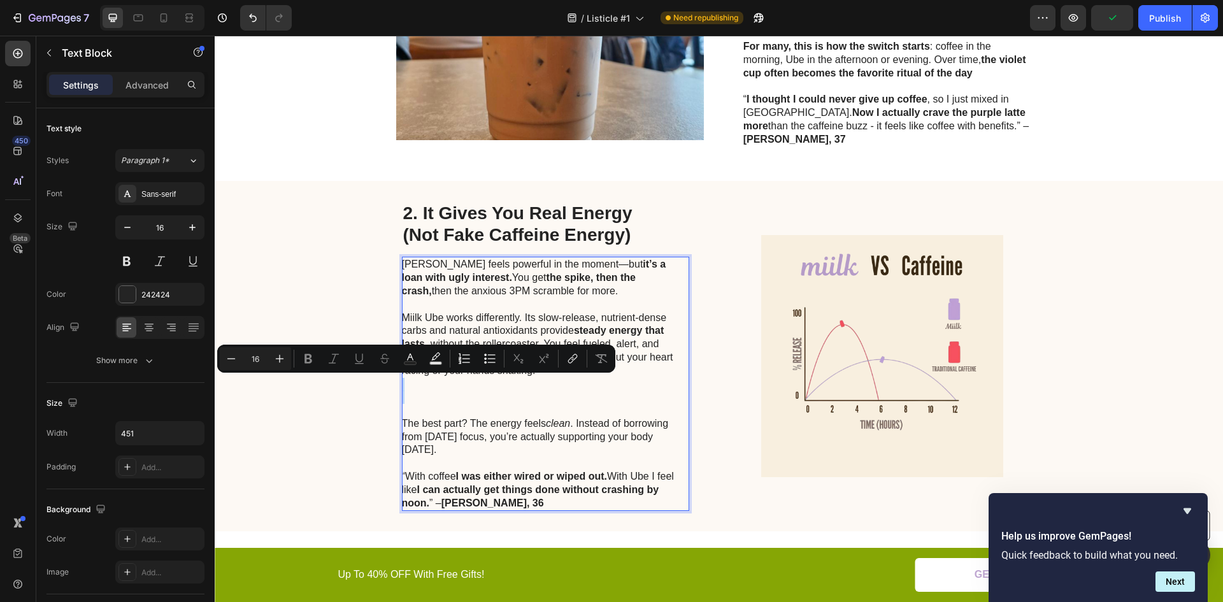
click at [420, 378] on p "Miilk Ube works differently. Its slow-release, nutrient-dense carbs and natural…" at bounding box center [545, 365] width 286 height 106
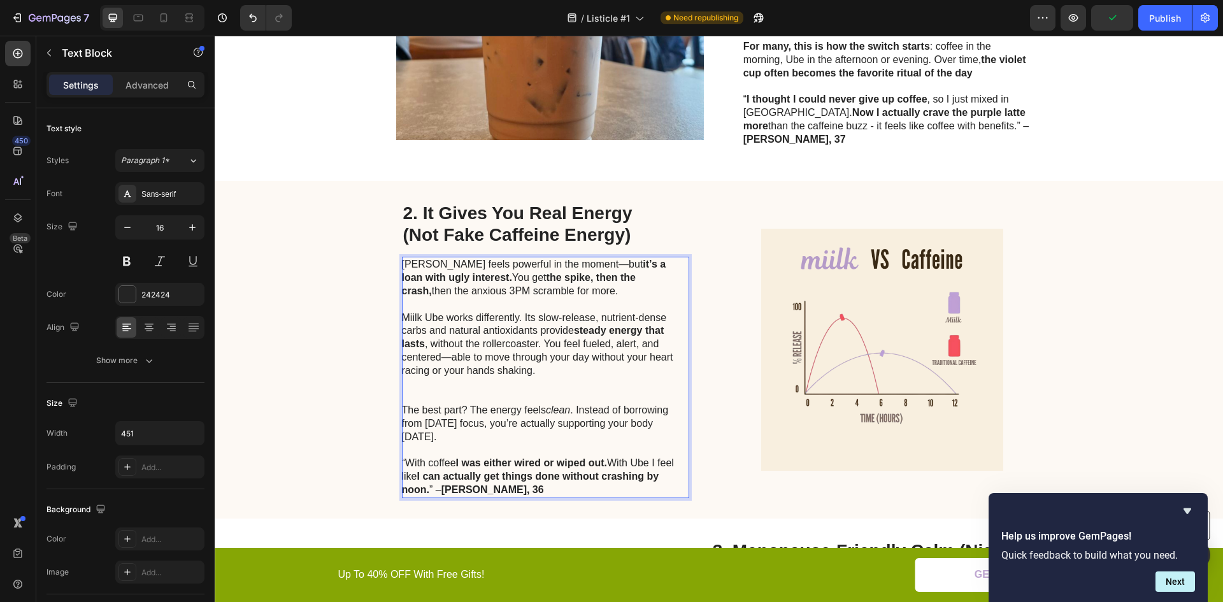
click at [420, 377] on p "Miilk Ube works differently. Its slow-release, nutrient-dense carbs and natural…" at bounding box center [545, 358] width 286 height 93
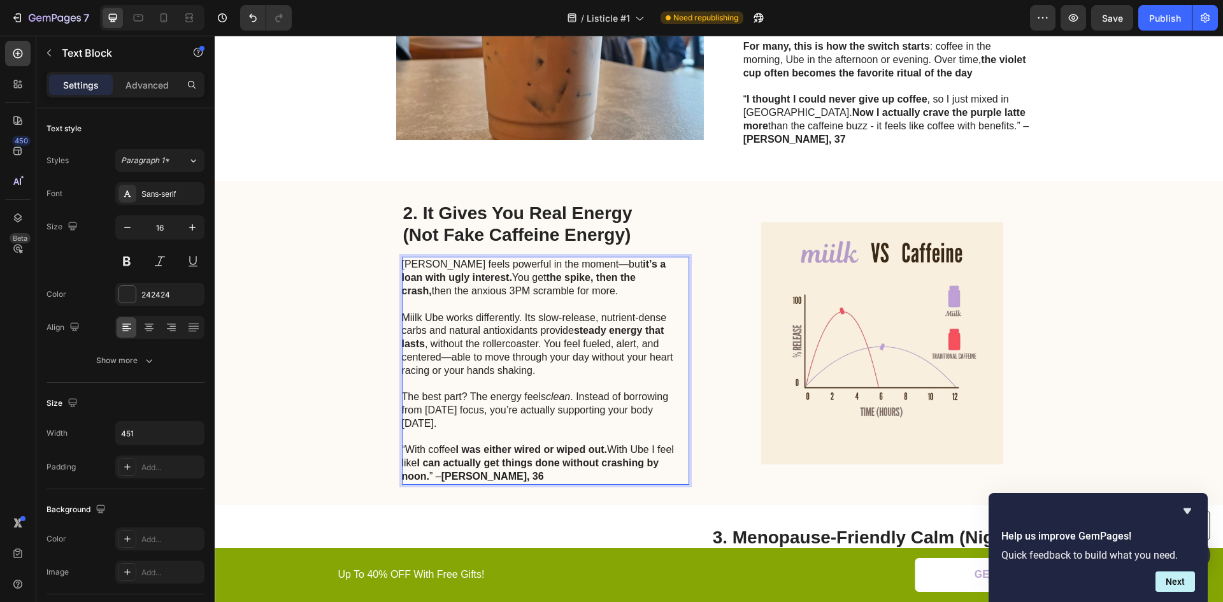
click at [512, 312] on p "Miilk Ube works differently. Its slow-release, nutrient-dense carbs and natural…" at bounding box center [545, 352] width 286 height 80
click at [507, 326] on p "Miilk Ube works differently. Its slow-release, nutrient-dense carbs and natural…" at bounding box center [545, 352] width 286 height 80
click at [409, 319] on p "Miilk Ube works differently. Its slow-release, nutrient-dense carbs and natural…" at bounding box center [545, 352] width 286 height 80
click at [667, 312] on p "Miilk Ube works differently. Its slow-release, nutrient-dense and natural antio…" at bounding box center [545, 352] width 286 height 80
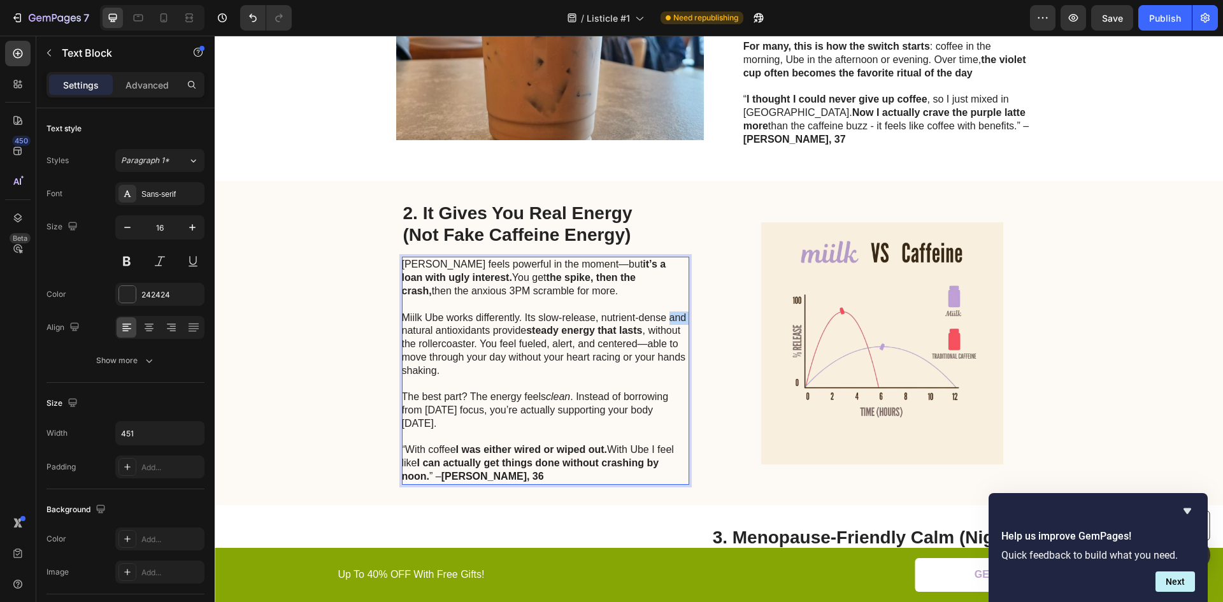
click at [667, 312] on p "Miilk Ube works differently. Its slow-release, nutrient-dense and natural antio…" at bounding box center [545, 352] width 286 height 80
click at [402, 318] on p "Miilk Ube works differently. Its slow-release, nutrient-dense natural antioxida…" at bounding box center [545, 352] width 286 height 80
click at [480, 328] on p "Miilk Ube works differently. Its slow-release, nutrient-dense natural antioxida…" at bounding box center [545, 352] width 286 height 80
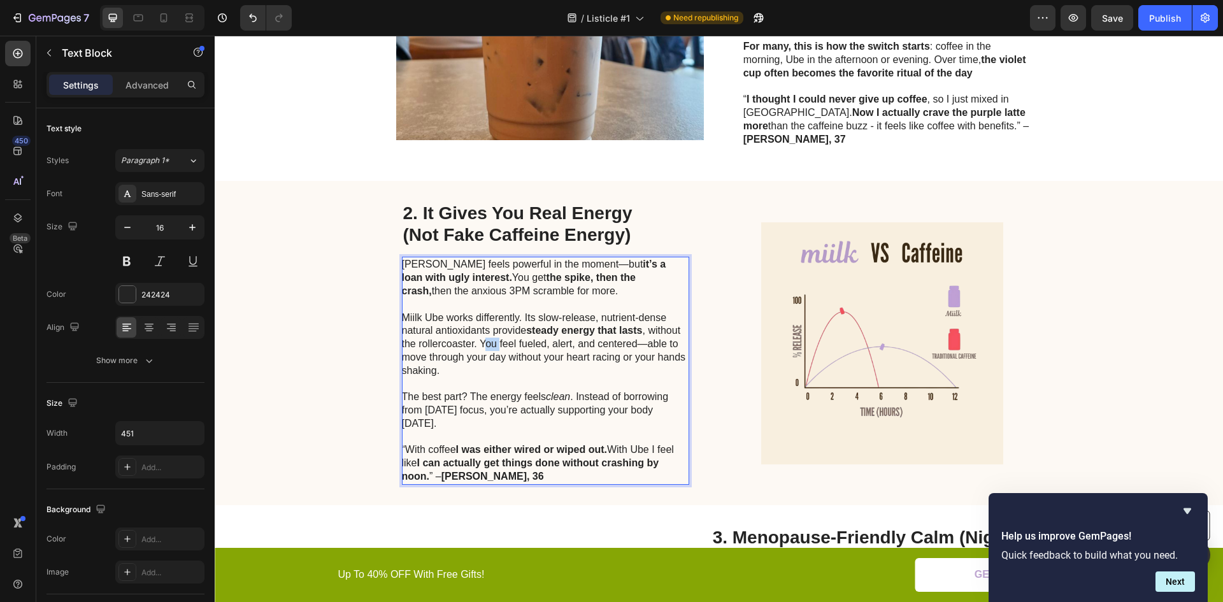
drag, startPoint x: 479, startPoint y: 331, endPoint x: 496, endPoint y: 332, distance: 16.6
click at [496, 332] on p "Miilk Ube works differently. Its slow-release, nutrient-dense natural antioxida…" at bounding box center [545, 352] width 286 height 80
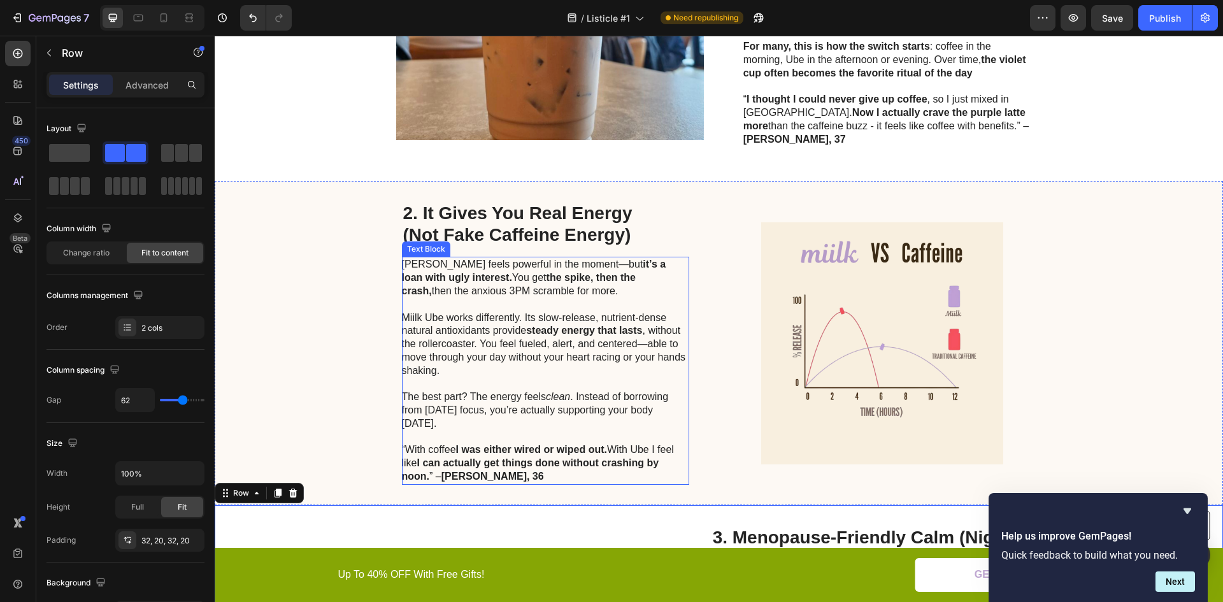
click at [484, 391] on p "The best part? The energy feels clean . Instead of borrowing from tomorrow’s fo…" at bounding box center [545, 437] width 286 height 93
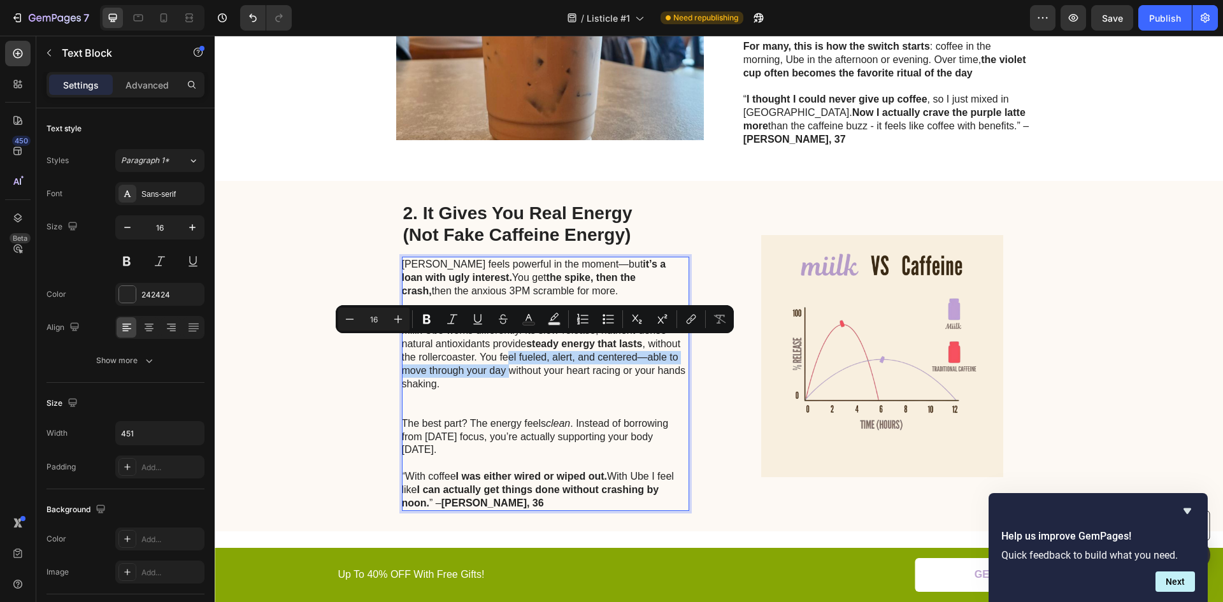
drag, startPoint x: 503, startPoint y: 343, endPoint x: 506, endPoint y: 362, distance: 18.7
drag, startPoint x: 503, startPoint y: 366, endPoint x: 465, endPoint y: 371, distance: 38.6
click at [501, 367] on p "Miilk Ube works differently. Its slow-release, nutrient-dense natural antioxida…" at bounding box center [545, 370] width 286 height 93
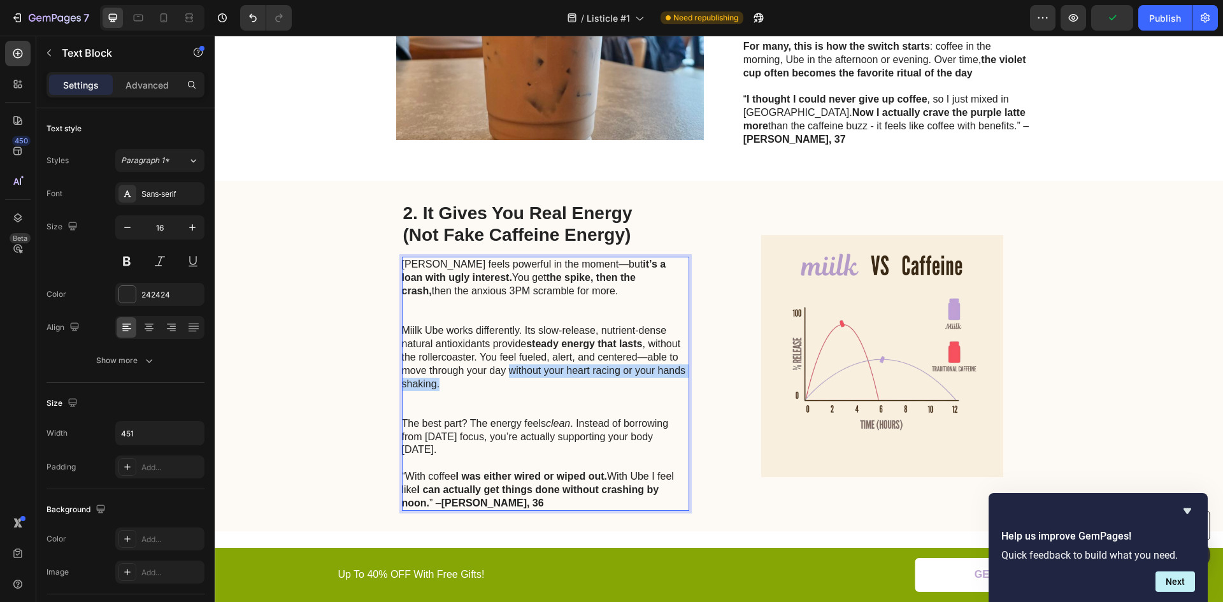
drag, startPoint x: 459, startPoint y: 371, endPoint x: 503, endPoint y: 357, distance: 46.9
click at [503, 357] on p "Miilk Ube works differently. Its slow-release, nutrient-dense natural antioxida…" at bounding box center [545, 370] width 286 height 93
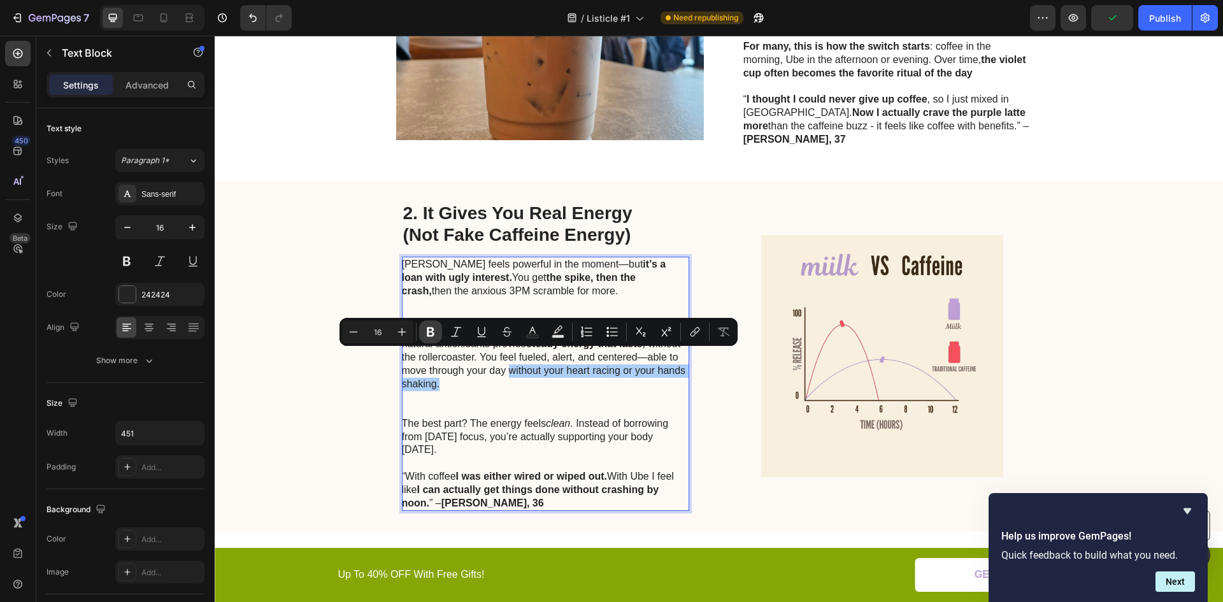
click at [427, 329] on icon "Editor contextual toolbar" at bounding box center [430, 332] width 13 height 13
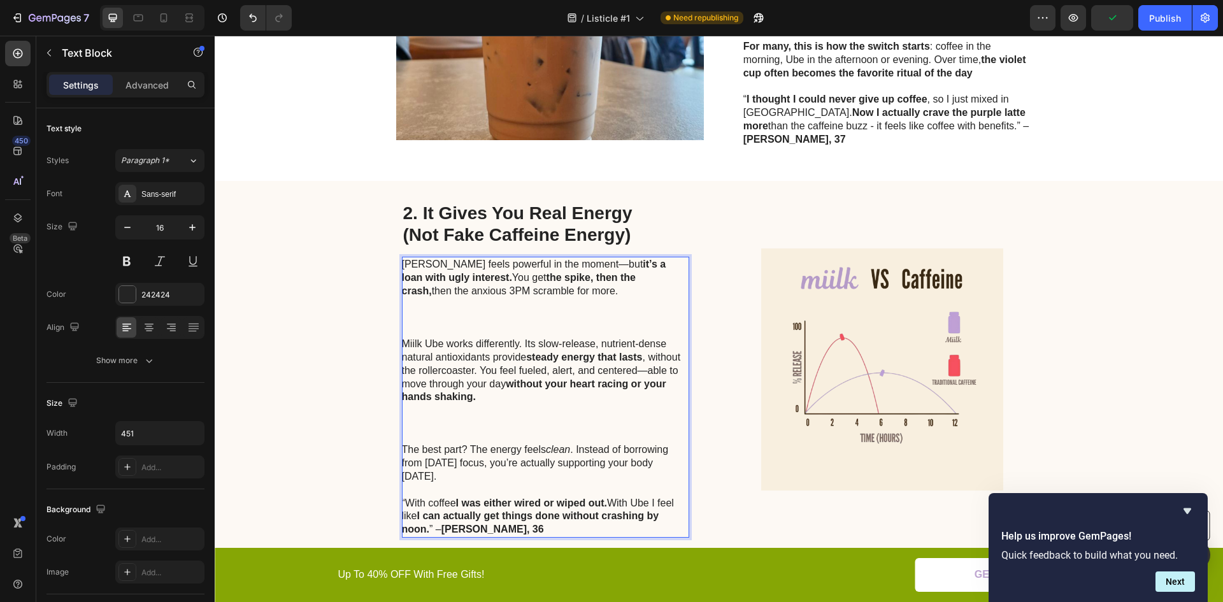
click at [457, 377] on p "Miilk Ube works differently. Its slow-release, nutrient-dense natural antioxida…" at bounding box center [545, 391] width 286 height 106
click at [444, 404] on p "Miilk Ube works differently. Its slow-release, nutrient-dense natural antioxida…" at bounding box center [545, 391] width 286 height 106
click at [443, 404] on p "Miilk Ube works differently. Its slow-release, nutrient-dense natural antioxida…" at bounding box center [545, 391] width 286 height 106
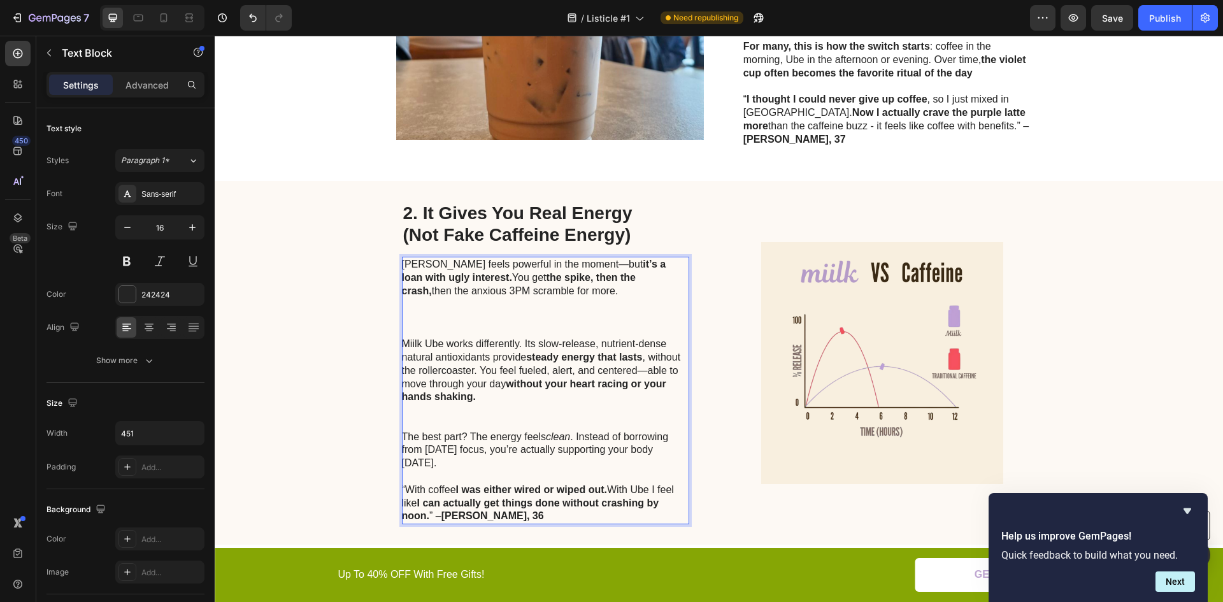
click at [443, 405] on p "Miilk Ube works differently. Its slow-release, nutrient-dense natural antioxida…" at bounding box center [545, 384] width 286 height 93
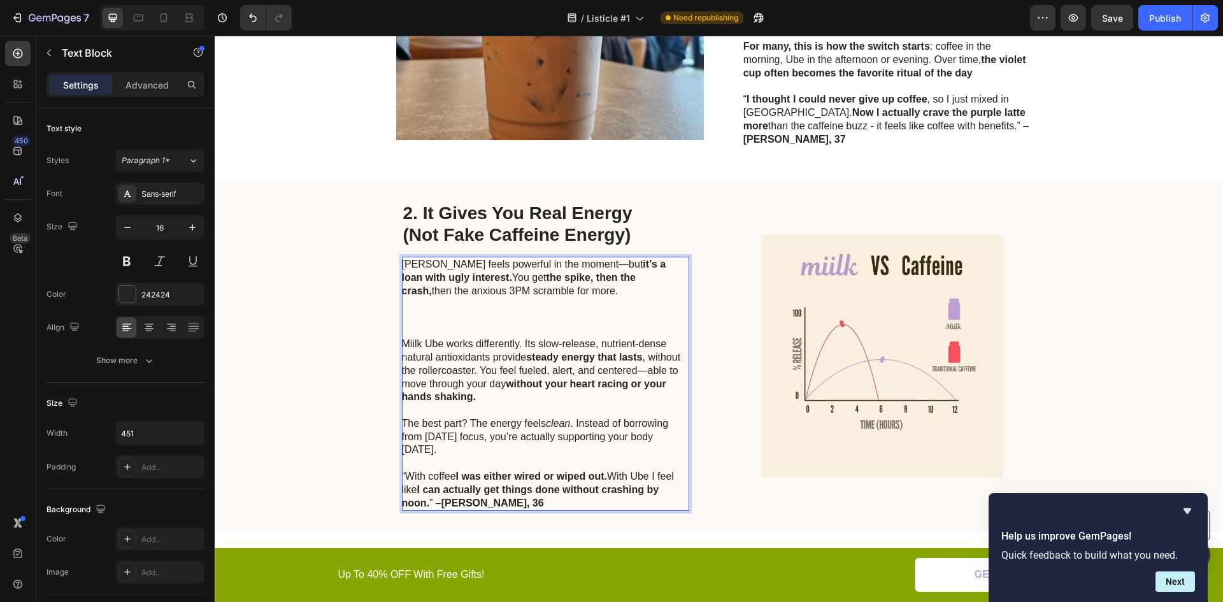
click at [498, 388] on p "Miilk Ube works differently. Its slow-release, nutrient-dense natural antioxida…" at bounding box center [545, 424] width 286 height 172
click at [469, 305] on p "Caffeine feels powerful in the moment—but it’s a loan with ugly interest. You g…" at bounding box center [545, 298] width 286 height 80
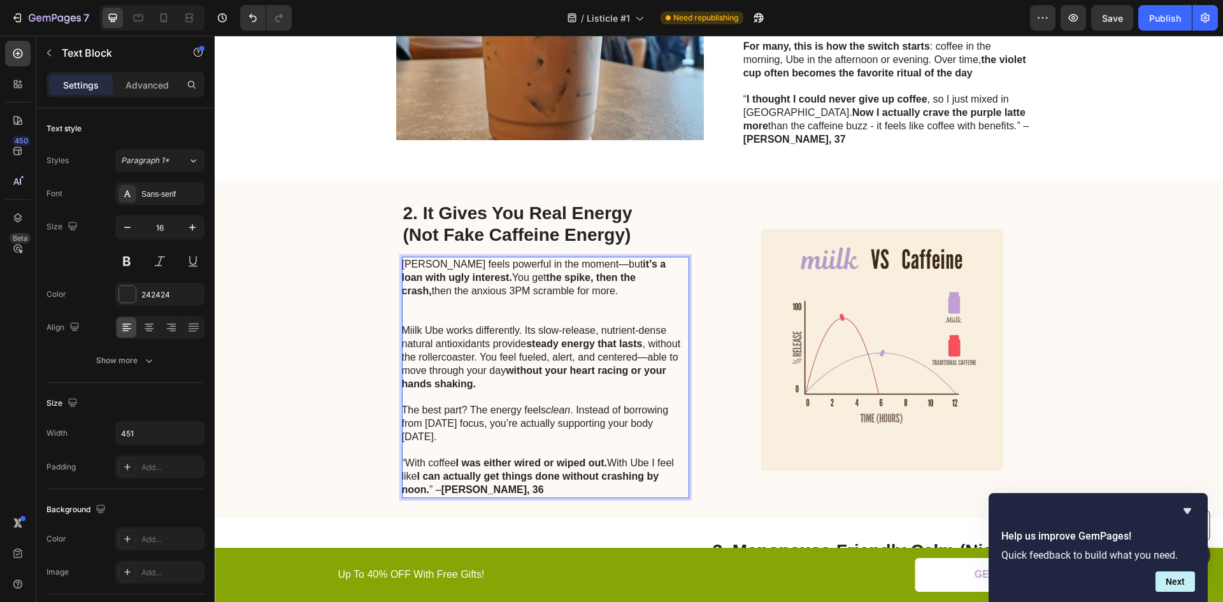
click at [467, 299] on p "Caffeine feels powerful in the moment—but it’s a loan with ugly interest. You g…" at bounding box center [545, 291] width 286 height 66
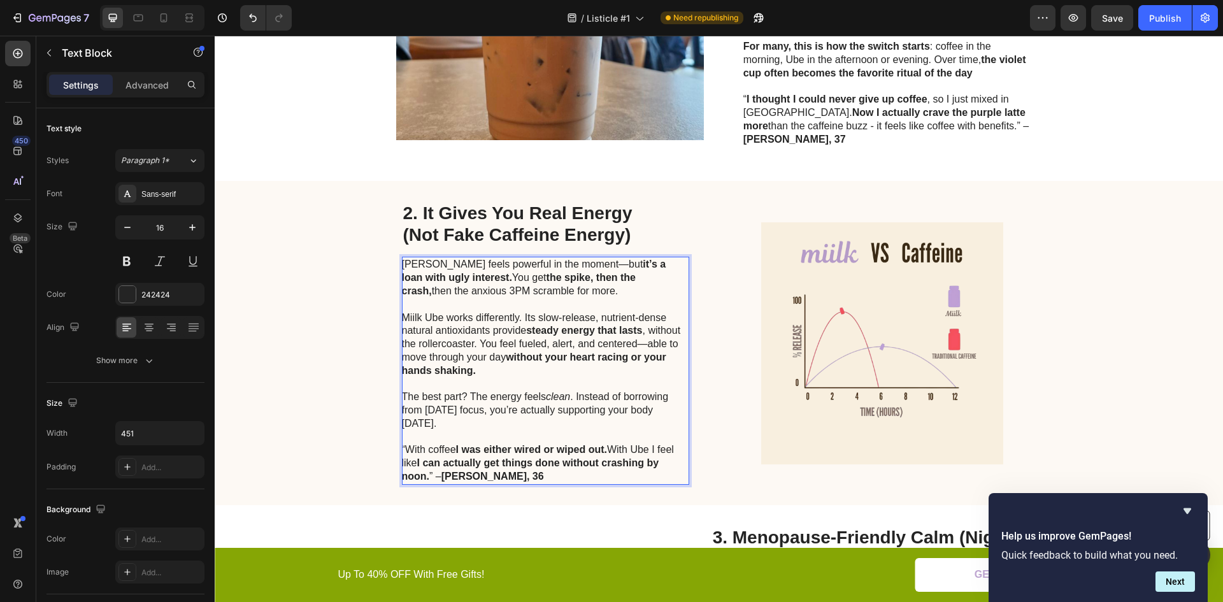
click at [460, 398] on p "Caffeine feels powerful in the moment—but it’s a loan with ugly interest. You g…" at bounding box center [545, 371] width 286 height 226
drag, startPoint x: 470, startPoint y: 381, endPoint x: 498, endPoint y: 400, distance: 33.6
click at [498, 400] on p "Caffeine feels powerful in the moment—but it’s a loan with ugly interest. You g…" at bounding box center [545, 371] width 286 height 226
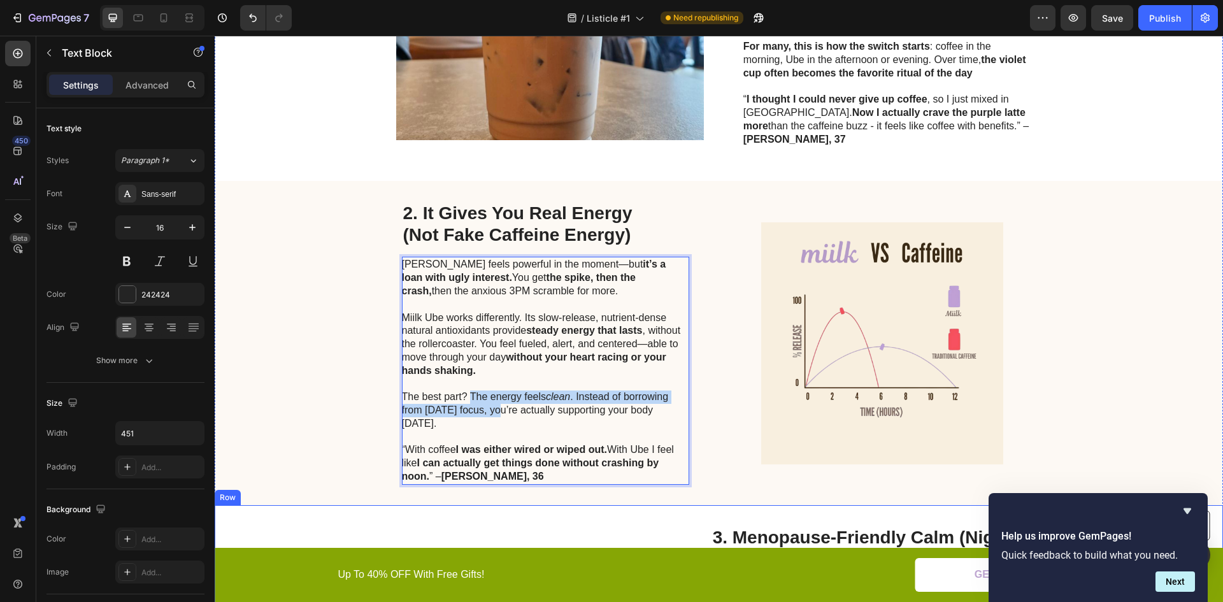
click at [305, 389] on div "2. It Gives You Real Energy (Not Fake Caffeine Energy) Heading Caffeine feels p…" at bounding box center [719, 343] width 1009 height 324
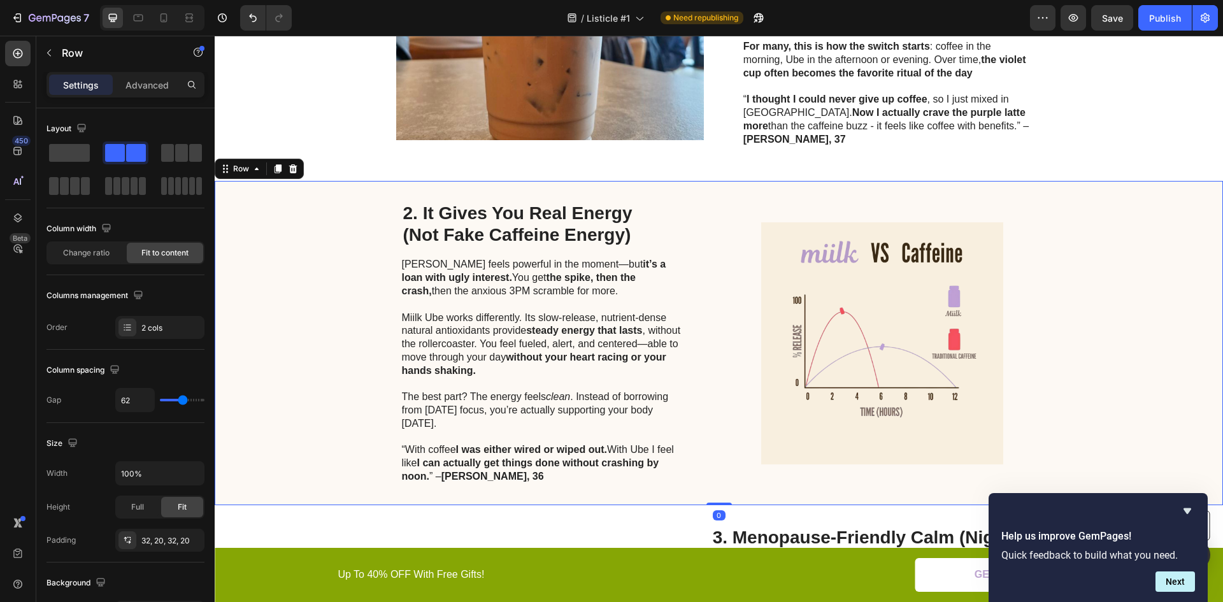
click at [390, 396] on div "2. It Gives You Real Energy (Not Fake Caffeine Energy) Heading Caffeine feels p…" at bounding box center [719, 343] width 1009 height 324
click at [465, 398] on p "Caffeine feels powerful in the moment—but it’s a loan with ugly interest. You g…" at bounding box center [545, 371] width 286 height 226
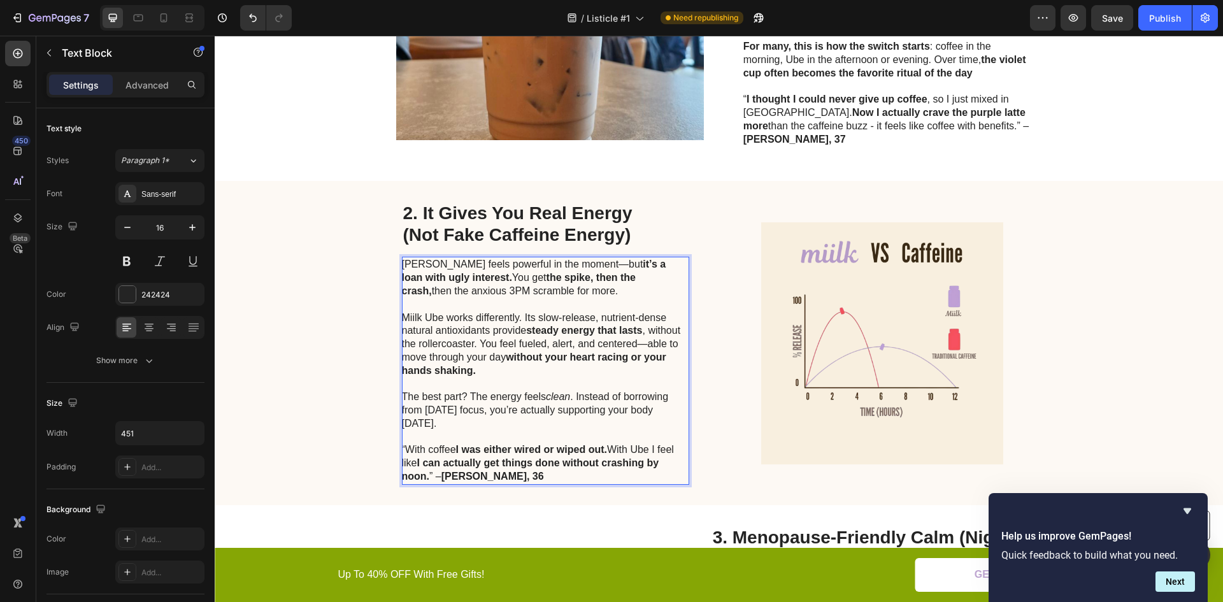
click at [468, 380] on p "Caffeine feels powerful in the moment—but it’s a loan with ugly interest. You g…" at bounding box center [545, 371] width 286 height 226
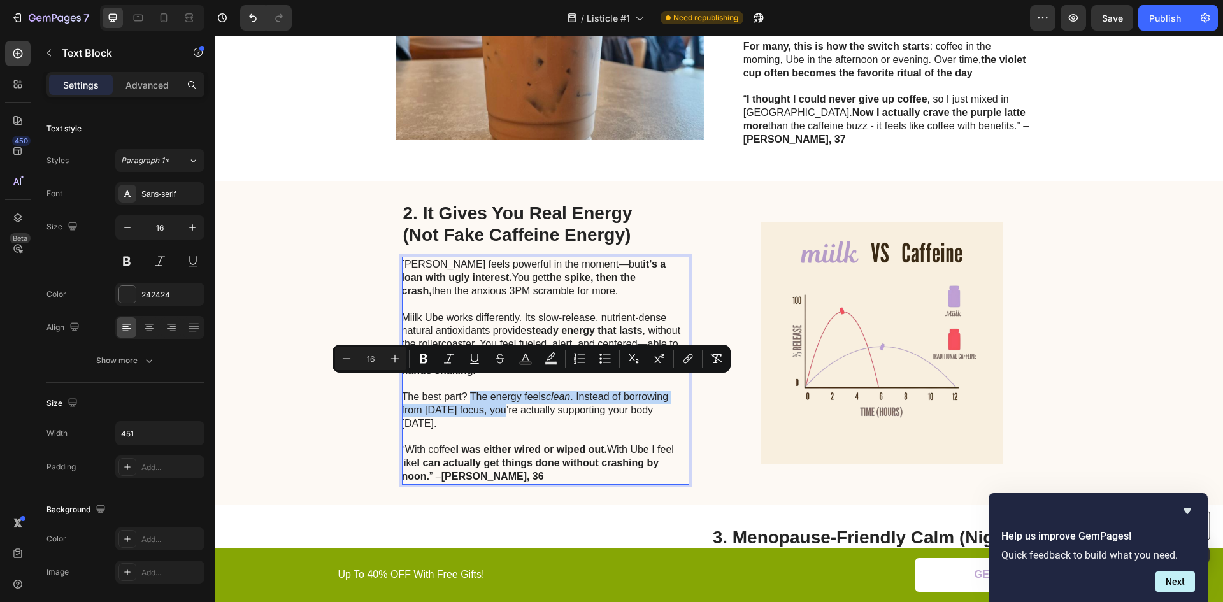
drag, startPoint x: 465, startPoint y: 380, endPoint x: 500, endPoint y: 398, distance: 38.8
click at [500, 398] on p "Caffeine feels powerful in the moment—but it’s a loan with ugly interest. You g…" at bounding box center [545, 371] width 286 height 226
click at [426, 359] on icon "Editor contextual toolbar" at bounding box center [424, 359] width 8 height 10
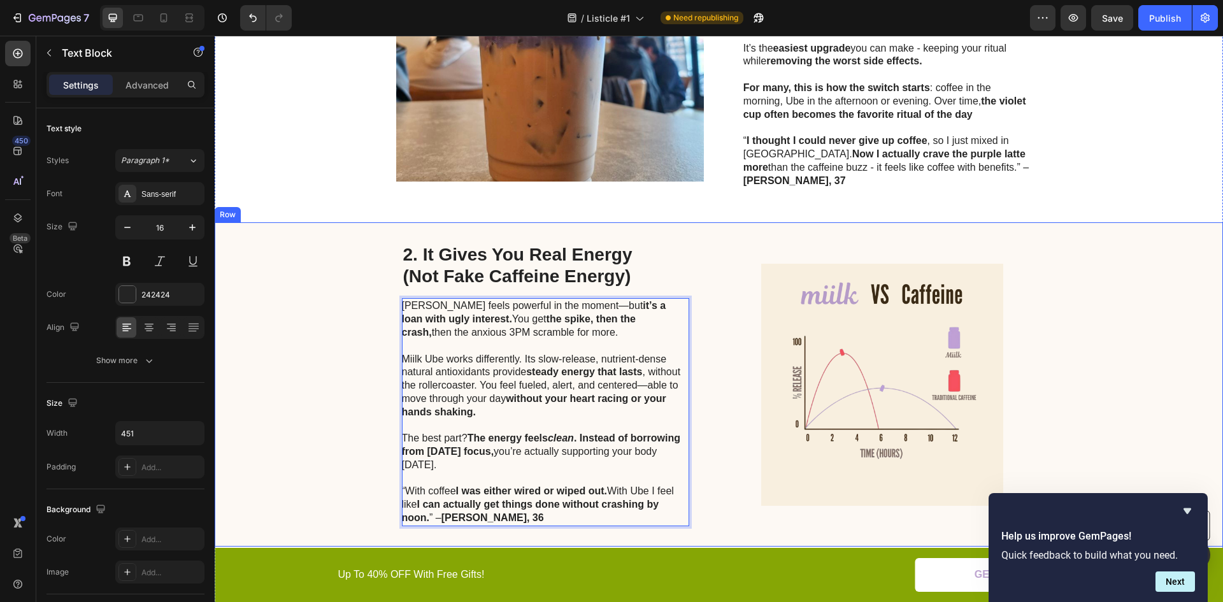
scroll to position [573, 0]
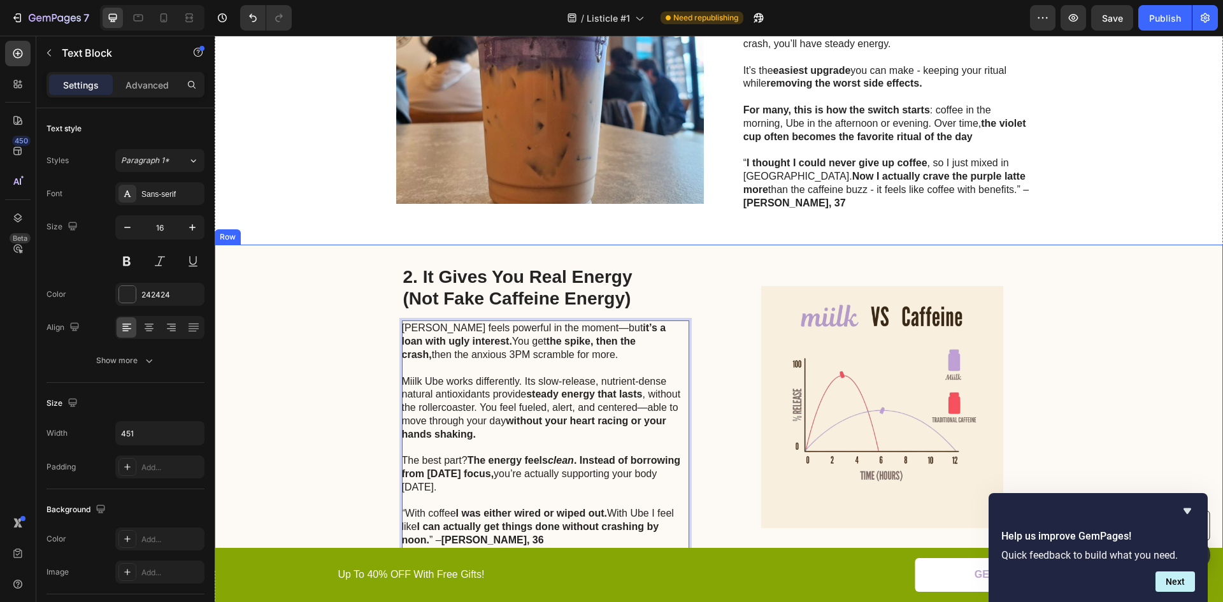
click at [330, 354] on div "2. It Gives You Real Energy (Not Fake Caffeine Energy) Heading Caffeine feels p…" at bounding box center [719, 407] width 1009 height 324
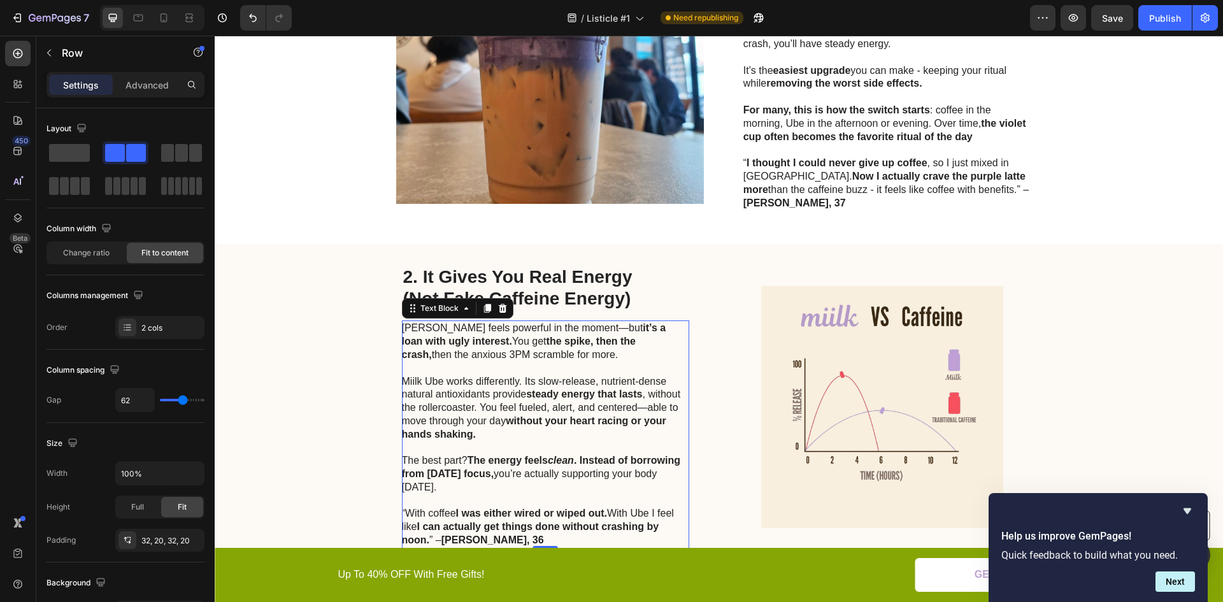
click at [487, 391] on p "Caffeine feels powerful in the moment—but it’s a loan with ugly interest. You g…" at bounding box center [545, 435] width 286 height 226
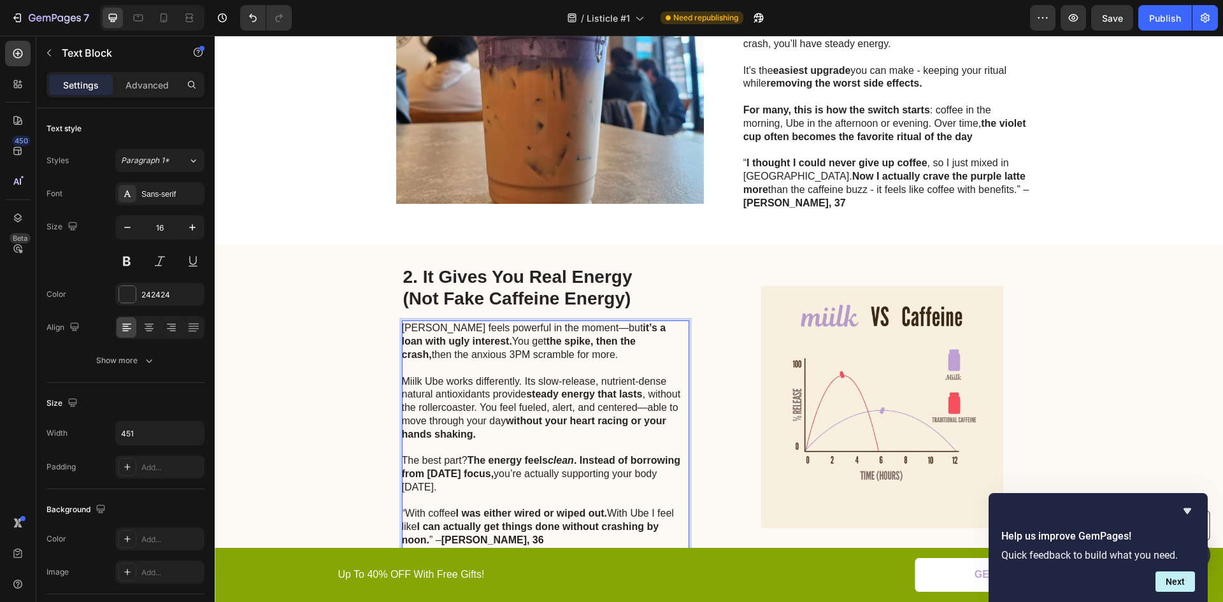
click at [442, 368] on p "Caffeine feels powerful in the moment—but it’s a loan with ugly interest. You g…" at bounding box center [545, 435] width 286 height 226
drag, startPoint x: 398, startPoint y: 368, endPoint x: 494, endPoint y: 373, distance: 96.4
click at [494, 373] on p "Caffeine feels powerful in the moment—but it’s a loan with ugly interest. You g…" at bounding box center [545, 435] width 286 height 226
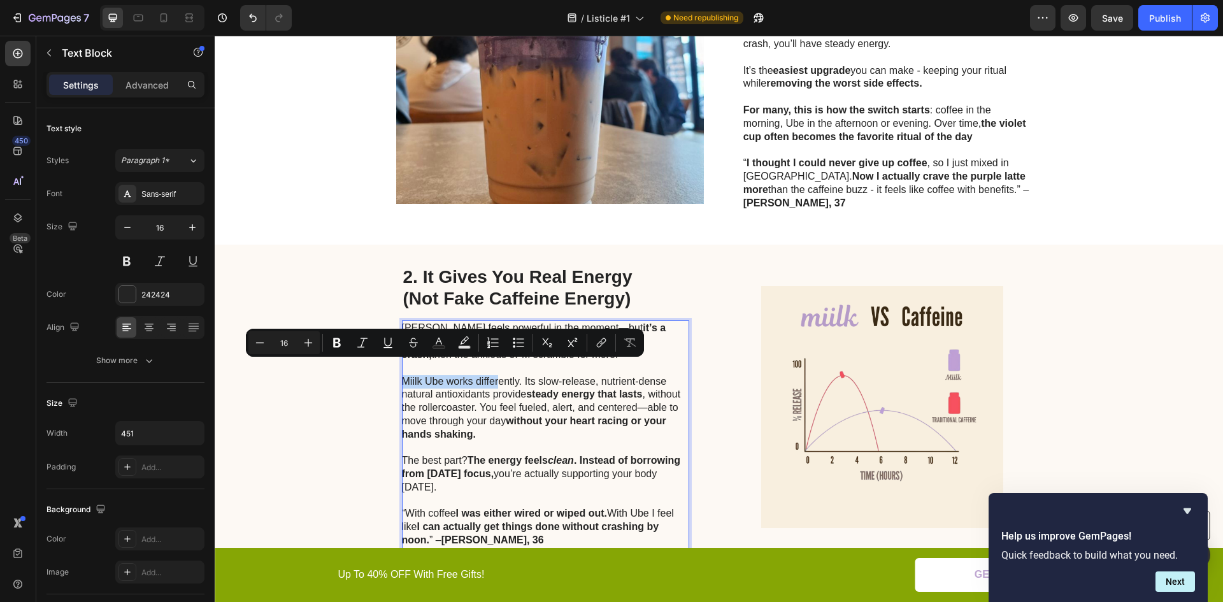
click at [491, 379] on p "Caffeine feels powerful in the moment—but it’s a loan with ugly interest. You g…" at bounding box center [545, 435] width 286 height 226
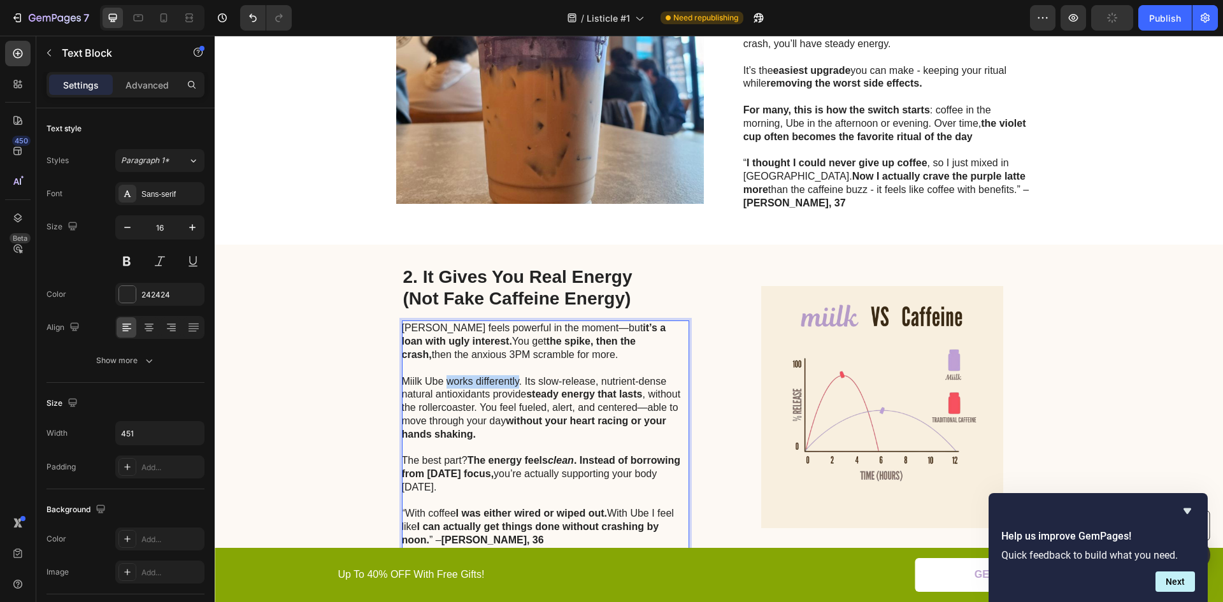
drag, startPoint x: 514, startPoint y: 368, endPoint x: 445, endPoint y: 365, distance: 68.9
click at [445, 365] on p "Caffeine feels powerful in the moment—but it’s a loan with ugly interest. You g…" at bounding box center [545, 435] width 286 height 226
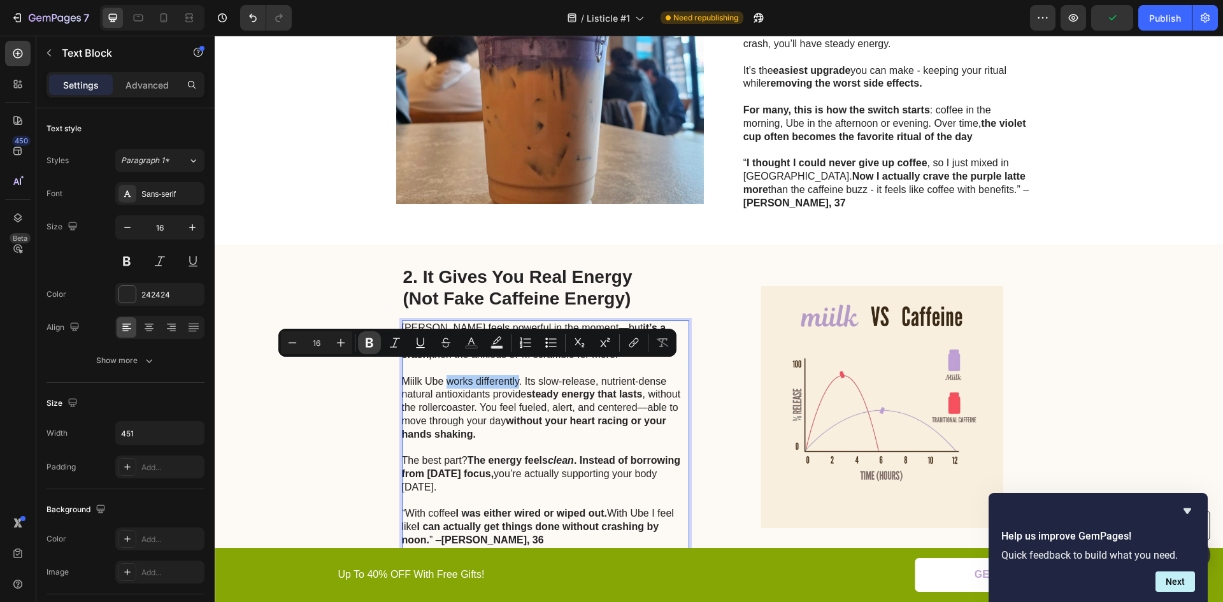
click at [366, 338] on icon "Editor contextual toolbar" at bounding box center [369, 342] width 13 height 13
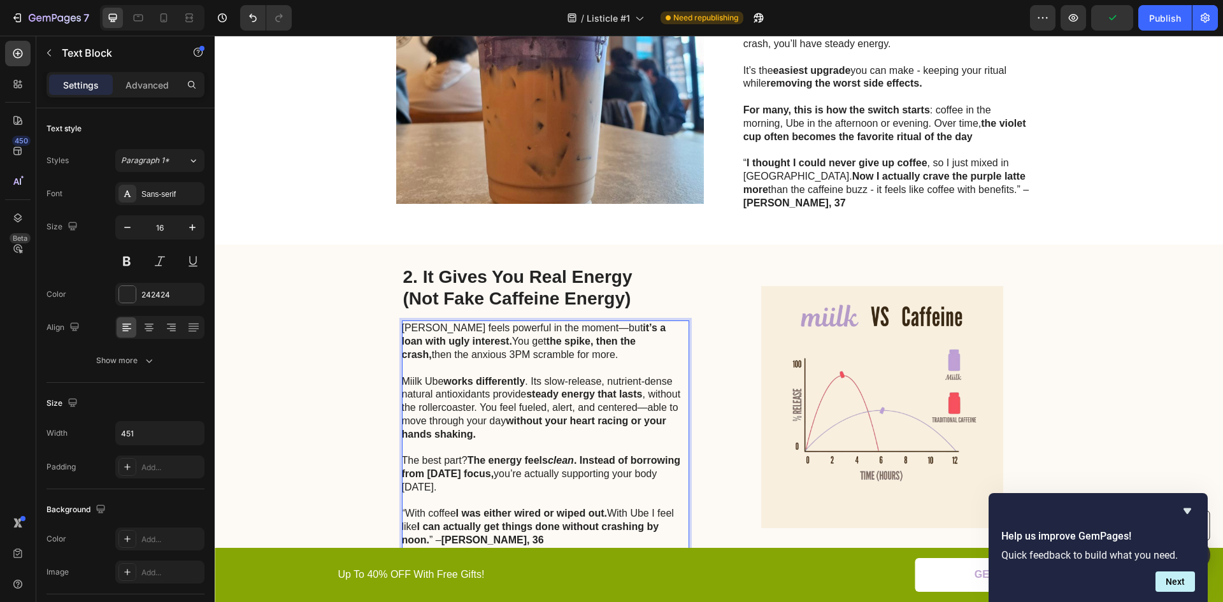
click at [457, 395] on p "Caffeine feels powerful in the moment—but it’s a loan with ugly interest. You g…" at bounding box center [545, 435] width 286 height 226
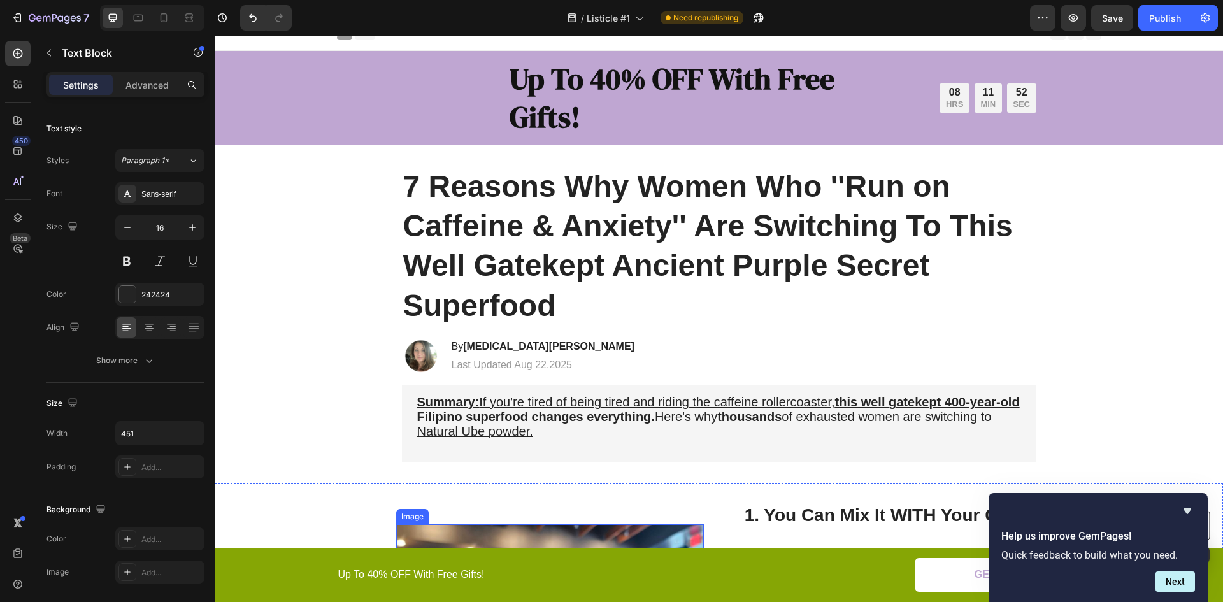
scroll to position [0, 0]
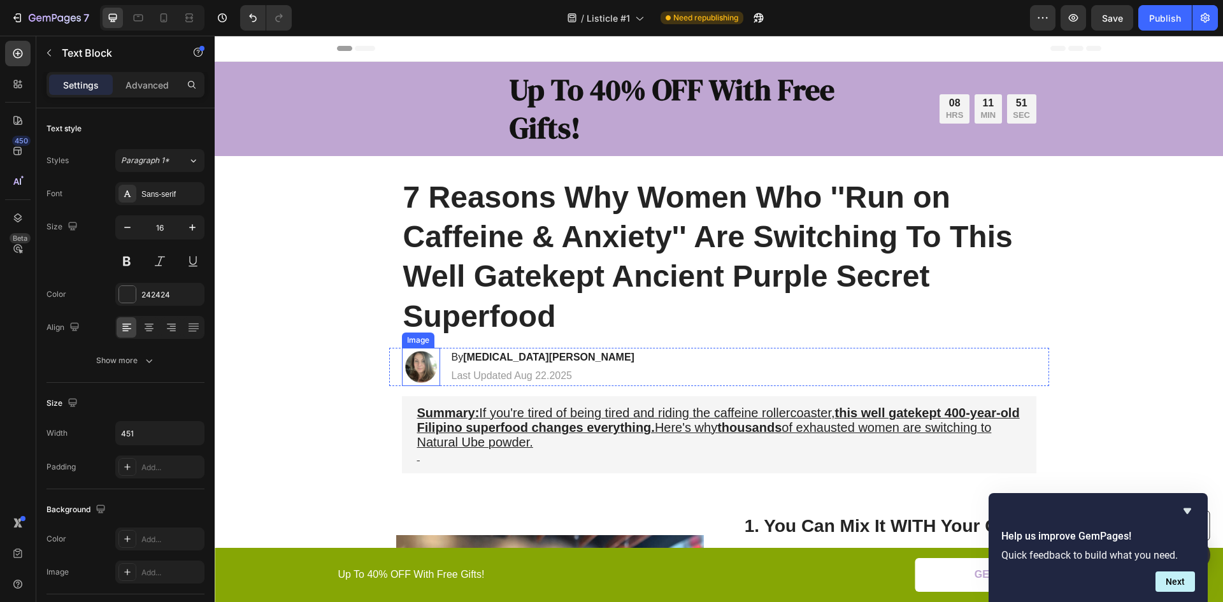
click at [415, 369] on img at bounding box center [421, 367] width 38 height 38
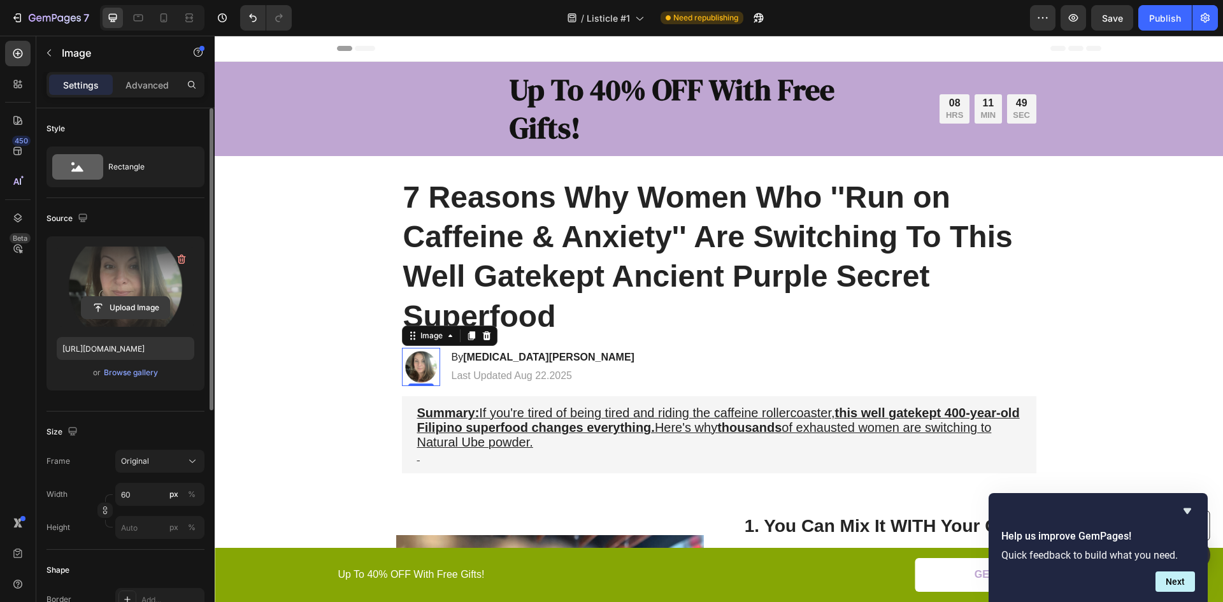
click at [132, 305] on input "file" at bounding box center [126, 308] width 88 height 22
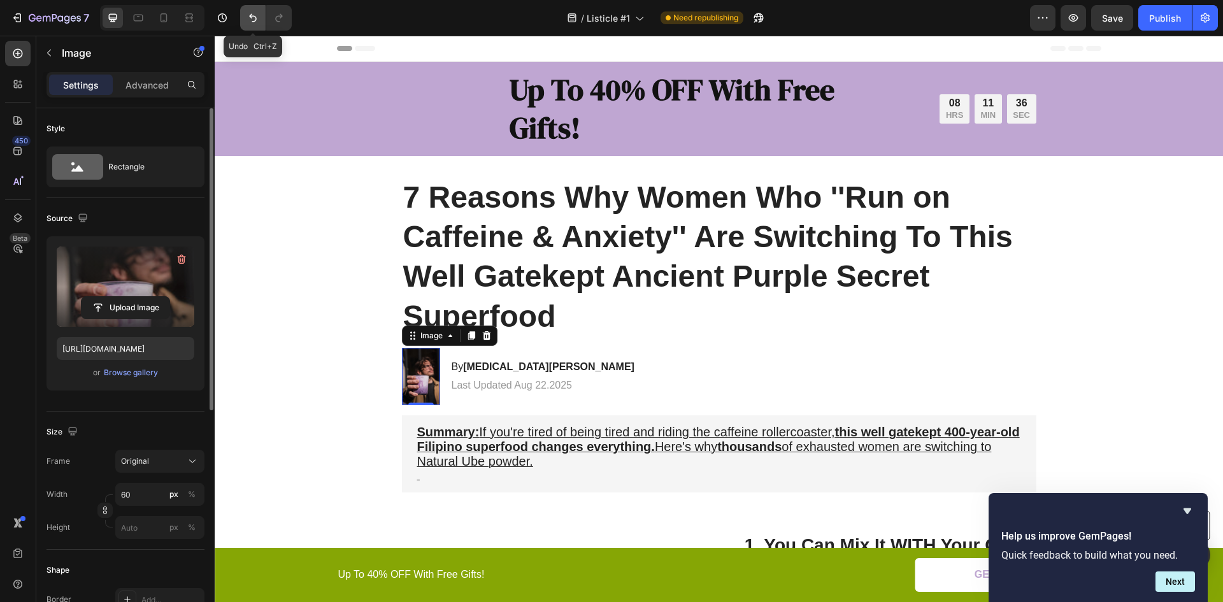
click at [258, 21] on icon "Undo/Redo" at bounding box center [253, 17] width 13 height 13
click at [249, 11] on icon "Undo/Redo" at bounding box center [253, 17] width 13 height 13
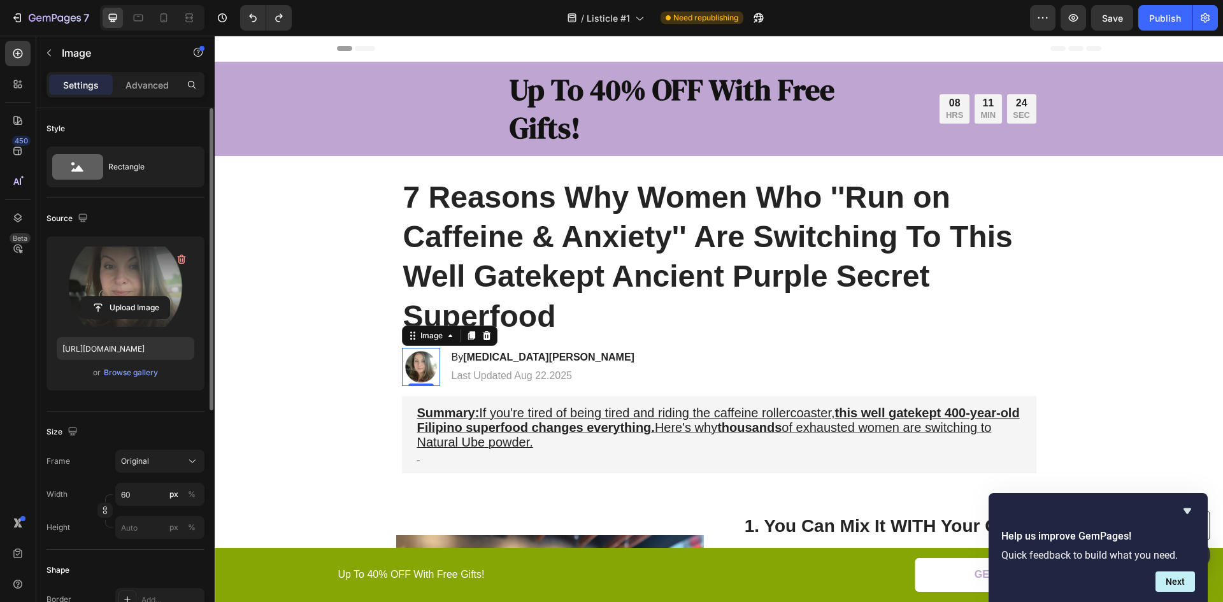
drag, startPoint x: 145, startPoint y: 266, endPoint x: 120, endPoint y: 266, distance: 24.2
click at [120, 266] on label at bounding box center [126, 287] width 138 height 80
click at [120, 297] on input "file" at bounding box center [126, 308] width 88 height 22
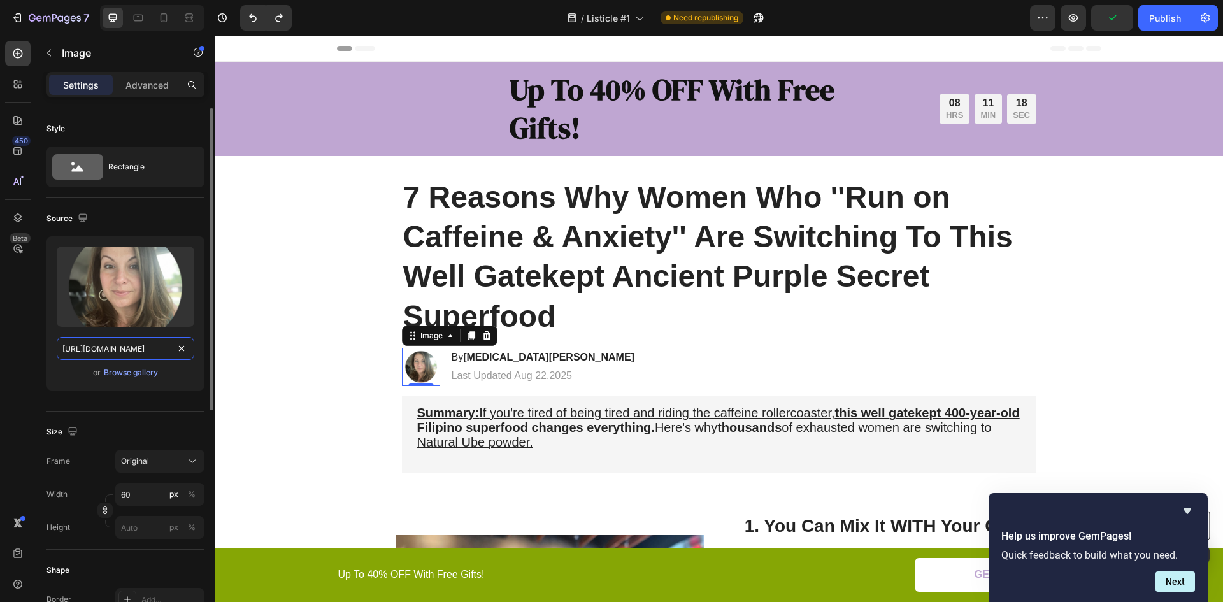
click at [92, 345] on input "https://cdn.shopify.com/s/files/1/0699/7308/2297/files/gempages_584963074411201…" at bounding box center [126, 348] width 138 height 23
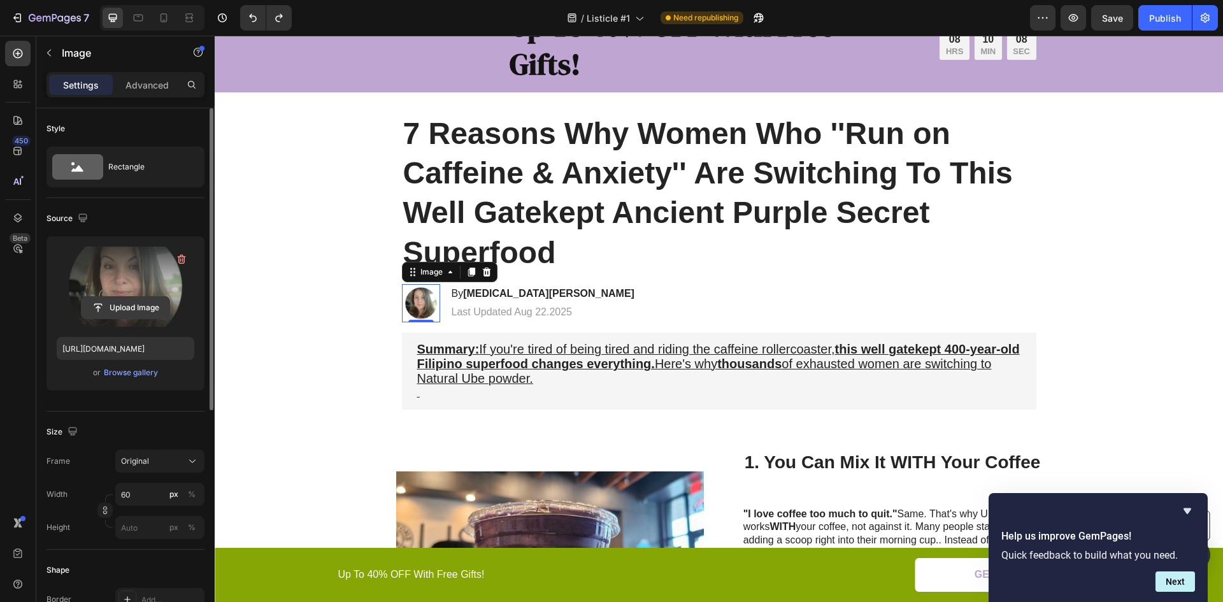
click at [122, 312] on input "file" at bounding box center [126, 308] width 88 height 22
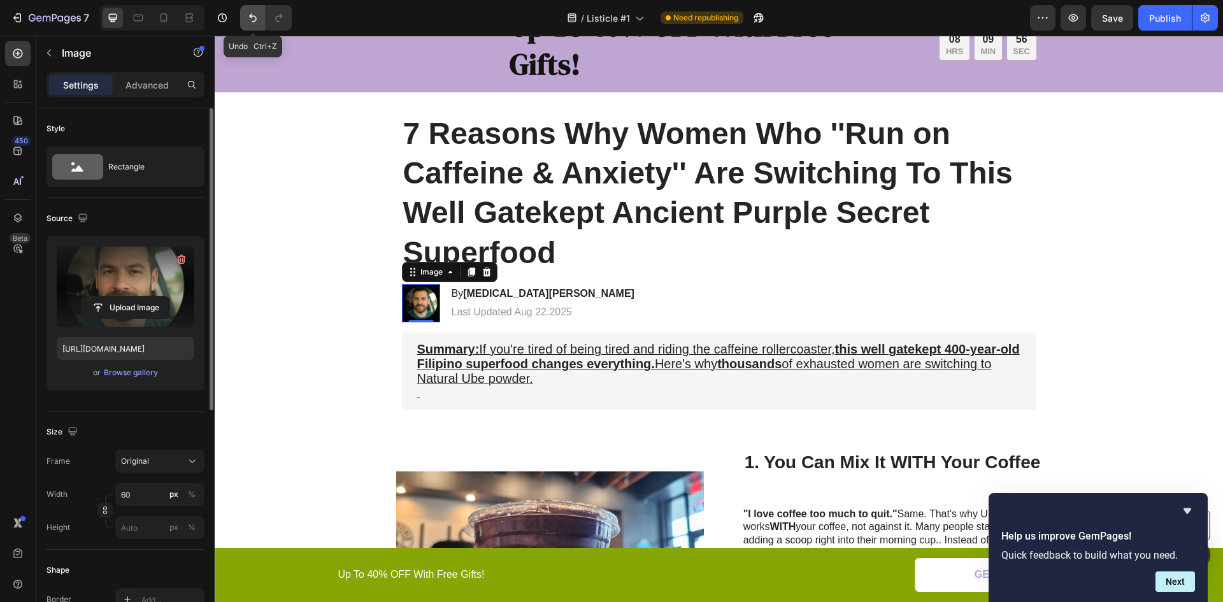
click at [249, 21] on icon "Undo/Redo" at bounding box center [253, 17] width 13 height 13
click at [257, 17] on icon "Undo/Redo" at bounding box center [253, 17] width 13 height 13
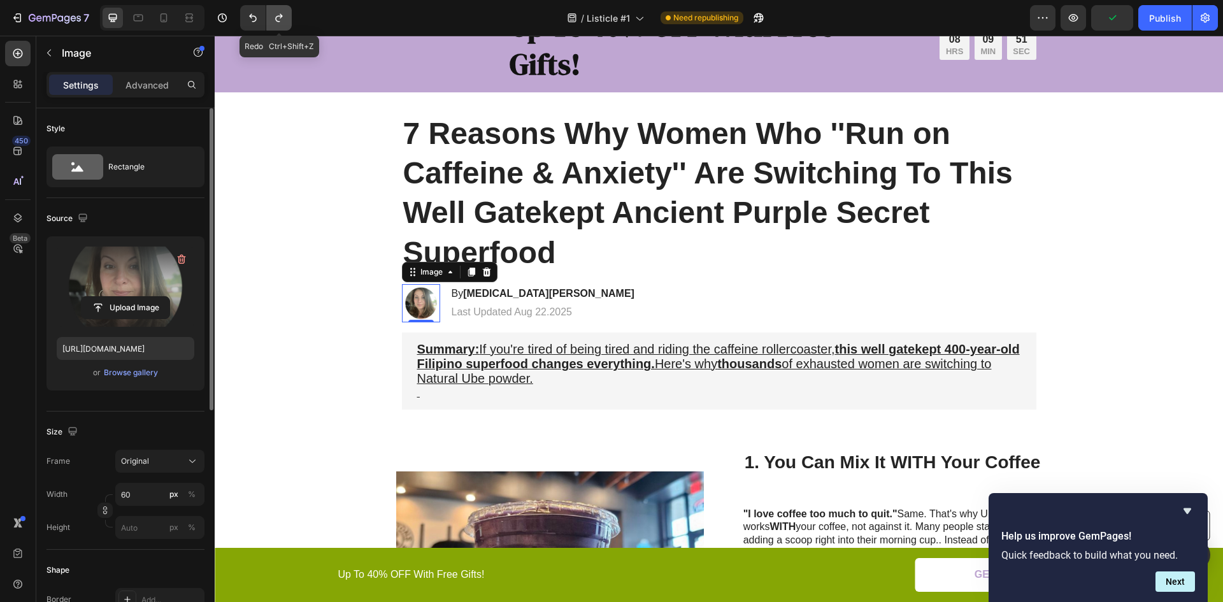
click at [278, 17] on icon "Undo/Redo" at bounding box center [279, 17] width 13 height 13
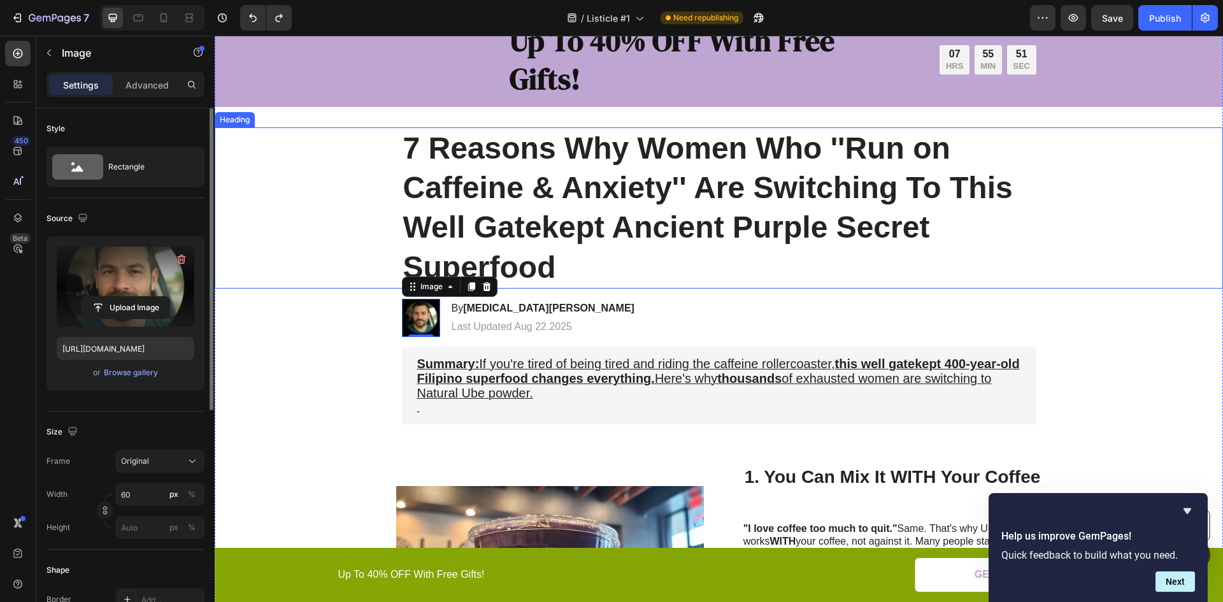
scroll to position [0, 0]
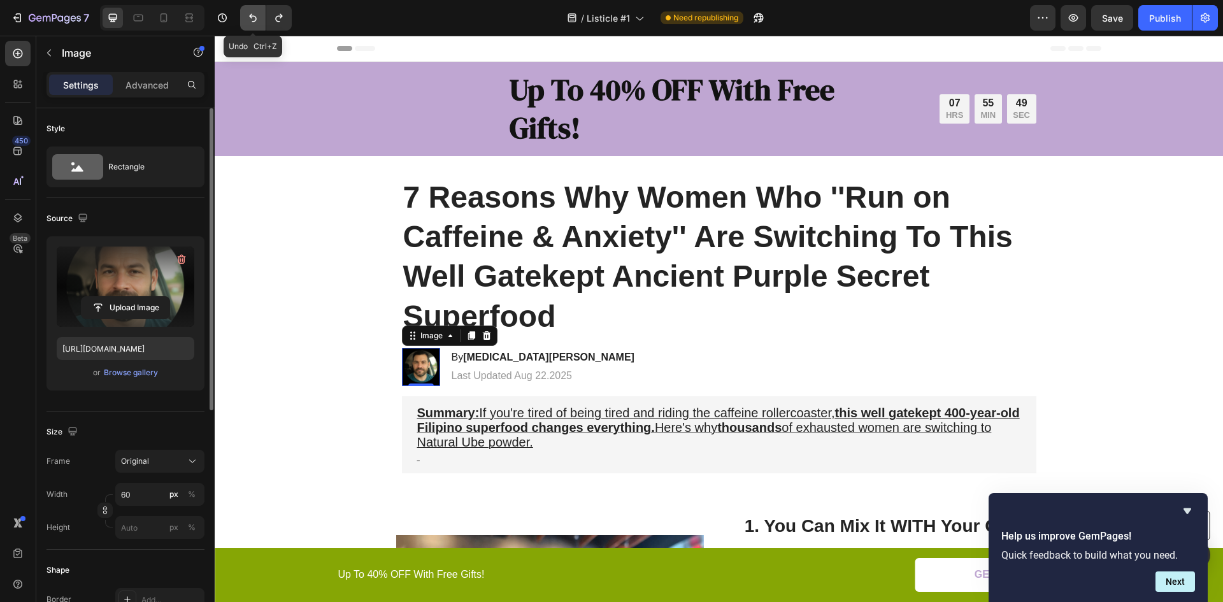
click at [252, 18] on icon "Undo/Redo" at bounding box center [253, 17] width 13 height 13
type input "https://cdn.shopify.com/s/files/1/0699/7308/2297/files/gempages_584963074411201…"
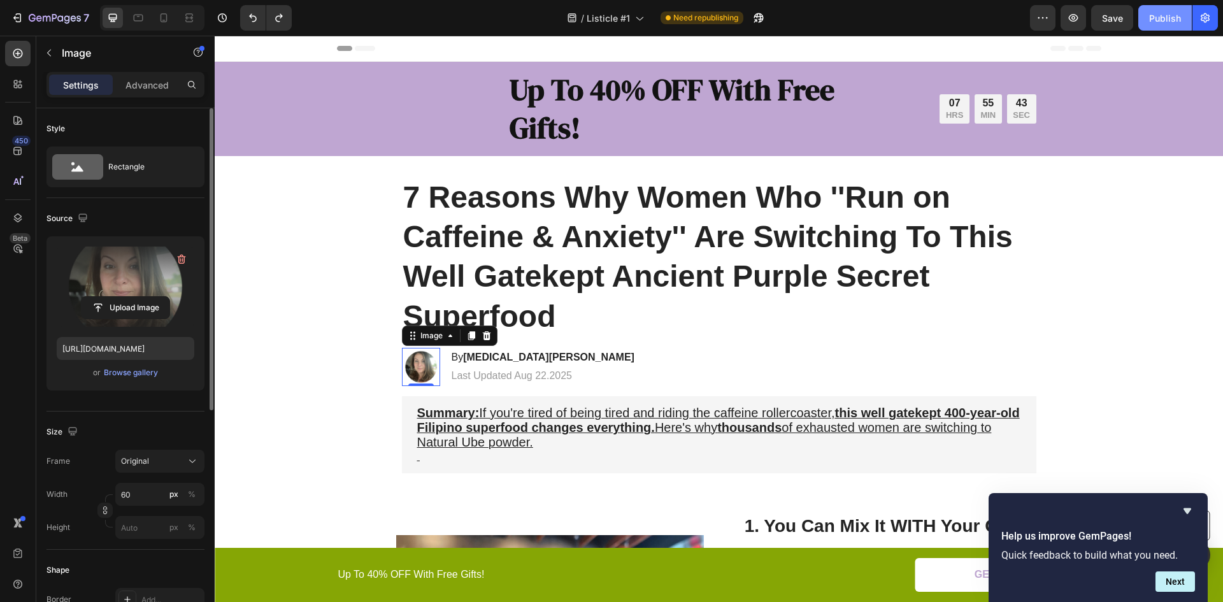
click at [1148, 26] on button "Publish" at bounding box center [1166, 17] width 54 height 25
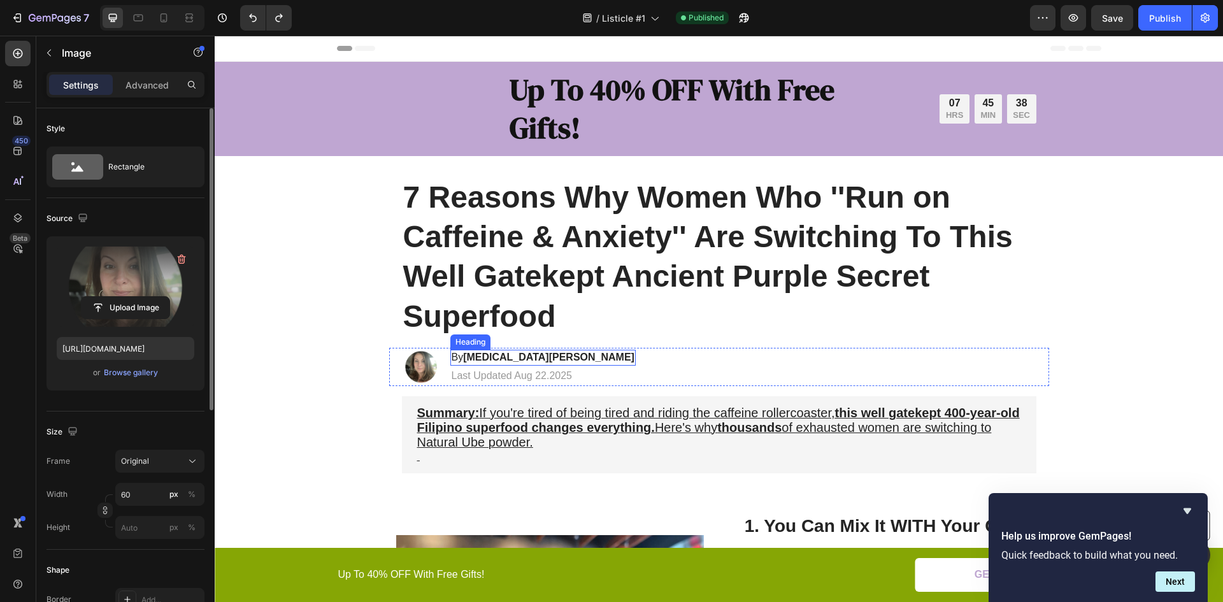
click at [501, 355] on strong "Alexia Mitchell" at bounding box center [548, 357] width 171 height 11
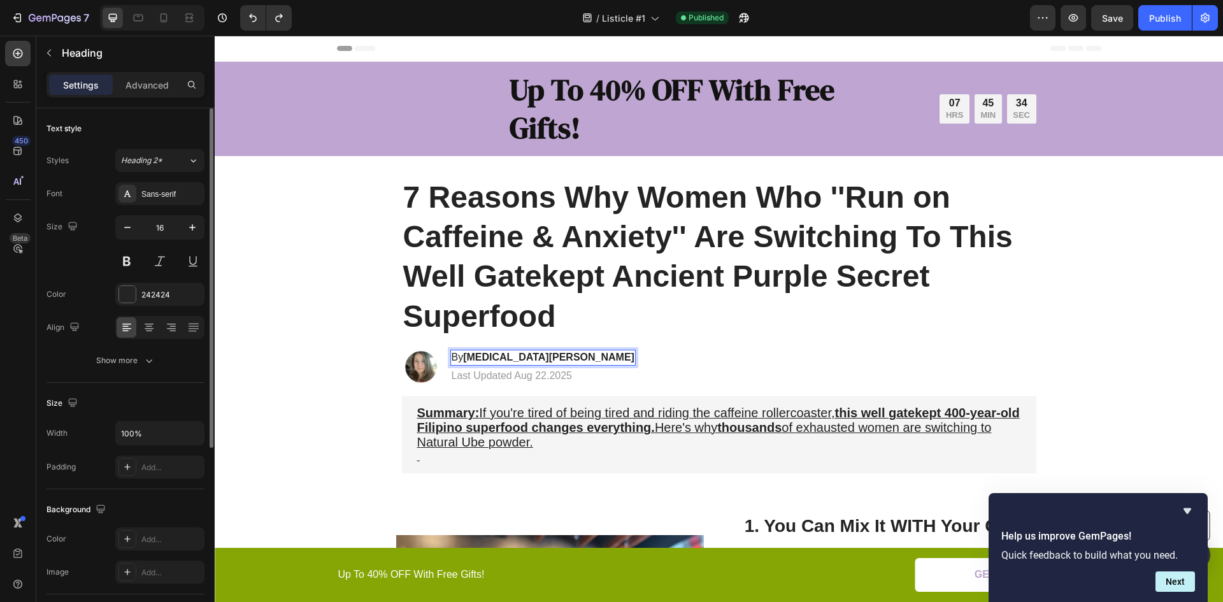
click at [487, 356] on strong "Alexia Mitchell" at bounding box center [548, 357] width 171 height 11
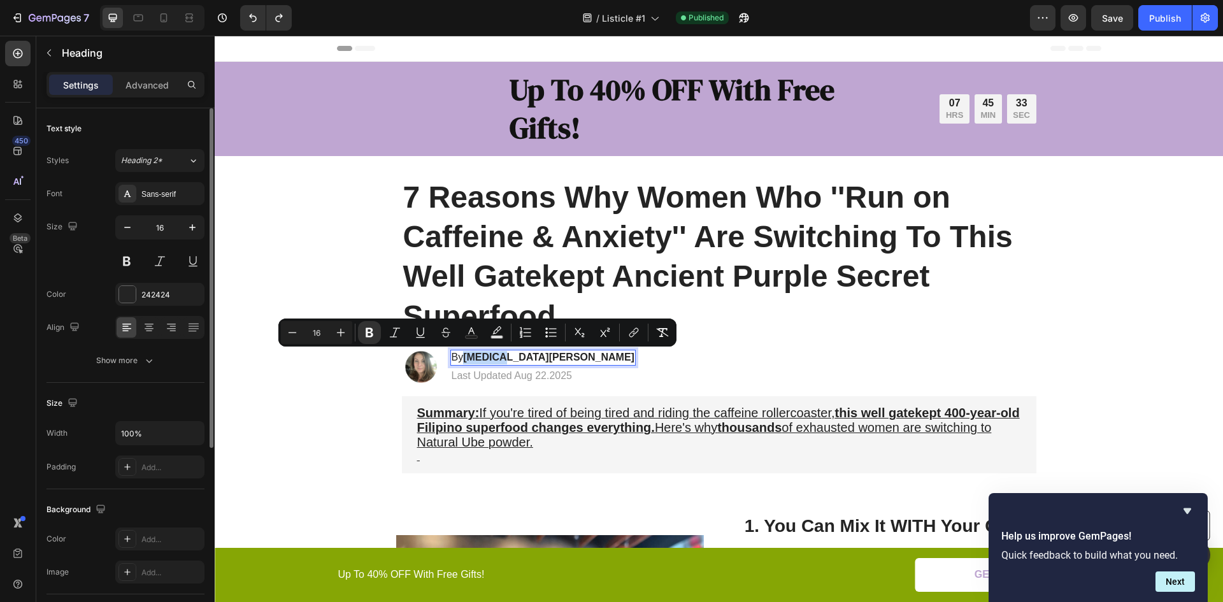
click at [491, 357] on strong "Alexia Mitchell" at bounding box center [548, 357] width 171 height 11
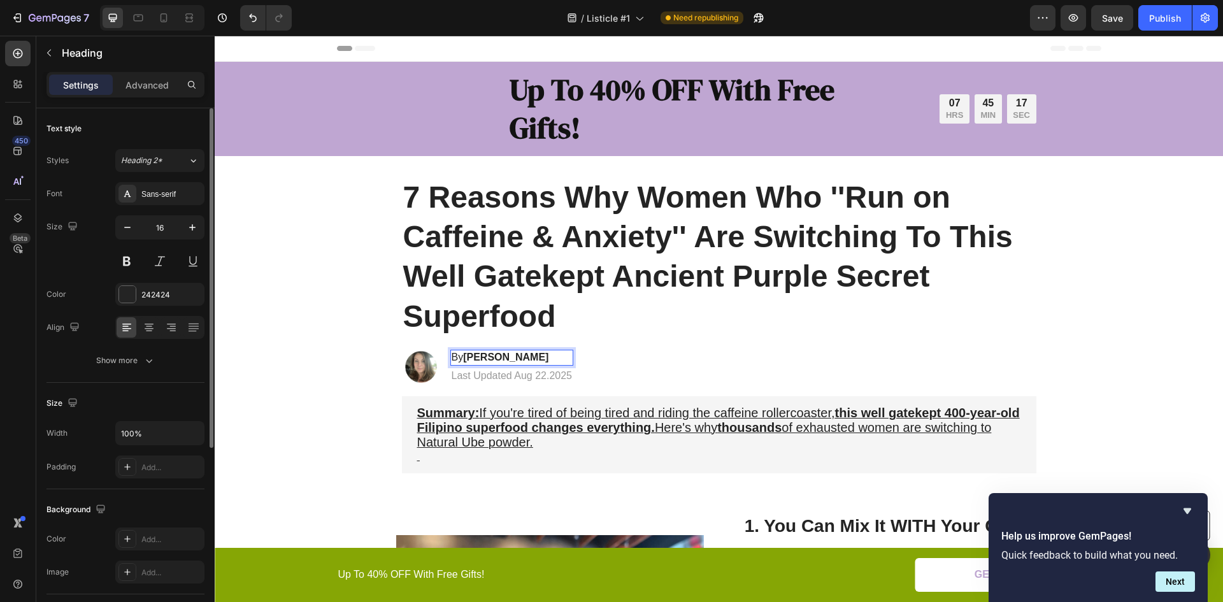
click at [481, 359] on strong "Alexei Mitchell" at bounding box center [505, 357] width 85 height 11
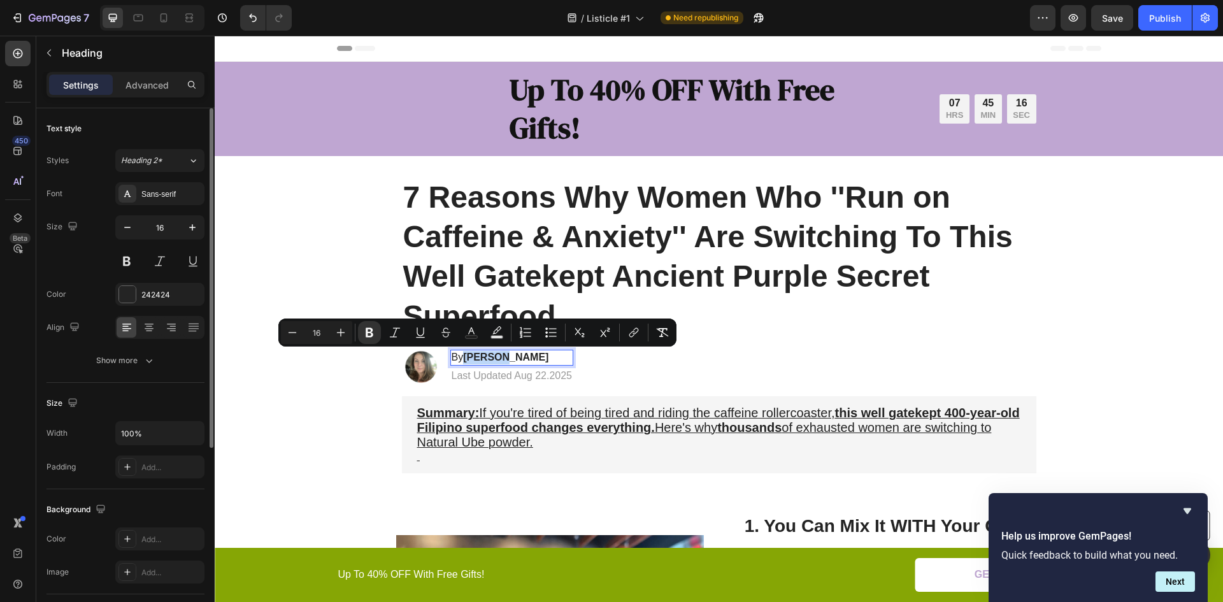
click at [484, 356] on strong "Alexei Mitchell" at bounding box center [505, 357] width 85 height 11
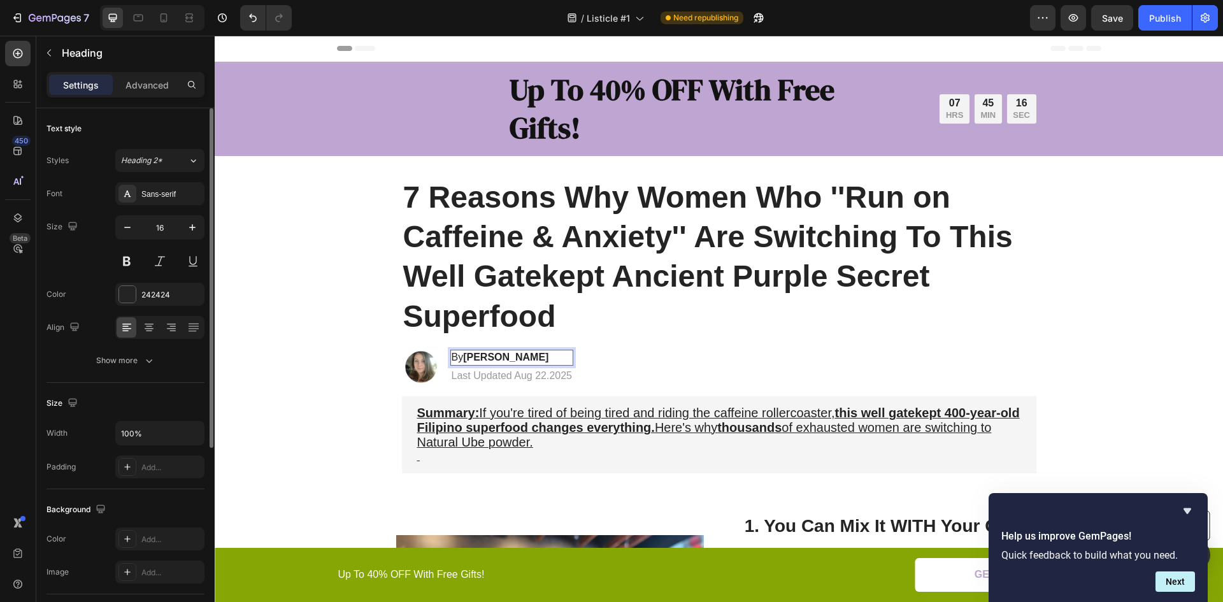
click at [488, 359] on strong "Alexei Mitchell" at bounding box center [505, 357] width 85 height 11
click at [490, 359] on strong "Alexei Mitchell" at bounding box center [505, 357] width 85 height 11
click at [473, 358] on strong "Alex Mitchell" at bounding box center [505, 357] width 85 height 11
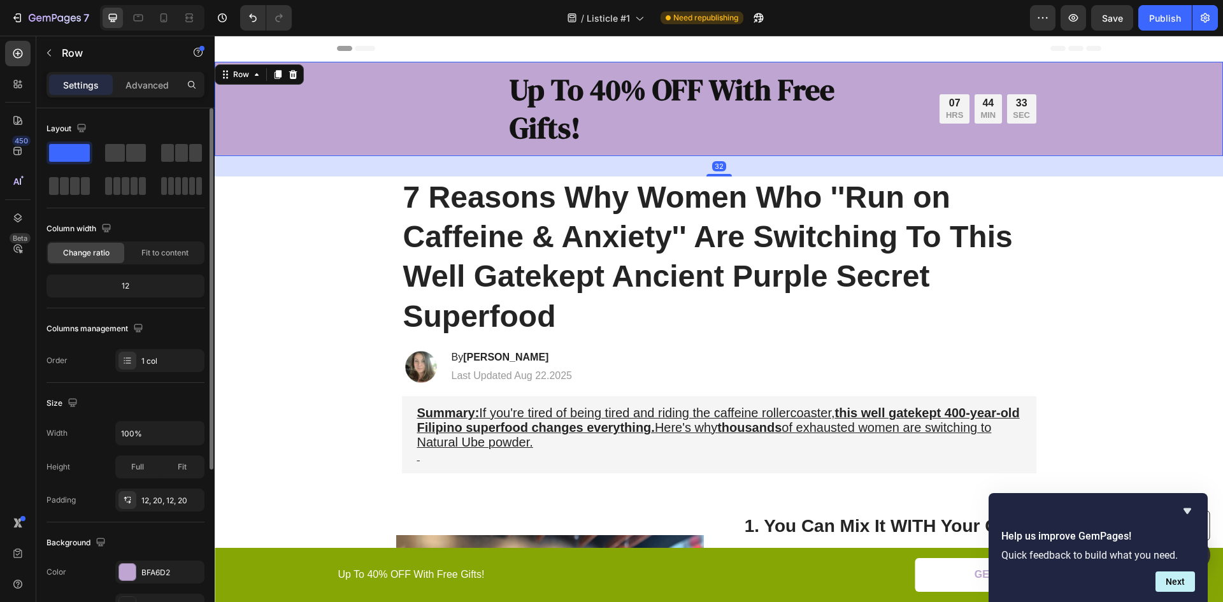
click at [356, 120] on div "Text Block Up To 40% OFF With Free Gifts! Heading 07 HRS 44 MIN 33 SEC Countdow…" at bounding box center [718, 108] width 983 height 79
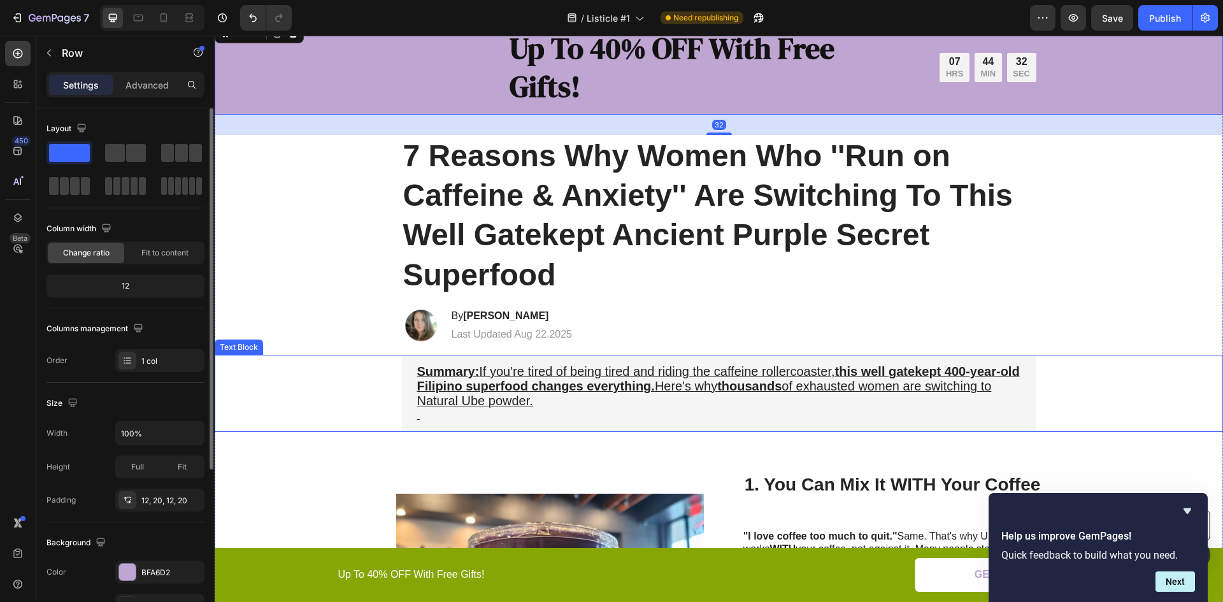
scroll to position [64, 0]
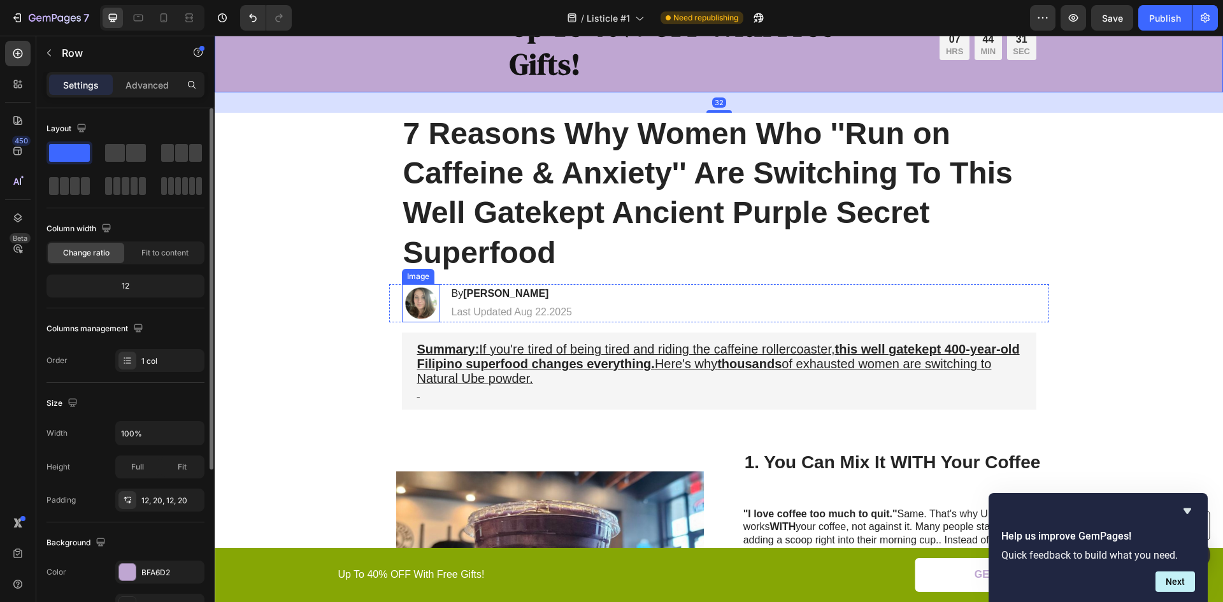
click at [418, 303] on img at bounding box center [421, 303] width 38 height 38
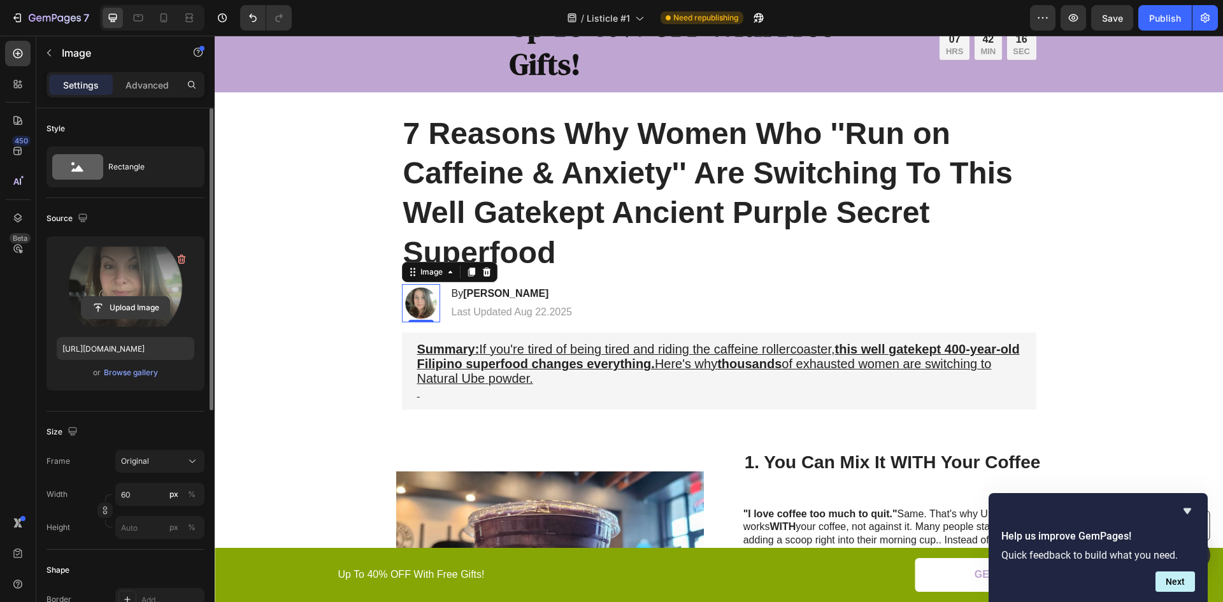
click at [119, 308] on input "file" at bounding box center [126, 308] width 88 height 22
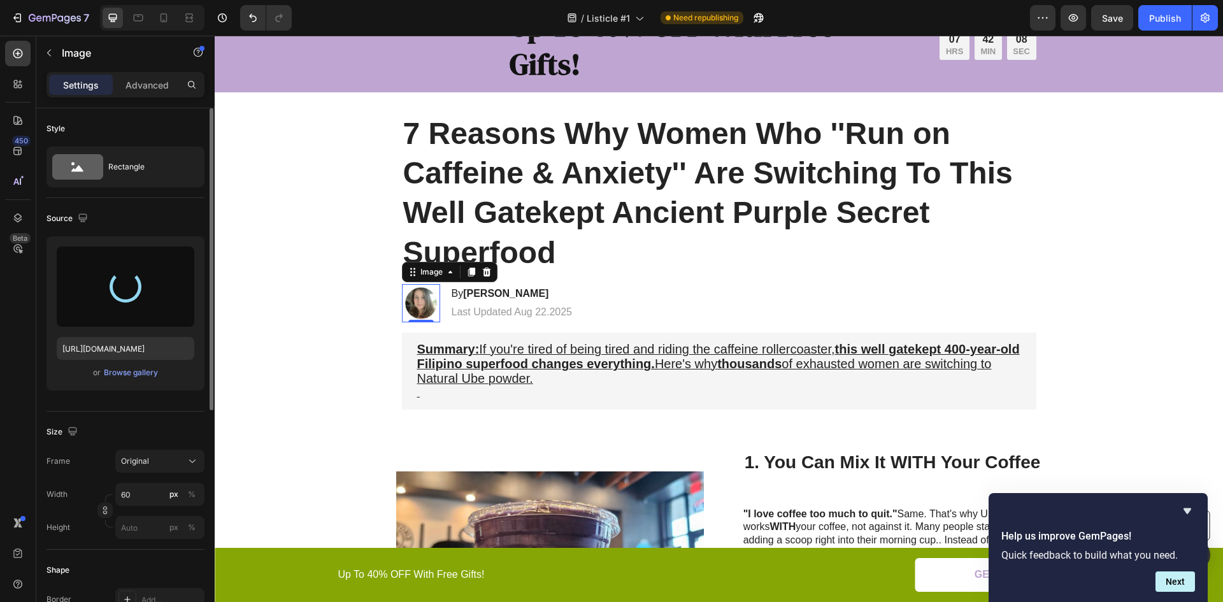
type input "https://cdn.shopify.com/s/files/1/0699/7308/2297/files/gempages_584963074411201…"
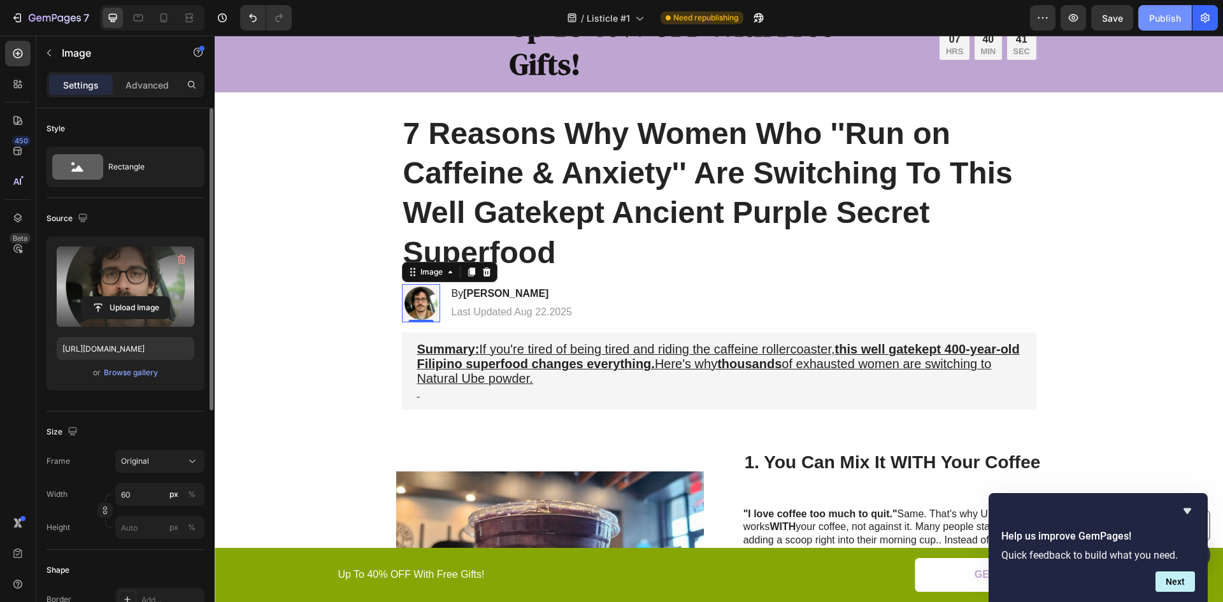
click at [1175, 19] on div "Publish" at bounding box center [1165, 17] width 32 height 13
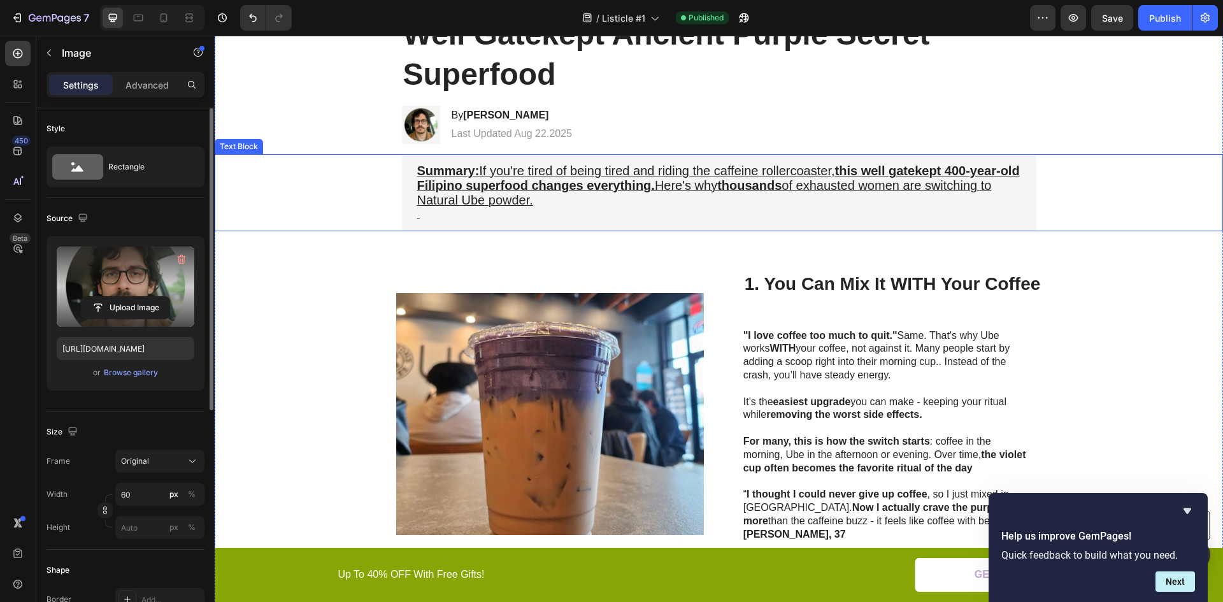
scroll to position [0, 0]
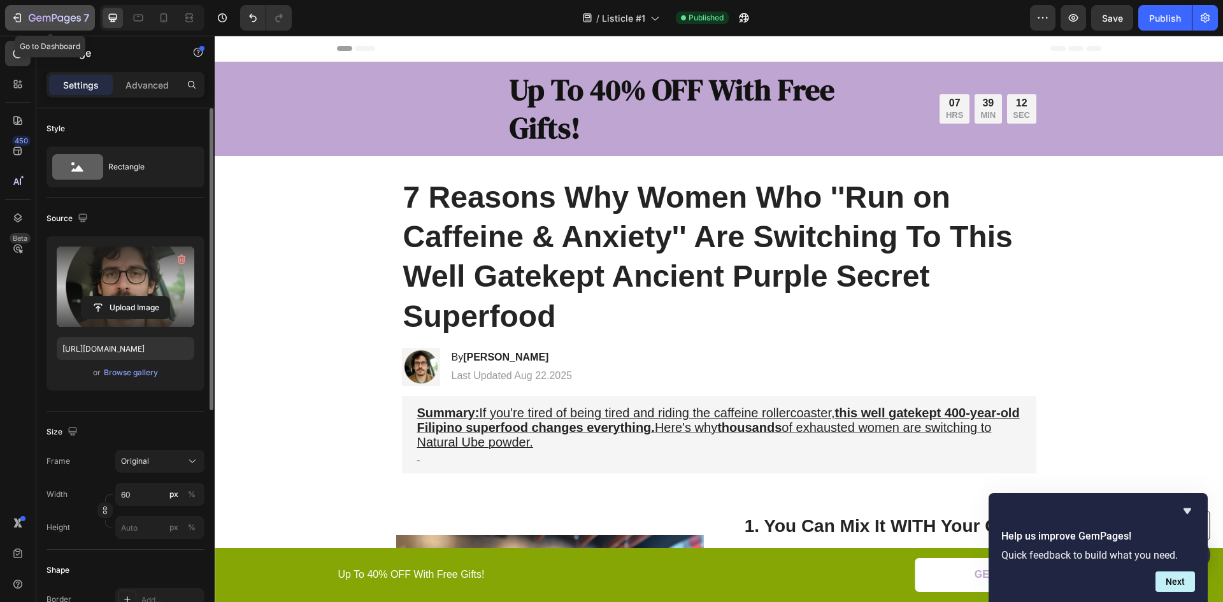
click at [24, 18] on div "7" at bounding box center [50, 17] width 78 height 15
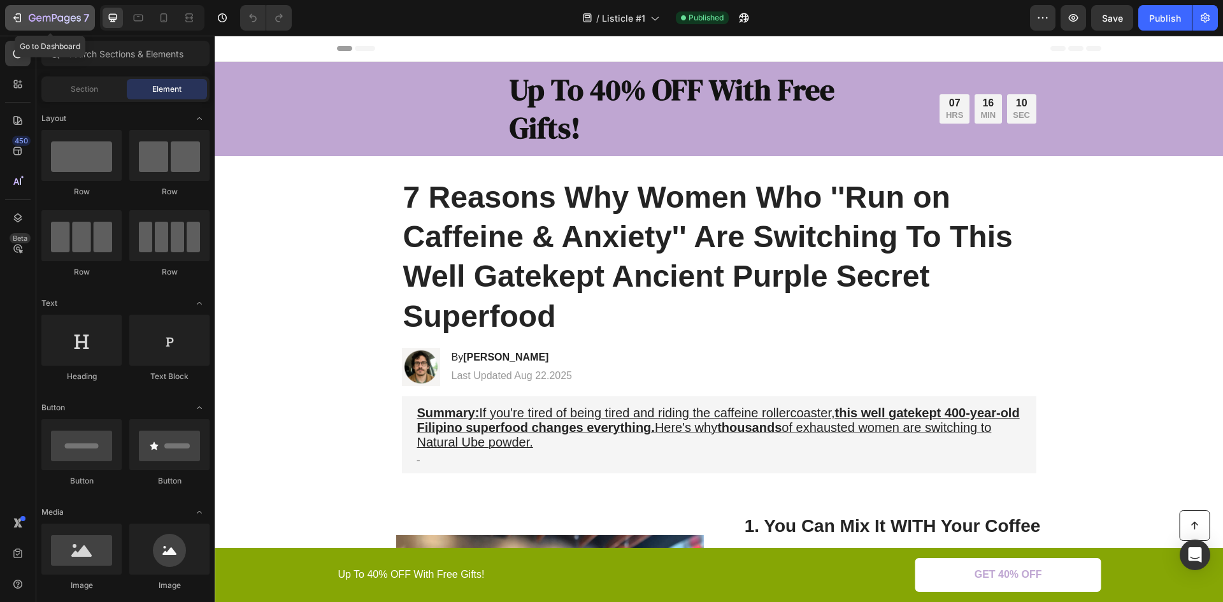
click at [31, 19] on icon "button" at bounding box center [55, 18] width 52 height 11
click at [1043, 15] on icon "button" at bounding box center [1043, 17] width 13 height 13
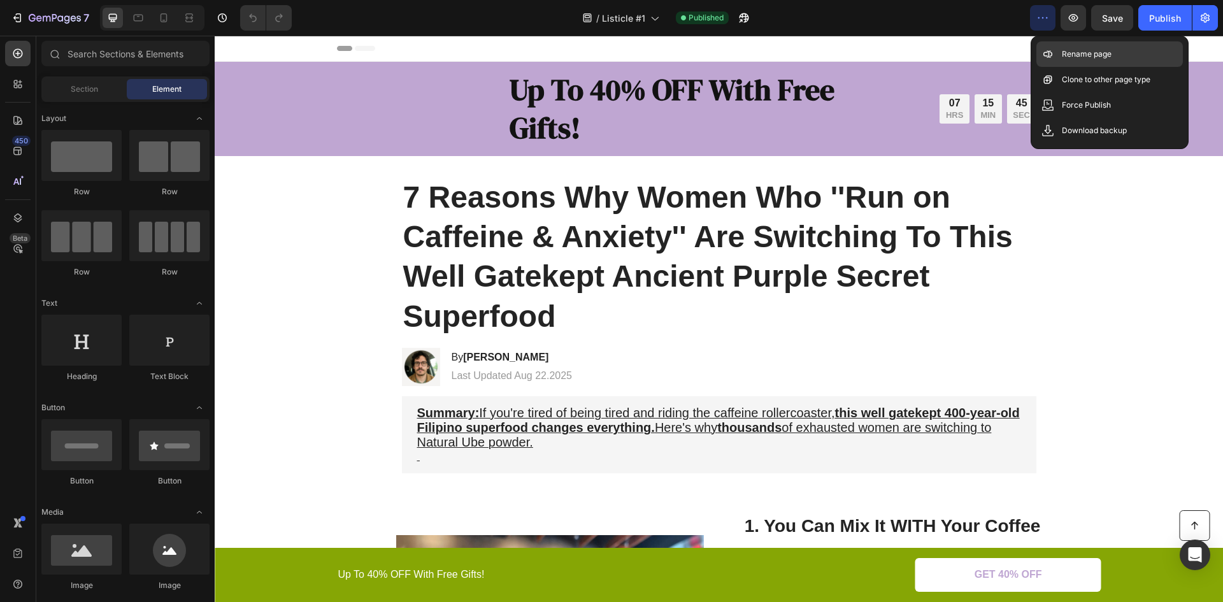
click at [1077, 47] on div "Rename page" at bounding box center [1110, 53] width 147 height 25
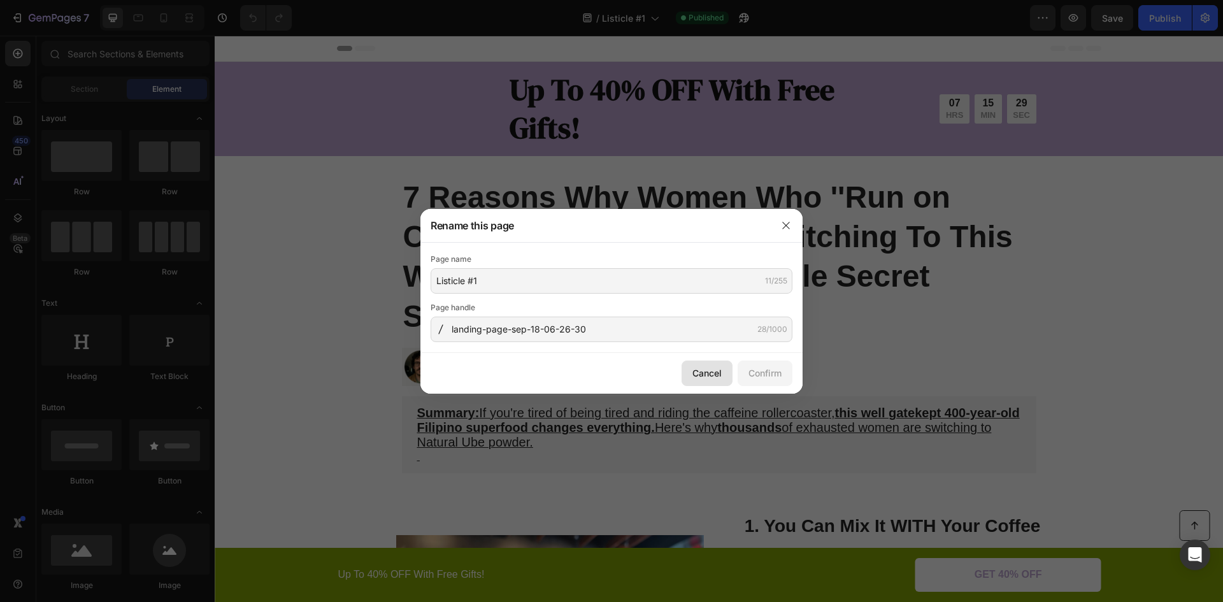
click at [699, 371] on div "Cancel" at bounding box center [707, 372] width 29 height 13
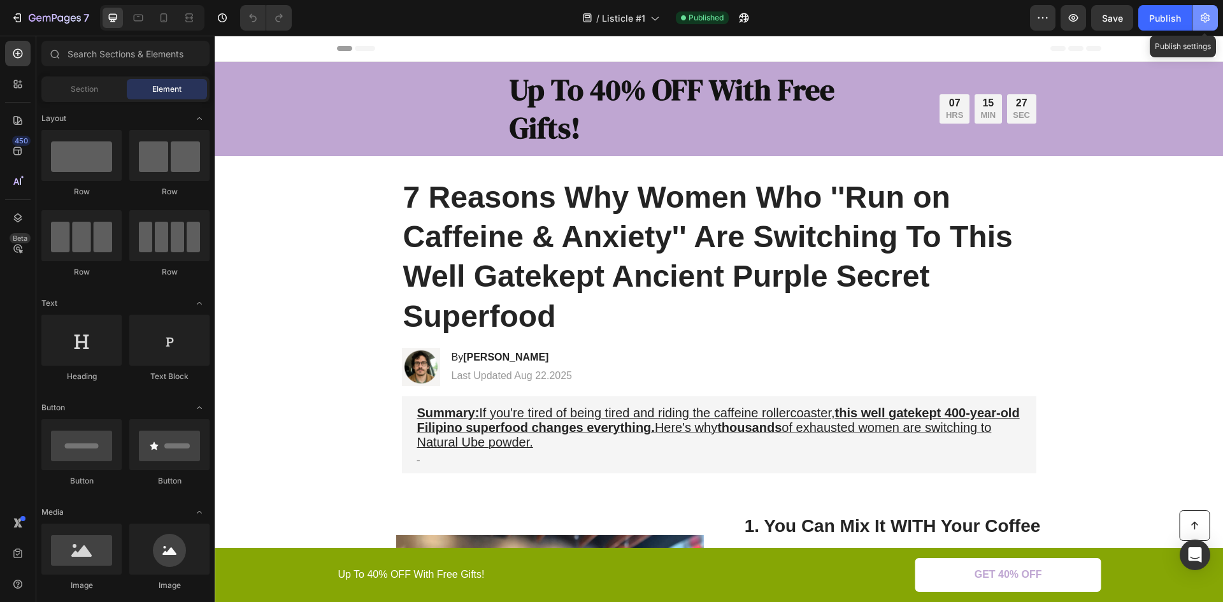
click at [1207, 23] on icon "button" at bounding box center [1205, 17] width 13 height 13
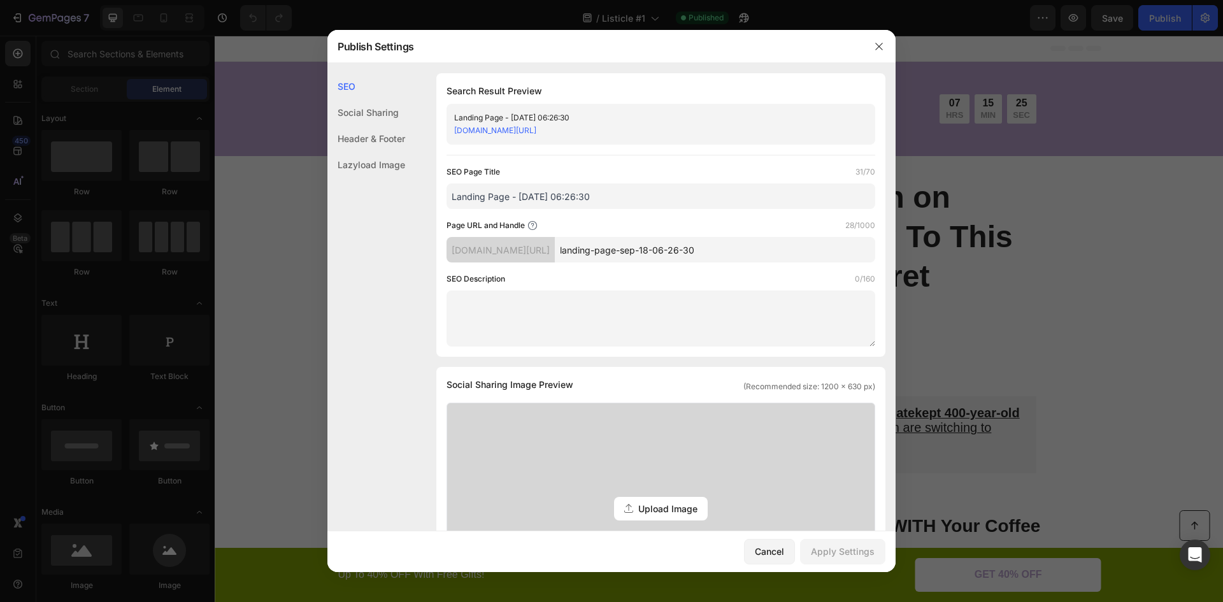
click at [577, 194] on input "Landing Page - [DATE] 06:26:30" at bounding box center [661, 196] width 429 height 25
click at [592, 196] on input "Landing Page - [DATE] 06:26:30" at bounding box center [661, 196] width 429 height 25
click at [591, 196] on input "Landing Page - [DATE] 06:26:30" at bounding box center [661, 196] width 429 height 25
click at [589, 194] on input "Landing Page - [DATE] 06:26:30" at bounding box center [661, 196] width 429 height 25
click at [587, 192] on input "Landing Page - [DATE] 06:26:30" at bounding box center [661, 196] width 429 height 25
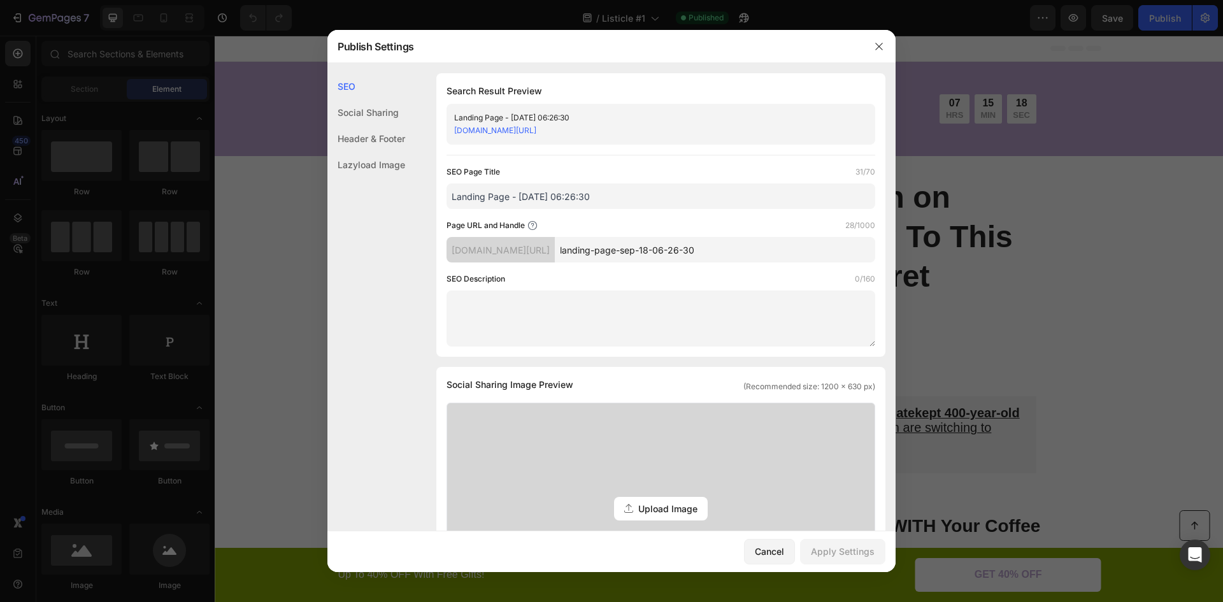
click at [587, 194] on input "Landing Page - [DATE] 06:26:30" at bounding box center [661, 196] width 429 height 25
click at [586, 194] on input "Landing Page - [DATE] 06:26:30" at bounding box center [661, 196] width 429 height 25
click at [642, 198] on input "Landing Page - [DATE] 06:26:30" at bounding box center [661, 196] width 429 height 25
click at [640, 198] on input "Landing Page - [DATE] 06:26:30" at bounding box center [661, 196] width 429 height 25
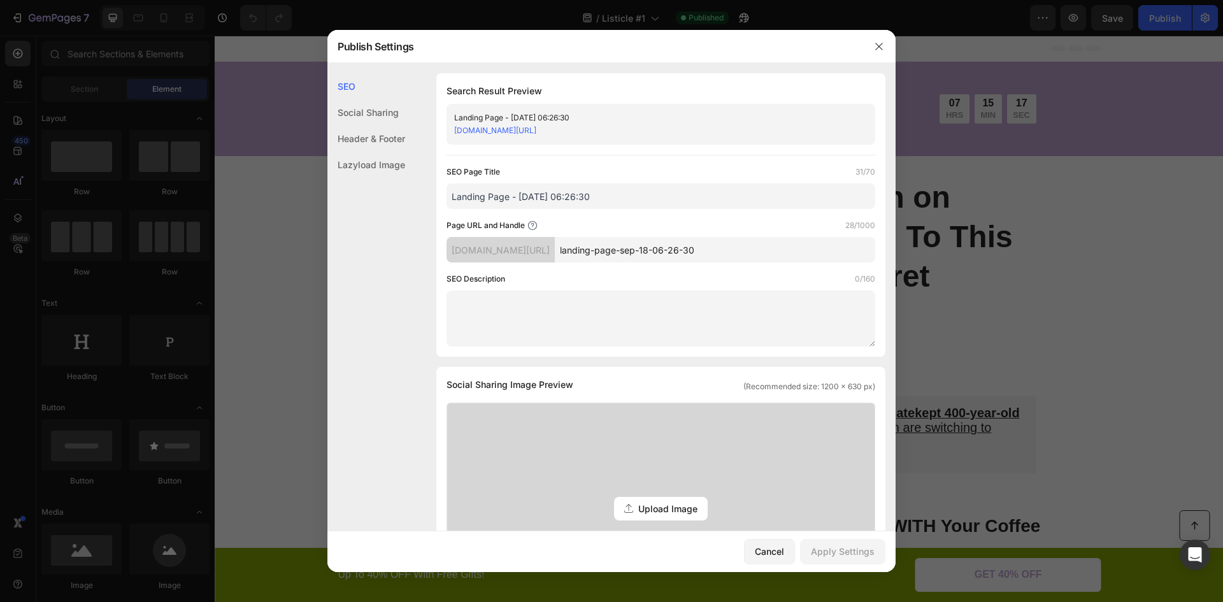
click at [640, 198] on input "Landing Page - [DATE] 06:26:30" at bounding box center [661, 196] width 429 height 25
type input "7 Reasons Why..."
click at [825, 554] on div "Apply Settings" at bounding box center [843, 551] width 64 height 13
click at [884, 47] on icon "button" at bounding box center [879, 46] width 10 height 10
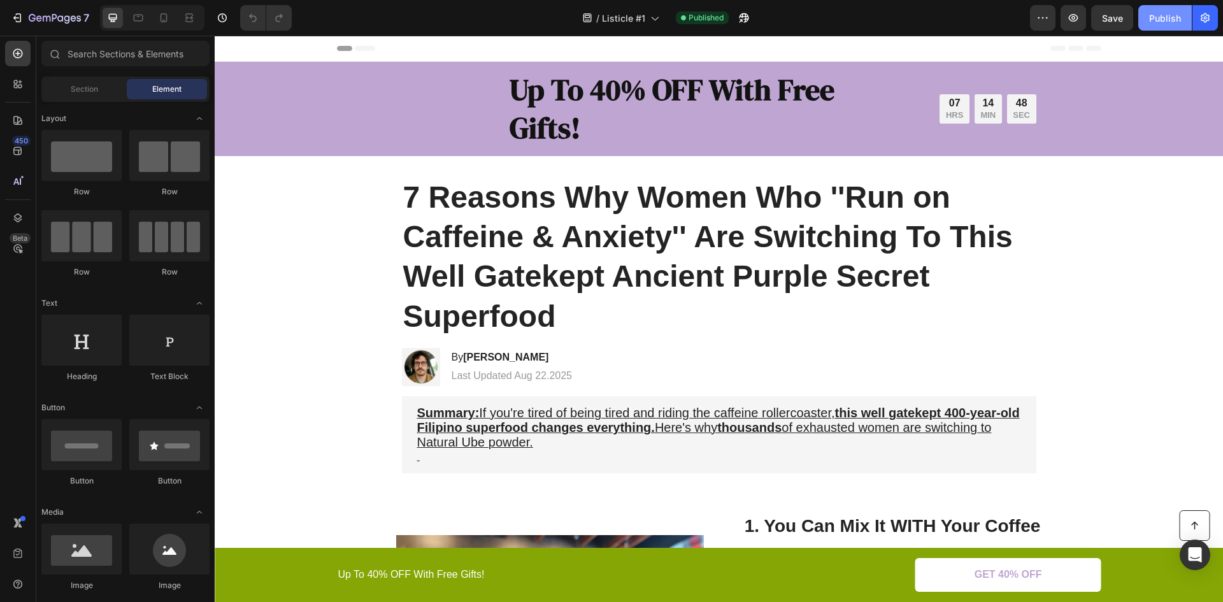
click at [1153, 18] on div "Publish" at bounding box center [1165, 17] width 32 height 13
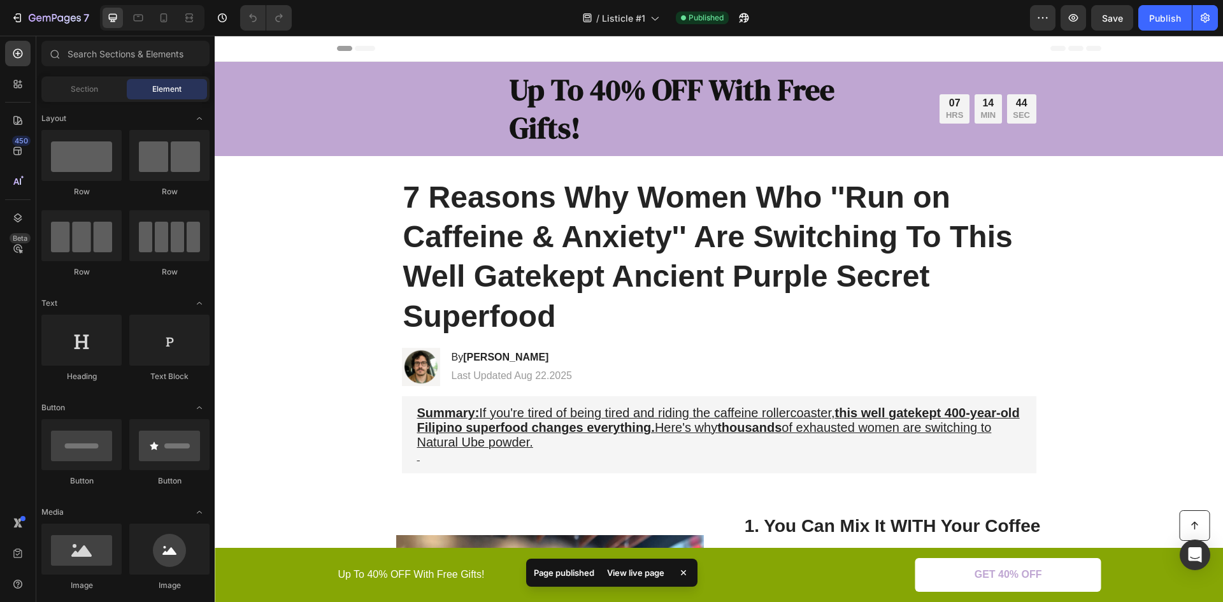
click at [628, 576] on div "View live page" at bounding box center [636, 573] width 73 height 18
